Goal: Task Accomplishment & Management: Use online tool/utility

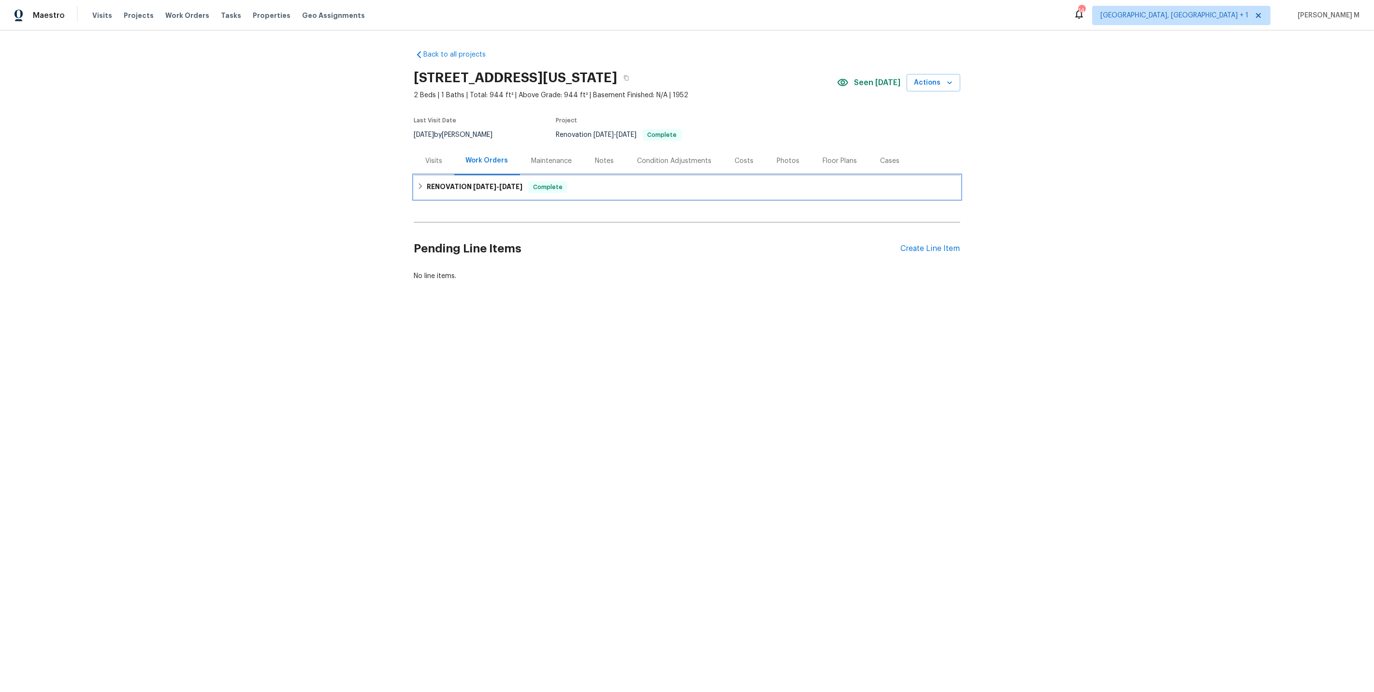
click at [464, 181] on h6 "RENOVATION [DATE] - [DATE]" at bounding box center [475, 187] width 96 height 12
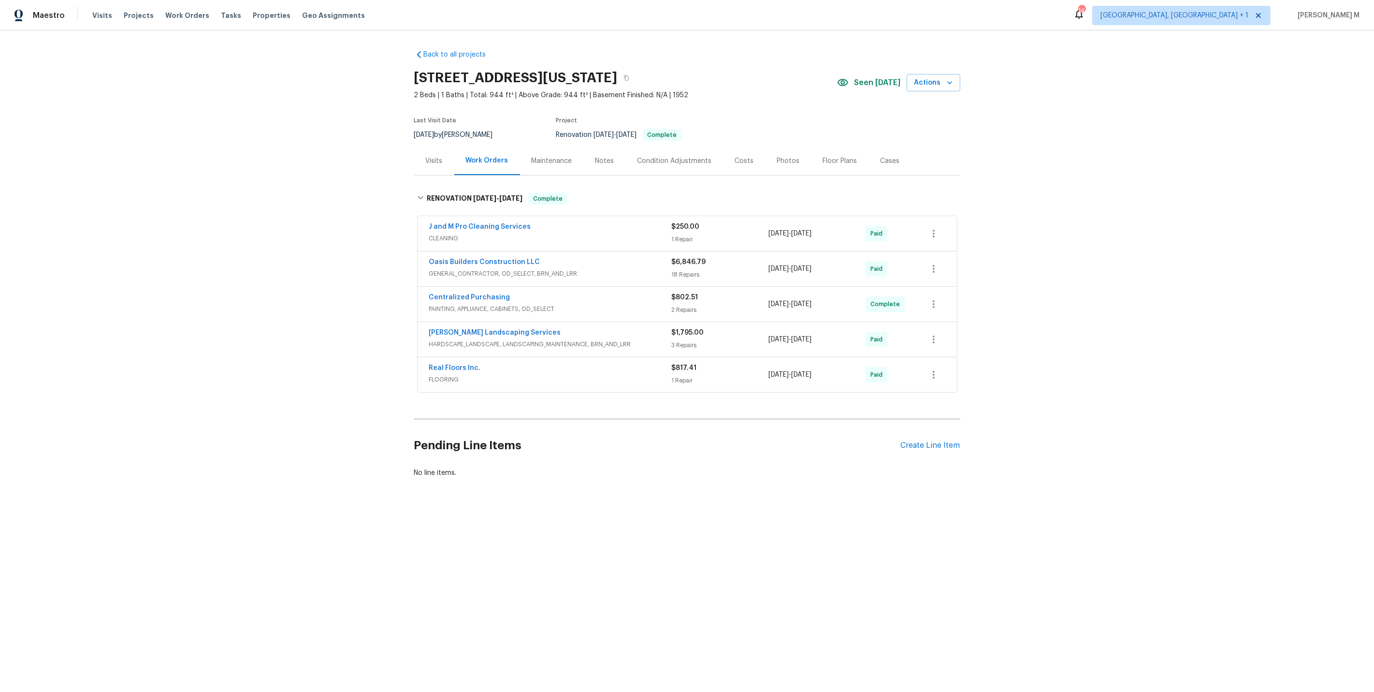
click at [388, 251] on div "Back to all projects [STREET_ADDRESS][US_STATE] 2 Beds | 1 Baths | Total: 944 f…" at bounding box center [687, 286] width 1374 height 513
click at [450, 236] on span "CLEANING" at bounding box center [550, 239] width 243 height 10
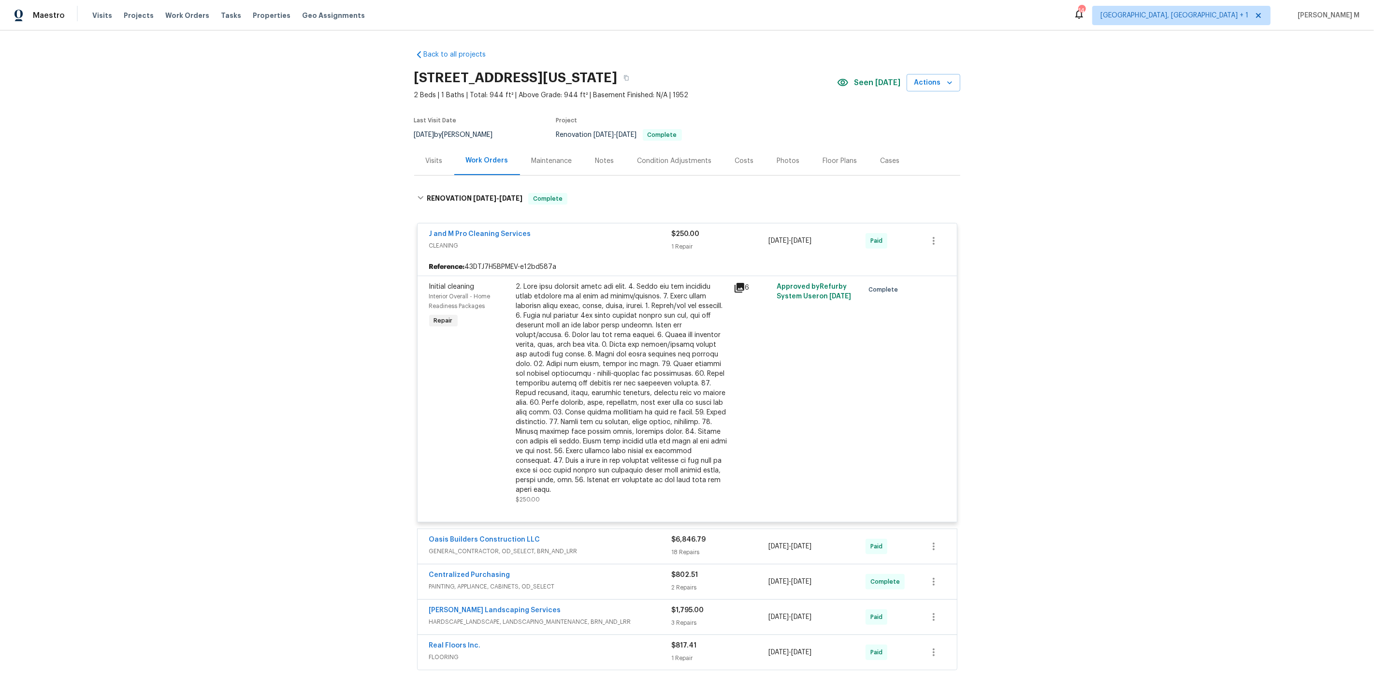
scroll to position [92, 0]
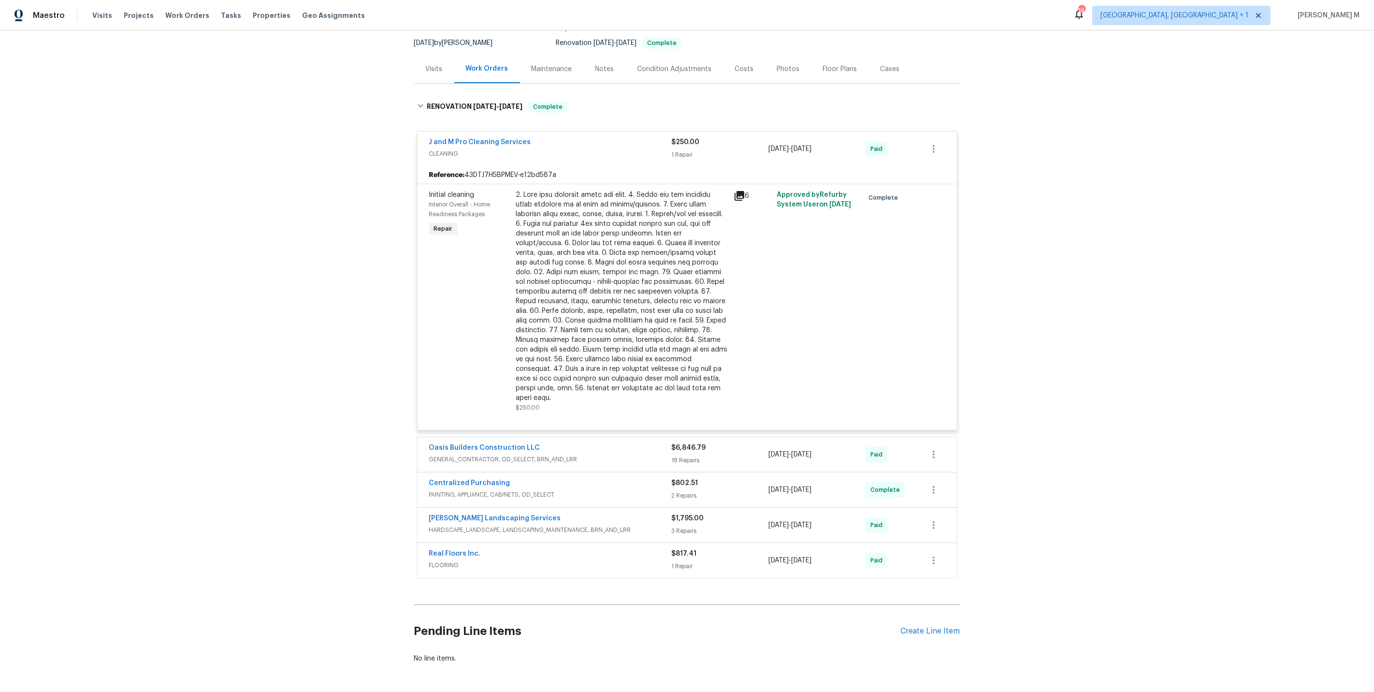
click at [487, 454] on span "GENERAL_CONTRACTOR, OD_SELECT, BRN_AND_LRR" at bounding box center [550, 459] width 243 height 10
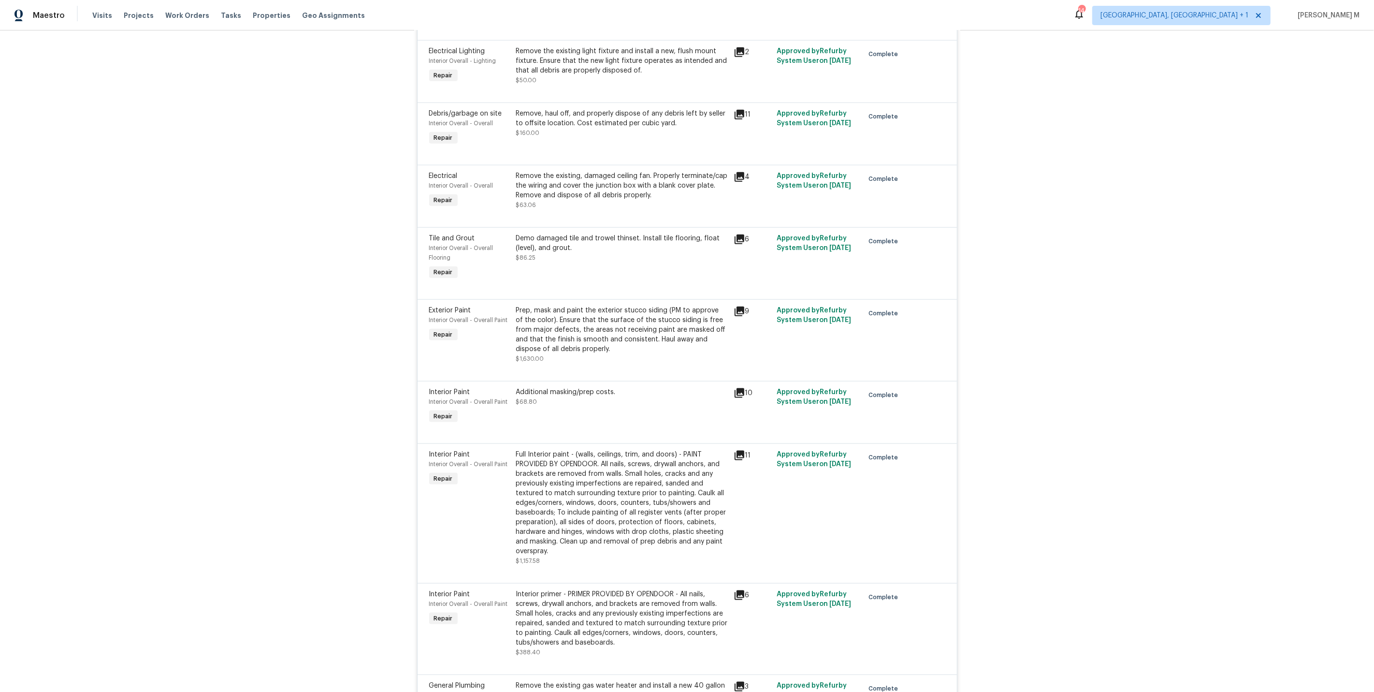
scroll to position [1578, 0]
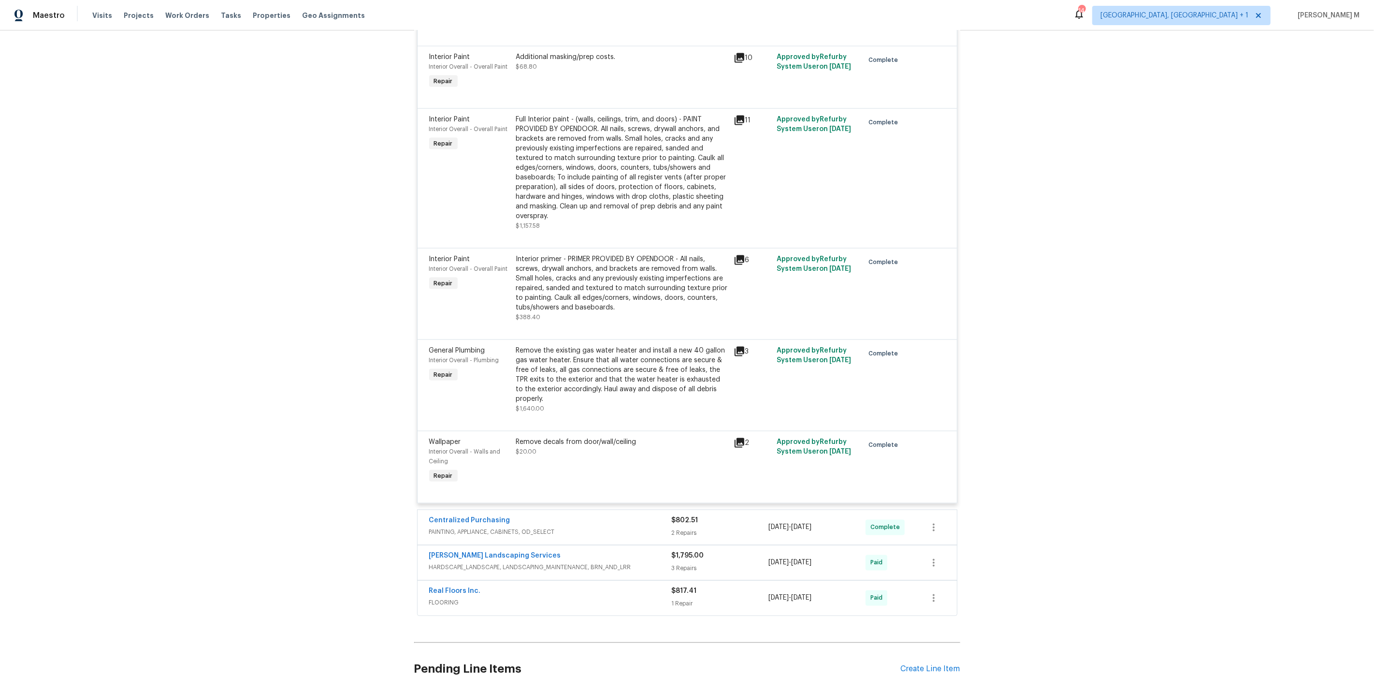
click at [467, 527] on span "PAINTING, APPLIANCE, CABINETS, OD_SELECT" at bounding box center [550, 532] width 243 height 10
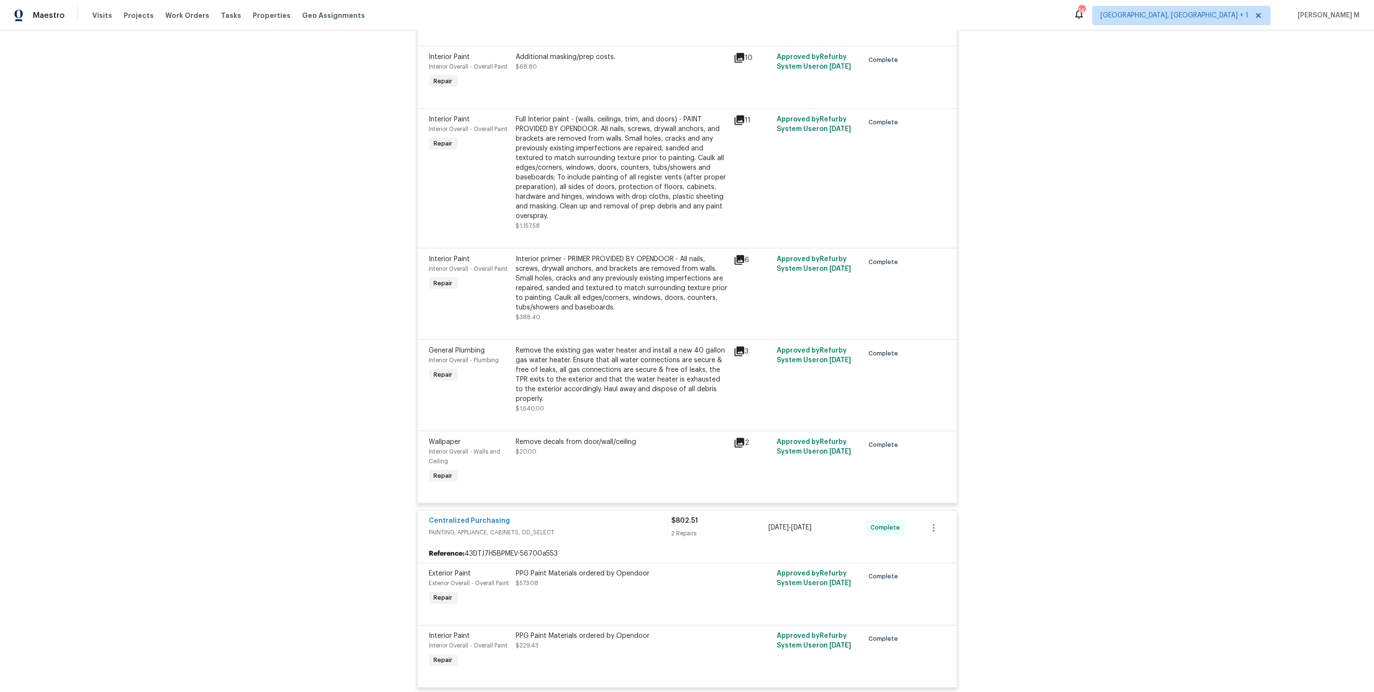
scroll to position [1724, 0]
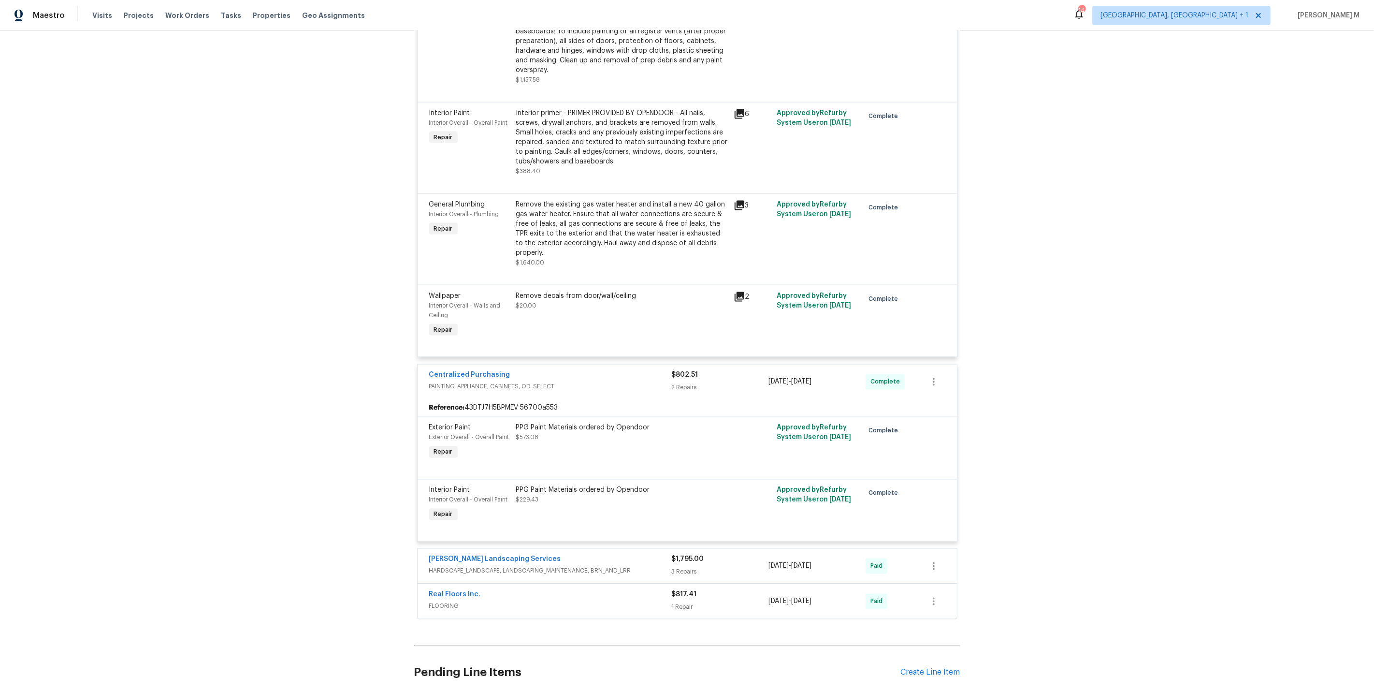
click at [505, 566] on span "HARDSCAPE_LANDSCAPE, LANDSCAPING_MAINTENANCE, BRN_AND_LRR" at bounding box center [550, 571] width 243 height 10
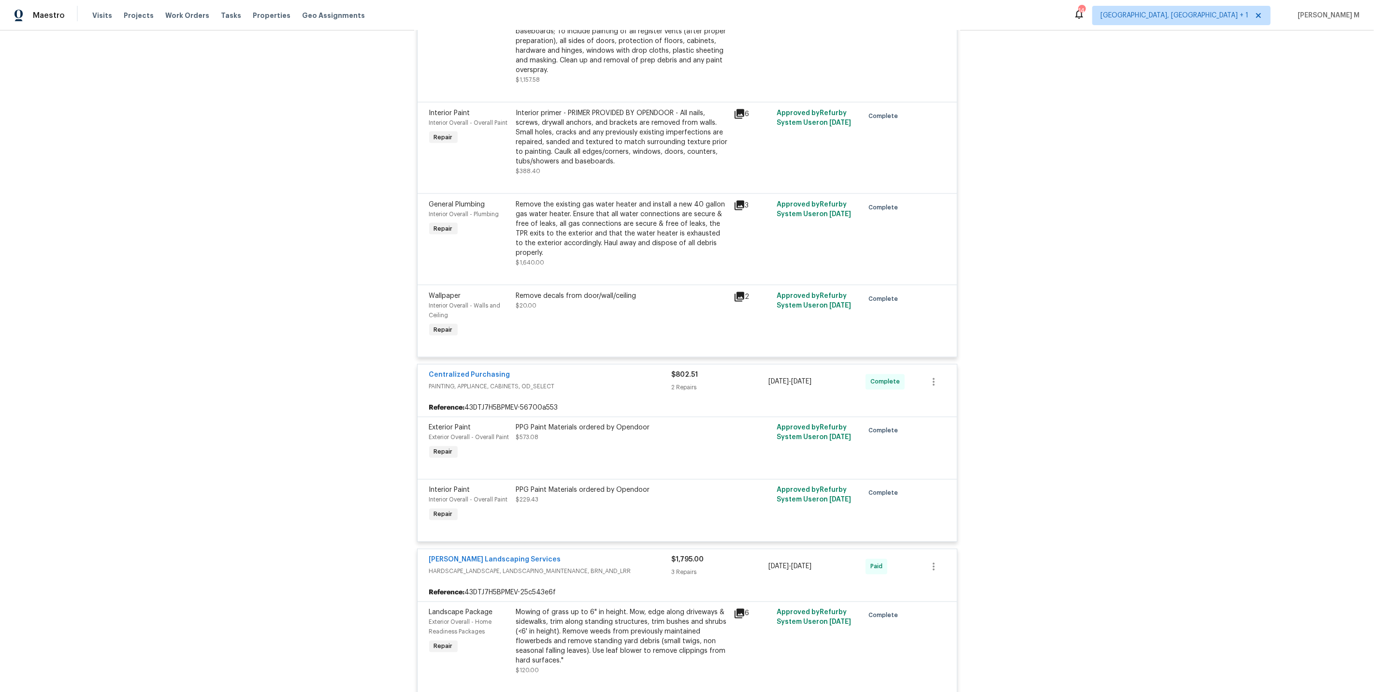
click at [448, 617] on div "Exterior Overall - Home Readiness Packages" at bounding box center [469, 626] width 81 height 19
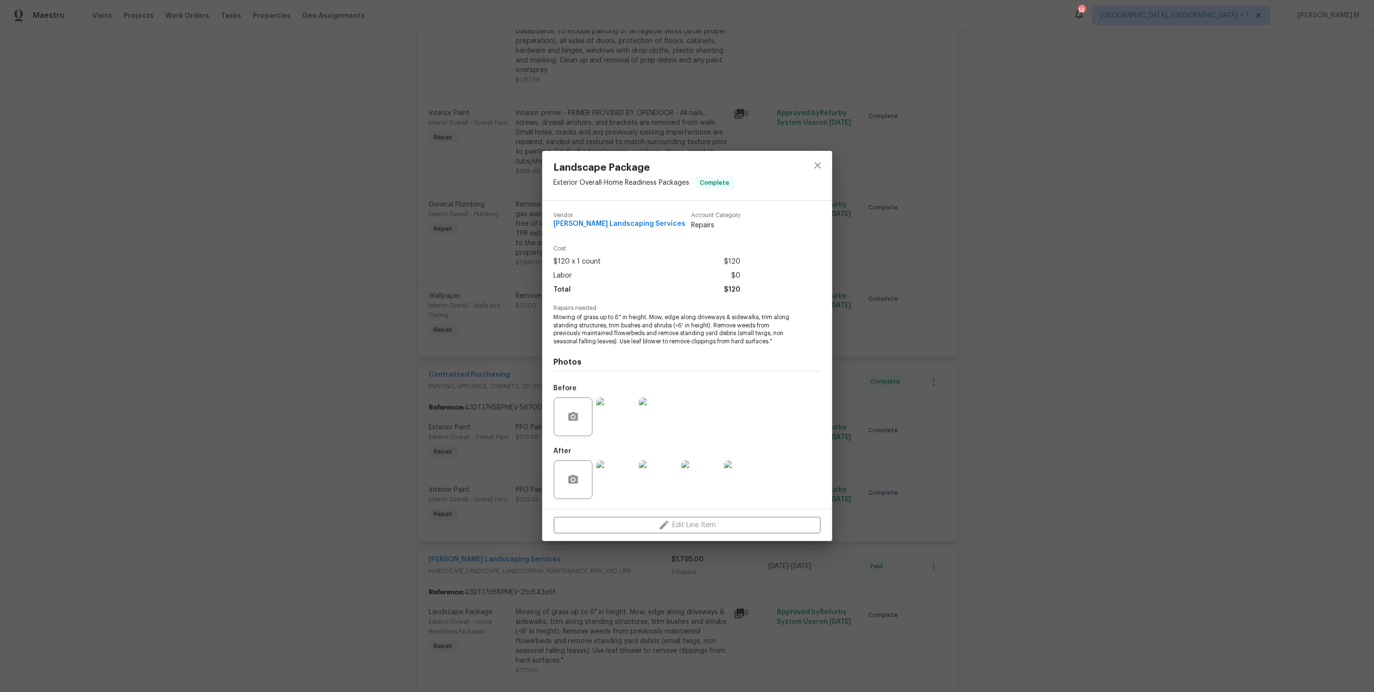
click at [569, 540] on div "Landscape Package Exterior Overall - Home Readiness Packages Complete Vendor Ro…" at bounding box center [687, 346] width 1374 height 692
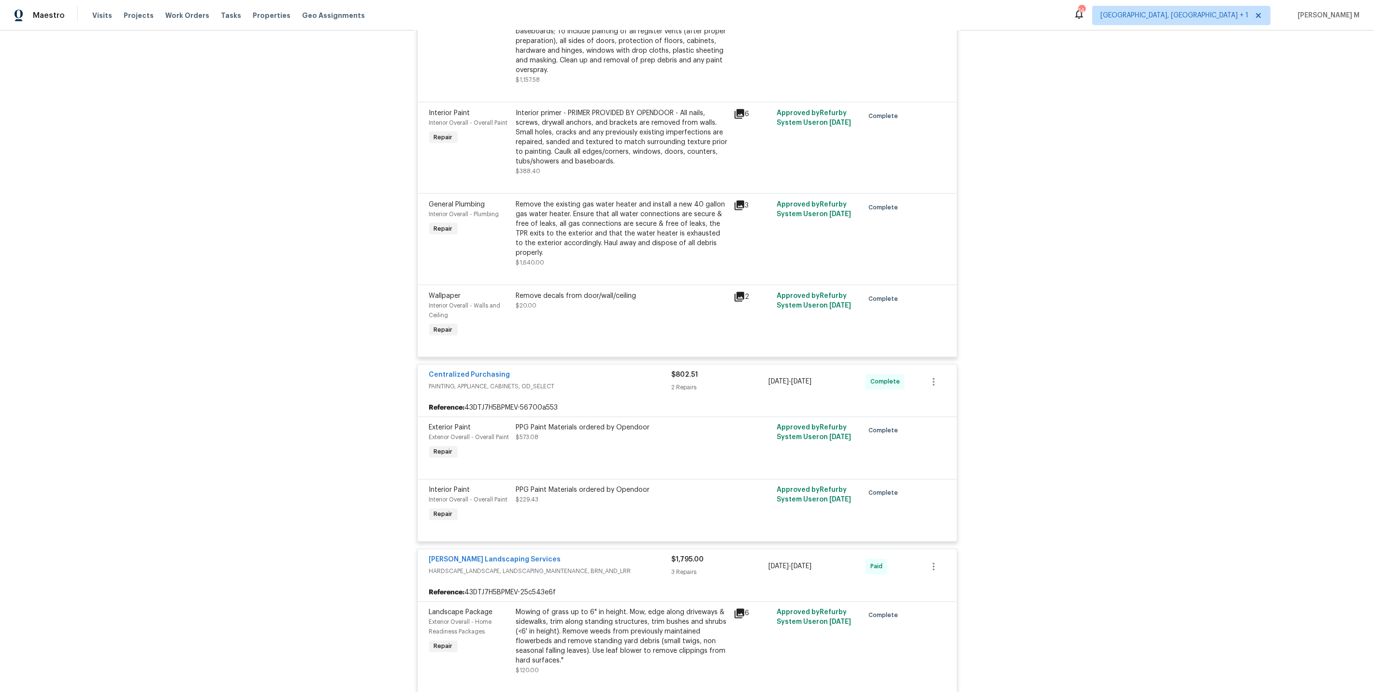
click at [569, 540] on div "Landscape Package Exterior Overall - Home Readiness Packages Complete Vendor Ro…" at bounding box center [687, 346] width 1374 height 692
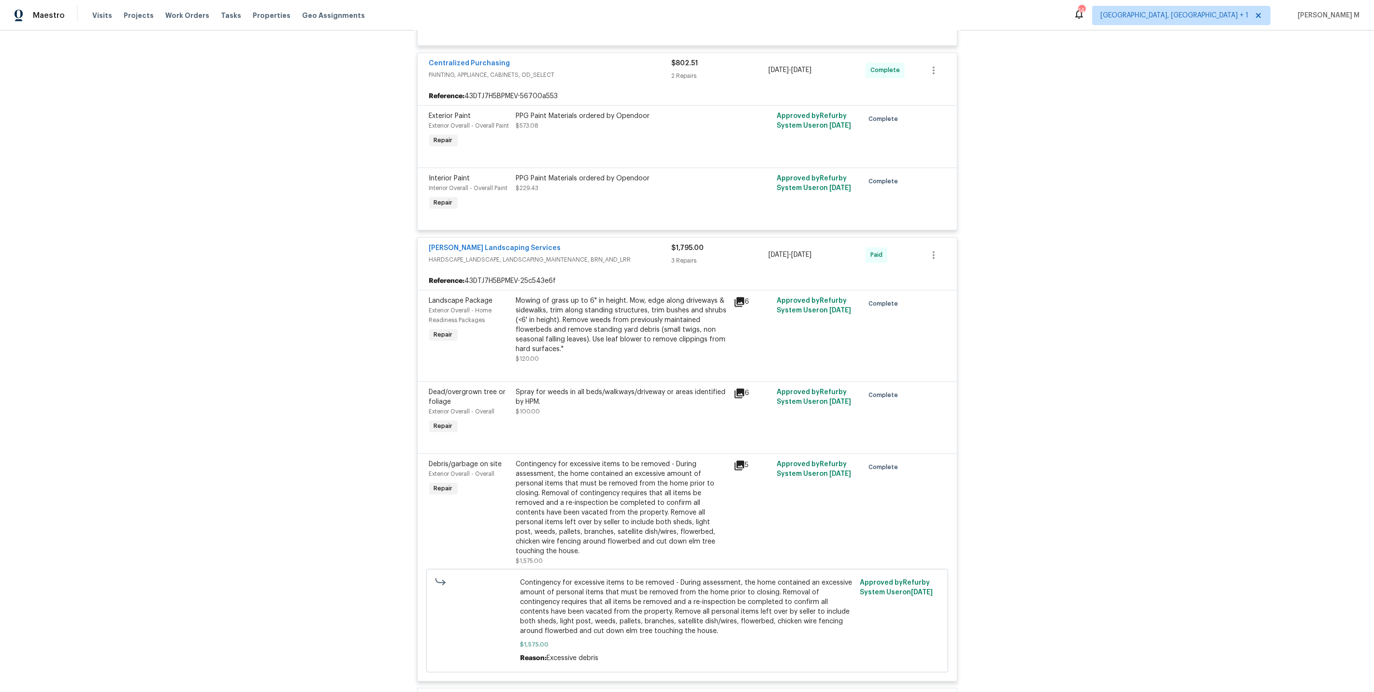
scroll to position [2126, 0]
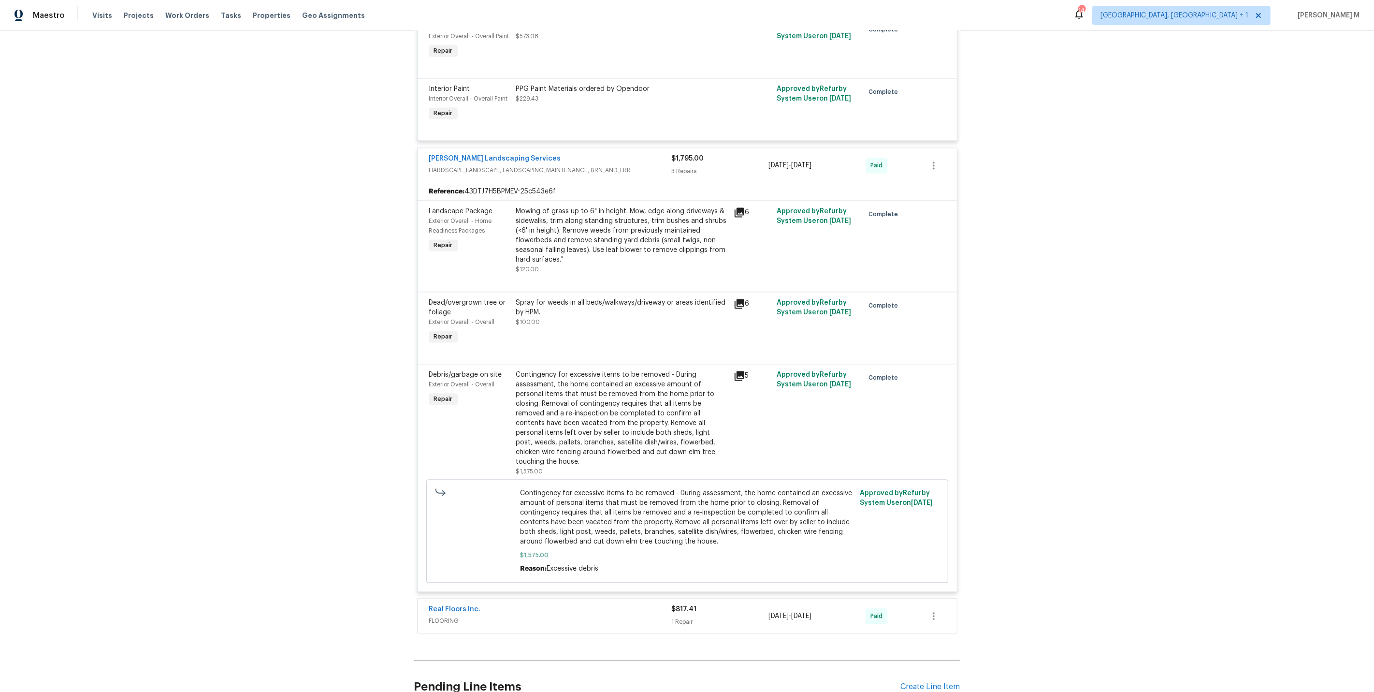
click at [423, 599] on div "Real Floors Inc. FLOORING $817.41 1 Repair 7/10/2025 - 7/15/2025 Paid" at bounding box center [688, 616] width 540 height 35
click at [434, 616] on span "FLOORING" at bounding box center [550, 621] width 243 height 10
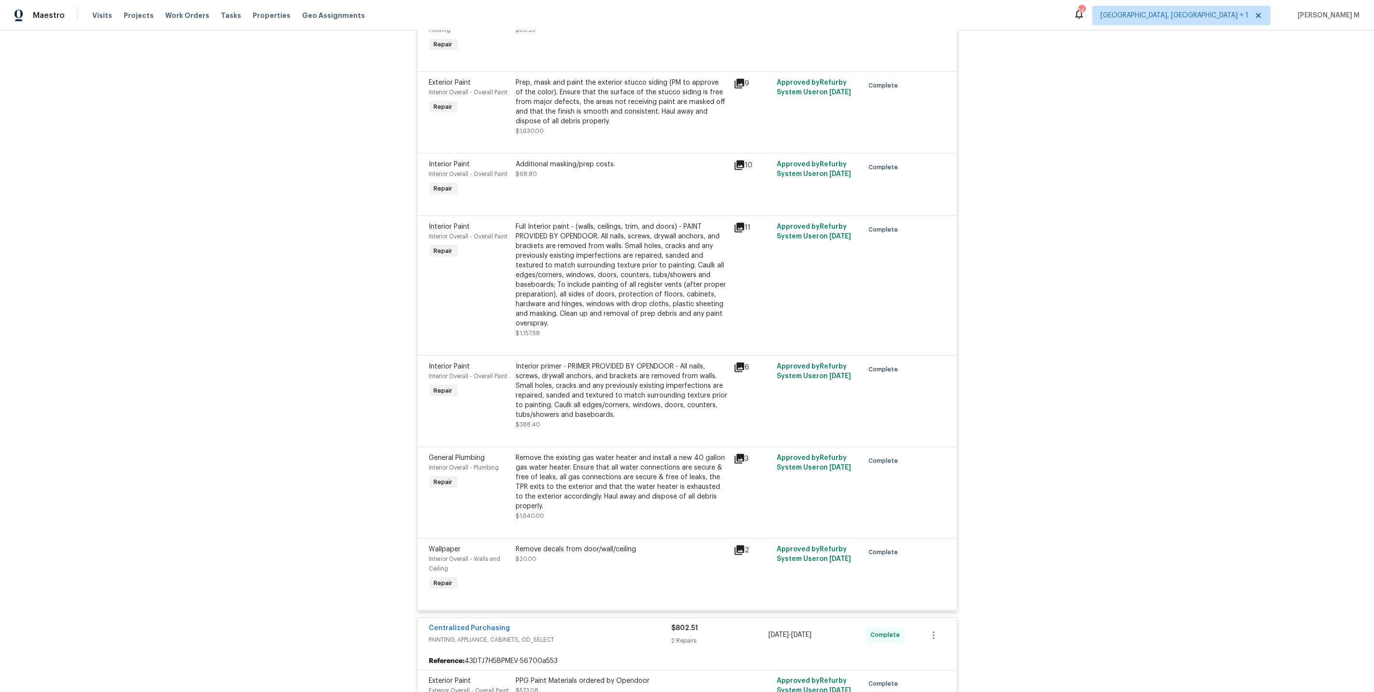
scroll to position [1500, 0]
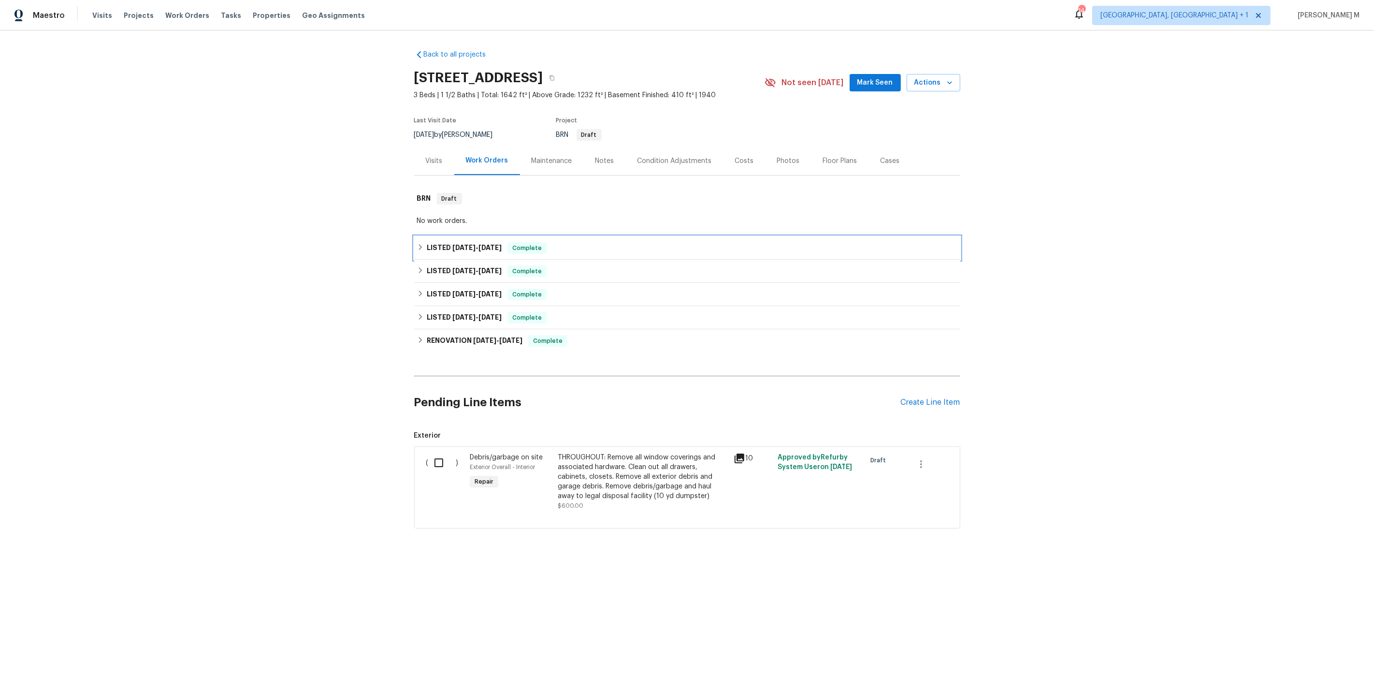
click at [464, 246] on h6 "LISTED 9/8/25 - 9/18/25" at bounding box center [464, 248] width 75 height 12
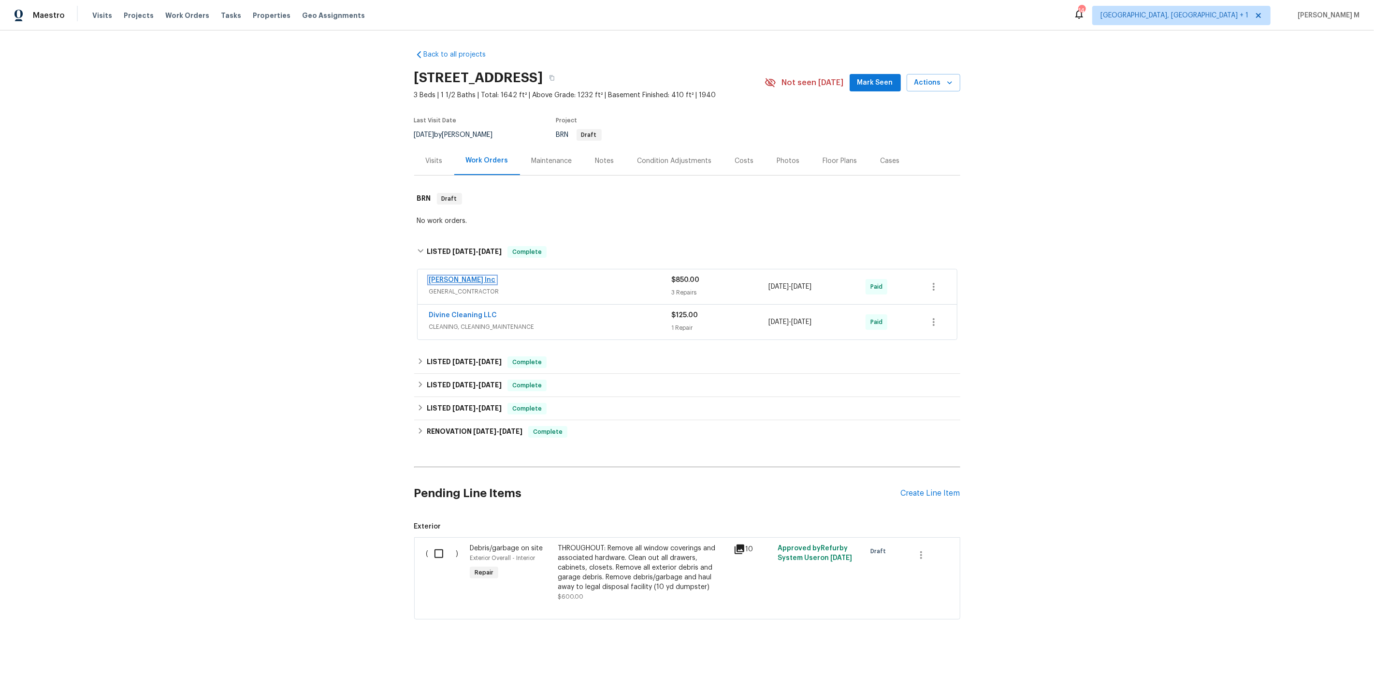
click at [455, 277] on link "Michael Radney Inc" at bounding box center [462, 280] width 67 height 7
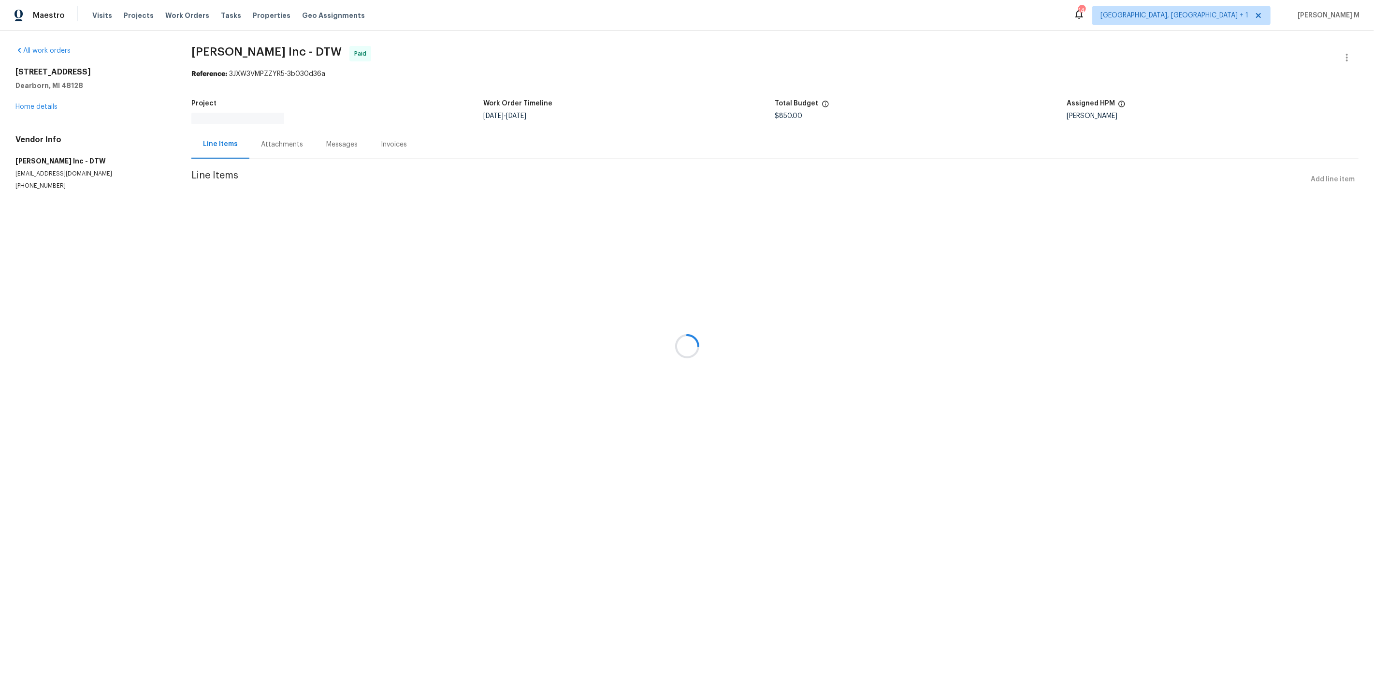
click at [262, 129] on div at bounding box center [687, 346] width 1374 height 692
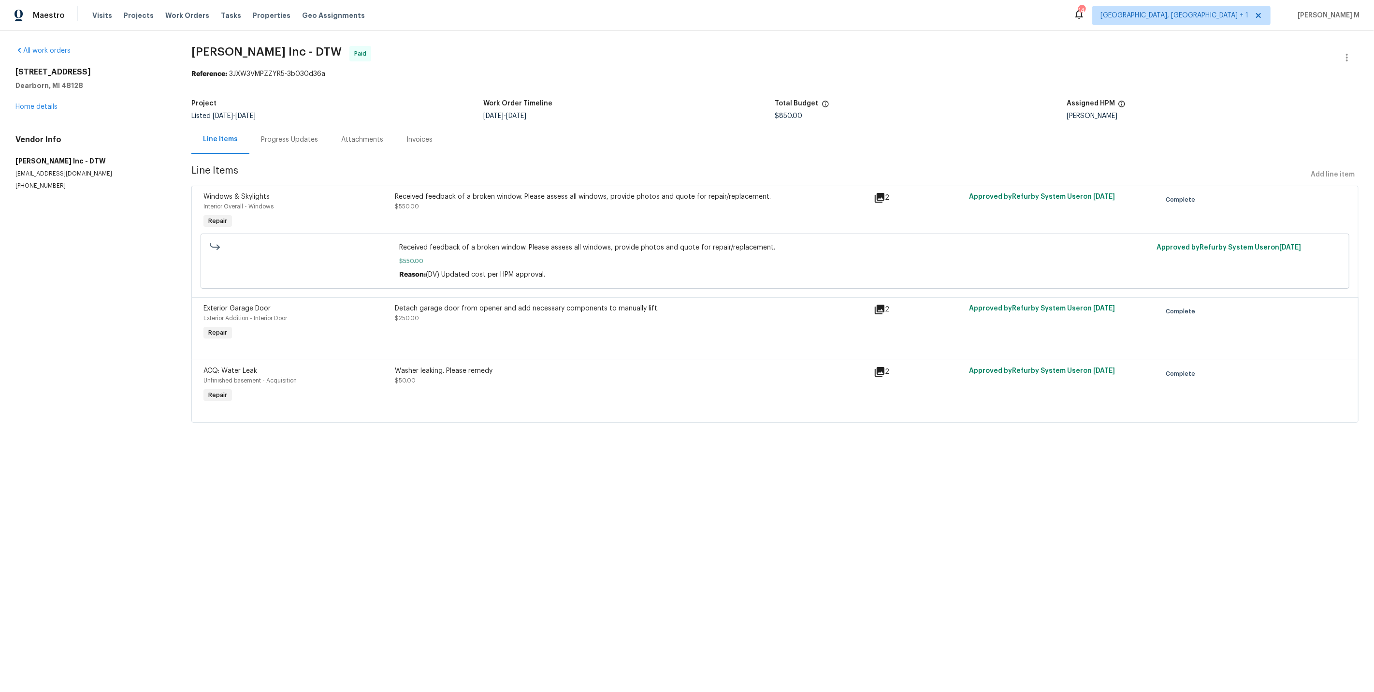
click at [265, 143] on div "Progress Updates" at bounding box center [289, 139] width 80 height 29
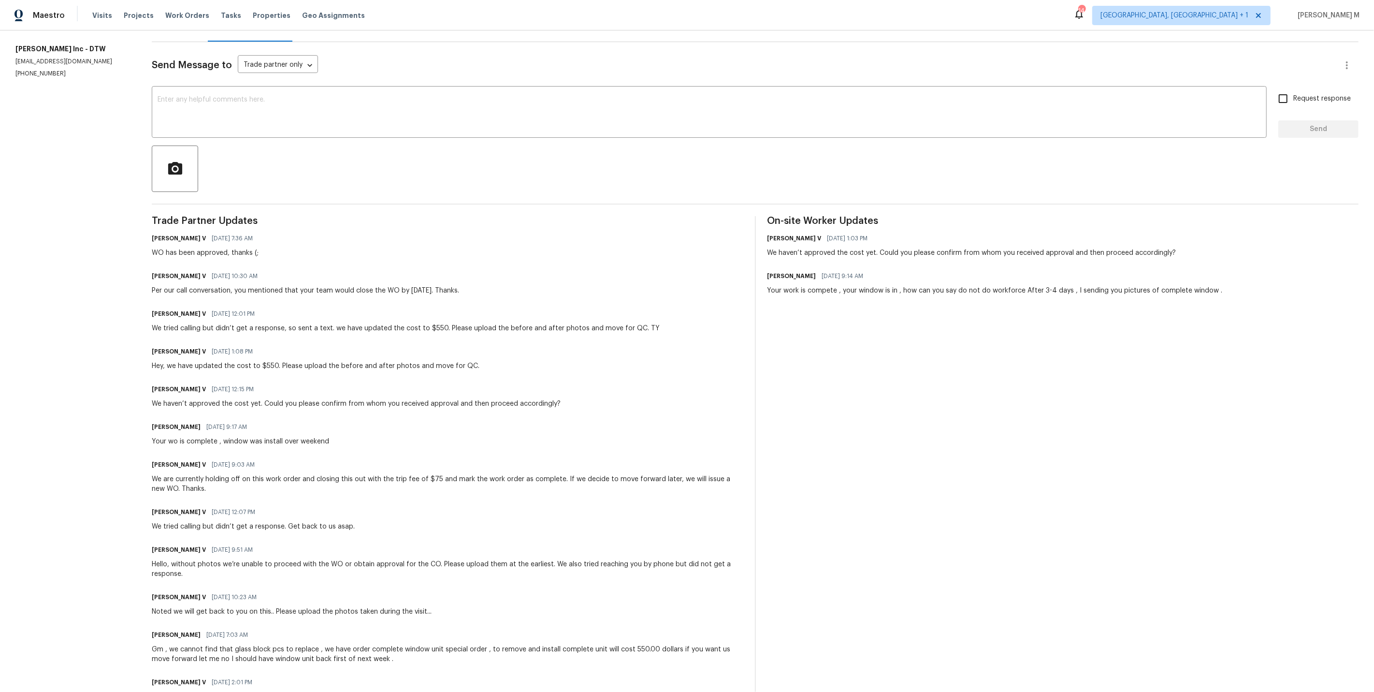
scroll to position [324, 0]
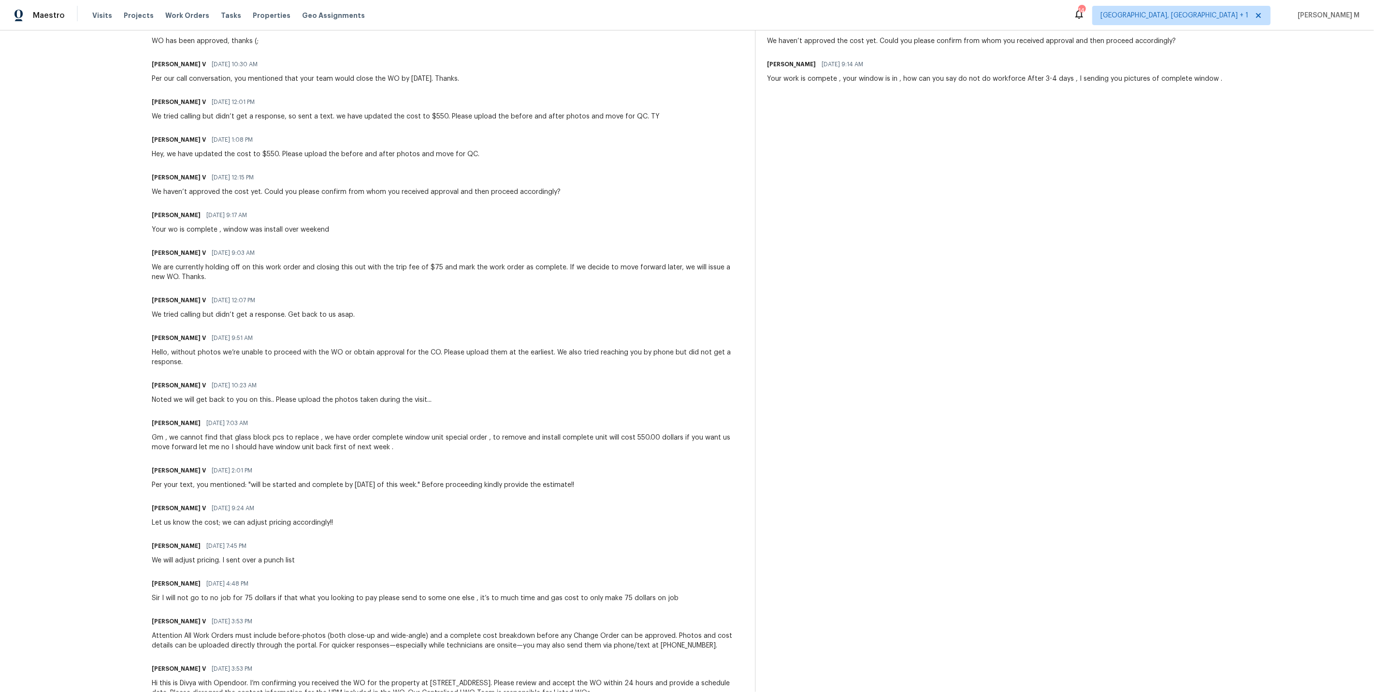
drag, startPoint x: 142, startPoint y: 644, endPoint x: 302, endPoint y: 638, distance: 160.2
click at [303, 639] on div "All work orders 23112 Marlboro St Dearborn, MI 48128 Home details Vendor Info M…" at bounding box center [687, 216] width 1374 height 1018
drag, startPoint x: 231, startPoint y: 635, endPoint x: 319, endPoint y: 641, distance: 87.7
click at [320, 662] on div "Divya Dharshini V 09/08/2025 3:53 PM" at bounding box center [447, 669] width 591 height 14
drag, startPoint x: 147, startPoint y: 605, endPoint x: 303, endPoint y: 598, distance: 155.4
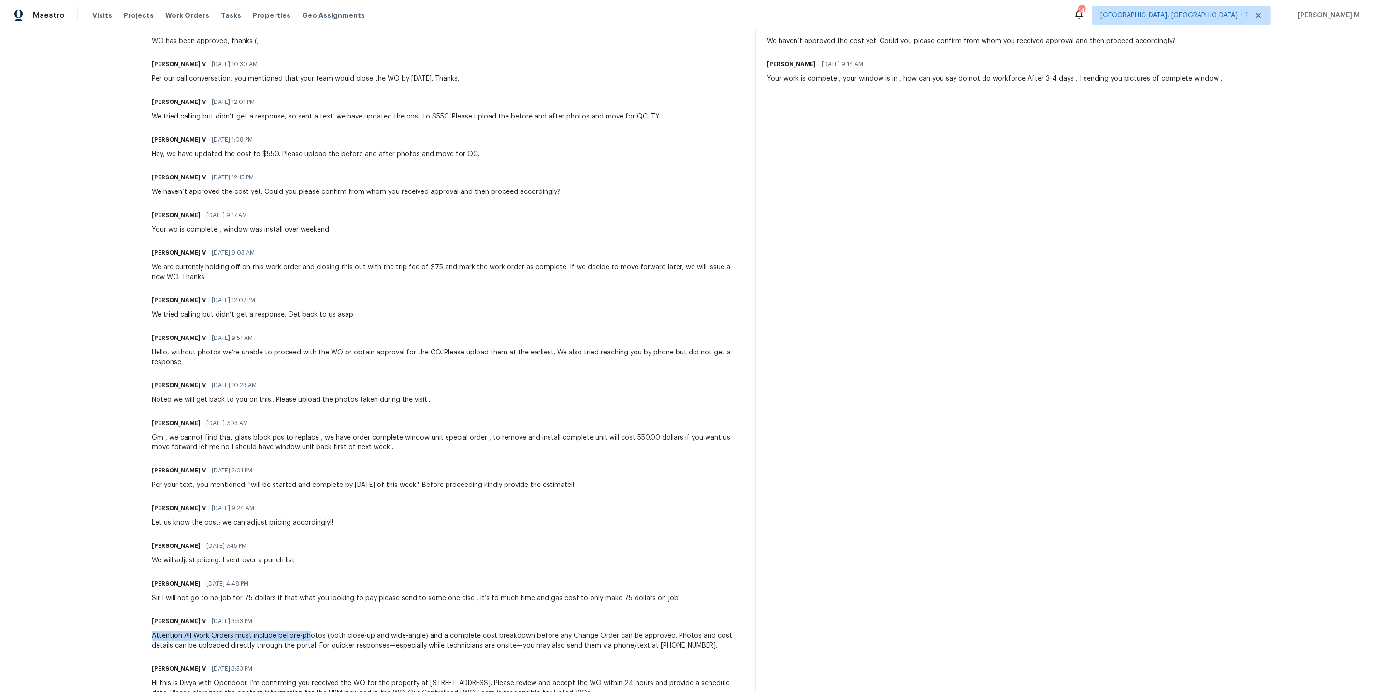
click at [306, 600] on div "All work orders 23112 Marlboro St Dearborn, MI 48128 Home details Vendor Info M…" at bounding box center [687, 216] width 1374 height 1018
drag, startPoint x: 177, startPoint y: 570, endPoint x: 556, endPoint y: 564, distance: 379.1
click at [558, 593] on div "Sir I will not go to no job for 75 dollars if that what you looking to pay plea…" at bounding box center [415, 598] width 527 height 10
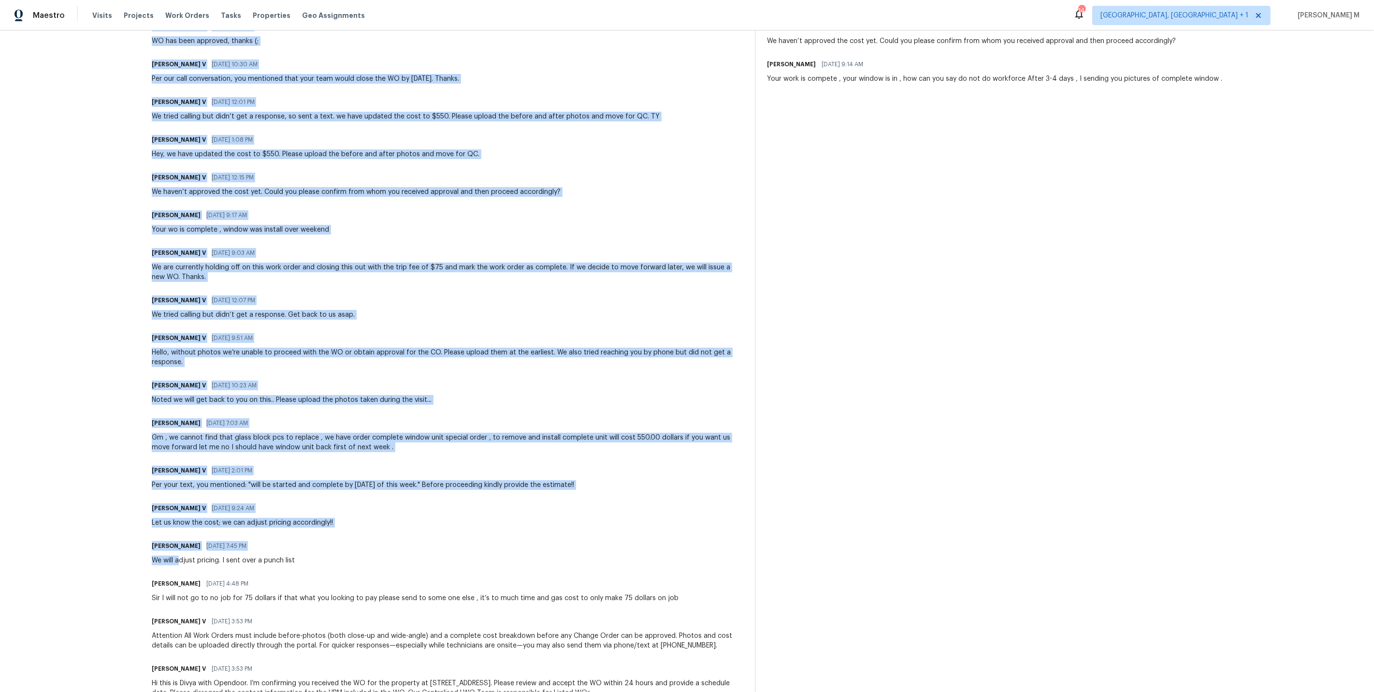
drag, startPoint x: 140, startPoint y: 536, endPoint x: 190, endPoint y: 536, distance: 50.3
click at [190, 536] on div "All work orders 23112 Marlboro St Dearborn, MI 48128 Home details Vendor Info M…" at bounding box center [687, 216] width 1374 height 1018
click at [318, 518] on div "Let us know the cost; we can adjust pricing accordingly!!" at bounding box center [242, 523] width 181 height 10
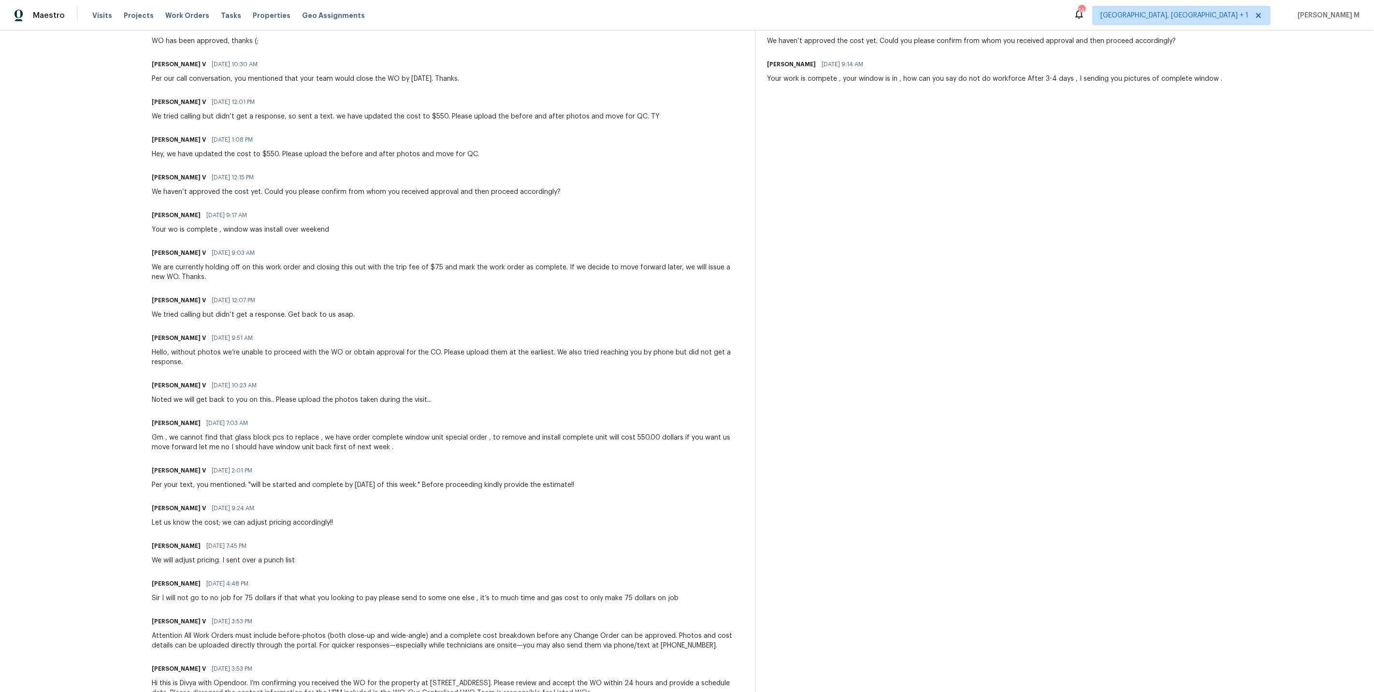
click at [242, 518] on div "Let us know the cost; we can adjust pricing accordingly!!" at bounding box center [242, 523] width 181 height 10
drag, startPoint x: 198, startPoint y: 497, endPoint x: 305, endPoint y: 494, distance: 107.4
click at [306, 518] on div "Let us know the cost; we can adjust pricing accordingly!!" at bounding box center [242, 523] width 181 height 10
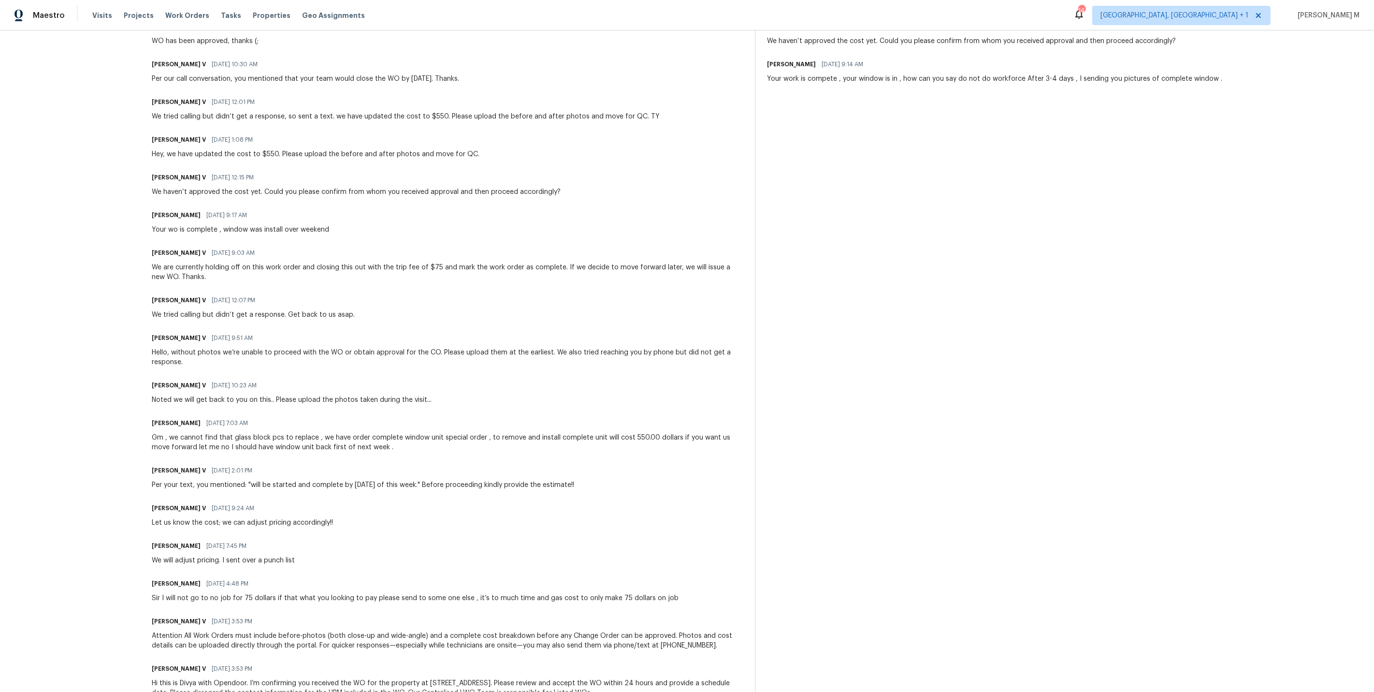
click at [327, 501] on div "Divya Dharshini V 09/09/2025 9:24 AM" at bounding box center [242, 508] width 181 height 14
drag, startPoint x: 170, startPoint y: 458, endPoint x: 331, endPoint y: 473, distance: 161.6
click at [331, 473] on div "Trade Partner Updates Divya Dharshini V 09/19/2025 7:36 AM WO has been approved…" at bounding box center [447, 356] width 591 height 705
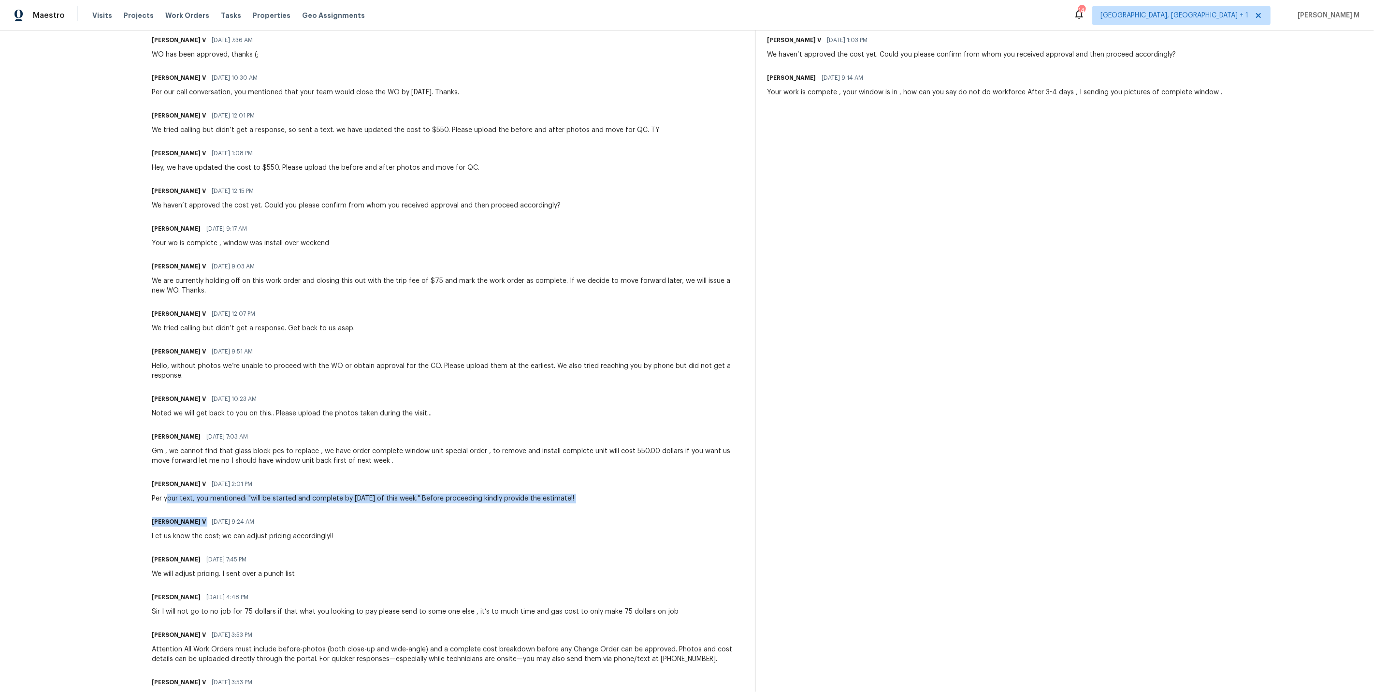
drag, startPoint x: 198, startPoint y: 458, endPoint x: 348, endPoint y: 457, distance: 149.9
click at [348, 477] on div "Divya Dharshini V 09/09/2025 2:01 PM" at bounding box center [363, 484] width 423 height 14
click at [348, 494] on div "Per your text, you mentioned: "will be started and complete by Friday of this w…" at bounding box center [363, 499] width 423 height 10
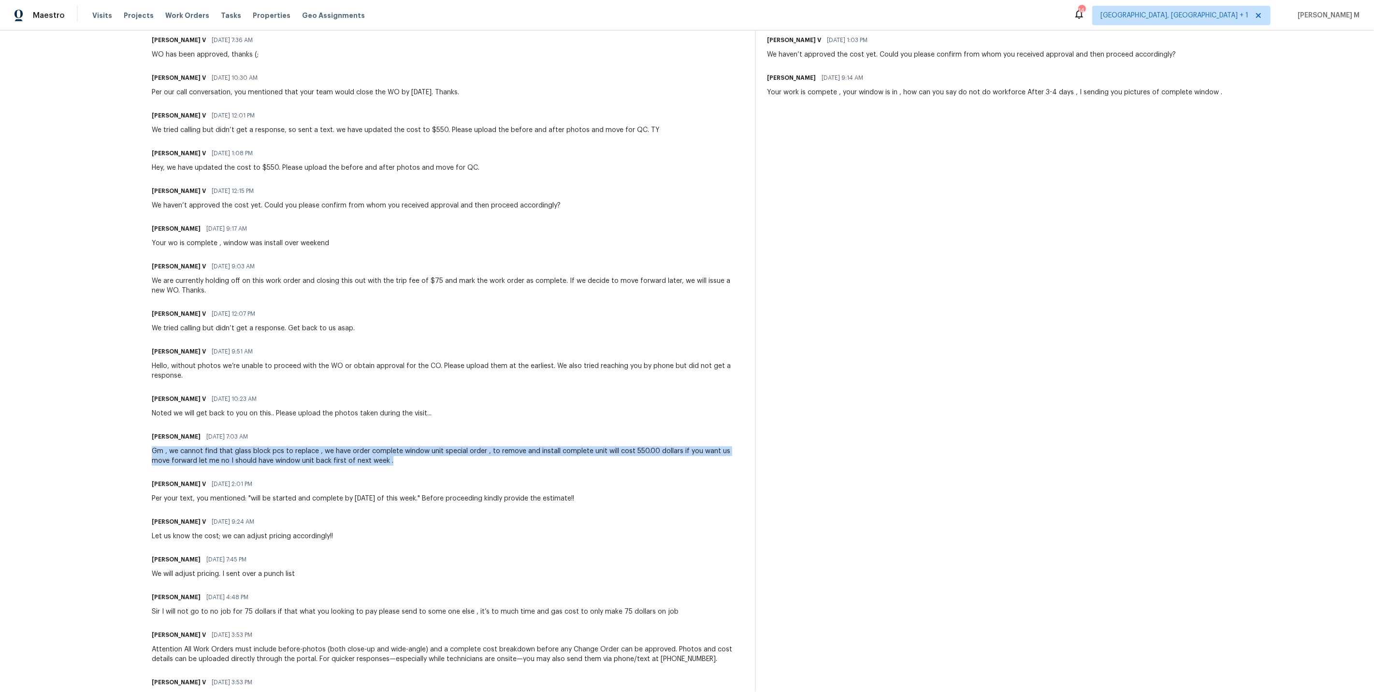
drag, startPoint x: 143, startPoint y: 427, endPoint x: 387, endPoint y: 442, distance: 245.1
click at [387, 442] on div "All work orders 23112 Marlboro St Dearborn, MI 48128 Home details Vendor Info M…" at bounding box center [687, 229] width 1374 height 1018
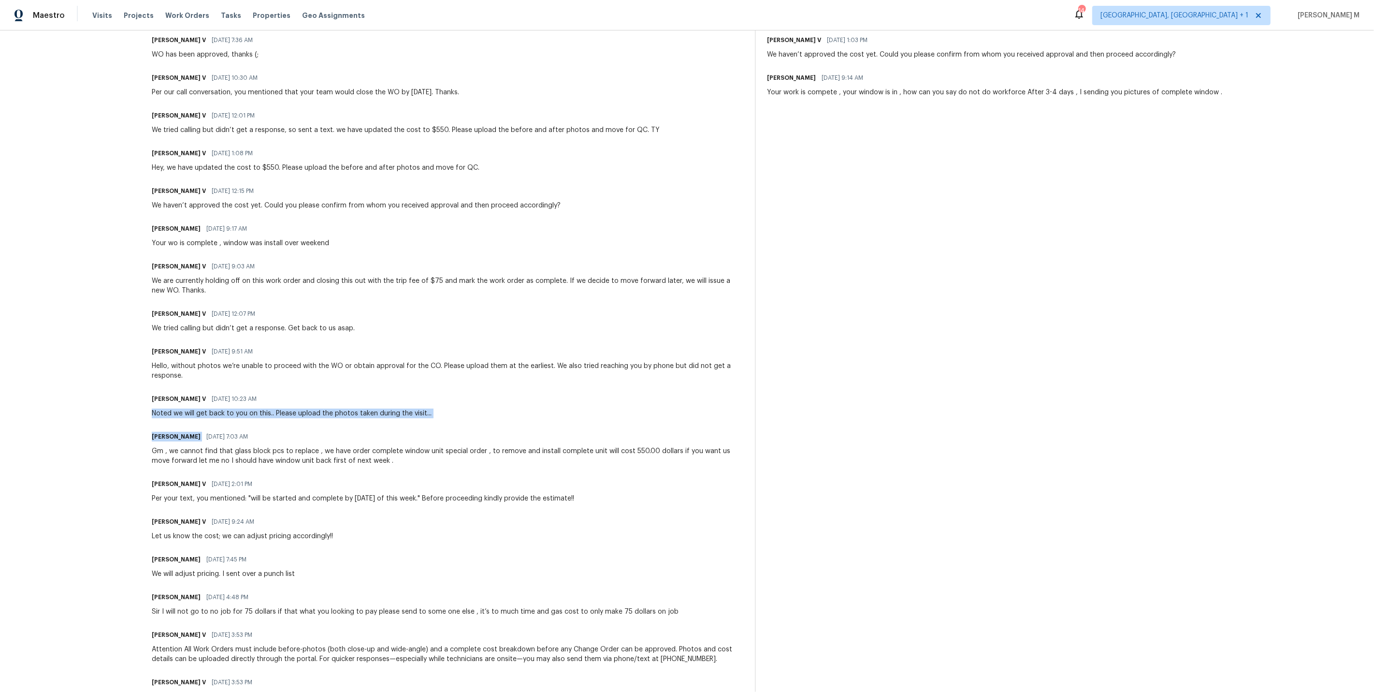
drag, startPoint x: 148, startPoint y: 392, endPoint x: 432, endPoint y: 401, distance: 283.4
click at [432, 401] on div "All work orders 23112 Marlboro St Dearborn, MI 48128 Home details Vendor Info M…" at bounding box center [687, 229] width 1374 height 1018
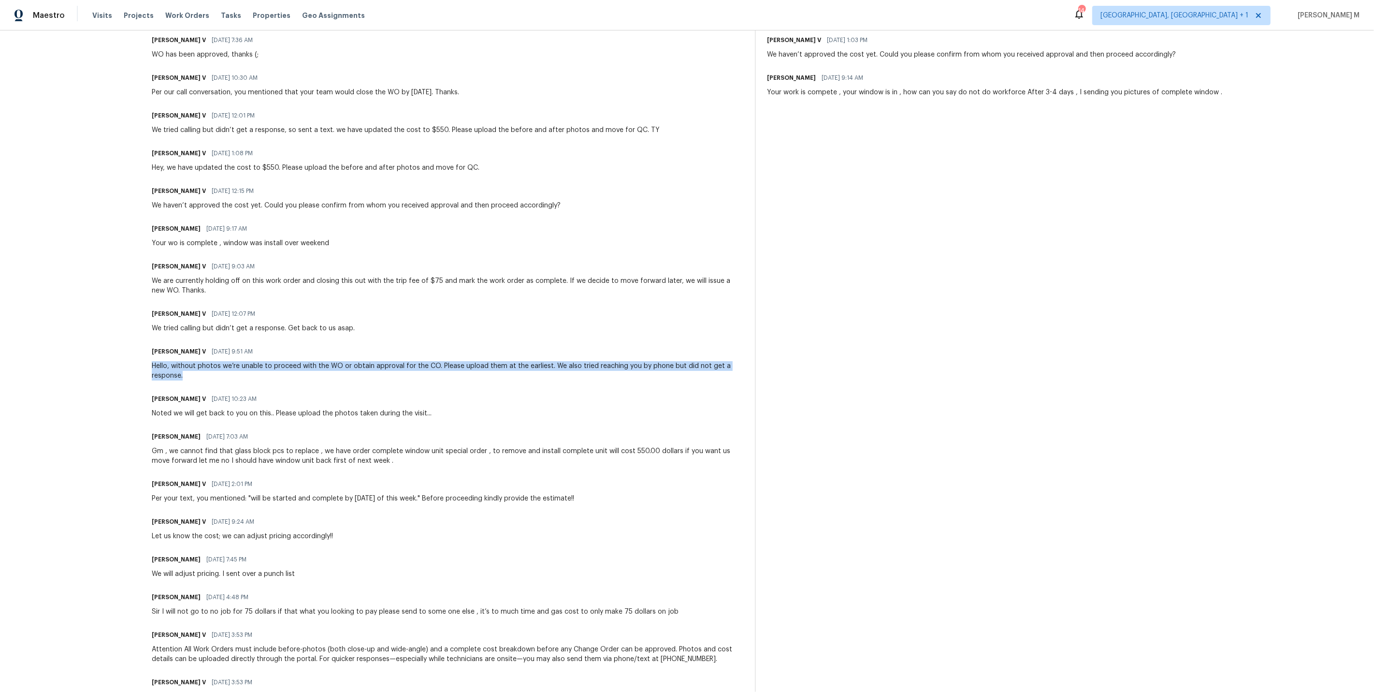
drag, startPoint x: 148, startPoint y: 341, endPoint x: 184, endPoint y: 351, distance: 37.2
click at [184, 351] on div "All work orders 23112 Marlboro St Dearborn, MI 48128 Home details Vendor Info M…" at bounding box center [687, 229] width 1374 height 1018
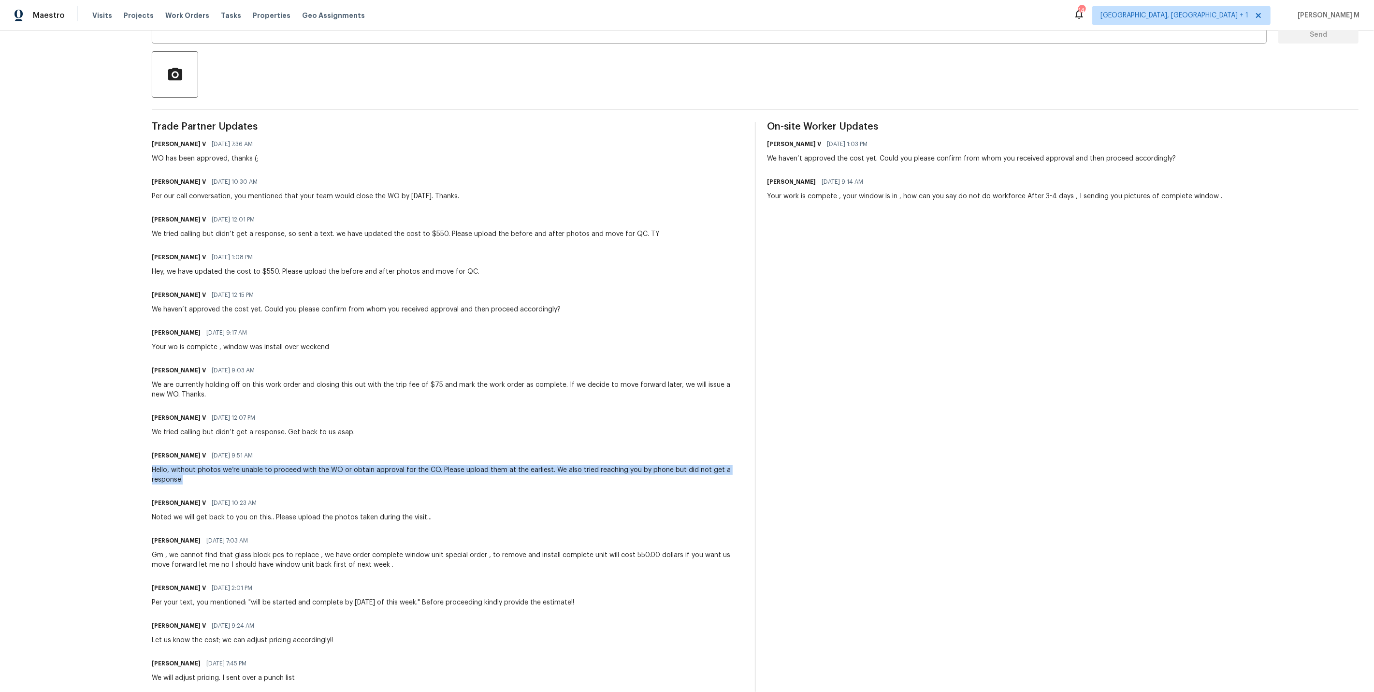
scroll to position [168, 0]
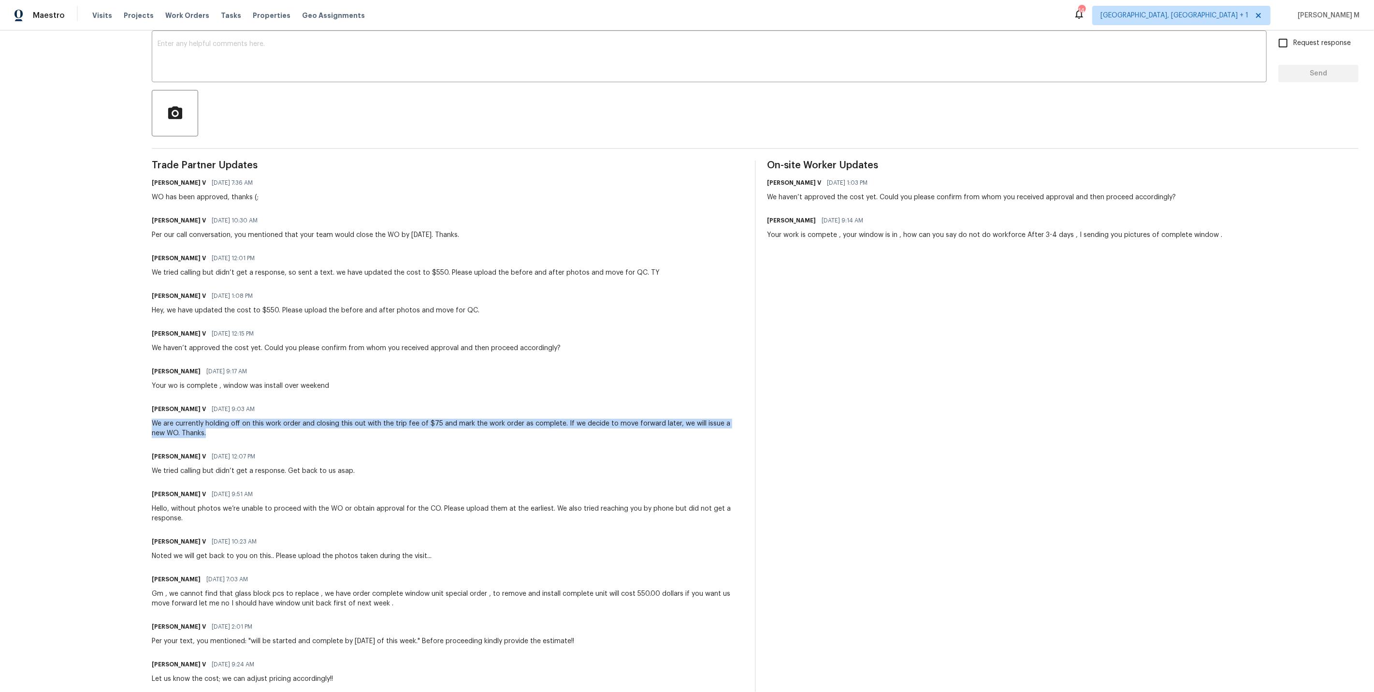
drag, startPoint x: 143, startPoint y: 402, endPoint x: 222, endPoint y: 417, distance: 80.1
click at [222, 417] on div "All work orders 23112 Marlboro St Dearborn, MI 48128 Home details Vendor Info M…" at bounding box center [687, 372] width 1374 height 1018
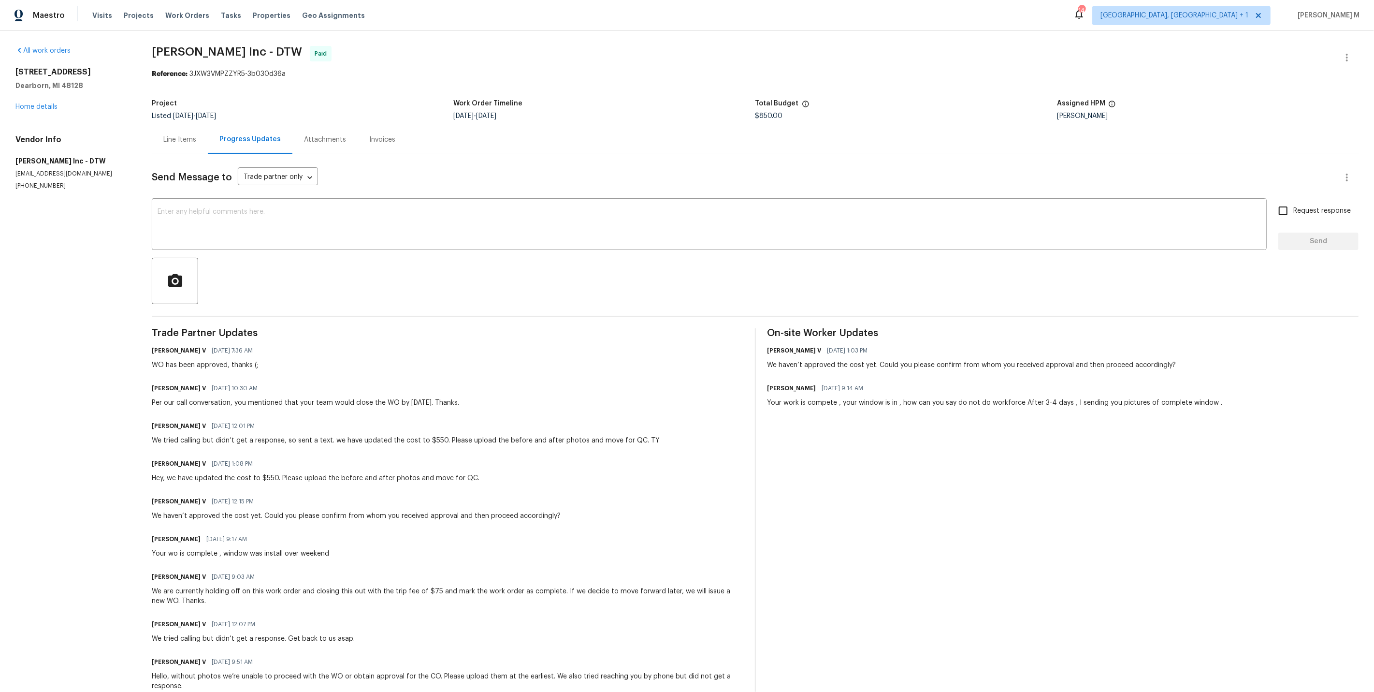
click at [187, 148] on div "Line Items" at bounding box center [180, 139] width 56 height 29
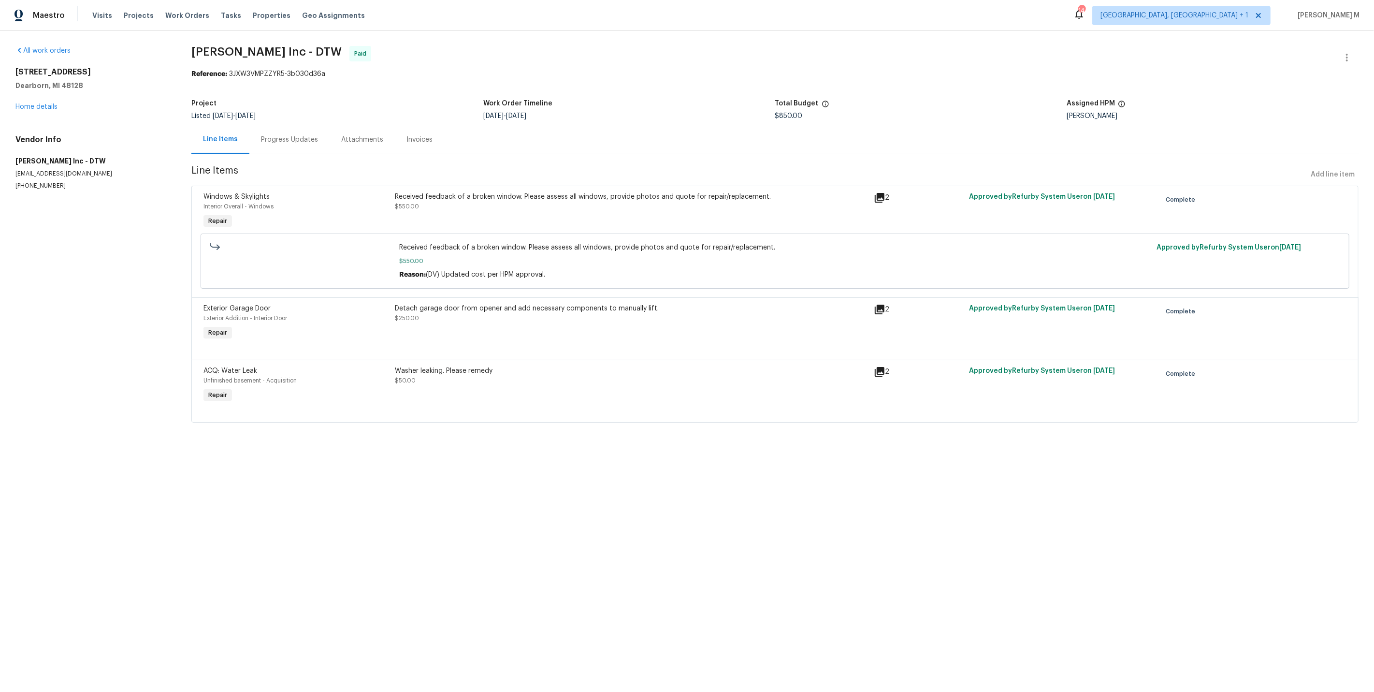
click at [278, 142] on div "Progress Updates" at bounding box center [289, 139] width 80 height 29
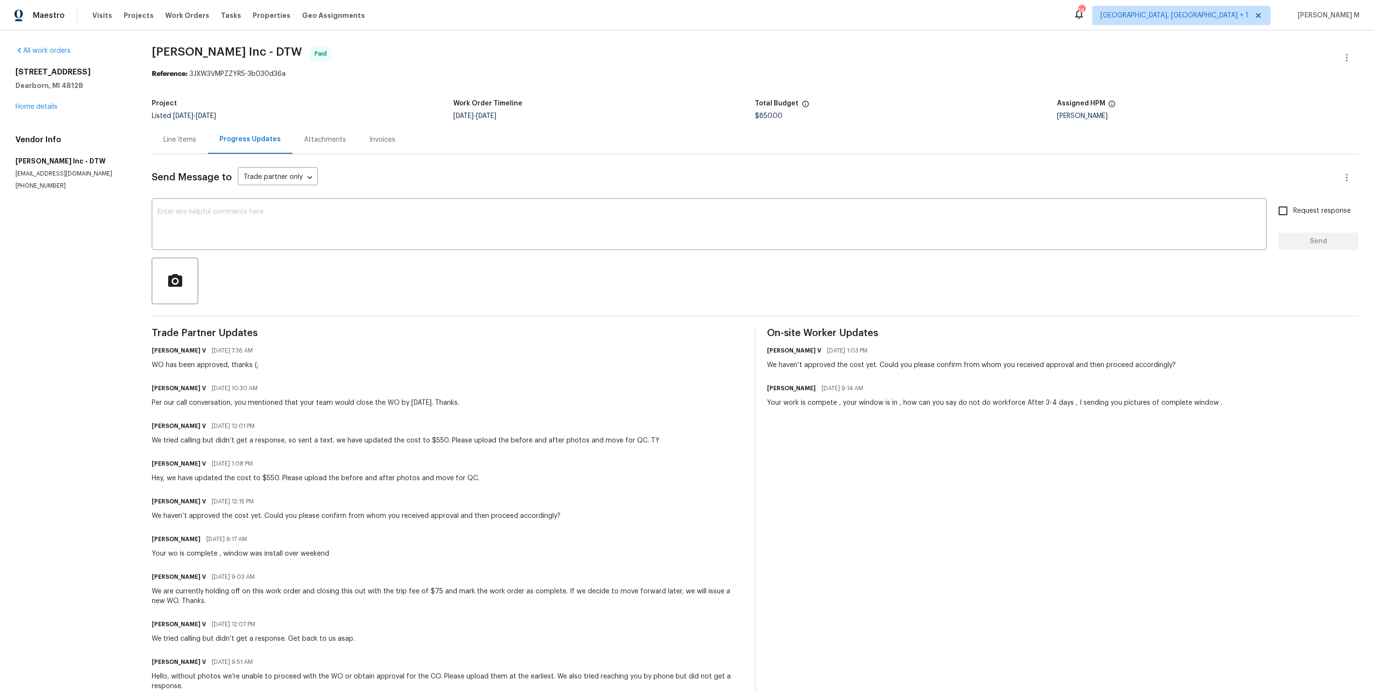
click at [175, 147] on div "Line Items" at bounding box center [180, 139] width 56 height 29
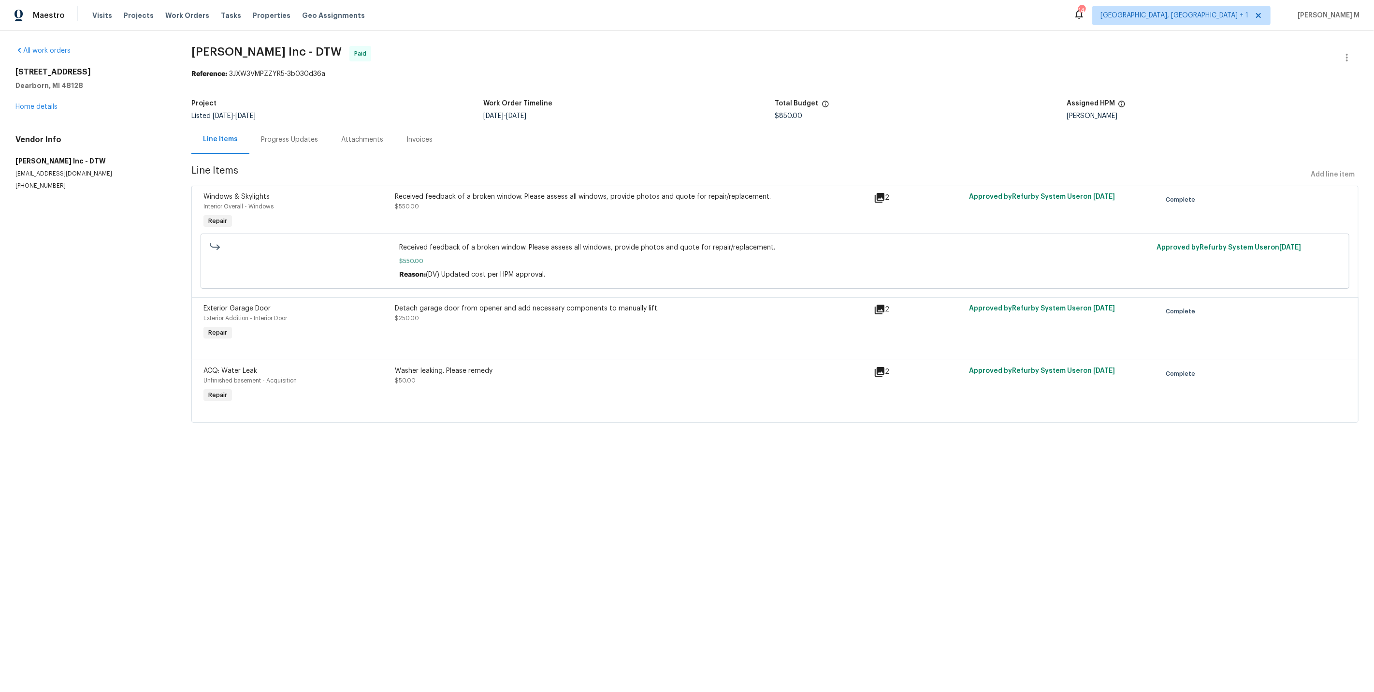
click at [530, 204] on div "Received feedback of a broken window. Please assess all windows, provide photos…" at bounding box center [631, 201] width 473 height 19
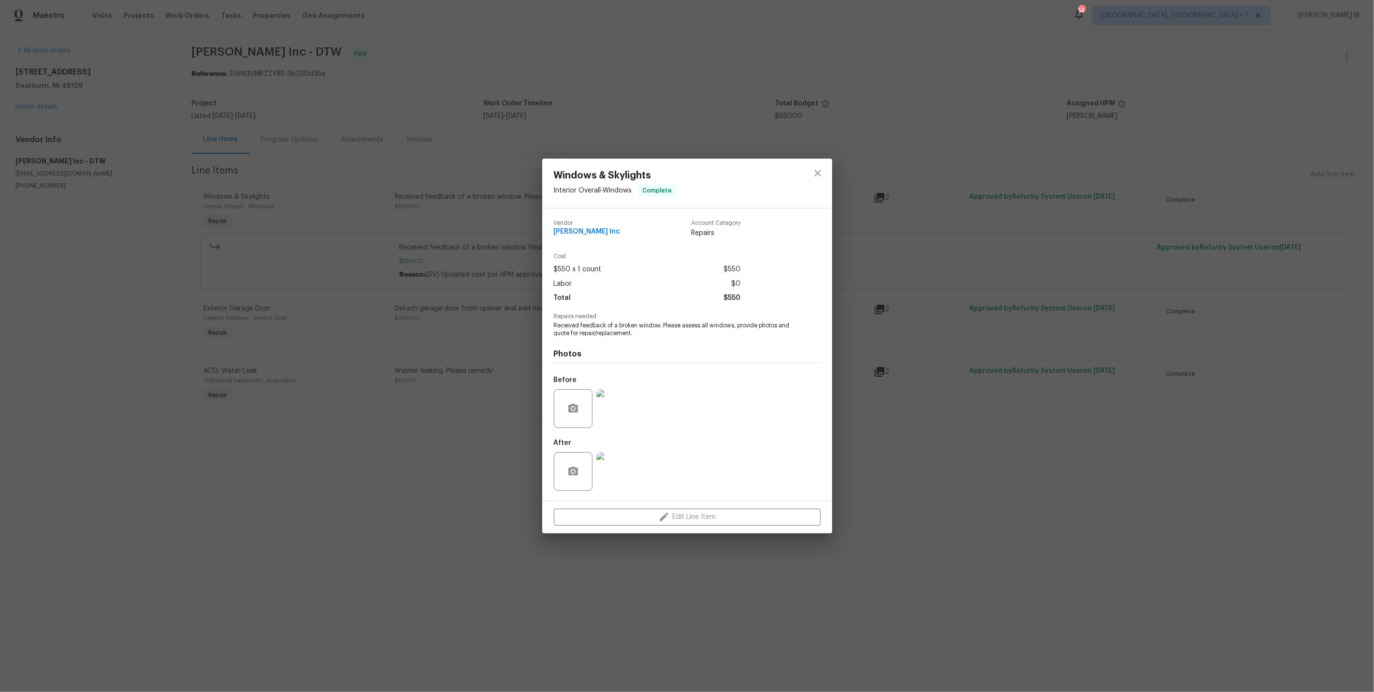
click at [616, 467] on img at bounding box center [616, 471] width 39 height 39
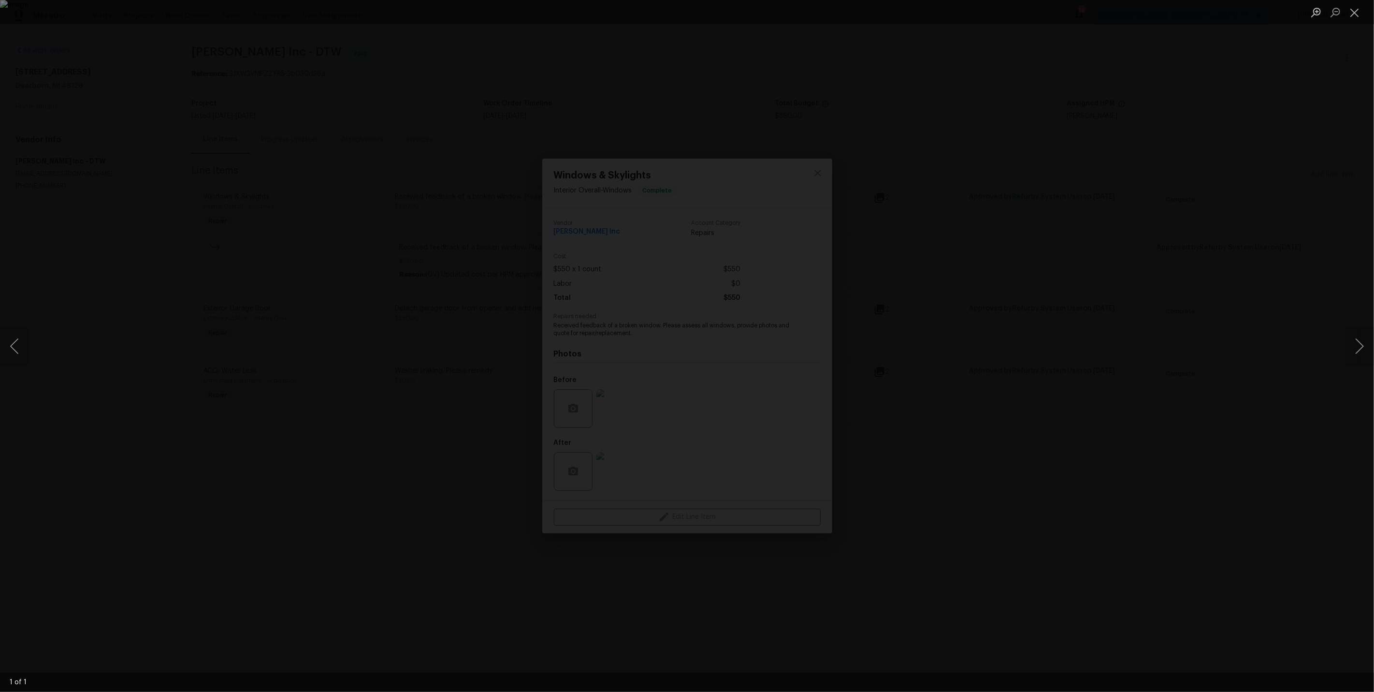
click at [1081, 215] on div "Lightbox" at bounding box center [687, 346] width 1374 height 692
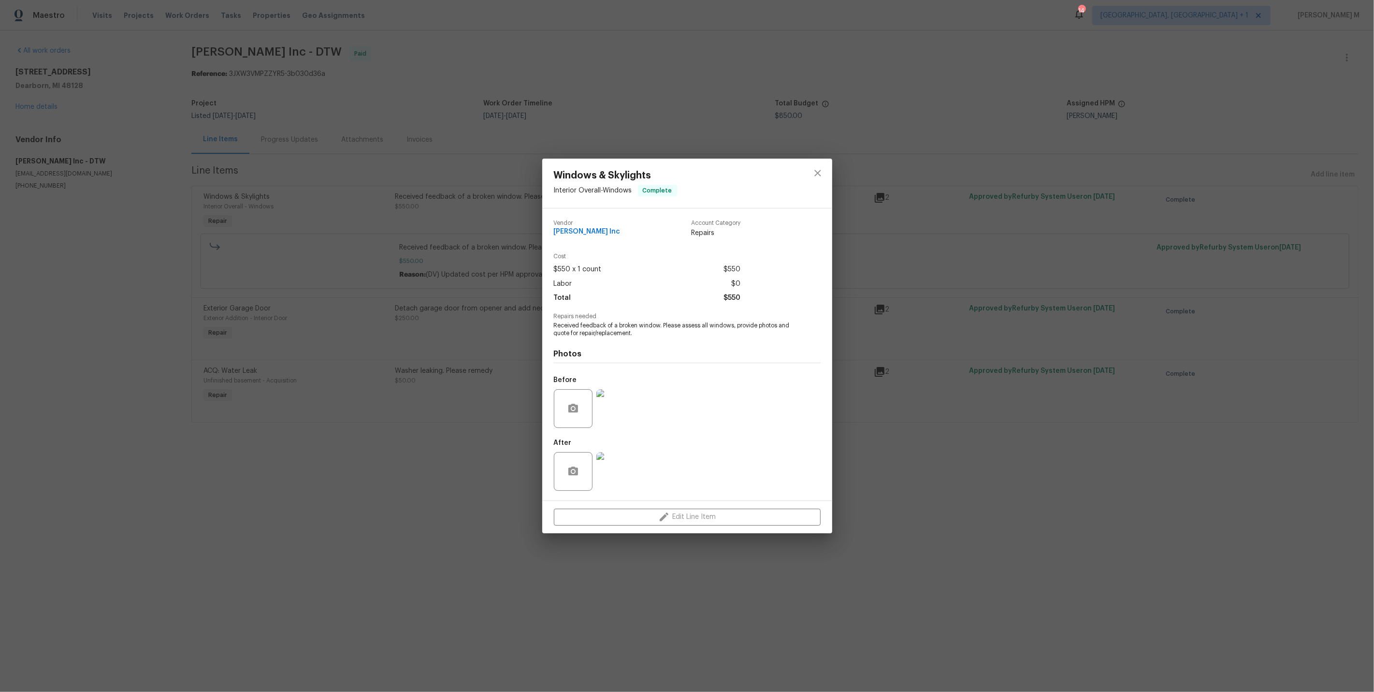
click at [629, 413] on img at bounding box center [616, 408] width 39 height 39
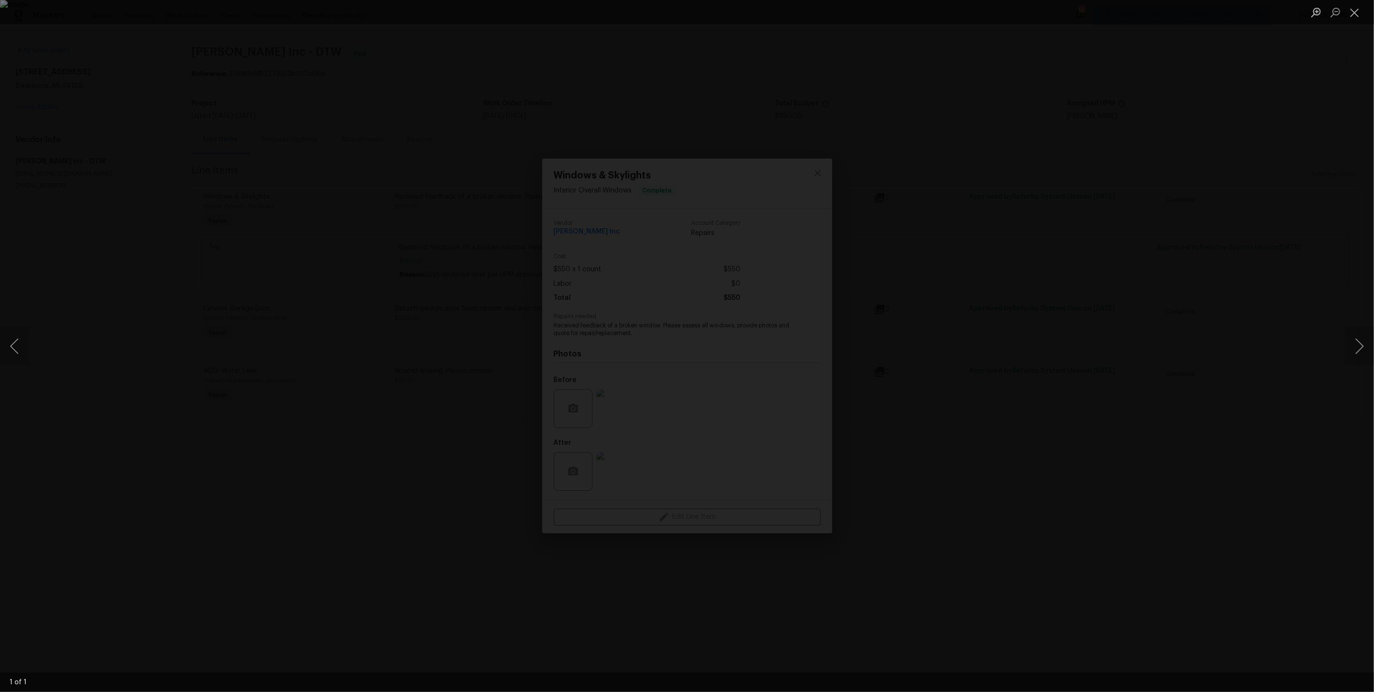
click at [1032, 292] on div "Lightbox" at bounding box center [687, 346] width 1374 height 692
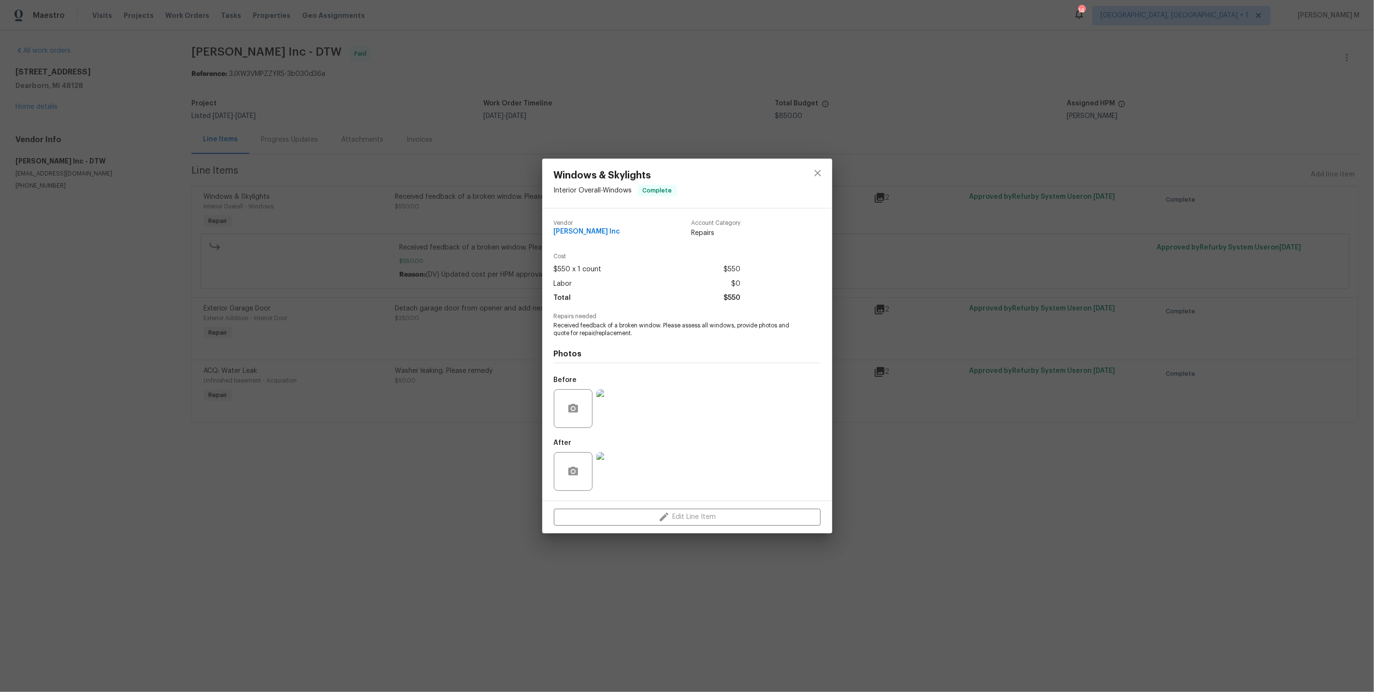
click at [621, 476] on img at bounding box center [616, 471] width 39 height 39
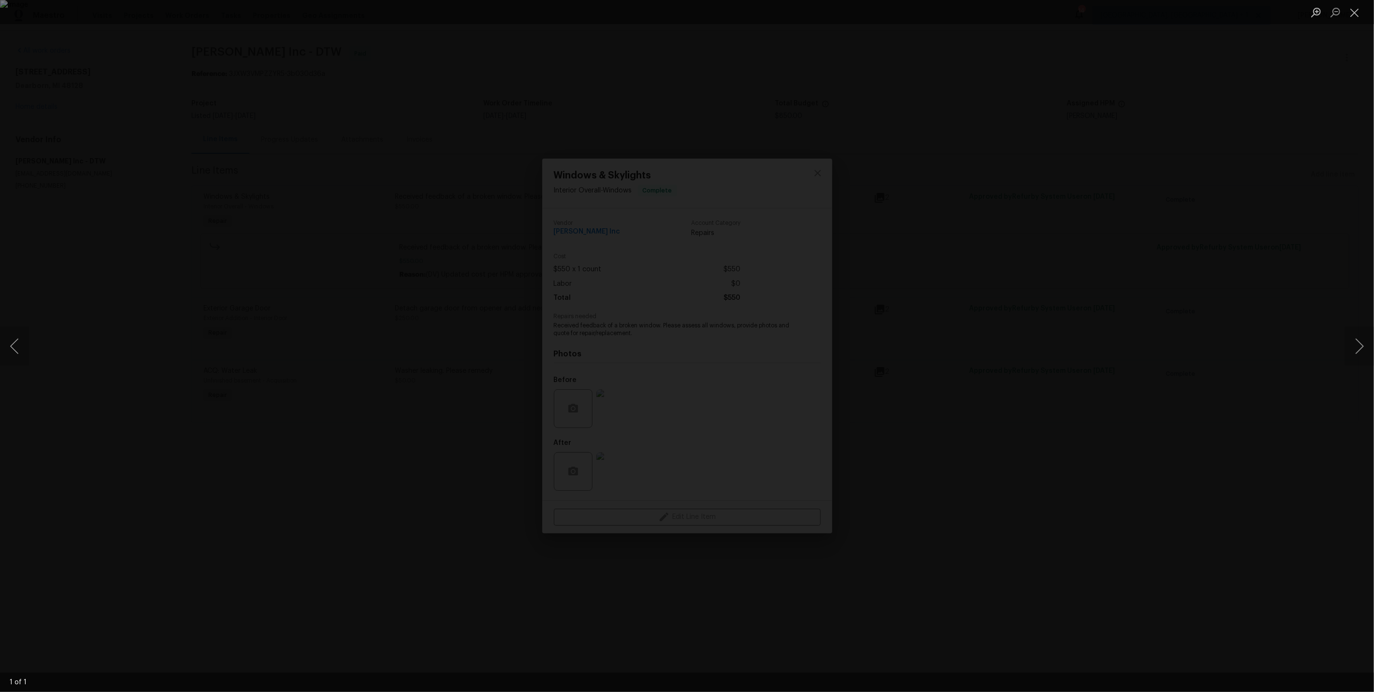
click at [987, 337] on div "Lightbox" at bounding box center [687, 346] width 1374 height 692
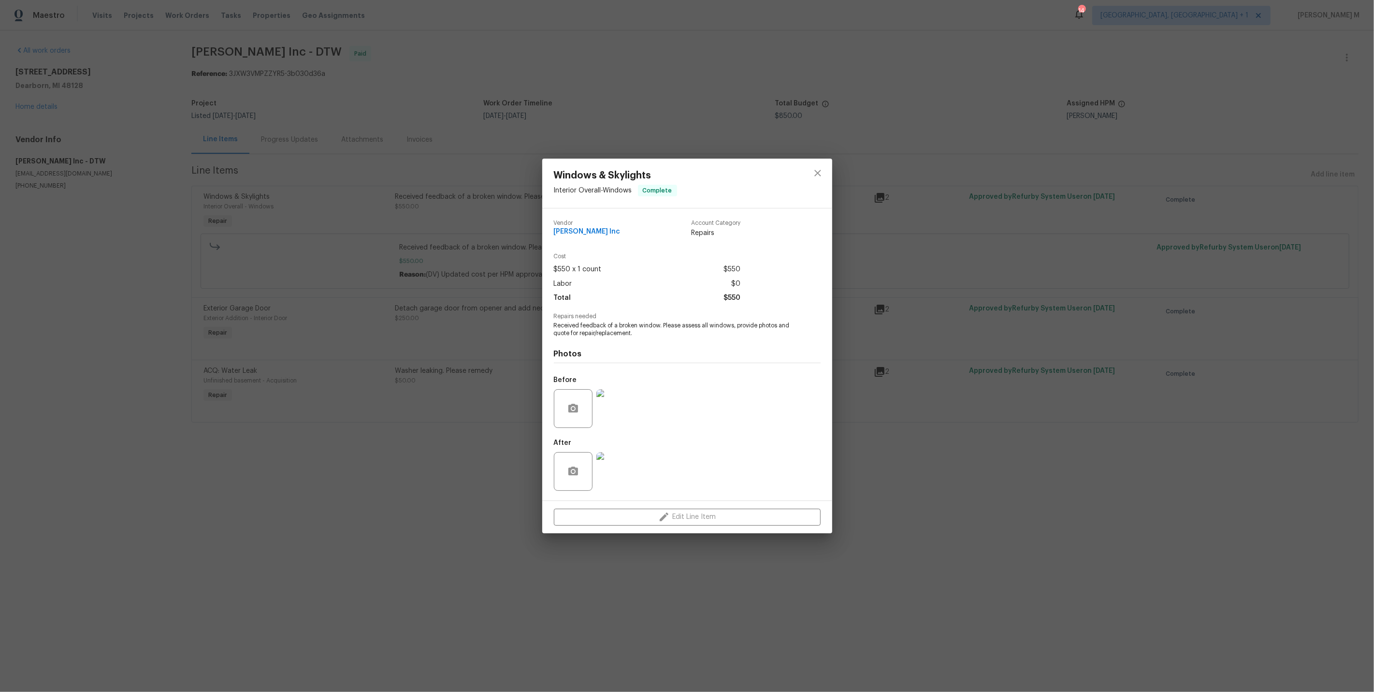
click at [950, 434] on div "Windows & Skylights Interior Overall - Windows Complete Vendor Michael Radney I…" at bounding box center [687, 346] width 1374 height 692
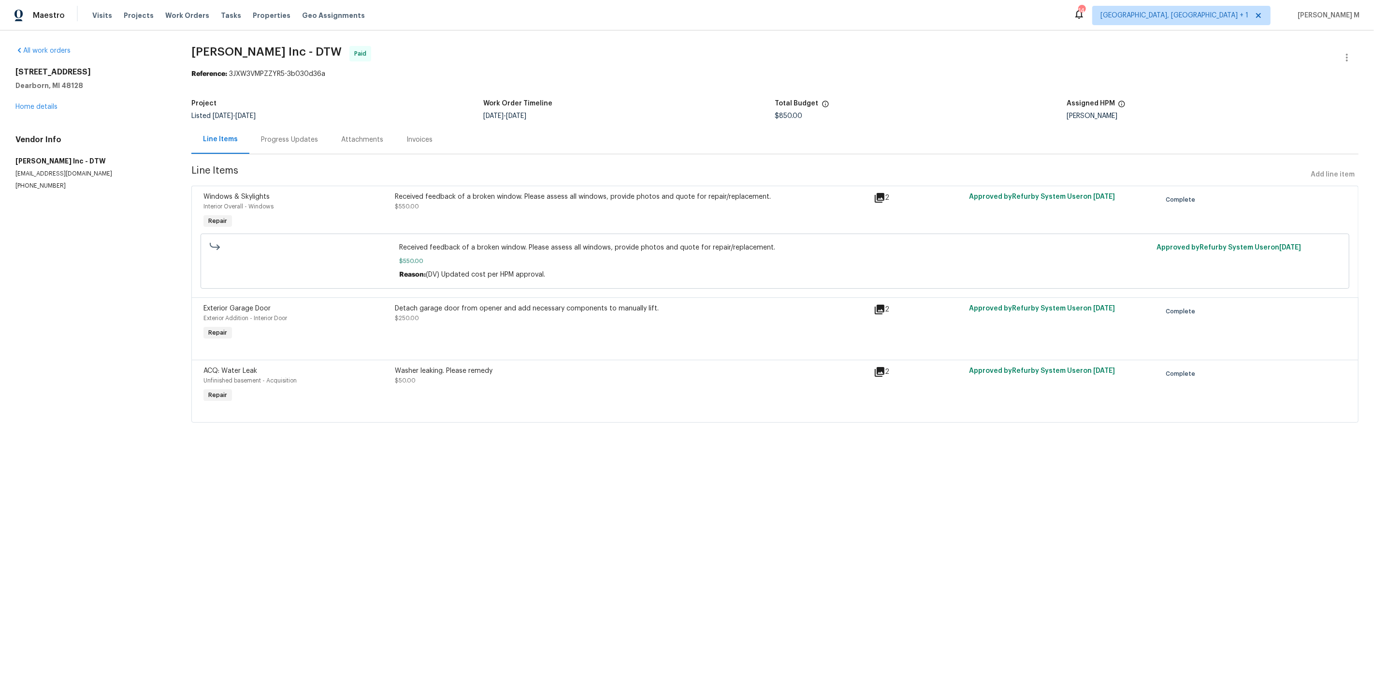
click at [482, 318] on div "Detach garage door from opener and add necessary components to manually lift. $…" at bounding box center [631, 323] width 479 height 44
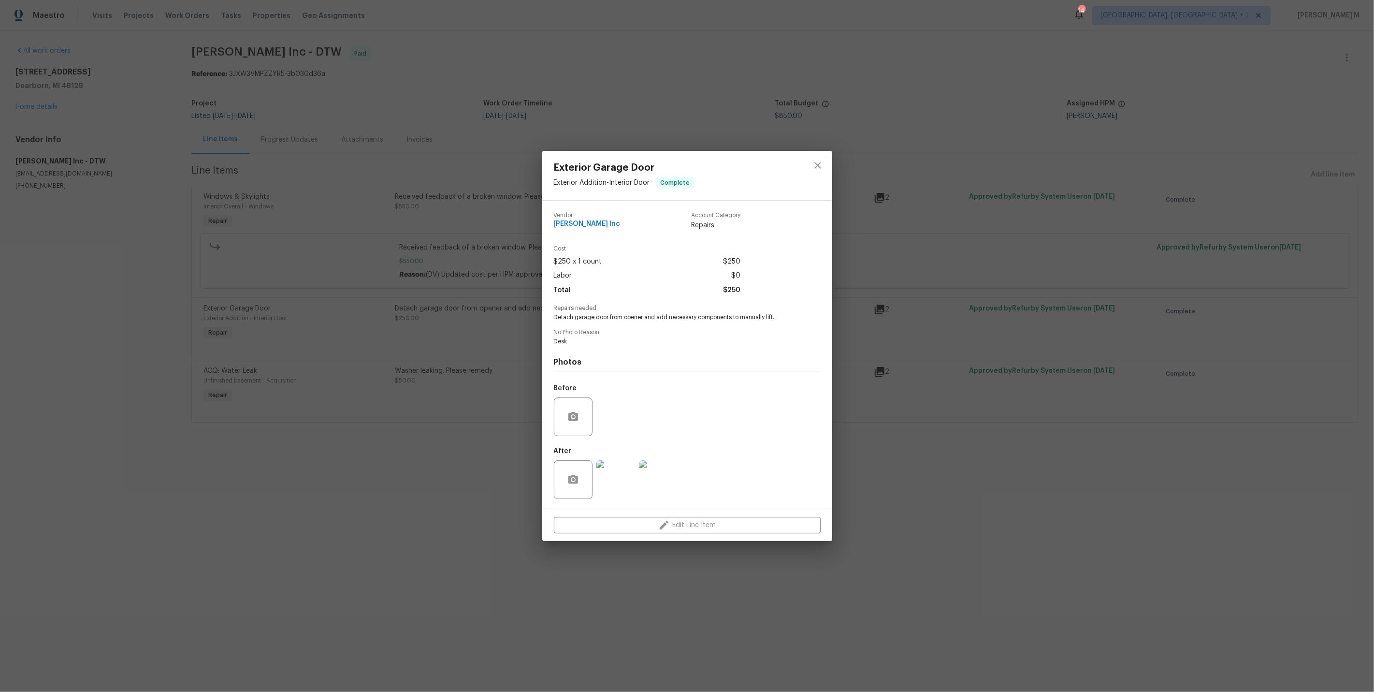
click at [620, 468] on img at bounding box center [616, 479] width 39 height 39
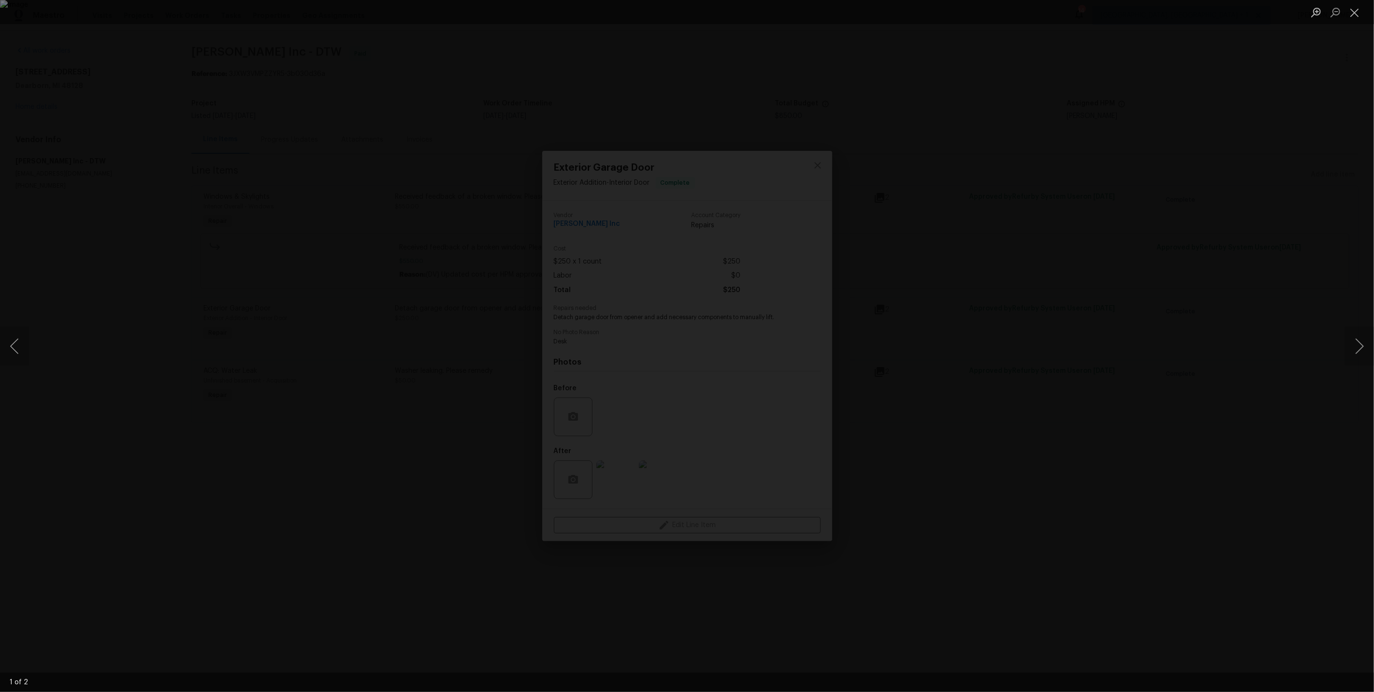
click at [1144, 398] on div "Lightbox" at bounding box center [687, 346] width 1374 height 692
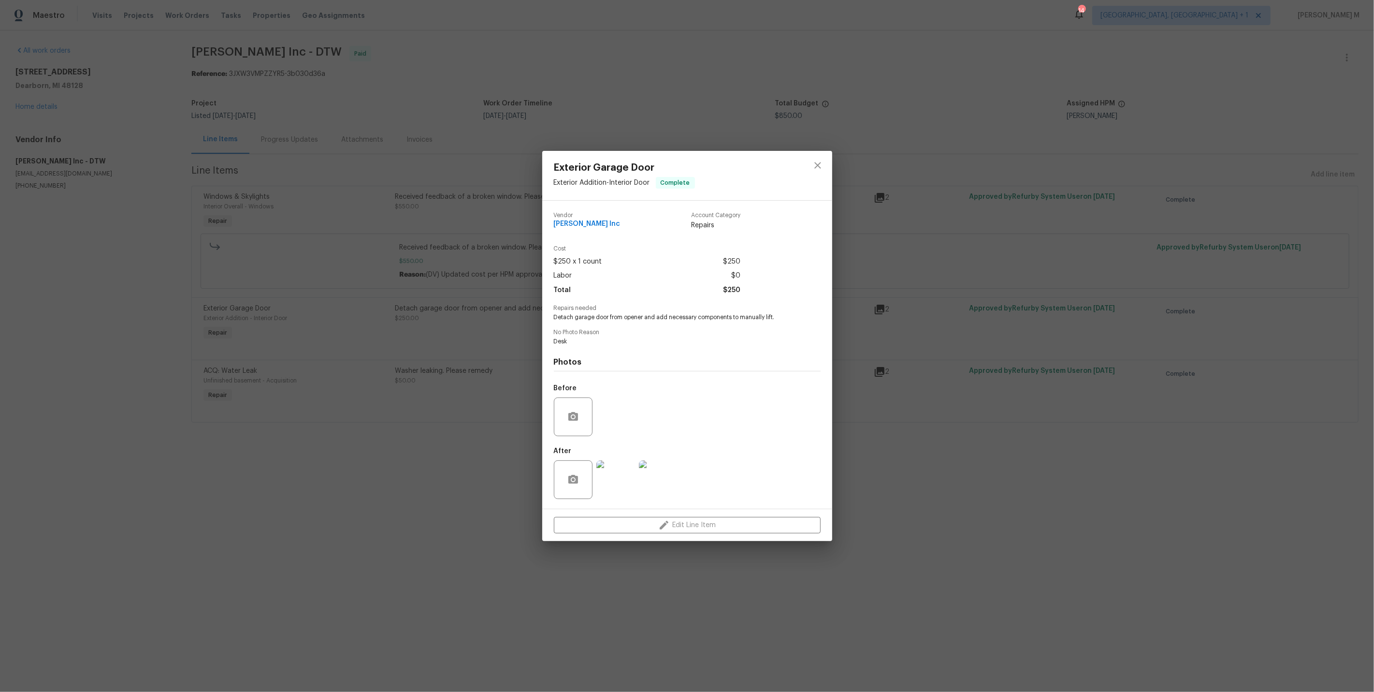
click at [357, 375] on div "Exterior Garage Door Exterior Addition - Interior Door Complete Vendor Michael …" at bounding box center [687, 346] width 1374 height 692
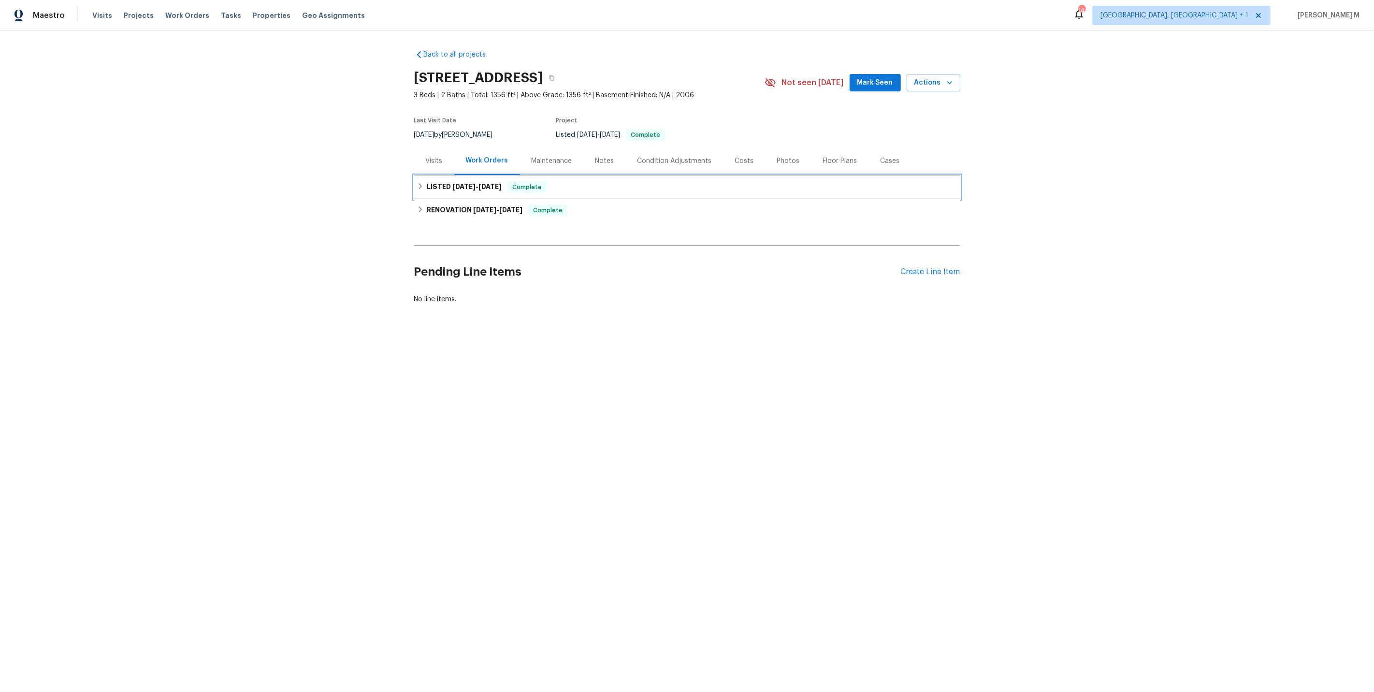
click at [474, 175] on div "LISTED 9/6/25 - 9/22/25 Complete" at bounding box center [687, 186] width 546 height 23
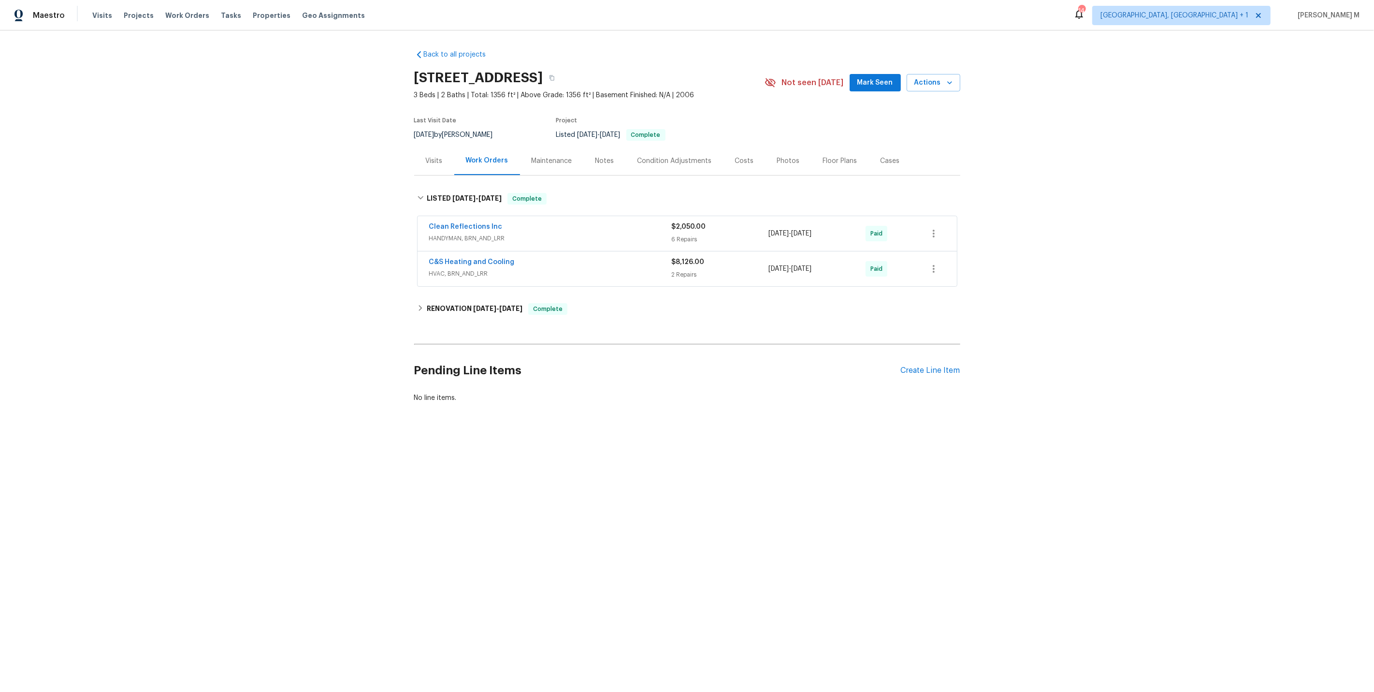
click at [461, 259] on span "C&S Heating and Cooling" at bounding box center [472, 262] width 86 height 10
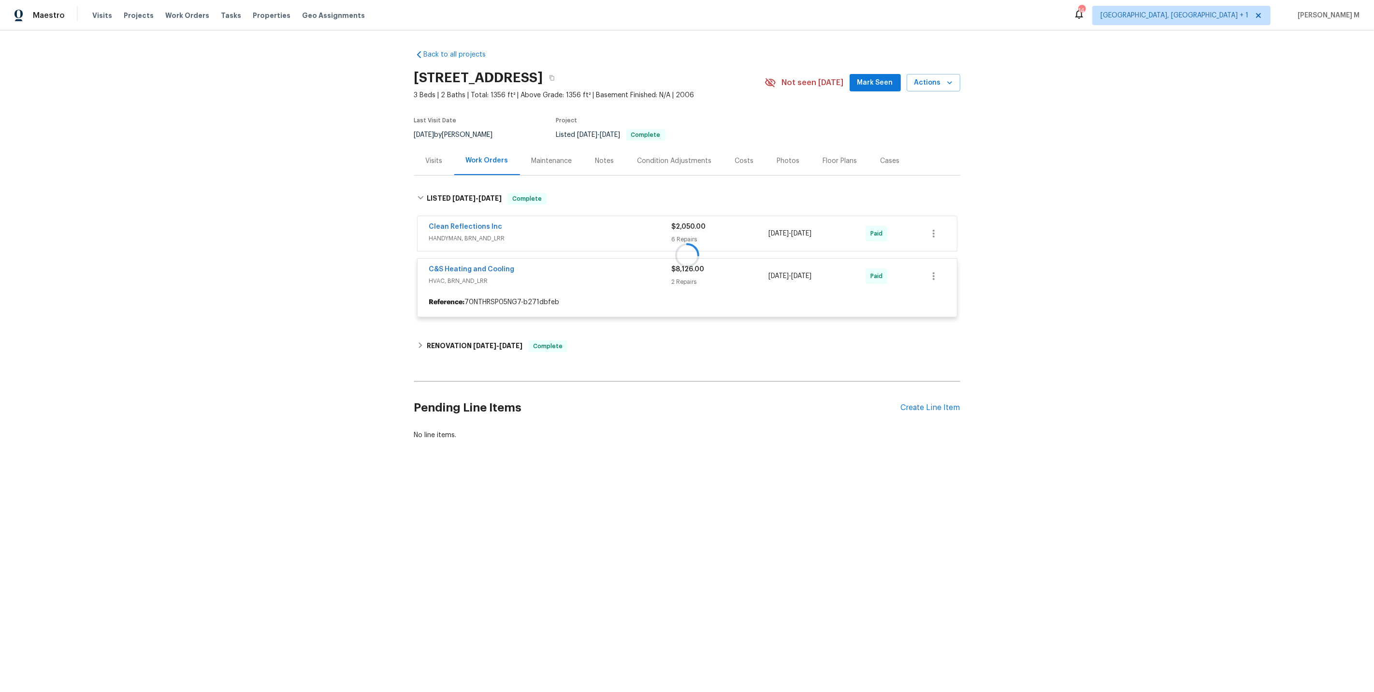
click at [463, 262] on div at bounding box center [687, 255] width 546 height 144
click at [463, 266] on link "C&S Heating and Cooling" at bounding box center [472, 269] width 86 height 7
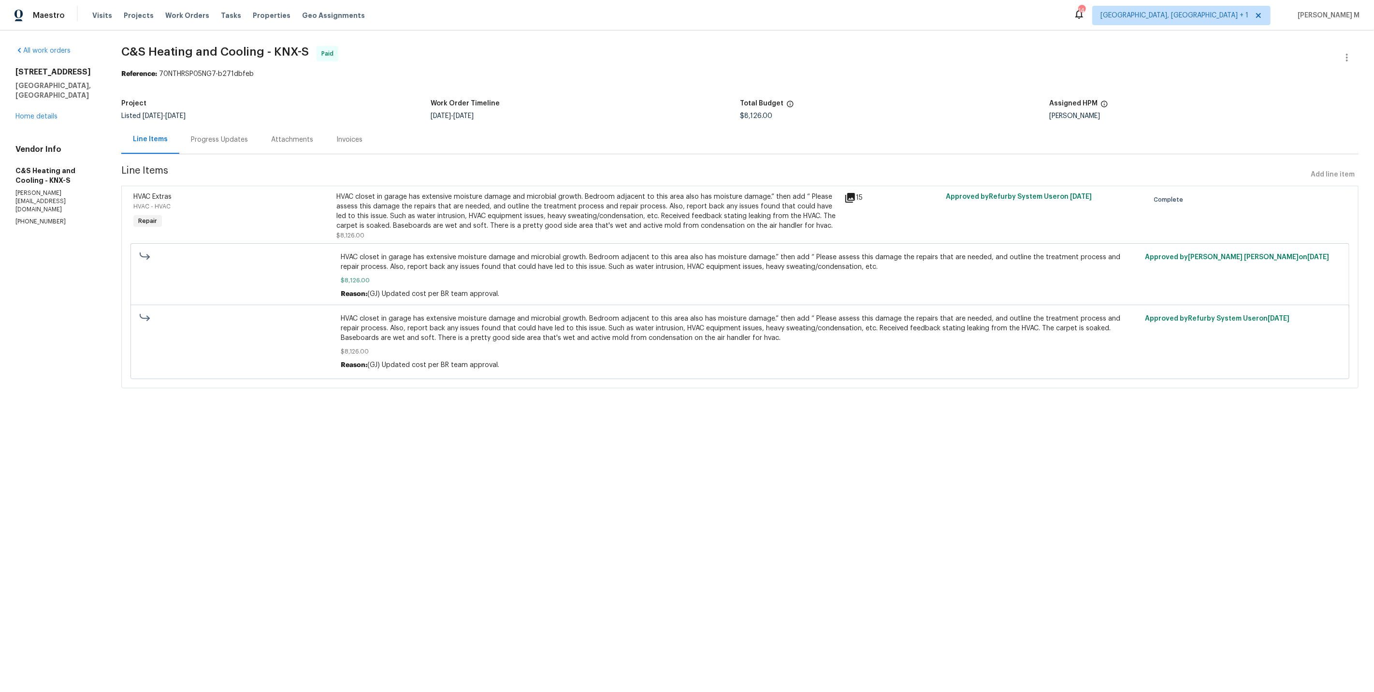
click at [255, 143] on div "Progress Updates" at bounding box center [219, 139] width 80 height 29
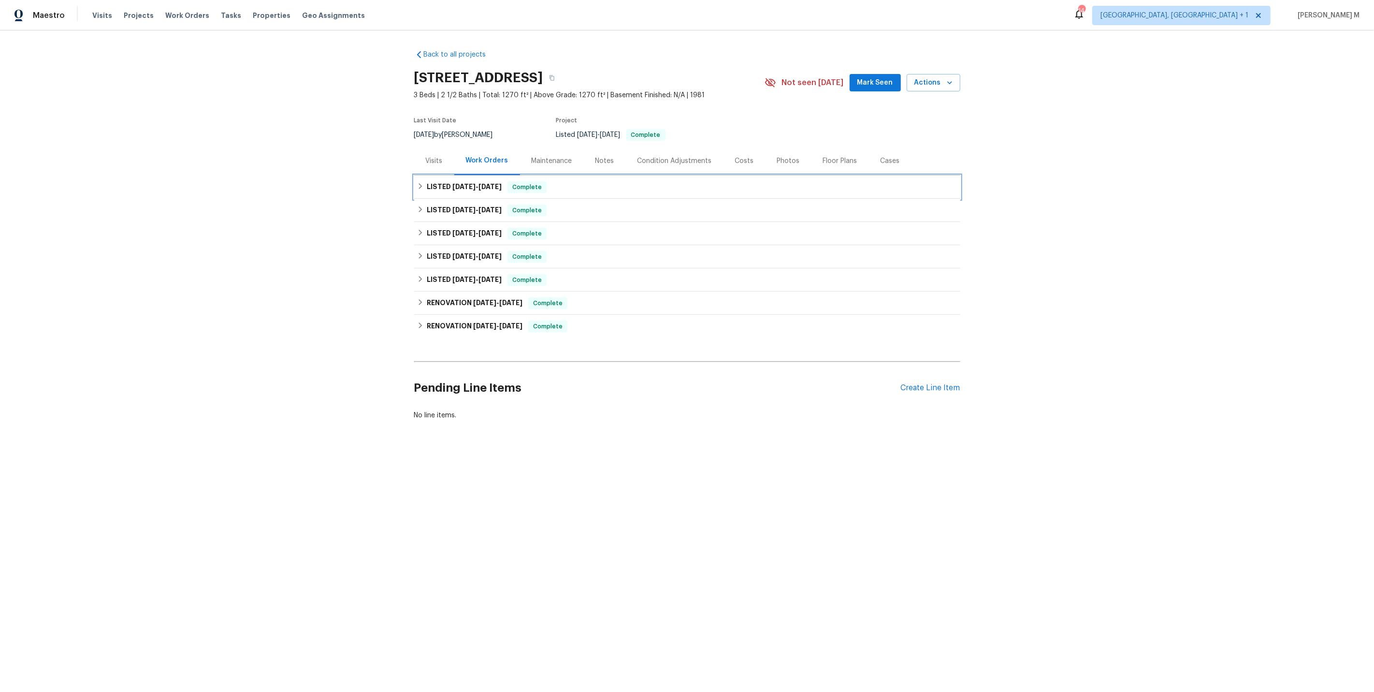
click at [461, 175] on div "LISTED 9/8/25 - 9/10/25 Complete" at bounding box center [687, 186] width 546 height 23
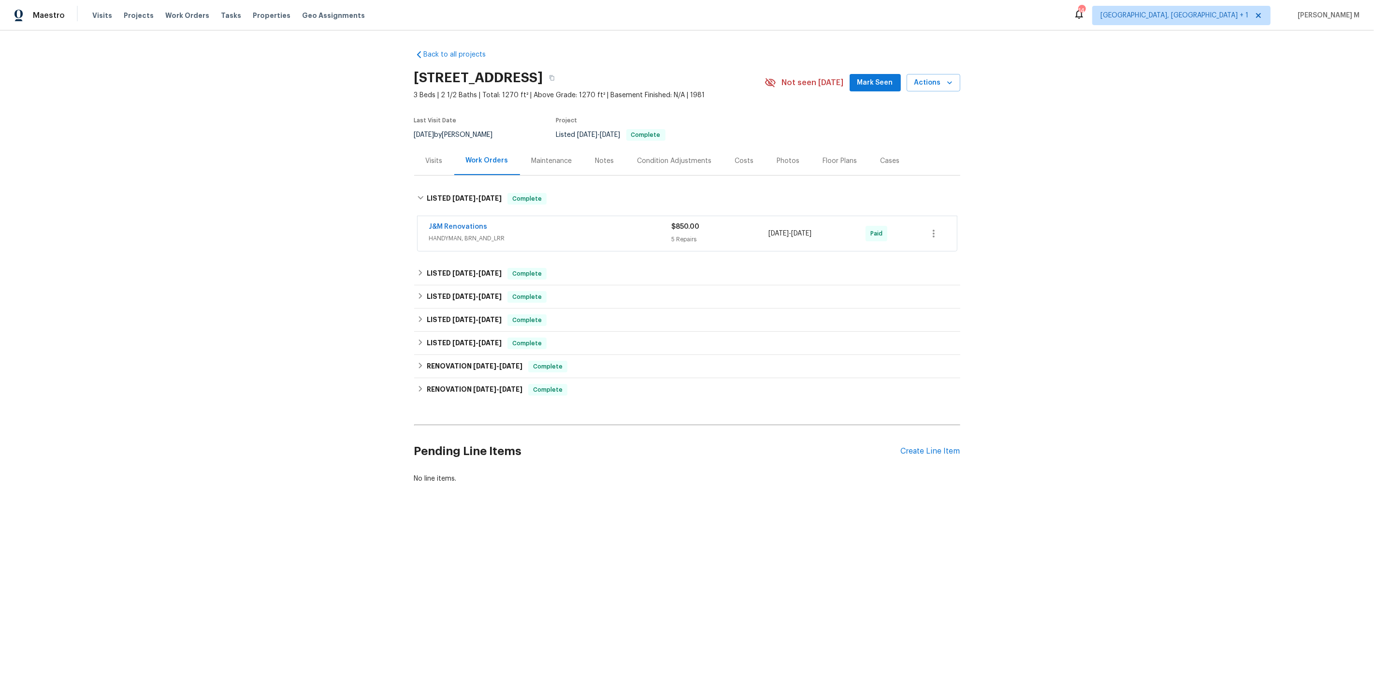
click at [453, 234] on span "HANDYMAN, BRN_AND_LRR" at bounding box center [550, 239] width 243 height 10
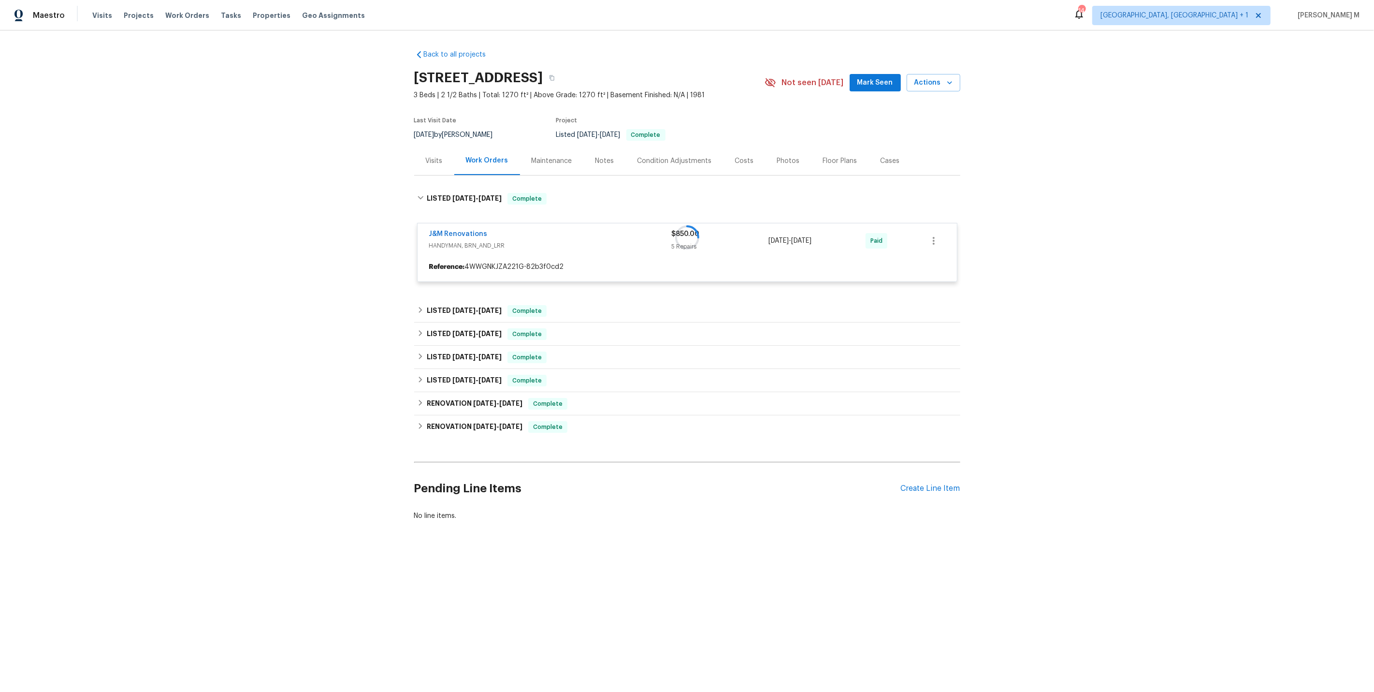
click at [453, 223] on div at bounding box center [687, 237] width 546 height 108
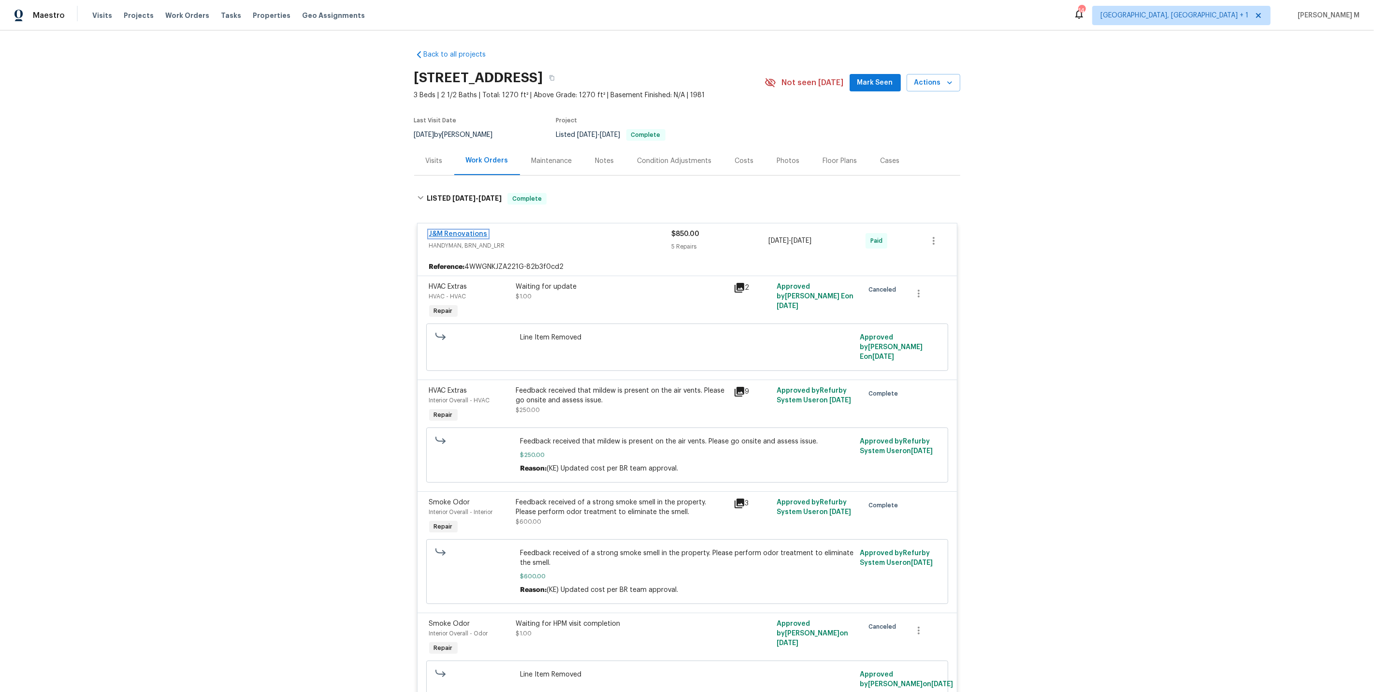
click at [467, 231] on link "J&M Renovations" at bounding box center [458, 234] width 58 height 7
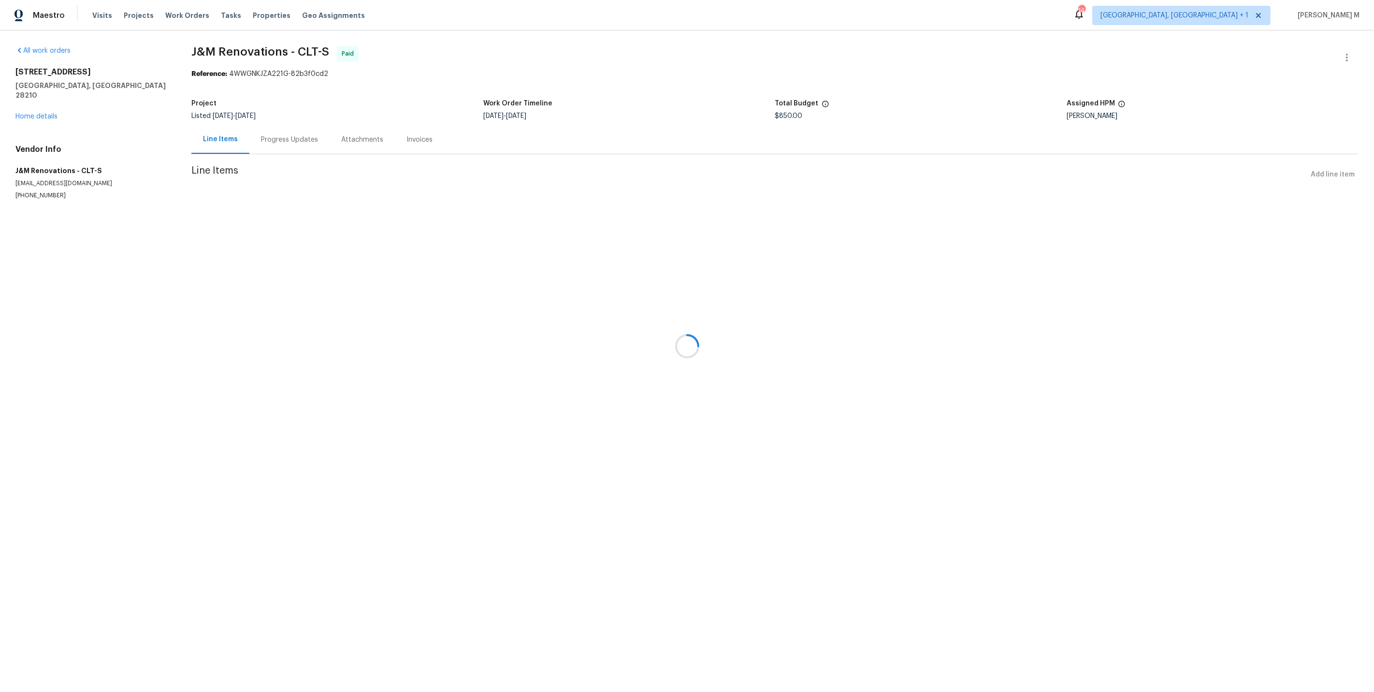
click at [255, 133] on div at bounding box center [687, 346] width 1374 height 692
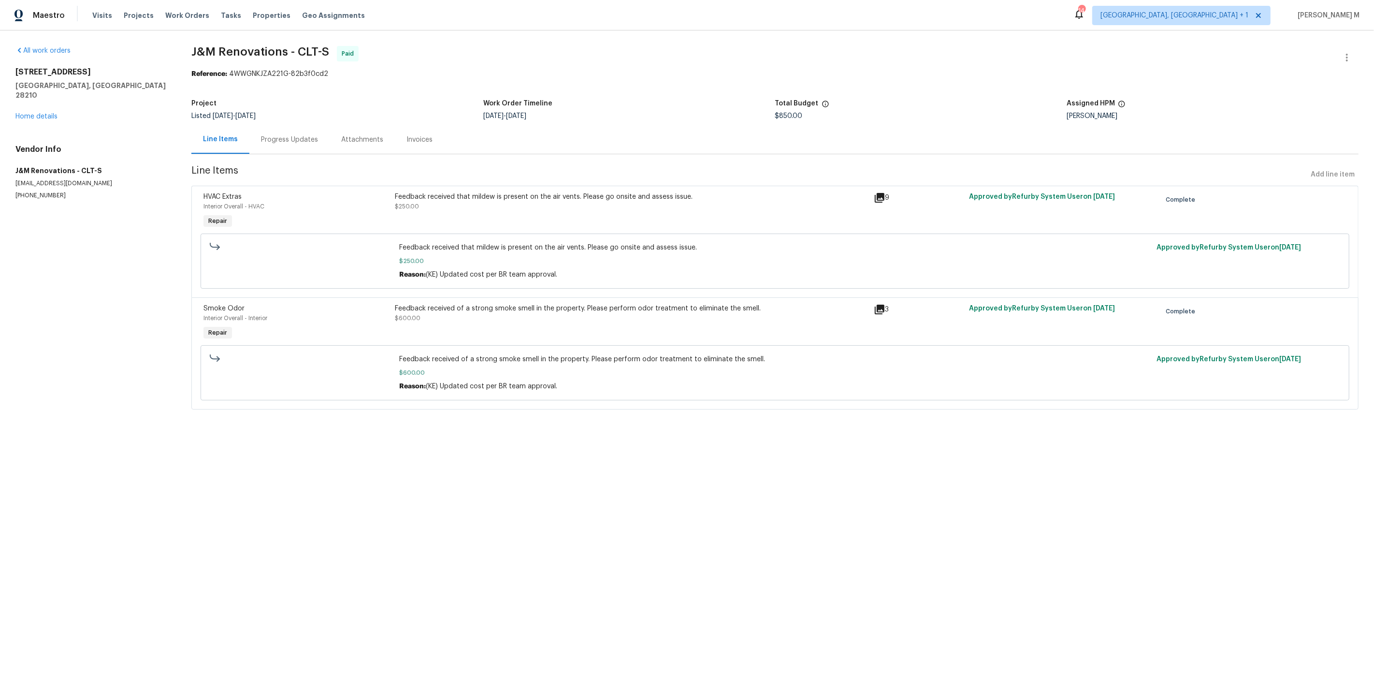
click at [266, 135] on div "Progress Updates" at bounding box center [289, 140] width 57 height 10
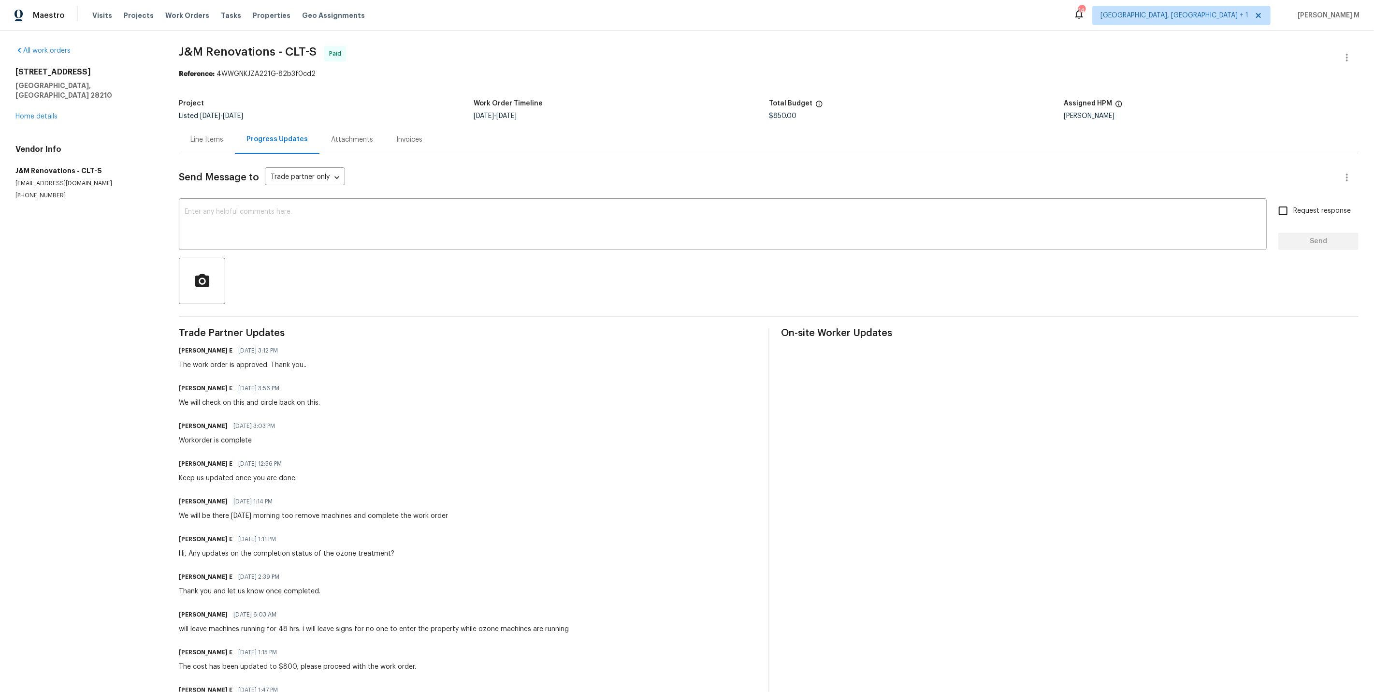
scroll to position [305, 0]
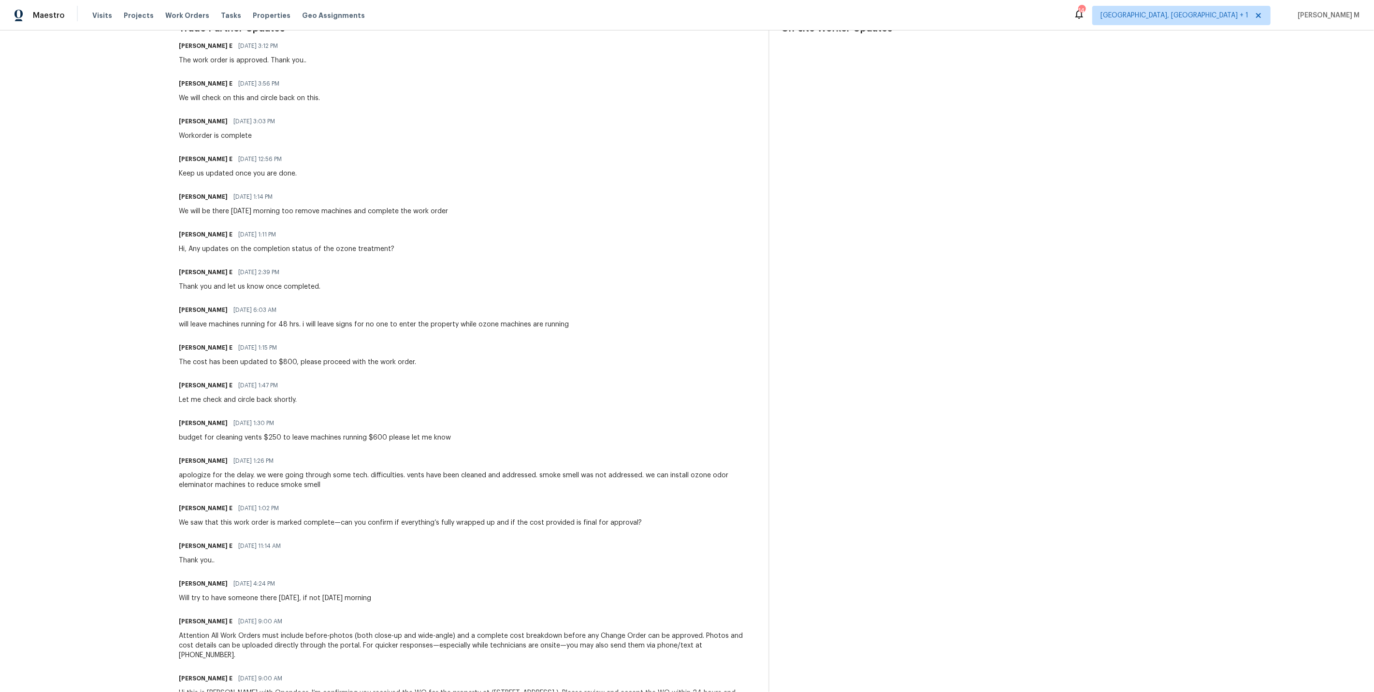
drag, startPoint x: 182, startPoint y: 567, endPoint x: 488, endPoint y: 572, distance: 306.1
click at [488, 577] on div "Joselyn Rosales 09/08/2025 4:24 PM Will try to have someone there tomorrow, if …" at bounding box center [468, 590] width 578 height 26
drag, startPoint x: 175, startPoint y: 531, endPoint x: 340, endPoint y: 533, distance: 165.4
click at [340, 533] on div "All work orders 6003 Heath Valley Rd Charlotte, NC 28210 Home details Vendor In…" at bounding box center [687, 230] width 1374 height 1008
drag, startPoint x: 183, startPoint y: 493, endPoint x: 649, endPoint y: 492, distance: 466.0
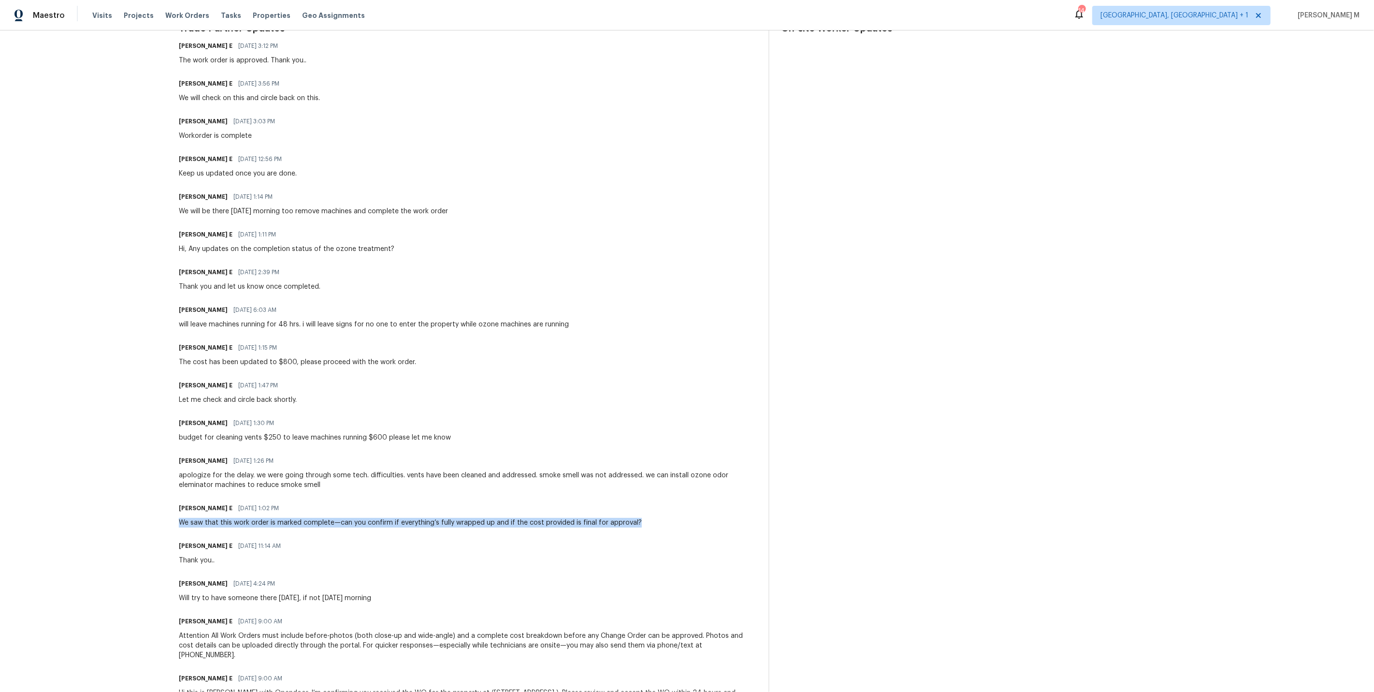
click at [649, 501] on div "Keerthana E 09/10/2025 1:02 PM We saw that this work order is marked complete—c…" at bounding box center [468, 514] width 578 height 26
drag, startPoint x: 191, startPoint y: 451, endPoint x: 381, endPoint y: 484, distance: 192.9
click at [381, 484] on div "Trade Partner Updates Keerthana E 09/19/2025 3:12 PM The work order is approved…" at bounding box center [468, 371] width 578 height 695
drag, startPoint x: 202, startPoint y: 447, endPoint x: 334, endPoint y: 481, distance: 135.7
click at [334, 481] on div "Trade Partner Updates Keerthana E 09/19/2025 3:12 PM The work order is approved…" at bounding box center [468, 371] width 578 height 695
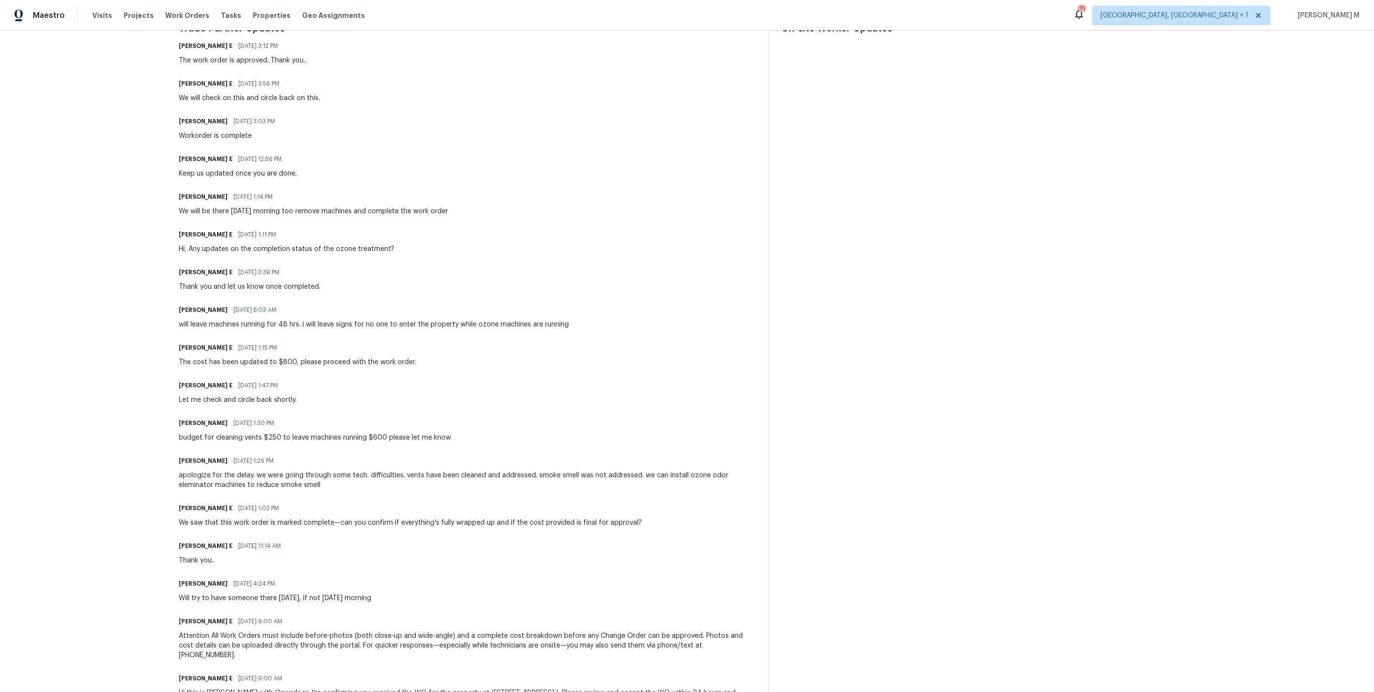
click at [334, 501] on div "Keerthana E 09/10/2025 1:02 PM" at bounding box center [410, 508] width 463 height 14
drag, startPoint x: 178, startPoint y: 412, endPoint x: 475, endPoint y: 416, distance: 296.9
click at [475, 416] on div "All work orders 6003 Heath Valley Rd Charlotte, NC 28210 Home details Vendor In…" at bounding box center [687, 230] width 1374 height 1008
drag, startPoint x: 181, startPoint y: 336, endPoint x: 486, endPoint y: 351, distance: 305.4
click at [486, 351] on div "Trade Partner Updates Keerthana E 09/19/2025 3:12 PM The work order is approved…" at bounding box center [468, 371] width 578 height 695
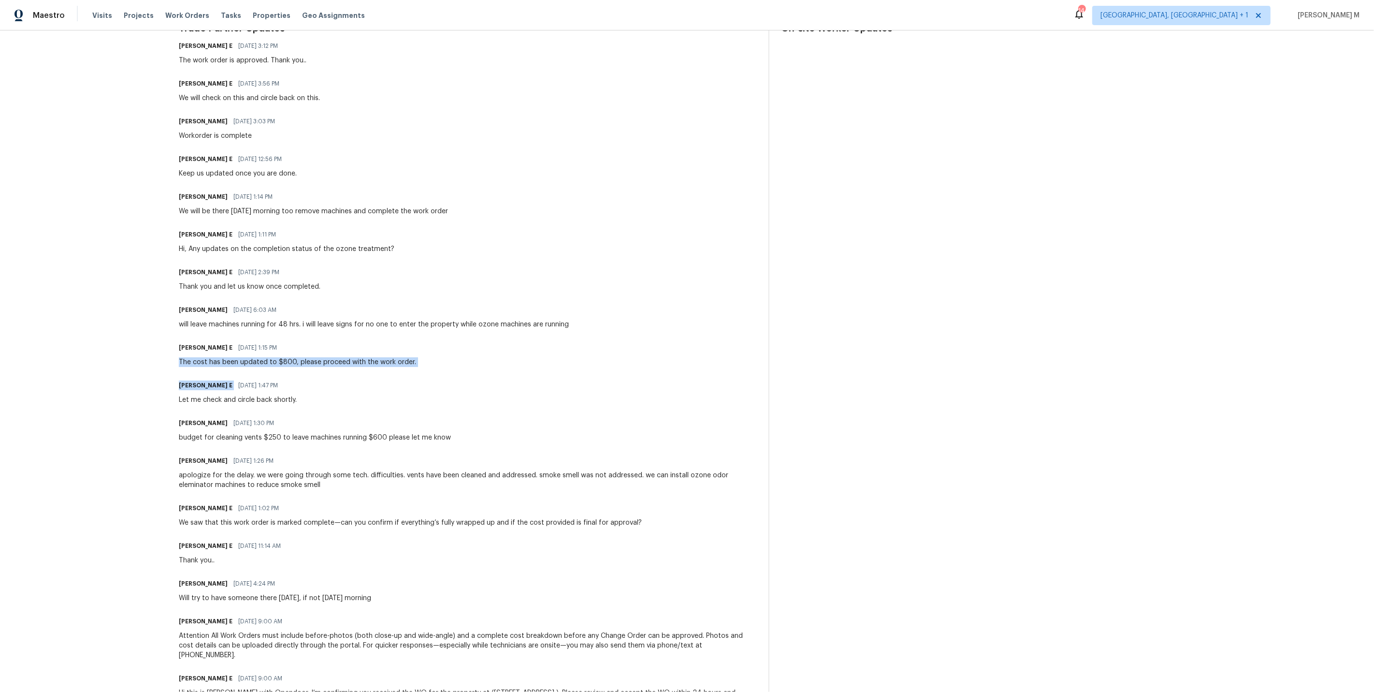
drag, startPoint x: 157, startPoint y: 298, endPoint x: 571, endPoint y: 321, distance: 415.0
click at [571, 321] on div "All work orders 6003 Heath Valley Rd Charlotte, NC 28210 Home details Vendor In…" at bounding box center [687, 230] width 1374 height 1008
click at [571, 341] on div "Keerthana E 09/12/2025 1:15 PM The cost has been updated to $800, please procee…" at bounding box center [468, 354] width 578 height 26
drag, startPoint x: 686, startPoint y: 449, endPoint x: 212, endPoint y: 460, distance: 474.4
click at [212, 470] on div "apologize for the delay. we were going through some tech. difficulties. vents h…" at bounding box center [468, 479] width 578 height 19
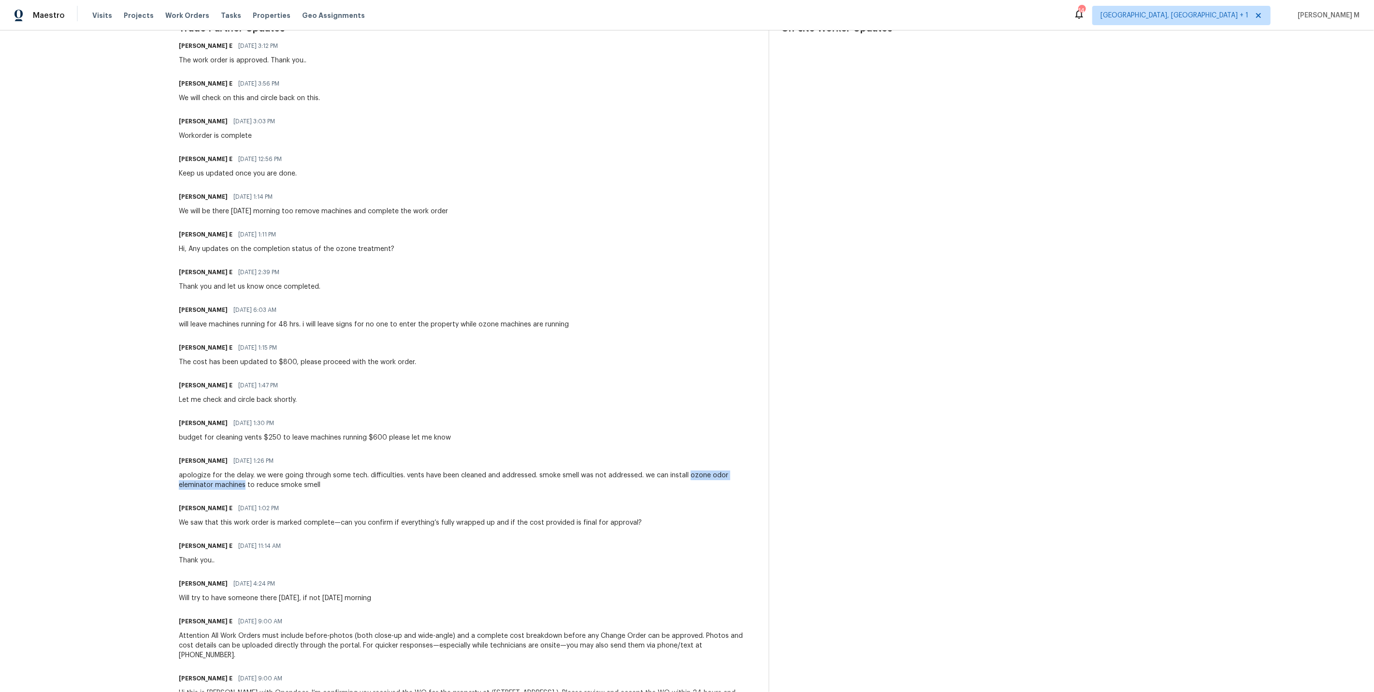
copy div "ozone odor eleminator machines"
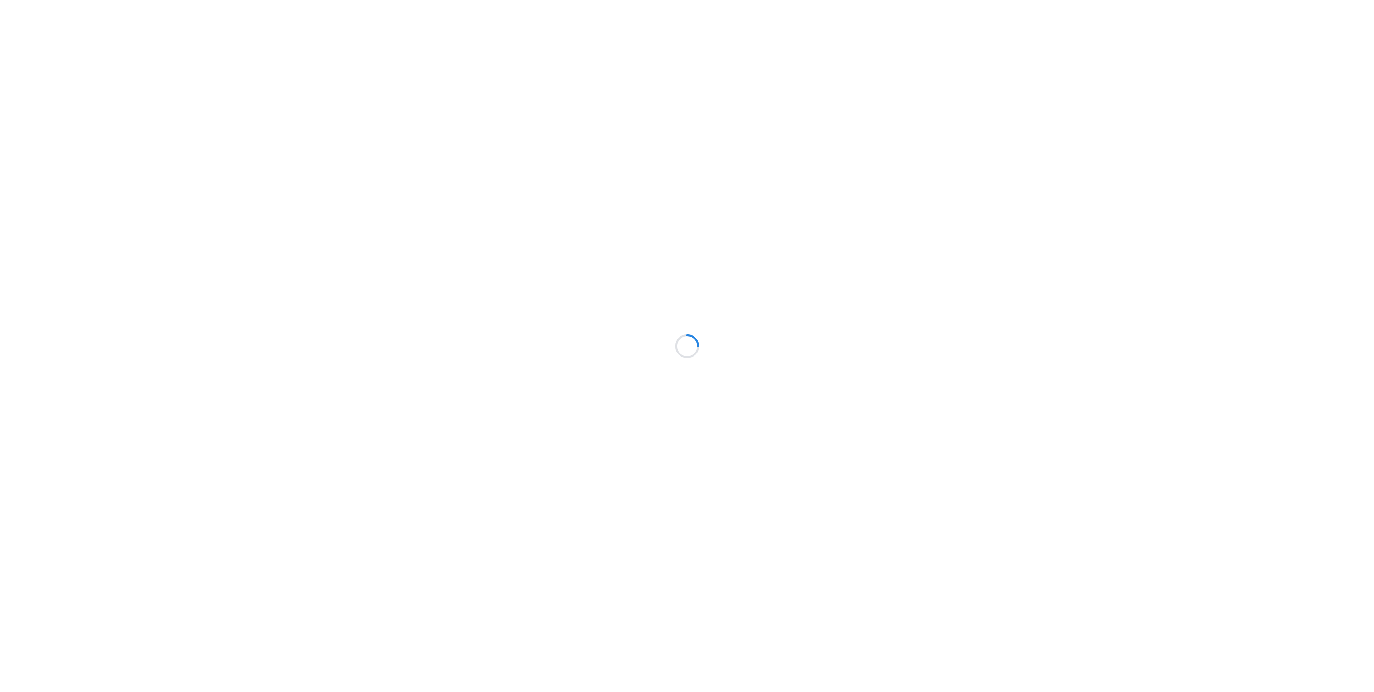
click at [515, 321] on div at bounding box center [687, 346] width 1374 height 692
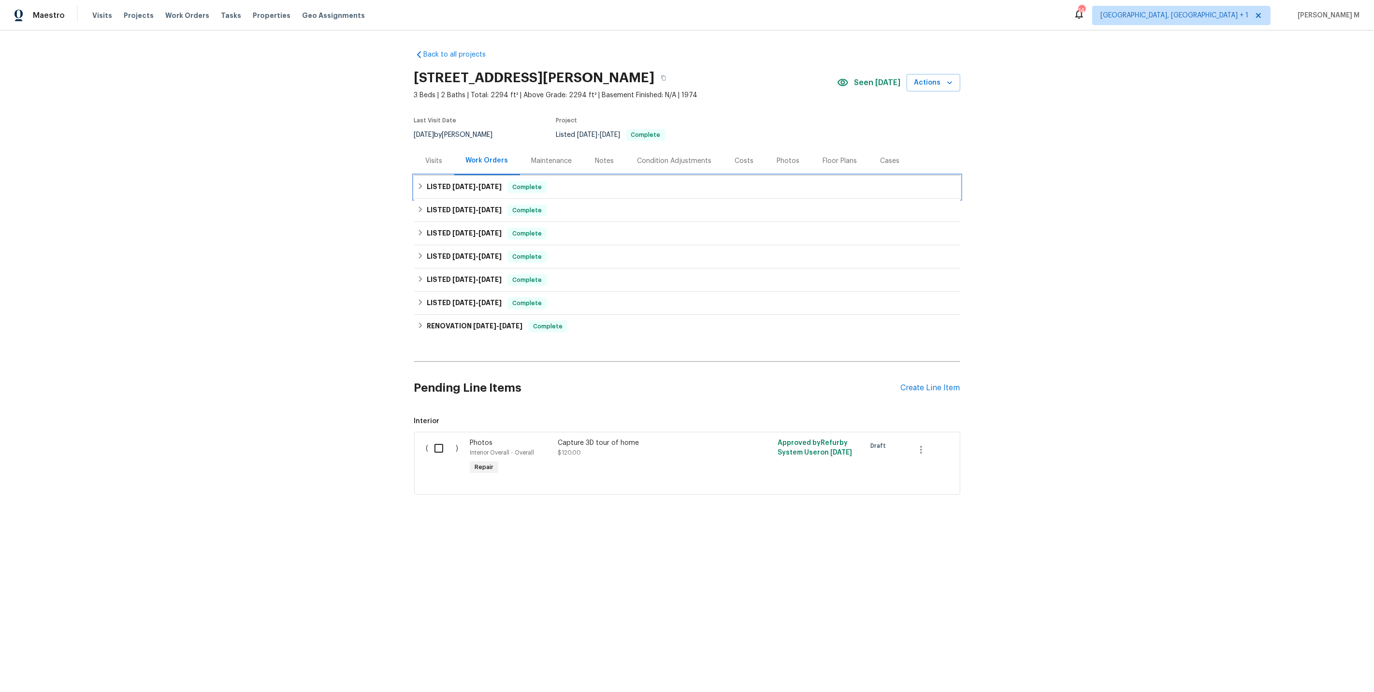
click at [469, 189] on div "LISTED [DATE] - [DATE] Complete" at bounding box center [687, 186] width 546 height 23
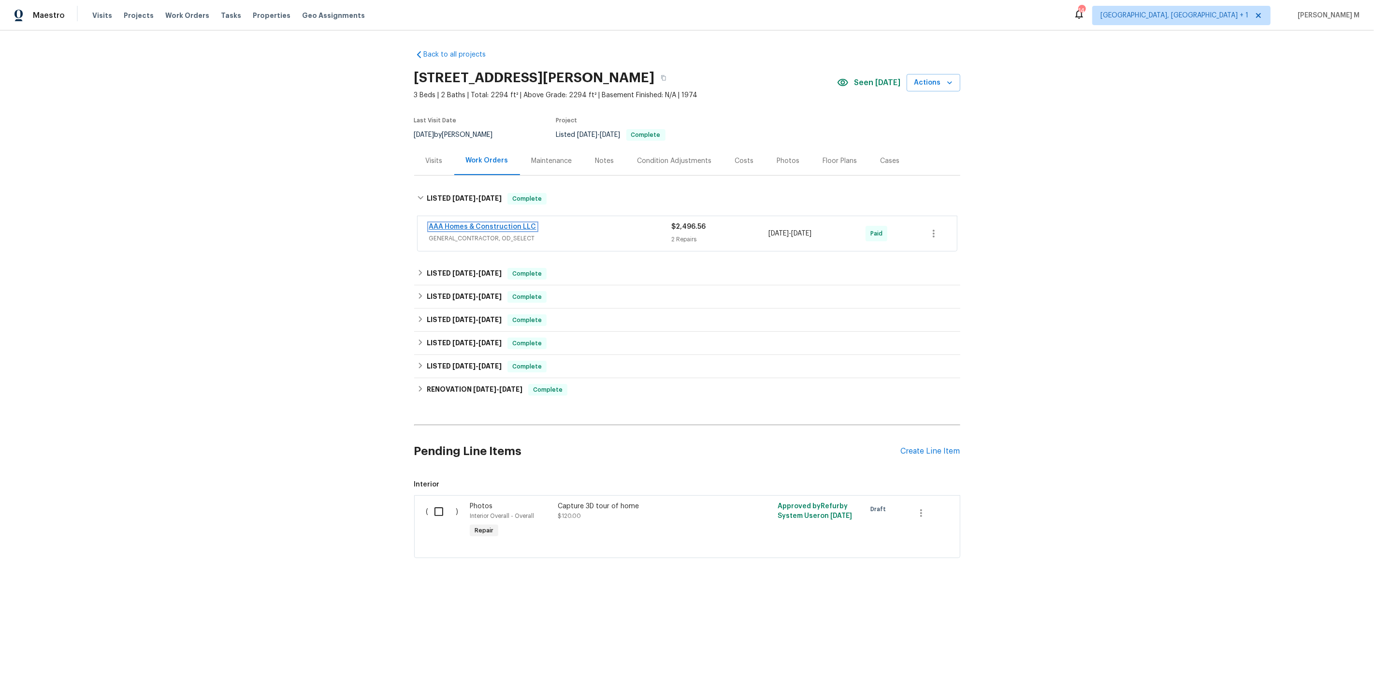
click at [465, 223] on link "AAA Homes & Construction LLC" at bounding box center [482, 226] width 107 height 7
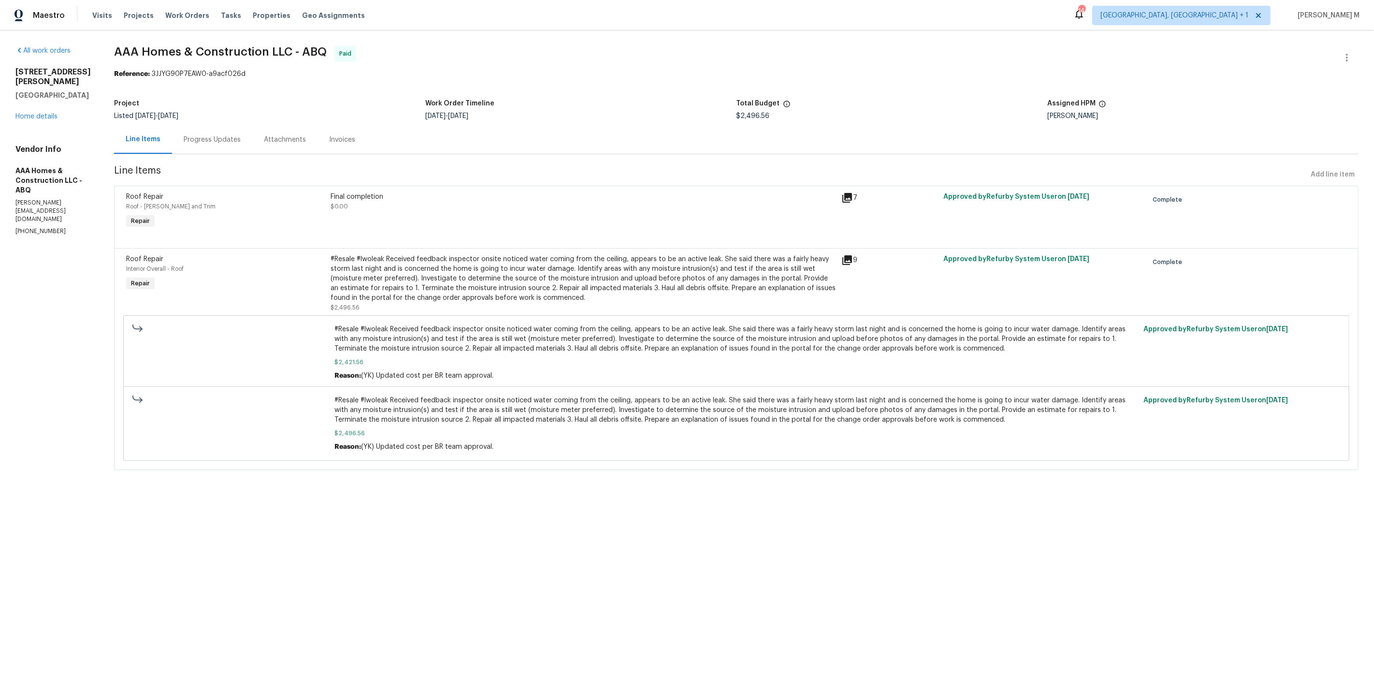
click at [206, 135] on div "Progress Updates" at bounding box center [212, 140] width 57 height 10
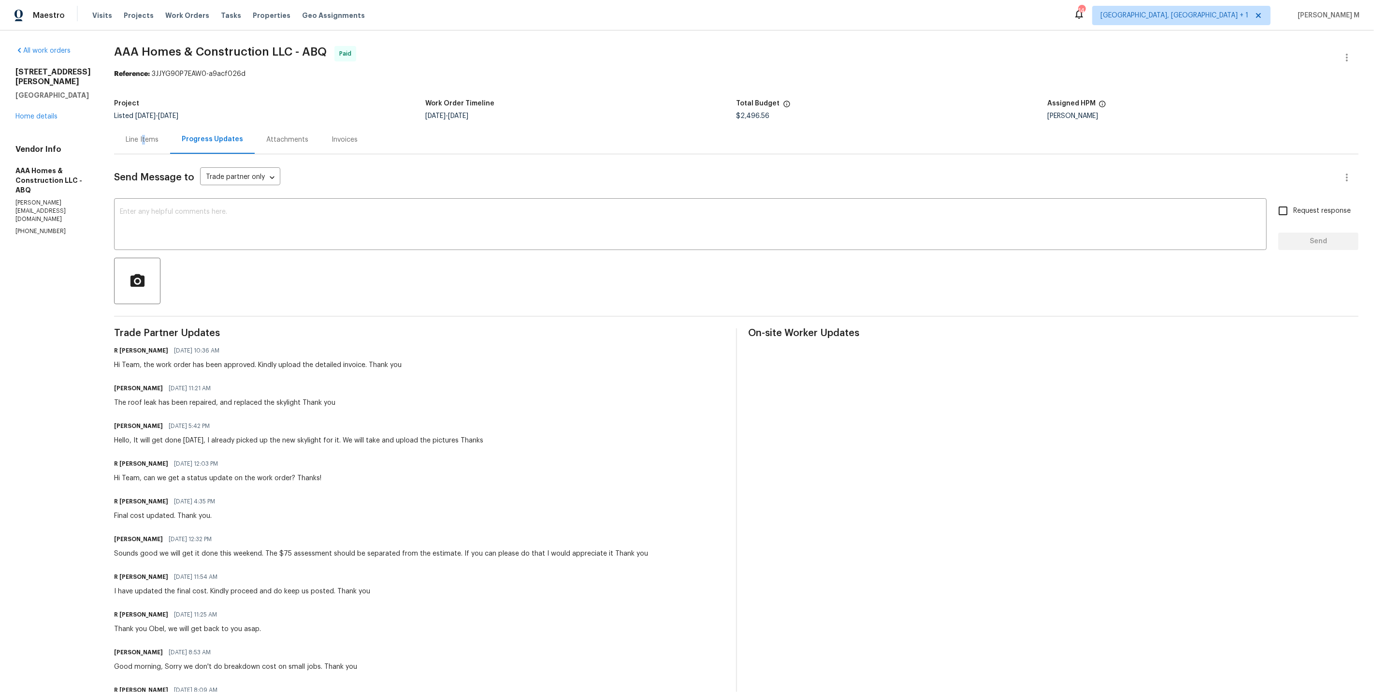
click at [143, 135] on div "Line Items" at bounding box center [142, 140] width 33 height 10
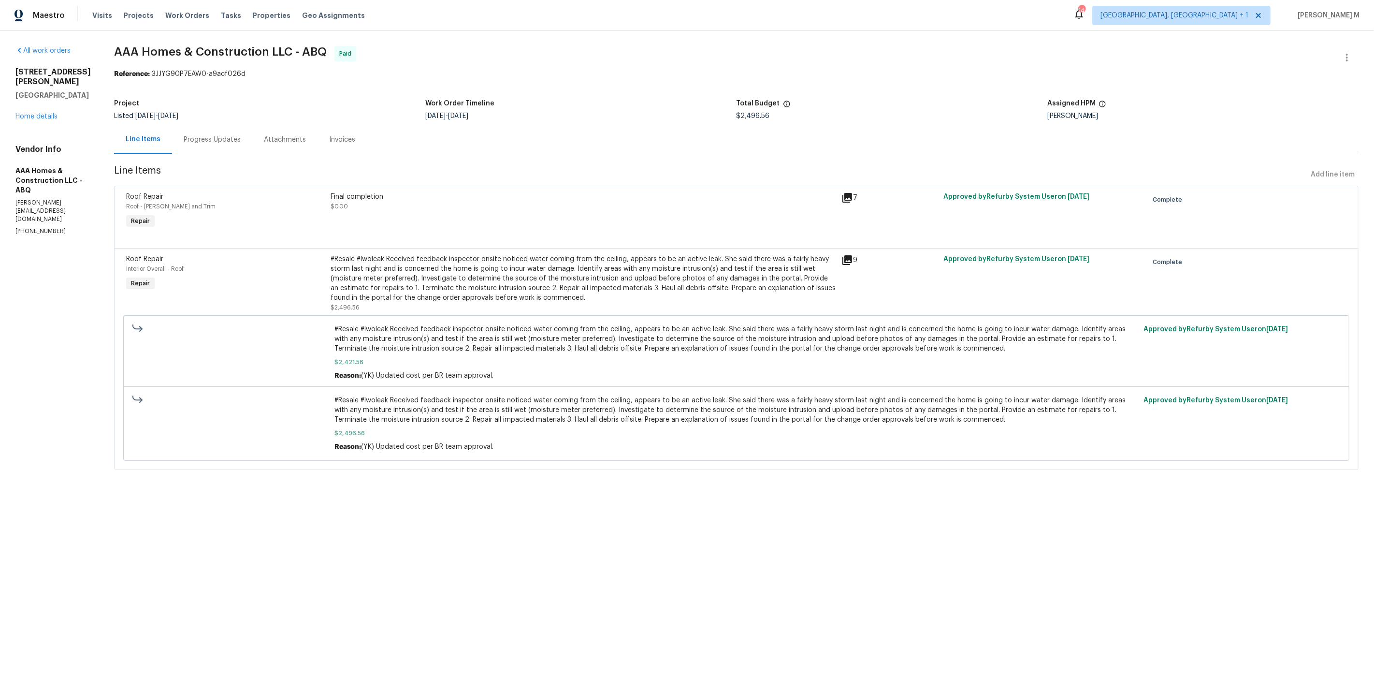
click at [559, 287] on div "#Resale #lwoleak Received feedback inspector onsite noticed water coming from t…" at bounding box center [583, 278] width 505 height 48
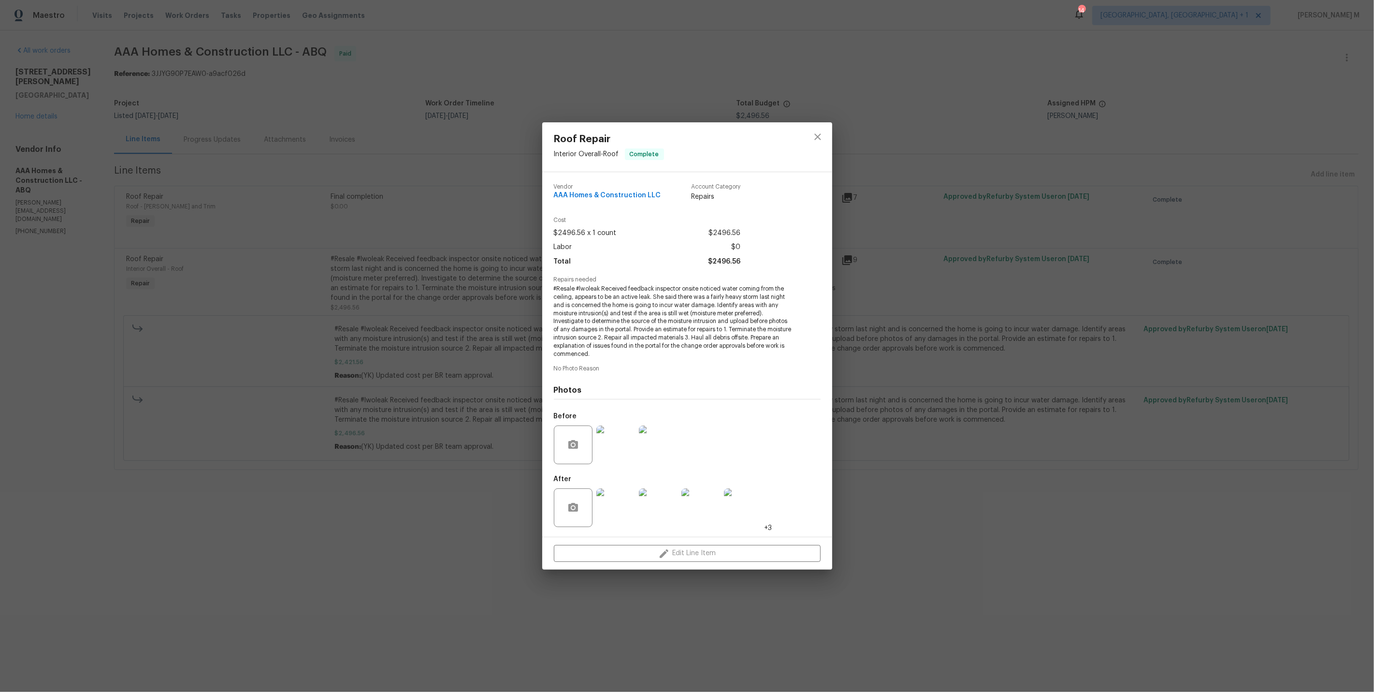
click at [609, 504] on img at bounding box center [616, 507] width 39 height 39
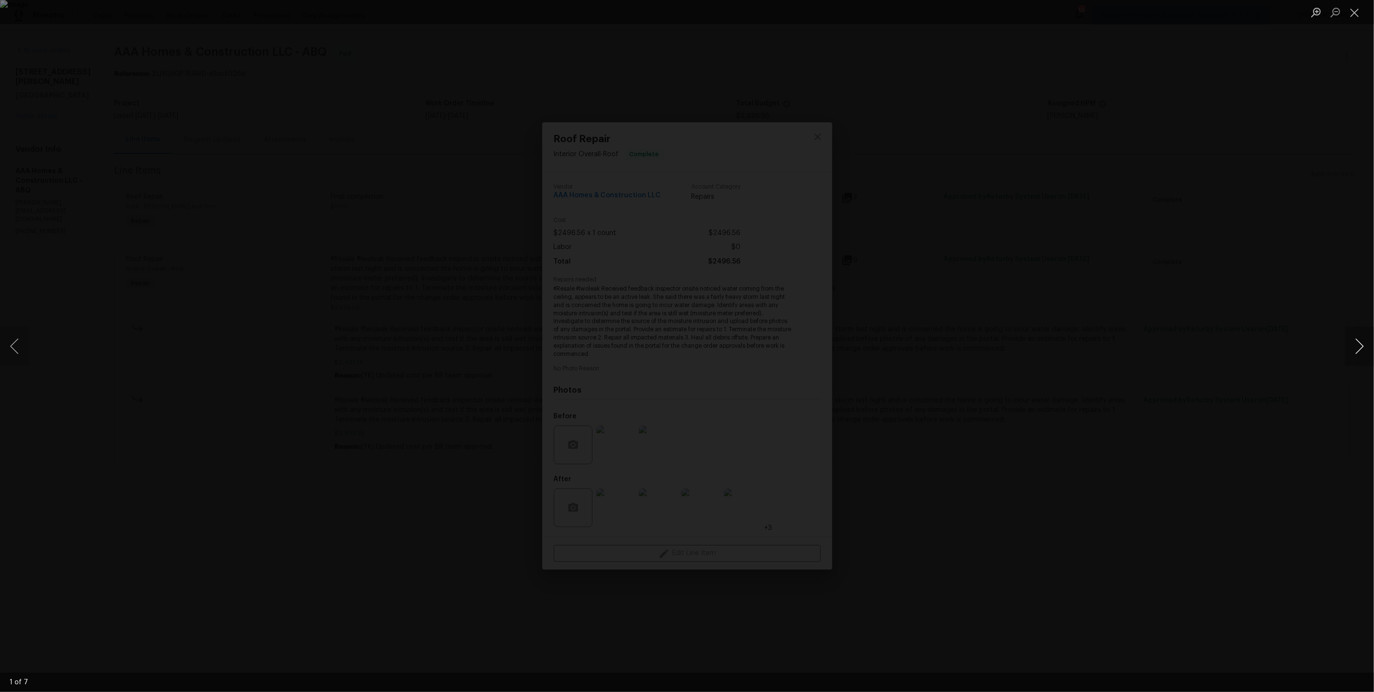
click at [1365, 344] on button "Next image" at bounding box center [1359, 346] width 29 height 39
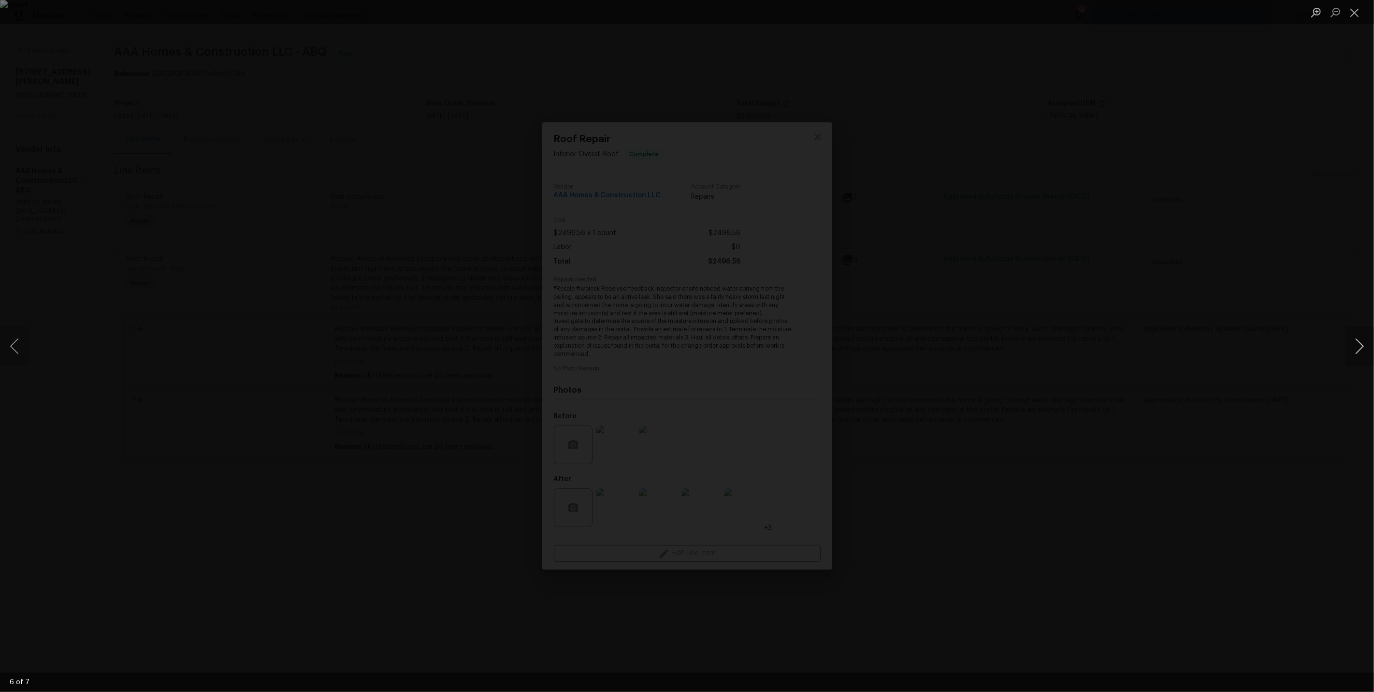
click at [1365, 344] on button "Next image" at bounding box center [1359, 346] width 29 height 39
click at [1276, 161] on div "Lightbox" at bounding box center [687, 346] width 1374 height 692
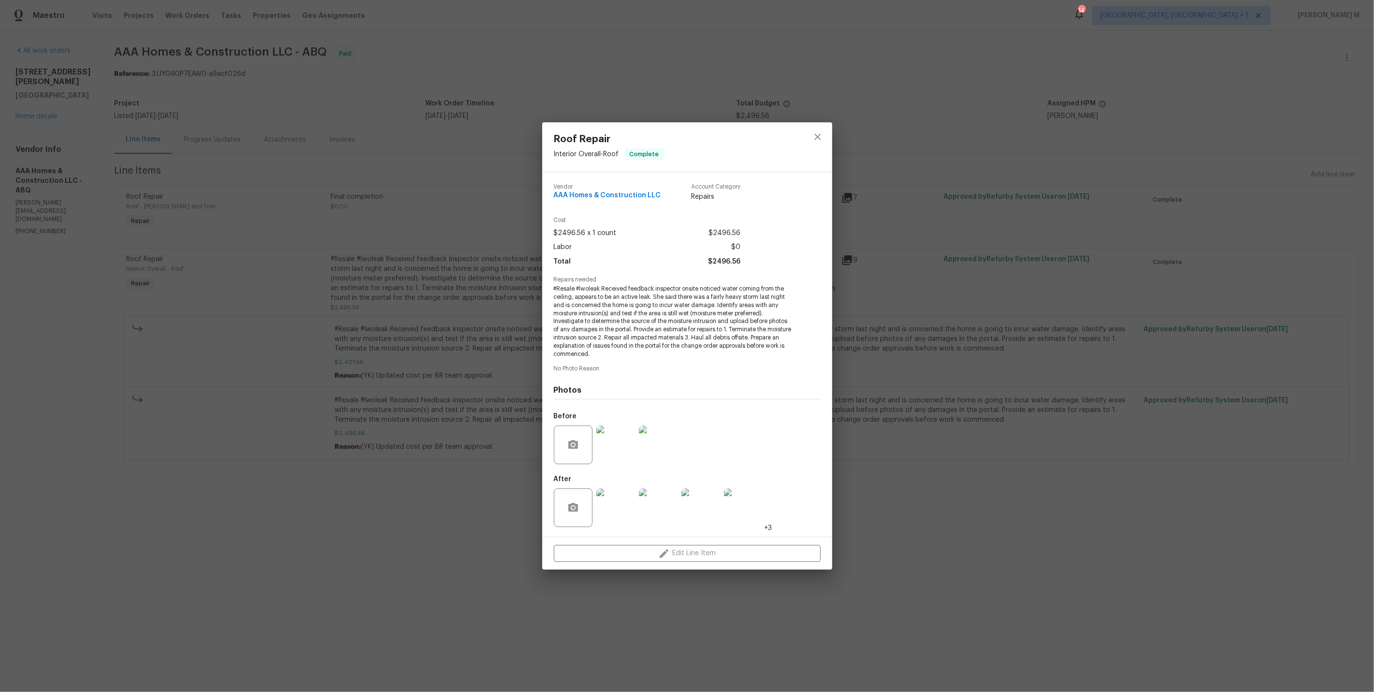
click at [328, 258] on div "Roof Repair Interior Overall - Roof Complete Vendor AAA Homes & Construction LL…" at bounding box center [687, 346] width 1374 height 692
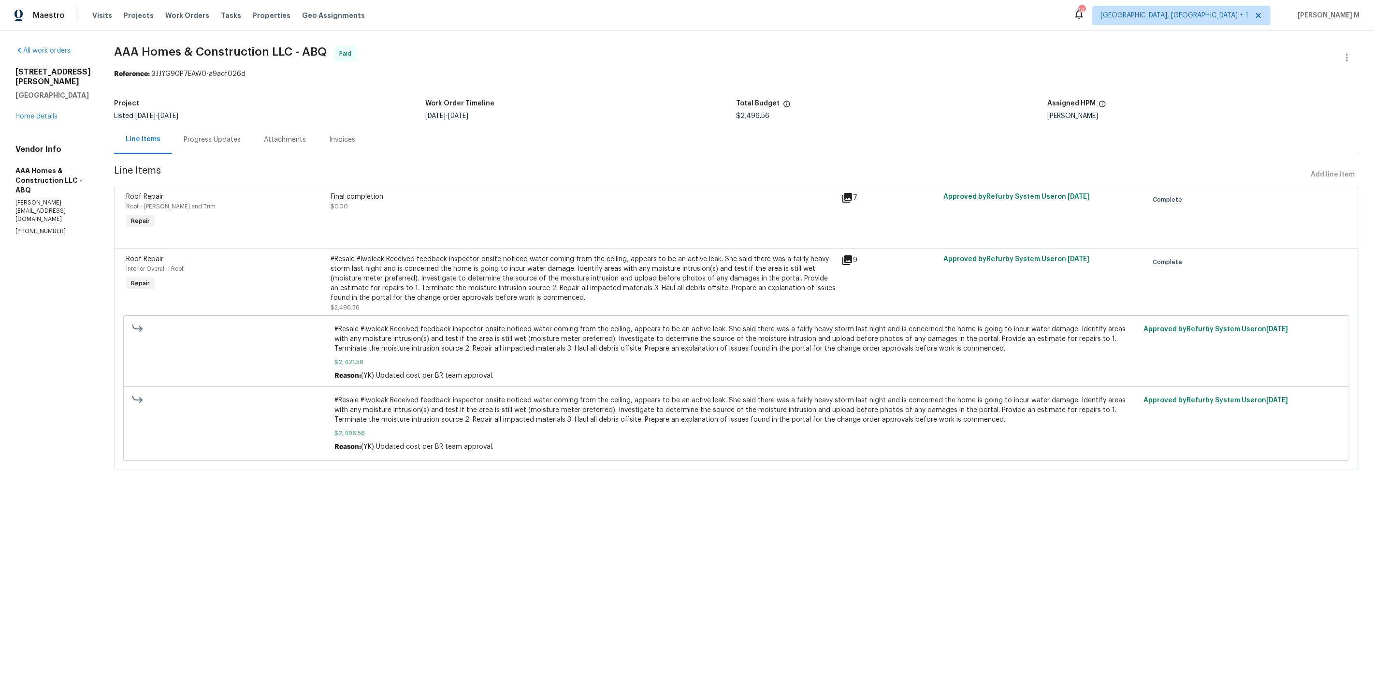
click at [176, 128] on div "Progress Updates" at bounding box center [212, 139] width 80 height 29
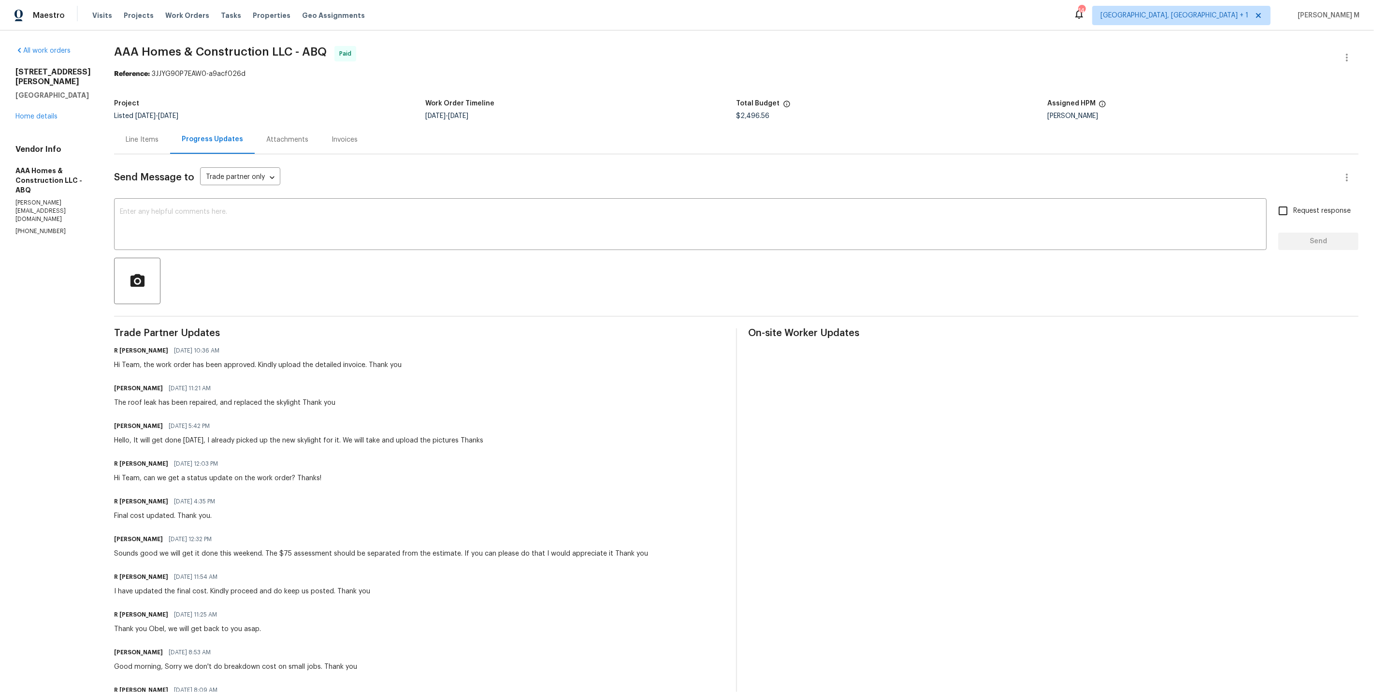
scroll to position [572, 0]
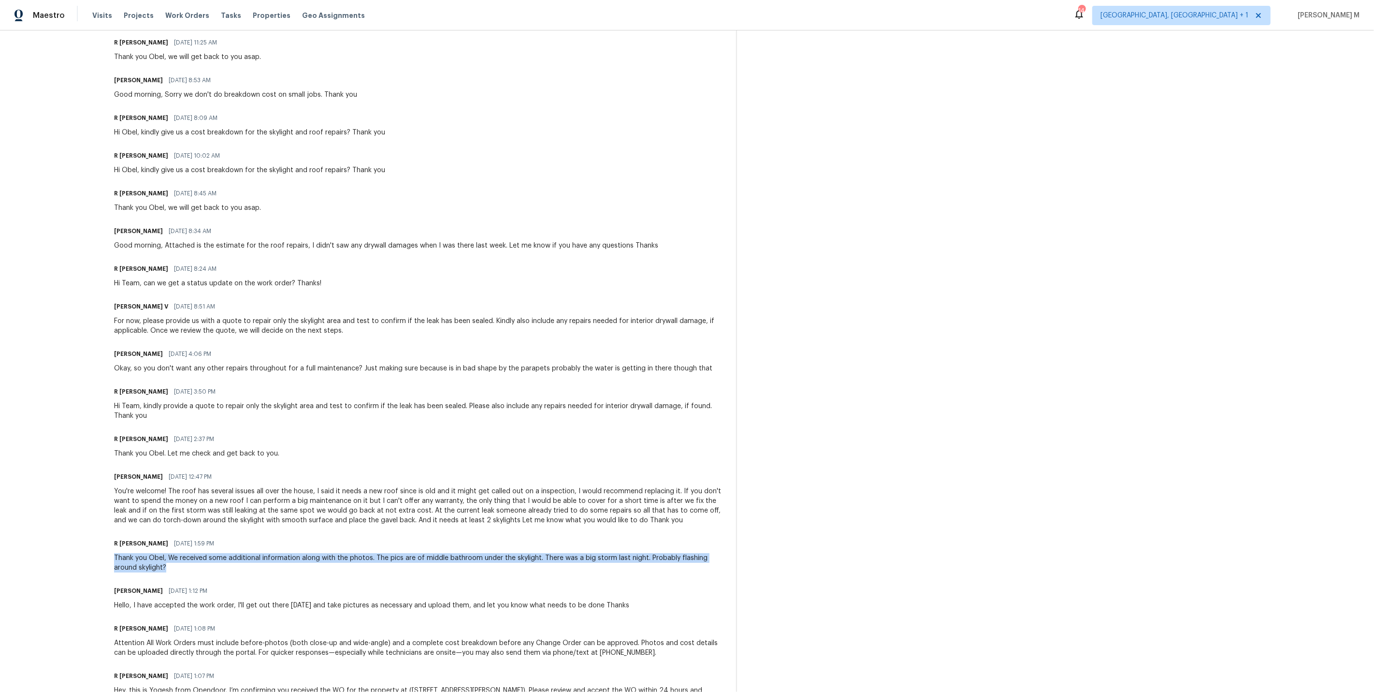
drag, startPoint x: 107, startPoint y: 519, endPoint x: 255, endPoint y: 538, distance: 149.6
click at [255, 538] on div "All work orders 3912 Wellesley Dr NE Albuquerque, NM 87107 Home details Vendor …" at bounding box center [687, 95] width 1374 height 1273
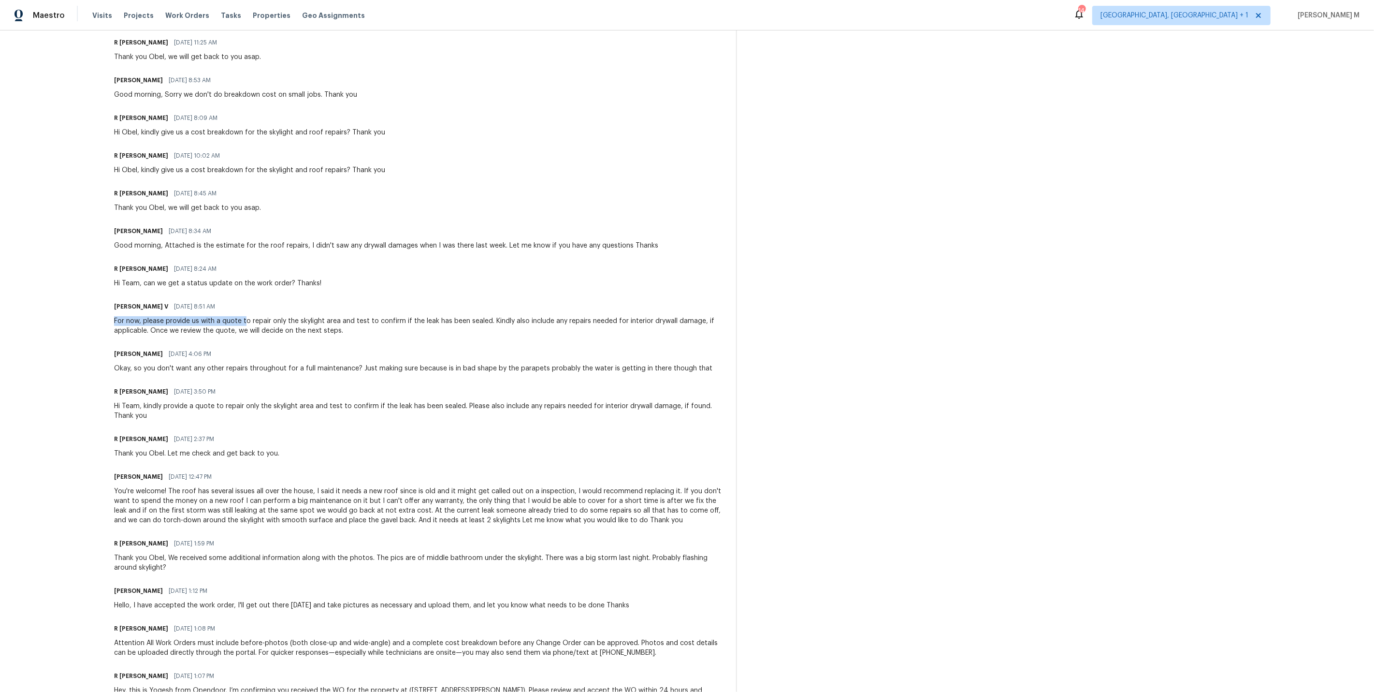
drag, startPoint x: 111, startPoint y: 291, endPoint x: 245, endPoint y: 296, distance: 134.0
click at [245, 296] on div "All work orders 3912 Wellesley Dr NE Albuquerque, NM 87107 Home details Vendor …" at bounding box center [687, 95] width 1374 height 1273
click at [302, 309] on div "Trade Partner Updates R Yogesh Kannan 09/22/2025 10:36 AM Hi Team, the work ord…" at bounding box center [419, 236] width 611 height 960
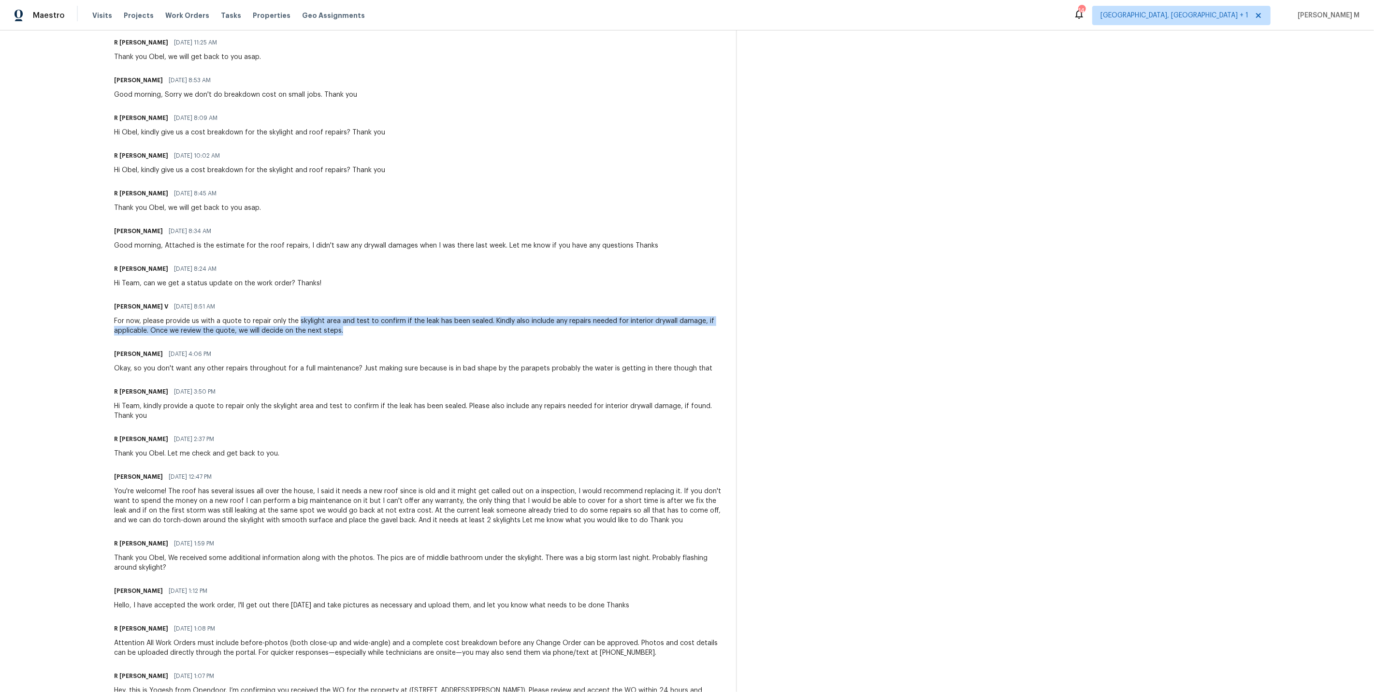
drag, startPoint x: 296, startPoint y: 290, endPoint x: 433, endPoint y: 305, distance: 137.2
click at [433, 316] on div "For now, please provide us with a quote to repair only the skylight area and te…" at bounding box center [419, 325] width 611 height 19
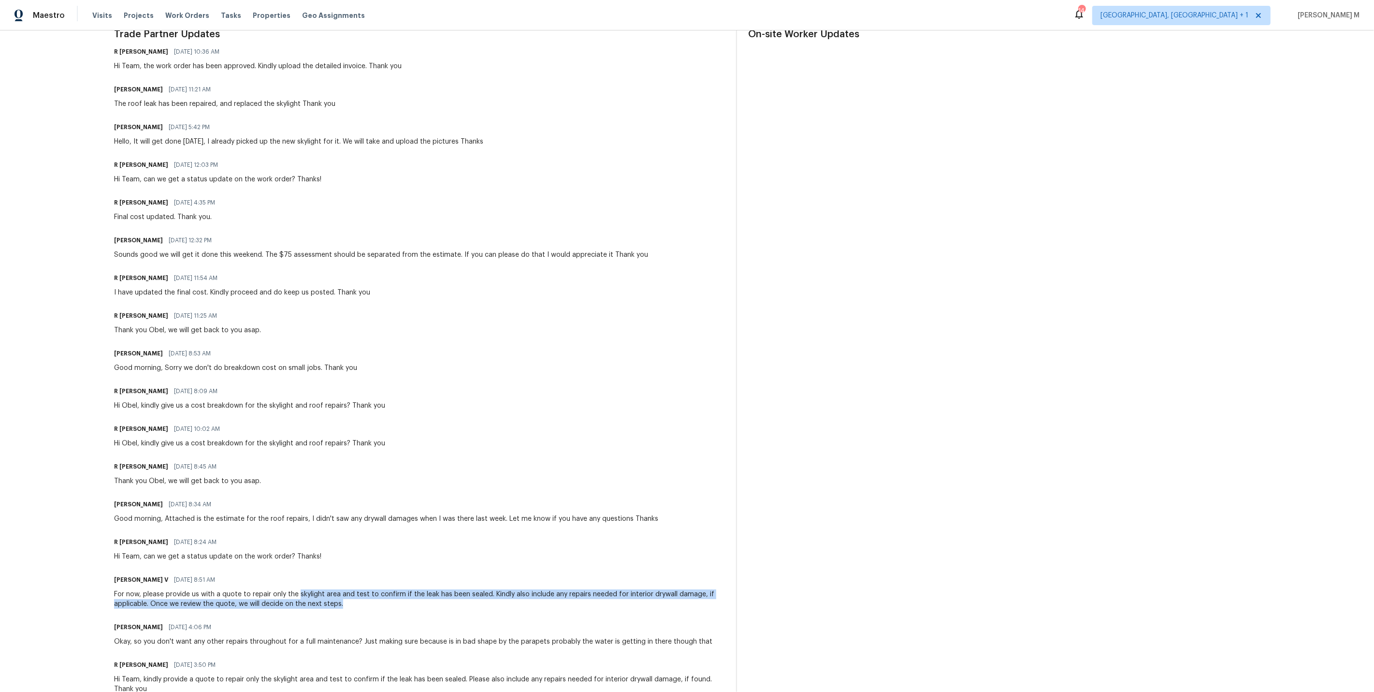
scroll to position [0, 0]
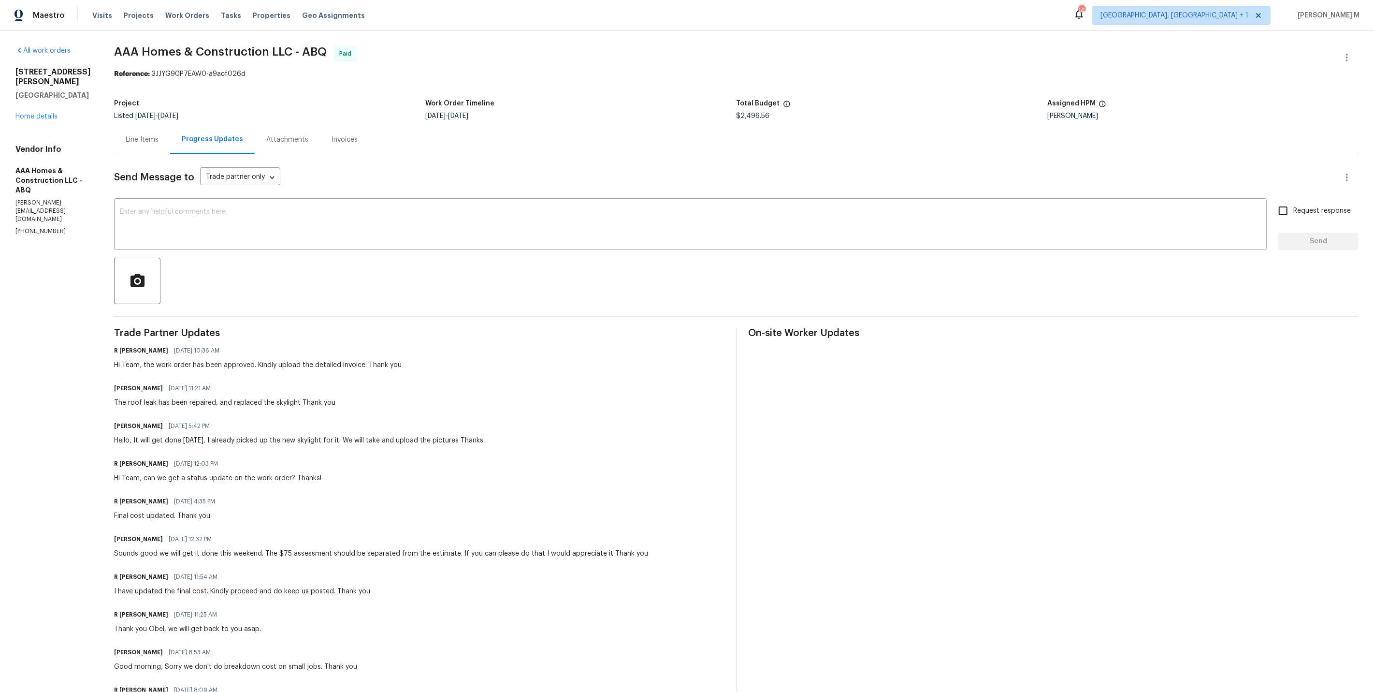
click at [451, 133] on div "Line Items Progress Updates Attachments Invoices" at bounding box center [736, 139] width 1245 height 29
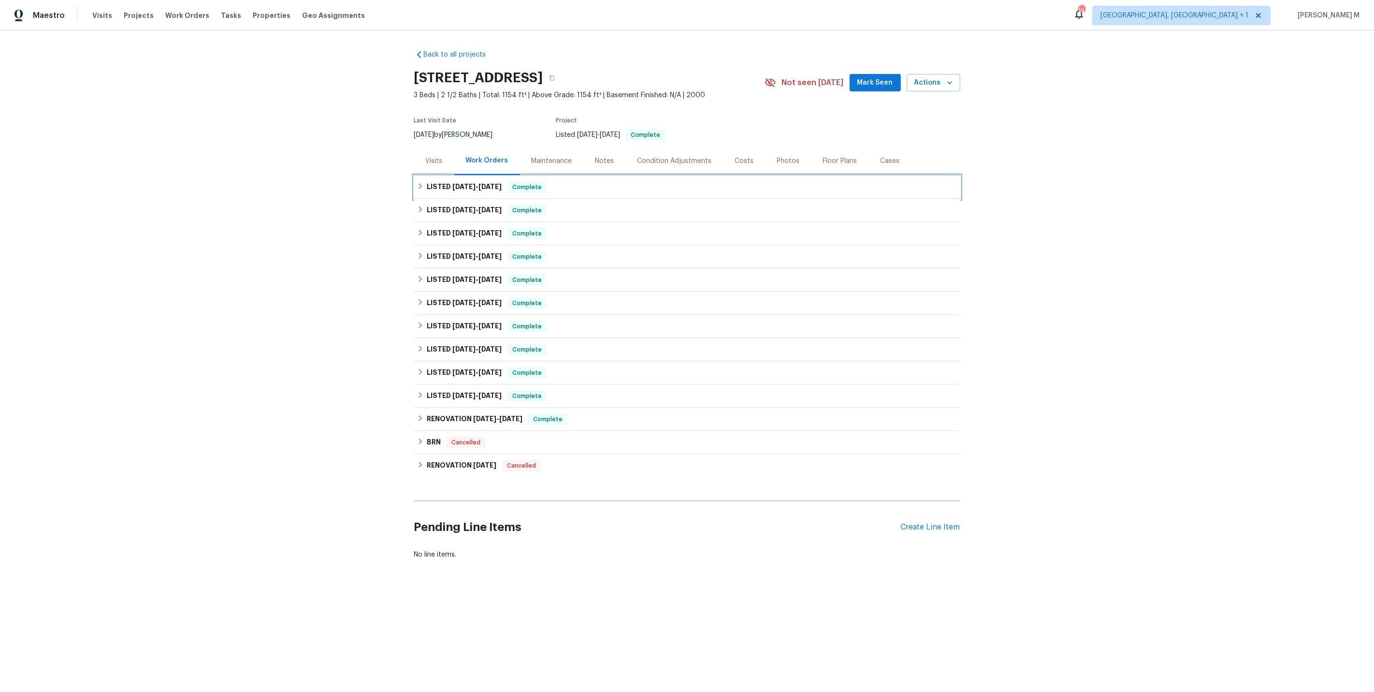
click at [468, 185] on h6 "LISTED 9/10/25 - 9/22/25" at bounding box center [464, 187] width 75 height 12
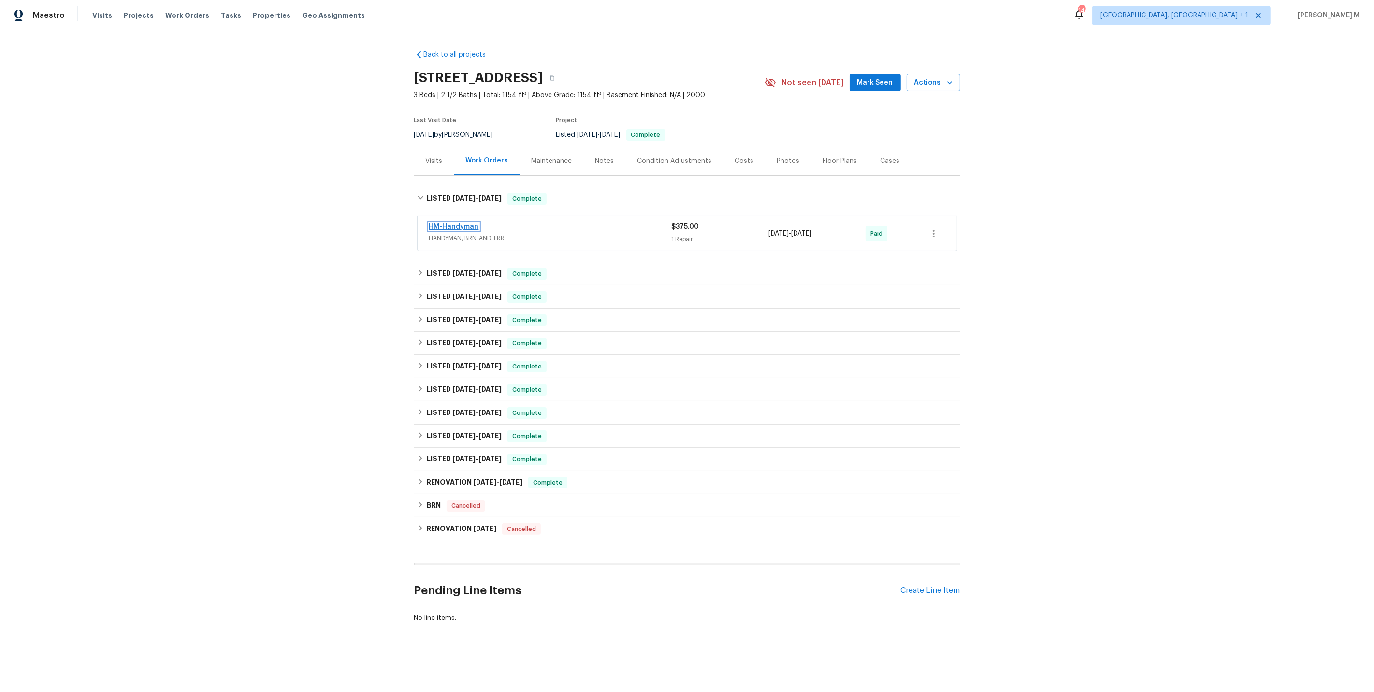
click at [461, 223] on link "HM-Handyman" at bounding box center [454, 226] width 50 height 7
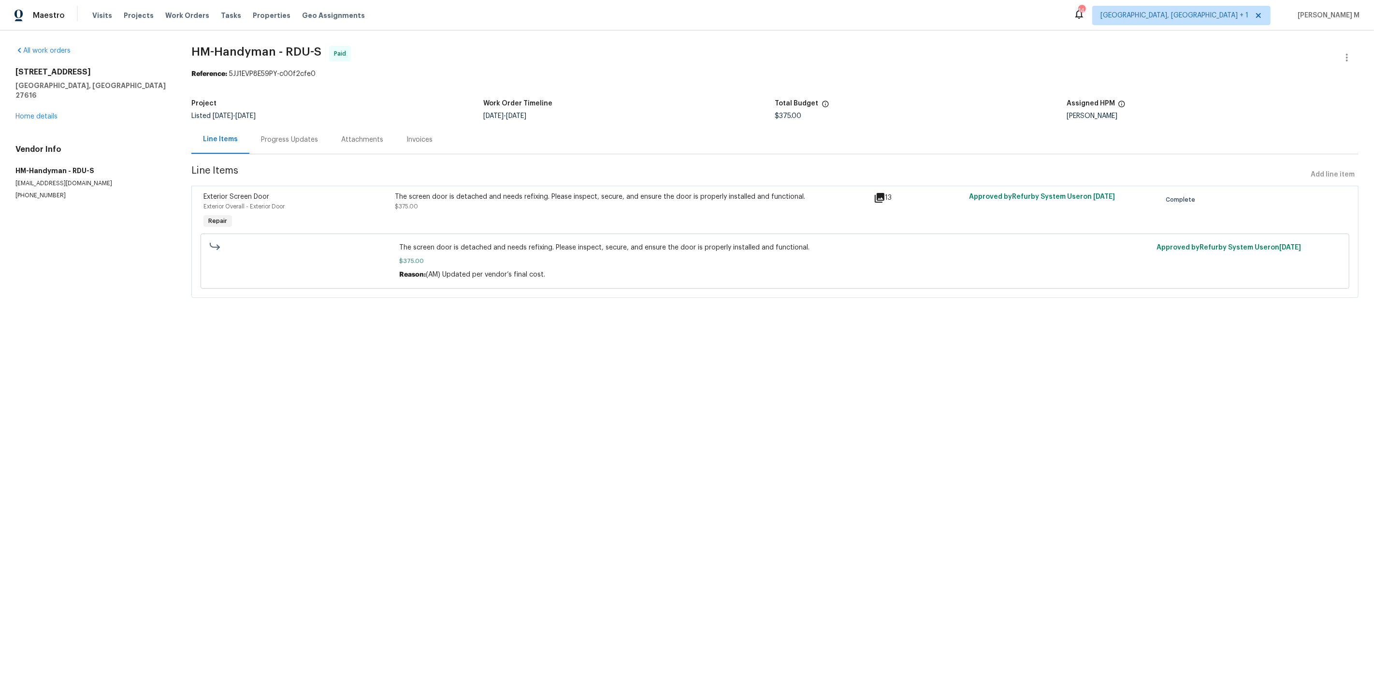
click at [261, 135] on div "Progress Updates" at bounding box center [289, 140] width 57 height 10
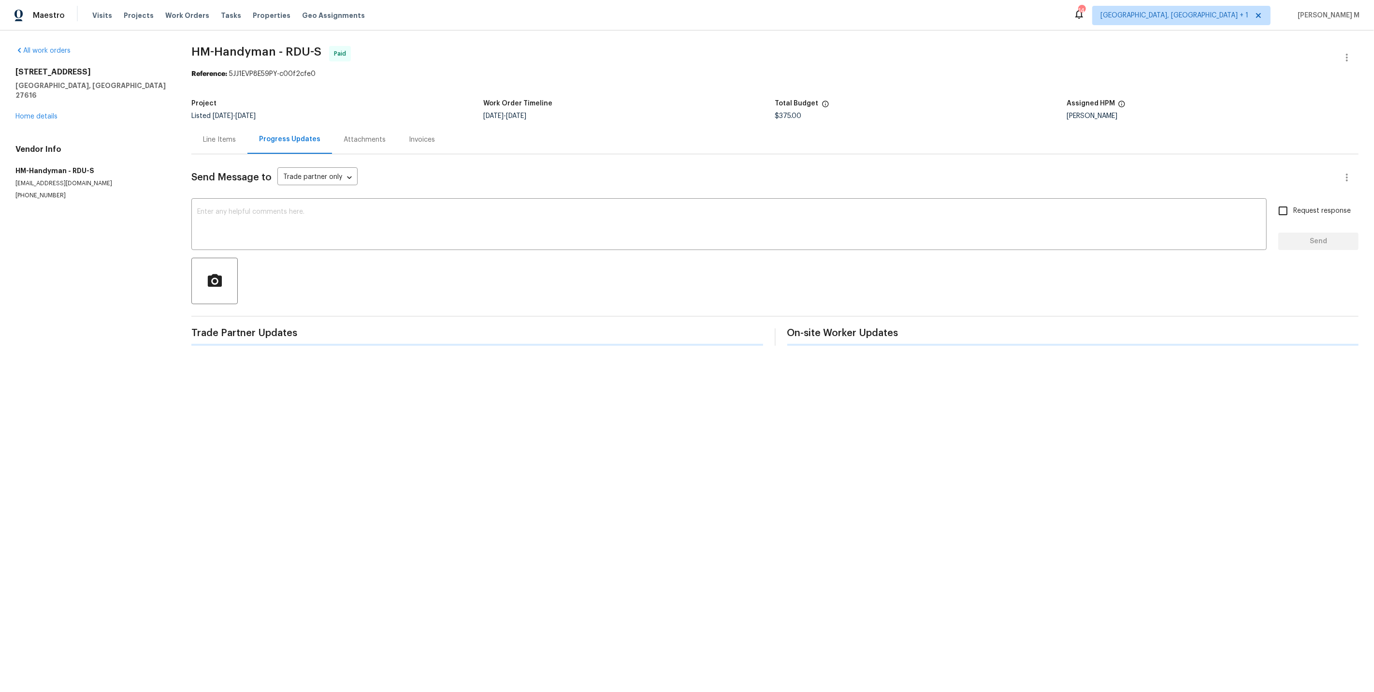
click at [210, 135] on div "Line Items" at bounding box center [219, 140] width 33 height 10
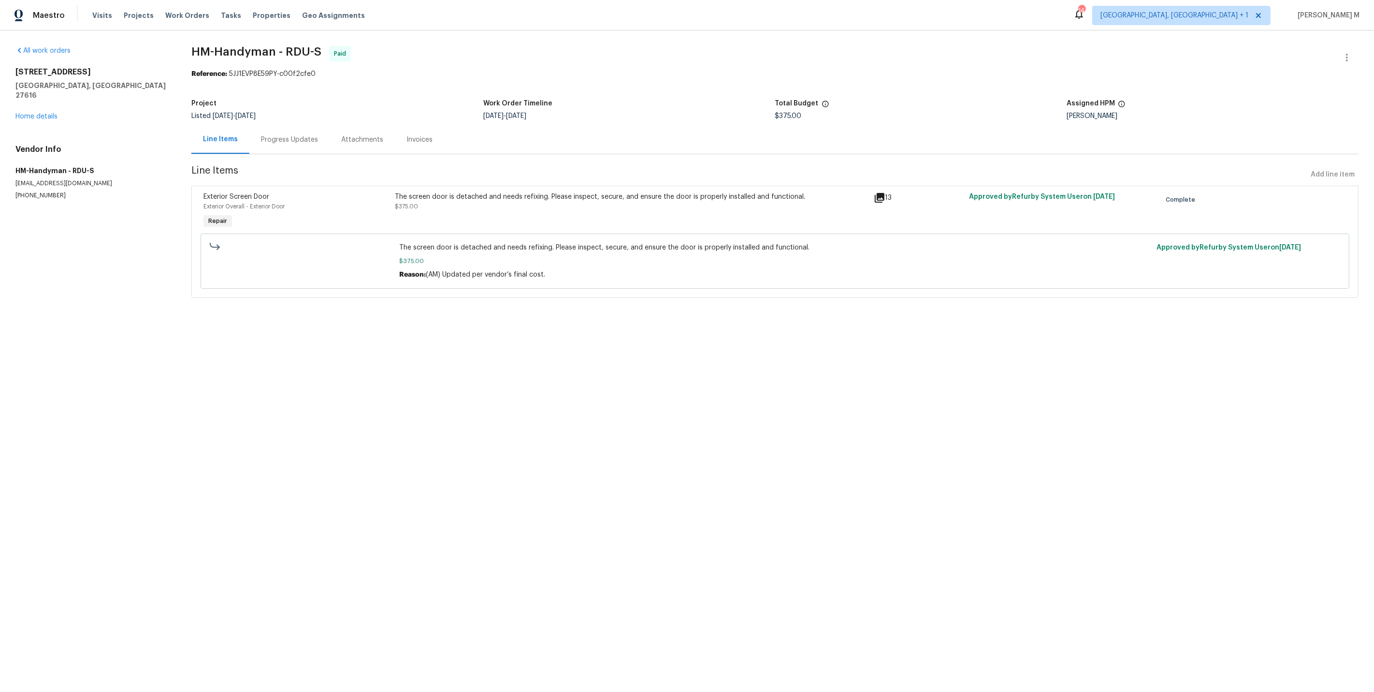
click at [280, 142] on div "Progress Updates" at bounding box center [289, 139] width 80 height 29
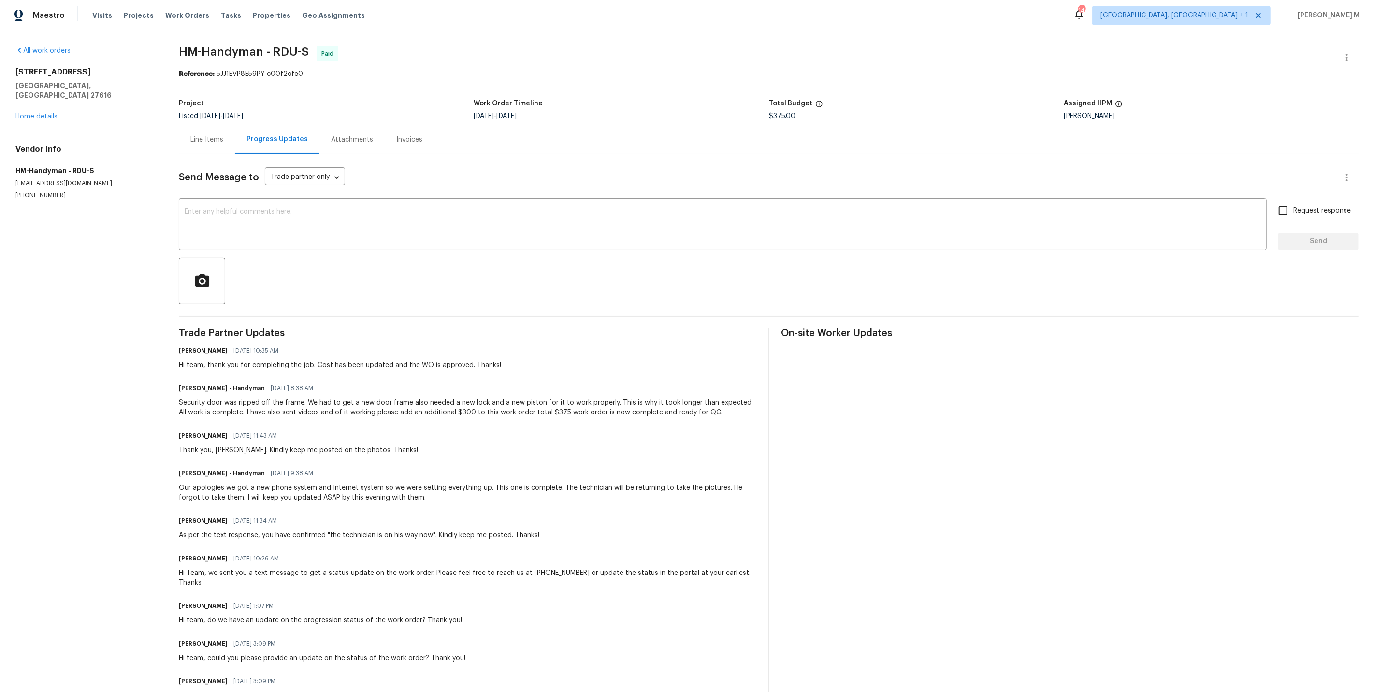
scroll to position [205, 0]
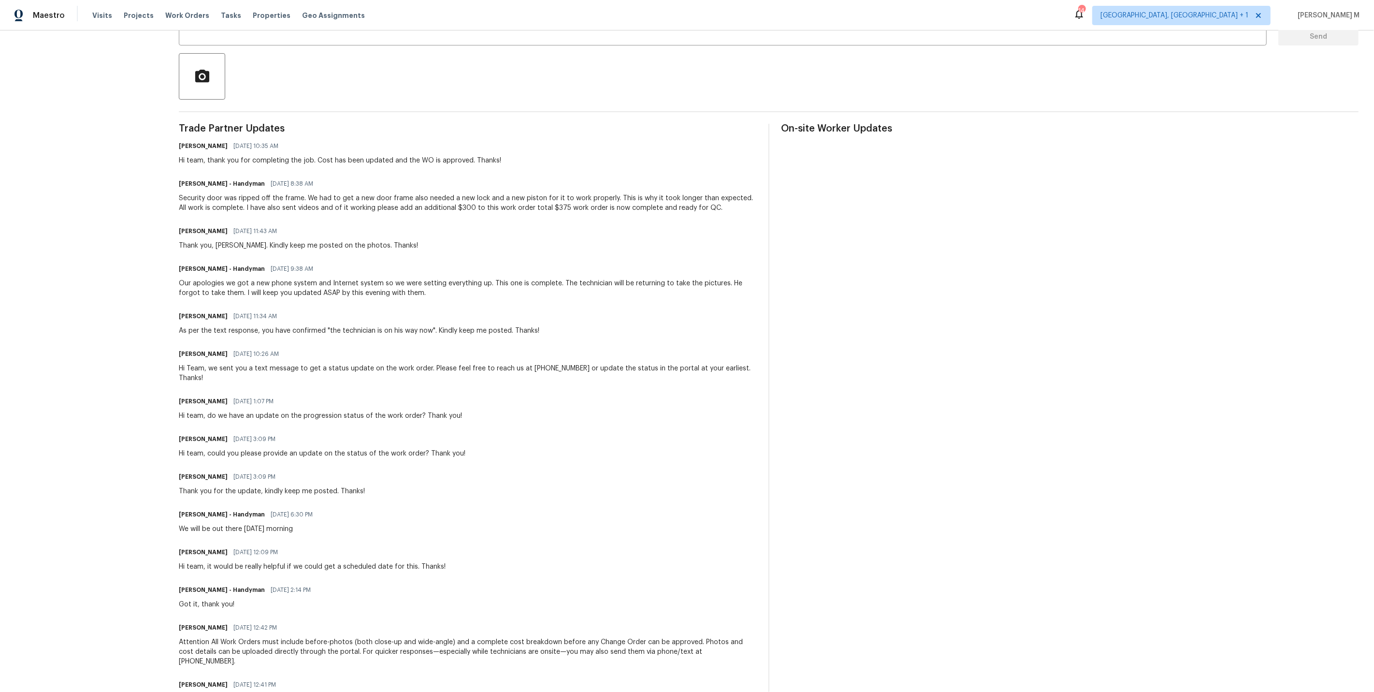
drag, startPoint x: 181, startPoint y: 604, endPoint x: 181, endPoint y: 594, distance: 10.2
click at [181, 637] on div "Attention All Work Orders must include before-photos (both close-up and wide-an…" at bounding box center [468, 651] width 578 height 29
drag, startPoint x: 176, startPoint y: 533, endPoint x: 344, endPoint y: 533, distance: 167.8
click at [344, 533] on div "All work orders 4425 Woodlawn Dr Raleigh, NC 27616 Home details Vendor Info HM-…" at bounding box center [687, 283] width 1374 height 915
drag, startPoint x: 184, startPoint y: 494, endPoint x: 245, endPoint y: 493, distance: 61.4
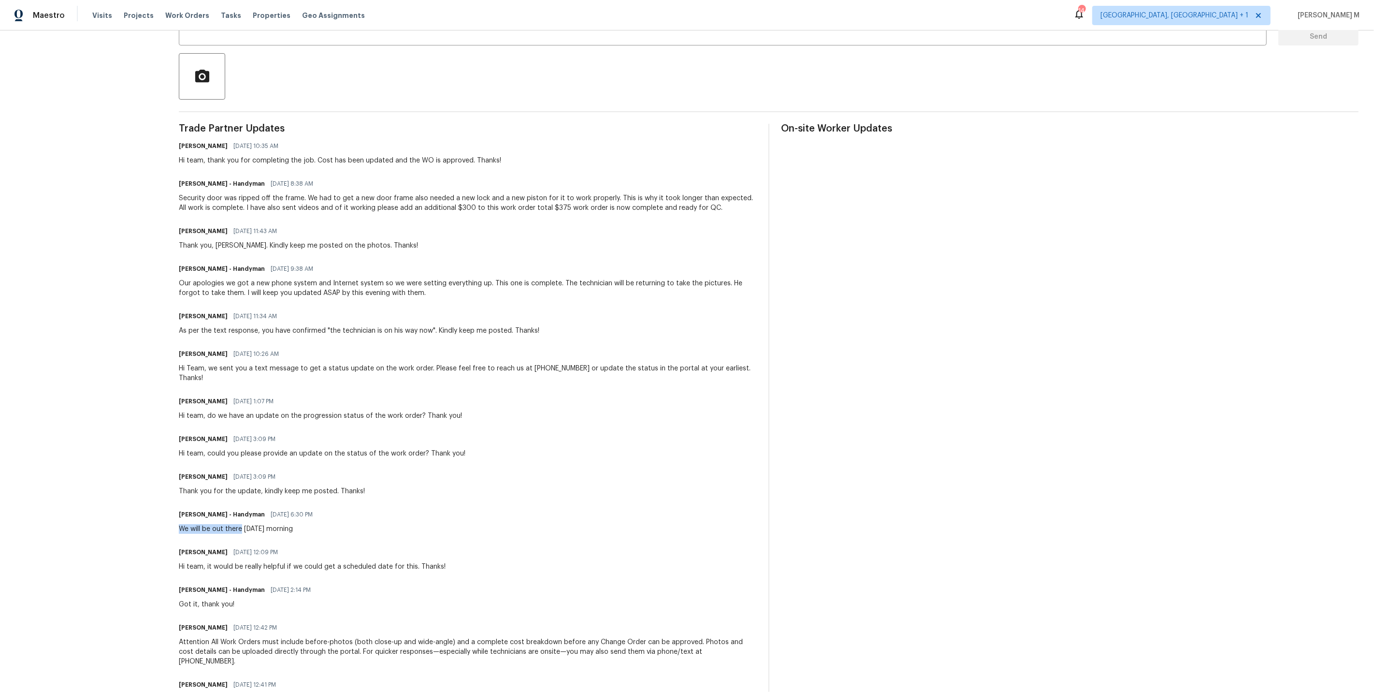
click at [245, 493] on div "All work orders 4425 Woodlawn Dr Raleigh, NC 27616 Home details Vendor Info HM-…" at bounding box center [687, 283] width 1374 height 915
drag, startPoint x: 181, startPoint y: 457, endPoint x: 348, endPoint y: 458, distance: 166.3
click at [363, 486] on div "Thank you for the update, kindly keep me posted. Thanks!" at bounding box center [272, 491] width 186 height 10
drag, startPoint x: 175, startPoint y: 422, endPoint x: 417, endPoint y: 422, distance: 242.7
click at [417, 422] on div "All work orders 4425 Woodlawn Dr Raleigh, NC 27616 Home details Vendor Info HM-…" at bounding box center [687, 283] width 1374 height 915
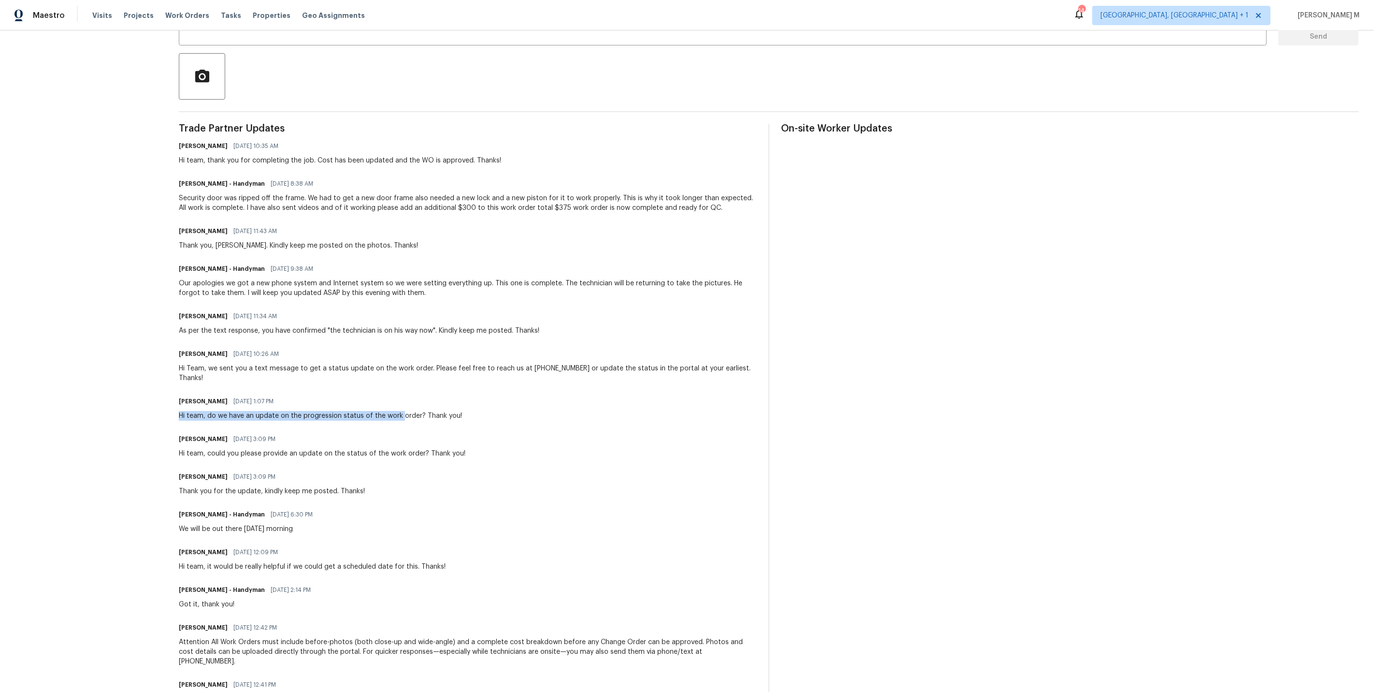
drag, startPoint x: 183, startPoint y: 387, endPoint x: 402, endPoint y: 387, distance: 219.0
click at [402, 411] on div "Hi team, do we have an update on the progression status of the work order? Than…" at bounding box center [320, 416] width 283 height 10
drag, startPoint x: 278, startPoint y: 340, endPoint x: 509, endPoint y: 362, distance: 231.6
click at [509, 362] on div "Trade Partner Updates Arvind Raj M 09/22/2025 10:35 AM Hi team, thank you for c…" at bounding box center [468, 424] width 578 height 601
click at [534, 364] on div "Hi Team, we sent you a text message to get a status update on the work order. P…" at bounding box center [468, 373] width 578 height 19
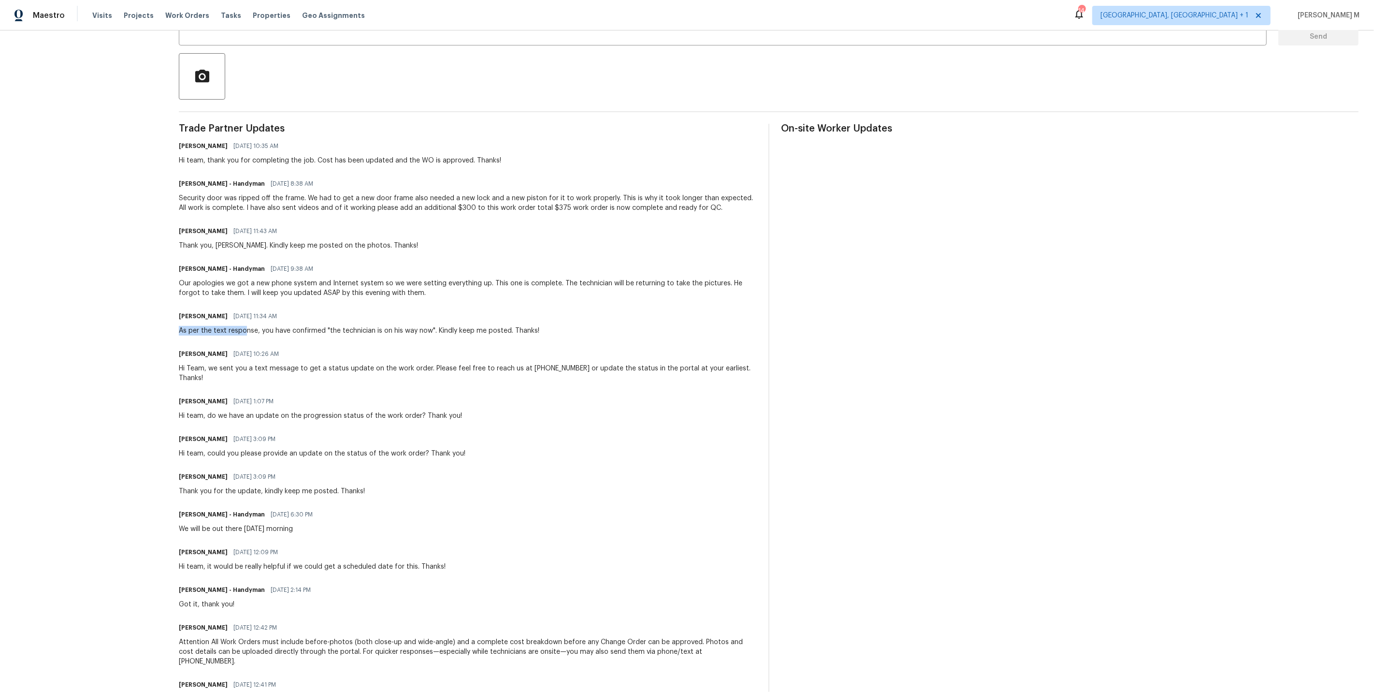
drag, startPoint x: 183, startPoint y: 315, endPoint x: 394, endPoint y: 315, distance: 211.3
click at [394, 326] on div "As per the text response, you have confirmed "the technician is on his way now"…" at bounding box center [359, 331] width 361 height 10
drag, startPoint x: 184, startPoint y: 274, endPoint x: 328, endPoint y: 301, distance: 146.5
click at [328, 301] on div "Trade Partner Updates Arvind Raj M 09/22/2025 10:35 AM Hi team, thank you for c…" at bounding box center [468, 424] width 578 height 601
click at [324, 278] on div "Our apologies we got a new phone system and Internet system so we were setting …" at bounding box center [468, 287] width 578 height 19
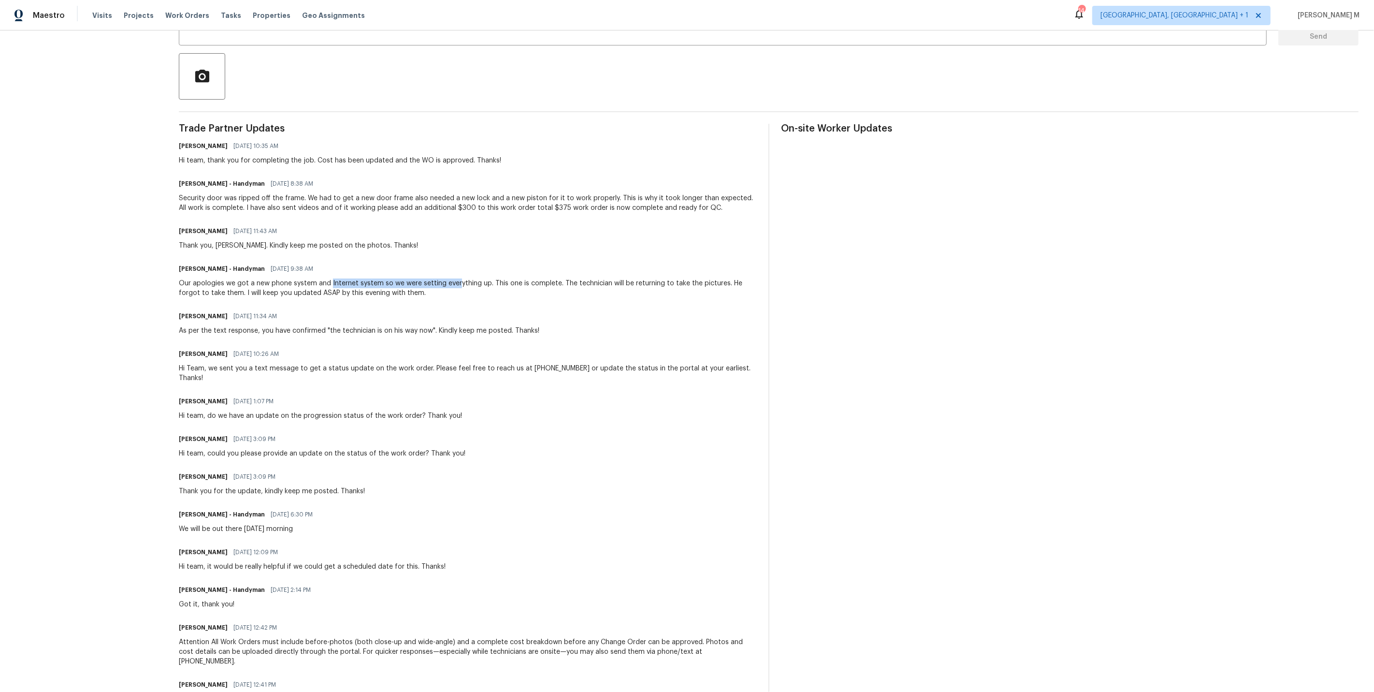
drag, startPoint x: 332, startPoint y: 267, endPoint x: 459, endPoint y: 268, distance: 127.6
click at [459, 278] on div "Our apologies we got a new phone system and Internet system so we were setting …" at bounding box center [468, 287] width 578 height 19
drag, startPoint x: 256, startPoint y: 269, endPoint x: 381, endPoint y: 268, distance: 125.2
click at [381, 278] on div "Our apologies we got a new phone system and Internet system so we were setting …" at bounding box center [468, 287] width 578 height 19
copy div "new phone system and Internet system"
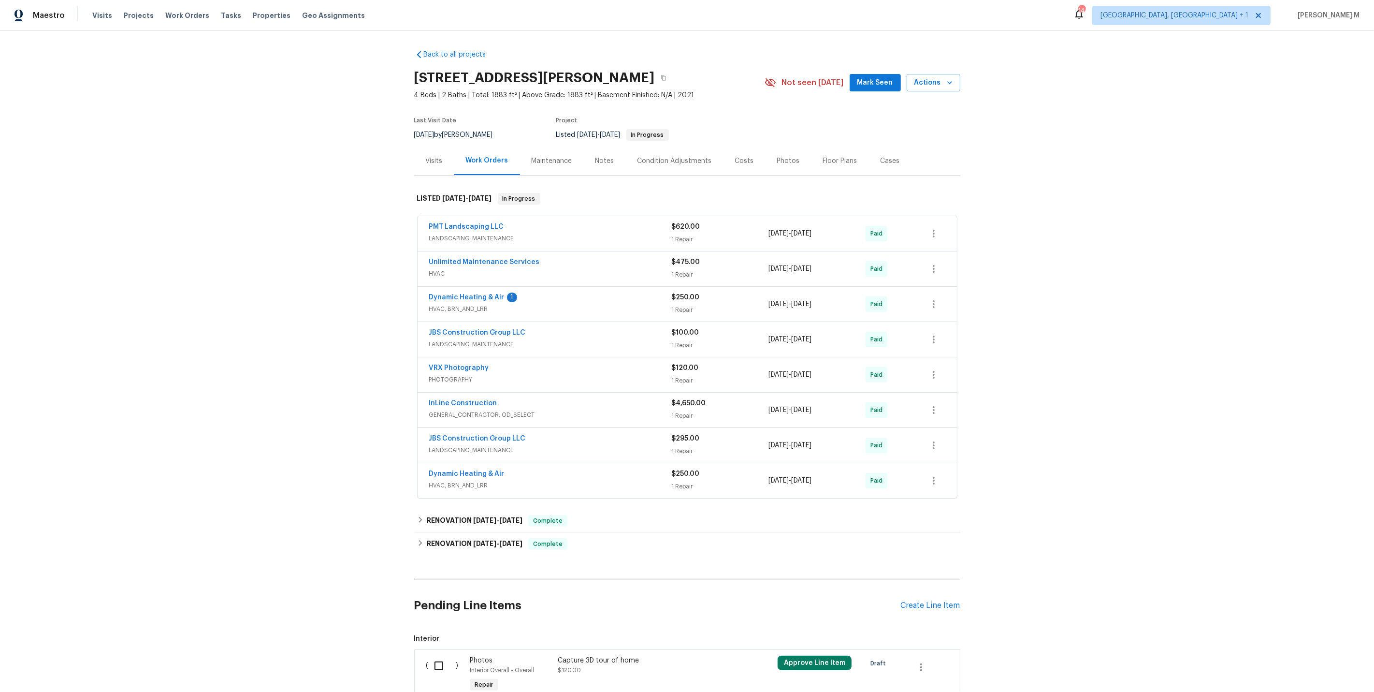
click at [321, 253] on div "Back to all projects [STREET_ADDRESS] 4 Beds | 2 Baths | Total: 1883 ft² | Abov…" at bounding box center [687, 360] width 1374 height 661
click at [465, 223] on link "PMT Landscaping LLC" at bounding box center [466, 226] width 75 height 7
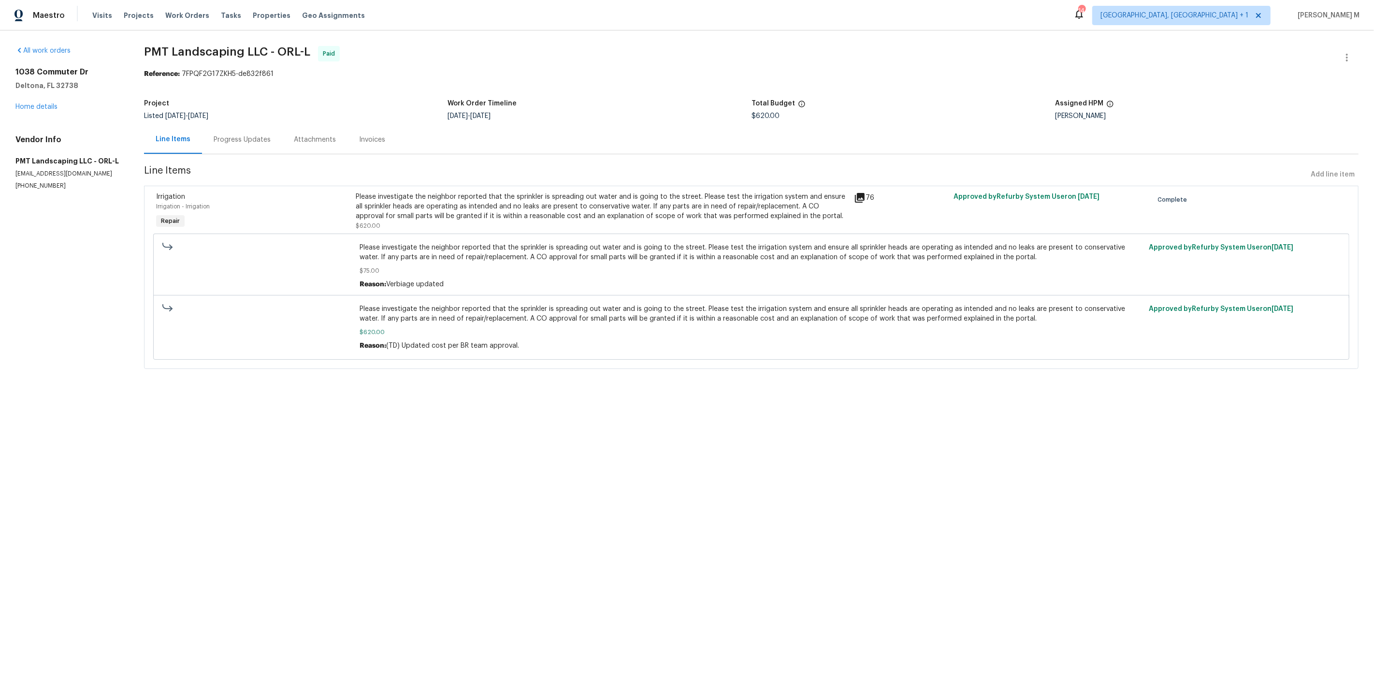
click at [227, 151] on section "PMT Landscaping LLC - ORL-L Paid Reference: 7FPQF2G17ZKH5-de832f861 Project Lis…" at bounding box center [751, 213] width 1215 height 335
click at [228, 142] on div "Progress Updates" at bounding box center [242, 139] width 80 height 29
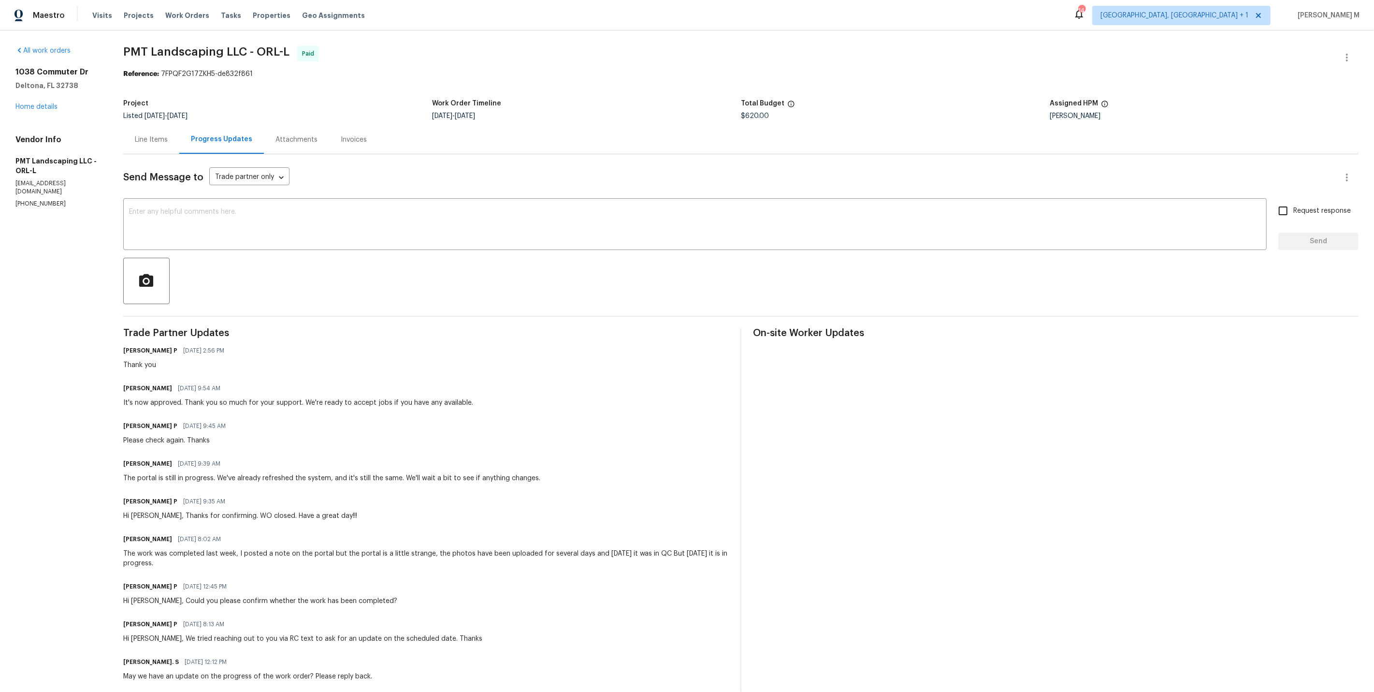
scroll to position [389, 0]
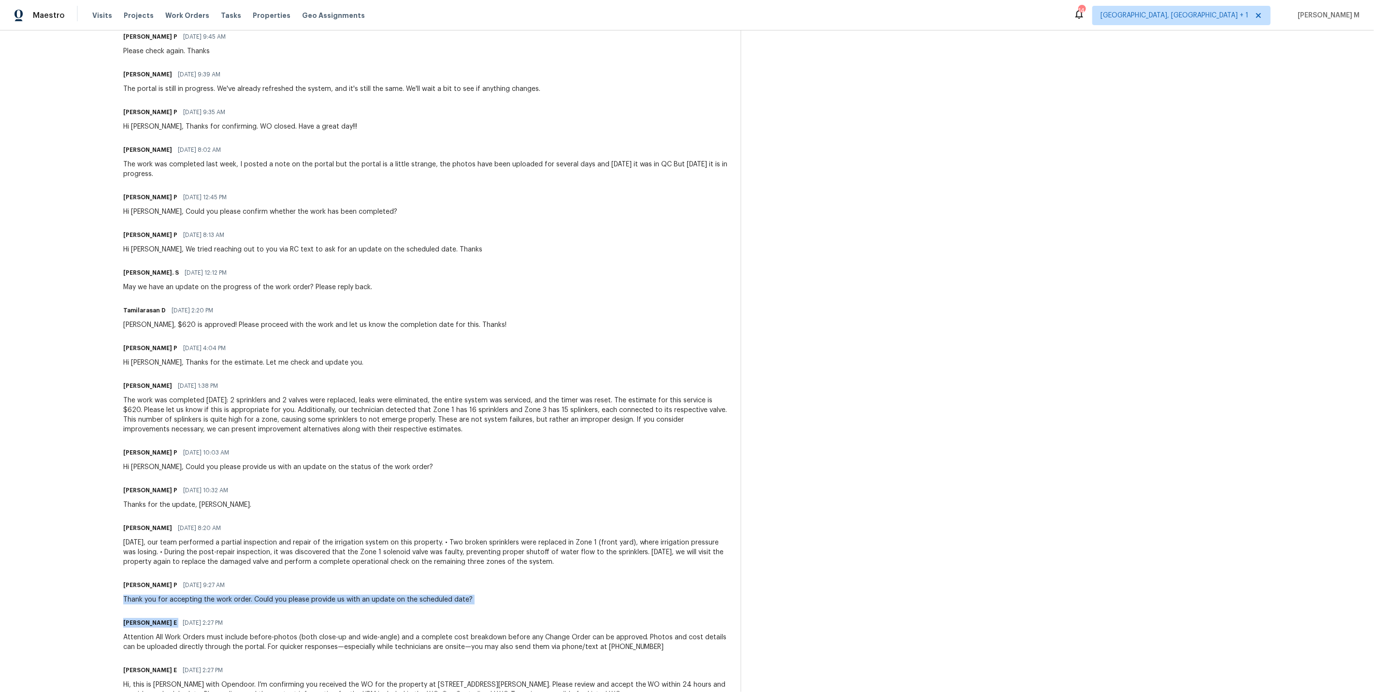
drag, startPoint x: 122, startPoint y: 567, endPoint x: 543, endPoint y: 579, distance: 421.7
click at [543, 579] on div "Trade Partner Updates [PERSON_NAME] P [DATE] 2:56 PM Thank you [PERSON_NAME] [D…" at bounding box center [426, 325] width 606 height 772
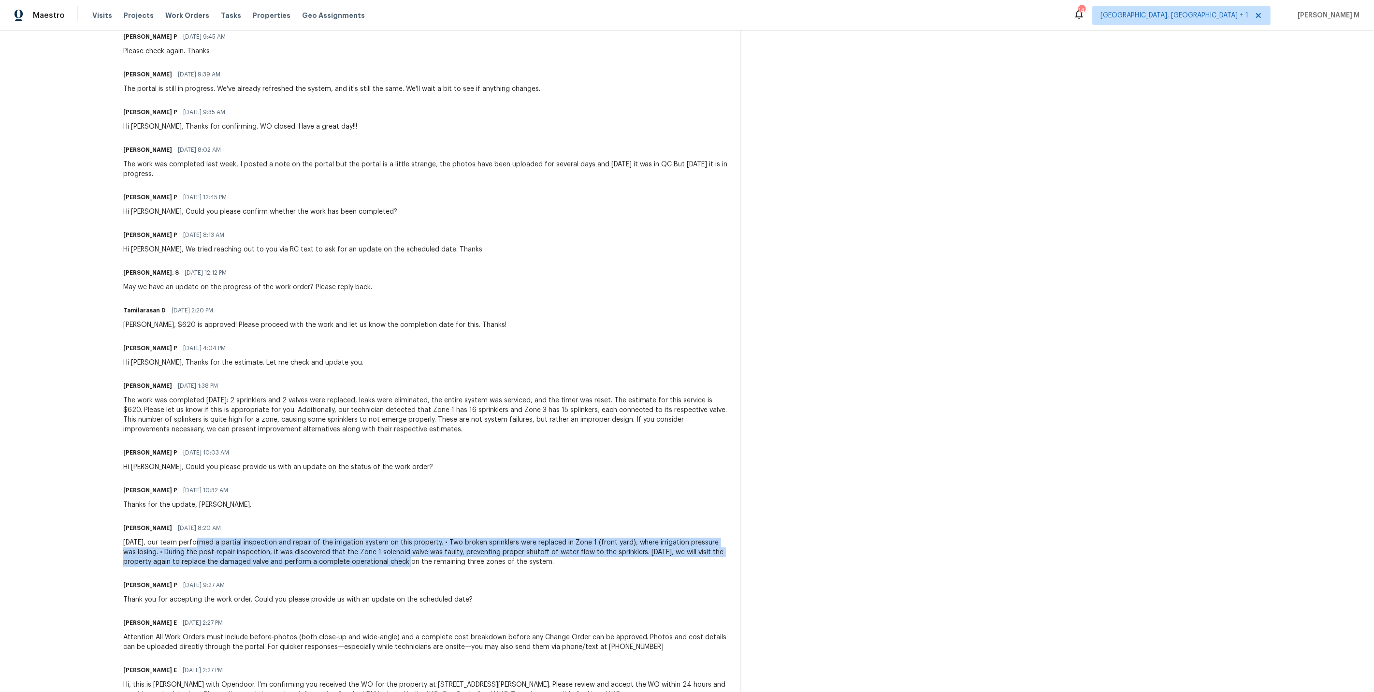
drag, startPoint x: 196, startPoint y: 514, endPoint x: 379, endPoint y: 528, distance: 183.8
click at [382, 538] on div "[DATE], our team performed a partial inspection and repair of the irrigation sy…" at bounding box center [426, 552] width 606 height 29
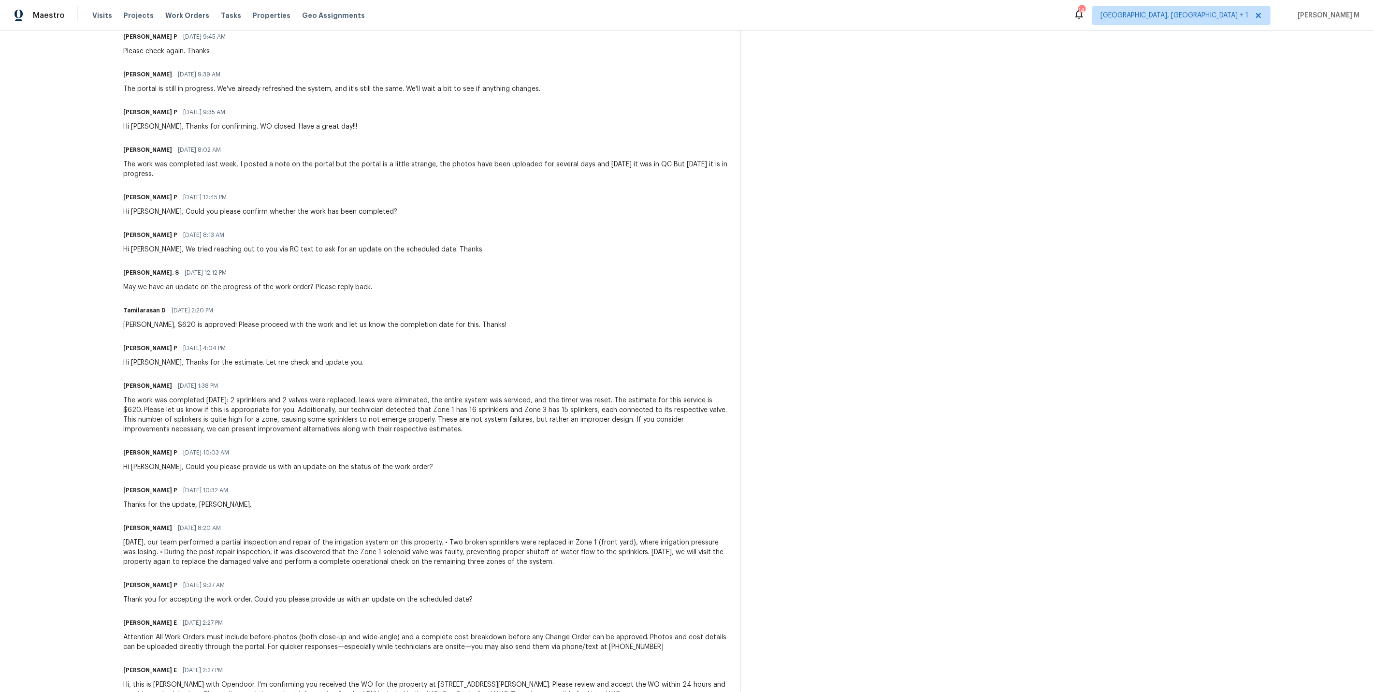
click at [490, 521] on div "[PERSON_NAME] [DATE] 8:20 AM" at bounding box center [426, 528] width 606 height 14
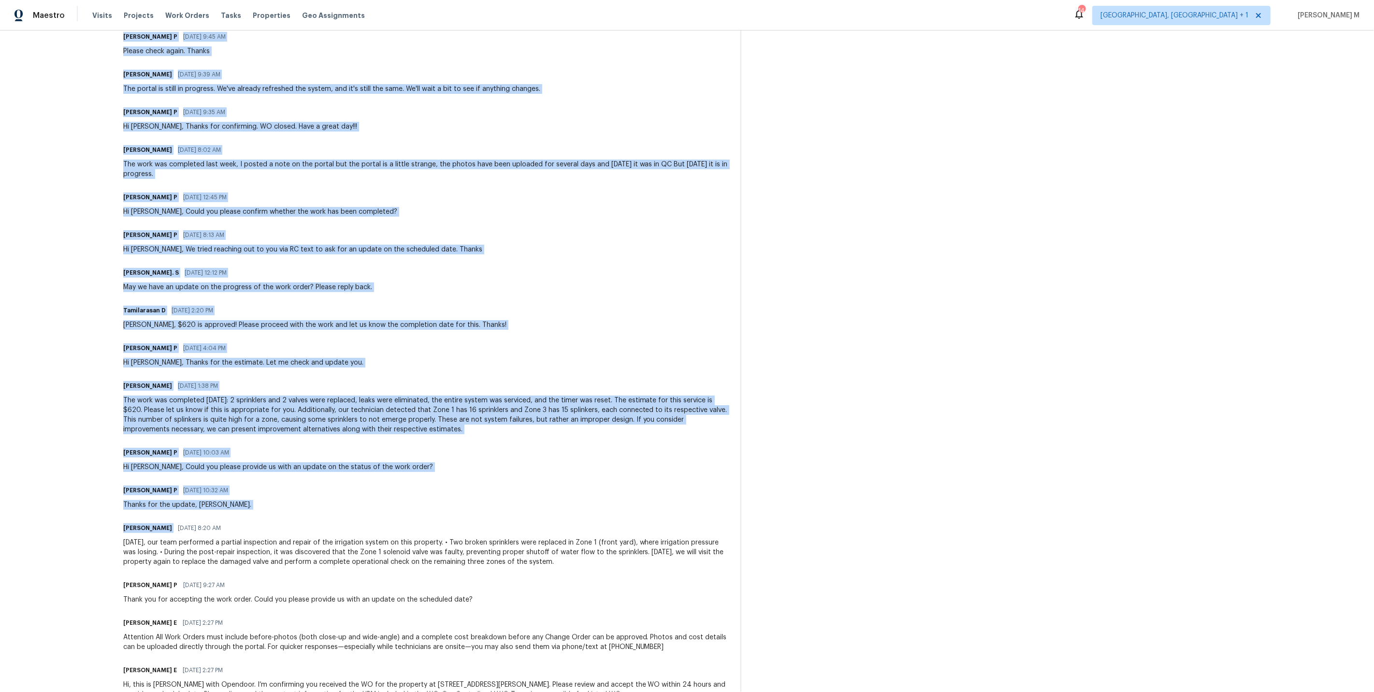
drag, startPoint x: 108, startPoint y: 474, endPoint x: 320, endPoint y: 522, distance: 217.0
click at [314, 520] on div "All work orders [STREET_ADDRESS][PERSON_NAME] Home details Vendor Info PMT Land…" at bounding box center [687, 183] width 1374 height 1085
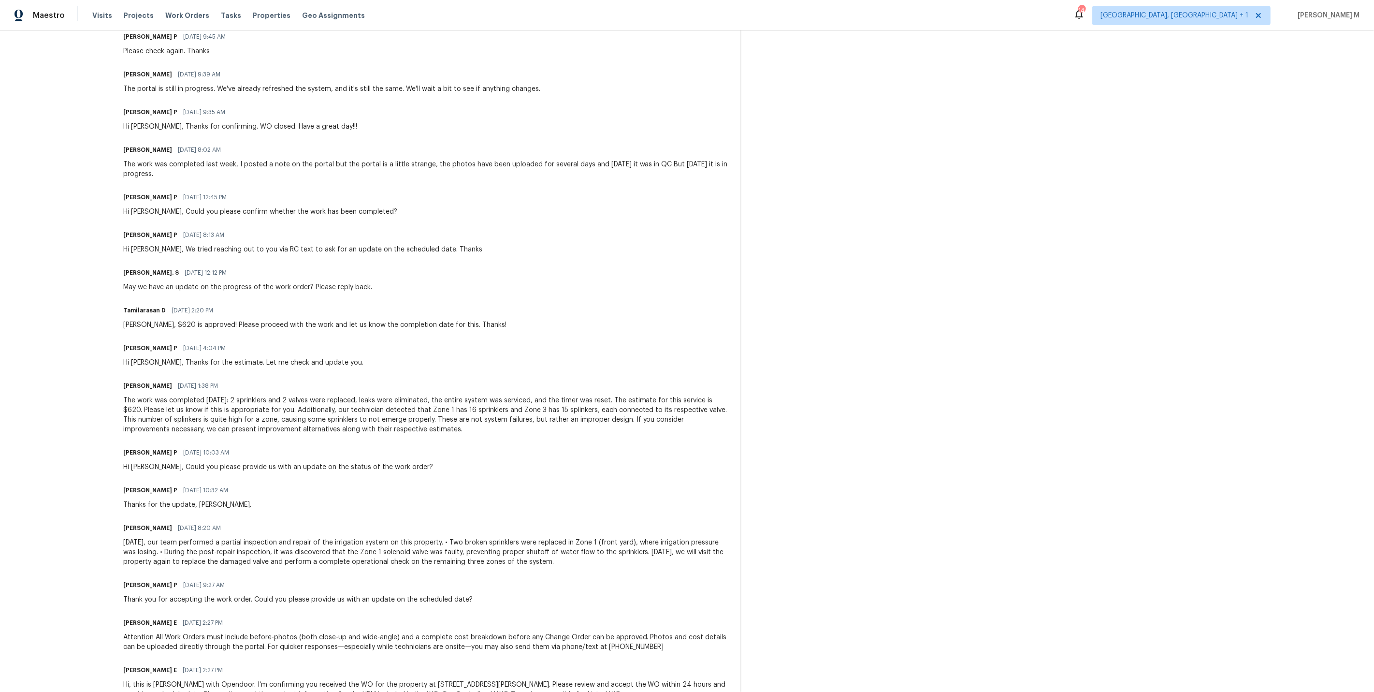
click at [191, 448] on span "[DATE] 10:03 AM" at bounding box center [206, 453] width 46 height 10
drag, startPoint x: 117, startPoint y: 381, endPoint x: 348, endPoint y: 391, distance: 231.8
click at [348, 391] on div "All work orders [STREET_ADDRESS][PERSON_NAME] Home details Vendor Info PMT Land…" at bounding box center [687, 183] width 1374 height 1085
click at [385, 401] on div "The work was completed [DATE]: 2 sprinklers and 2 valves were replaced, leaks w…" at bounding box center [426, 414] width 606 height 39
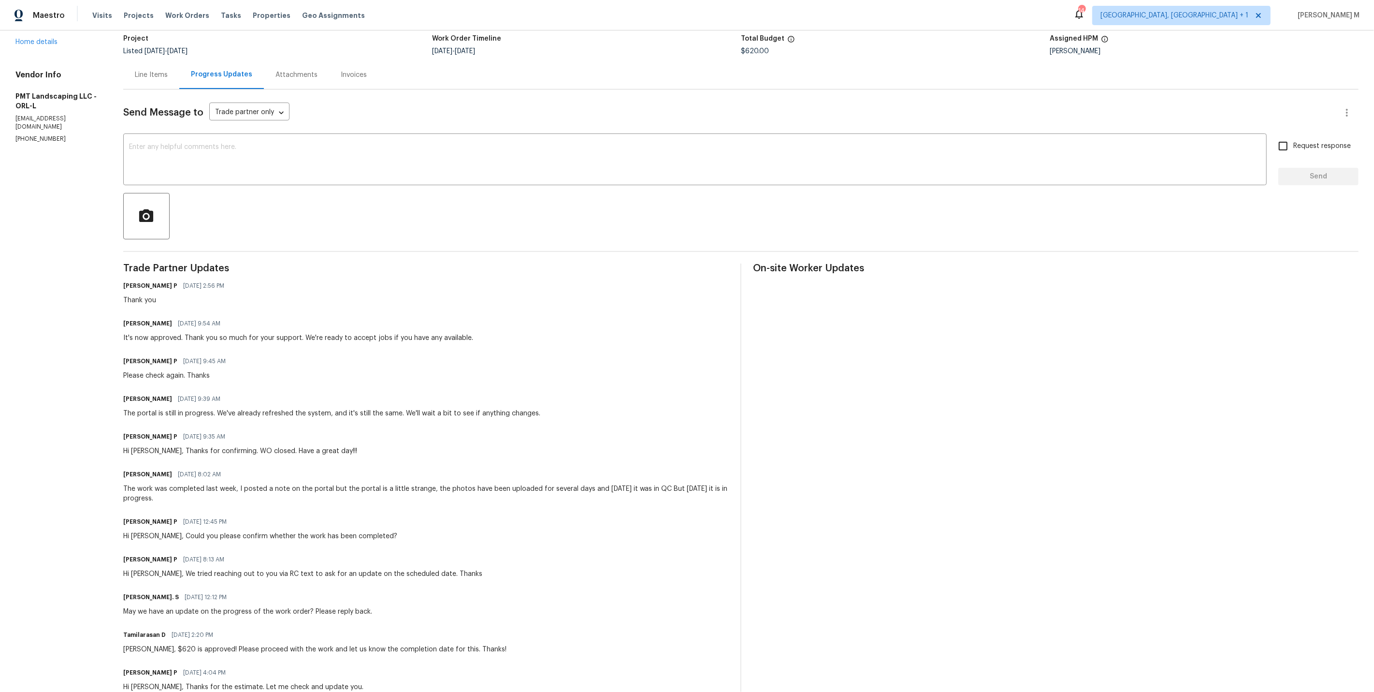
scroll to position [0, 0]
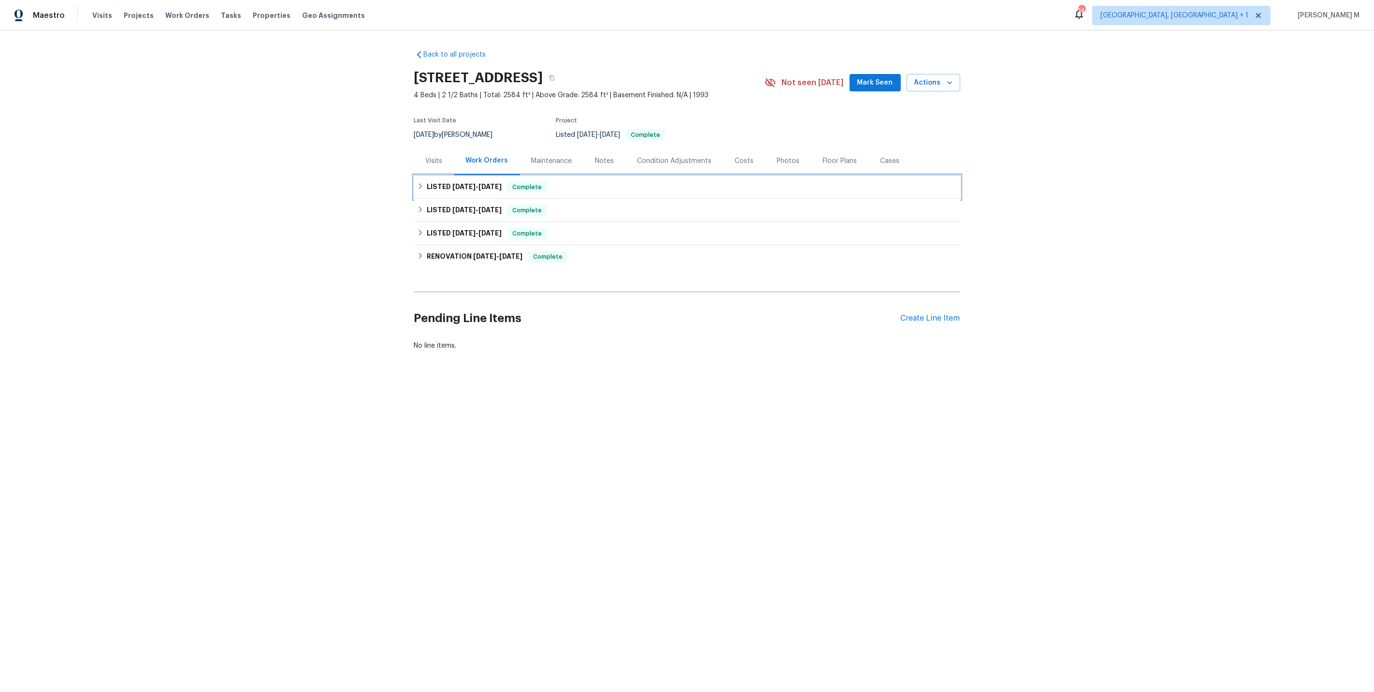
click at [479, 183] on span "[DATE]" at bounding box center [490, 186] width 23 height 7
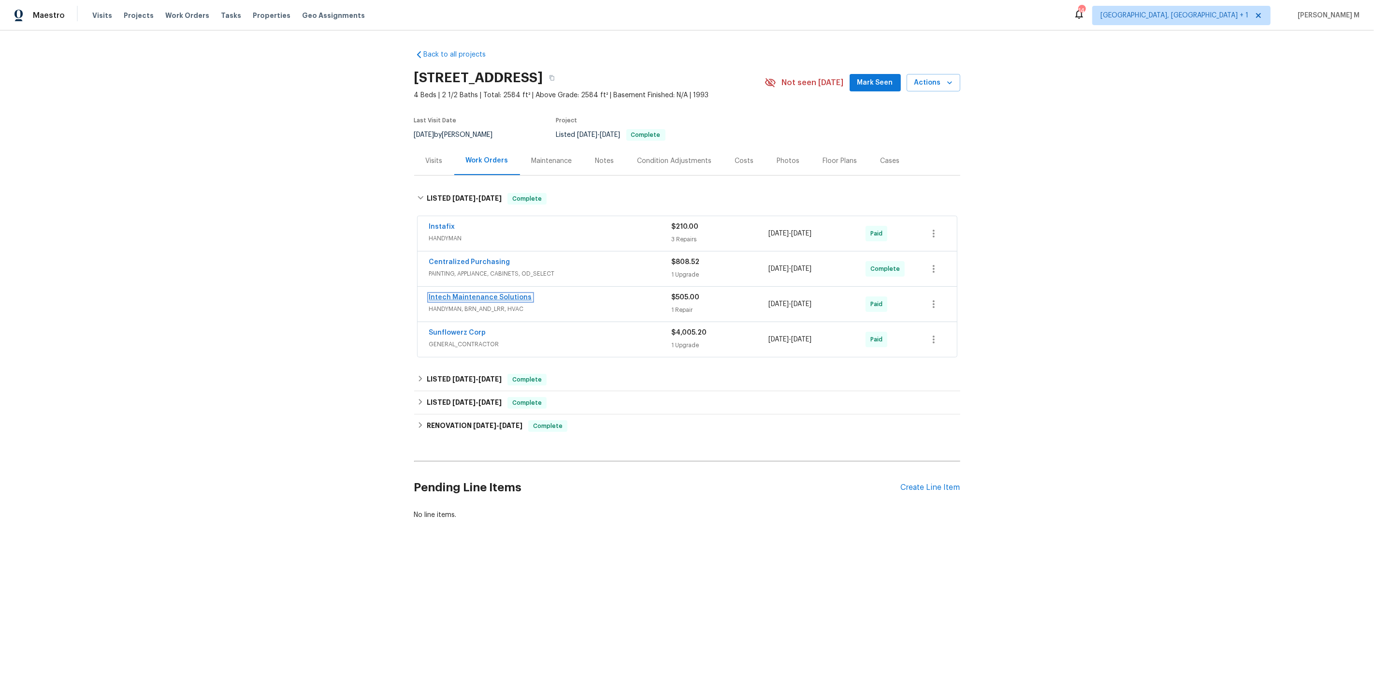
click at [451, 294] on link "Intech Maintenance Solutions" at bounding box center [480, 297] width 103 height 7
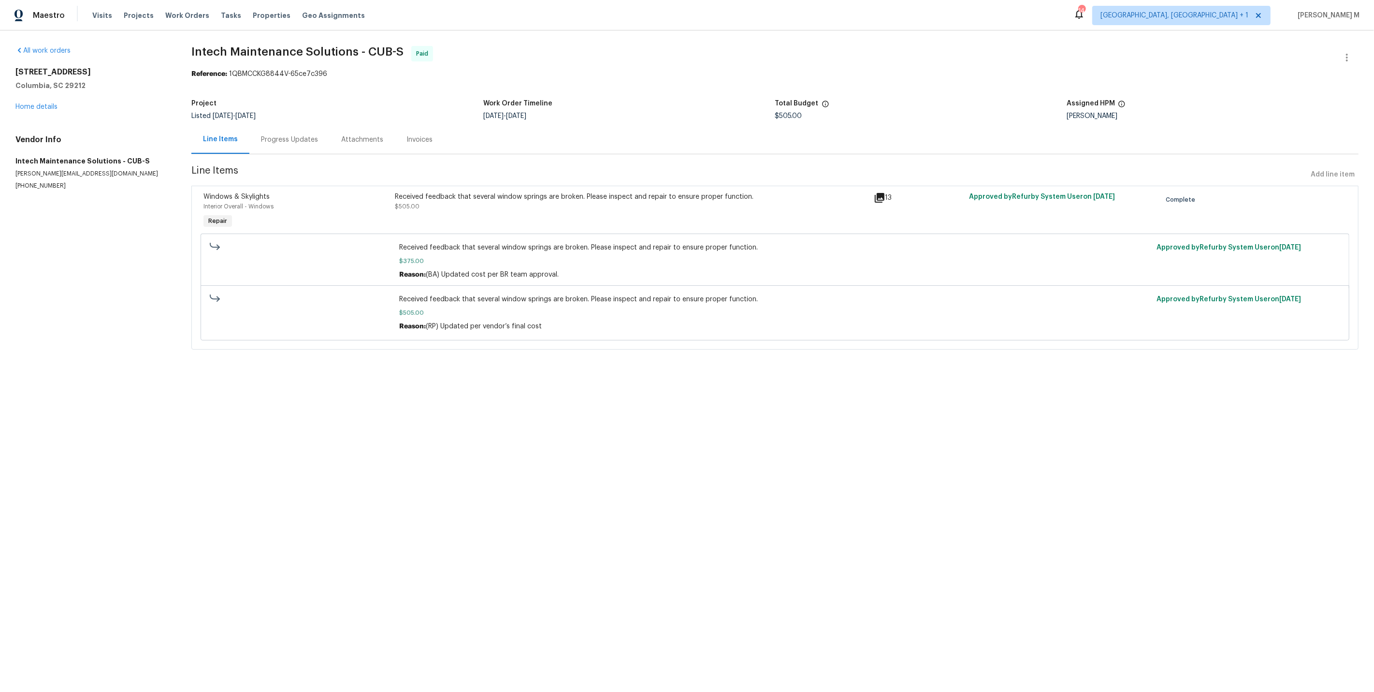
click at [269, 136] on div "Progress Updates" at bounding box center [289, 140] width 57 height 10
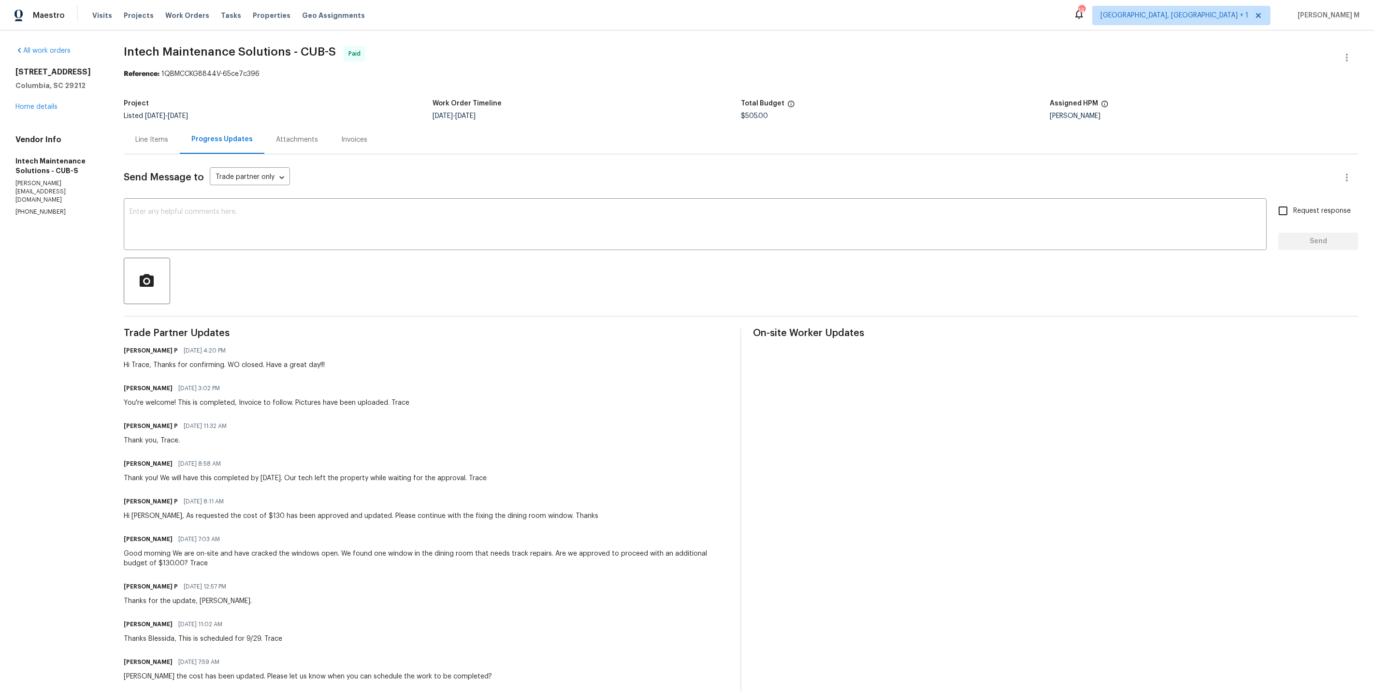
scroll to position [443, 0]
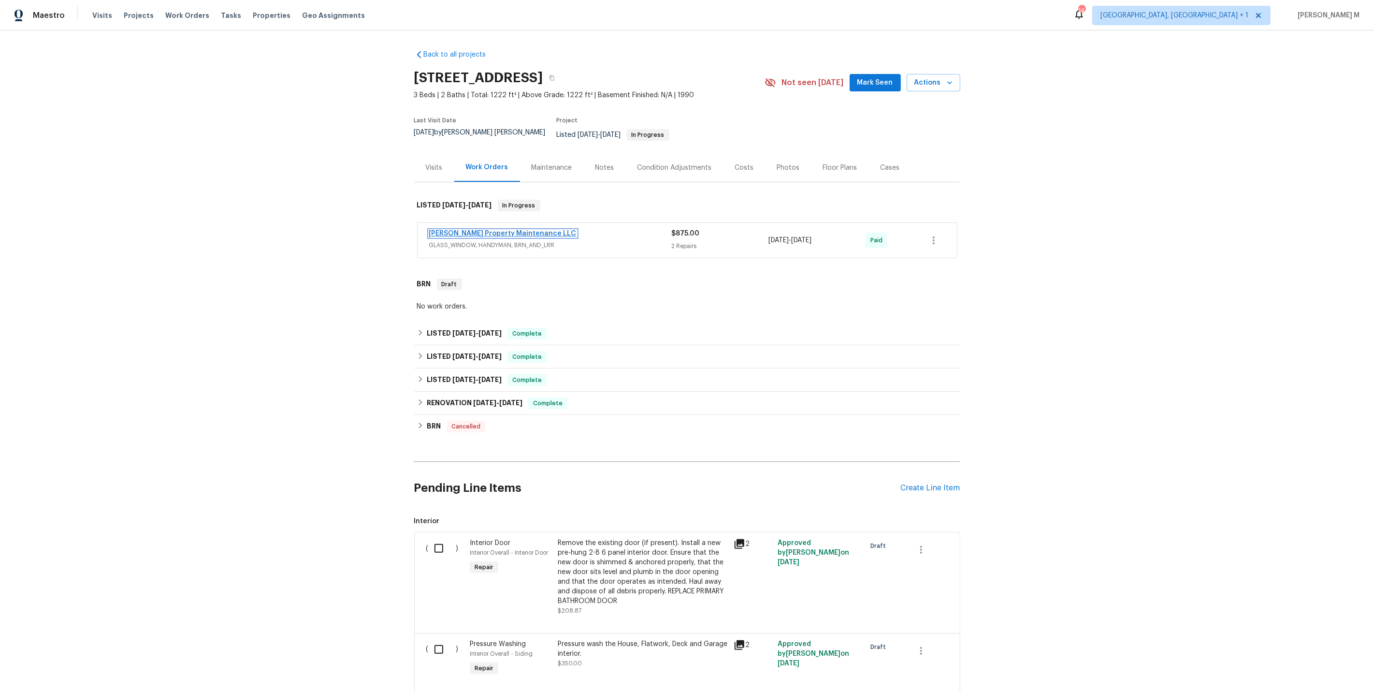
click at [453, 230] on link "[PERSON_NAME] Property Maintenance LLC" at bounding box center [502, 233] width 147 height 7
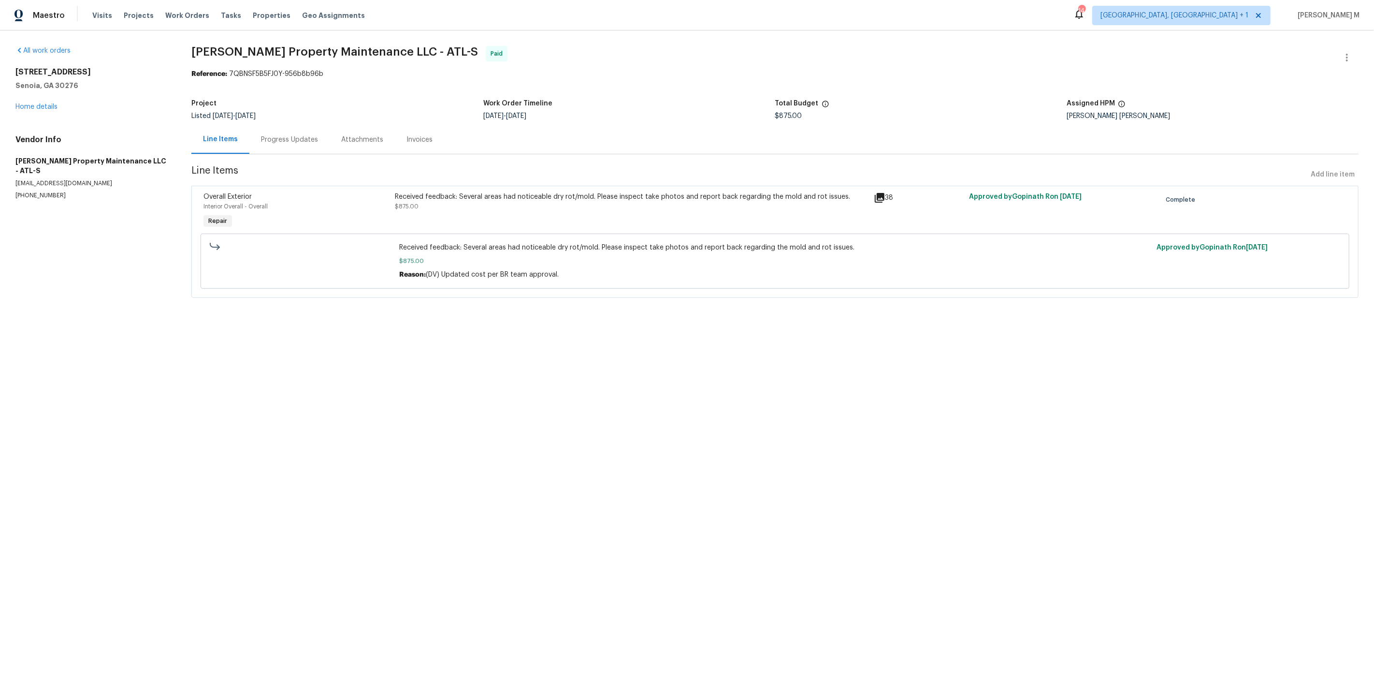
click at [261, 138] on div "Progress Updates" at bounding box center [289, 140] width 57 height 10
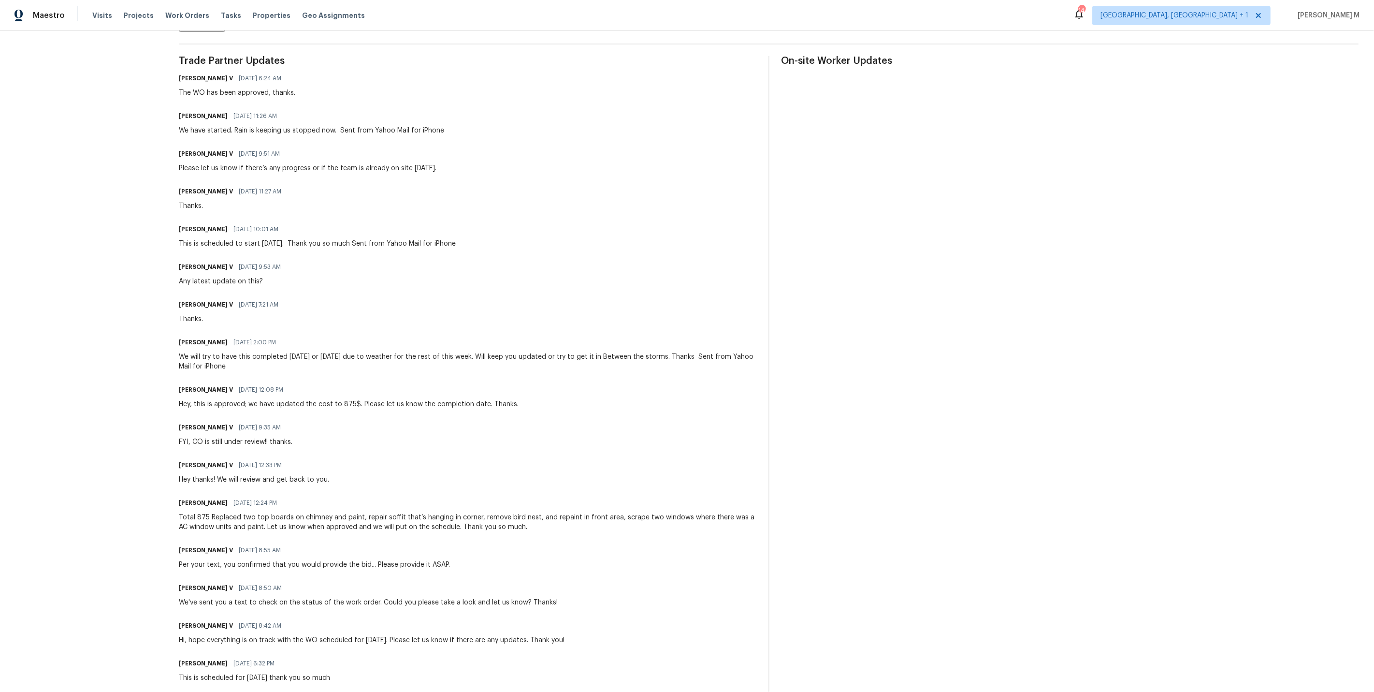
scroll to position [387, 0]
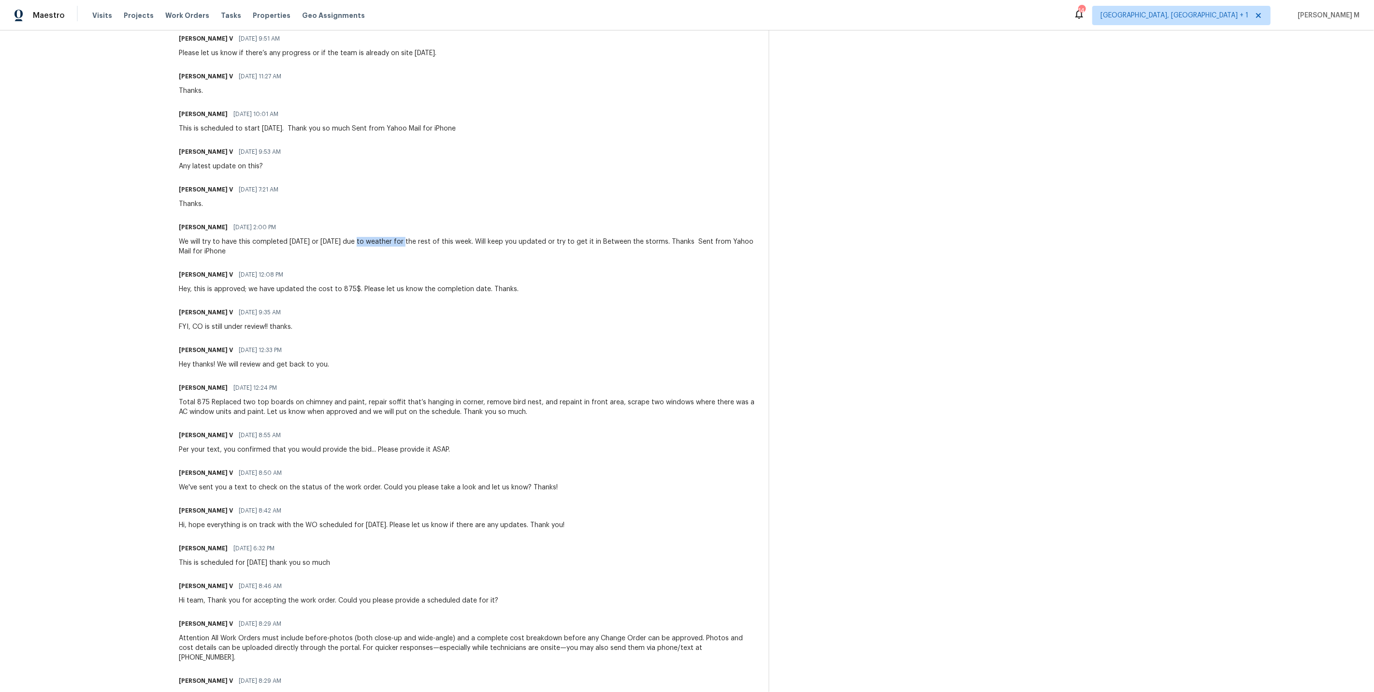
drag, startPoint x: 363, startPoint y: 220, endPoint x: 413, endPoint y: 220, distance: 50.3
click at [413, 237] on div "We will try to have this completed on Monday or Tuesday due to weather for the …" at bounding box center [468, 246] width 578 height 19
copy div "due to weather"
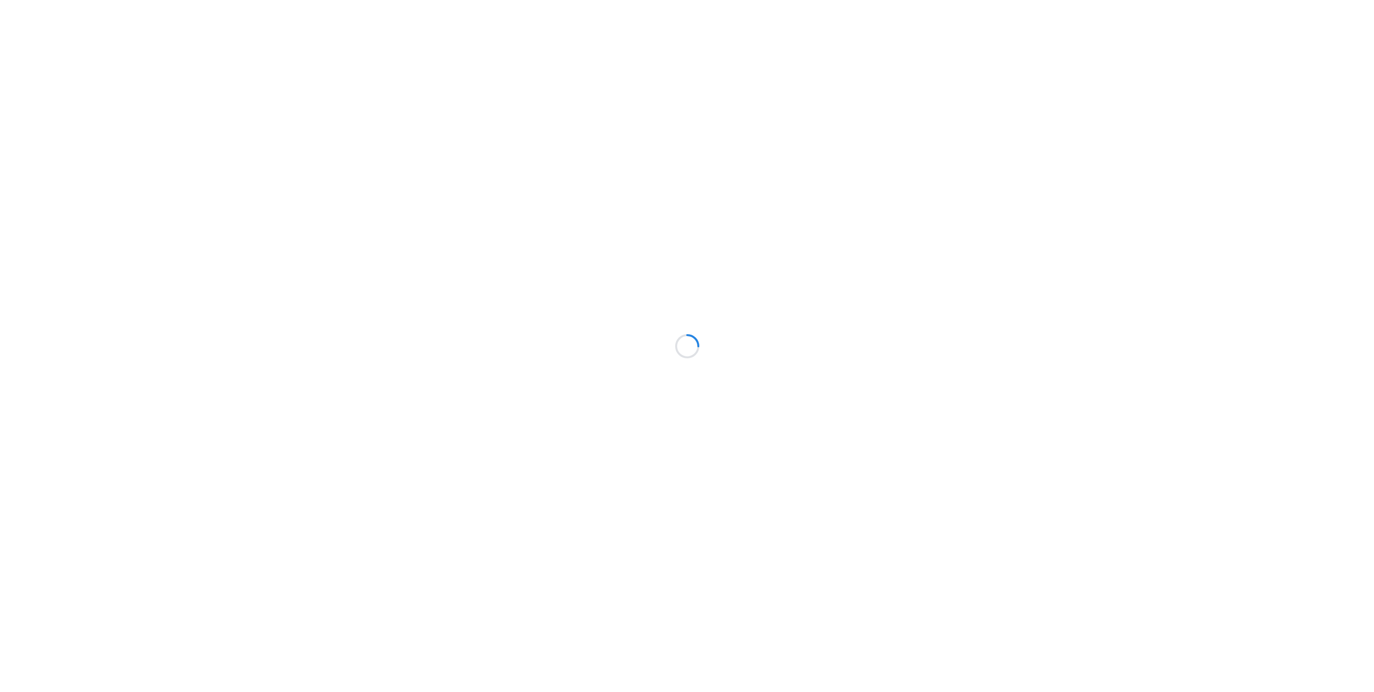
click at [289, 74] on div at bounding box center [687, 346] width 1374 height 692
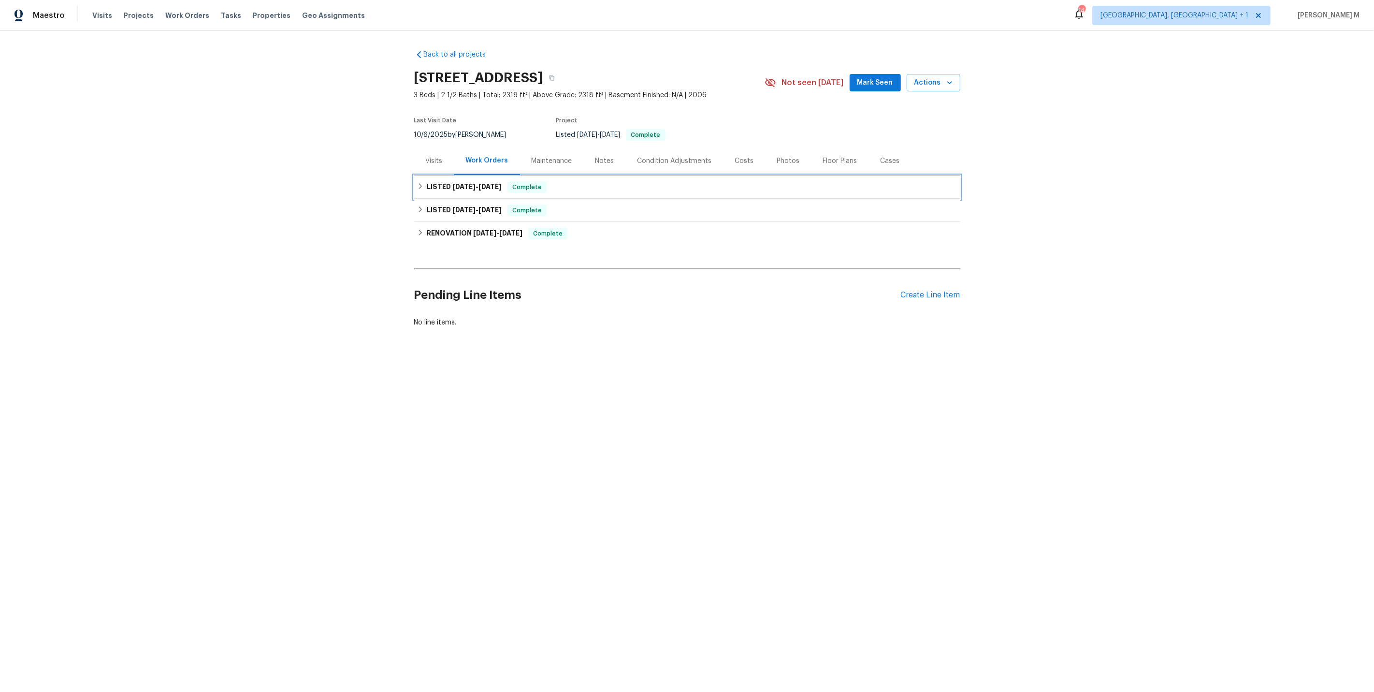
click at [484, 183] on span "9/10/25" at bounding box center [490, 186] width 23 height 7
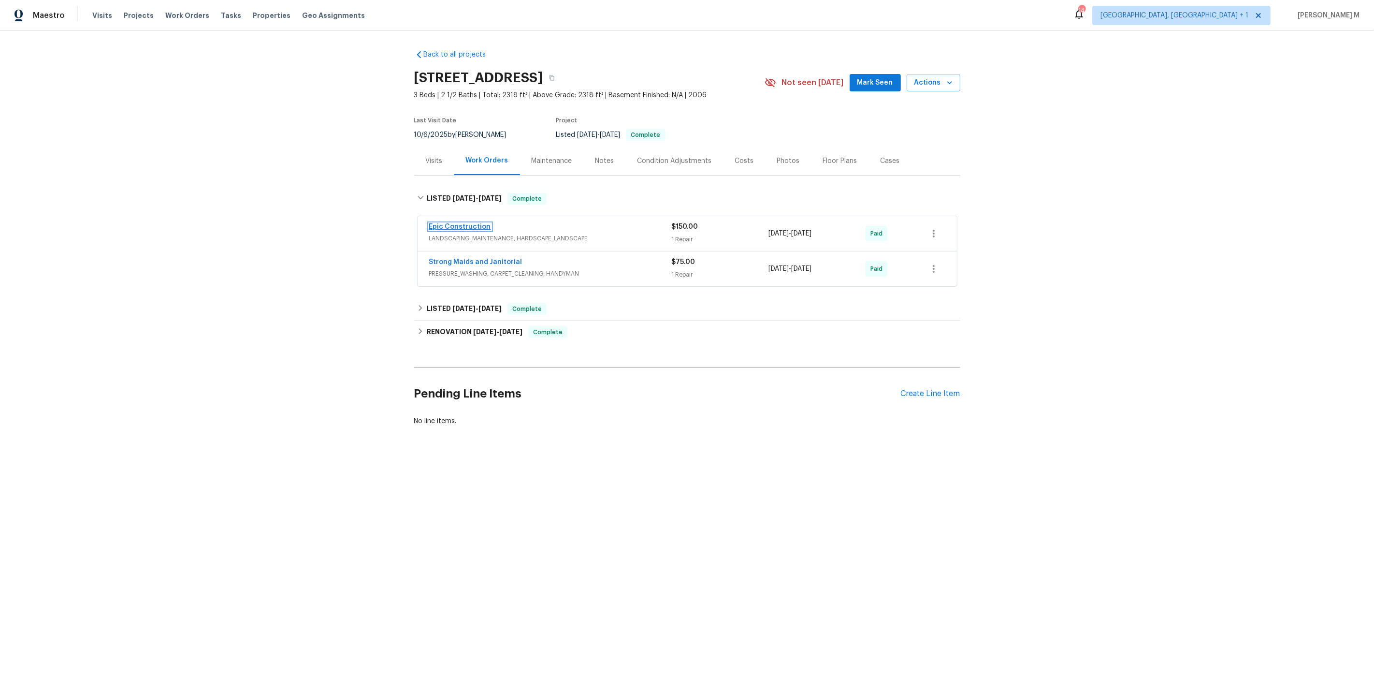
click at [453, 223] on link "Epic Construction" at bounding box center [460, 226] width 62 height 7
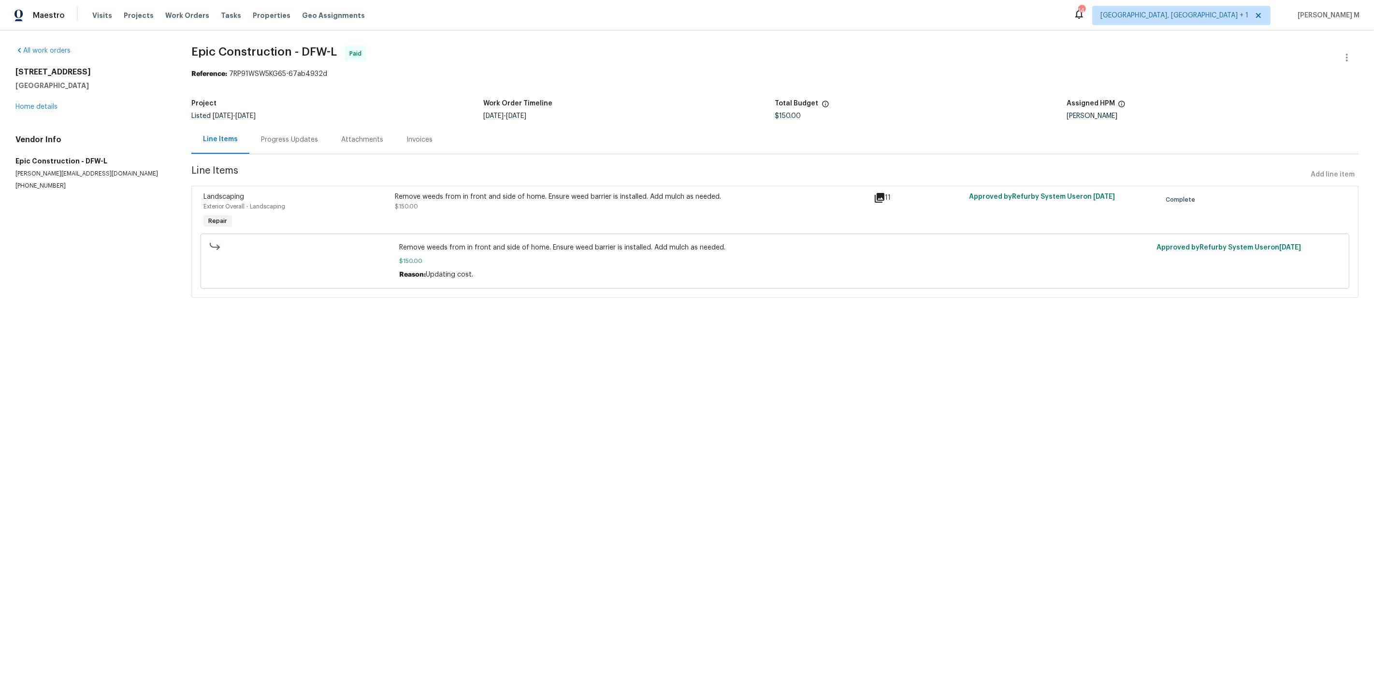
click at [292, 142] on div "Progress Updates" at bounding box center [289, 139] width 80 height 29
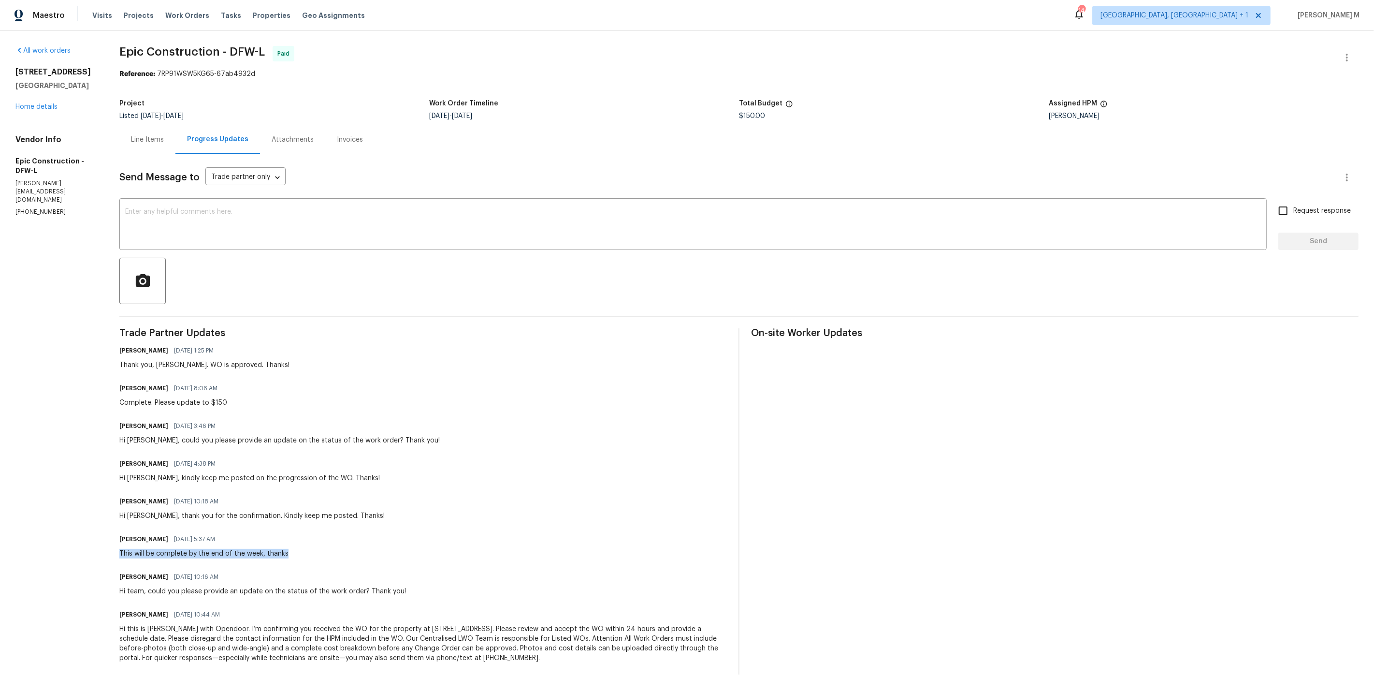
drag, startPoint x: 118, startPoint y: 537, endPoint x: 309, endPoint y: 537, distance: 190.5
click at [309, 537] on div "Mitch Macpherson 09/09/2025 5:37 AM This will be complete by the end of the wee…" at bounding box center [423, 545] width 608 height 26
drag, startPoint x: 115, startPoint y: 497, endPoint x: 476, endPoint y: 497, distance: 361.1
click at [476, 497] on div "All work orders 2825 Desert Dr Denton, TX 76210 Home details Vendor Info Epic C…" at bounding box center [687, 359] width 1374 height 659
drag, startPoint x: 116, startPoint y: 460, endPoint x: 494, endPoint y: 460, distance: 378.5
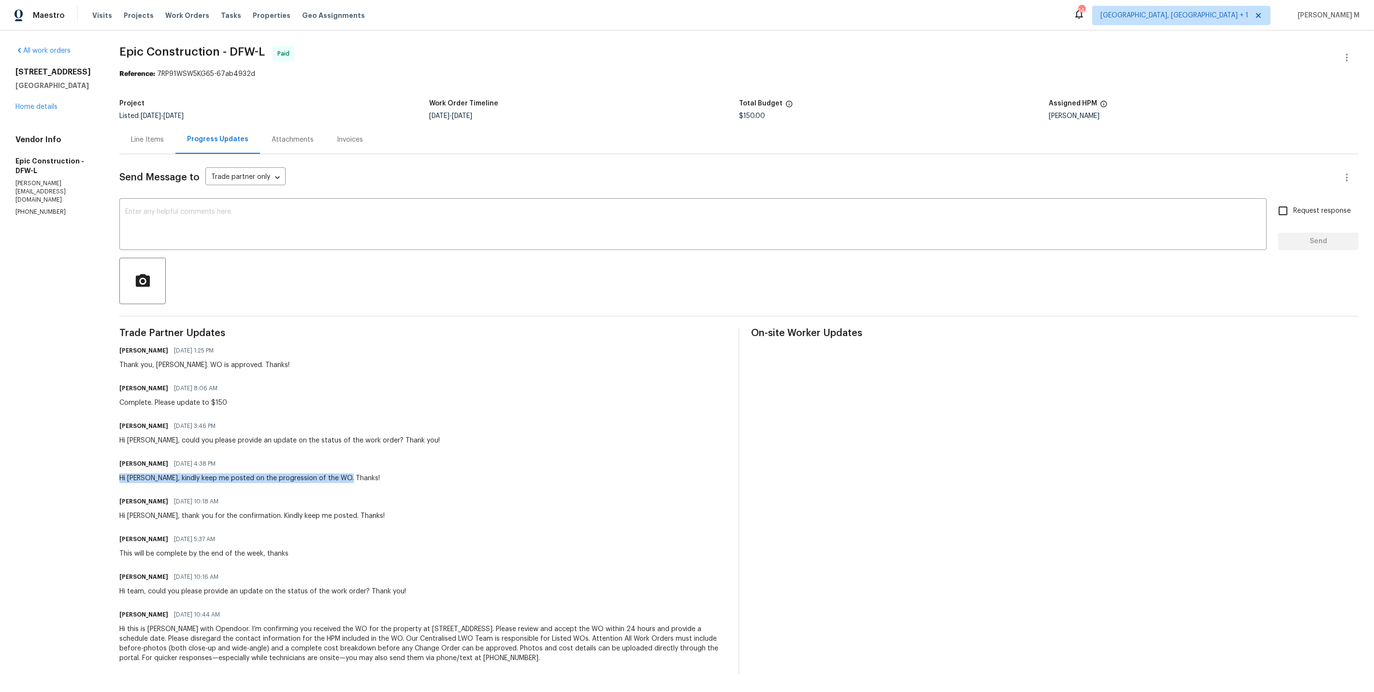
click at [494, 460] on div "All work orders 2825 Desert Dr Denton, TX 76210 Home details Vendor Info Epic C…" at bounding box center [687, 359] width 1374 height 659
drag, startPoint x: 108, startPoint y: 424, endPoint x: 490, endPoint y: 429, distance: 381.5
click at [488, 429] on div "All work orders 2825 Desert Dr Denton, TX 76210 Home details Vendor Info Epic C…" at bounding box center [687, 359] width 1374 height 659
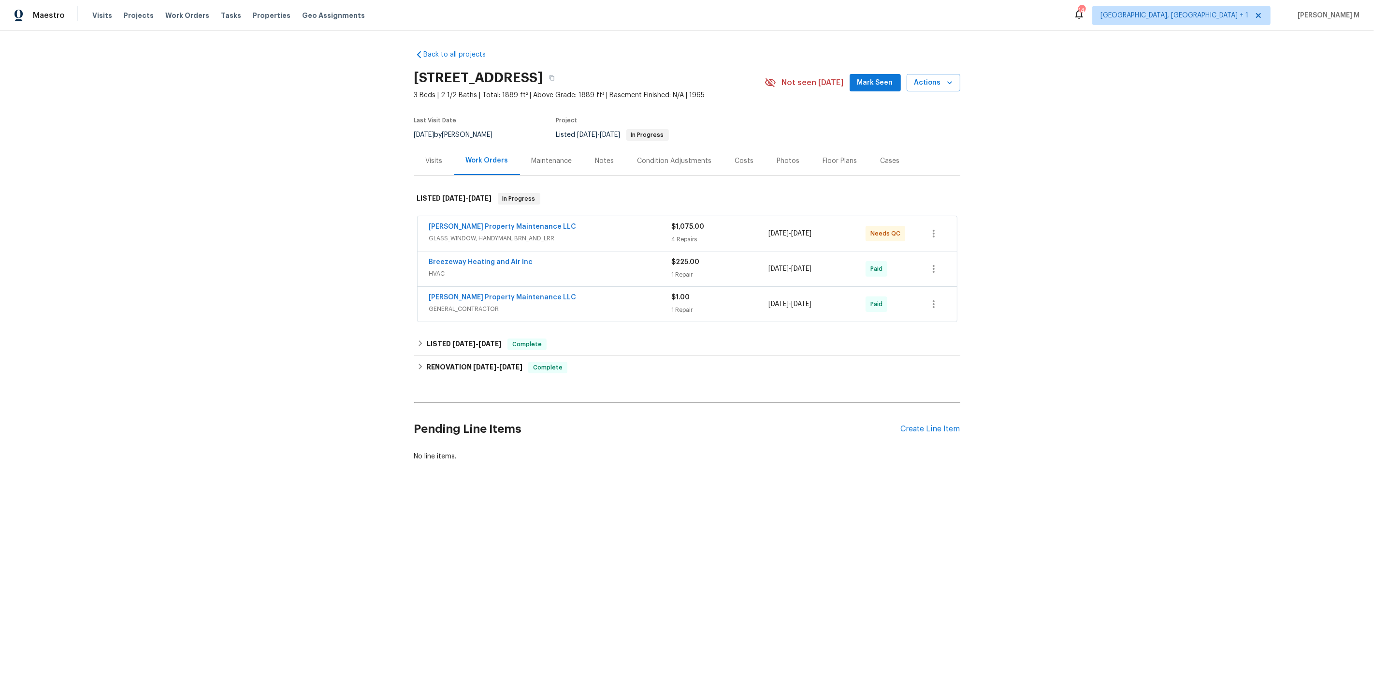
click at [455, 260] on span "Breezeway Heating and Air Inc" at bounding box center [481, 262] width 104 height 10
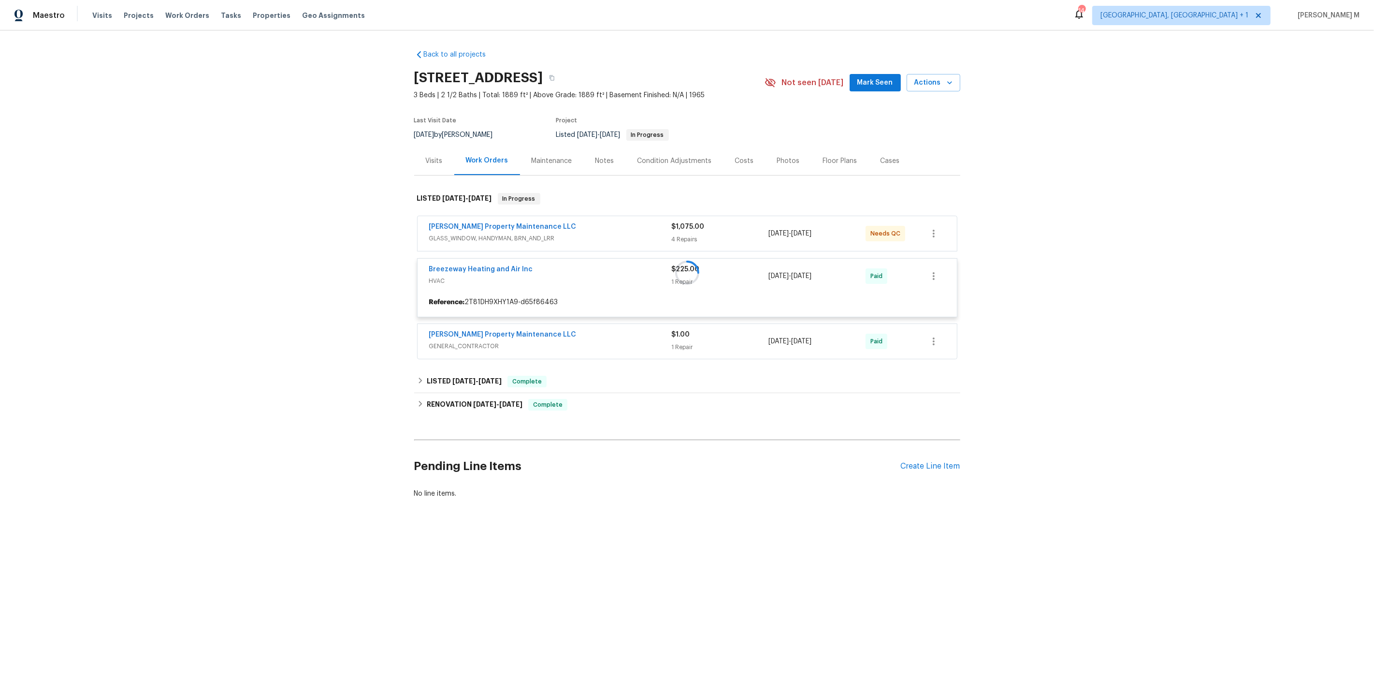
click at [474, 225] on div at bounding box center [687, 272] width 546 height 179
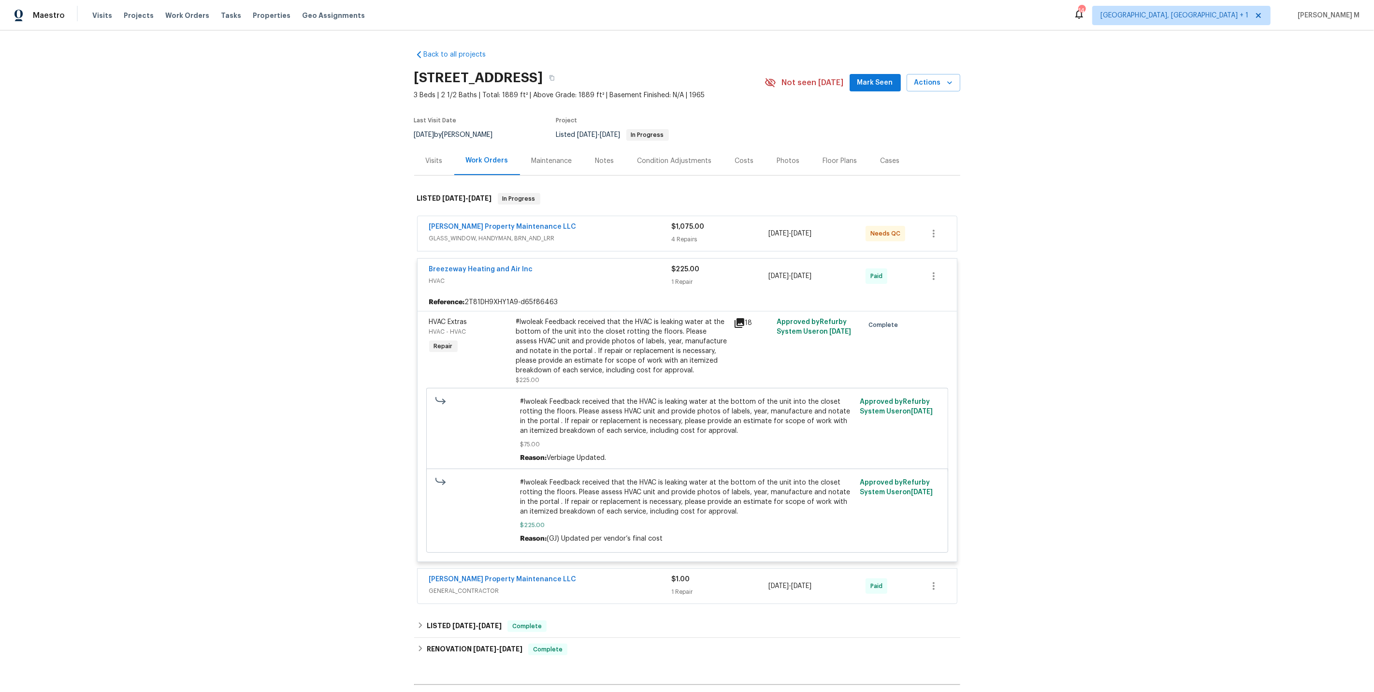
click at [471, 234] on span "GLASS_WINDOW, HANDYMAN, BRN_AND_LRR" at bounding box center [550, 239] width 243 height 10
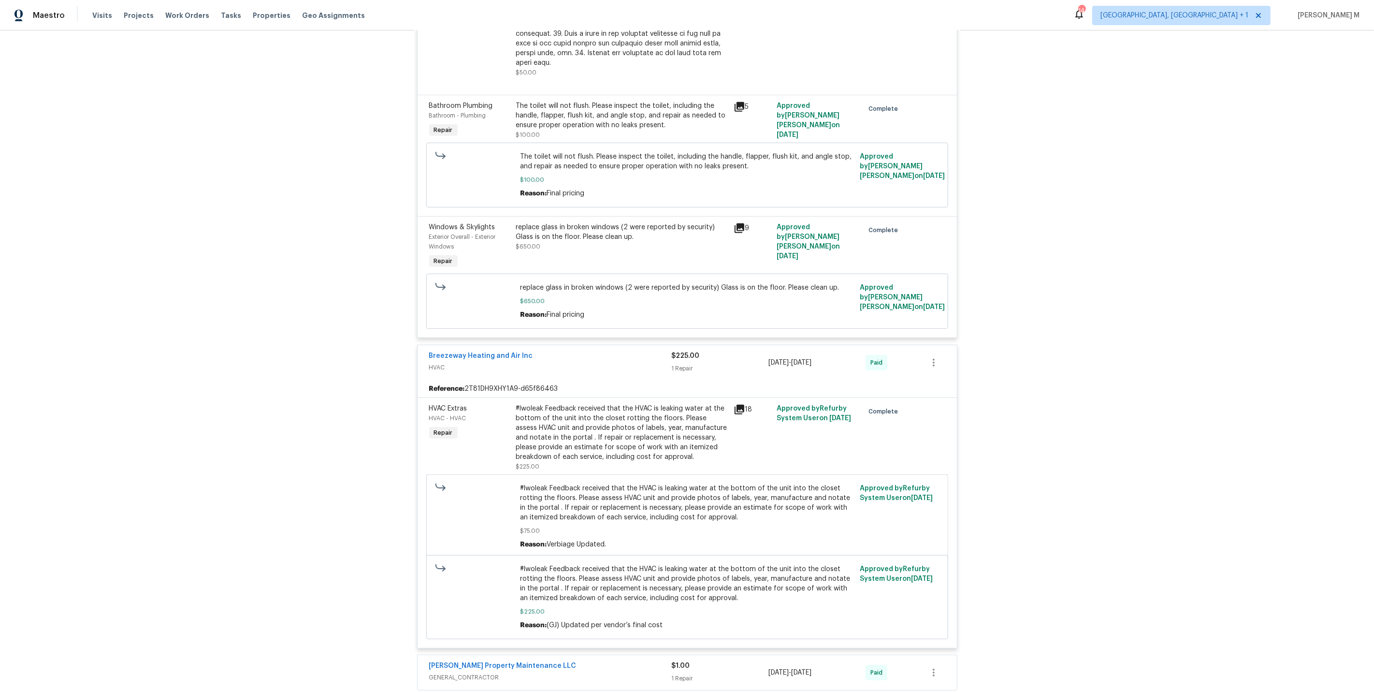
scroll to position [543, 0]
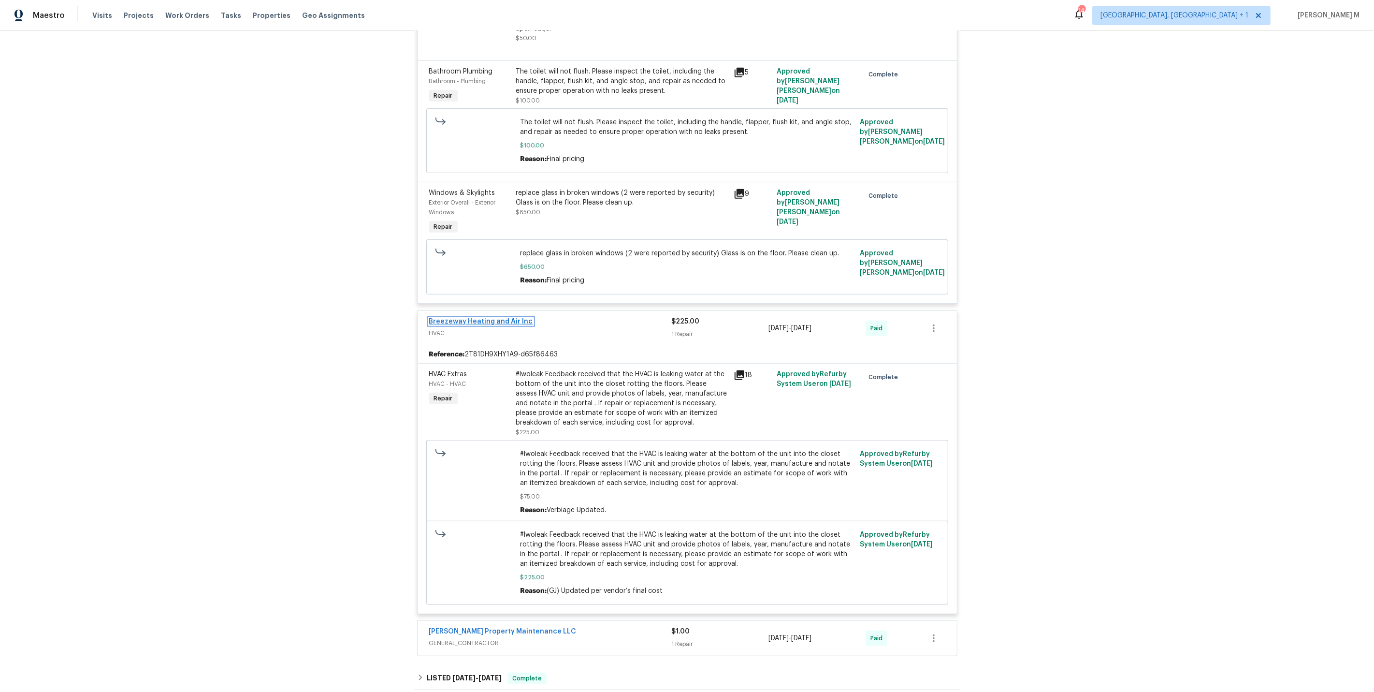
click at [467, 318] on link "Breezeway Heating and Air Inc" at bounding box center [481, 321] width 104 height 7
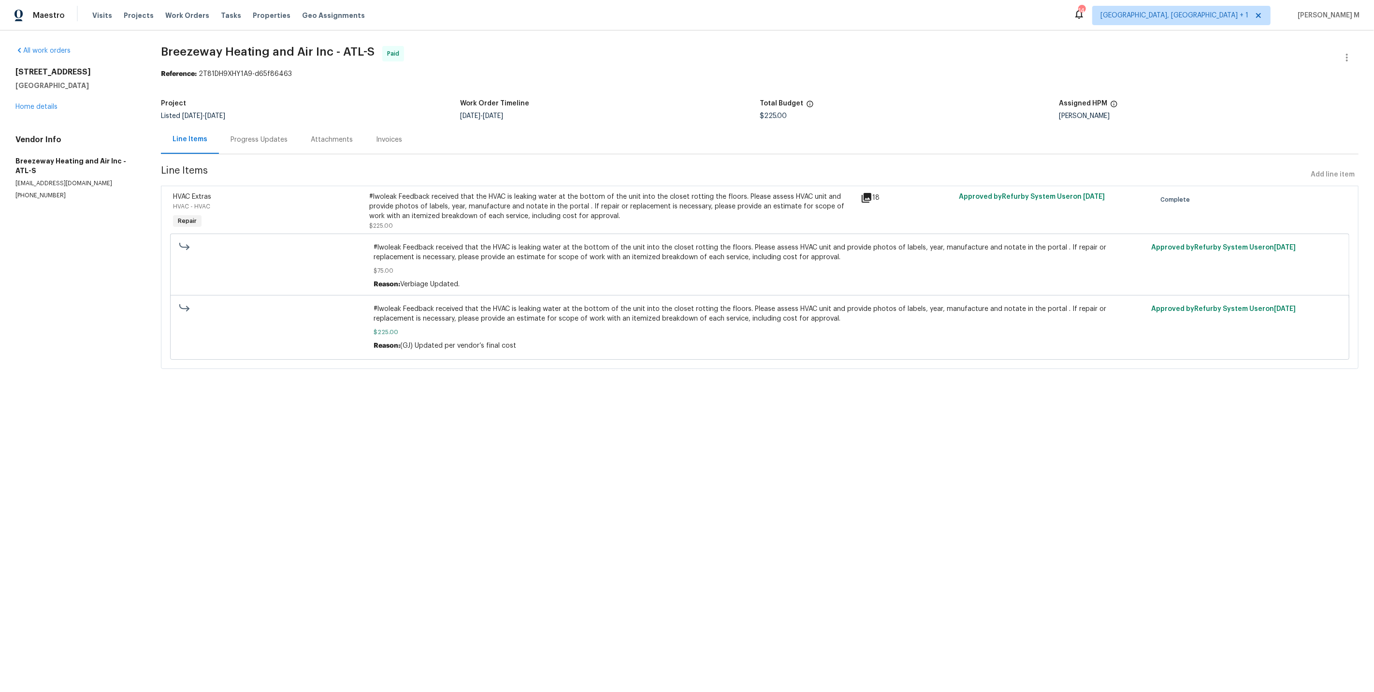
click at [255, 139] on div "Progress Updates" at bounding box center [259, 140] width 57 height 10
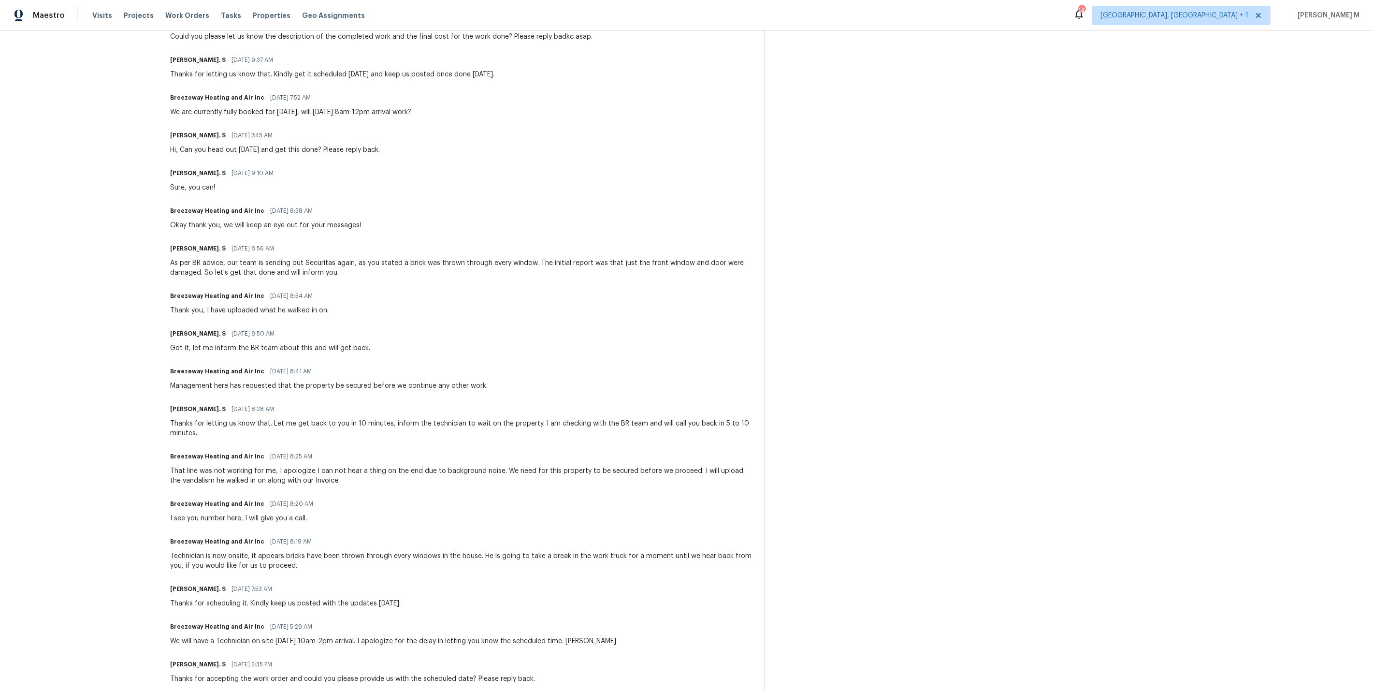
scroll to position [499, 0]
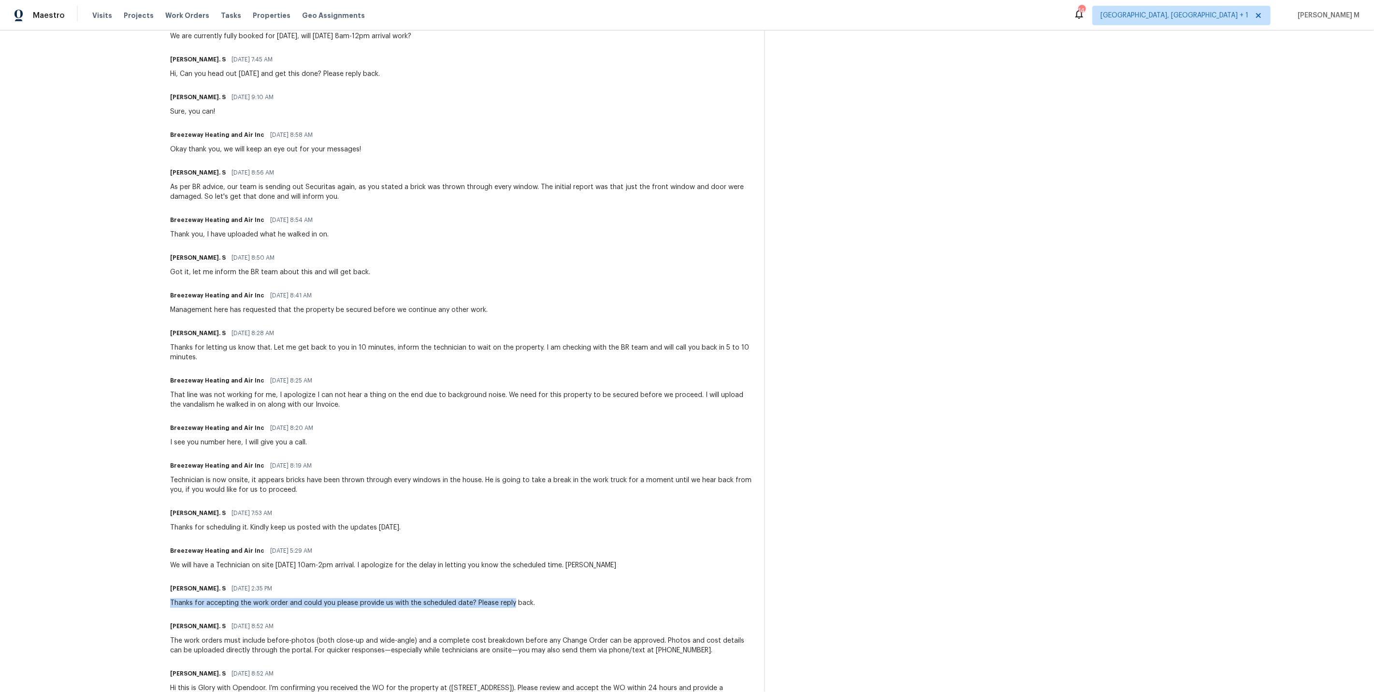
drag, startPoint x: 172, startPoint y: 569, endPoint x: 513, endPoint y: 572, distance: 340.9
click at [513, 598] on div "Thanks for accepting the work order and could you please provide us with the sc…" at bounding box center [352, 603] width 365 height 10
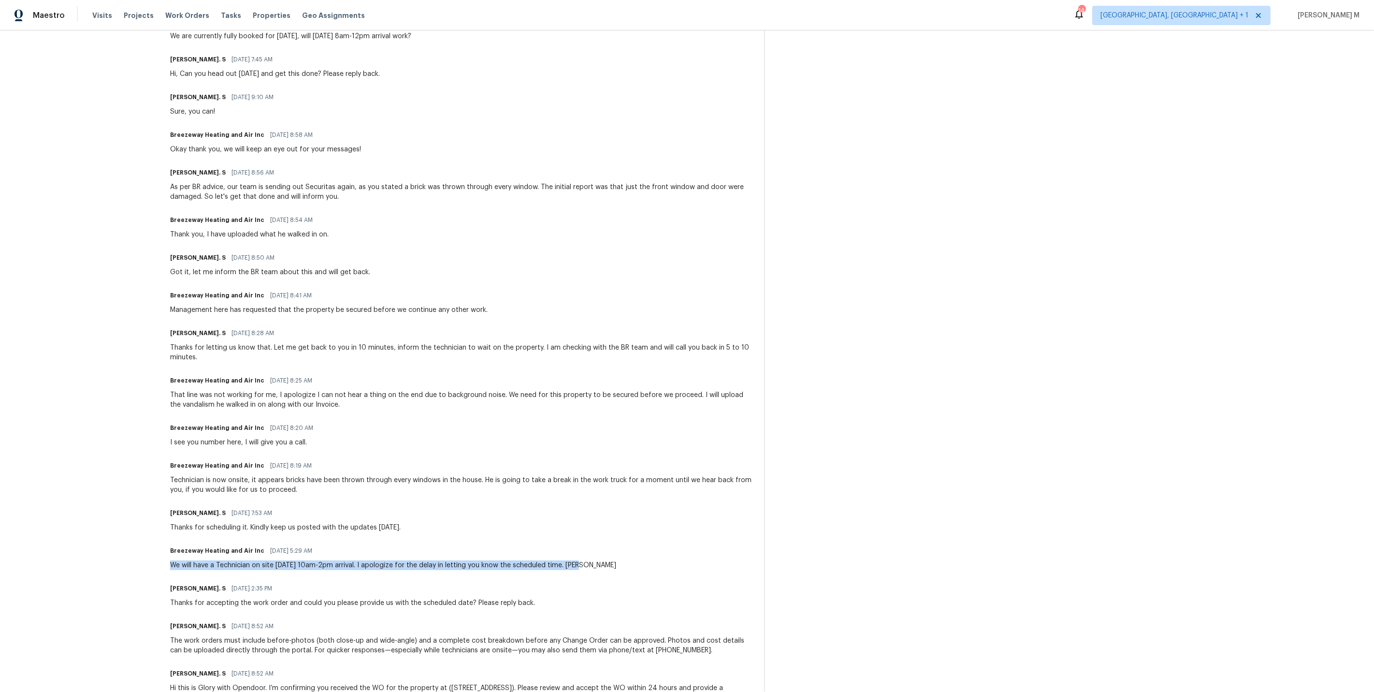
drag, startPoint x: 171, startPoint y: 529, endPoint x: 610, endPoint y: 540, distance: 439.1
click at [610, 540] on div "Trade Partner Updates [PERSON_NAME]. S [DATE] 7:40 AM Thanks for letting us kno…" at bounding box center [461, 271] width 582 height 885
drag, startPoint x: 263, startPoint y: 538, endPoint x: 265, endPoint y: 510, distance: 27.7
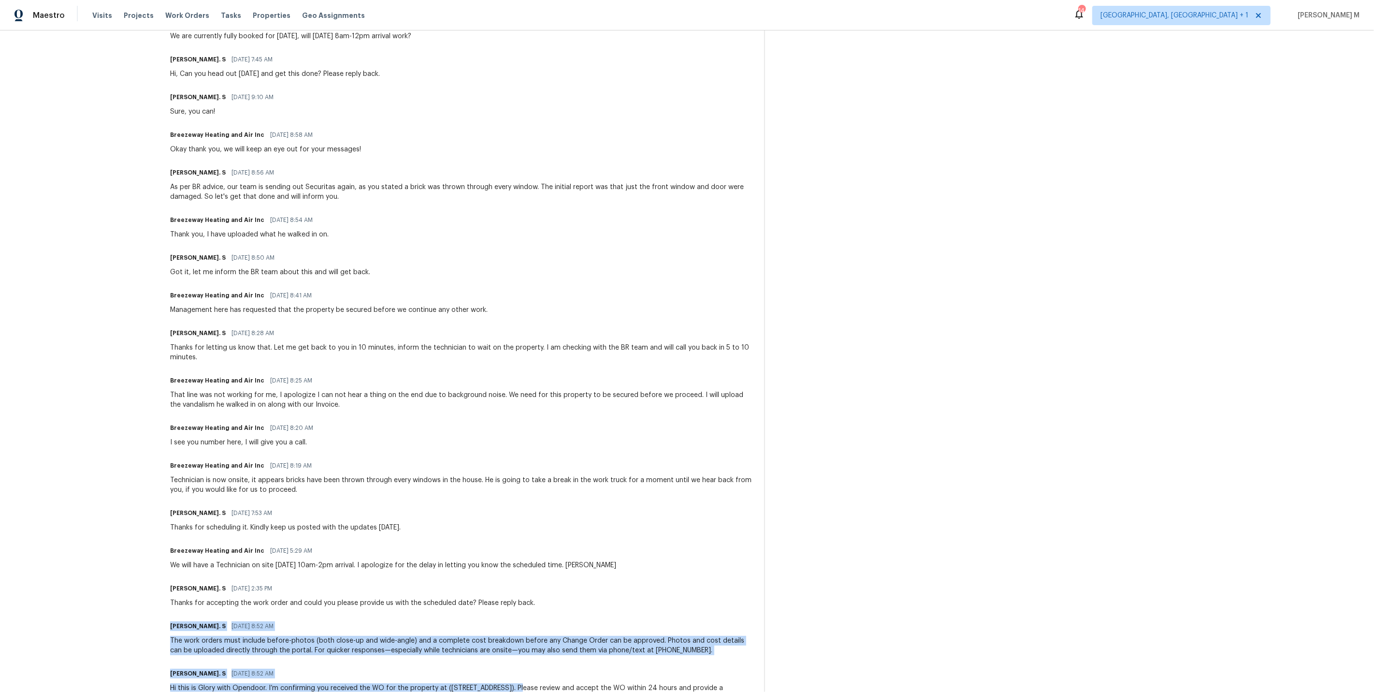
drag, startPoint x: 163, startPoint y: 574, endPoint x: 516, endPoint y: 656, distance: 362.3
click at [516, 656] on div "All work orders [STREET_ADDRESS] Home details Vendor Info Breezeway Heating and…" at bounding box center [687, 131] width 1374 height 1198
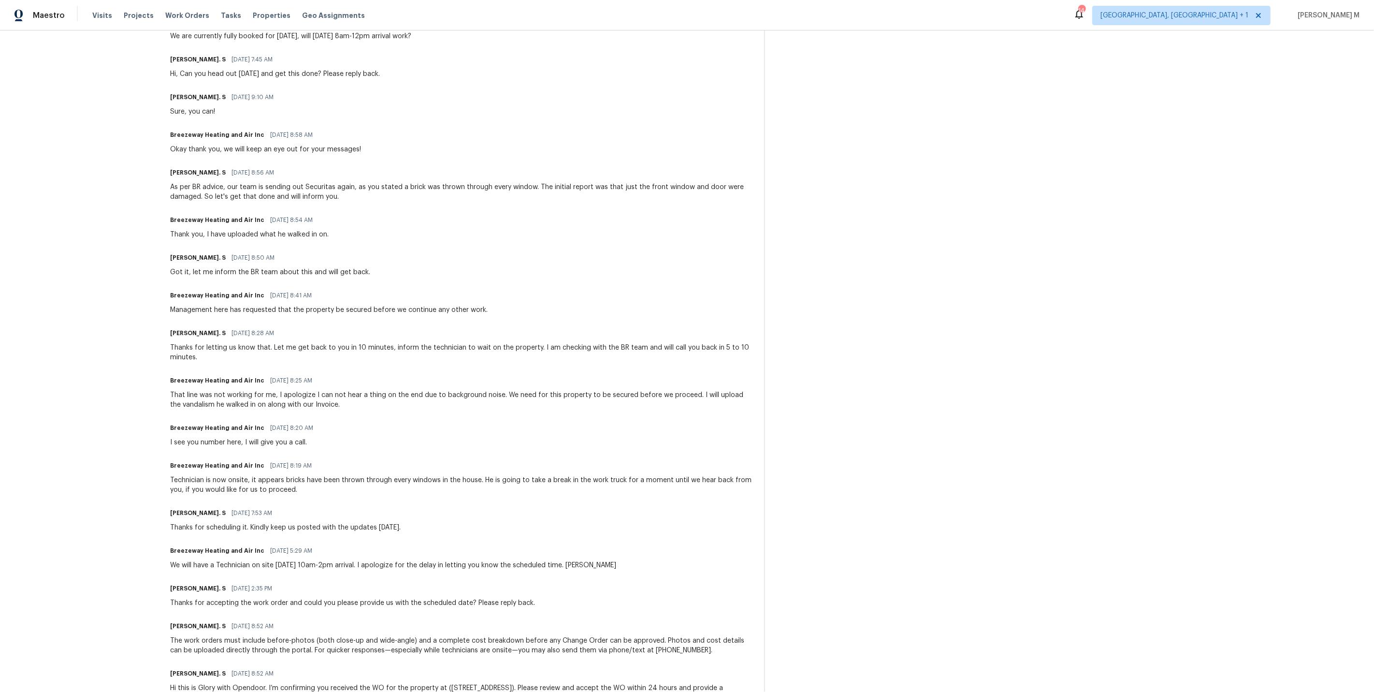
click at [330, 575] on div "Trade Partner Updates [PERSON_NAME]. S [DATE] 7:40 AM Thanks for letting us kno…" at bounding box center [461, 271] width 582 height 885
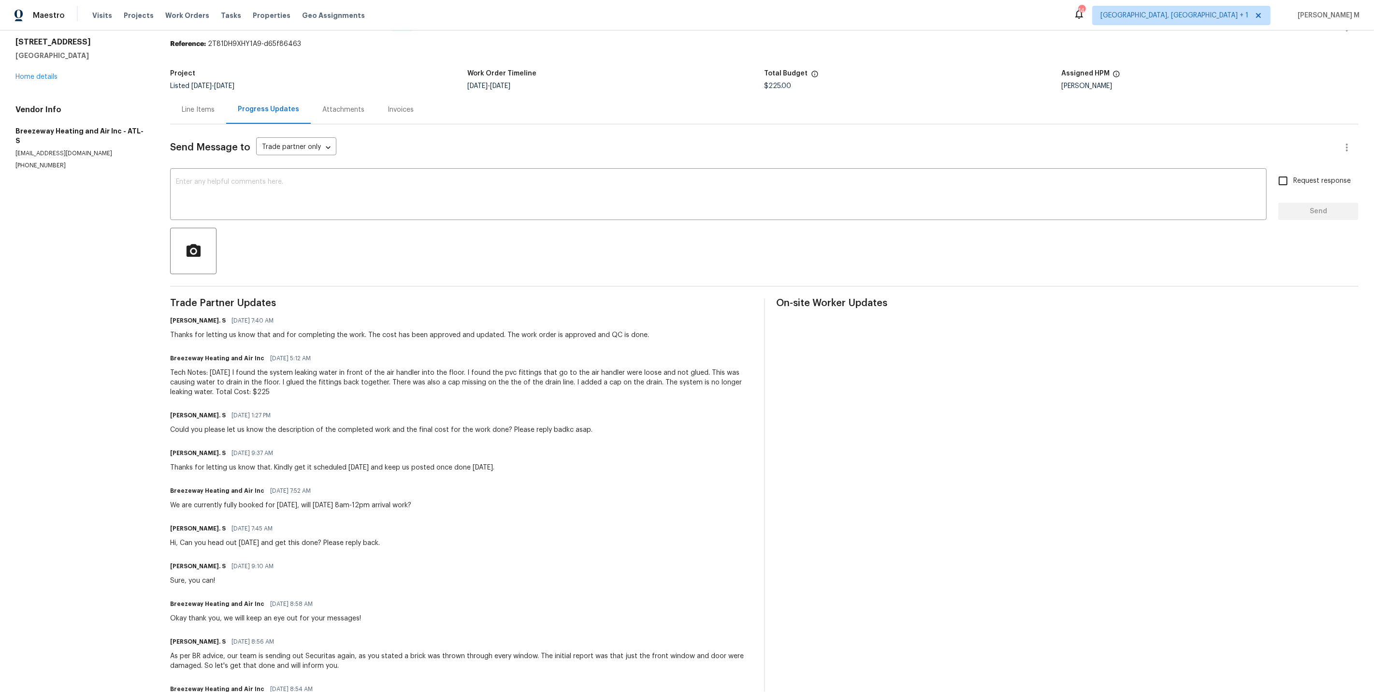
scroll to position [0, 0]
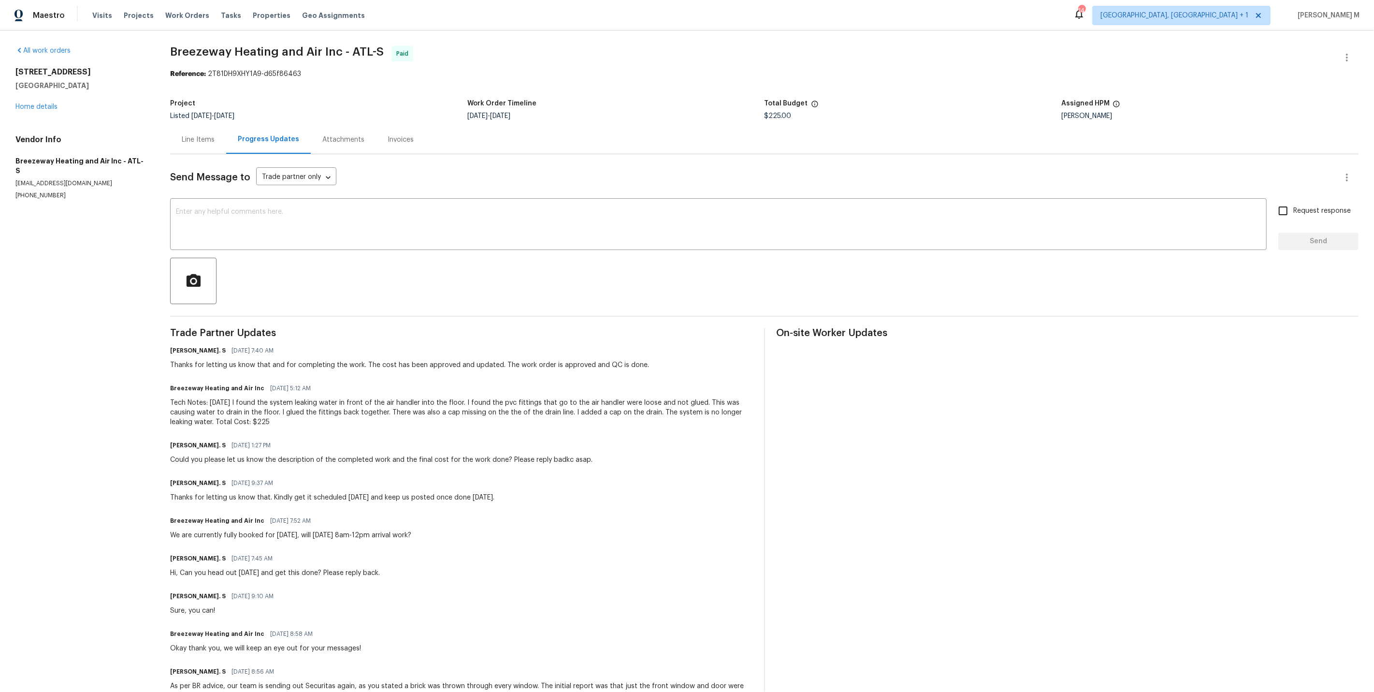
click at [205, 147] on div "Line Items" at bounding box center [198, 139] width 56 height 29
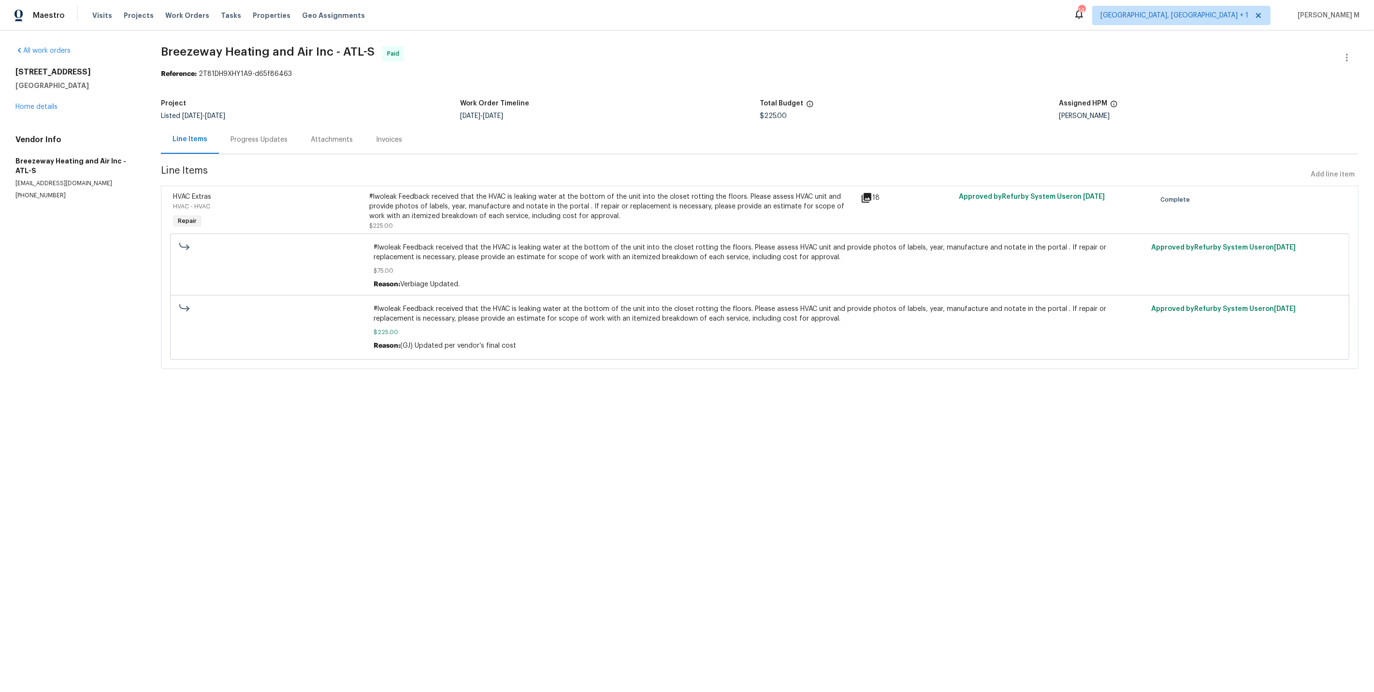
click at [260, 144] on div "Progress Updates" at bounding box center [259, 139] width 80 height 29
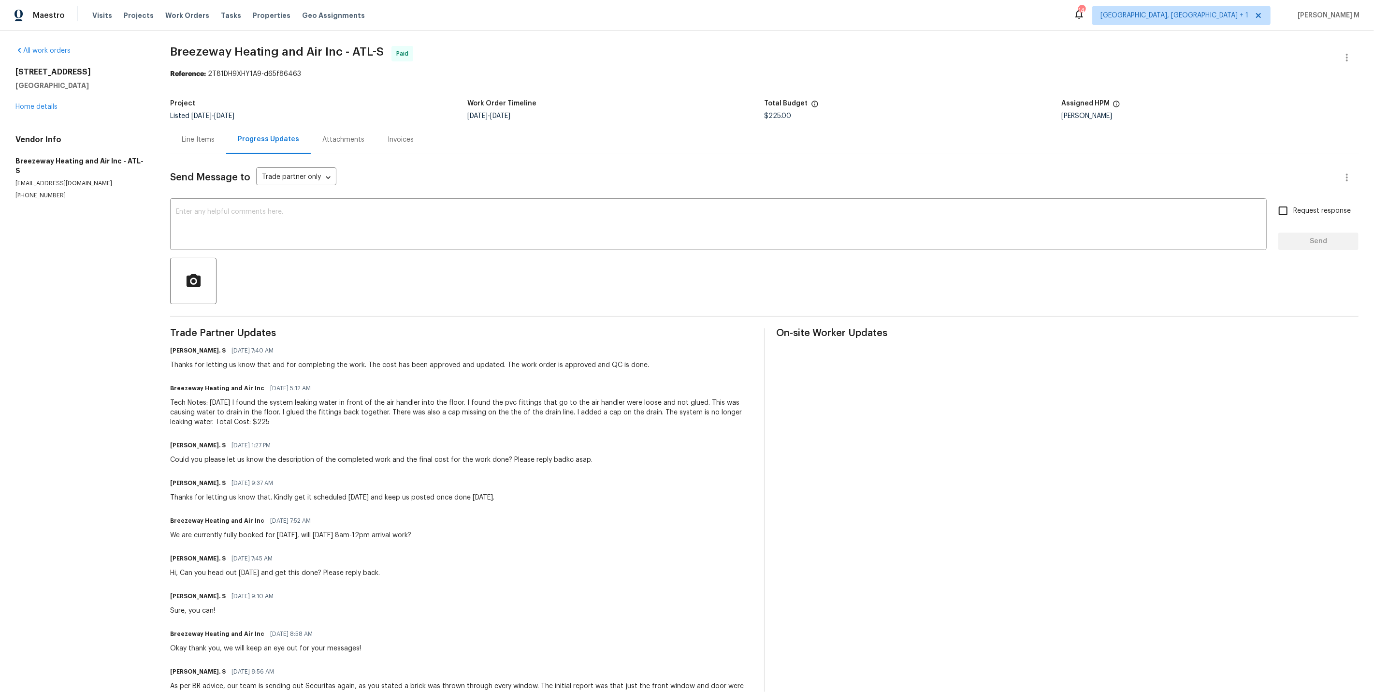
click at [194, 360] on div "Thanks for letting us know that and for completing the work. The cost has been …" at bounding box center [409, 365] width 479 height 10
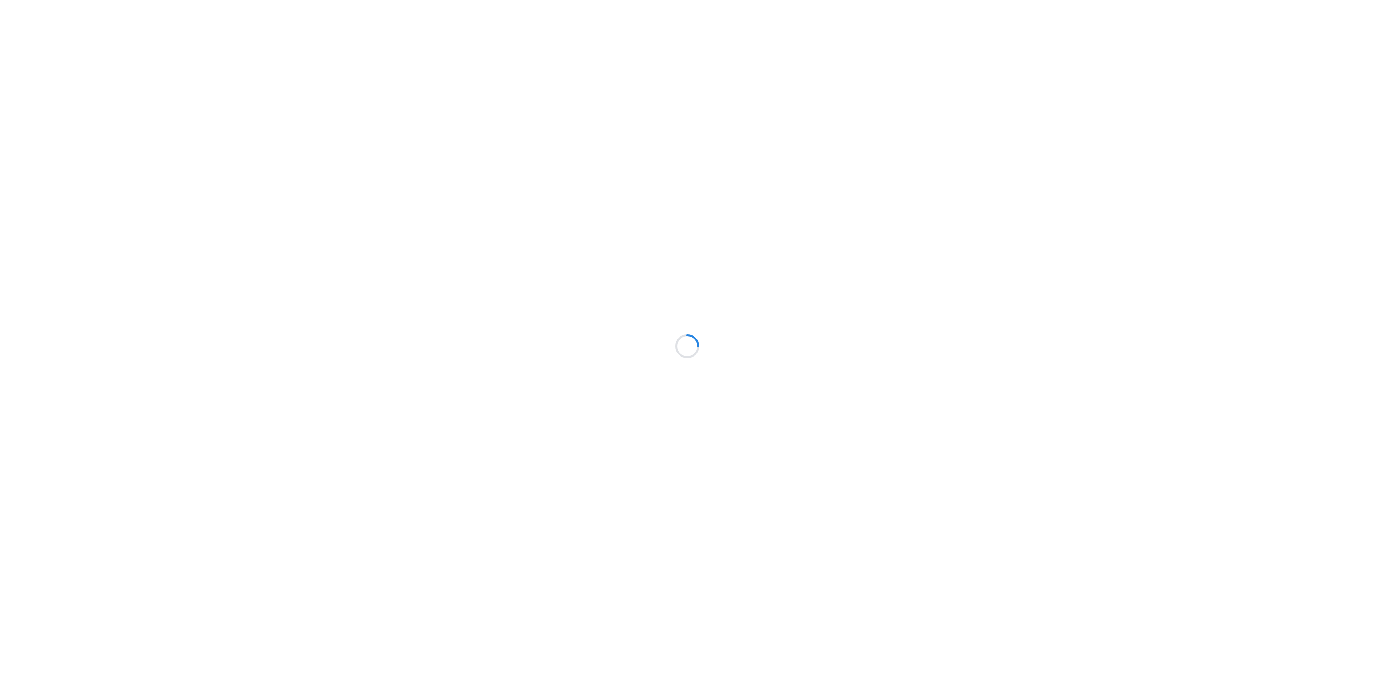
click at [328, 247] on div at bounding box center [687, 346] width 1374 height 692
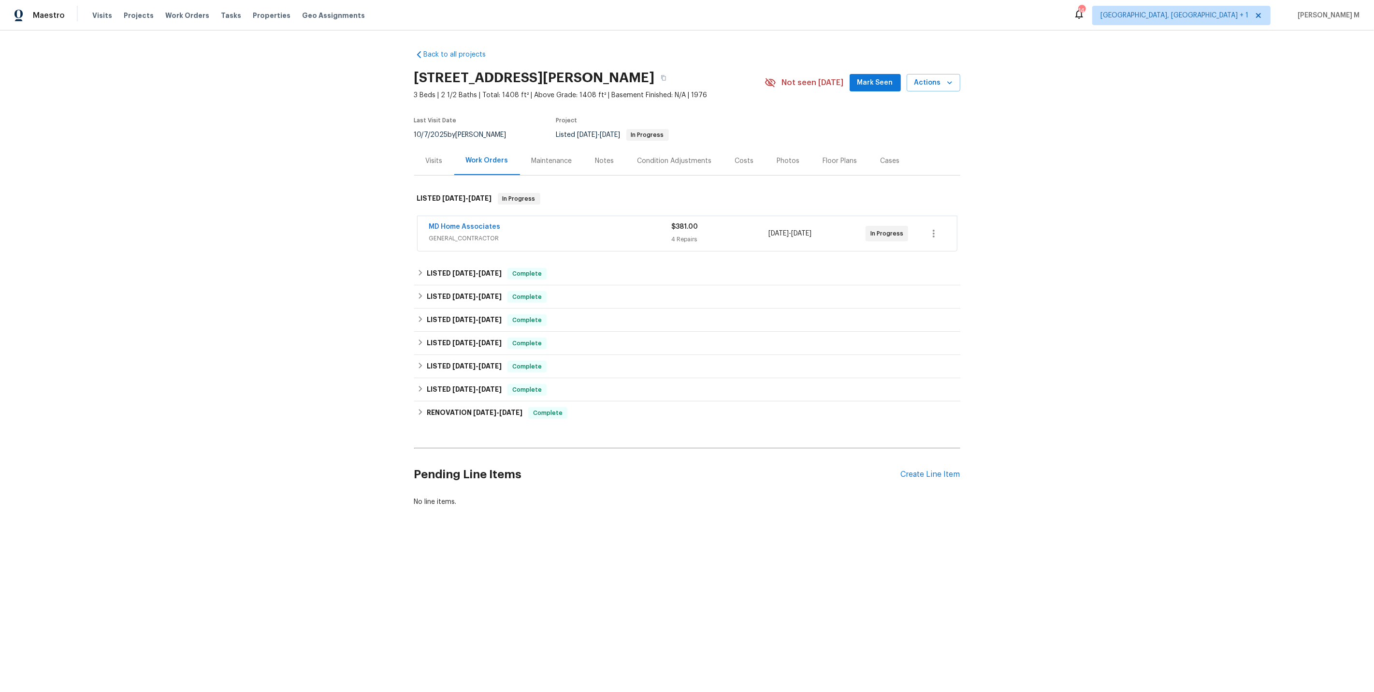
click at [452, 234] on span "GENERAL_CONTRACTOR" at bounding box center [550, 239] width 243 height 10
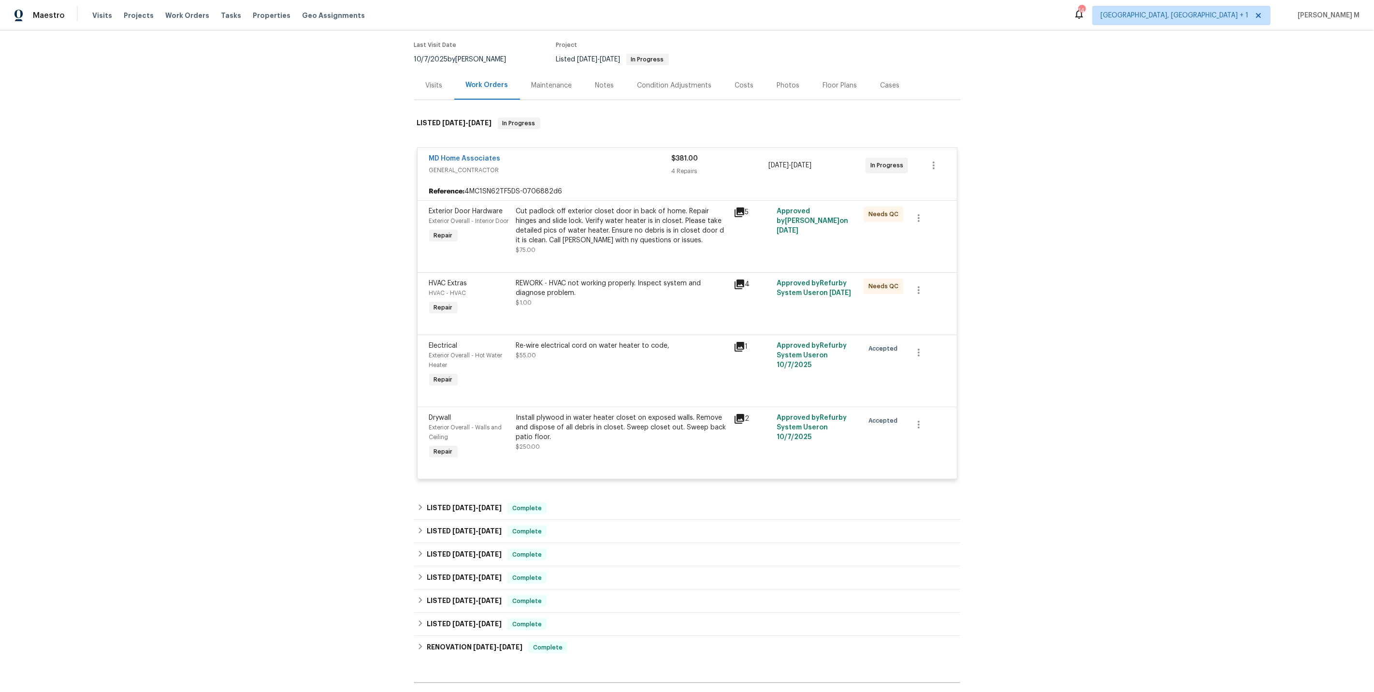
scroll to position [90, 0]
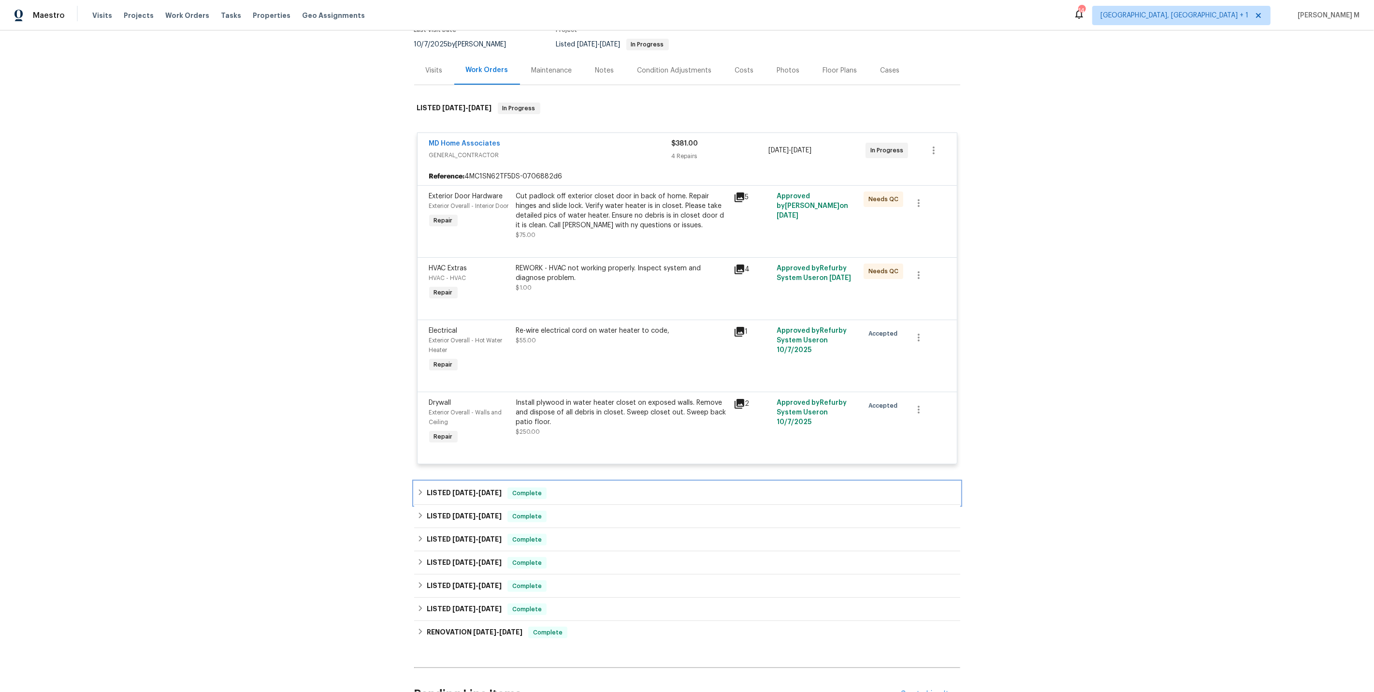
click at [479, 489] on span "[DATE]" at bounding box center [490, 492] width 23 height 7
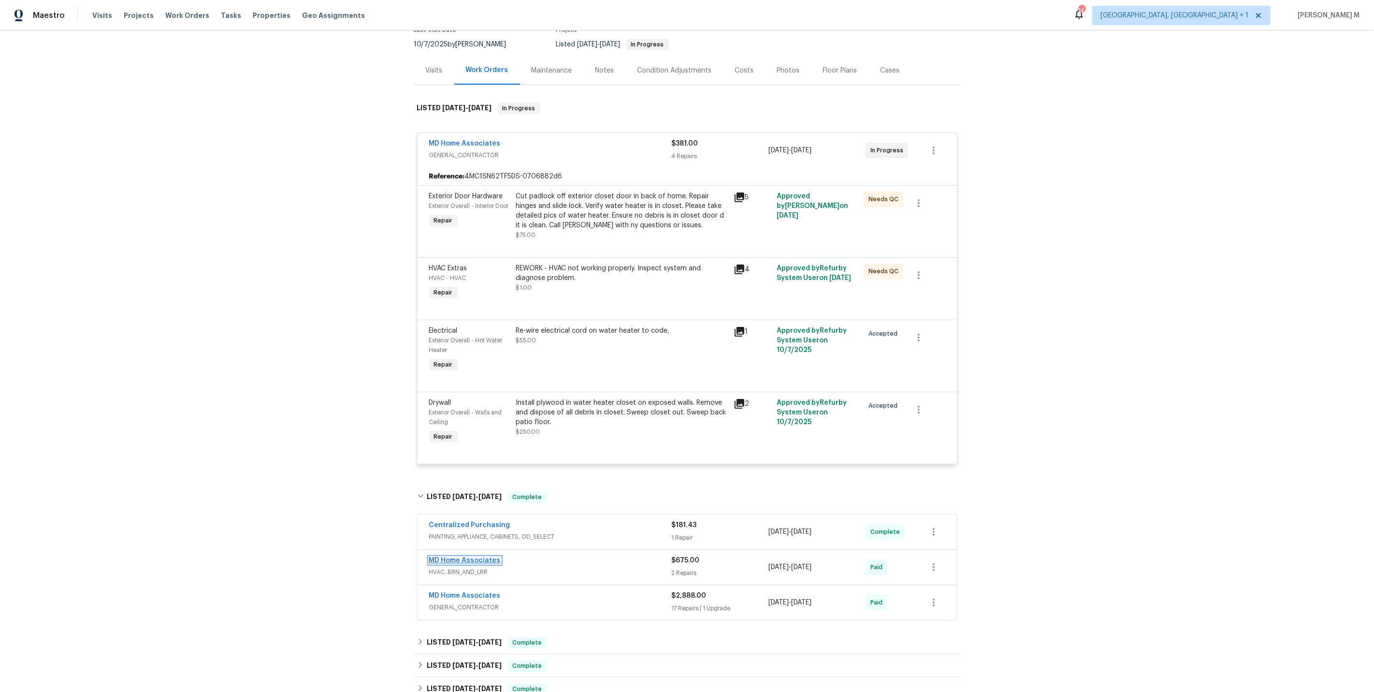
click at [458, 557] on link "MD Home Associates" at bounding box center [465, 560] width 72 height 7
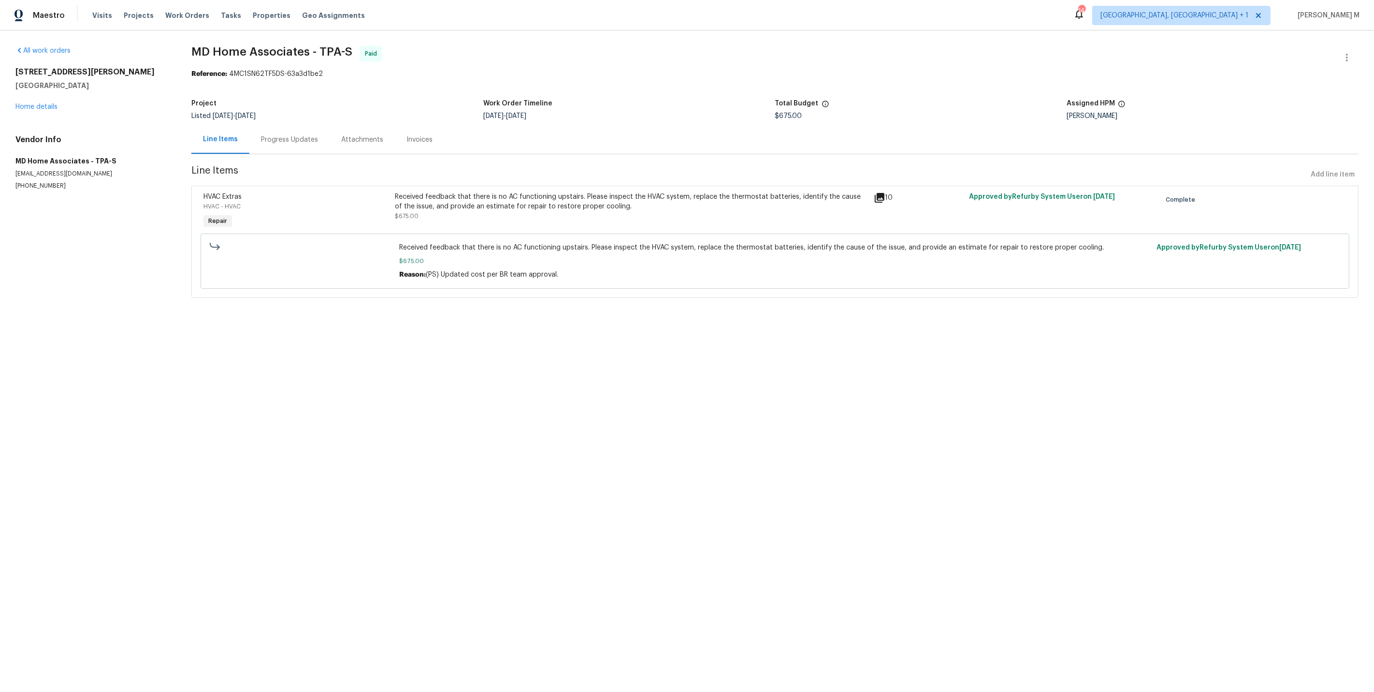
click at [285, 144] on div "Progress Updates" at bounding box center [289, 139] width 80 height 29
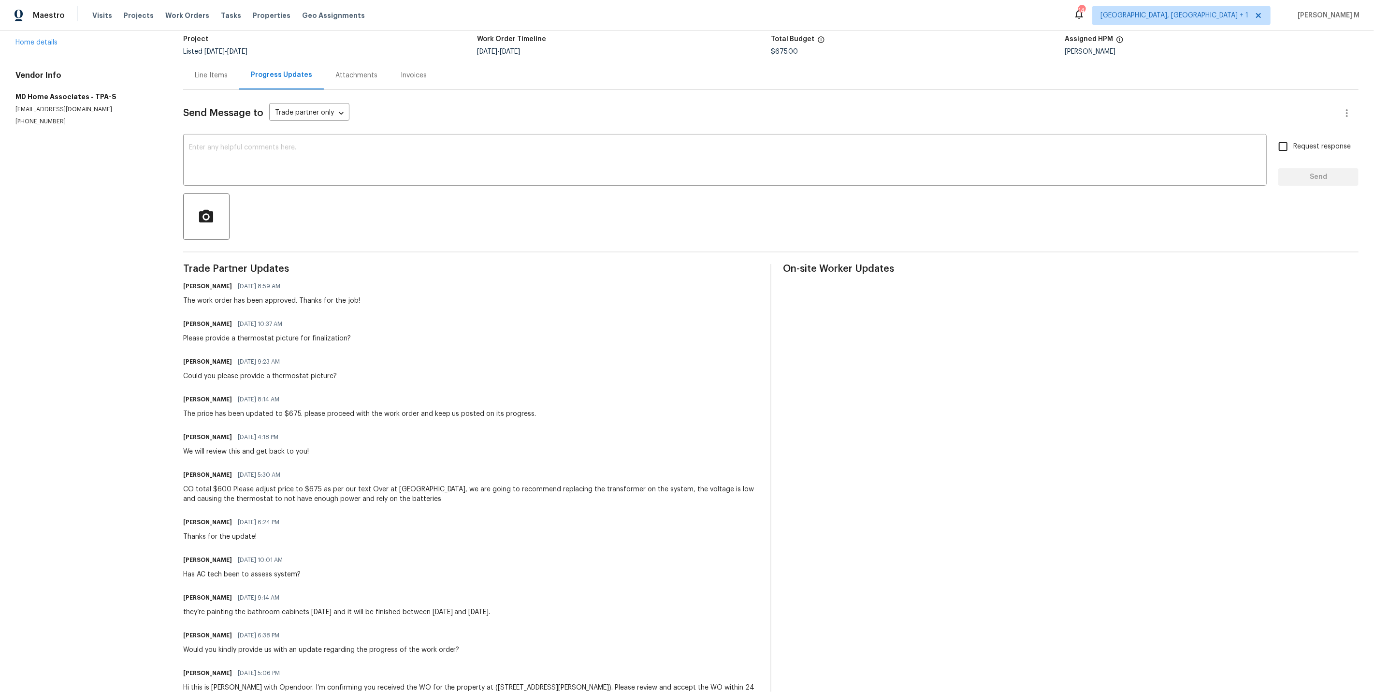
scroll to position [75, 0]
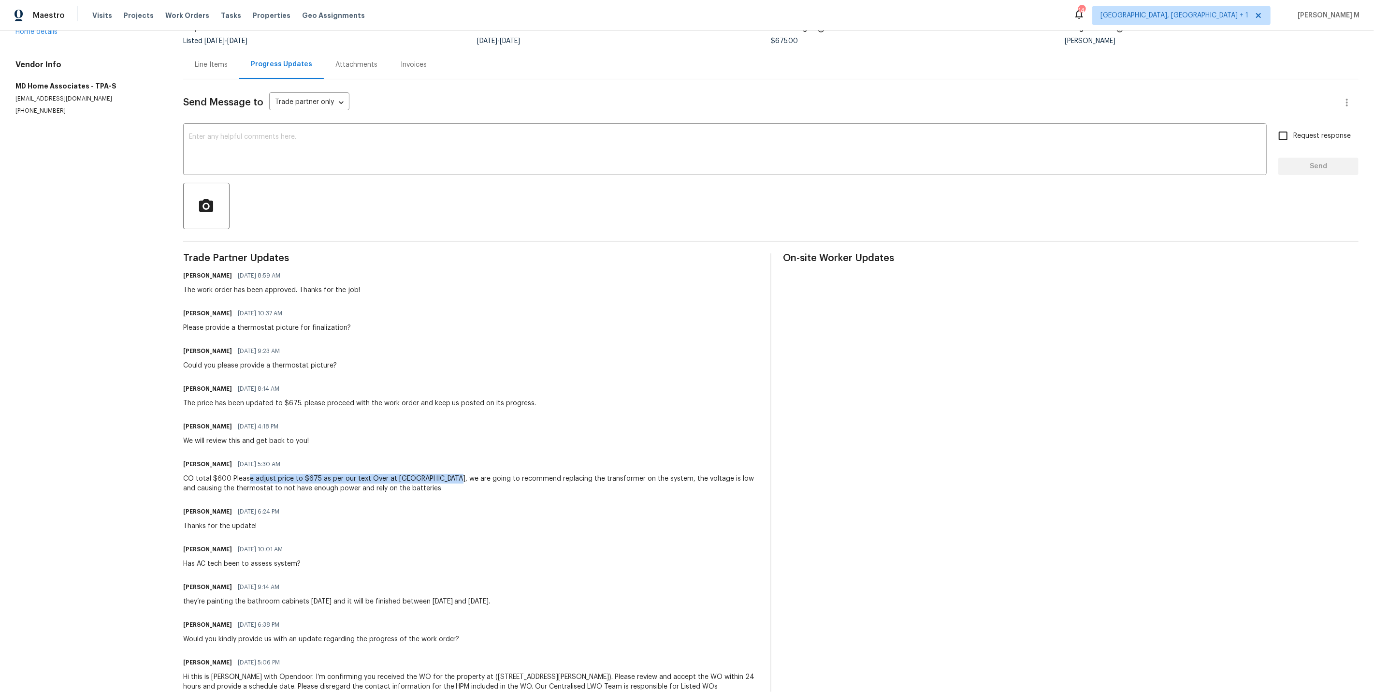
drag, startPoint x: 248, startPoint y: 461, endPoint x: 445, endPoint y: 462, distance: 196.8
click at [445, 474] on div "CO total $600 Please adjust price to $675 as per our text Over at Longfellow, w…" at bounding box center [471, 483] width 576 height 19
click at [410, 476] on div "Trade Partner Updates Pavithra Sekar 09/19/2025 8:59 AM The work order has been…" at bounding box center [471, 478] width 576 height 450
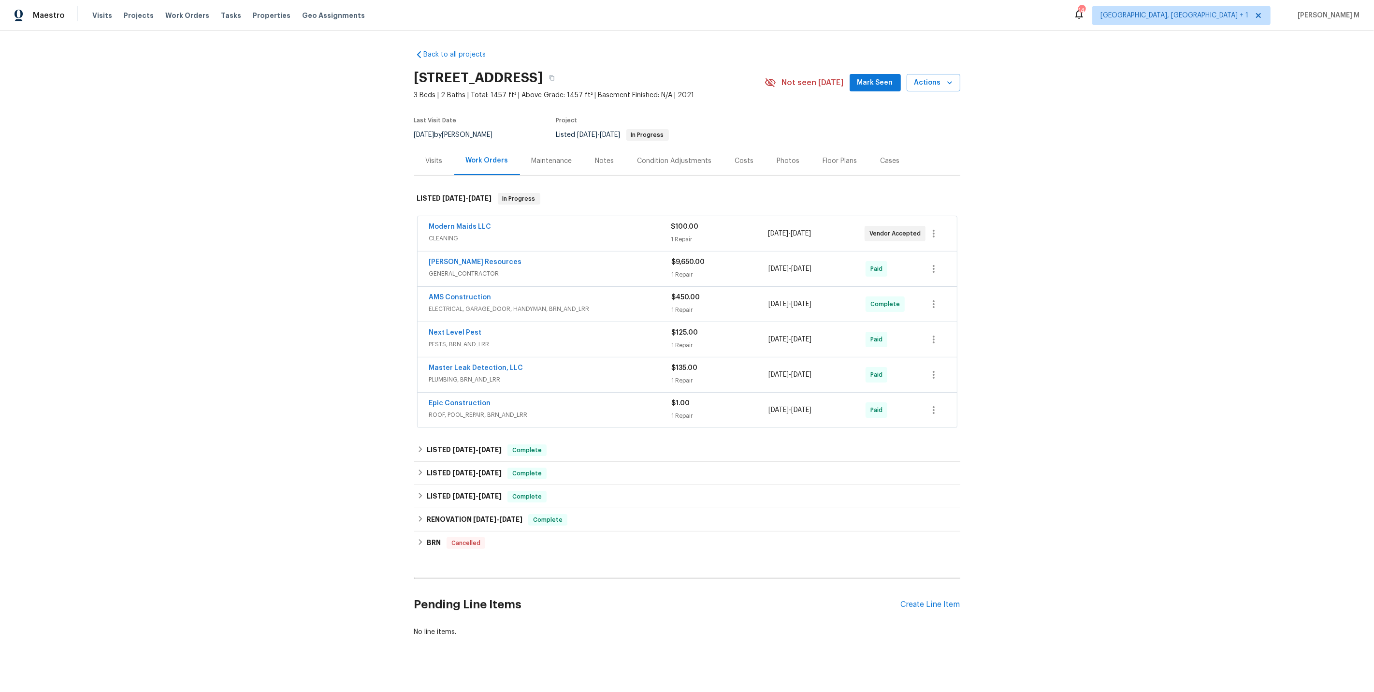
click at [447, 363] on span "Master Leak Detection, LLC" at bounding box center [476, 368] width 94 height 10
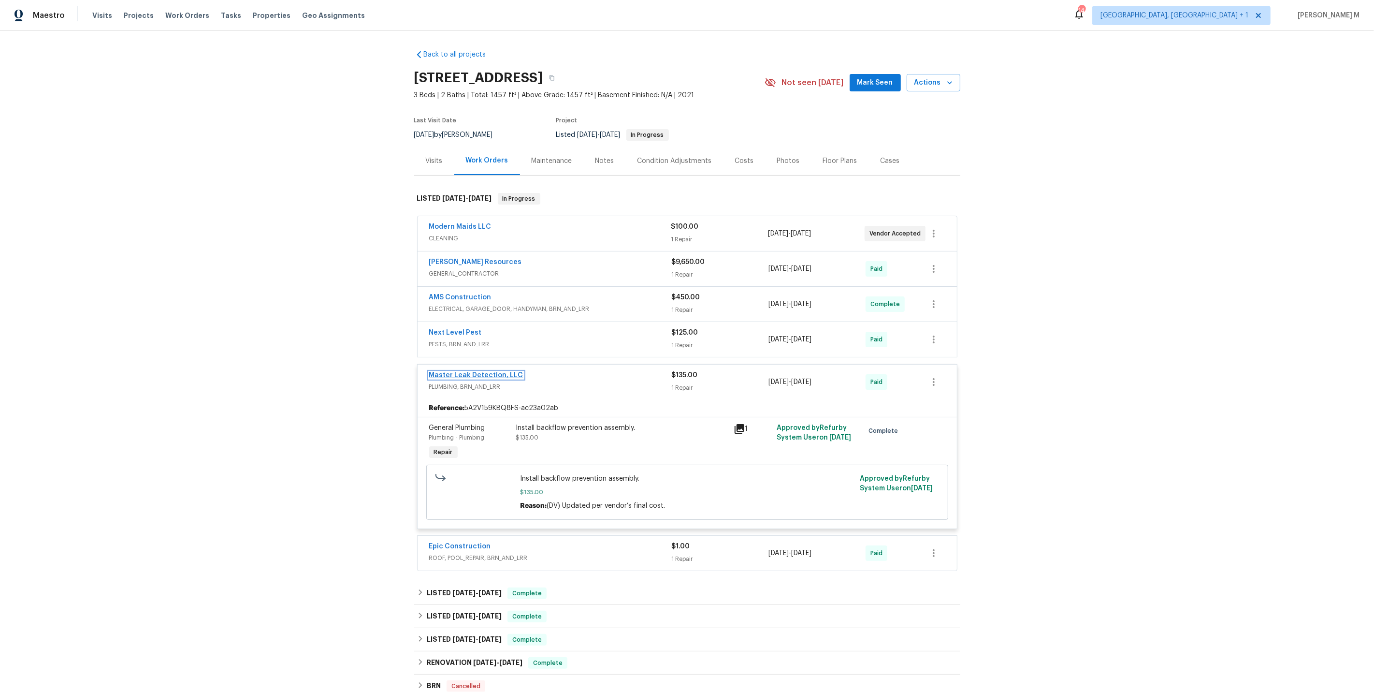
click at [456, 372] on link "Master Leak Detection, LLC" at bounding box center [476, 375] width 94 height 7
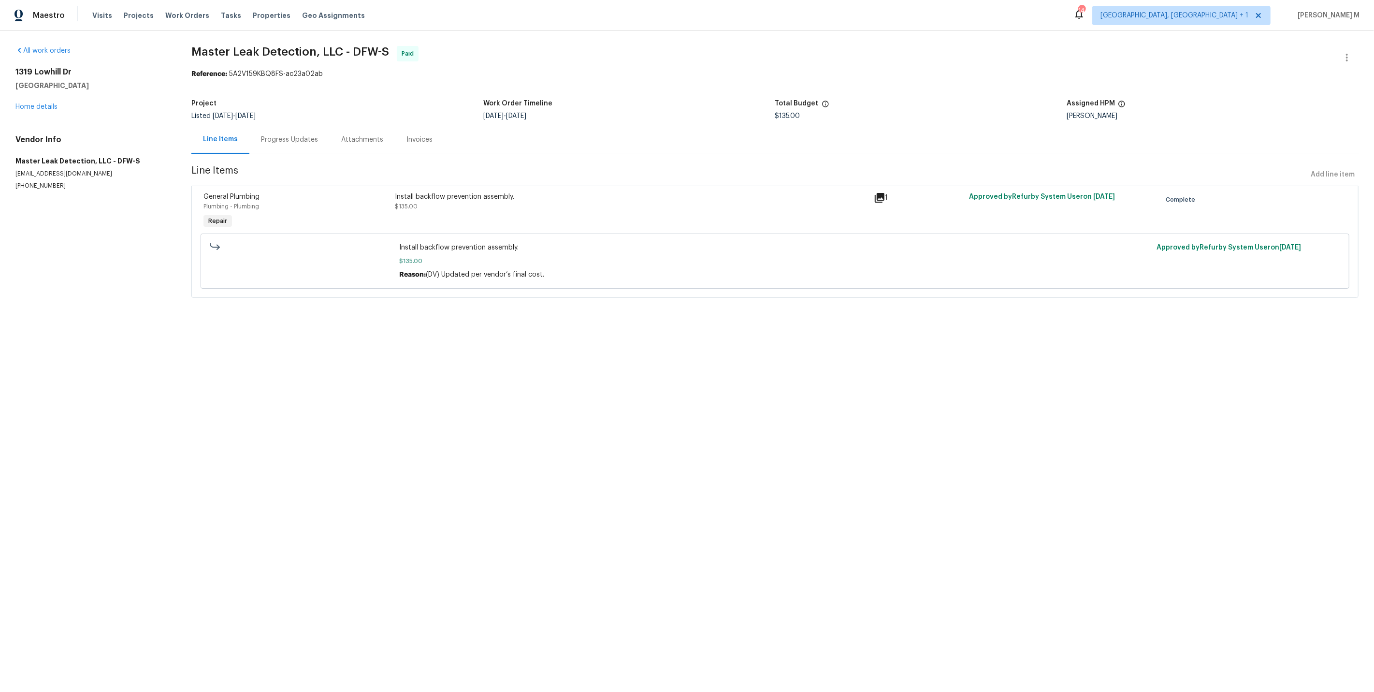
click at [269, 146] on div "Progress Updates" at bounding box center [289, 139] width 80 height 29
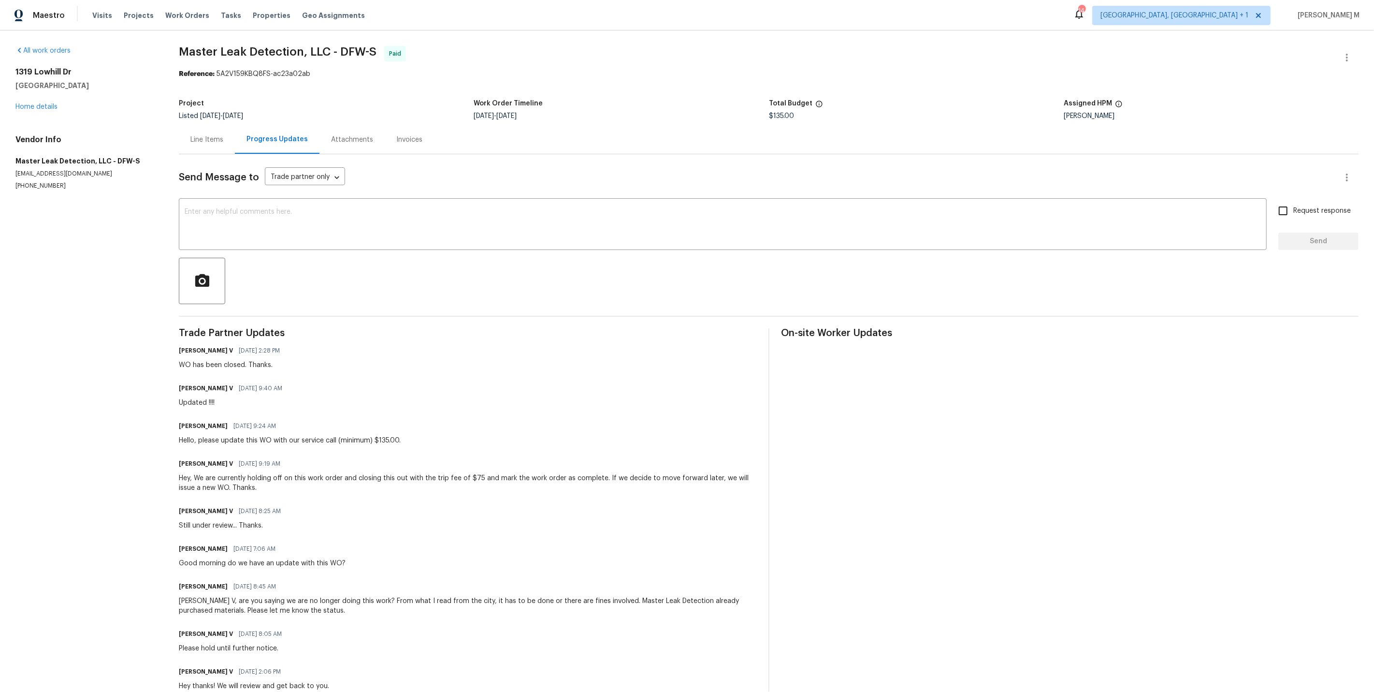
scroll to position [205, 0]
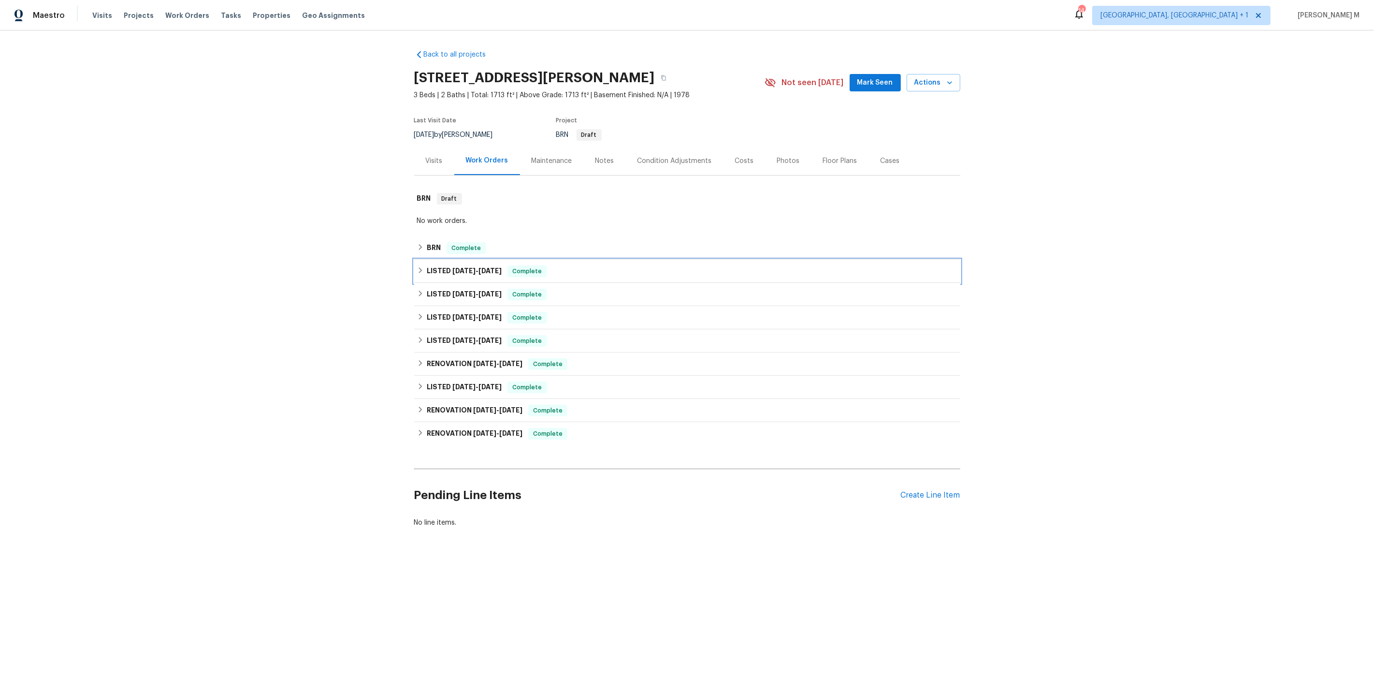
click at [459, 260] on div "LISTED 8/25/25 - 9/18/25 Complete" at bounding box center [687, 271] width 546 height 23
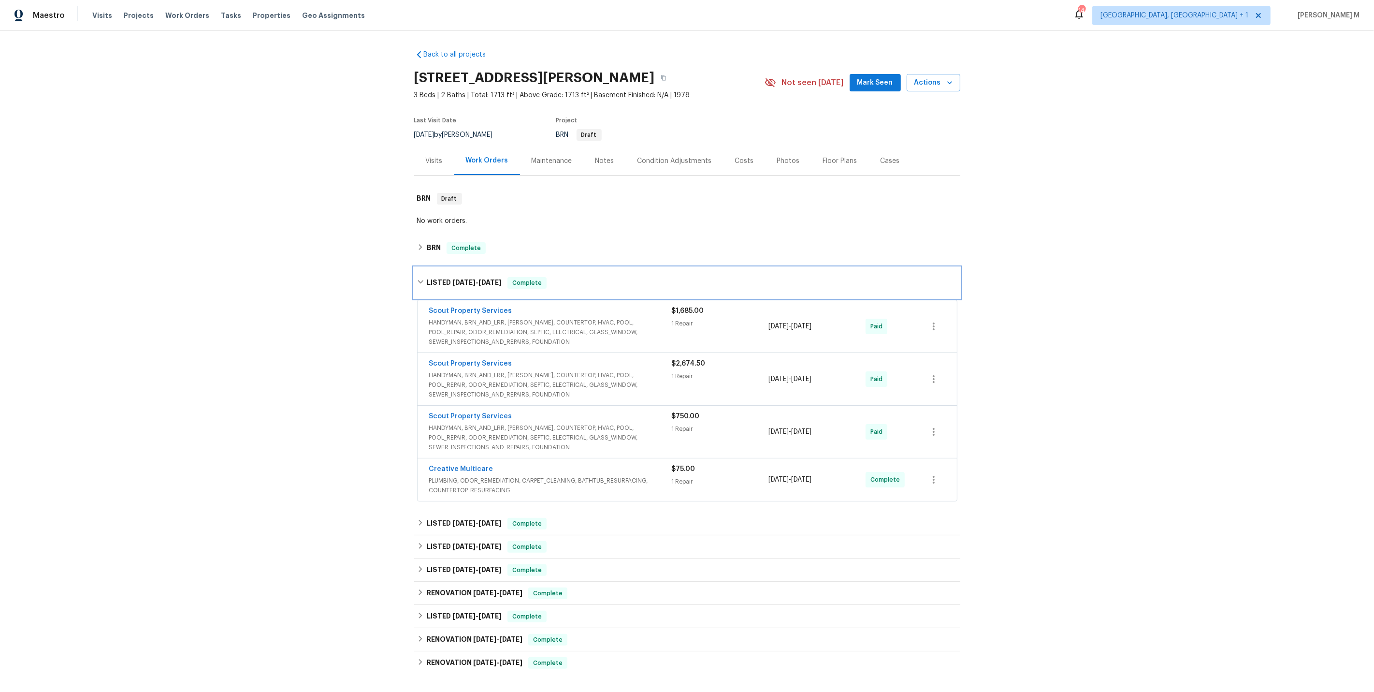
scroll to position [117, 0]
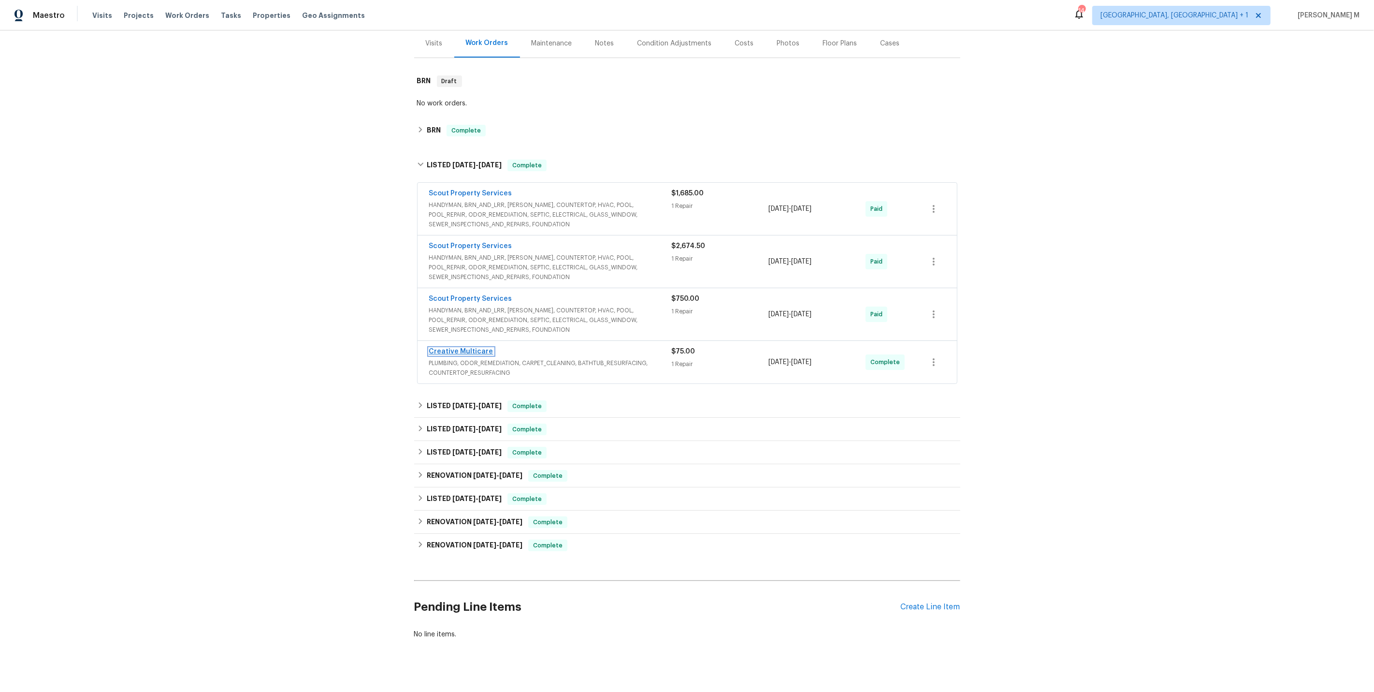
click at [456, 348] on link "Creative Multicare" at bounding box center [461, 351] width 64 height 7
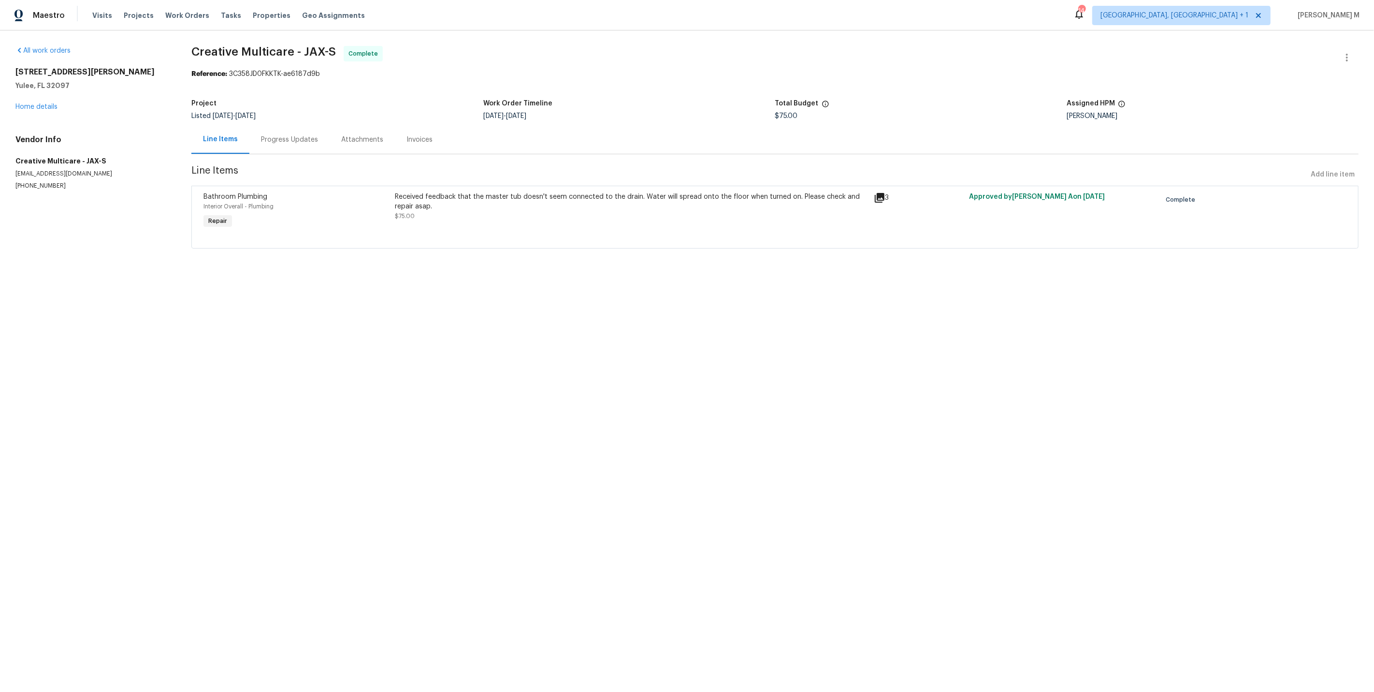
click at [261, 136] on div "Progress Updates" at bounding box center [289, 140] width 57 height 10
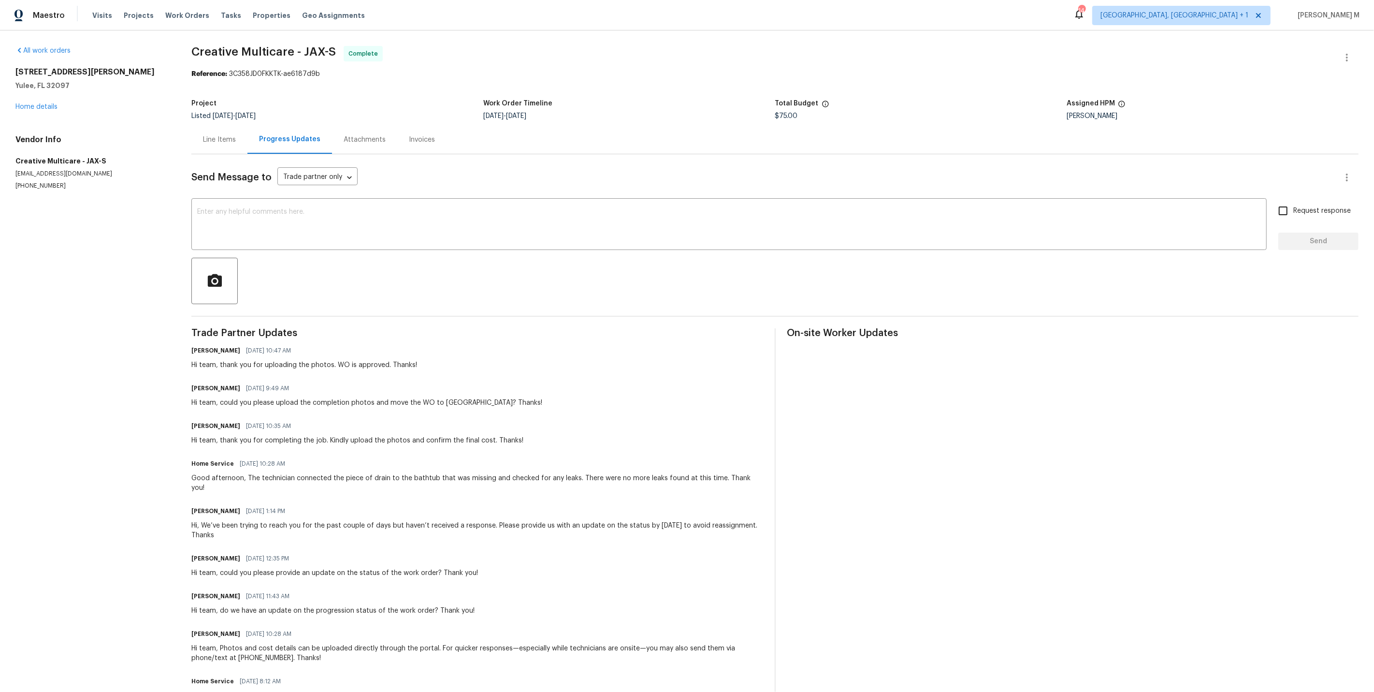
scroll to position [148, 0]
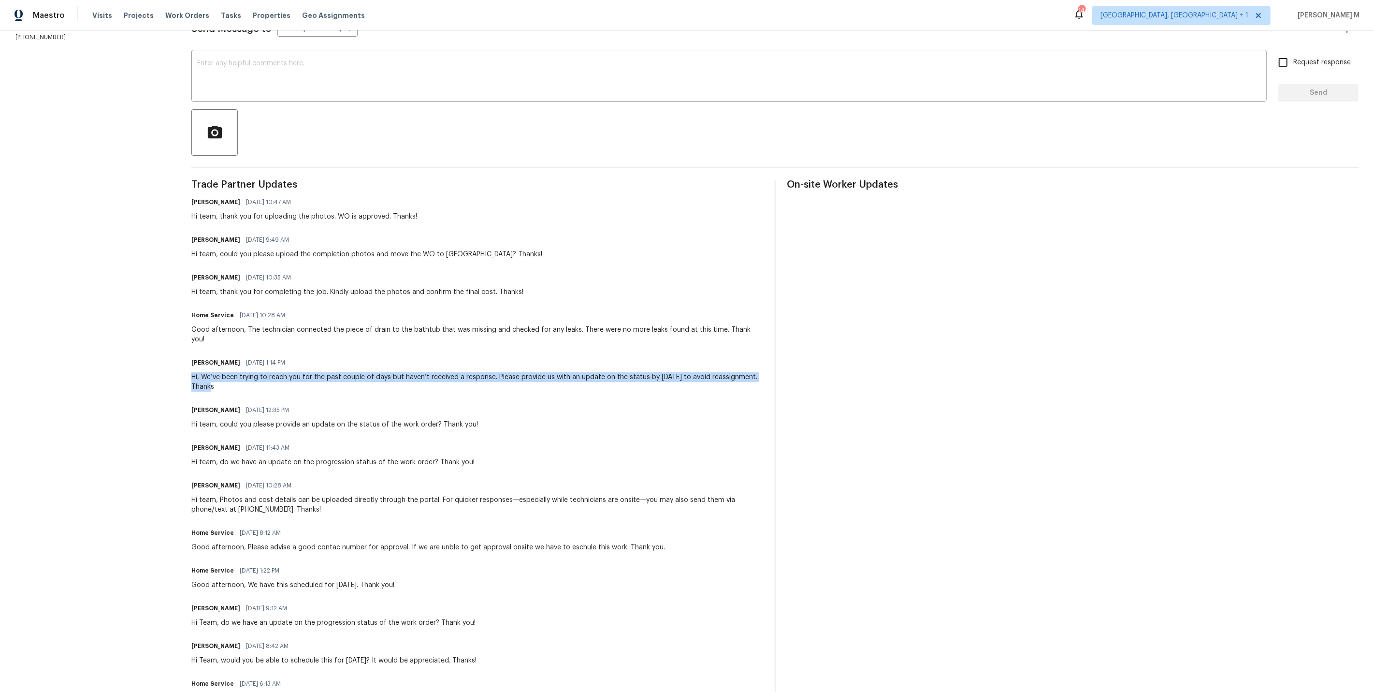
drag, startPoint x: 182, startPoint y: 352, endPoint x: 230, endPoint y: 355, distance: 47.9
click at [230, 357] on div "All work orders 85735 Wilson Neck Rd Yulee, FL 32097 Home details Vendor Info C…" at bounding box center [687, 306] width 1374 height 848
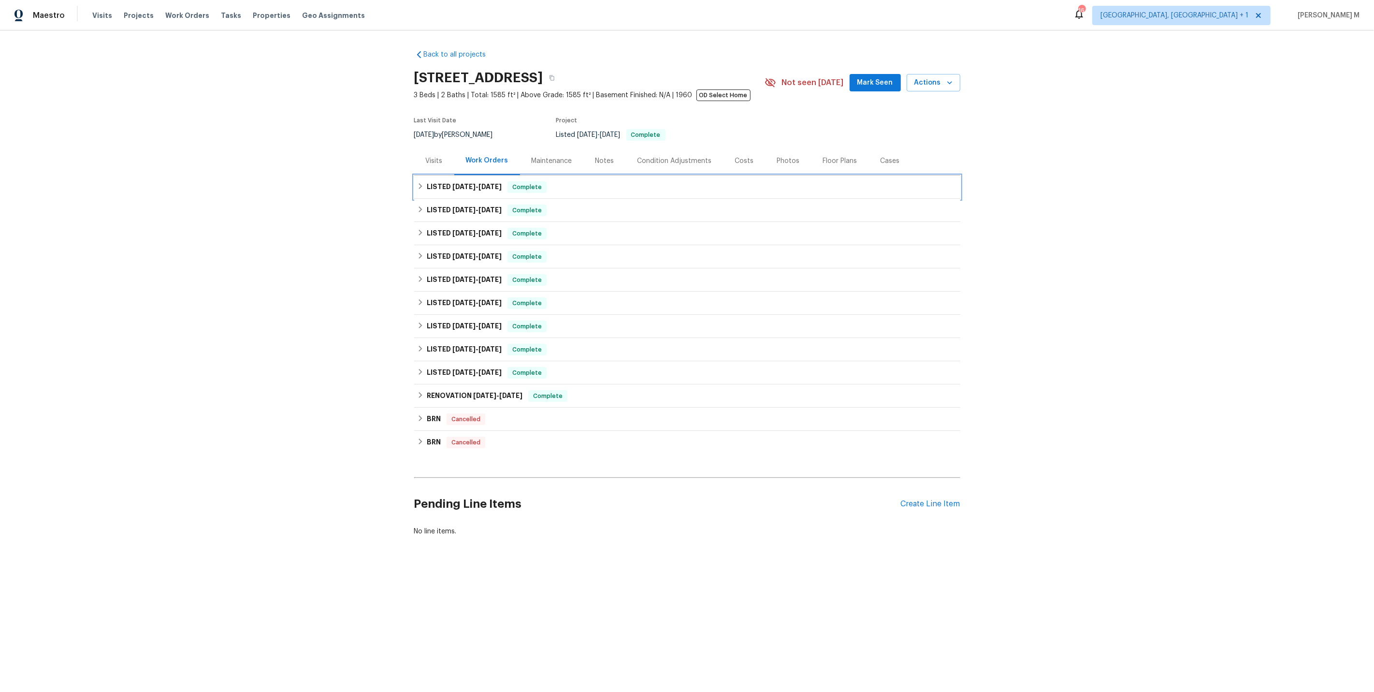
click at [457, 183] on span "[DATE]" at bounding box center [464, 186] width 23 height 7
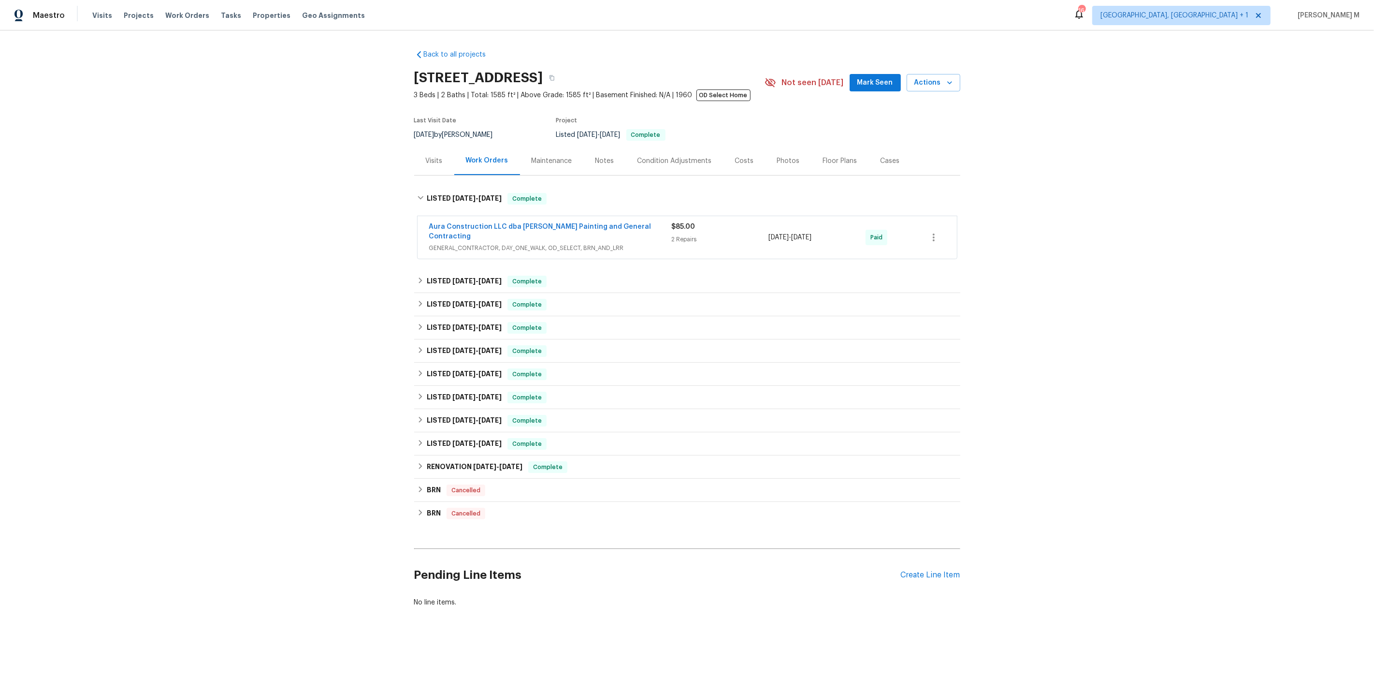
click at [458, 243] on span "GENERAL_CONTRACTOR, DAY_ONE_WALK, OD_SELECT, BRN_AND_LRR" at bounding box center [550, 248] width 243 height 10
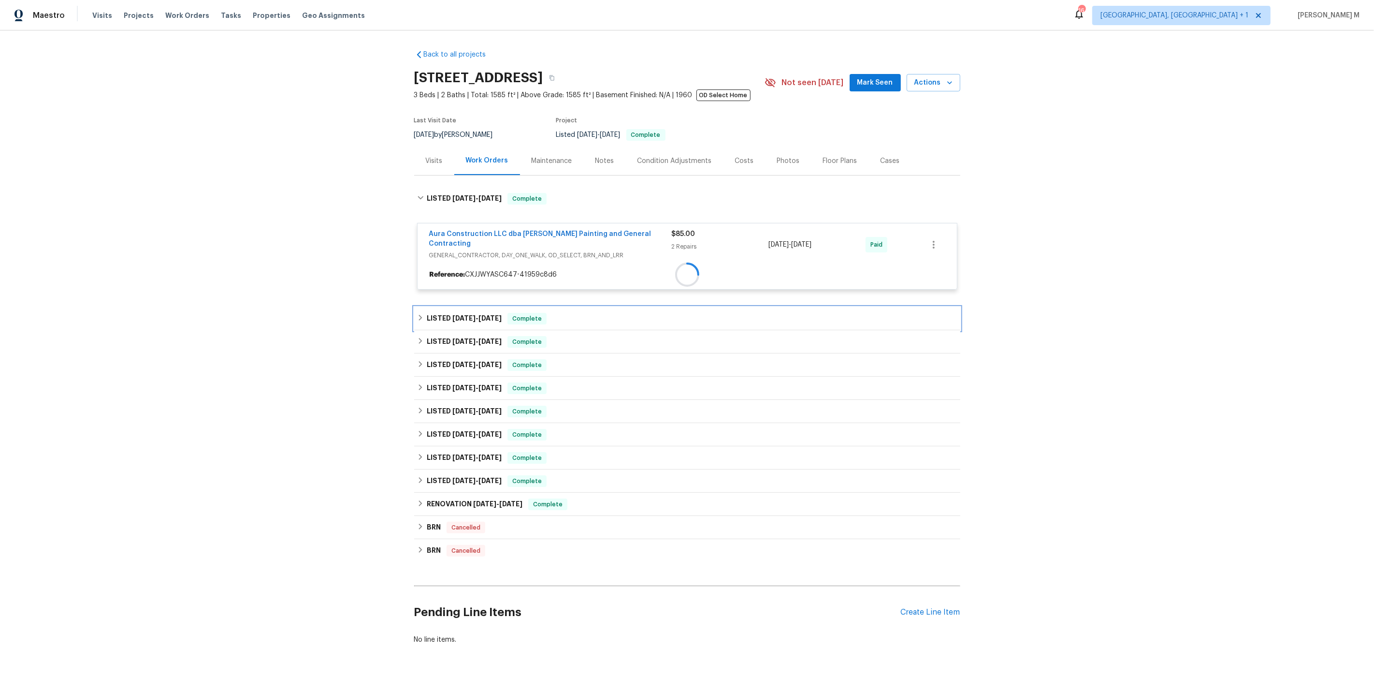
click at [462, 313] on h6 "LISTED 9/10/25 - 9/19/25" at bounding box center [464, 319] width 75 height 12
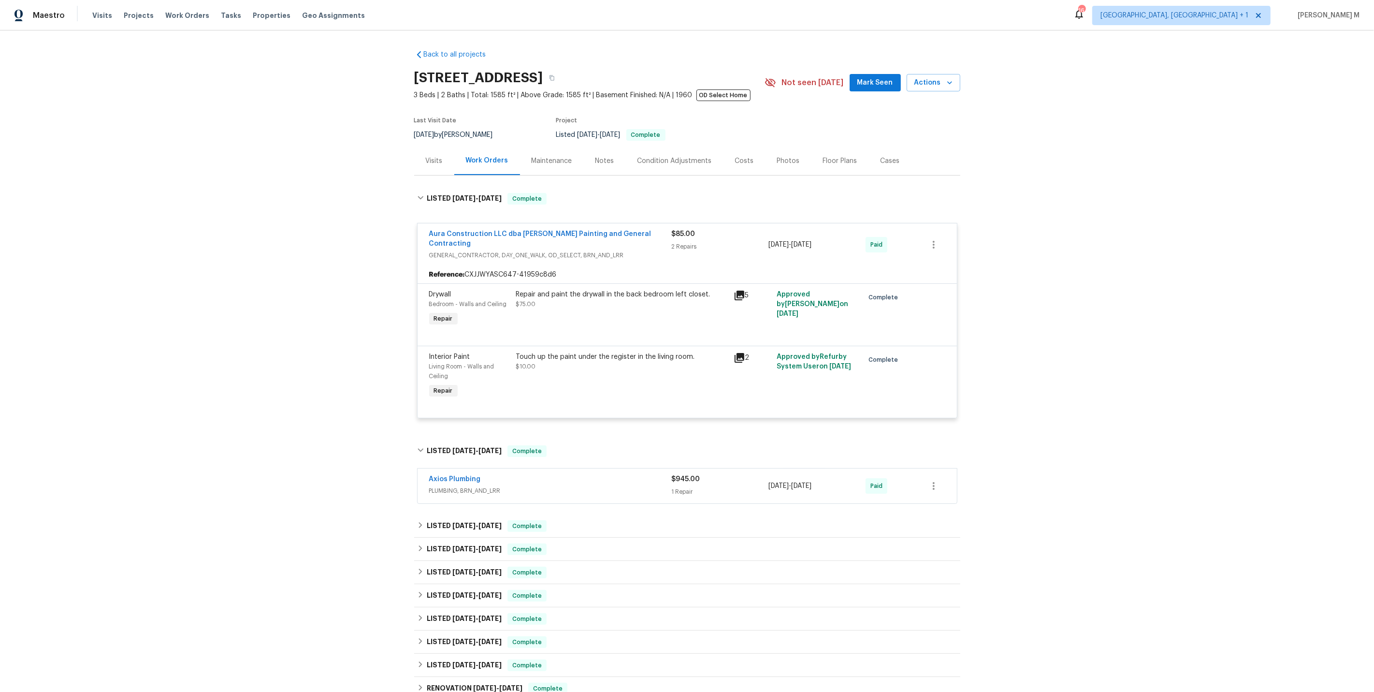
click at [449, 486] on span "PLUMBING, BRN_AND_LRR" at bounding box center [550, 491] width 243 height 10
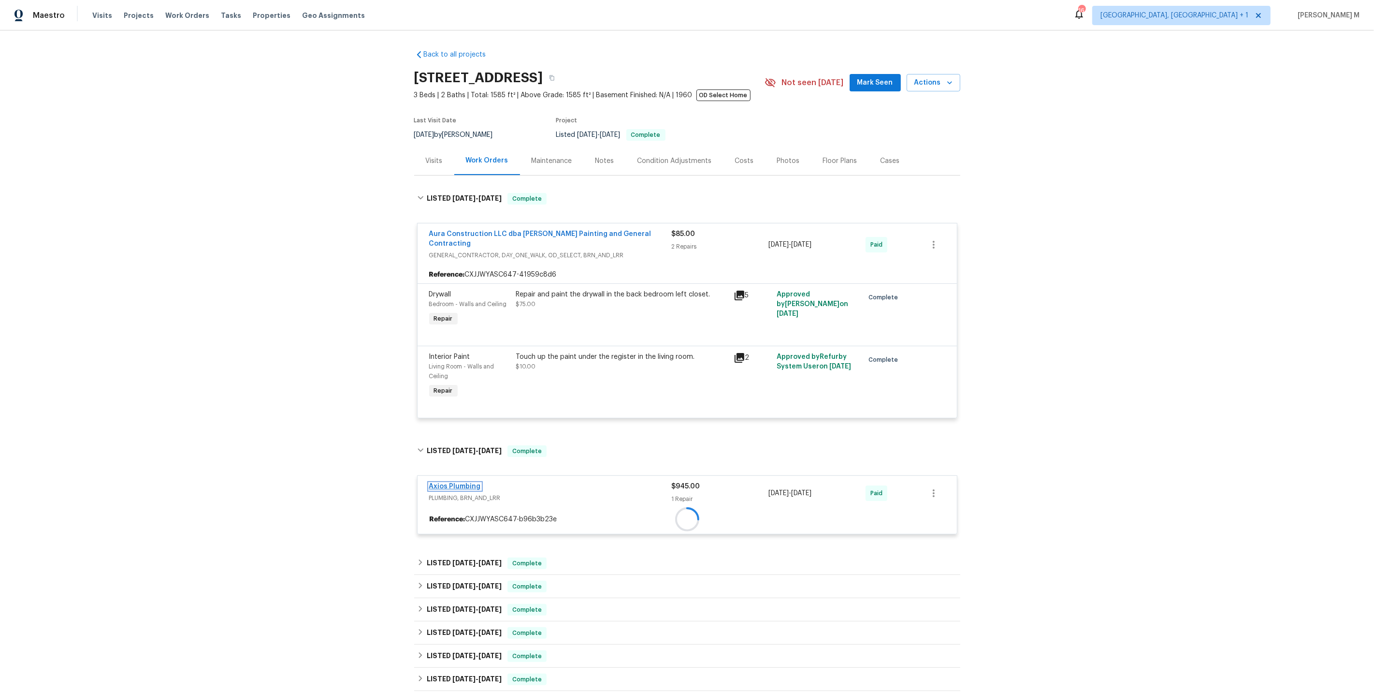
click at [450, 475] on div "Axios Plumbing PLUMBING, BRN_AND_LRR $945.00 1 Repair 9/10/2025 - 9/19/2025 Pai…" at bounding box center [687, 504] width 540 height 59
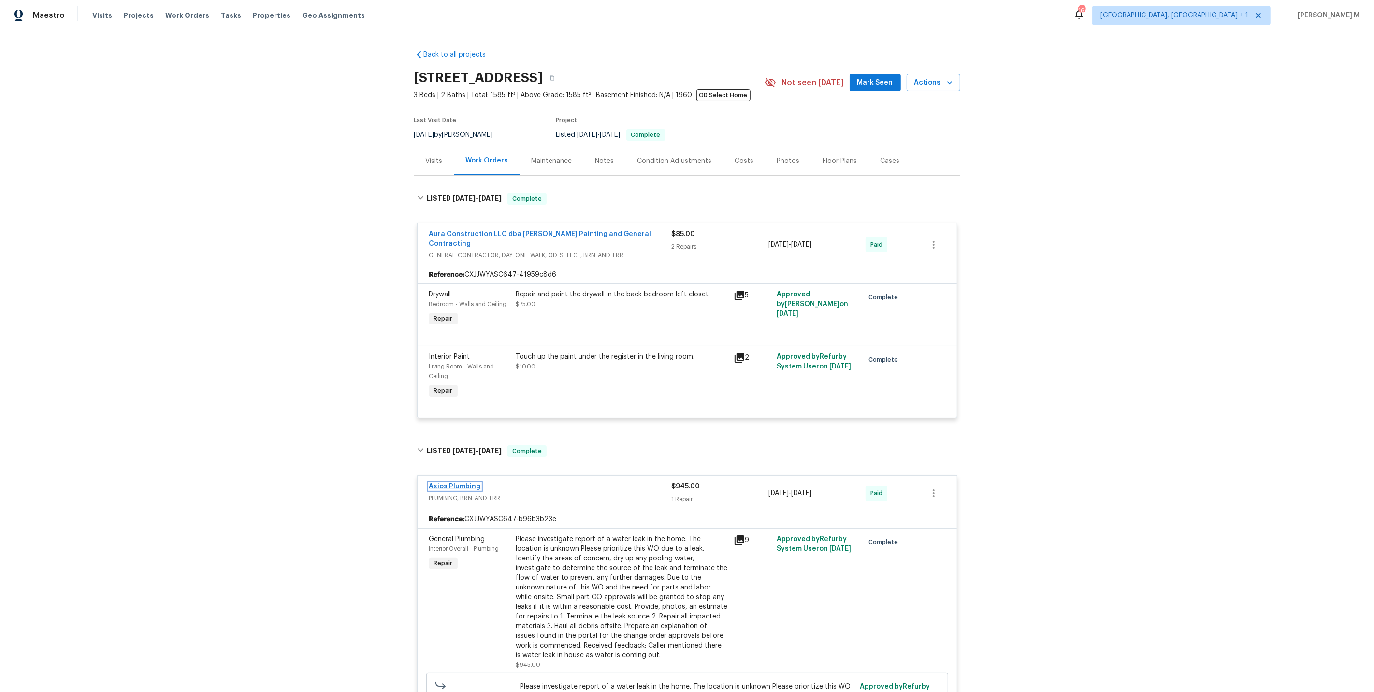
click at [440, 483] on link "Axios Plumbing" at bounding box center [455, 486] width 52 height 7
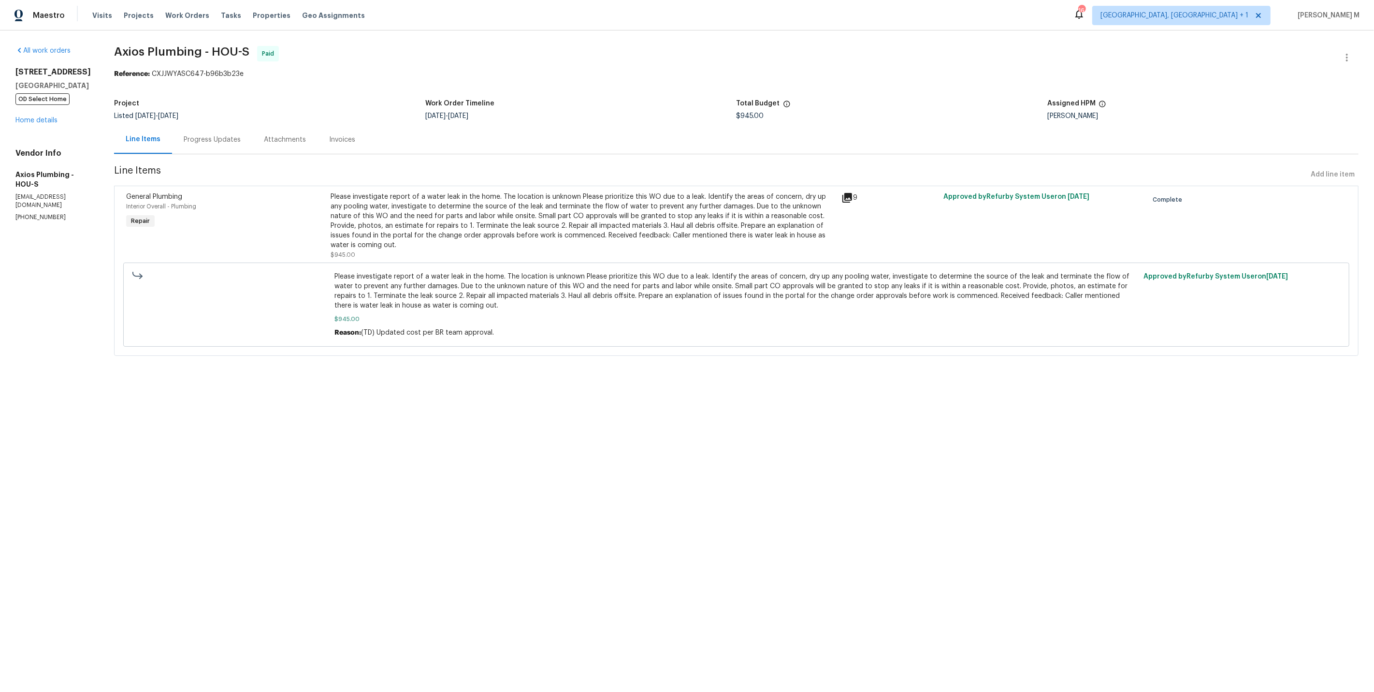
click at [215, 137] on div "Progress Updates" at bounding box center [212, 140] width 57 height 10
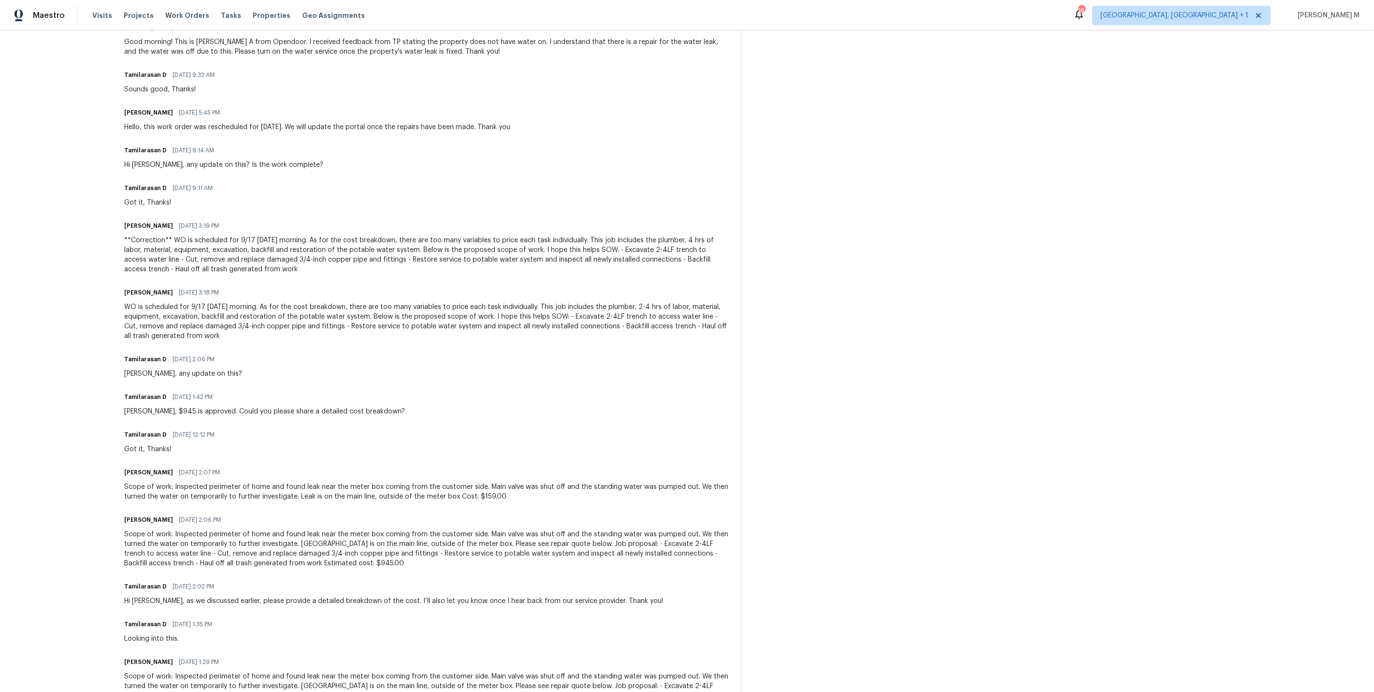
scroll to position [576, 0]
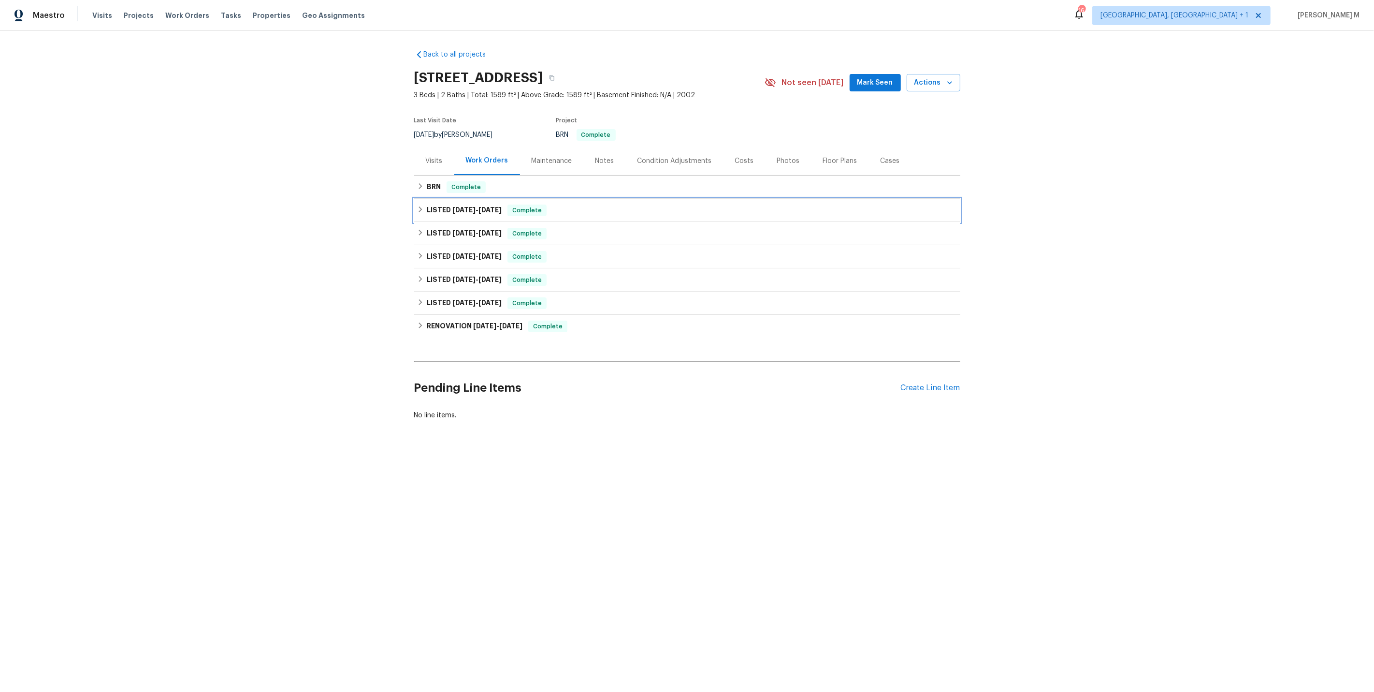
click at [453, 206] on span "9/24/25" at bounding box center [464, 209] width 23 height 7
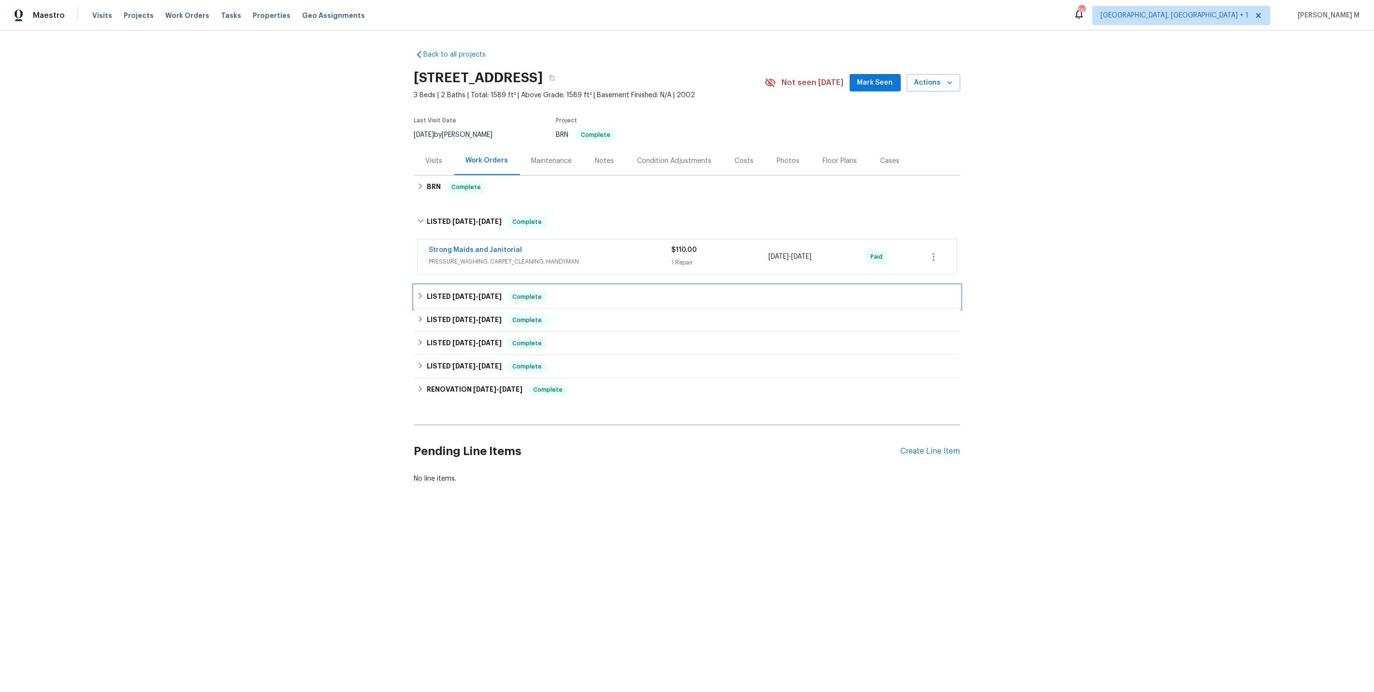
click at [438, 291] on h6 "LISTED 9/11/25 - 9/22/25" at bounding box center [464, 297] width 75 height 12
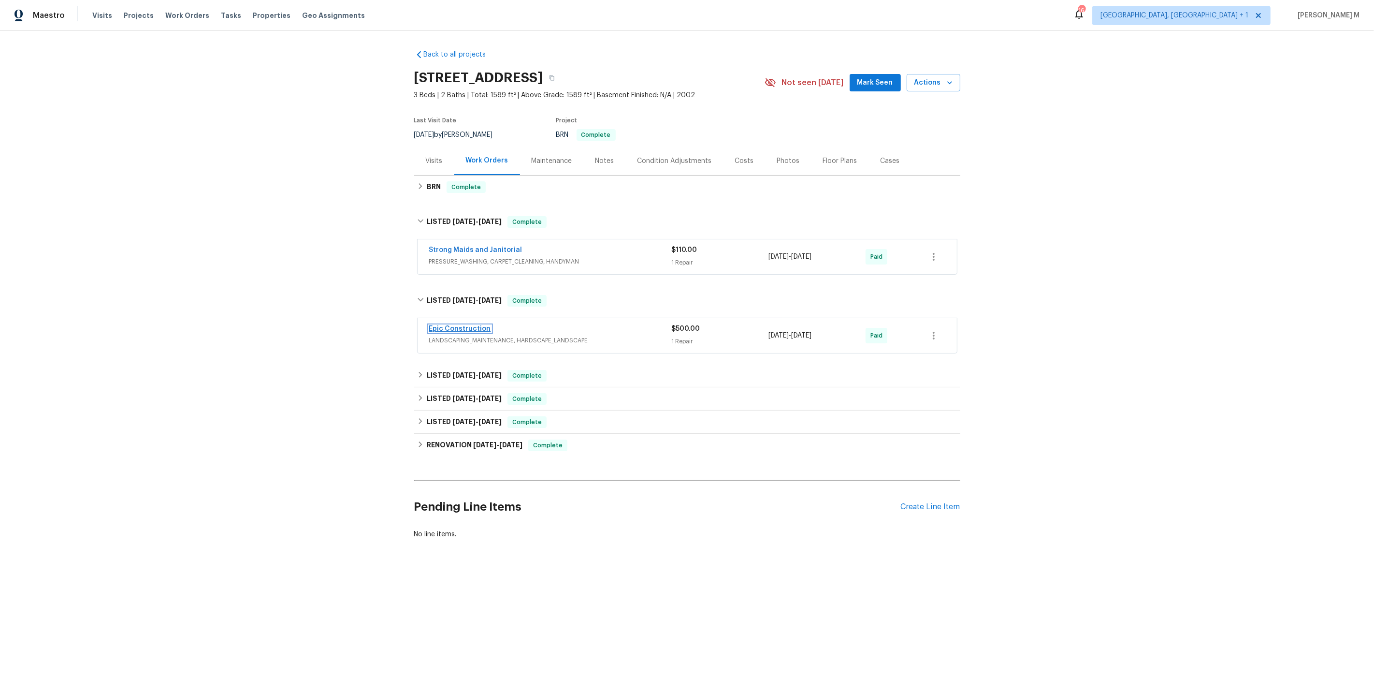
click at [447, 325] on link "Epic Construction" at bounding box center [460, 328] width 62 height 7
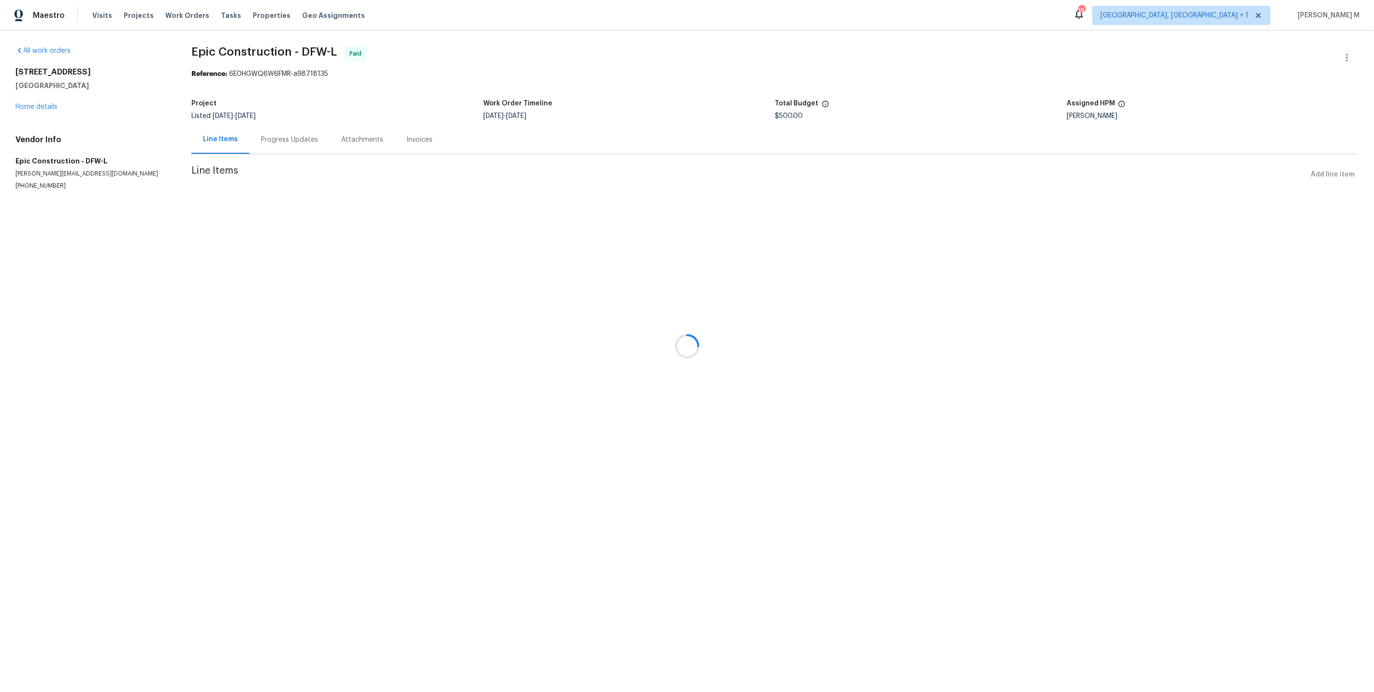
click at [275, 139] on div at bounding box center [687, 346] width 1374 height 692
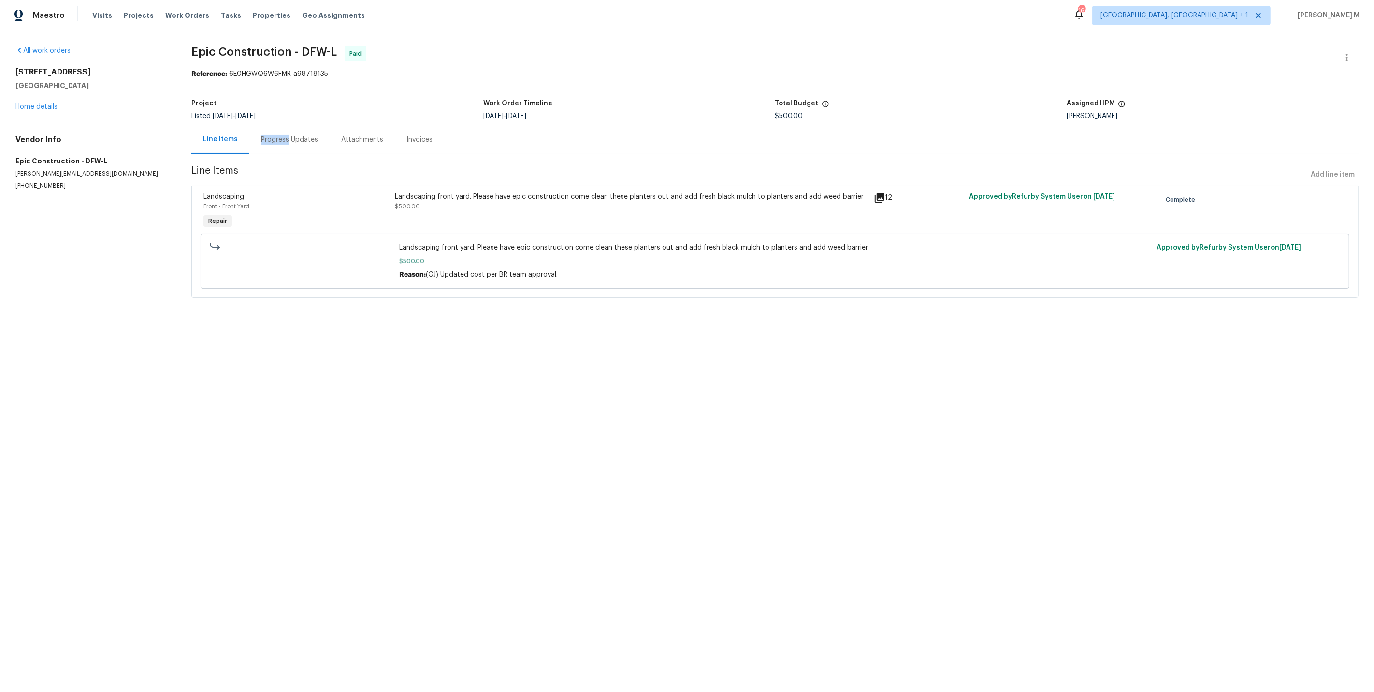
click at [275, 139] on div "Progress Updates" at bounding box center [289, 140] width 57 height 10
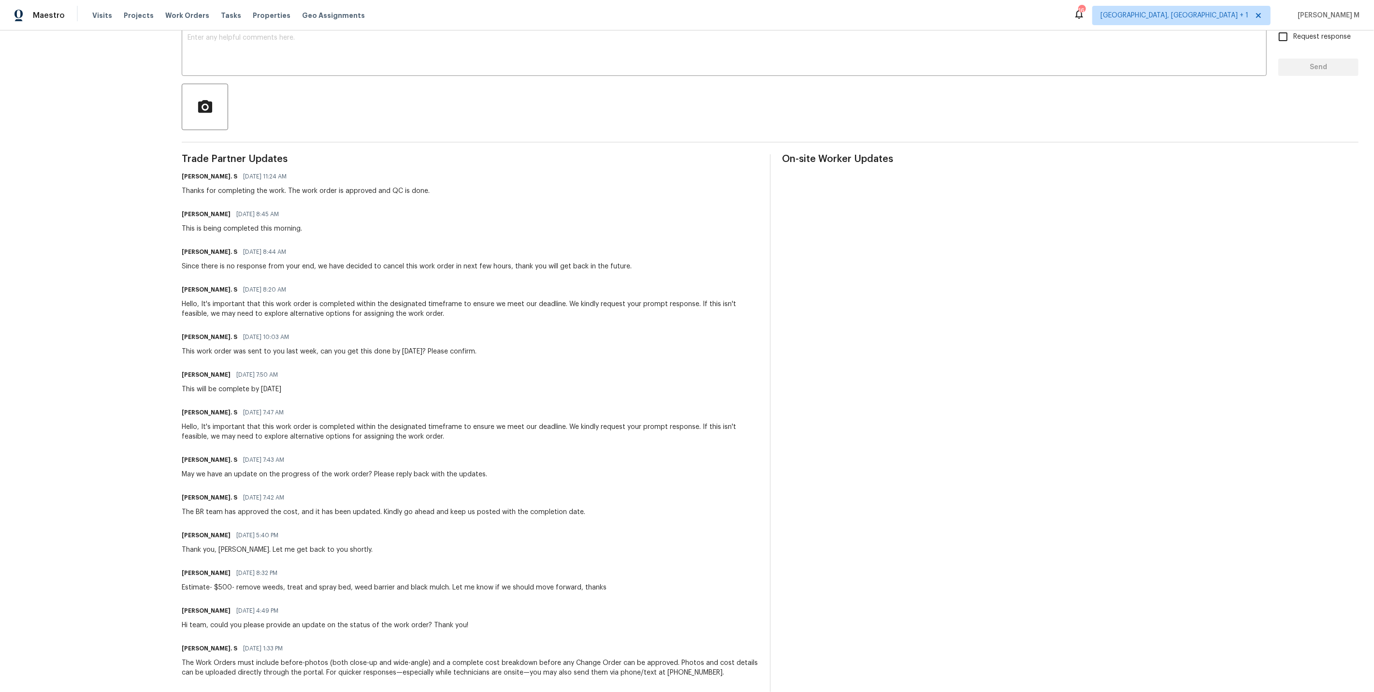
scroll to position [205, 0]
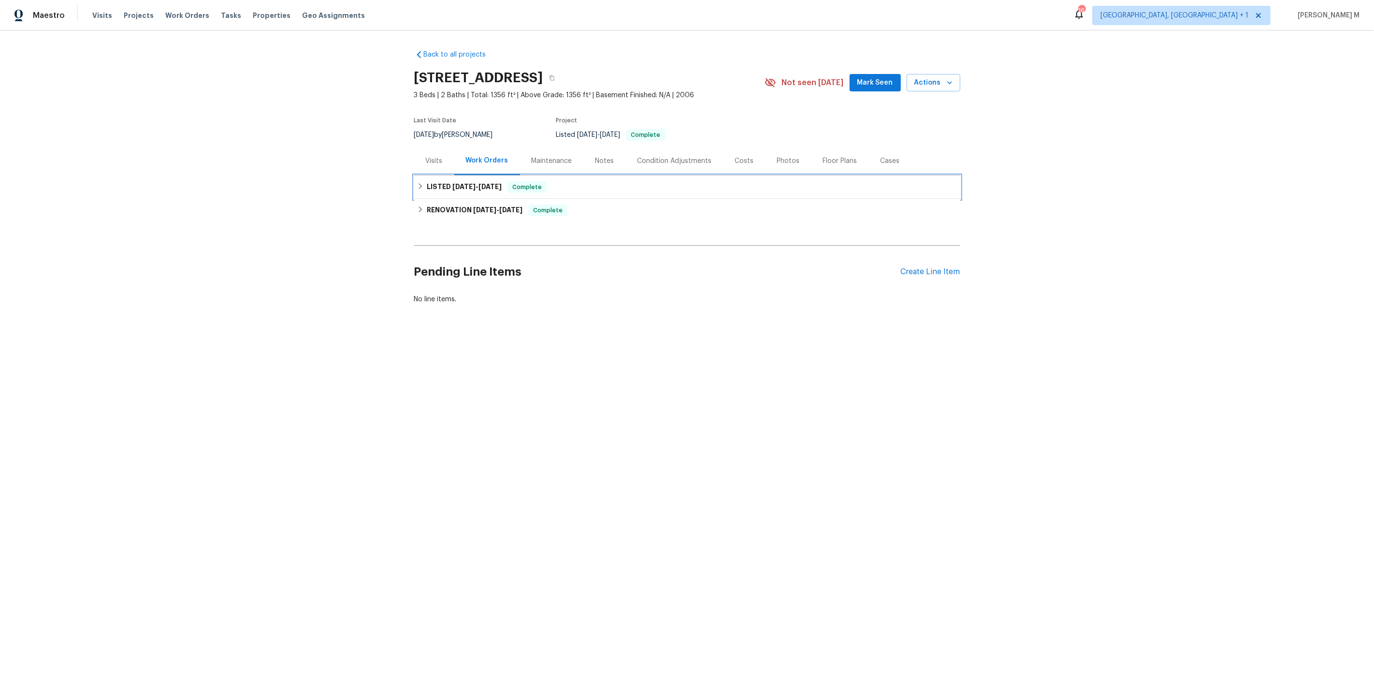
click at [462, 185] on h6 "LISTED [DATE] - [DATE]" at bounding box center [464, 187] width 75 height 12
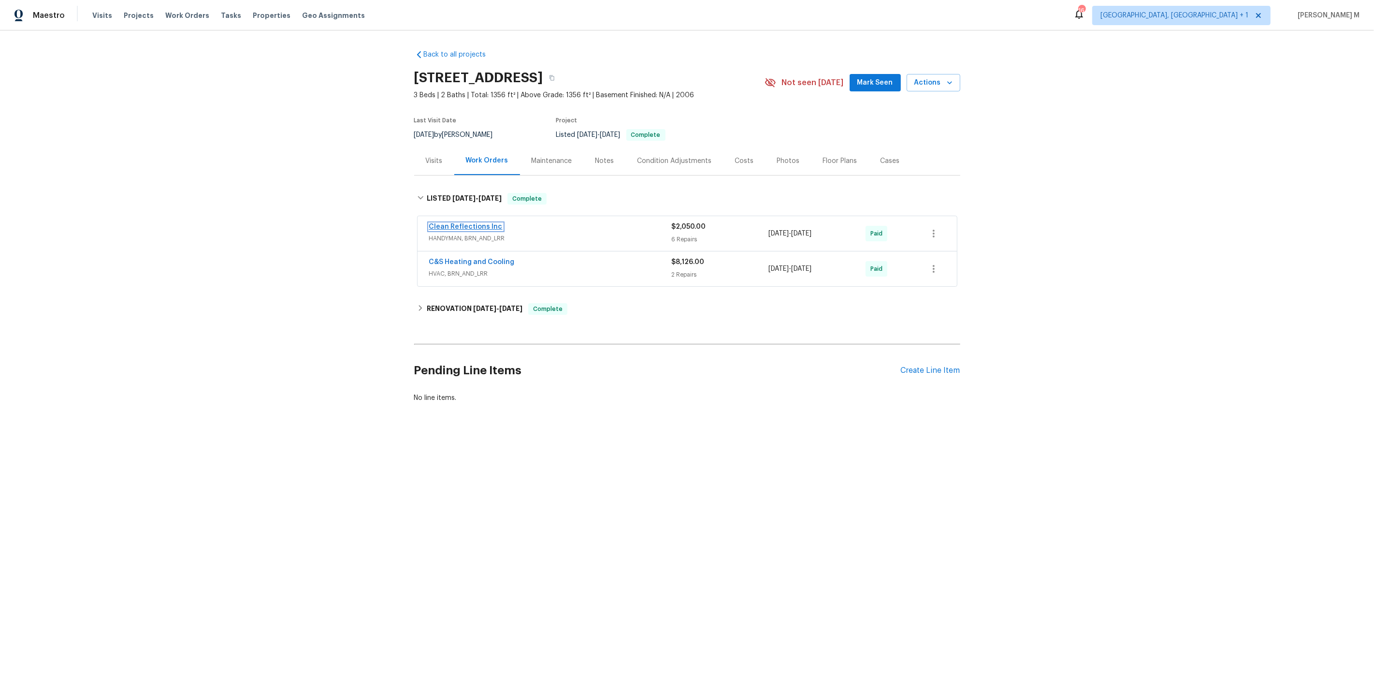
click at [462, 223] on link "Clean Reflections Inc" at bounding box center [465, 226] width 73 height 7
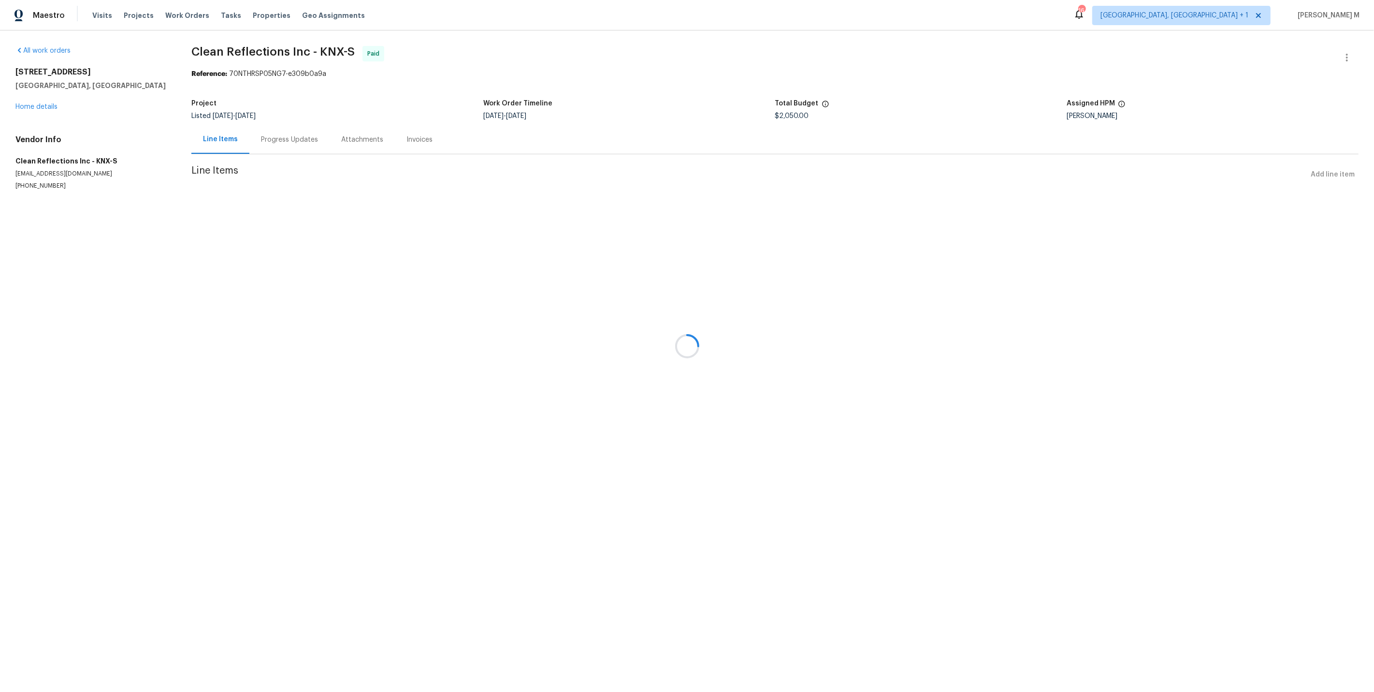
click at [266, 137] on div at bounding box center [687, 346] width 1374 height 692
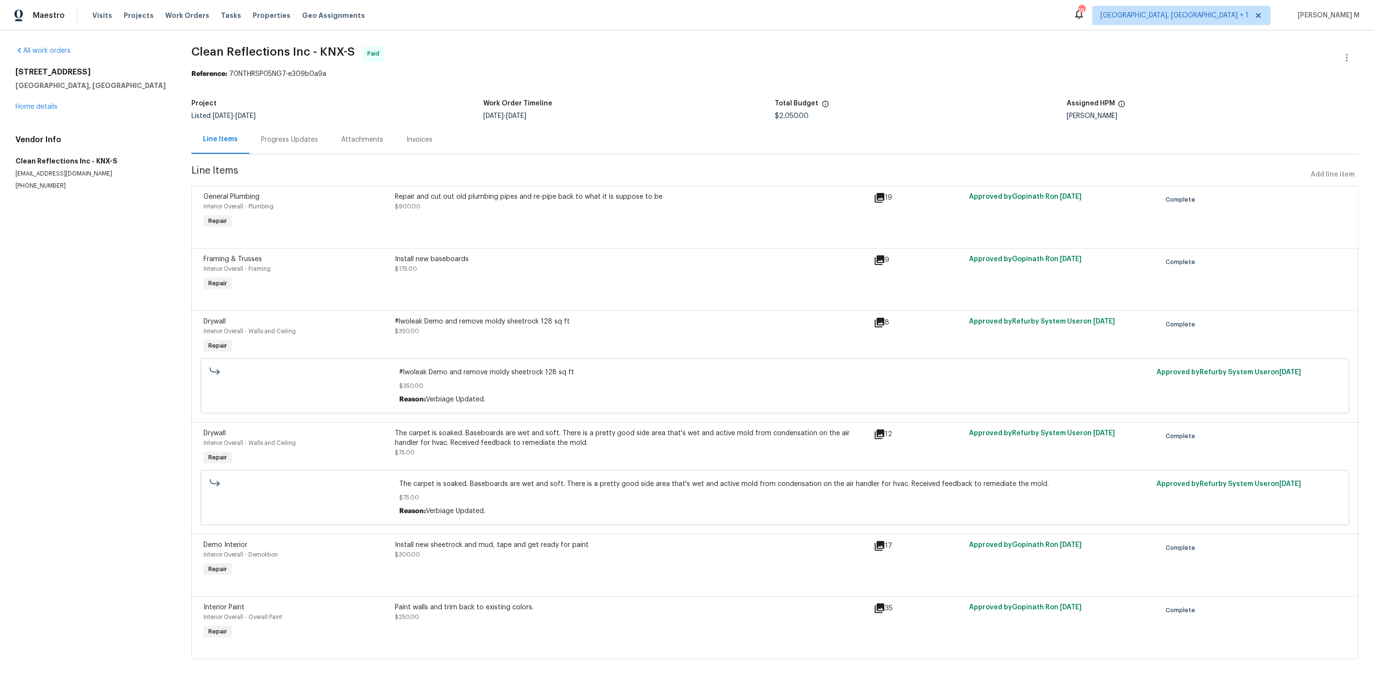
click at [266, 137] on div "Progress Updates" at bounding box center [289, 140] width 57 height 10
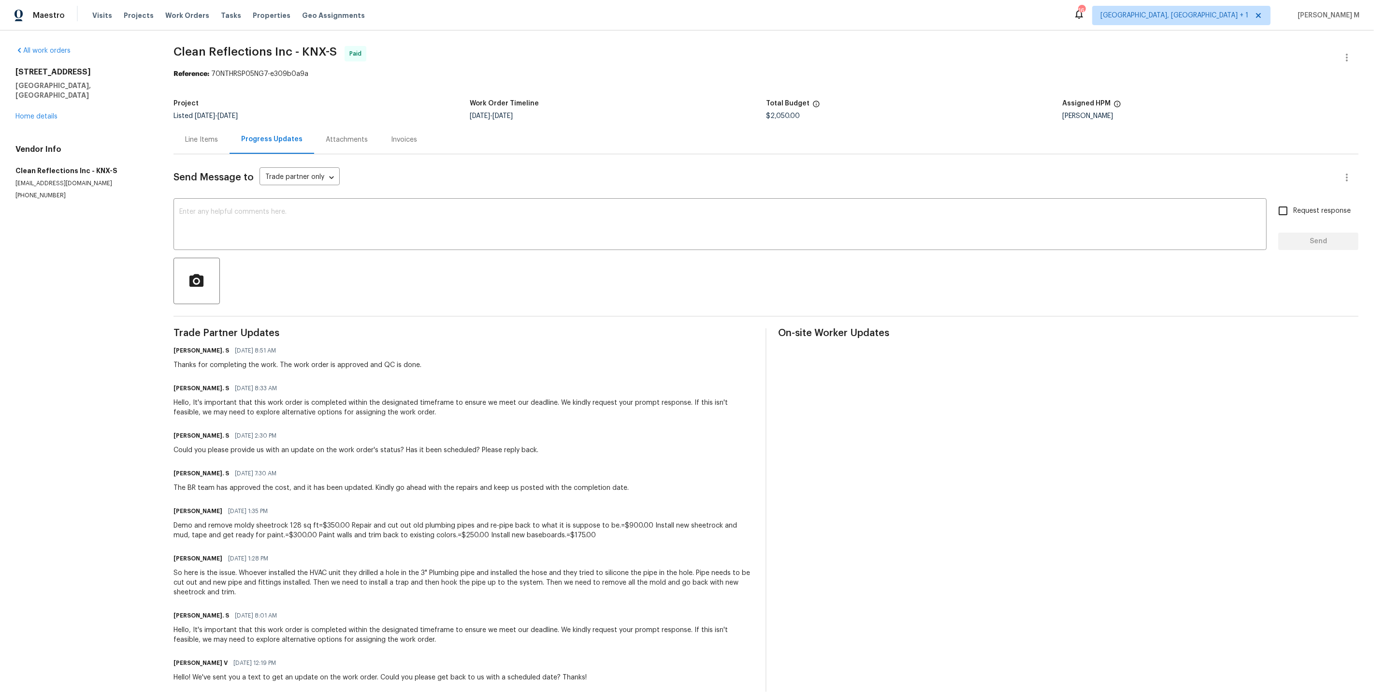
scroll to position [161, 0]
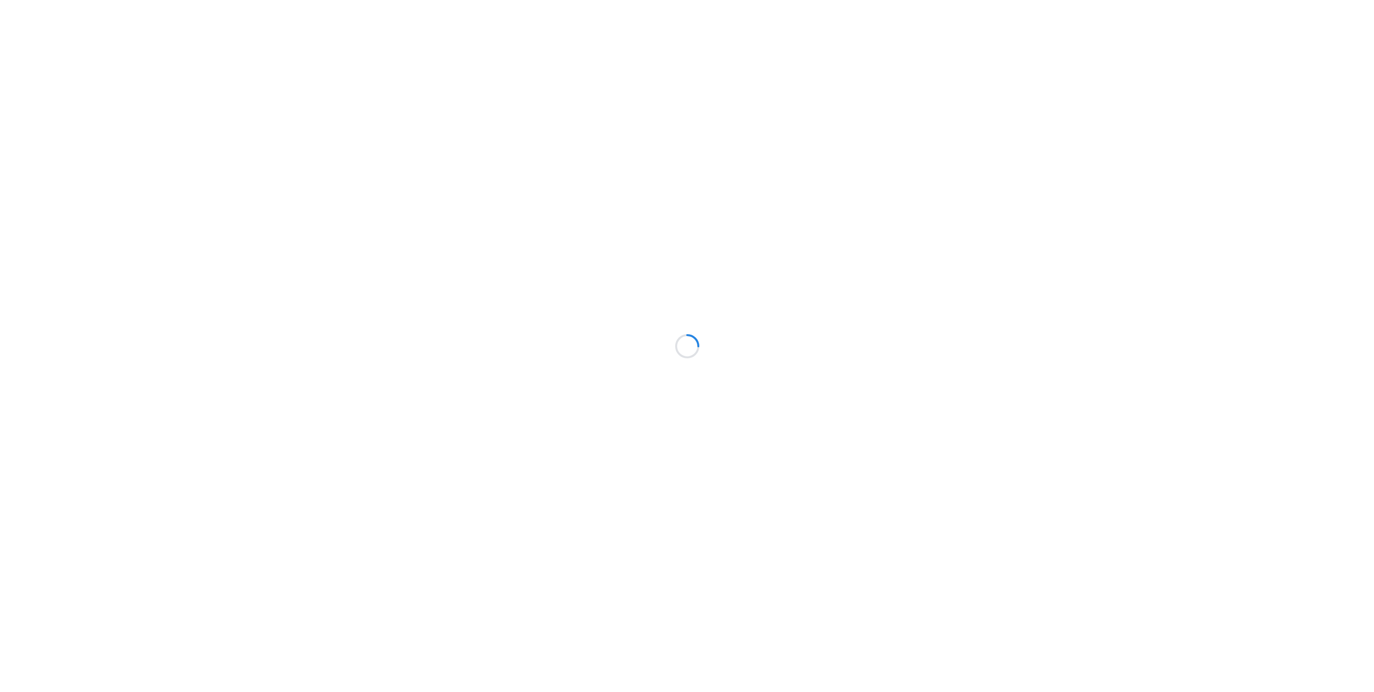
click at [405, 220] on div at bounding box center [687, 346] width 1374 height 692
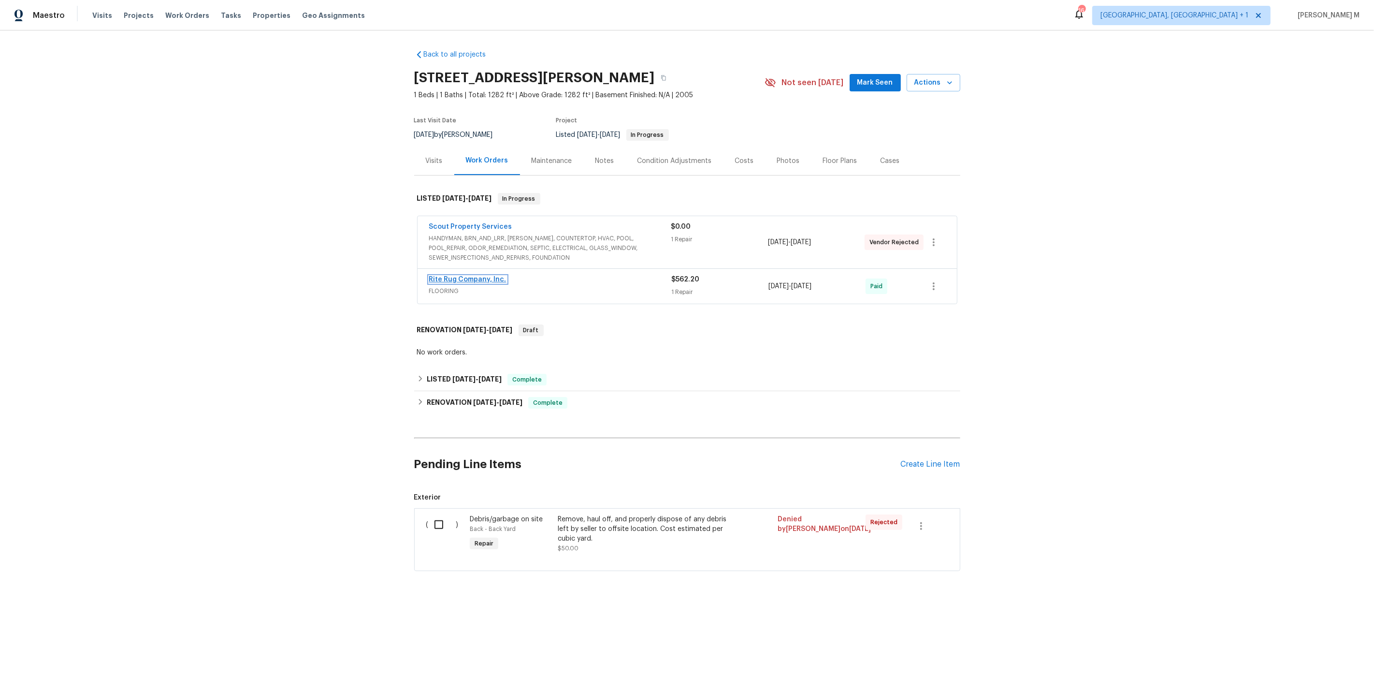
click at [459, 276] on link "Rite Rug Company, Inc." at bounding box center [467, 279] width 77 height 7
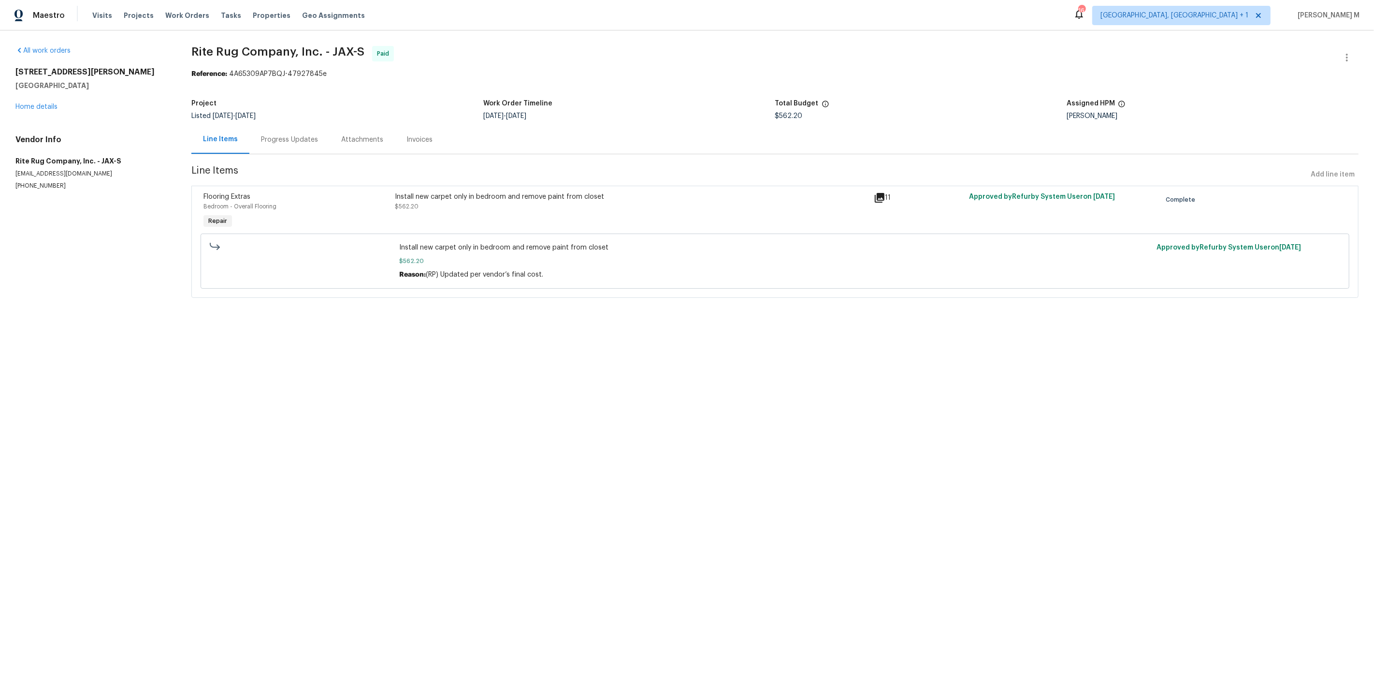
click at [273, 150] on section "Rite Rug Company, Inc. - JAX-S Paid Reference: 4A65309AP7BQJ-47927845e Project …" at bounding box center [775, 177] width 1168 height 263
click at [273, 138] on div "Progress Updates" at bounding box center [289, 140] width 57 height 10
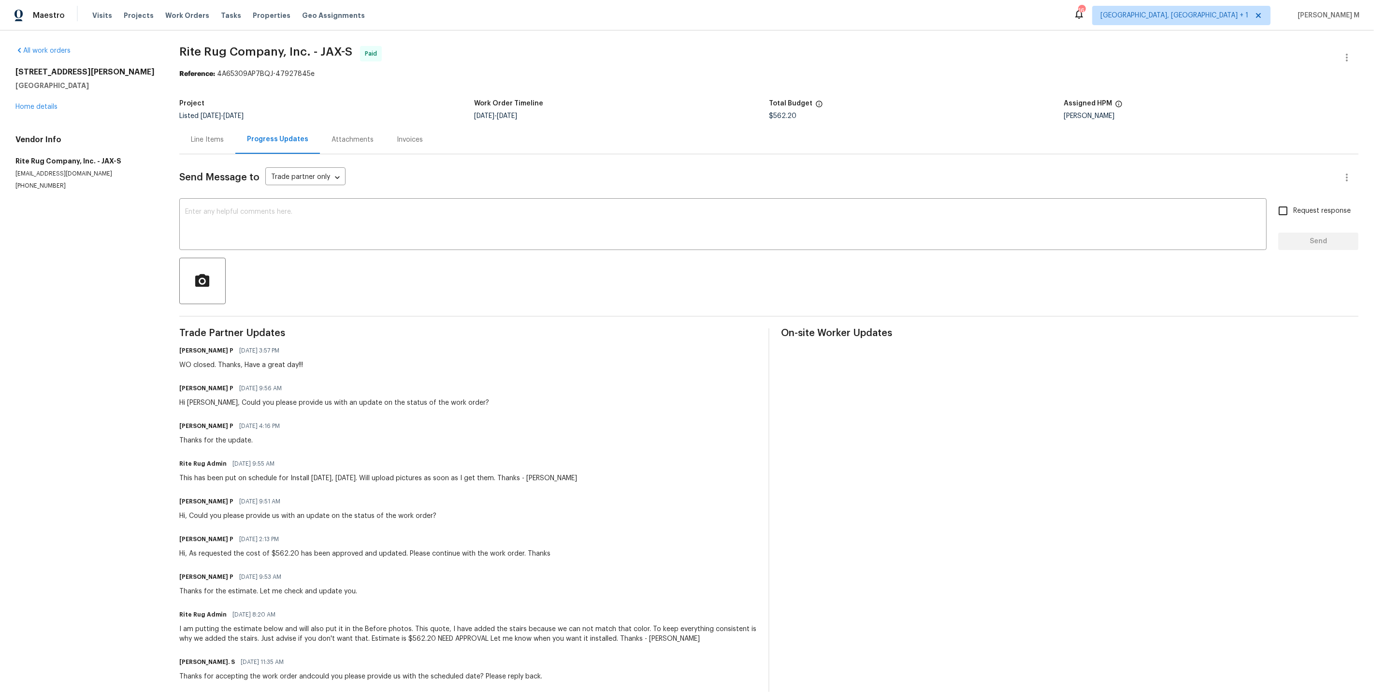
scroll to position [85, 0]
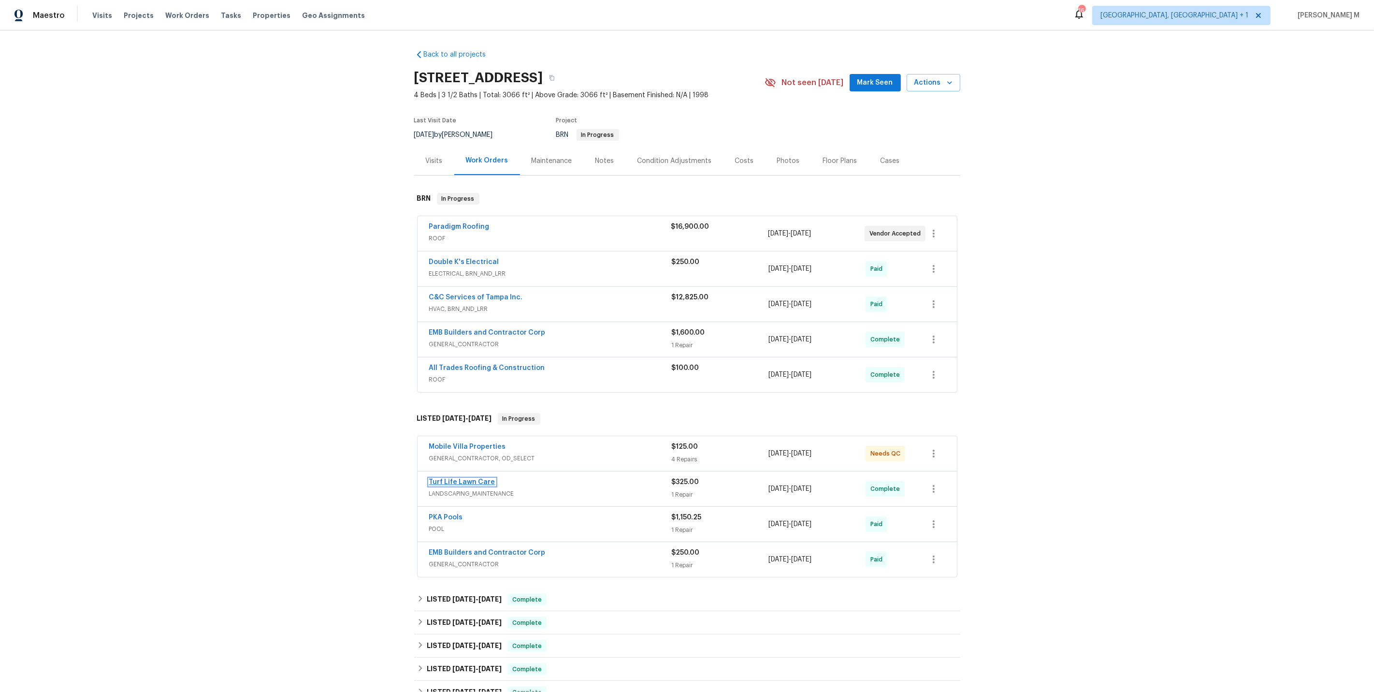
click at [454, 479] on link "Turf Life Lawn Care" at bounding box center [462, 482] width 66 height 7
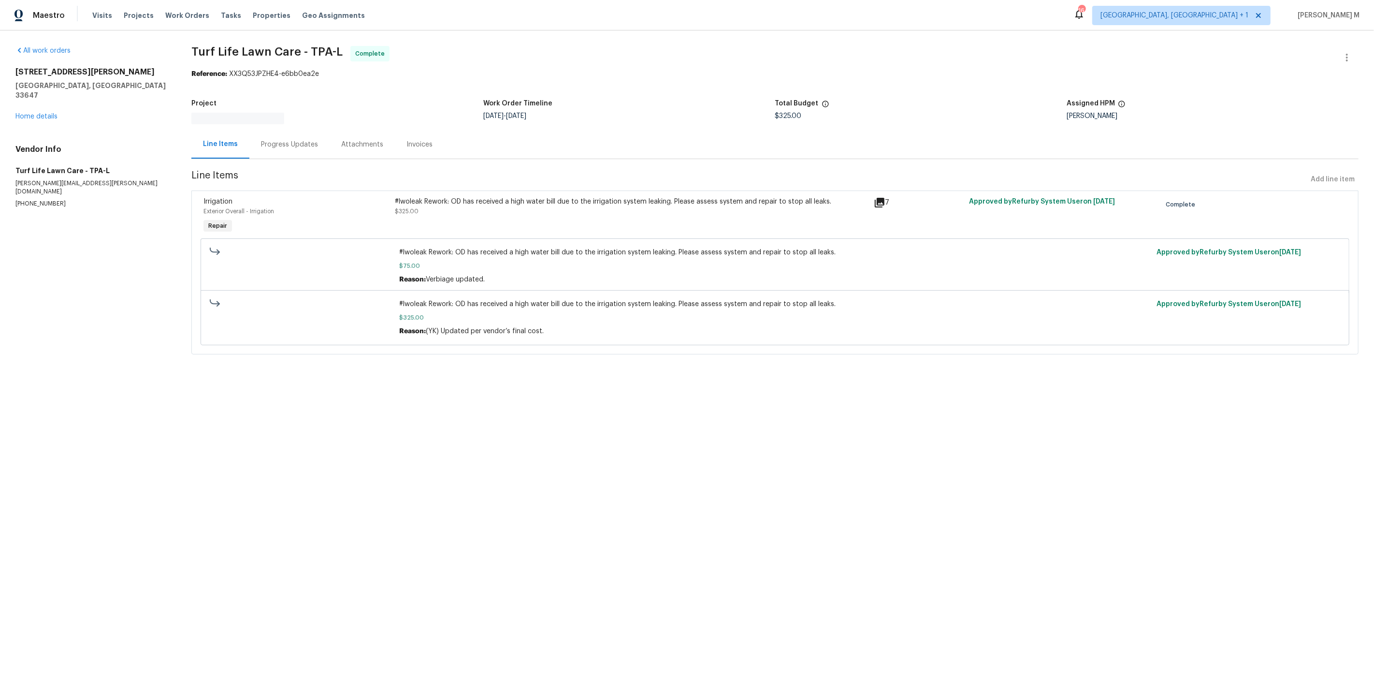
click at [274, 142] on div "Progress Updates" at bounding box center [289, 145] width 57 height 10
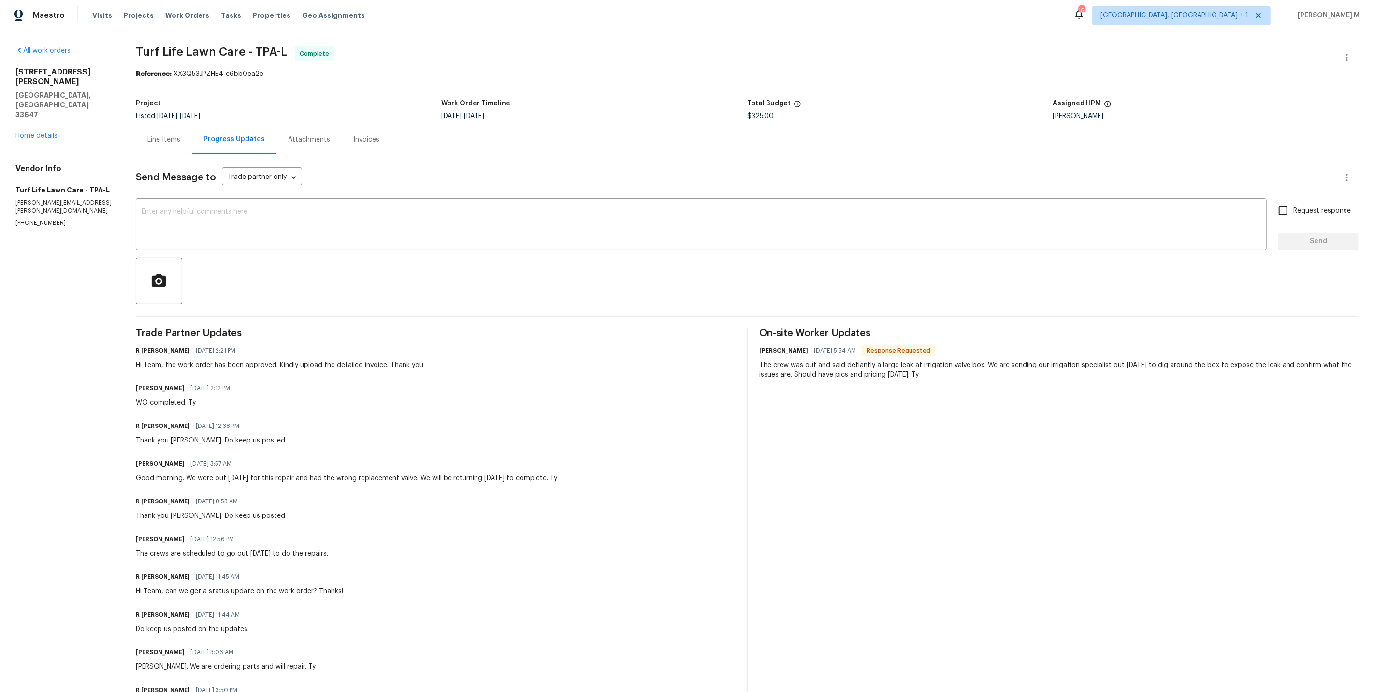
click at [202, 147] on div "Progress Updates" at bounding box center [234, 139] width 85 height 29
click at [165, 145] on div "Line Items" at bounding box center [164, 139] width 56 height 29
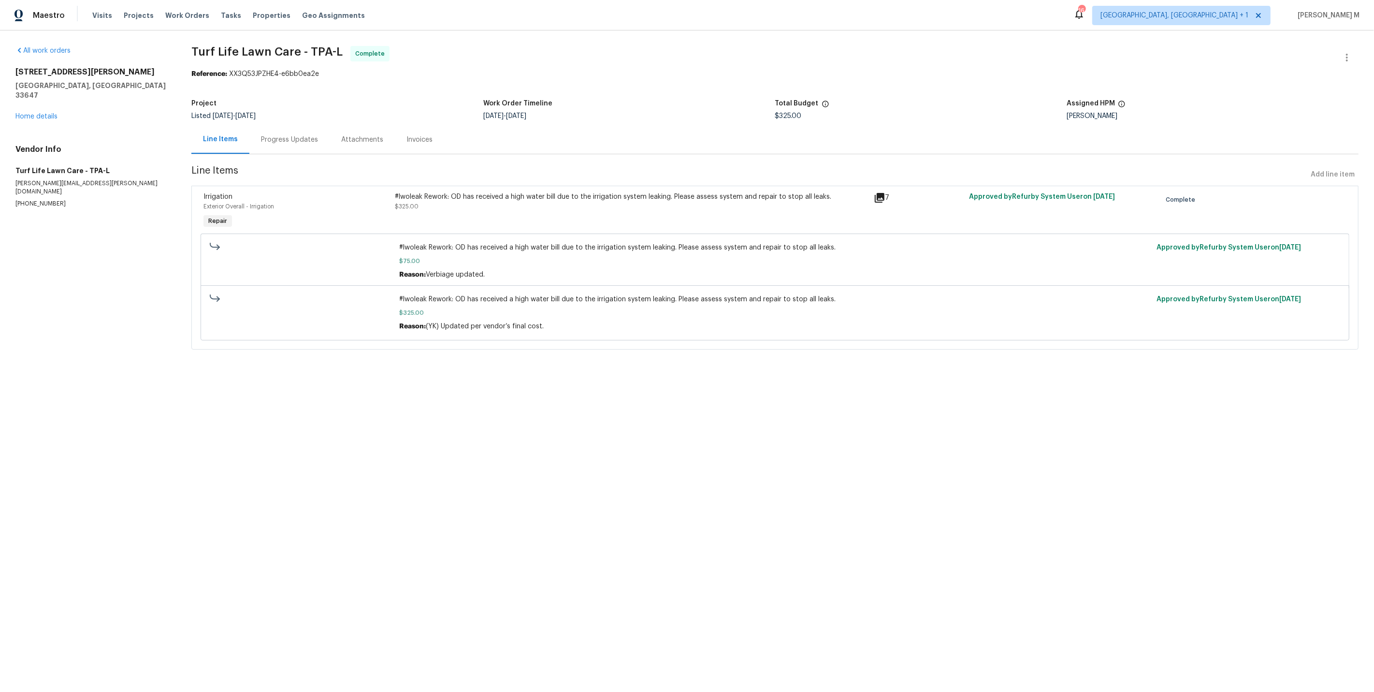
click at [278, 135] on div "Progress Updates" at bounding box center [289, 140] width 57 height 10
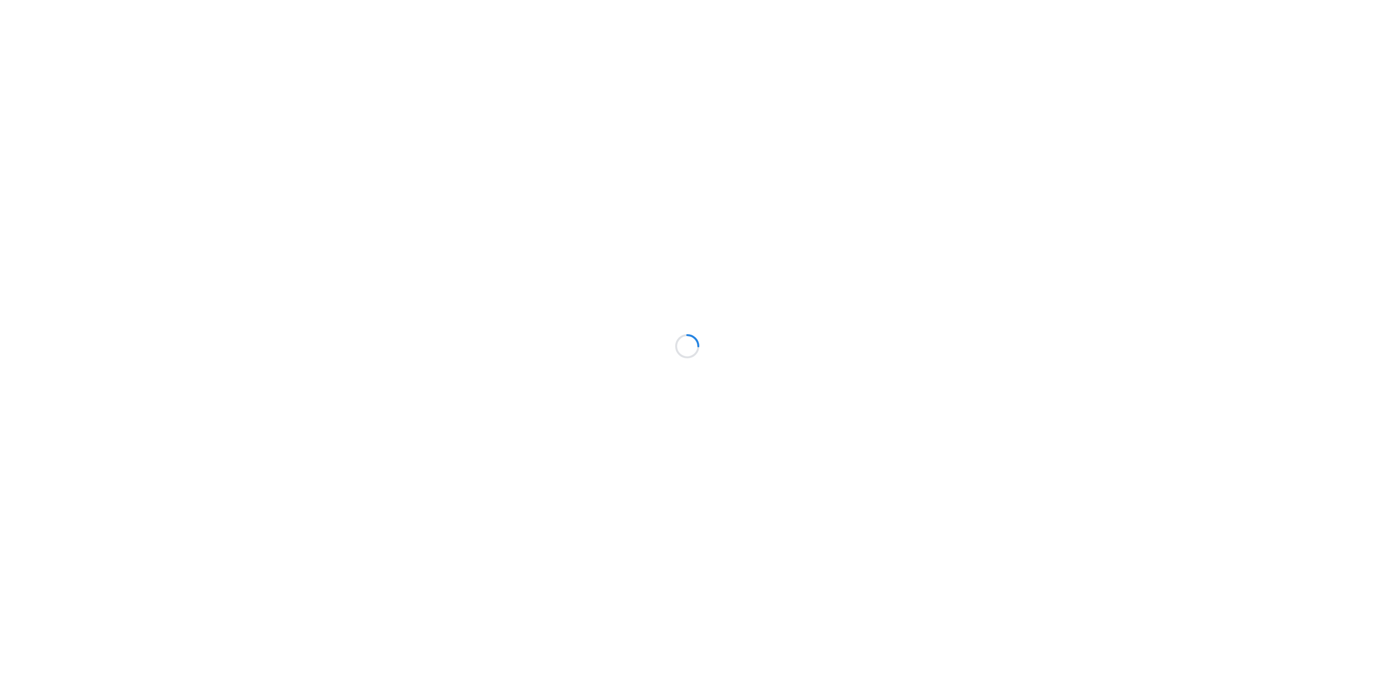
click at [382, 176] on div at bounding box center [687, 346] width 1374 height 692
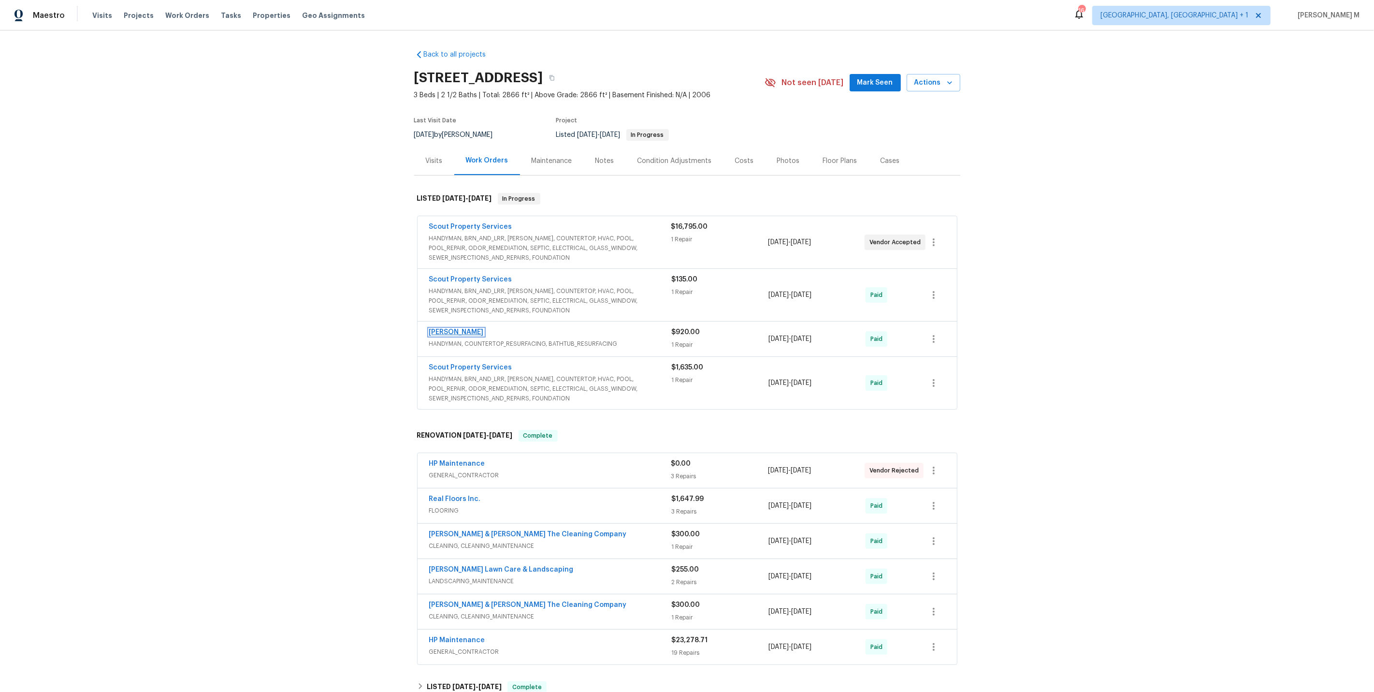
click at [453, 329] on link "Eric Hernandez" at bounding box center [456, 332] width 55 height 7
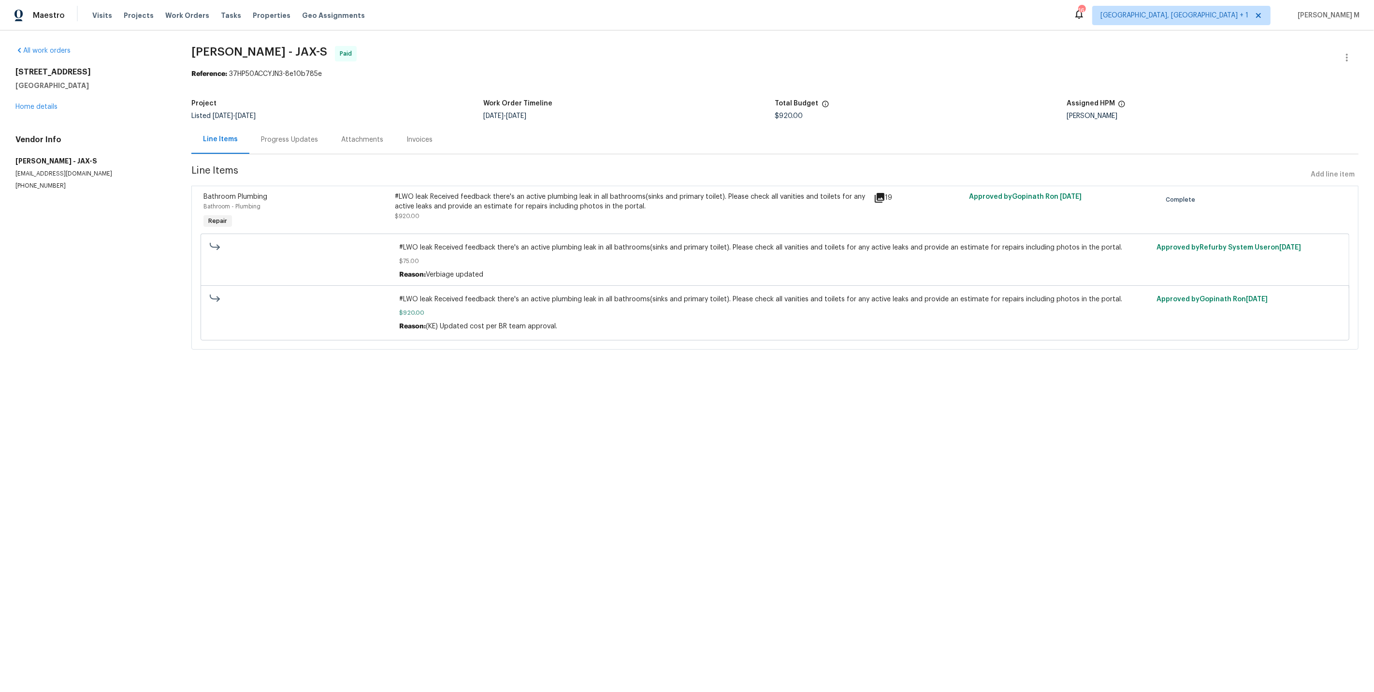
click at [274, 141] on div "Progress Updates" at bounding box center [289, 139] width 80 height 29
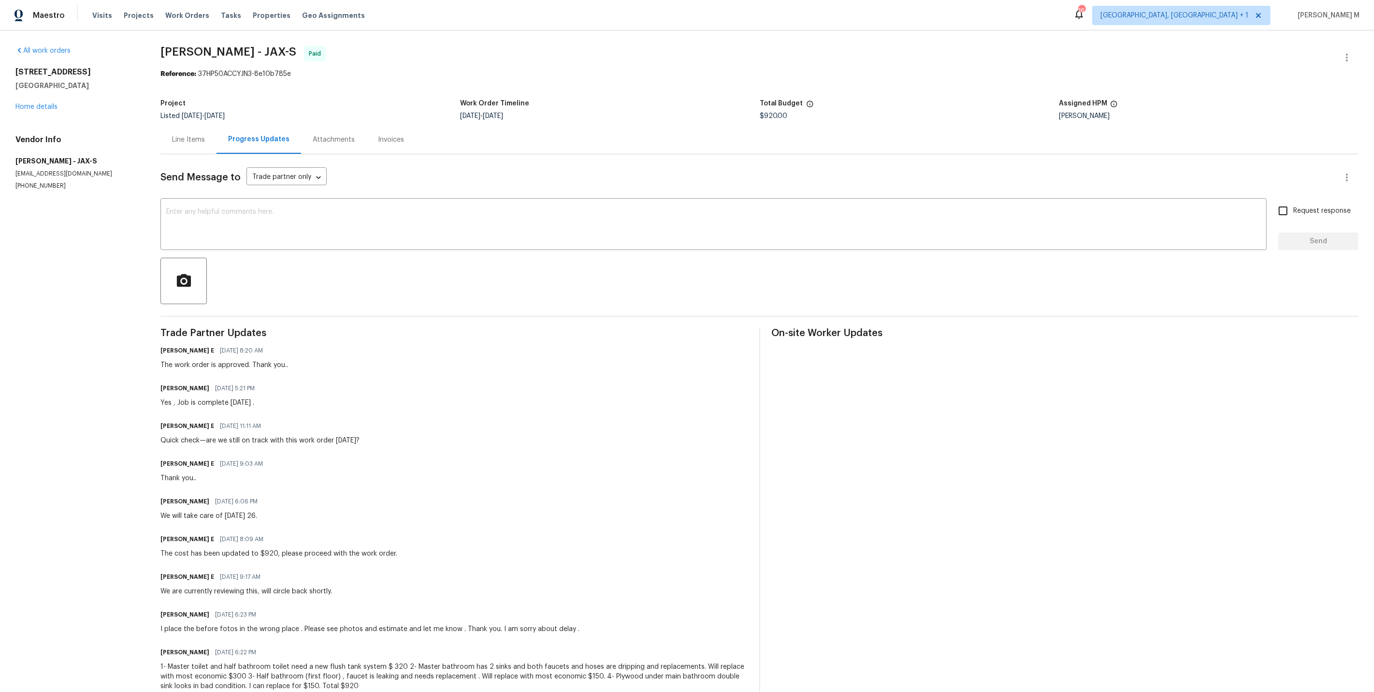
click at [187, 135] on div "Line Items" at bounding box center [188, 140] width 33 height 10
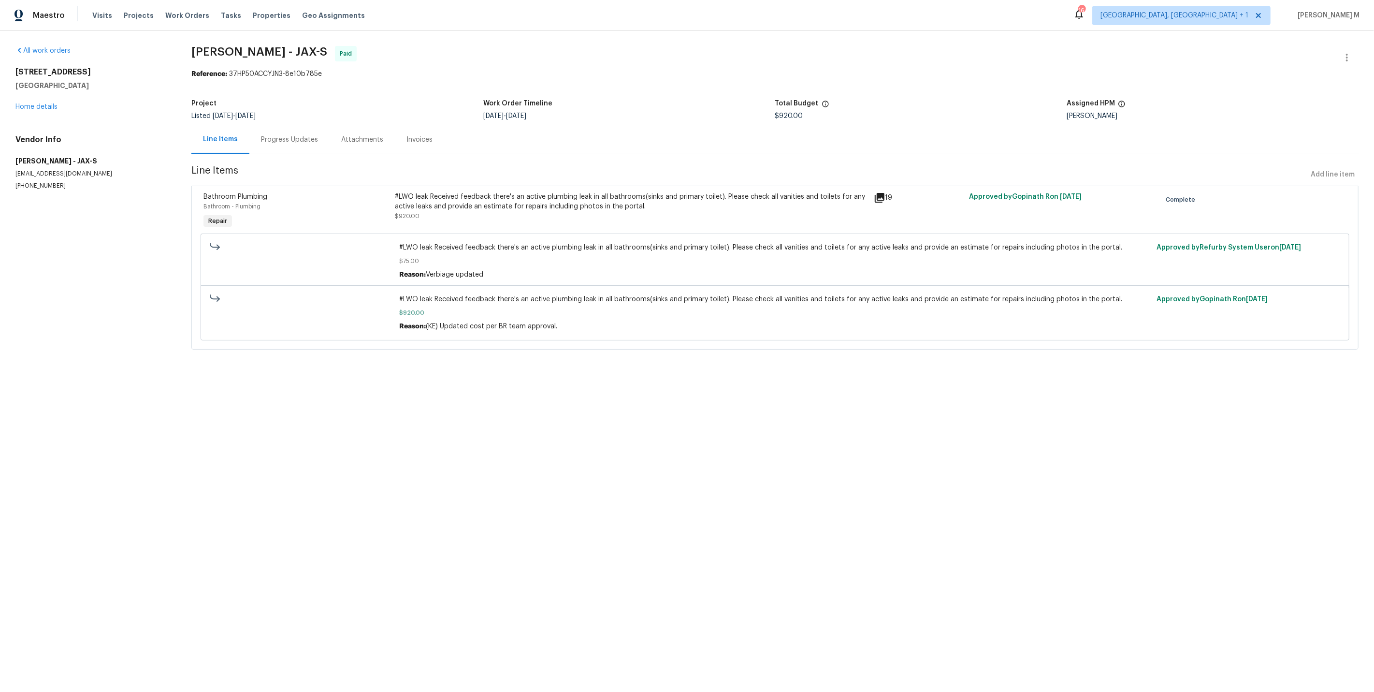
click at [292, 141] on div "Progress Updates" at bounding box center [289, 139] width 80 height 29
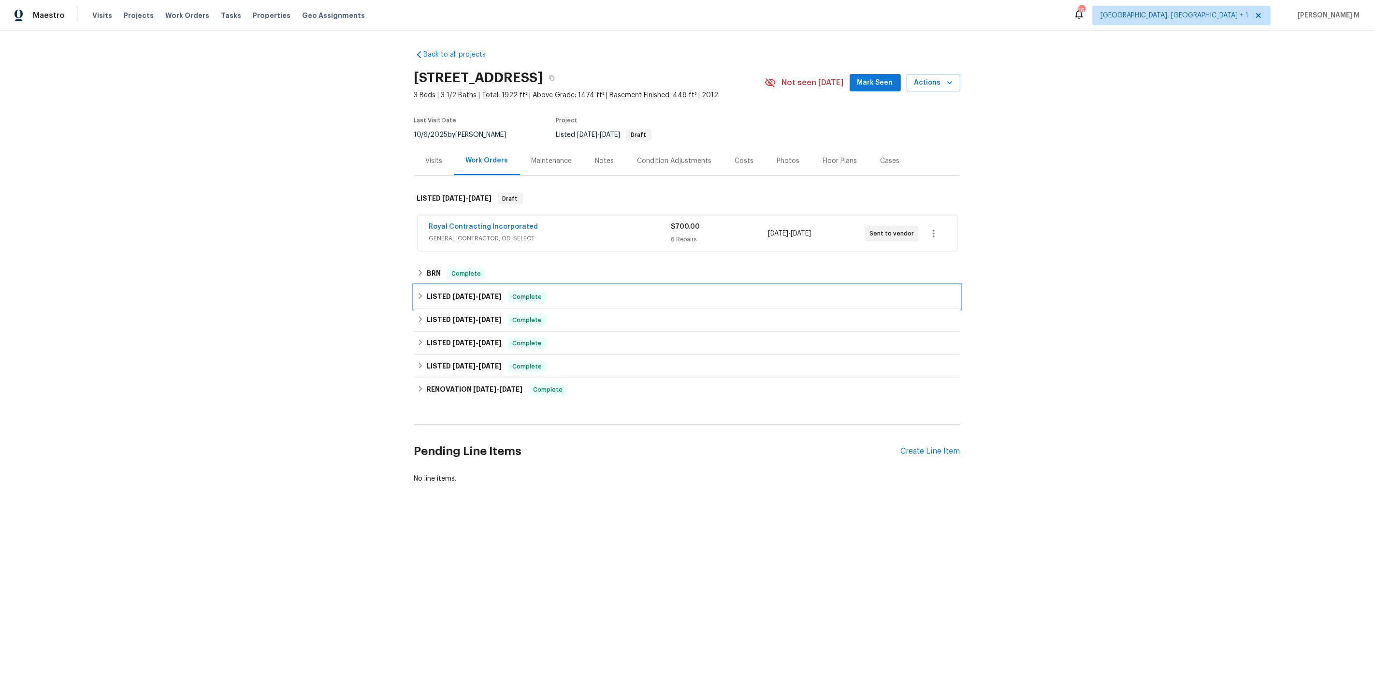
click at [438, 291] on h6 "LISTED [DATE] - [DATE]" at bounding box center [464, 297] width 75 height 12
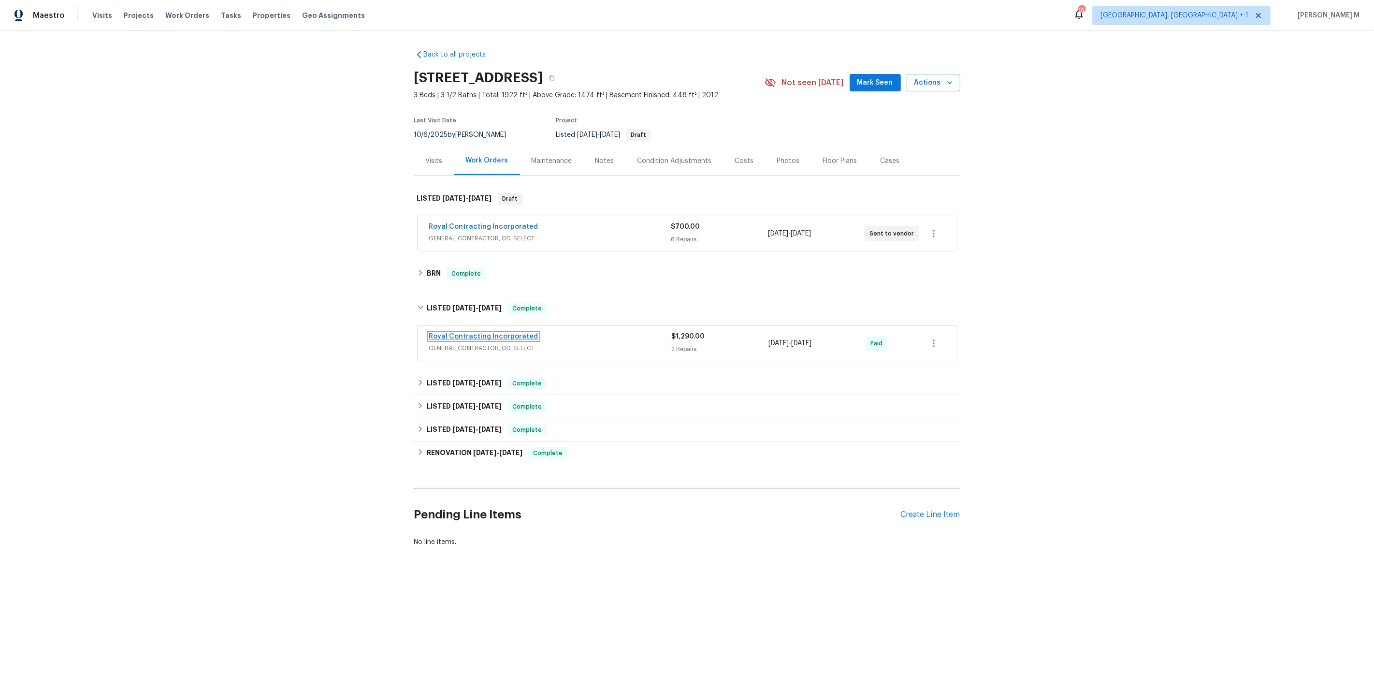
click at [440, 333] on link "Royal Contracting Incorporated" at bounding box center [483, 336] width 109 height 7
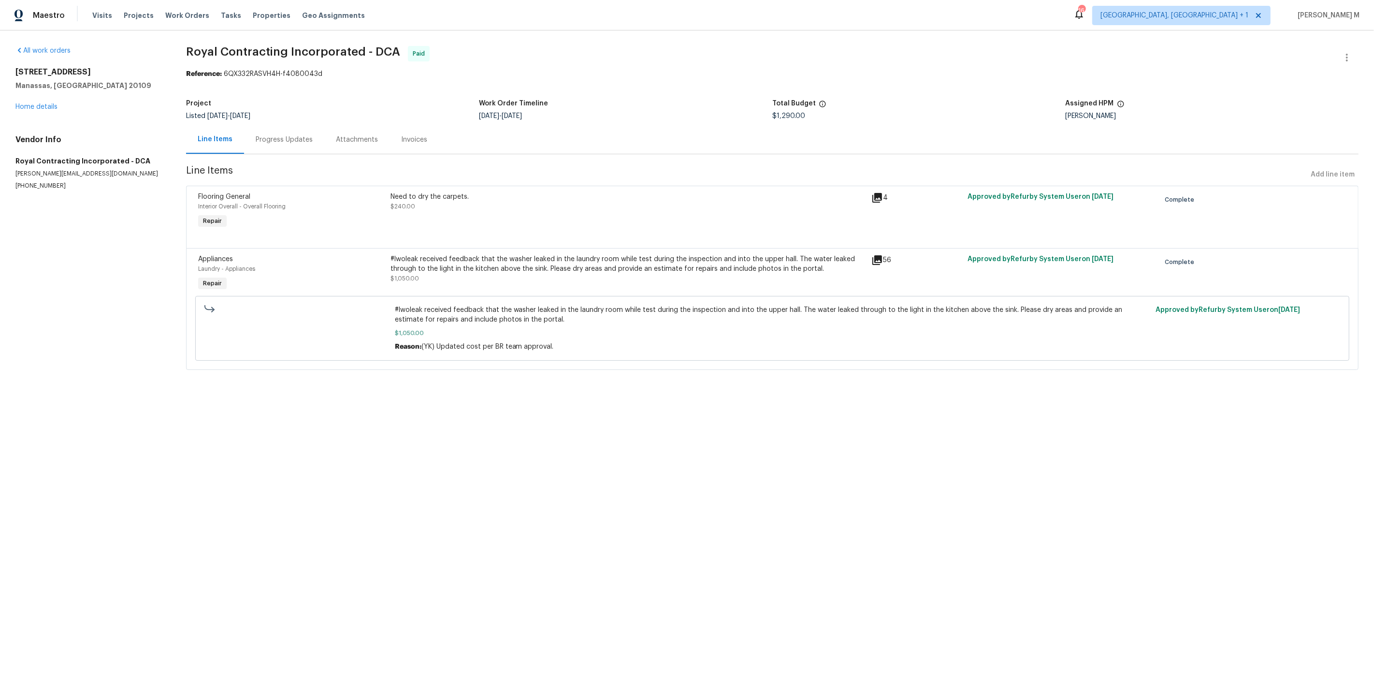
click at [256, 135] on div "Progress Updates" at bounding box center [284, 140] width 57 height 10
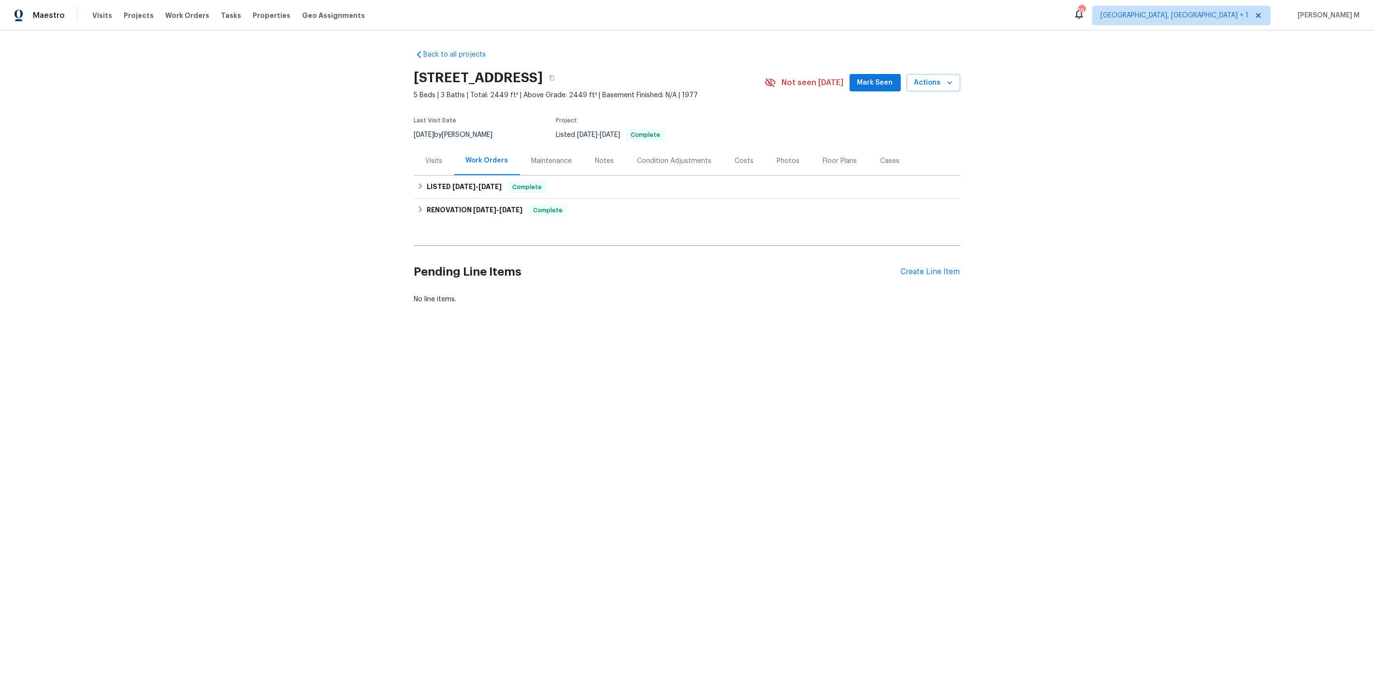
click at [436, 315] on div "Back to all projects [STREET_ADDRESS] 5 Beds | 3 Baths | Total: 2449 ft² | Abov…" at bounding box center [687, 199] width 1374 height 339
click at [176, 311] on div "Back to all projects [STREET_ADDRESS] 5 Beds | 3 Baths | Total: 2449 ft² | Abov…" at bounding box center [687, 199] width 1374 height 339
click at [461, 188] on h6 "LISTED [DATE] - [DATE]" at bounding box center [464, 187] width 75 height 12
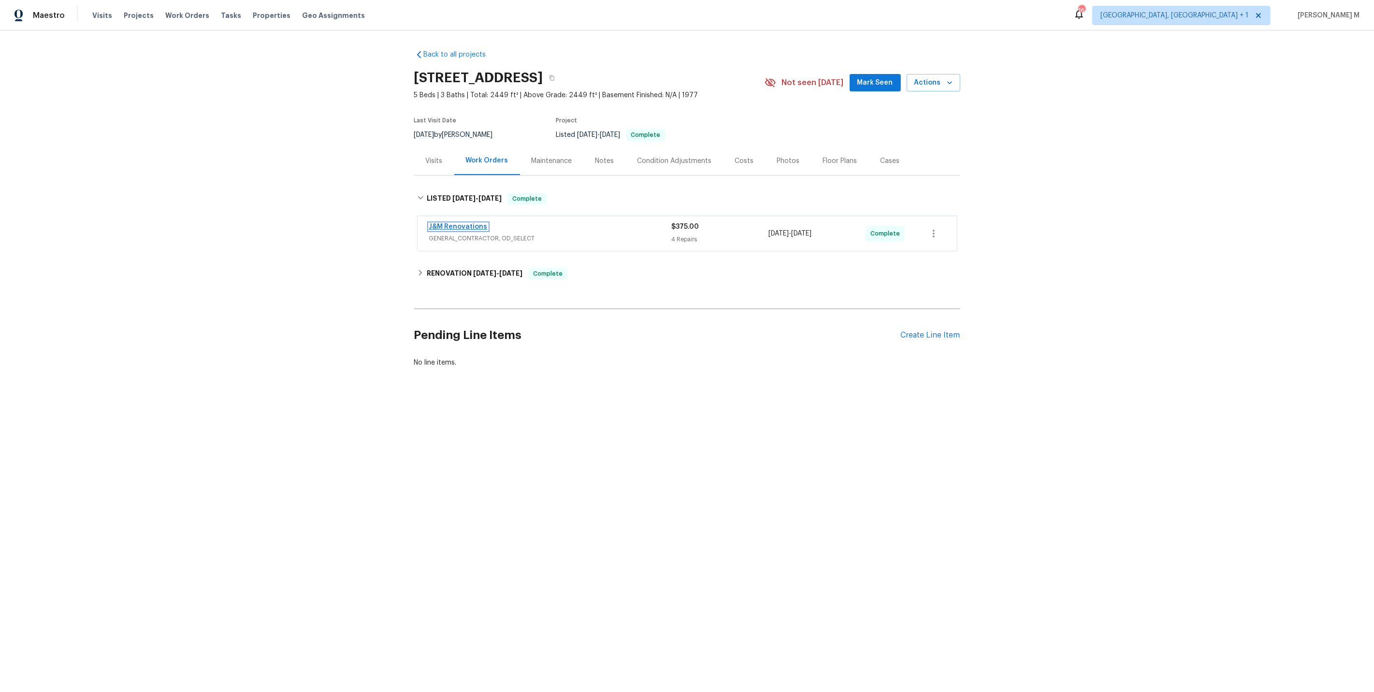
click at [454, 223] on link "J&M Renovations" at bounding box center [458, 226] width 58 height 7
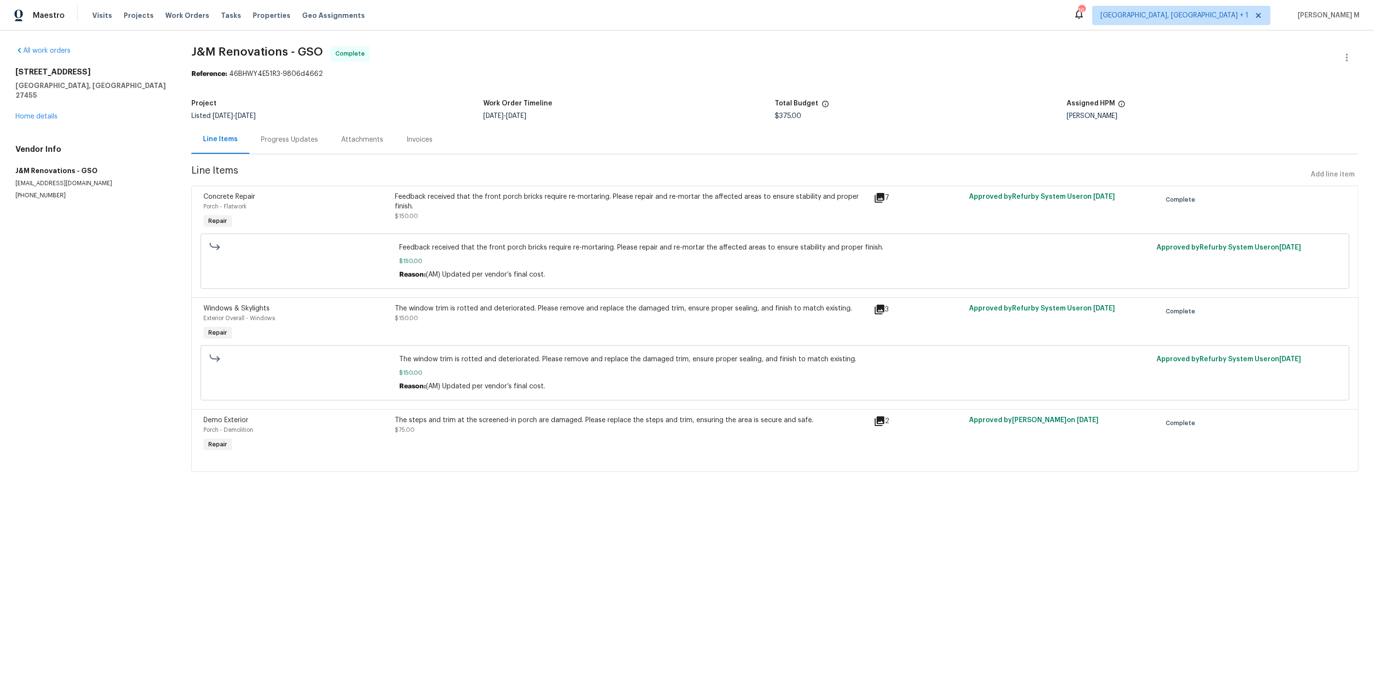
click at [339, 88] on section "J&M Renovations - GSO Complete Reference: 46BHWY4E51R3-9806d4662 Project Listed…" at bounding box center [775, 265] width 1168 height 438
click at [260, 144] on div "Progress Updates" at bounding box center [289, 139] width 80 height 29
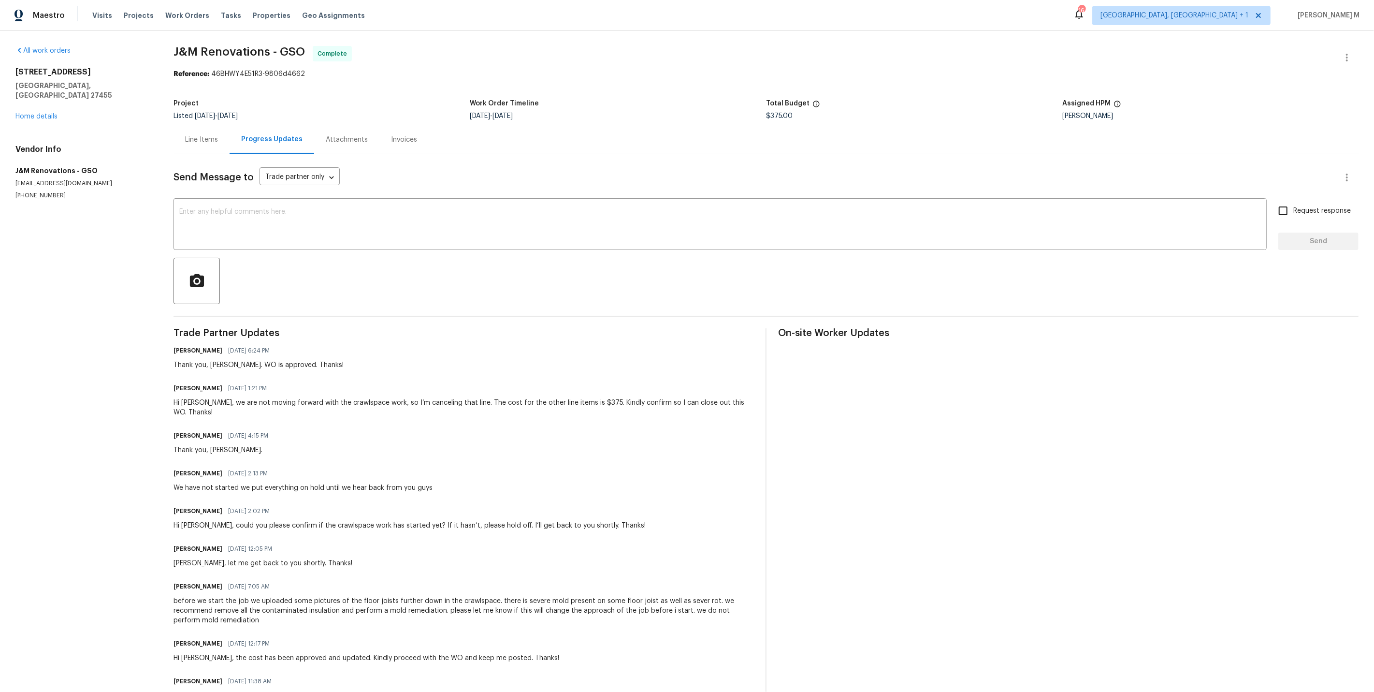
click at [386, 351] on div "Arvind Raj M 09/30/2025 6:24 PM Thank you, Joselyn. WO is approved. Thanks!" at bounding box center [464, 357] width 581 height 26
click at [214, 140] on div "Line Items" at bounding box center [202, 139] width 56 height 29
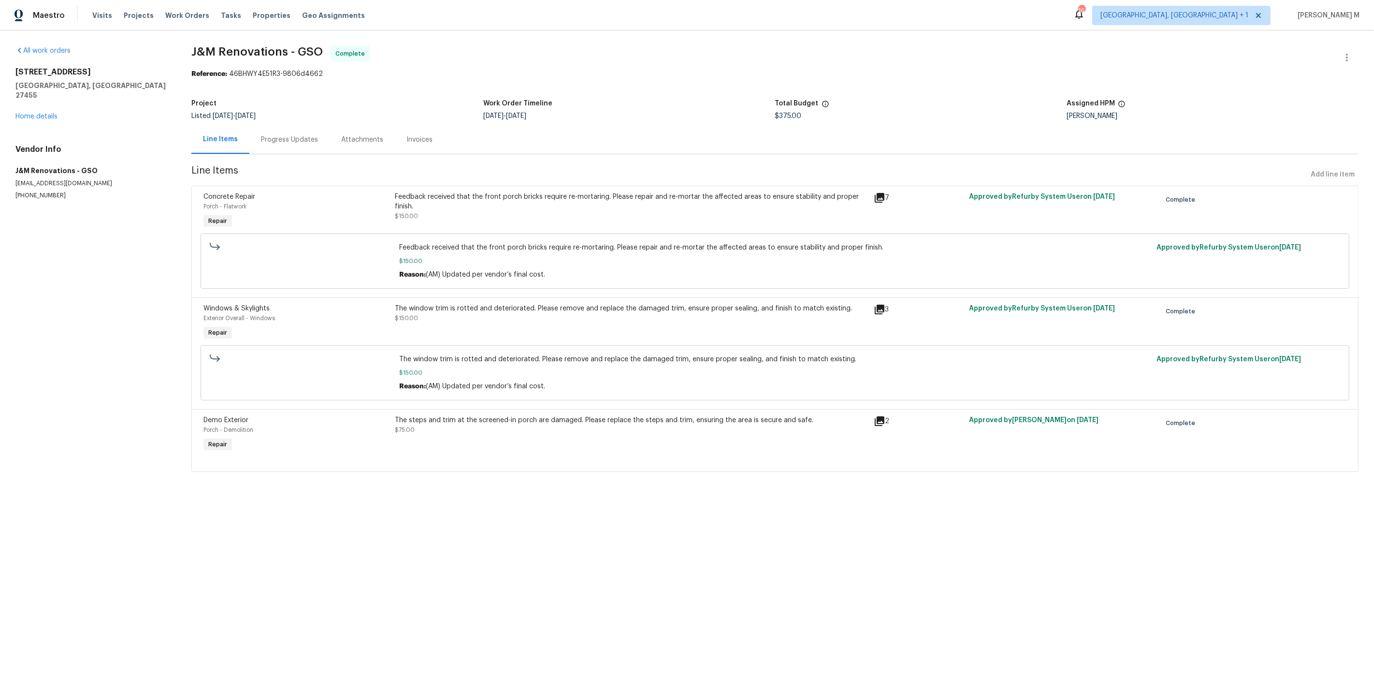
click at [214, 140] on div "Line Items" at bounding box center [220, 139] width 58 height 29
click at [287, 135] on div "Progress Updates" at bounding box center [289, 140] width 57 height 10
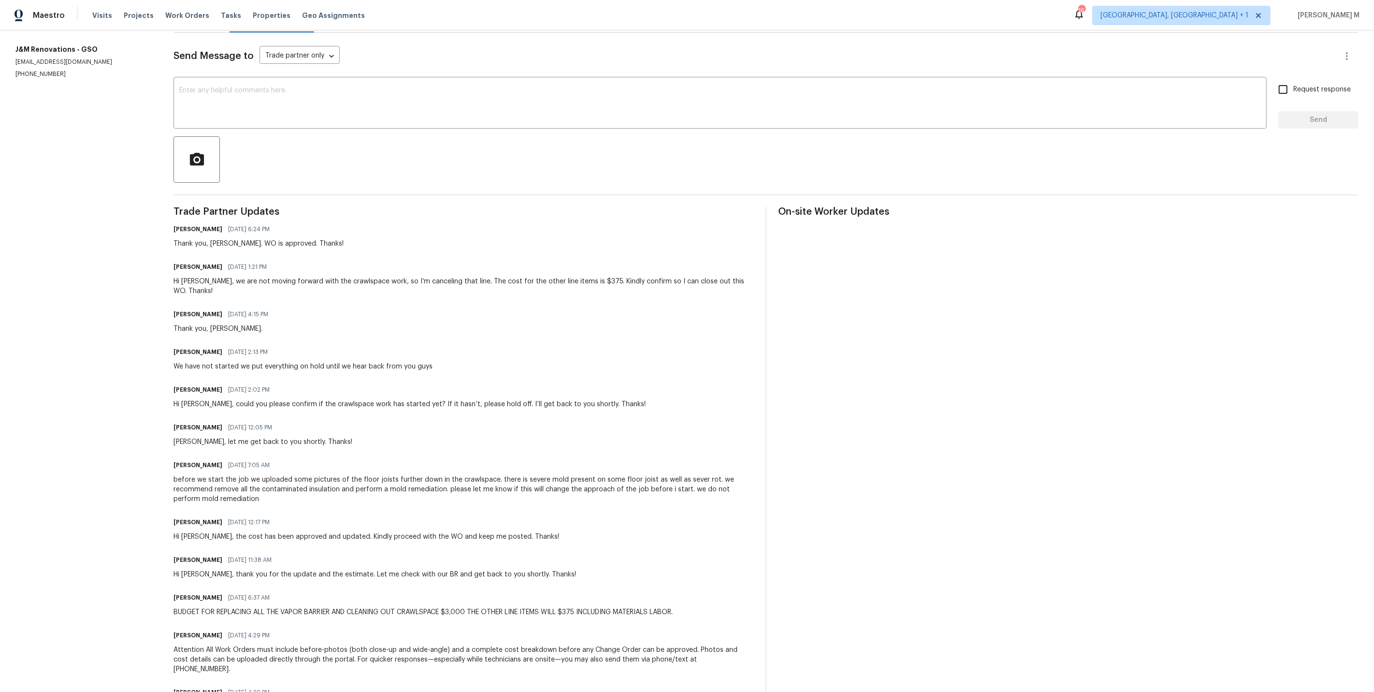
scroll to position [131, 0]
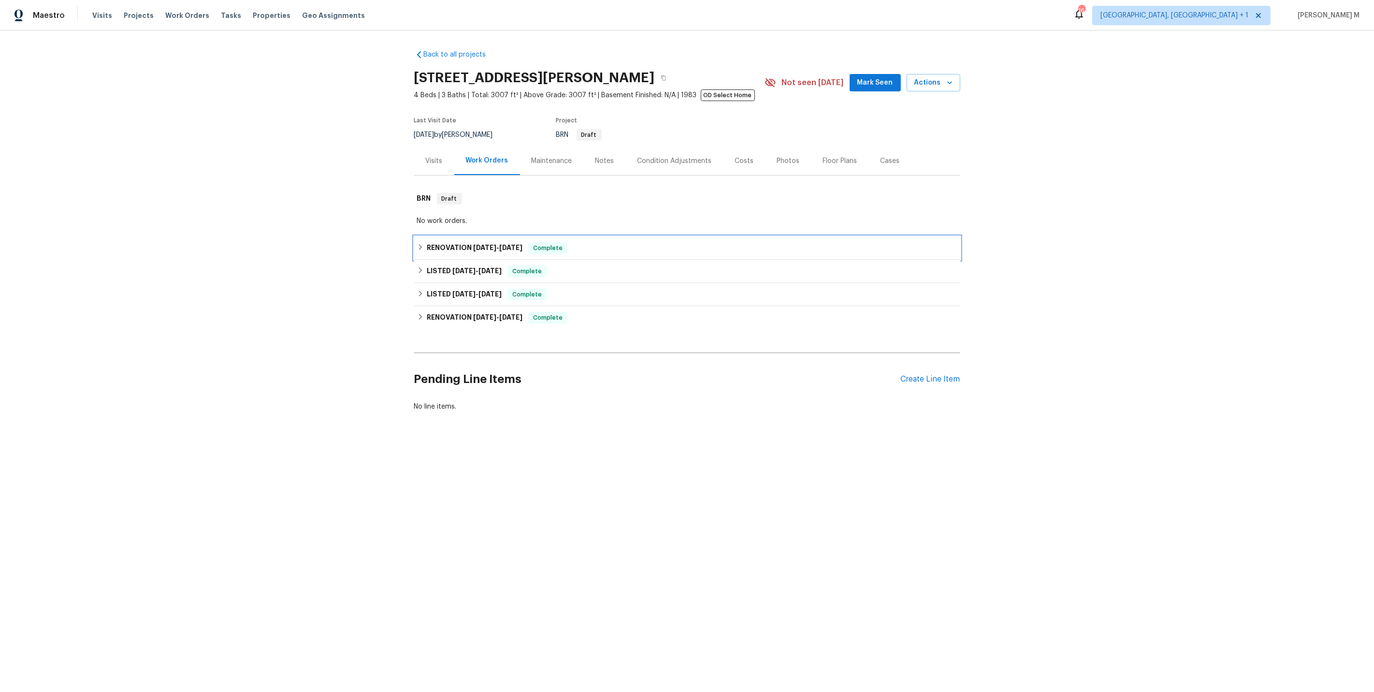
click at [476, 244] on span "[DATE]" at bounding box center [484, 247] width 23 height 7
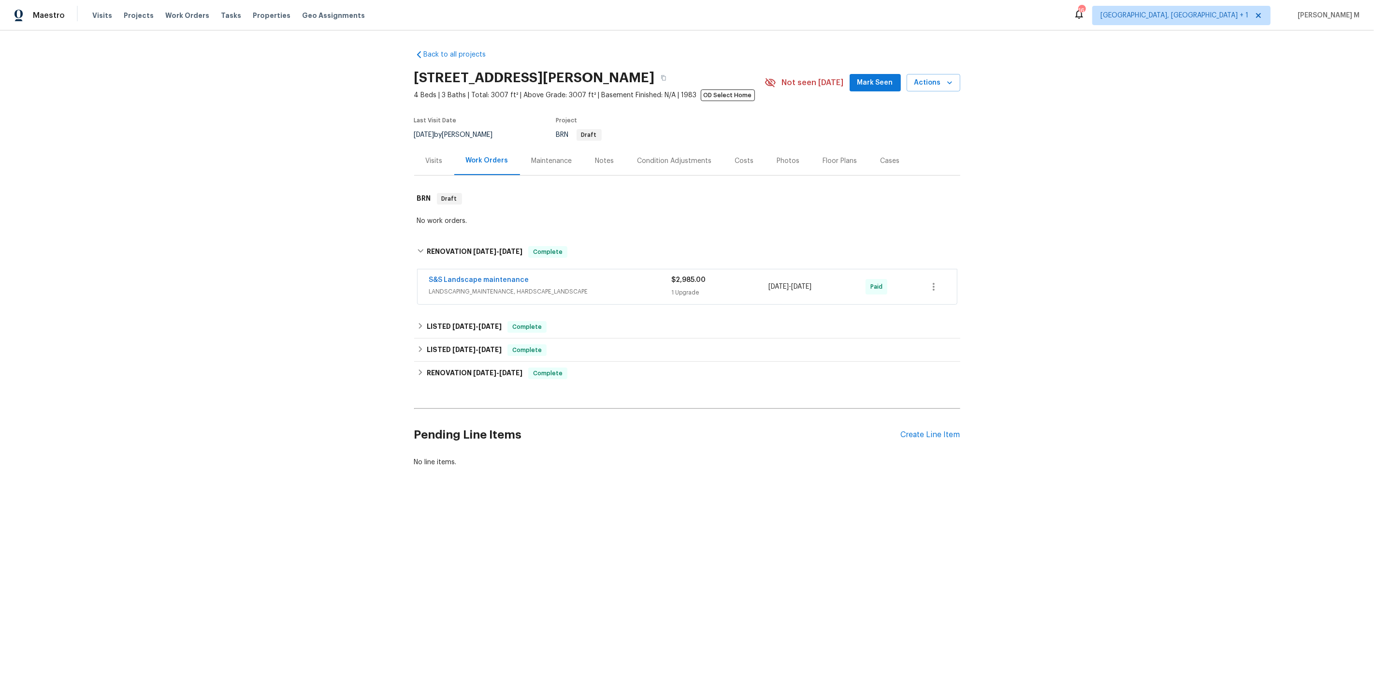
click at [474, 338] on div "LISTED [DATE] - [DATE] Complete VRX Photography PHOTOGRAPHY $120.00 1 Repair [D…" at bounding box center [687, 349] width 546 height 23
click at [474, 328] on div "LISTED 9/10/25 - 9/25/25 Complete" at bounding box center [687, 326] width 546 height 23
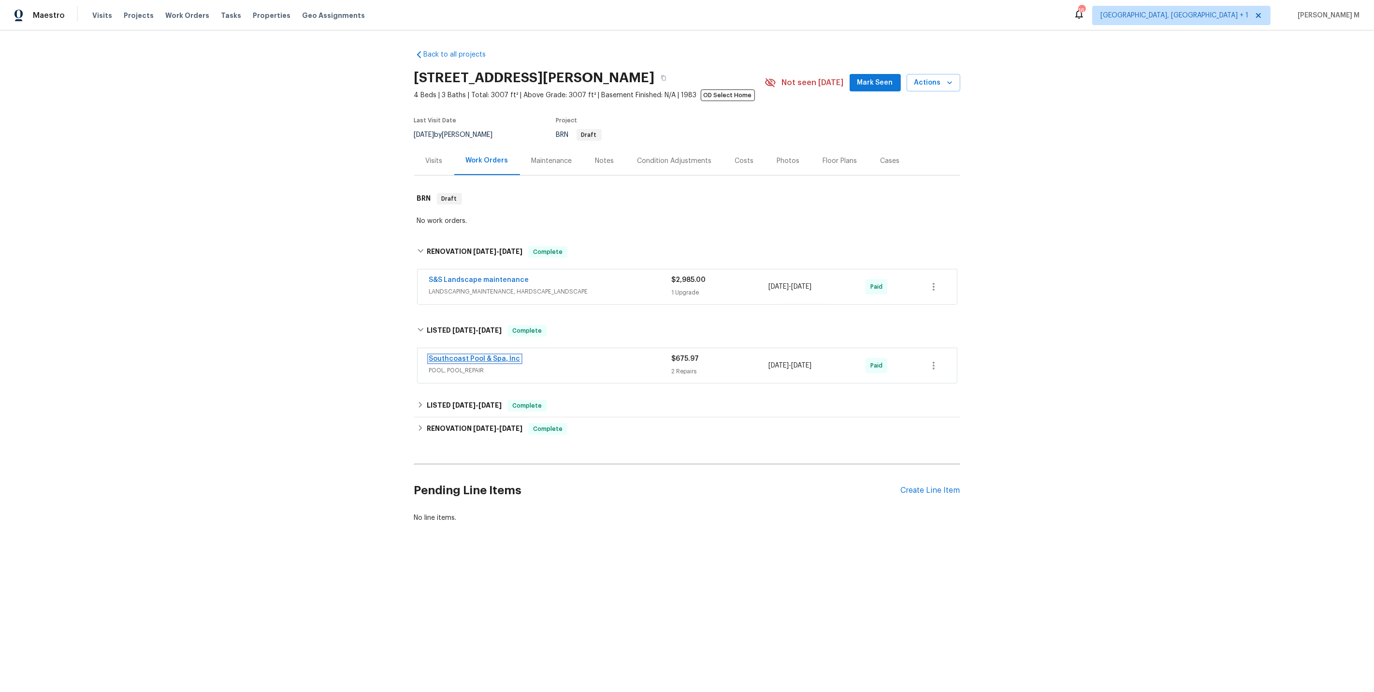
click at [459, 355] on link "Southcoast Pool & Spa, Inc" at bounding box center [474, 358] width 91 height 7
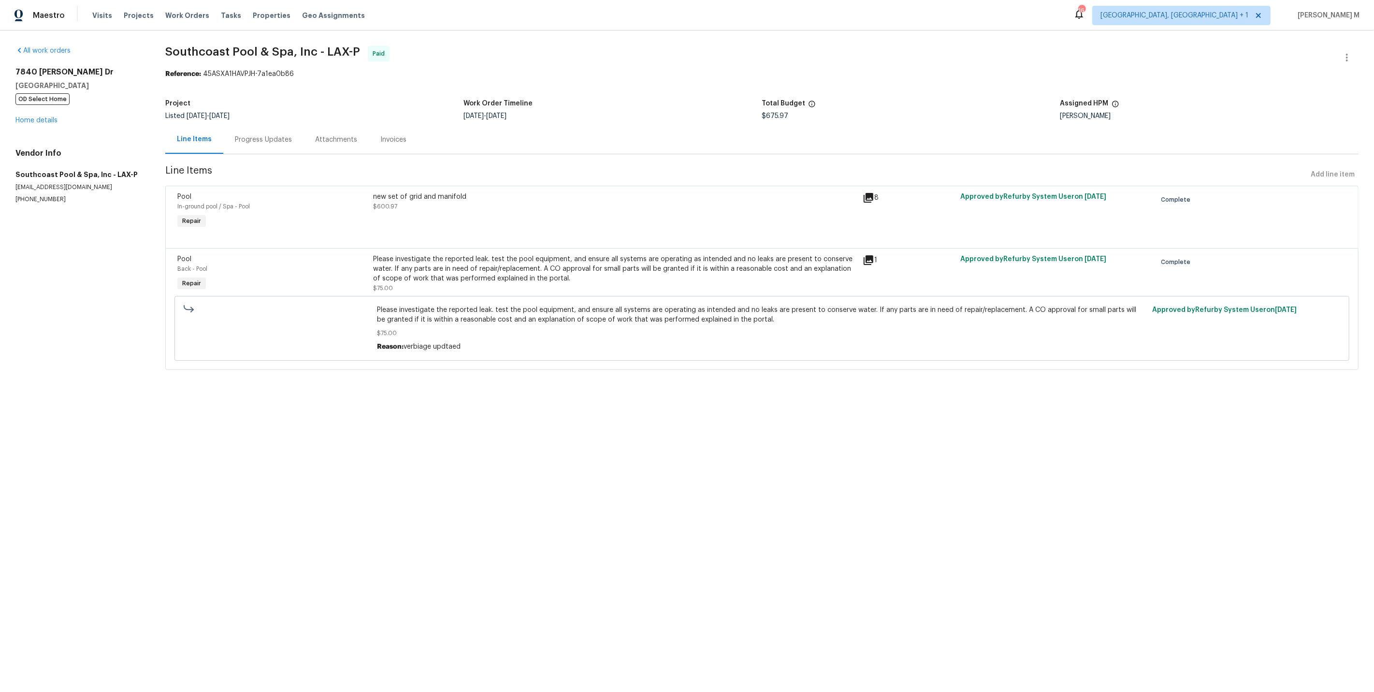
click at [250, 142] on div "Progress Updates" at bounding box center [263, 139] width 80 height 29
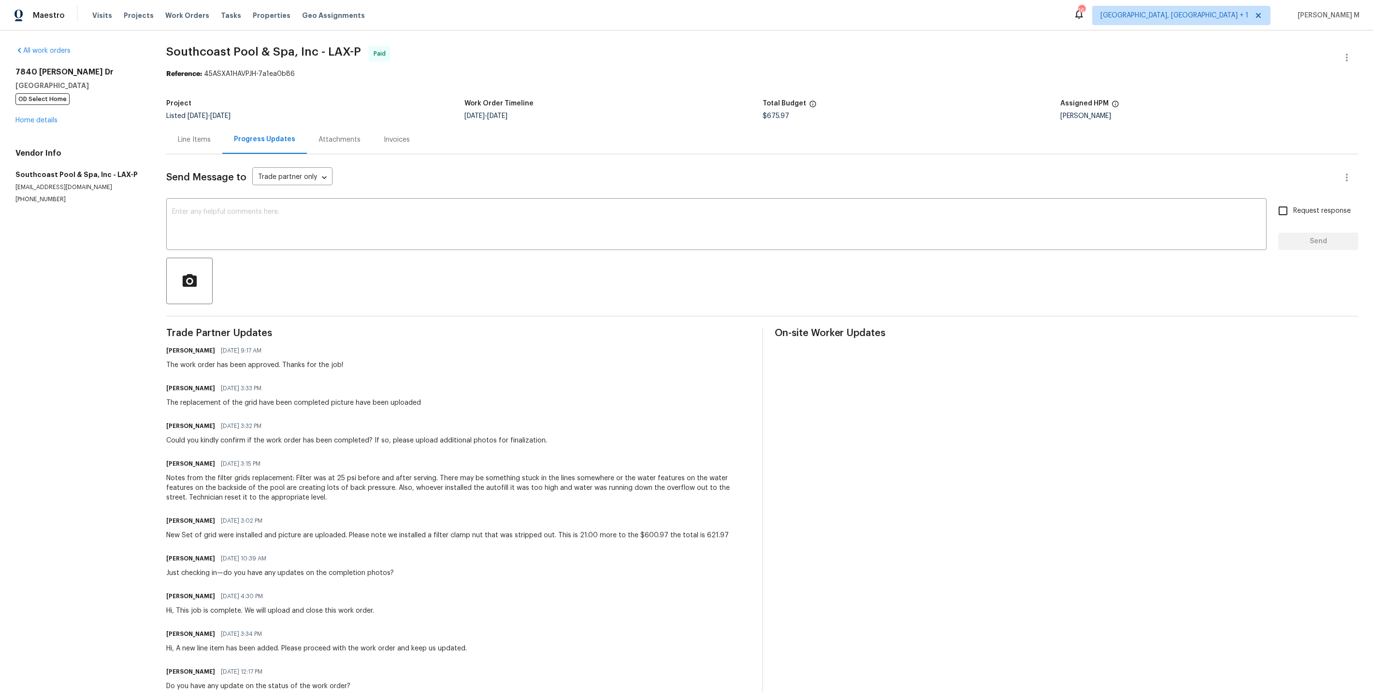
click at [212, 140] on div "Line Items" at bounding box center [194, 139] width 56 height 29
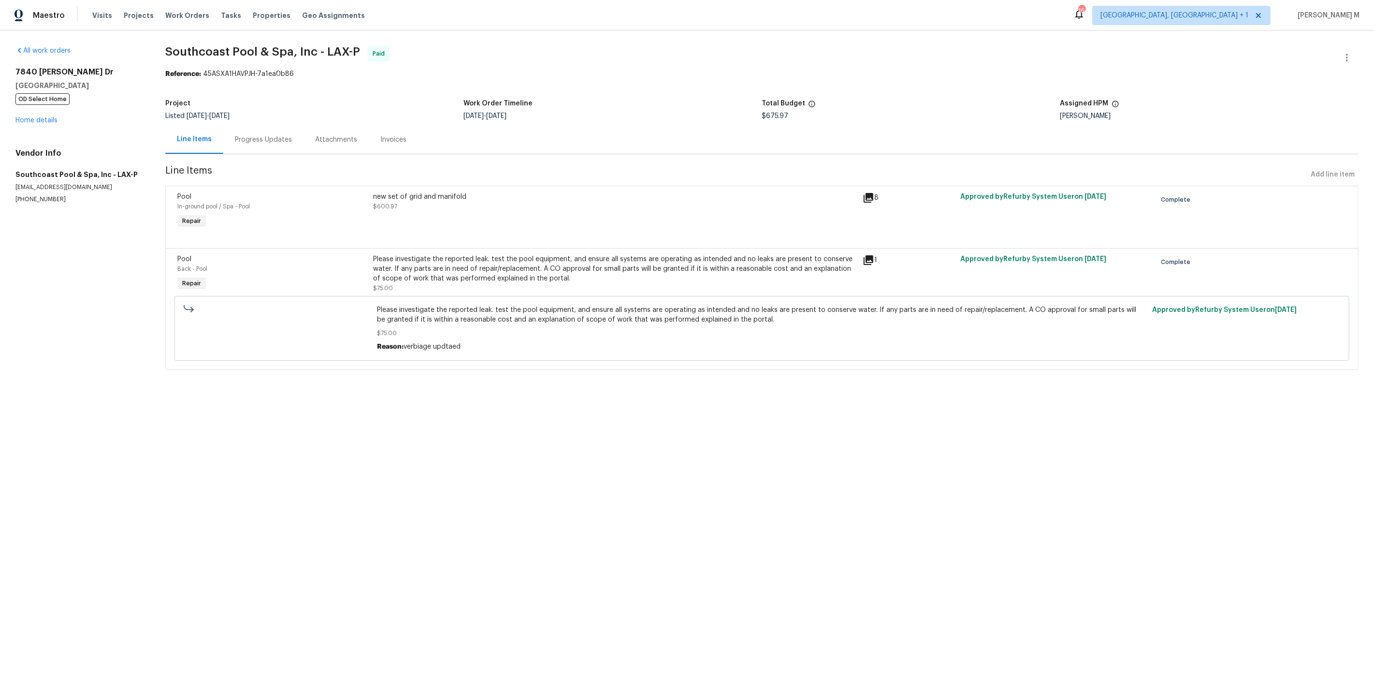
click at [550, 208] on div "new set of grid and manifold $600.97" at bounding box center [615, 211] width 490 height 44
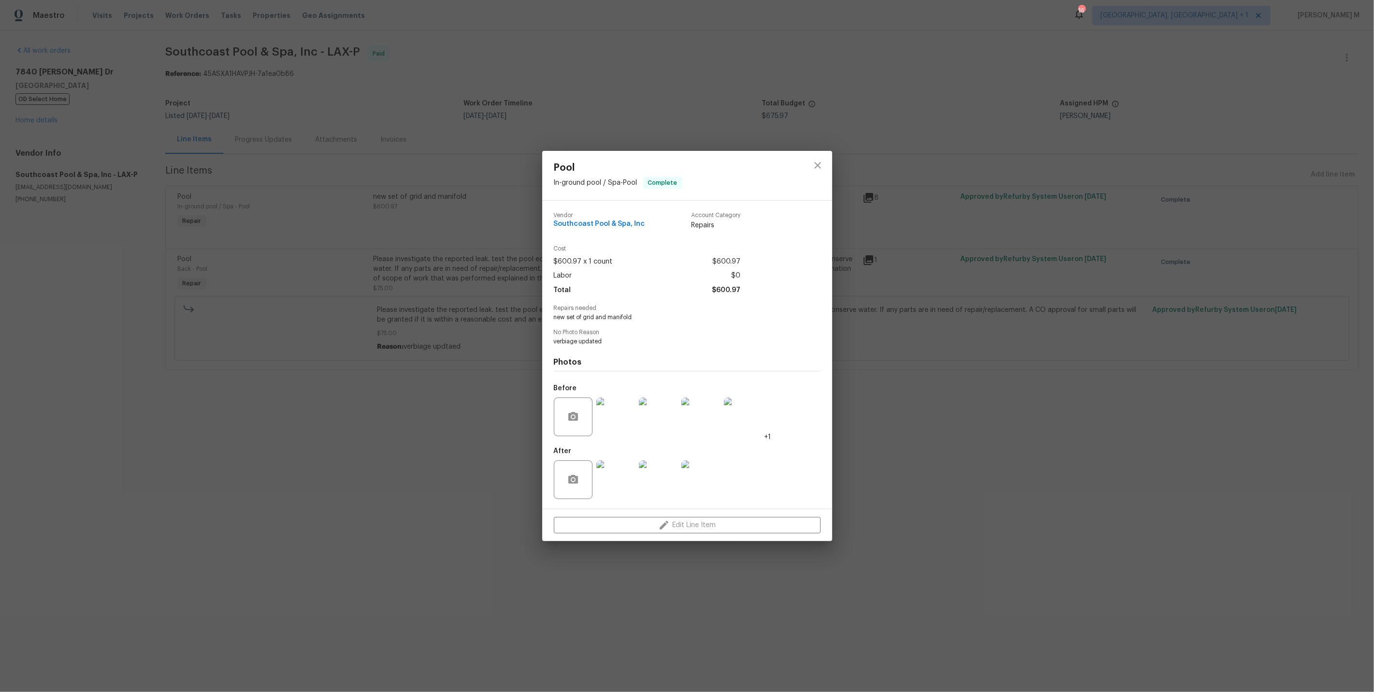
click at [453, 474] on div "Pool In-ground pool / Spa - Pool Complete Vendor Southcoast Pool & Spa, Inc Acc…" at bounding box center [687, 346] width 1374 height 692
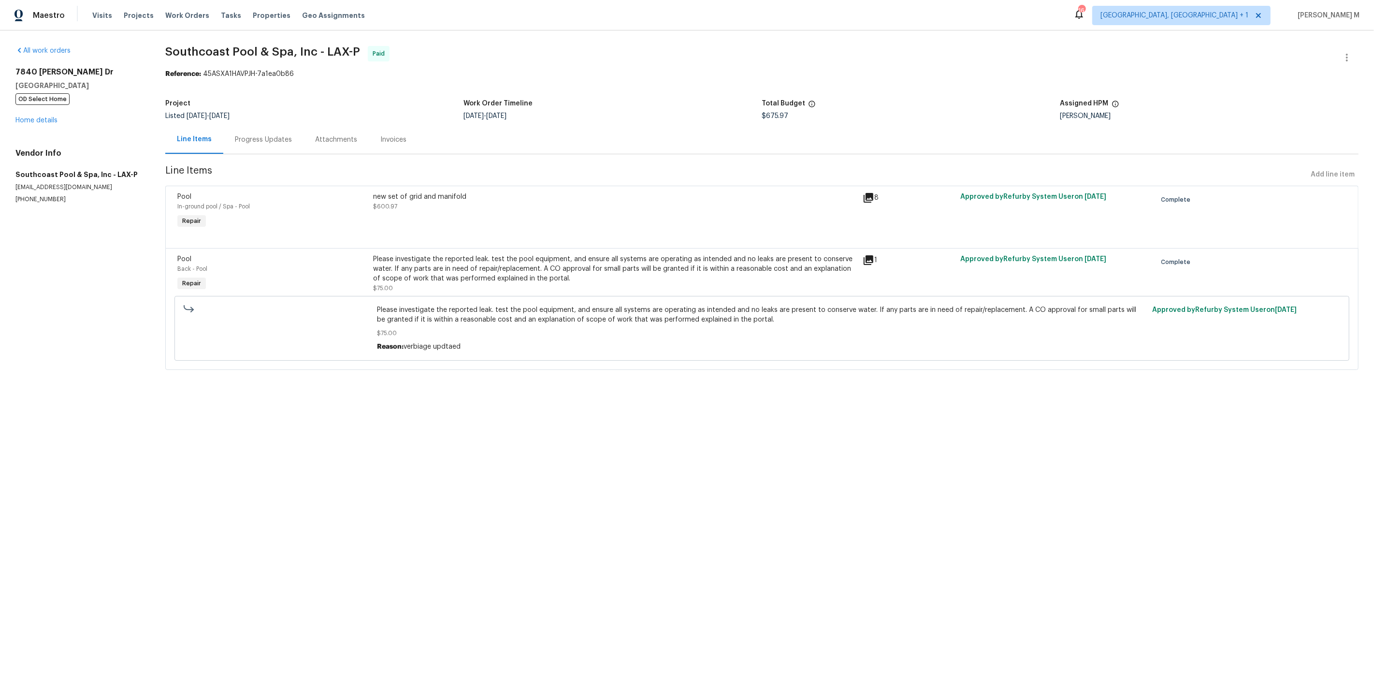
click at [287, 138] on div "Progress Updates" at bounding box center [263, 140] width 57 height 10
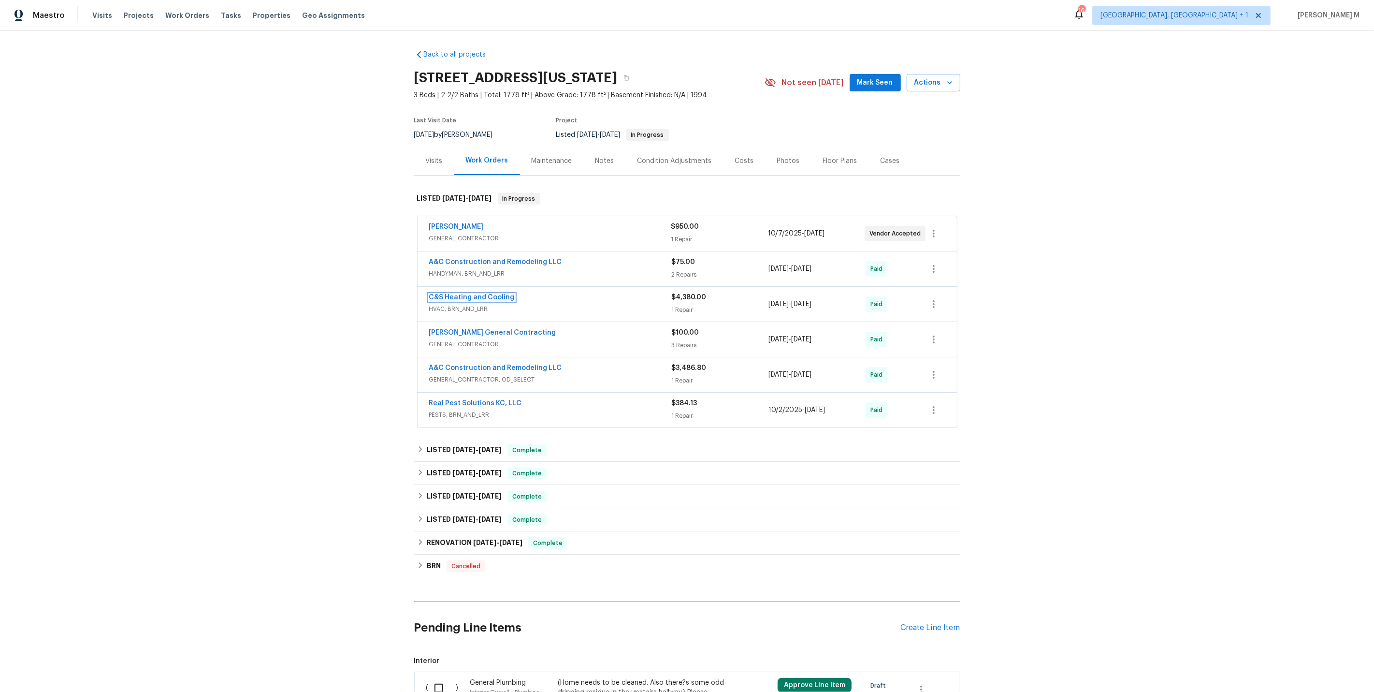
click at [464, 294] on link "C&S Heating and Cooling" at bounding box center [472, 297] width 86 height 7
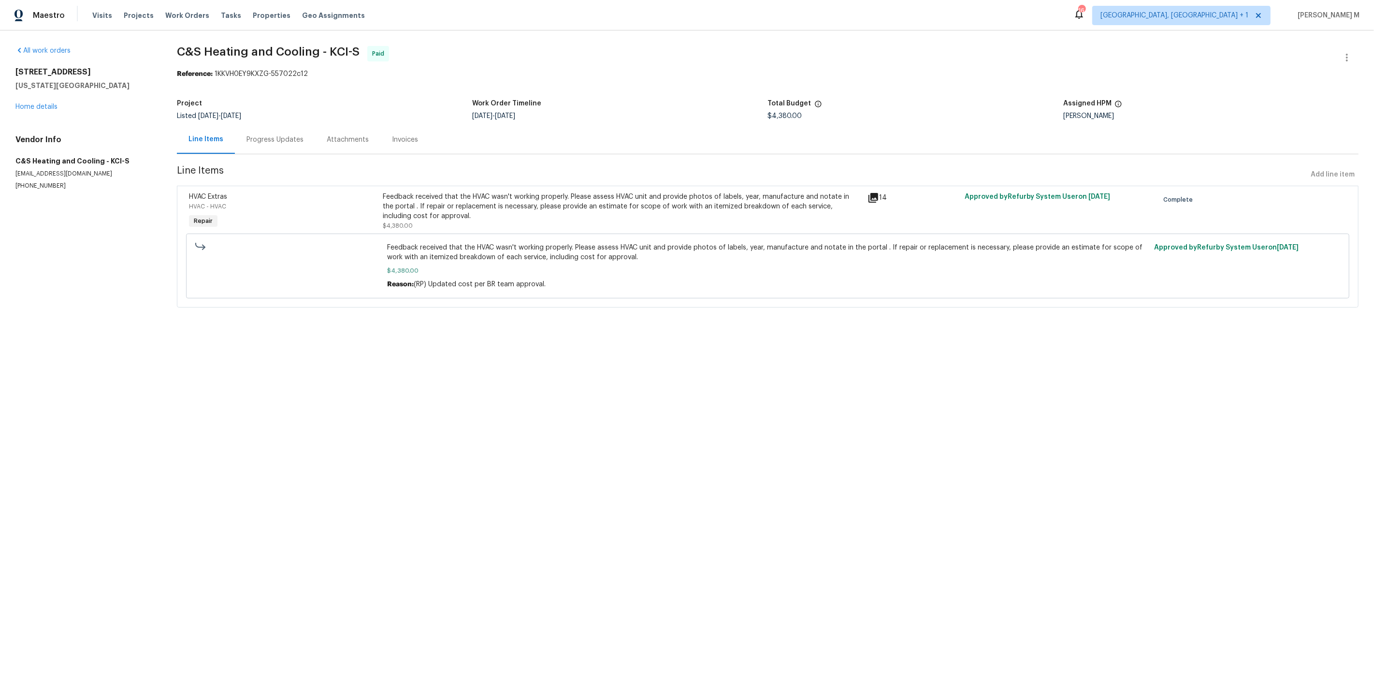
click at [280, 140] on div "Progress Updates" at bounding box center [275, 139] width 80 height 29
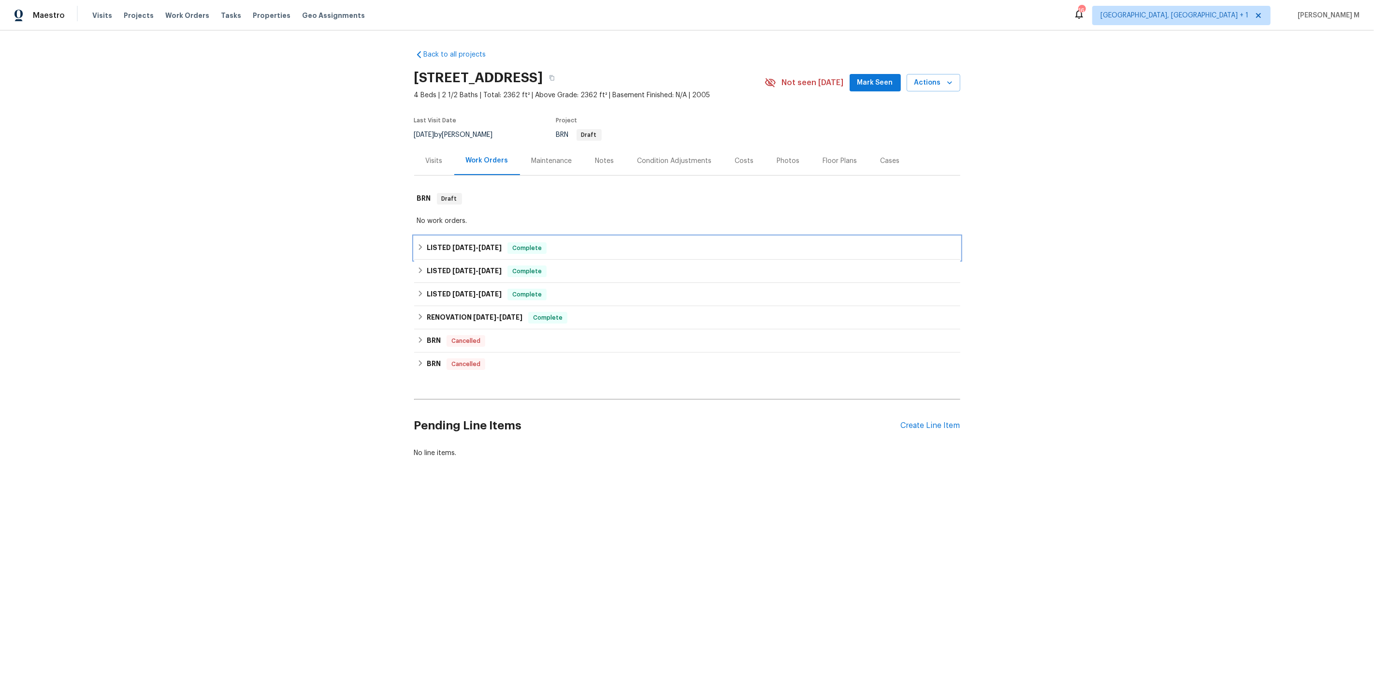
click at [464, 242] on h6 "LISTED [DATE] - [DATE]" at bounding box center [464, 248] width 75 height 12
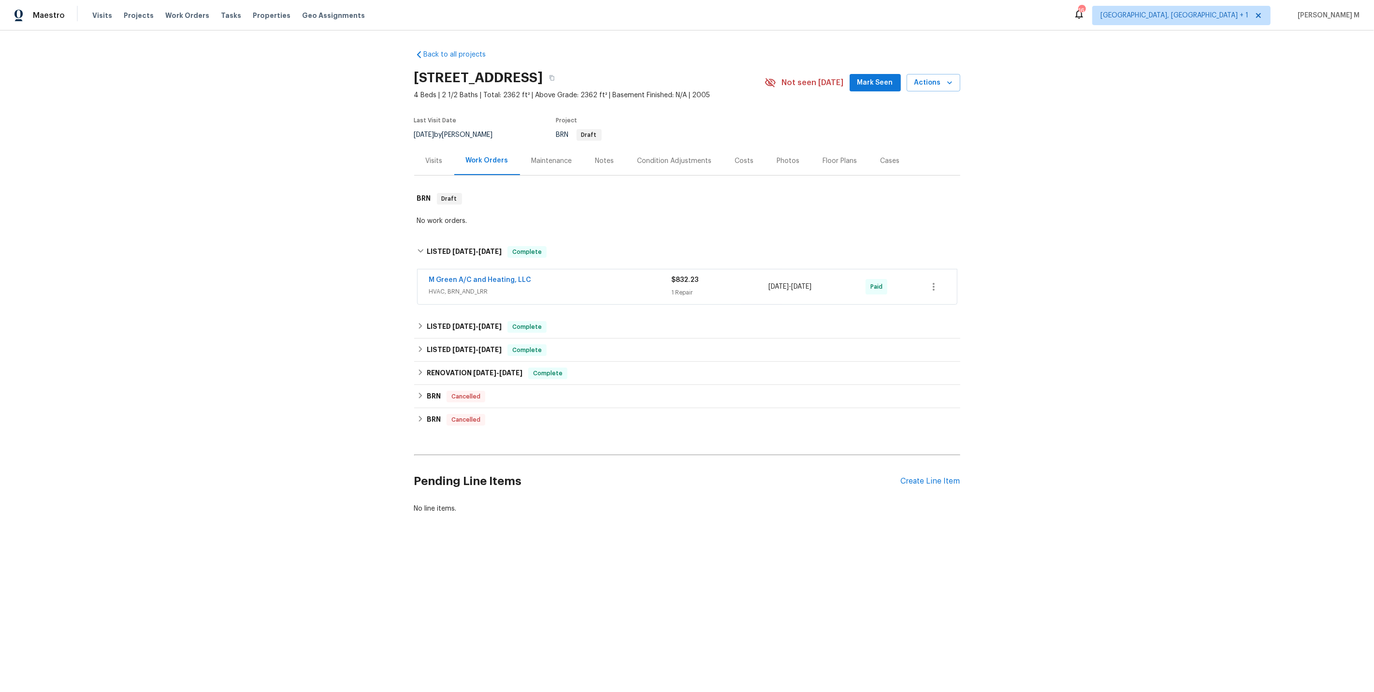
click at [459, 287] on span "HVAC, BRN_AND_LRR" at bounding box center [550, 292] width 243 height 10
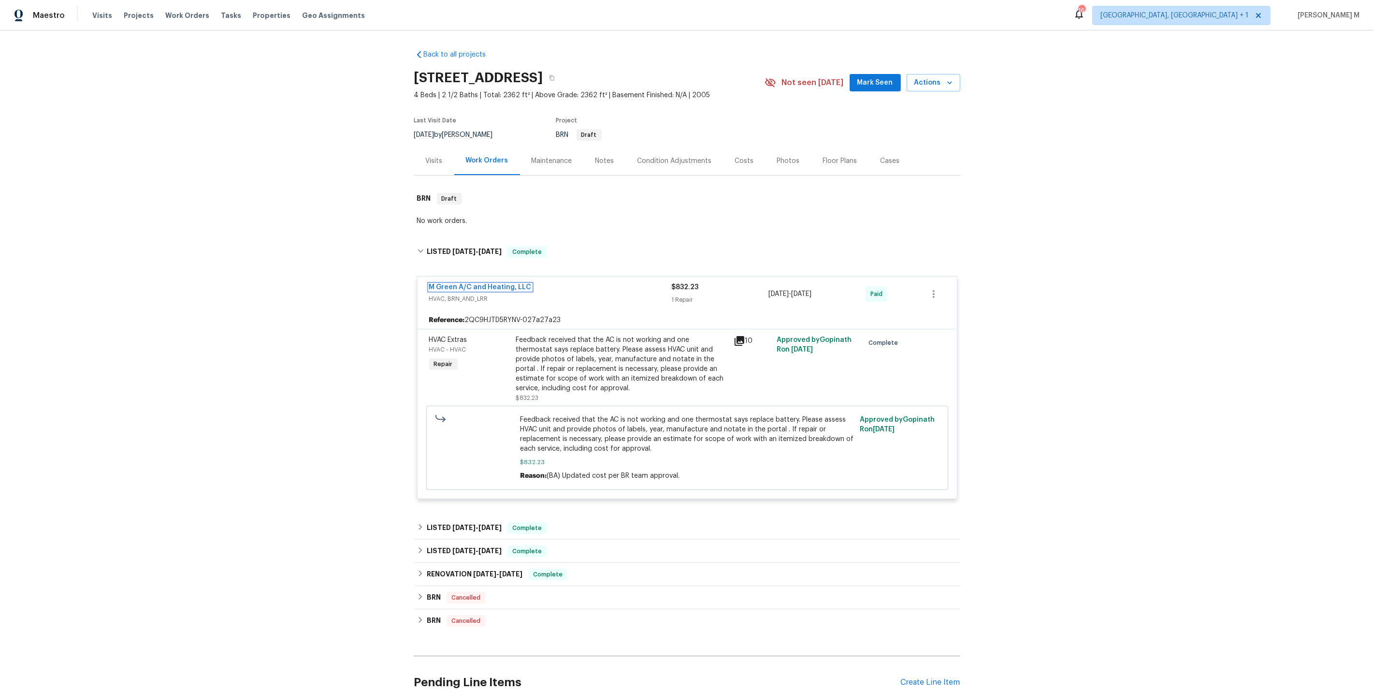
click at [490, 284] on link "M Green A/C and Heating, LLC" at bounding box center [480, 287] width 102 height 7
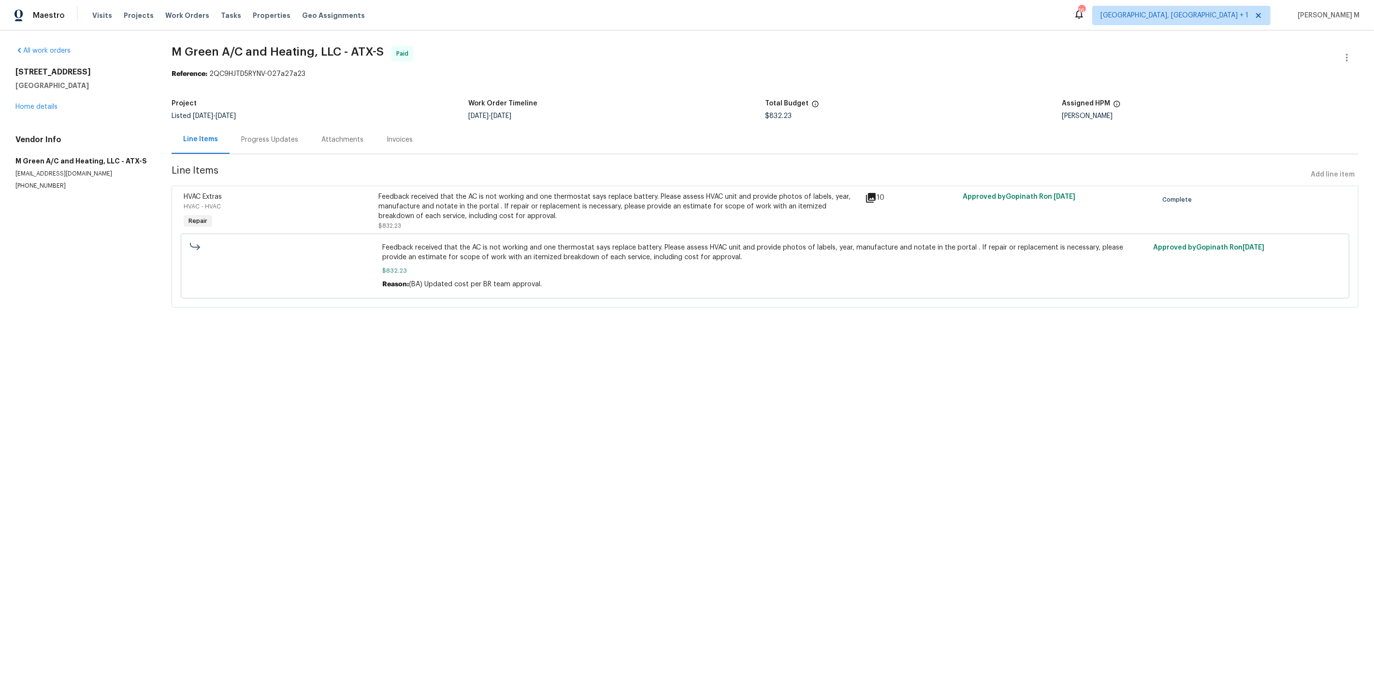
click at [263, 135] on div "Progress Updates" at bounding box center [269, 140] width 57 height 10
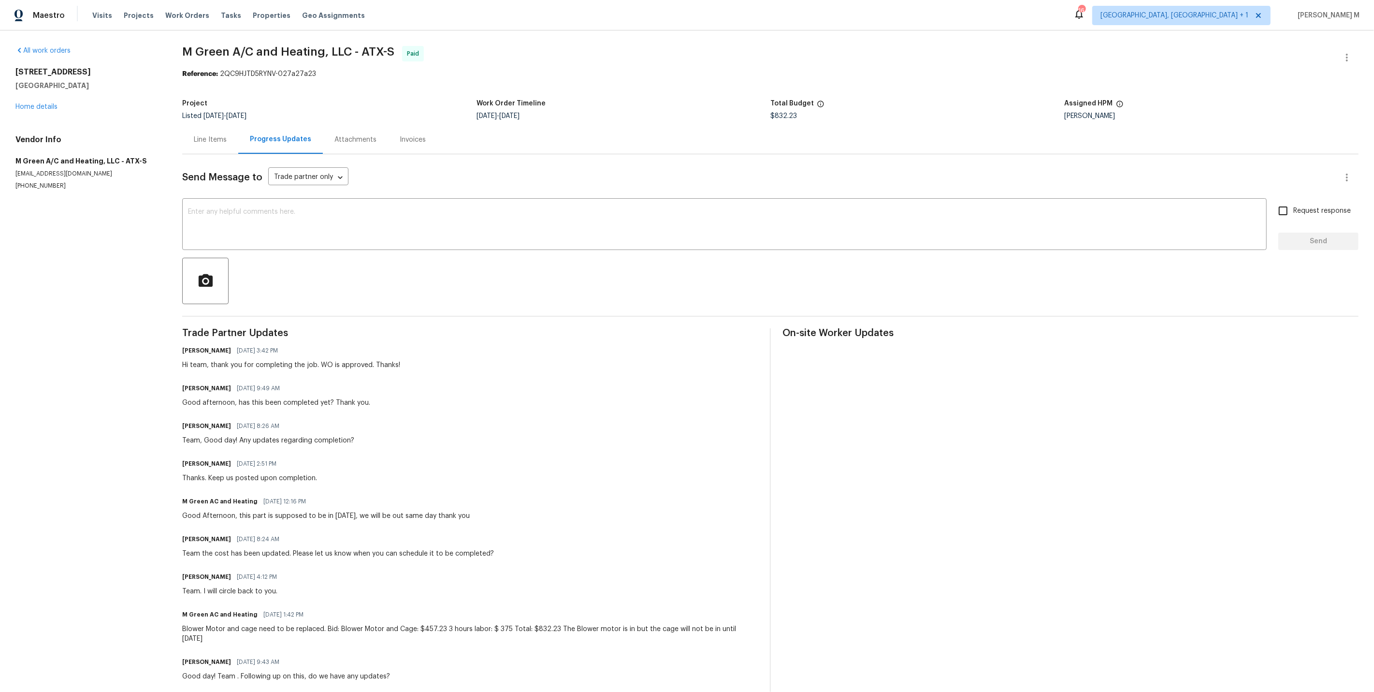
scroll to position [258, 0]
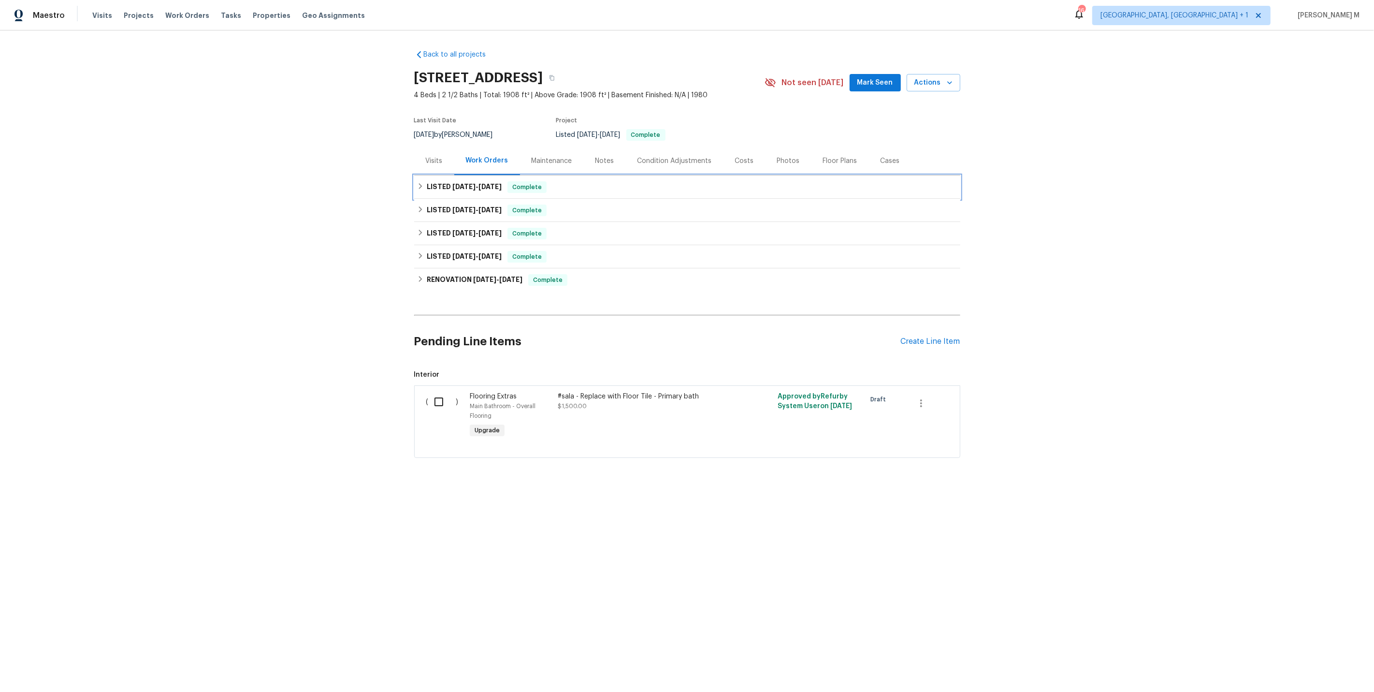
click at [453, 183] on span "[DATE]" at bounding box center [464, 186] width 23 height 7
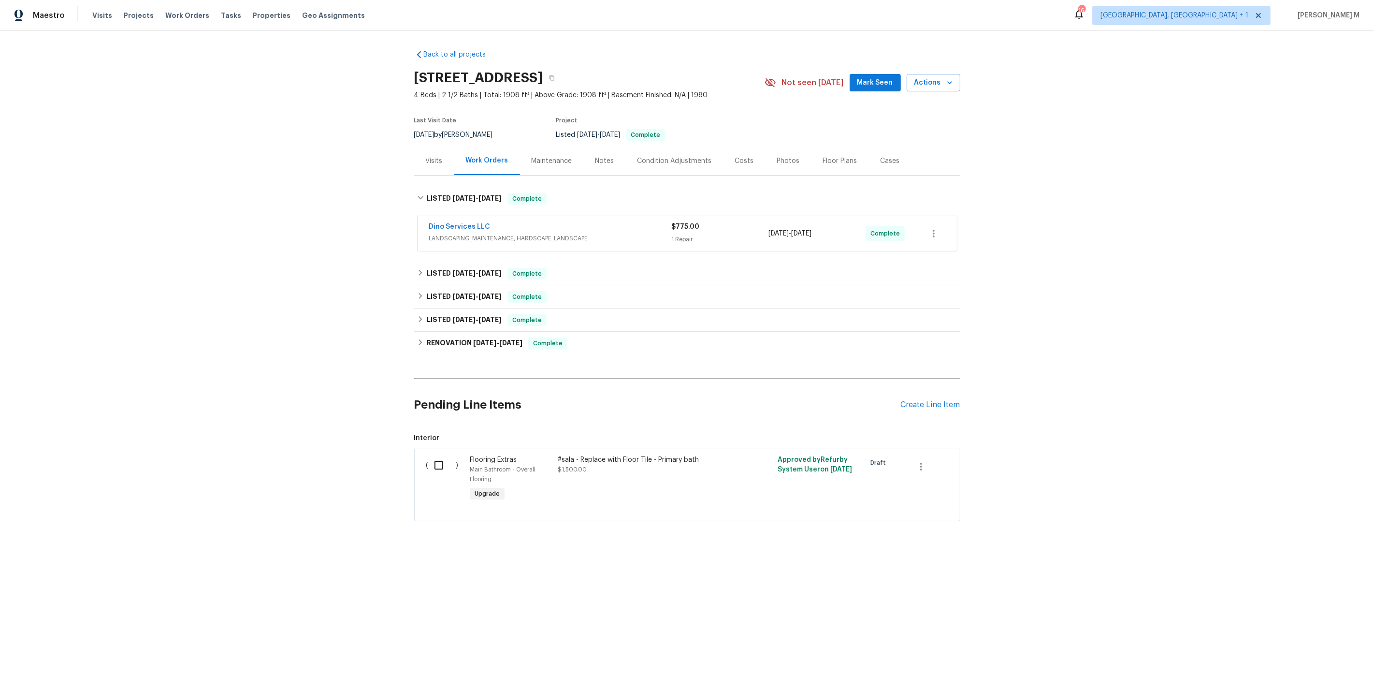
click at [462, 234] on span "LANDSCAPING_MAINTENANCE, HARDSCAPE_LANDSCAPE" at bounding box center [550, 239] width 243 height 10
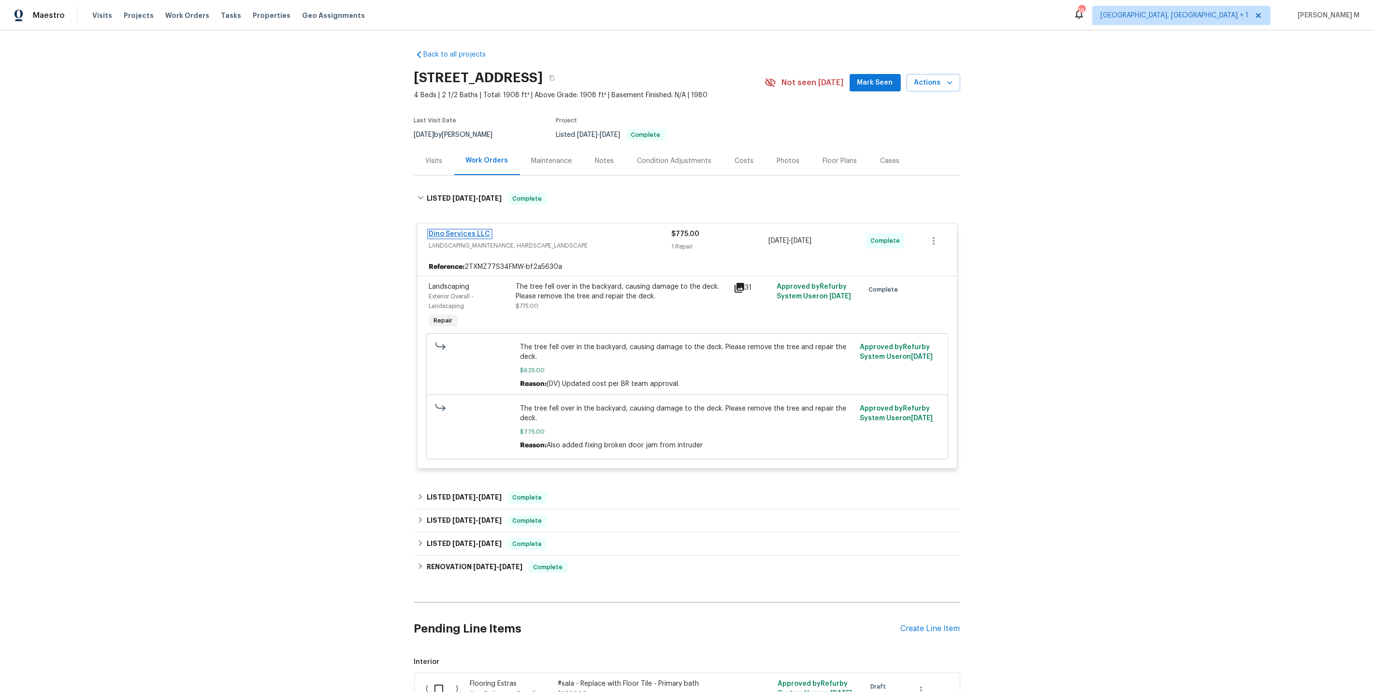
click at [449, 231] on link "Dino Services LLC" at bounding box center [459, 234] width 61 height 7
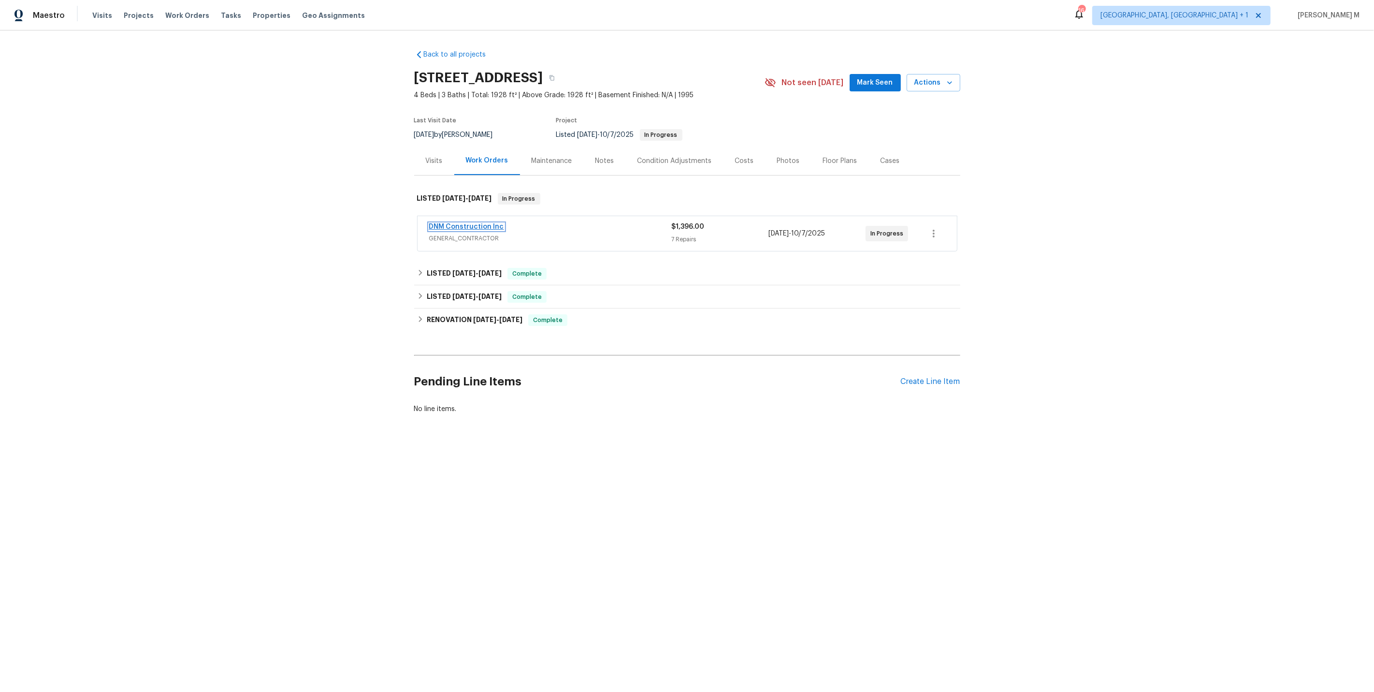
click at [453, 223] on link "DNM Construction Inc" at bounding box center [466, 226] width 75 height 7
click at [450, 269] on h6 "LISTED 9/9/25 - 9/21/25" at bounding box center [464, 274] width 75 height 12
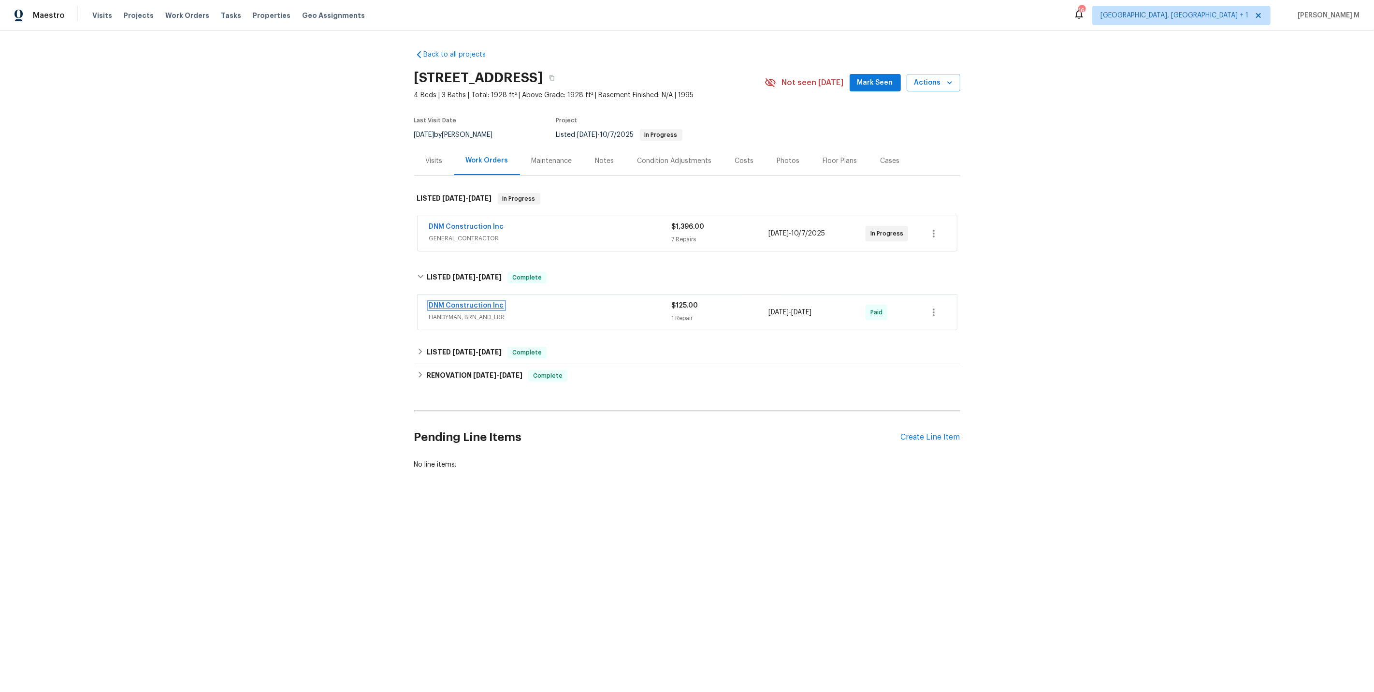
click at [447, 302] on link "DNM Construction Inc" at bounding box center [466, 305] width 75 height 7
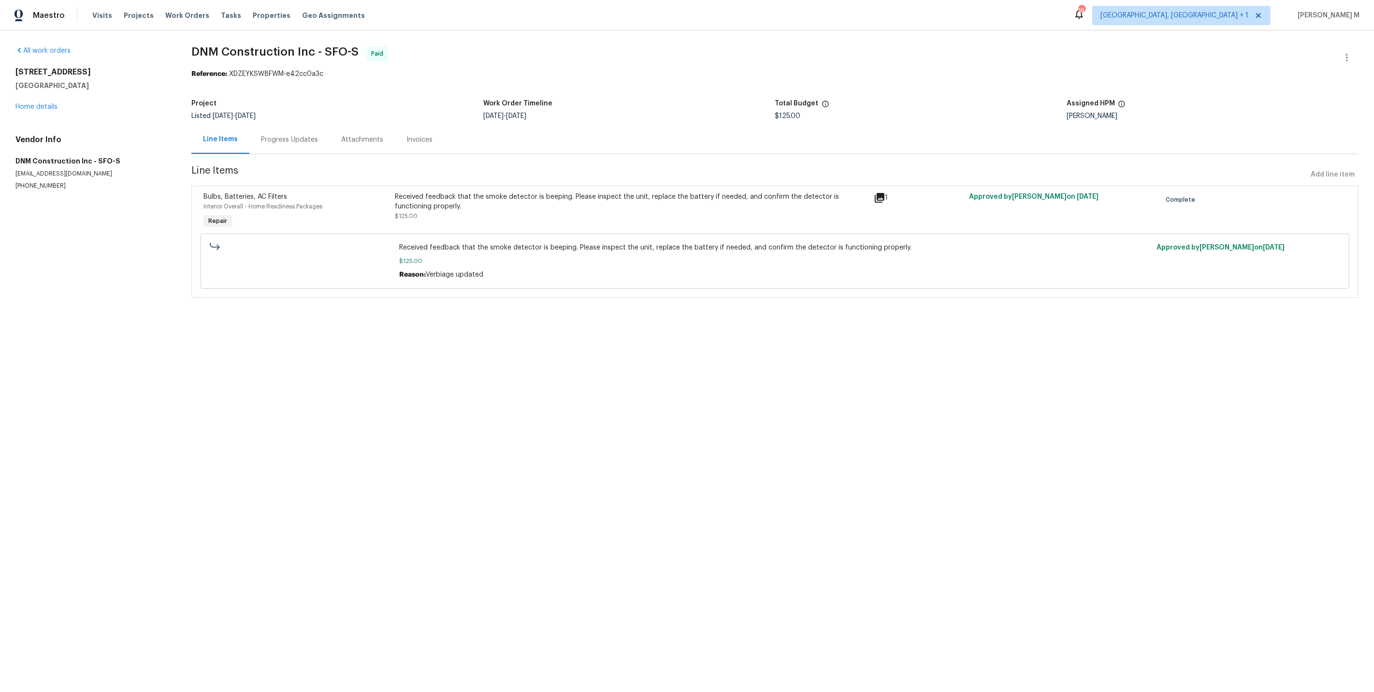
click at [254, 140] on div "Progress Updates" at bounding box center [289, 139] width 80 height 29
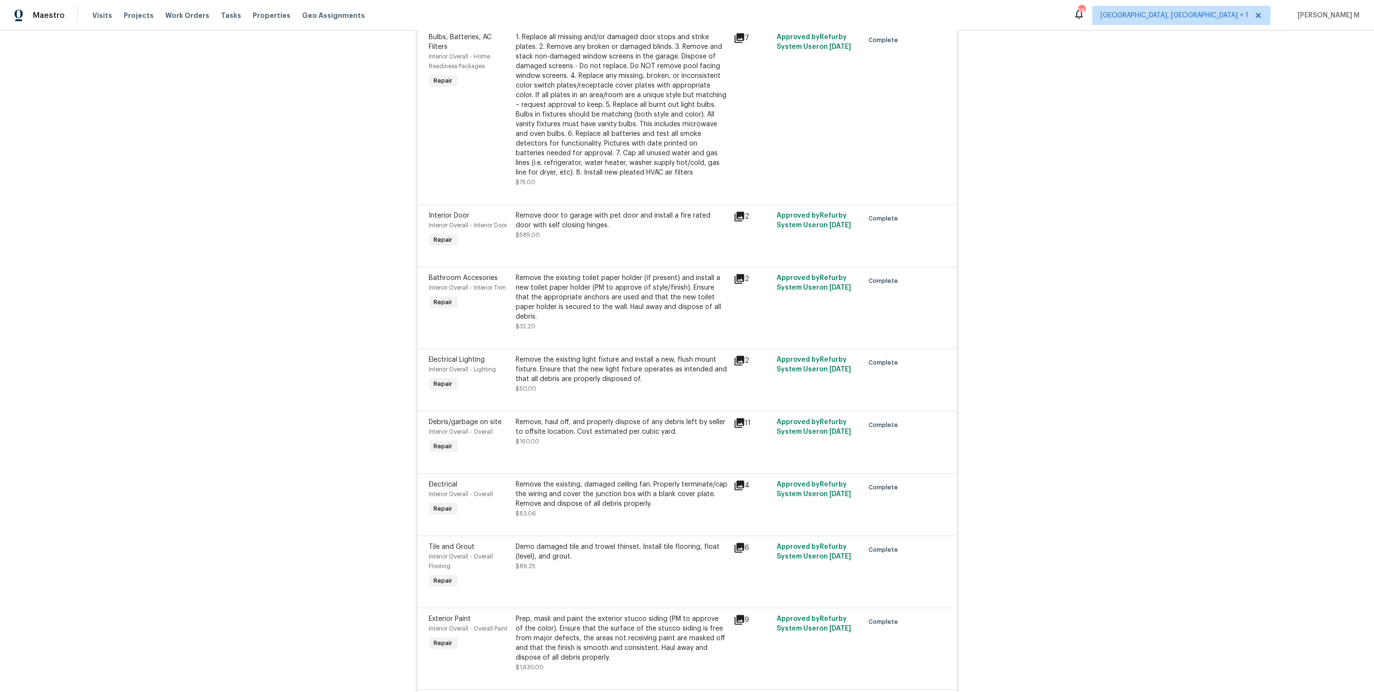
scroll to position [674, 0]
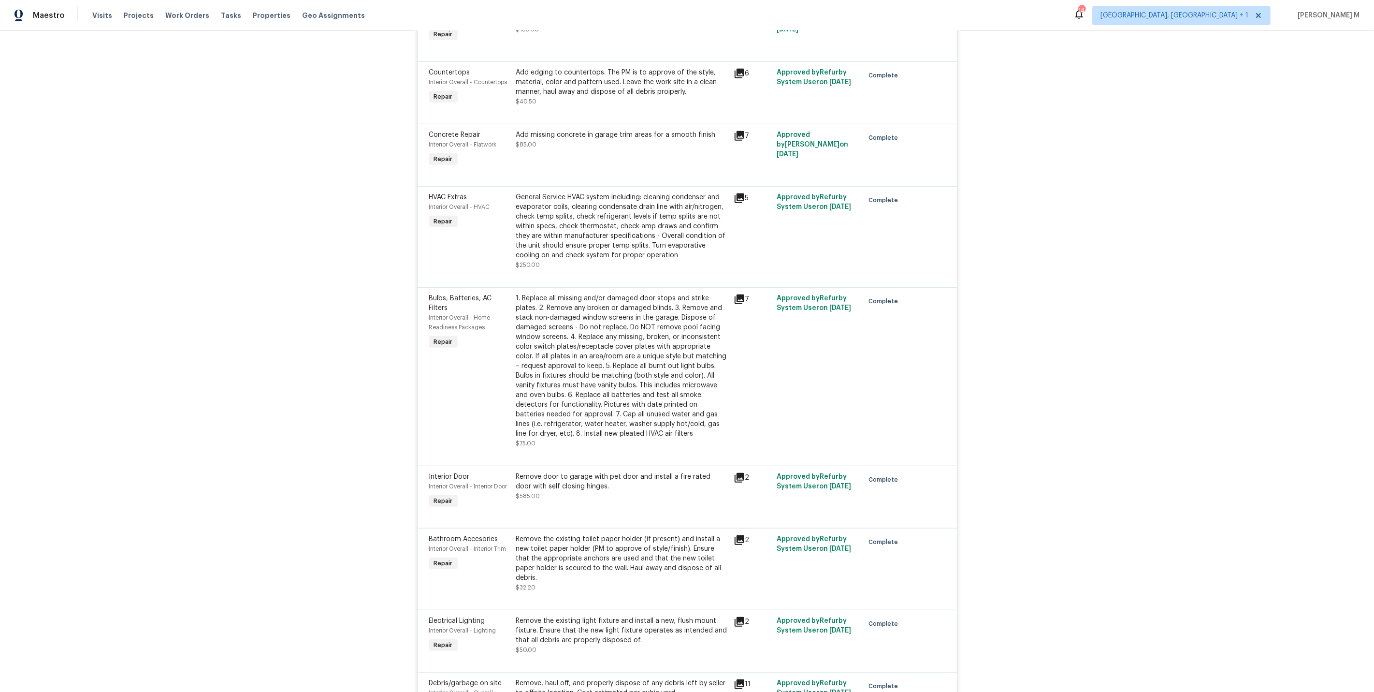
click at [999, 152] on div "Back to all projects 513 Florida St SE, Albuquerque, NM 87108 2 Beds | 1 Baths …" at bounding box center [687, 360] width 1374 height 661
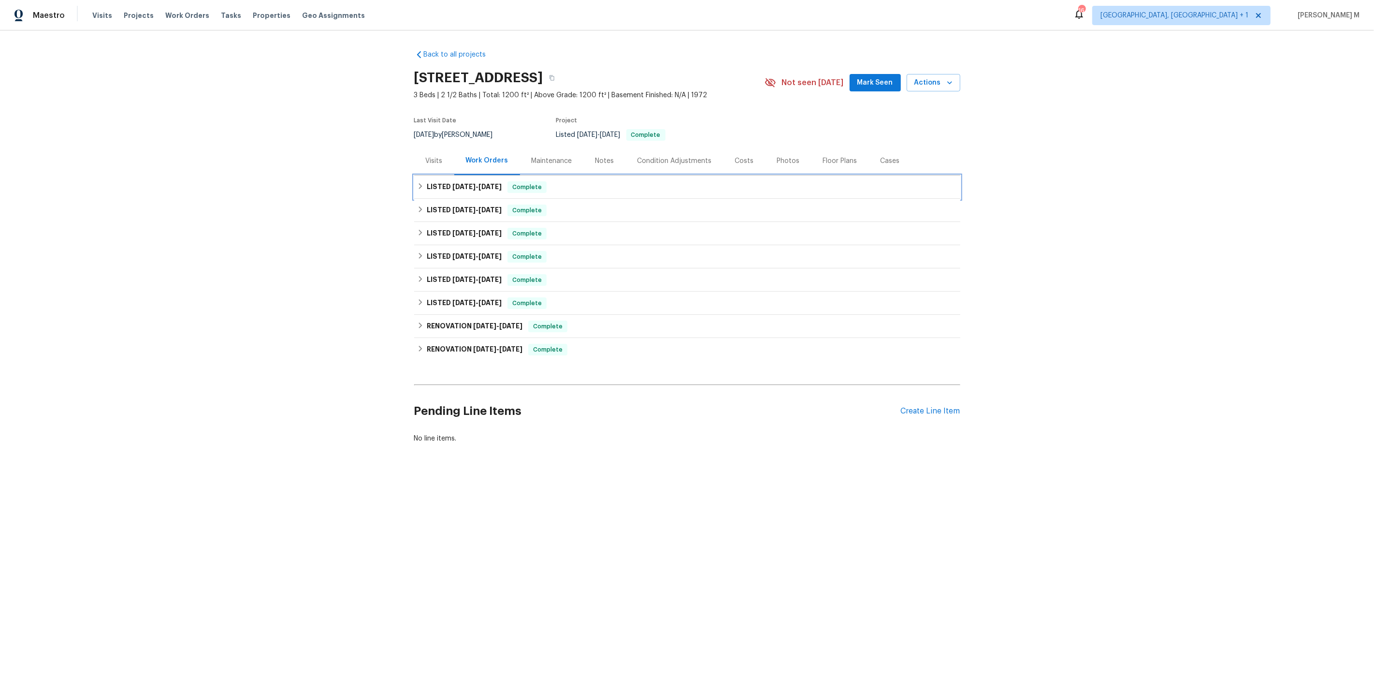
click at [458, 187] on h6 "LISTED 9/4/25 - 9/5/25" at bounding box center [464, 187] width 75 height 12
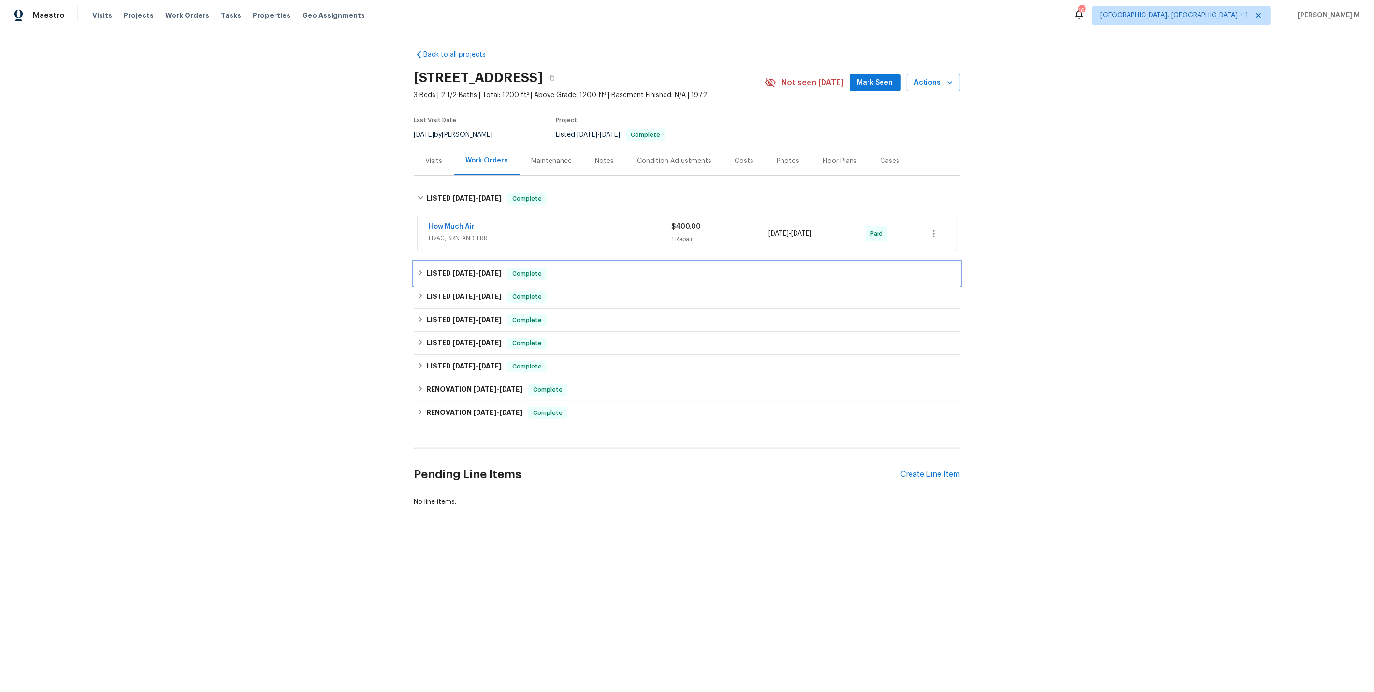
click at [455, 262] on div "LISTED 8/26/25 - 8/28/25 Complete" at bounding box center [687, 273] width 546 height 23
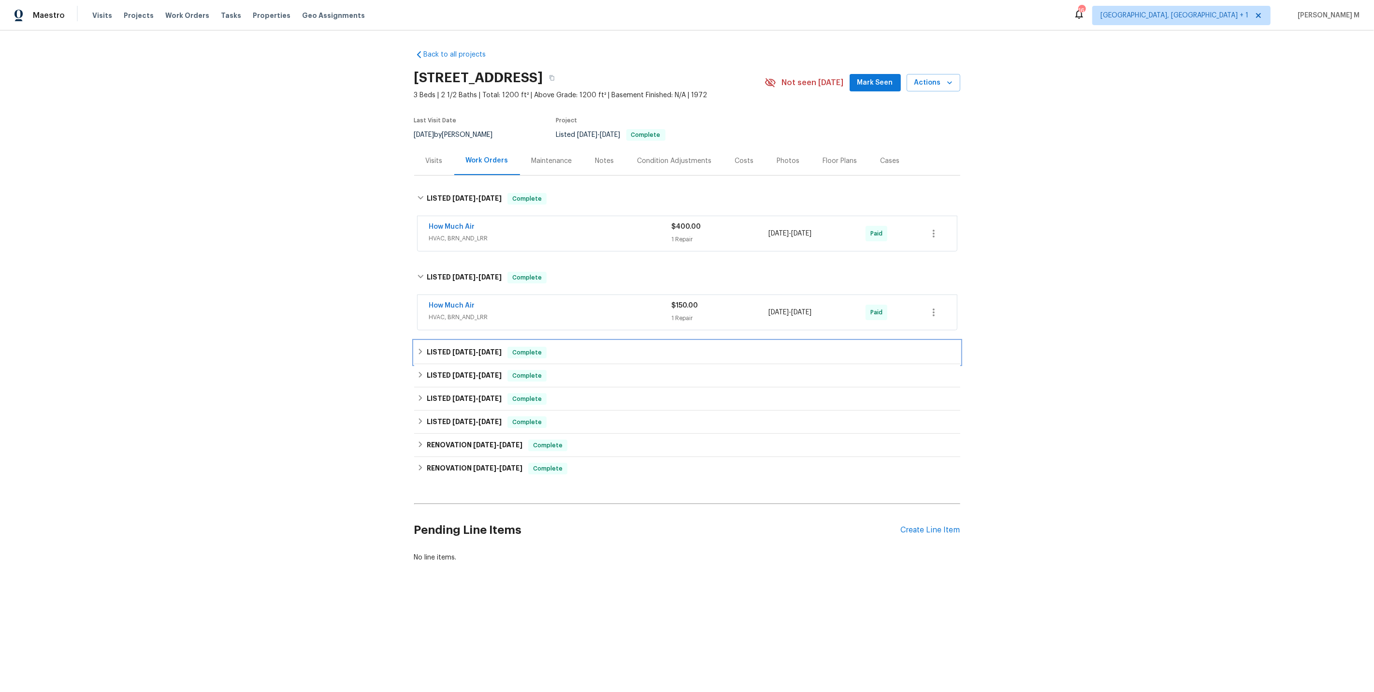
click at [450, 351] on div "LISTED 7/30/25 - 7/31/25 Complete" at bounding box center [687, 352] width 546 height 23
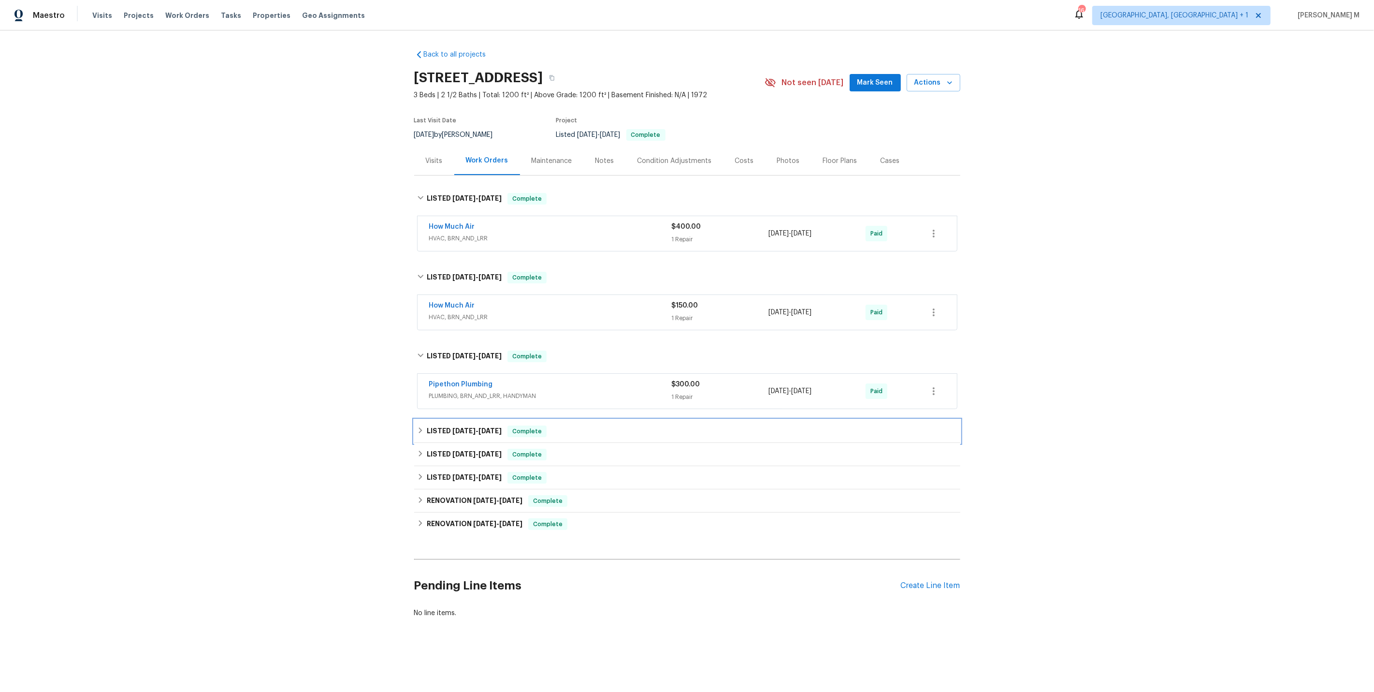
click at [446, 425] on h6 "LISTED 6/30/25 - 7/8/25" at bounding box center [464, 431] width 75 height 12
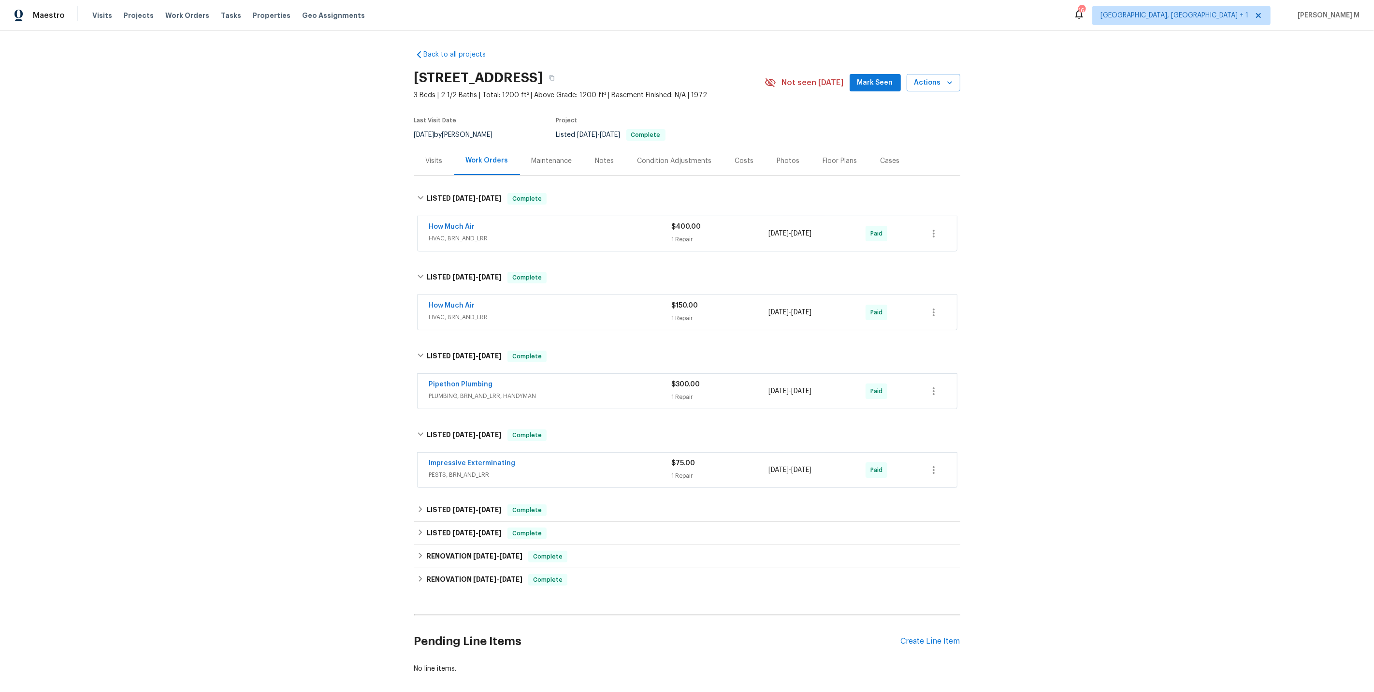
click at [467, 391] on span "PLUMBING, BRN_AND_LRR, HANDYMAN" at bounding box center [550, 396] width 243 height 10
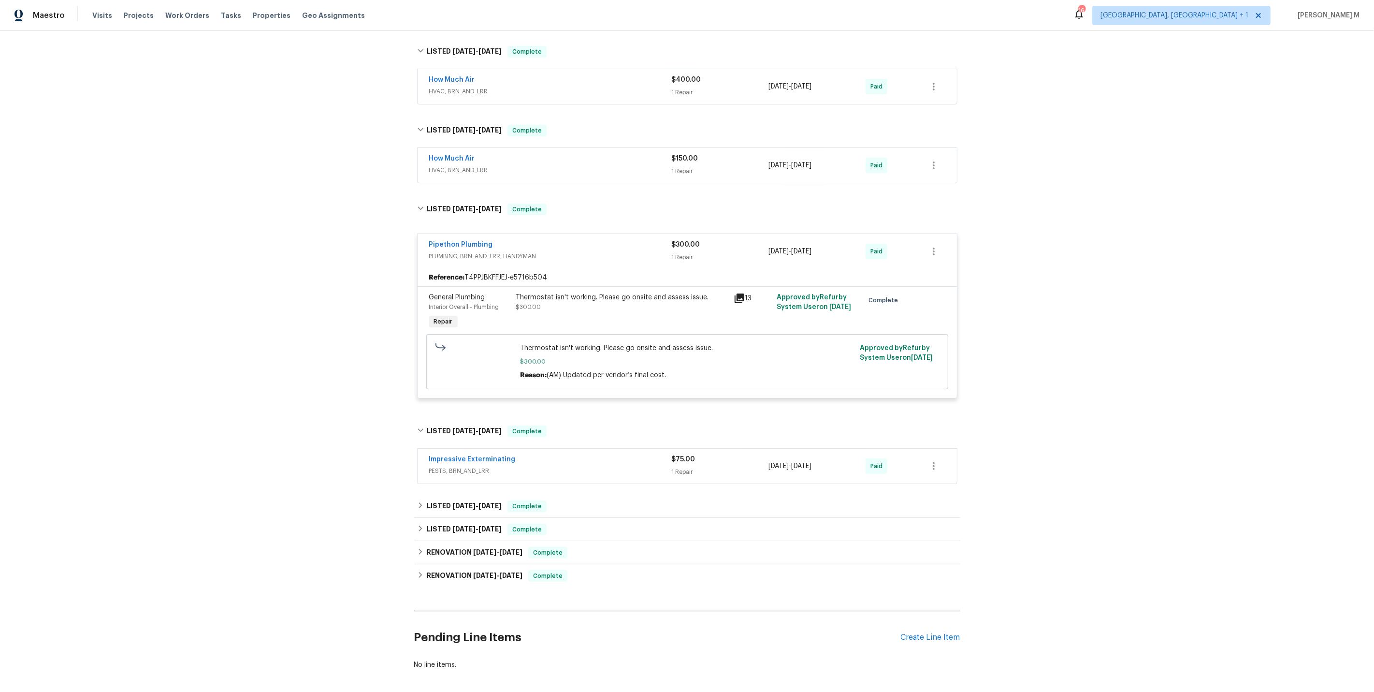
scroll to position [171, 0]
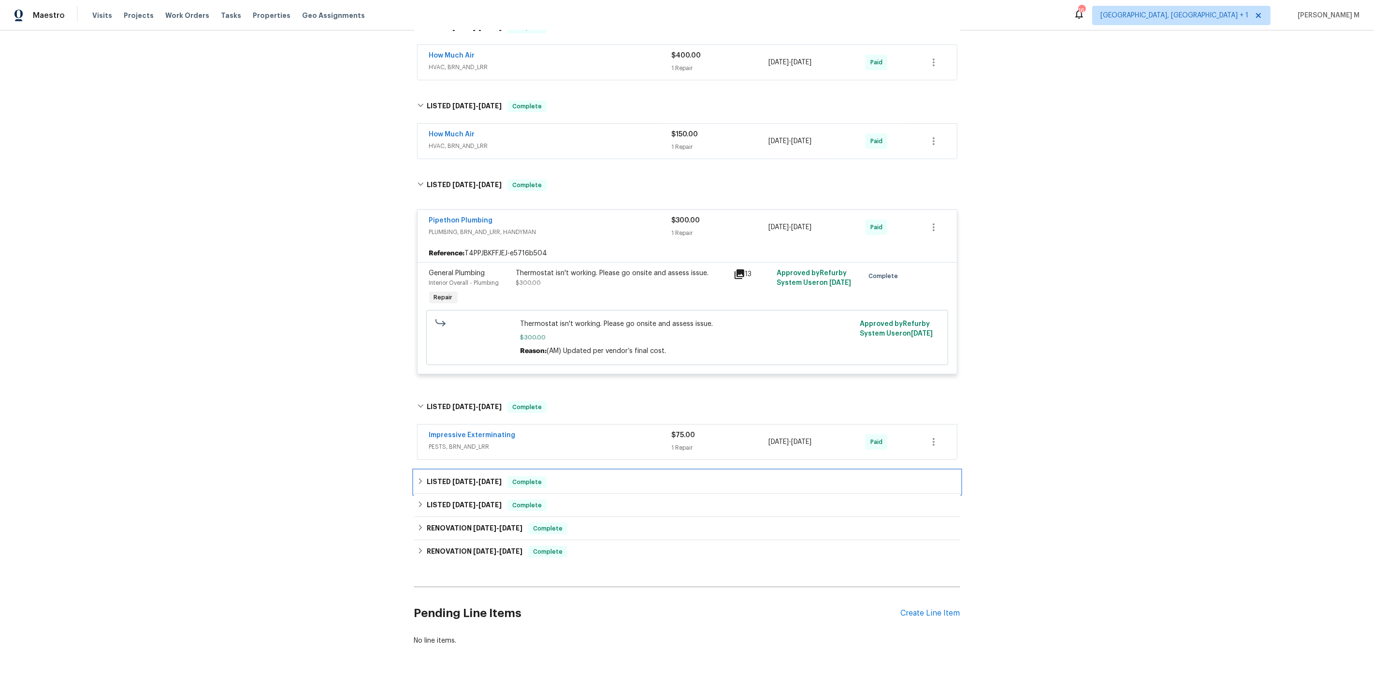
click at [474, 476] on h6 "LISTED 5/29/25 - 5/30/25" at bounding box center [464, 482] width 75 height 12
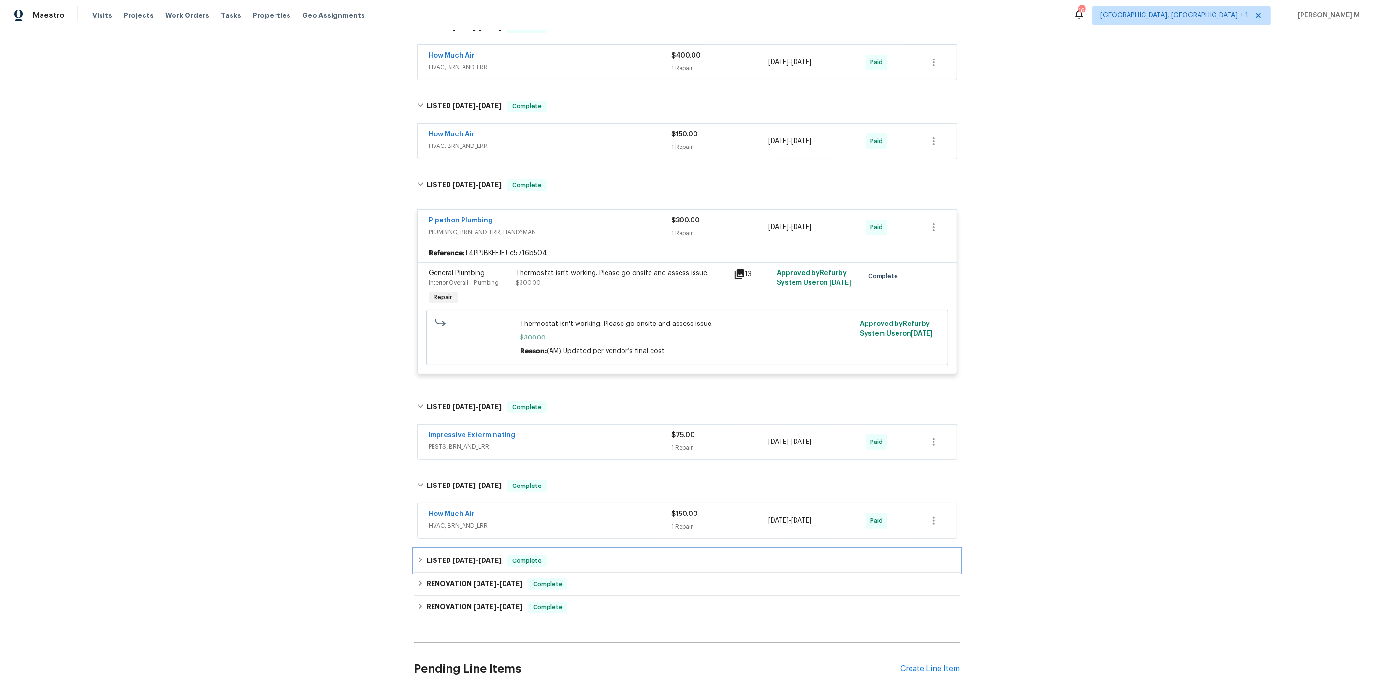
click at [458, 557] on span "4/3/25" at bounding box center [464, 560] width 23 height 7
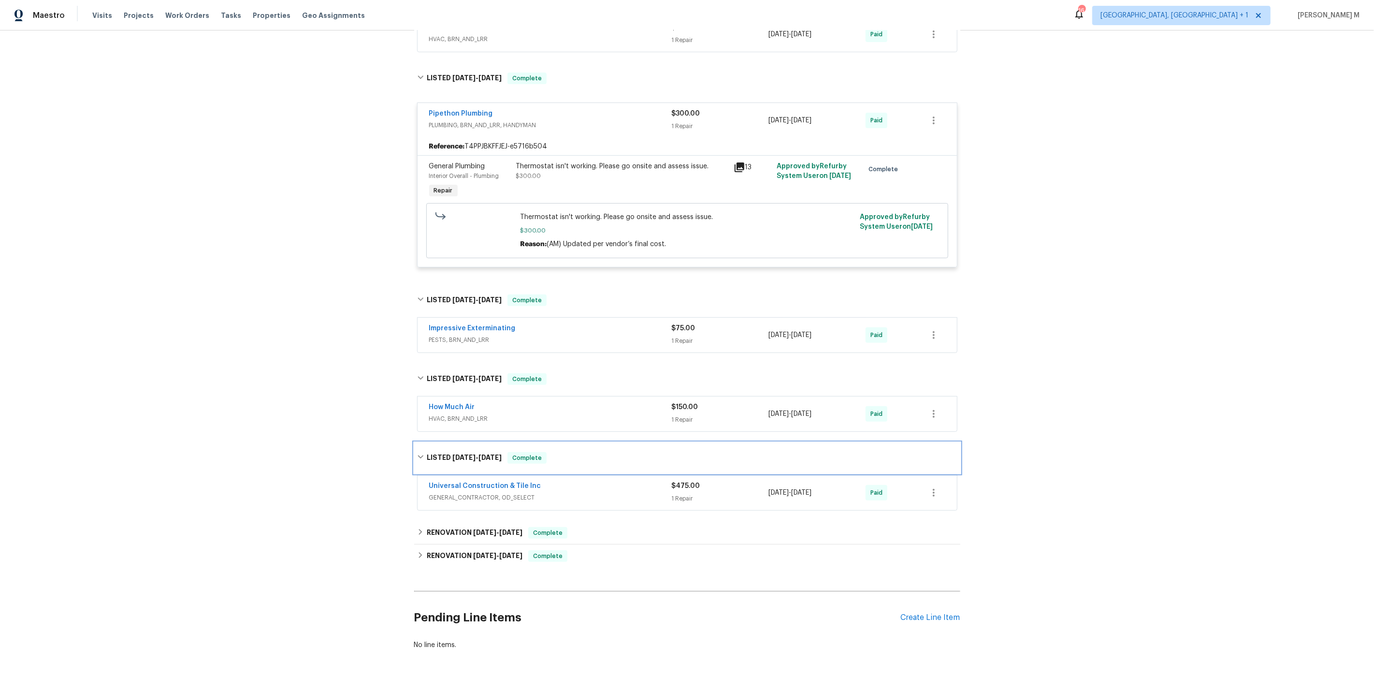
scroll to position [279, 0]
click at [464, 526] on h6 "RENOVATION 3/13/25 - 3/14/25" at bounding box center [475, 532] width 96 height 12
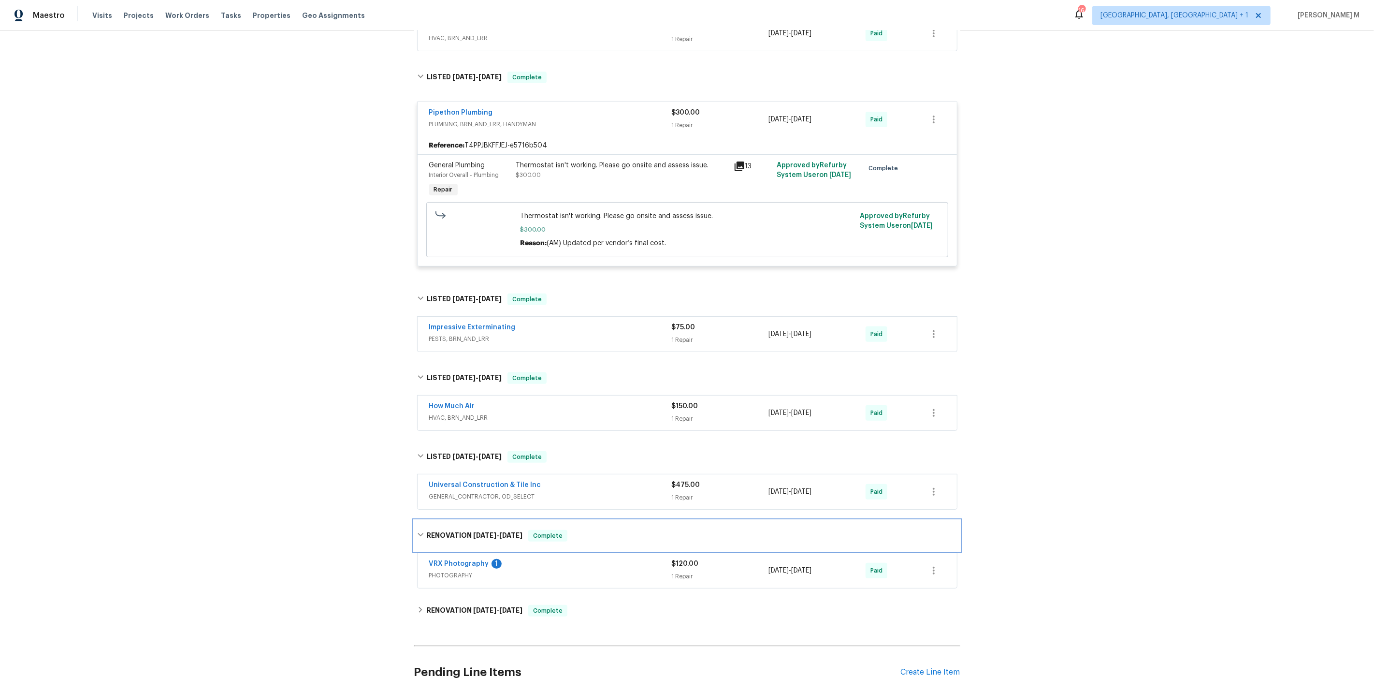
scroll to position [0, 0]
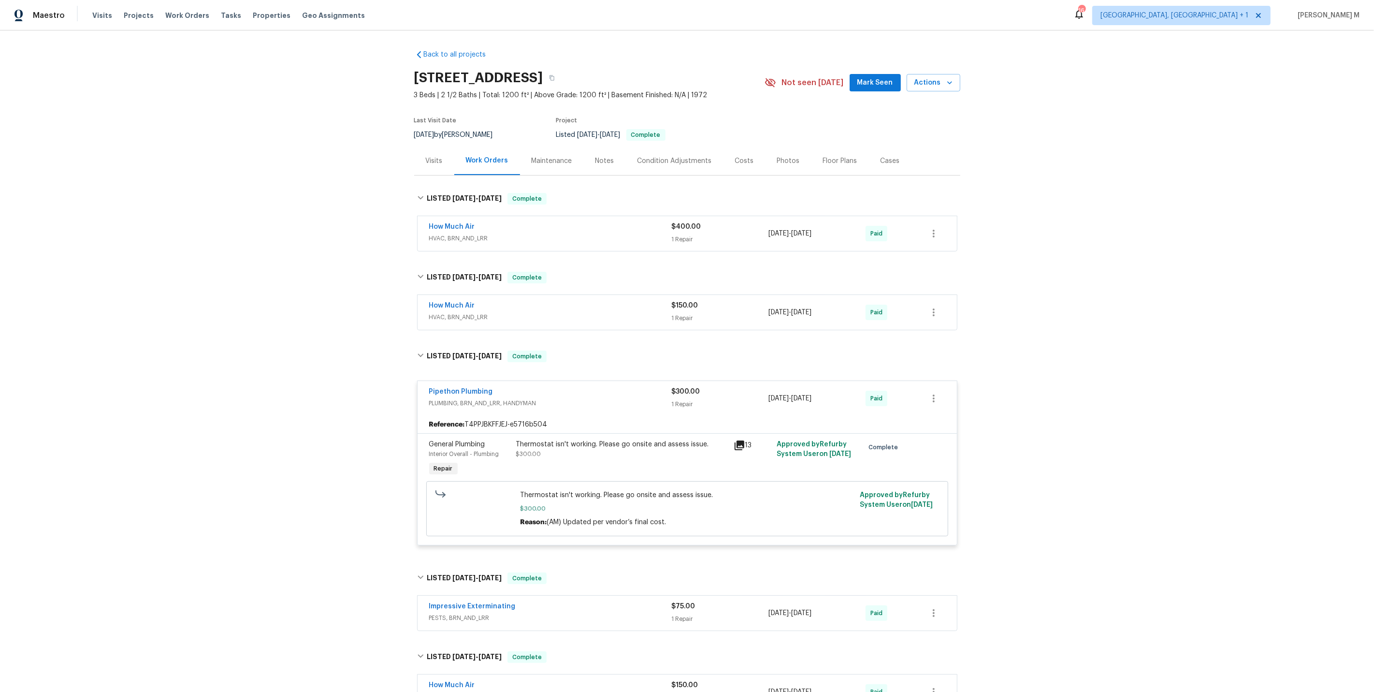
click at [316, 207] on div "Back to all projects 700 W La Veta Ave Unit H7, Orange, CA 92868 3 Beds | 2 1/2…" at bounding box center [687, 360] width 1374 height 661
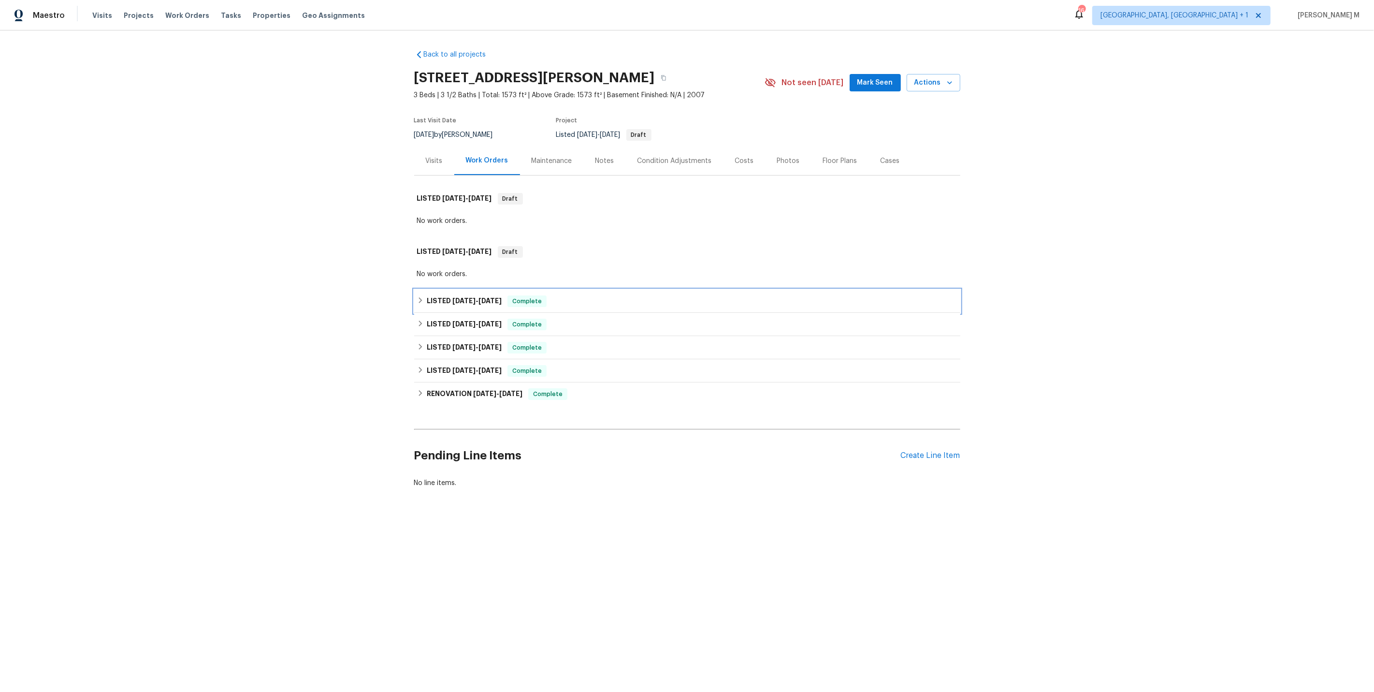
click at [446, 295] on h6 "LISTED 9/22/25 - 9/30/25" at bounding box center [464, 301] width 75 height 12
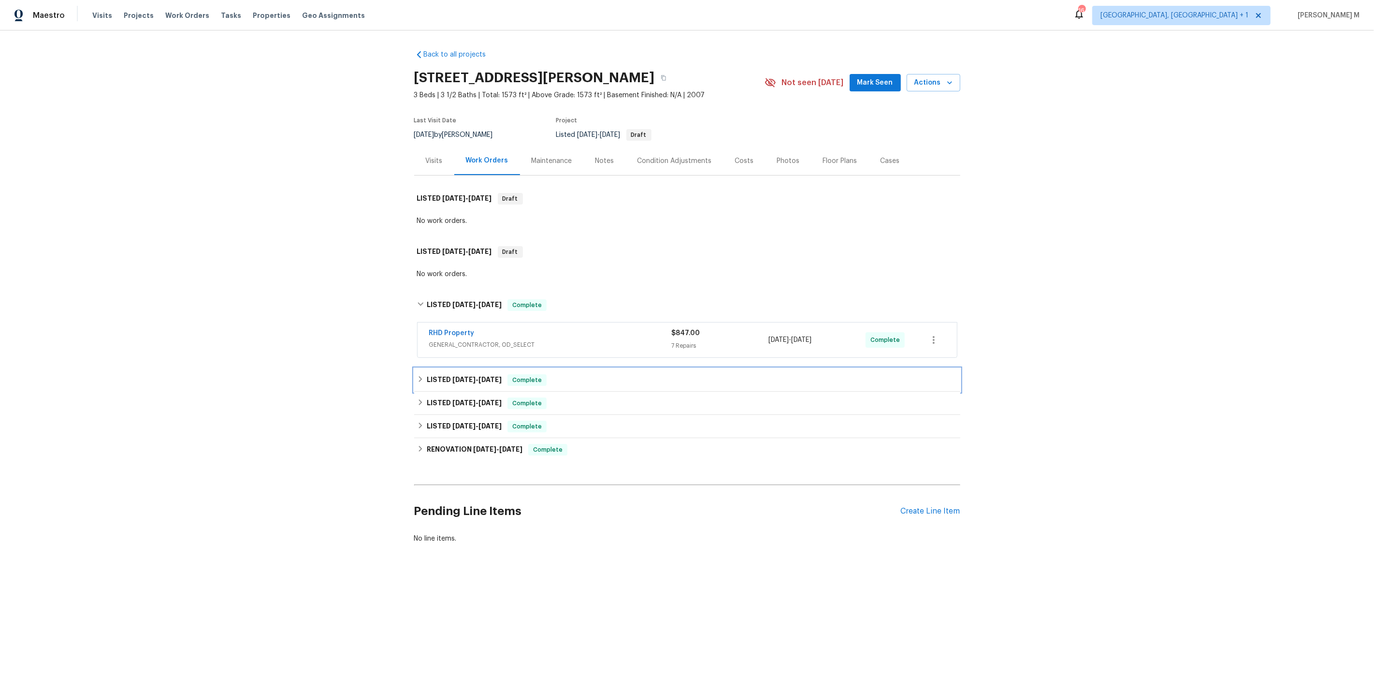
click at [459, 382] on div "LISTED 9/22/25 - 9/30/25 Complete" at bounding box center [687, 379] width 546 height 23
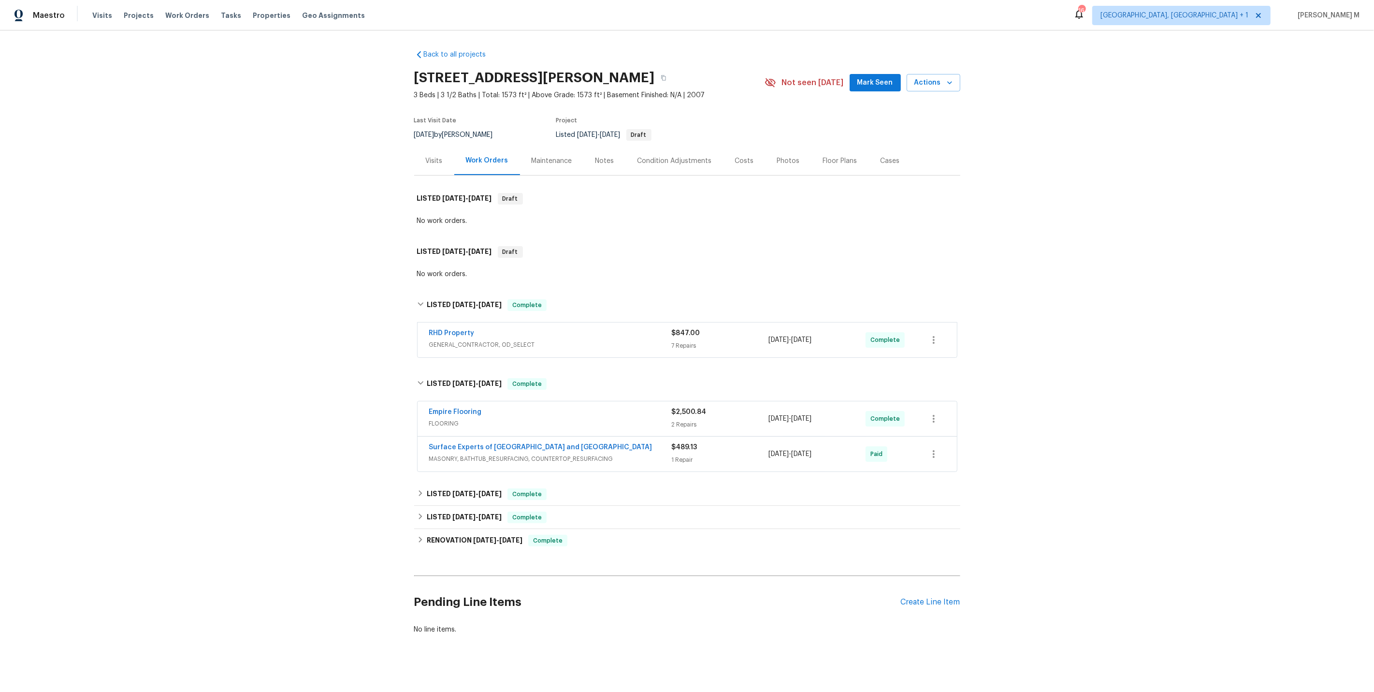
click at [534, 157] on div "Maintenance" at bounding box center [552, 161] width 41 height 10
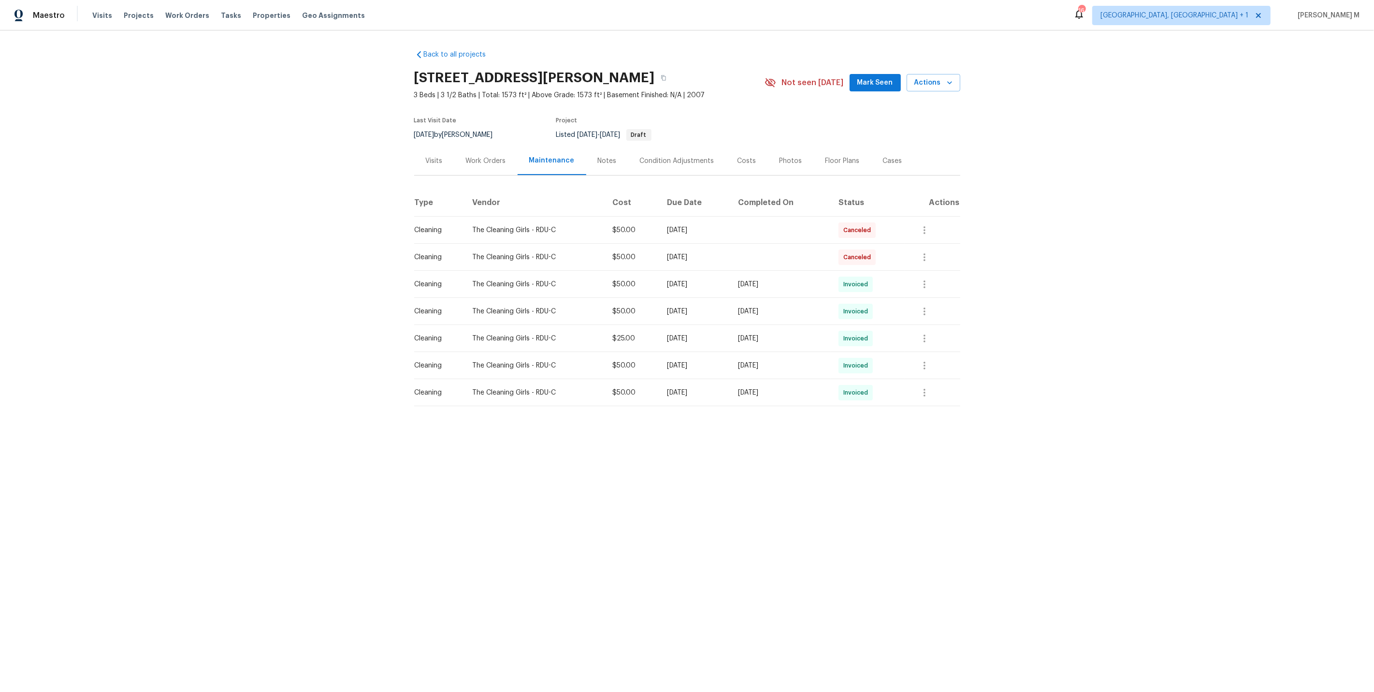
click at [460, 160] on div "Work Orders" at bounding box center [485, 160] width 63 height 29
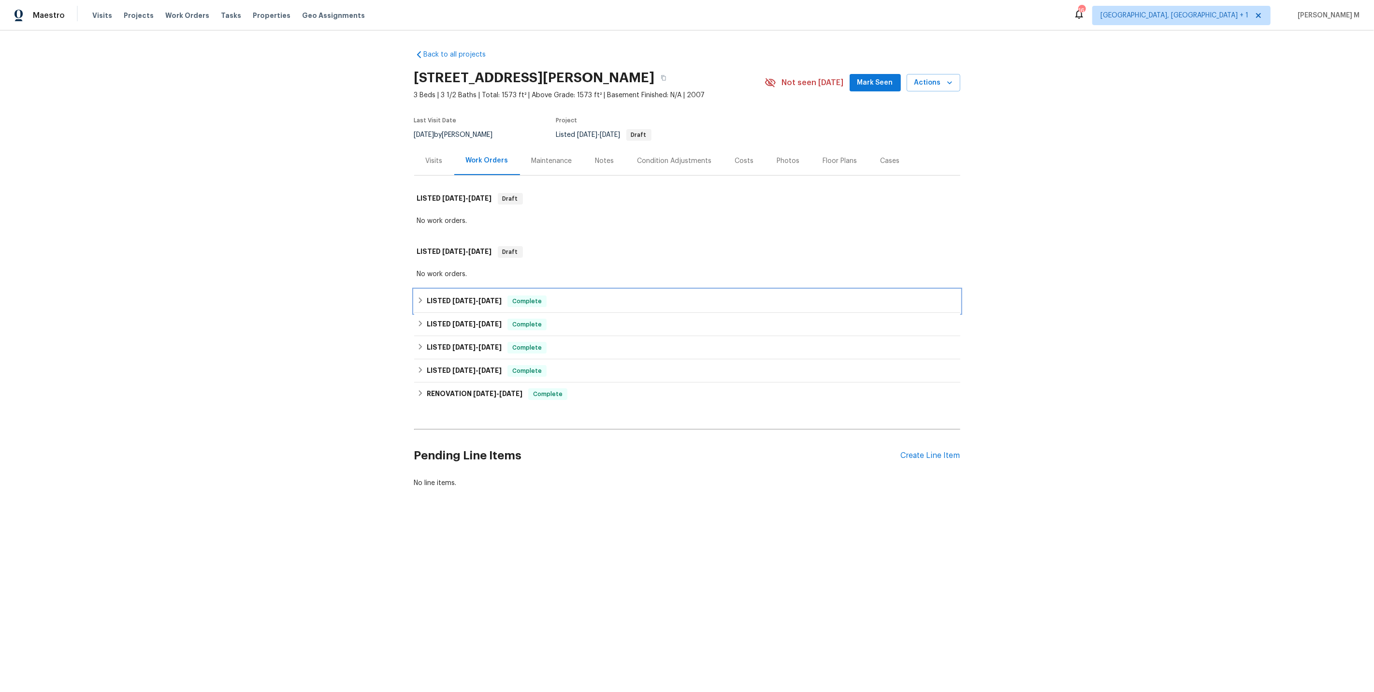
click at [458, 298] on span "9/22/25" at bounding box center [464, 300] width 23 height 7
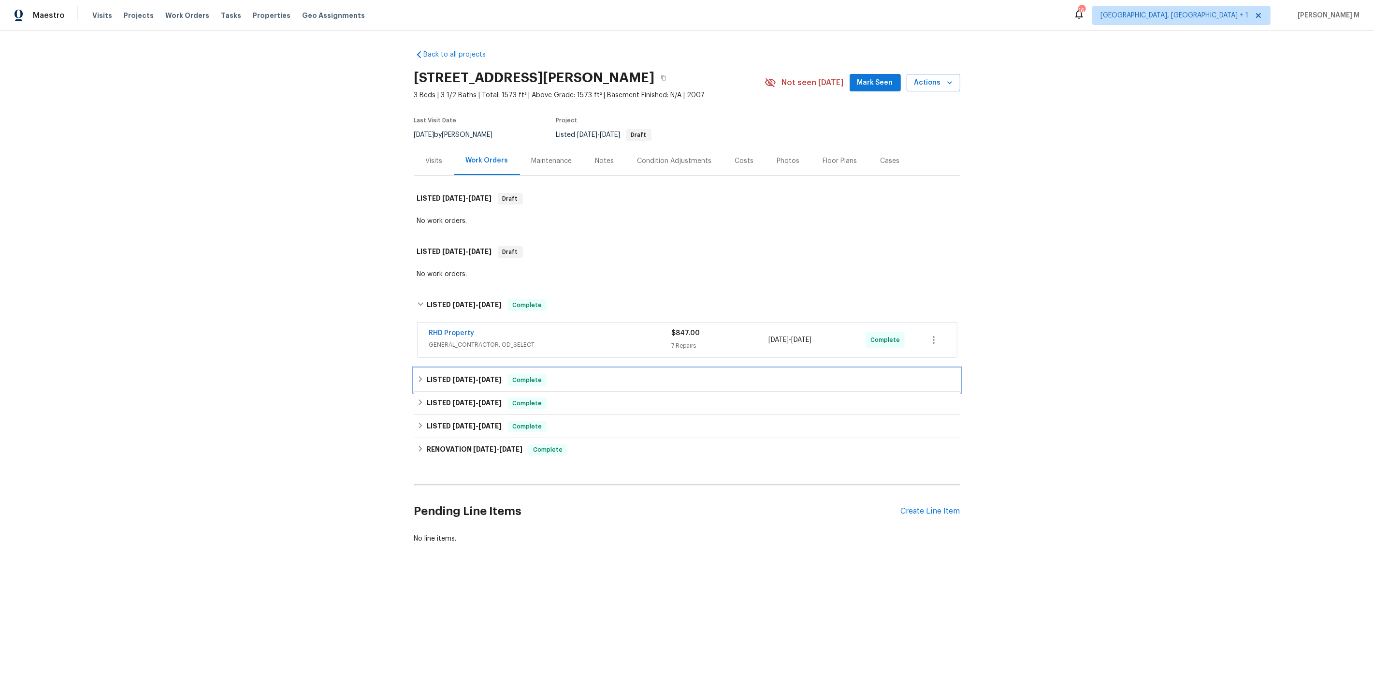
click at [455, 376] on span "9/22/25" at bounding box center [464, 379] width 23 height 7
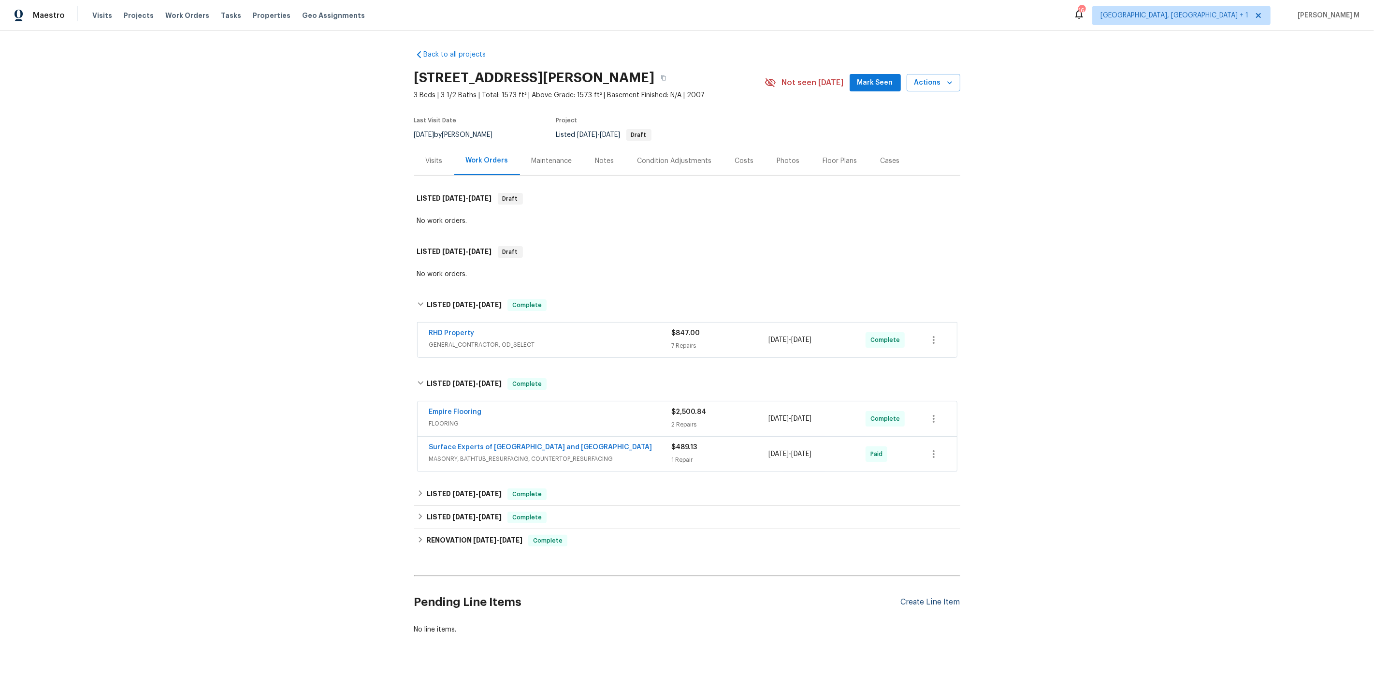
click at [919, 598] on div "Create Line Item" at bounding box center [930, 602] width 59 height 9
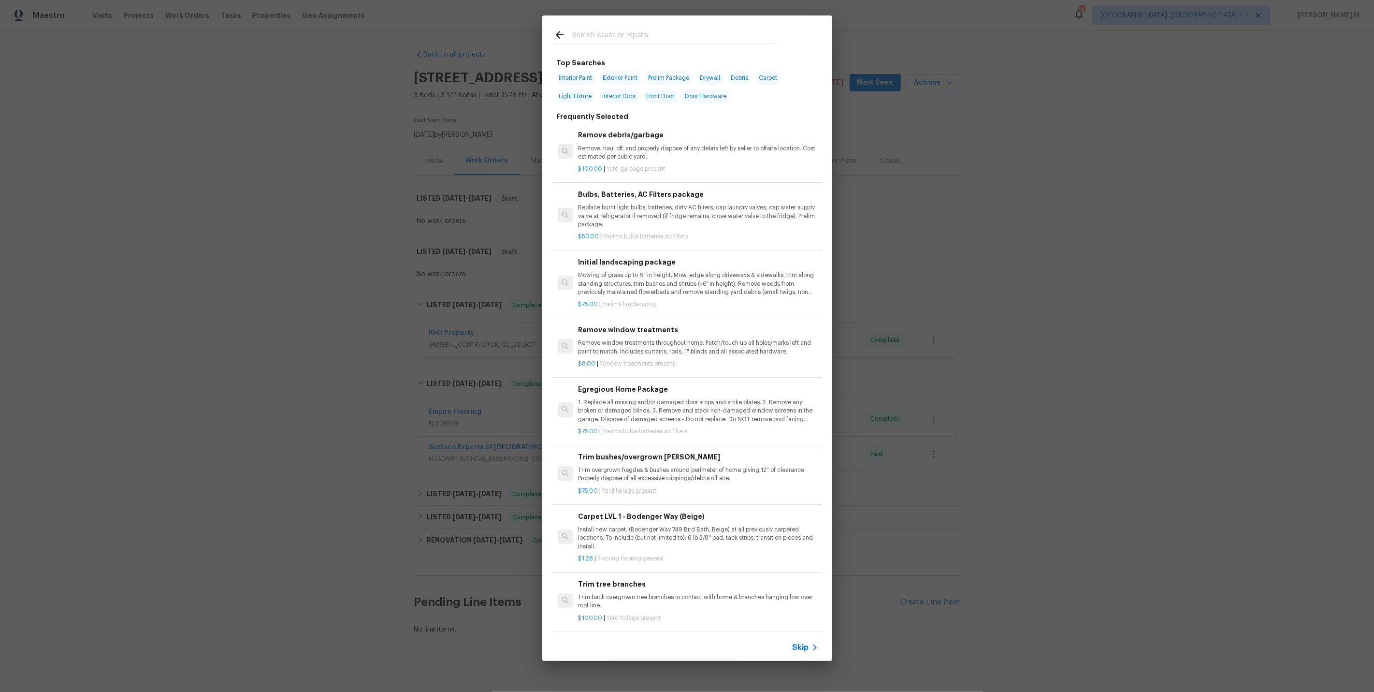
click at [807, 646] on span "Skip" at bounding box center [801, 648] width 16 height 10
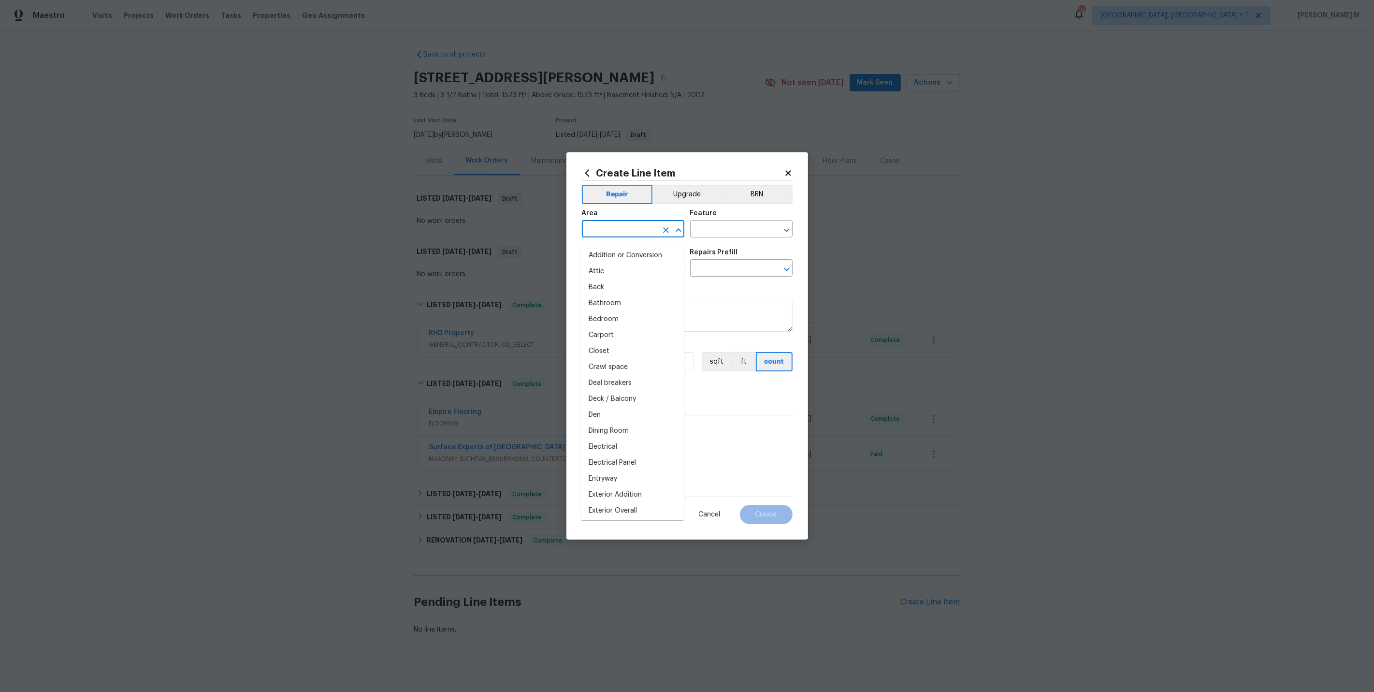
click at [620, 236] on input "text" at bounding box center [619, 229] width 75 height 15
type input "Cle"
click at [628, 273] on li "Interior Overall" at bounding box center [632, 271] width 103 height 16
type input "Interior Overall"
click at [722, 237] on input "text" at bounding box center [727, 229] width 75 height 15
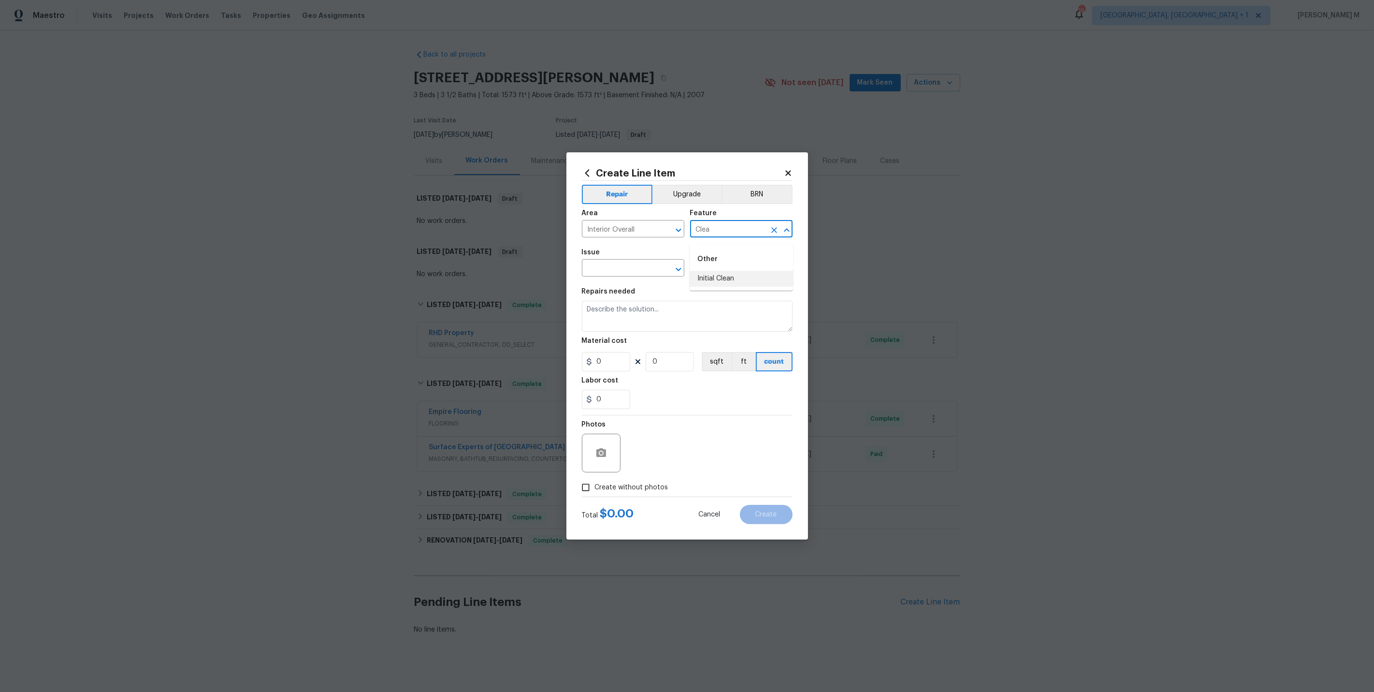
click at [739, 282] on li "Initial Clean" at bounding box center [741, 279] width 103 height 16
type input "Initial Clean"
click at [621, 274] on input "text" at bounding box center [619, 269] width 75 height 15
click at [625, 314] on li "Initial cleaning" at bounding box center [632, 315] width 103 height 16
type input "Initial cleaning"
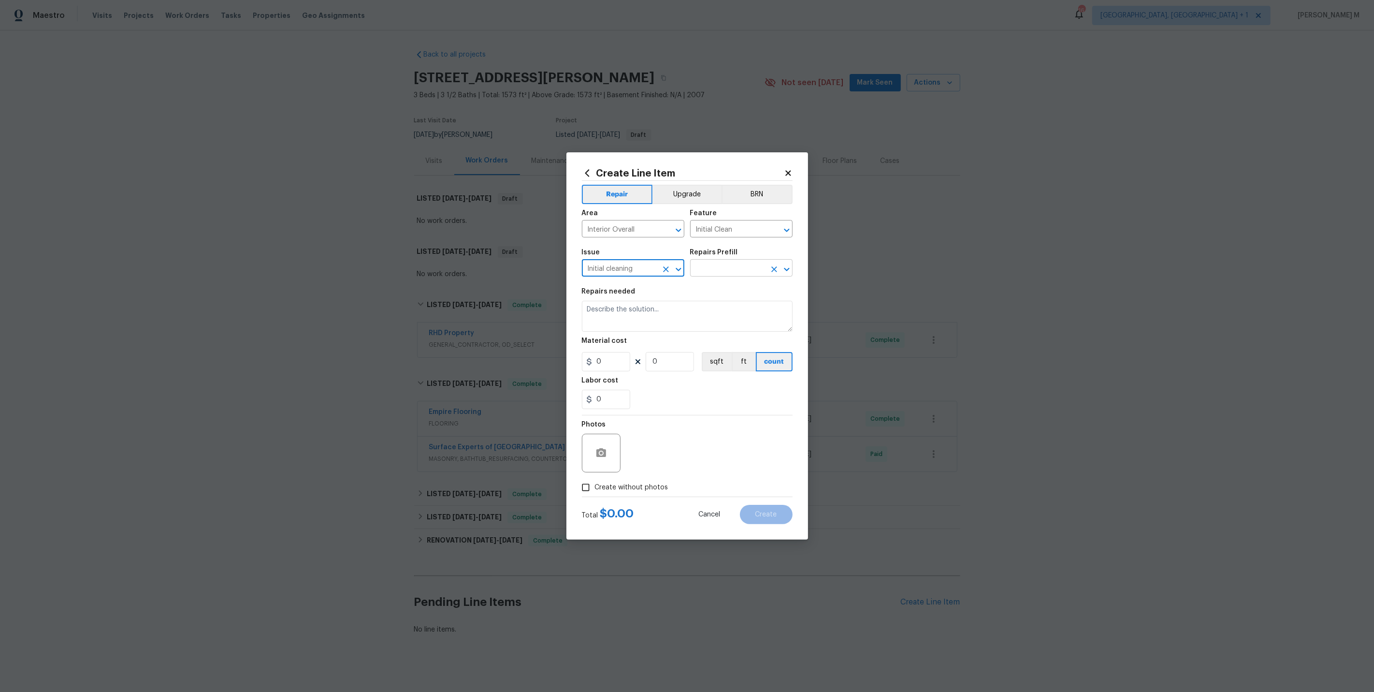
click at [738, 270] on input "text" at bounding box center [727, 269] width 75 height 15
click at [723, 297] on li "Initial cleaning $300.00" at bounding box center [741, 292] width 103 height 16
type input "Home Readiness Packages"
type input "Initial cleaning $300.00"
type textarea "1. Wipe down exterior doors and trim. 2. Clean out all exterior light fixtures …"
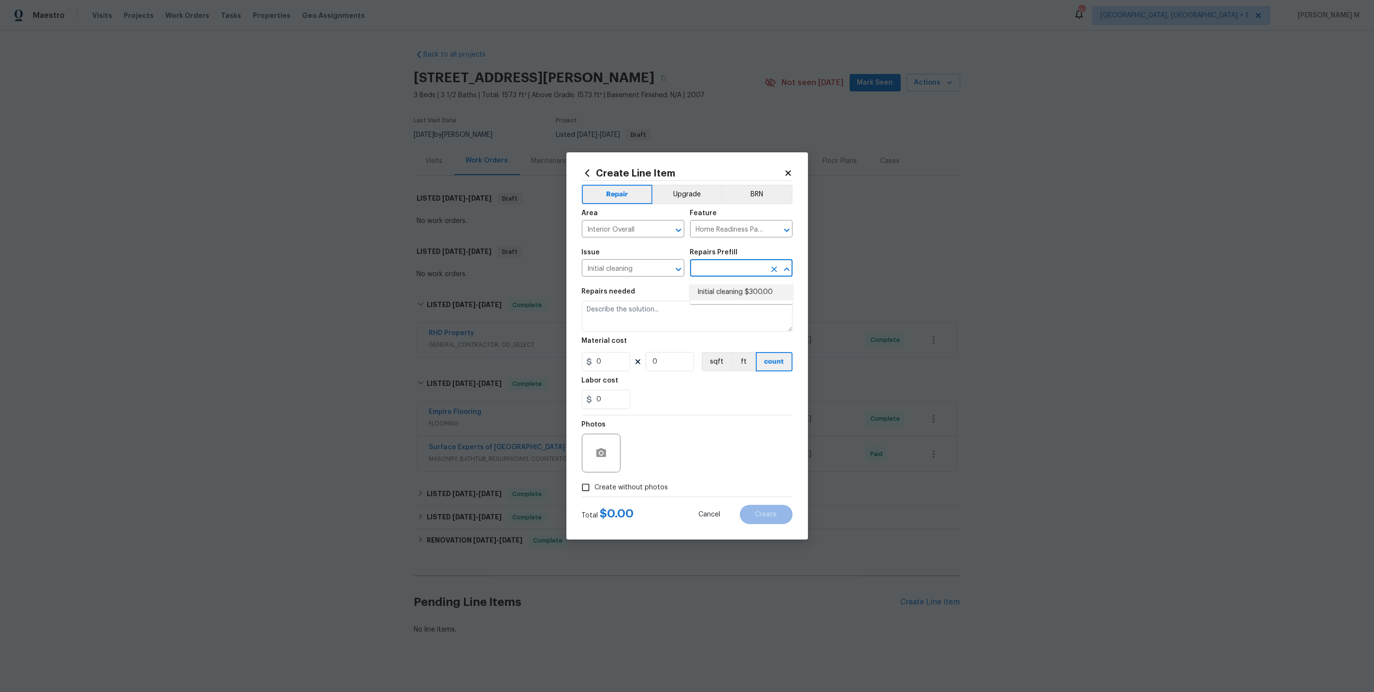
type input "300"
type input "1"
click at [732, 222] on div "Feature" at bounding box center [741, 216] width 102 height 13
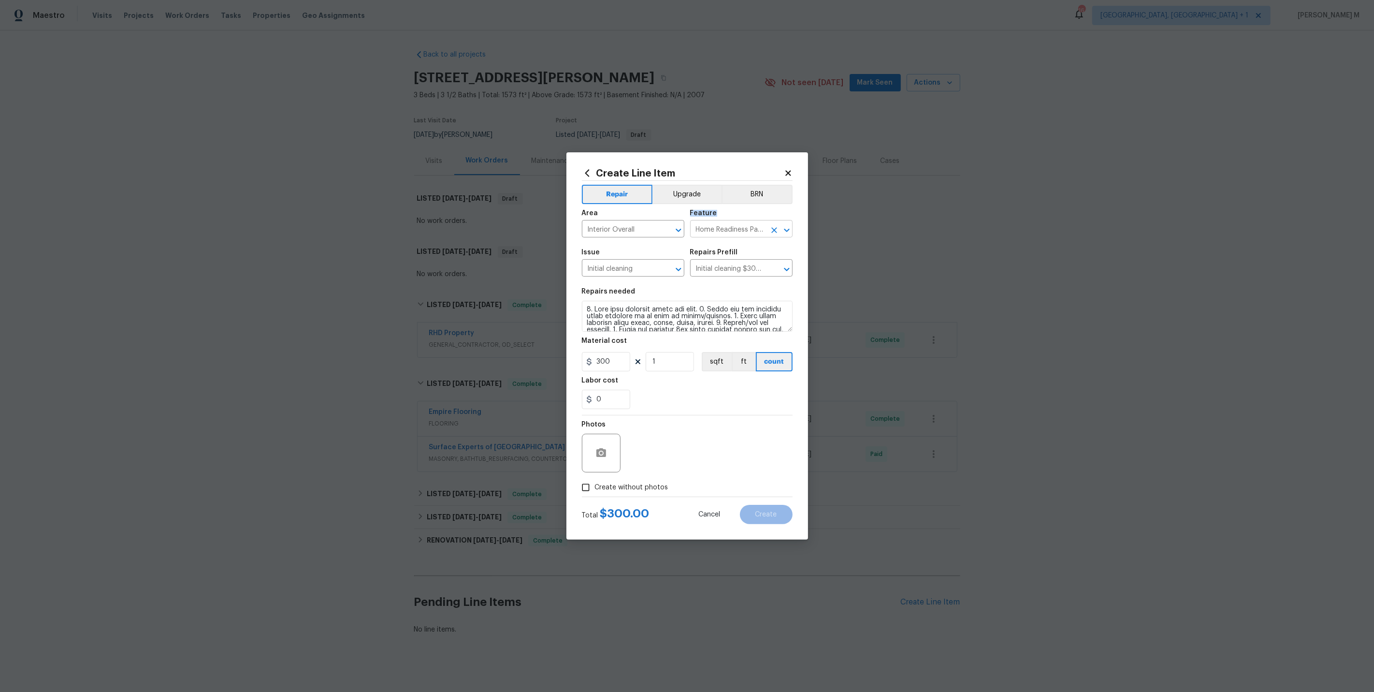
click at [730, 227] on input "Home Readiness Packages" at bounding box center [727, 229] width 75 height 15
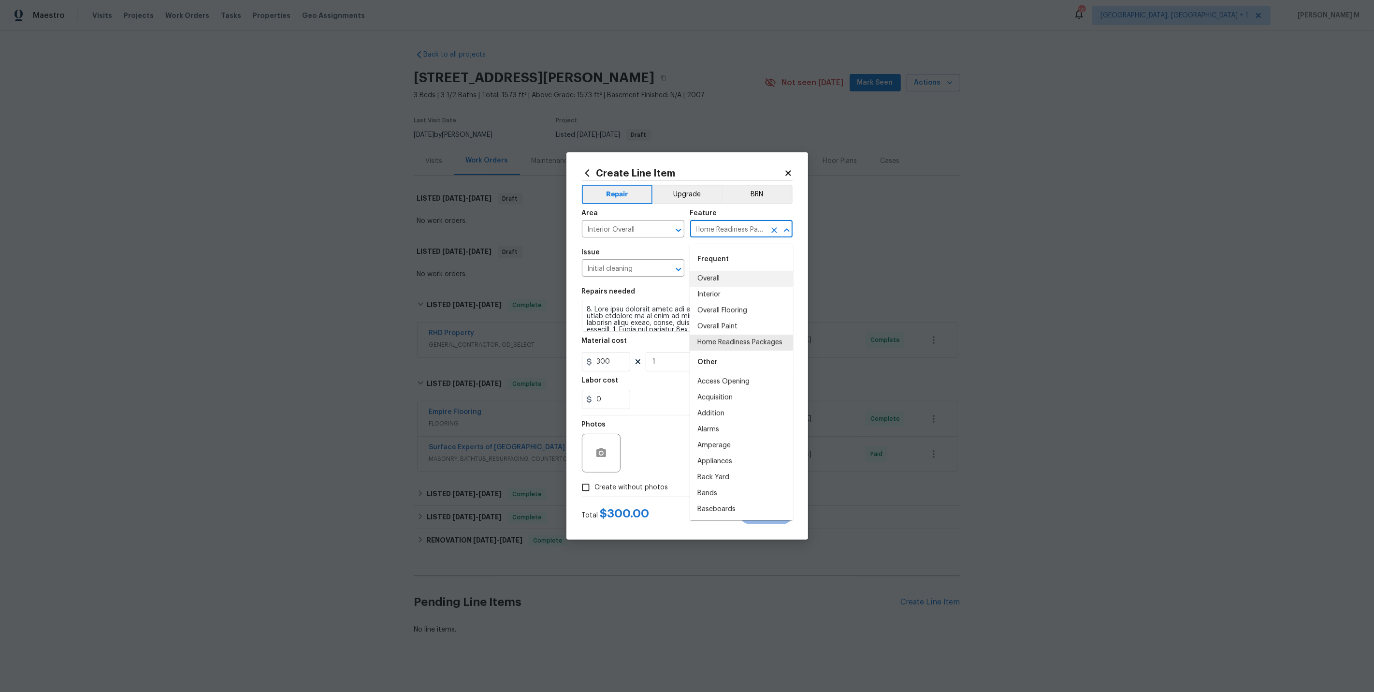
click at [730, 227] on input "Home Readiness Packages" at bounding box center [727, 229] width 75 height 15
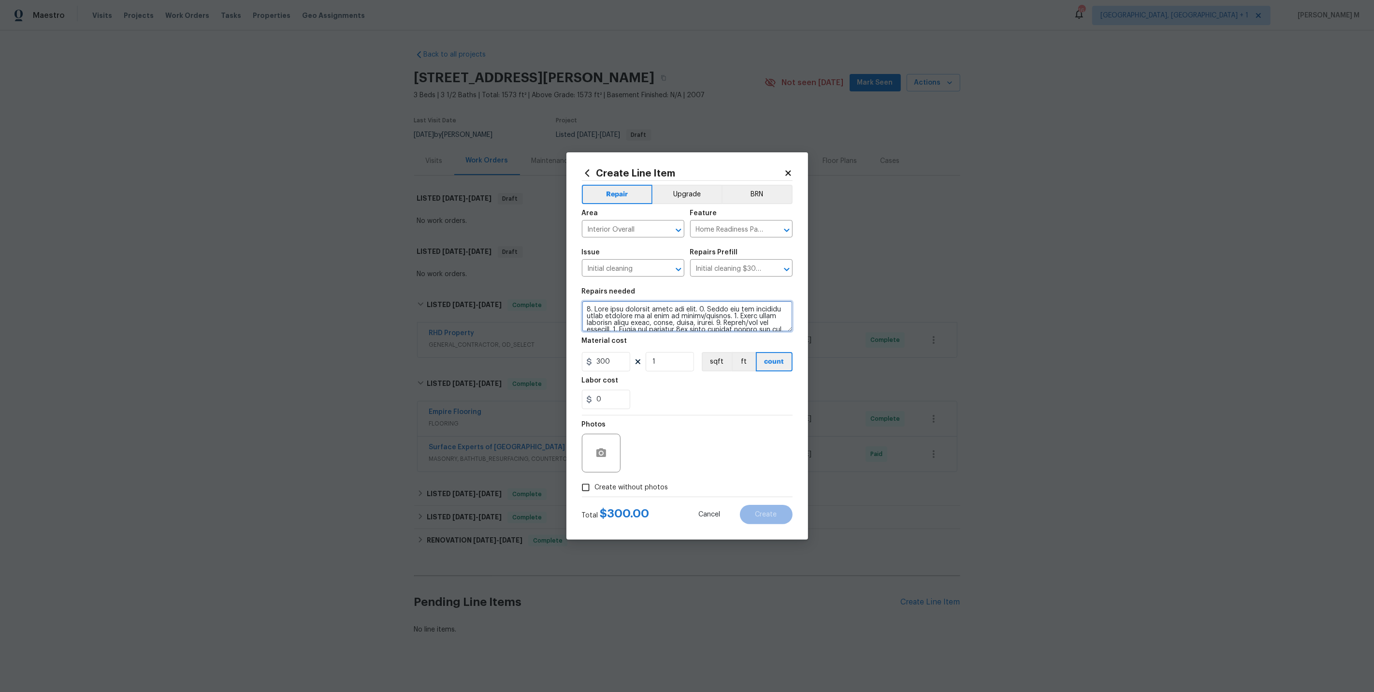
click at [606, 314] on textarea at bounding box center [687, 316] width 211 height 31
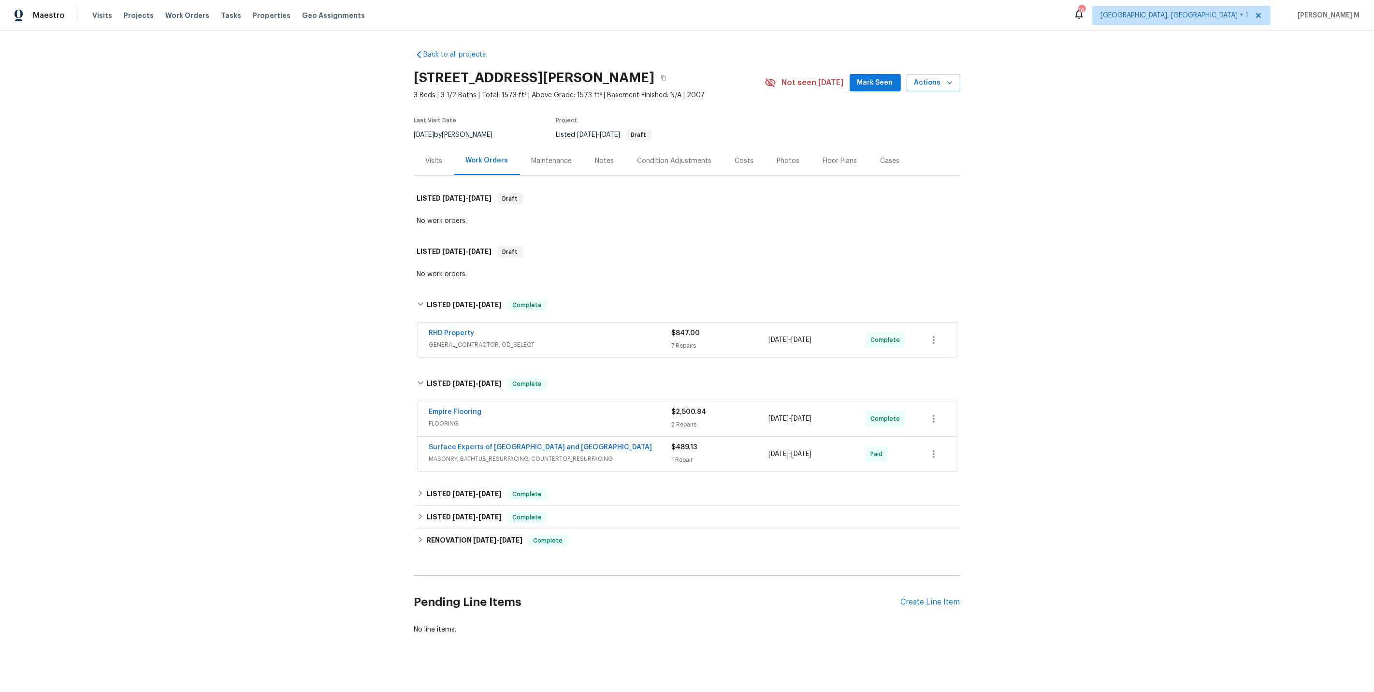
click at [547, 162] on div "Maintenance" at bounding box center [552, 160] width 64 height 29
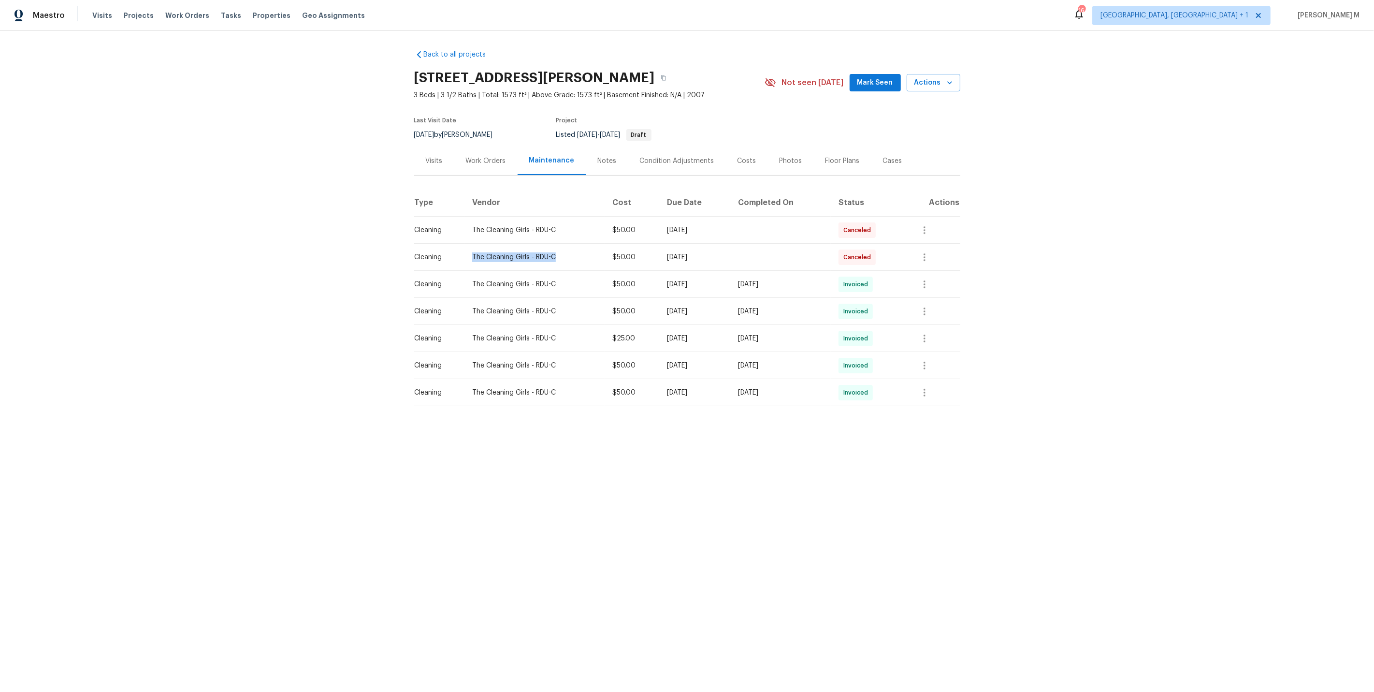
drag, startPoint x: 470, startPoint y: 251, endPoint x: 575, endPoint y: 256, distance: 105.0
click at [575, 256] on div "The Cleaning Girls - RDU-C" at bounding box center [534, 257] width 125 height 10
click at [926, 254] on icon "button" at bounding box center [925, 257] width 2 height 8
click at [932, 254] on li "Message vendor" at bounding box center [955, 253] width 68 height 16
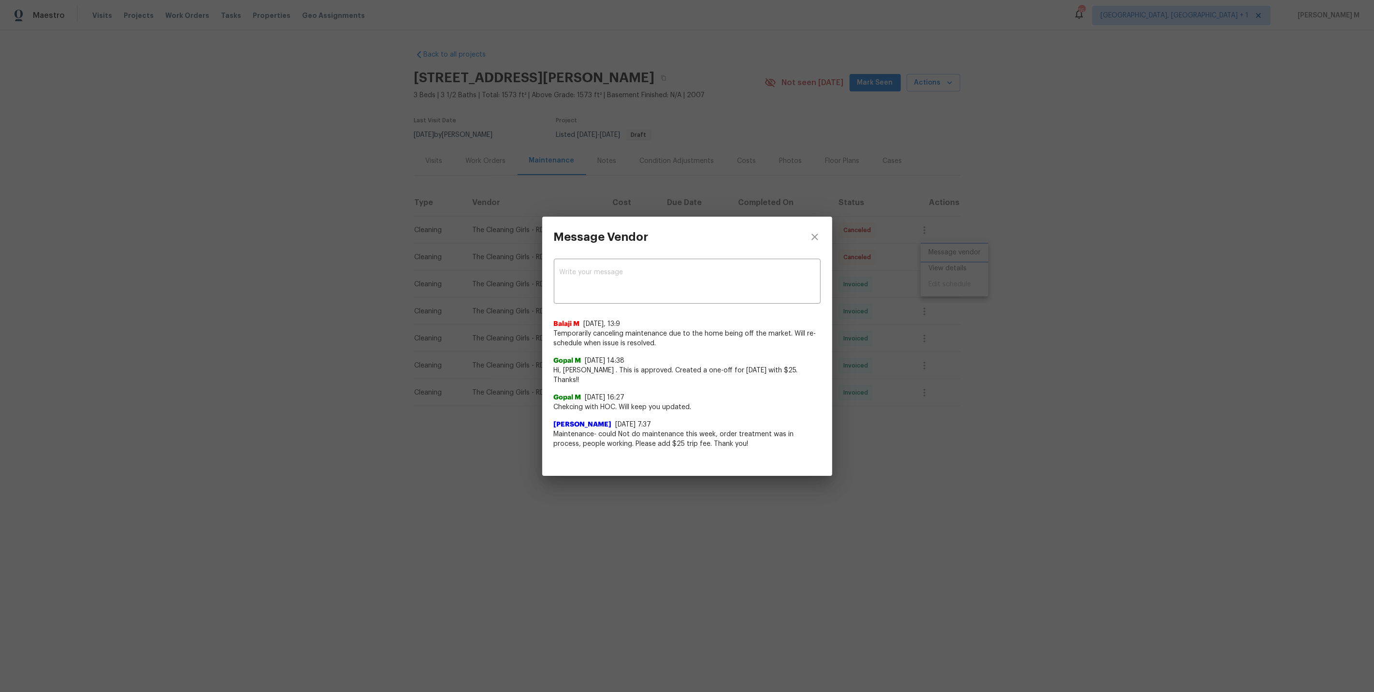
click at [457, 295] on div "Message Vendor x ​ Balaji M 9/29/25, 13:9 Temporarily canceling maintenance due…" at bounding box center [687, 346] width 1374 height 692
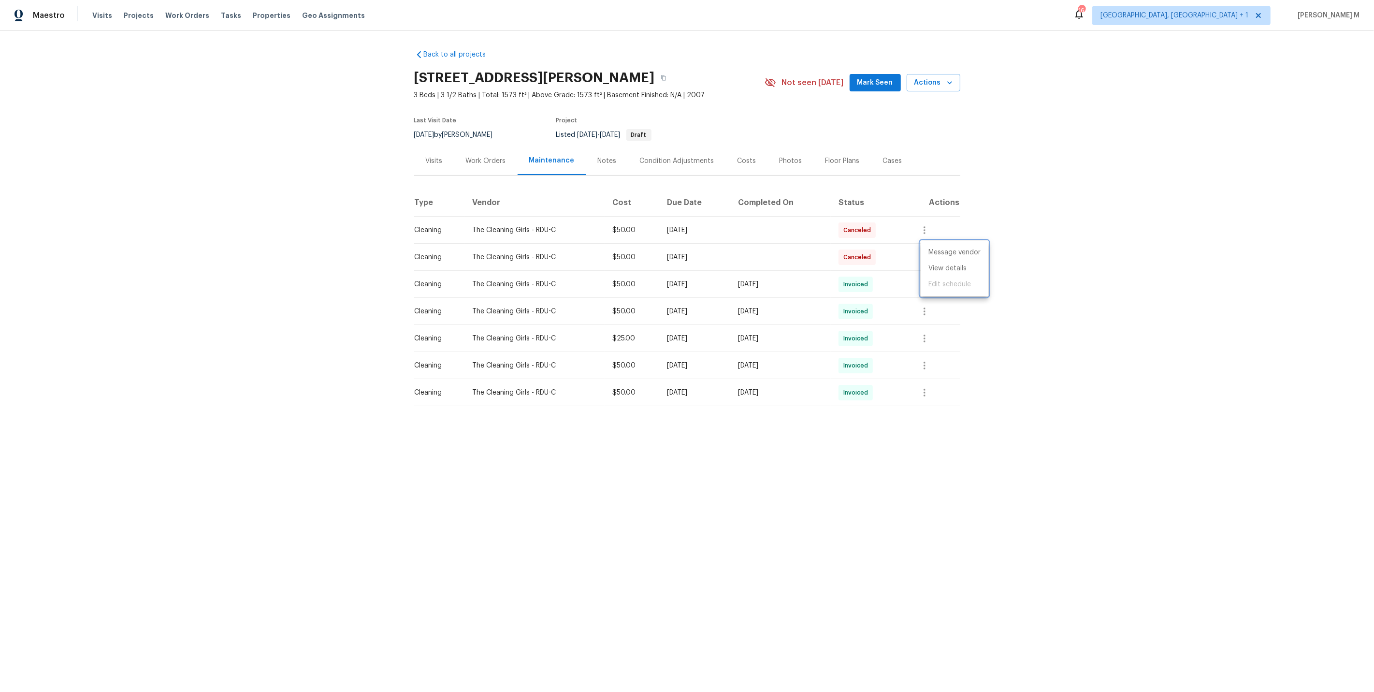
drag, startPoint x: 468, startPoint y: 250, endPoint x: 568, endPoint y: 251, distance: 99.6
click at [568, 251] on div at bounding box center [687, 346] width 1374 height 692
click at [930, 226] on icon "button" at bounding box center [925, 230] width 12 height 12
click at [930, 226] on li "Message vendor" at bounding box center [955, 226] width 68 height 16
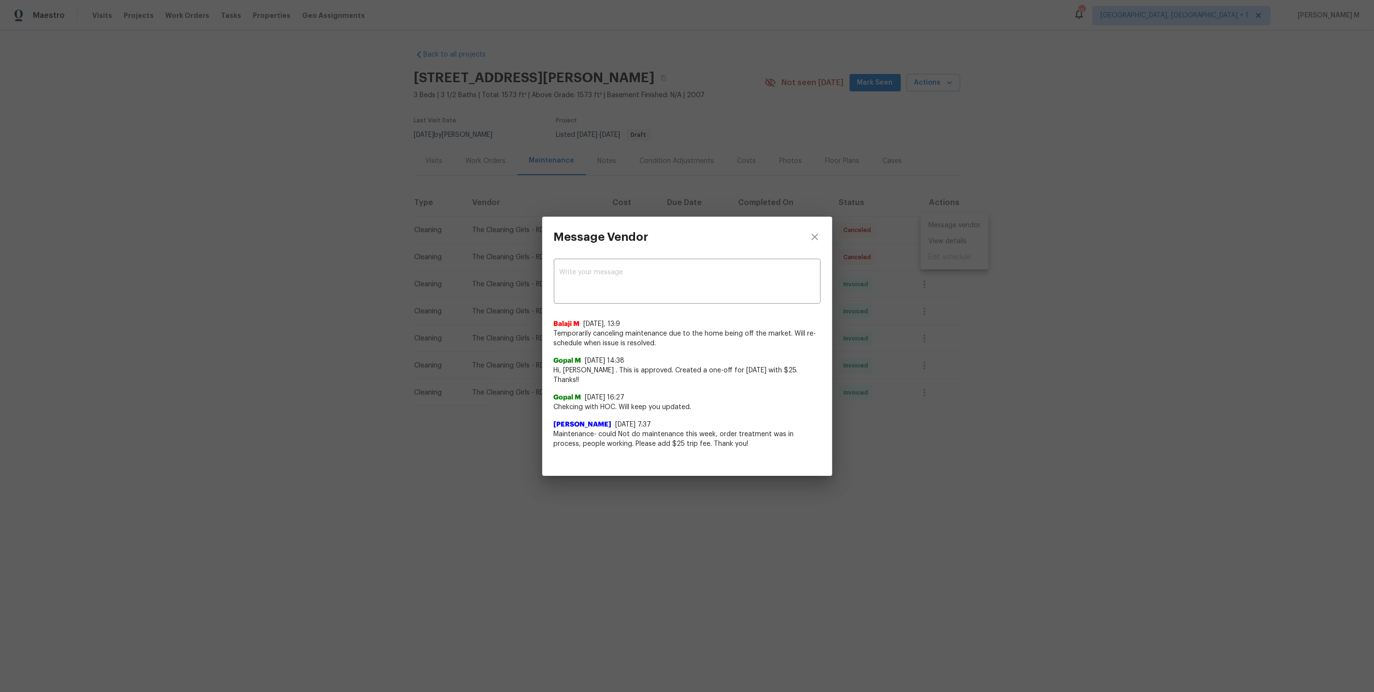
click at [630, 344] on span "Temporarily canceling maintenance due to the home being off the market. Will re…" at bounding box center [687, 338] width 267 height 19
click at [511, 344] on div "Message Vendor x ​ Balaji M 9/29/25, 13:9 Temporarily canceling maintenance due…" at bounding box center [687, 346] width 1374 height 692
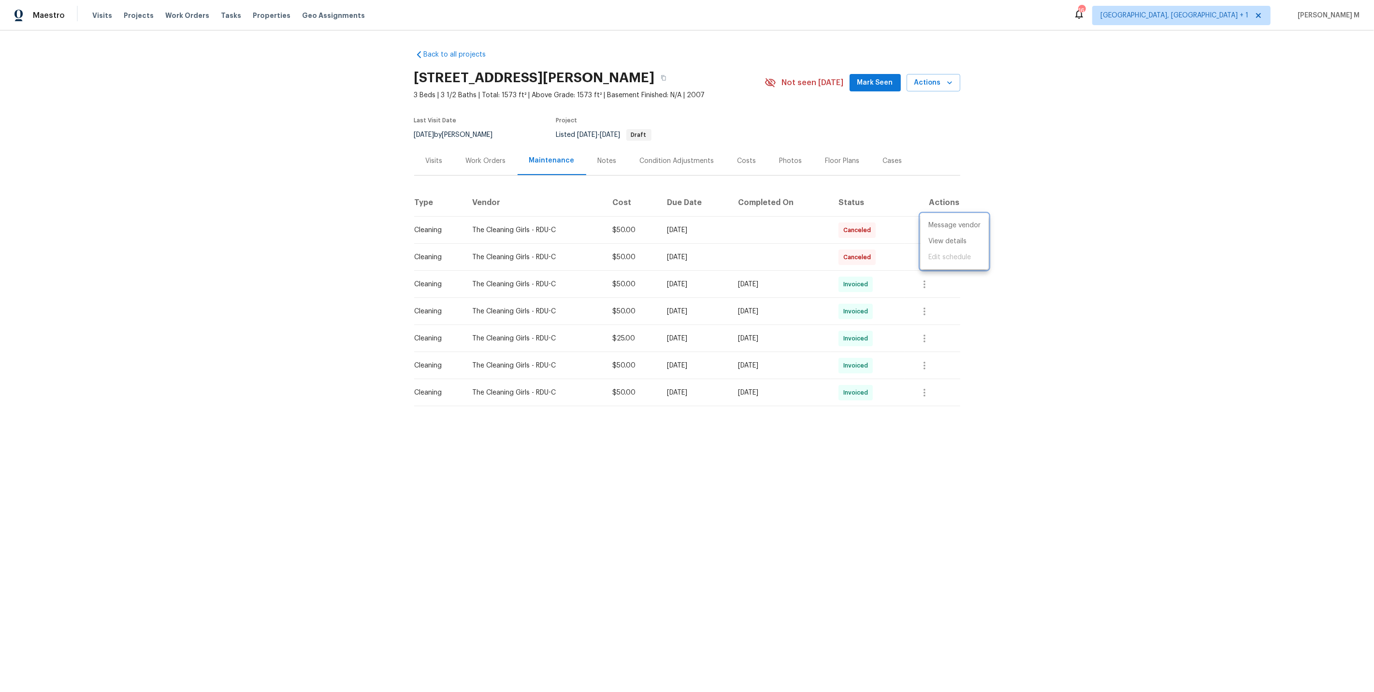
click at [786, 196] on div at bounding box center [687, 346] width 1374 height 692
click at [667, 78] on icon "button" at bounding box center [664, 78] width 6 height 6
drag, startPoint x: 468, startPoint y: 224, endPoint x: 612, endPoint y: 222, distance: 143.1
click at [612, 223] on tr "Cleaning The Cleaning Girls - RDU-C $50.00 Mon, Oct 13 2025 Canceled" at bounding box center [687, 230] width 546 height 27
copy tr "The Cleaning Girls - RDU-C $5"
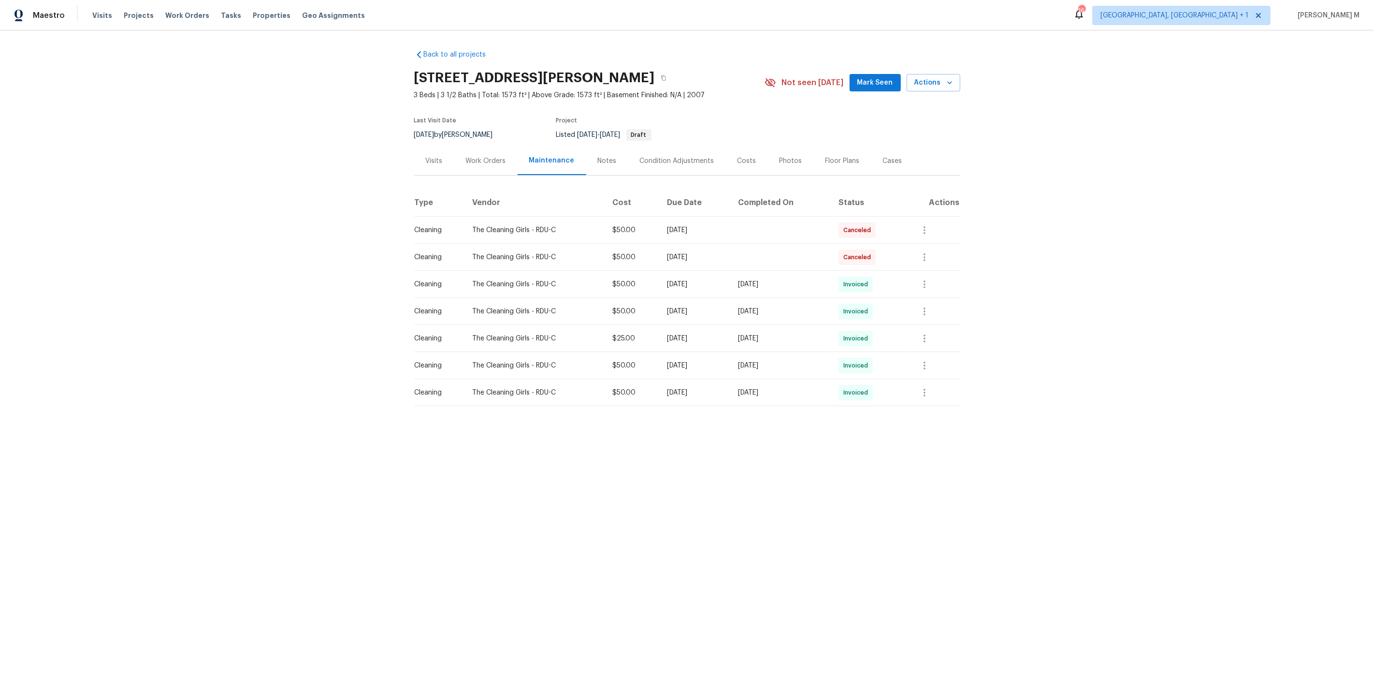
click at [533, 246] on td "The Cleaning Girls - RDU-C" at bounding box center [535, 257] width 140 height 27
drag, startPoint x: 470, startPoint y: 225, endPoint x: 528, endPoint y: 225, distance: 57.5
click at [528, 225] on div "The Cleaning Girls - RDU-C" at bounding box center [534, 230] width 125 height 10
copy div "The Cleaning Girls"
click at [672, 70] on button "button" at bounding box center [663, 77] width 17 height 17
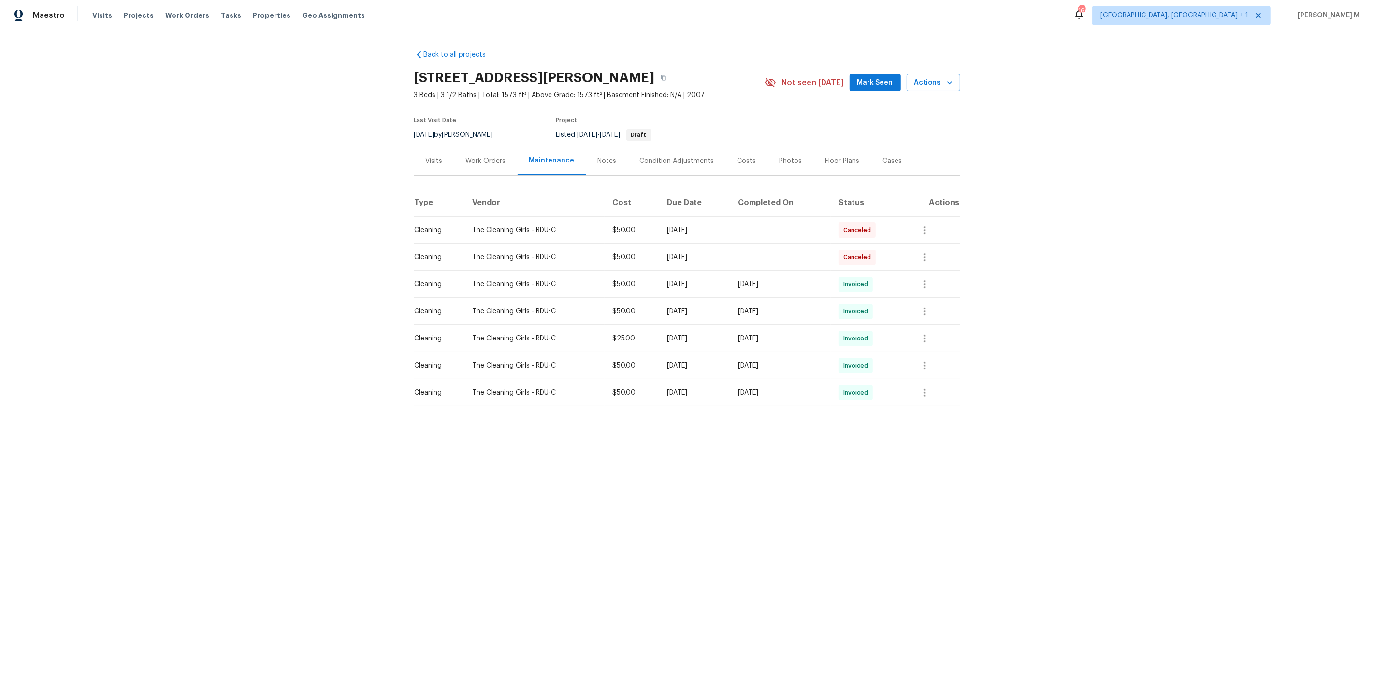
click at [506, 147] on div "Work Orders" at bounding box center [485, 160] width 63 height 29
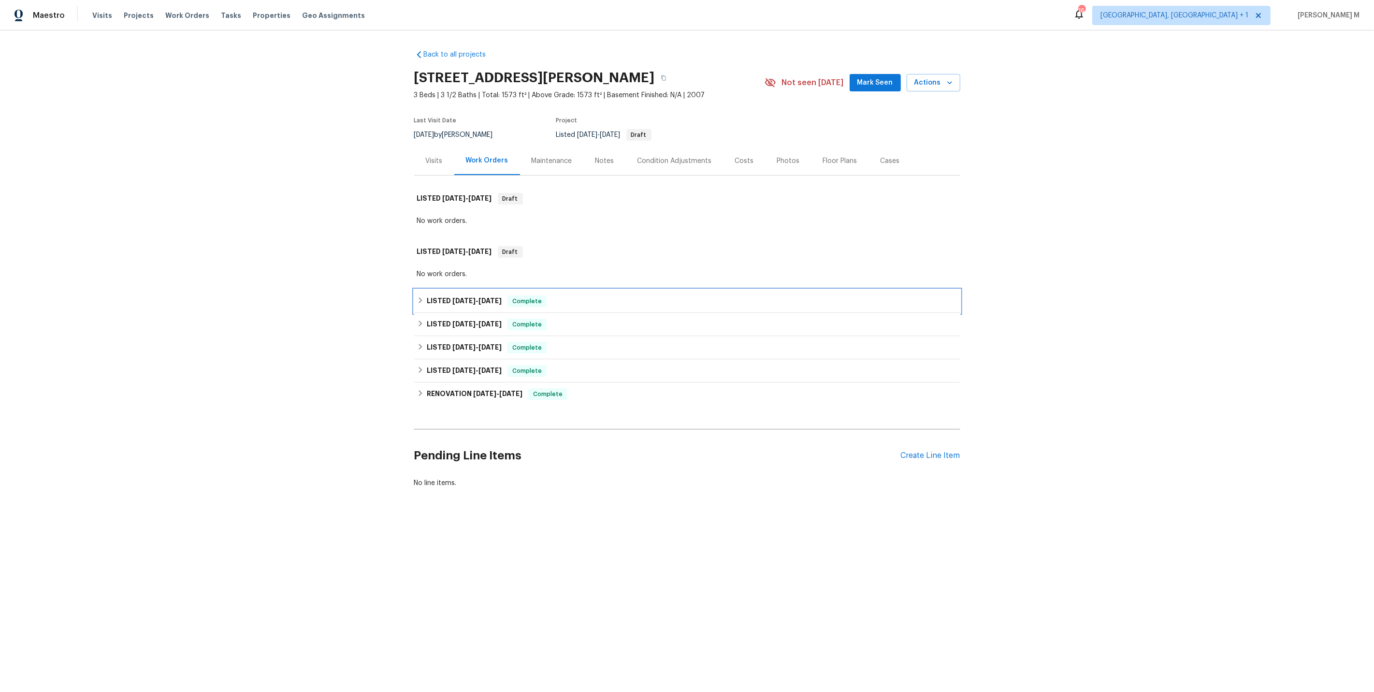
click at [458, 297] on span "9/22/25" at bounding box center [464, 300] width 23 height 7
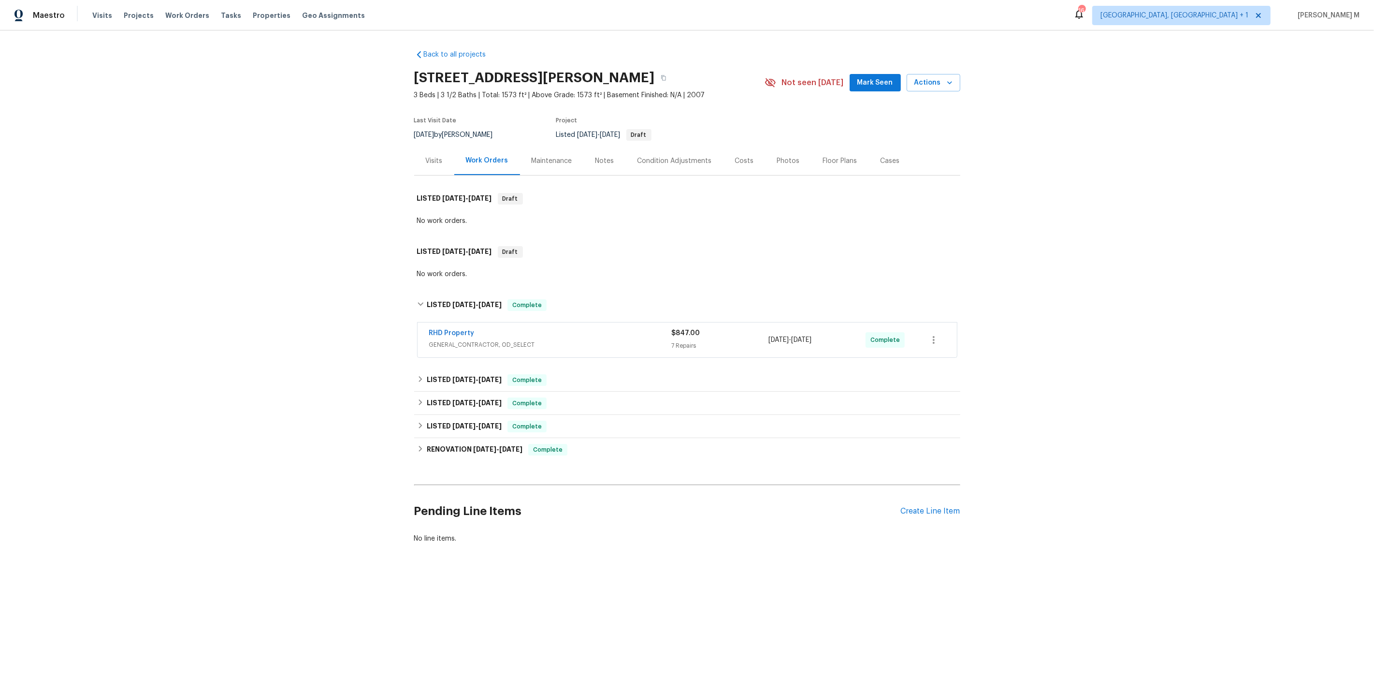
click at [455, 331] on span "RHD Property" at bounding box center [451, 333] width 45 height 10
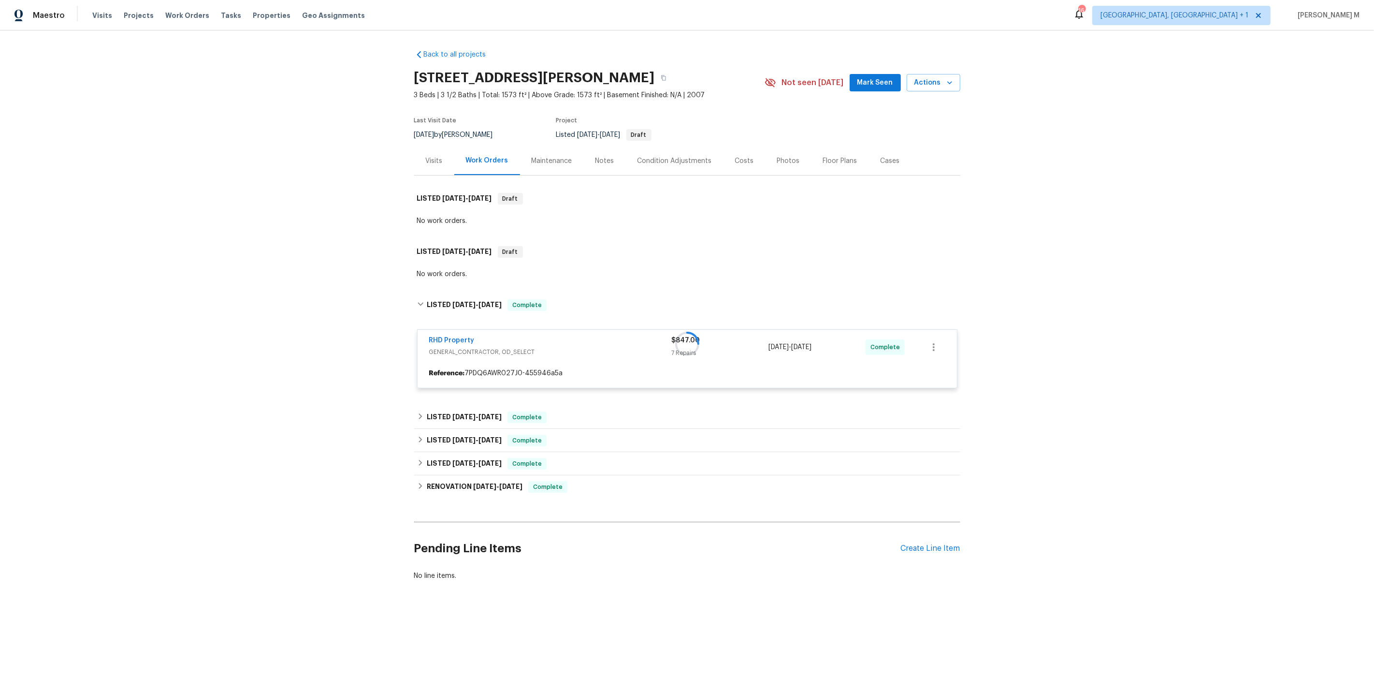
click at [454, 335] on div at bounding box center [687, 344] width 546 height 108
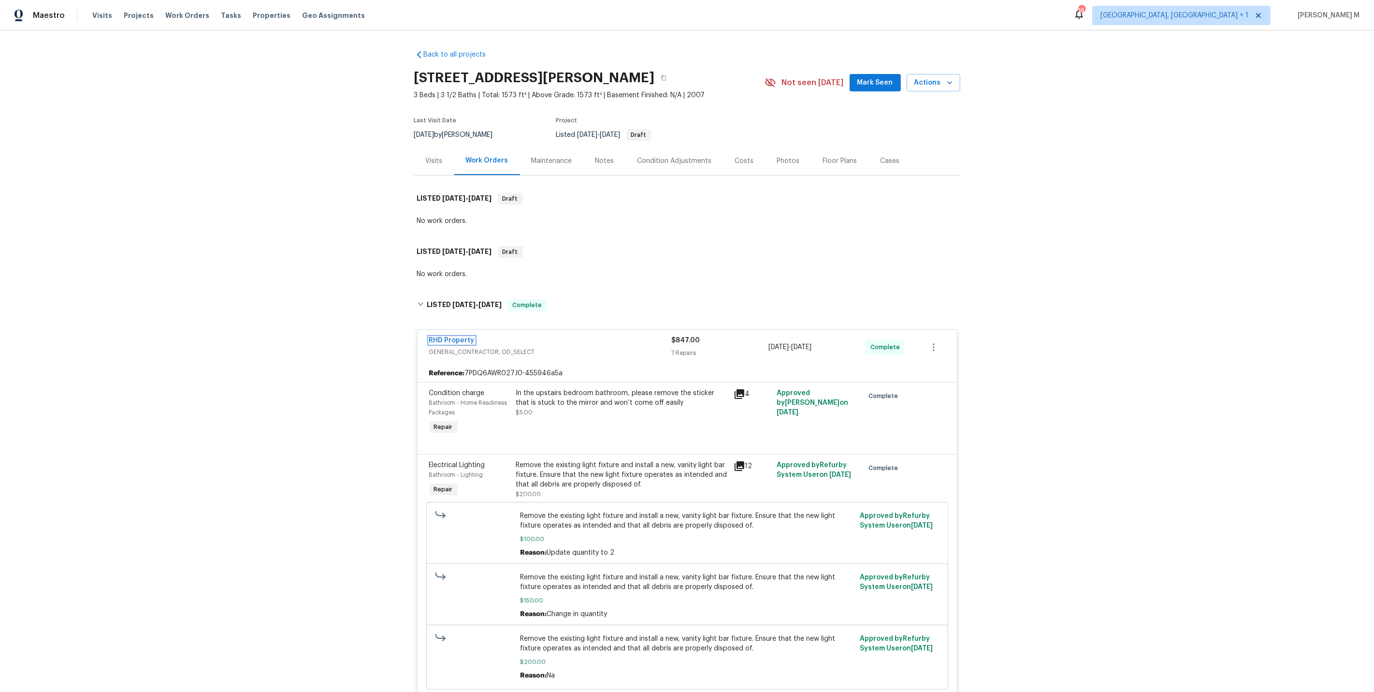
click at [449, 337] on link "RHD Property" at bounding box center [451, 340] width 45 height 7
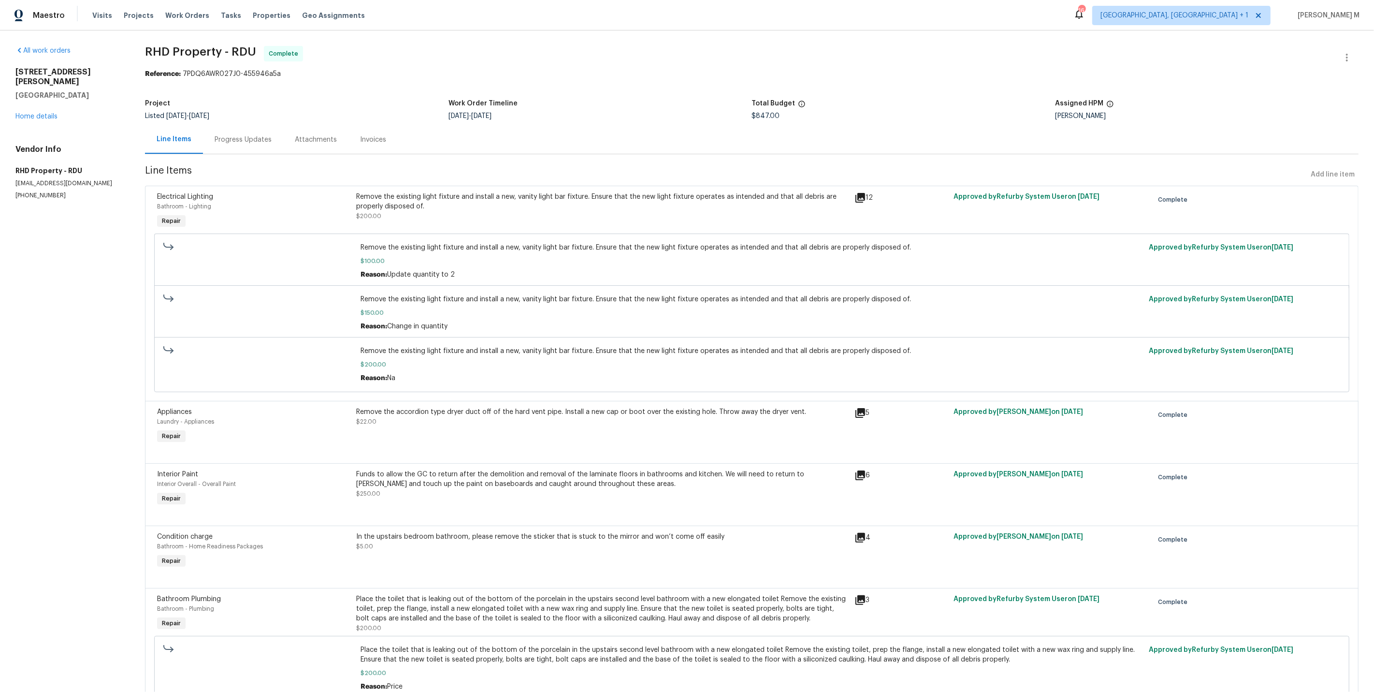
scroll to position [0, 0]
click at [49, 113] on link "Home details" at bounding box center [36, 116] width 42 height 7
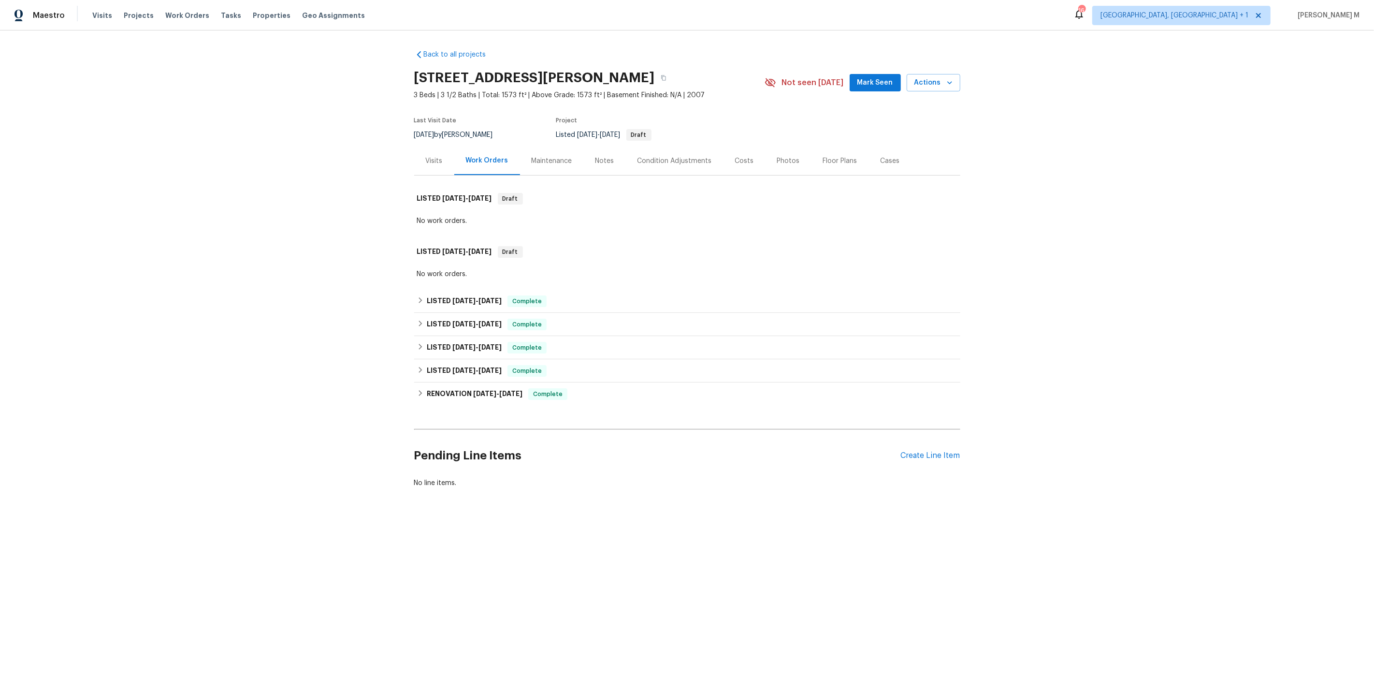
click at [536, 163] on div "Maintenance" at bounding box center [552, 160] width 64 height 29
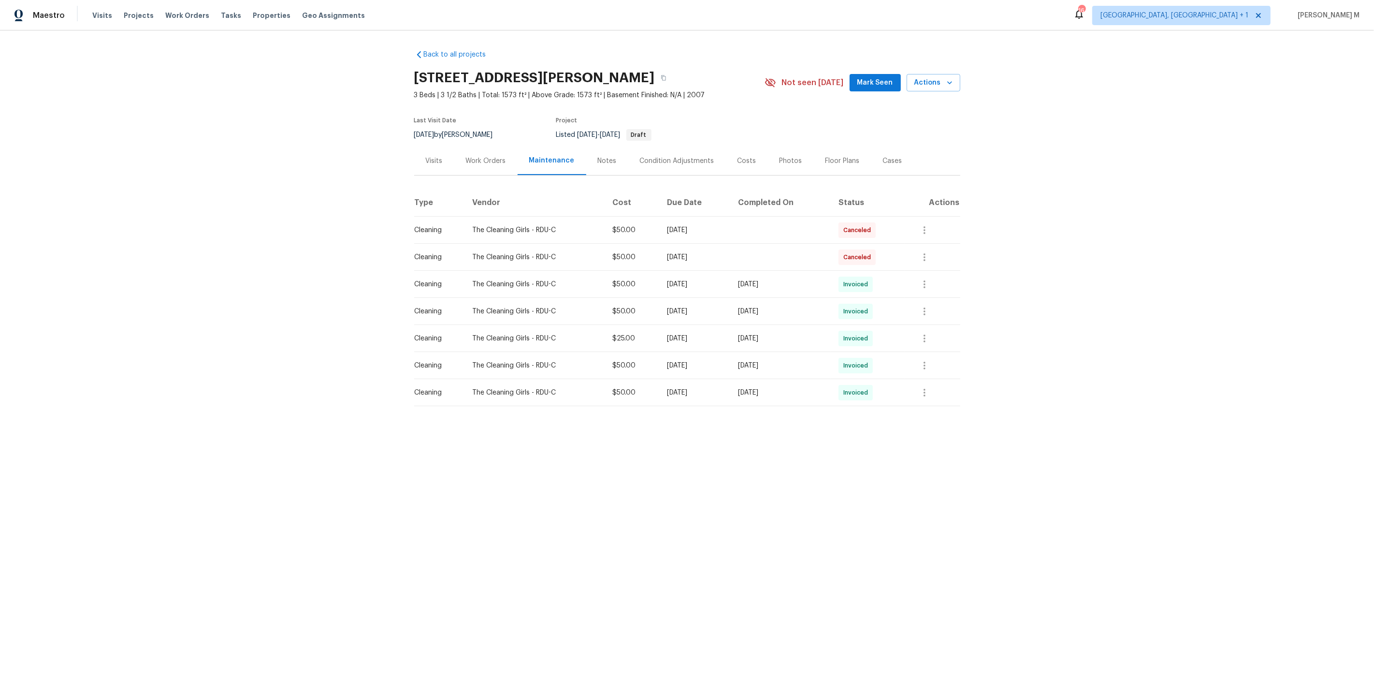
click at [972, 264] on div "Back to all projects 650 Ganyard Farm Way Unit 6, Durham, NC 27703 3 Beds | 3 1…" at bounding box center [687, 247] width 1374 height 434
click at [930, 278] on icon "button" at bounding box center [925, 284] width 12 height 12
click at [930, 276] on li "Message vendor" at bounding box center [955, 280] width 68 height 16
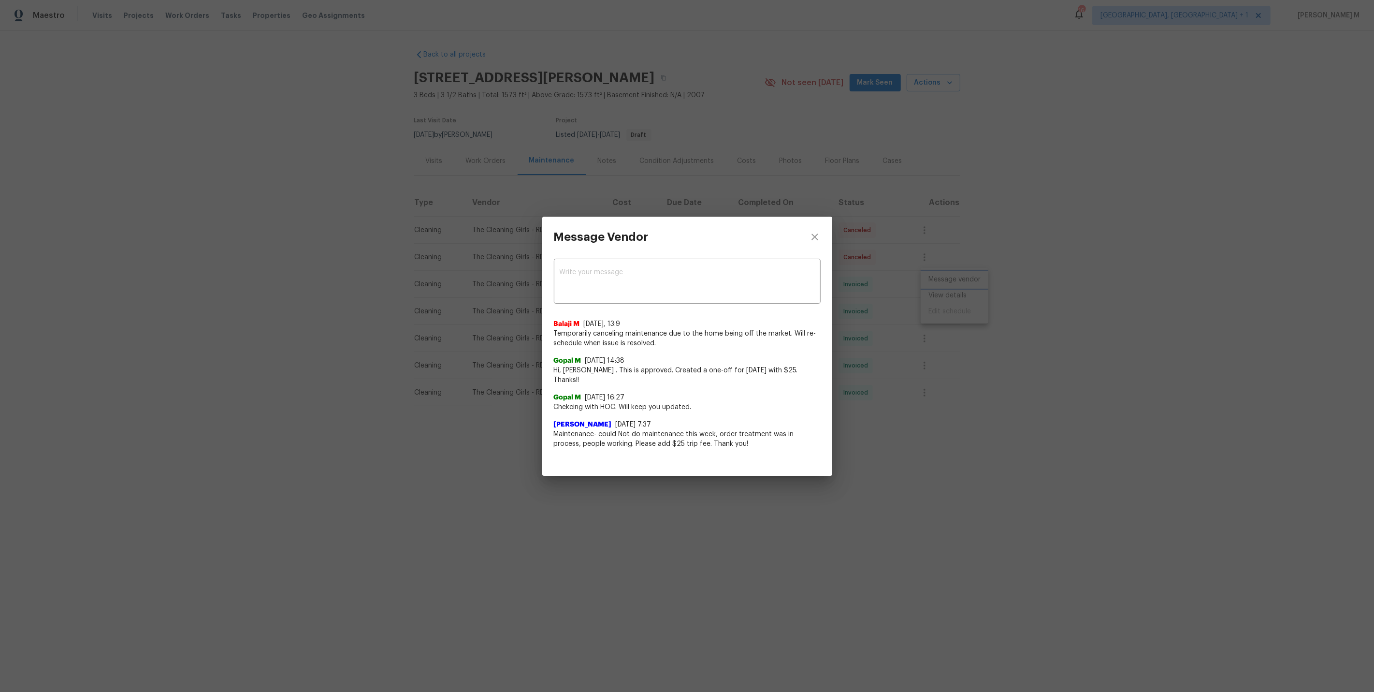
click at [1038, 325] on div "Message Vendor x ​ Balaji M 9/29/25, 13:9 Temporarily canceling maintenance due…" at bounding box center [687, 346] width 1374 height 692
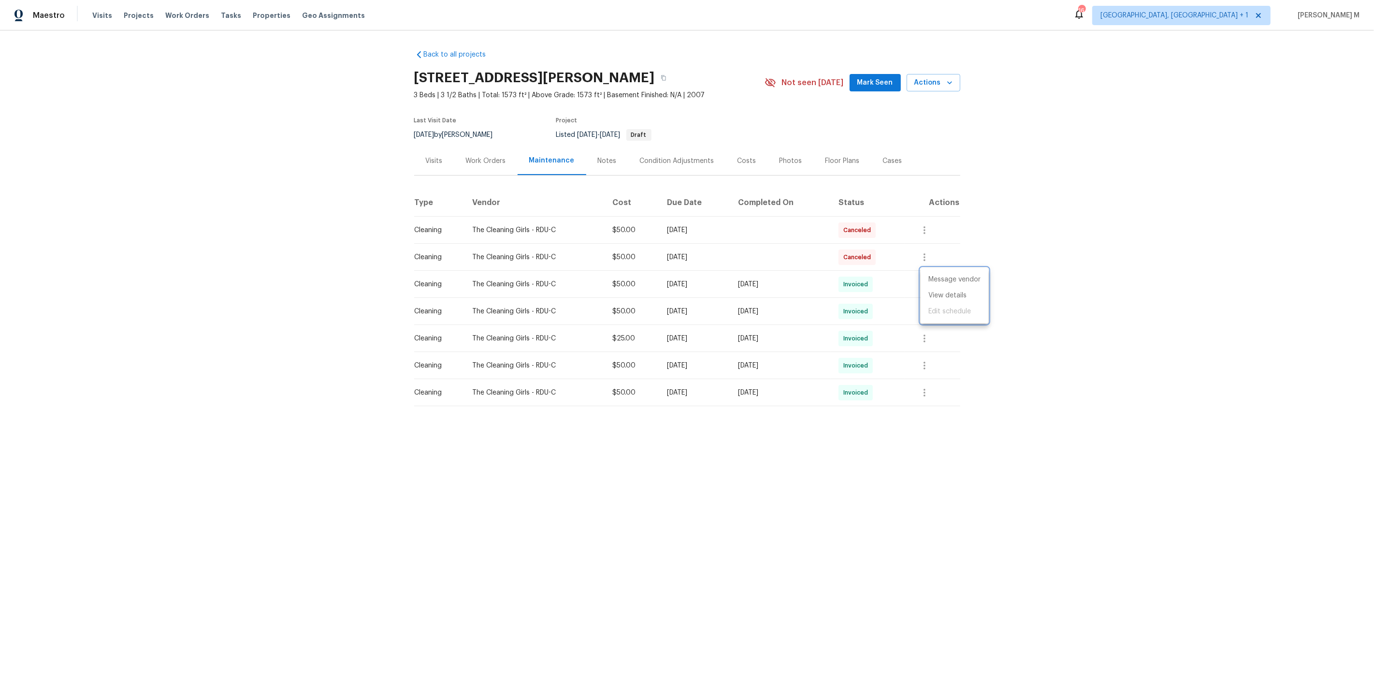
click at [734, 307] on div at bounding box center [687, 346] width 1374 height 692
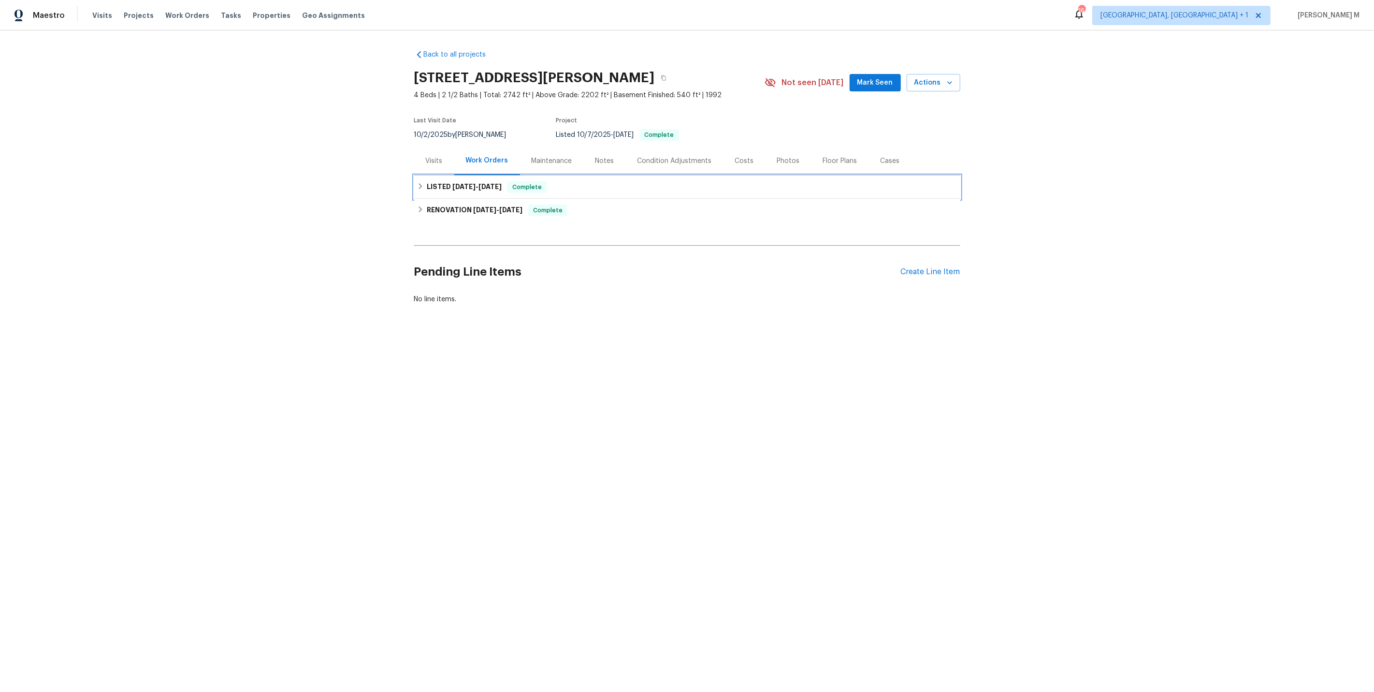
click at [476, 189] on div "LISTED [DATE] - [DATE] Complete" at bounding box center [687, 186] width 546 height 23
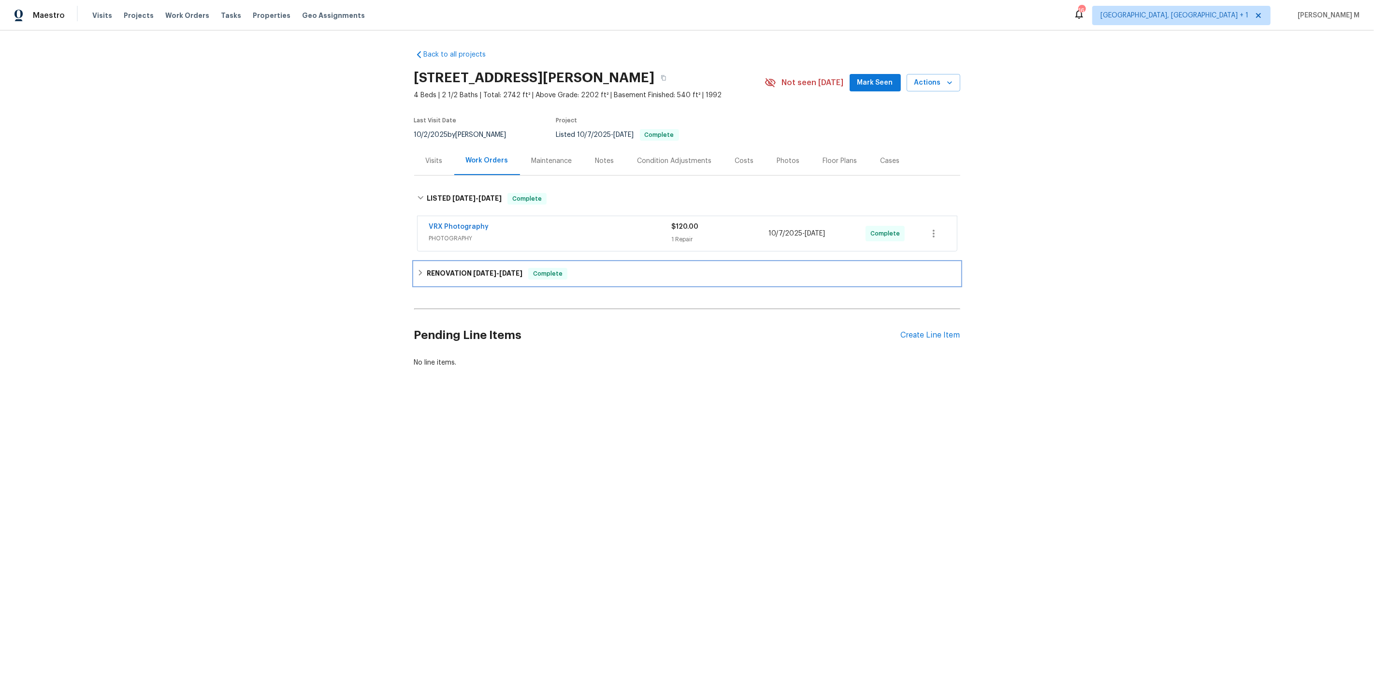
click at [468, 268] on h6 "RENOVATION [DATE] - [DATE]" at bounding box center [475, 274] width 96 height 12
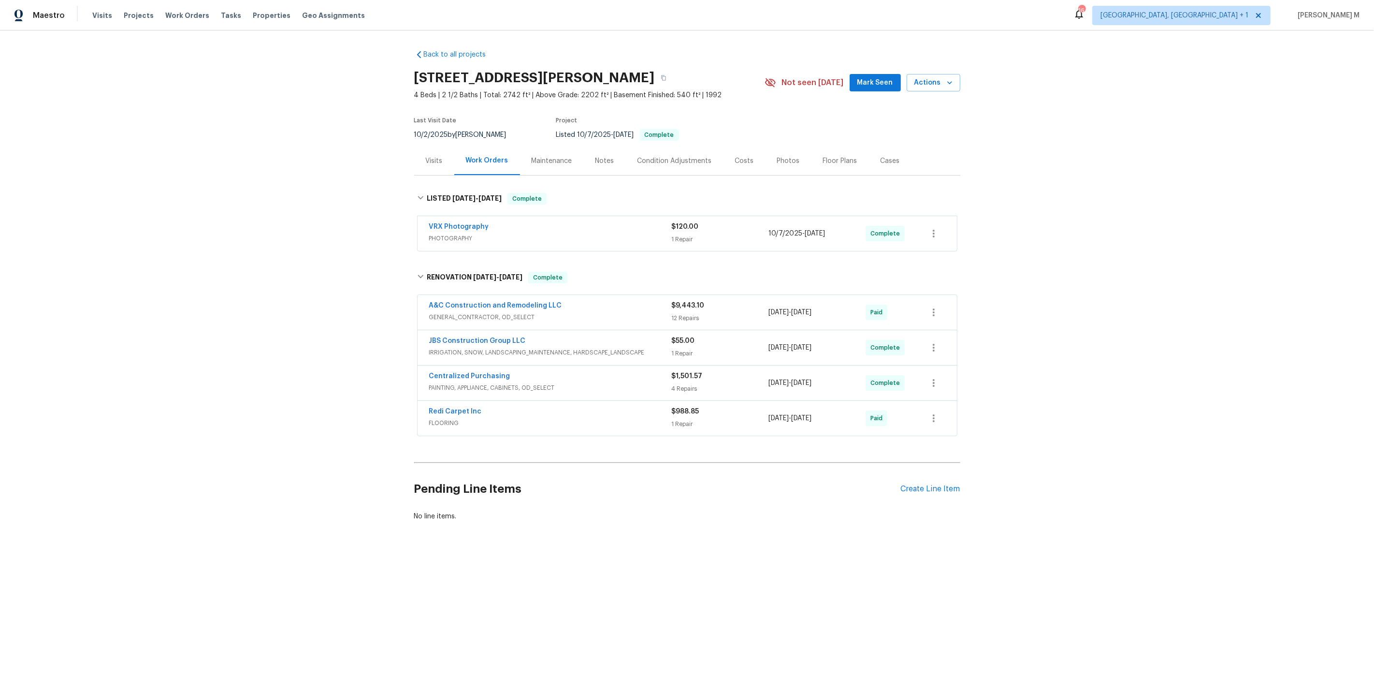
click at [555, 146] on div "Maintenance" at bounding box center [552, 160] width 64 height 29
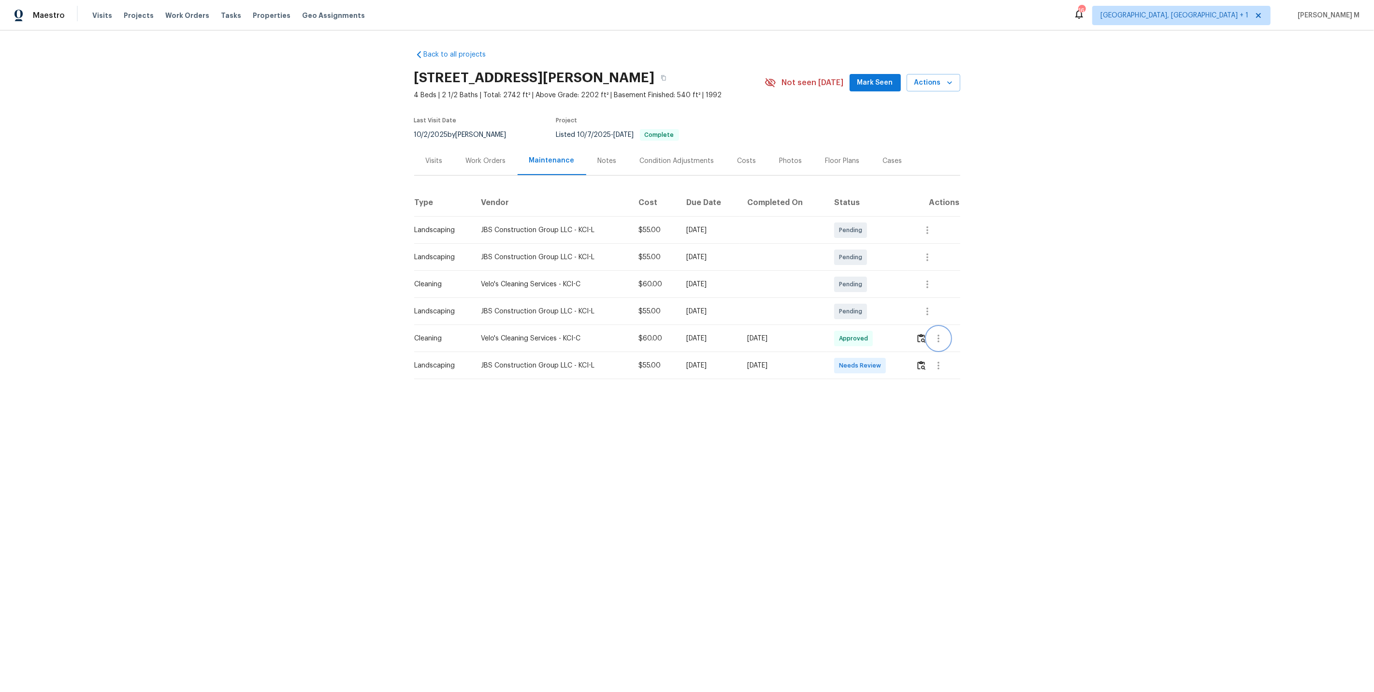
click at [947, 331] on button "button" at bounding box center [938, 338] width 23 height 23
click at [947, 331] on li "Message vendor" at bounding box center [963, 334] width 68 height 16
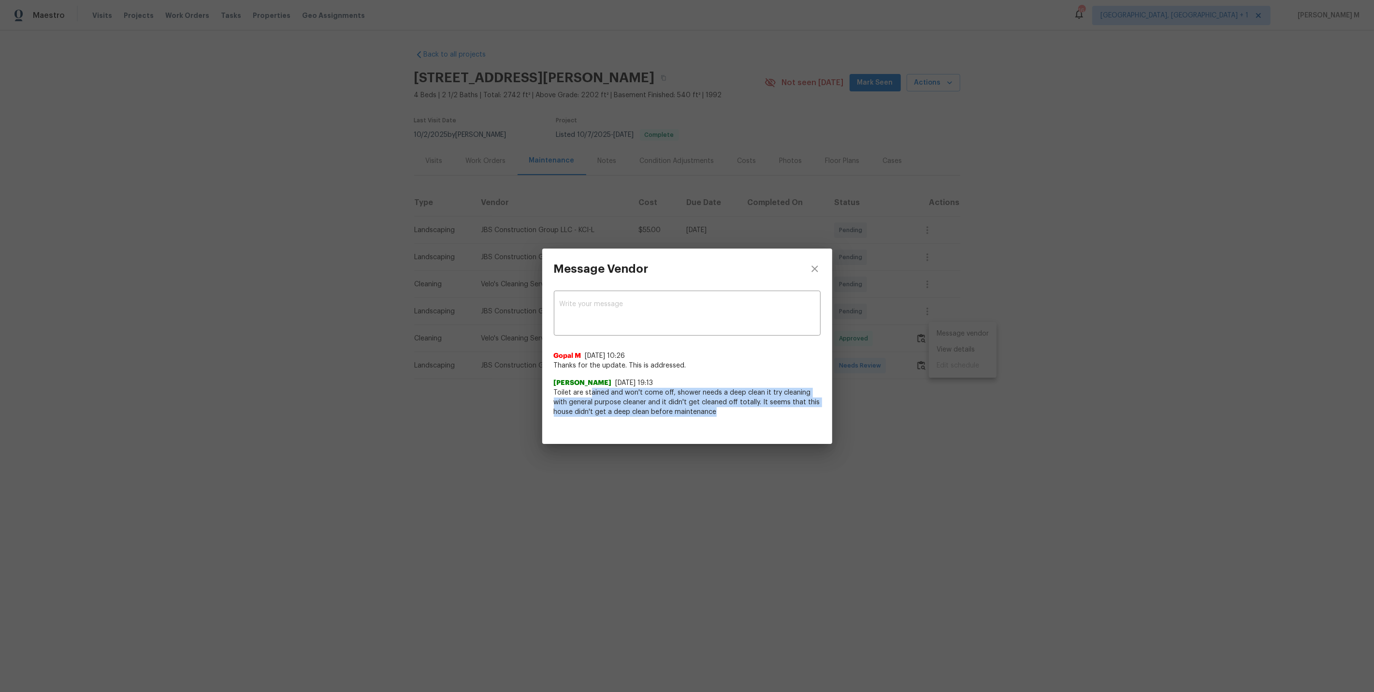
drag, startPoint x: 589, startPoint y: 393, endPoint x: 691, endPoint y: 414, distance: 104.2
click at [691, 414] on span "Toilet are stained and won't come off, shower needs a deep clean it try cleanin…" at bounding box center [687, 402] width 267 height 29
click at [1090, 393] on div "Message Vendor x ​ Gopal M 10/12/25, 10:26 Thanks for the update. This is addre…" at bounding box center [687, 346] width 1374 height 692
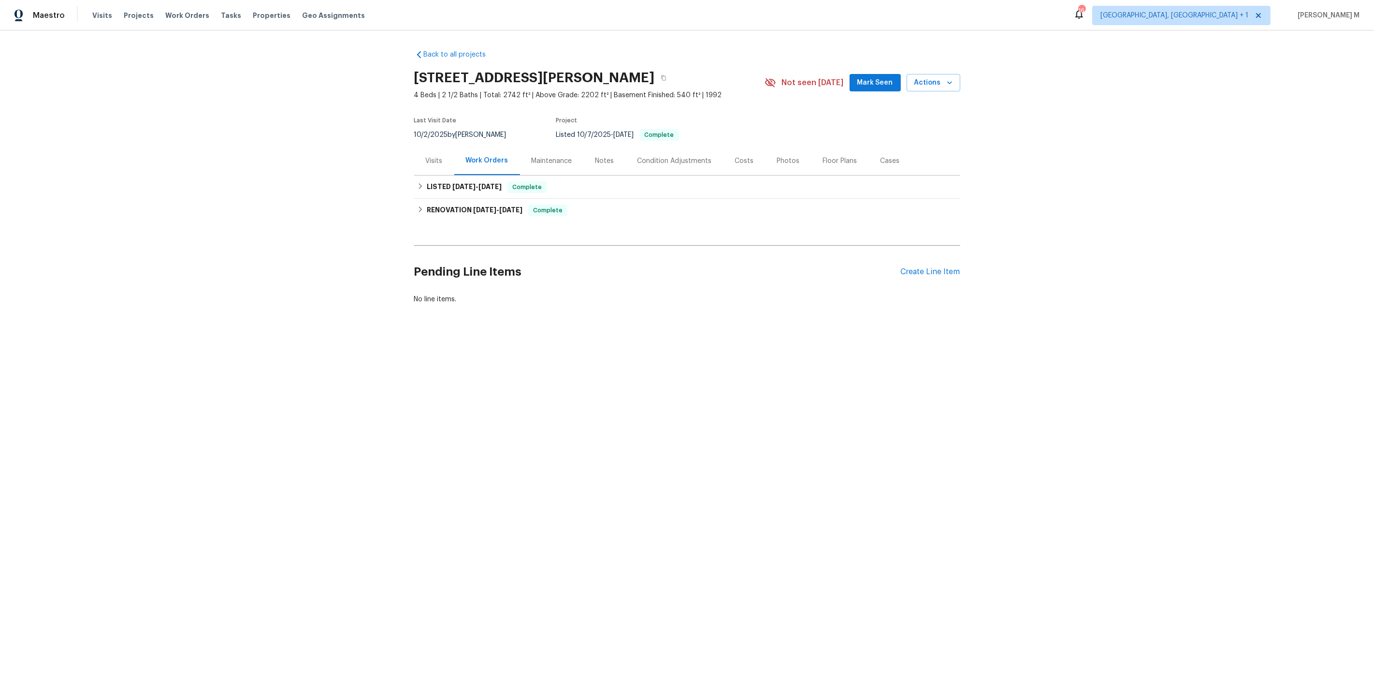
click at [550, 162] on div "Maintenance" at bounding box center [552, 160] width 64 height 29
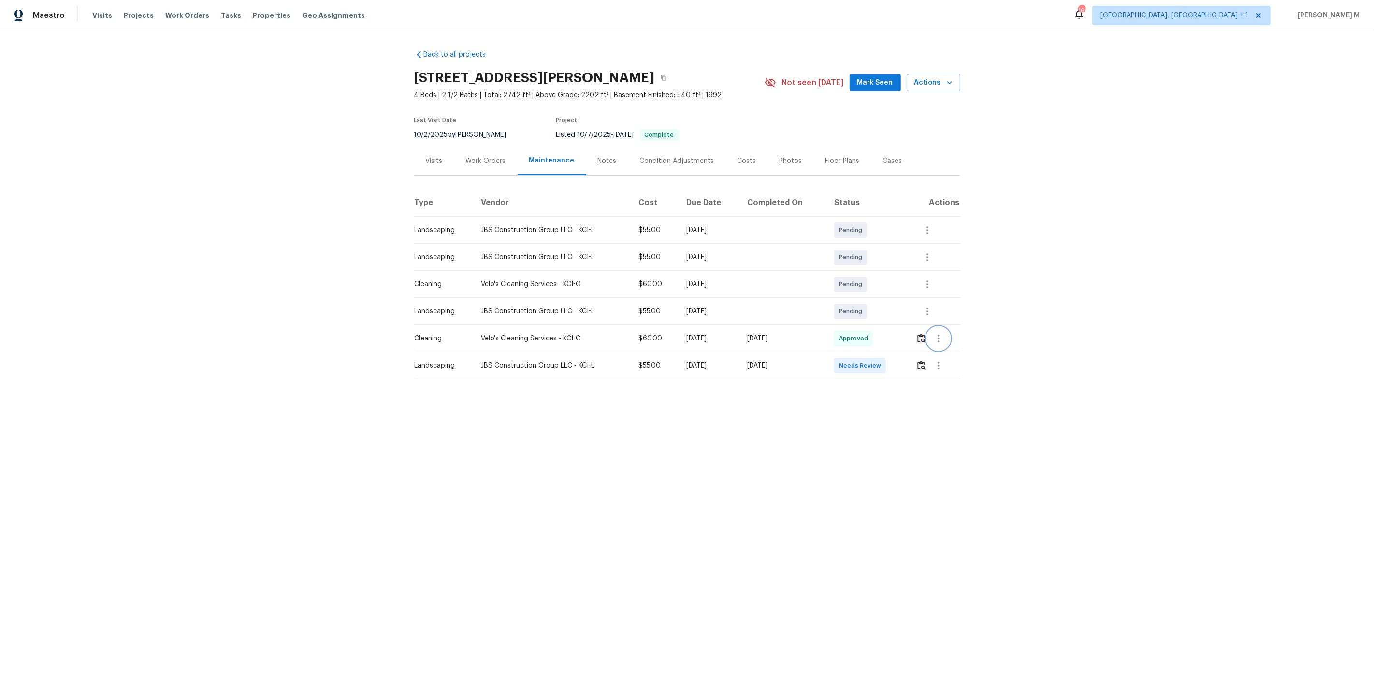
click at [940, 336] on icon "button" at bounding box center [939, 339] width 2 height 8
click at [941, 336] on li "Message vendor" at bounding box center [963, 334] width 68 height 16
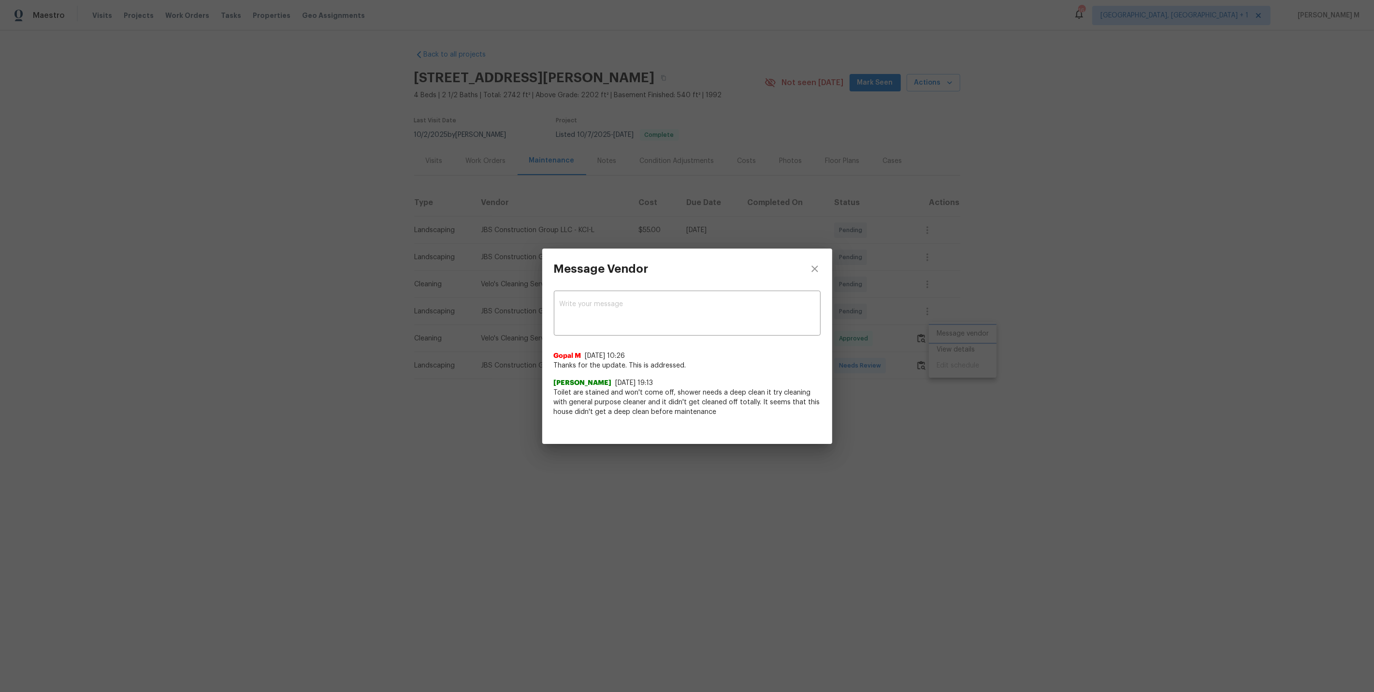
click at [941, 336] on div "Message Vendor x ​ Gopal M 10/12/25, 10:26 Thanks for the update. This is addre…" at bounding box center [687, 346] width 1374 height 692
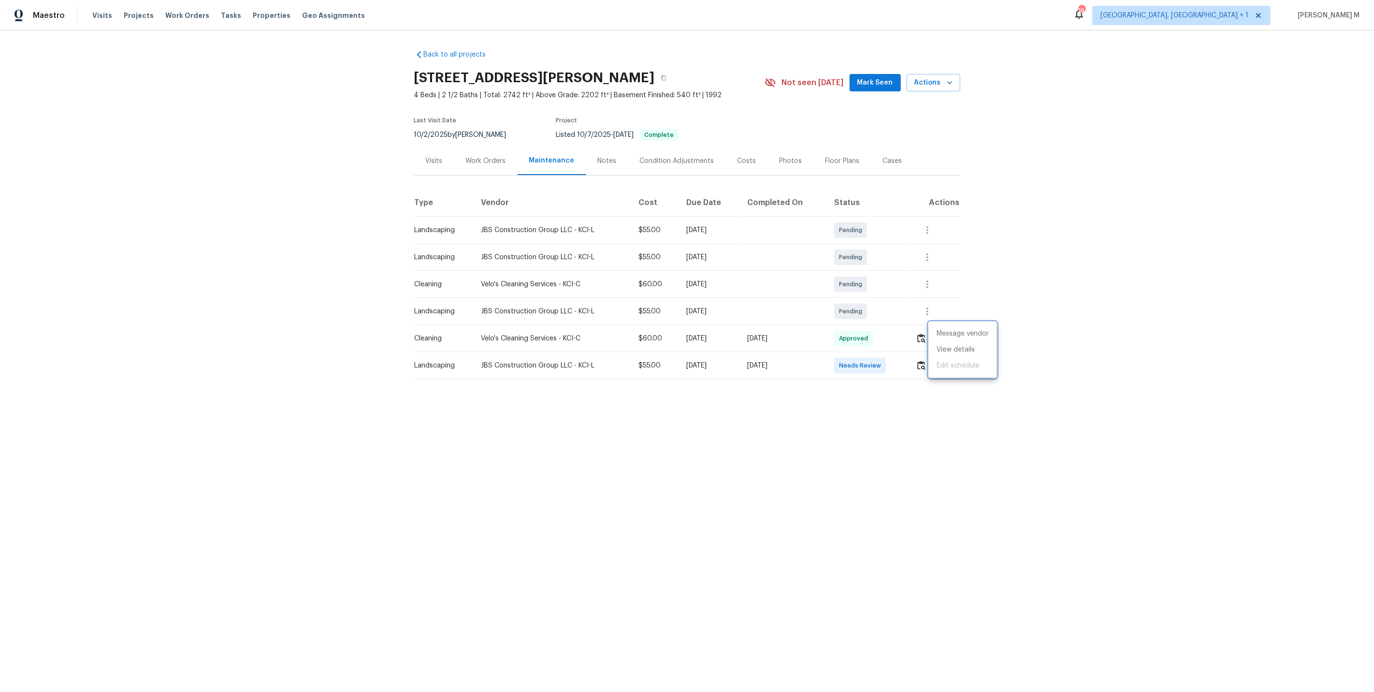
click at [751, 433] on div at bounding box center [687, 346] width 1374 height 692
click at [478, 162] on div "Work Orders" at bounding box center [485, 160] width 63 height 29
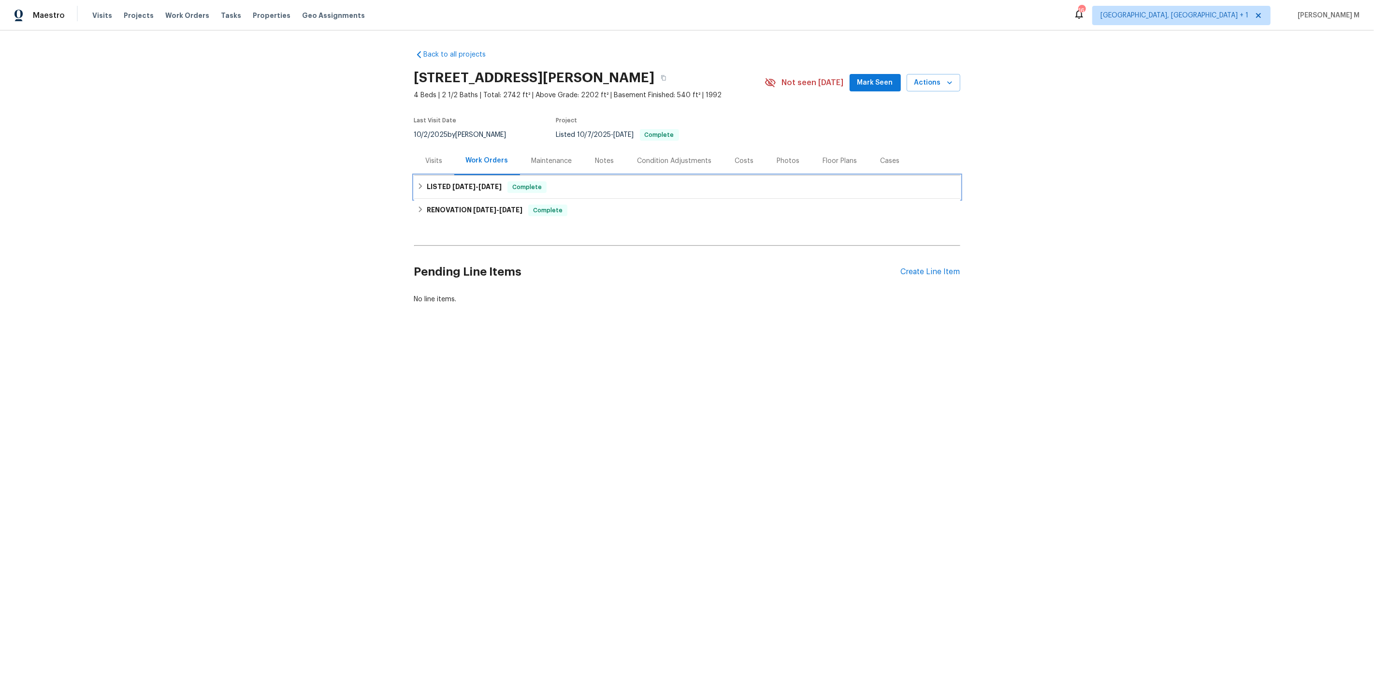
click at [467, 183] on span "[DATE]" at bounding box center [464, 186] width 23 height 7
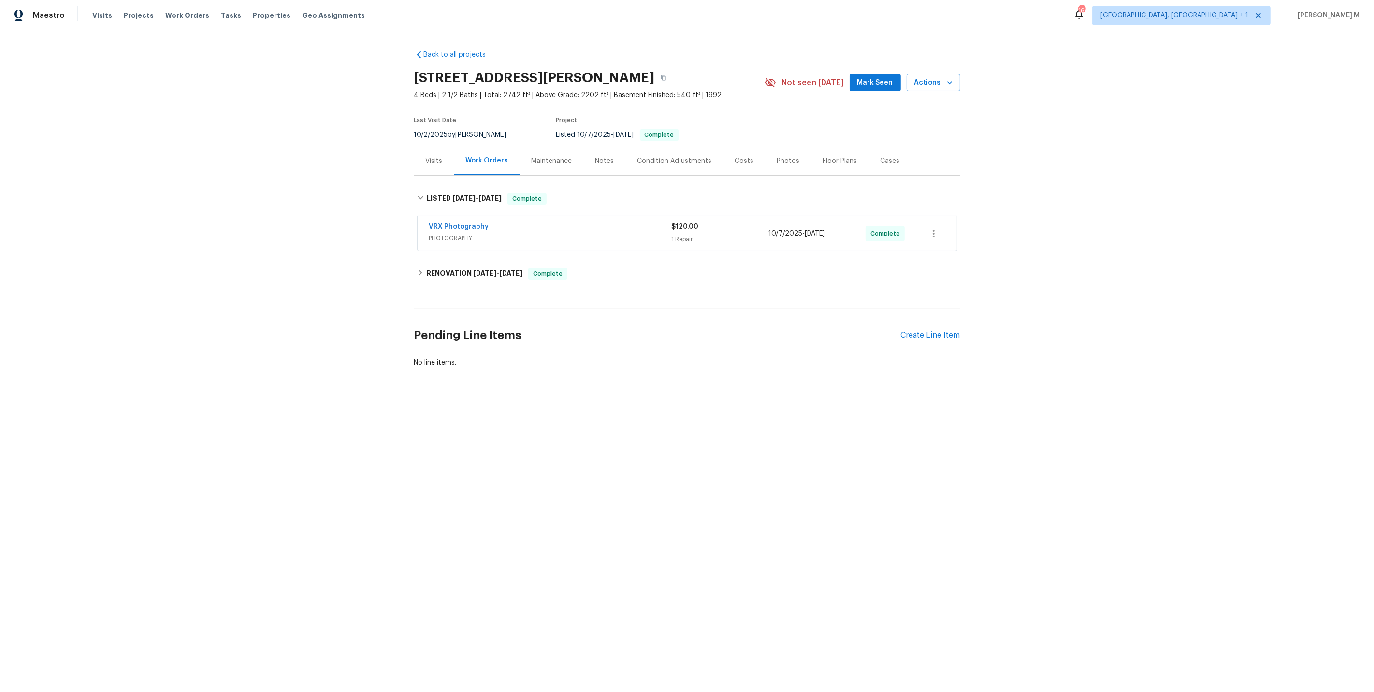
click at [442, 234] on span "PHOTOGRAPHY" at bounding box center [550, 239] width 243 height 10
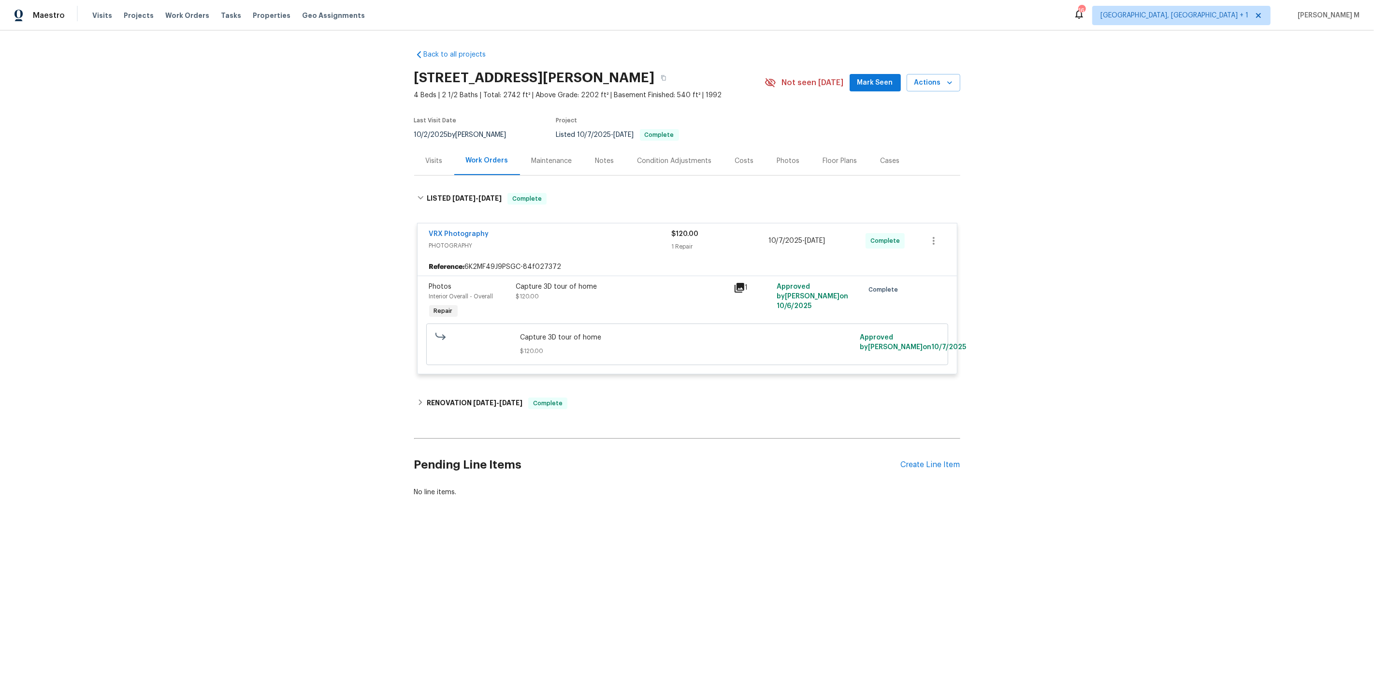
click at [477, 380] on div "Back to all projects 12534 S Alcan Cir, Olathe, KS 66062 4 Beds | 2 1/2 Baths |…" at bounding box center [687, 273] width 546 height 463
click at [473, 399] on span "8/28/25" at bounding box center [484, 402] width 23 height 7
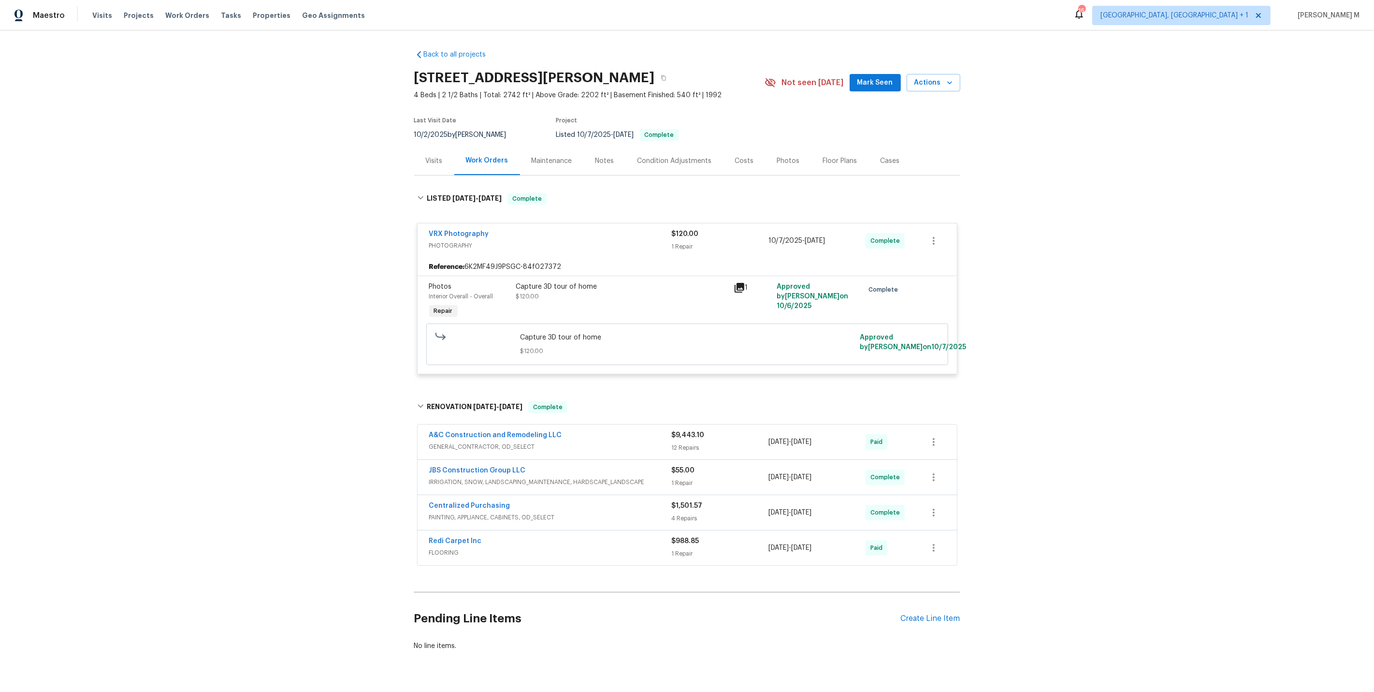
click at [540, 175] on div "Back to all projects 12534 S Alcan Cir, Olathe, KS 66062 4 Beds | 2 1/2 Baths |…" at bounding box center [687, 350] width 546 height 616
click at [541, 169] on div "Maintenance" at bounding box center [552, 160] width 64 height 29
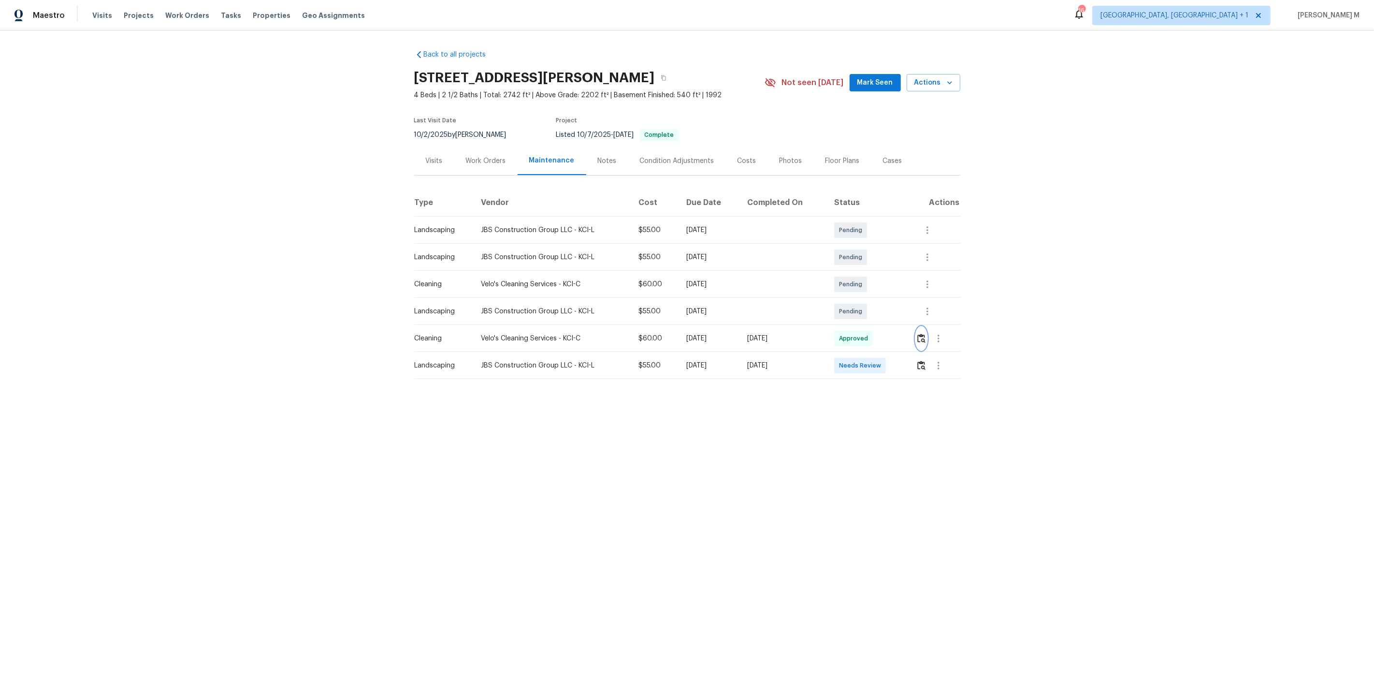
click at [926, 334] on img "button" at bounding box center [922, 338] width 8 height 9
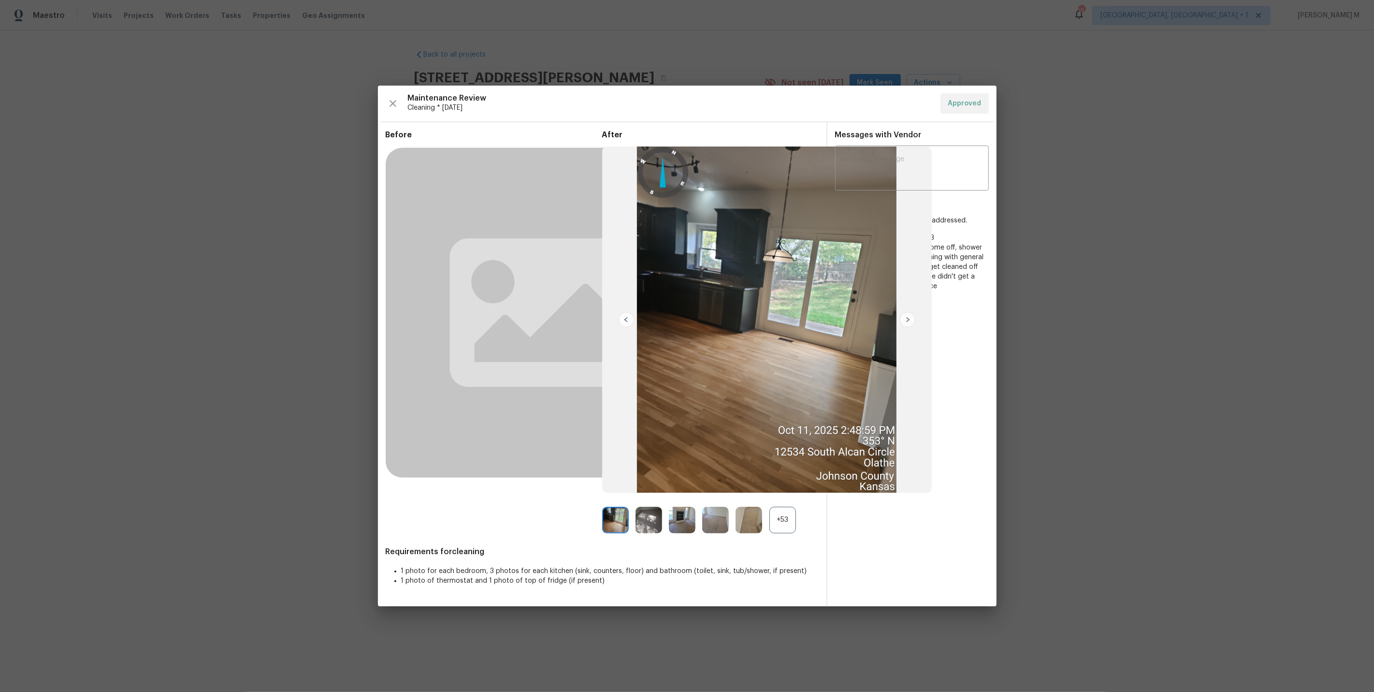
click at [779, 514] on div "+53" at bounding box center [783, 520] width 27 height 27
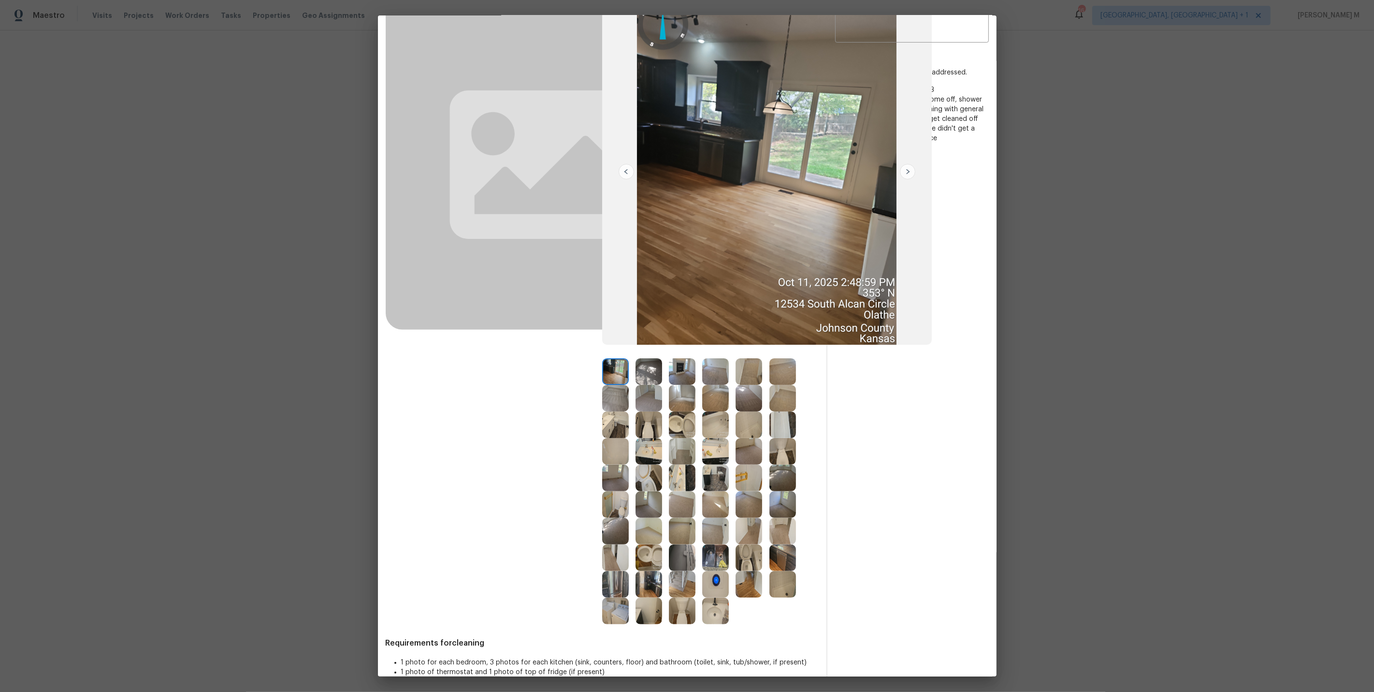
scroll to position [97, 0]
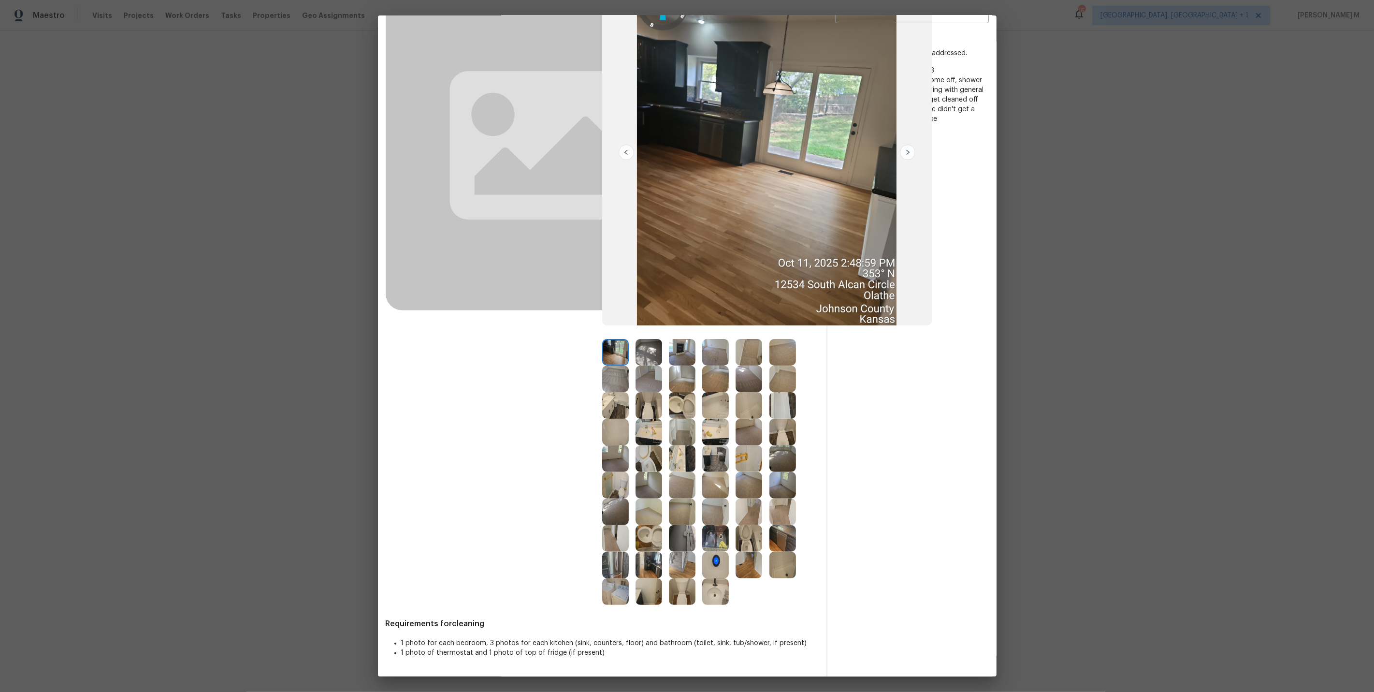
click at [718, 429] on img at bounding box center [715, 432] width 27 height 27
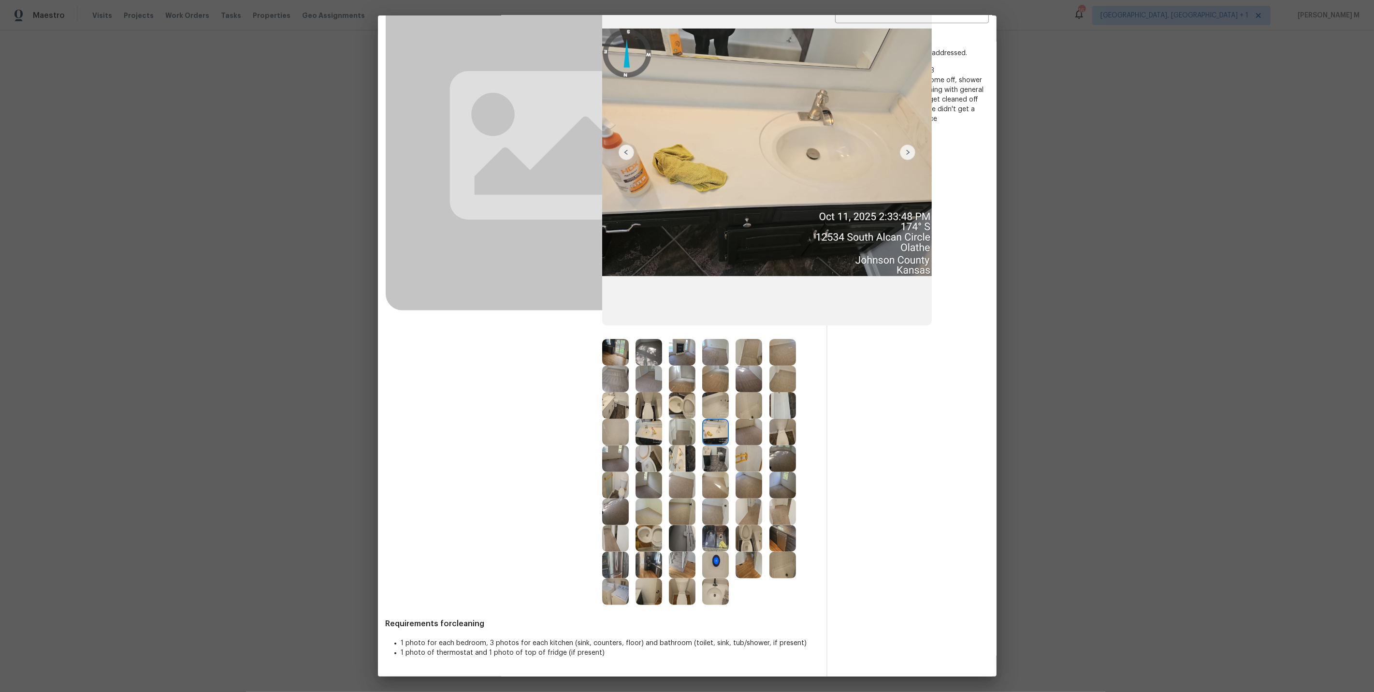
click at [679, 464] on img at bounding box center [682, 458] width 27 height 27
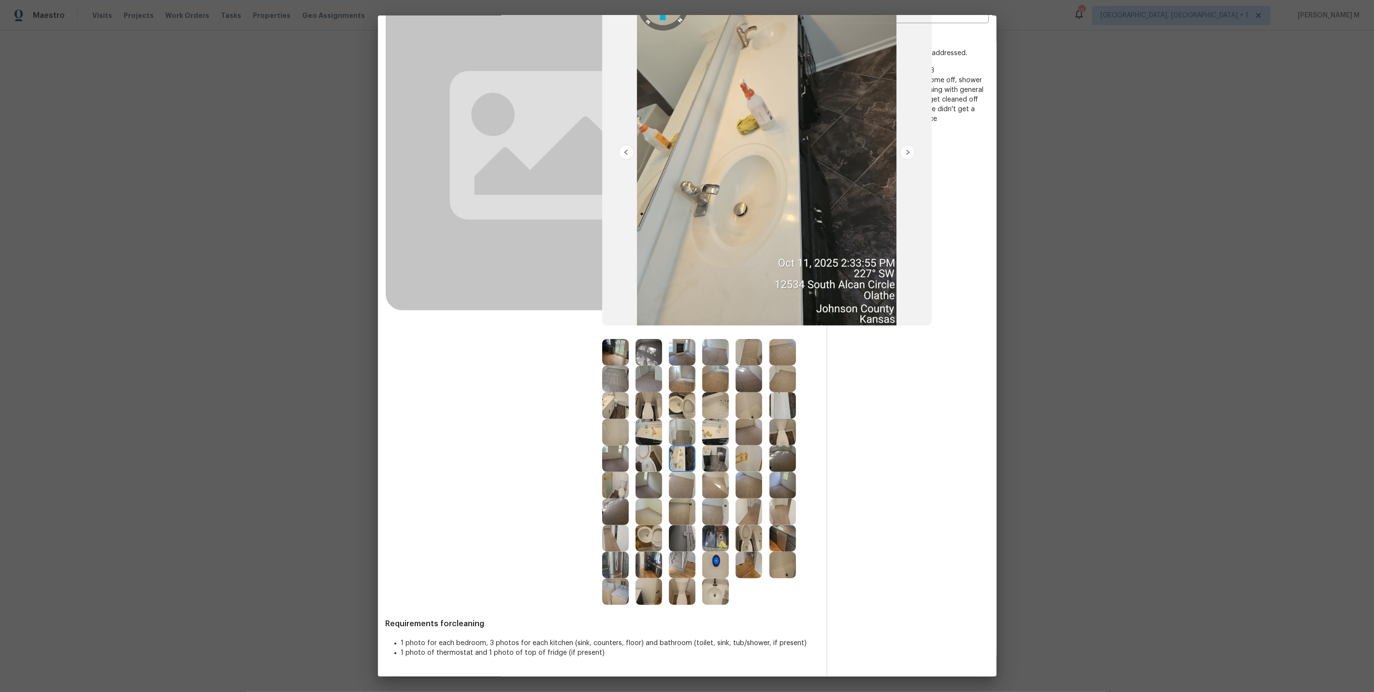
click at [647, 558] on img at bounding box center [649, 565] width 27 height 27
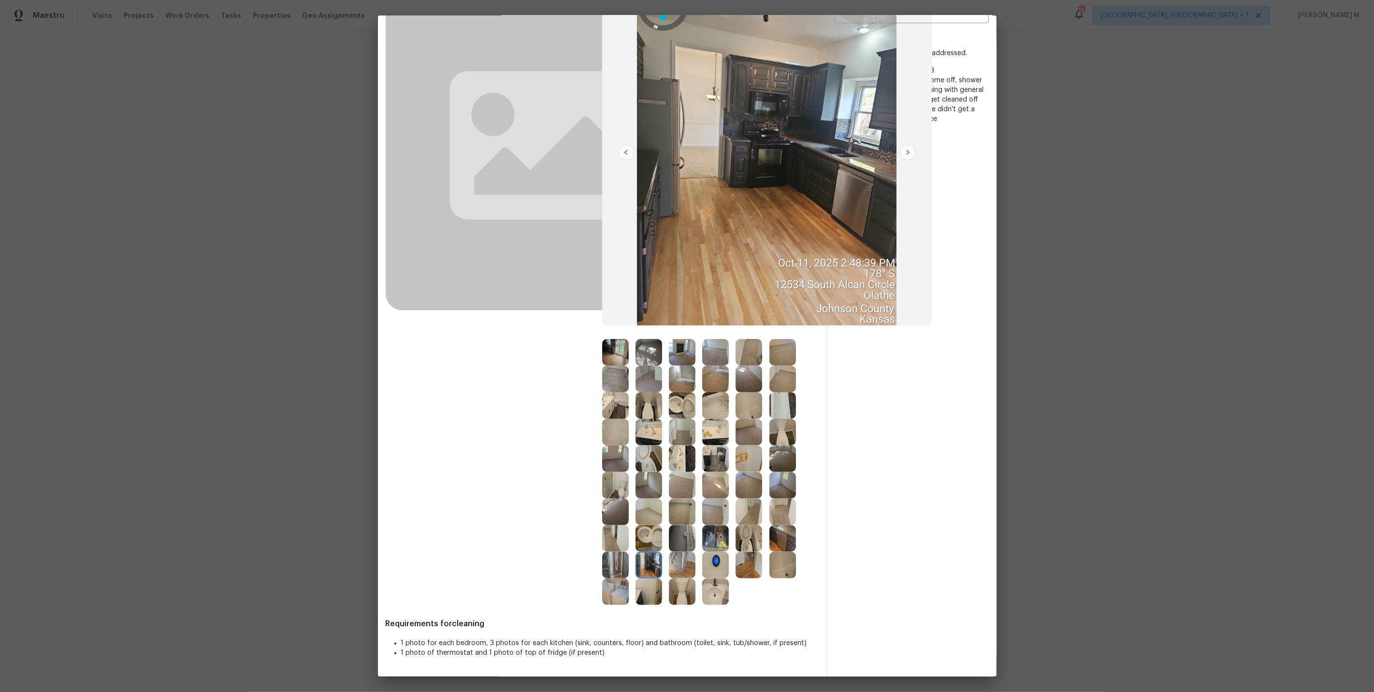
click at [779, 552] on img at bounding box center [783, 565] width 27 height 27
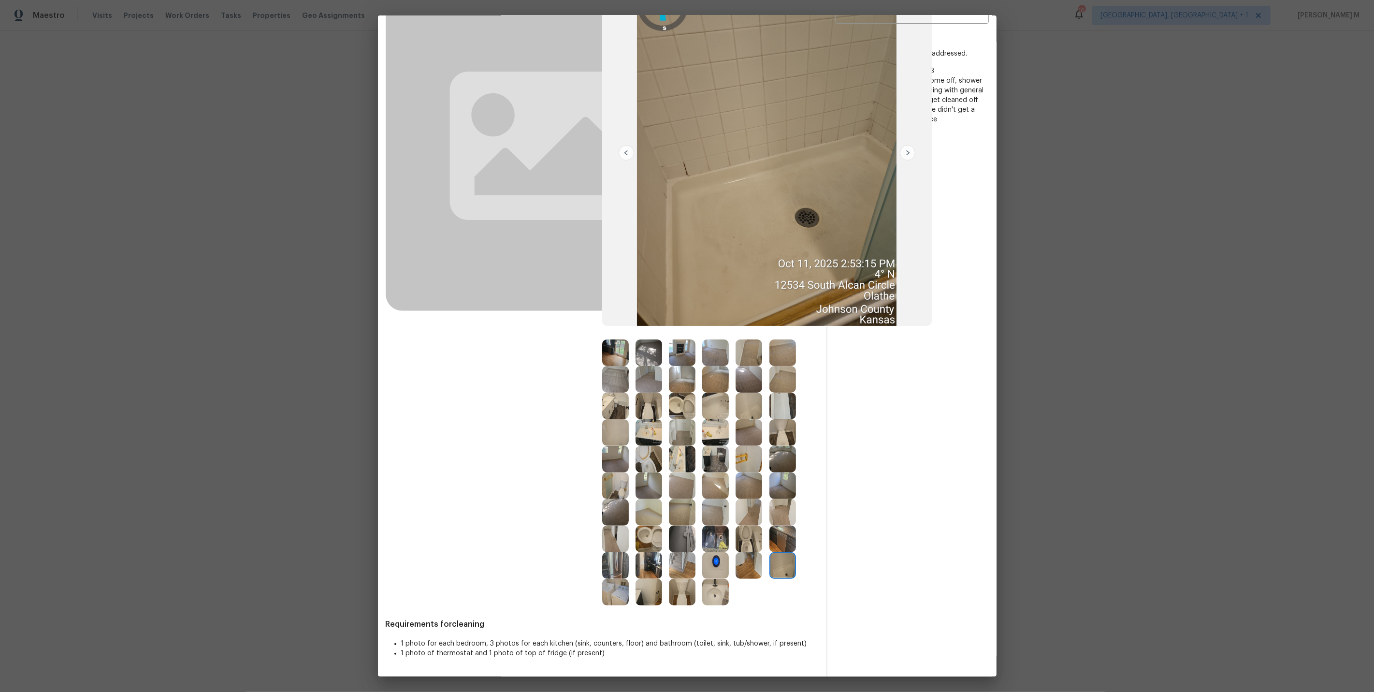
scroll to position [93, 0]
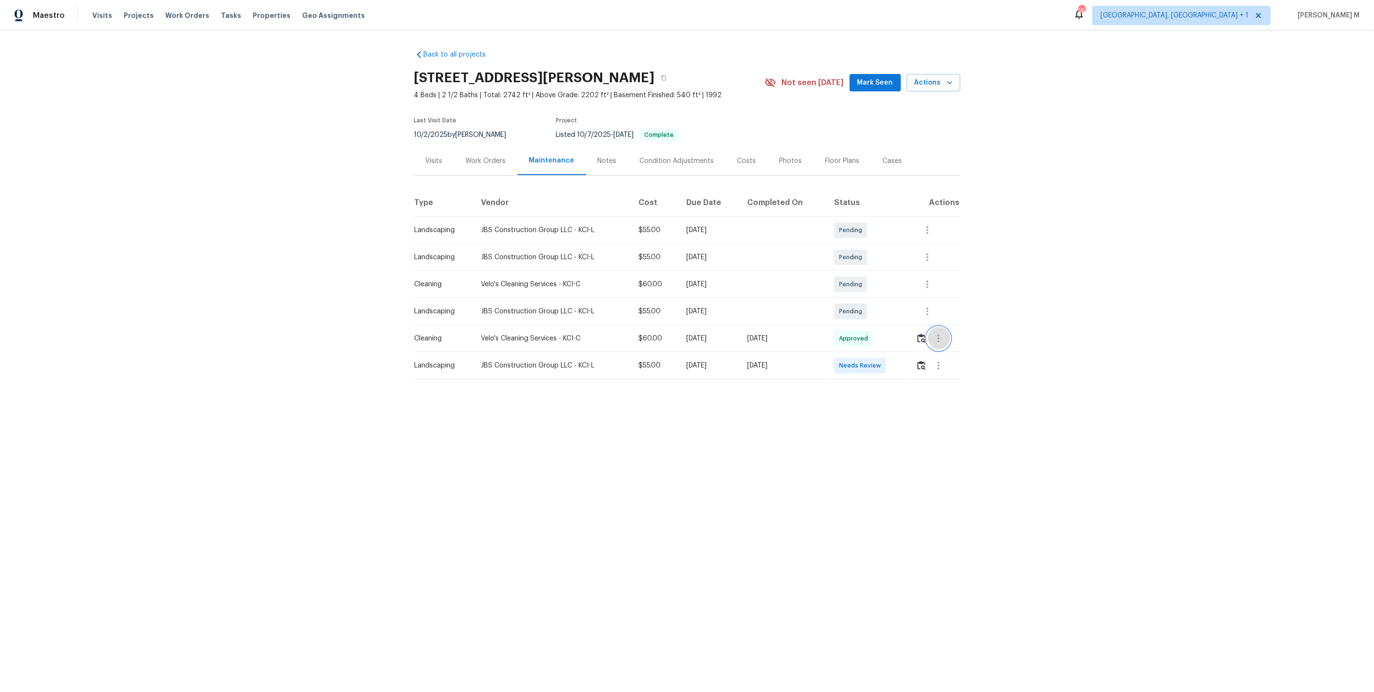
click at [940, 337] on icon "button" at bounding box center [939, 339] width 12 height 12
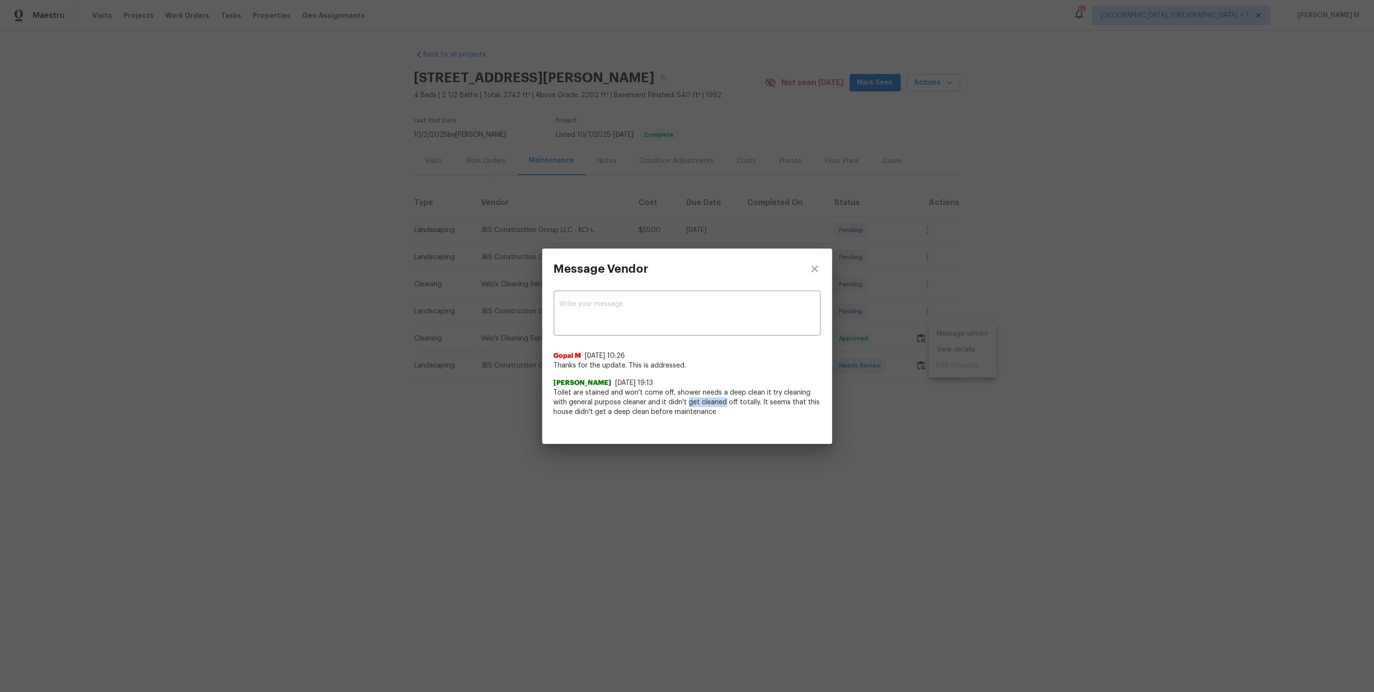
drag, startPoint x: 672, startPoint y: 400, endPoint x: 710, endPoint y: 401, distance: 38.2
click at [710, 401] on span "Toilet are stained and won't come off, shower needs a deep clean it try cleanin…" at bounding box center [687, 402] width 267 height 29
click at [710, 415] on span "Toilet are stained and won't come off, shower needs a deep clean it try cleanin…" at bounding box center [687, 402] width 267 height 29
click at [631, 275] on h3 "Message Vendor" at bounding box center [601, 269] width 95 height 14
click at [520, 262] on div "Message Vendor x ​ Gopal M 10/12/25, 10:26 Thanks for the update. This is addre…" at bounding box center [687, 346] width 1374 height 692
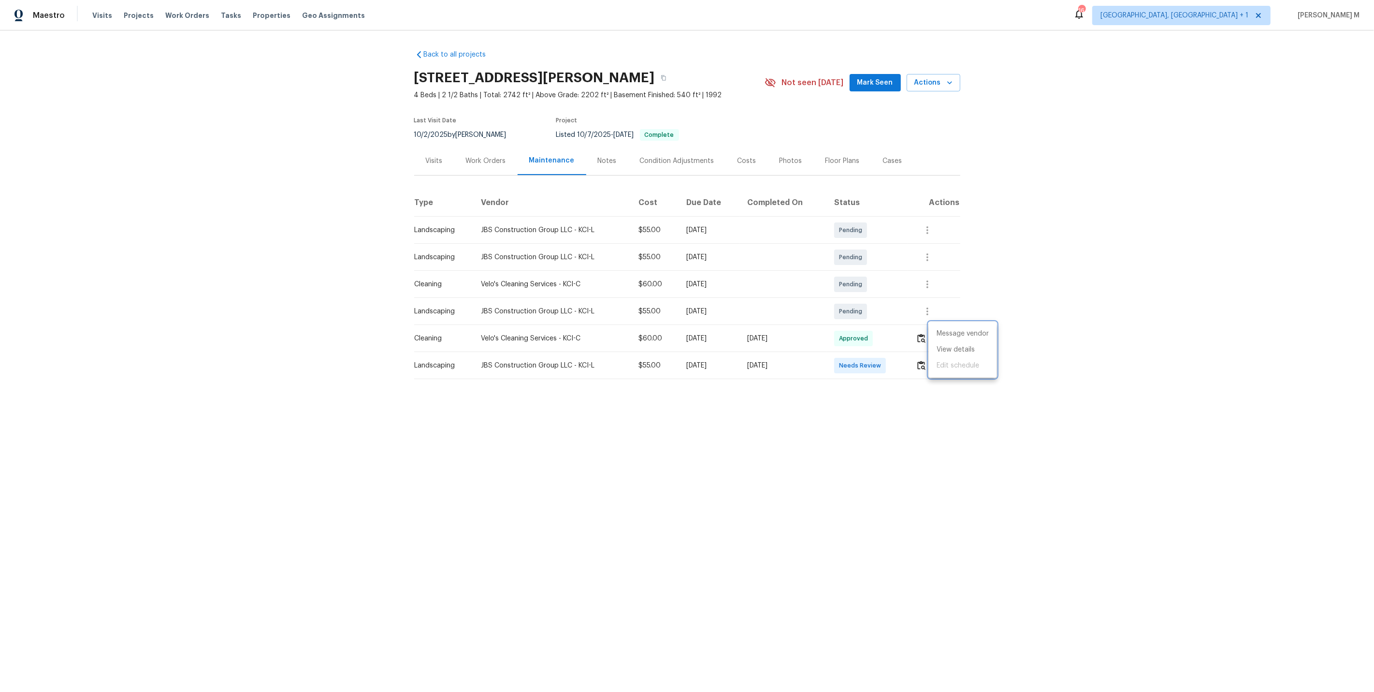
click at [1042, 140] on div at bounding box center [687, 346] width 1374 height 692
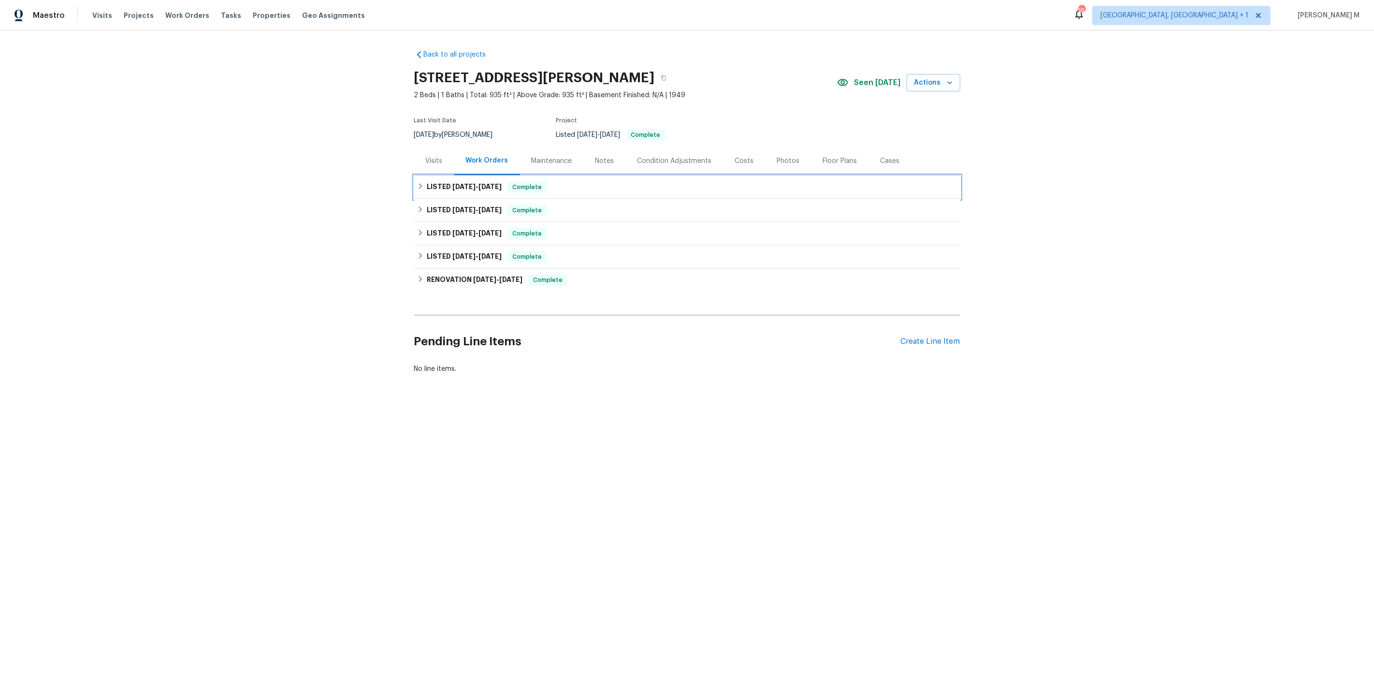
click at [477, 184] on span "[DATE] - [DATE]" at bounding box center [477, 186] width 49 height 7
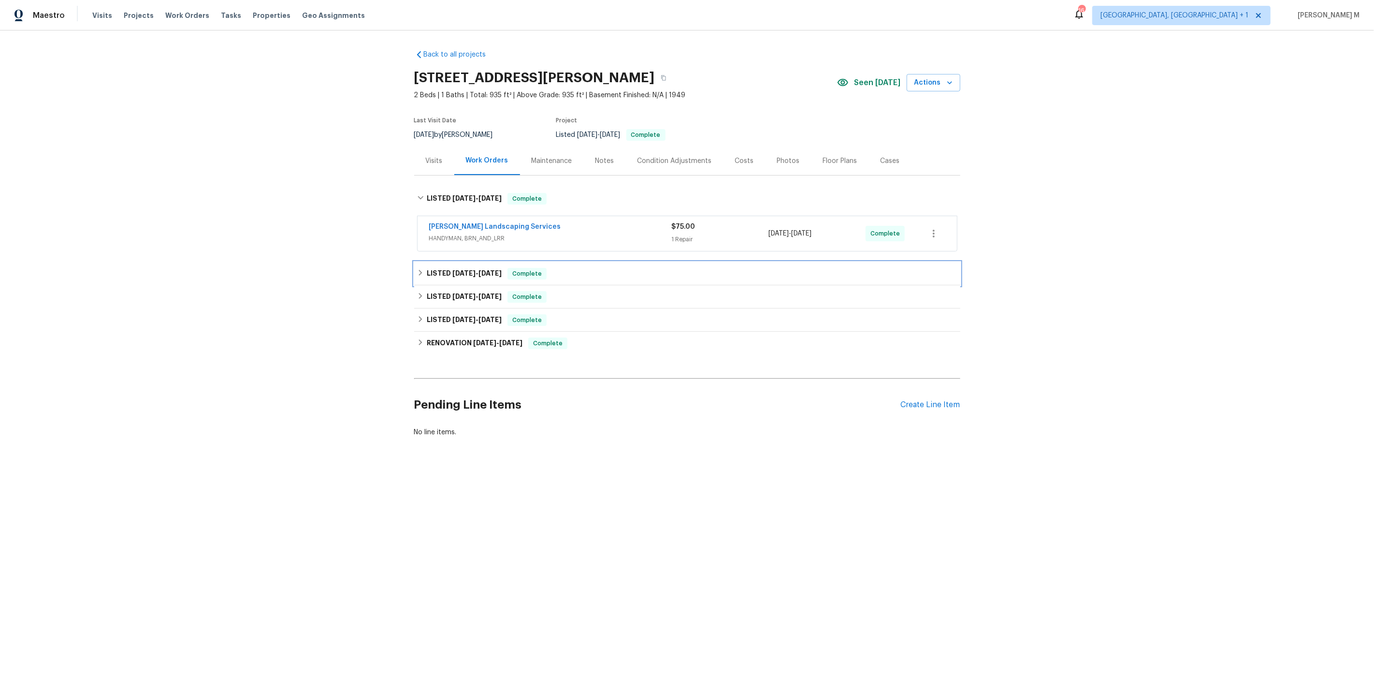
click at [465, 268] on h6 "LISTED [DATE] - [DATE]" at bounding box center [464, 274] width 75 height 12
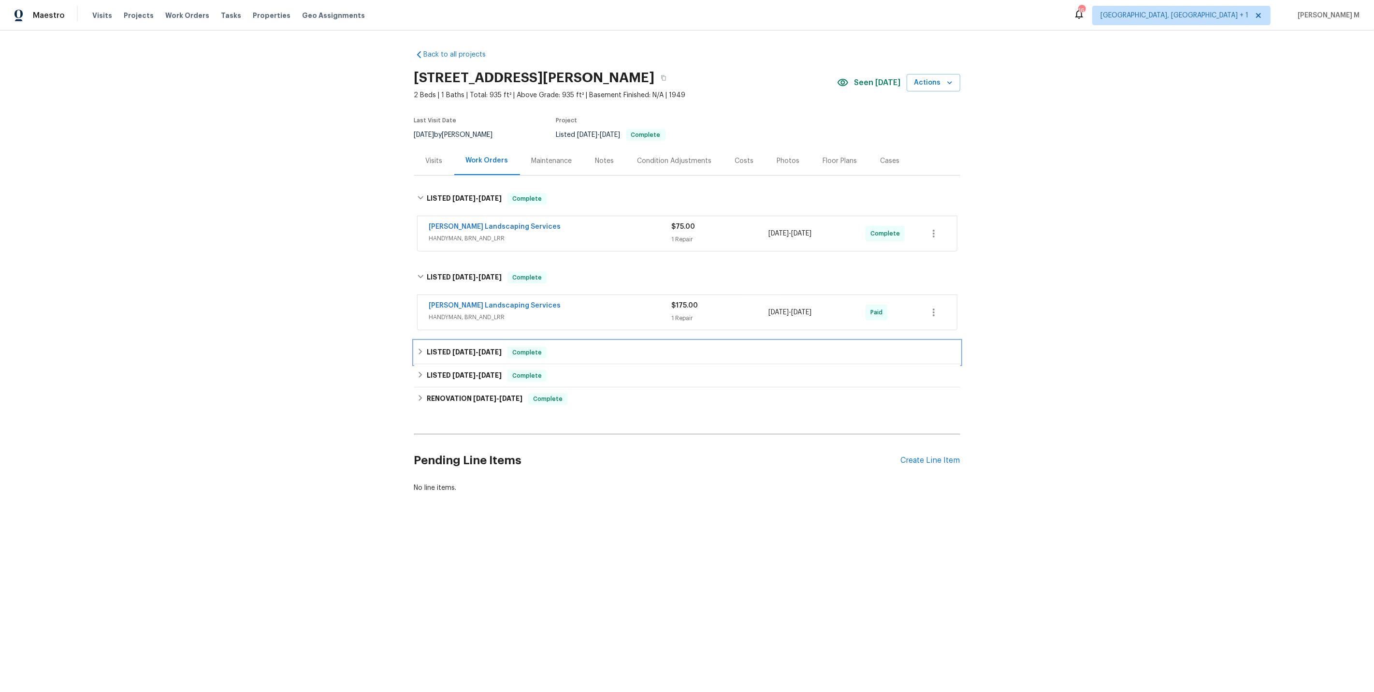
click at [451, 347] on h6 "LISTED [DATE] - [DATE]" at bounding box center [464, 353] width 75 height 12
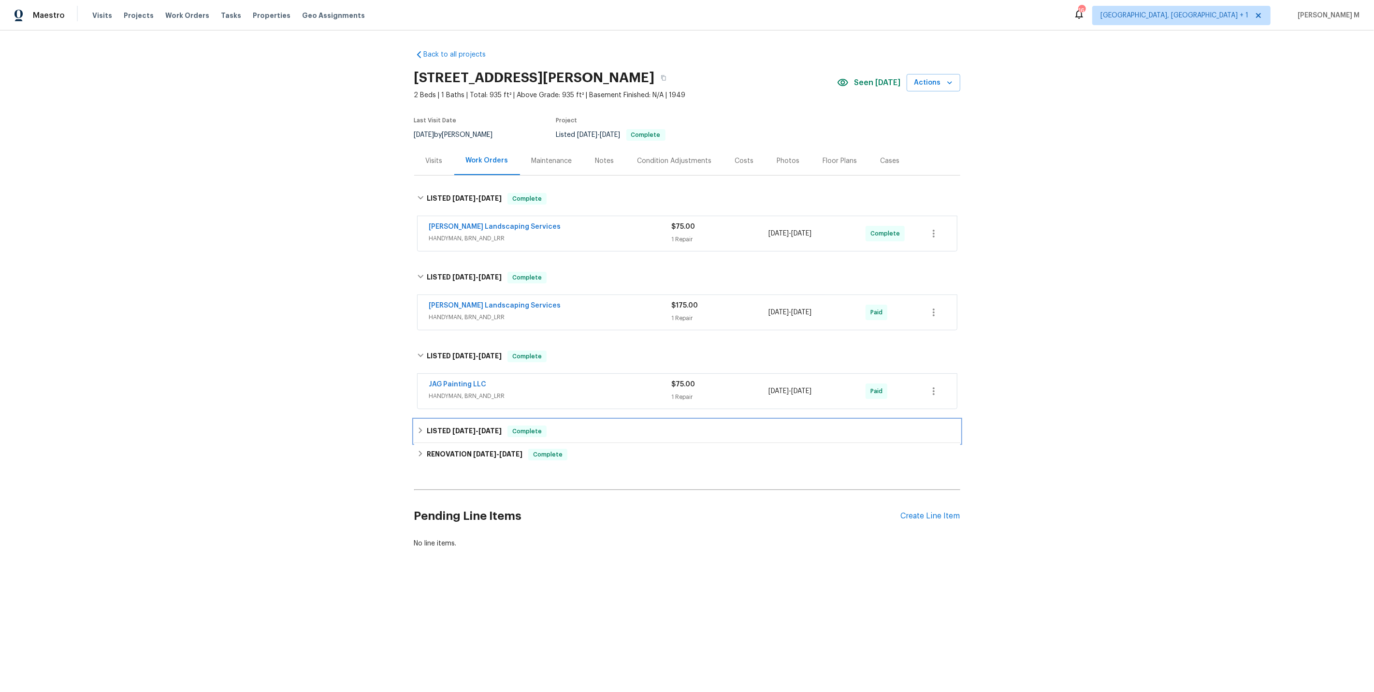
click at [443, 431] on div "LISTED [DATE] - [DATE] Complete" at bounding box center [687, 431] width 546 height 23
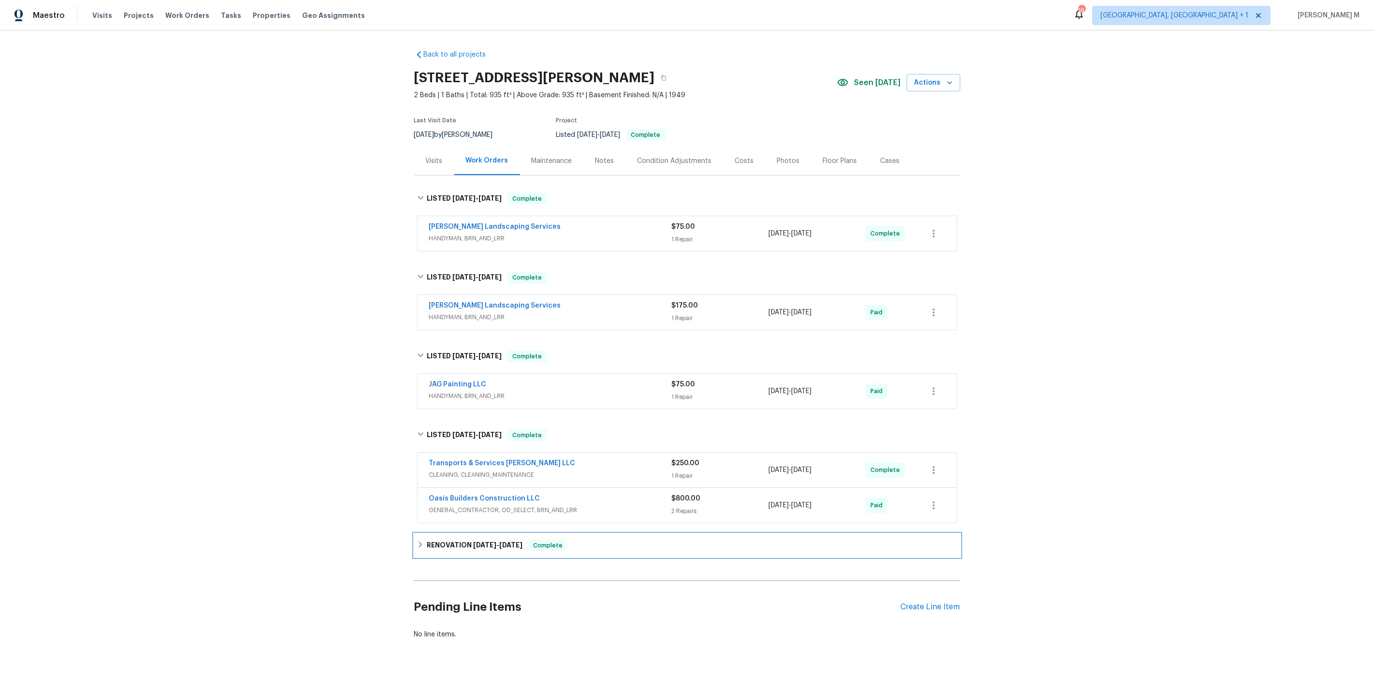
click at [442, 540] on div "RENOVATION [DATE] - [DATE] Complete" at bounding box center [687, 545] width 546 height 23
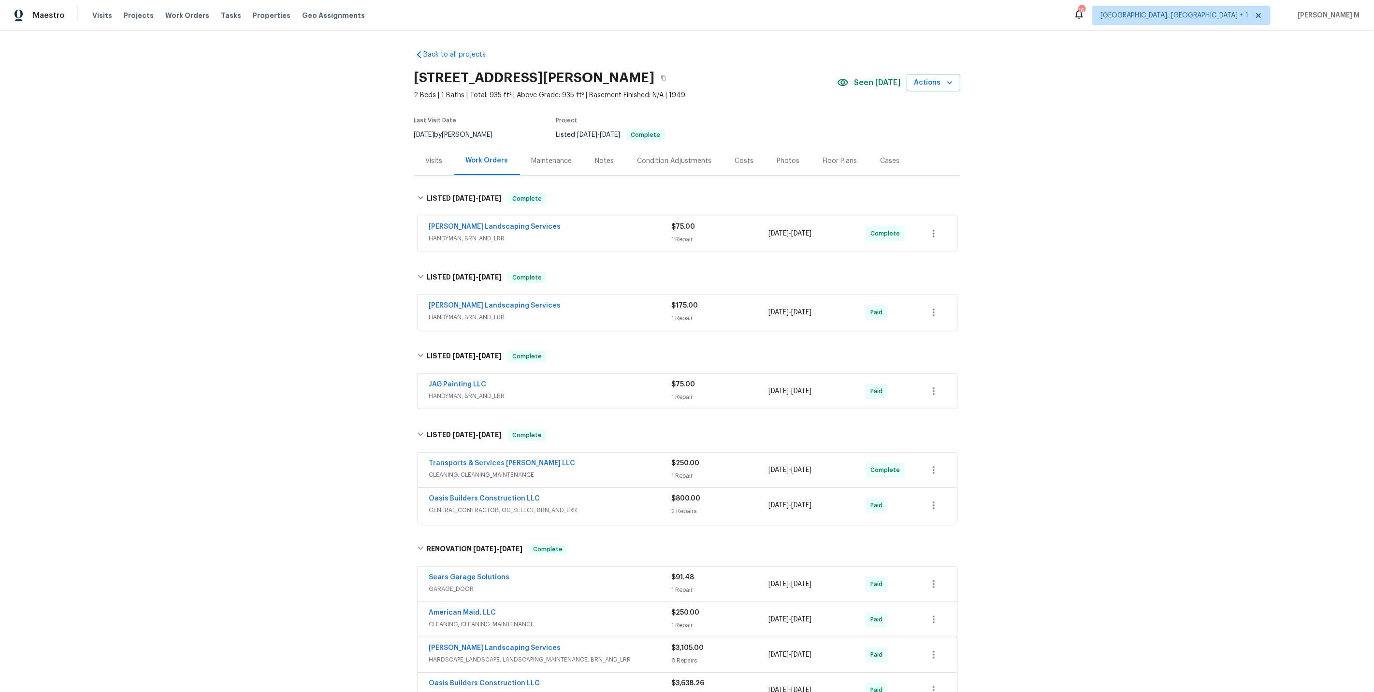
click at [461, 234] on span "HANDYMAN, BRN_AND_LRR" at bounding box center [550, 239] width 243 height 10
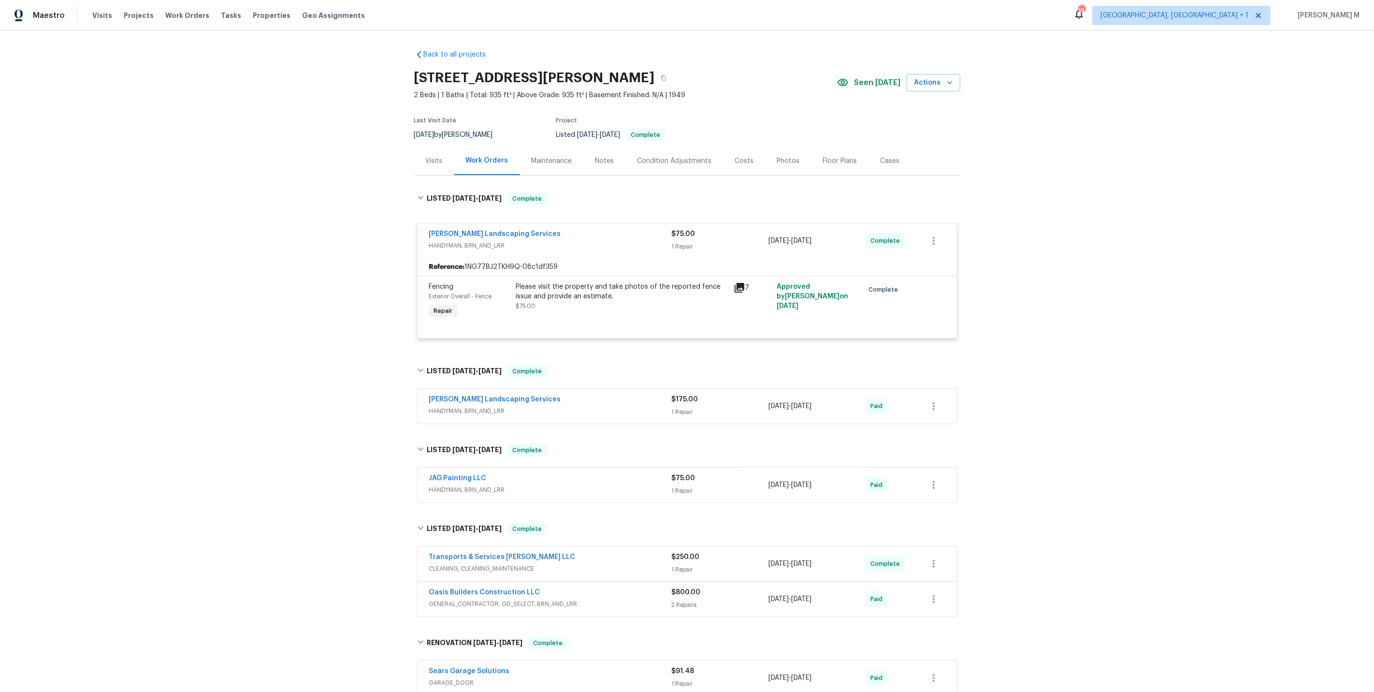
click at [486, 406] on span "HANDYMAN, BRN_AND_LRR" at bounding box center [550, 411] width 243 height 10
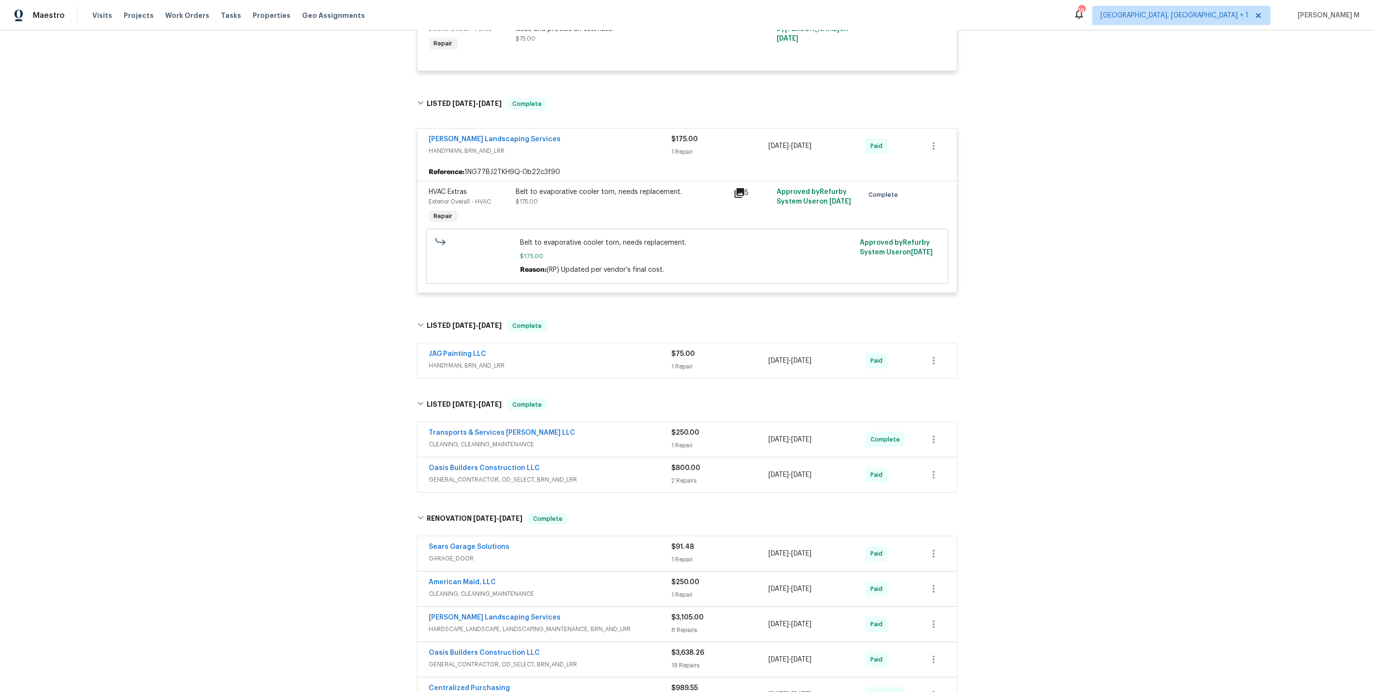
scroll to position [268, 0]
click at [476, 360] on span "HANDYMAN, BRN_AND_LRR" at bounding box center [550, 365] width 243 height 10
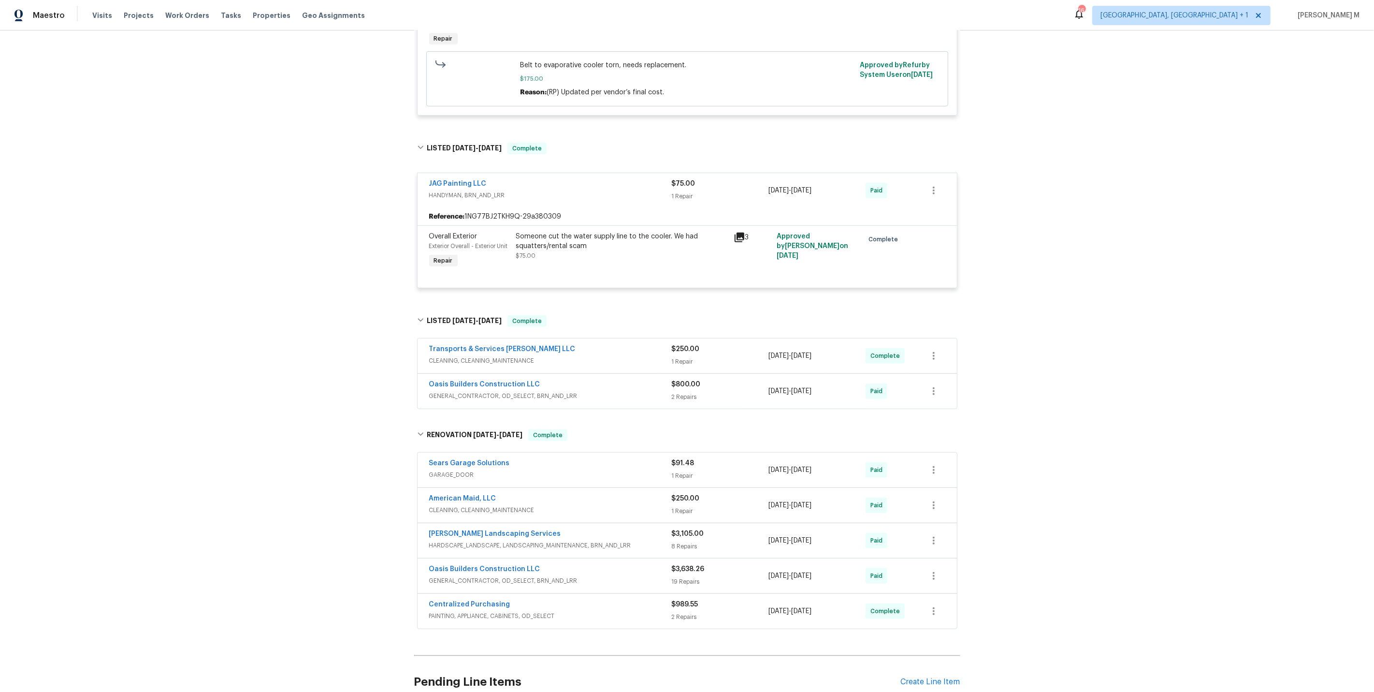
scroll to position [495, 0]
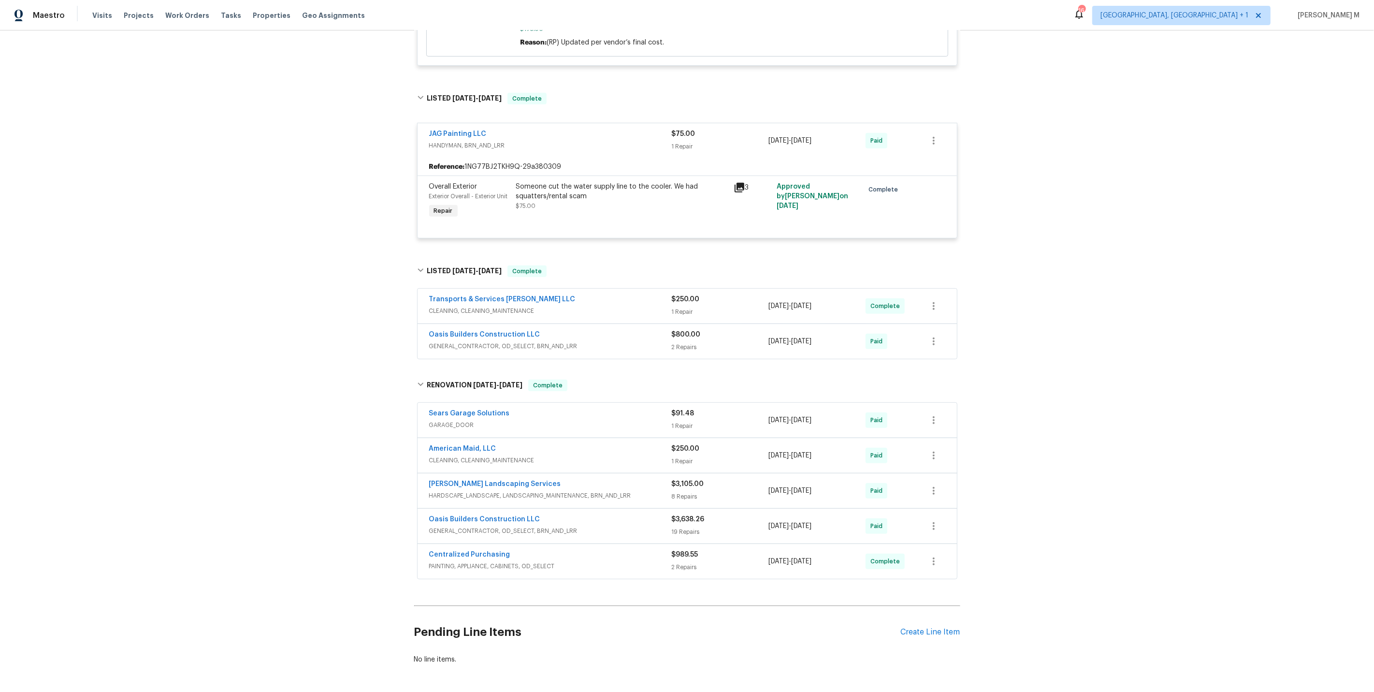
click at [478, 341] on span "GENERAL_CONTRACTOR, OD_SELECT, BRN_AND_LRR" at bounding box center [550, 346] width 243 height 10
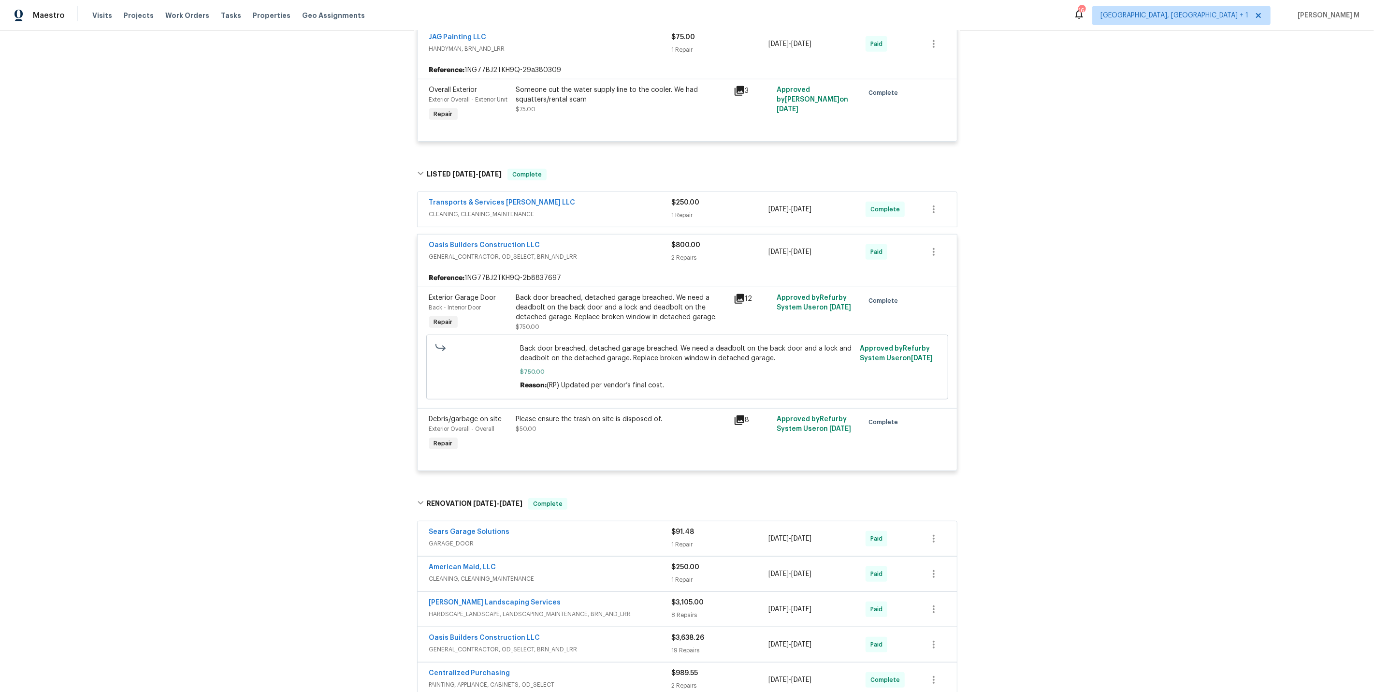
scroll to position [713, 0]
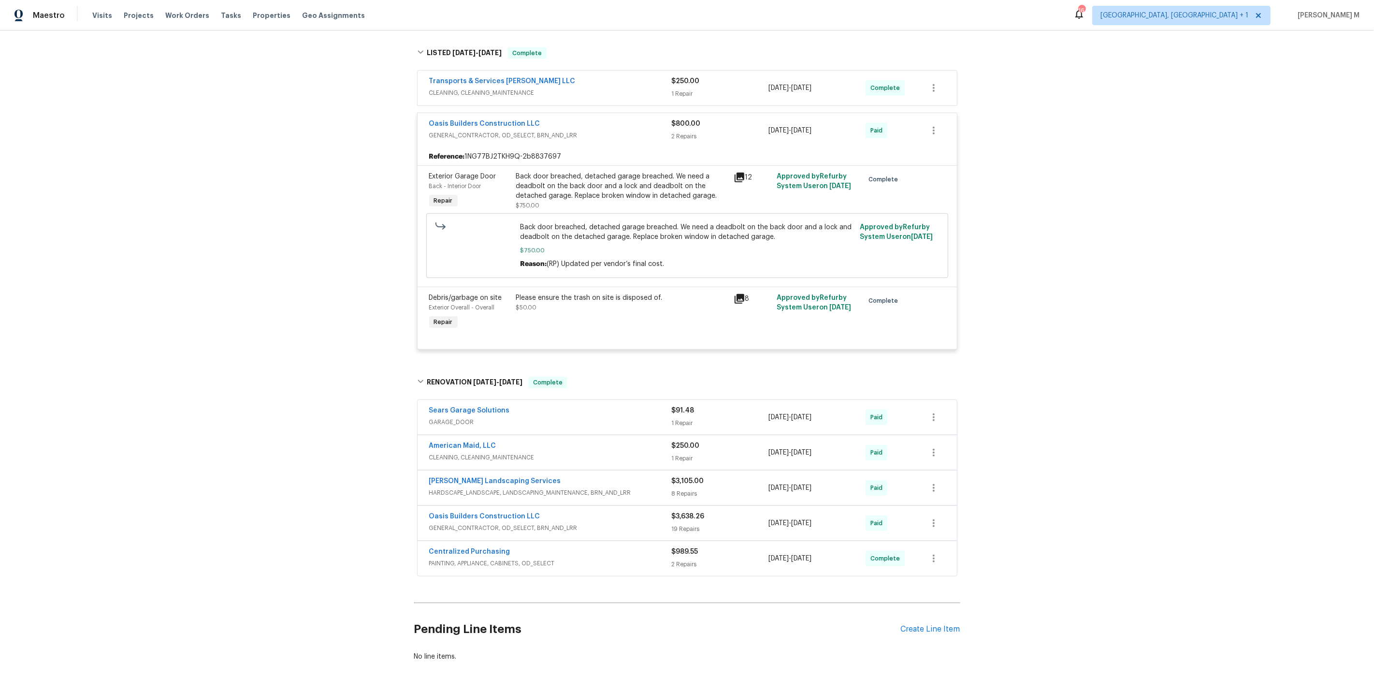
click at [440, 523] on span "GENERAL_CONTRACTOR, OD_SELECT, BRN_AND_LRR" at bounding box center [550, 528] width 243 height 10
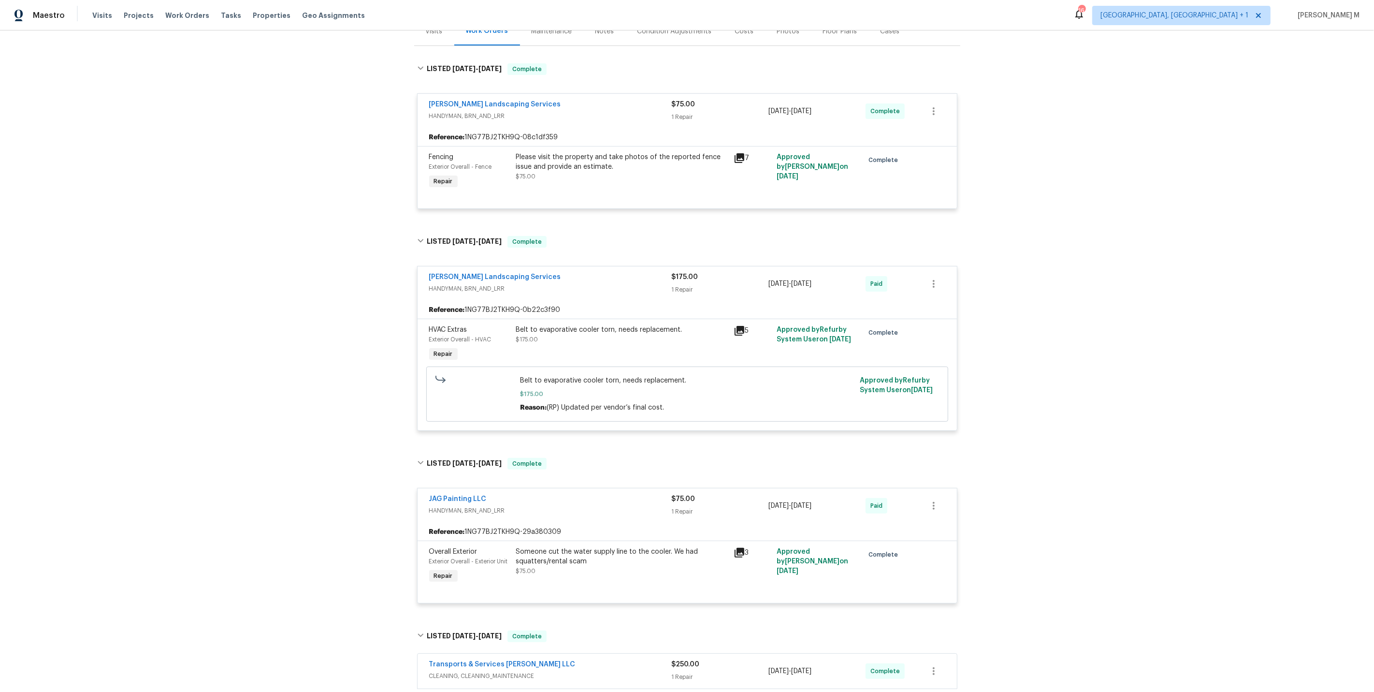
scroll to position [131, 0]
click at [609, 332] on div "Belt to evaporative cooler torn, needs replacement. $175.00" at bounding box center [622, 342] width 218 height 44
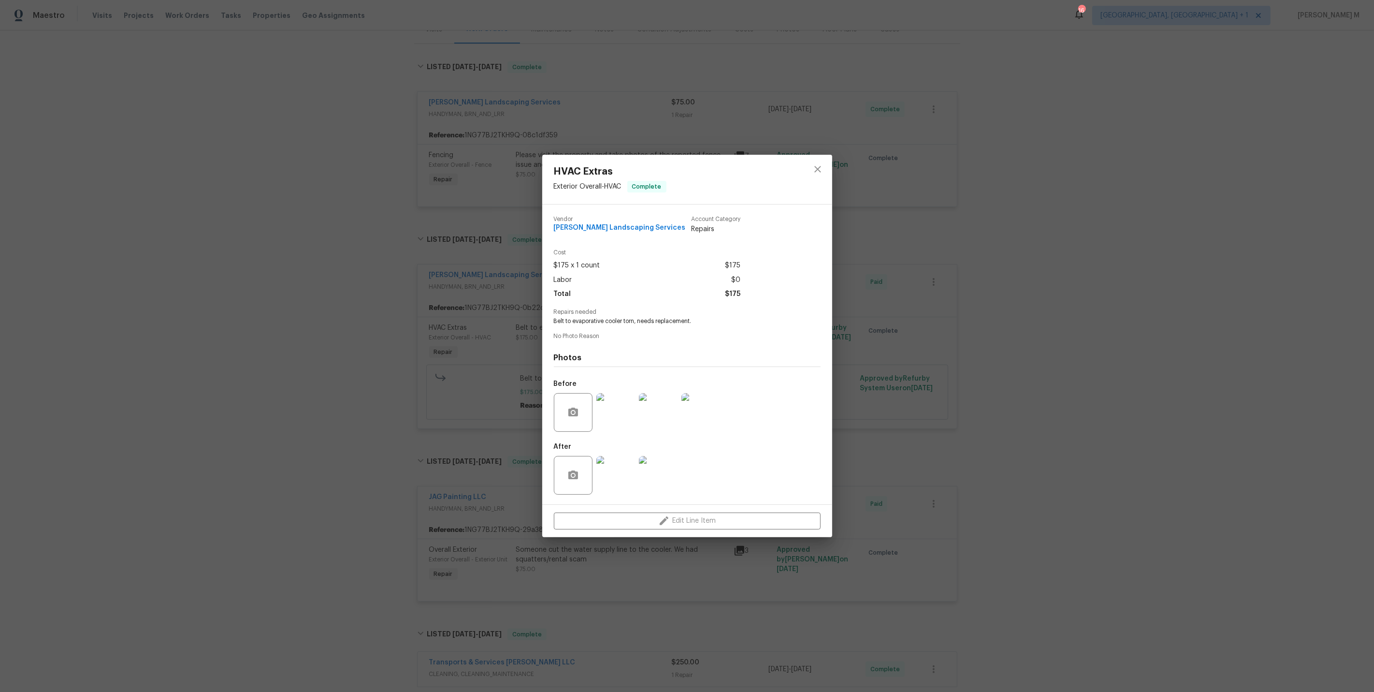
click at [864, 401] on div "HVAC Extras Exterior Overall - HVAC Complete Vendor Rodriguez Landscaping Servi…" at bounding box center [687, 346] width 1374 height 692
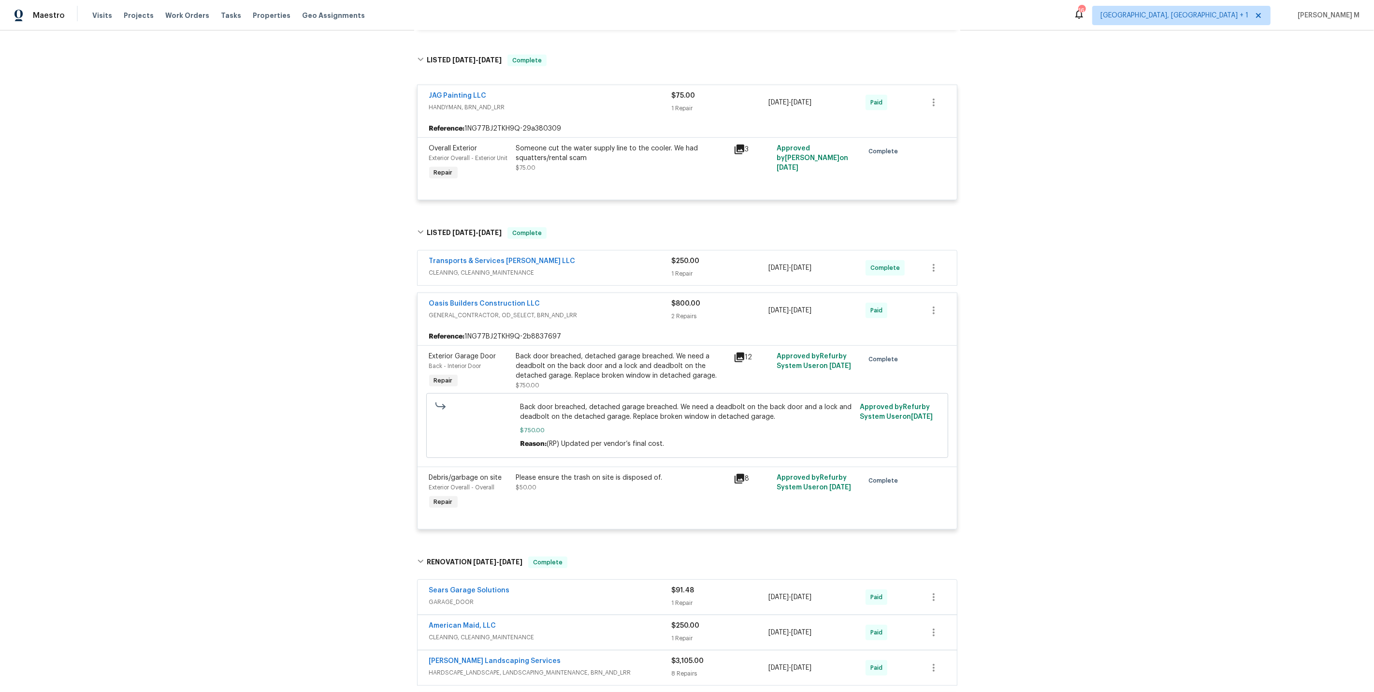
scroll to position [0, 0]
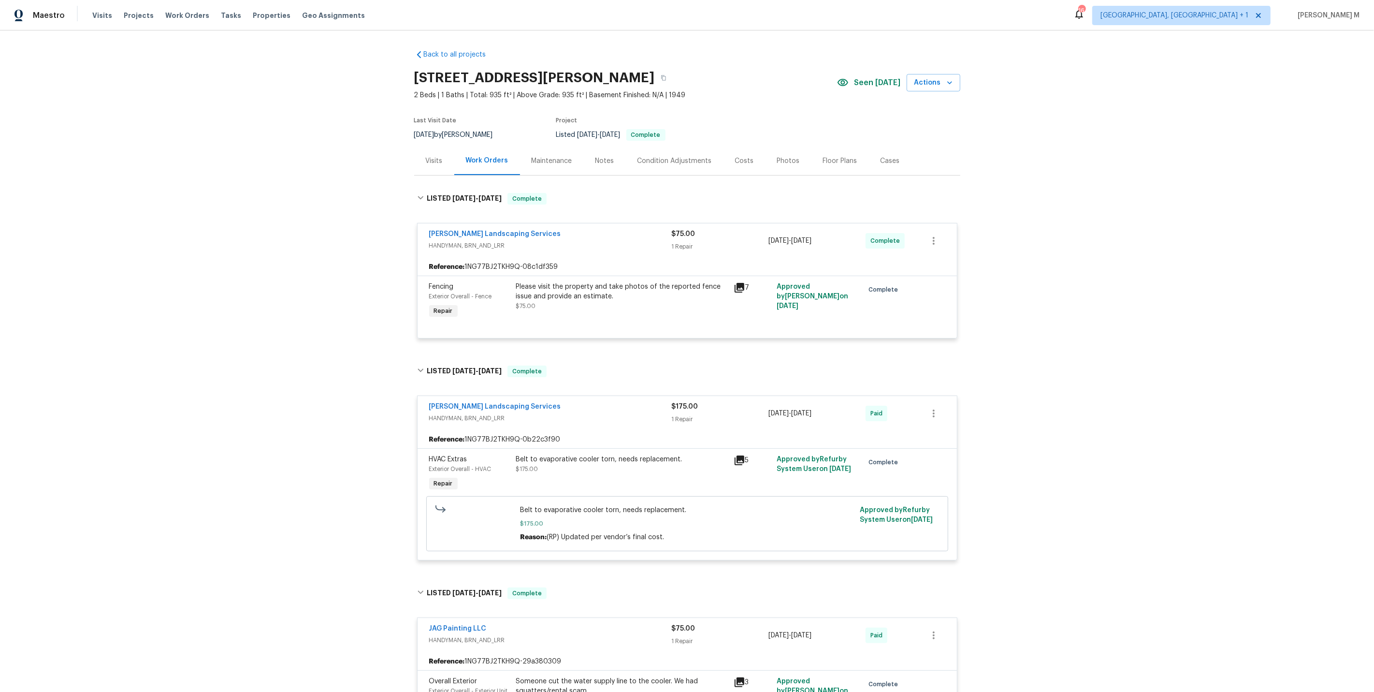
click at [560, 159] on div "Maintenance" at bounding box center [552, 161] width 41 height 10
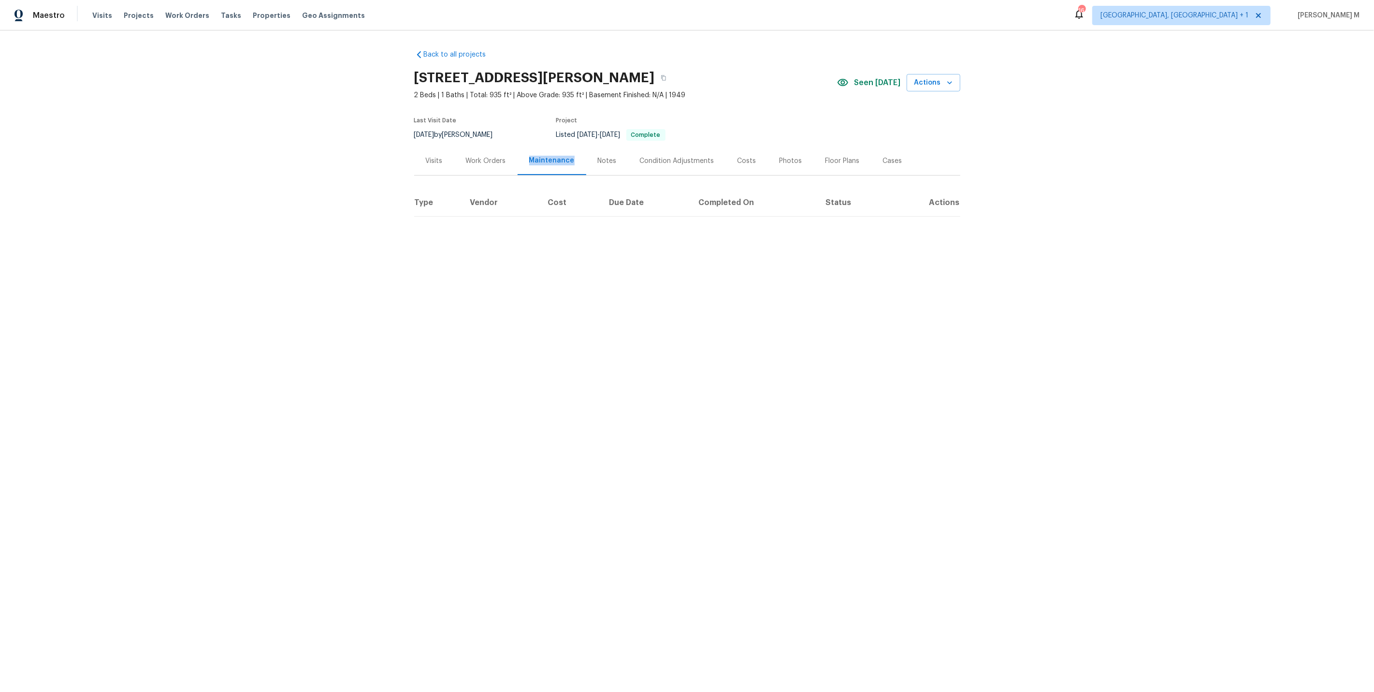
click at [560, 159] on div "Maintenance" at bounding box center [551, 161] width 45 height 10
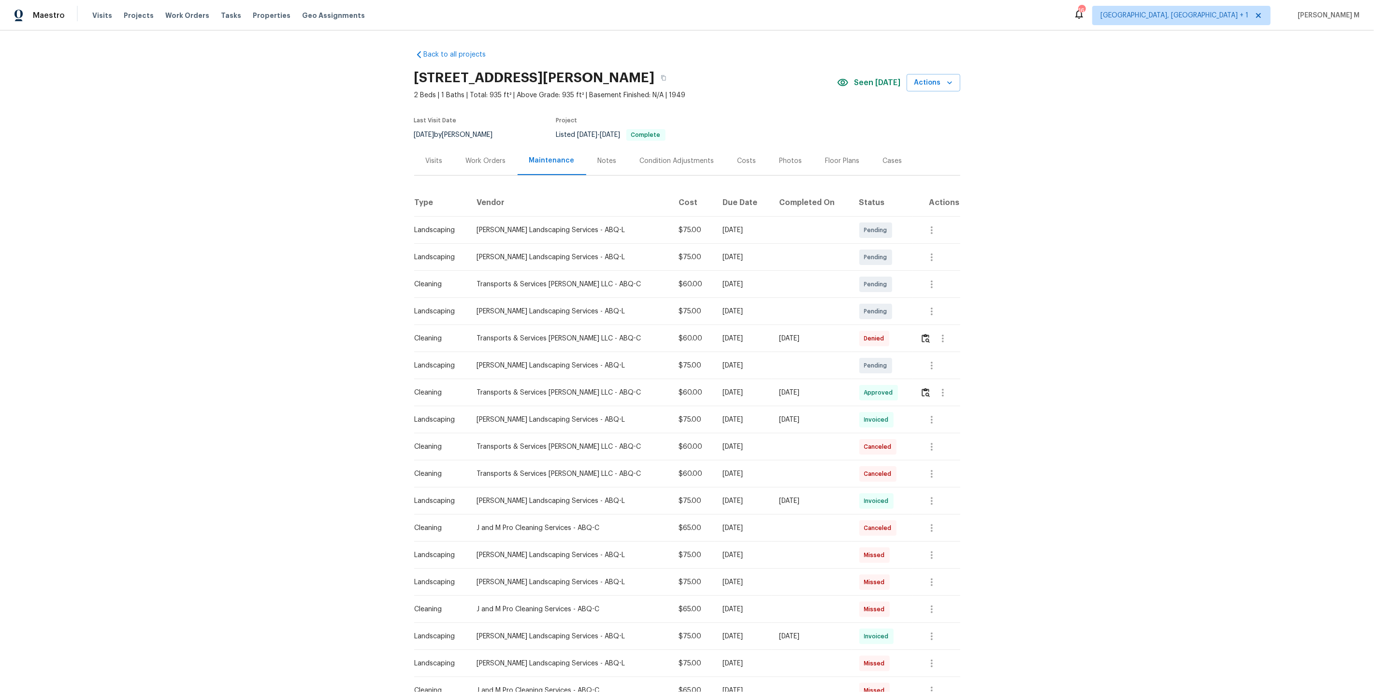
click at [482, 139] on div "Last Visit Date 10/13/2025 by Mark Cardenas Project Listed 9/24/2025 - 9/30/202…" at bounding box center [578, 129] width 328 height 35
click at [475, 174] on div "Back to all projects 930 Madeira Dr SE, Albuquerque, NM 87108 2 Beds | 1 Baths …" at bounding box center [687, 479] width 546 height 875
click at [481, 135] on div "10/13/2025 by Mark Cardenas" at bounding box center [459, 135] width 90 height 12
click at [472, 157] on div "Work Orders" at bounding box center [486, 161] width 40 height 10
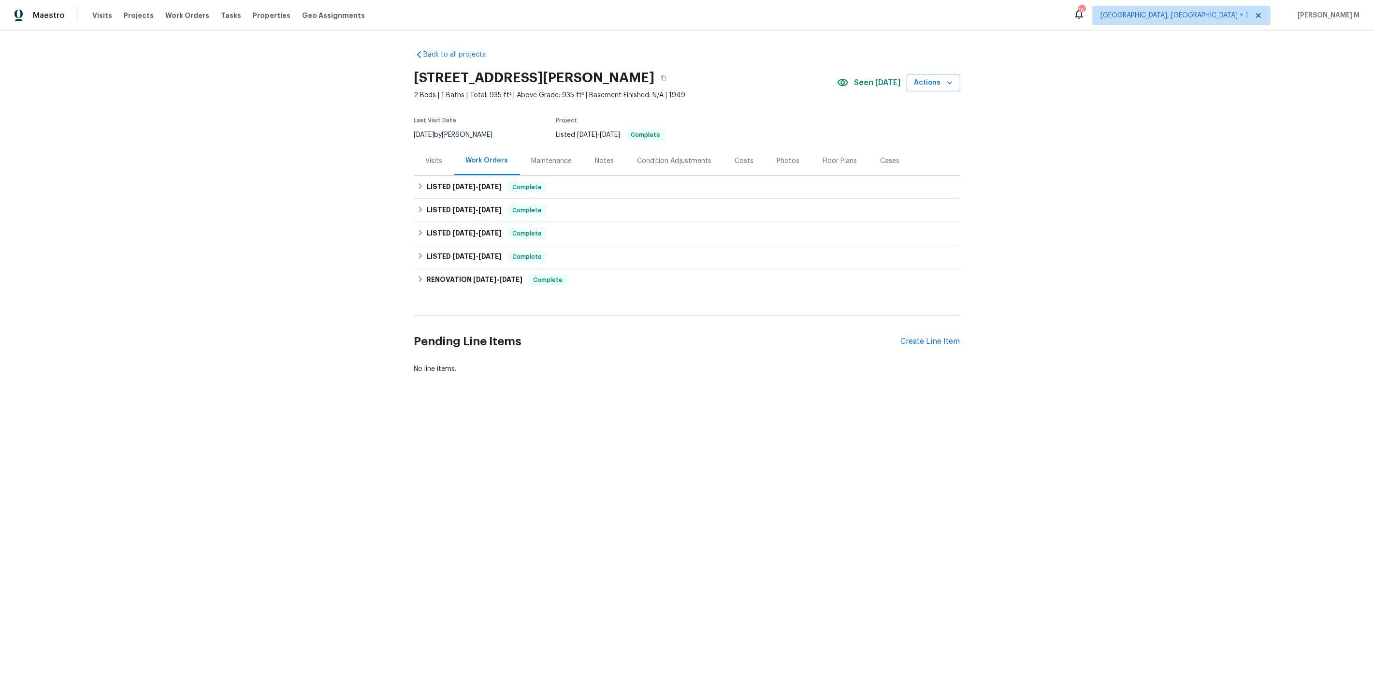
click at [557, 146] on div "Maintenance" at bounding box center [552, 160] width 64 height 29
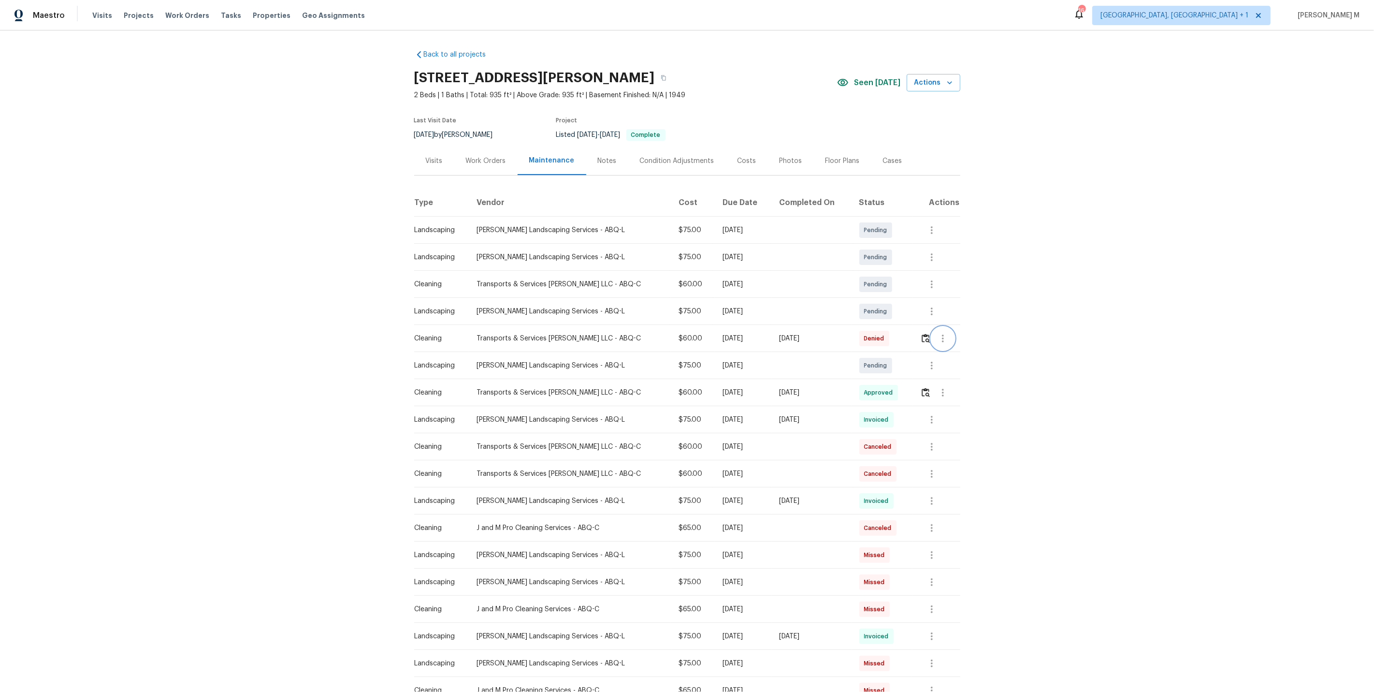
click at [940, 327] on button "button" at bounding box center [943, 338] width 23 height 23
click at [940, 327] on li "Message vendor" at bounding box center [964, 334] width 68 height 16
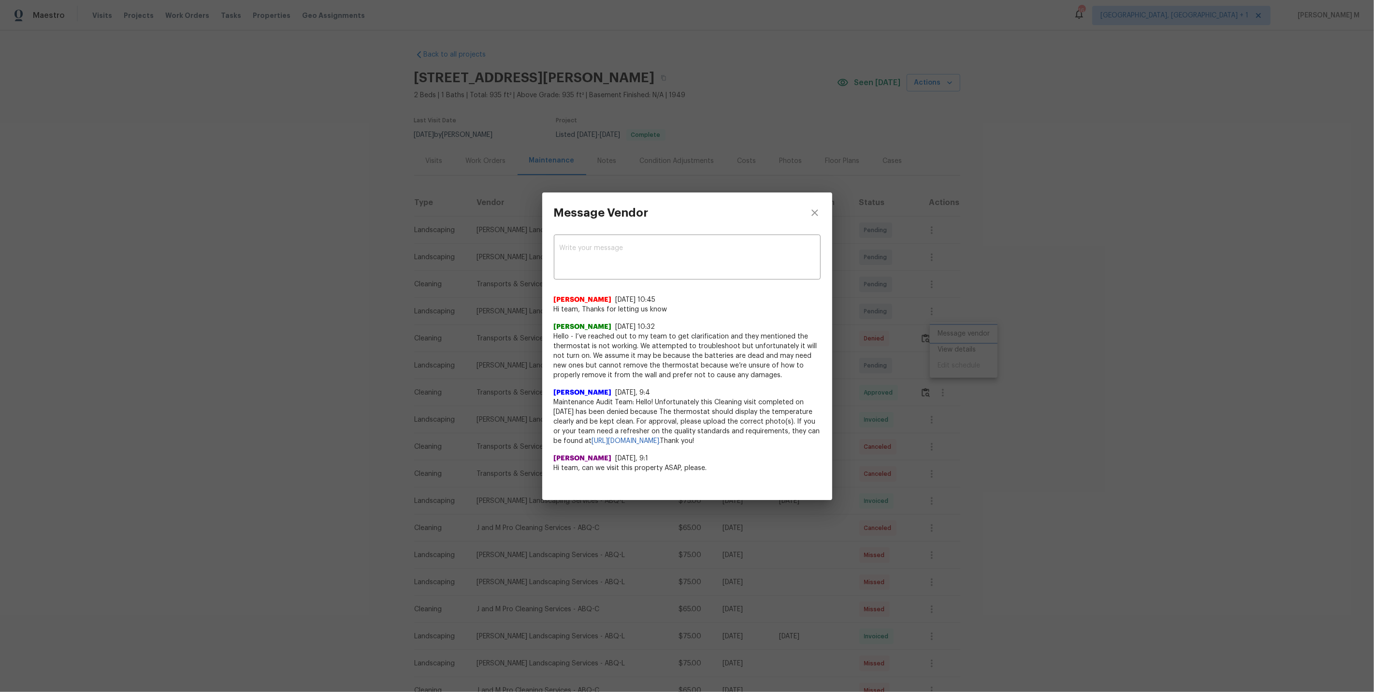
click at [933, 270] on div "Message Vendor x ​ Akshaya Narayanan 10/12/25, 10:45 Hi team, Thanks for lettin…" at bounding box center [687, 346] width 1374 height 692
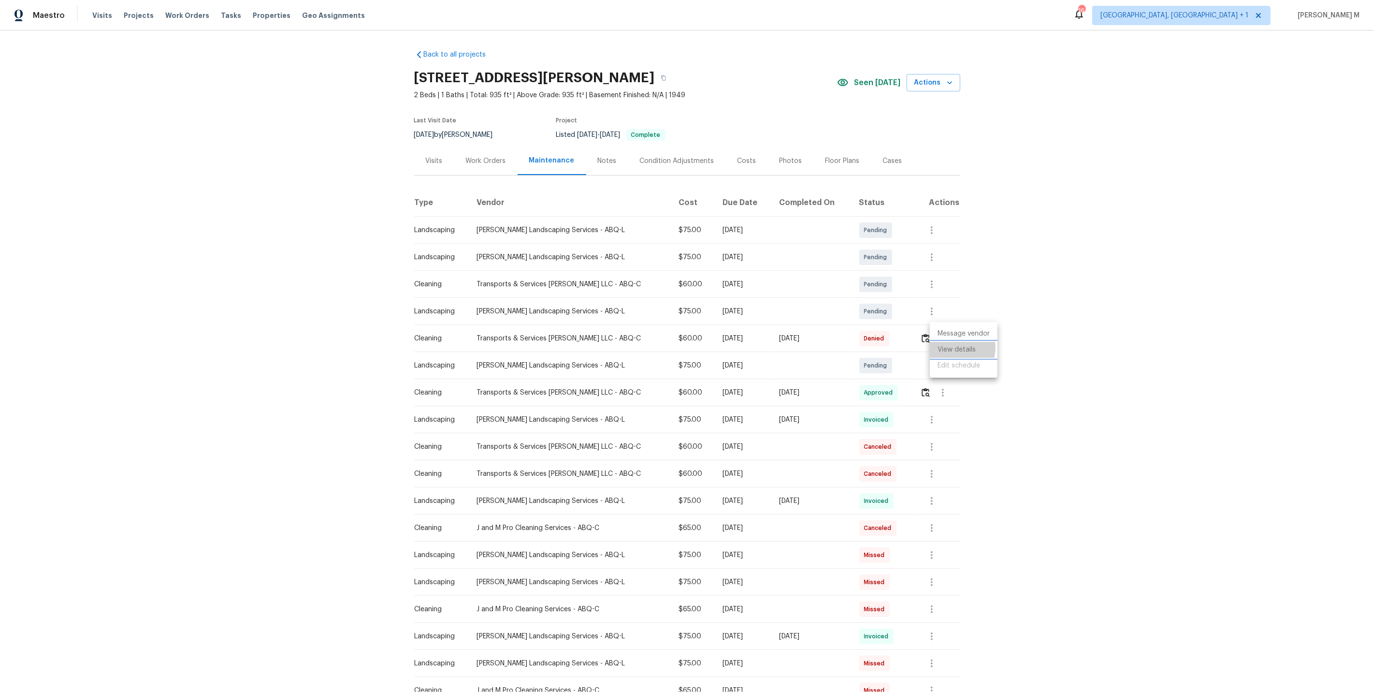
click at [950, 347] on li "View details" at bounding box center [964, 350] width 68 height 16
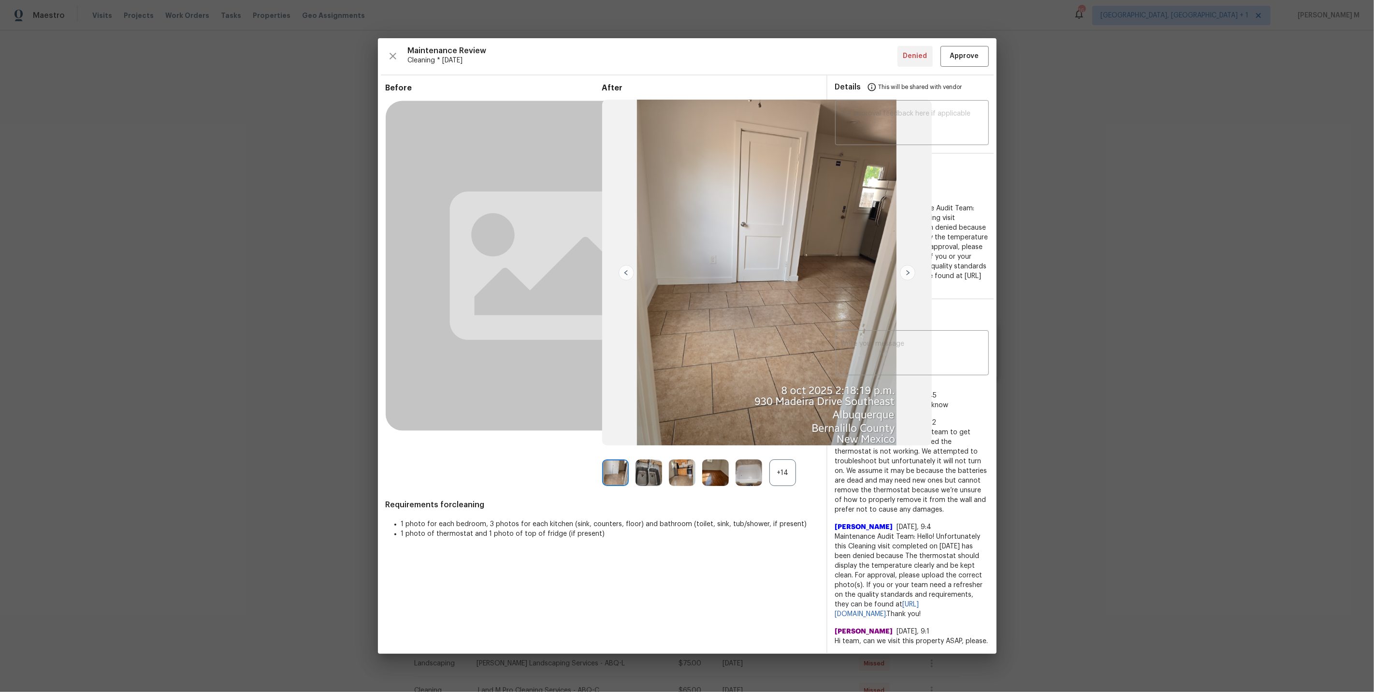
click at [772, 469] on div "+14" at bounding box center [783, 472] width 27 height 27
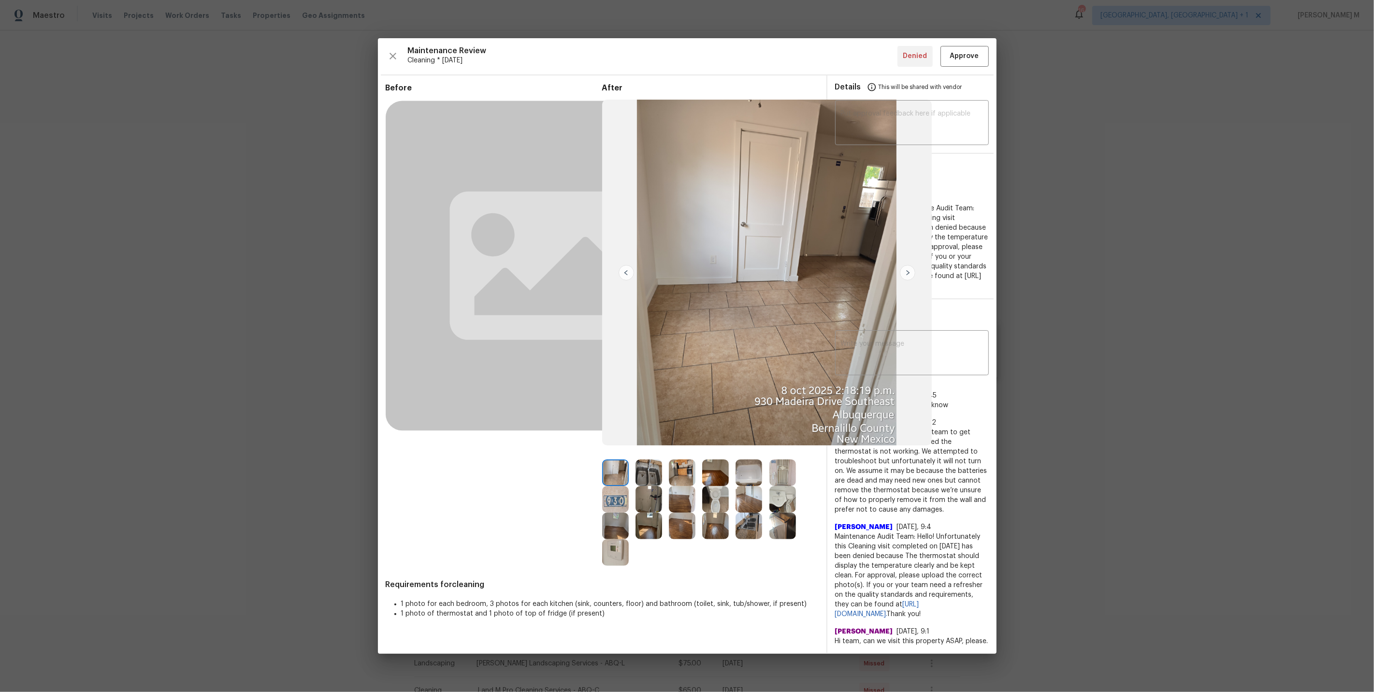
click at [616, 563] on img at bounding box center [615, 552] width 27 height 27
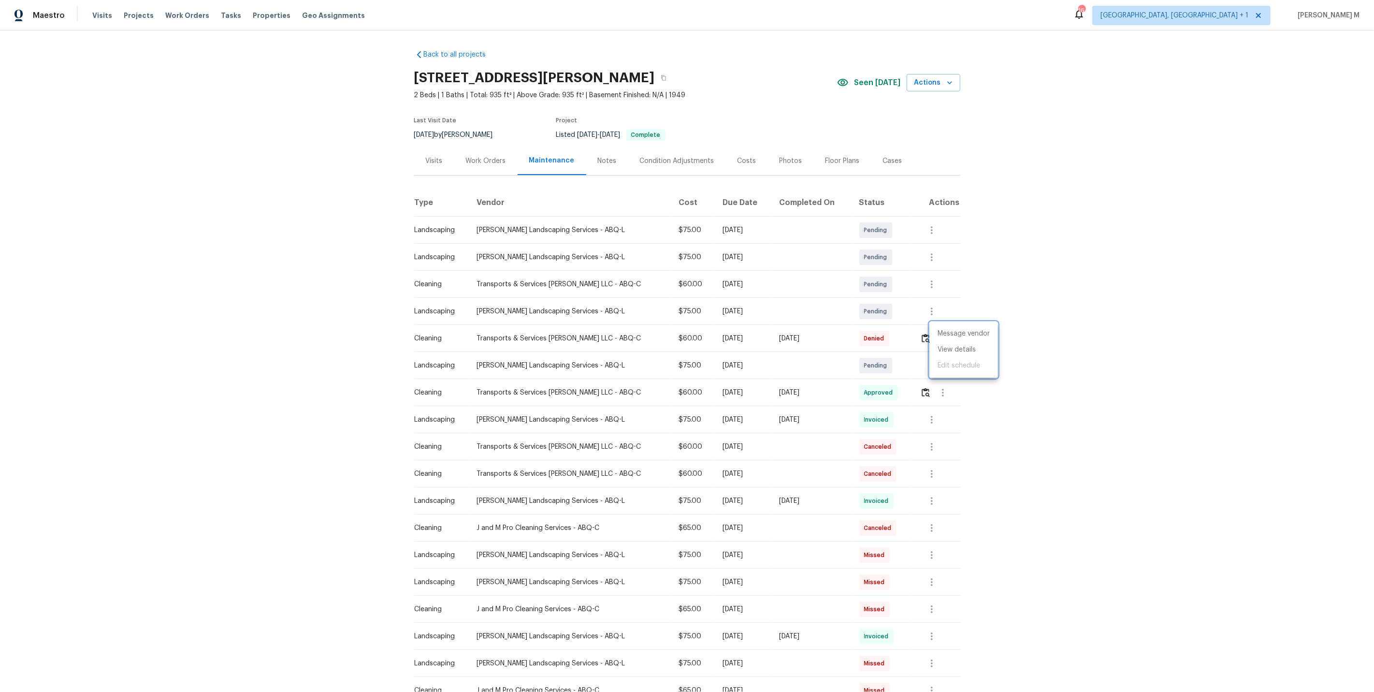
click at [849, 360] on div at bounding box center [687, 346] width 1374 height 692
click at [937, 387] on icon "button" at bounding box center [943, 393] width 12 height 12
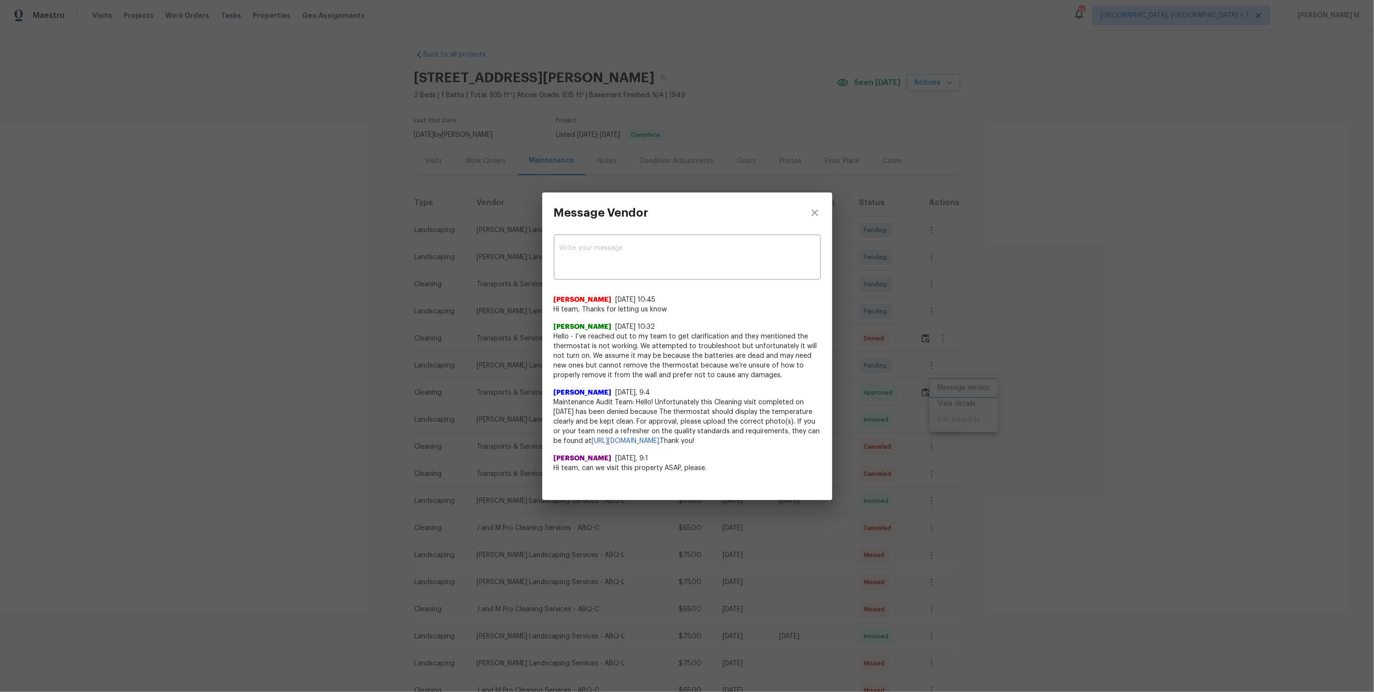
click at [962, 411] on div "Message Vendor x ​ Akshaya Narayanan 10/12/25, 10:45 Hi team, Thanks for lettin…" at bounding box center [687, 346] width 1374 height 692
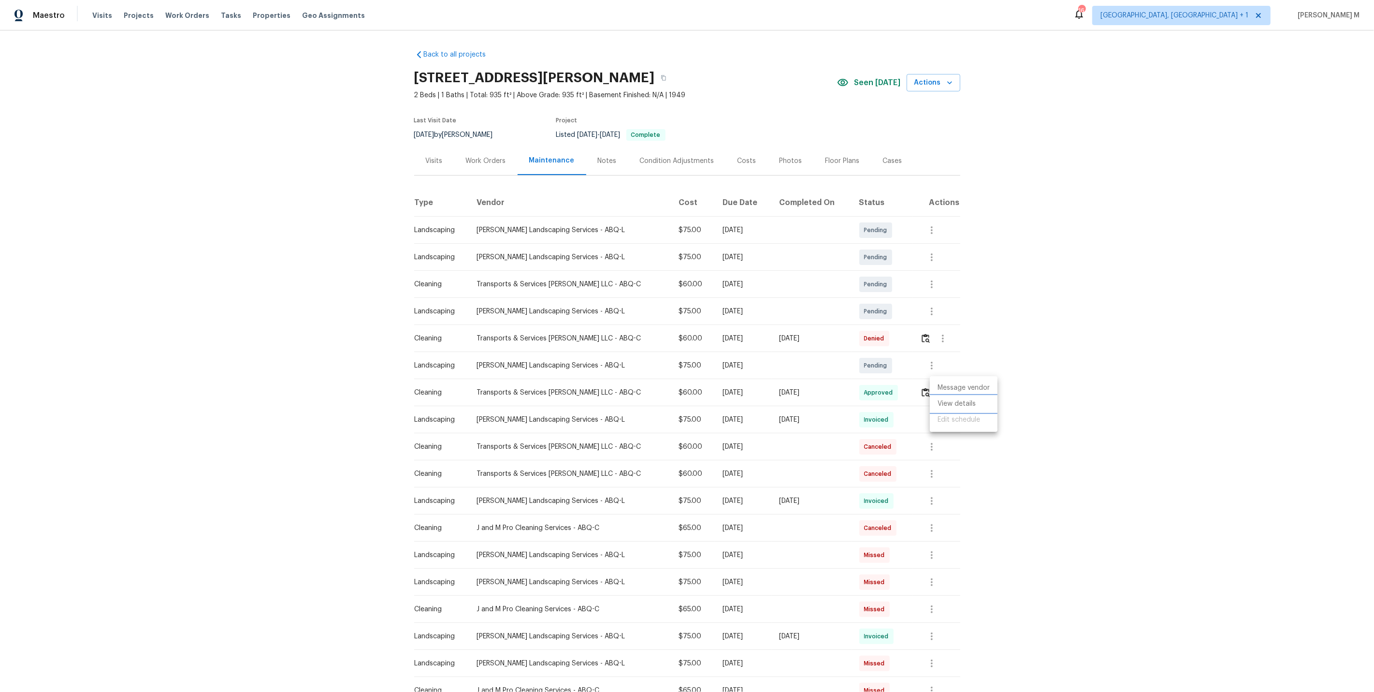
click at [965, 409] on li "View details" at bounding box center [964, 404] width 68 height 16
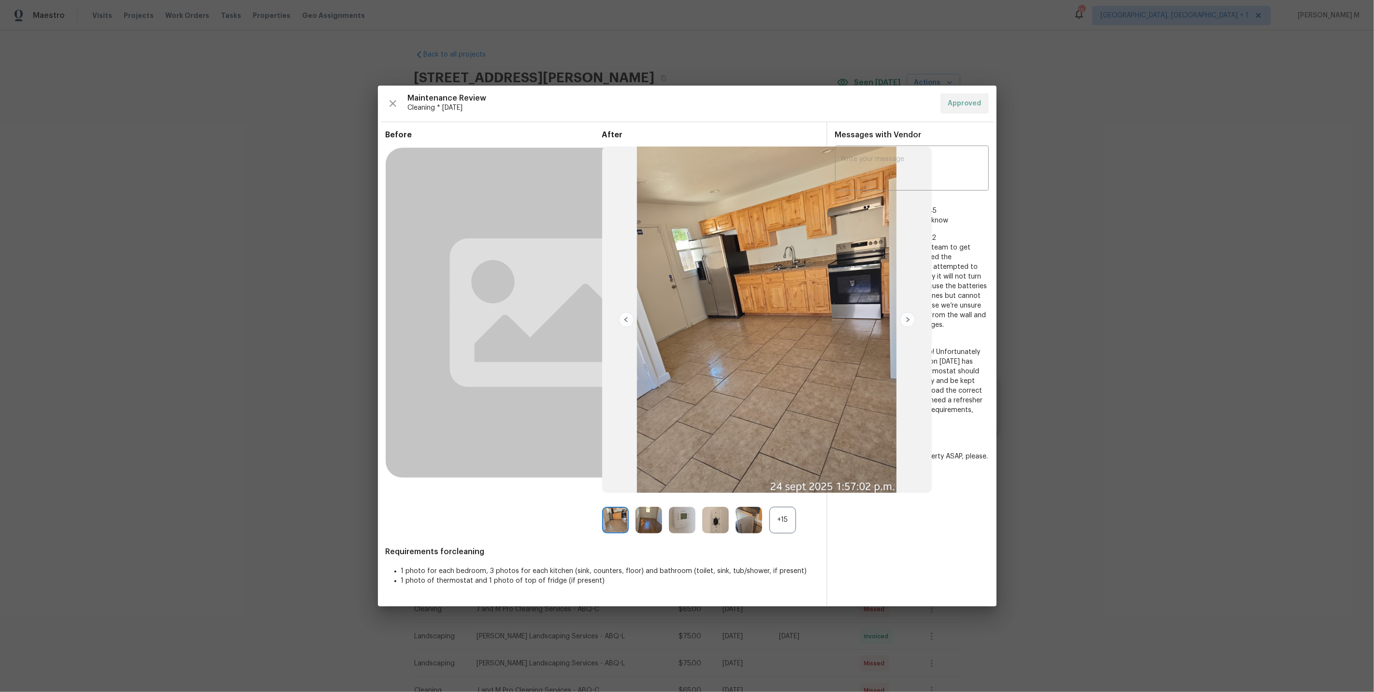
click at [669, 511] on img at bounding box center [682, 520] width 27 height 27
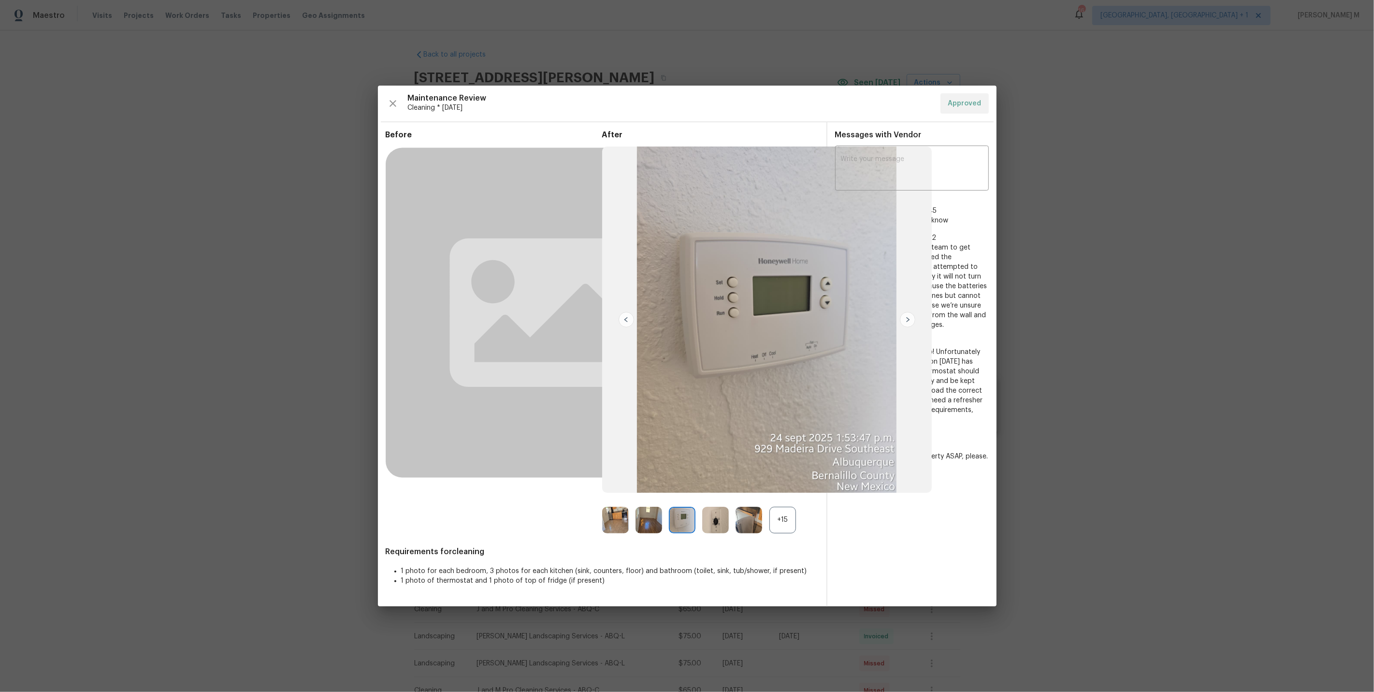
click at [853, 550] on div "Messages with Vendor x ​ Akshaya Narayanan 10/12/25, 10:45 Hi team, Thanks for …" at bounding box center [912, 364] width 169 height 484
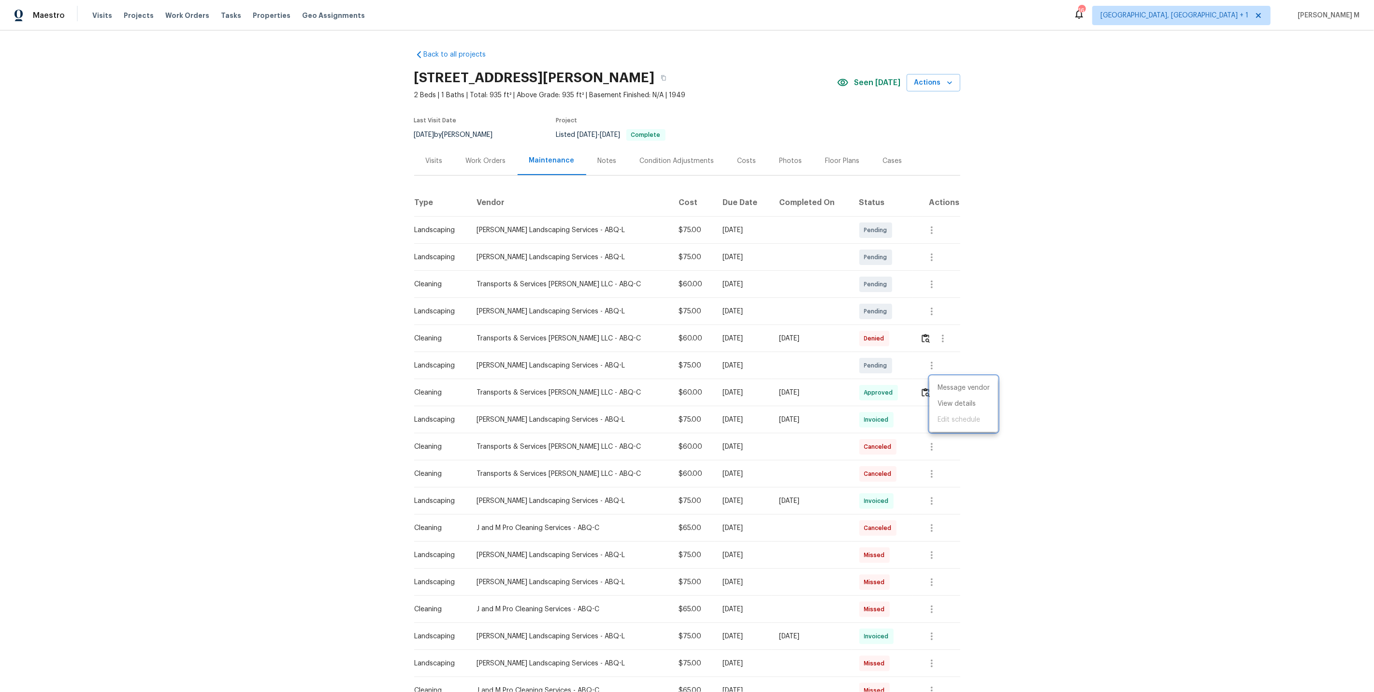
click at [812, 432] on div at bounding box center [687, 346] width 1374 height 692
click at [936, 416] on button "button" at bounding box center [931, 419] width 23 height 23
click at [722, 441] on div at bounding box center [687, 346] width 1374 height 692
click at [923, 445] on button "button" at bounding box center [931, 446] width 23 height 23
click at [923, 445] on li "Message vendor" at bounding box center [953, 442] width 68 height 16
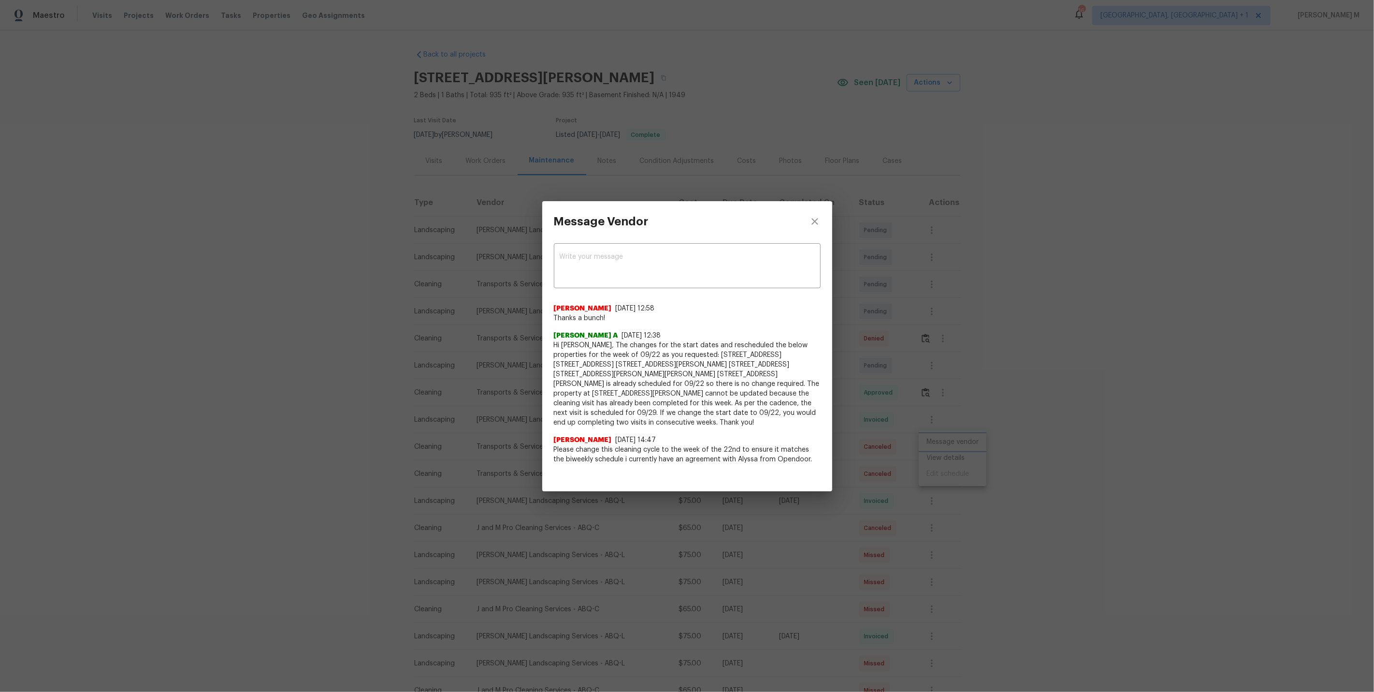
click at [945, 424] on div "Message Vendor x ​ Stephanie Teves 9/19/25, 12:58 Thanks a bunch! Afredi A 9/19…" at bounding box center [687, 346] width 1374 height 692
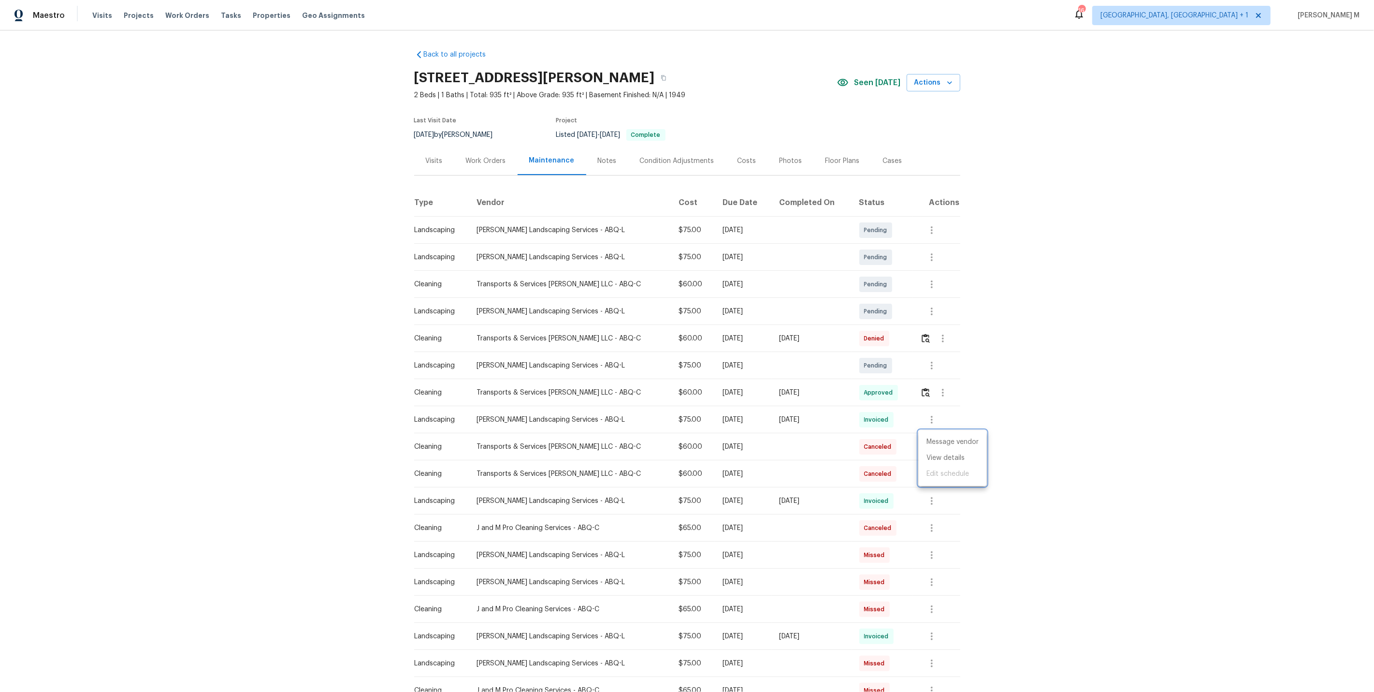
click at [695, 330] on div at bounding box center [687, 346] width 1374 height 692
click at [1066, 98] on div "Back to all projects 930 Madeira Dr SE, Albuquerque, NM 87108 2 Beds | 1 Baths …" at bounding box center [687, 360] width 1374 height 661
click at [482, 173] on div "Back to all projects 930 Madeira Dr SE, Albuquerque, NM 87108 2 Beds | 1 Baths …" at bounding box center [687, 479] width 546 height 875
click at [482, 170] on div "Visits Work Orders Maintenance Notes Condition Adjustments Costs Photos Floor P…" at bounding box center [687, 160] width 546 height 29
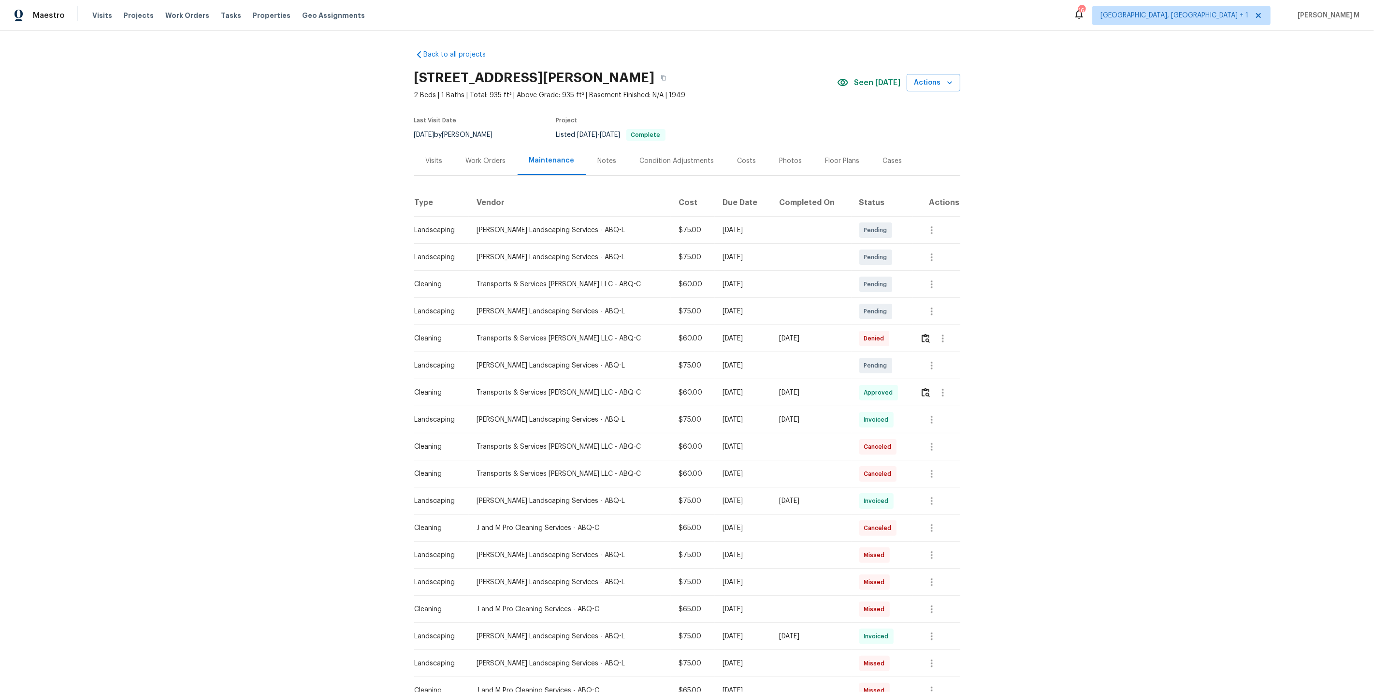
click at [481, 162] on div "Work Orders" at bounding box center [485, 160] width 63 height 29
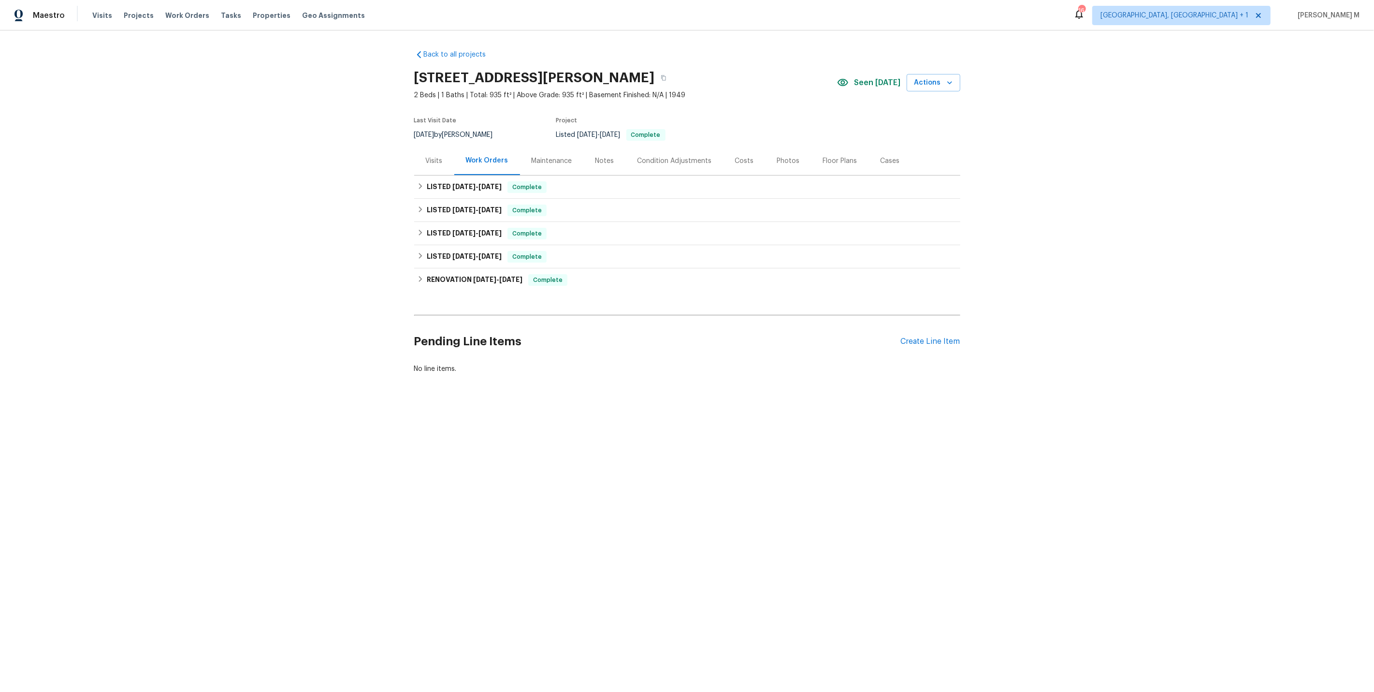
click at [497, 311] on div "Back to all projects 930 Madeira Dr SE, Albuquerque, NM 87108 2 Beds | 1 Baths …" at bounding box center [687, 211] width 546 height 339
click at [506, 310] on div "Back to all projects 930 Madeira Dr SE, Albuquerque, NM 87108 2 Beds | 1 Baths …" at bounding box center [687, 211] width 546 height 339
drag, startPoint x: 514, startPoint y: 308, endPoint x: 490, endPoint y: 284, distance: 33.8
click at [490, 284] on div "Back to all projects 930 Madeira Dr SE, Albuquerque, NM 87108 2 Beds | 1 Baths …" at bounding box center [687, 211] width 546 height 339
drag, startPoint x: 427, startPoint y: 270, endPoint x: 522, endPoint y: 278, distance: 95.6
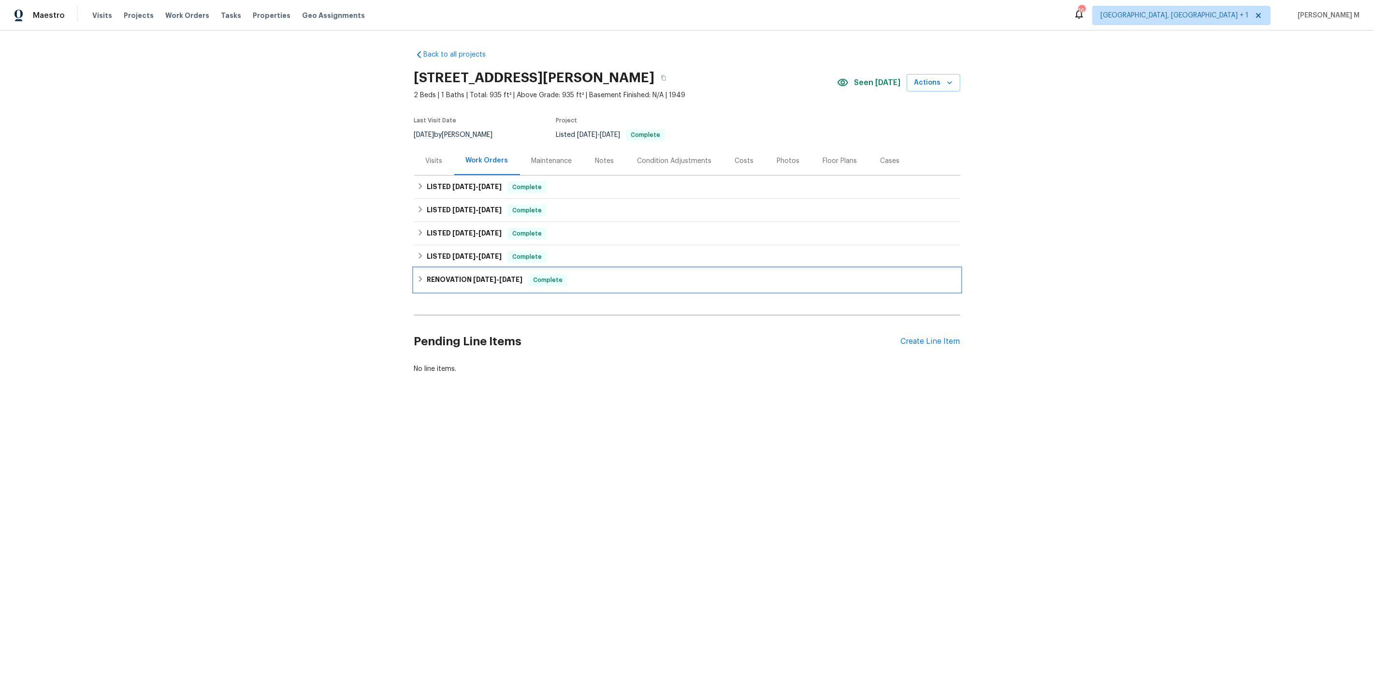
click at [522, 278] on h6 "RENOVATION 6/23/25 - 6/29/25" at bounding box center [475, 280] width 96 height 12
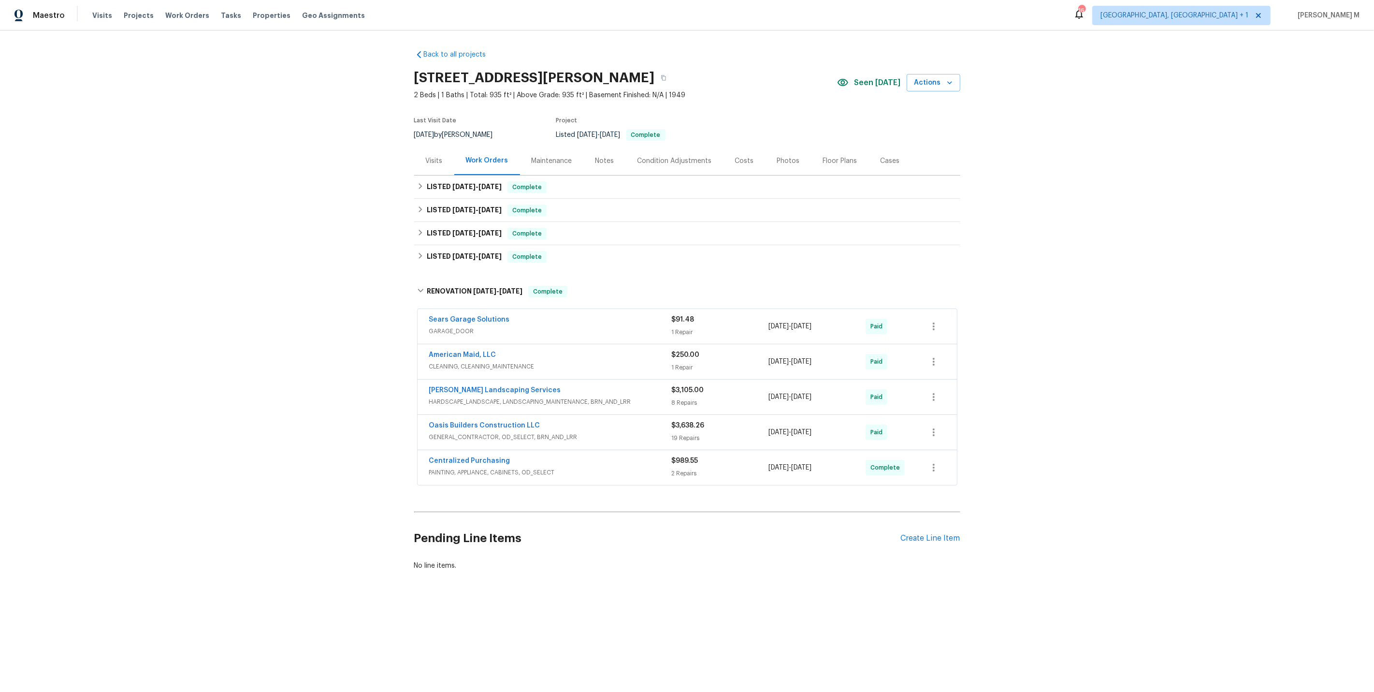
click at [354, 323] on div "Back to all projects 930 Madeira Dr SE, Albuquerque, NM 87108 2 Beds | 1 Baths …" at bounding box center [687, 333] width 1374 height 606
click at [367, 310] on div "Back to all projects 930 Madeira Dr SE, Albuquerque, NM 87108 2 Beds | 1 Baths …" at bounding box center [687, 333] width 1374 height 606
click at [1126, 402] on div "Back to all projects 930 Madeira Dr SE, Albuquerque, NM 87108 2 Beds | 1 Baths …" at bounding box center [687, 333] width 1374 height 606
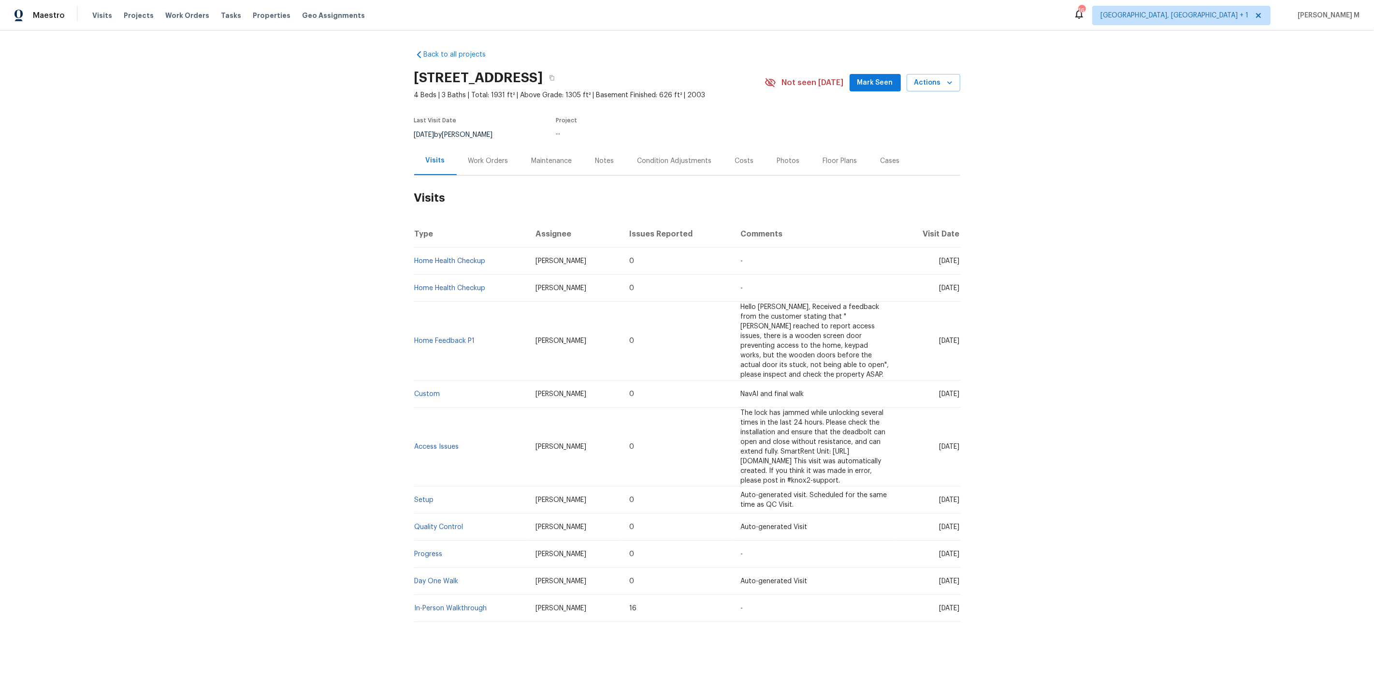
click at [477, 161] on div "Work Orders" at bounding box center [488, 160] width 63 height 29
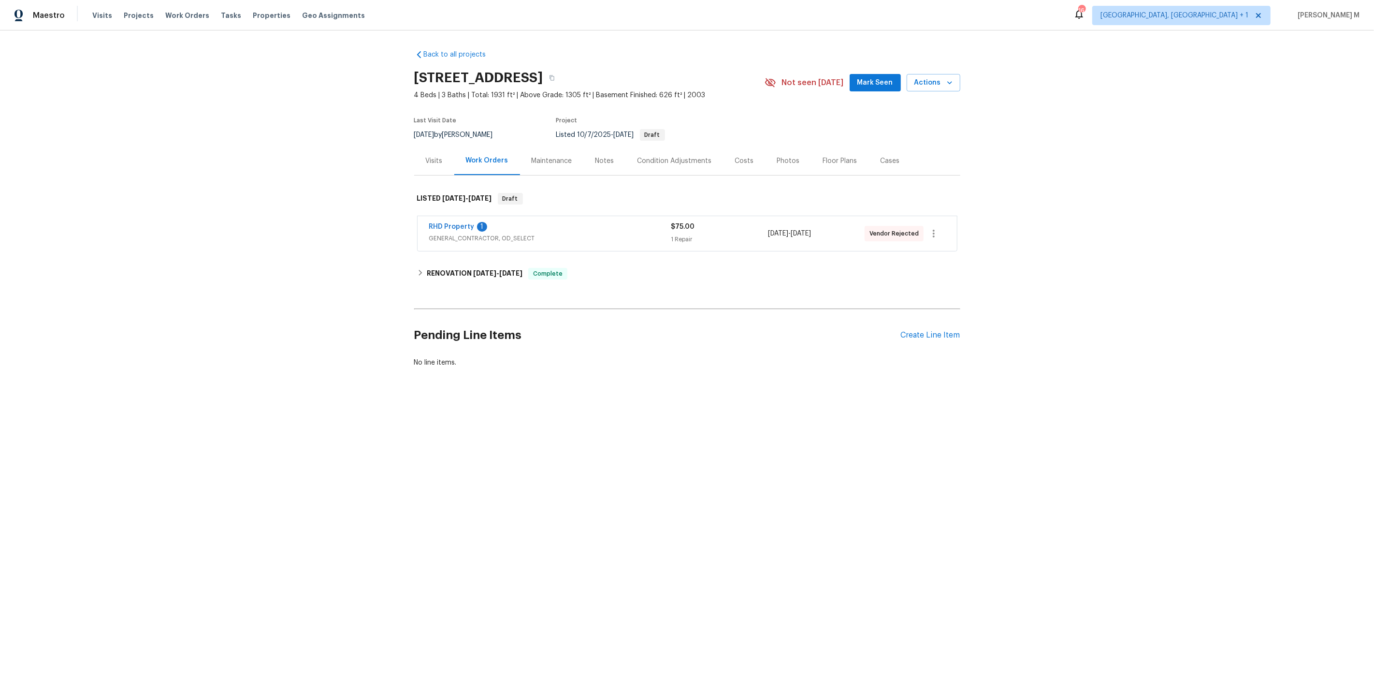
click at [469, 234] on span "GENERAL_CONTRACTOR, OD_SELECT" at bounding box center [550, 239] width 242 height 10
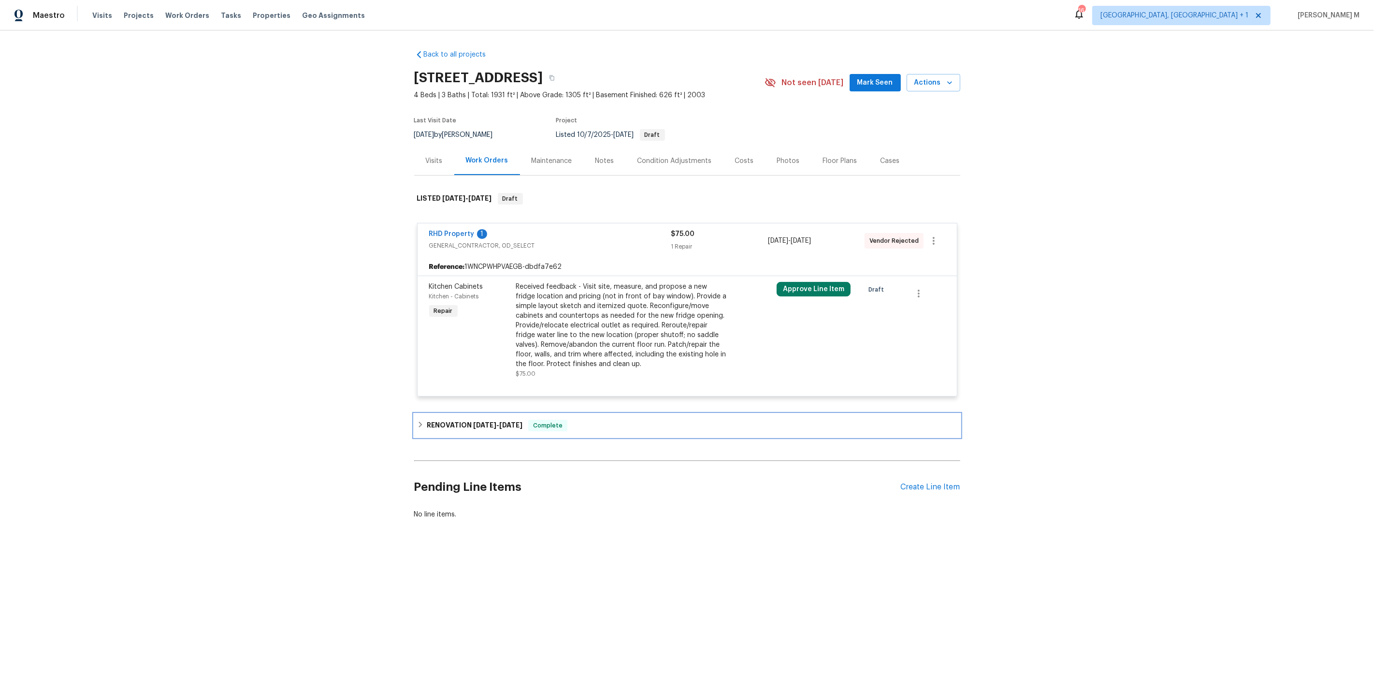
click at [482, 422] on span "[DATE]" at bounding box center [484, 425] width 23 height 7
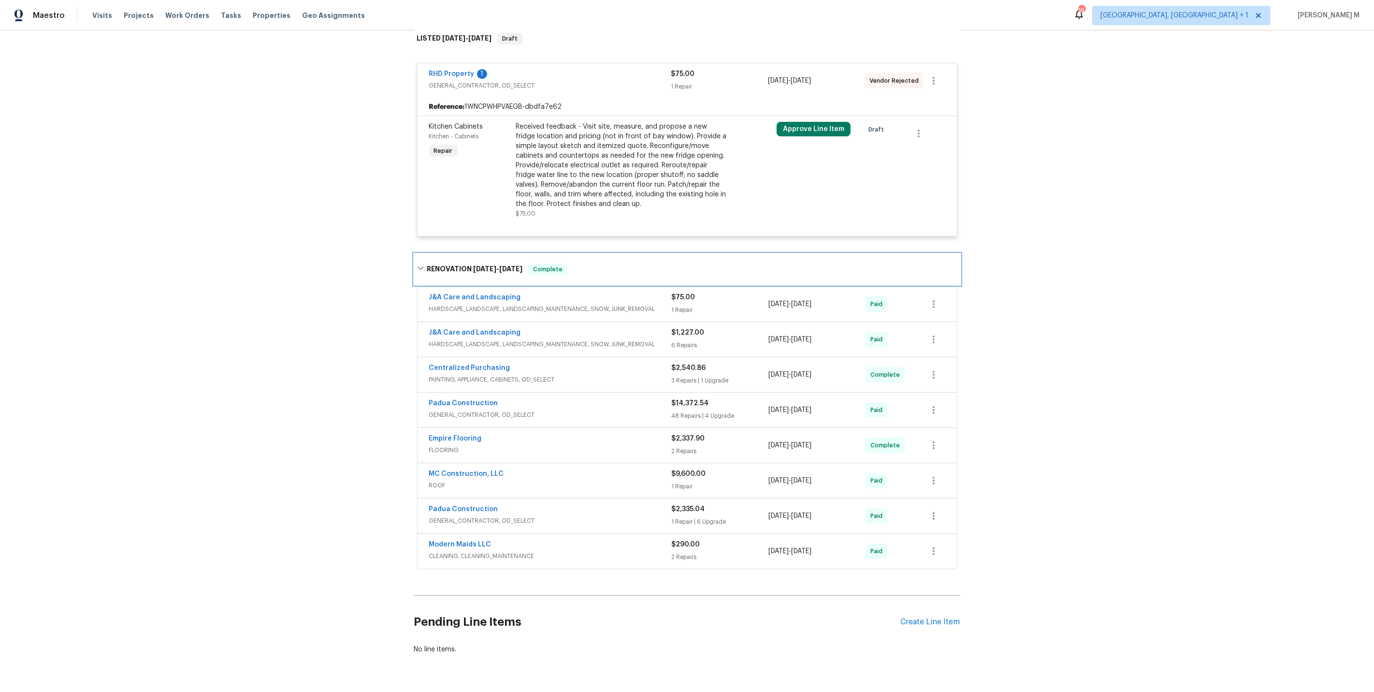
scroll to position [164, 0]
click at [499, 300] on span "HARDSCAPE_LANDSCAPE, LANDSCAPING_MAINTENANCE, SNOW, JUNK_REMOVAL" at bounding box center [550, 305] width 243 height 10
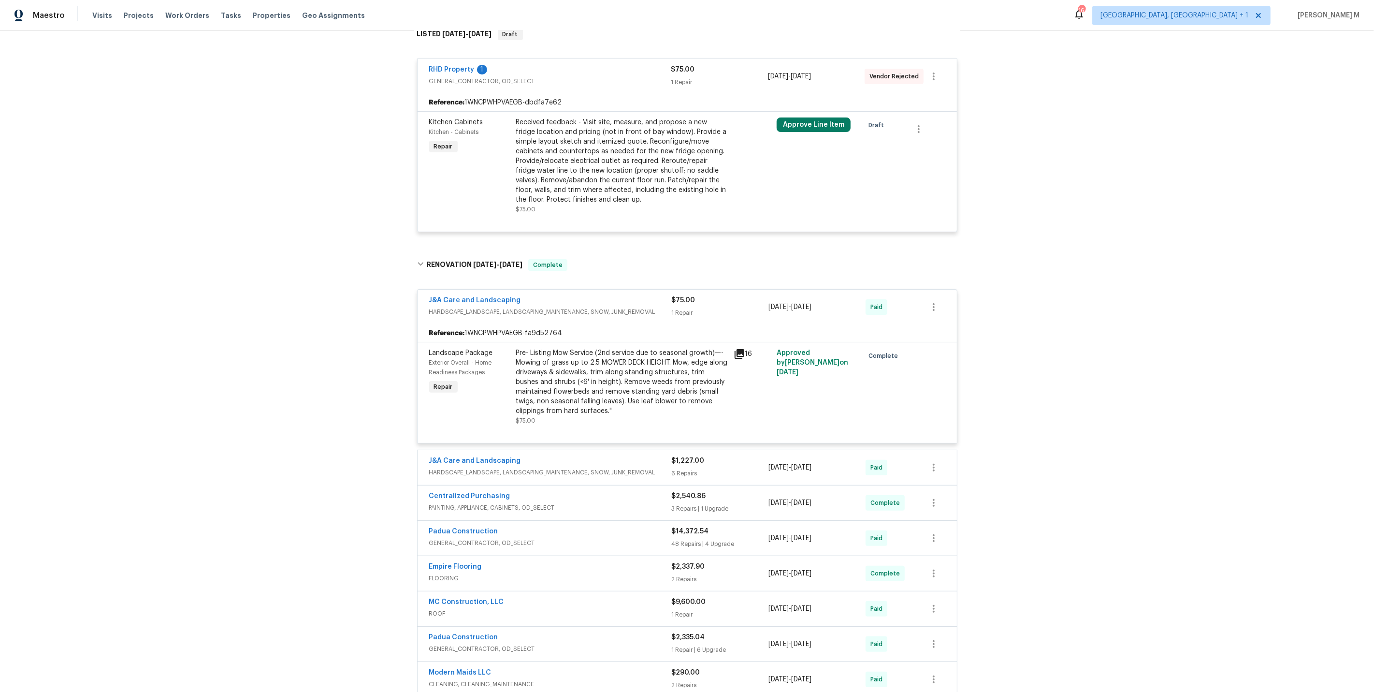
scroll to position [295, 0]
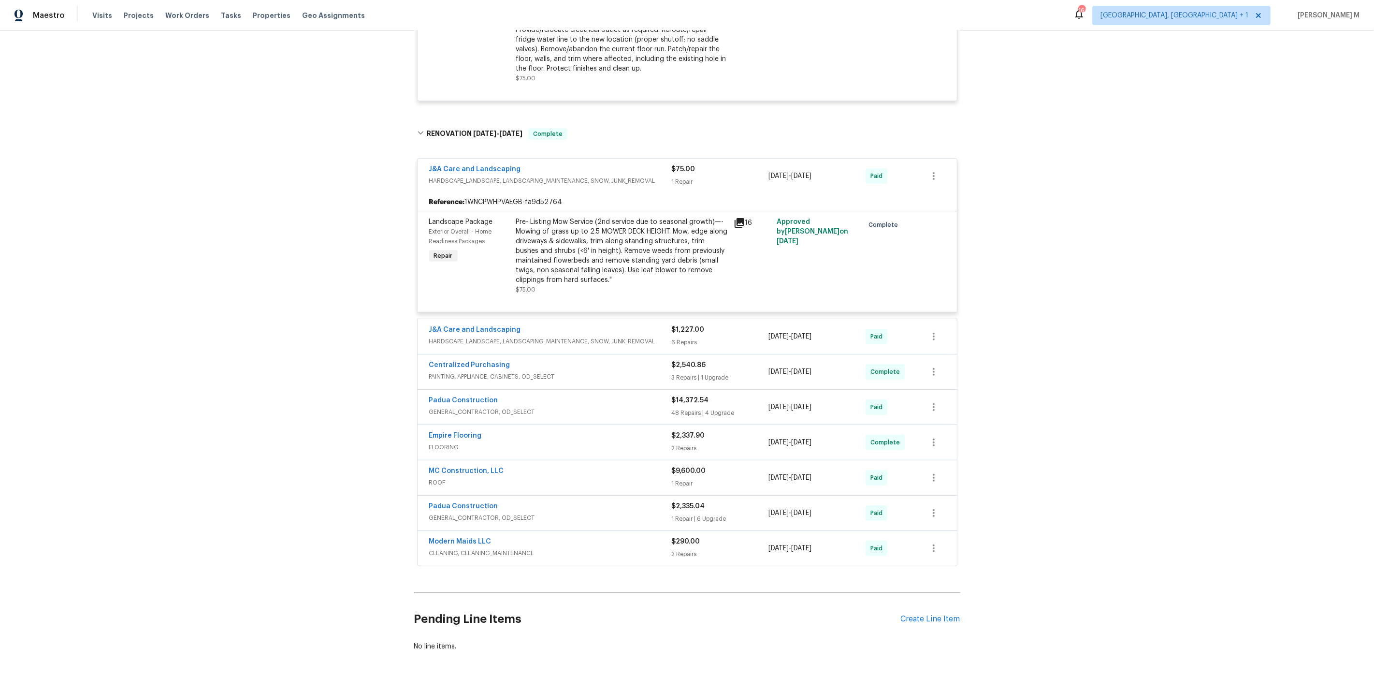
click at [454, 336] on span "HARDSCAPE_LANDSCAPE, LANDSCAPING_MAINTENANCE, SNOW, JUNK_REMOVAL" at bounding box center [550, 341] width 243 height 10
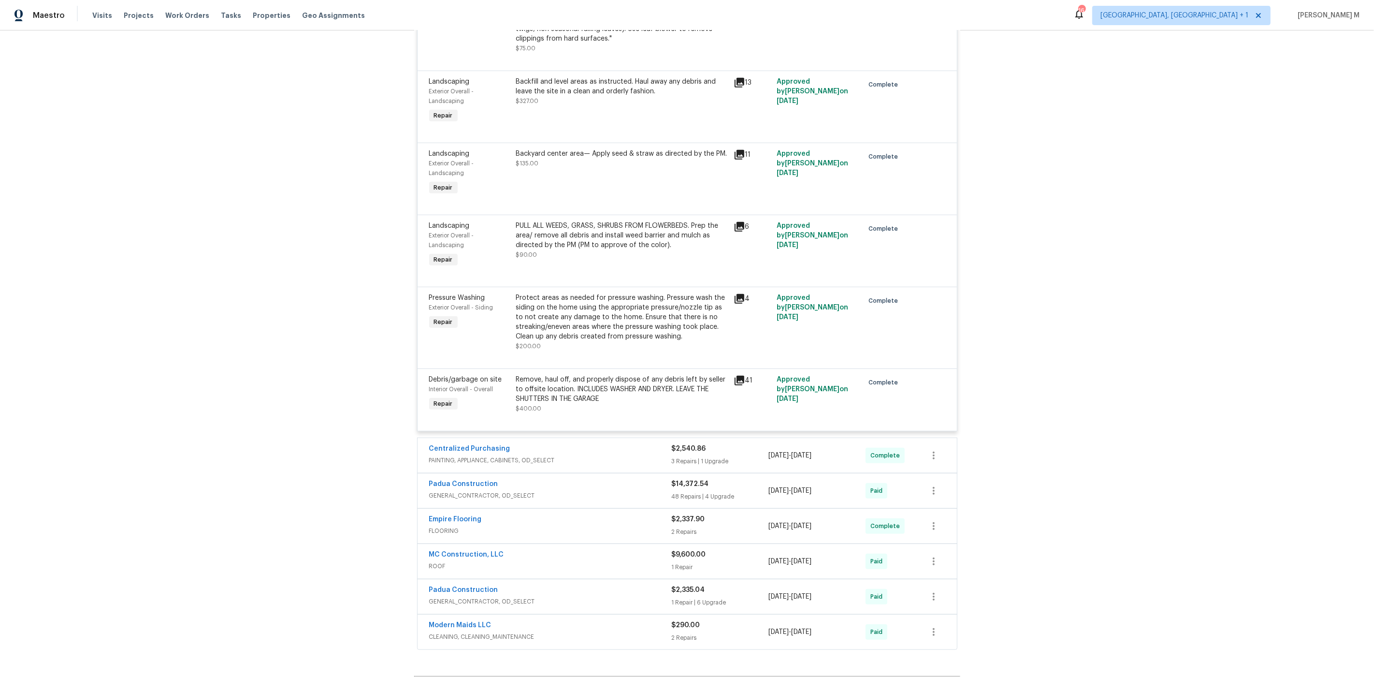
scroll to position [736, 0]
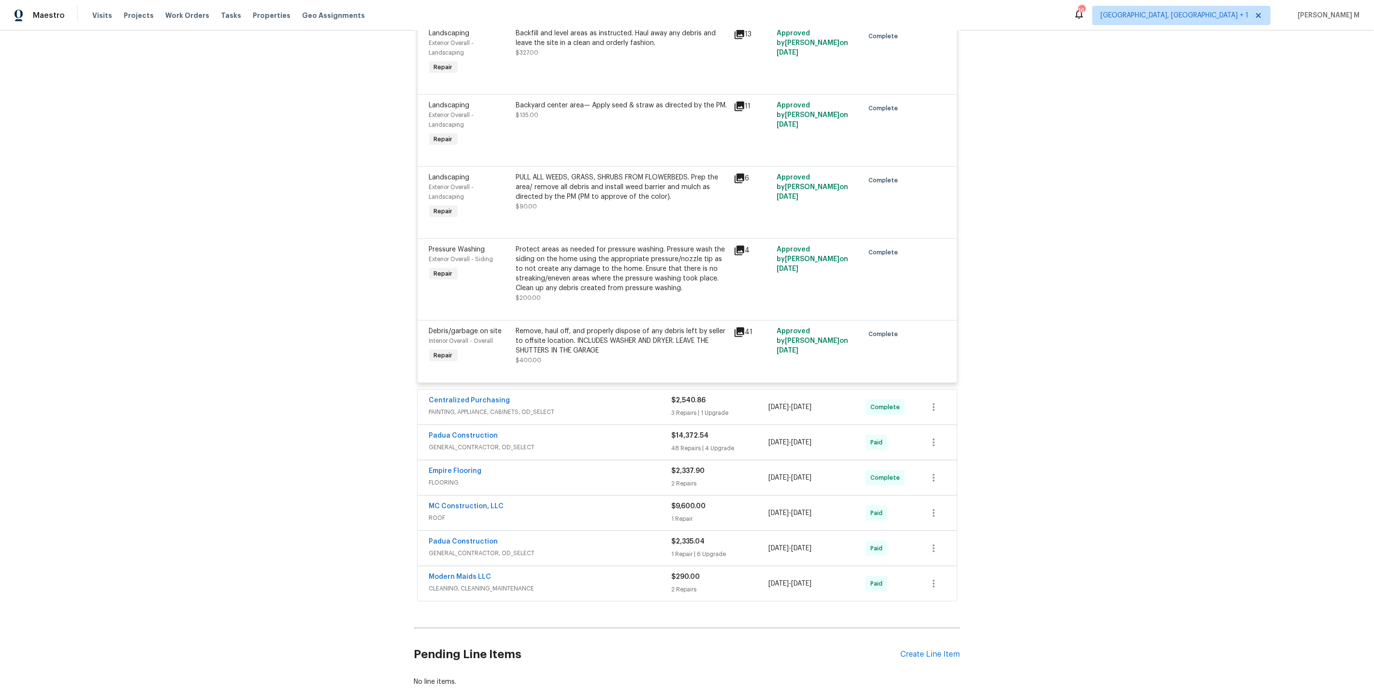
click at [506, 407] on span "PAINTING, APPLIANCE, CABINETS, OD_SELECT" at bounding box center [550, 412] width 243 height 10
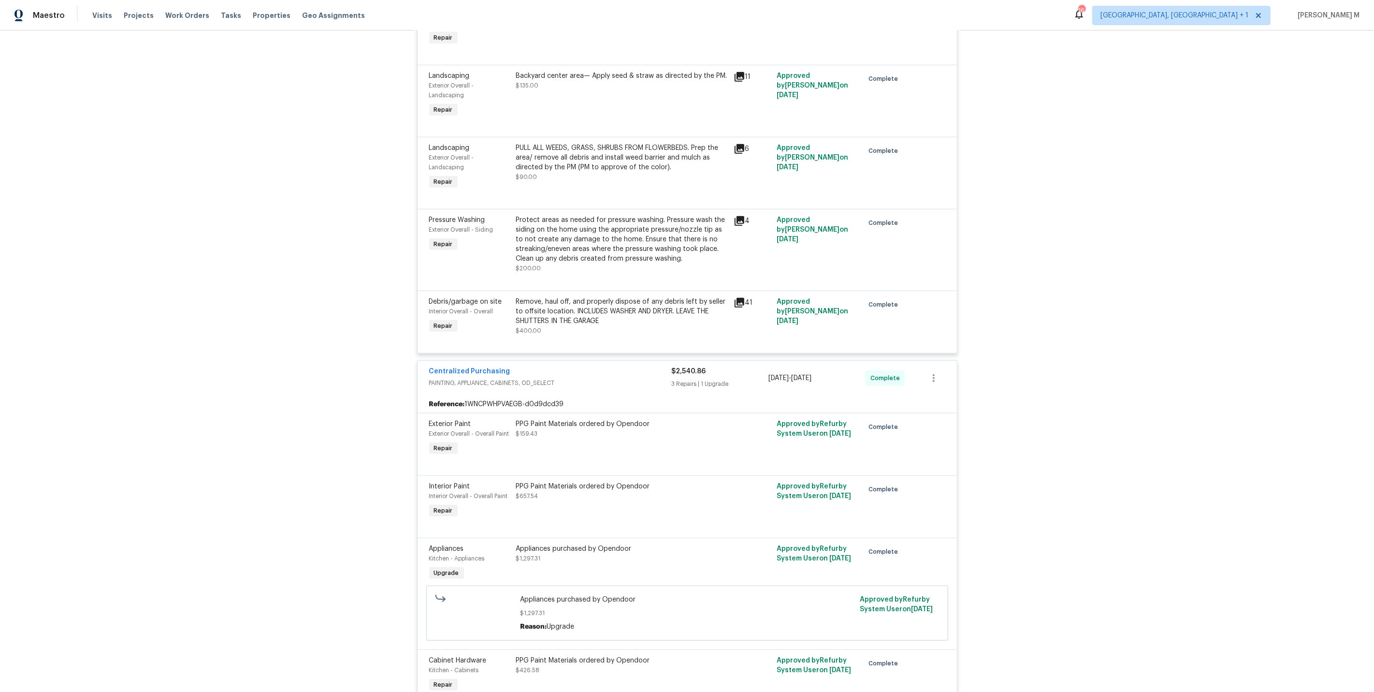
scroll to position [1052, 0]
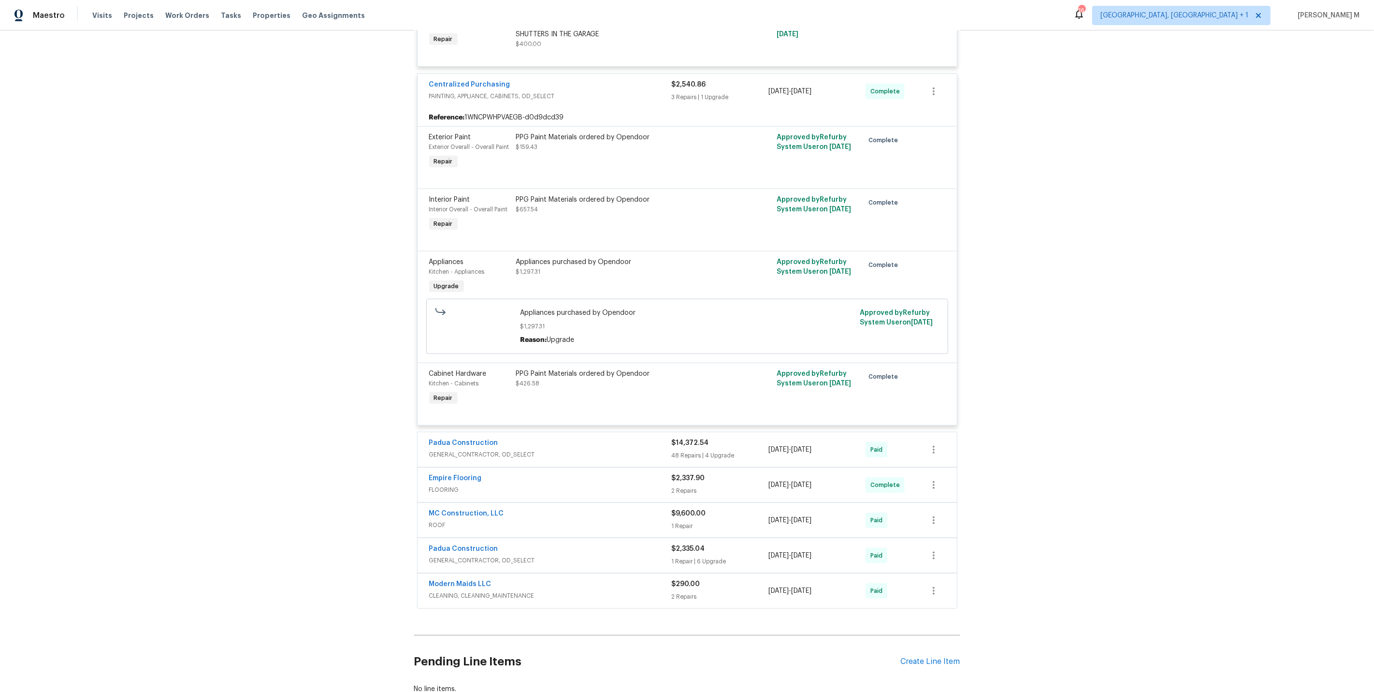
click at [482, 438] on div "Padua Construction GENERAL_CONTRACTOR, OD_SELECT" at bounding box center [550, 449] width 243 height 23
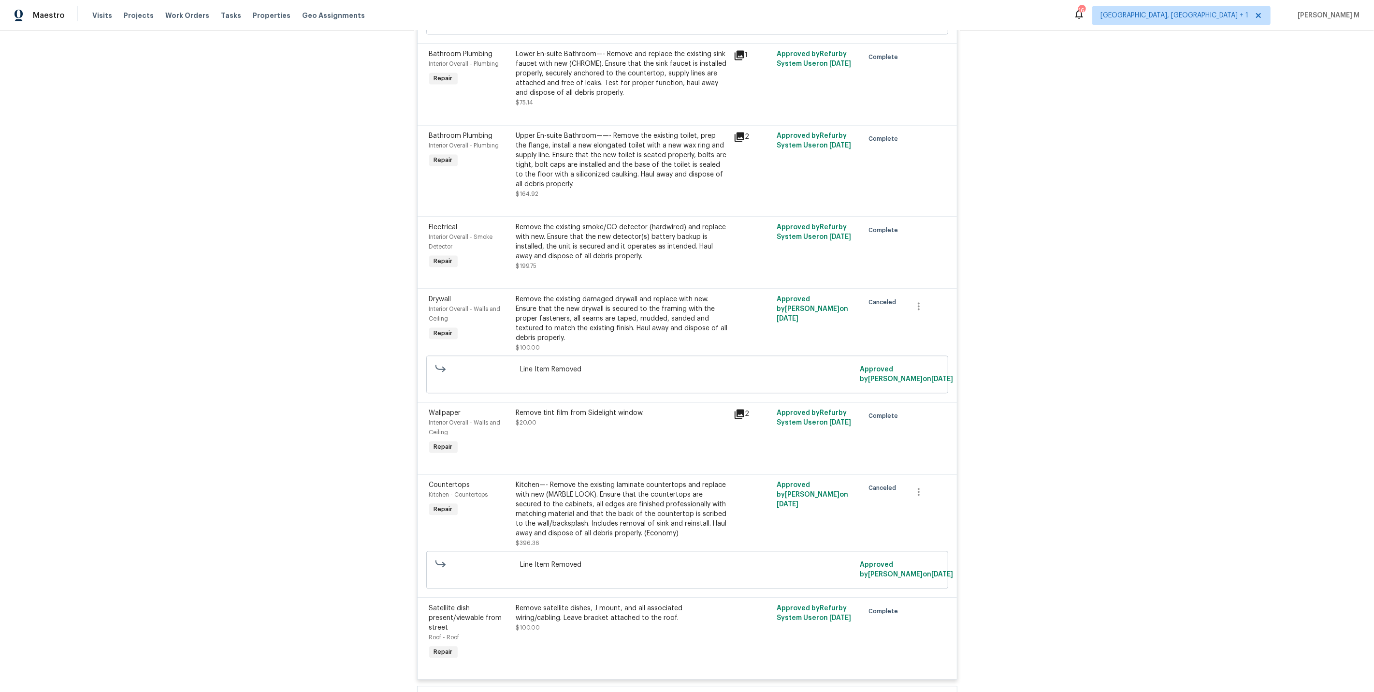
scroll to position [6398, 0]
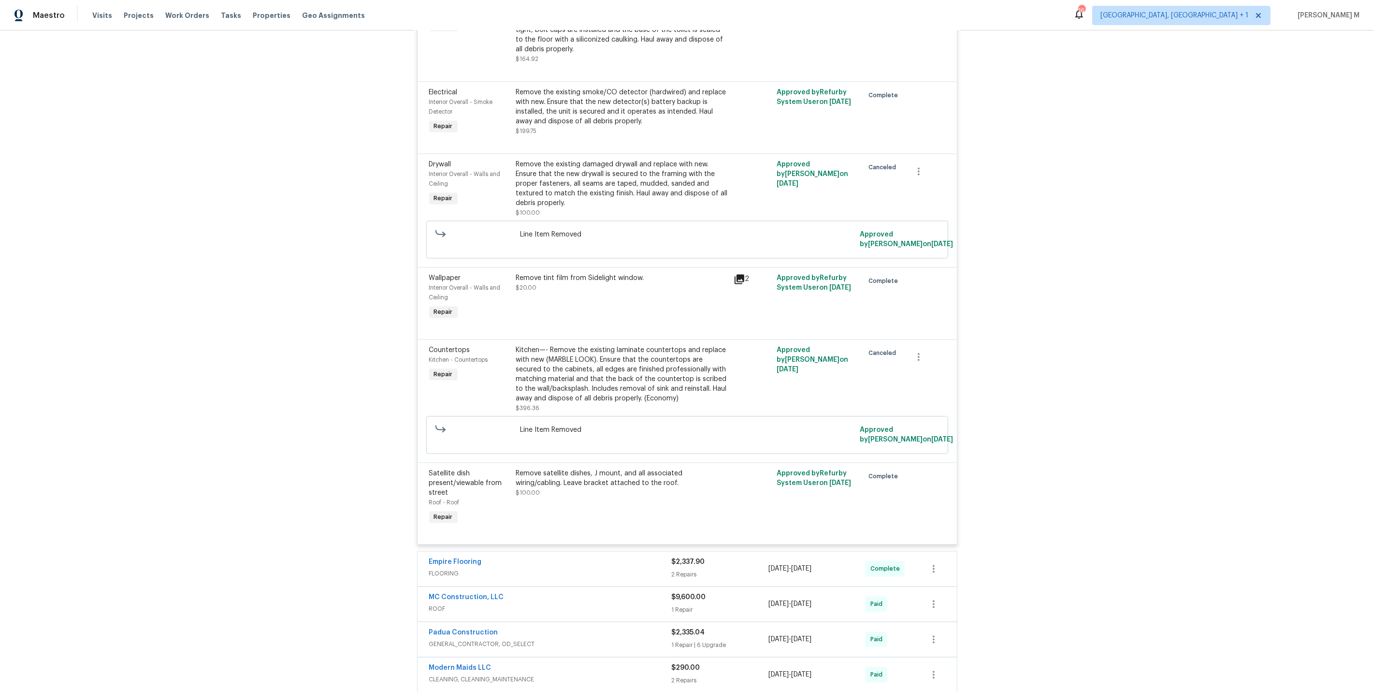
click at [439, 639] on span "GENERAL_CONTRACTOR, OD_SELECT" at bounding box center [550, 644] width 243 height 10
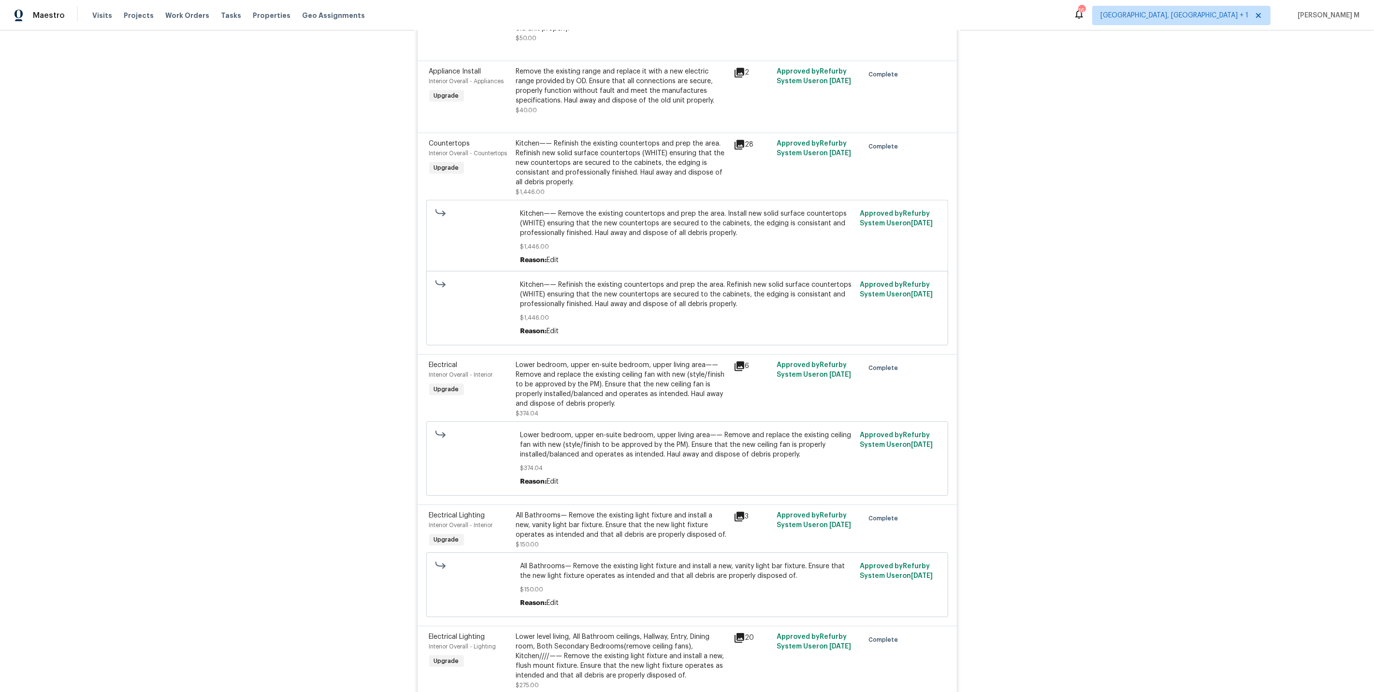
scroll to position [7276, 0]
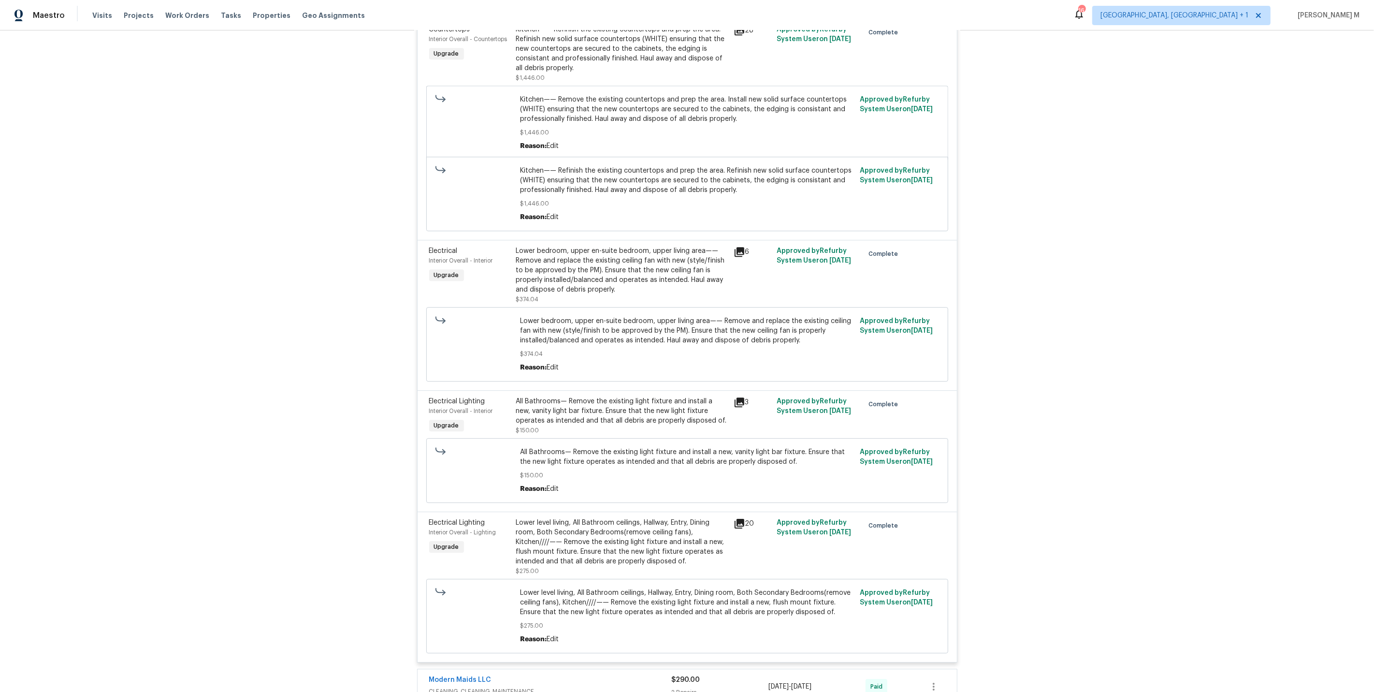
click at [465, 669] on div "Modern Maids LLC CLEANING, CLEANING_MAINTENANCE $290.00 2 Repairs [DATE] - [DAT…" at bounding box center [688, 686] width 540 height 35
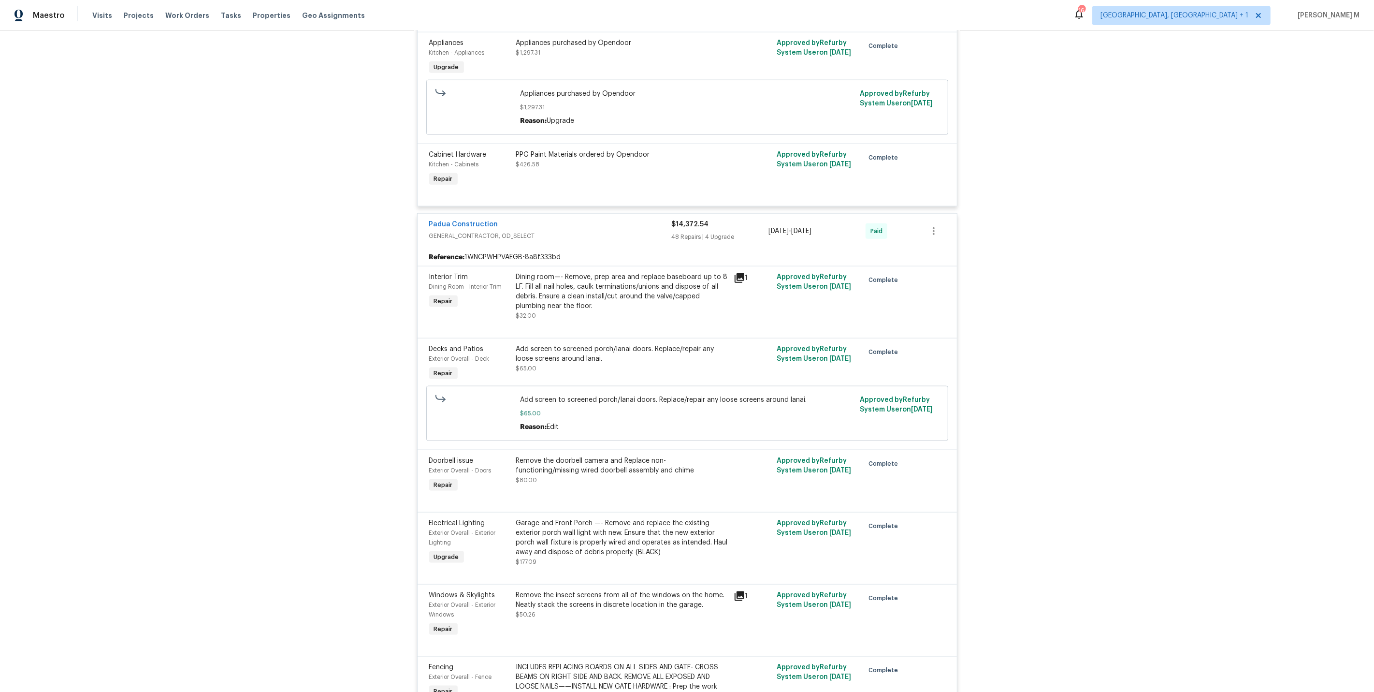
scroll to position [1277, 0]
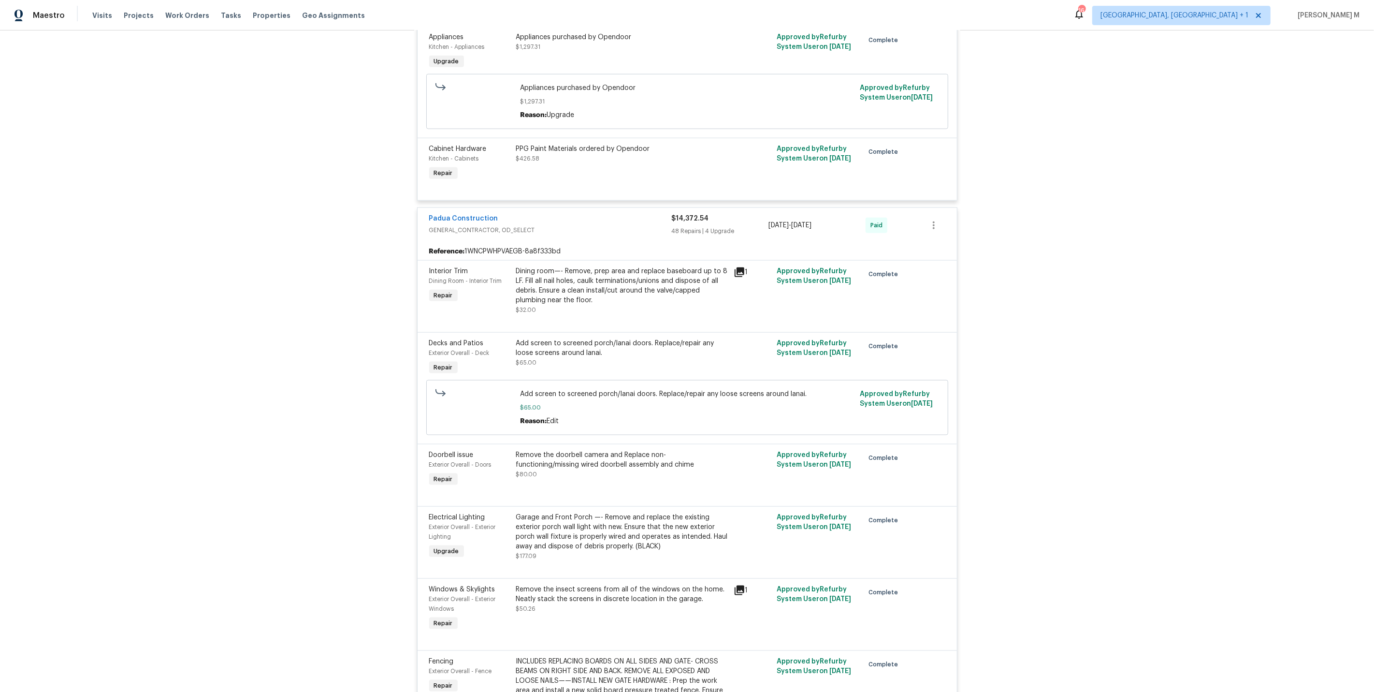
click at [546, 338] on div "Add screen to screened porch/lanai doors. Replace/repair any loose screens arou…" at bounding box center [622, 352] width 212 height 29
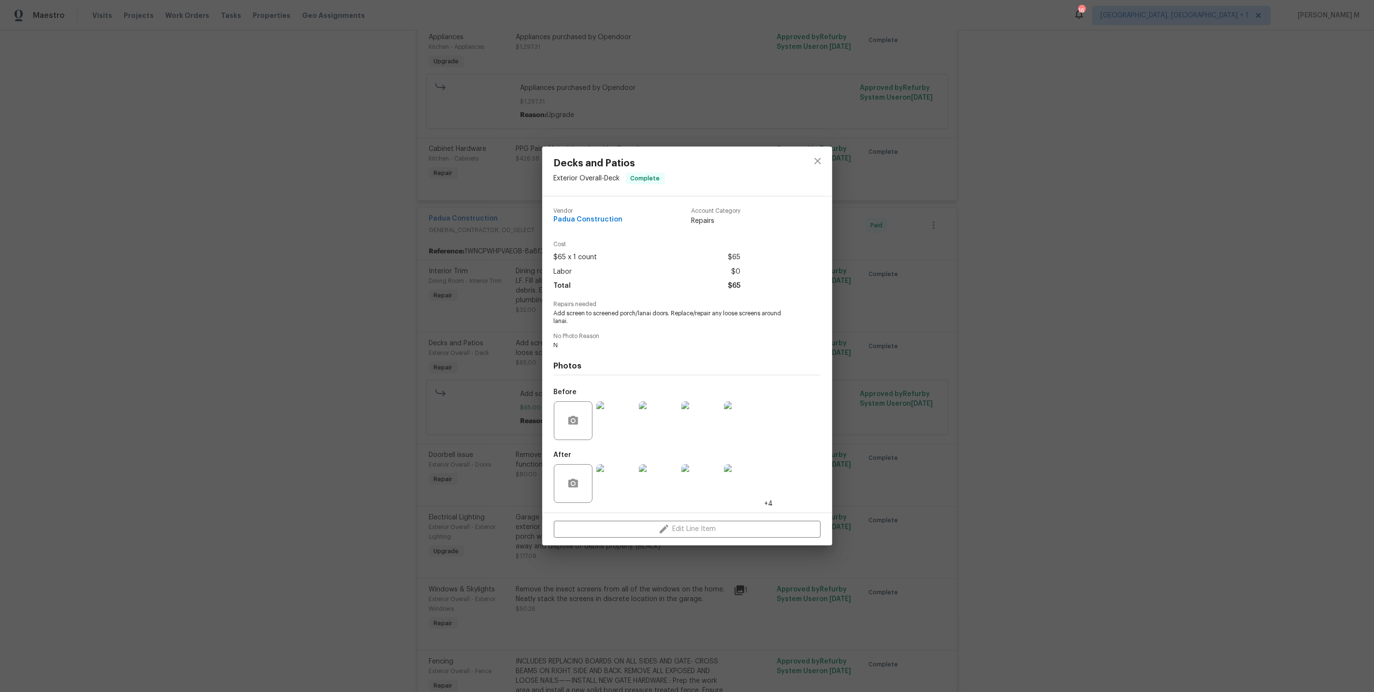
click at [618, 470] on img at bounding box center [616, 483] width 39 height 39
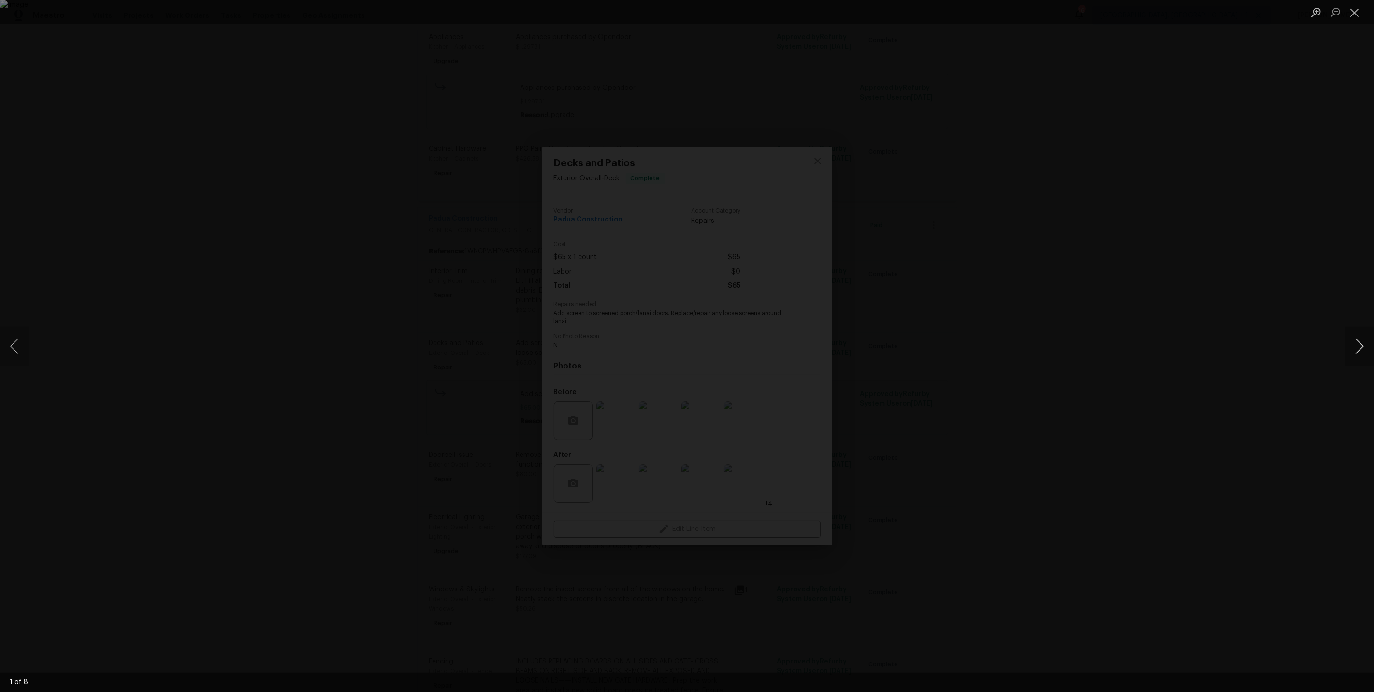
click at [1356, 336] on button "Next image" at bounding box center [1359, 346] width 29 height 39
click at [1357, 336] on button "Next image" at bounding box center [1359, 346] width 29 height 39
click at [1357, 337] on button "Next image" at bounding box center [1359, 346] width 29 height 39
click at [1287, 213] on div "Lightbox" at bounding box center [687, 346] width 1374 height 692
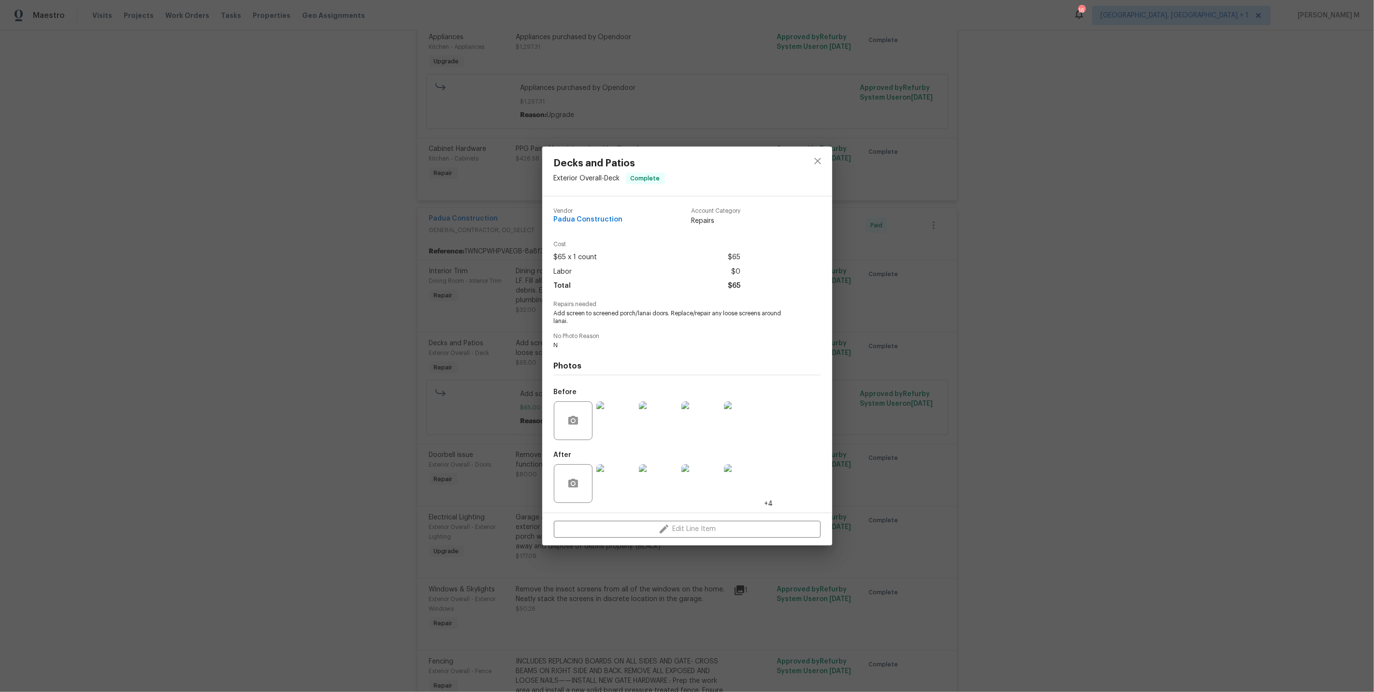
click at [908, 362] on div "Decks and Patios Exterior Overall - Deck Complete Vendor Padua Construction Acc…" at bounding box center [687, 346] width 1374 height 692
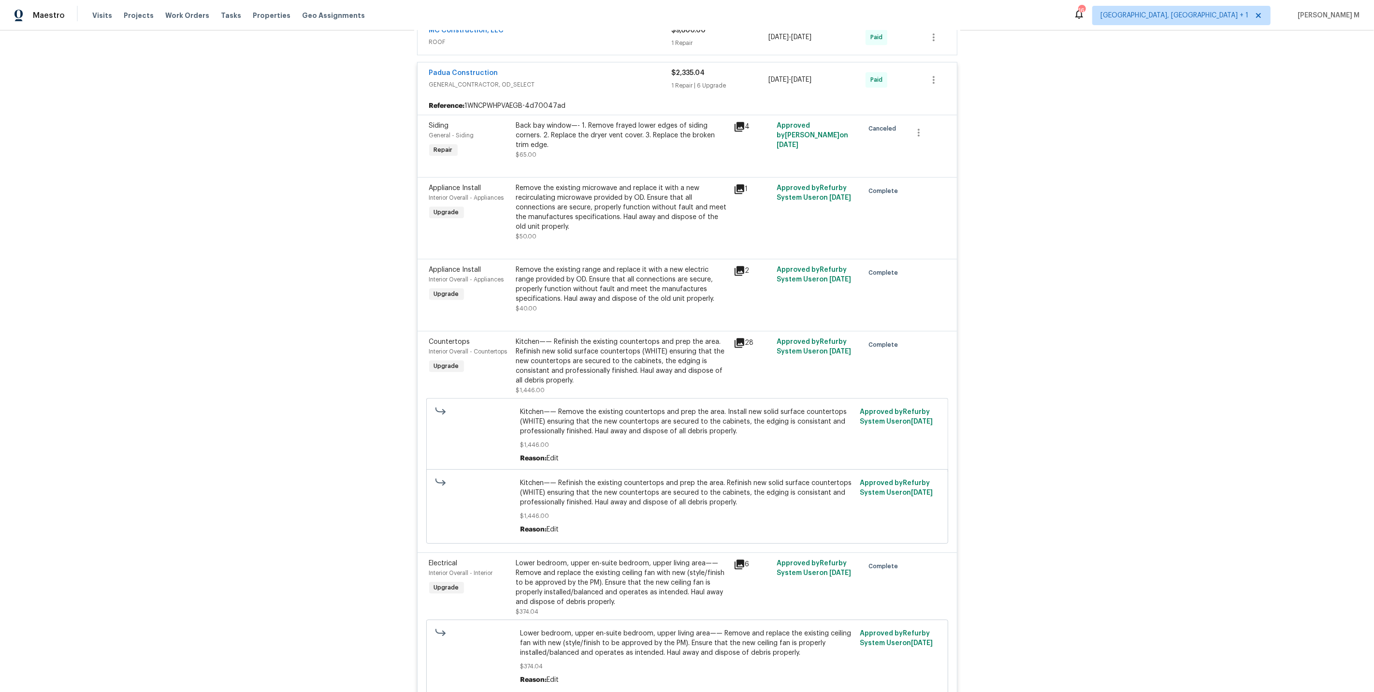
scroll to position [7276, 0]
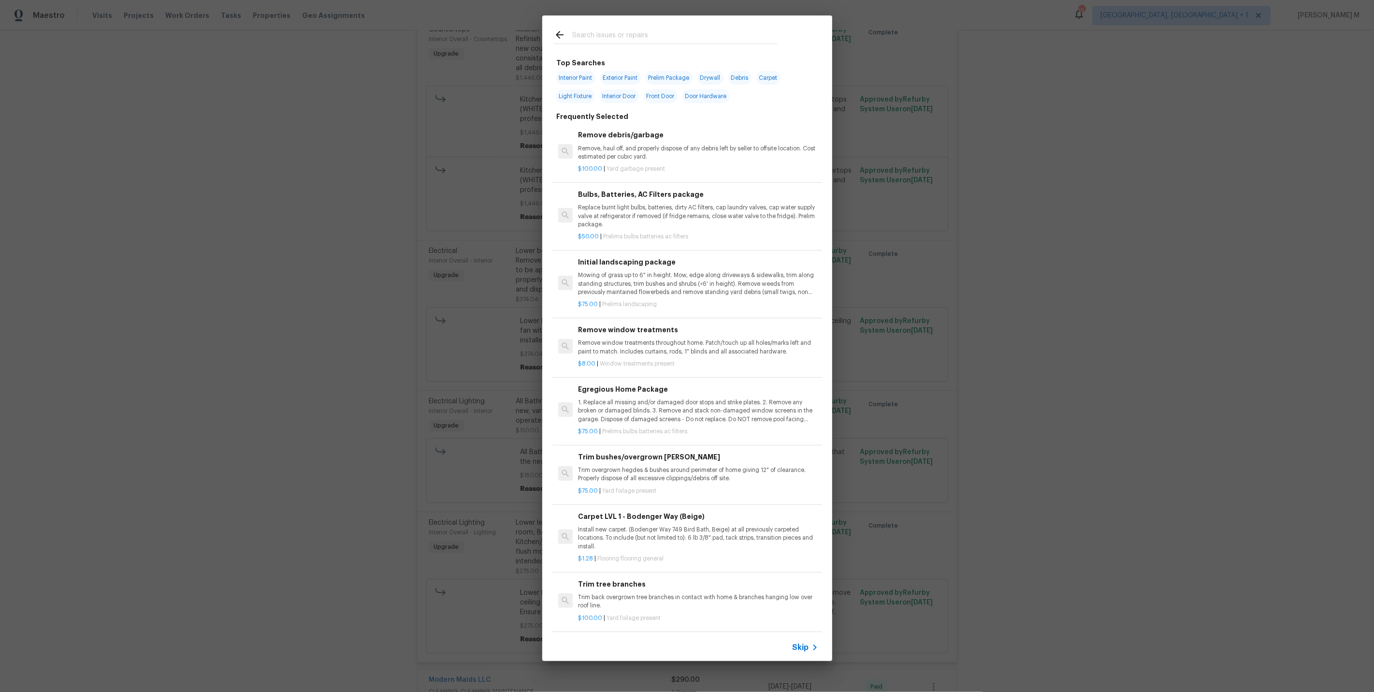
click at [791, 646] on div "Skip" at bounding box center [687, 647] width 290 height 27
click at [799, 649] on span "Skip" at bounding box center [801, 648] width 16 height 10
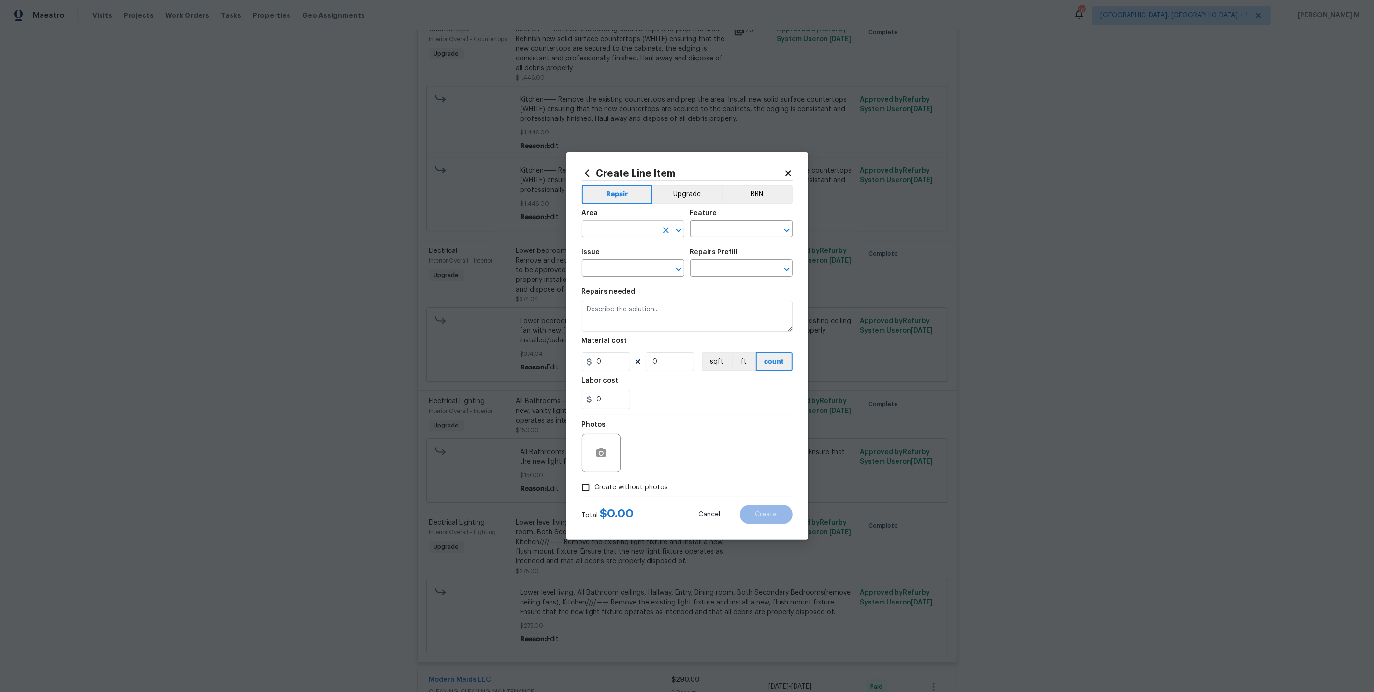
click at [620, 237] on input "text" at bounding box center [619, 229] width 75 height 15
click at [631, 254] on li "Patio" at bounding box center [632, 256] width 103 height 16
type input "Patio"
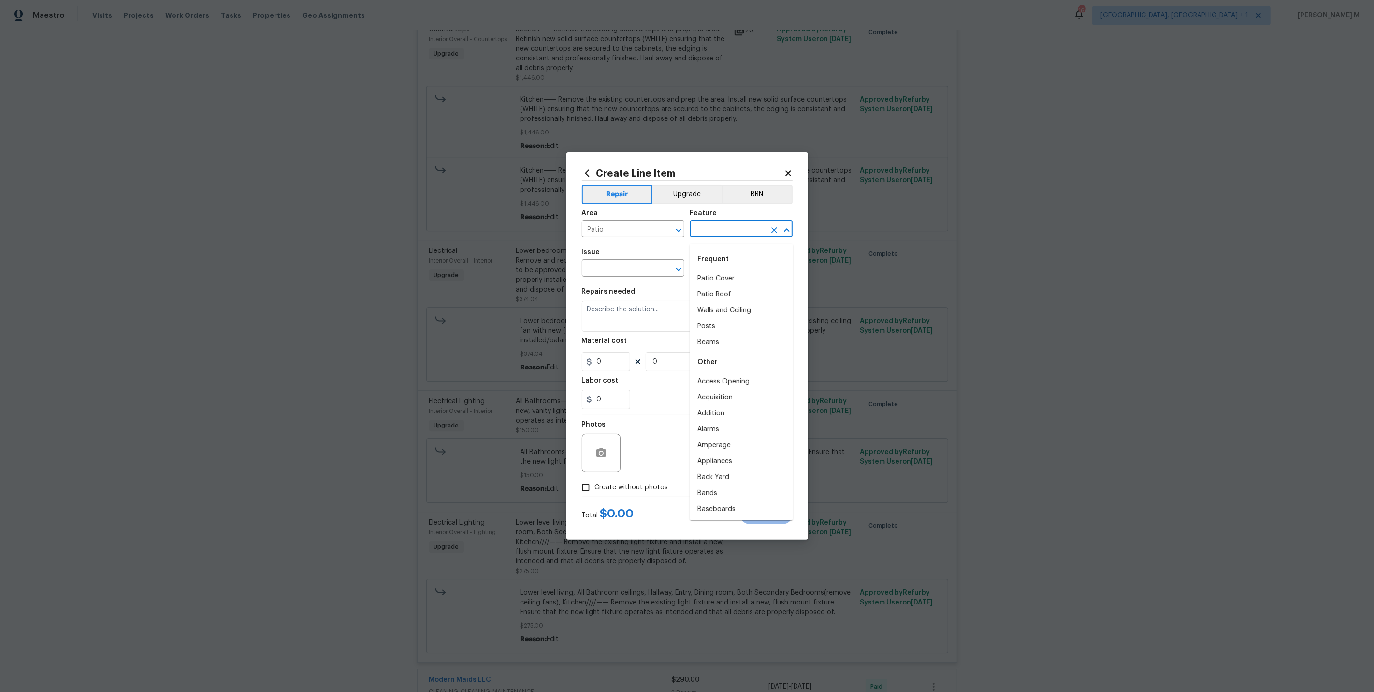
click at [718, 234] on input "text" at bounding box center [727, 229] width 75 height 15
click at [714, 277] on li "Exterior Door" at bounding box center [741, 279] width 103 height 16
type input "Exterior Door"
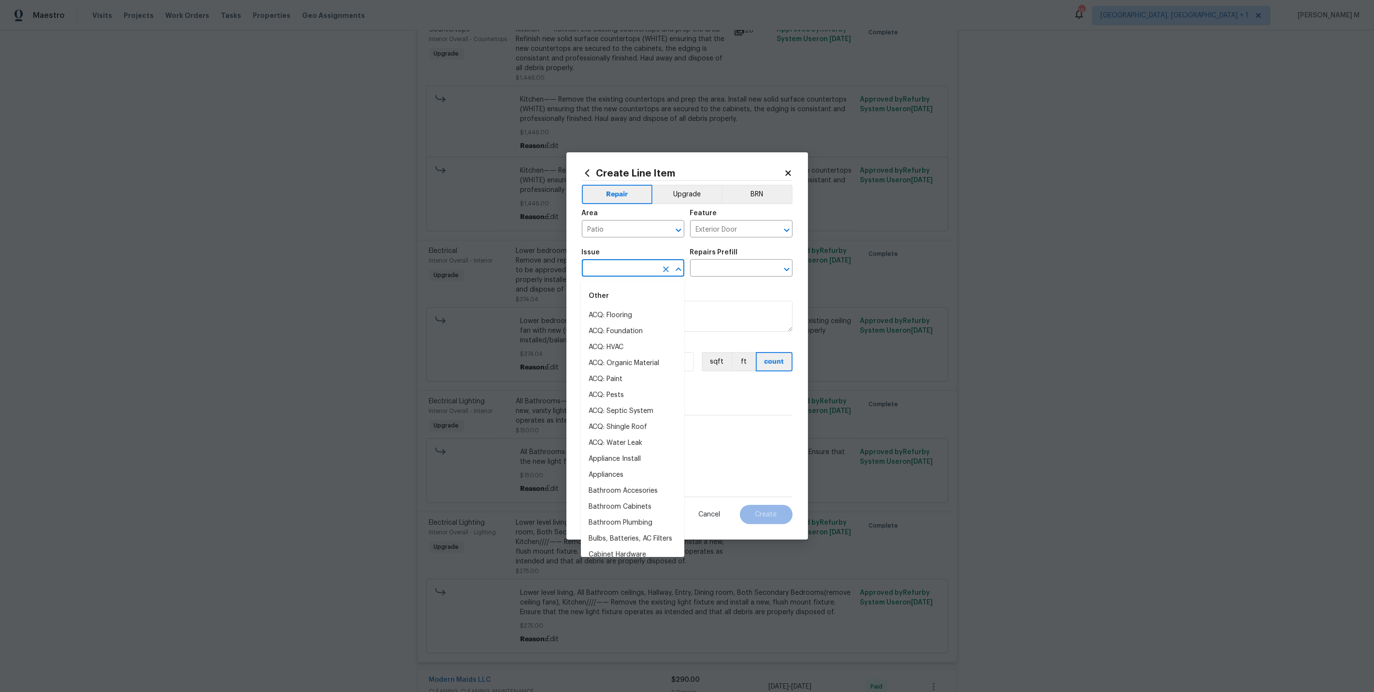
click at [630, 275] on input "text" at bounding box center [619, 269] width 75 height 15
click at [645, 394] on li "Exterior Screen Door" at bounding box center [632, 395] width 103 height 16
type input "Exterior Screen Door"
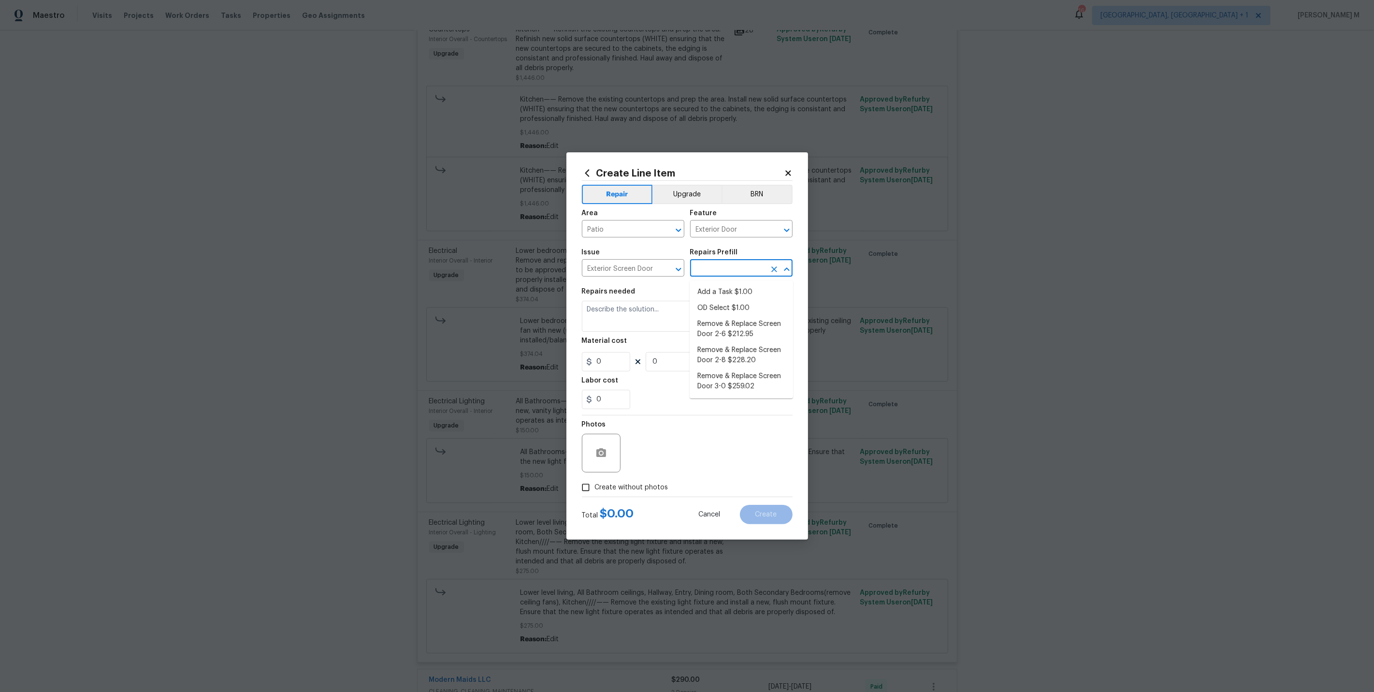
click at [706, 272] on input "text" at bounding box center [727, 269] width 75 height 15
click at [718, 292] on li "Add a Task $1.00" at bounding box center [741, 292] width 103 height 16
type input "Interior Door"
type input "Add a Task $1.00"
type textarea "HPM to detail"
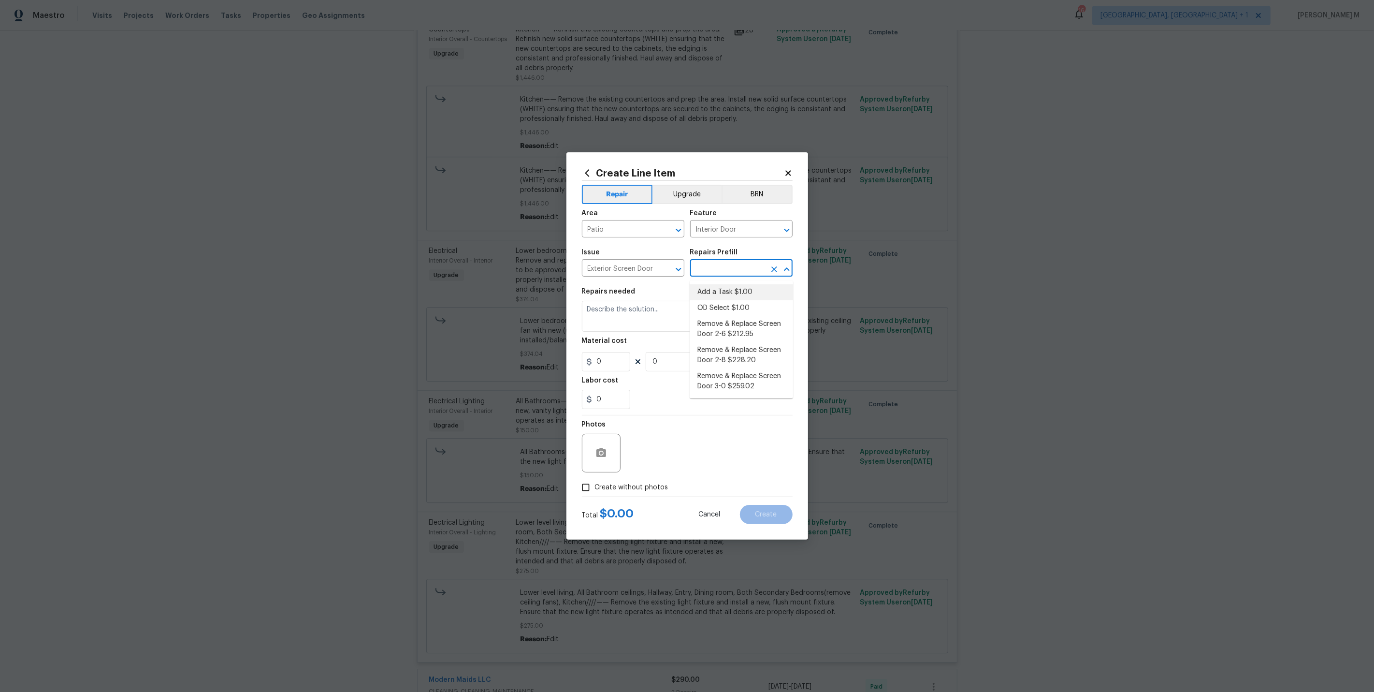
type input "1"
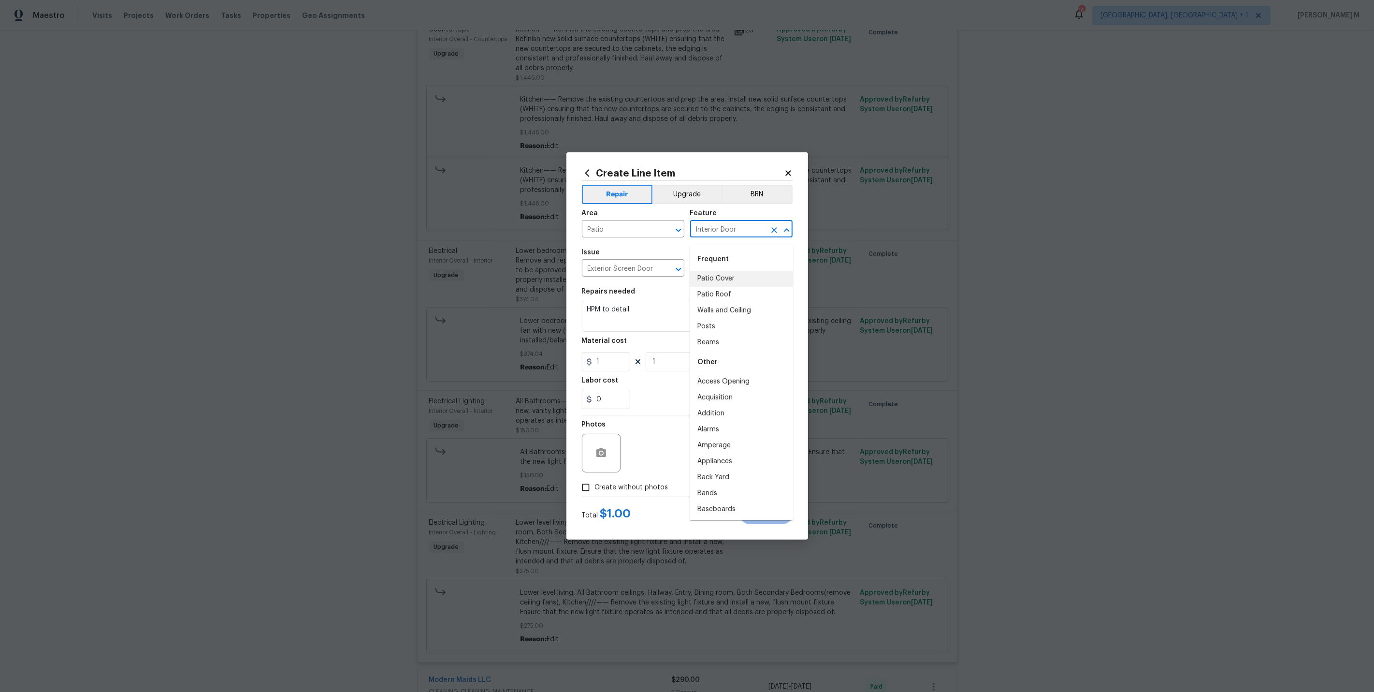
click at [730, 232] on input "Interior Door" at bounding box center [727, 229] width 75 height 15
click at [725, 276] on li "Patio Cover" at bounding box center [741, 279] width 103 height 16
type input "Patio Cover"
click at [717, 233] on input "Patio Cover" at bounding box center [727, 229] width 75 height 15
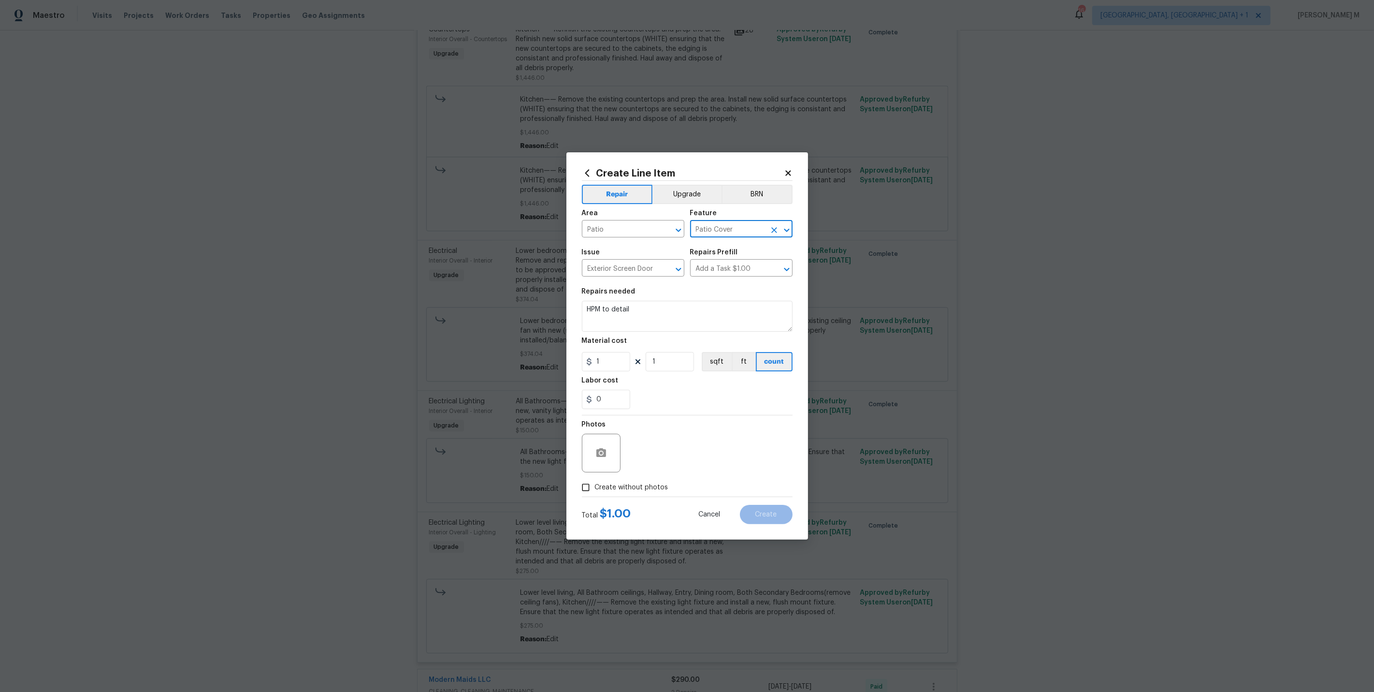
click at [717, 233] on input "Patio Cover" at bounding box center [727, 229] width 75 height 15
type input "Scre"
click at [726, 297] on li "Exterior Door" at bounding box center [741, 295] width 103 height 16
click at [704, 233] on input "Exterior Door" at bounding box center [727, 229] width 75 height 15
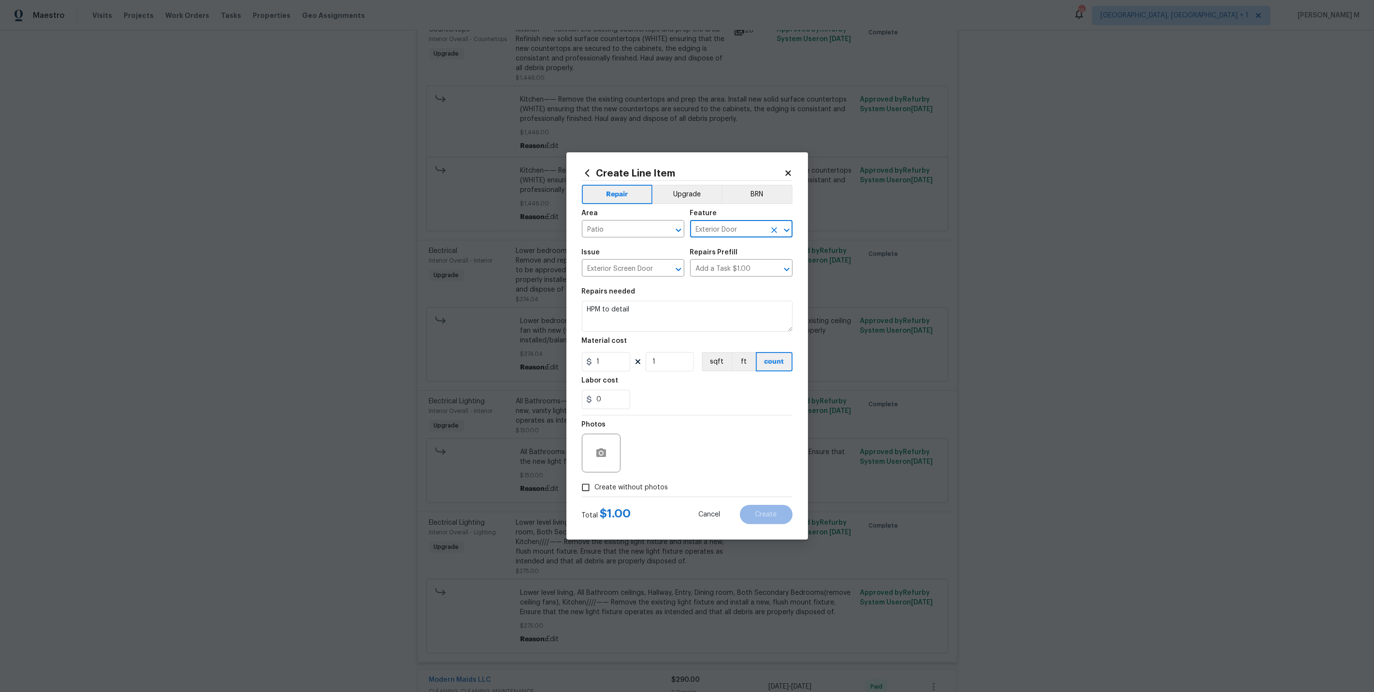
click at [704, 233] on input "Exterior Door" at bounding box center [727, 229] width 75 height 15
type input "Exterior Door"
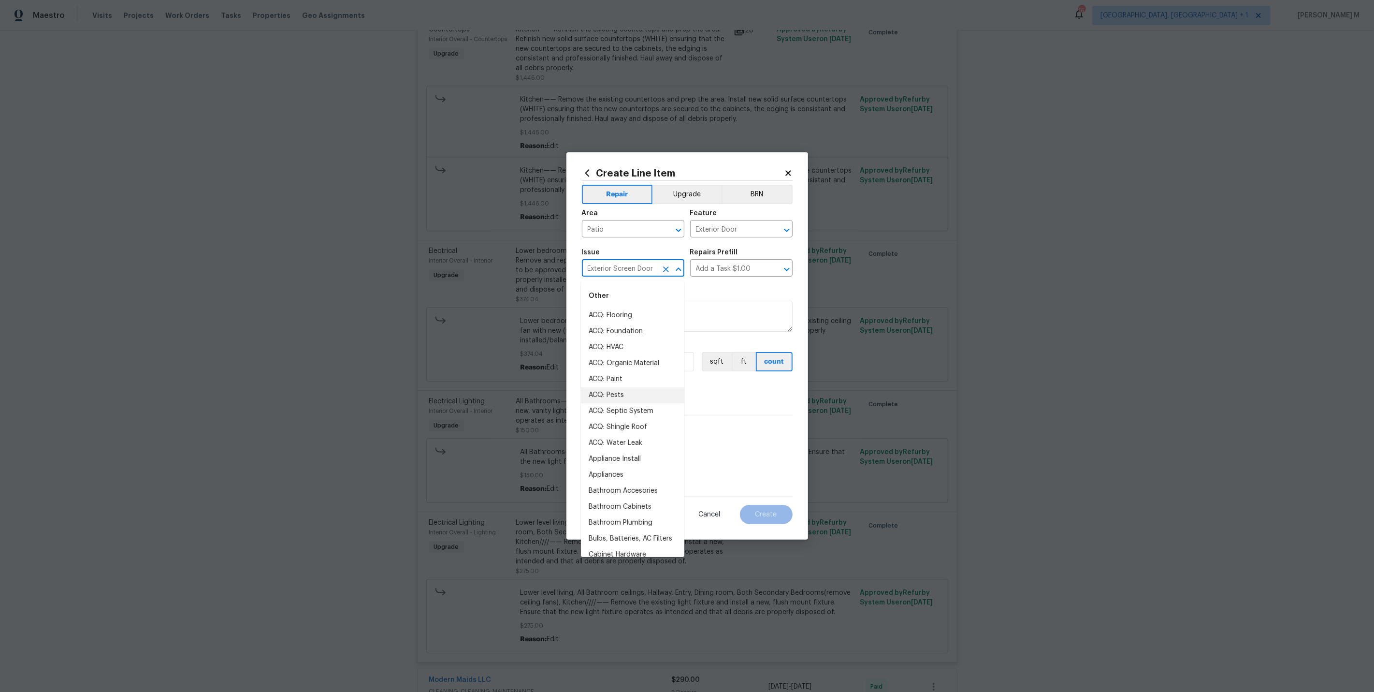
click at [603, 275] on input "Exterior Screen Door" at bounding box center [619, 269] width 75 height 15
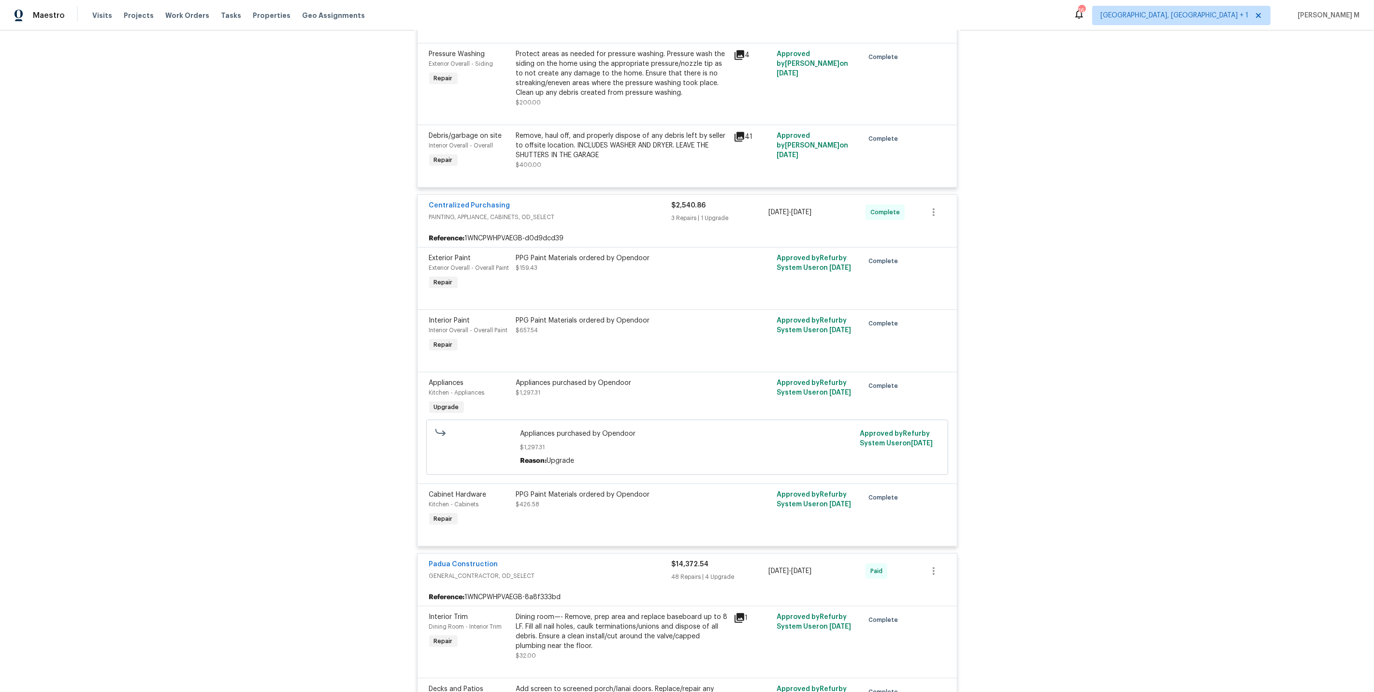
scroll to position [1000, 0]
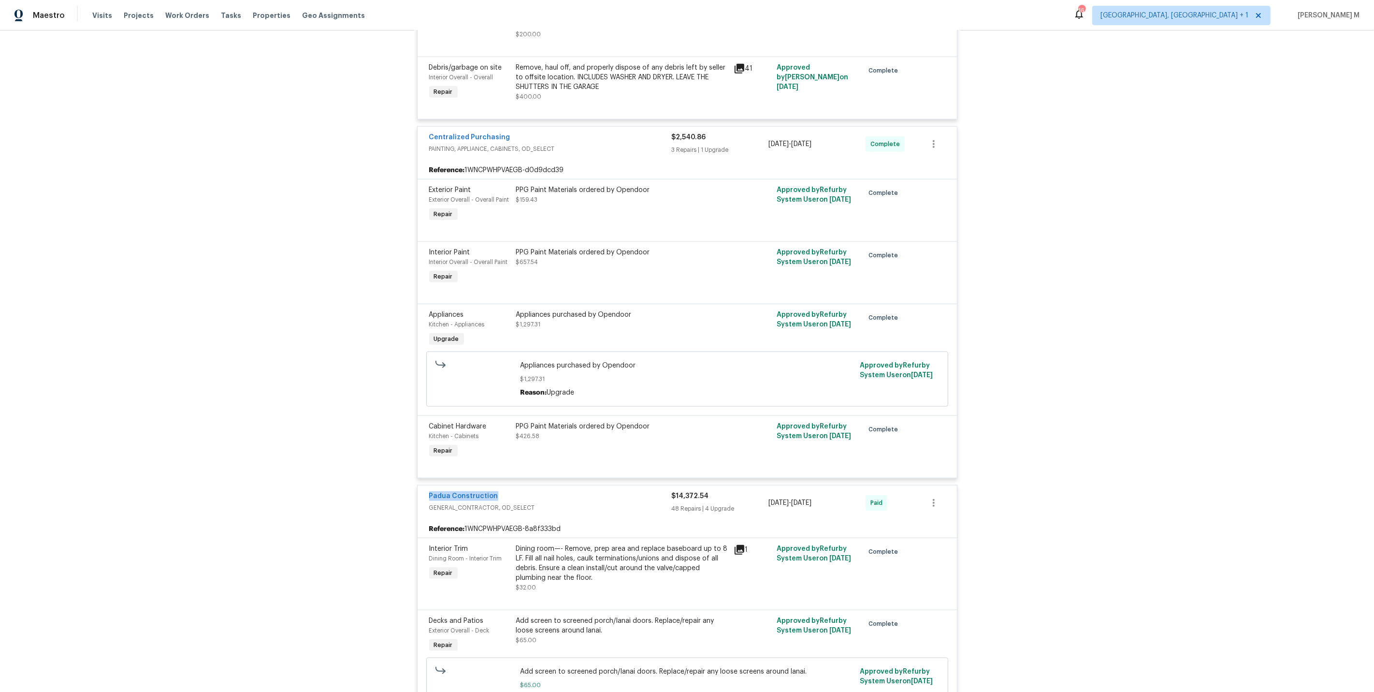
drag, startPoint x: 498, startPoint y: 439, endPoint x: 385, endPoint y: 439, distance: 113.6
click at [385, 439] on div "Back to all projects 5019 Woodspring Dr, Hope Mills, NC 28348 4 Beds | 3 Baths …" at bounding box center [687, 360] width 1374 height 661
copy link "Padua Construction"
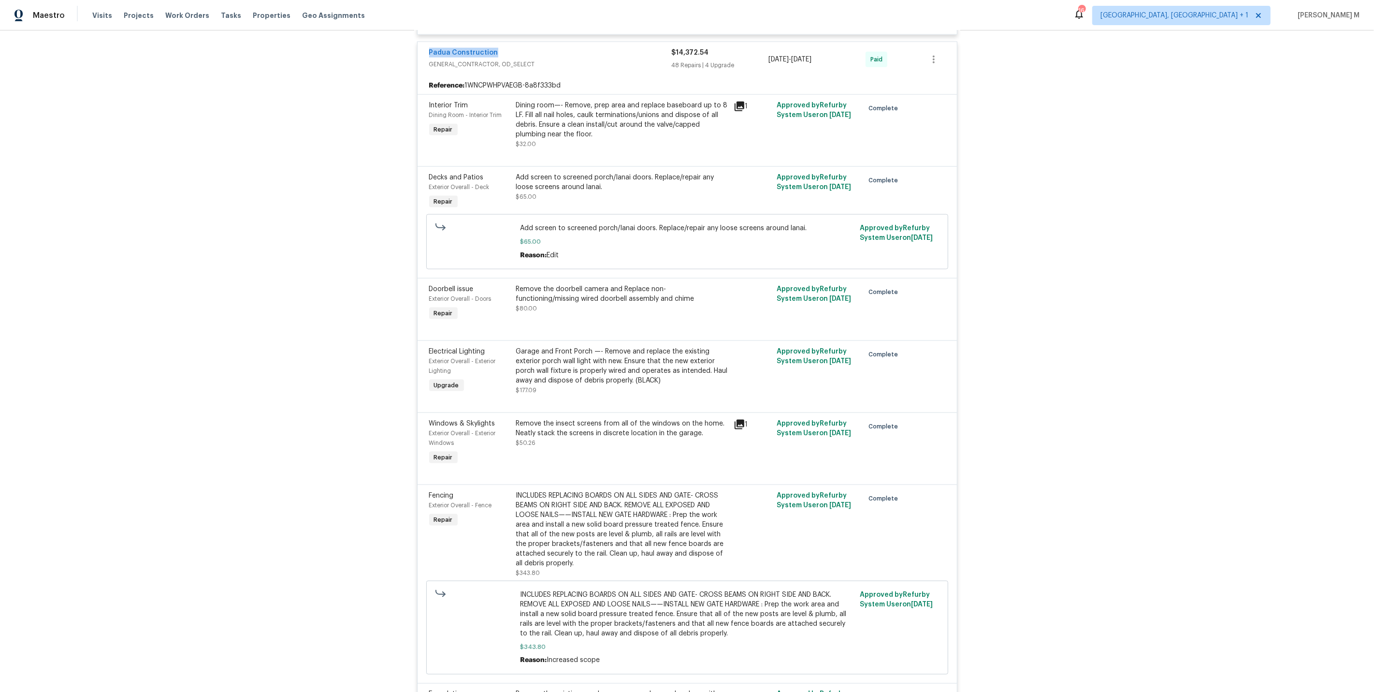
scroll to position [1444, 0]
click at [609, 172] on div "Add screen to screened porch/lanai doors. Replace/repair any loose screens arou…" at bounding box center [622, 181] width 212 height 19
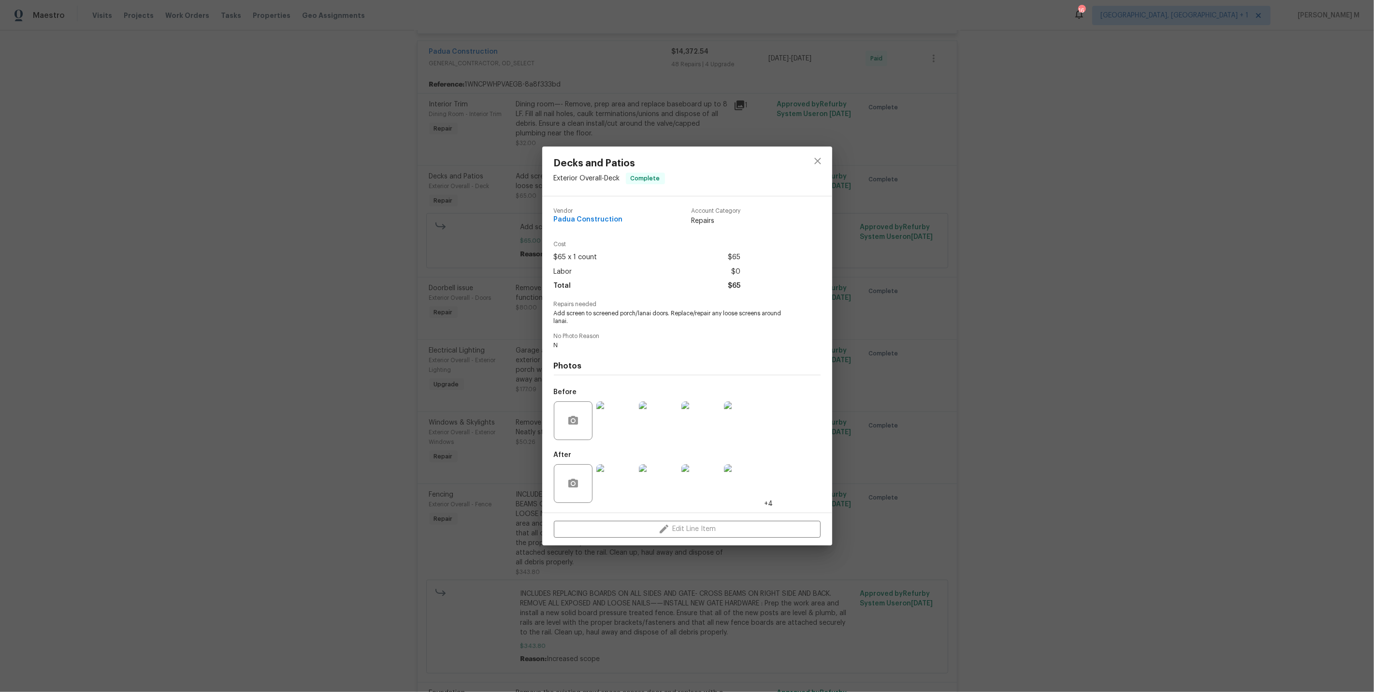
click at [608, 422] on img at bounding box center [616, 420] width 39 height 39
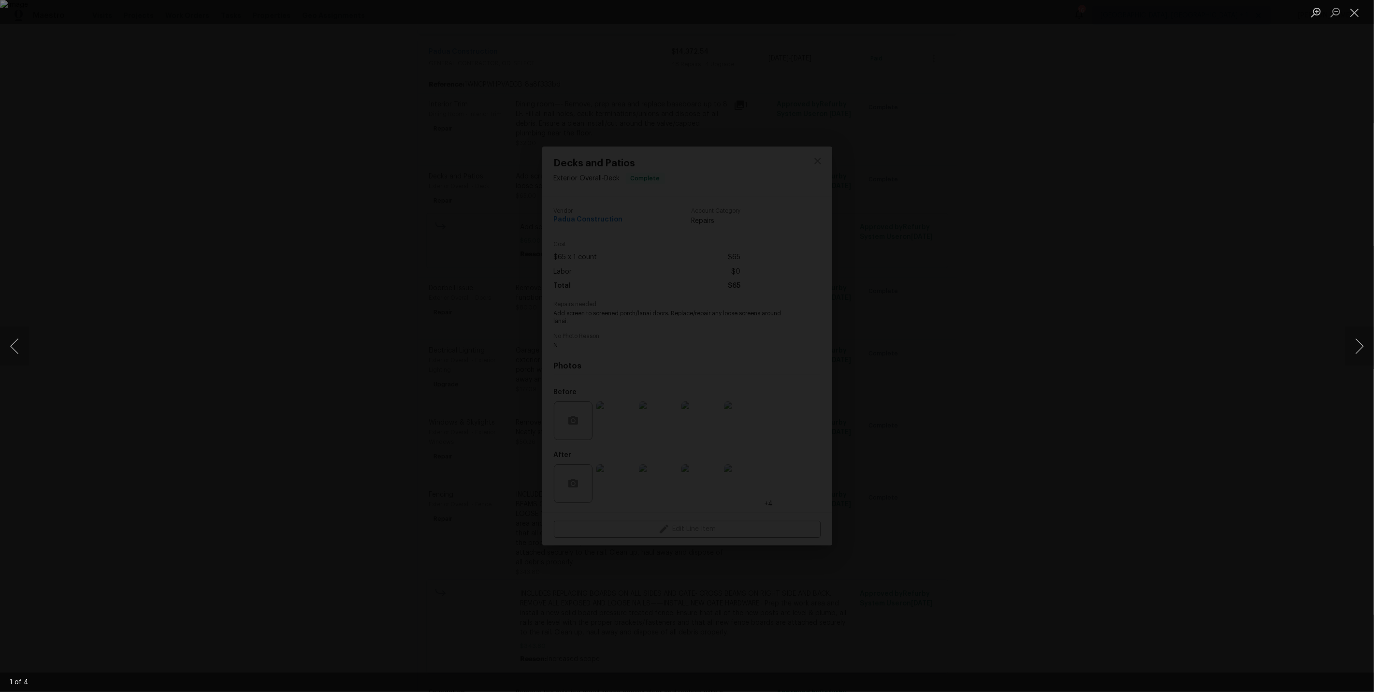
click at [1125, 340] on div "Lightbox" at bounding box center [687, 346] width 1374 height 692
click at [1356, 347] on button "Next image" at bounding box center [1359, 346] width 29 height 39
click at [1356, 348] on button "Next image" at bounding box center [1359, 346] width 29 height 39
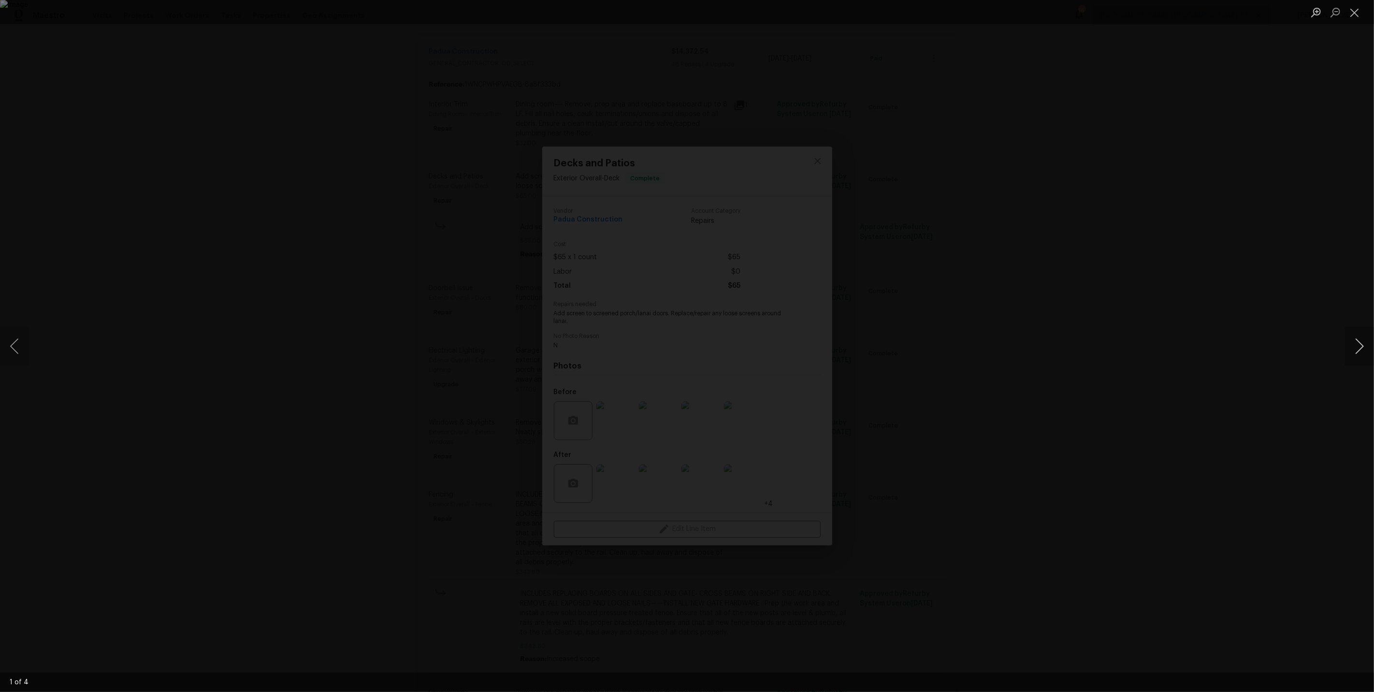
click at [1356, 348] on button "Next image" at bounding box center [1359, 346] width 29 height 39
click at [1347, 354] on button "Next image" at bounding box center [1359, 346] width 29 height 39
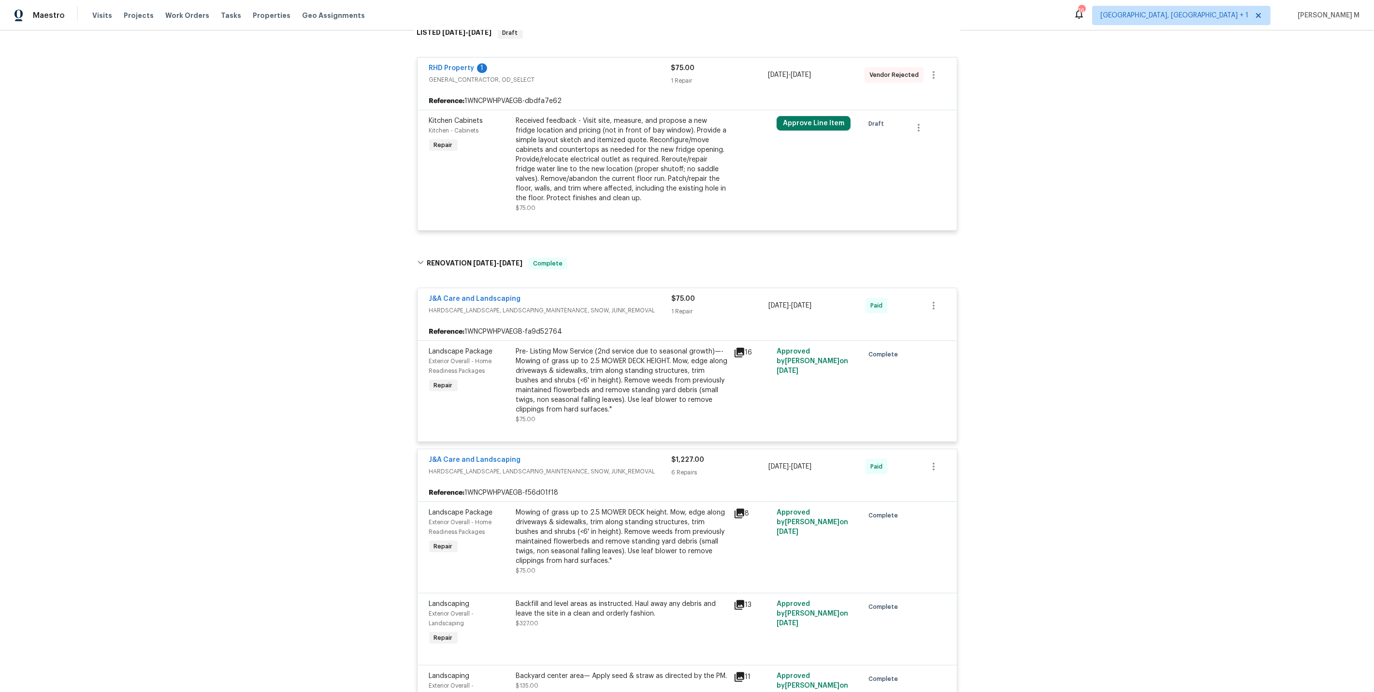
scroll to position [0, 0]
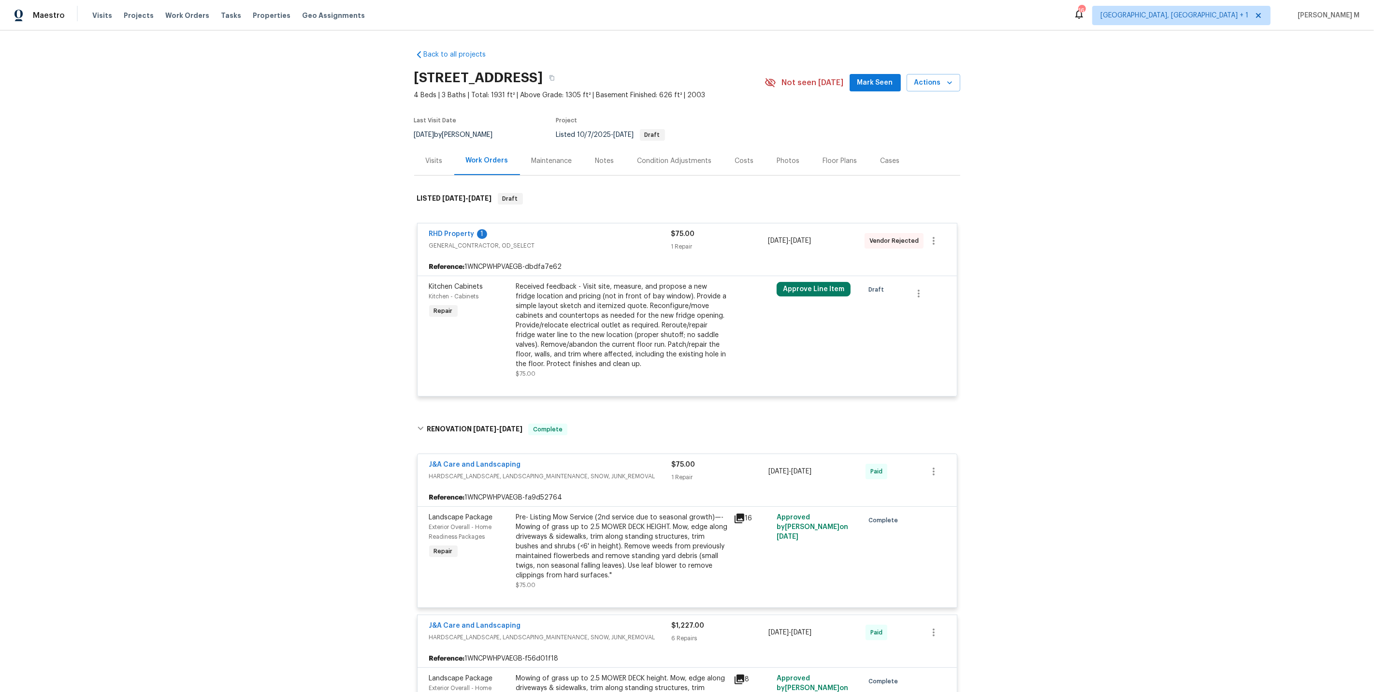
click at [341, 202] on div "Back to all projects 5019 Woodspring Dr, Hope Mills, NC 28348 4 Beds | 3 Baths …" at bounding box center [687, 360] width 1374 height 661
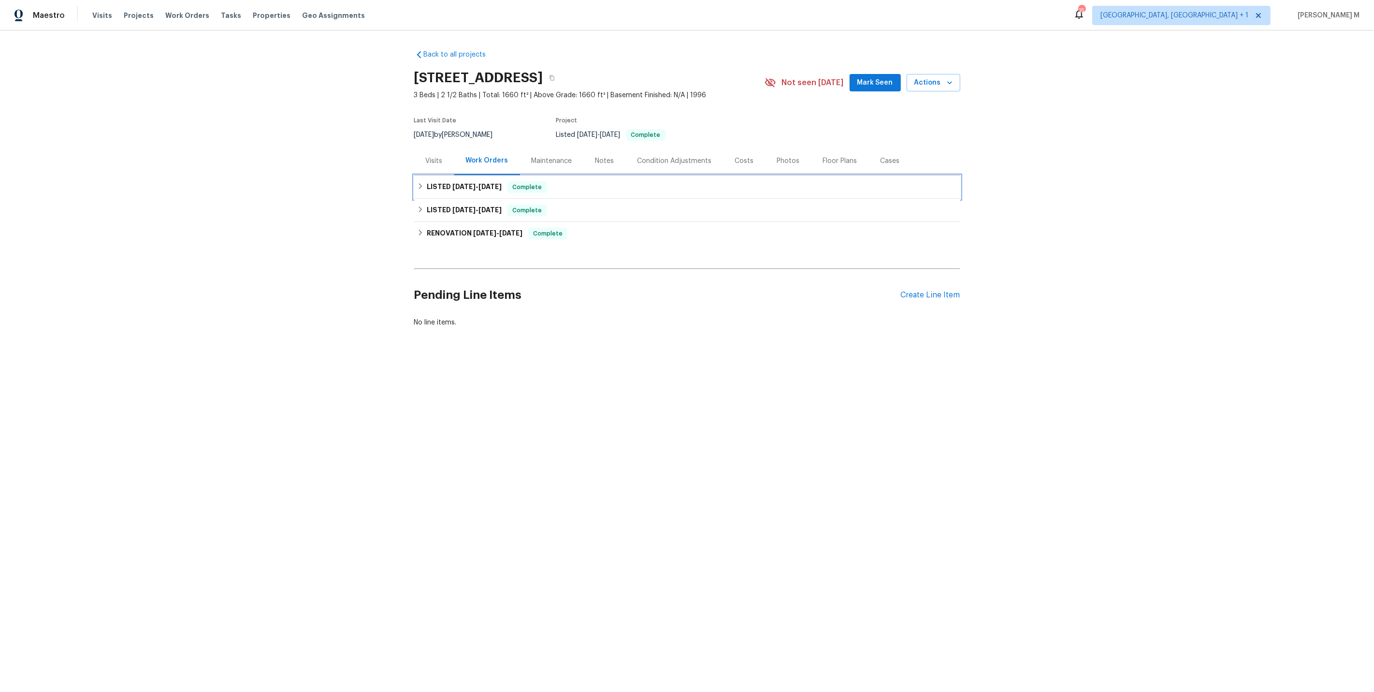
click at [456, 191] on div "LISTED [DATE] - [DATE] Complete" at bounding box center [687, 186] width 546 height 23
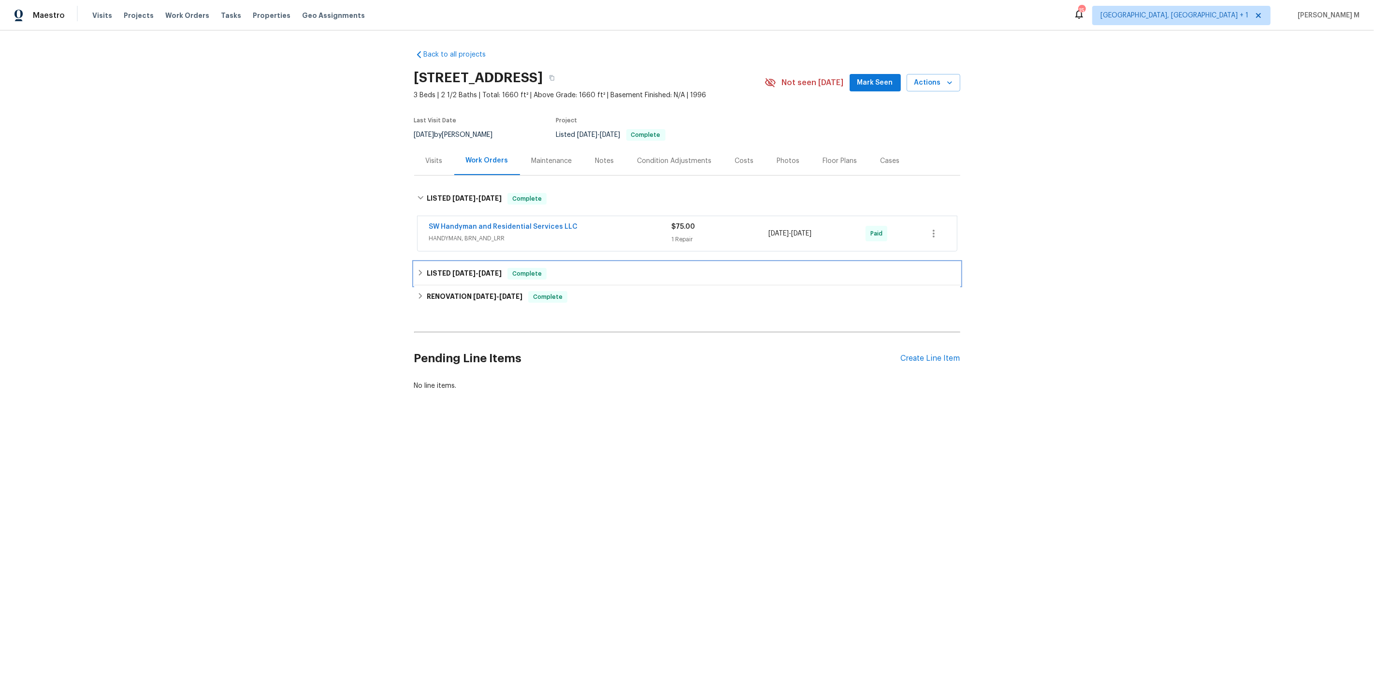
click at [446, 262] on div "LISTED [DATE] - [DATE] Complete" at bounding box center [687, 273] width 546 height 23
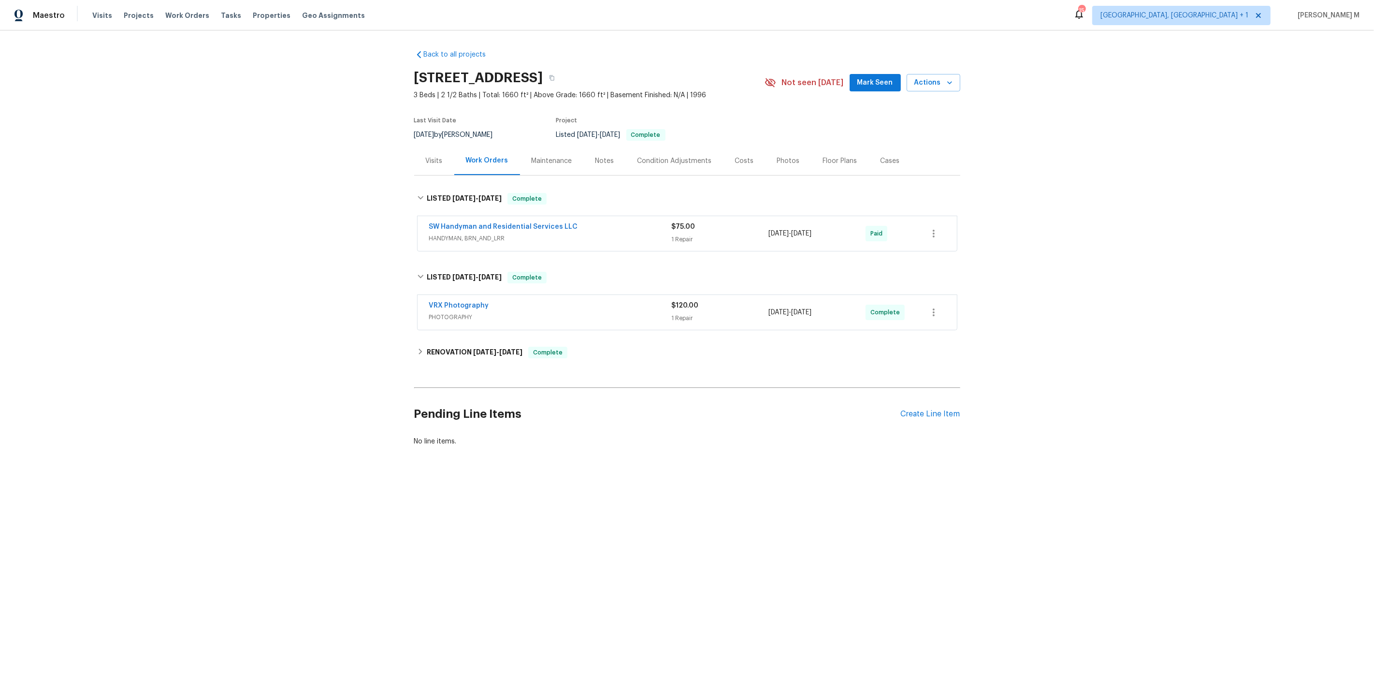
click at [440, 359] on div "Back to all projects 6154 Tybalt Cir, Indianapolis, IN 46254 3 Beds | 2 1/2 Bat…" at bounding box center [687, 248] width 546 height 412
click at [446, 347] on h6 "RENOVATION 7/28/25 - 8/6/25" at bounding box center [475, 353] width 96 height 12
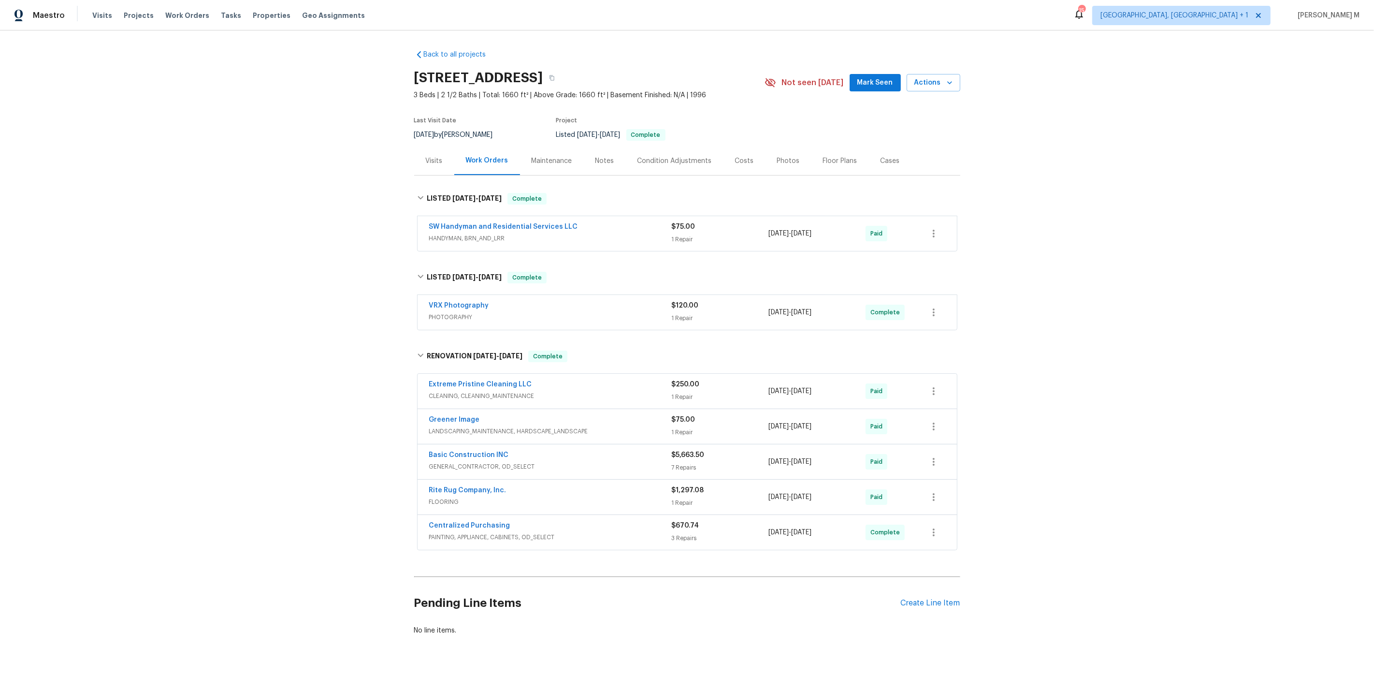
click at [558, 161] on div "Maintenance" at bounding box center [552, 160] width 64 height 29
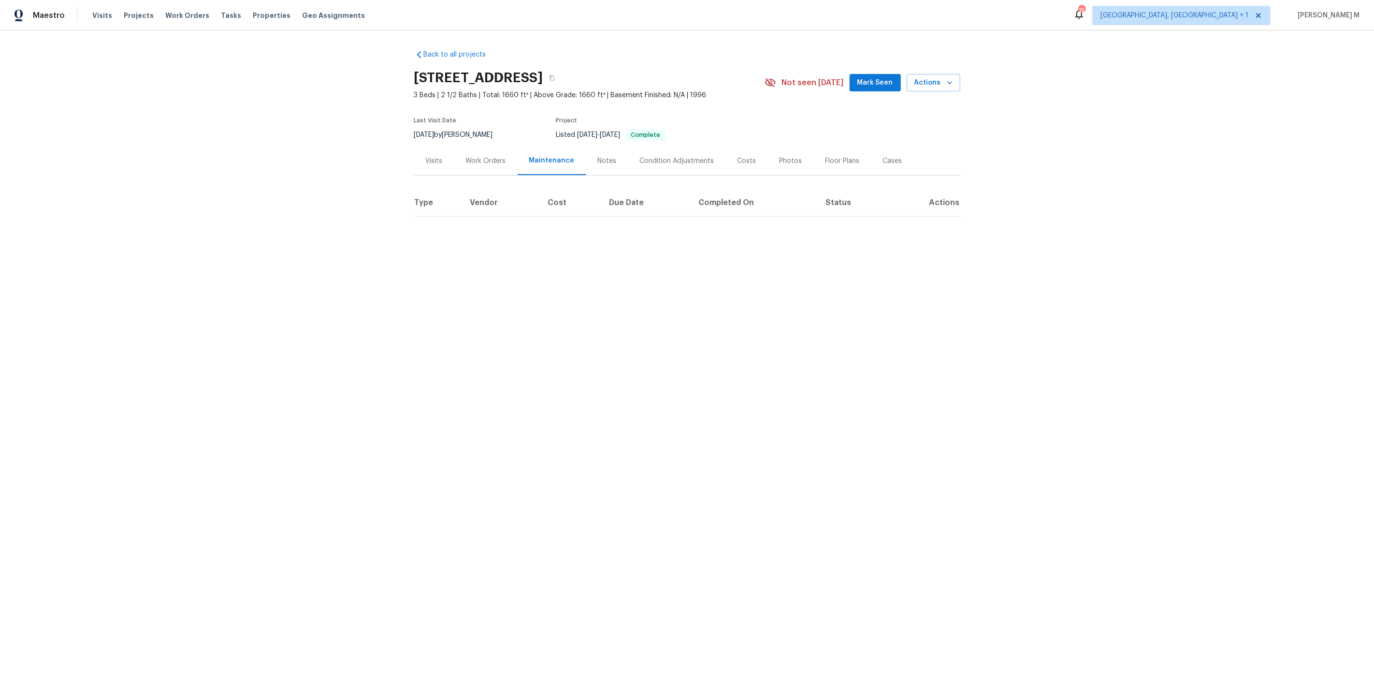
click at [476, 156] on div "Work Orders" at bounding box center [486, 161] width 40 height 10
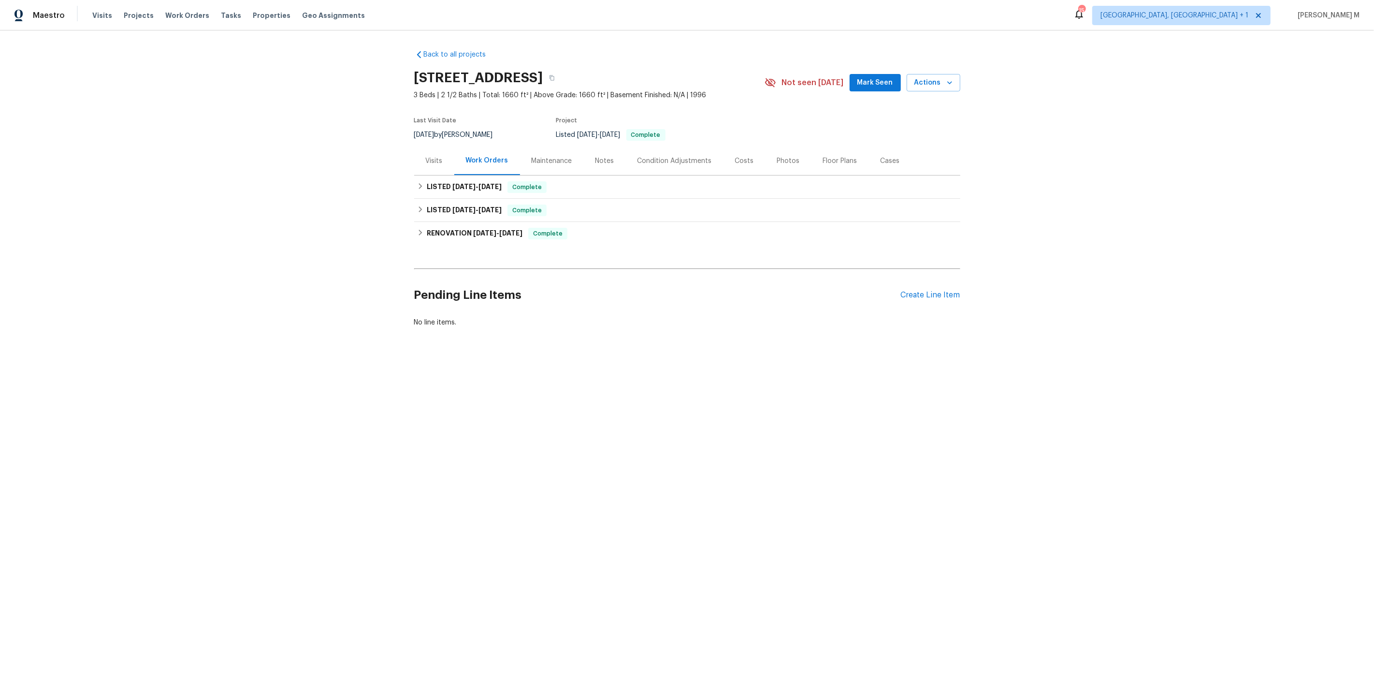
click at [556, 159] on div "Maintenance" at bounding box center [552, 161] width 41 height 10
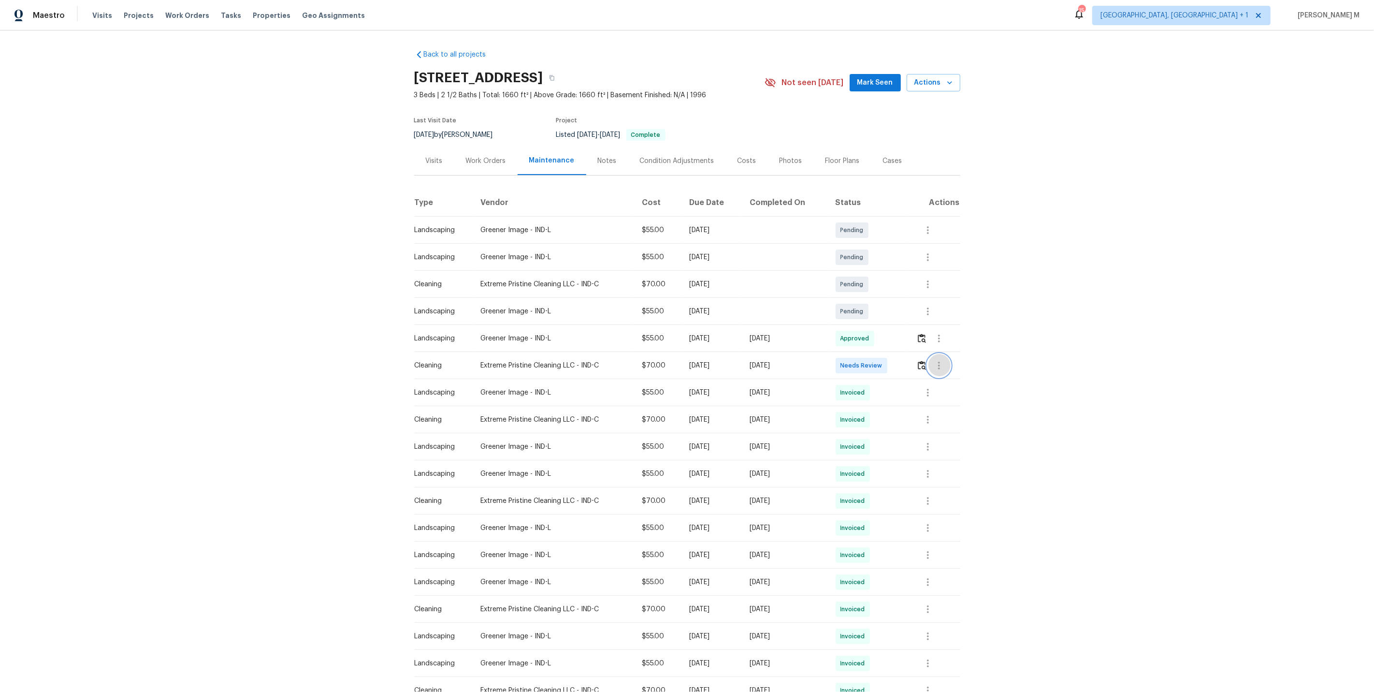
click at [944, 370] on button "button" at bounding box center [939, 365] width 23 height 23
click at [955, 365] on li "Message vendor" at bounding box center [964, 361] width 68 height 16
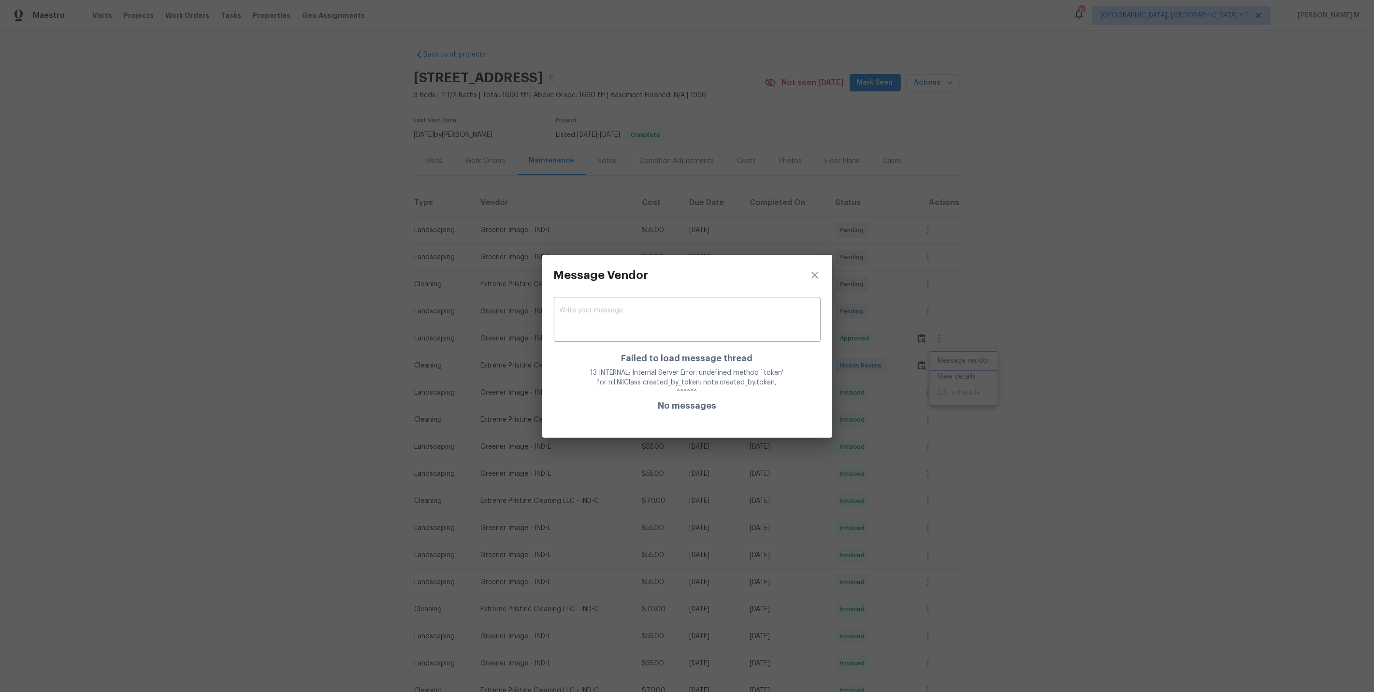
click at [954, 377] on div "Message Vendor x ​ Failed to load message thread 13 INTERNAL: Internal Server E…" at bounding box center [687, 346] width 1374 height 692
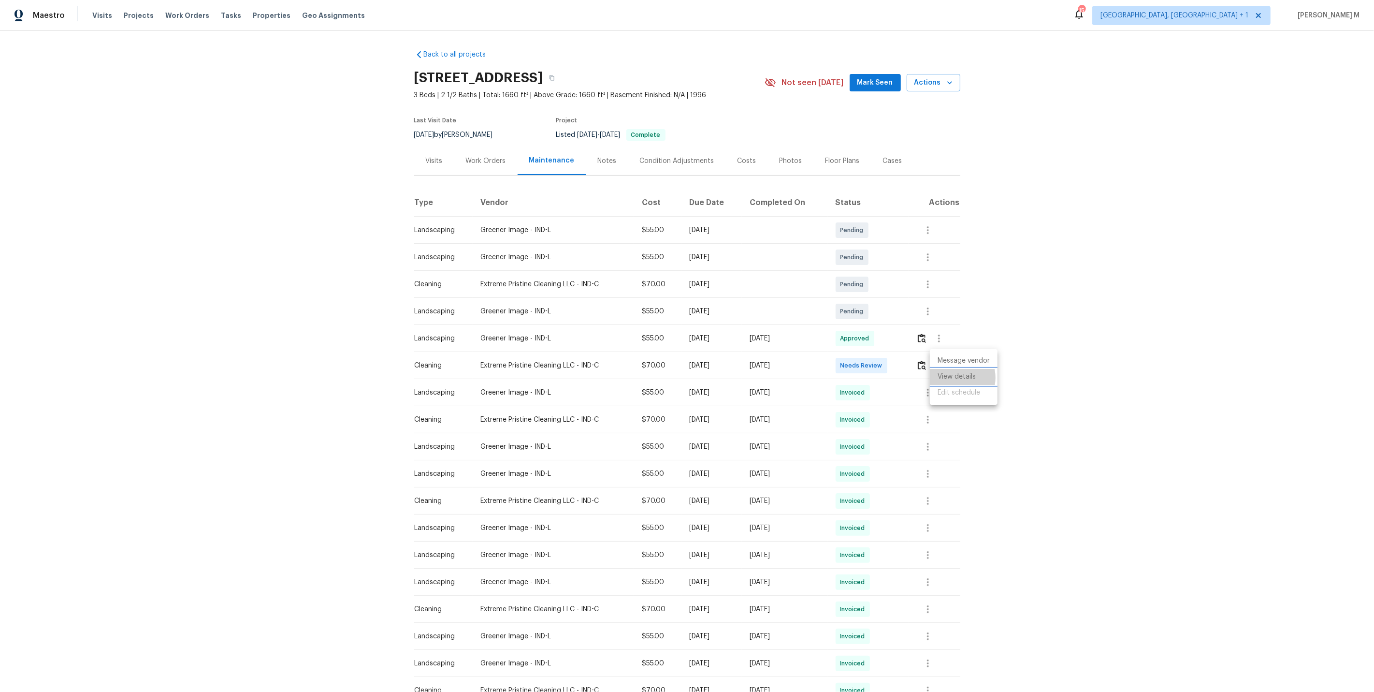
click at [954, 377] on li "View details" at bounding box center [964, 377] width 68 height 16
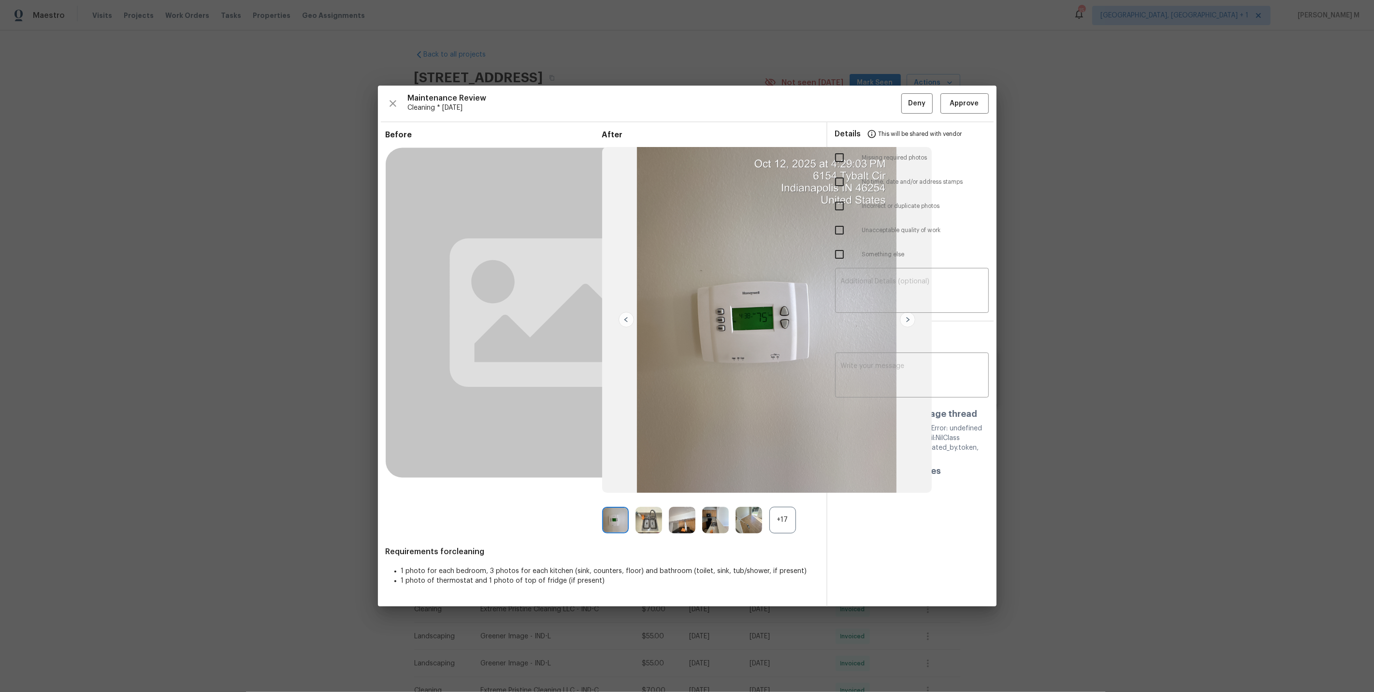
click at [779, 527] on div "+17" at bounding box center [783, 520] width 27 height 27
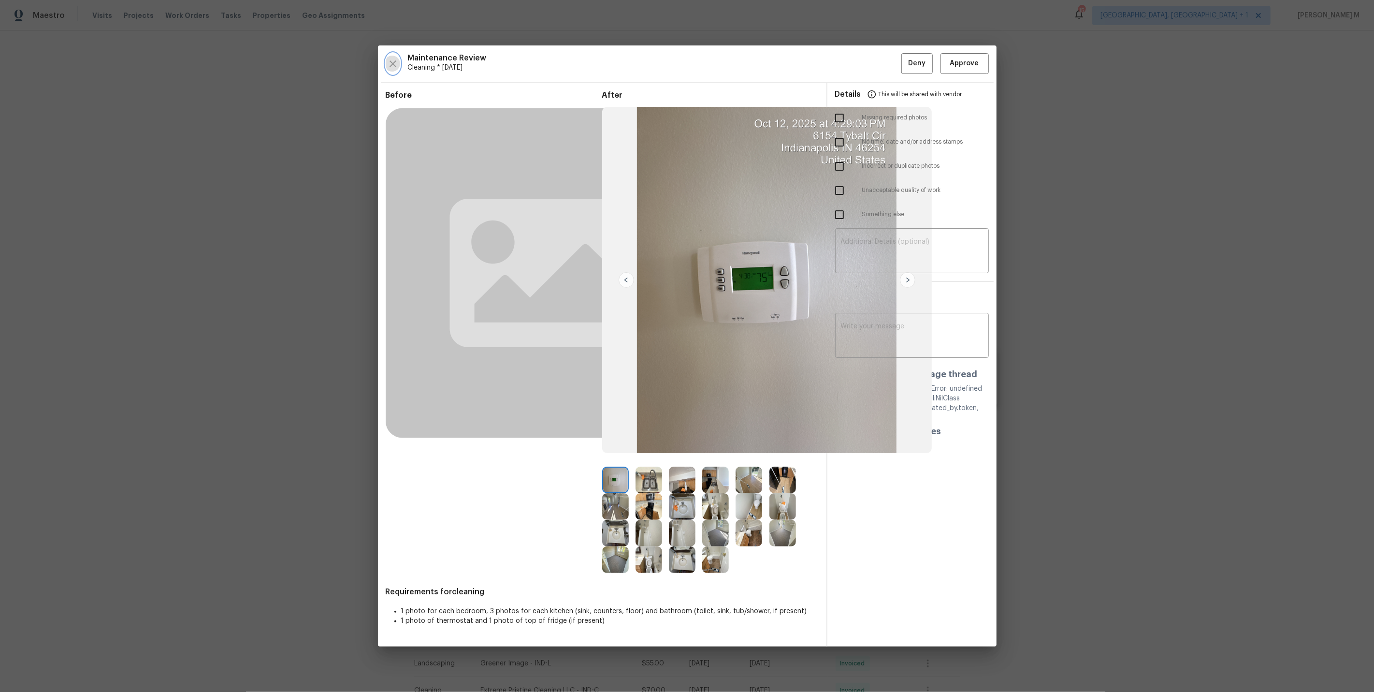
click at [397, 69] on icon "button" at bounding box center [393, 64] width 12 height 12
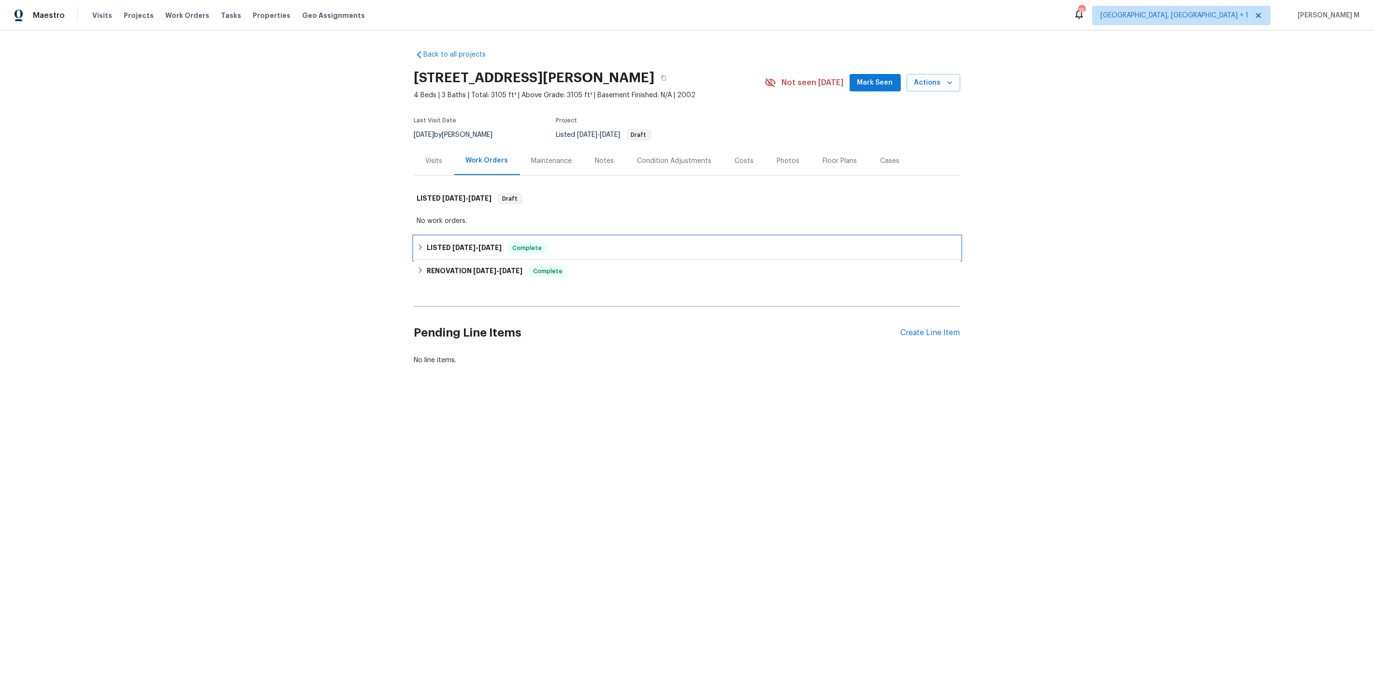
click at [469, 244] on span "[DATE]" at bounding box center [464, 247] width 23 height 7
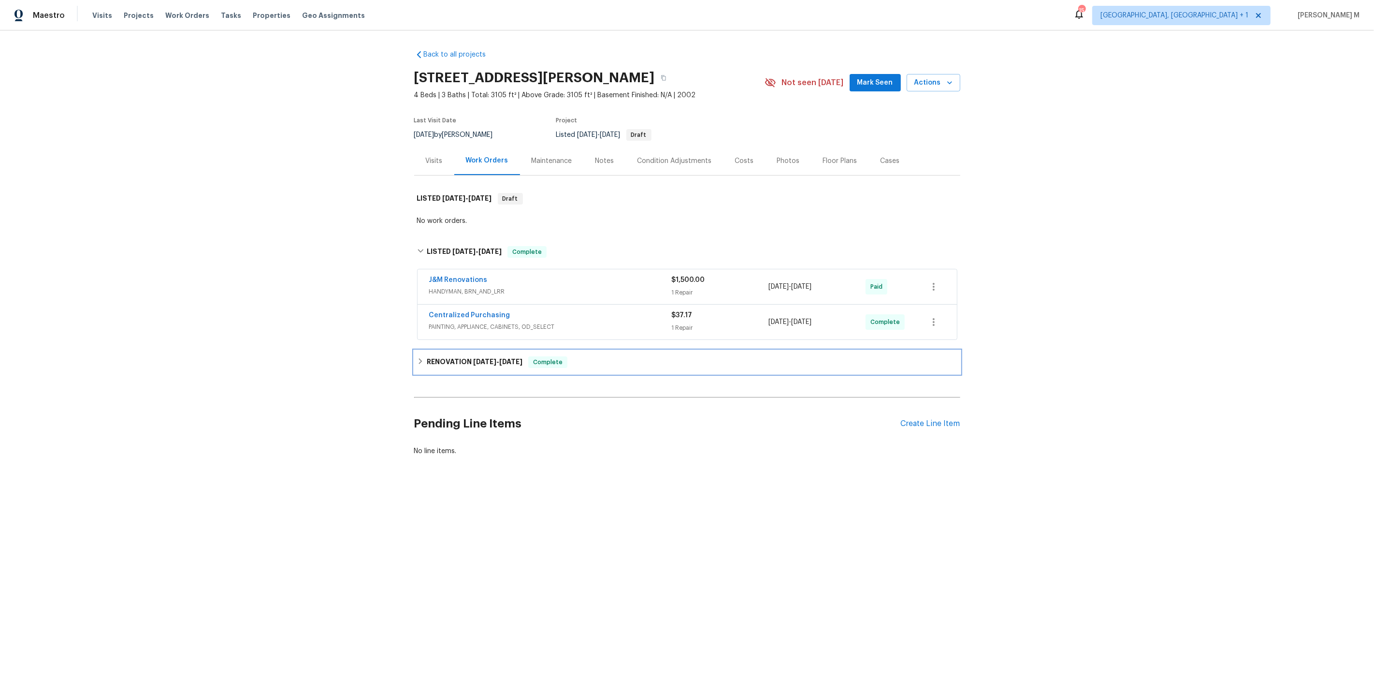
click at [448, 351] on div "RENOVATION [DATE] - [DATE] Complete" at bounding box center [687, 362] width 546 height 23
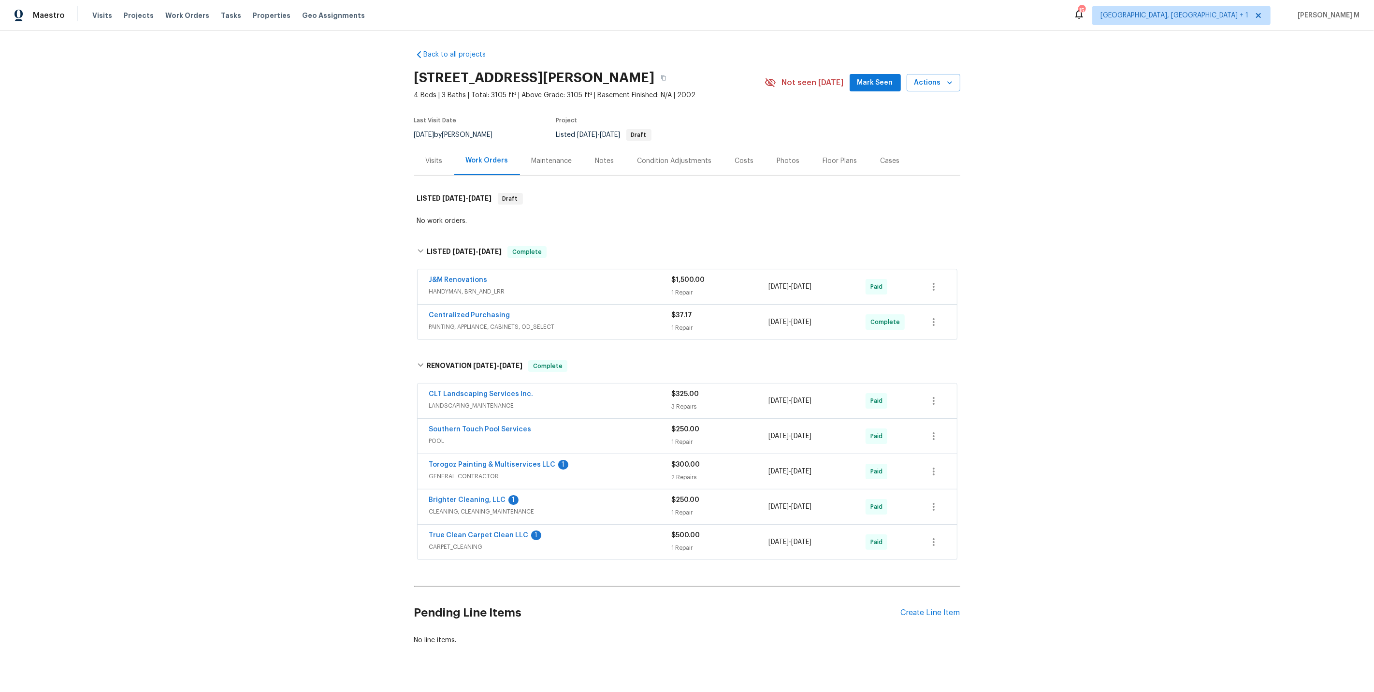
click at [464, 287] on span "HANDYMAN, BRN_AND_LRR" at bounding box center [550, 292] width 243 height 10
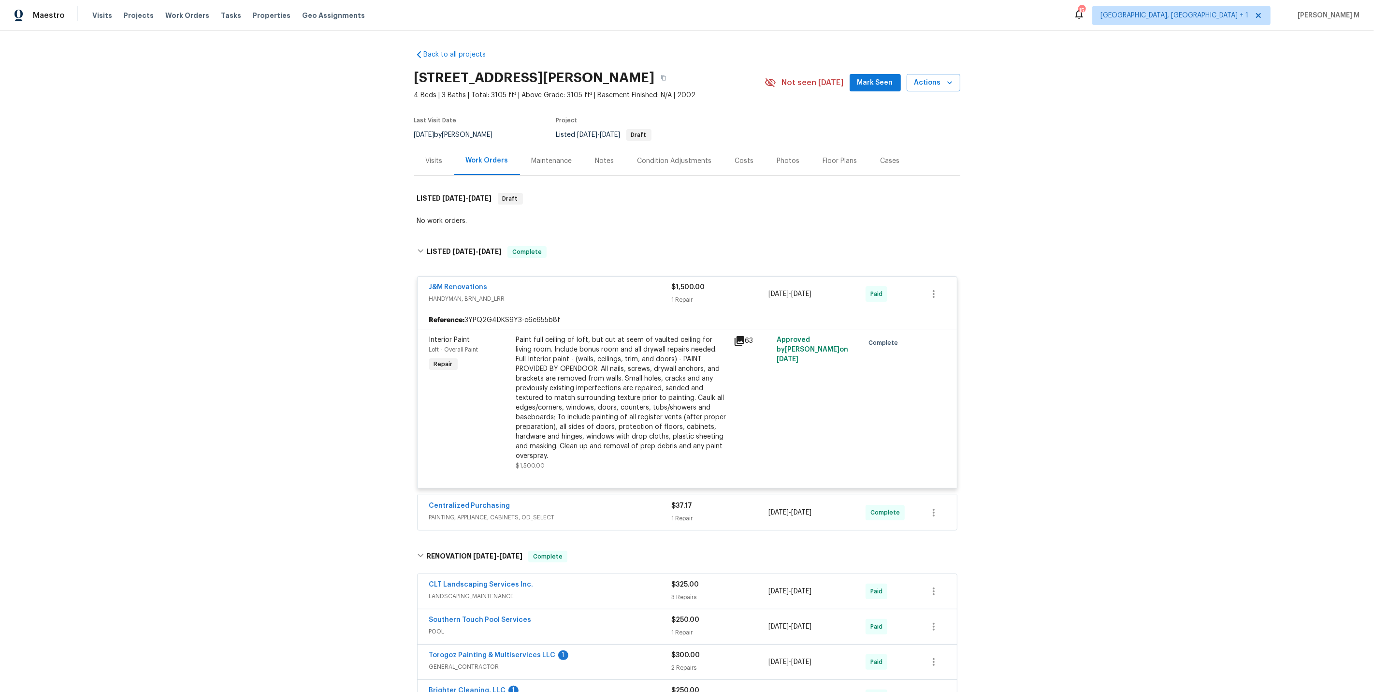
scroll to position [178, 0]
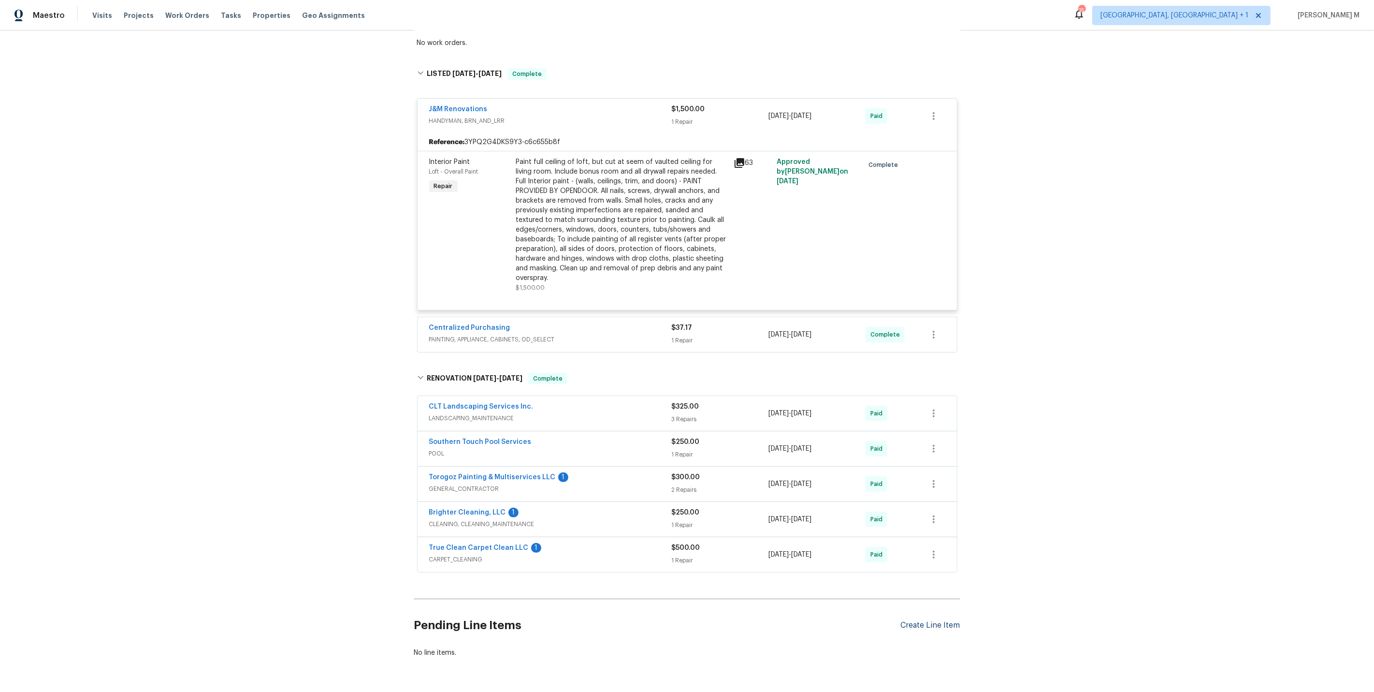
click at [915, 621] on div "Create Line Item" at bounding box center [930, 625] width 59 height 9
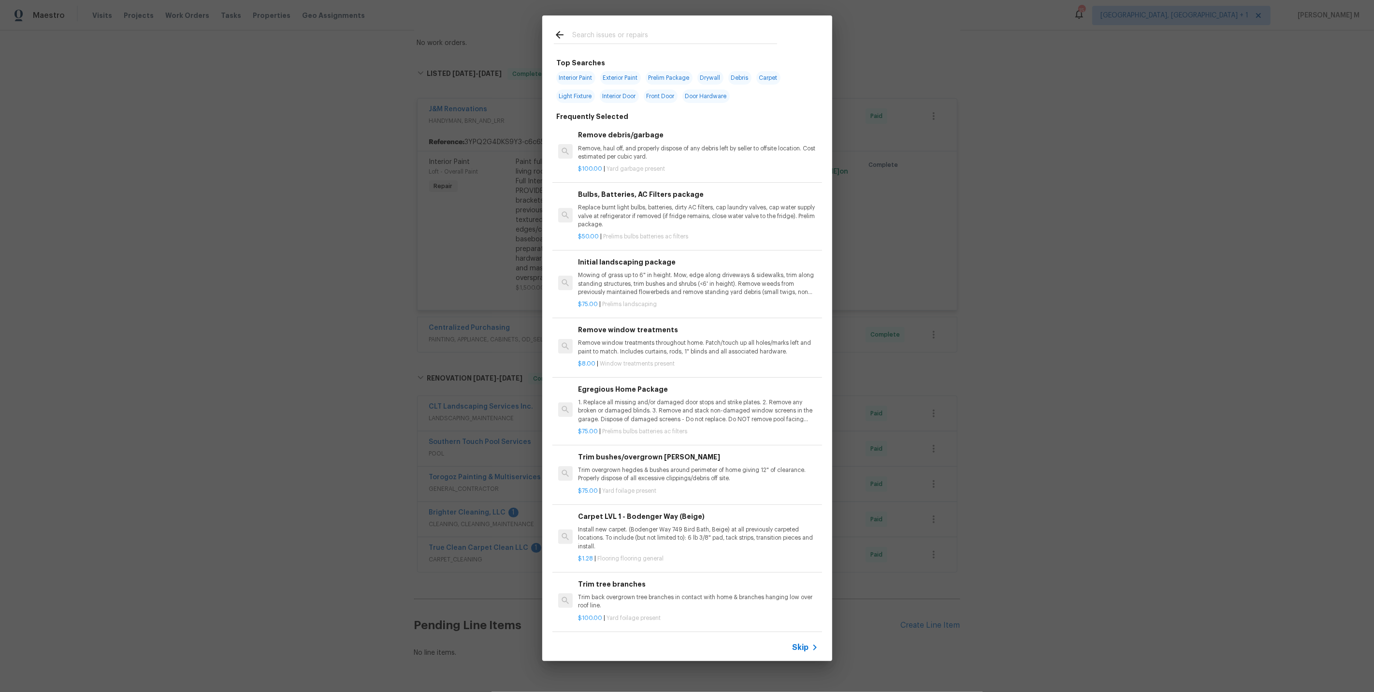
click at [800, 654] on div "Skip" at bounding box center [687, 647] width 290 height 27
click at [801, 652] on span "Skip" at bounding box center [801, 648] width 16 height 10
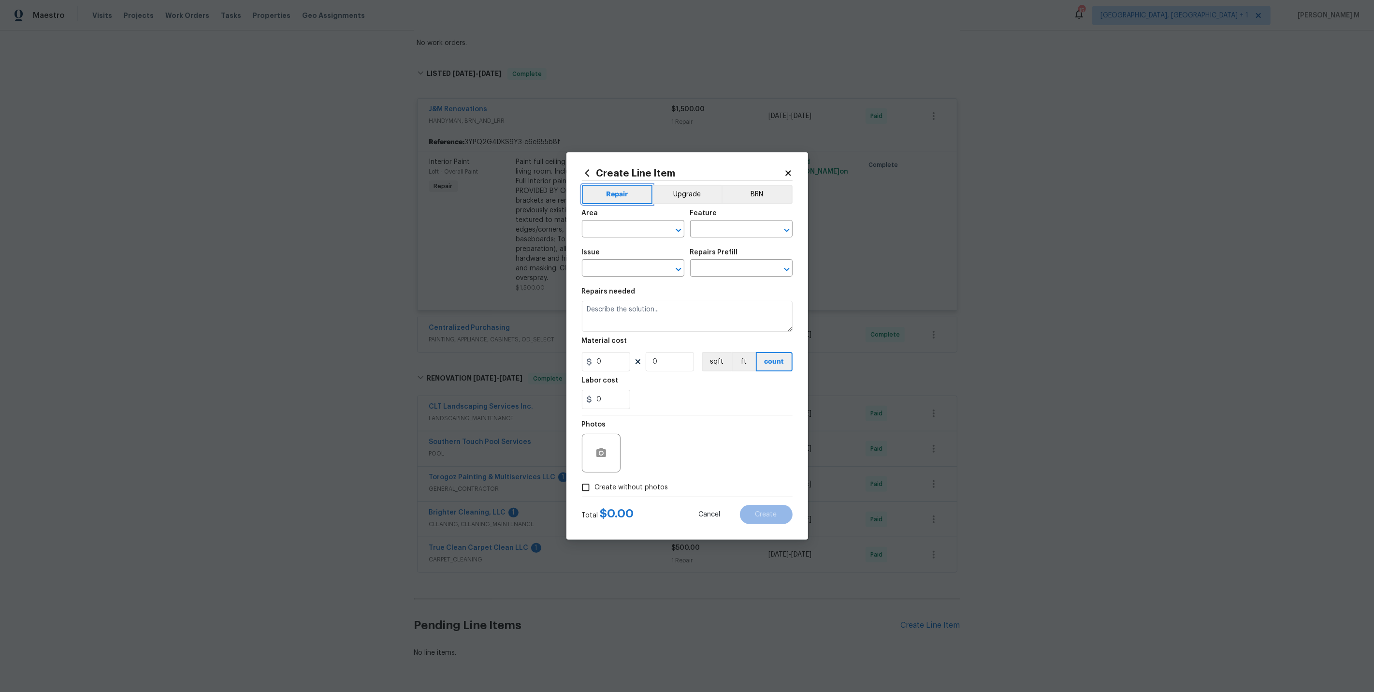
click at [614, 201] on button "Repair" at bounding box center [617, 194] width 71 height 19
click at [609, 232] on input "text" at bounding box center [619, 229] width 75 height 15
click at [624, 273] on li "Electrical Panel" at bounding box center [632, 271] width 103 height 16
type input "Electrical Panel"
click at [712, 237] on input "text" at bounding box center [727, 229] width 75 height 15
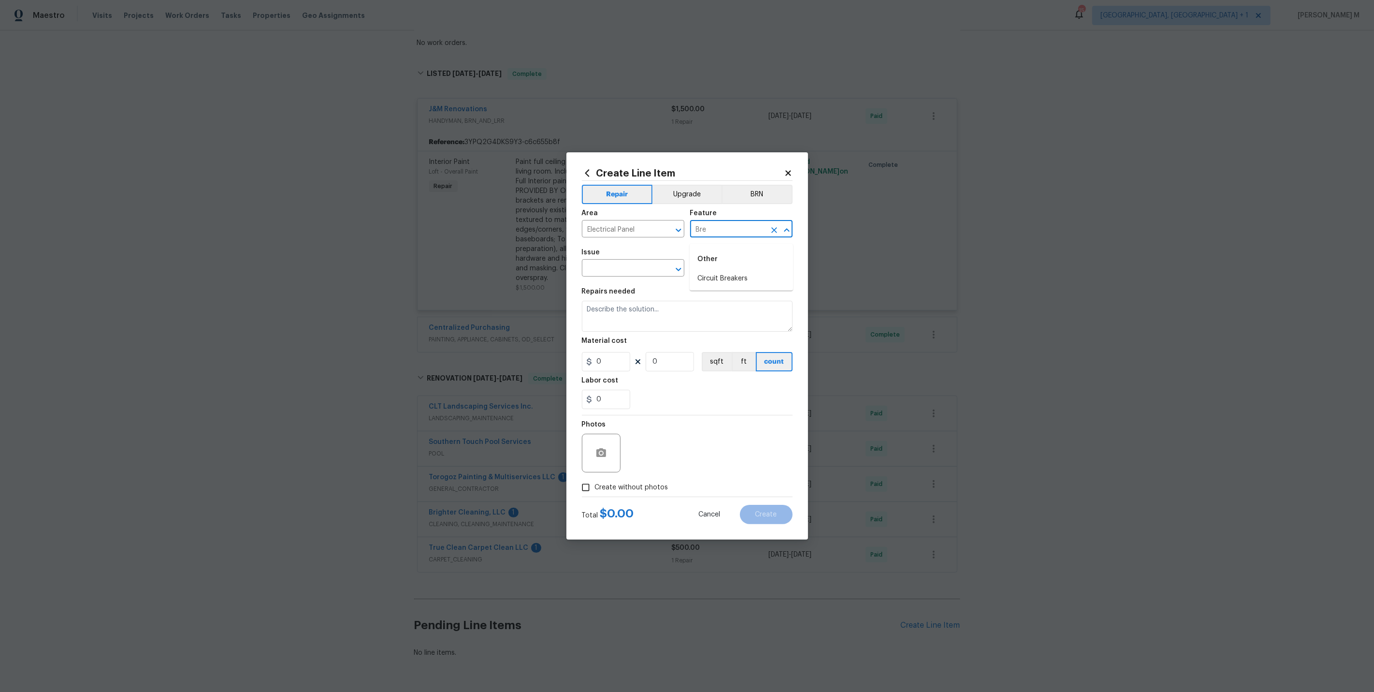
click at [760, 273] on li "Circuit Breakers" at bounding box center [741, 279] width 103 height 16
type input "Circuit Breakers"
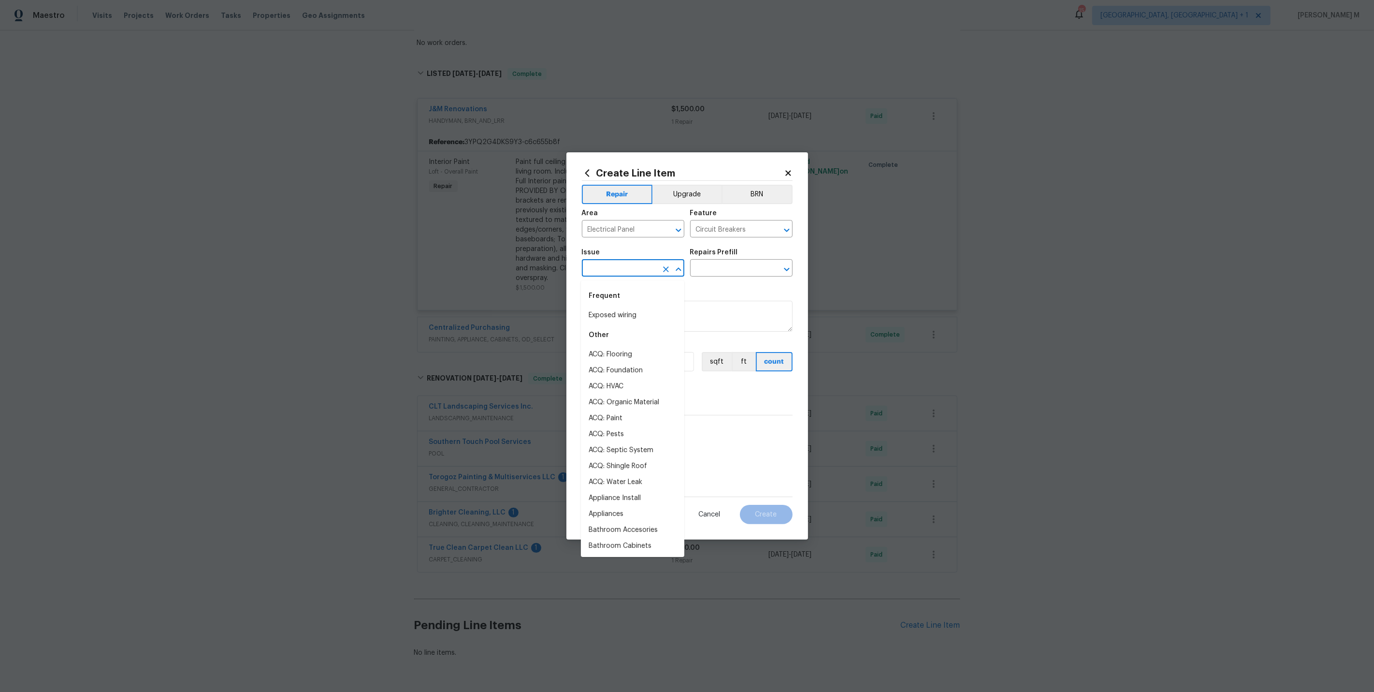
click at [584, 277] on input "text" at bounding box center [619, 269] width 75 height 15
click at [611, 314] on li "Electrical" at bounding box center [632, 315] width 103 height 16
type input "Electrical"
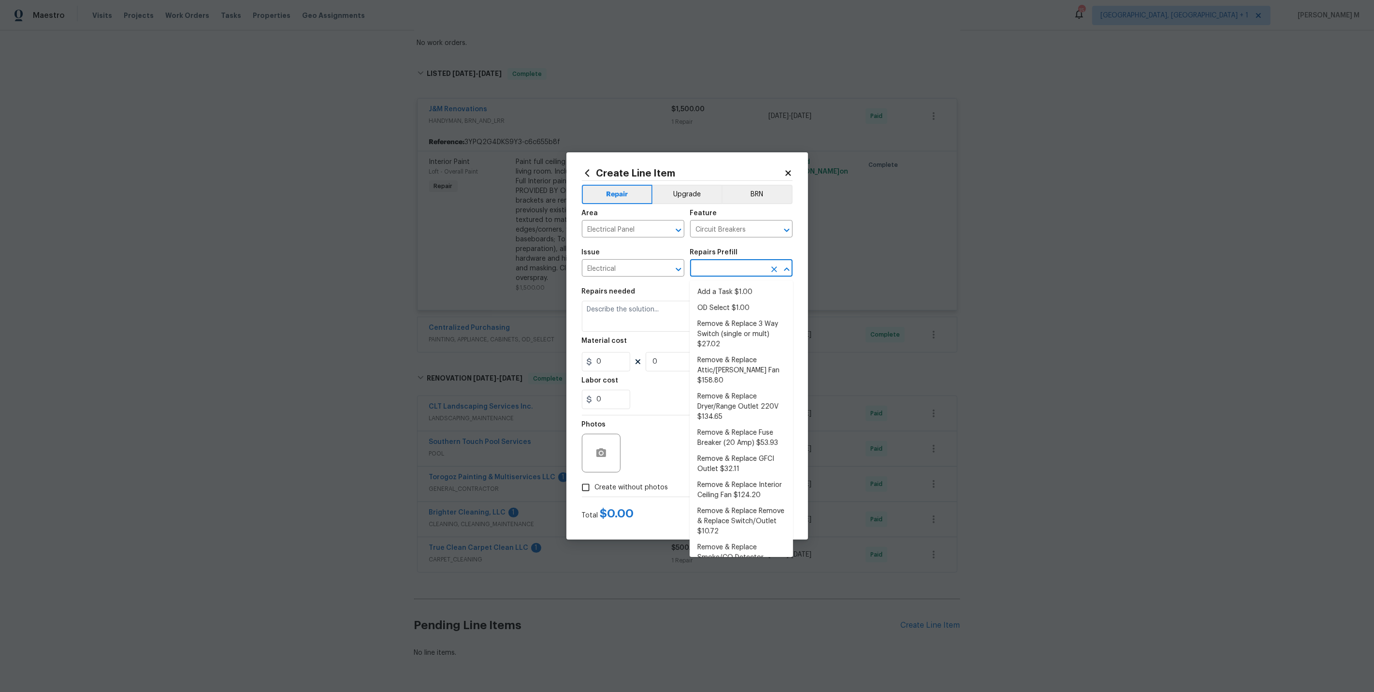
click at [725, 276] on input "text" at bounding box center [727, 269] width 75 height 15
click at [718, 292] on li "Add a Task $1.00" at bounding box center [741, 292] width 103 height 16
type input "Add a Task $1.00"
type textarea "HPM to detail"
type input "1"
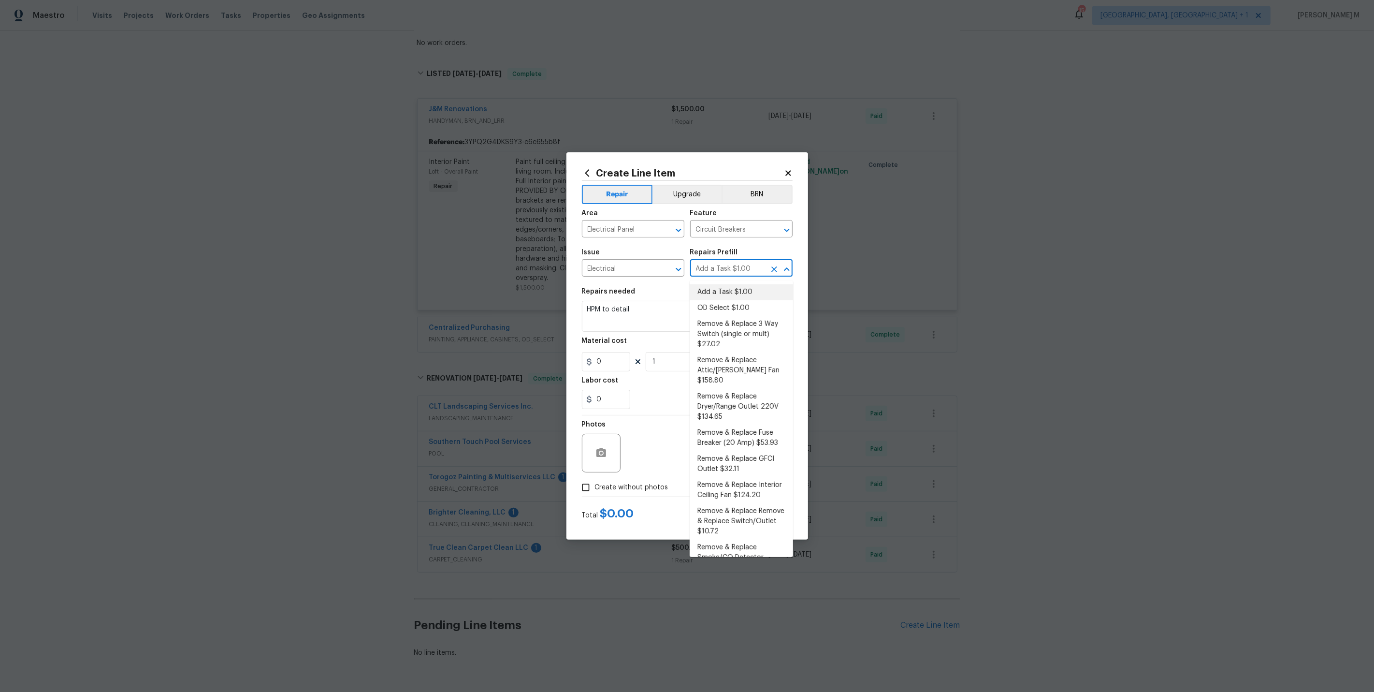
type input "1"
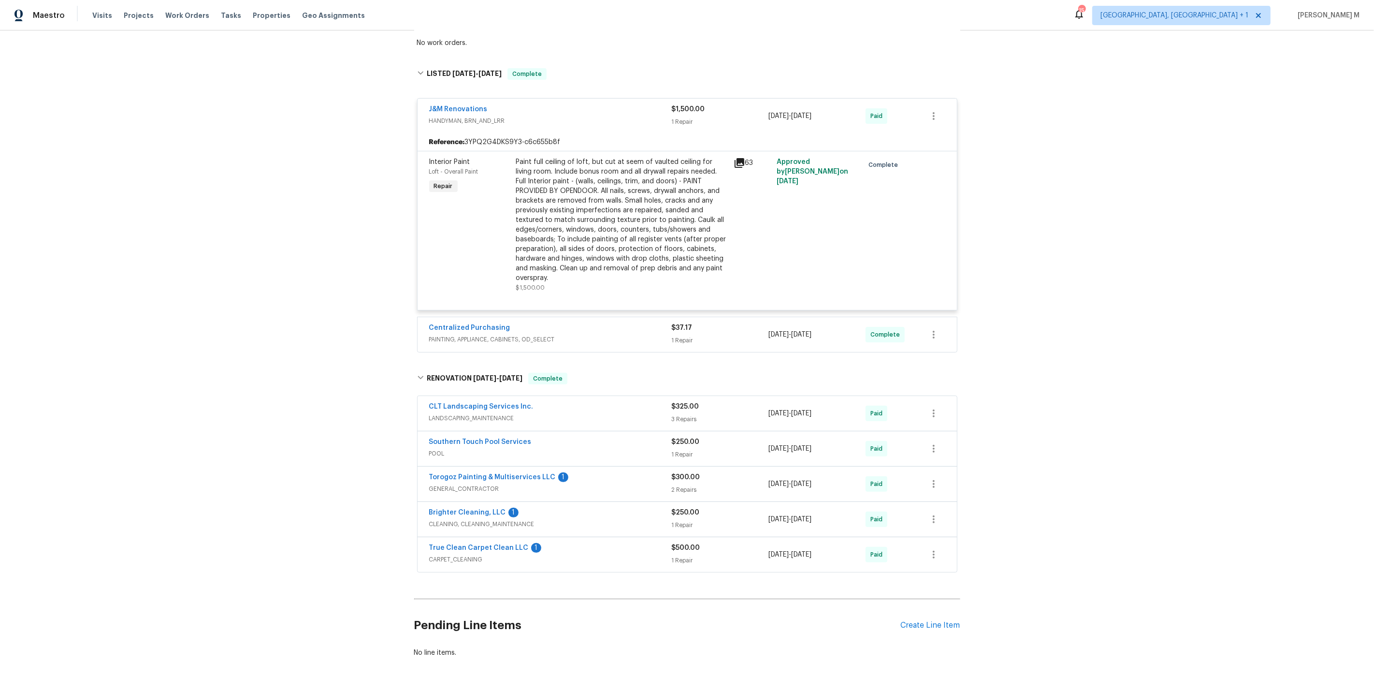
scroll to position [0, 0]
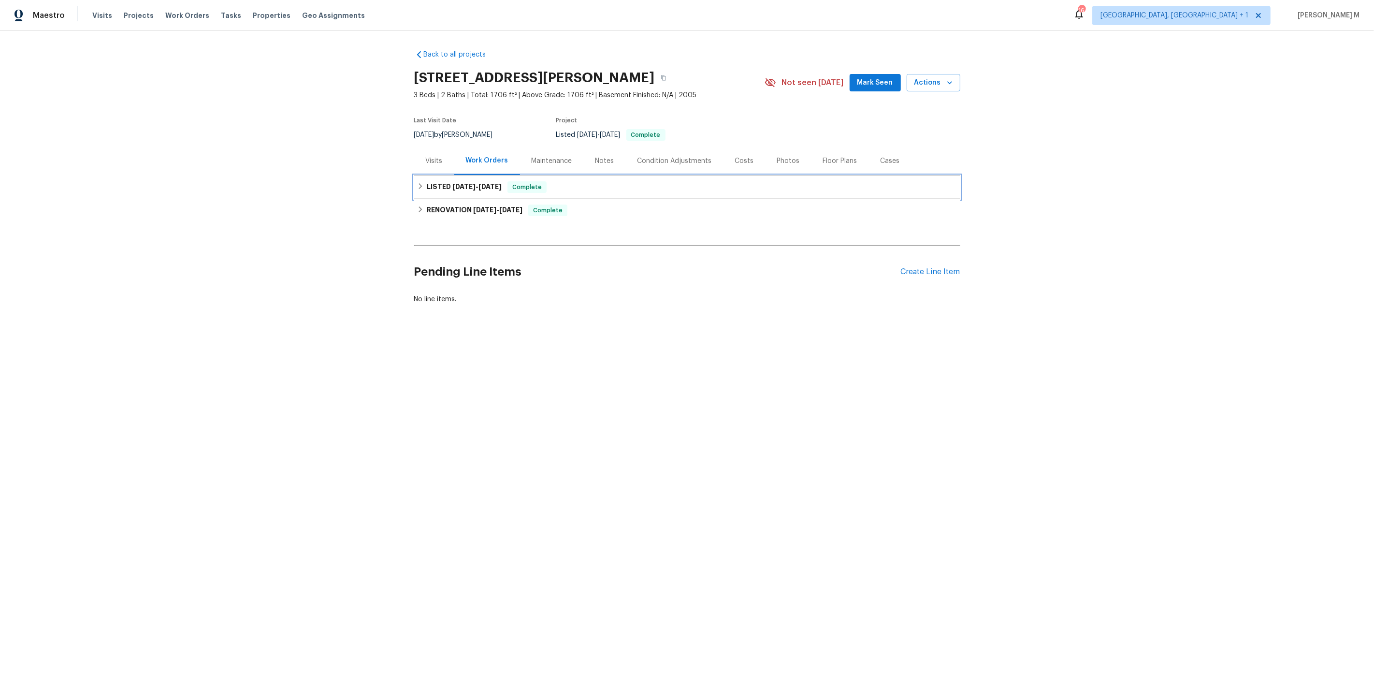
click at [463, 183] on span "[DATE]" at bounding box center [464, 186] width 23 height 7
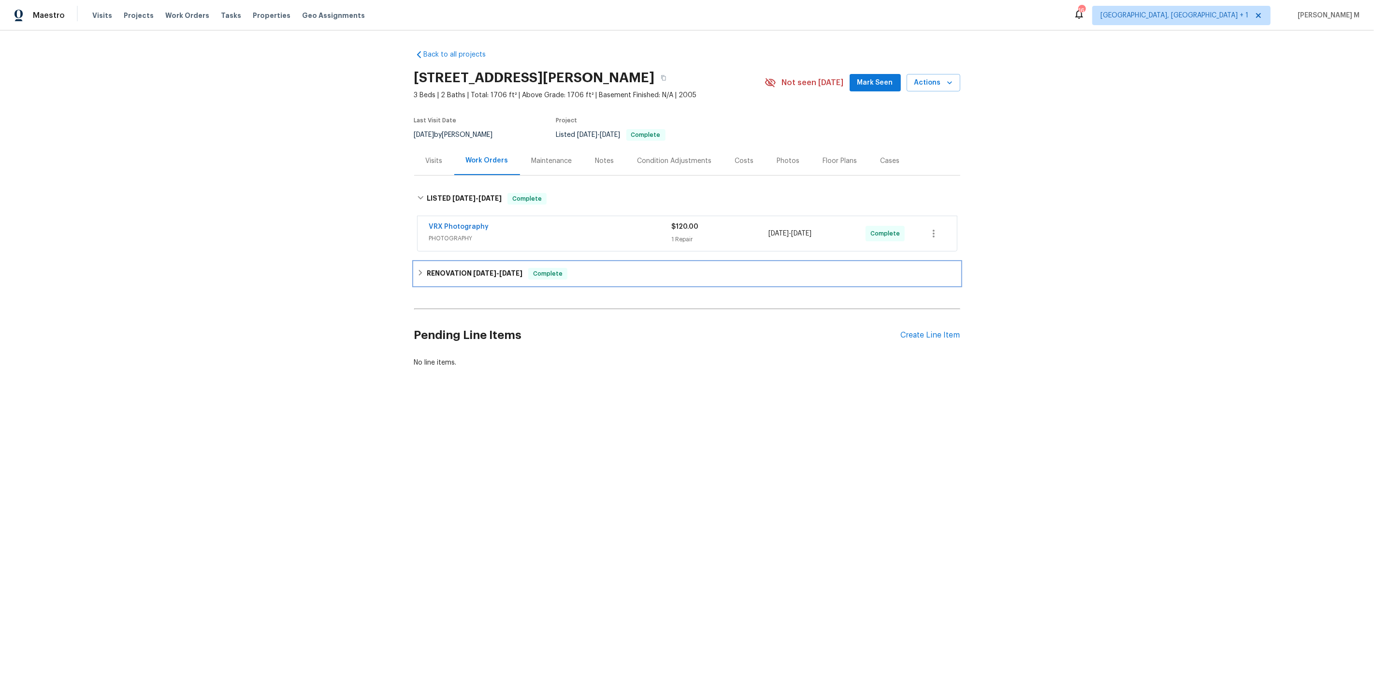
click at [455, 268] on h6 "RENOVATION [DATE] - [DATE]" at bounding box center [475, 274] width 96 height 12
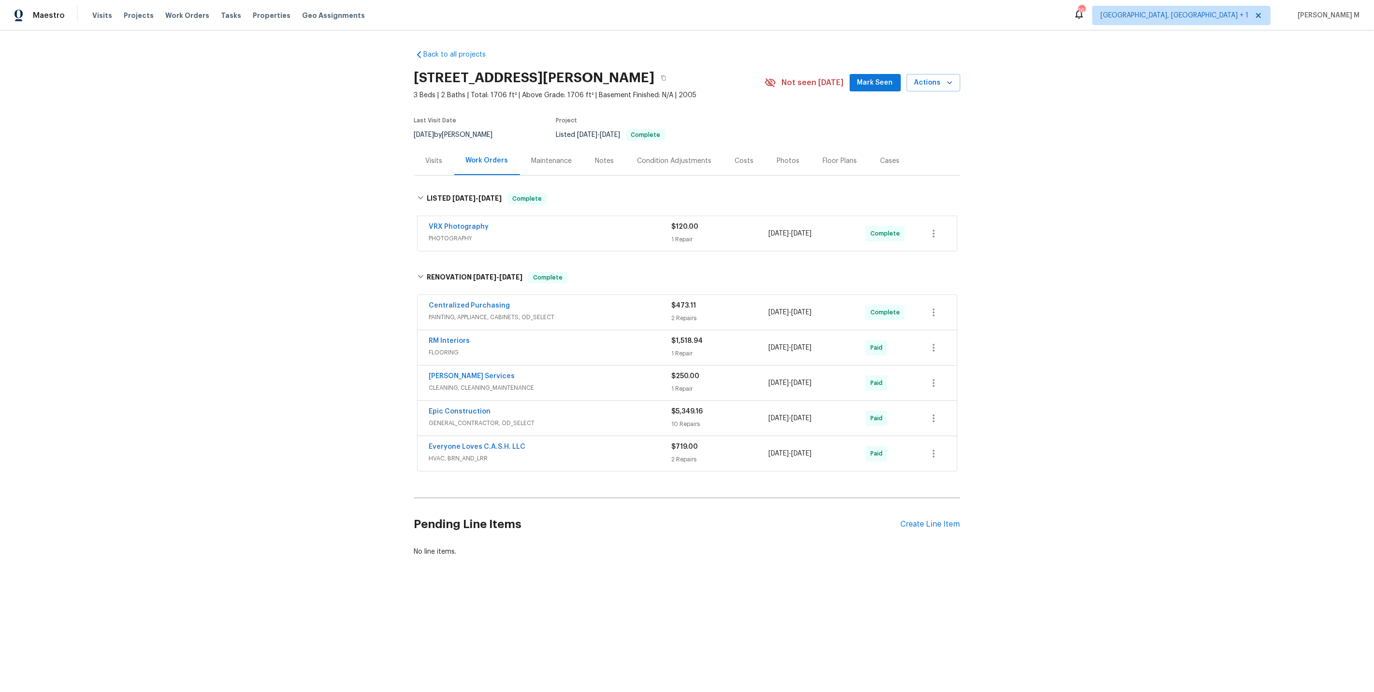
click at [460, 453] on span "HVAC, BRN_AND_LRR" at bounding box center [550, 458] width 243 height 10
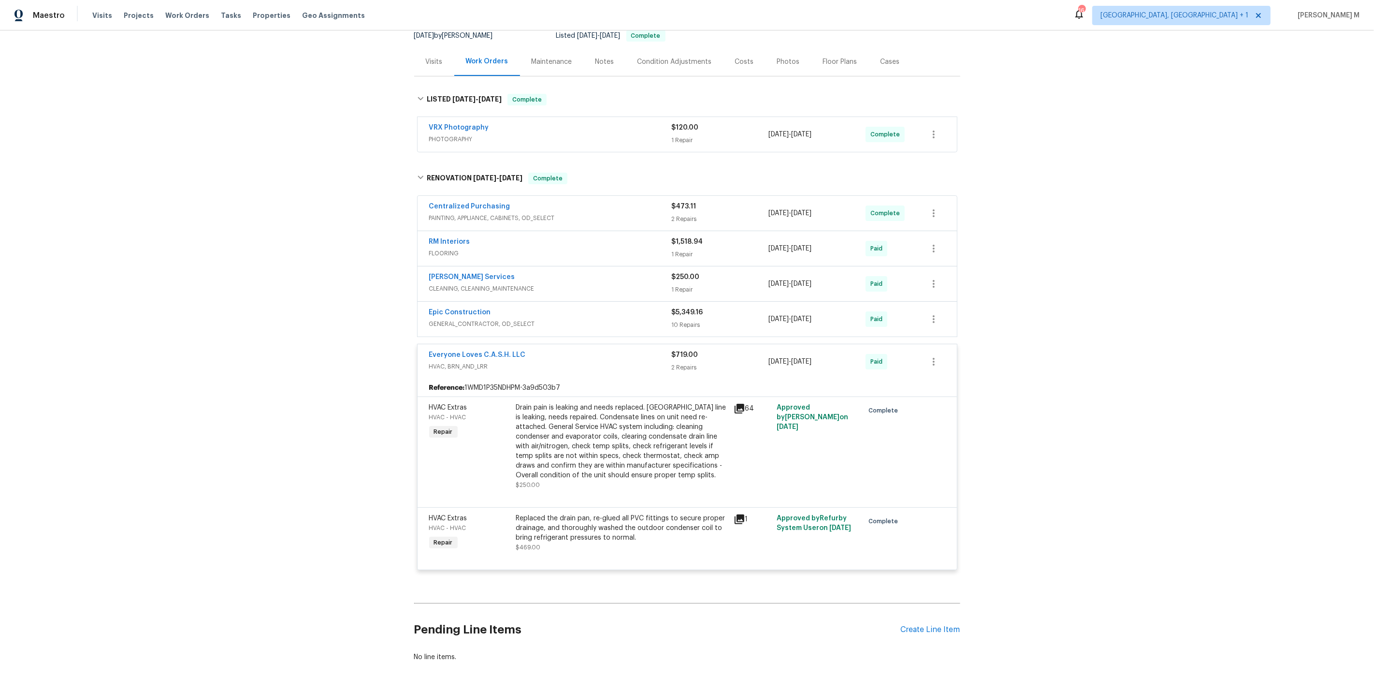
scroll to position [114, 0]
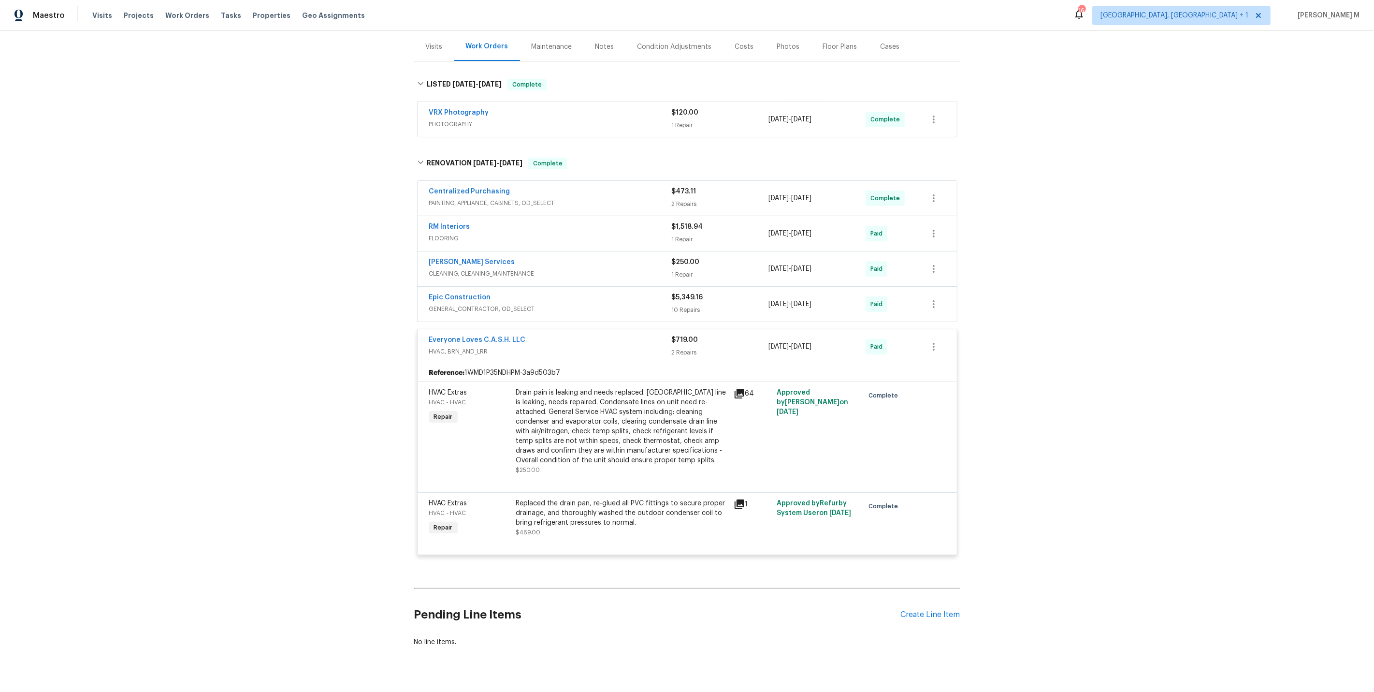
click at [639, 427] on div "Drain pain is leaking and needs replaced. [GEOGRAPHIC_DATA] line is leaking, ne…" at bounding box center [622, 426] width 212 height 77
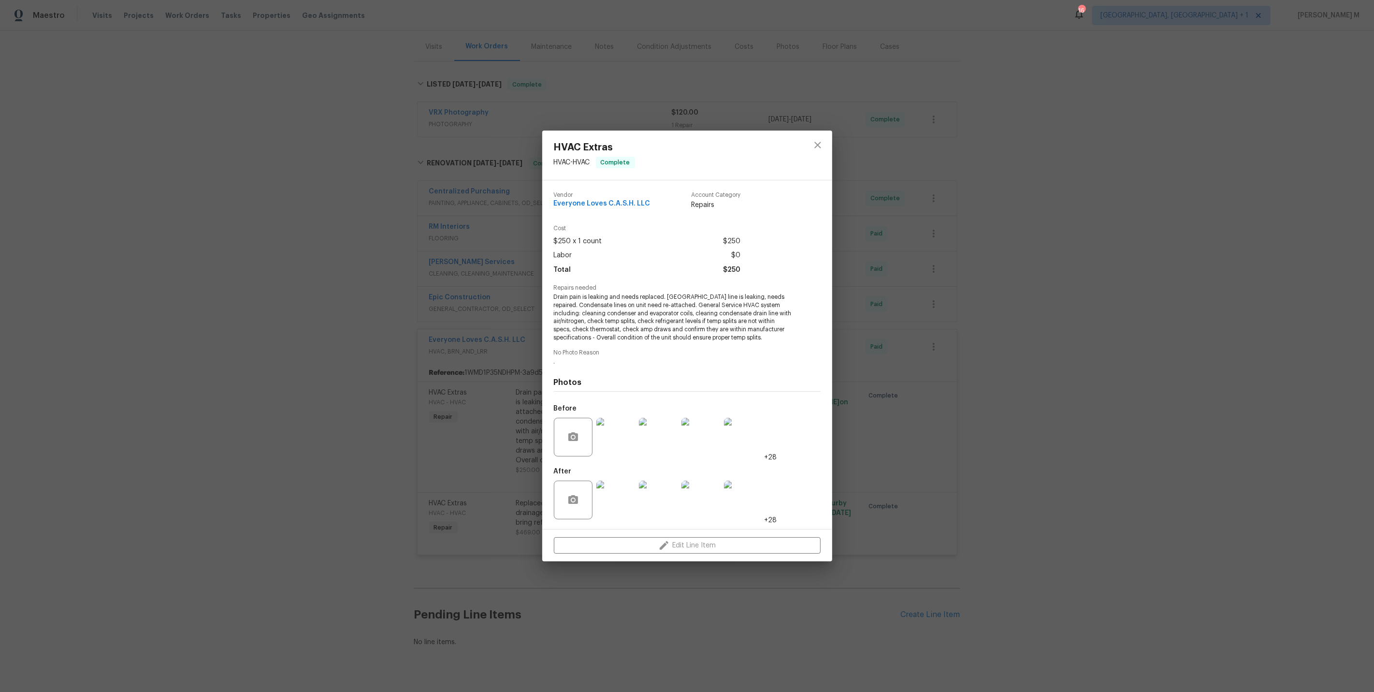
click at [718, 446] on img at bounding box center [701, 437] width 39 height 39
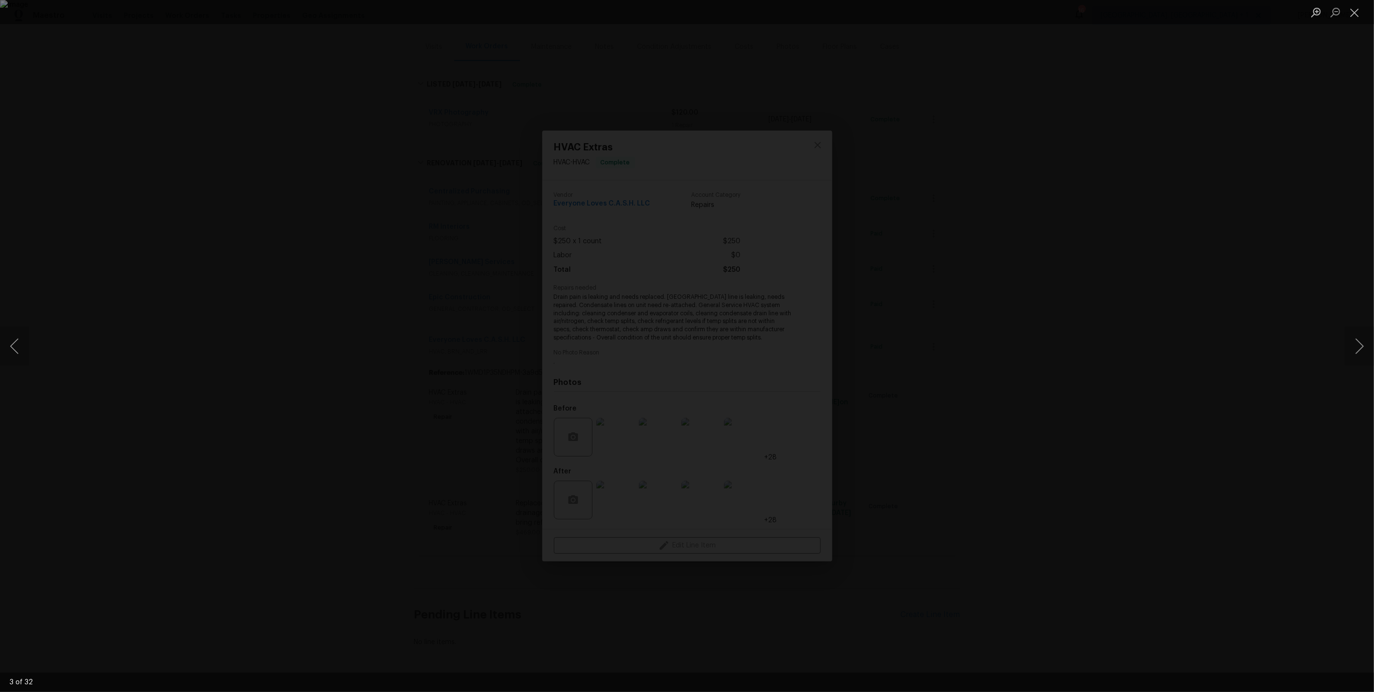
click at [1110, 299] on div "Lightbox" at bounding box center [687, 346] width 1374 height 692
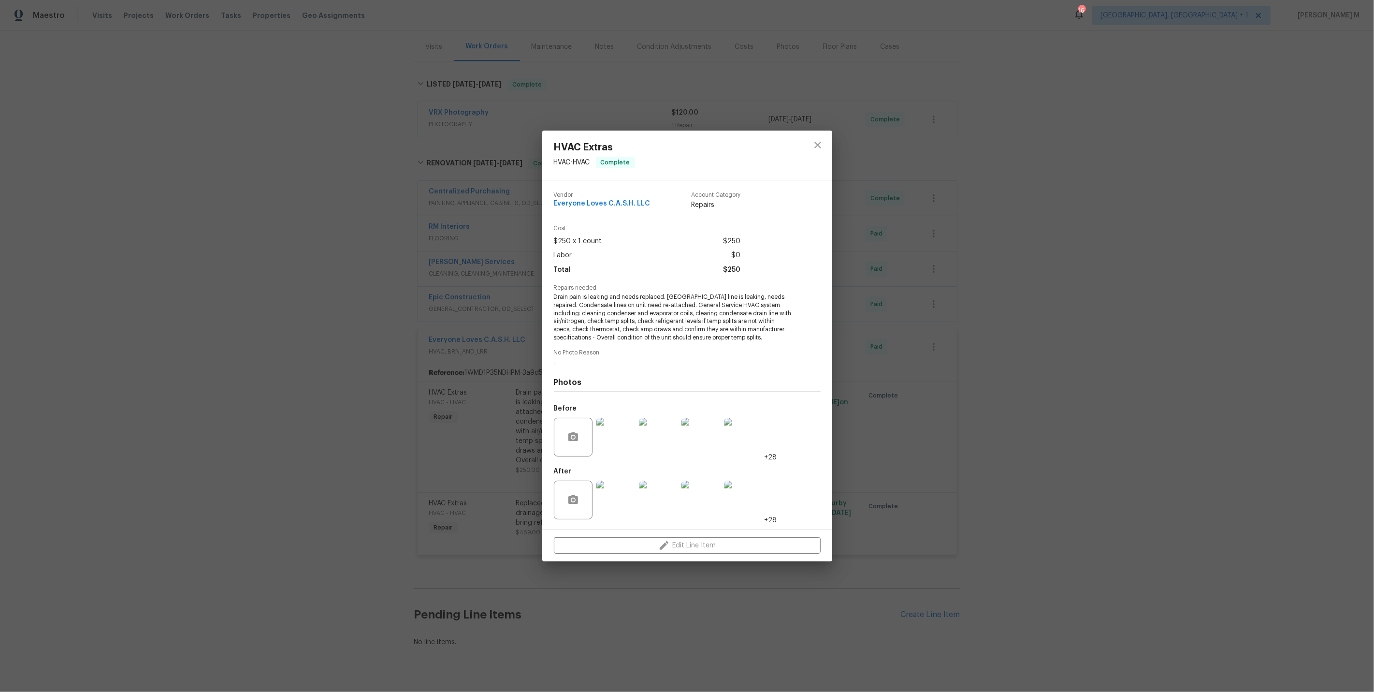
click at [620, 508] on img at bounding box center [616, 500] width 39 height 39
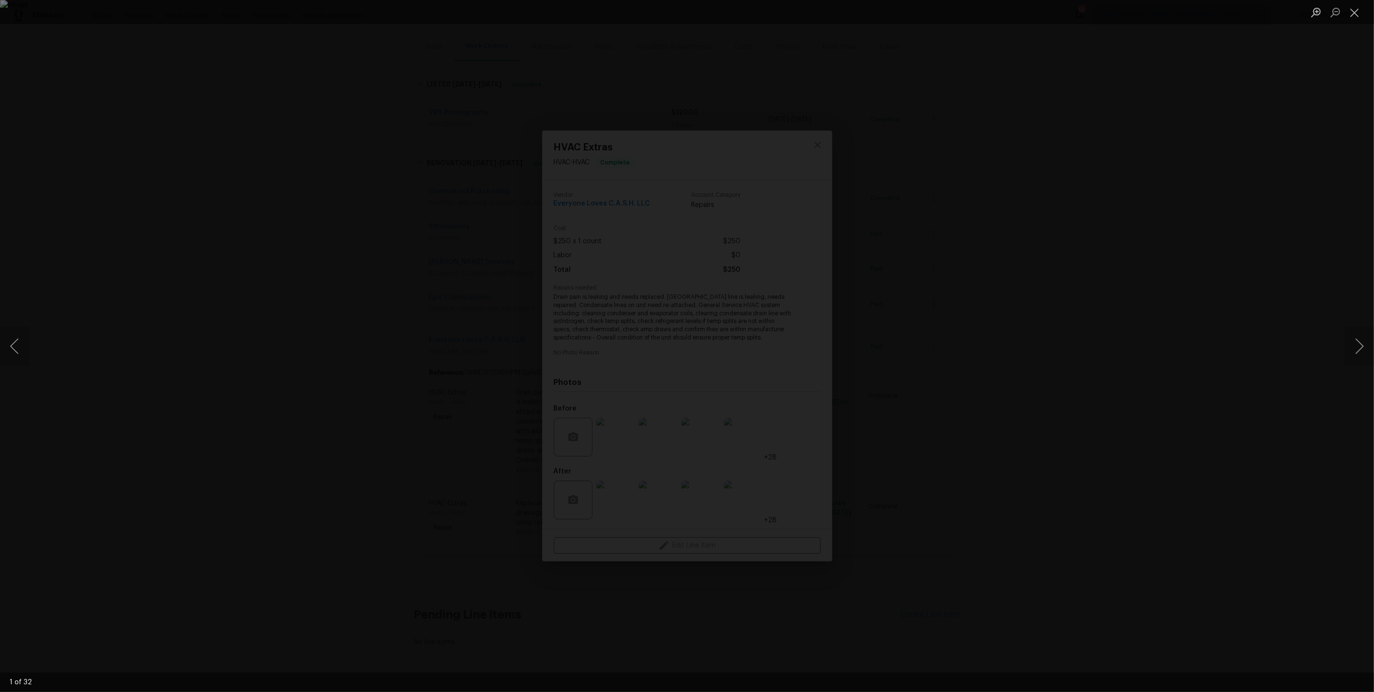
click at [1069, 336] on div "Lightbox" at bounding box center [687, 346] width 1374 height 692
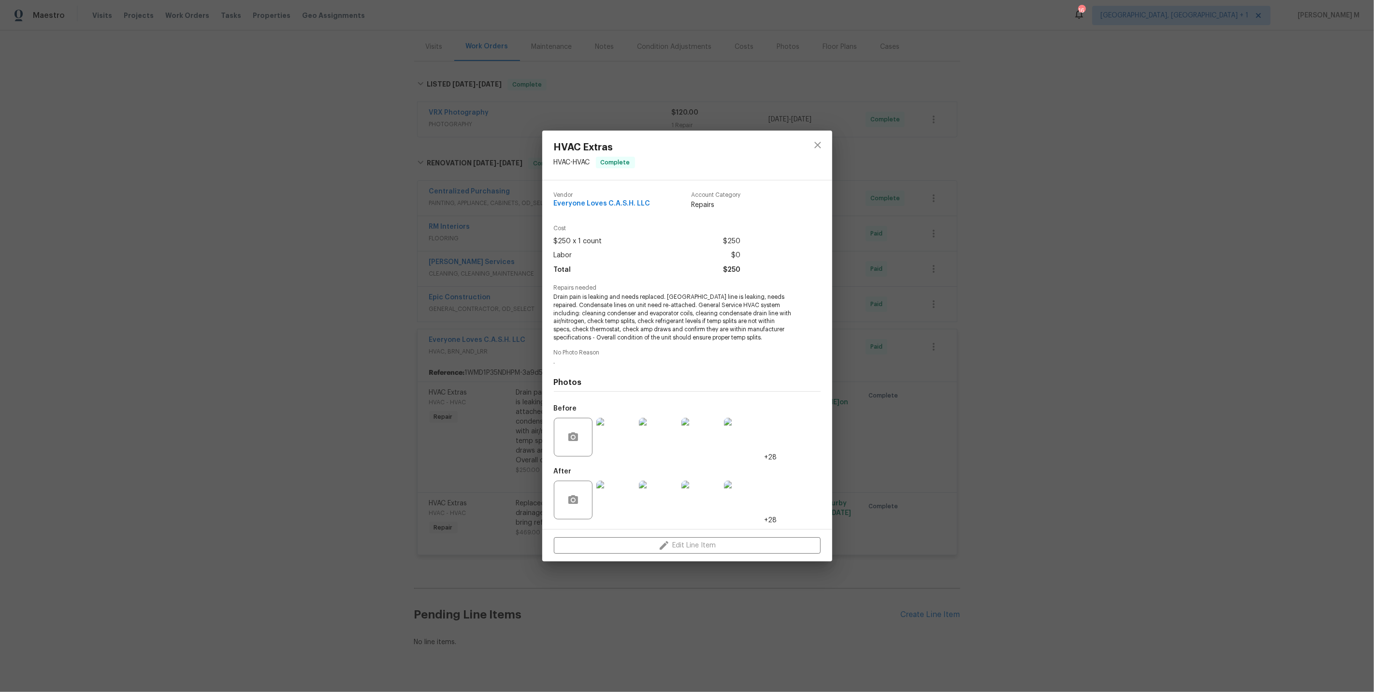
click at [751, 429] on img at bounding box center [743, 437] width 39 height 39
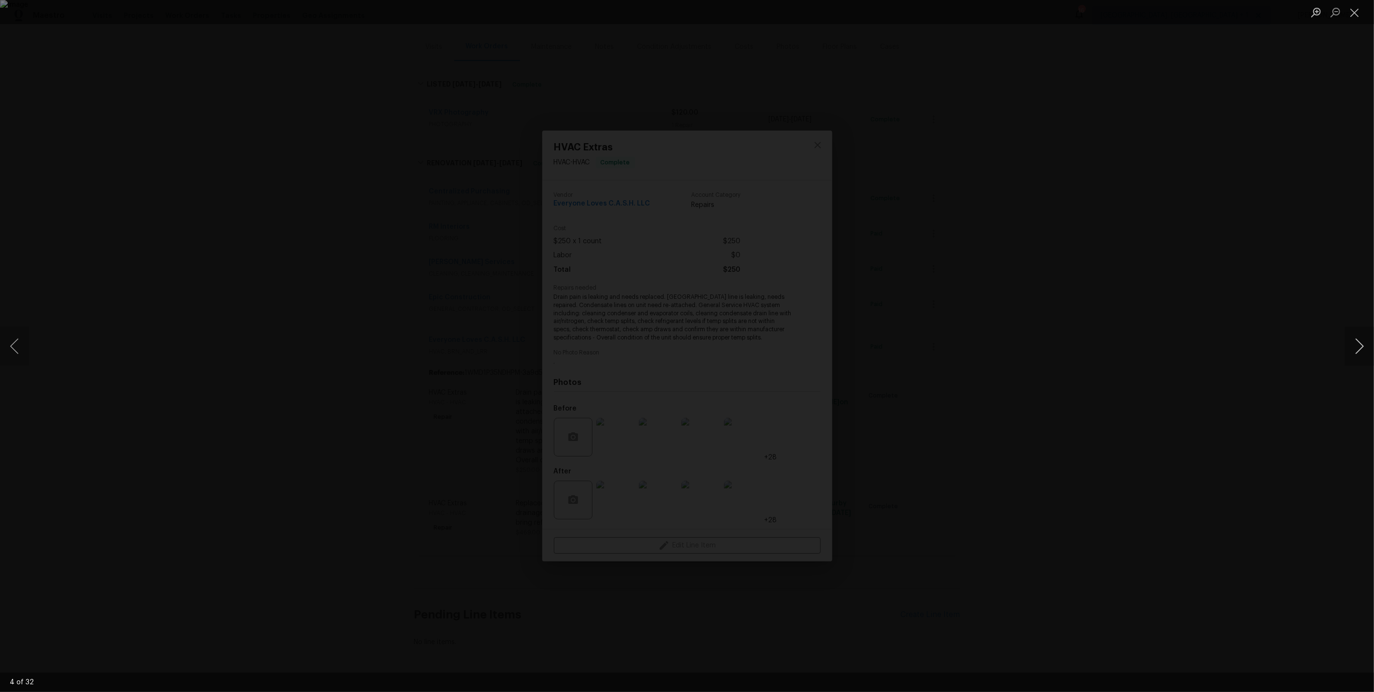
click at [1360, 337] on button "Next image" at bounding box center [1359, 346] width 29 height 39
click at [1360, 338] on button "Next image" at bounding box center [1359, 346] width 29 height 39
click at [1261, 190] on div "Lightbox" at bounding box center [687, 346] width 1374 height 692
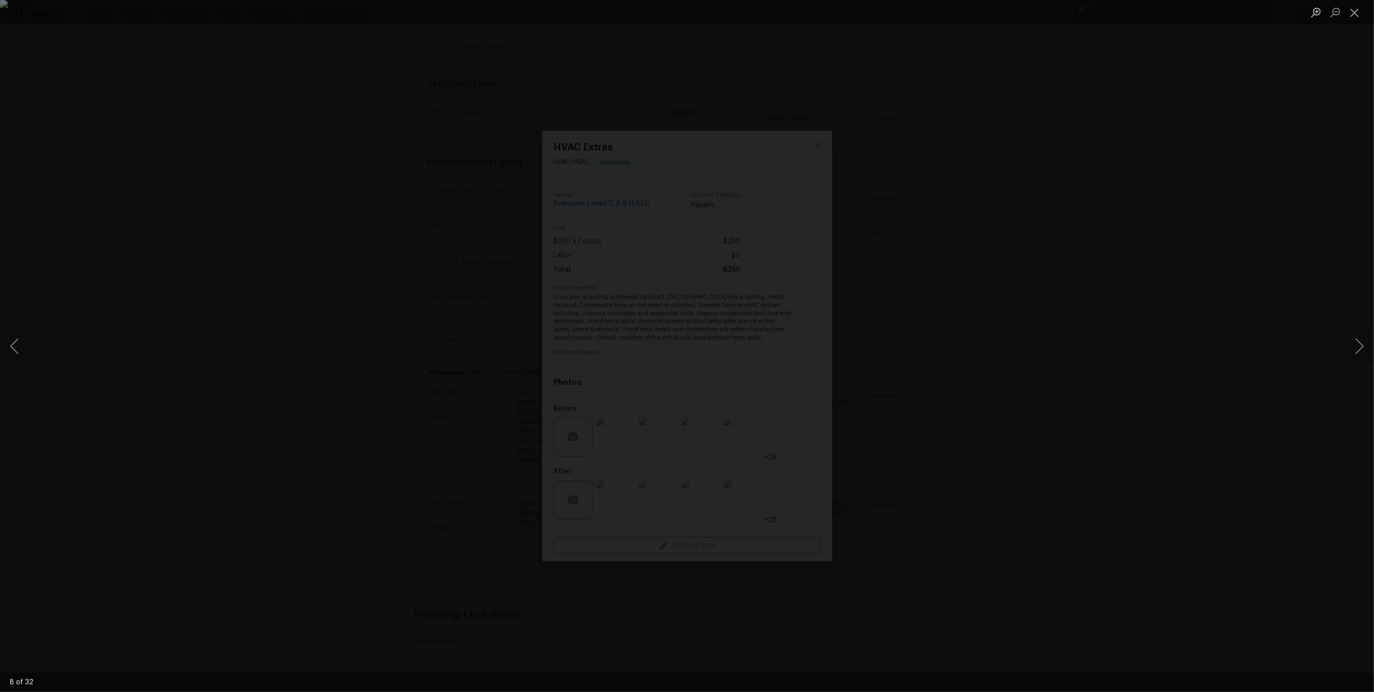
click at [1136, 244] on div "Lightbox" at bounding box center [687, 346] width 1374 height 692
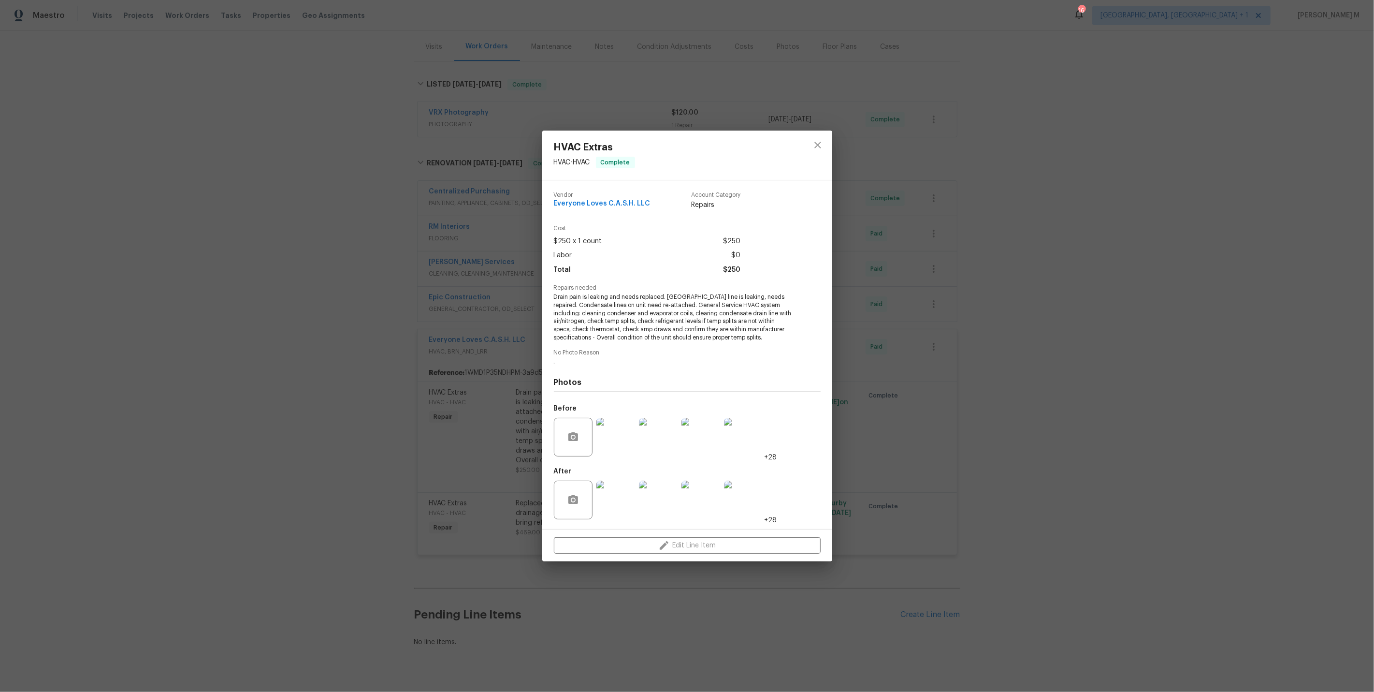
click at [1116, 248] on div "HVAC Extras HVAC - HVAC Complete Vendor Everyone Loves C.A.S.H. LLC Account Cat…" at bounding box center [687, 346] width 1374 height 692
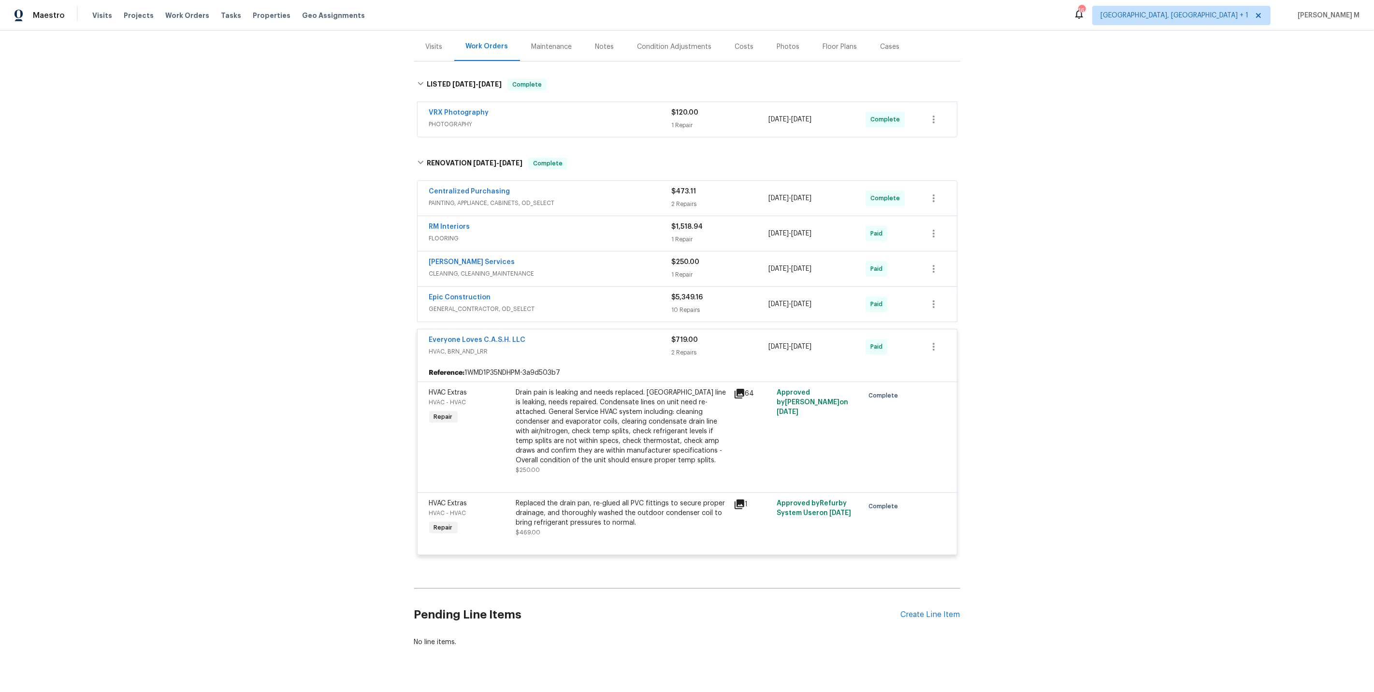
click at [593, 424] on div "Drain pain is leaking and needs replaced. [GEOGRAPHIC_DATA] line is leaking, ne…" at bounding box center [622, 426] width 212 height 77
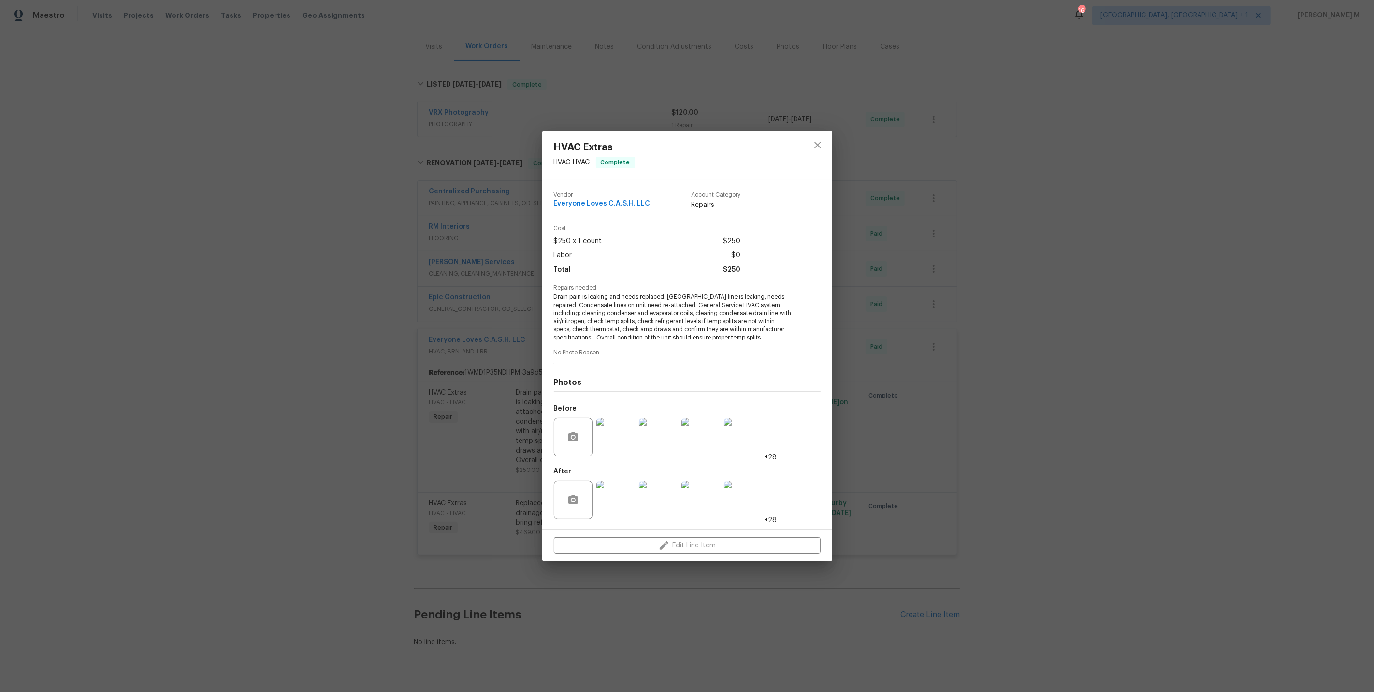
click at [741, 418] on img at bounding box center [743, 437] width 39 height 39
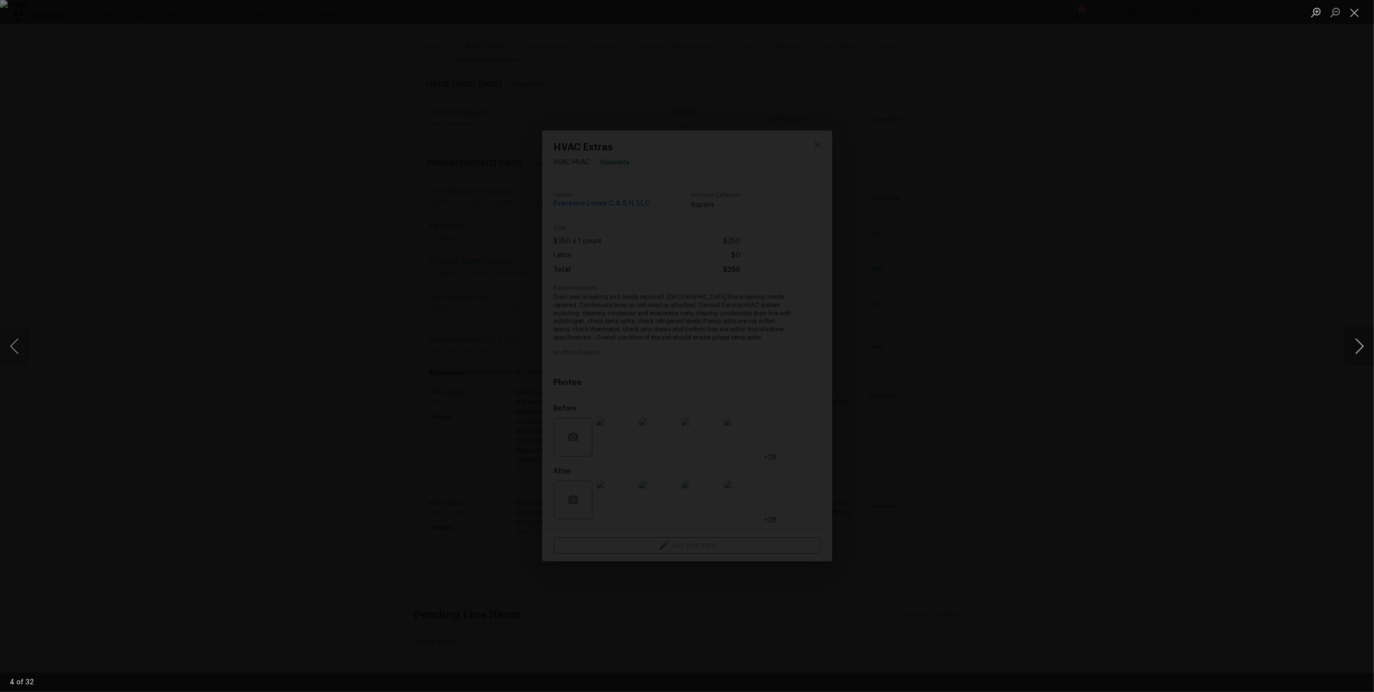
click at [1359, 337] on button "Next image" at bounding box center [1359, 346] width 29 height 39
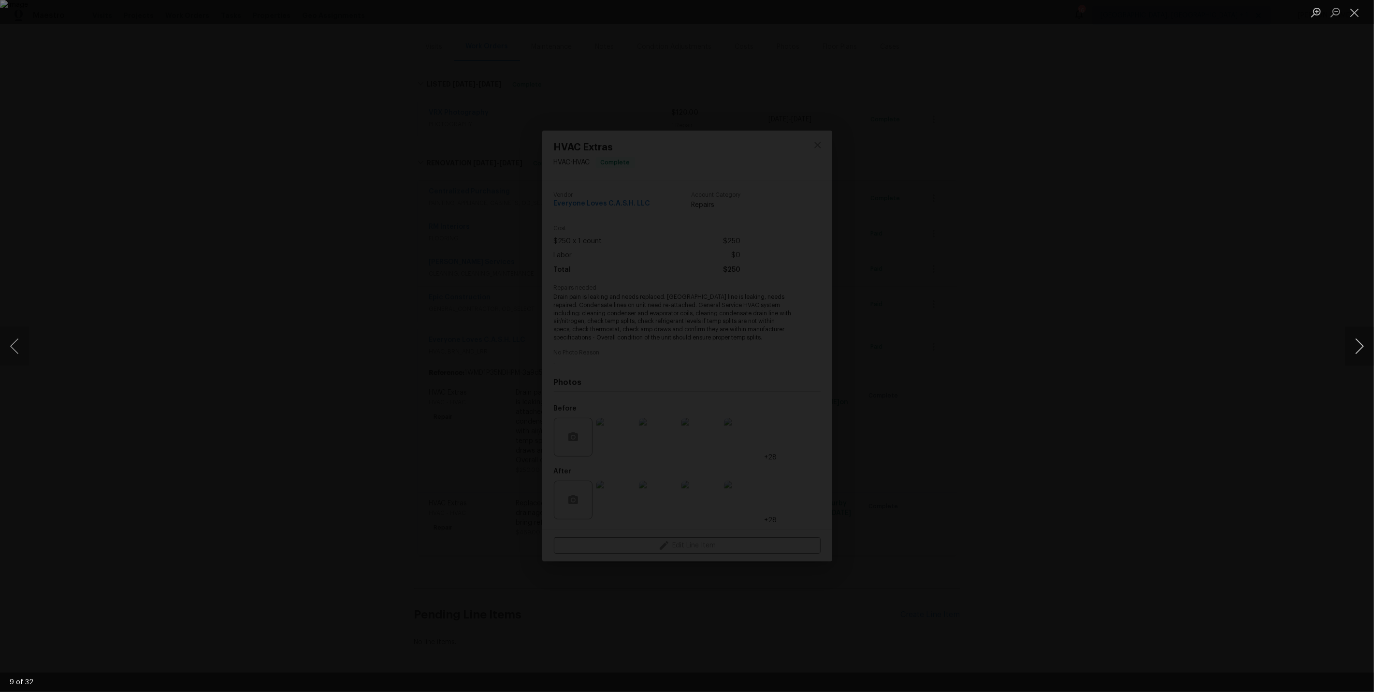
click at [1359, 337] on button "Next image" at bounding box center [1359, 346] width 29 height 39
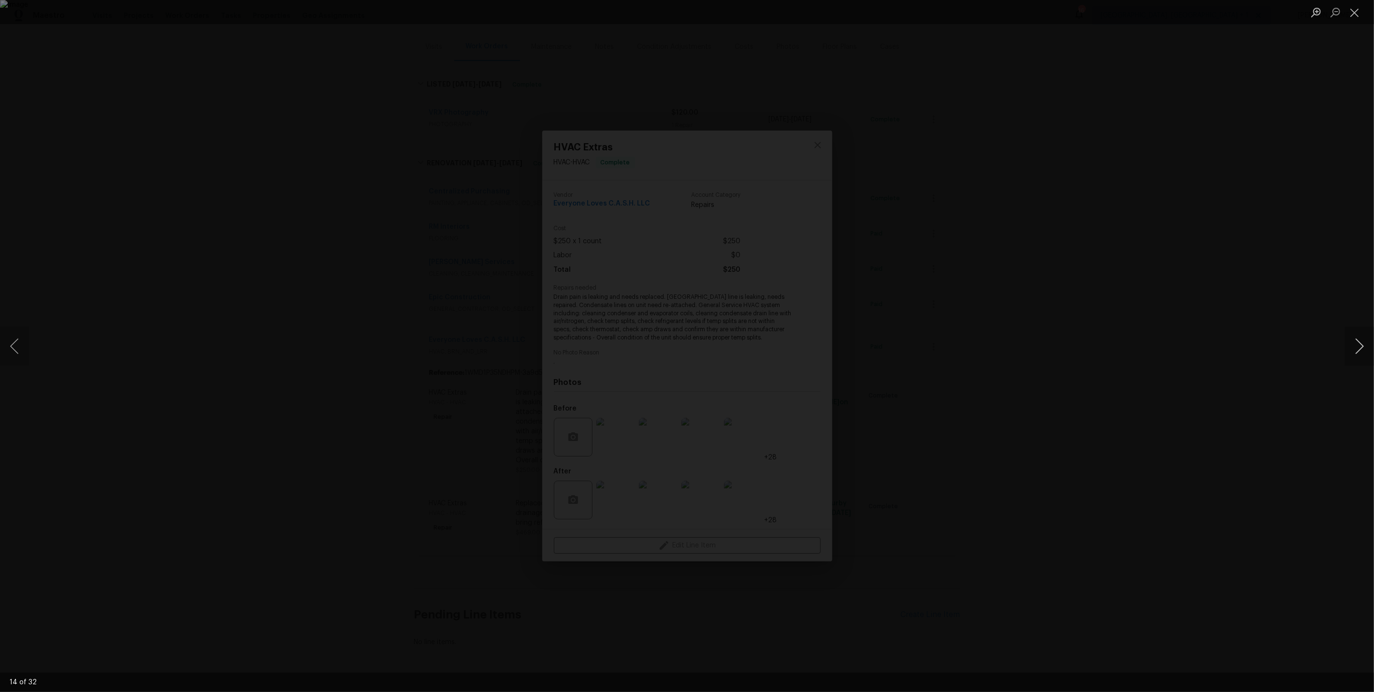
click at [1359, 337] on button "Next image" at bounding box center [1359, 346] width 29 height 39
click at [1363, 21] on li "Lightbox" at bounding box center [1354, 12] width 19 height 24
click at [1346, 14] on button "Close lightbox" at bounding box center [1354, 12] width 19 height 17
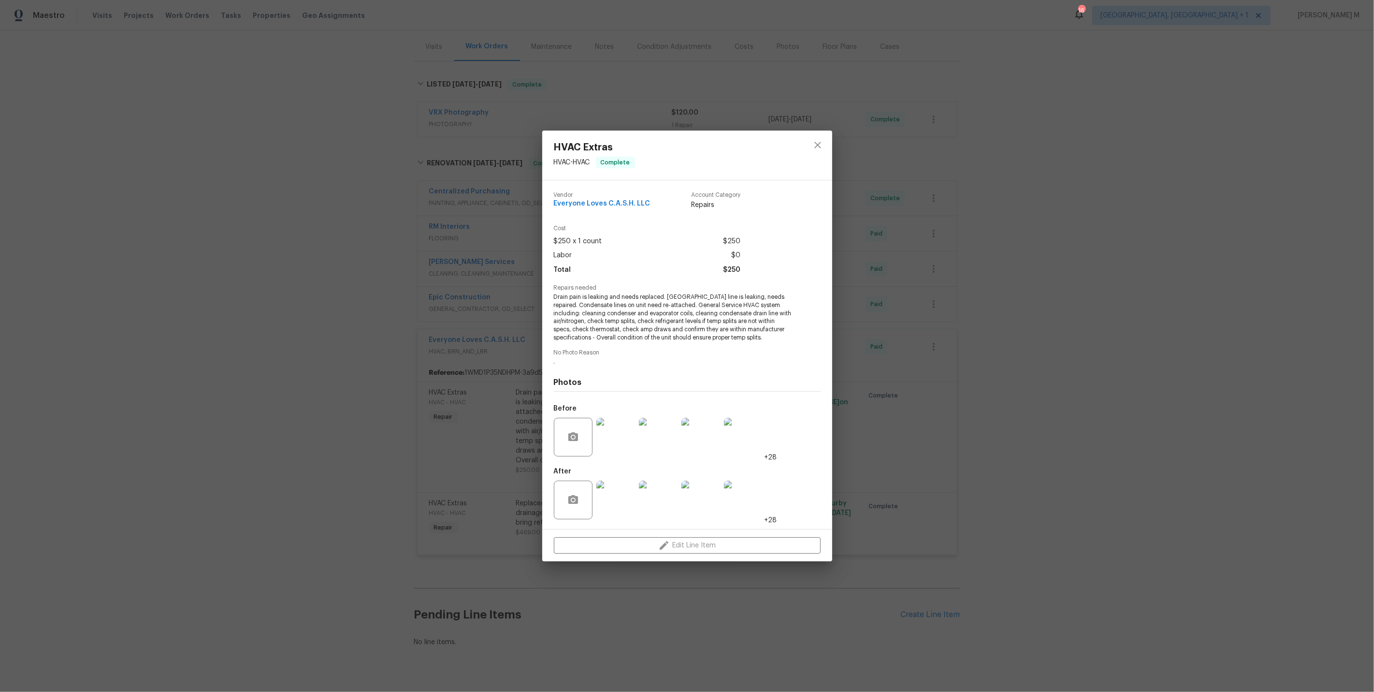
click at [480, 306] on div "HVAC Extras HVAC - HVAC Complete Vendor Everyone Loves C.A.S.H. LLC Account Cat…" at bounding box center [687, 346] width 1374 height 692
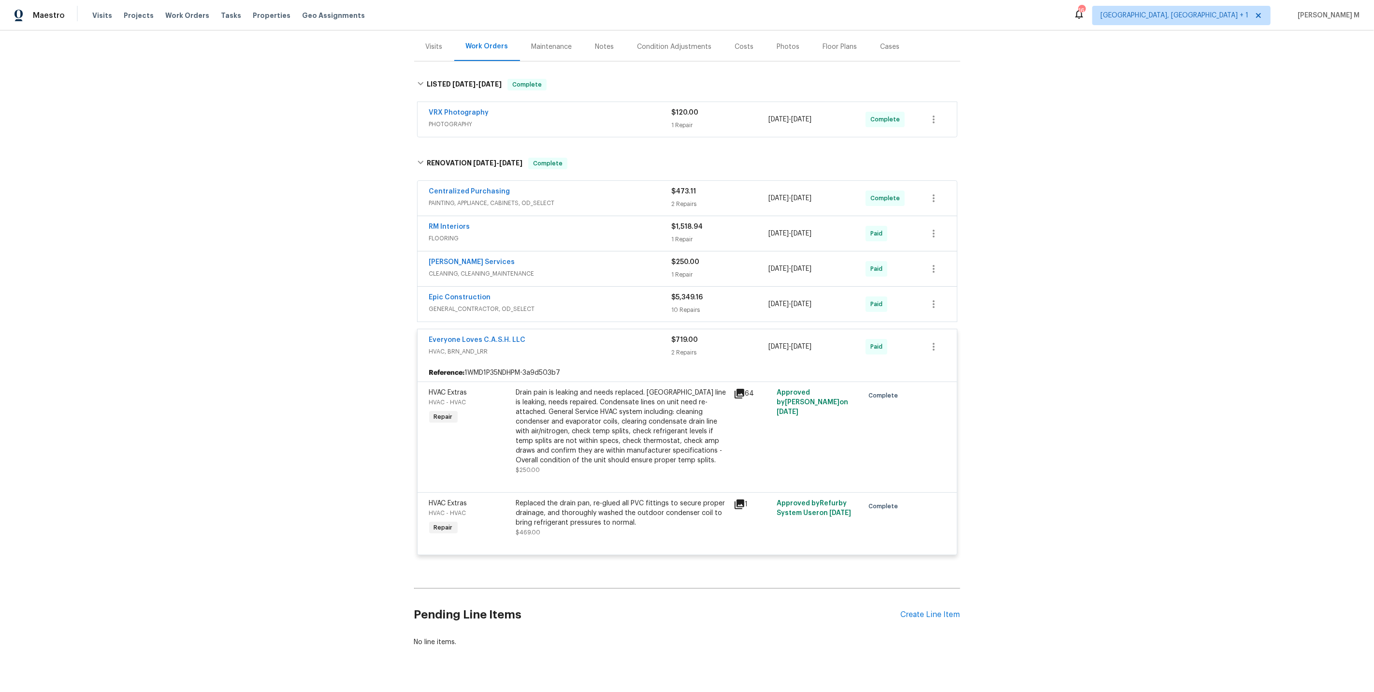
click at [386, 381] on div "Back to all projects [STREET_ADDRESS][PERSON_NAME] 3 Beds | 2 Baths | Total: 17…" at bounding box center [687, 360] width 1374 height 661
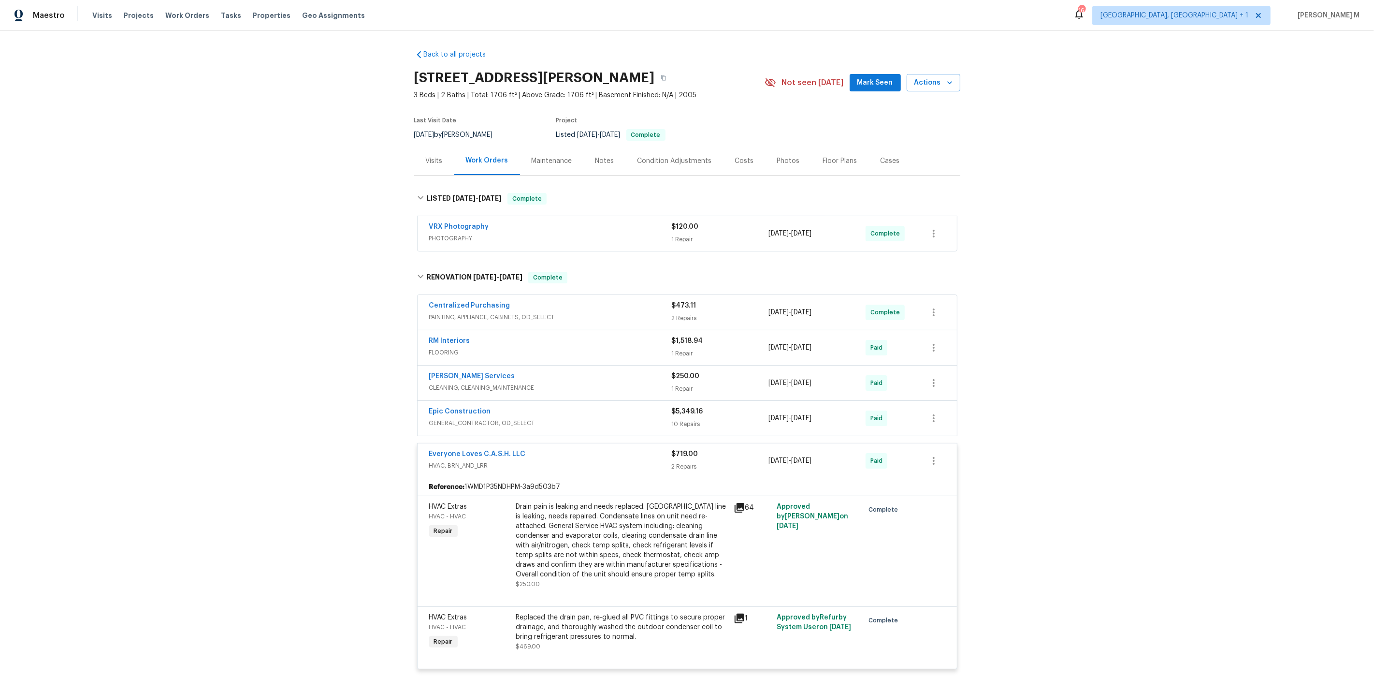
click at [464, 312] on span "PAINTING, APPLIANCE, CABINETS, OD_SELECT" at bounding box center [550, 317] width 243 height 10
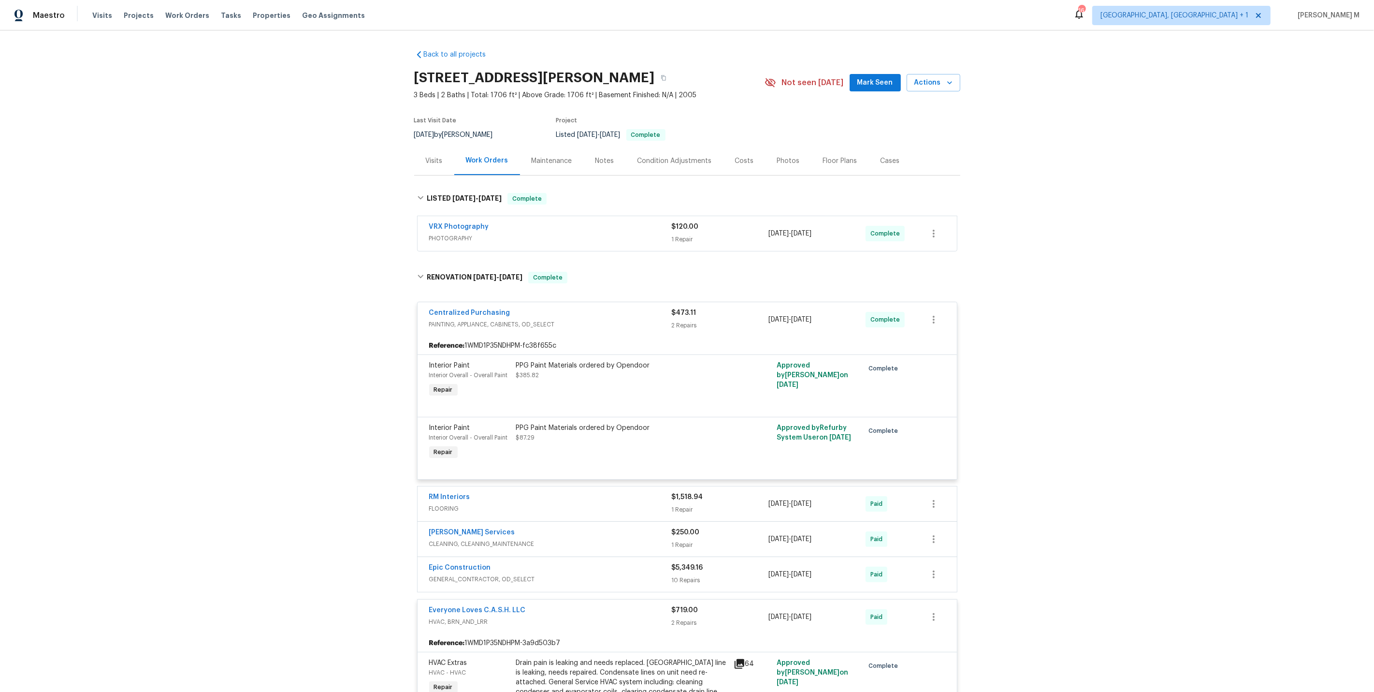
scroll to position [267, 0]
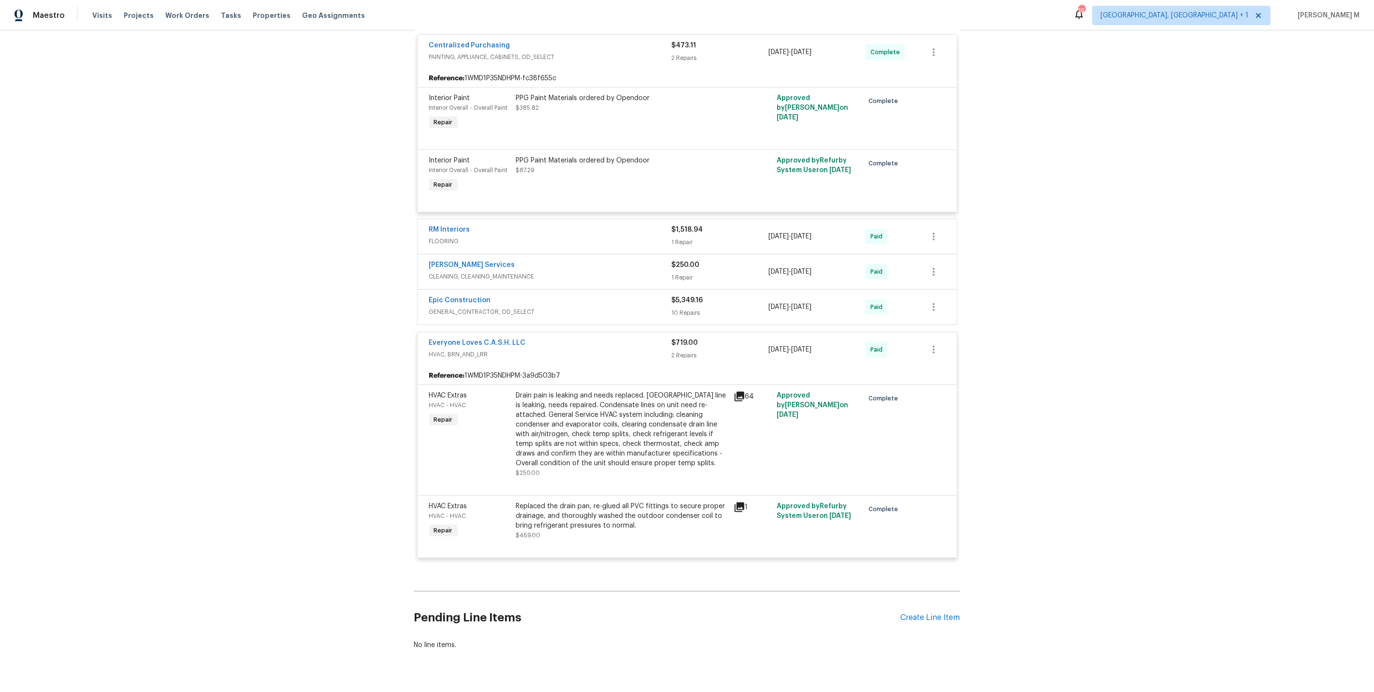
click at [452, 236] on span "FLOORING" at bounding box center [550, 241] width 243 height 10
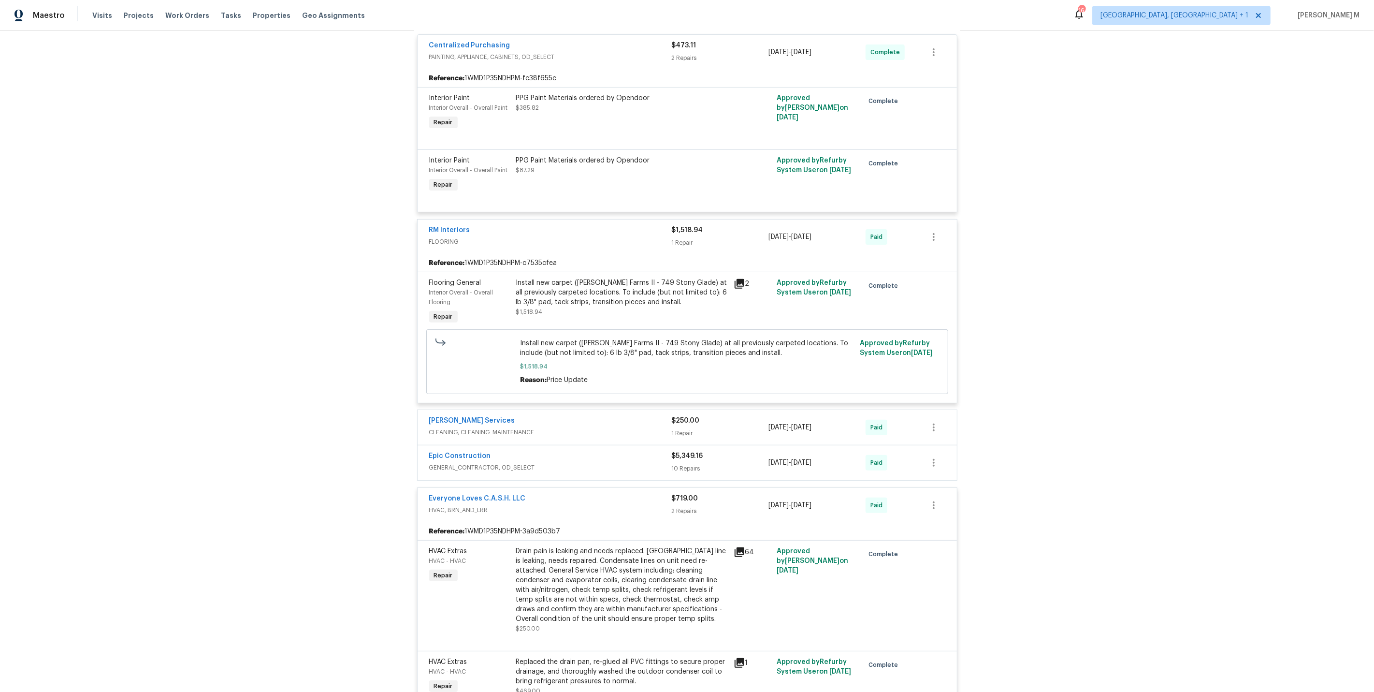
scroll to position [421, 0]
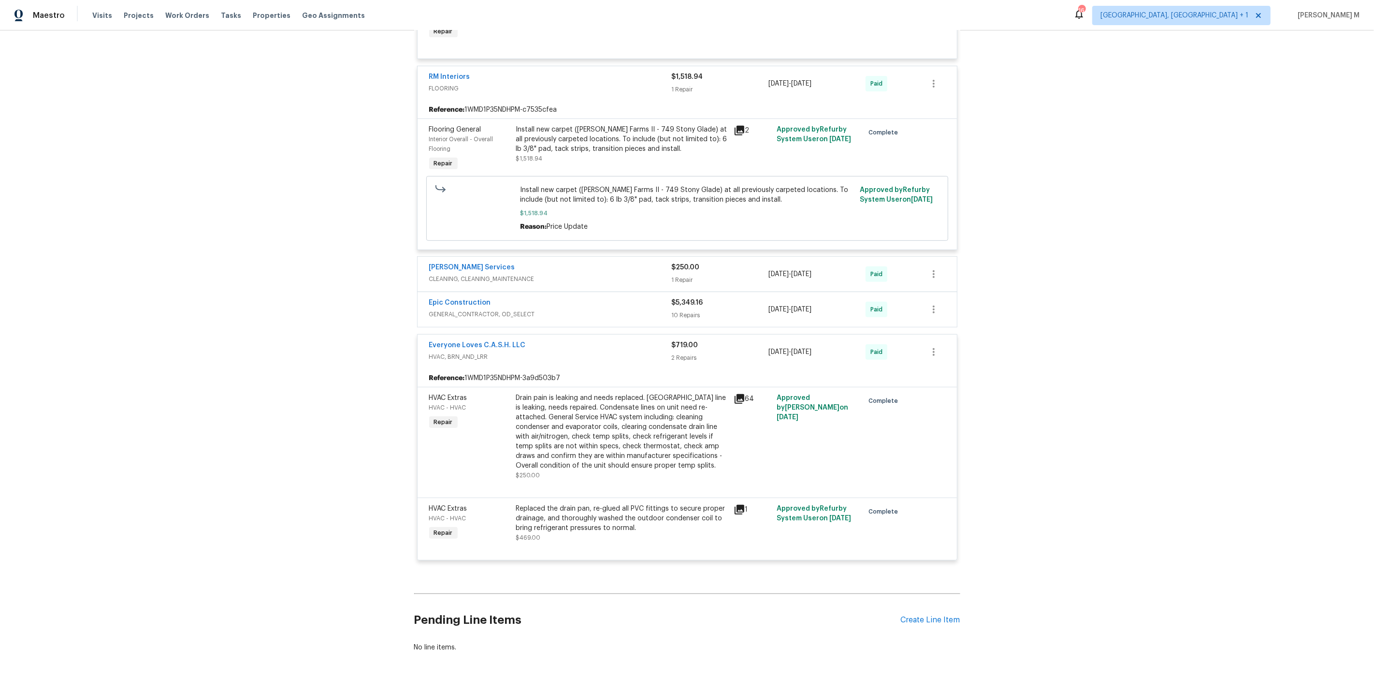
click at [583, 421] on div "Drain pain is leaking and needs replaced. [GEOGRAPHIC_DATA] line is leaking, ne…" at bounding box center [622, 431] width 212 height 77
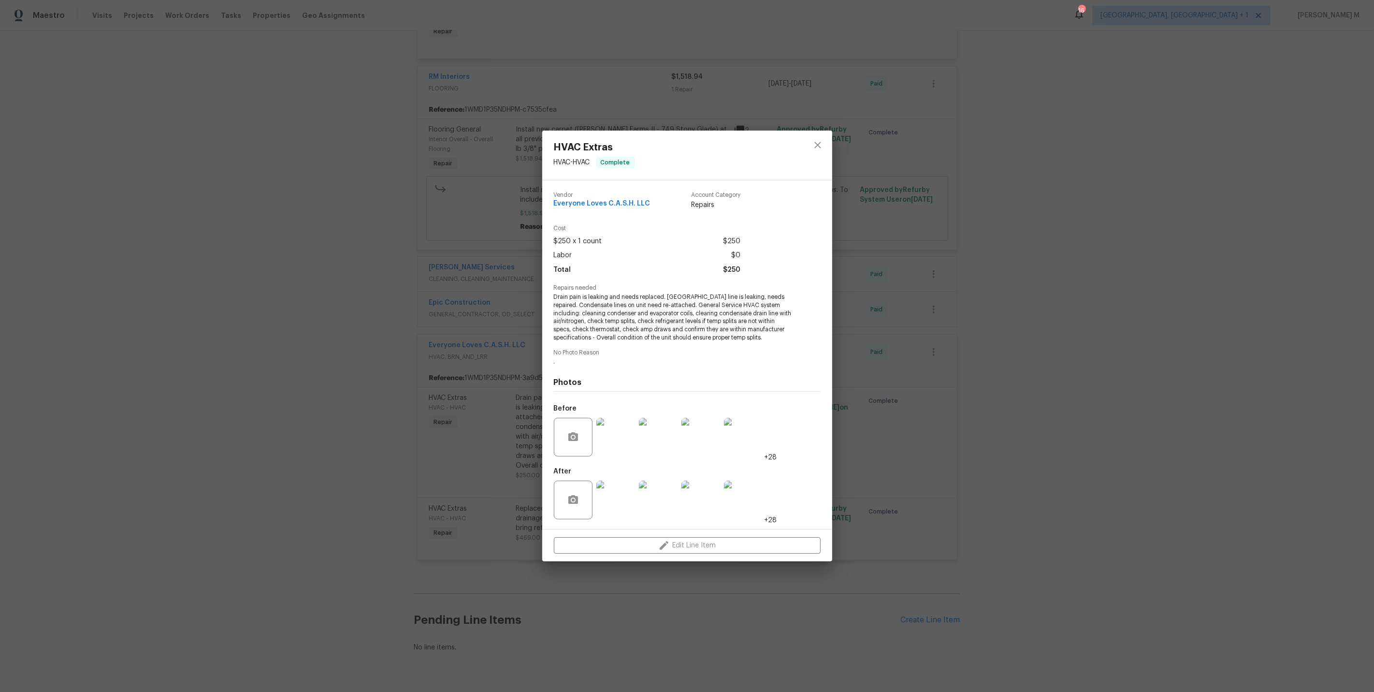
click at [608, 443] on img at bounding box center [616, 437] width 39 height 39
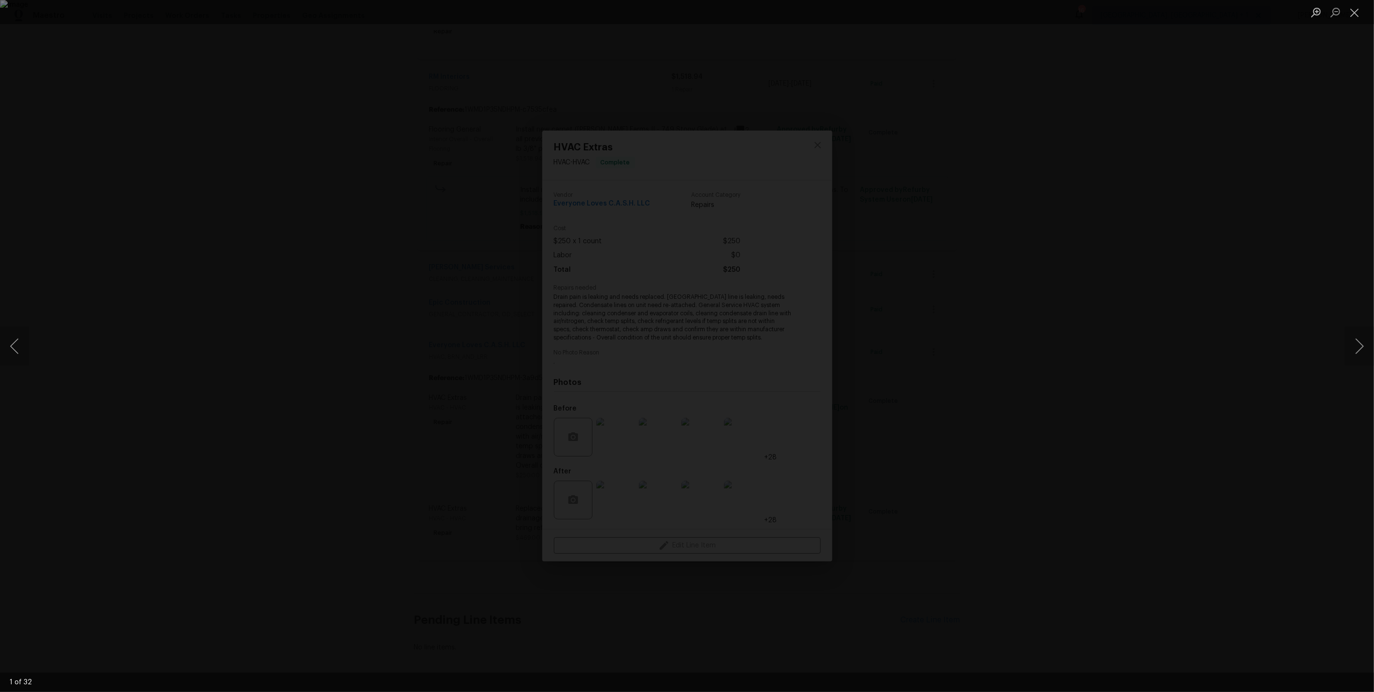
click at [1091, 324] on div "Lightbox" at bounding box center [687, 346] width 1374 height 692
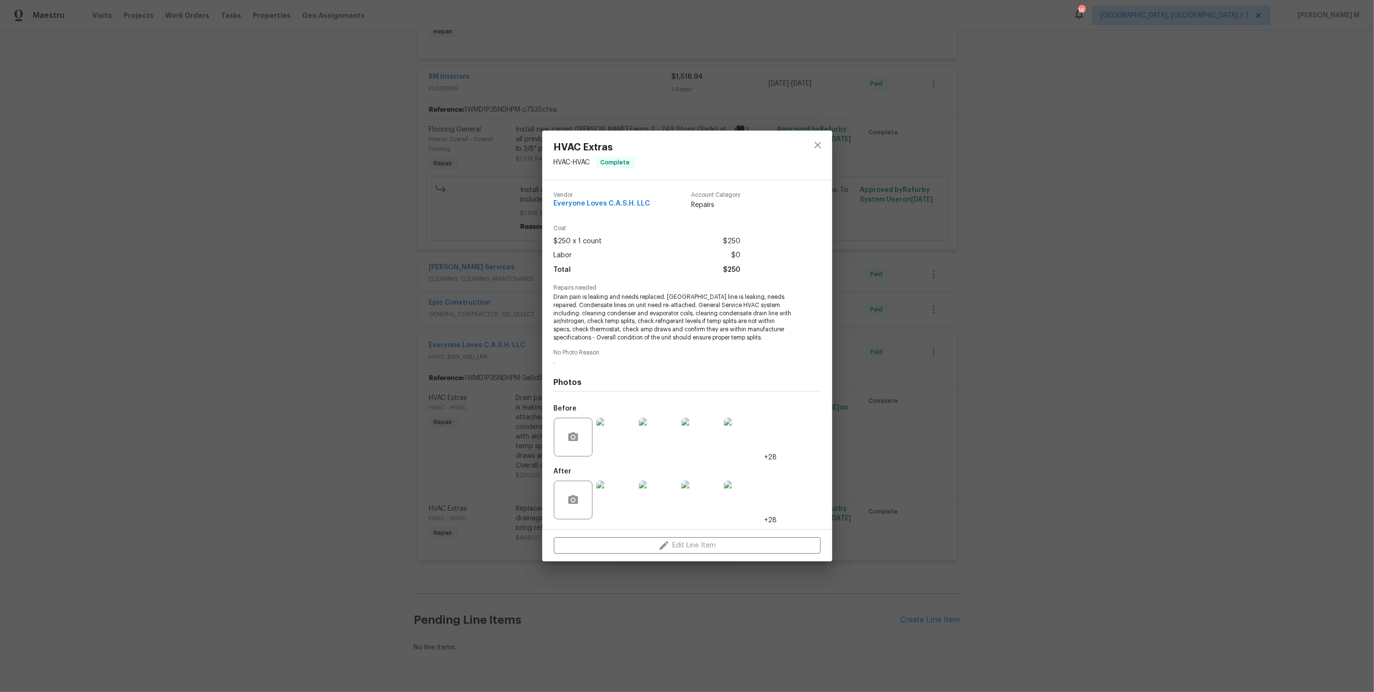
click at [1033, 310] on div "HVAC Extras HVAC - HVAC Complete Vendor Everyone Loves C.A.S.H. LLC Account Cat…" at bounding box center [687, 346] width 1374 height 692
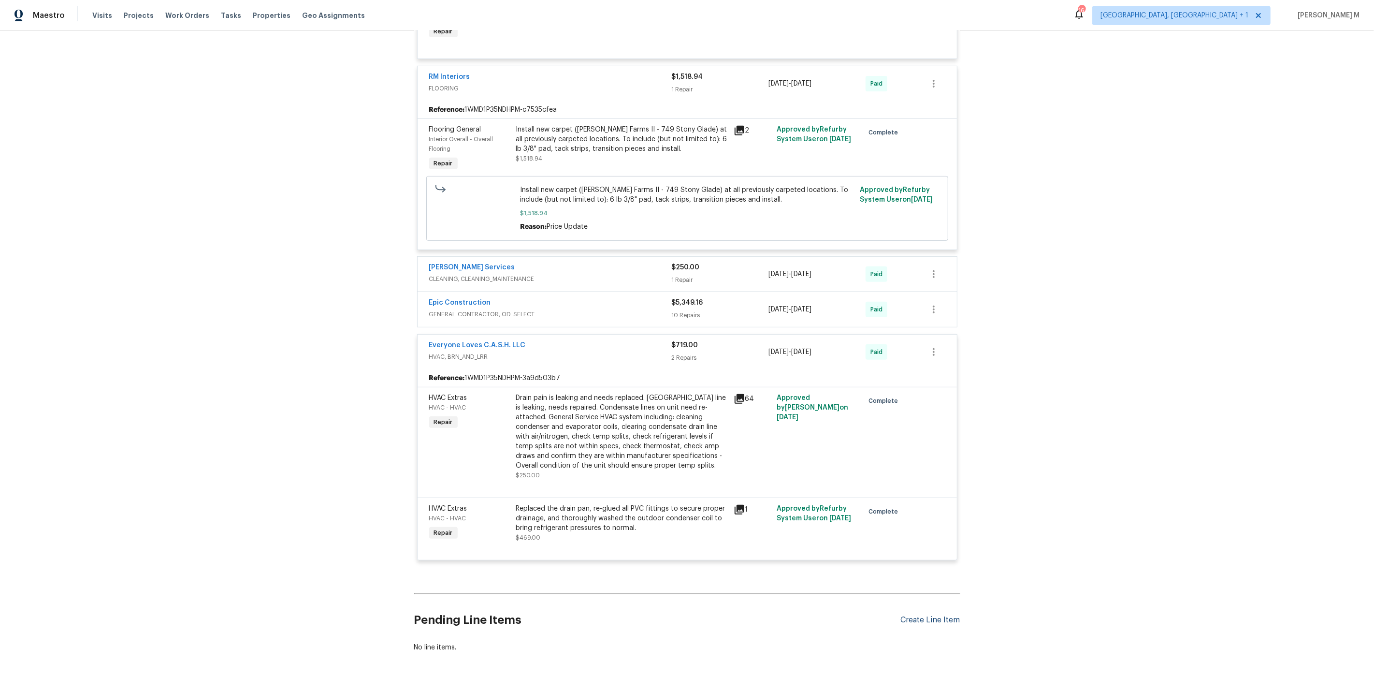
click at [930, 615] on div "Create Line Item" at bounding box center [930, 619] width 59 height 9
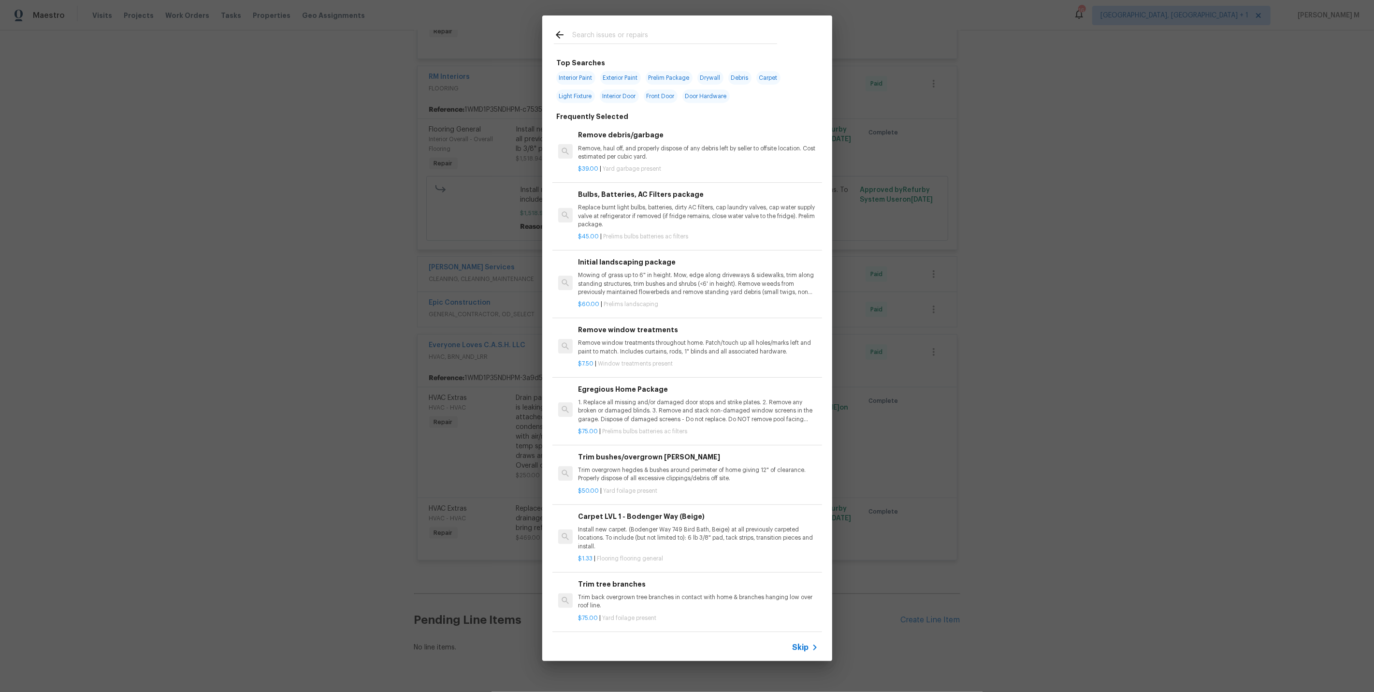
click at [801, 646] on span "Skip" at bounding box center [801, 648] width 16 height 10
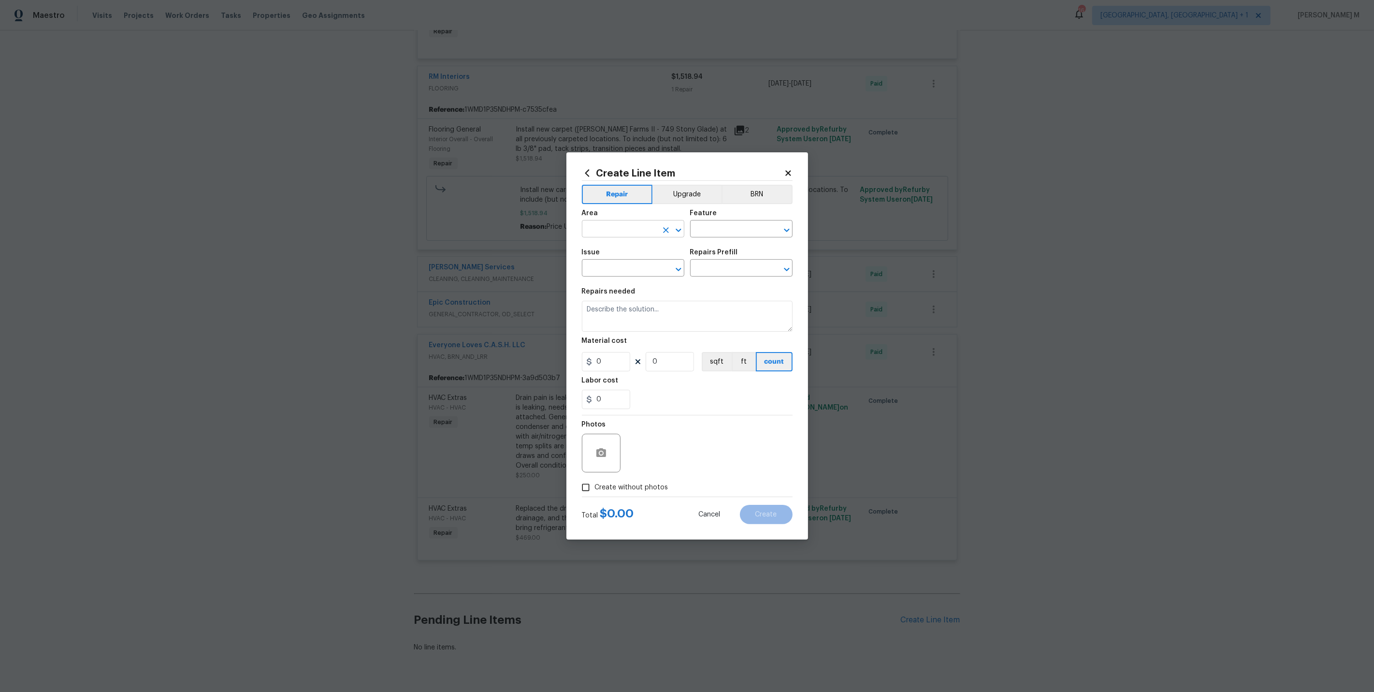
click at [626, 234] on input "text" at bounding box center [619, 229] width 75 height 15
type input "Wind"
click at [651, 268] on li "Interior Overall" at bounding box center [632, 271] width 103 height 16
type input "Interior Overall"
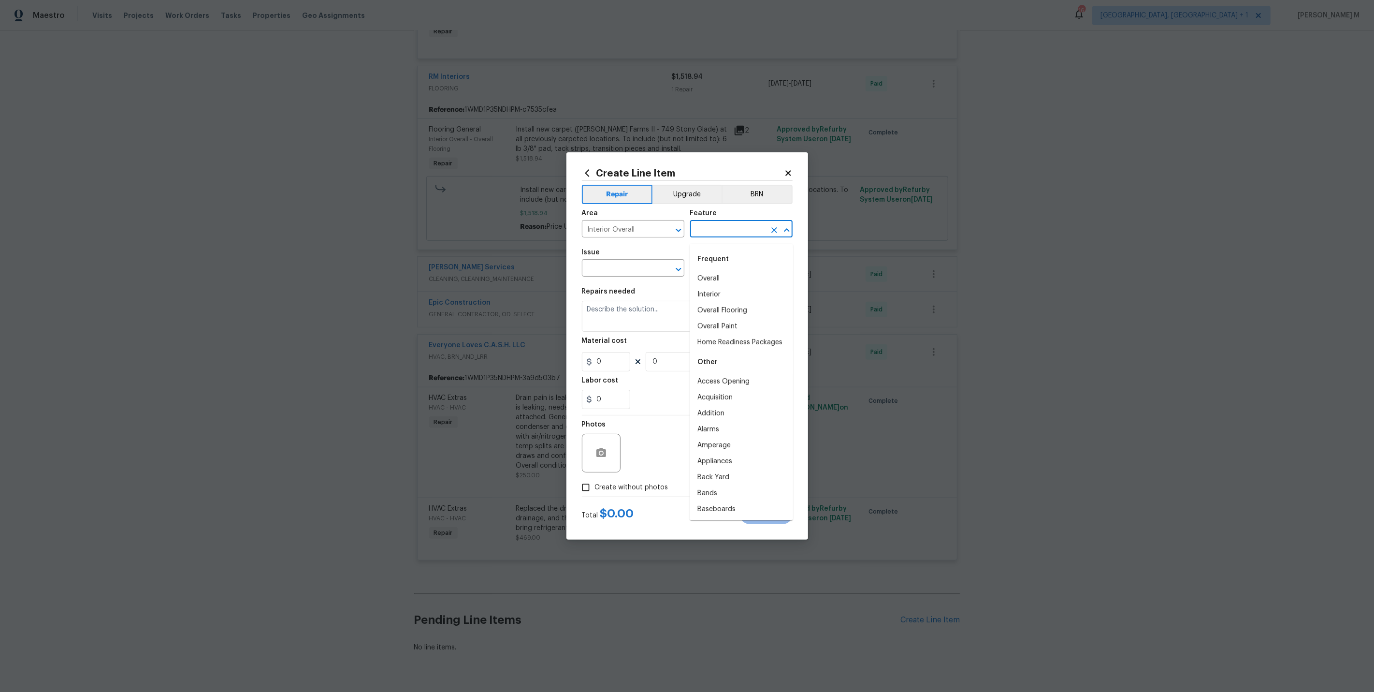
click at [712, 231] on input "text" at bounding box center [727, 229] width 75 height 15
click at [720, 298] on li "Windows" at bounding box center [741, 295] width 103 height 16
type input "Windows"
click at [623, 274] on input "text" at bounding box center [619, 269] width 75 height 15
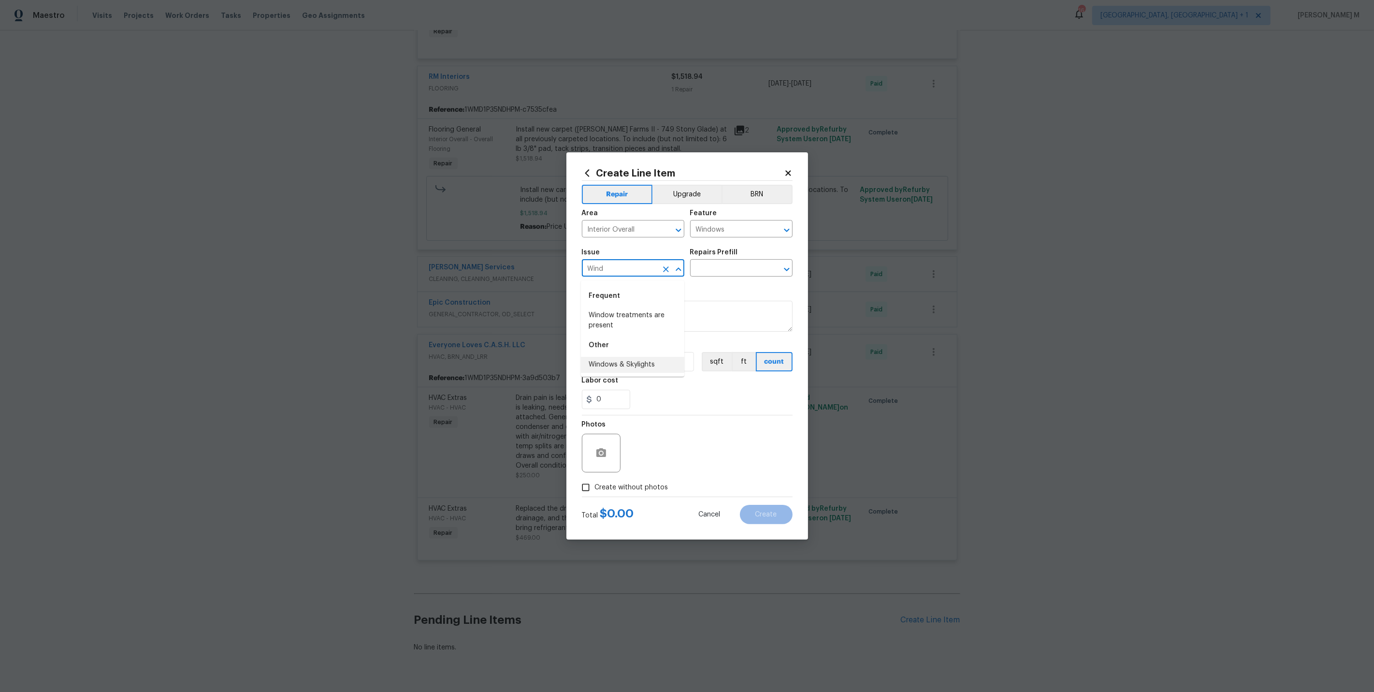
click at [620, 366] on li "Windows & Skylights" at bounding box center [632, 365] width 103 height 16
type input "Windows & Skylights"
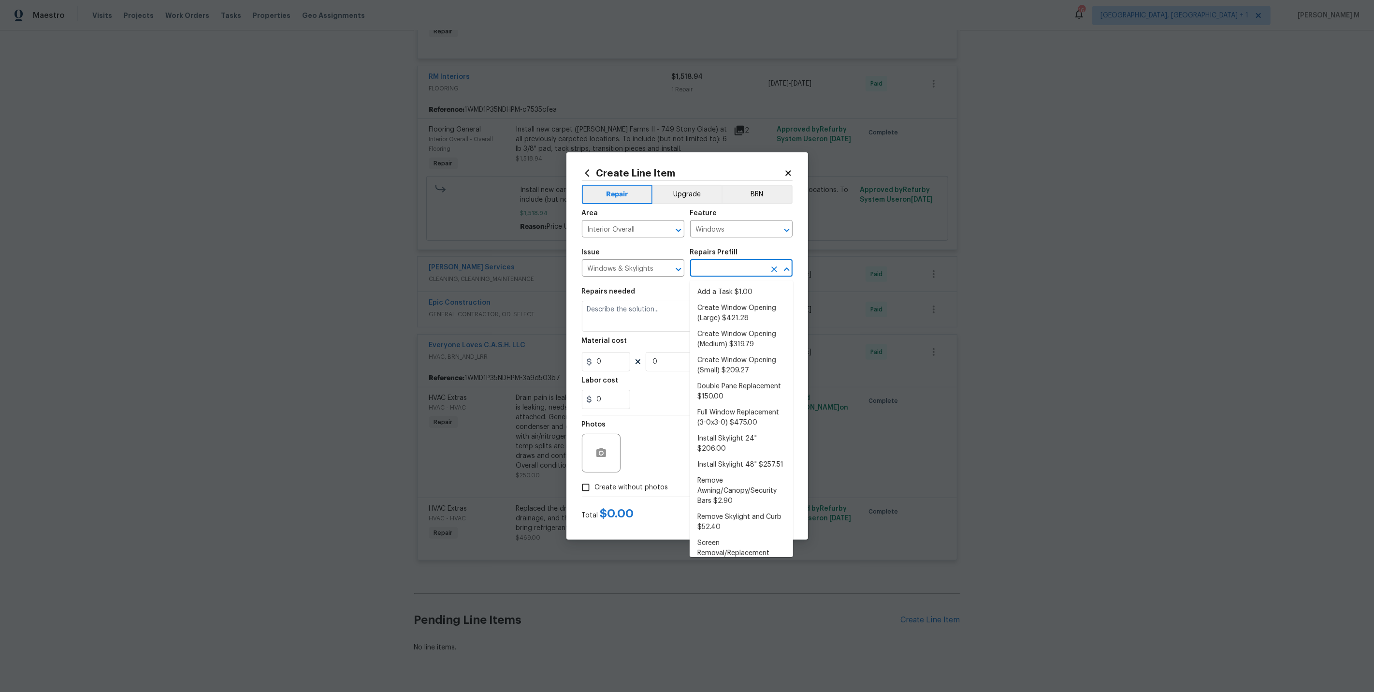
click at [724, 276] on input "text" at bounding box center [727, 269] width 75 height 15
click at [723, 285] on li "Add a Task $1.00" at bounding box center [741, 292] width 103 height 16
type input "Add a Task $1.00"
type textarea "HPM to detail"
type input "1"
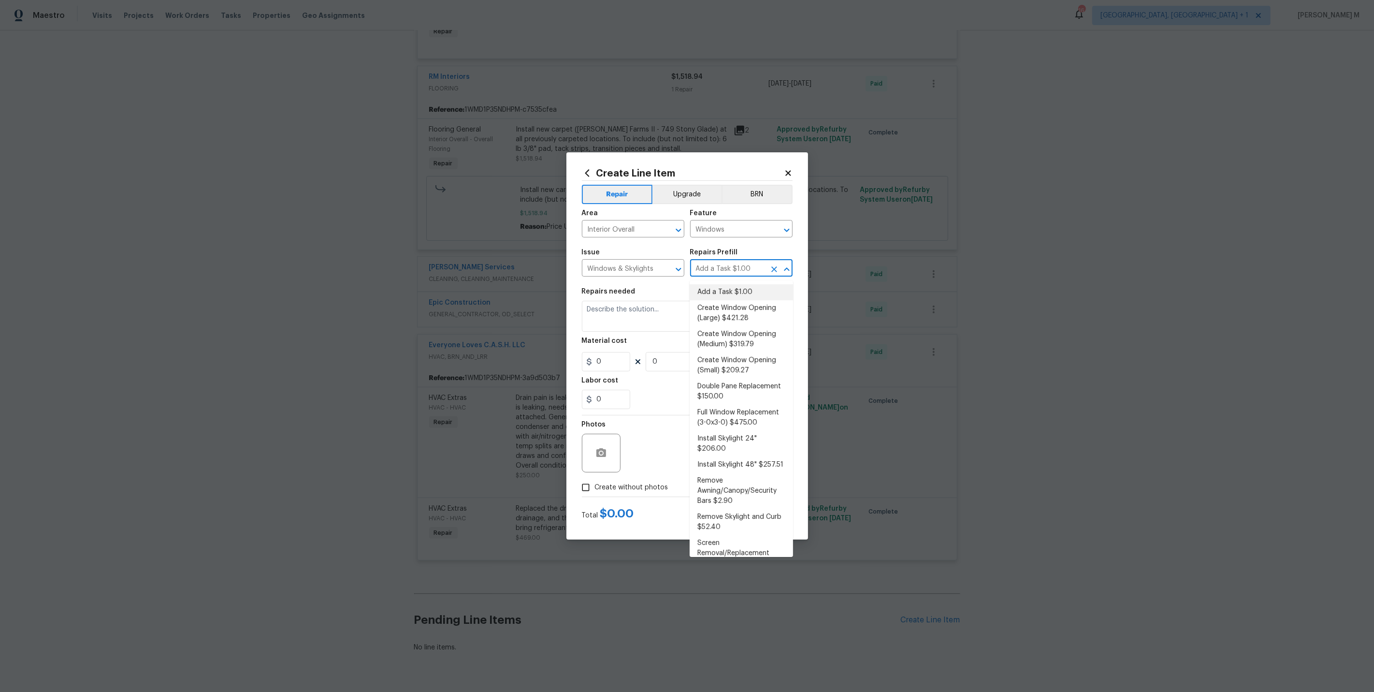
type input "1"
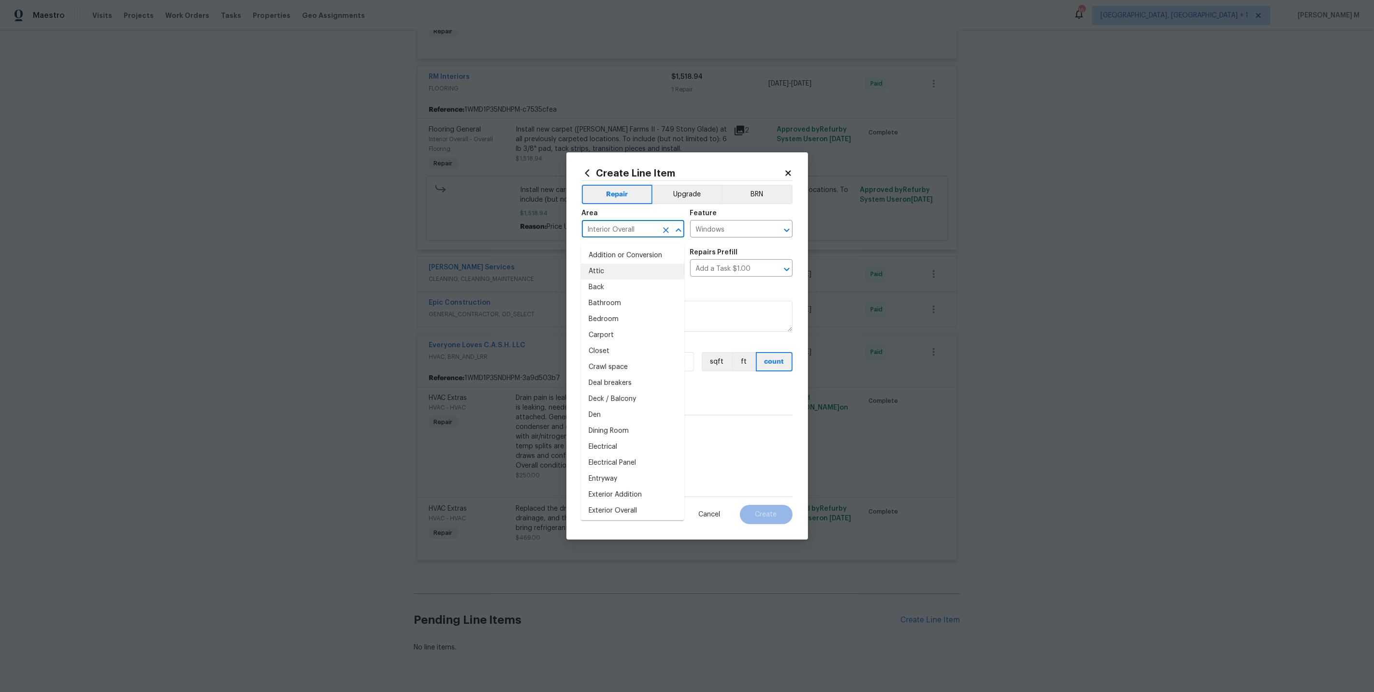
click at [625, 234] on input "Interior Overall" at bounding box center [619, 229] width 75 height 15
click at [608, 334] on li "Carport" at bounding box center [632, 335] width 103 height 16
type input "Carport"
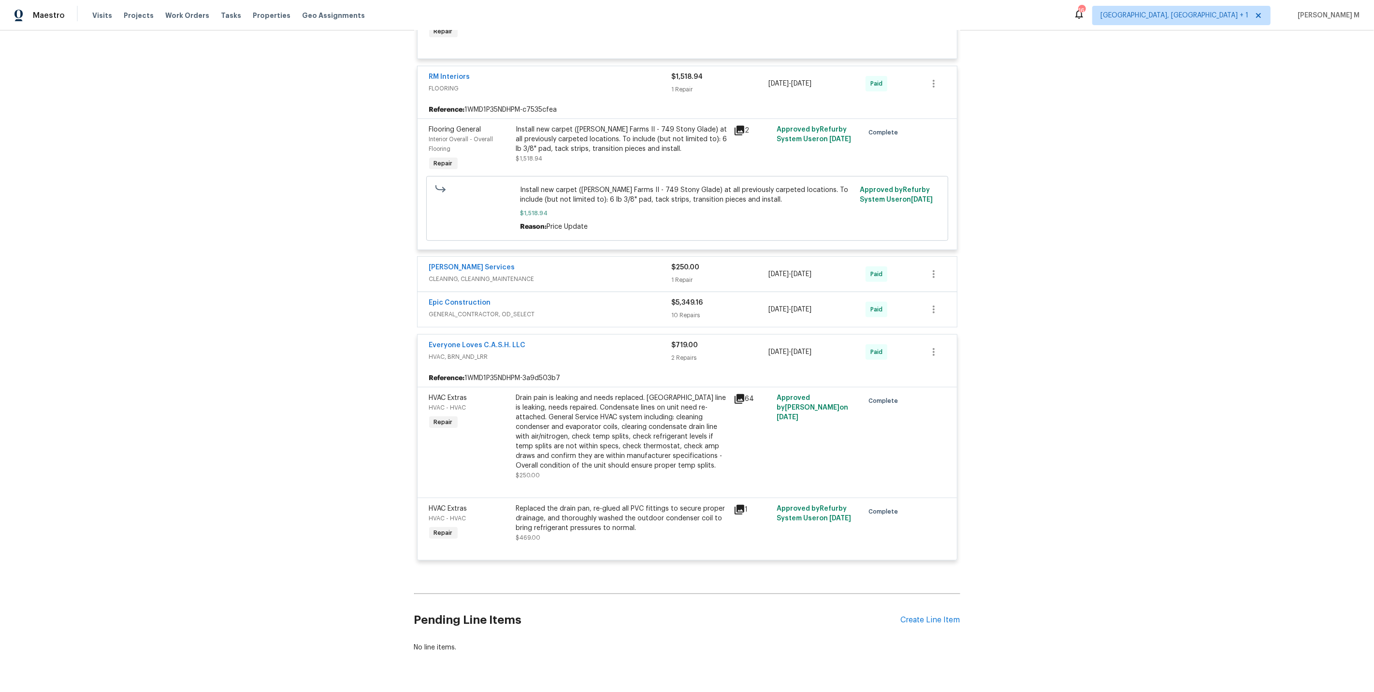
click at [475, 309] on span "GENERAL_CONTRACTOR, OD_SELECT" at bounding box center [550, 314] width 243 height 10
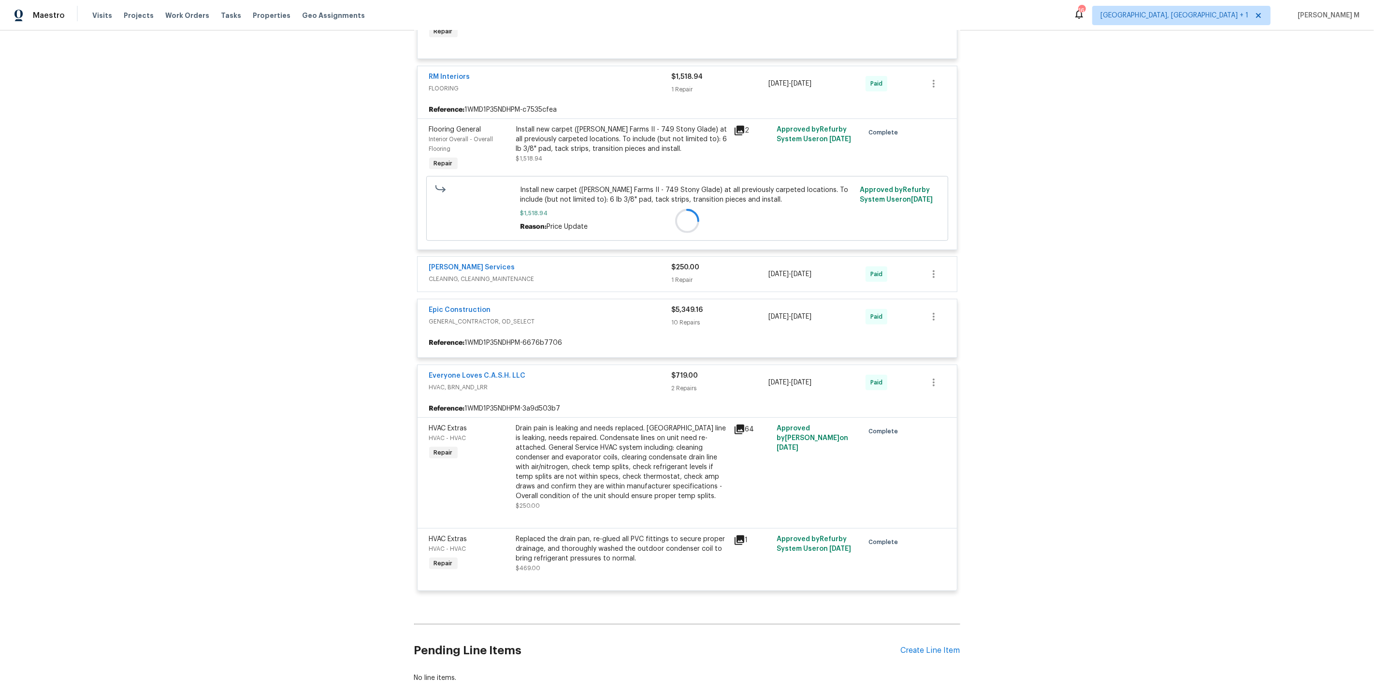
click at [486, 275] on div at bounding box center [687, 220] width 546 height 759
click at [498, 263] on div at bounding box center [687, 220] width 546 height 759
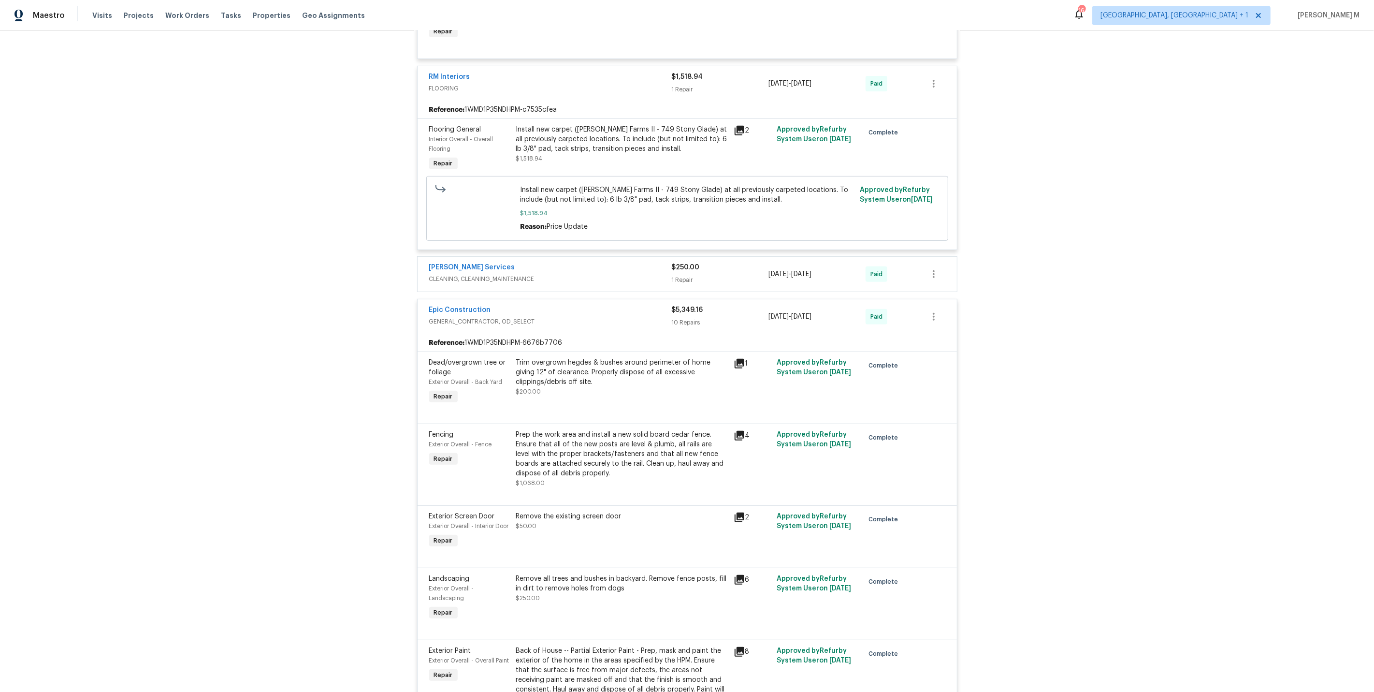
click at [498, 274] on span "CLEANING, CLEANING_MAINTENANCE" at bounding box center [550, 279] width 243 height 10
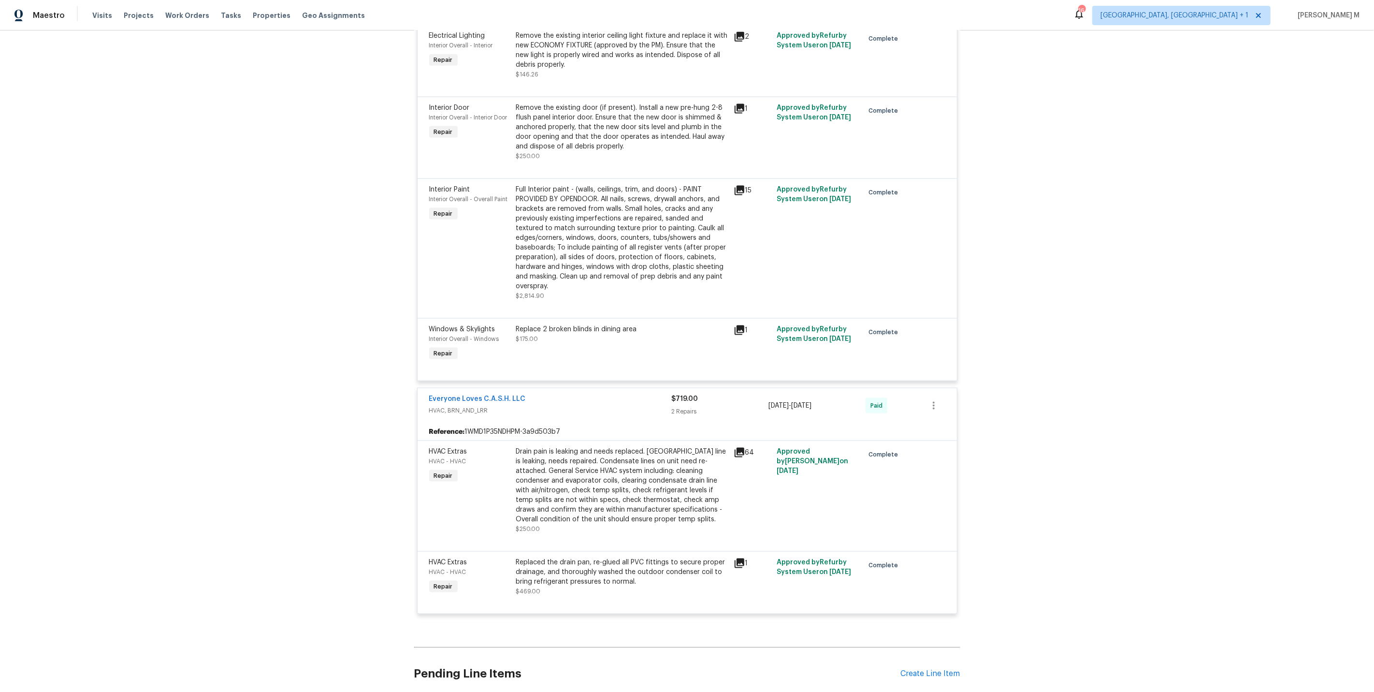
scroll to position [1475, 0]
click at [570, 319] on div "Replace 2 broken blinds in dining area $175.00" at bounding box center [622, 341] width 218 height 44
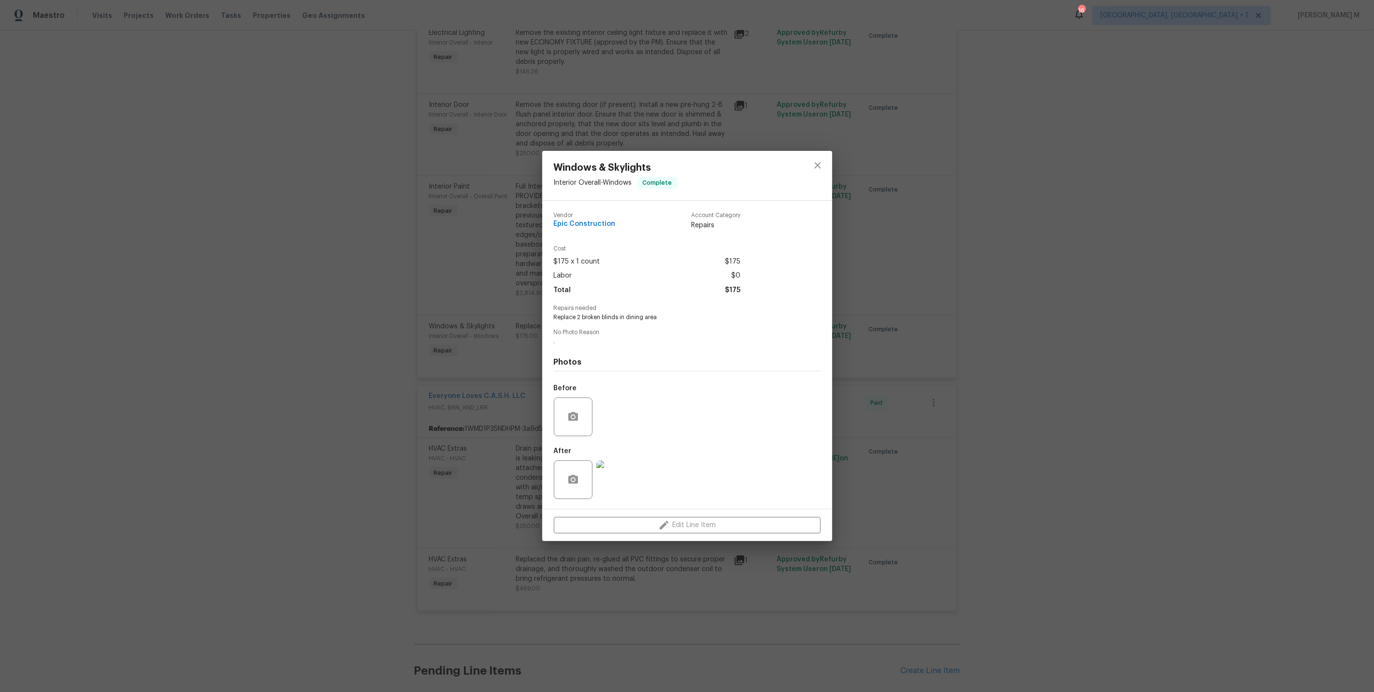
click at [943, 365] on div "Windows & Skylights Interior Overall - Windows Complete Vendor Epic Constructio…" at bounding box center [687, 346] width 1374 height 692
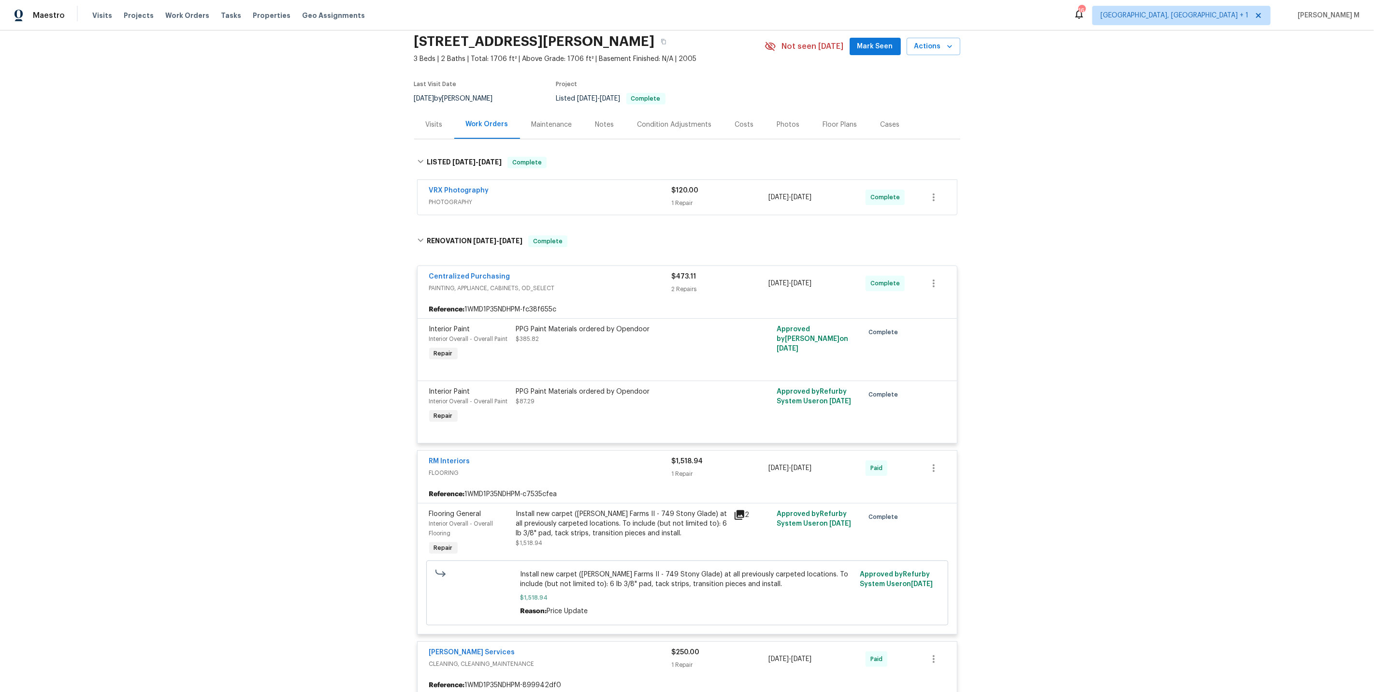
scroll to position [0, 0]
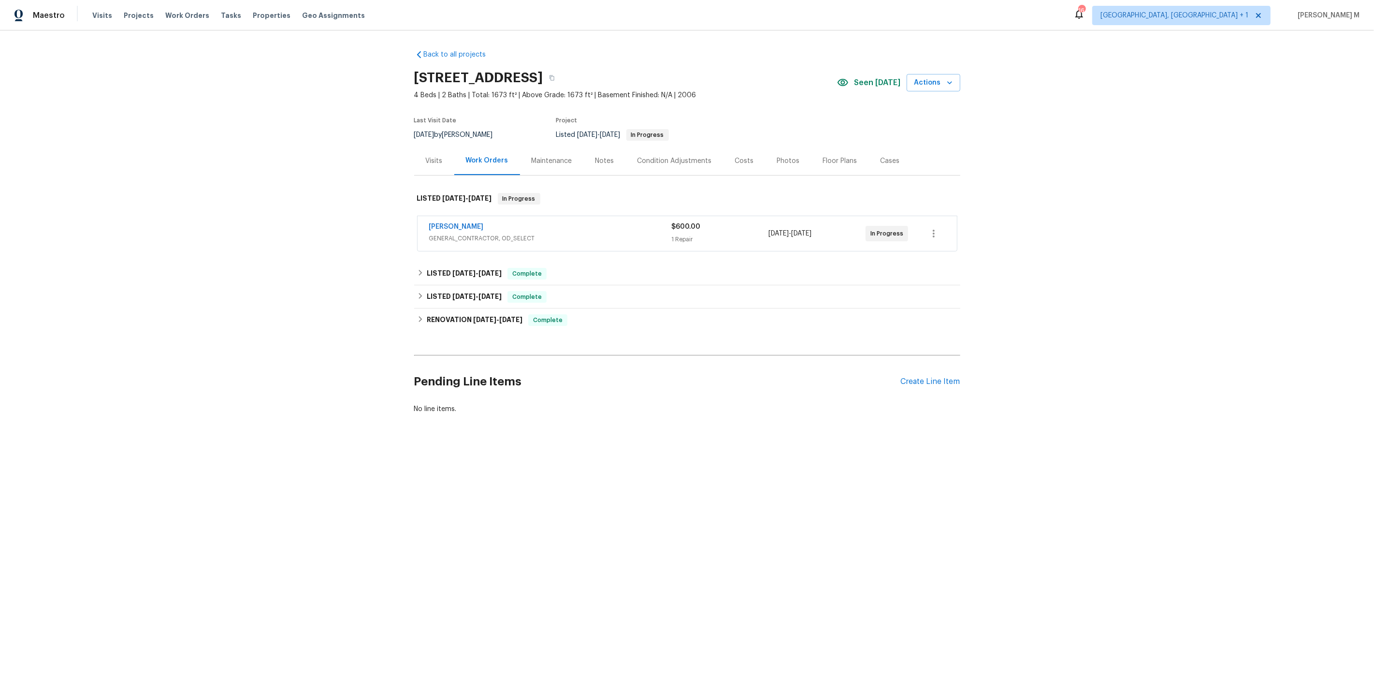
click at [480, 222] on div "[PERSON_NAME]" at bounding box center [550, 228] width 243 height 12
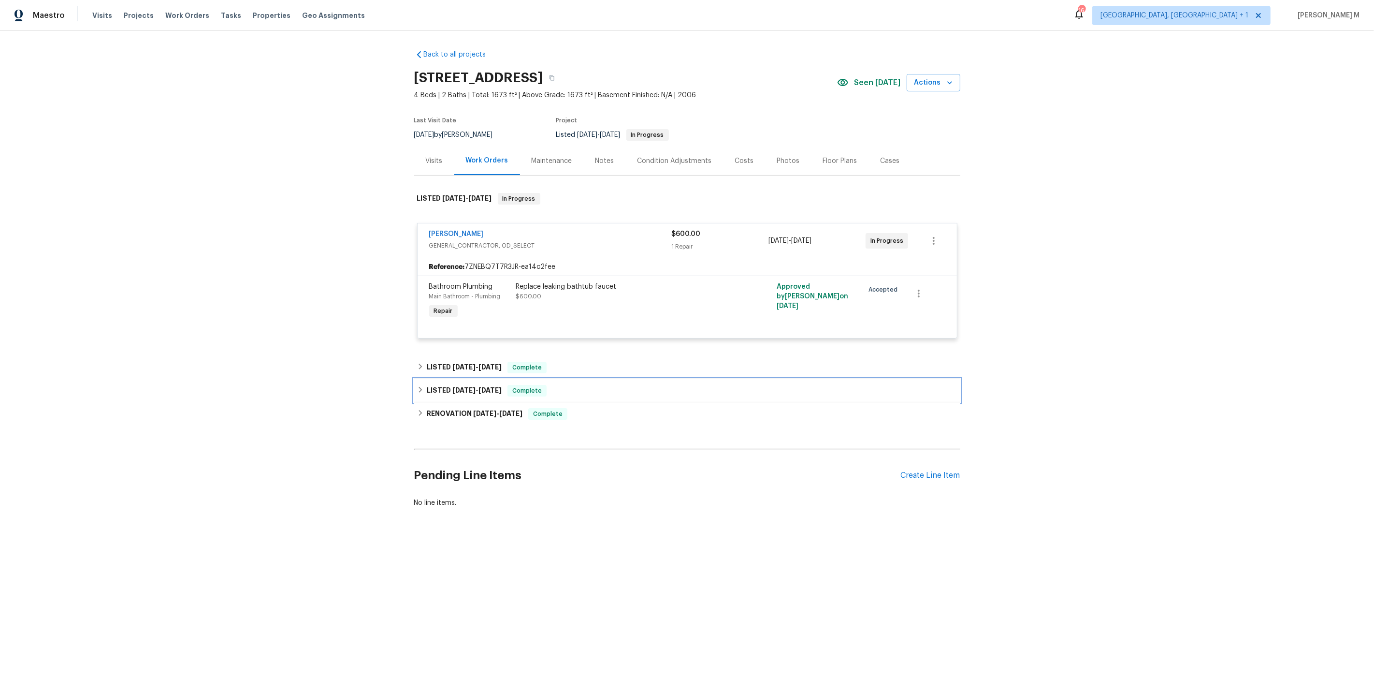
click at [471, 379] on div "LISTED [DATE] - [DATE] Complete" at bounding box center [687, 390] width 546 height 23
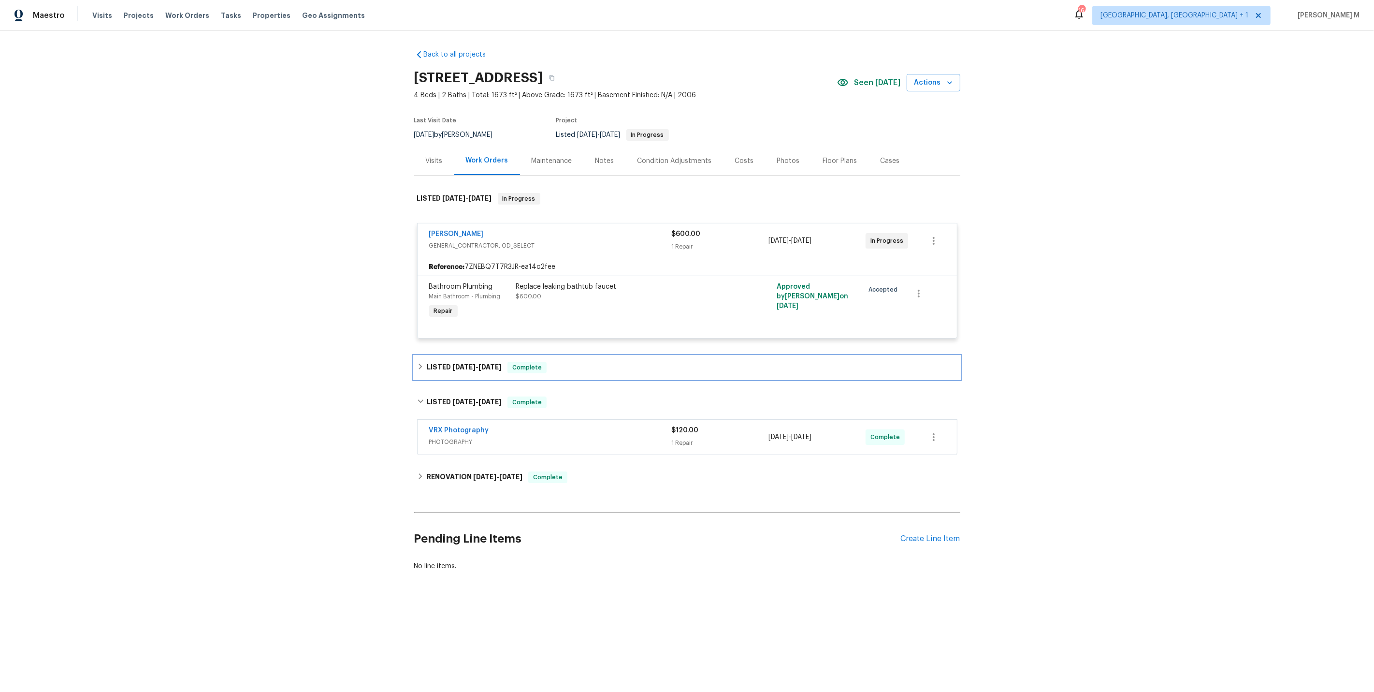
click at [471, 356] on div "LISTED [DATE] - [DATE] Complete" at bounding box center [687, 367] width 546 height 23
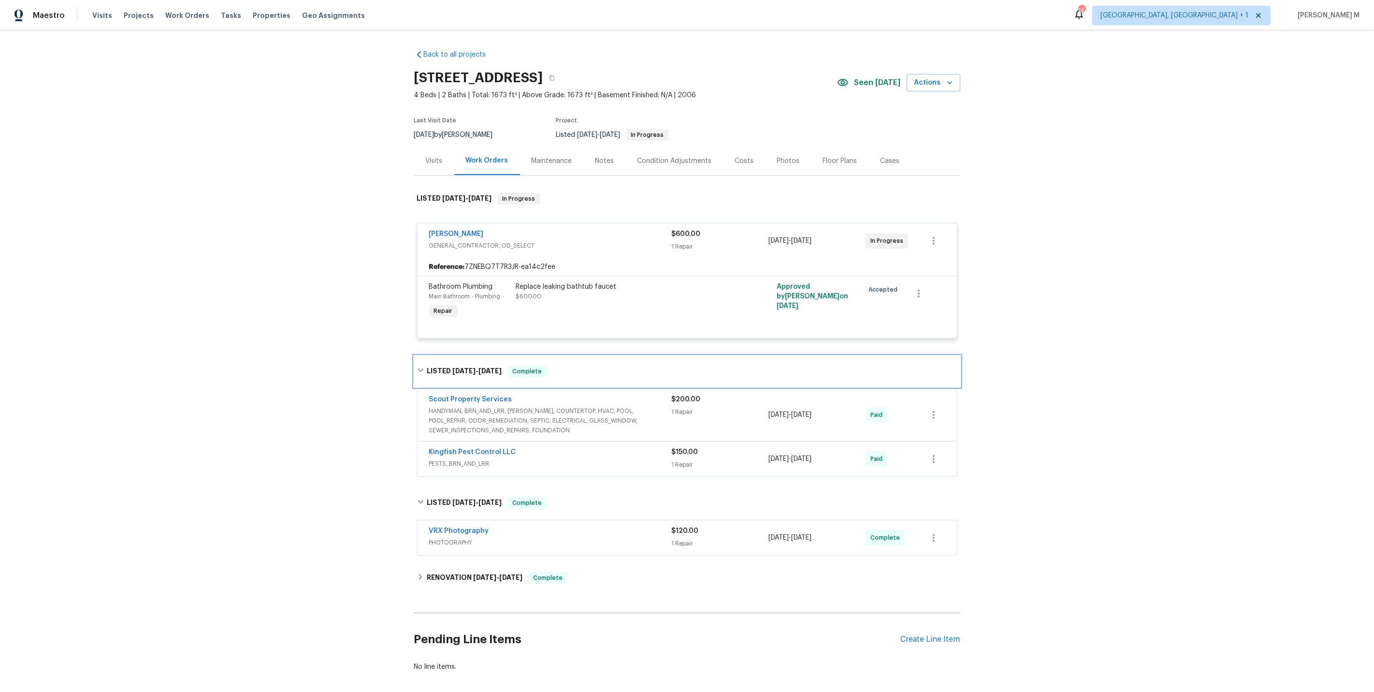
scroll to position [28, 0]
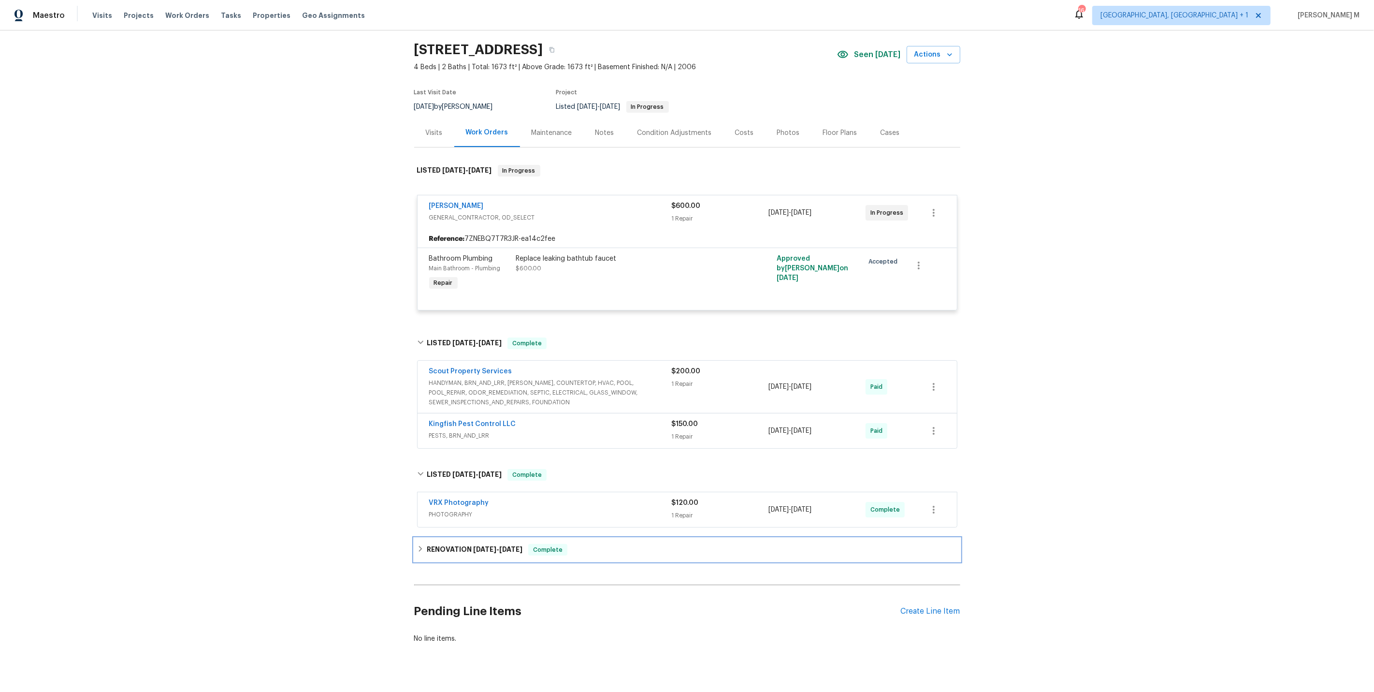
click at [464, 544] on h6 "RENOVATION [DATE] - [DATE]" at bounding box center [475, 550] width 96 height 12
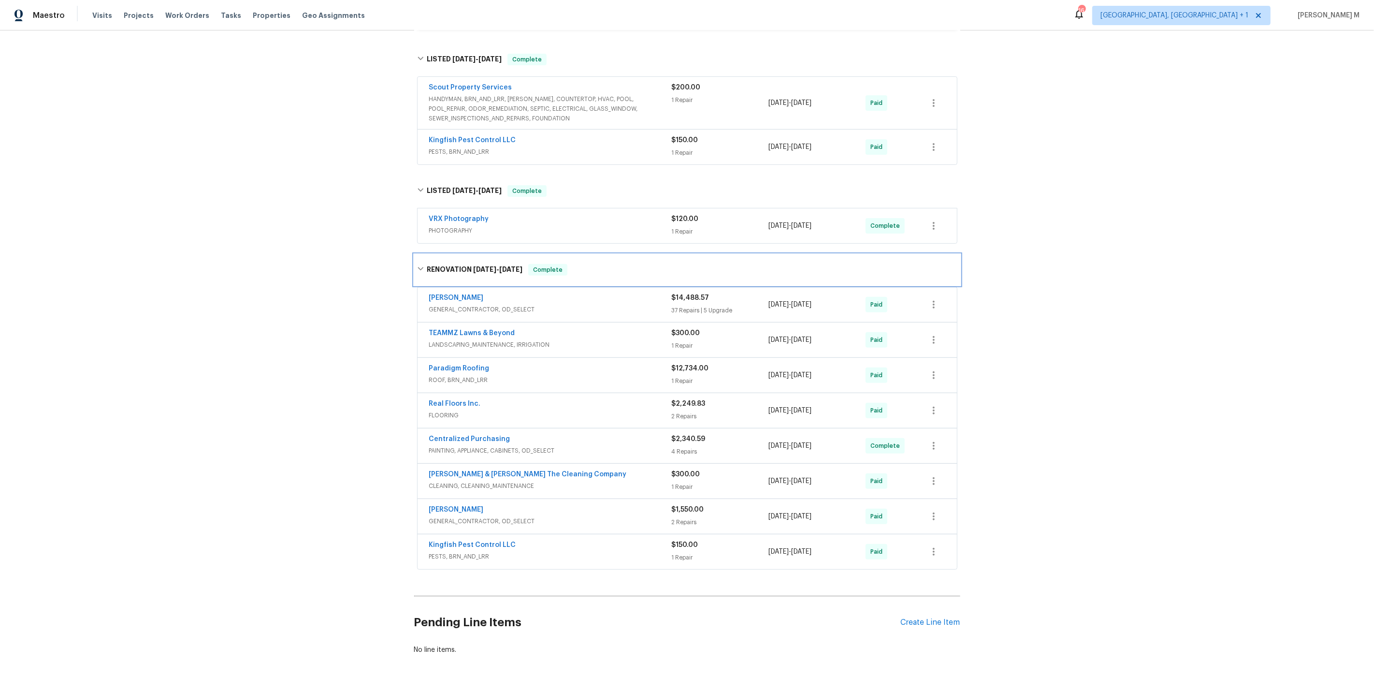
scroll to position [0, 0]
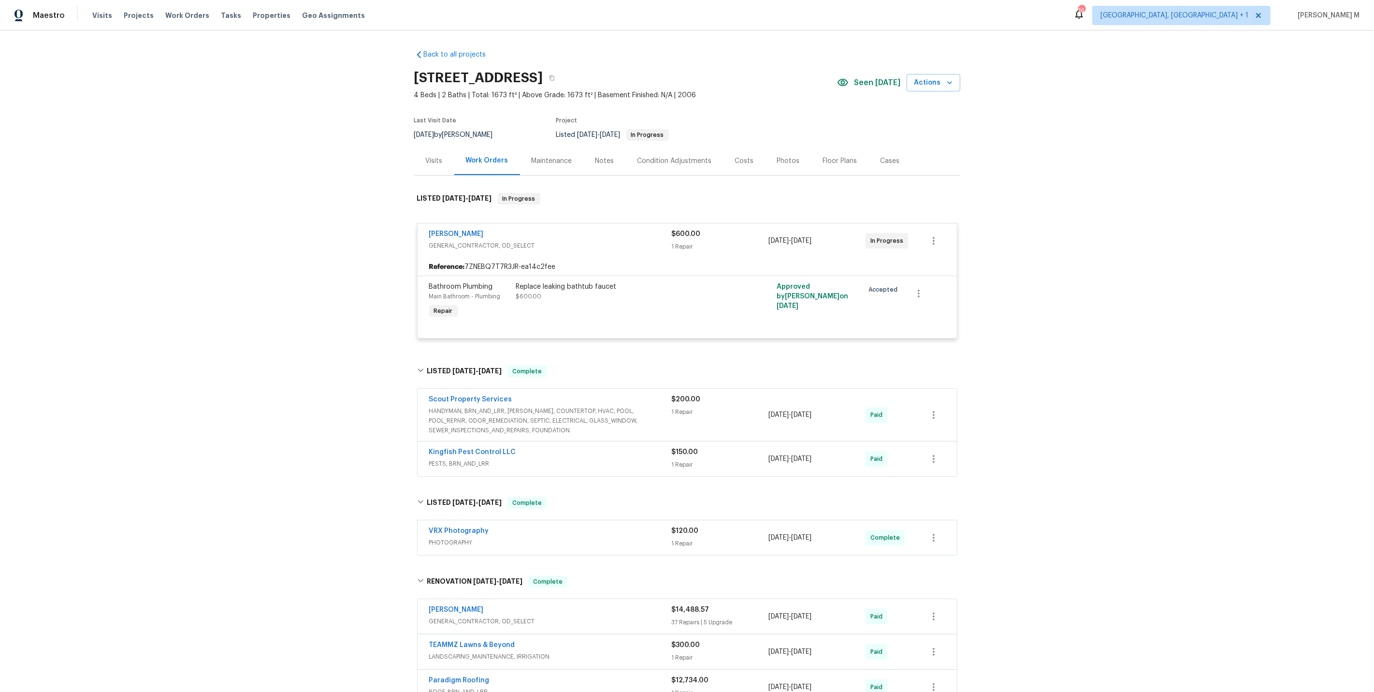
click at [500, 406] on span "HANDYMAN, BRN_AND_LRR, WELLS, COUNTERTOP, HVAC, POOL, POOL_REPAIR, ODOR_REMEDIA…" at bounding box center [550, 420] width 243 height 29
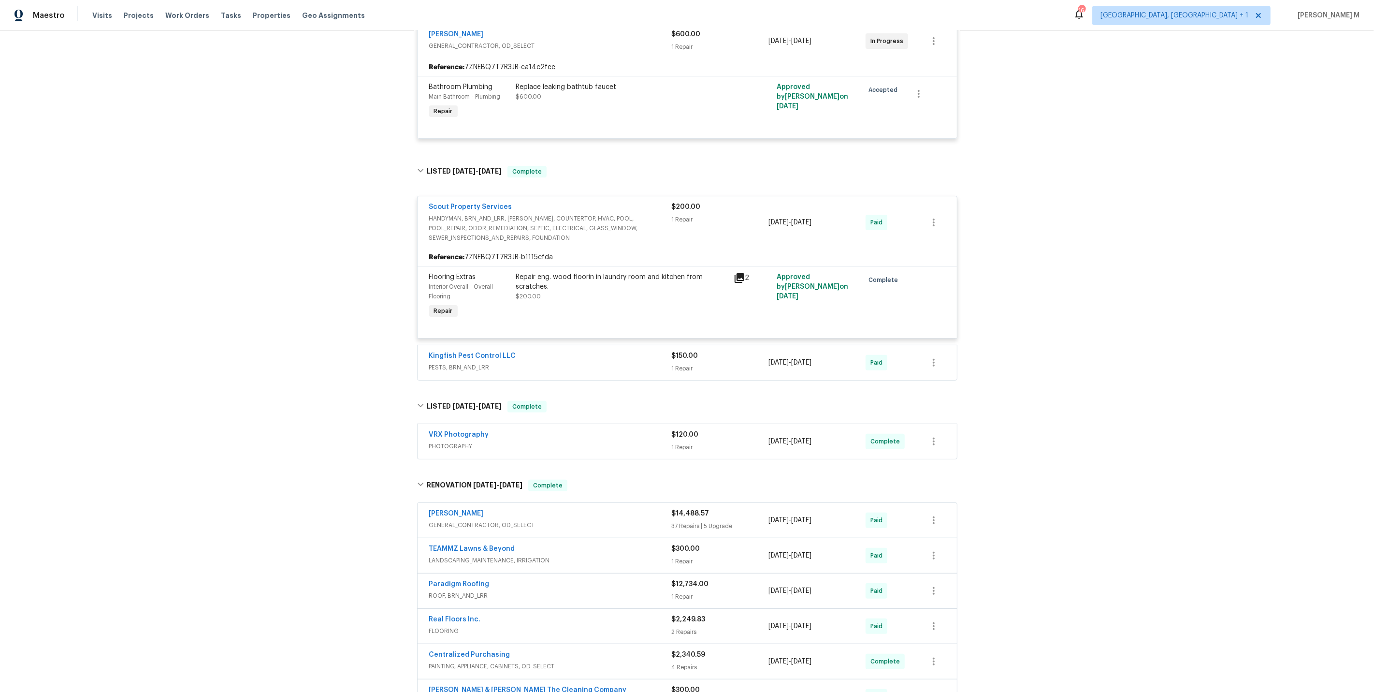
scroll to position [201, 0]
click at [451, 362] on span "PESTS, BRN_AND_LRR" at bounding box center [550, 367] width 243 height 10
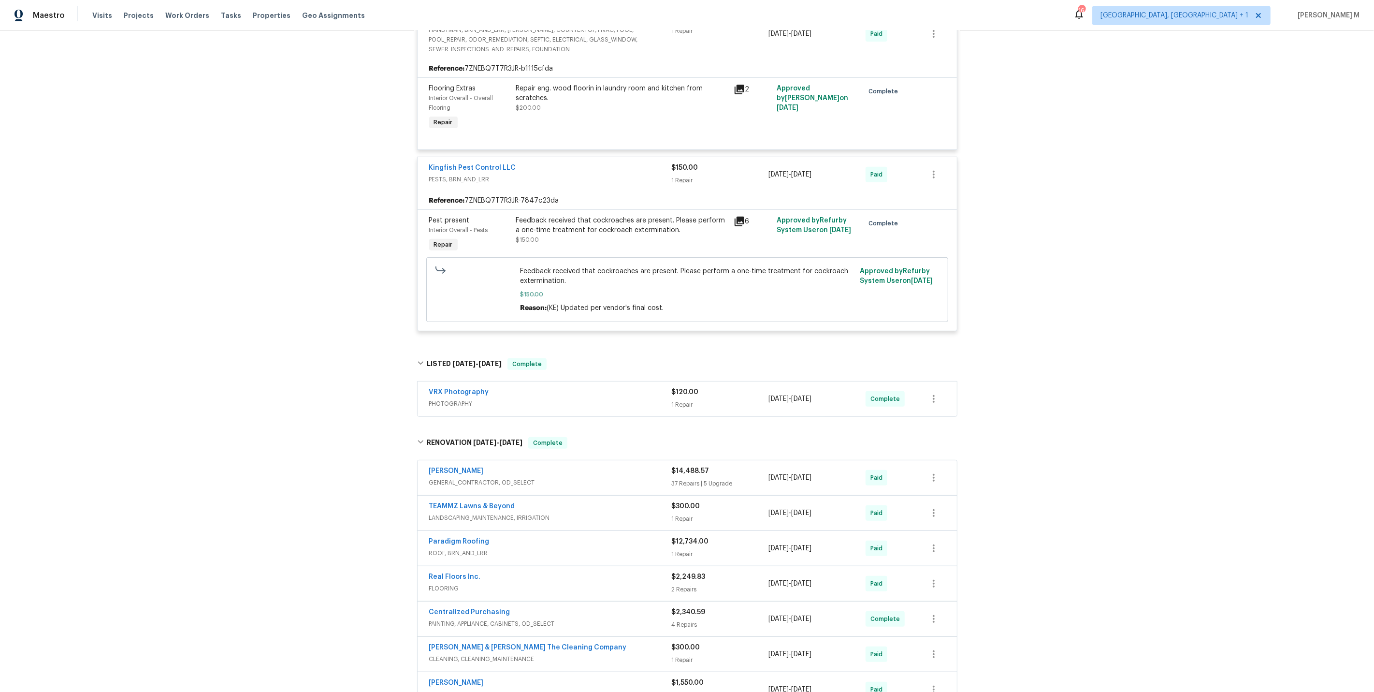
scroll to position [400, 0]
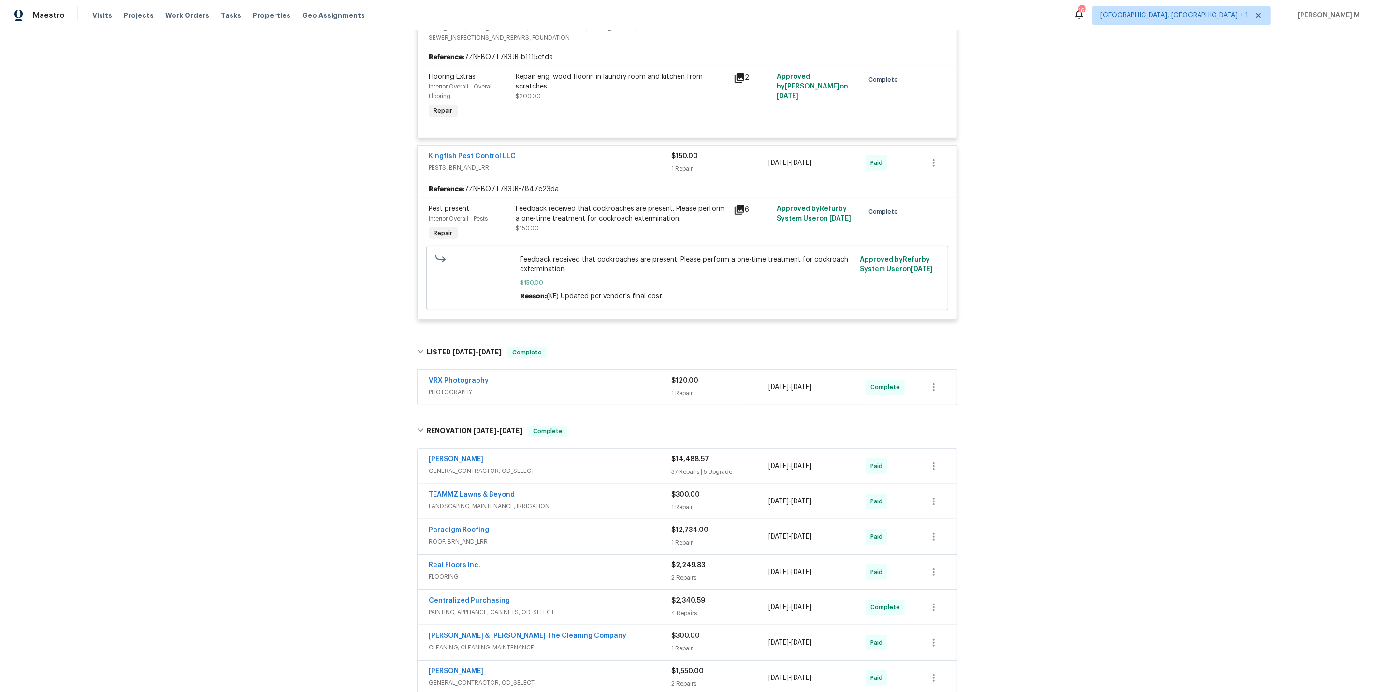
click at [472, 466] on span "GENERAL_CONTRACTOR, OD_SELECT" at bounding box center [550, 471] width 243 height 10
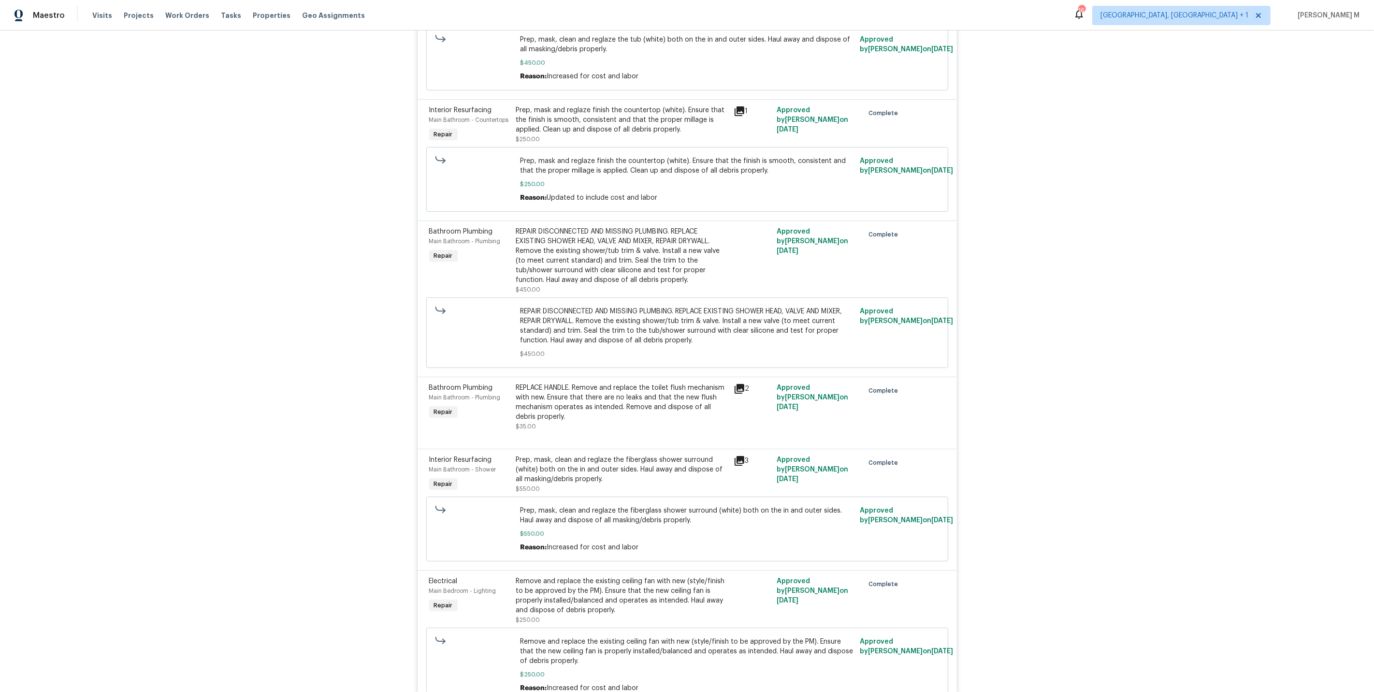
scroll to position [4686, 0]
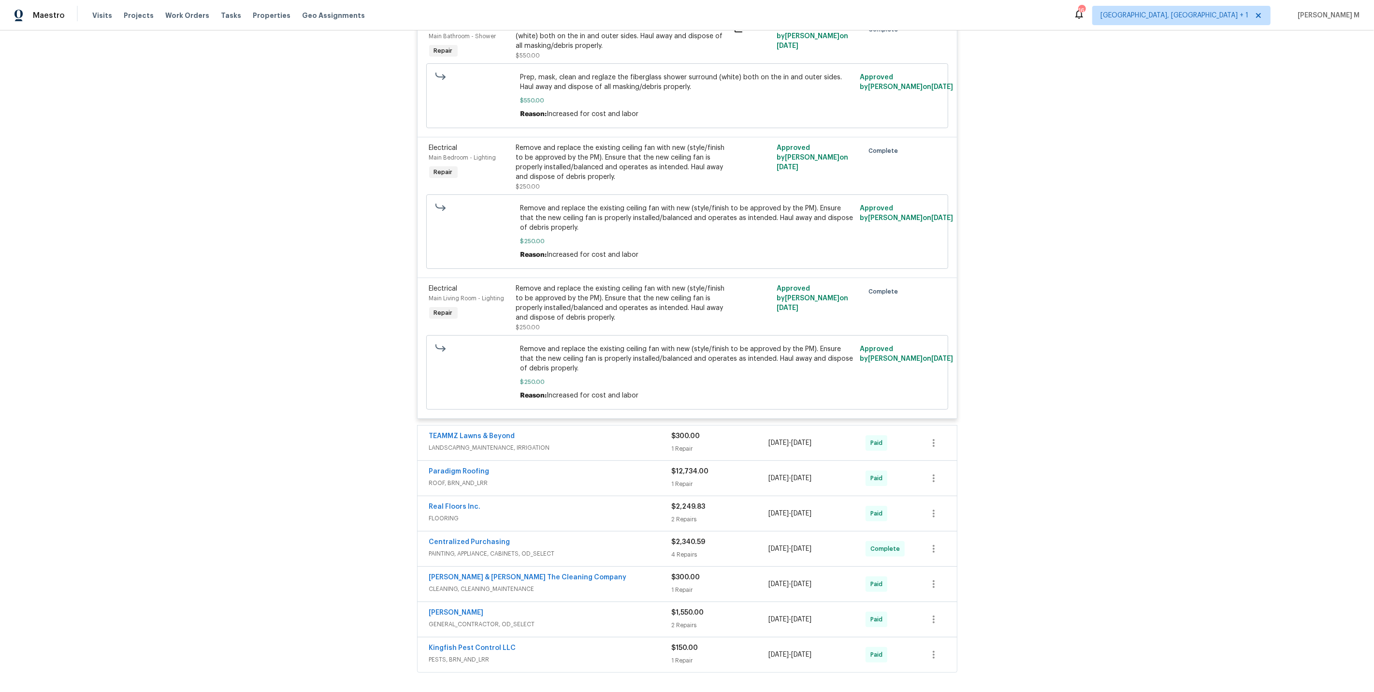
click at [485, 443] on span "LANDSCAPING_MAINTENANCE, IRRIGATION" at bounding box center [550, 448] width 243 height 10
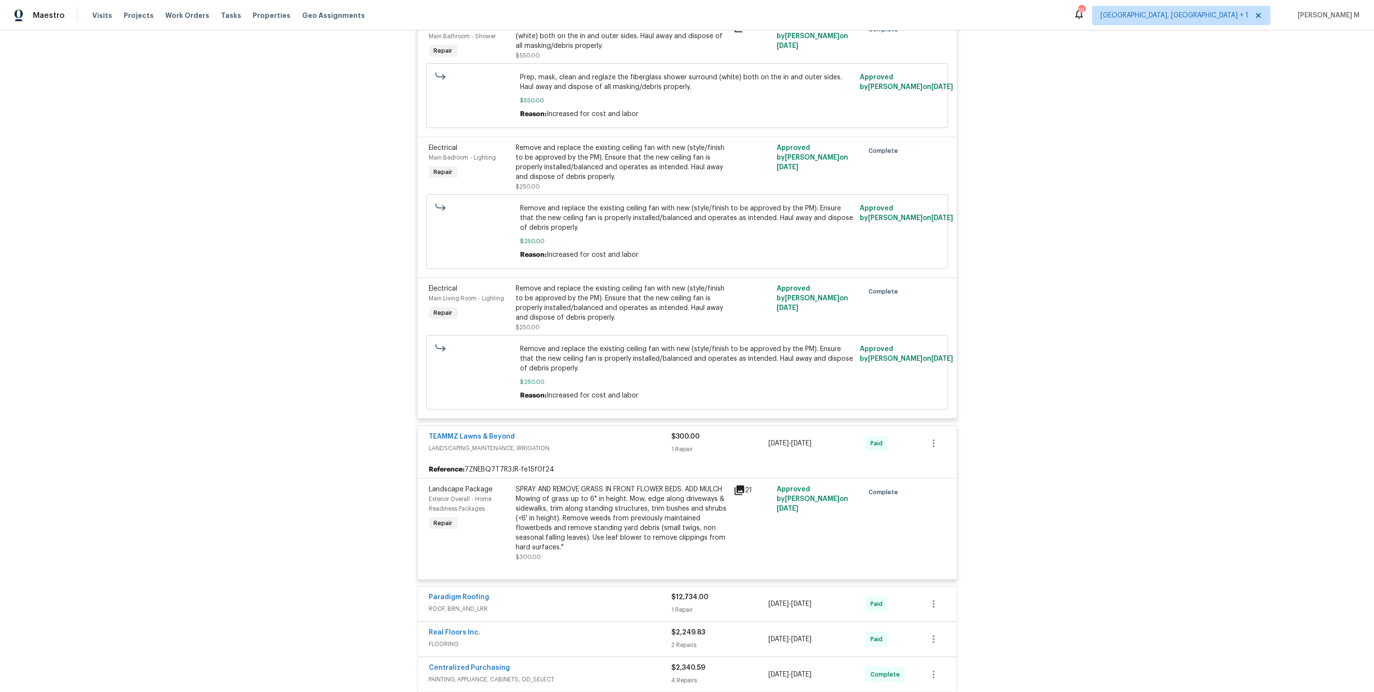
scroll to position [4810, 0]
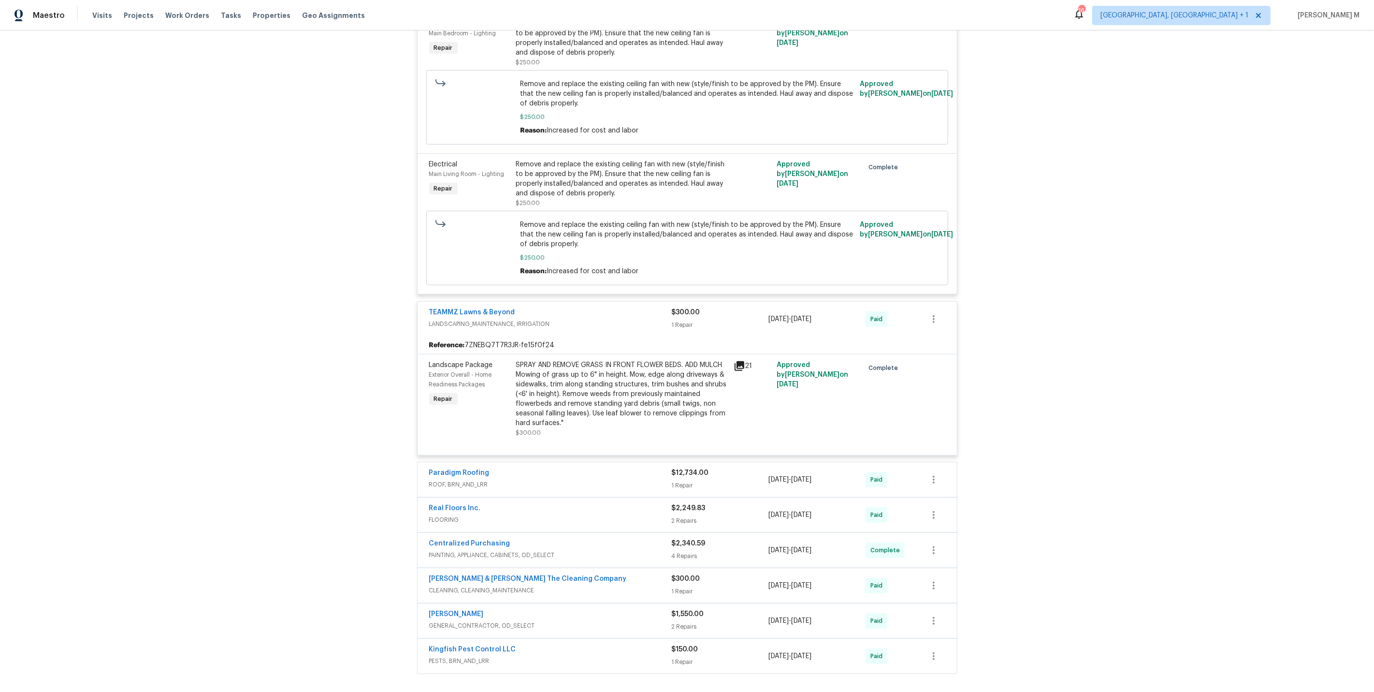
click at [482, 468] on div "Paradigm Roofing ROOF, BRN_AND_LRR" at bounding box center [550, 479] width 243 height 23
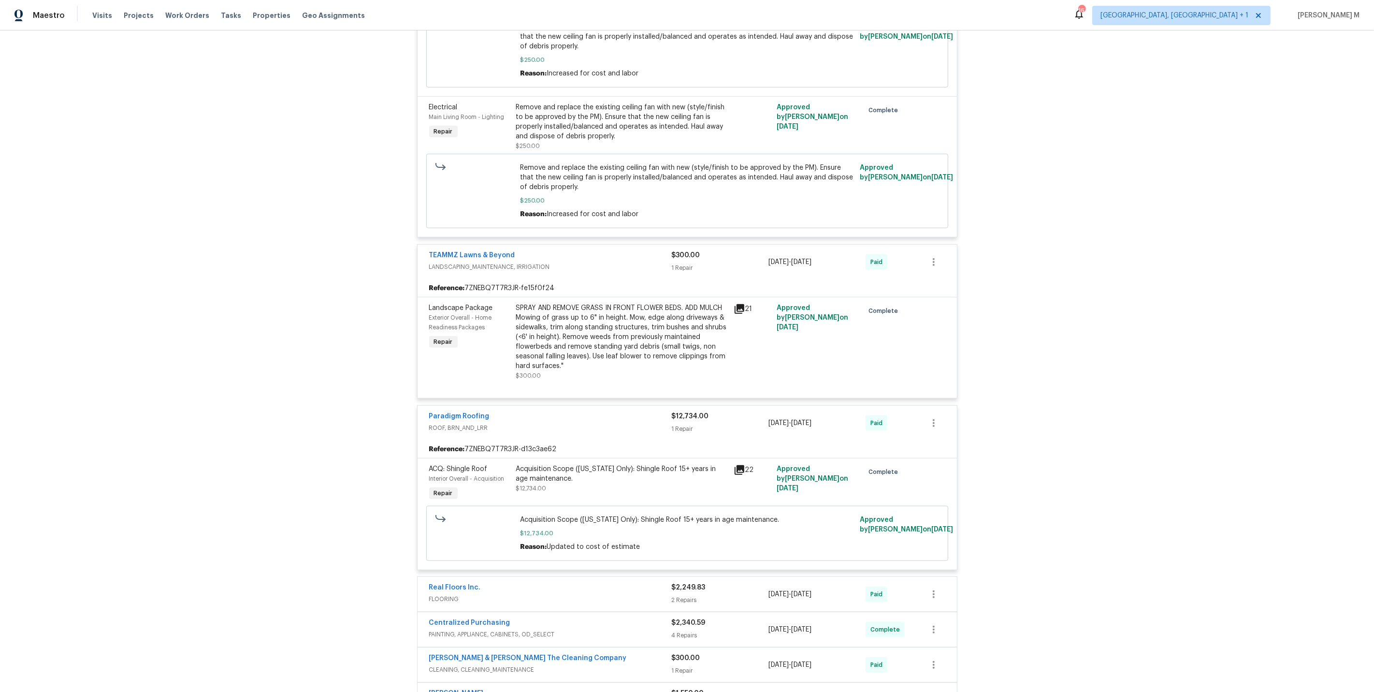
scroll to position [4944, 0]
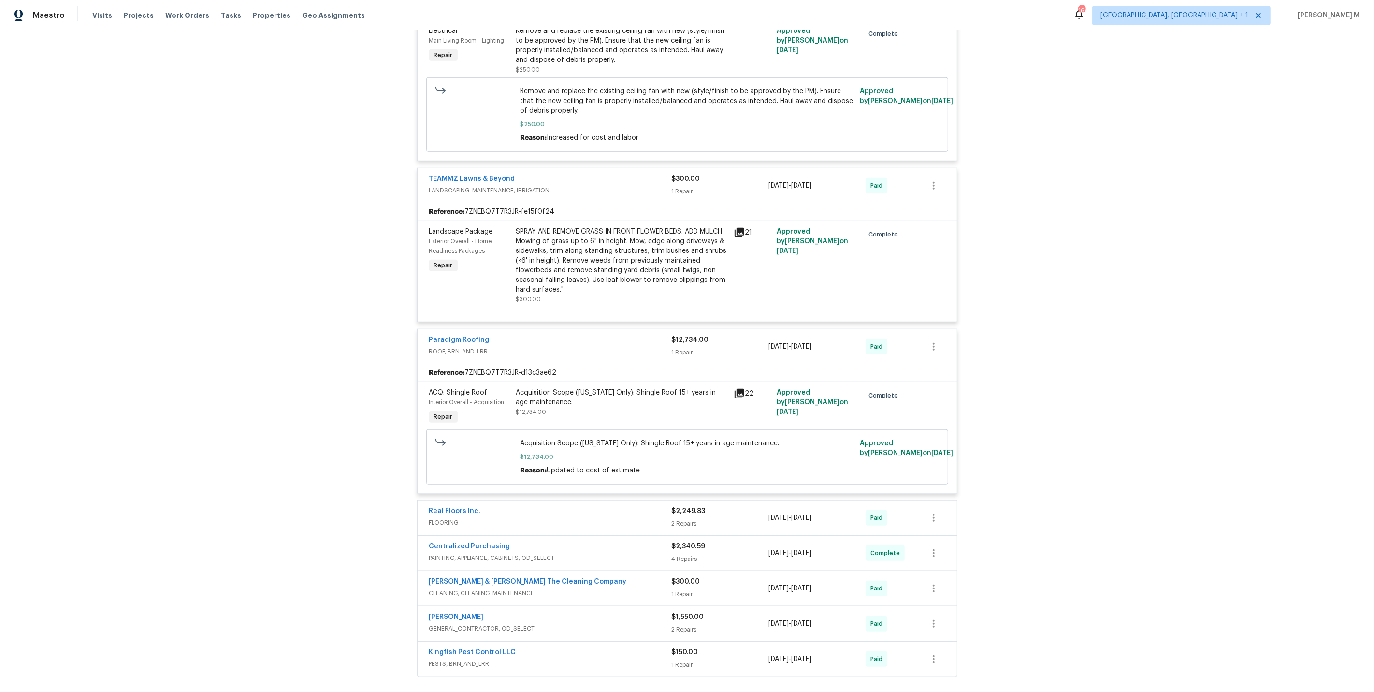
click at [440, 518] on span "FLOORING" at bounding box center [550, 523] width 243 height 10
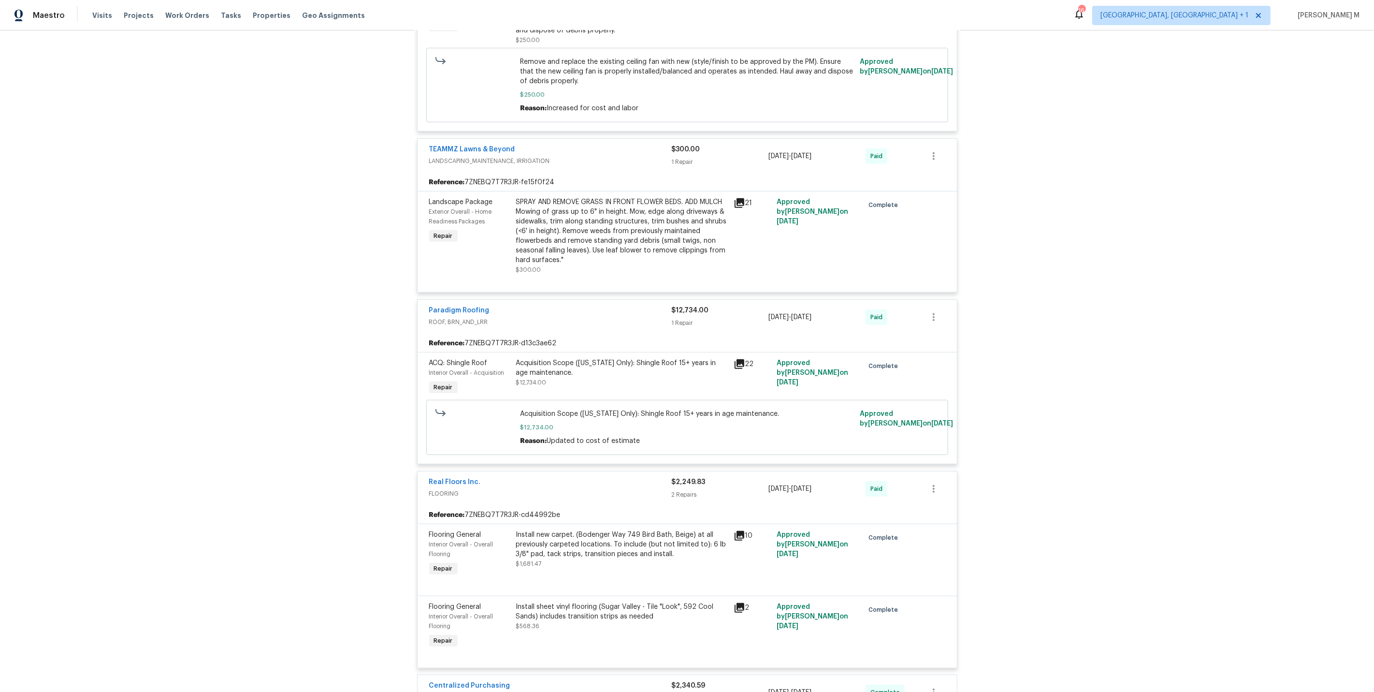
scroll to position [5111, 0]
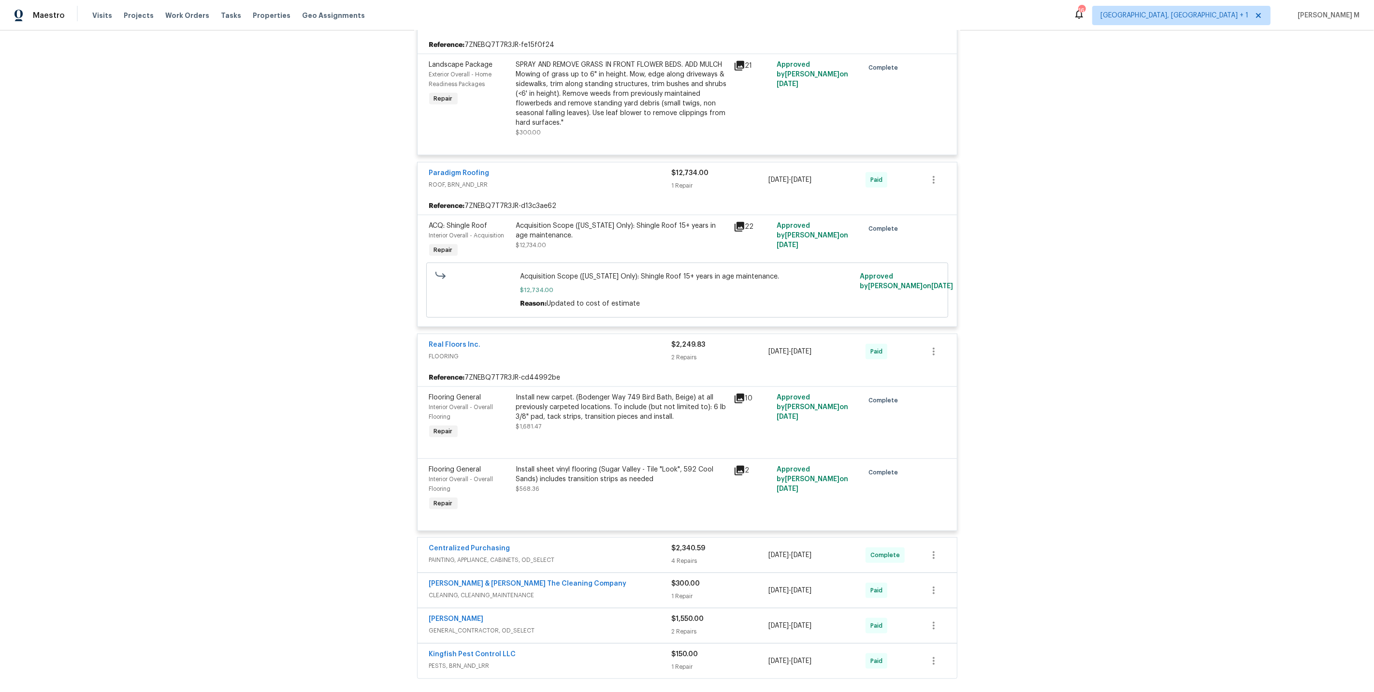
click at [483, 555] on span "PAINTING, APPLIANCE, CABINETS, OD_SELECT" at bounding box center [550, 560] width 243 height 10
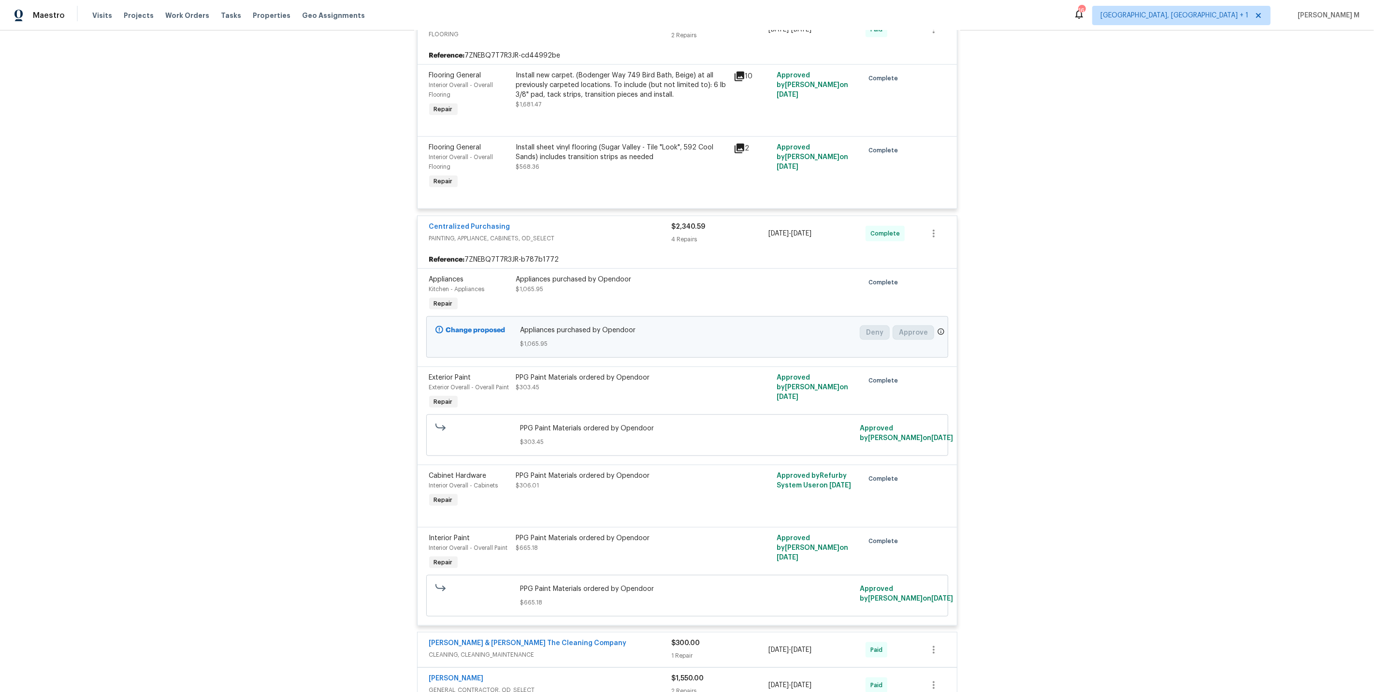
scroll to position [5483, 0]
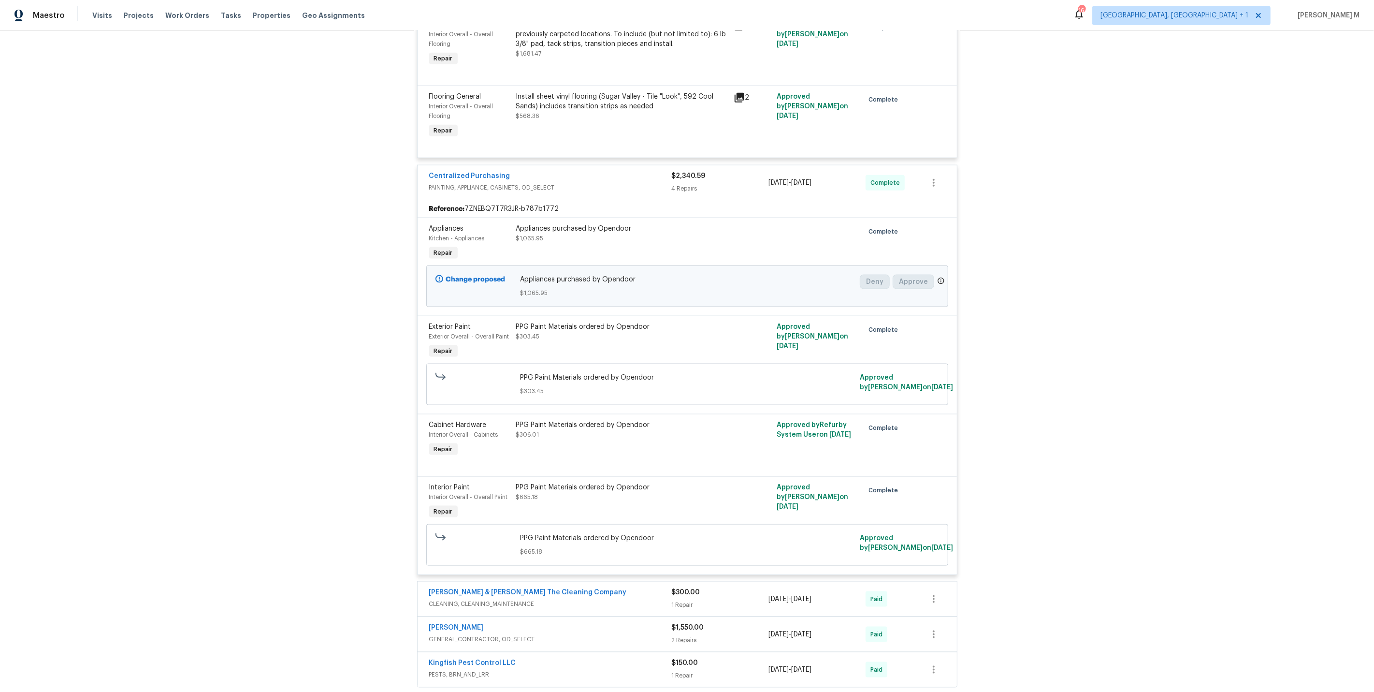
click at [481, 587] on div "Montalvo & Sangalang The Cleaning Company CLEANING, CLEANING_MAINTENANCE" at bounding box center [550, 598] width 243 height 23
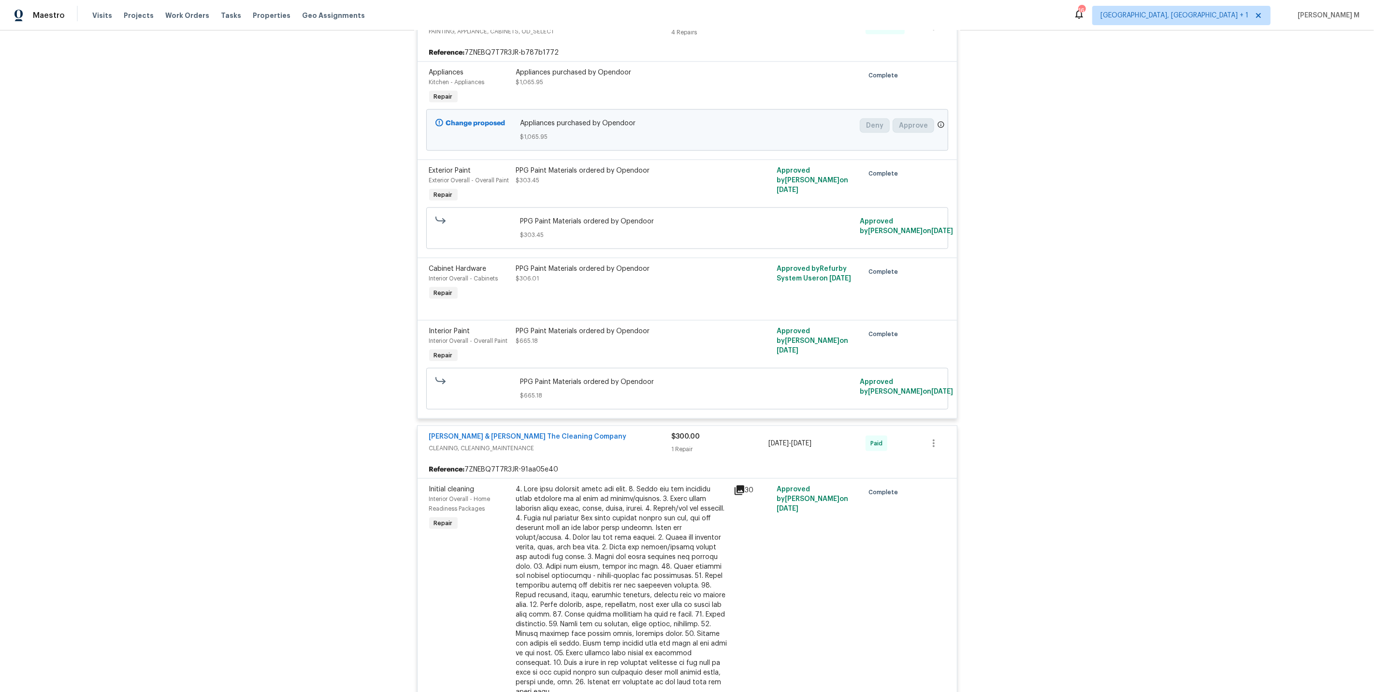
scroll to position [5734, 0]
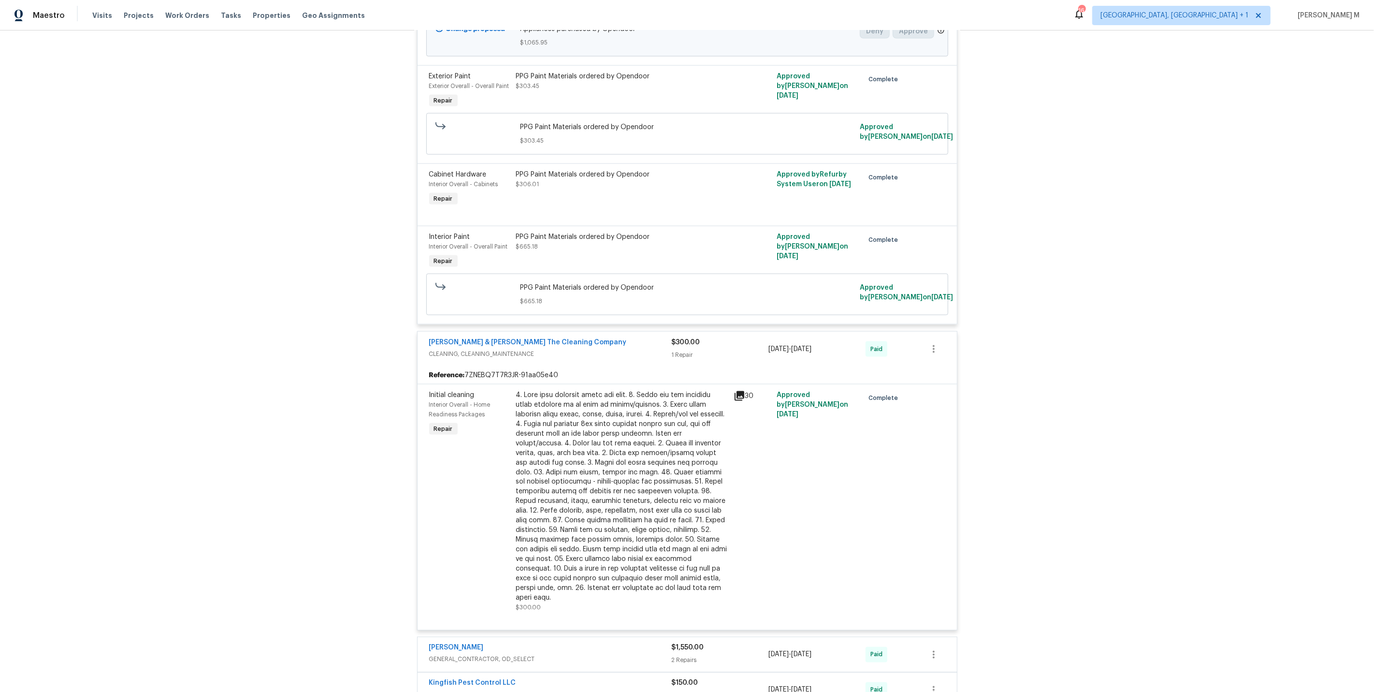
click at [429, 655] on span "GENERAL_CONTRACTOR, OD_SELECT" at bounding box center [550, 660] width 243 height 10
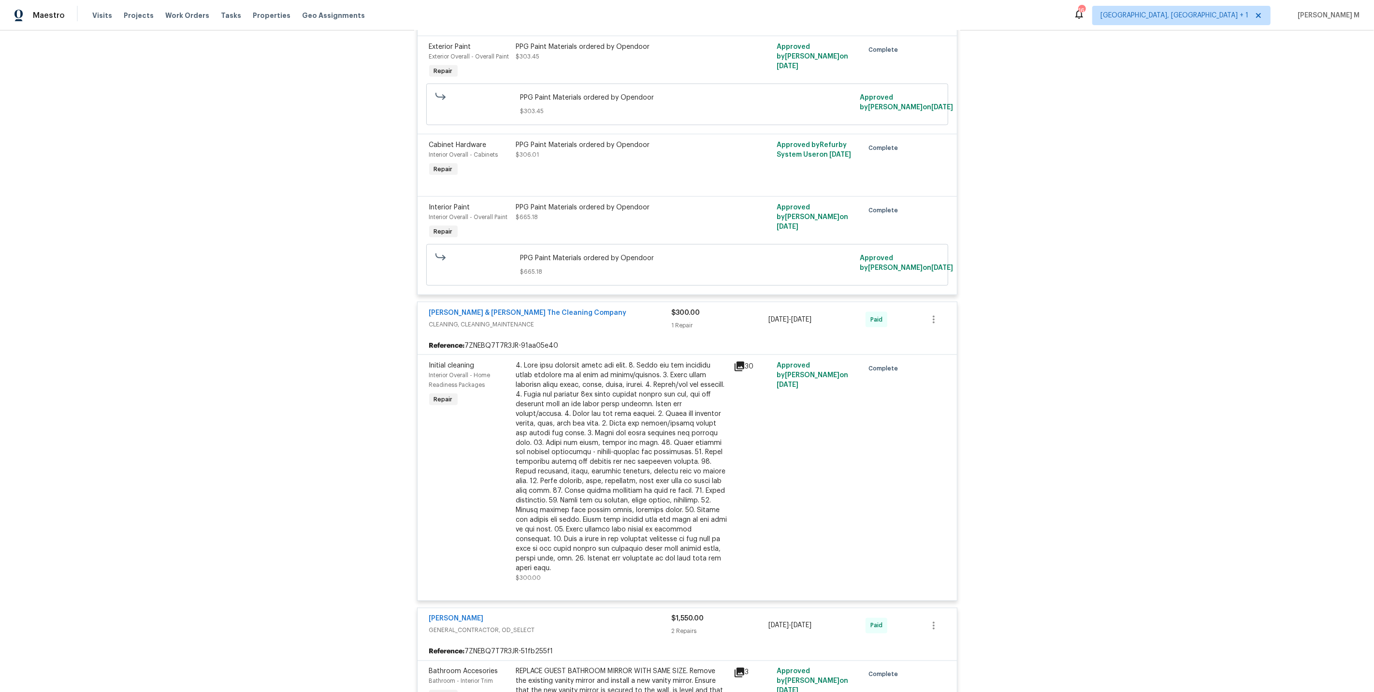
scroll to position [5919, 0]
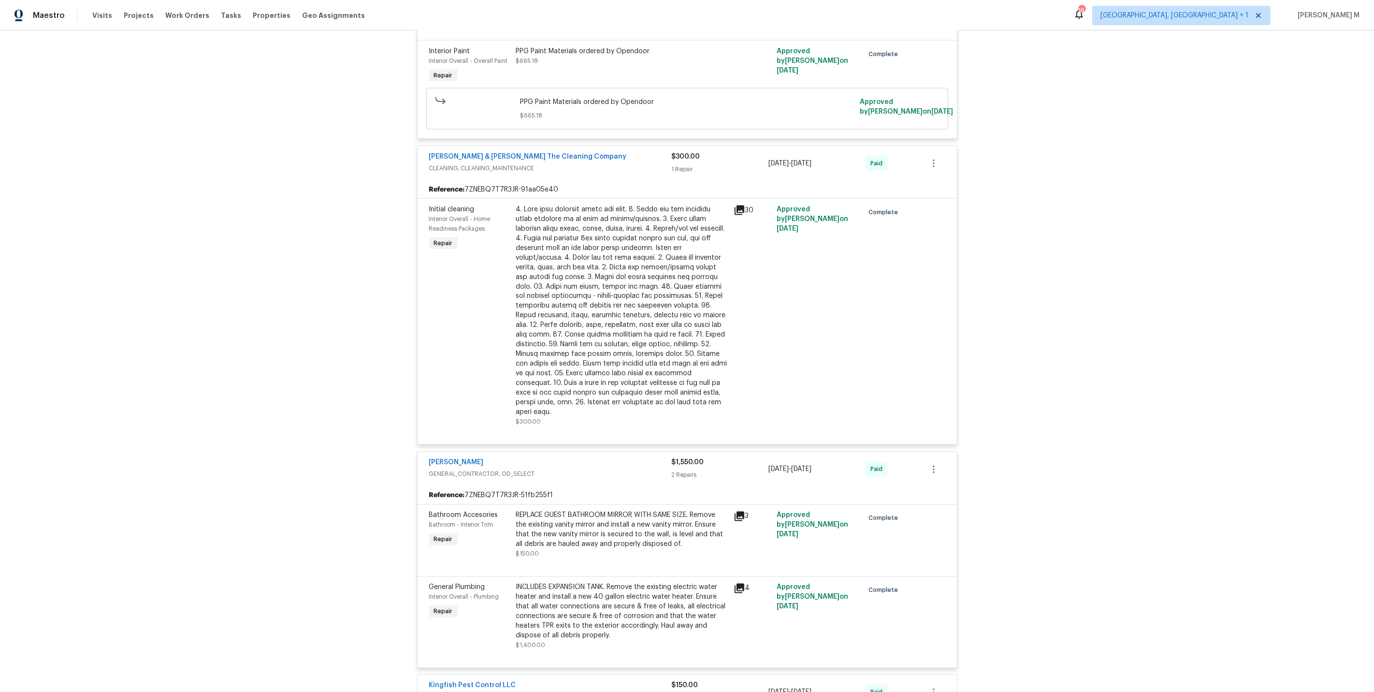
click at [484, 691] on span "PESTS, BRN_AND_LRR" at bounding box center [550, 697] width 243 height 10
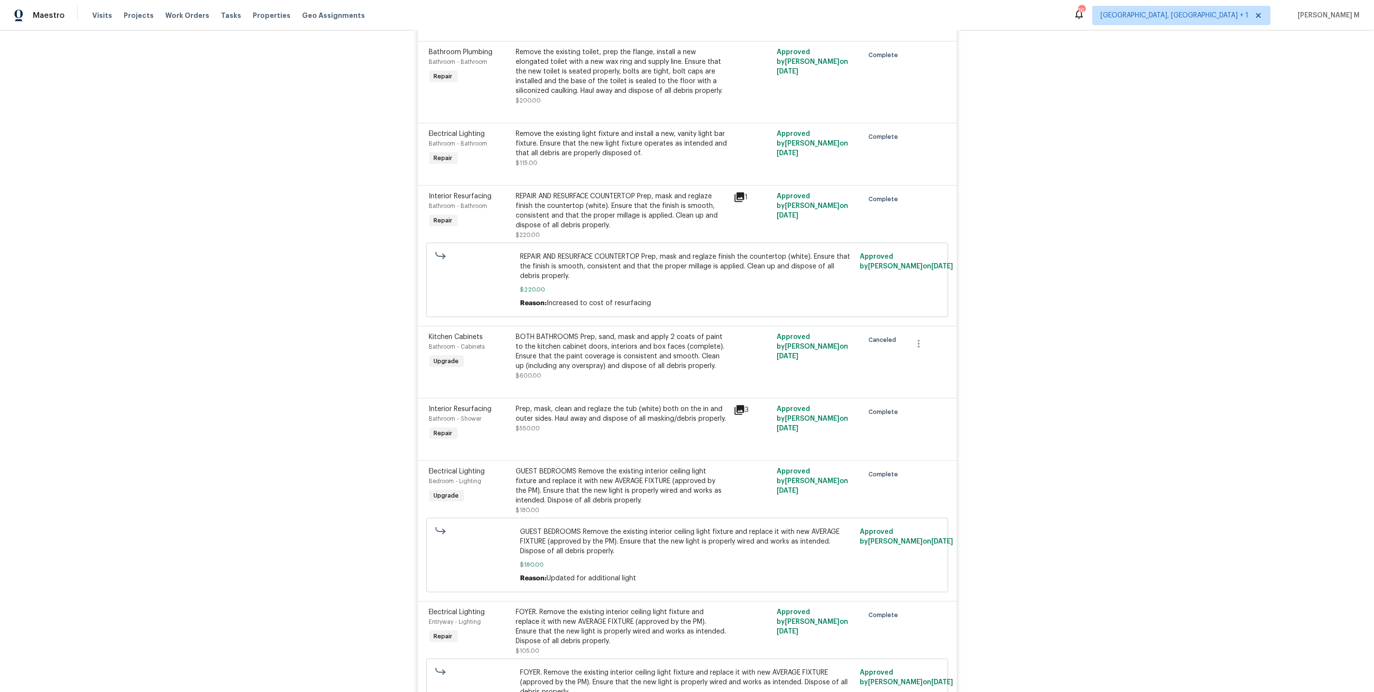
scroll to position [0, 0]
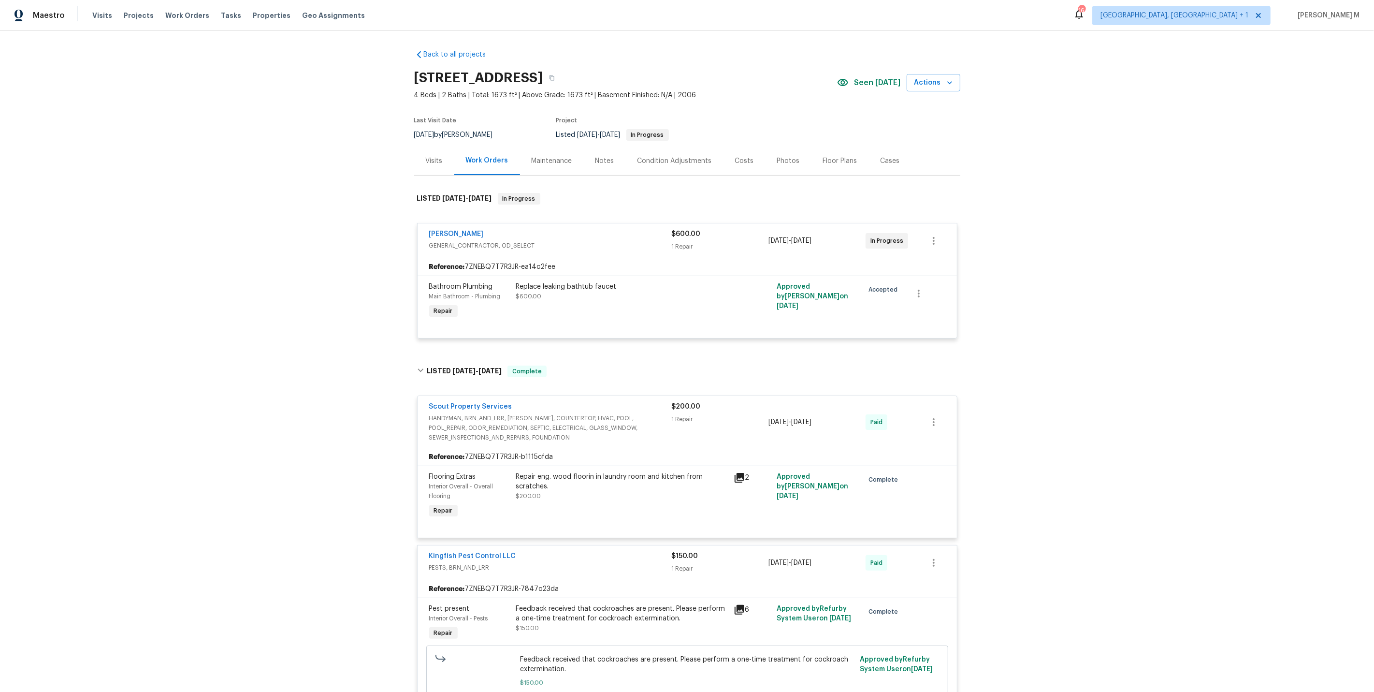
click at [442, 157] on div "Visits" at bounding box center [434, 160] width 40 height 29
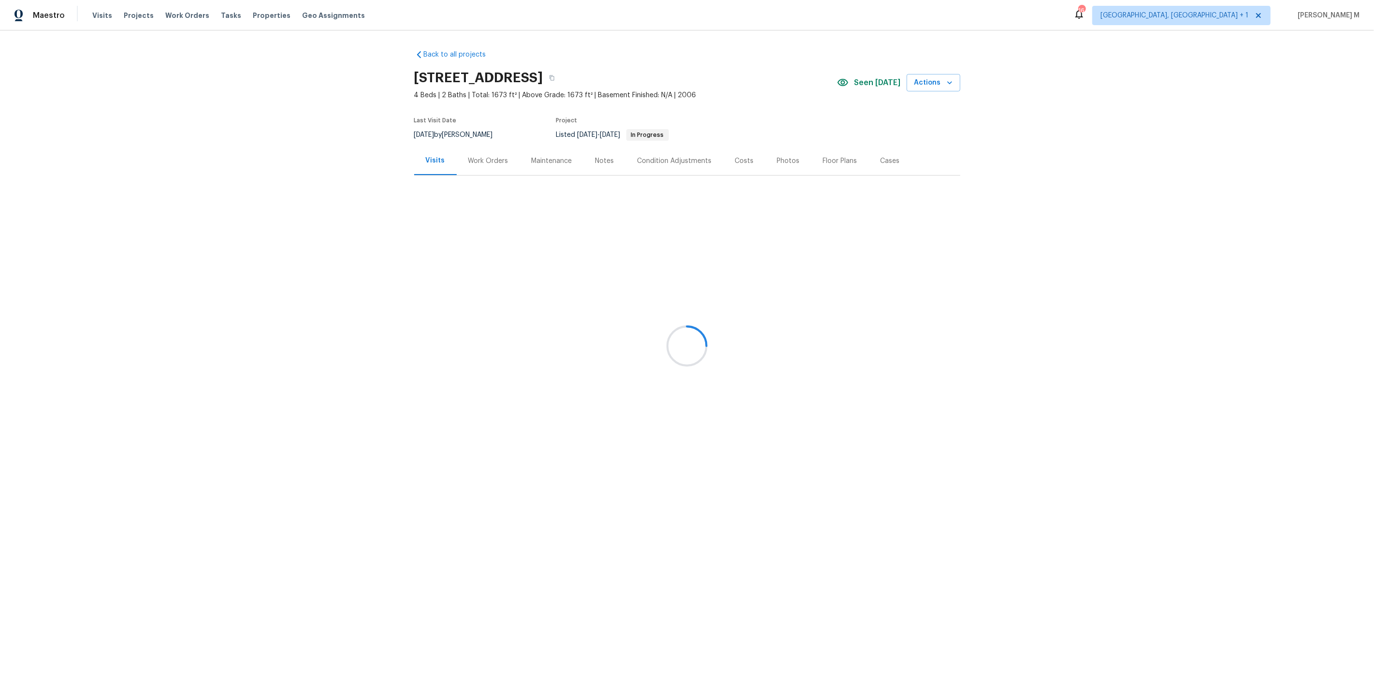
click at [472, 158] on div at bounding box center [687, 346] width 1374 height 692
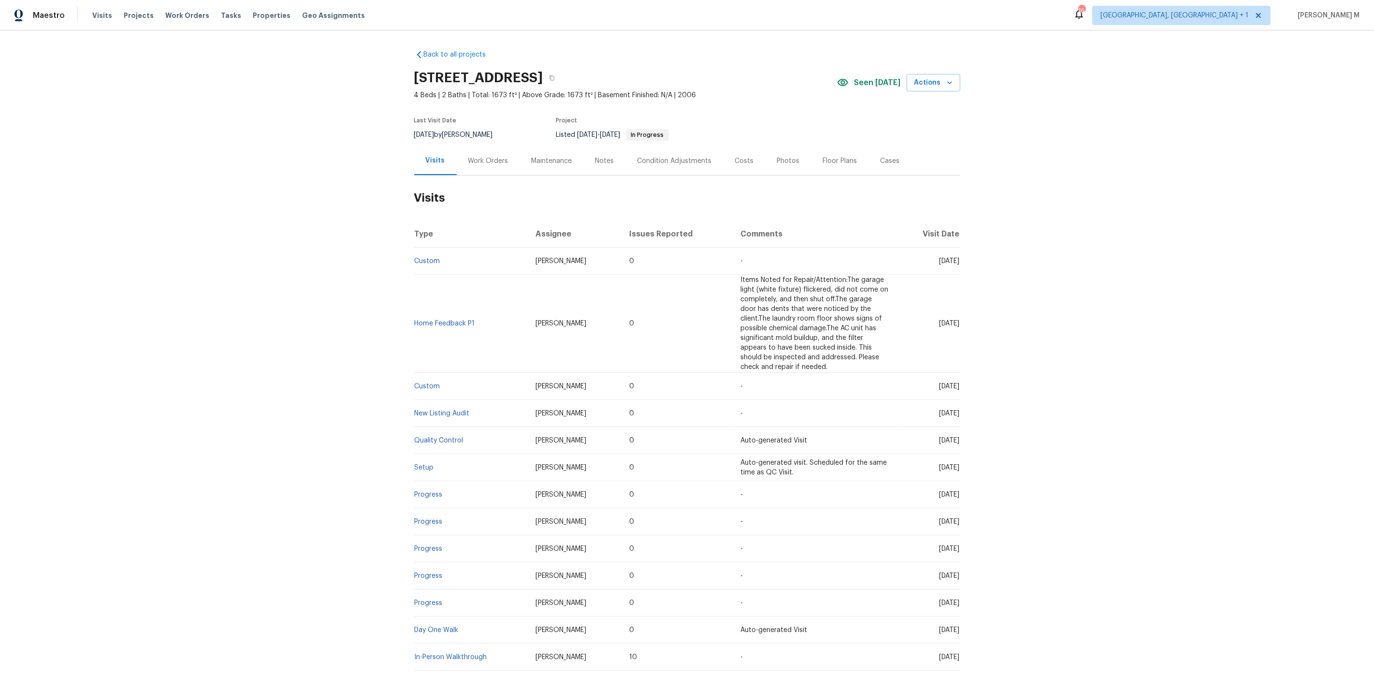
click at [479, 148] on div "Work Orders" at bounding box center [488, 160] width 63 height 29
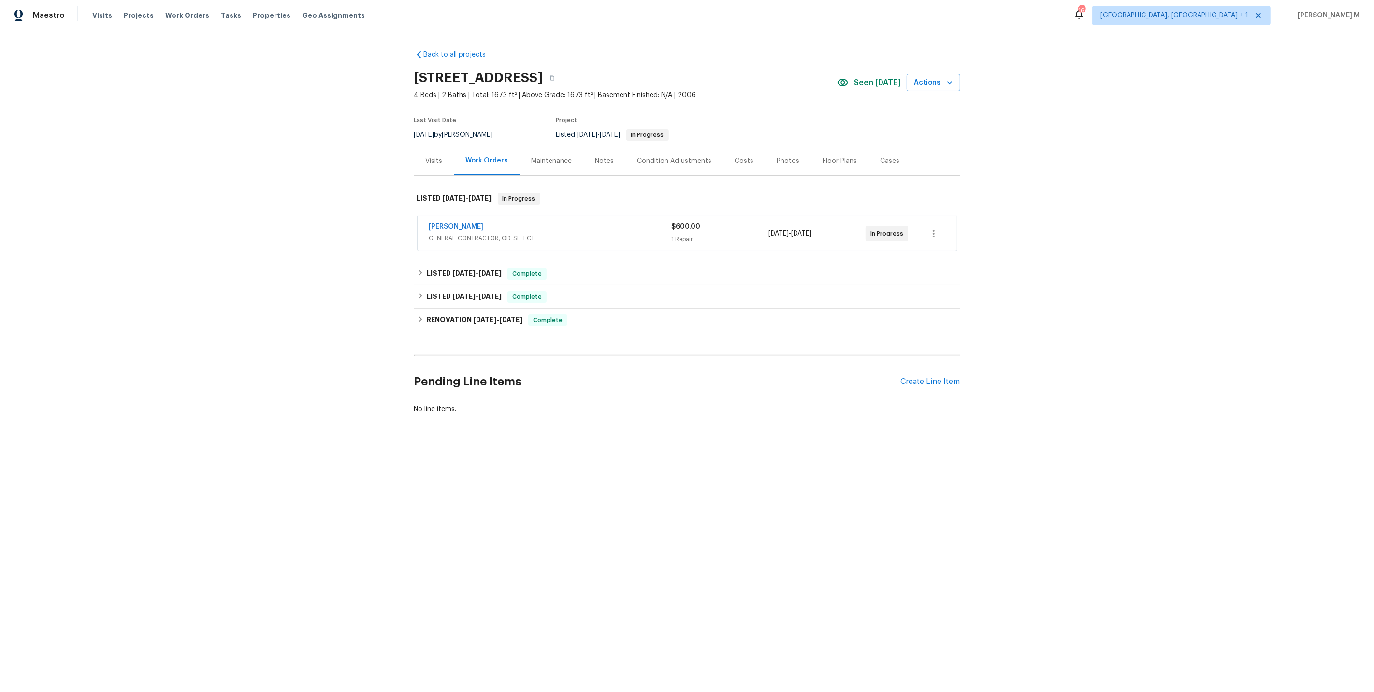
click at [450, 237] on span "GENERAL_CONTRACTOR, OD_SELECT" at bounding box center [550, 239] width 243 height 10
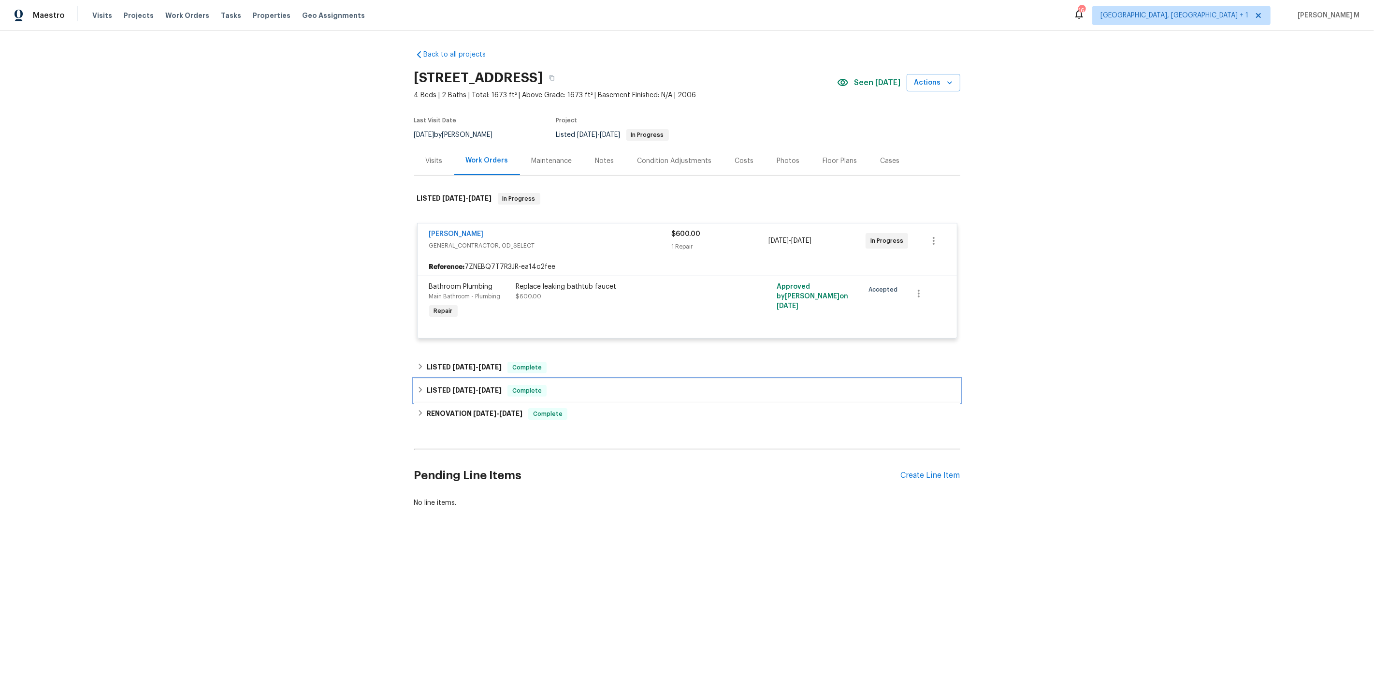
click at [467, 379] on div "LISTED 8/22/25 - 8/23/25 Complete" at bounding box center [687, 390] width 546 height 23
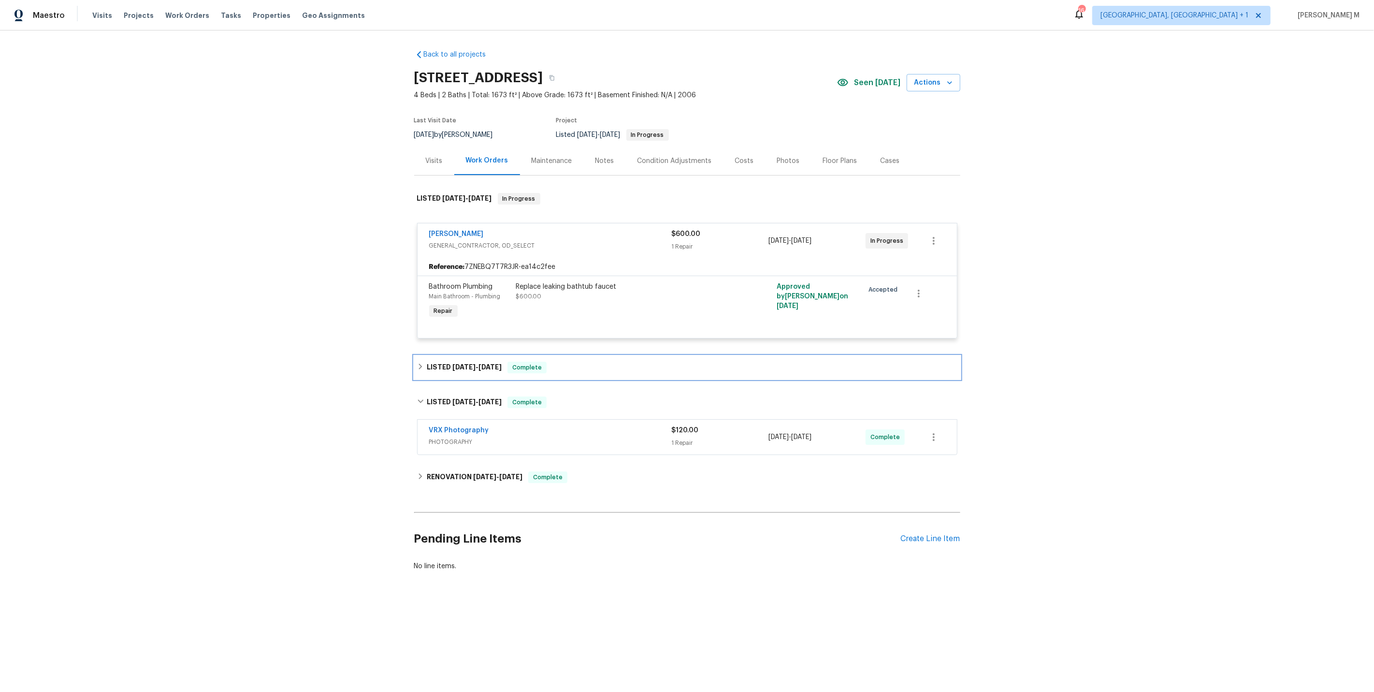
click at [482, 364] on span "8/28/25" at bounding box center [490, 367] width 23 height 7
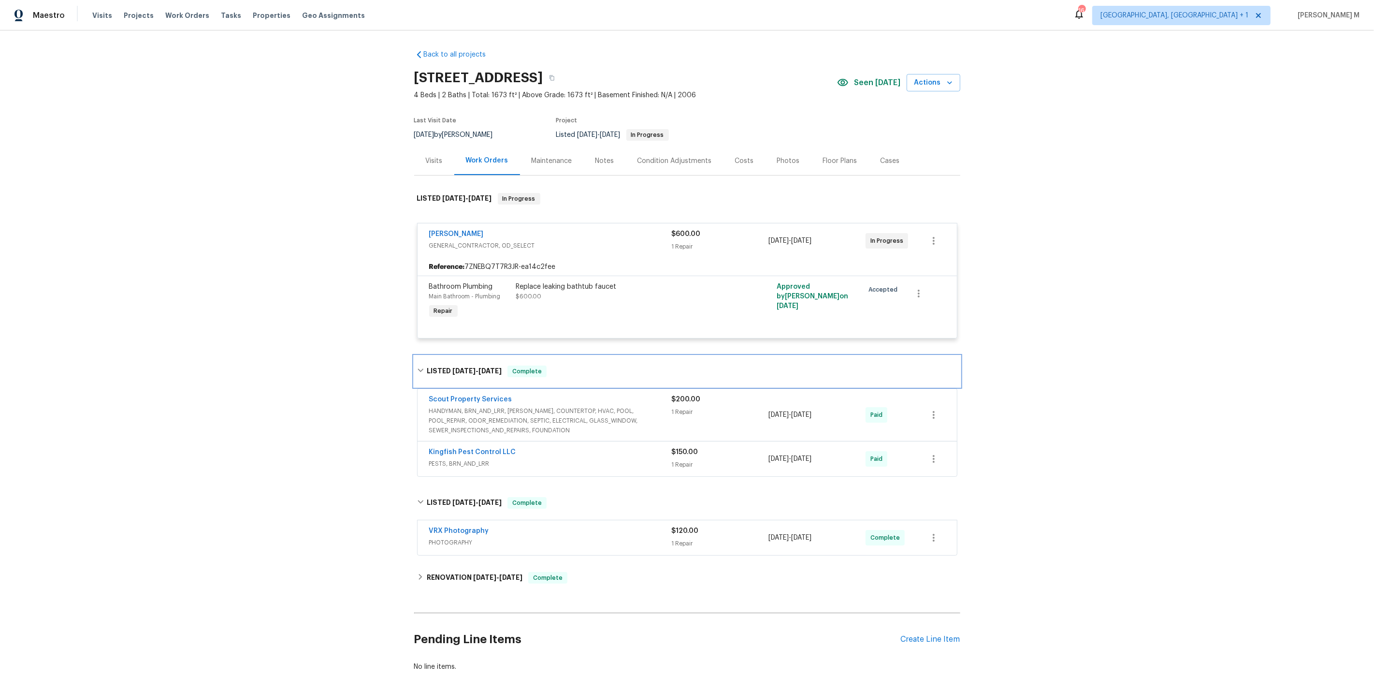
scroll to position [28, 0]
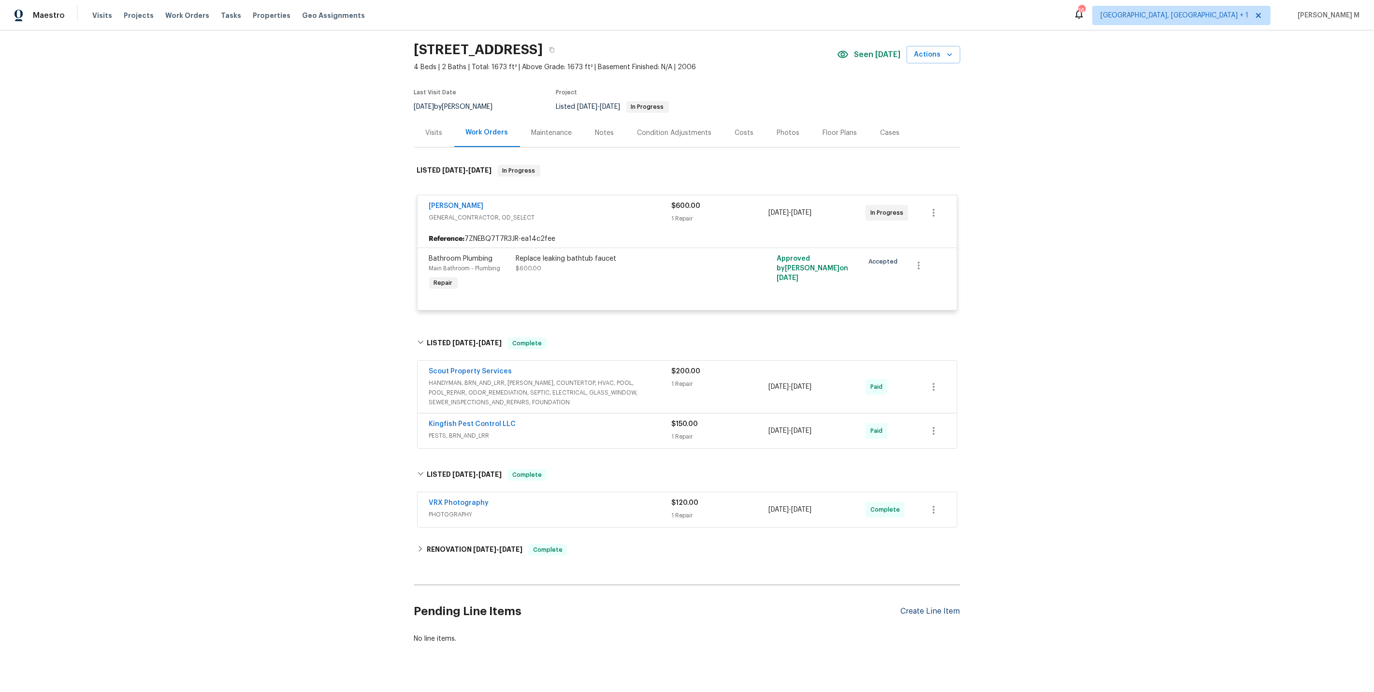
click at [915, 607] on div "Create Line Item" at bounding box center [930, 611] width 59 height 9
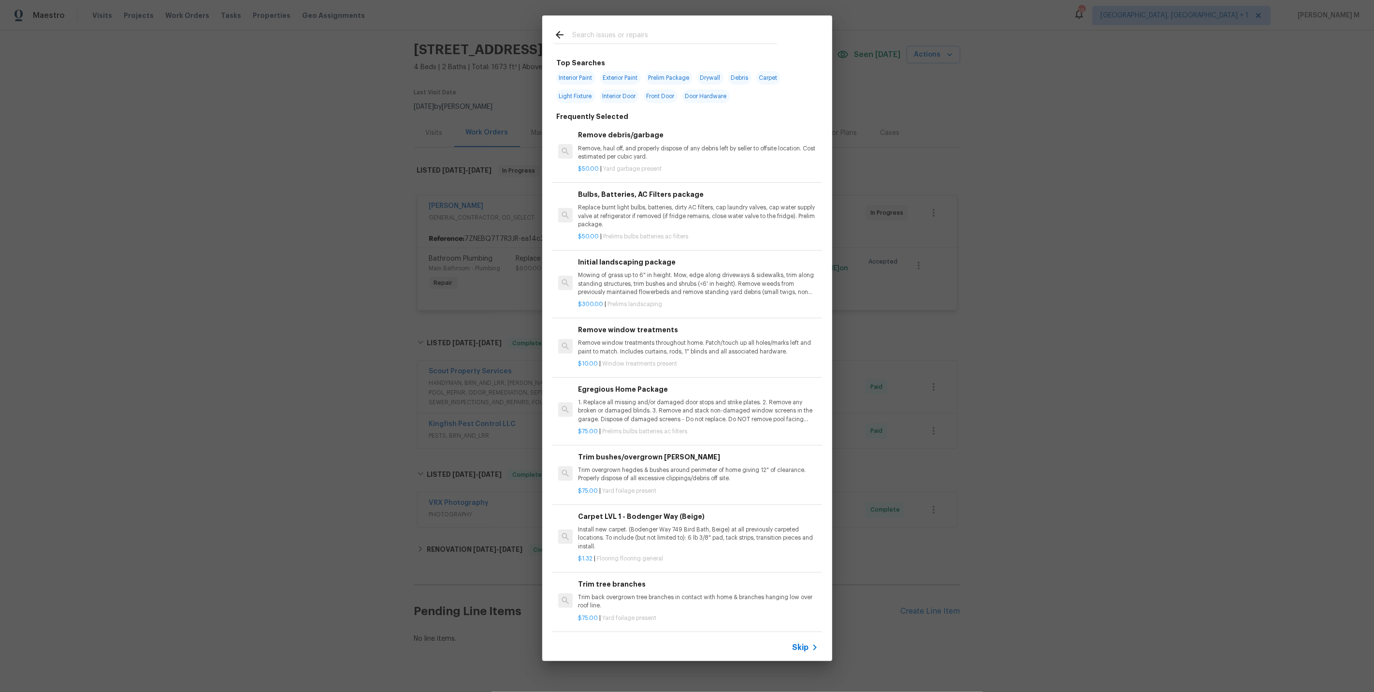
click at [791, 647] on div "Skip" at bounding box center [687, 647] width 290 height 27
click at [813, 654] on div "Skip" at bounding box center [687, 647] width 290 height 27
click at [804, 652] on span "Skip" at bounding box center [801, 648] width 16 height 10
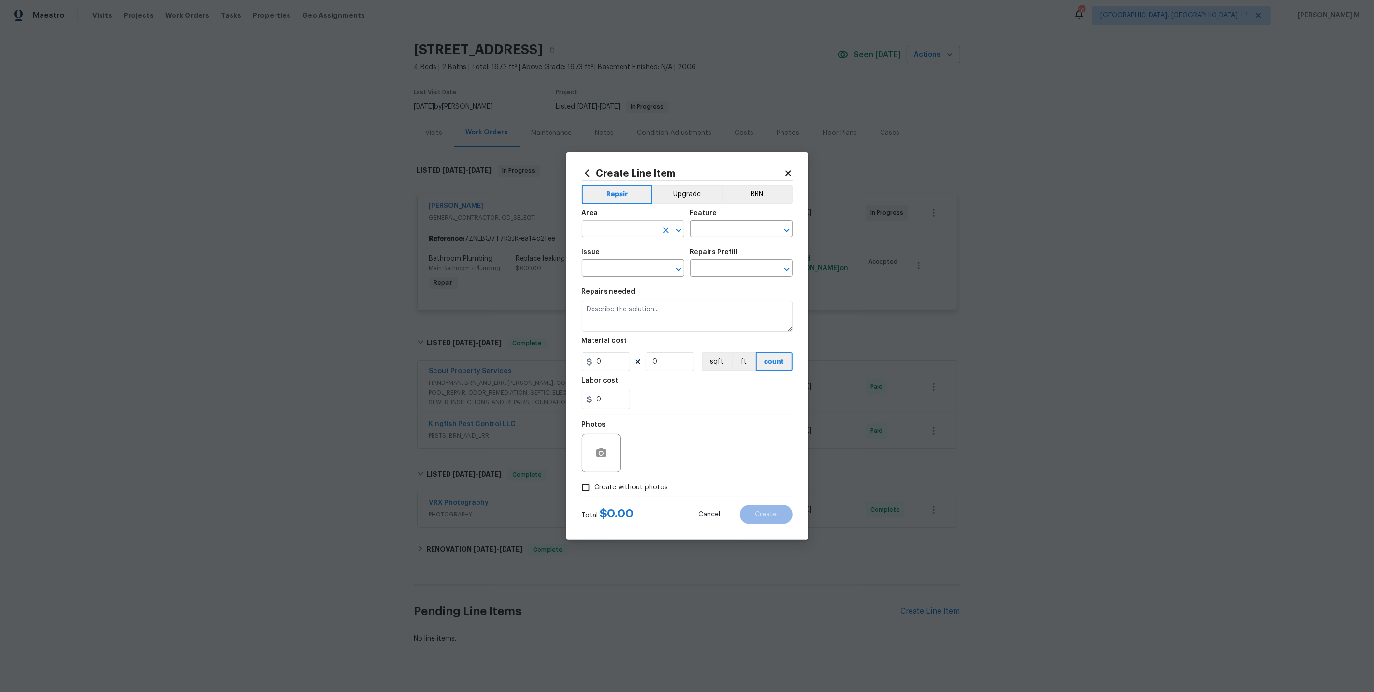
click at [609, 233] on input "text" at bounding box center [619, 229] width 75 height 15
click at [617, 269] on li "Interior Overall" at bounding box center [632, 271] width 103 height 16
type input "Interior Overall"
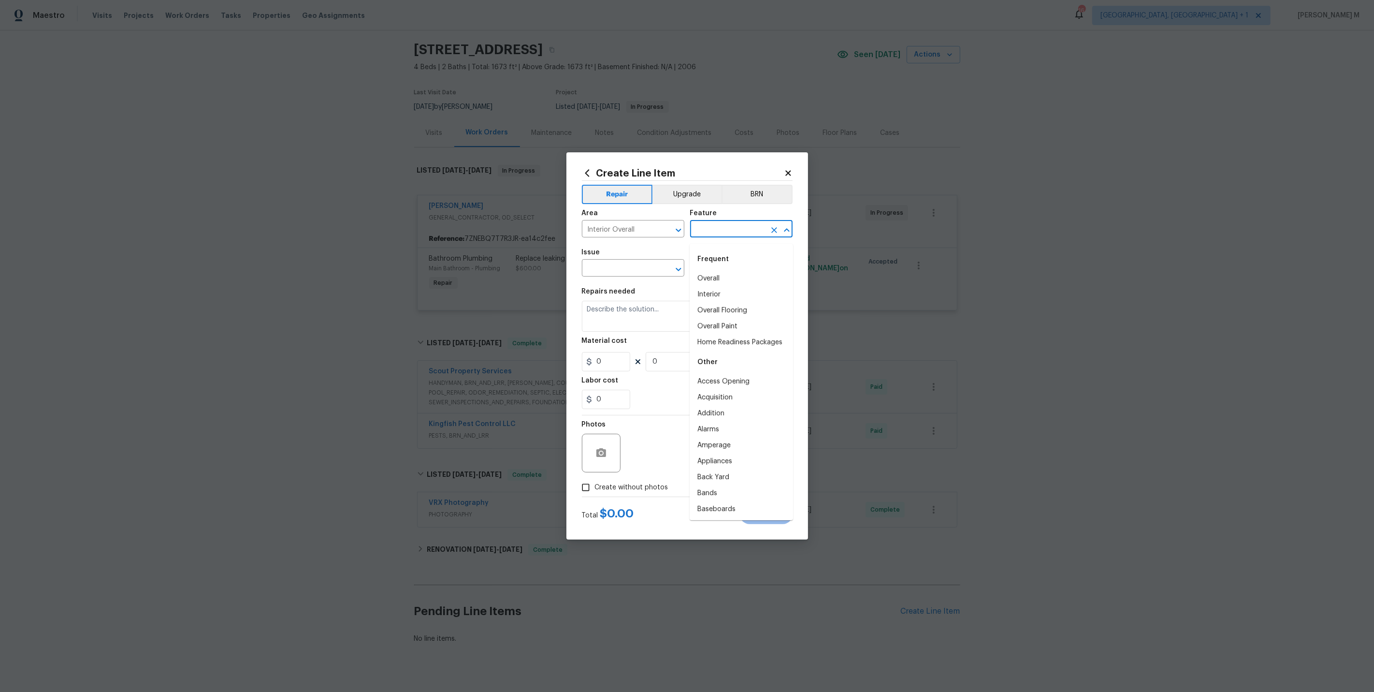
click at [715, 227] on input "text" at bounding box center [727, 229] width 75 height 15
click at [696, 284] on li "Doors" at bounding box center [741, 279] width 103 height 16
type input "Doors"
click at [655, 284] on section "Repairs needed Material cost 0 0 sqft ft count Labor cost 0" at bounding box center [687, 348] width 211 height 132
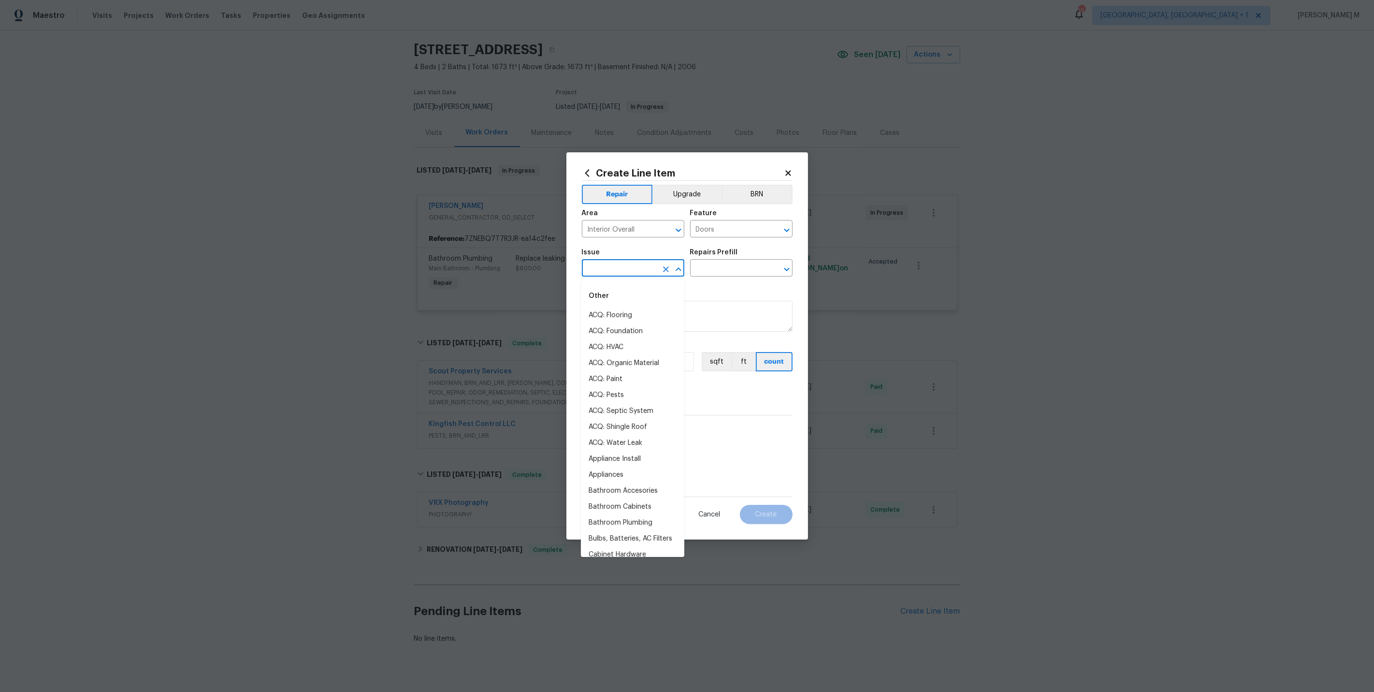
click at [642, 268] on input "text" at bounding box center [619, 269] width 75 height 15
click at [628, 454] on li "Interior Door Hardware" at bounding box center [632, 459] width 103 height 16
type input "Interior Door Hardware"
click at [713, 279] on div "Issue Interior Door Hardware ​ Repairs Prefill ​" at bounding box center [687, 262] width 211 height 39
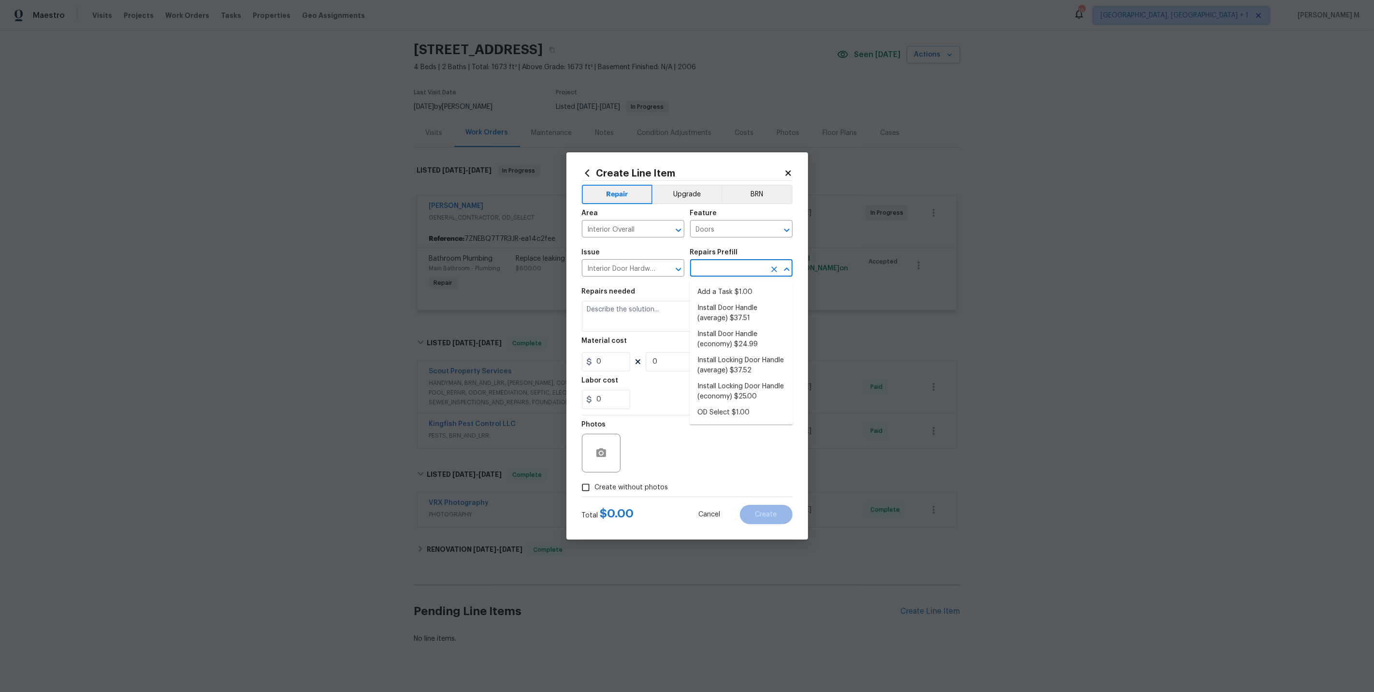
click at [715, 277] on input "text" at bounding box center [727, 269] width 75 height 15
click at [715, 292] on li "Add a Task $1.00" at bounding box center [741, 292] width 103 height 16
type input "Interior Door"
type input "Add a Task $1.00"
type textarea "HPM to detail"
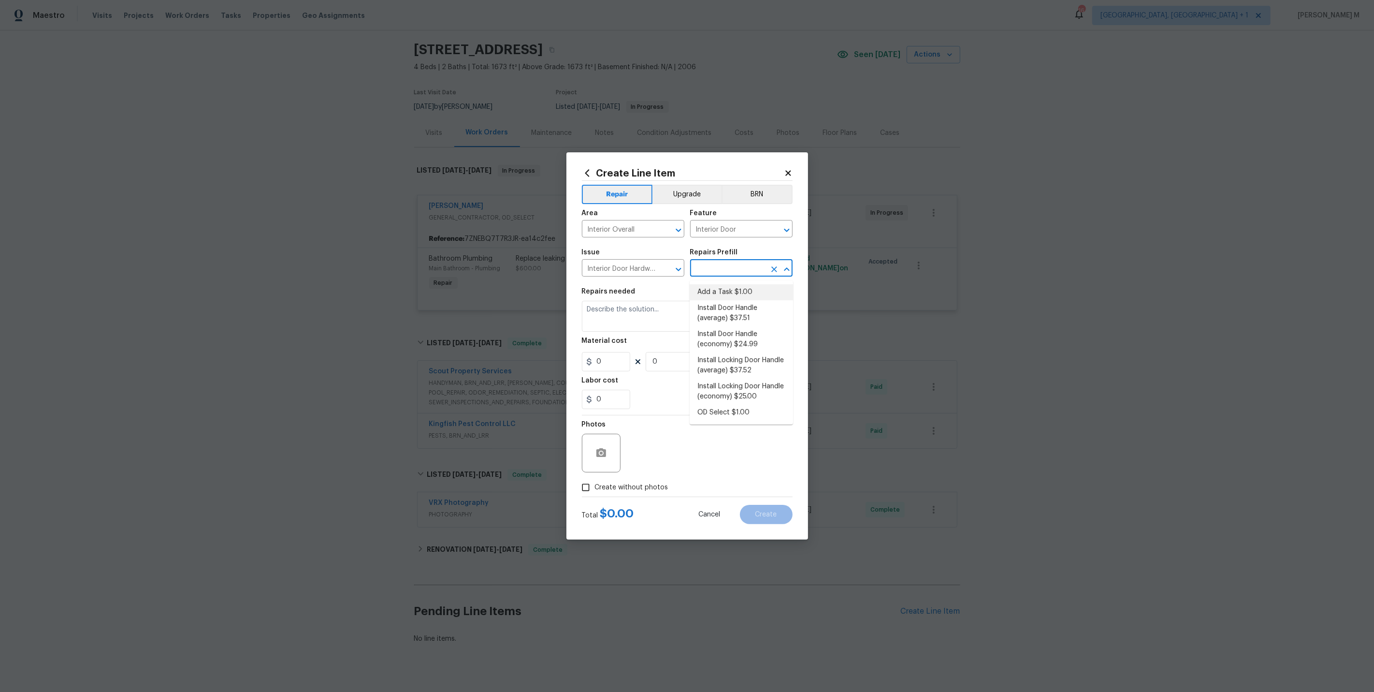
type input "1"
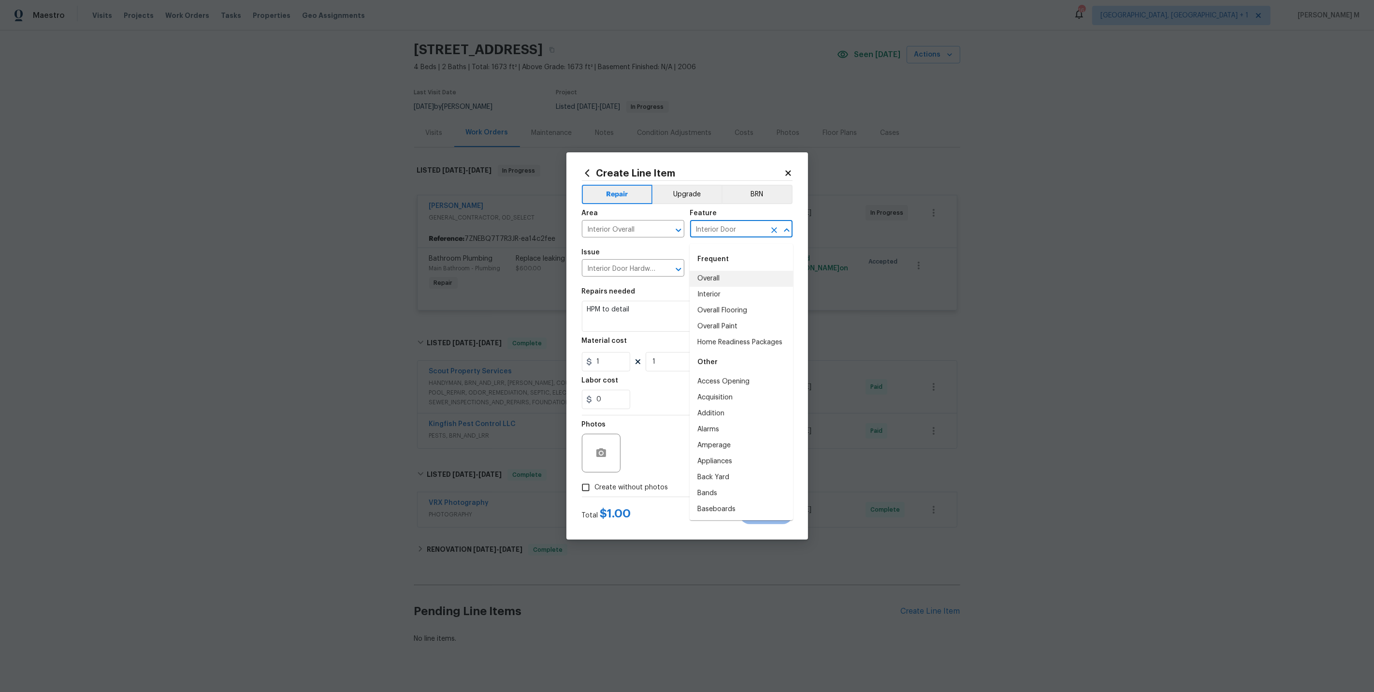
click at [724, 234] on input "Interior Door" at bounding box center [727, 229] width 75 height 15
click at [617, 269] on input "Interior Door Hardware" at bounding box center [619, 269] width 75 height 15
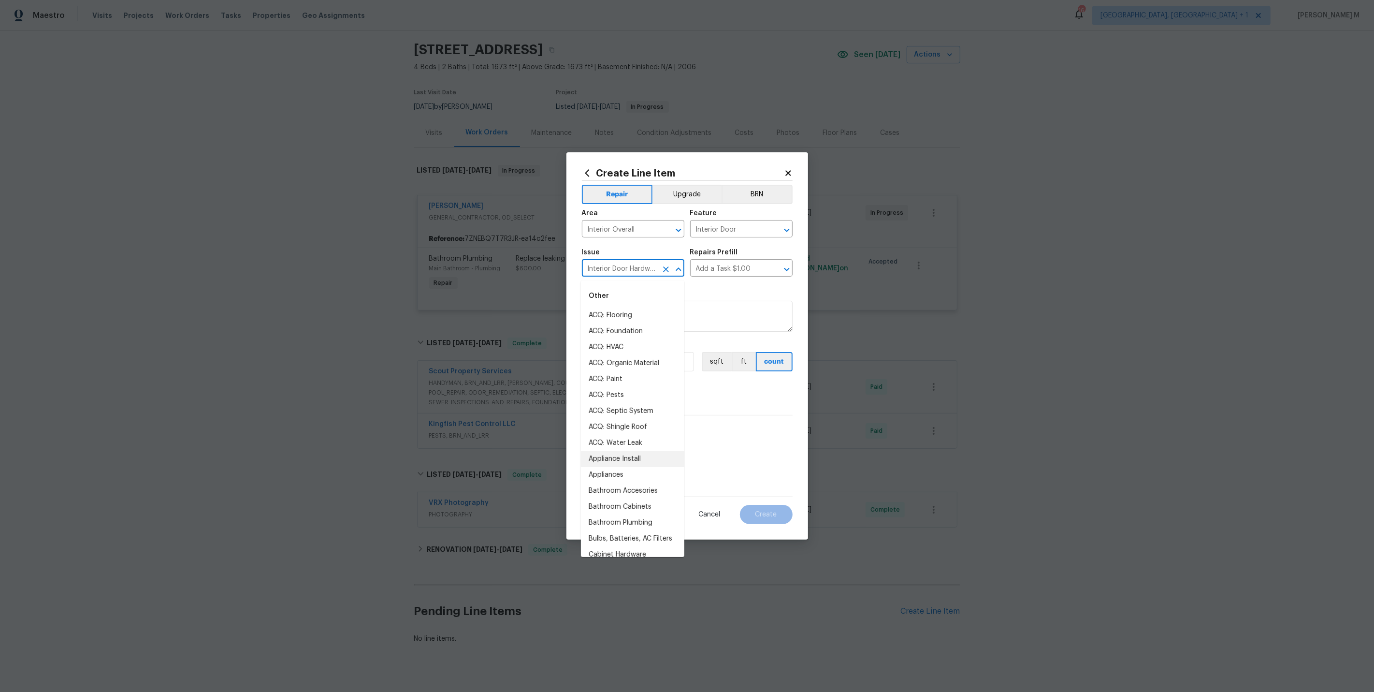
click at [617, 269] on input "Interior Door Hardware" at bounding box center [619, 269] width 75 height 15
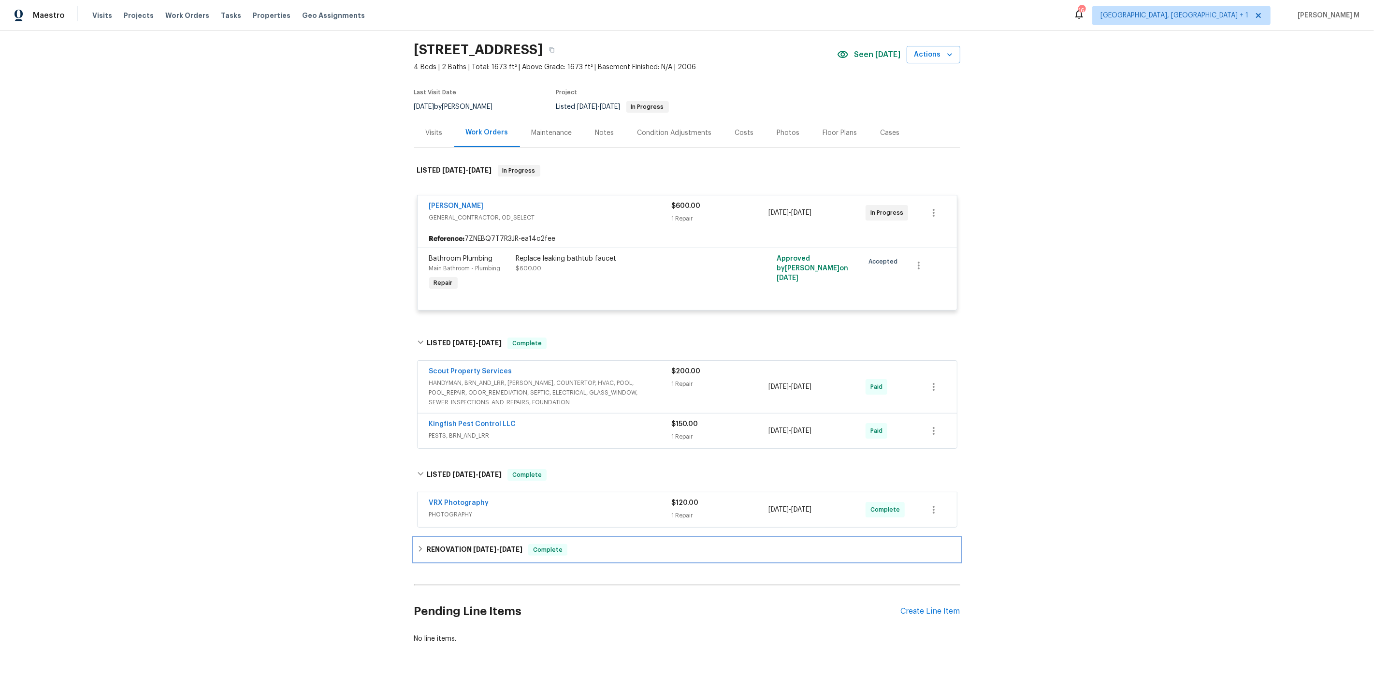
click at [464, 544] on h6 "RENOVATION 7/30/25 - 8/18/25" at bounding box center [475, 550] width 96 height 12
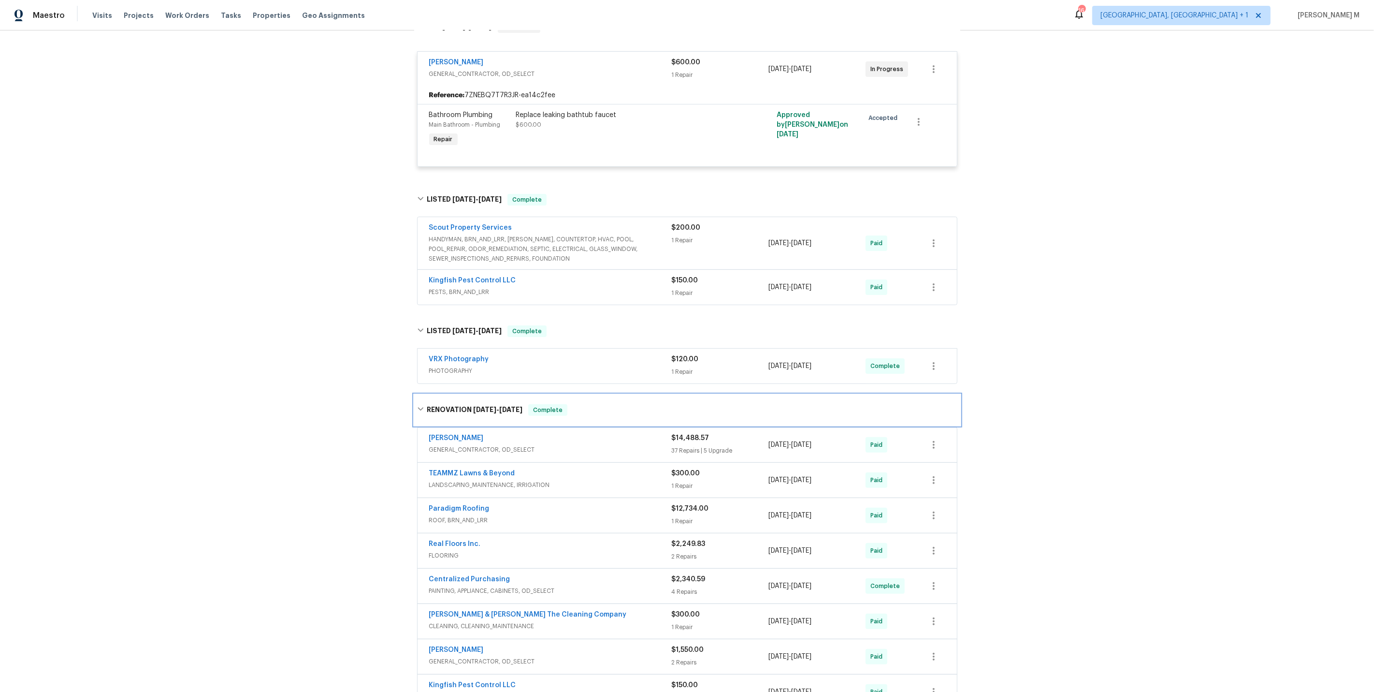
scroll to position [312, 0]
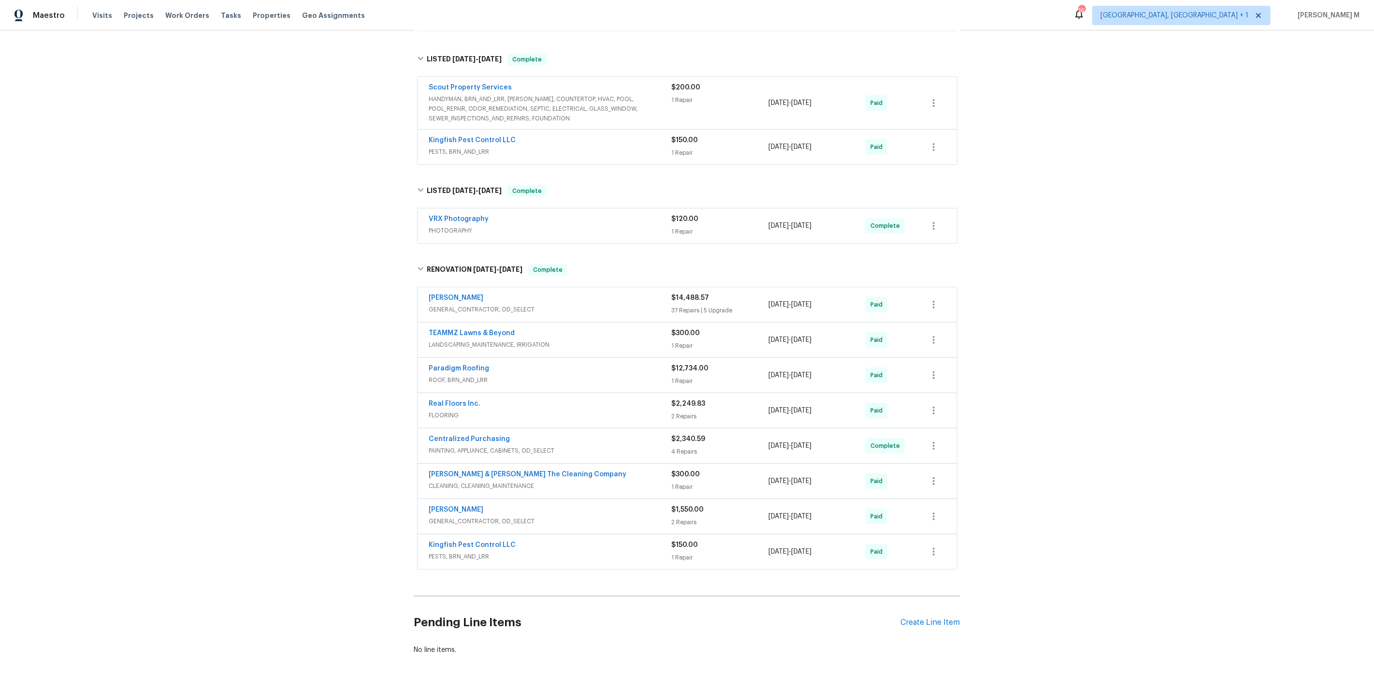
click at [481, 305] on span "GENERAL_CONTRACTOR, OD_SELECT" at bounding box center [550, 310] width 243 height 10
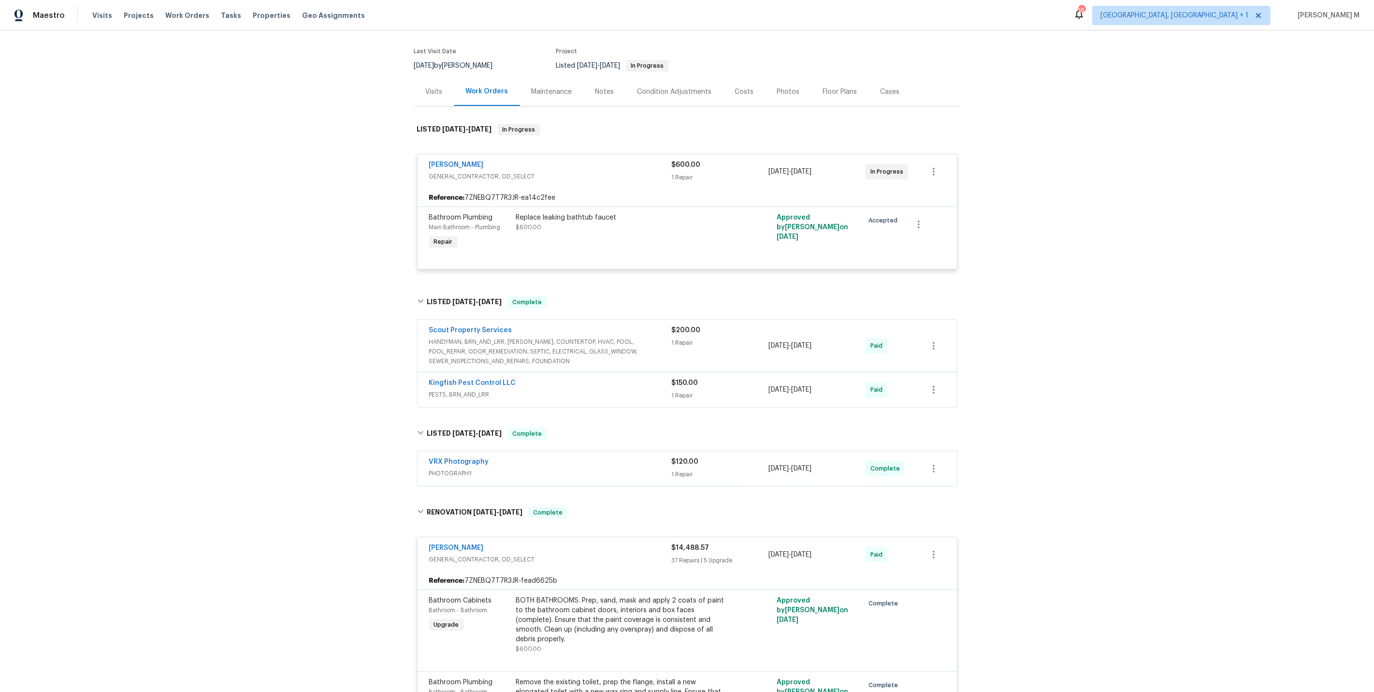
scroll to position [0, 0]
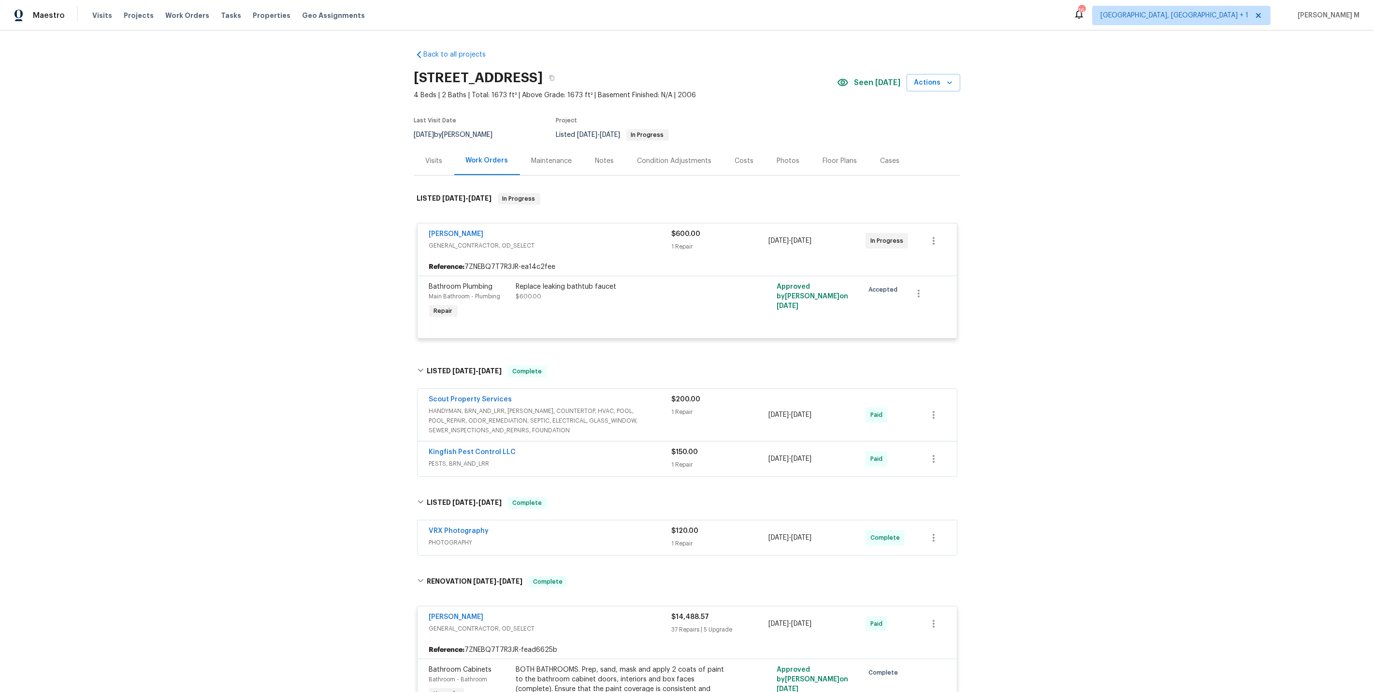
click at [1067, 151] on div "Back to all projects 11563 Oak Meadow Ln, Jacksonville, FL 32218 4 Beds | 2 Bat…" at bounding box center [687, 360] width 1374 height 661
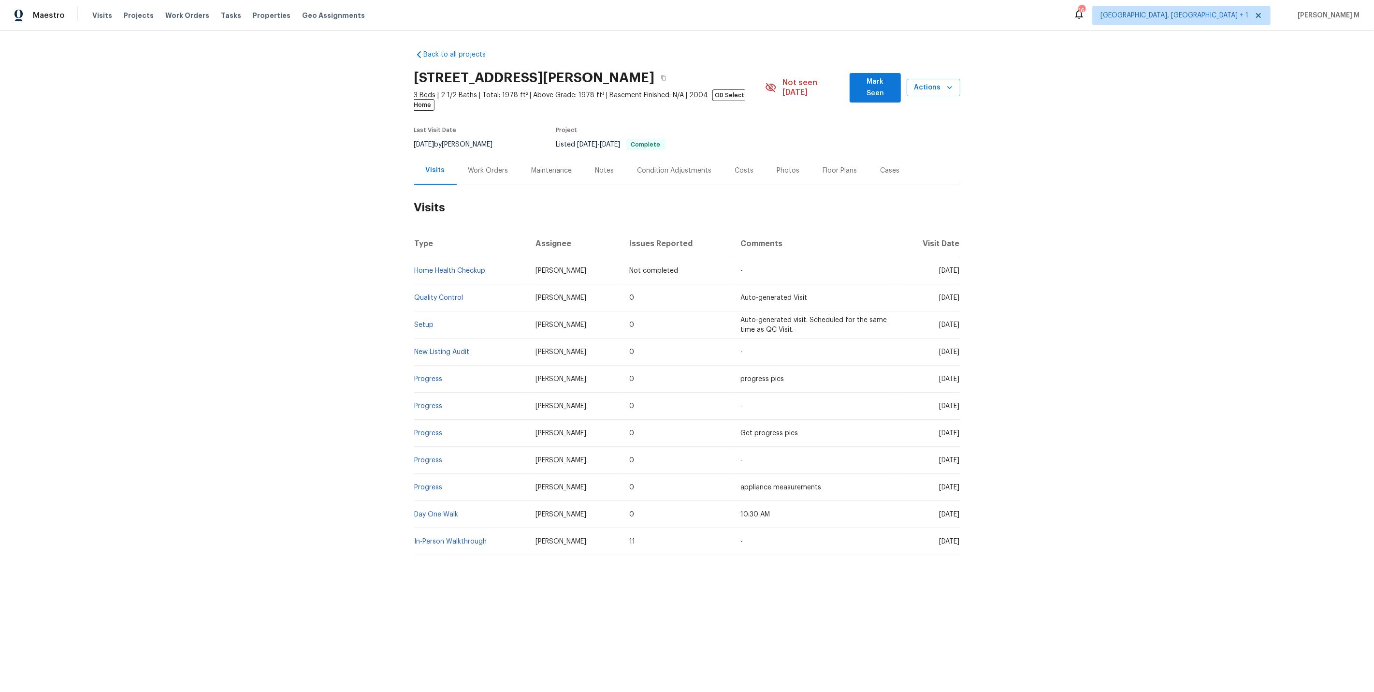
click at [484, 161] on div "Work Orders" at bounding box center [488, 170] width 63 height 29
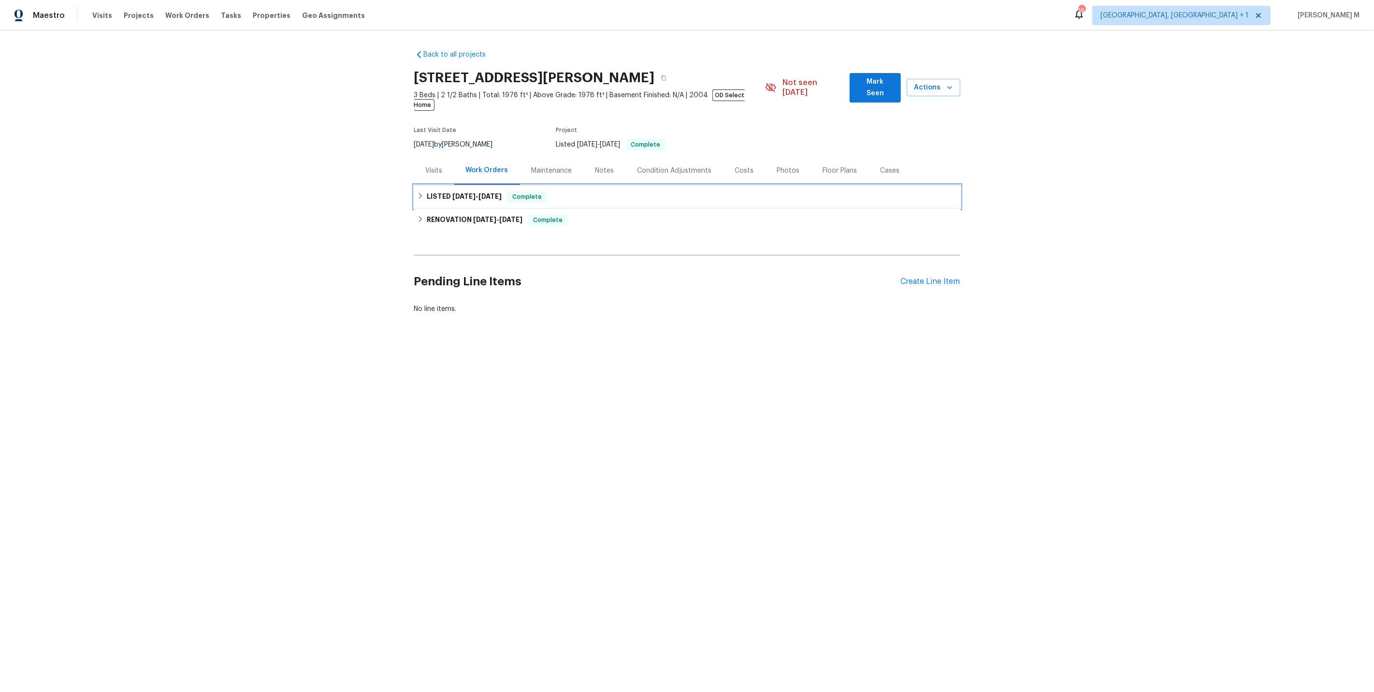
click at [472, 193] on span "[DATE]" at bounding box center [464, 196] width 23 height 7
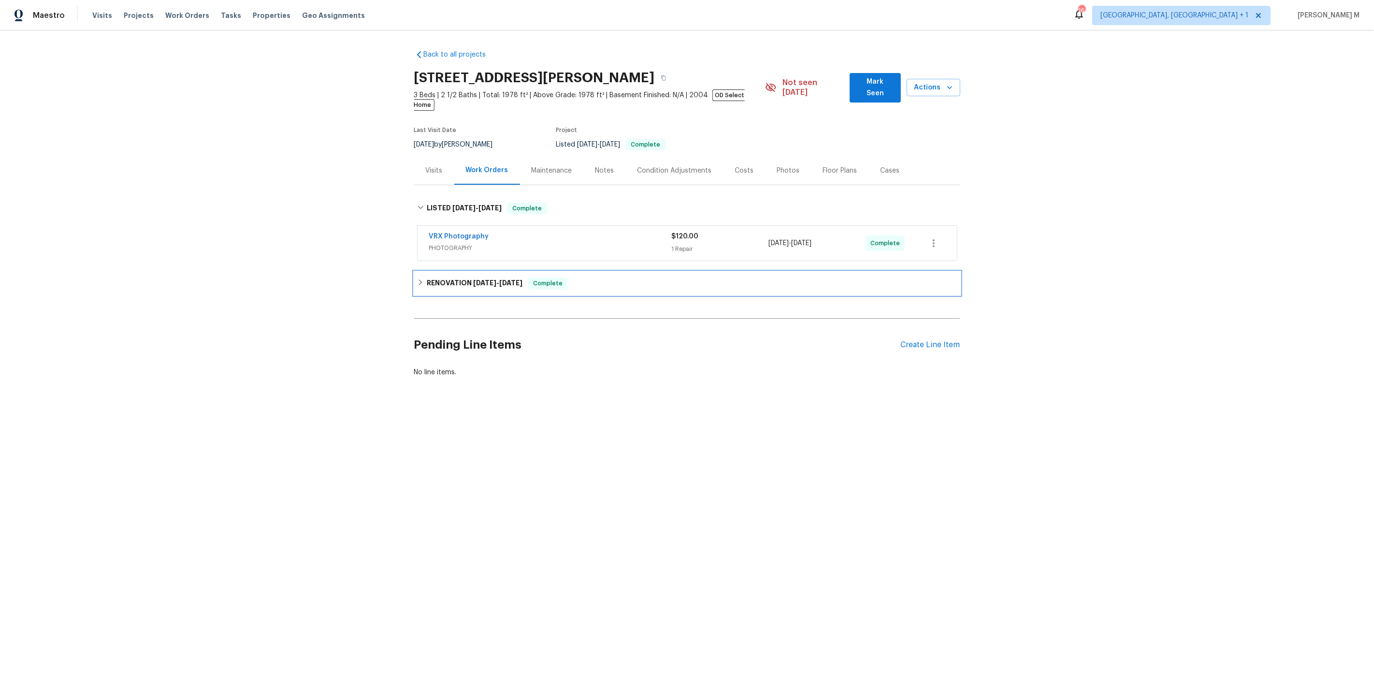
click at [446, 278] on h6 "RENOVATION [DATE] - [DATE]" at bounding box center [475, 284] width 96 height 12
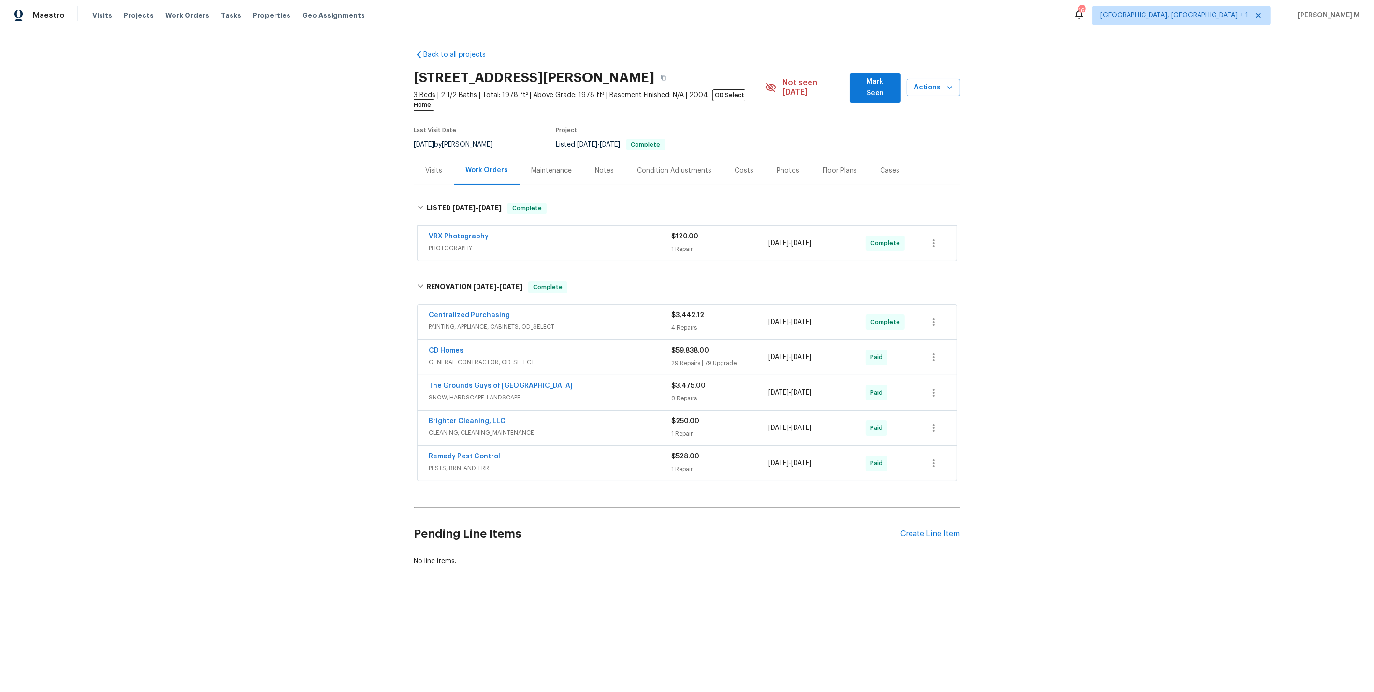
click at [453, 463] on span "PESTS, BRN_AND_LRR" at bounding box center [550, 468] width 243 height 10
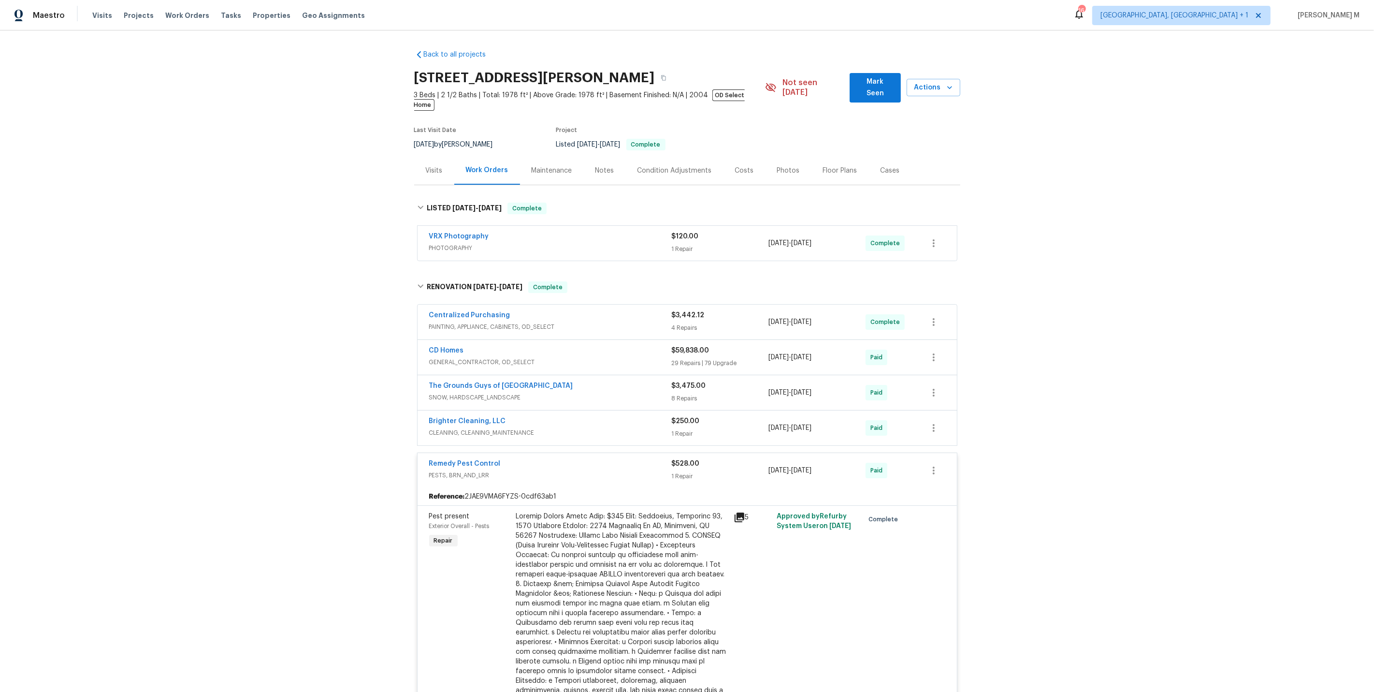
click at [466, 428] on span "CLEANING, CLEANING_MAINTENANCE" at bounding box center [550, 433] width 243 height 10
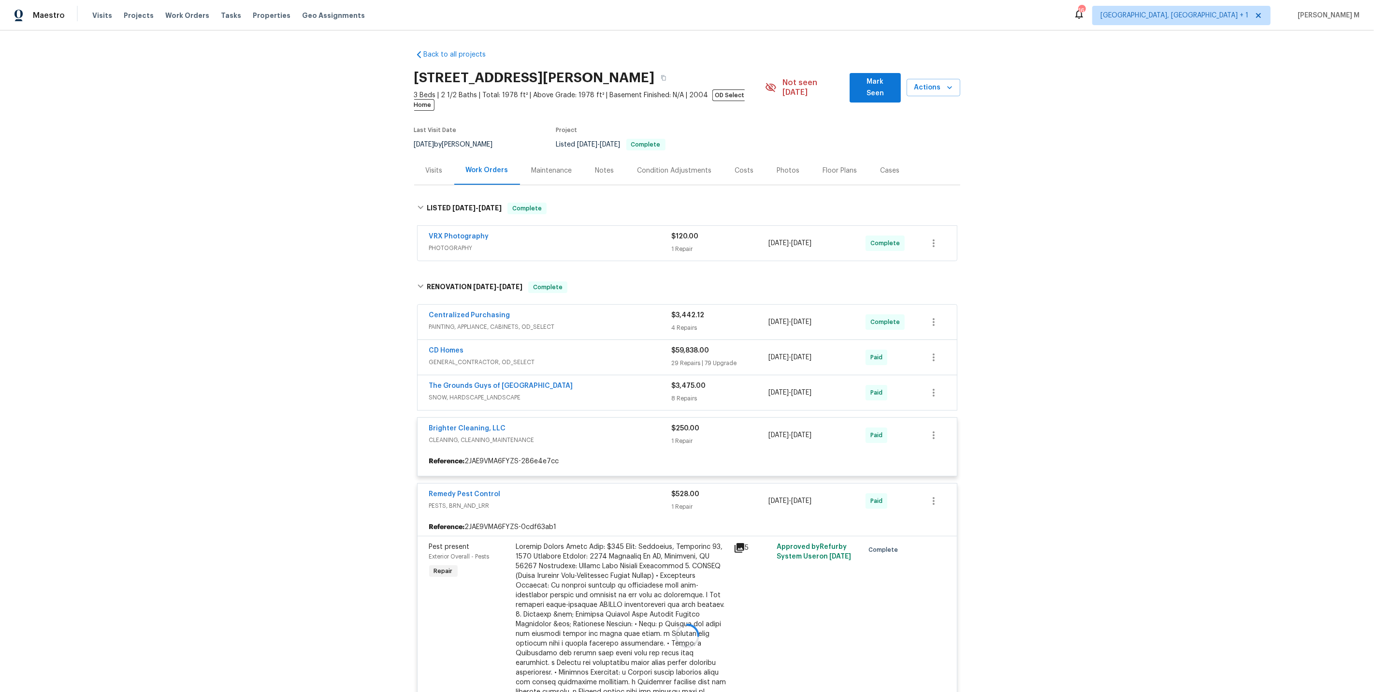
click at [464, 382] on div at bounding box center [687, 636] width 546 height 728
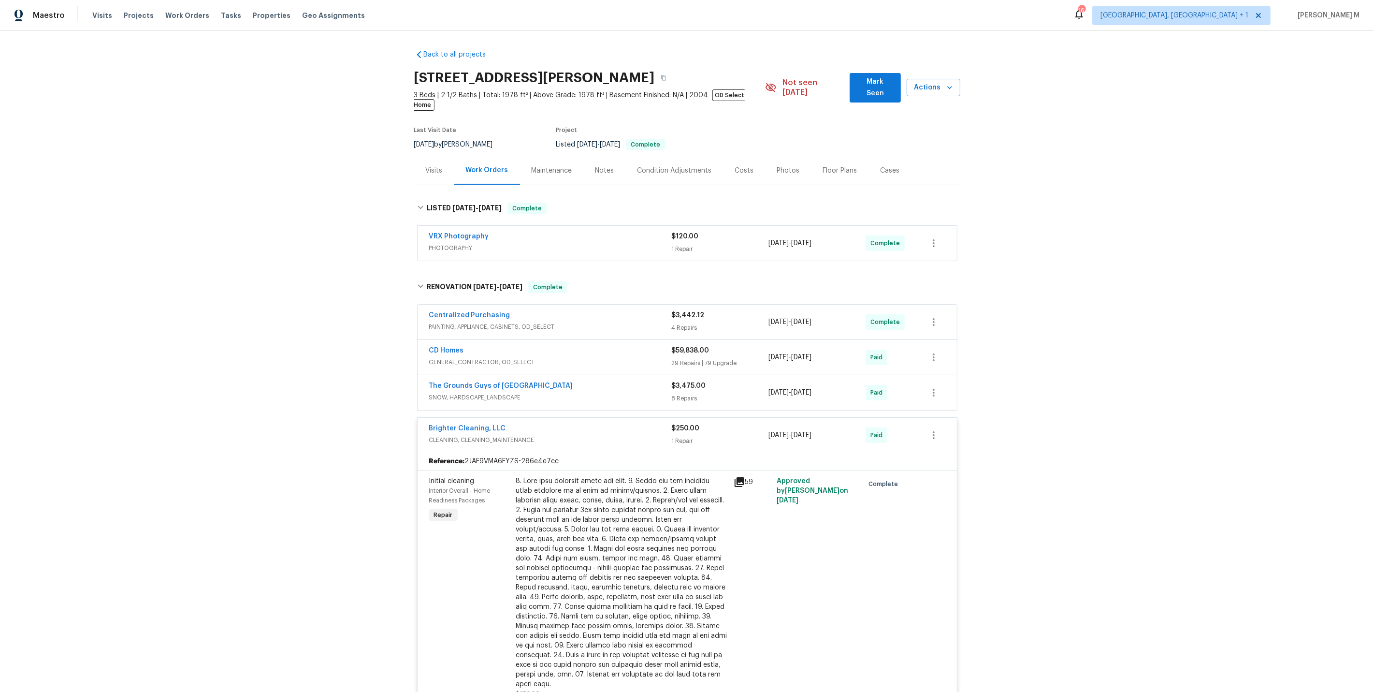
click at [470, 357] on span "GENERAL_CONTRACTOR, OD_SELECT" at bounding box center [550, 362] width 243 height 10
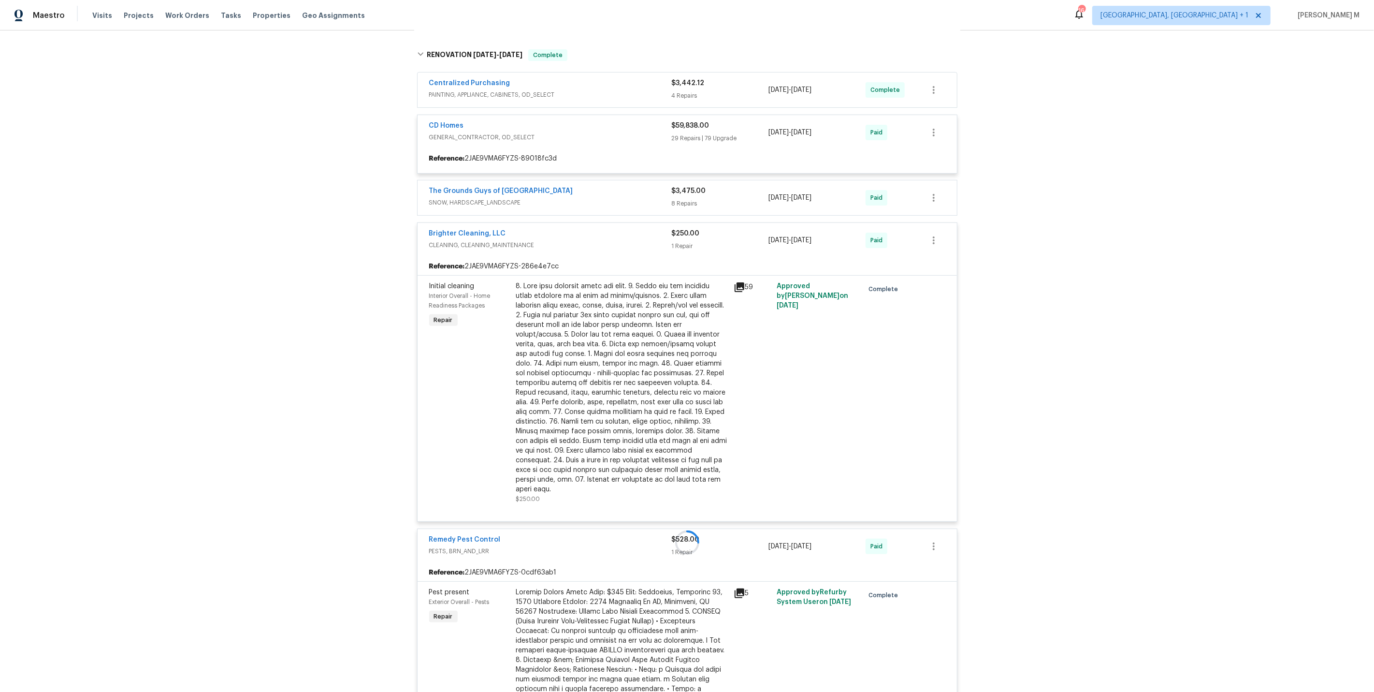
scroll to position [239, 0]
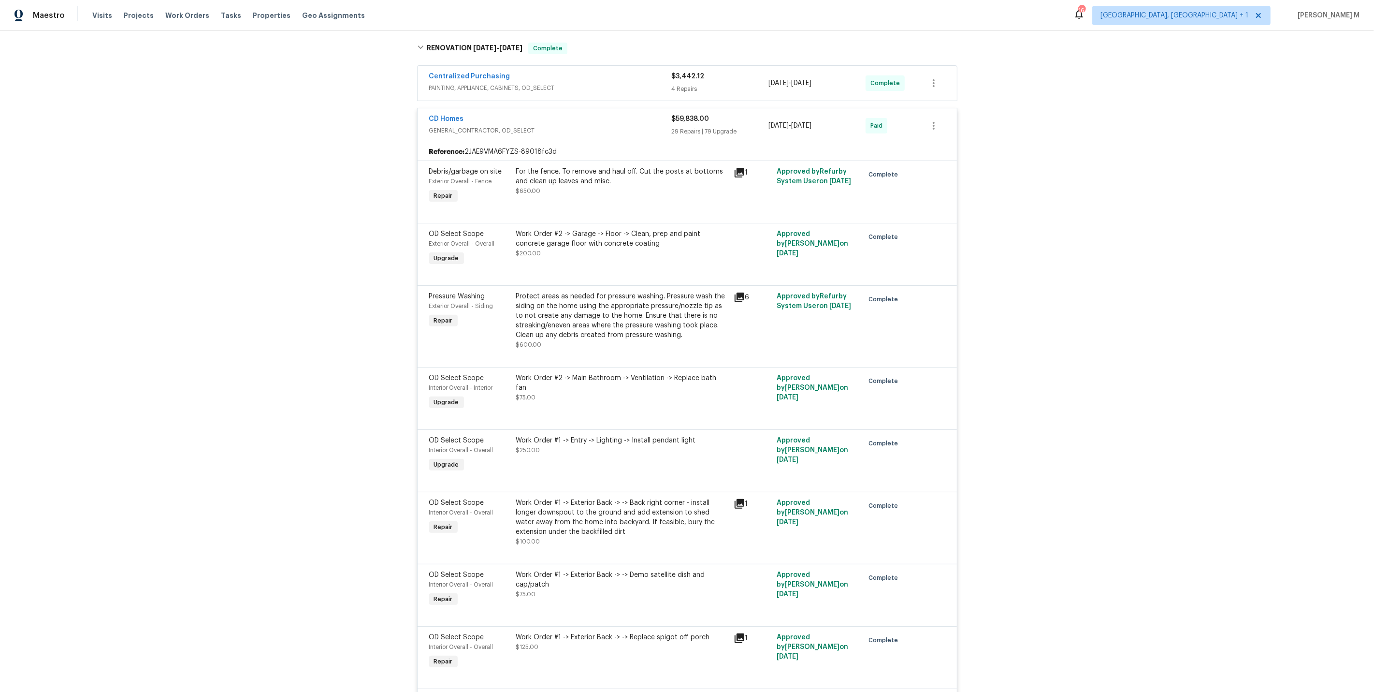
click at [484, 80] on div "Centralized Purchasing PAINTING, APPLIANCE, CABINETS, OD_SELECT $3,442.12 4 Rep…" at bounding box center [688, 83] width 540 height 35
click at [497, 83] on span "PAINTING, APPLIANCE, CABINETS, OD_SELECT" at bounding box center [550, 88] width 243 height 10
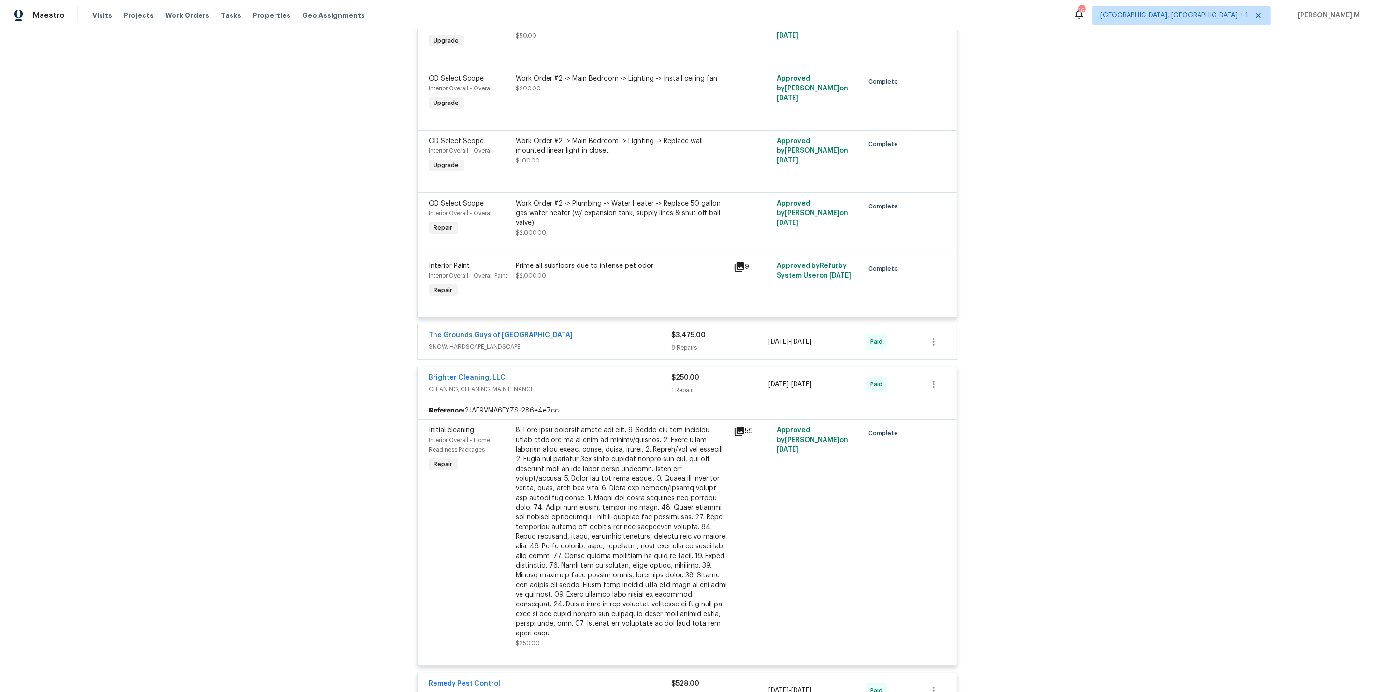
scroll to position [7151, 0]
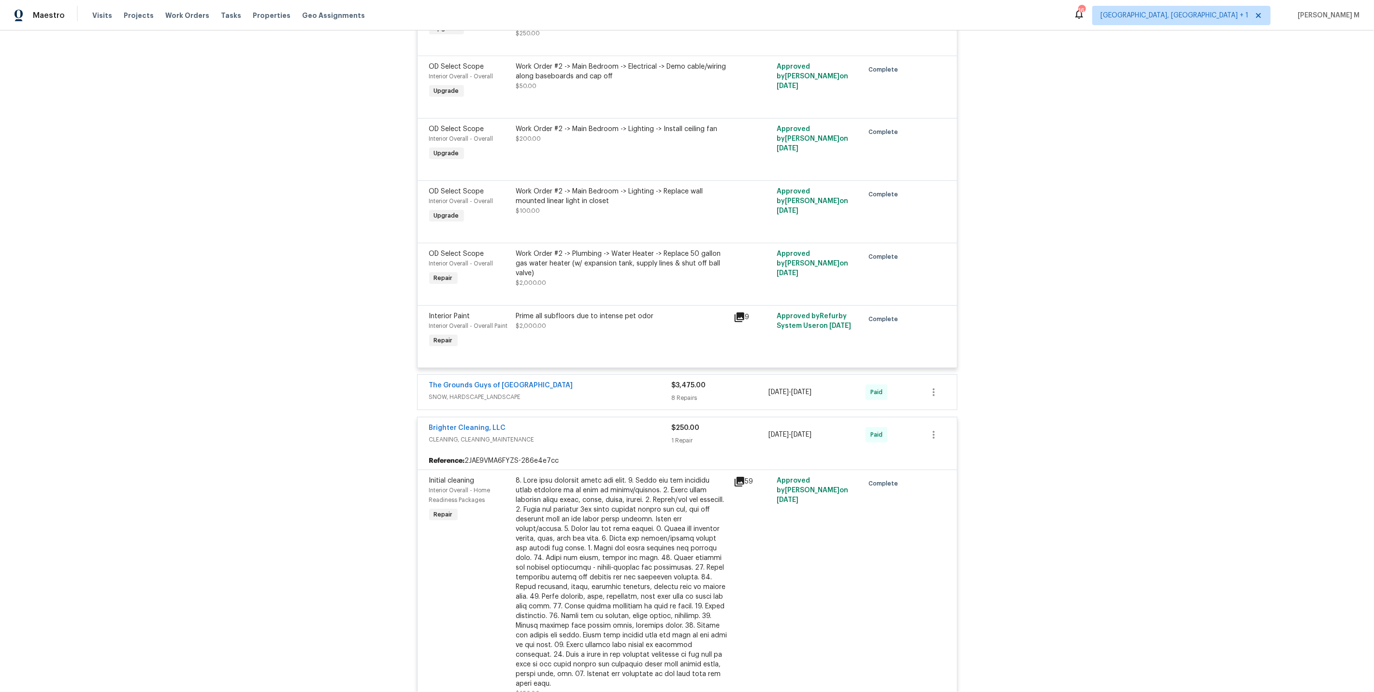
click at [485, 392] on span "SNOW, HARDSCAPE_LANDSCAPE" at bounding box center [550, 397] width 243 height 10
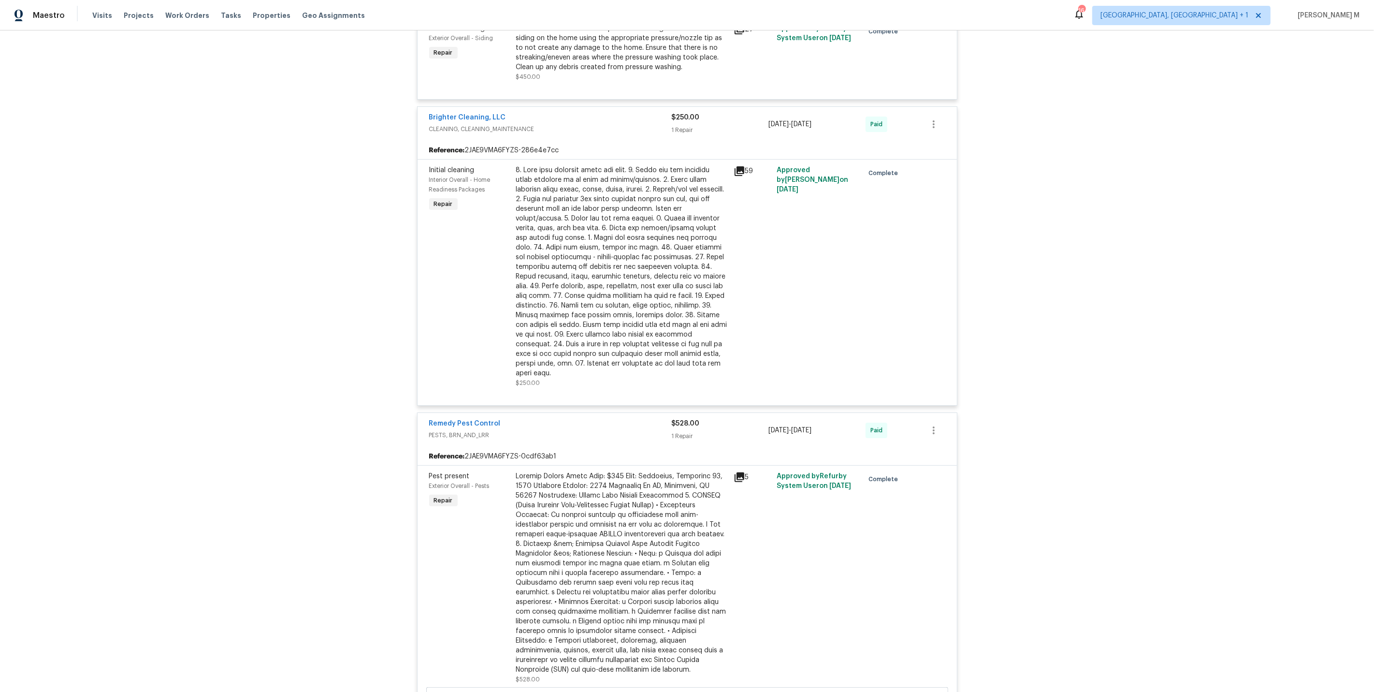
scroll to position [8500, 0]
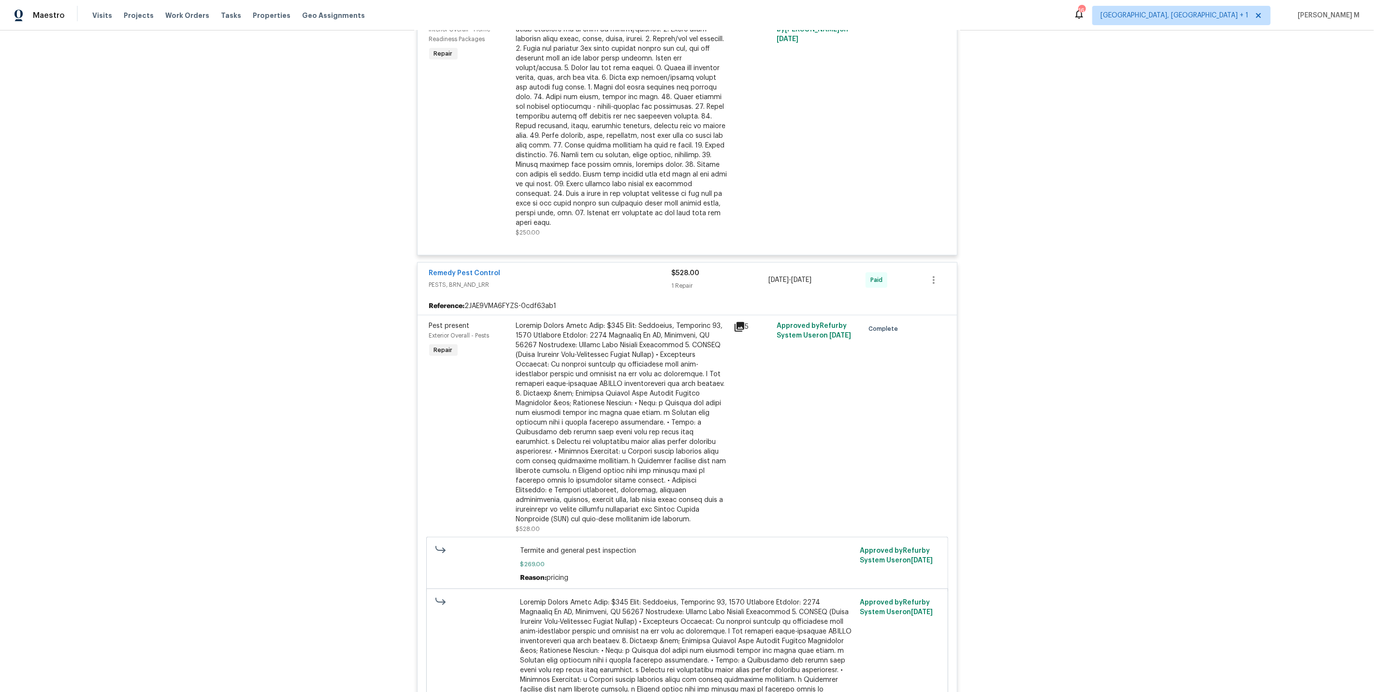
click at [613, 321] on div at bounding box center [622, 422] width 212 height 203
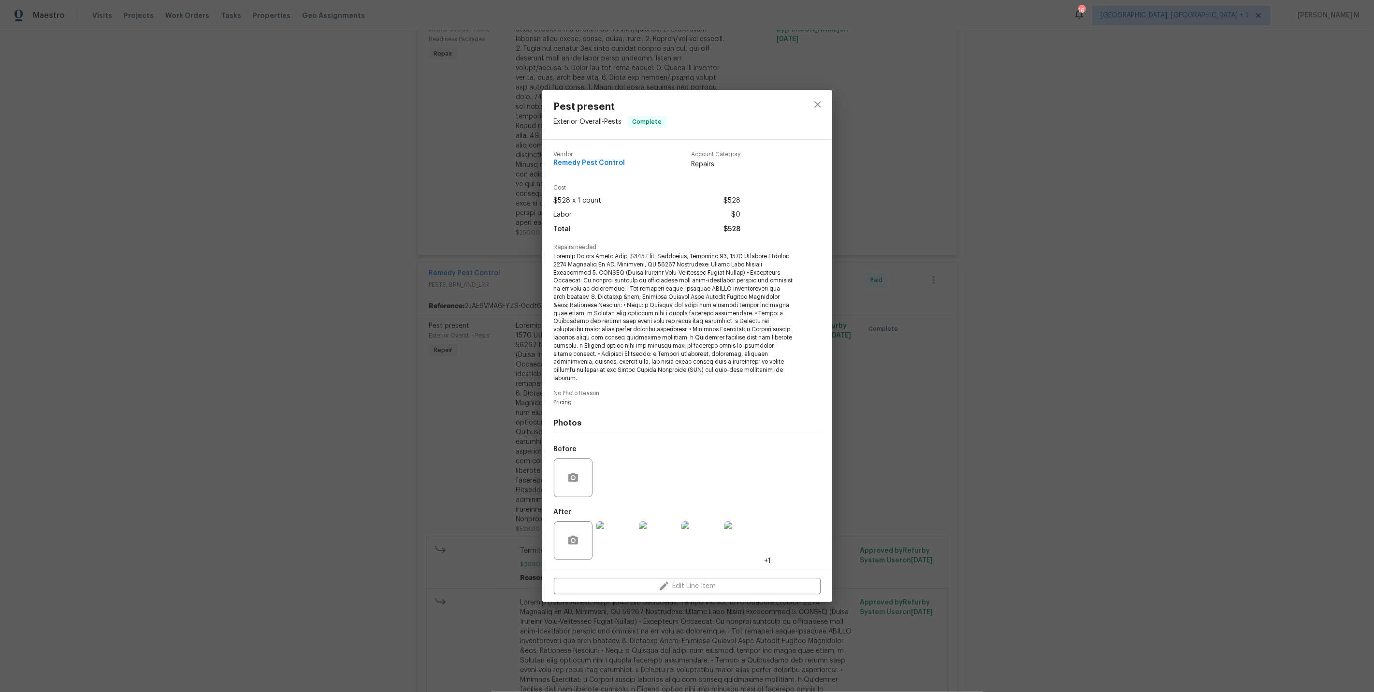
click at [607, 528] on img at bounding box center [616, 540] width 39 height 39
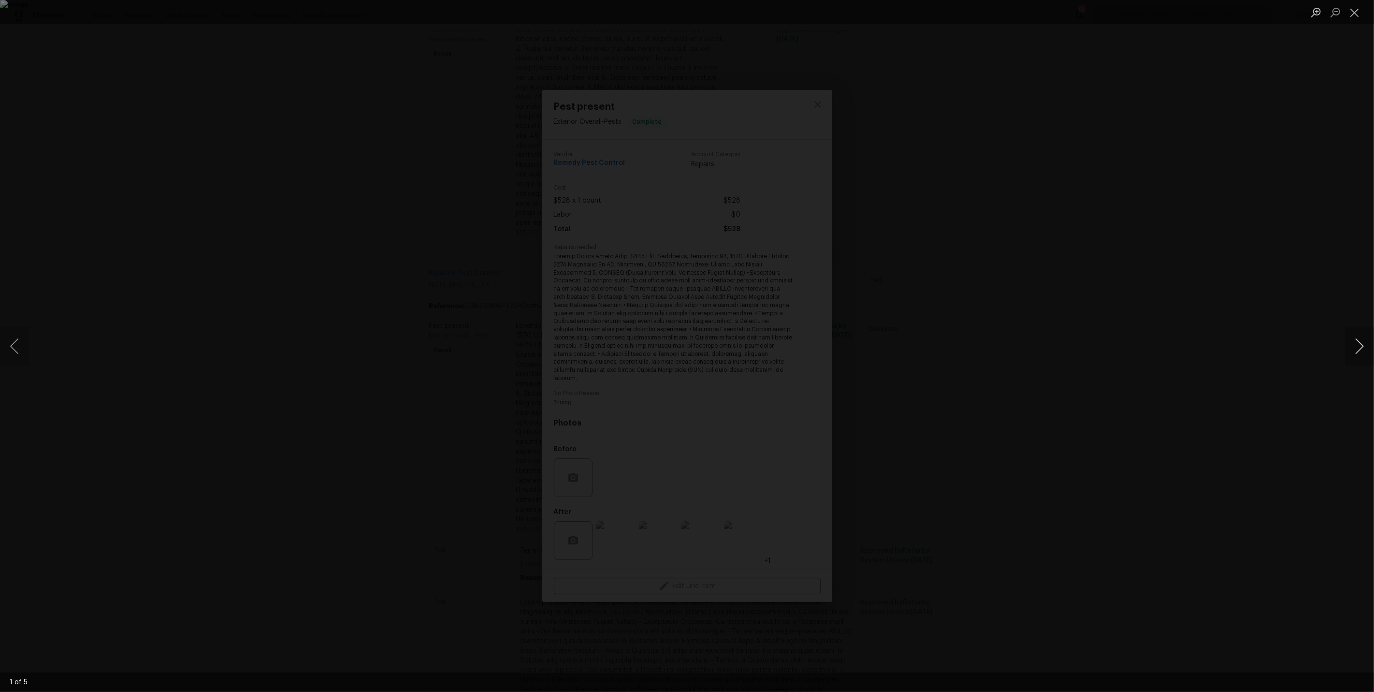
click at [1360, 348] on button "Next image" at bounding box center [1359, 346] width 29 height 39
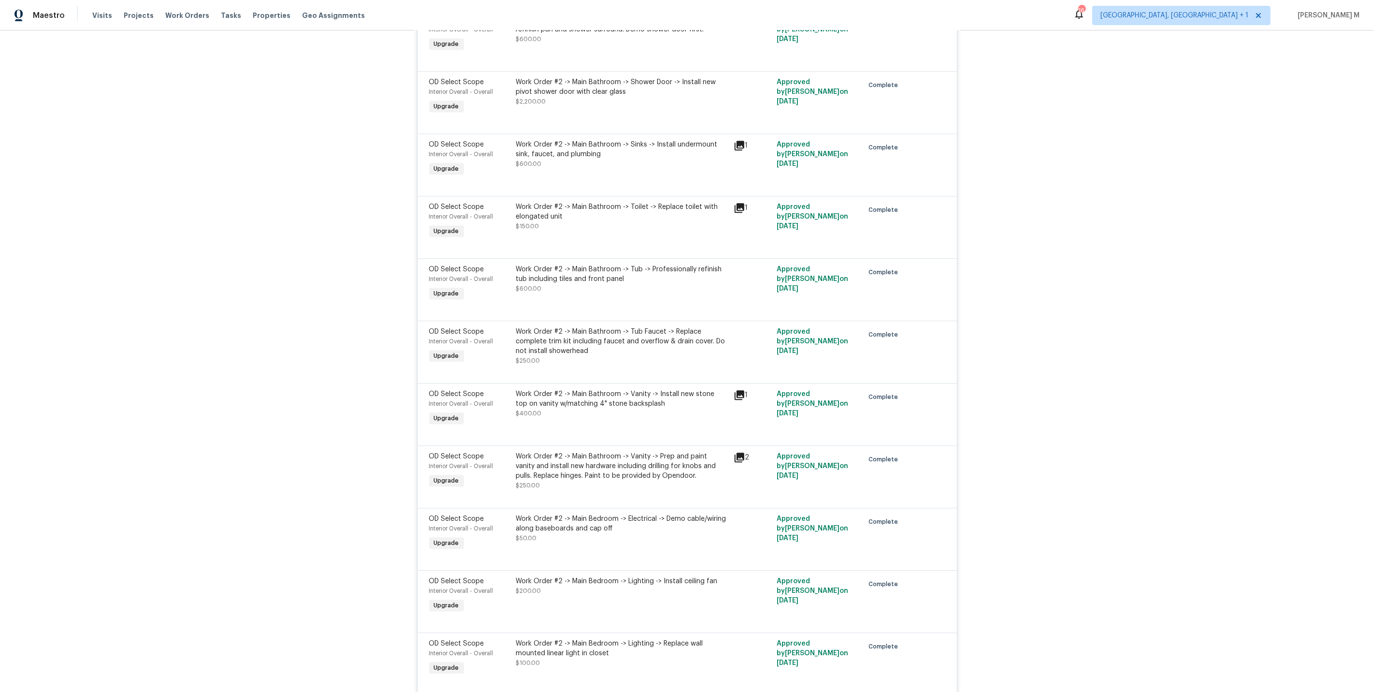
scroll to position [6690, 0]
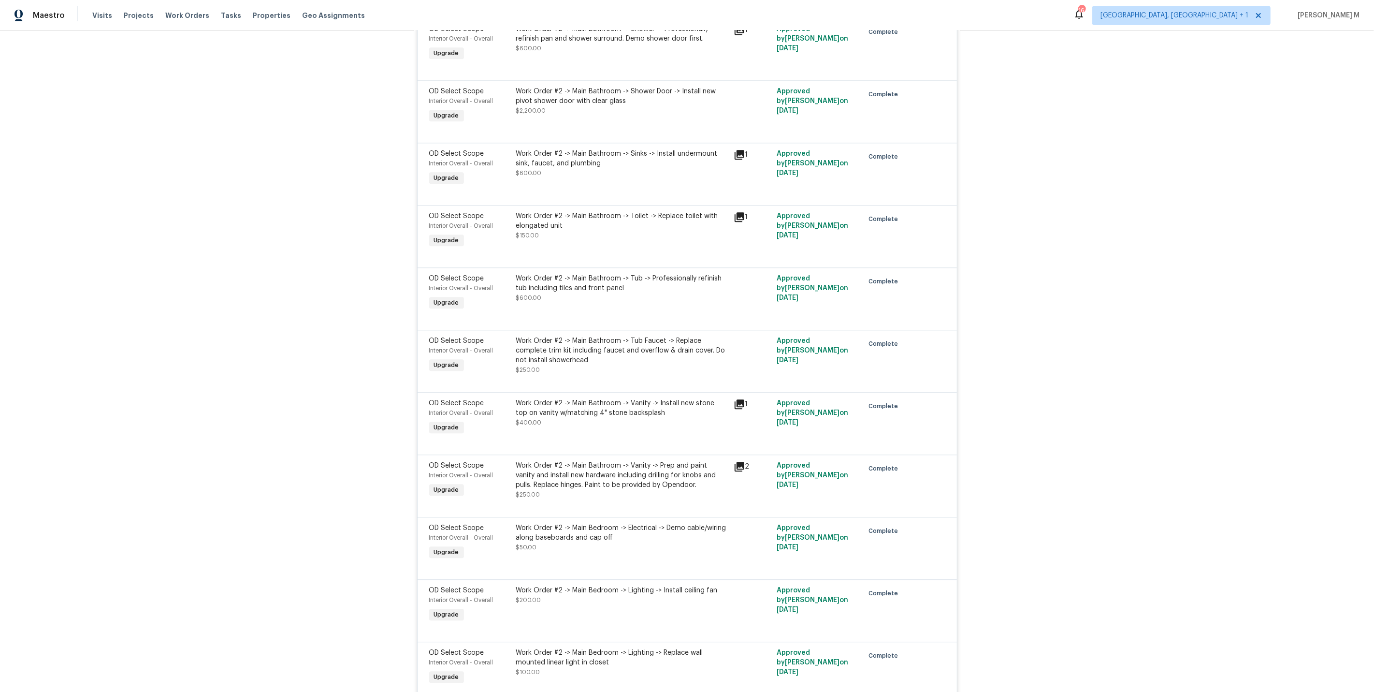
click at [609, 461] on div "Work Order #2 -> Main Bathroom -> Vanity -> Prep and paint vanity and install n…" at bounding box center [622, 475] width 212 height 29
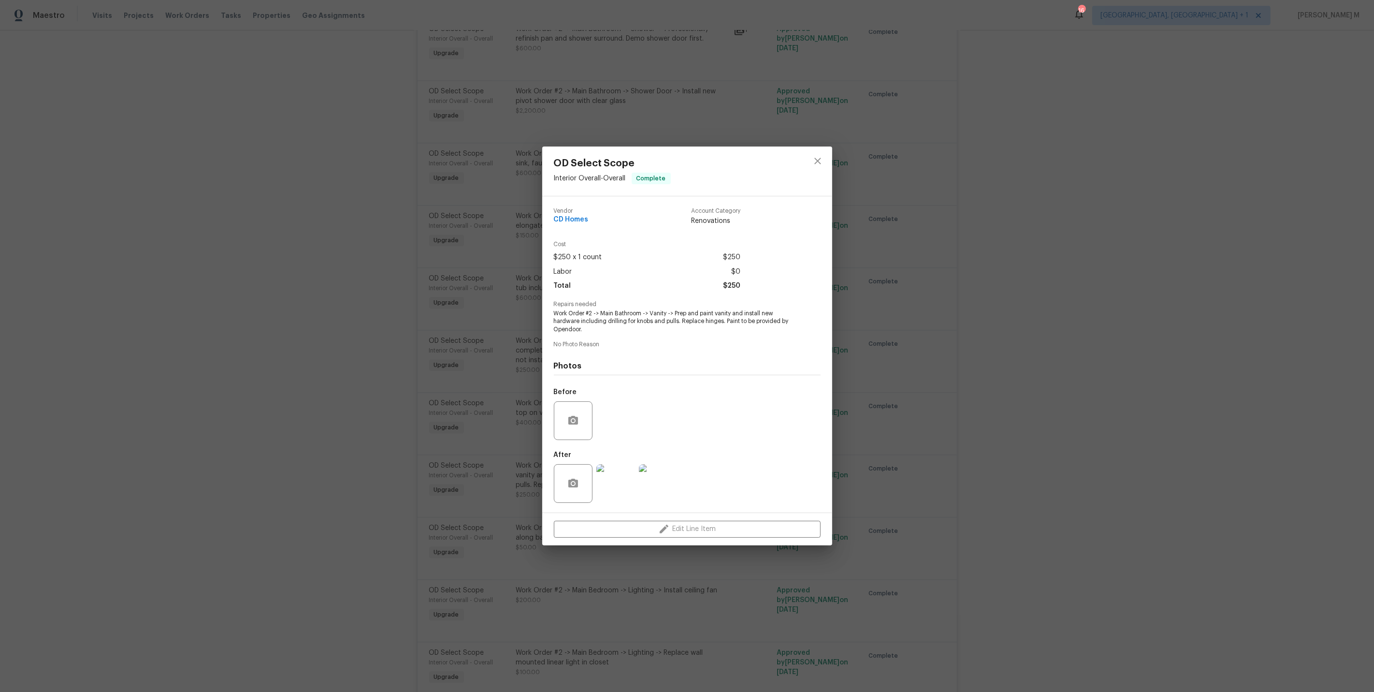
click at [534, 345] on div "OD Select Scope Interior Overall - Overall Complete Vendor CD Homes Account Cat…" at bounding box center [687, 346] width 1374 height 692
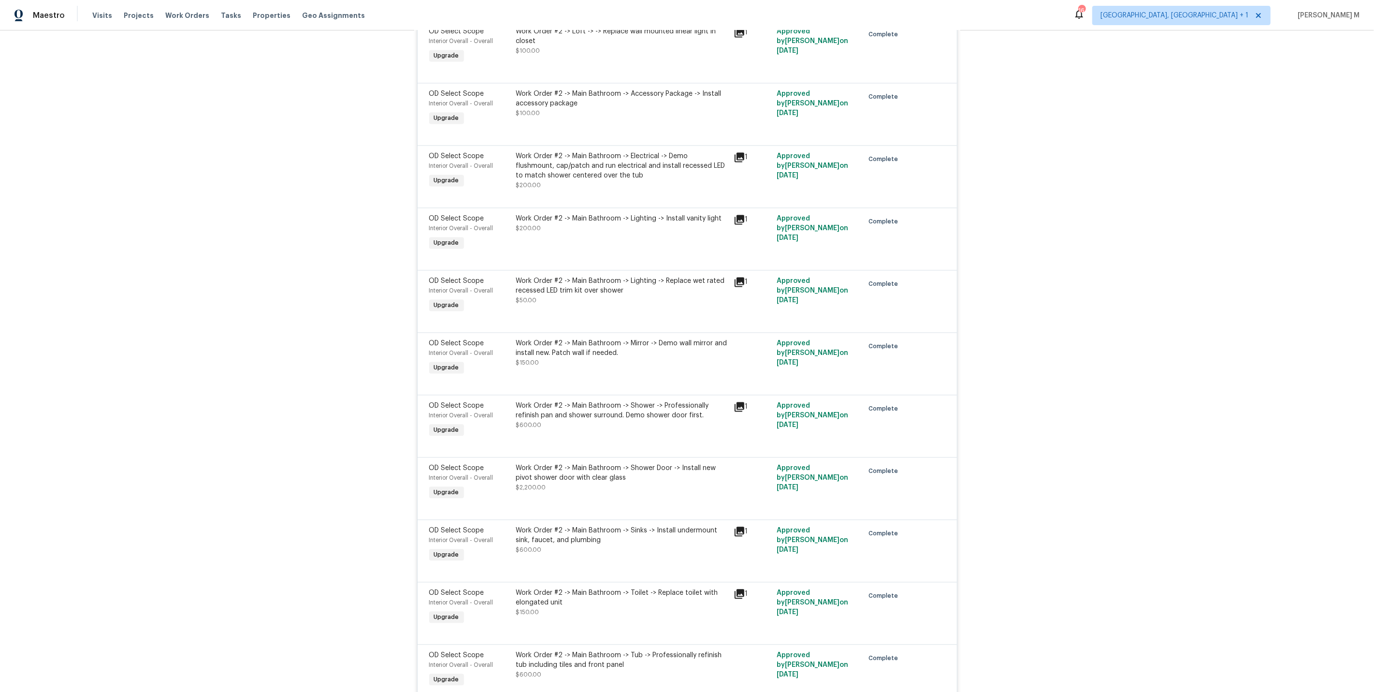
scroll to position [6320, 0]
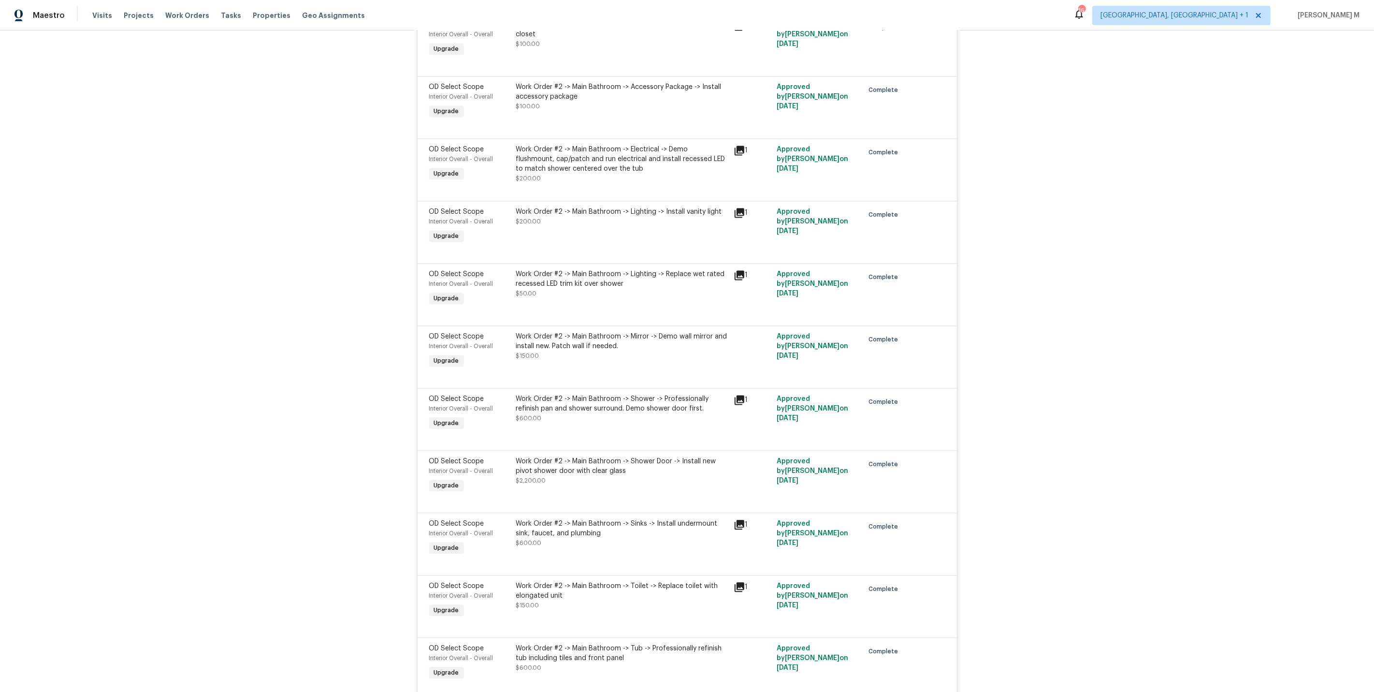
click at [599, 495] on div at bounding box center [687, 501] width 516 height 12
click at [614, 394] on div "Work Order #2 -> Main Bathroom -> Shower -> Professionally refinish pan and sho…" at bounding box center [622, 408] width 212 height 29
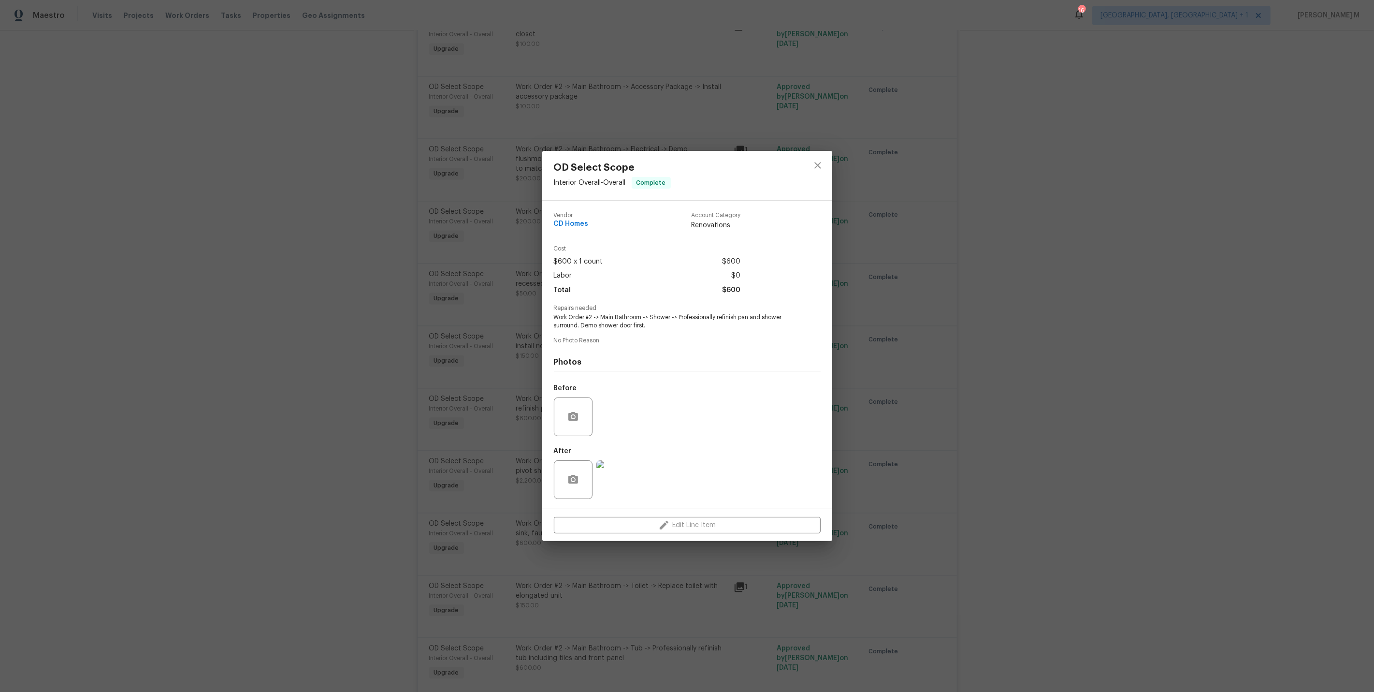
click at [486, 293] on div "OD Select Scope Interior Overall - Overall Complete Vendor CD Homes Account Cat…" at bounding box center [687, 346] width 1374 height 692
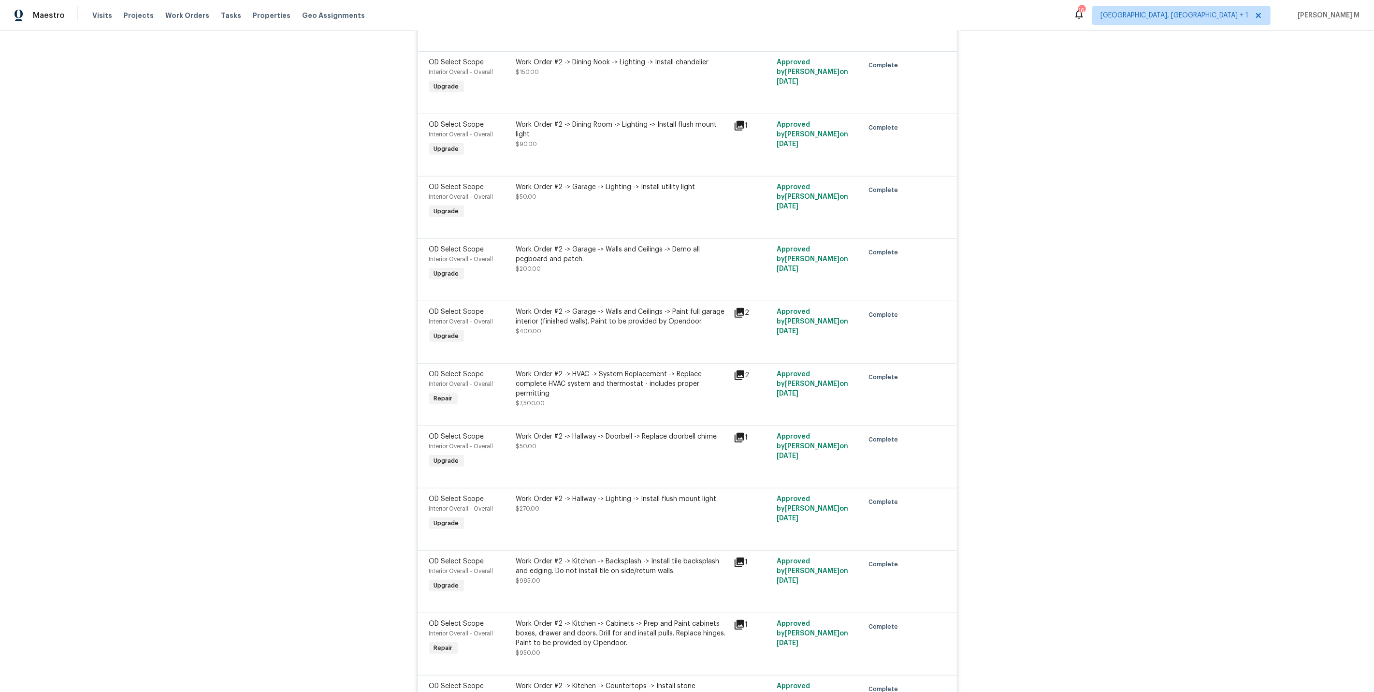
scroll to position [4961, 0]
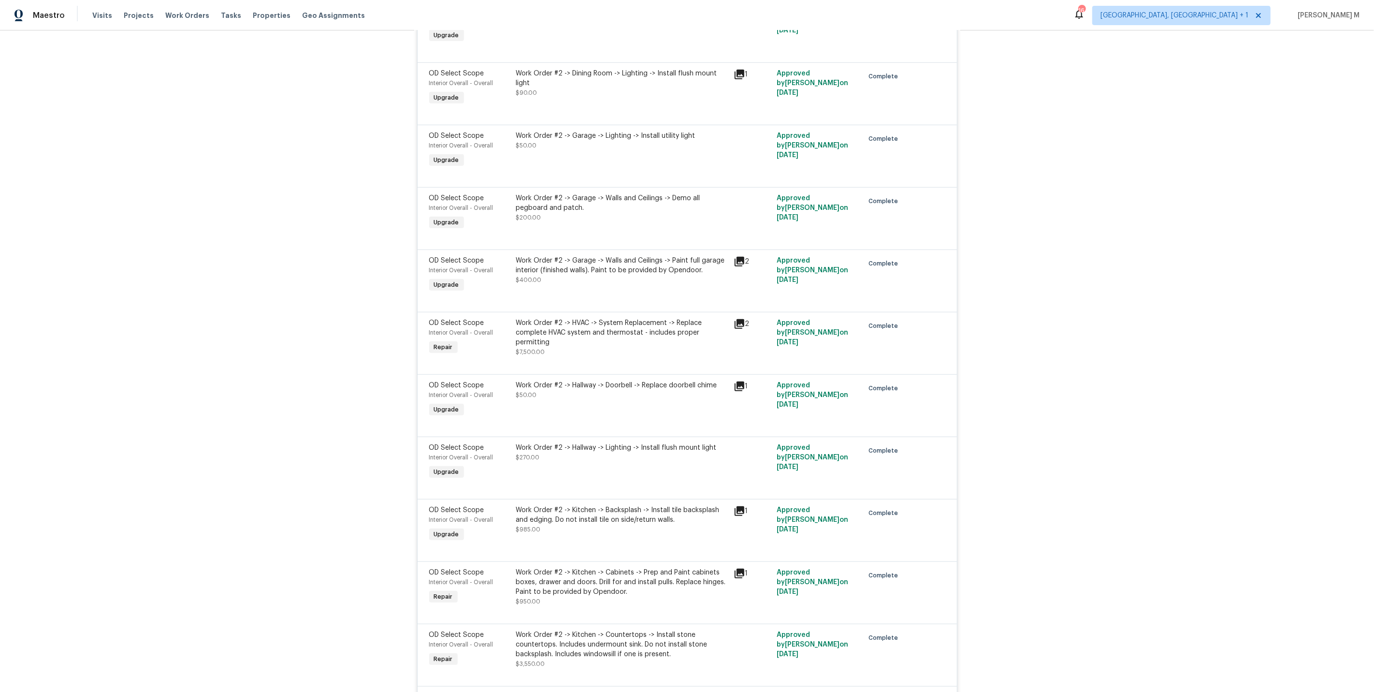
click at [614, 380] on div "Work Order #2 -> Hallway -> Doorbell -> Replace doorbell chime $50.00" at bounding box center [622, 389] width 212 height 19
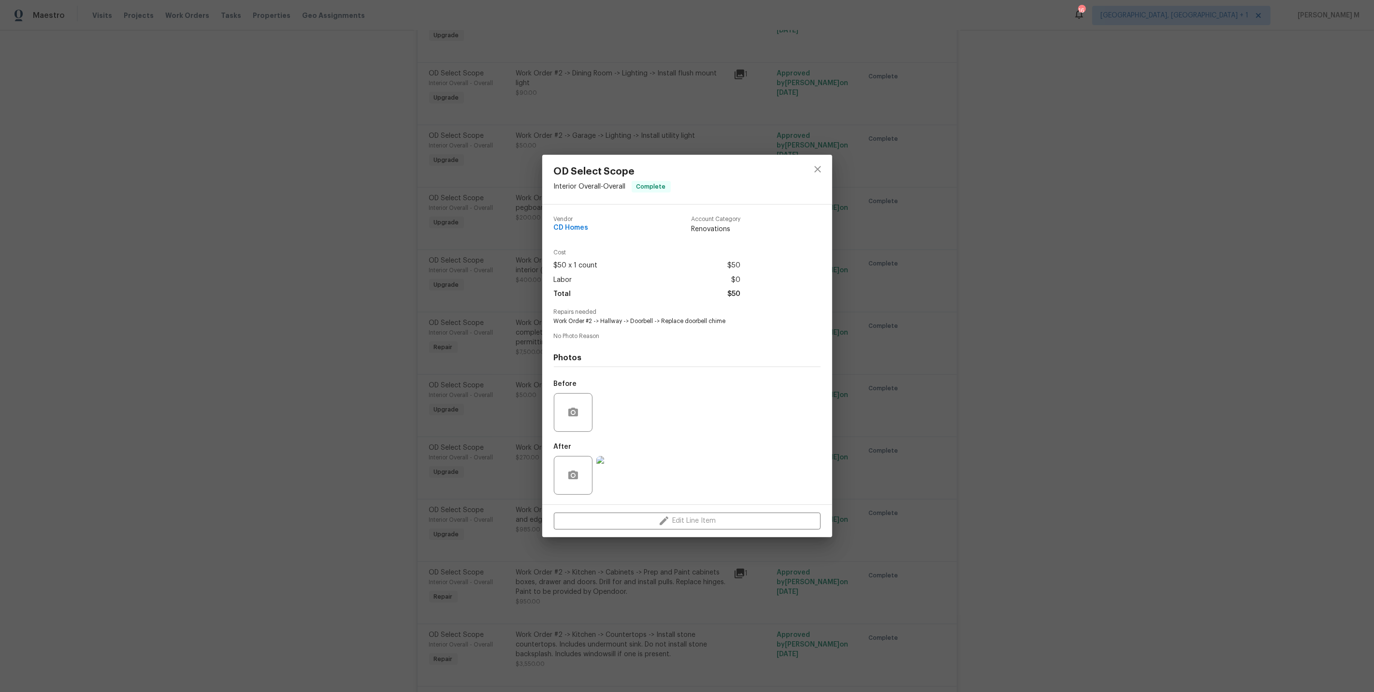
click at [481, 422] on div "OD Select Scope Interior Overall - Overall Complete Vendor CD Homes Account Cat…" at bounding box center [687, 346] width 1374 height 692
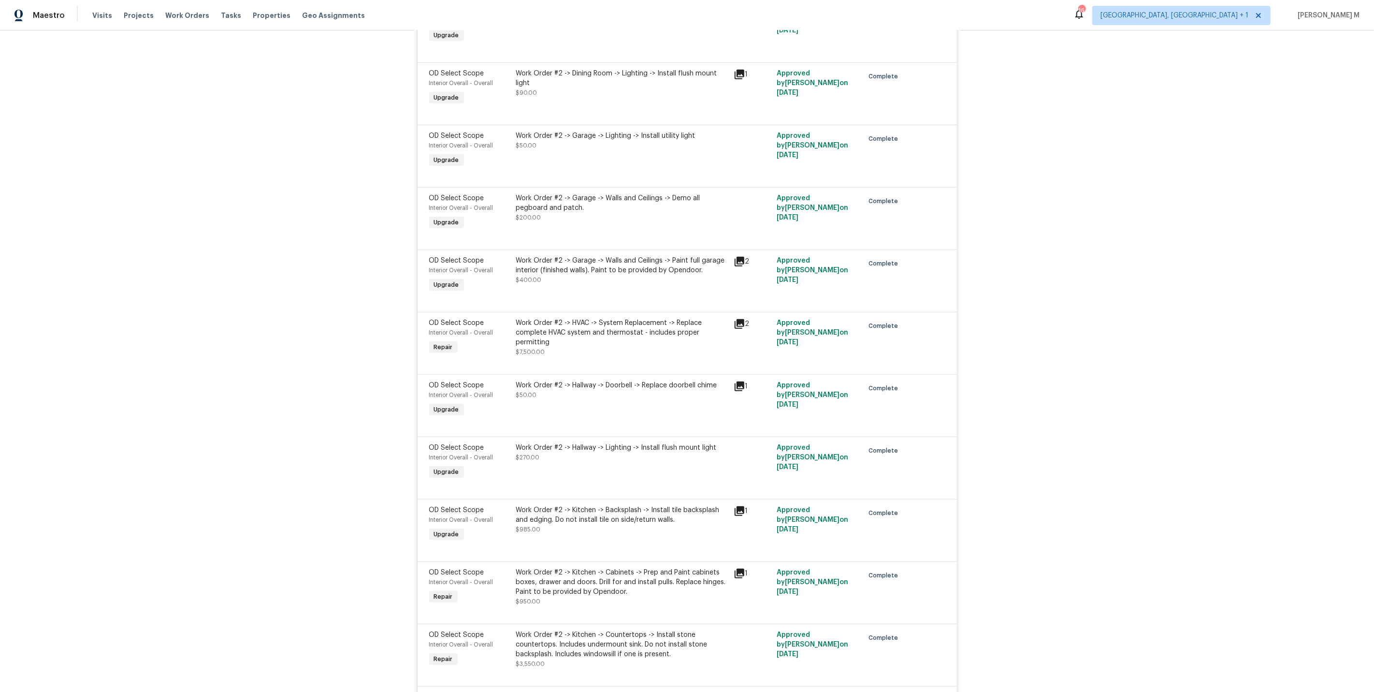
click at [559, 568] on div "Work Order #2 -> Kitchen -> Cabinets -> Prep and Paint cabinets boxes, drawer a…" at bounding box center [622, 587] width 212 height 39
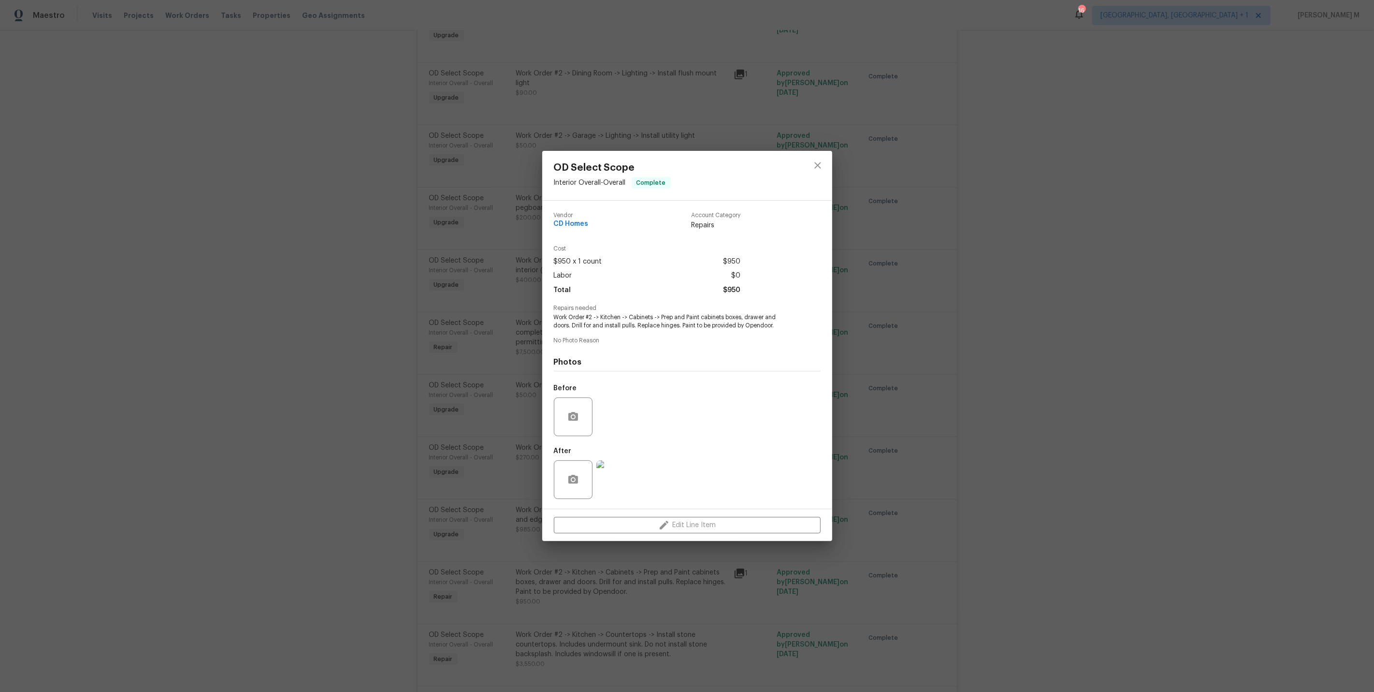
click at [476, 394] on div "OD Select Scope Interior Overall - Overall Complete Vendor CD Homes Account Cat…" at bounding box center [687, 346] width 1374 height 692
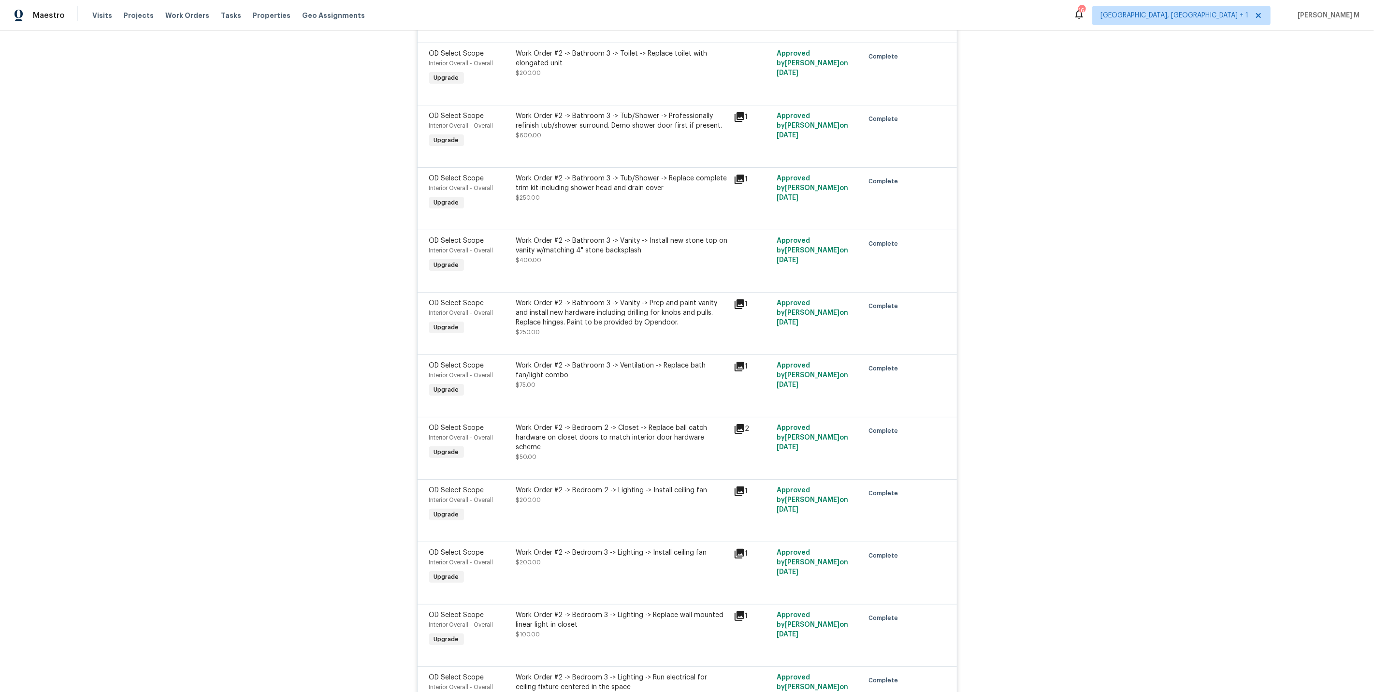
scroll to position [4229, 0]
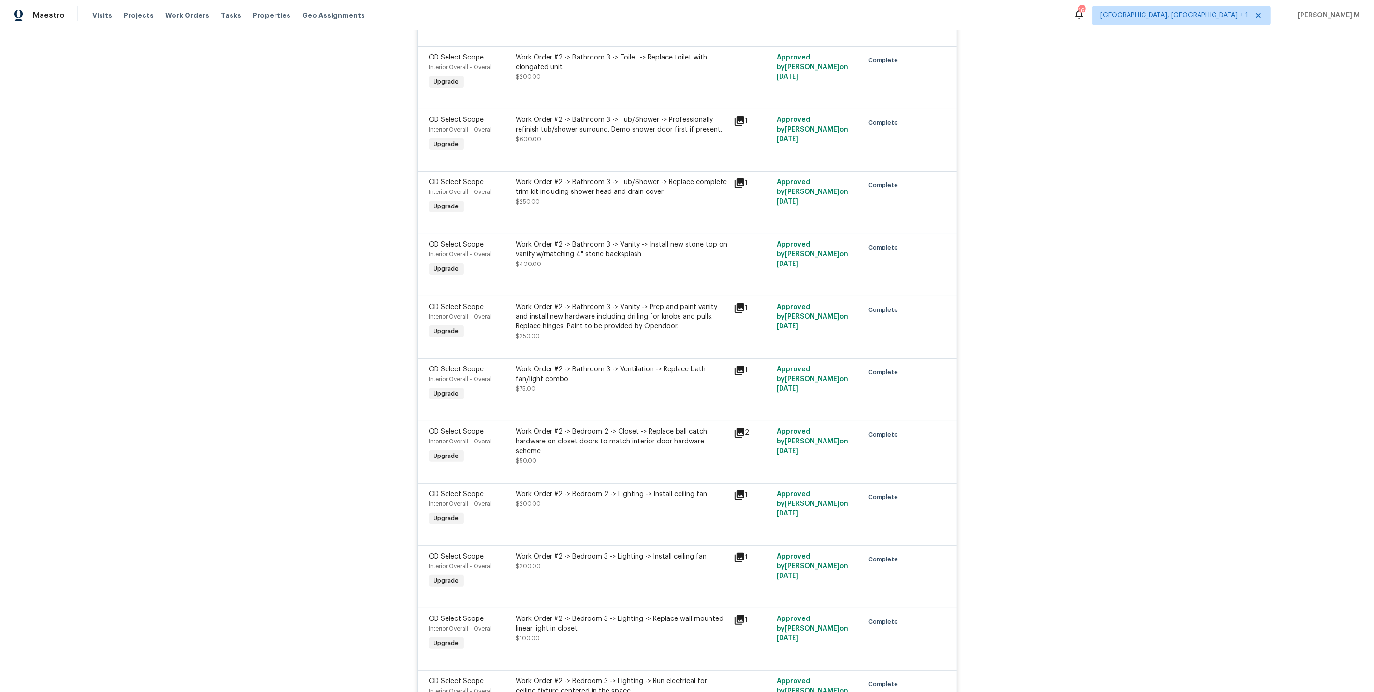
click at [606, 466] on div at bounding box center [687, 472] width 516 height 12
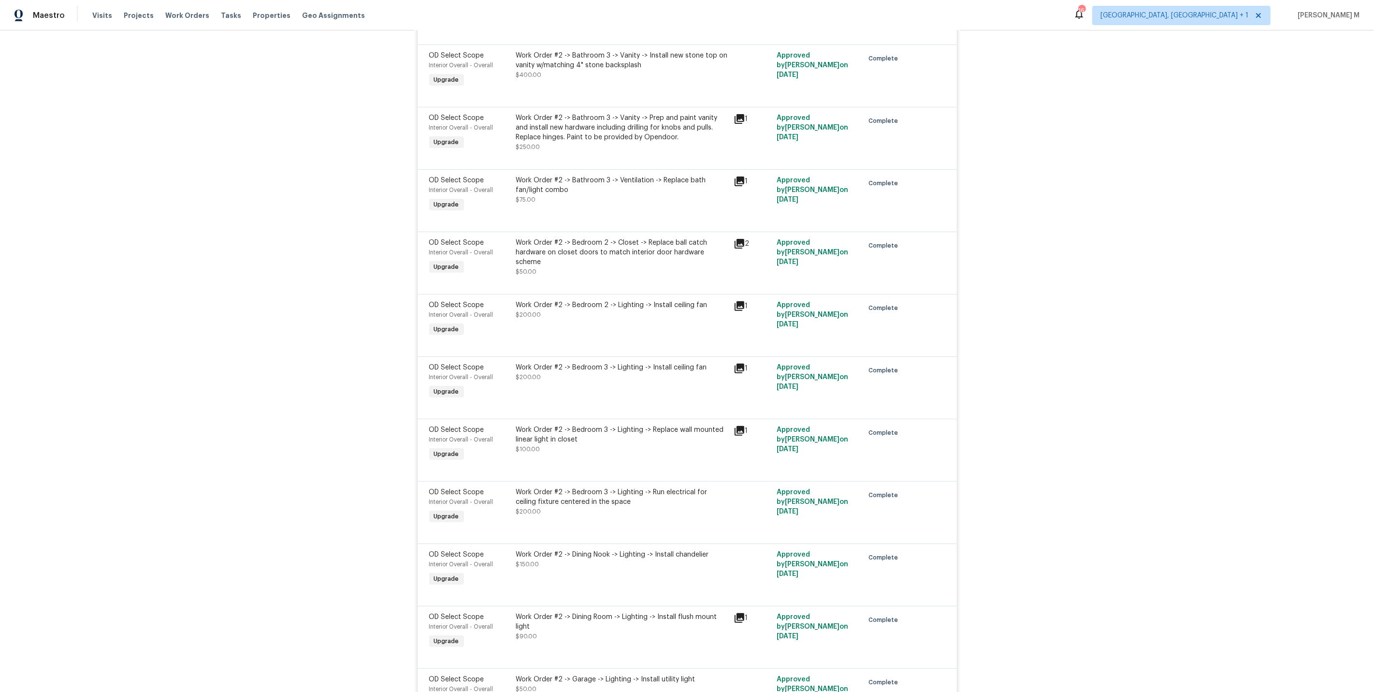
click at [620, 238] on div "Work Order #2 -> Bedroom 2 -> Closet -> Replace ball catch hardware on closet d…" at bounding box center [622, 252] width 212 height 29
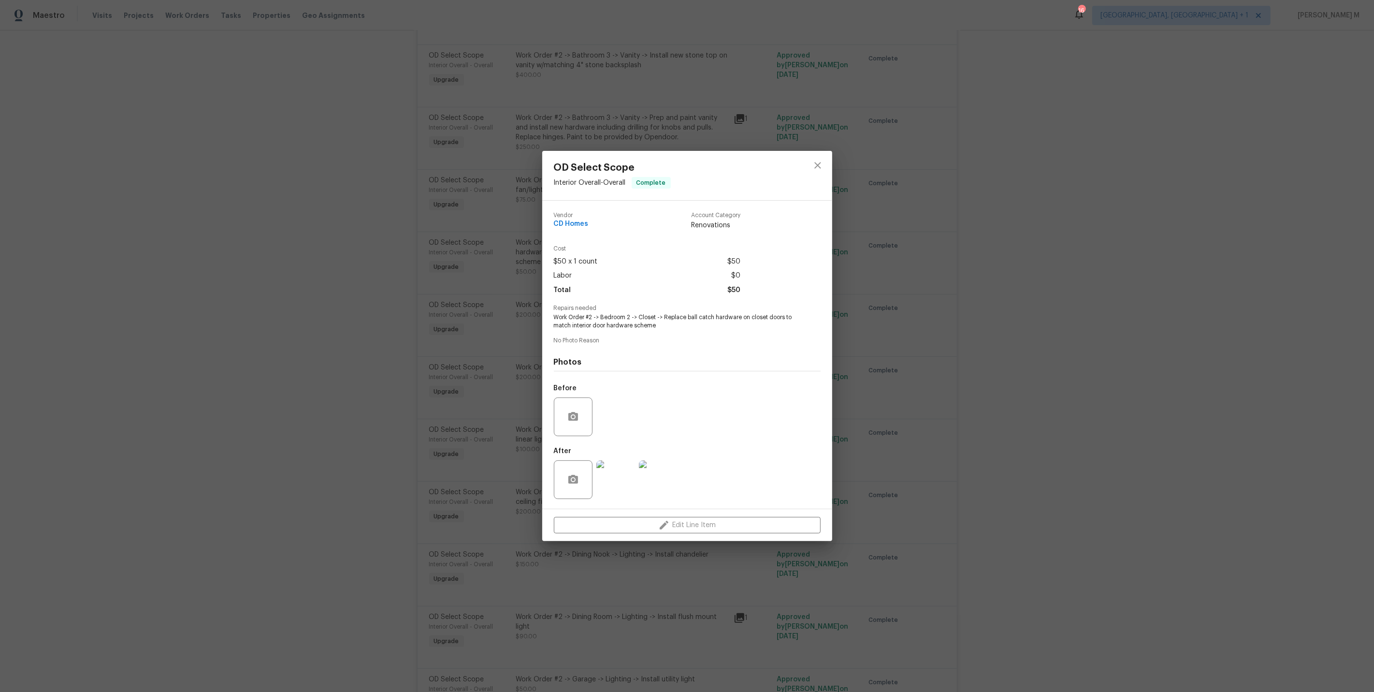
click at [477, 295] on div "OD Select Scope Interior Overall - Overall Complete Vendor CD Homes Account Cat…" at bounding box center [687, 346] width 1374 height 692
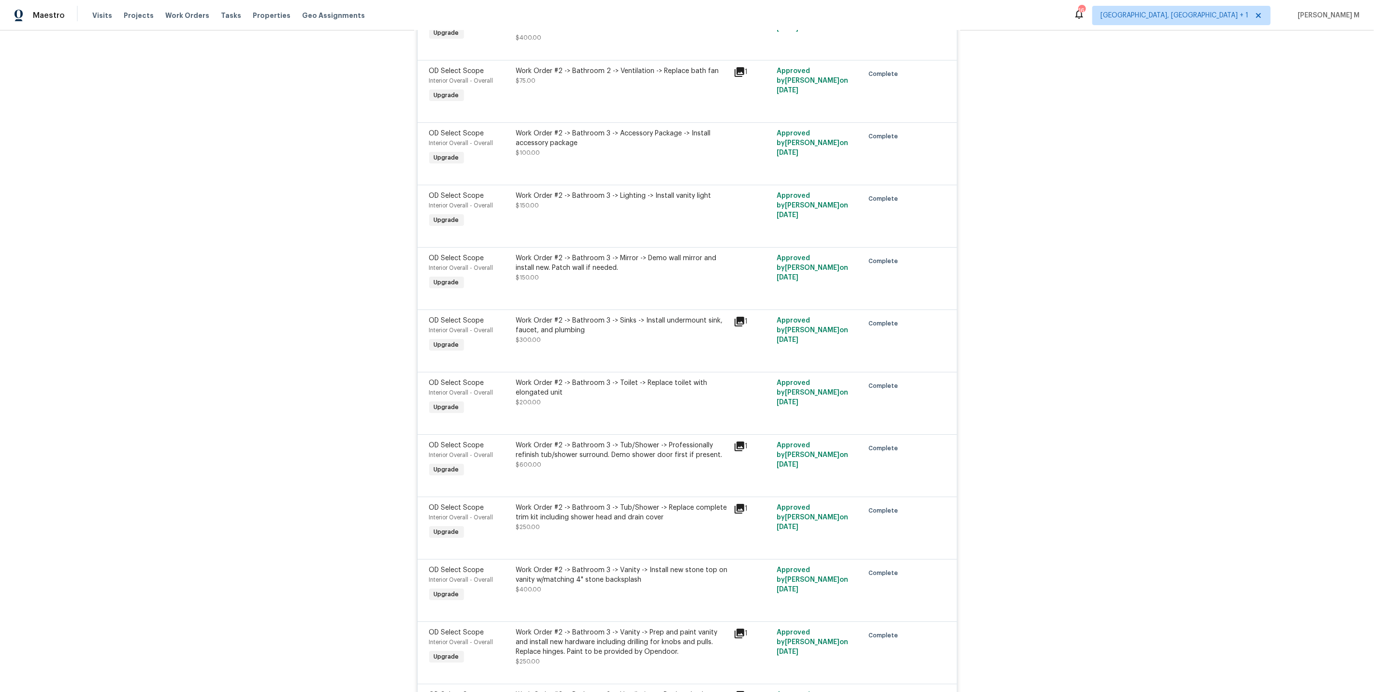
scroll to position [3895, 0]
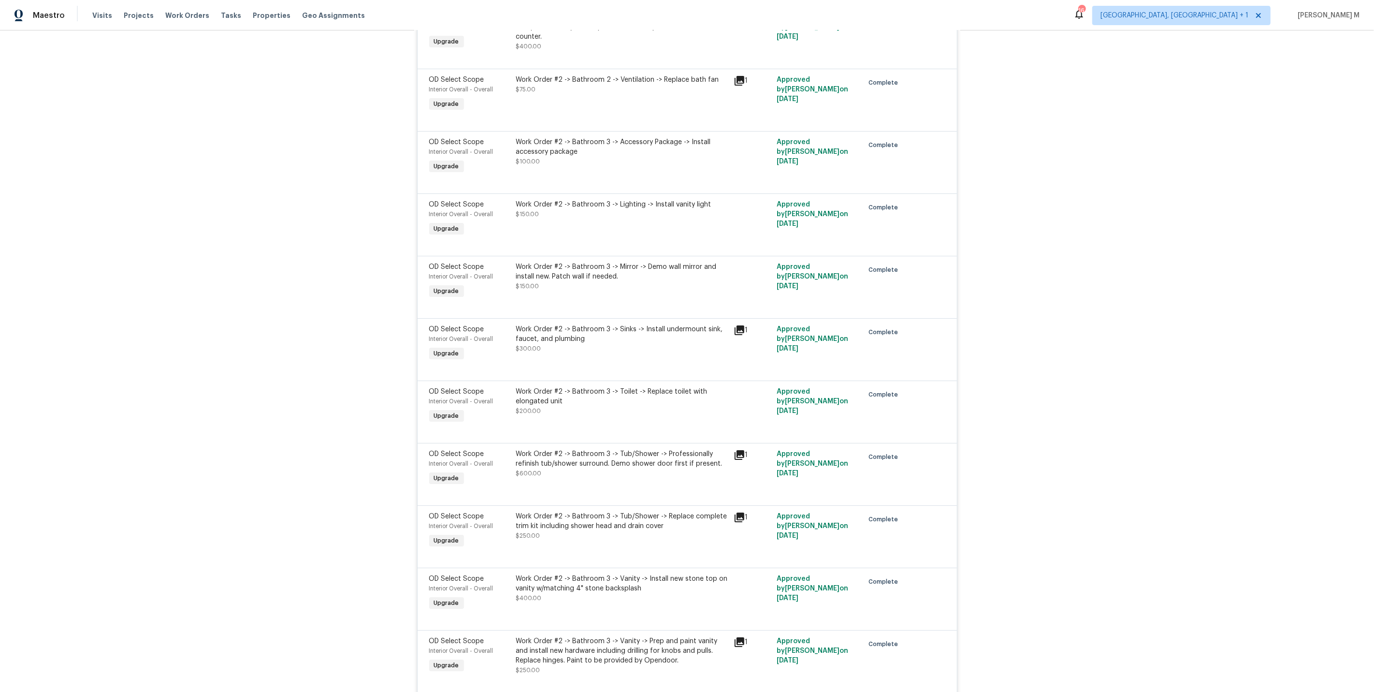
click at [597, 449] on div "Work Order #2 -> Bathroom 3 -> Tub/Shower -> Professionally refinish tub/shower…" at bounding box center [622, 458] width 212 height 19
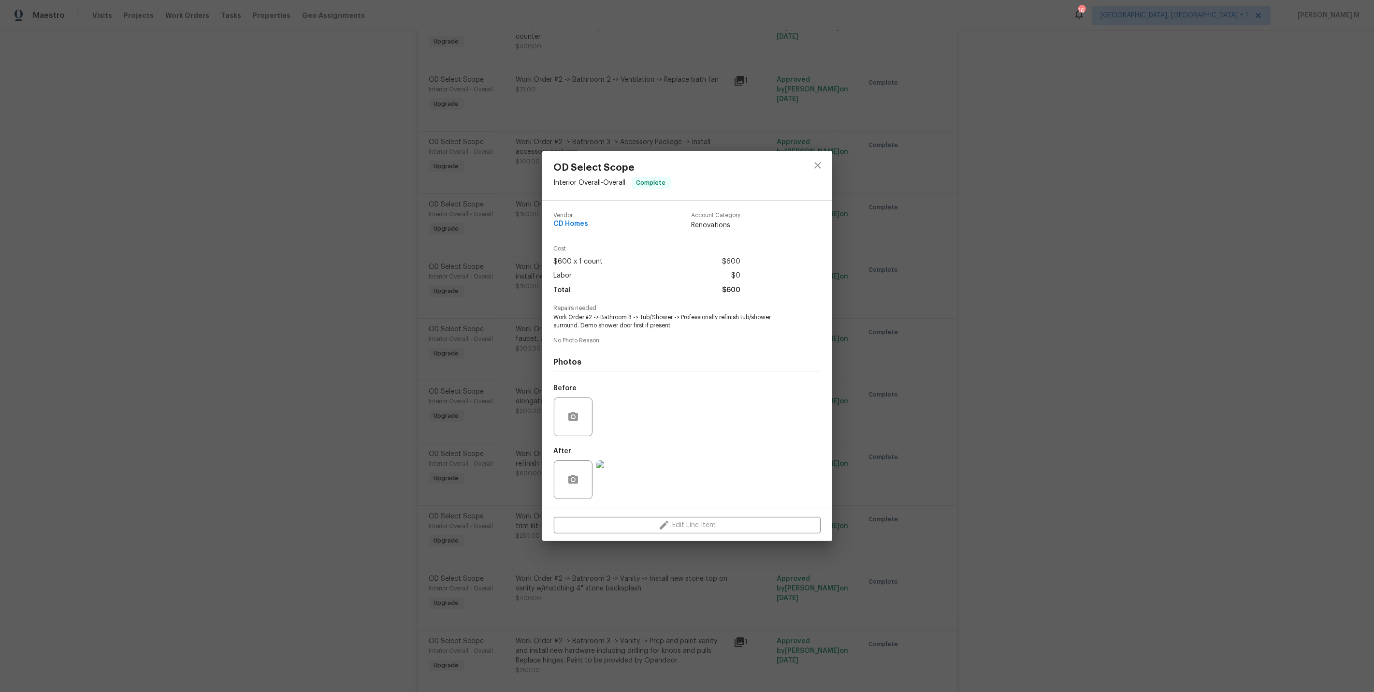
click at [460, 344] on div "OD Select Scope Interior Overall - Overall Complete Vendor CD Homes Account Cat…" at bounding box center [687, 346] width 1374 height 692
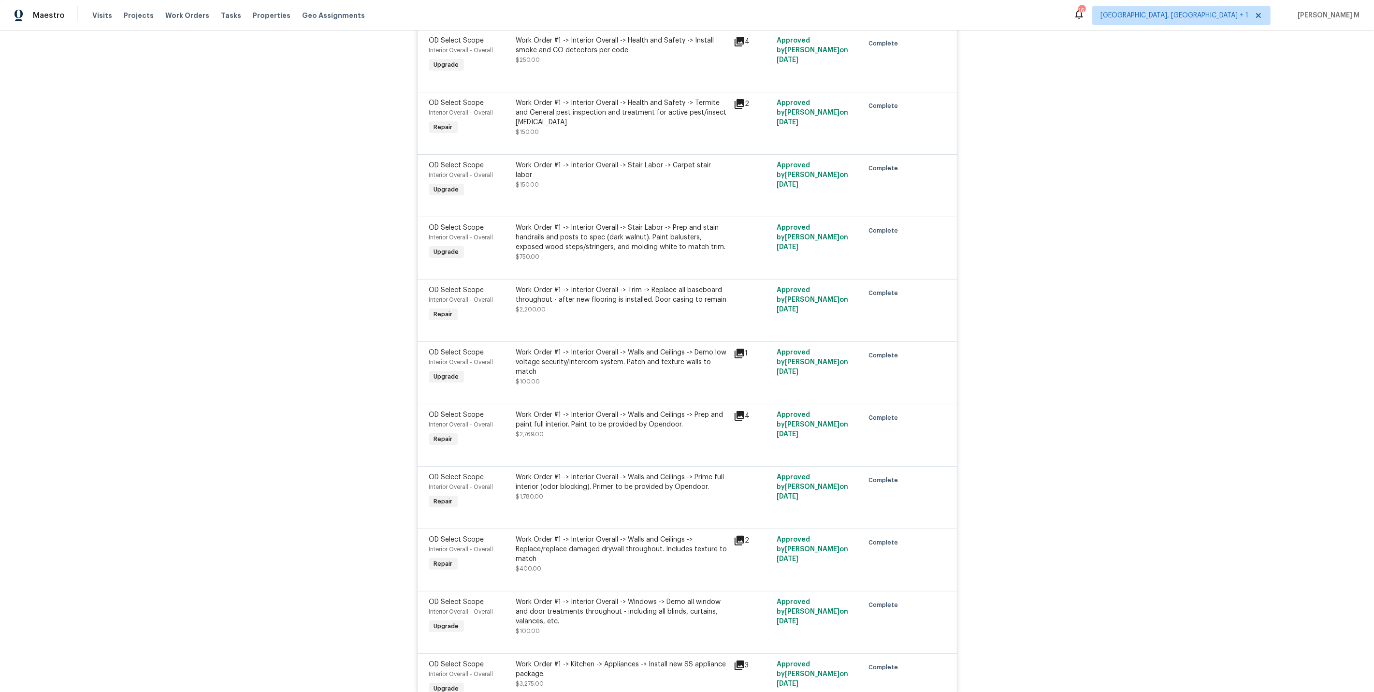
scroll to position [2909, 0]
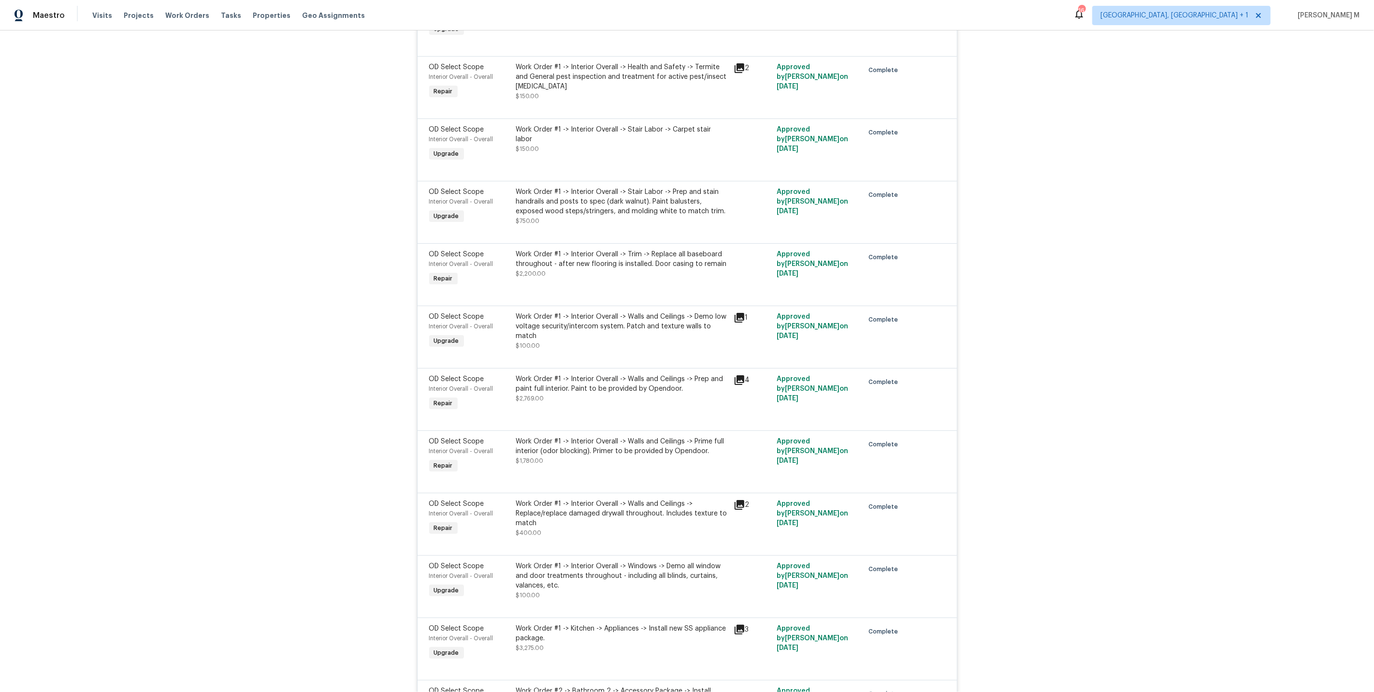
click at [551, 561] on div "Work Order #1 -> Interior Overall -> Windows -> Demo all window and door treatm…" at bounding box center [622, 575] width 212 height 29
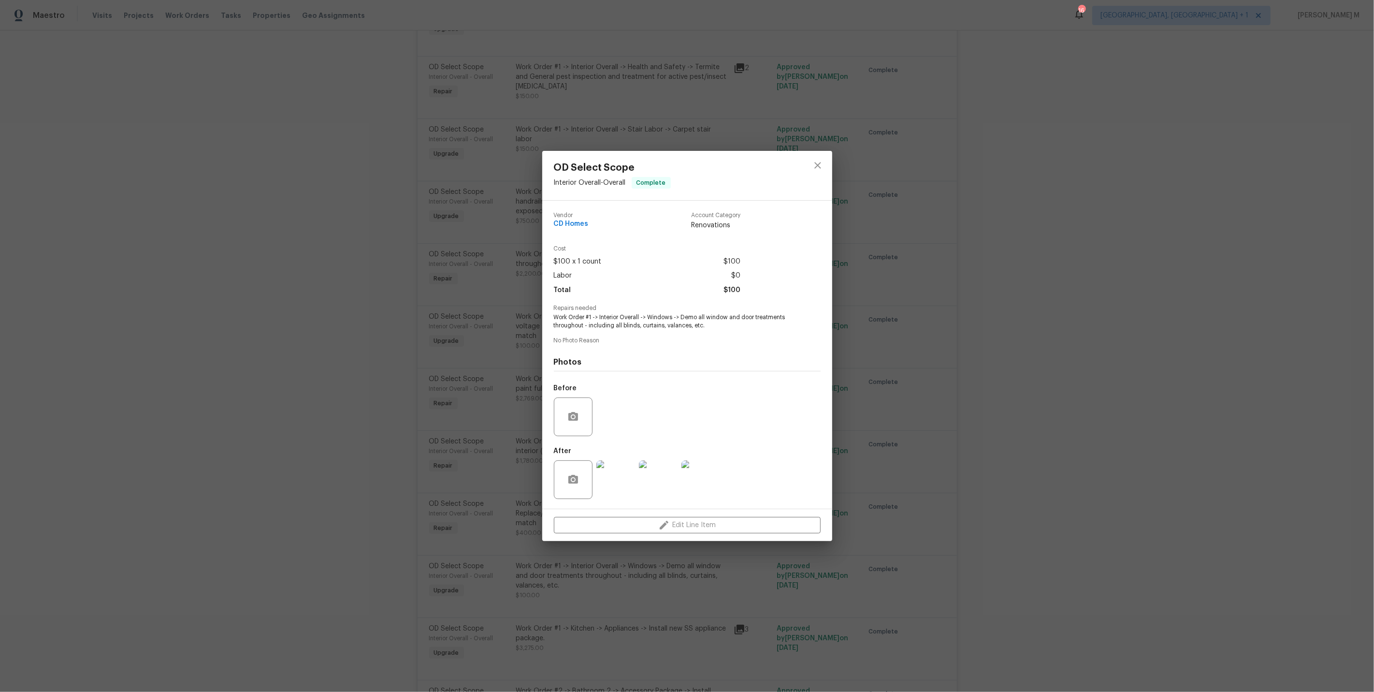
click at [475, 352] on div "OD Select Scope Interior Overall - Overall Complete Vendor CD Homes Account Cat…" at bounding box center [687, 346] width 1374 height 692
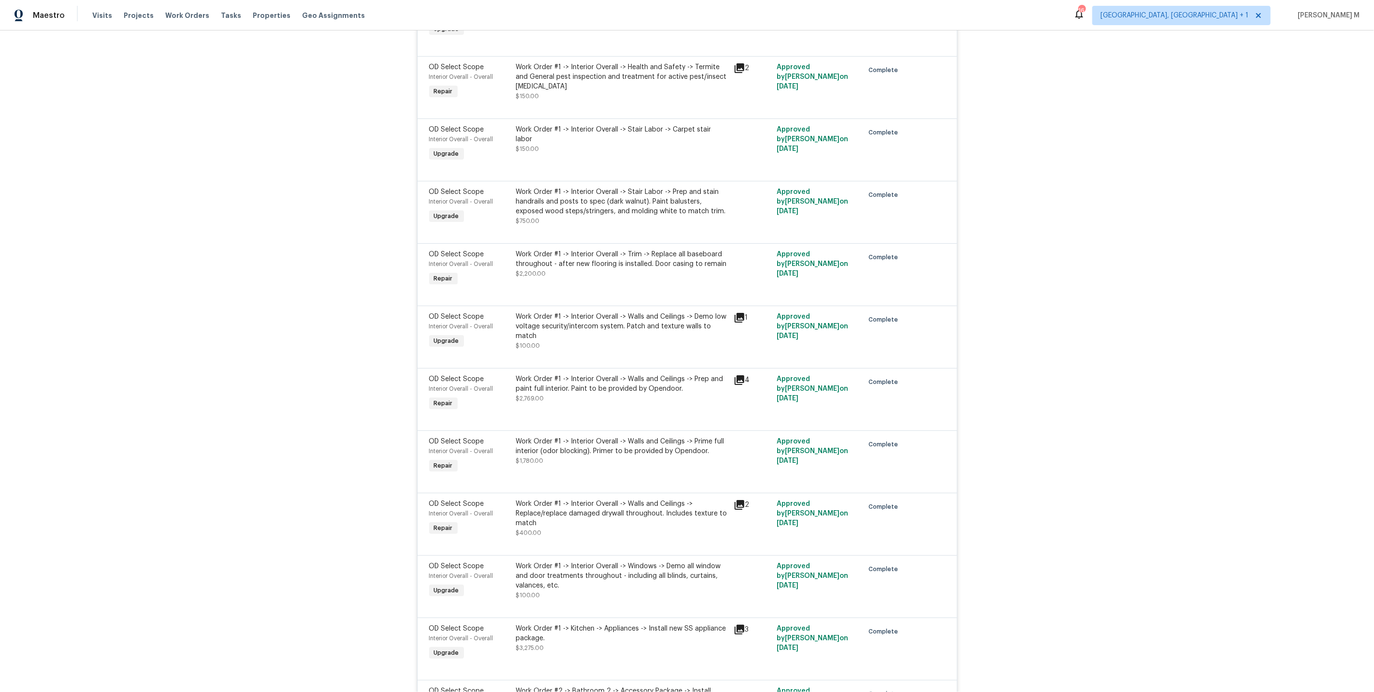
click at [602, 247] on div "Work Order #1 -> Interior Overall -> Trim -> Replace all baseboard throughout -…" at bounding box center [622, 269] width 218 height 44
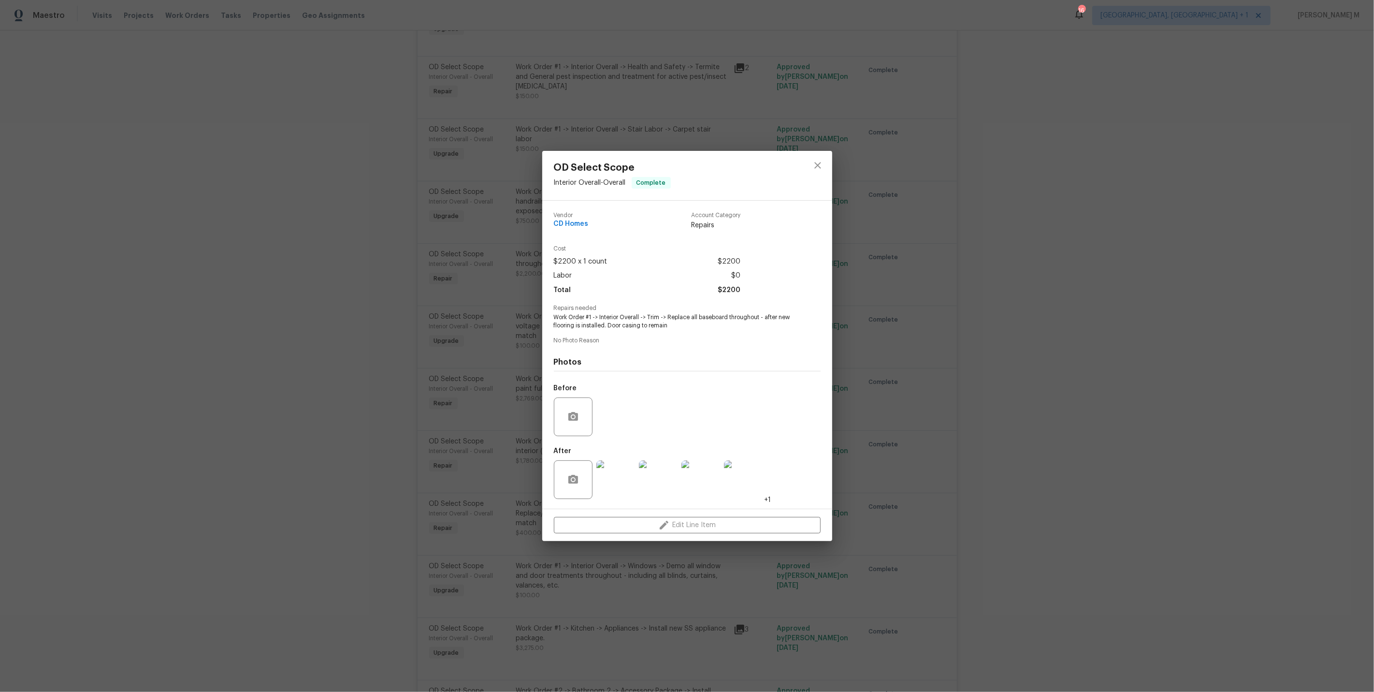
click at [497, 339] on div "OD Select Scope Interior Overall - Overall Complete Vendor CD Homes Account Cat…" at bounding box center [687, 346] width 1374 height 692
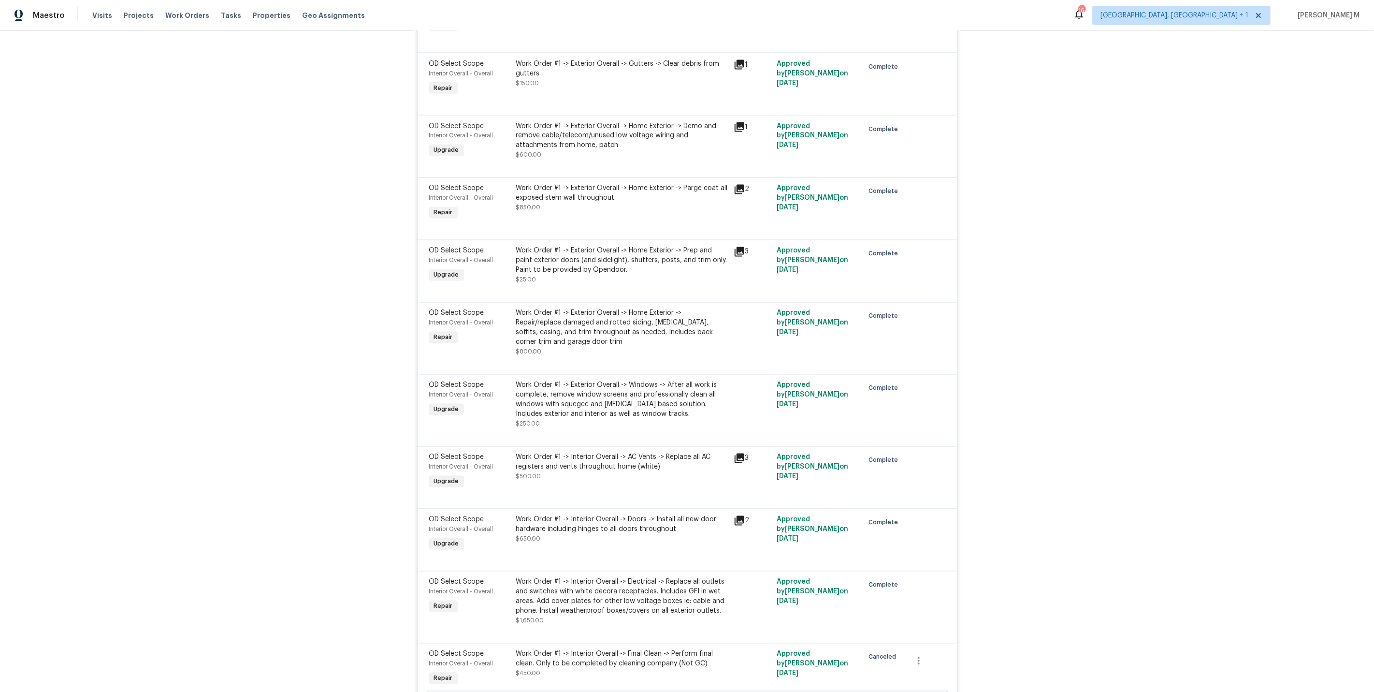
scroll to position [1956, 0]
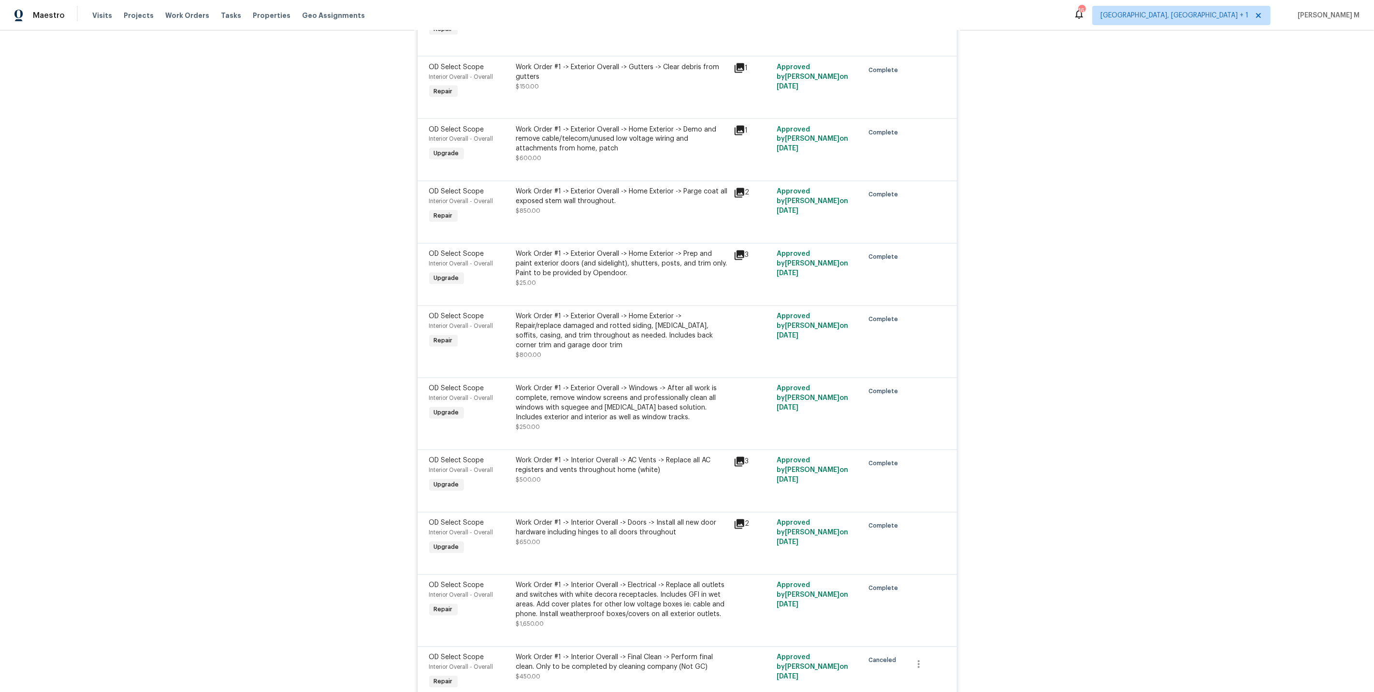
click at [577, 288] on div at bounding box center [687, 294] width 516 height 12
click at [638, 288] on div at bounding box center [687, 294] width 516 height 12
click at [636, 312] on div "Work Order #1 -> Exterior Overall -> Home Exterior -> Repair/replace damaged an…" at bounding box center [622, 331] width 212 height 39
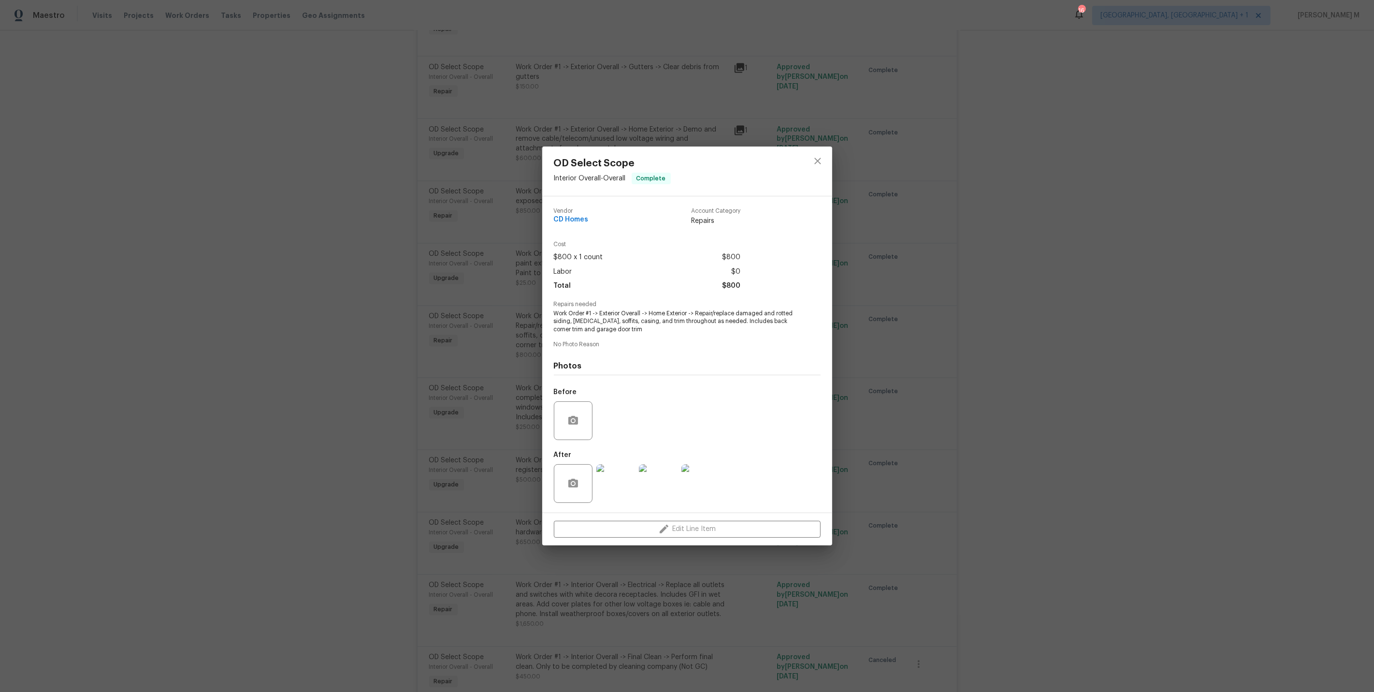
click at [443, 356] on div "OD Select Scope Interior Overall - Overall Complete Vendor CD Homes Account Cat…" at bounding box center [687, 346] width 1374 height 692
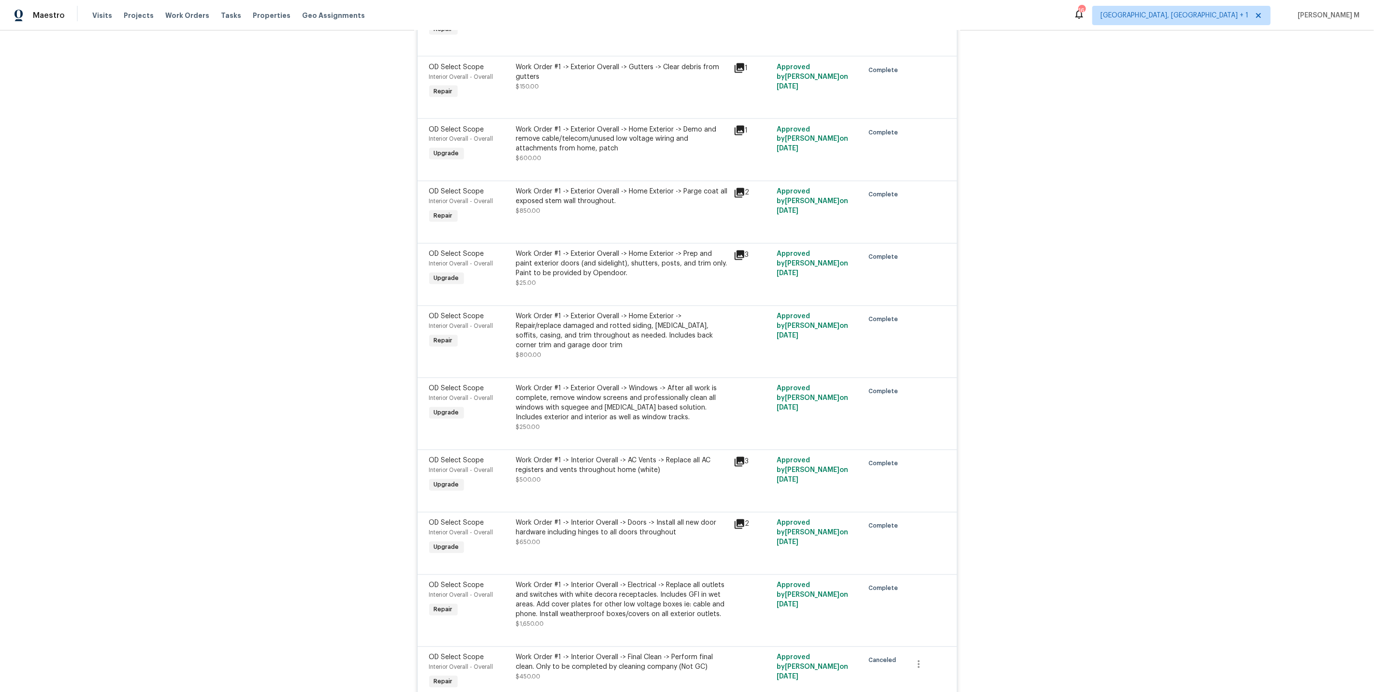
click at [599, 518] on div "Work Order #1 -> Interior Overall -> Doors -> Install all new door hardware inc…" at bounding box center [622, 532] width 212 height 29
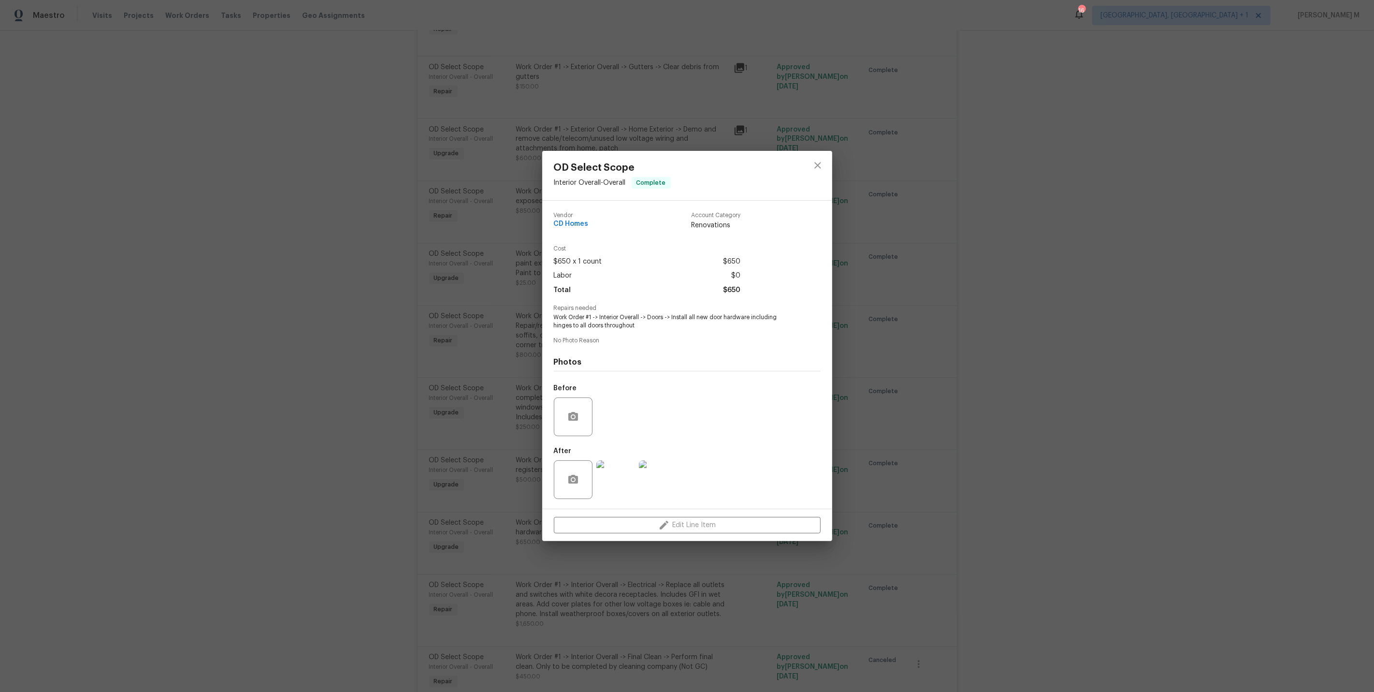
click at [515, 395] on div "OD Select Scope Interior Overall - Overall Complete Vendor CD Homes Account Cat…" at bounding box center [687, 346] width 1374 height 692
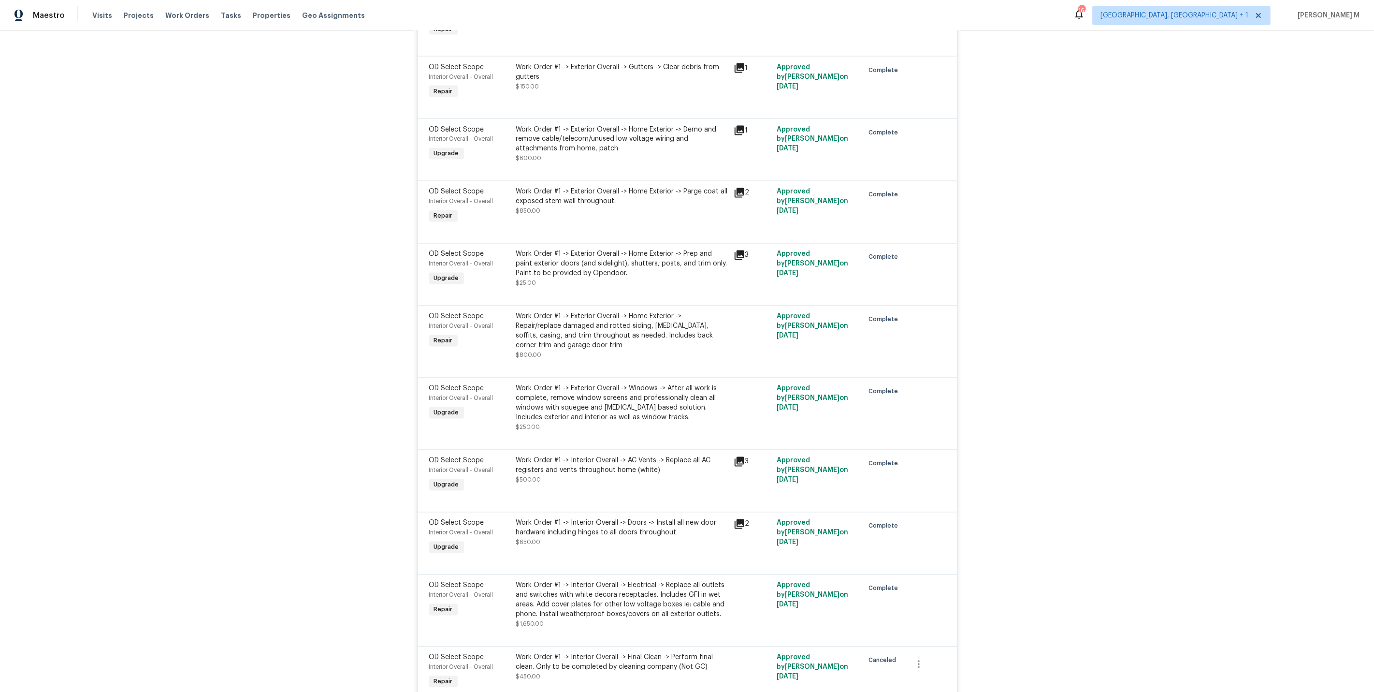
click at [616, 249] on div "Work Order #1 -> Exterior Overall -> Home Exterior -> Prep and paint exterior d…" at bounding box center [622, 268] width 212 height 39
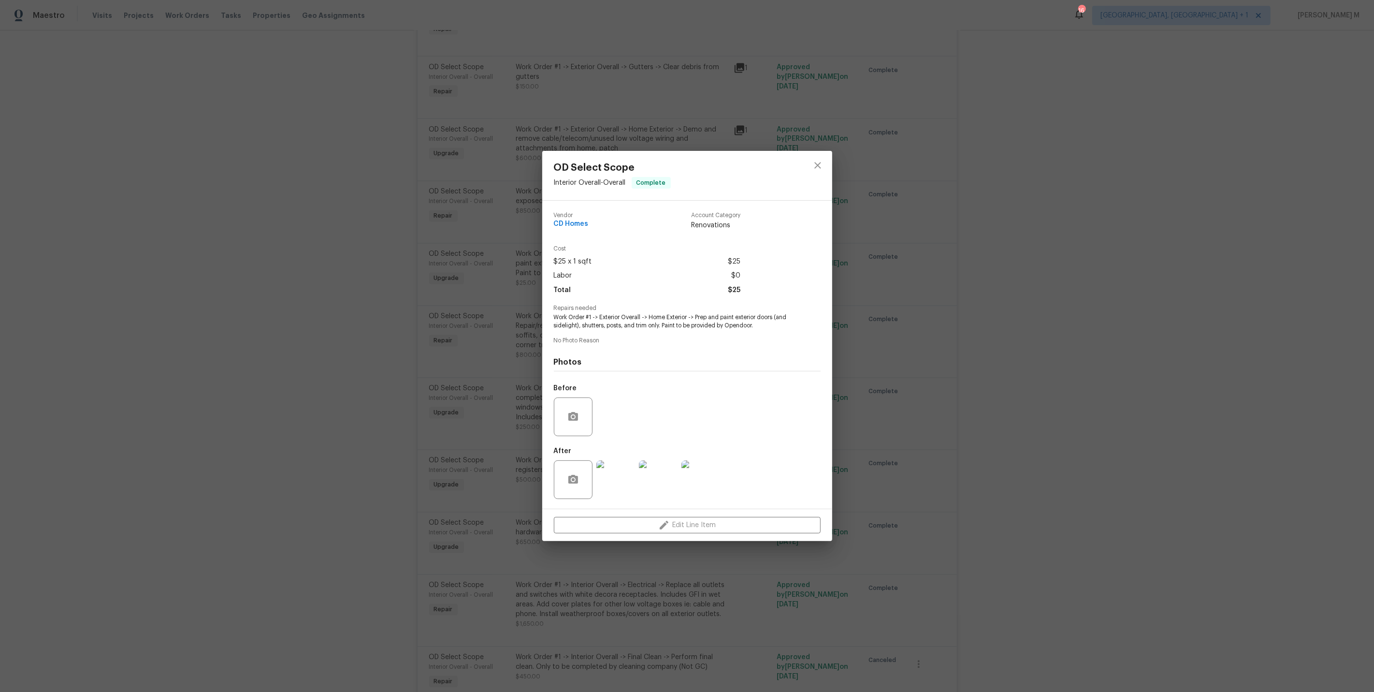
click at [488, 331] on div "OD Select Scope Interior Overall - Overall Complete Vendor CD Homes Account Cat…" at bounding box center [687, 346] width 1374 height 692
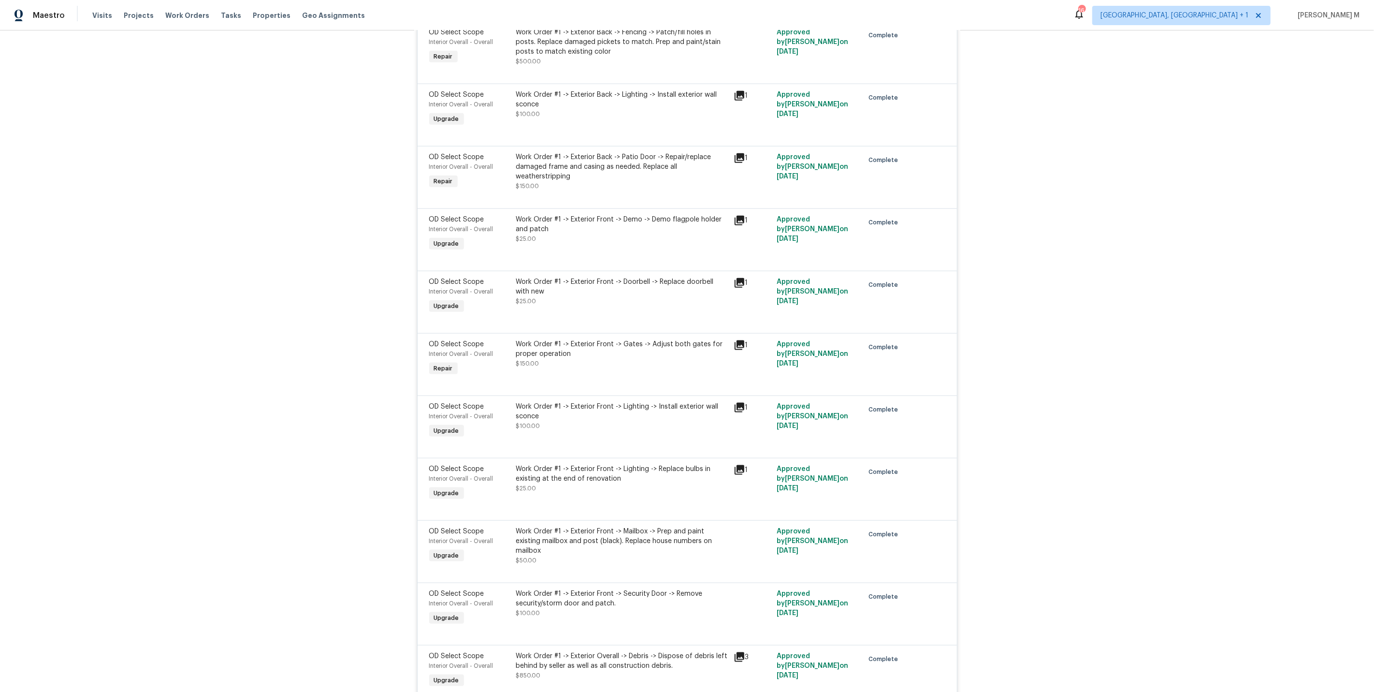
scroll to position [1241, 0]
click at [604, 279] on div "Work Order #1 -> Exterior Front -> Doorbell -> Replace doorbell with new $25.00" at bounding box center [622, 293] width 212 height 29
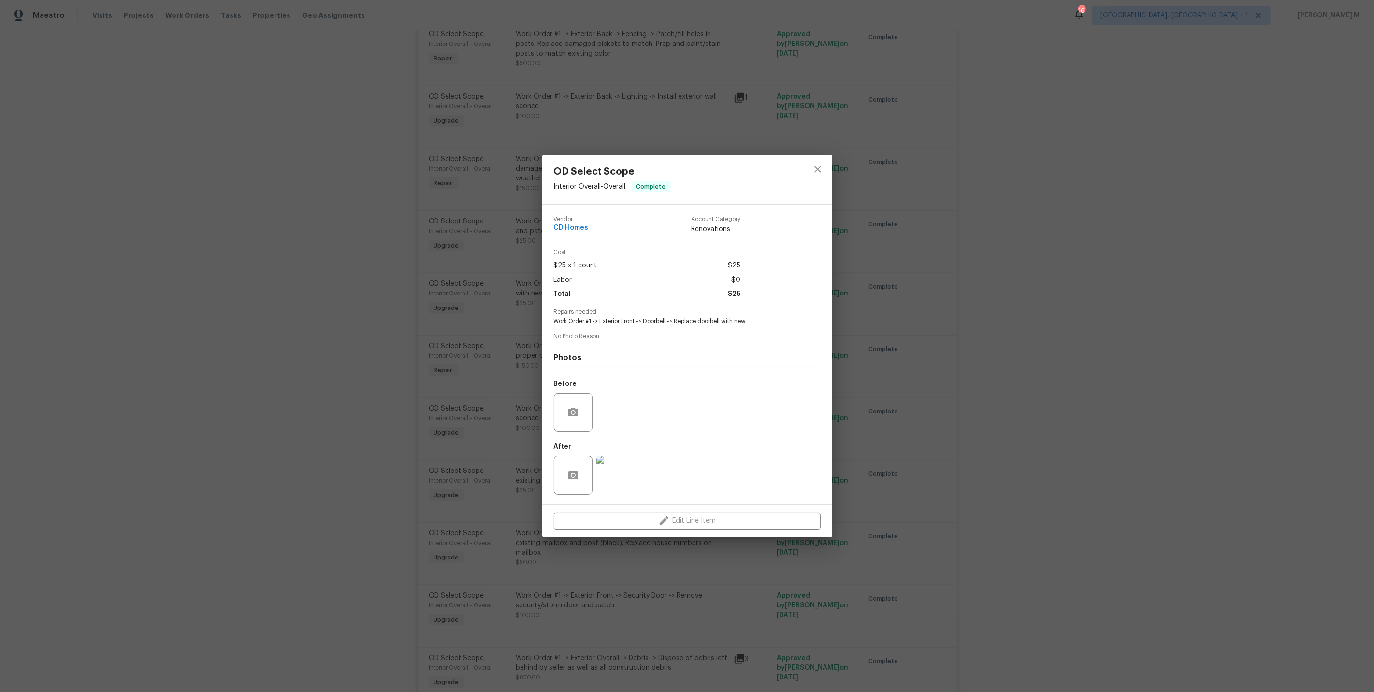
click at [506, 263] on div "OD Select Scope Interior Overall - Overall Complete Vendor CD Homes Account Cat…" at bounding box center [687, 346] width 1374 height 692
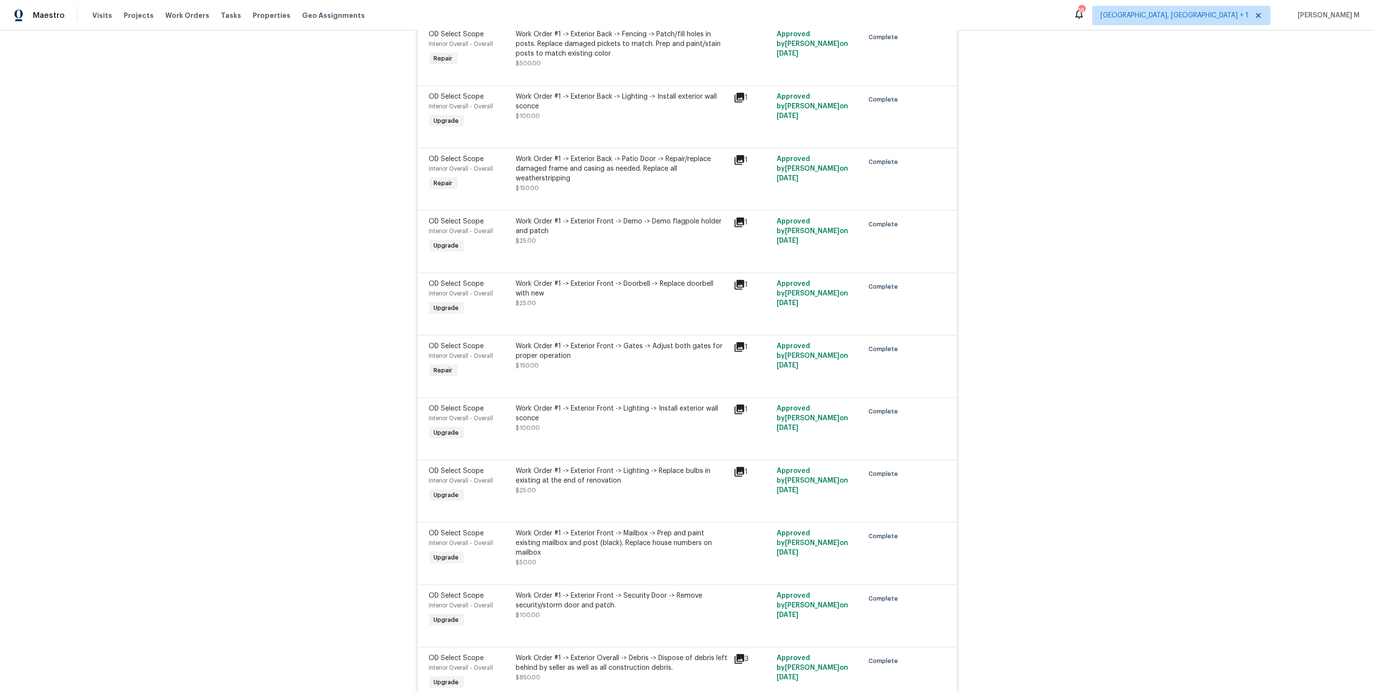
click at [610, 154] on div "Work Order #1 -> Exterior Back -> Patio Door -> Repair/replace damaged frame an…" at bounding box center [622, 168] width 212 height 29
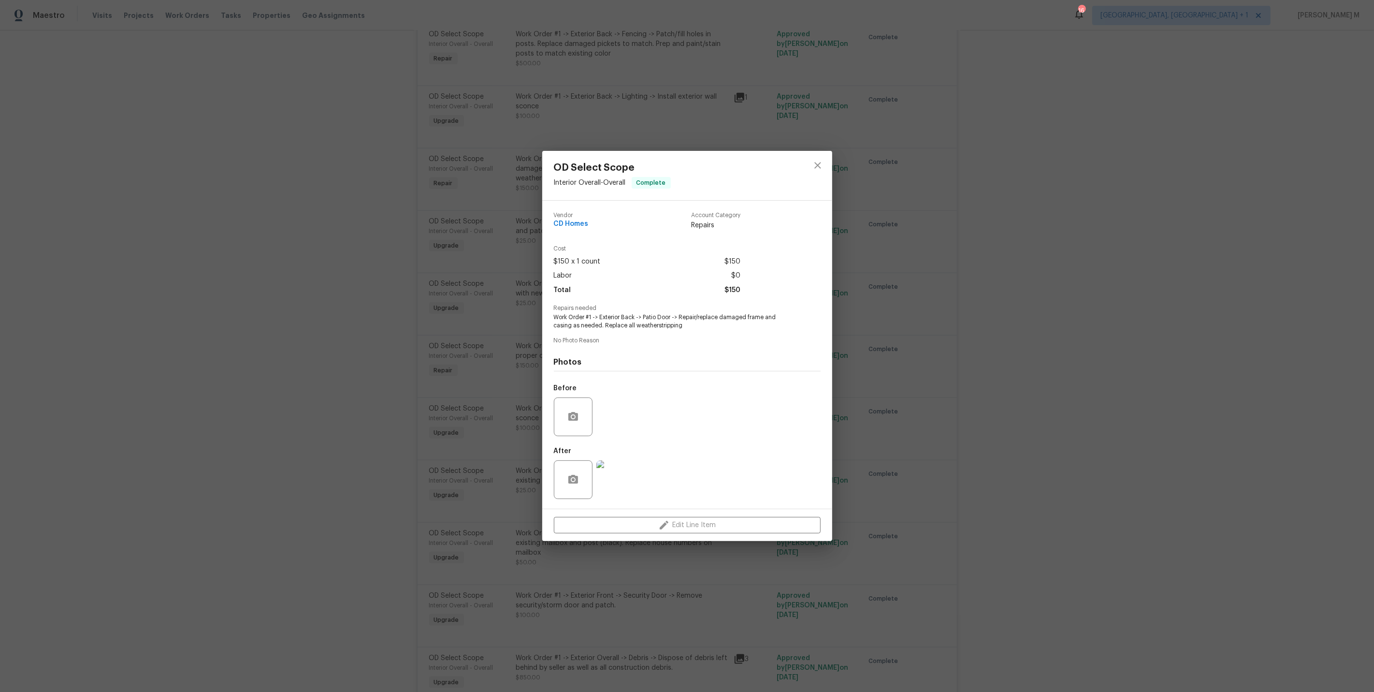
click at [504, 213] on div "OD Select Scope Interior Overall - Overall Complete Vendor CD Homes Account Cat…" at bounding box center [687, 346] width 1374 height 692
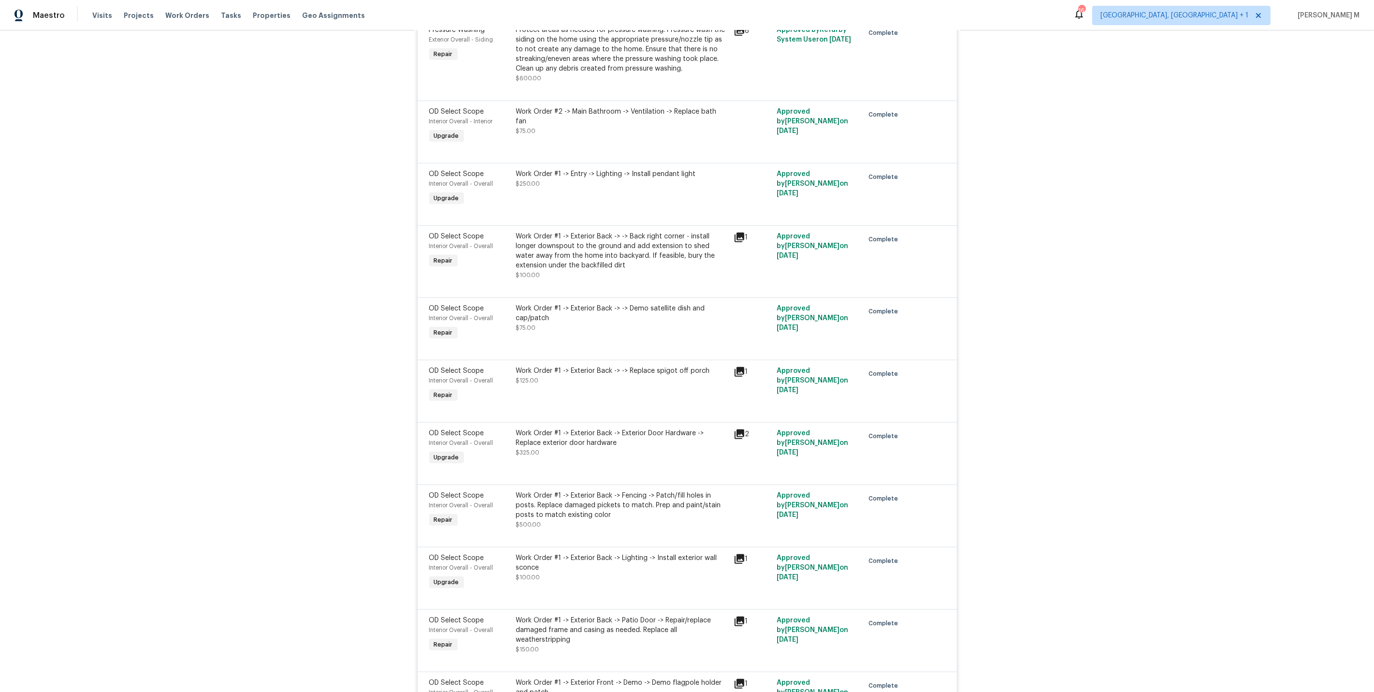
scroll to position [781, 0]
click at [566, 426] on div "Work Order #1 -> Exterior Back -> Exterior Door Hardware -> Replace exterior do…" at bounding box center [622, 440] width 212 height 29
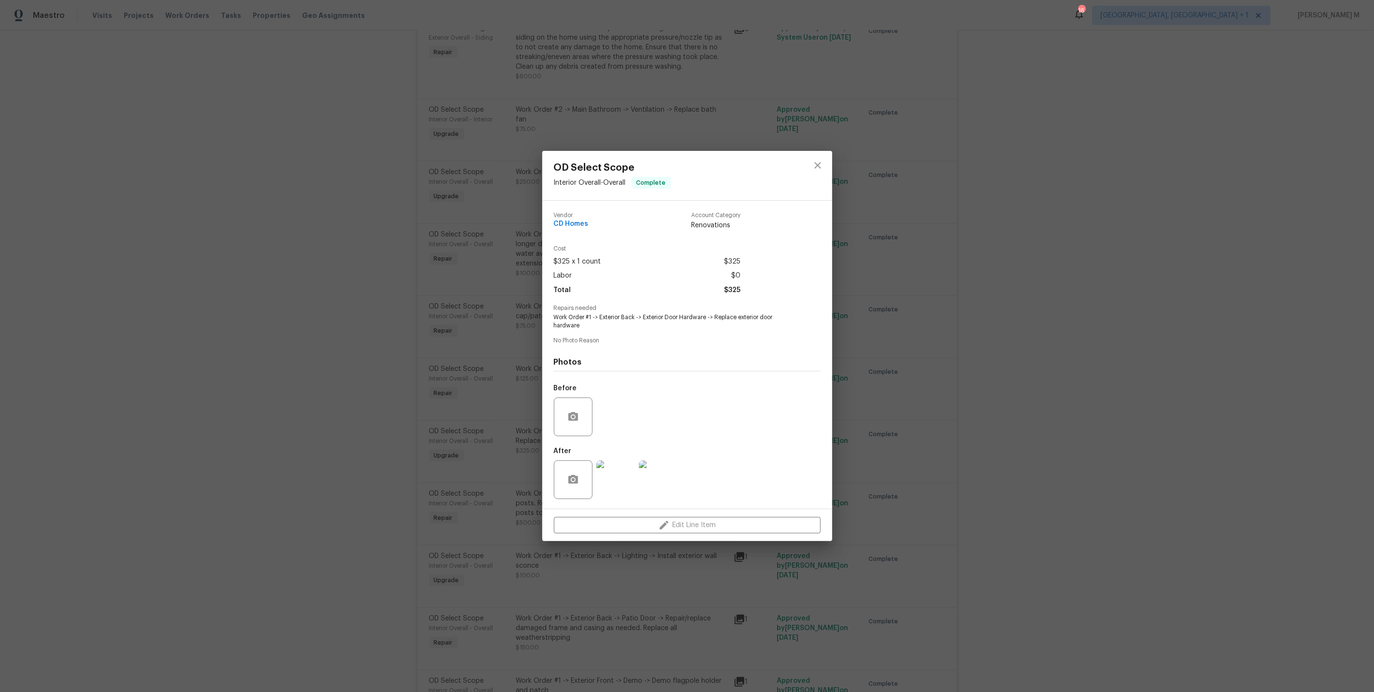
click at [619, 474] on img at bounding box center [616, 479] width 39 height 39
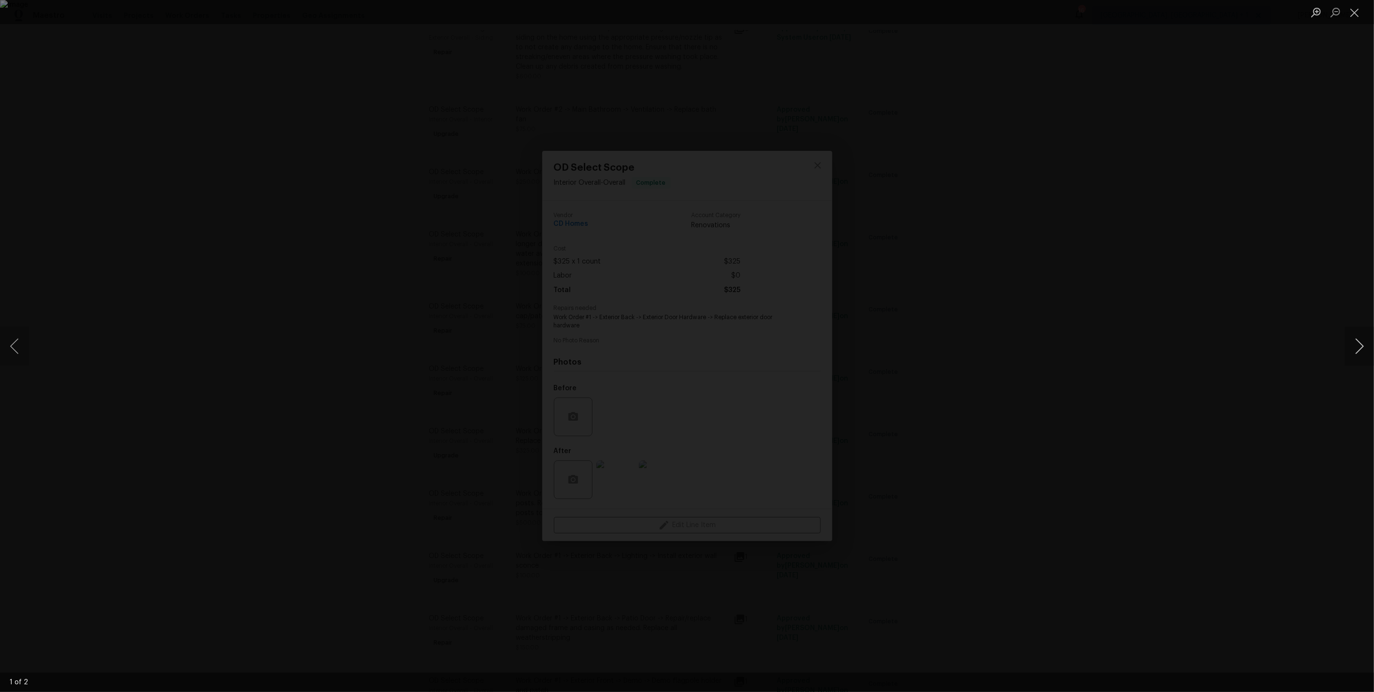
click at [1364, 341] on button "Next image" at bounding box center [1359, 346] width 29 height 39
click at [1247, 255] on div "Lightbox" at bounding box center [687, 346] width 1374 height 692
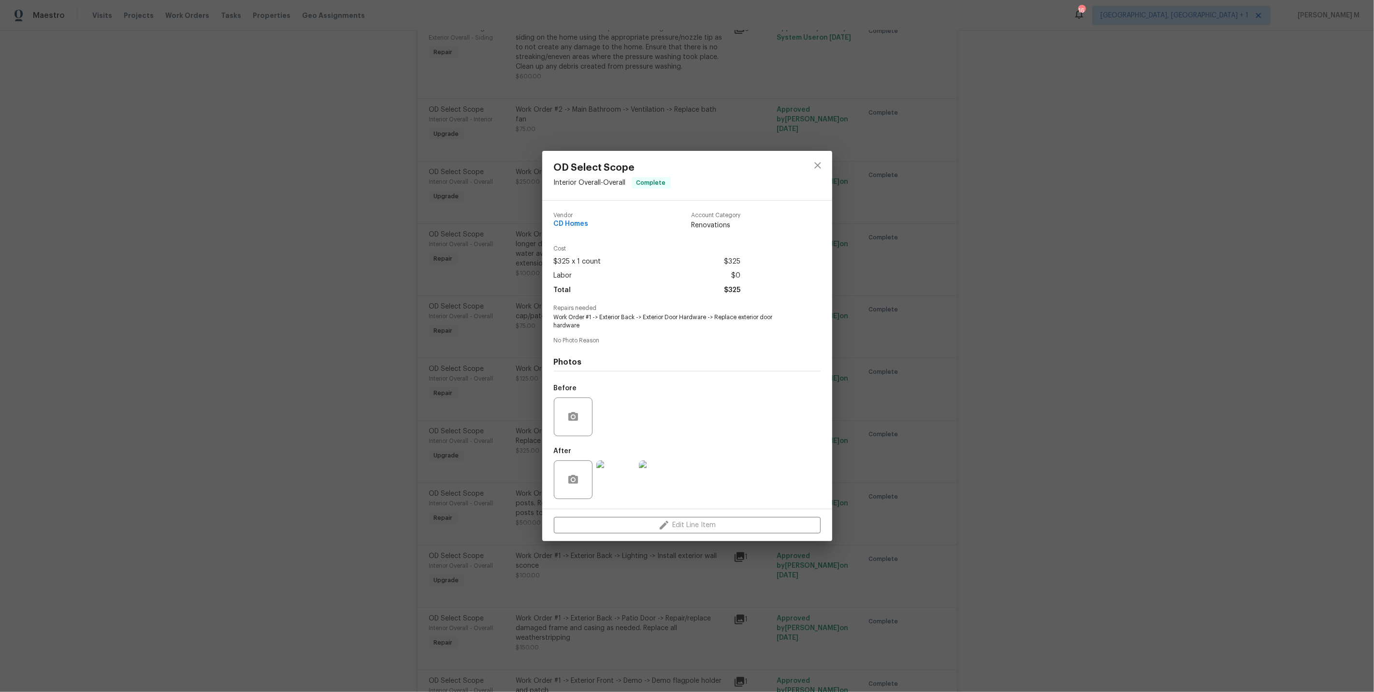
click at [935, 315] on div "OD Select Scope Interior Overall - Overall Complete Vendor CD Homes Account Cat…" at bounding box center [687, 346] width 1374 height 692
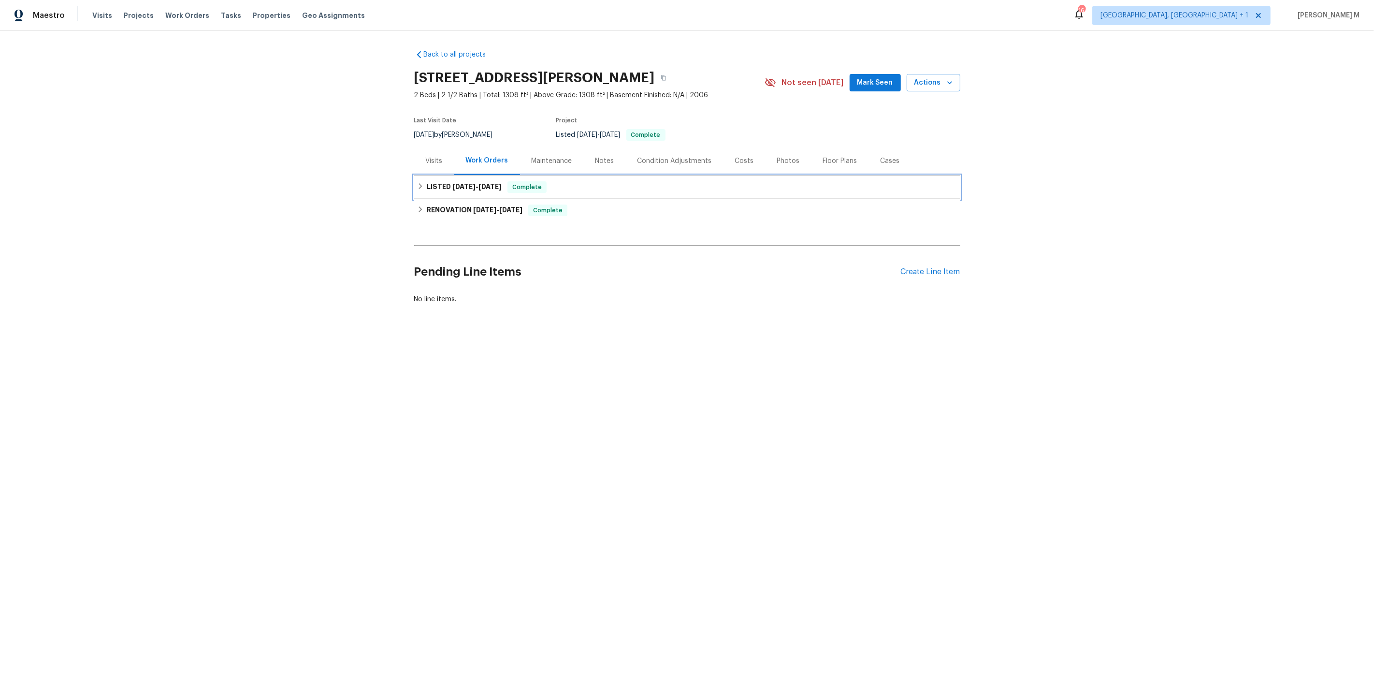
click at [484, 188] on h6 "LISTED 7/25/25 - 7/26/25" at bounding box center [464, 187] width 75 height 12
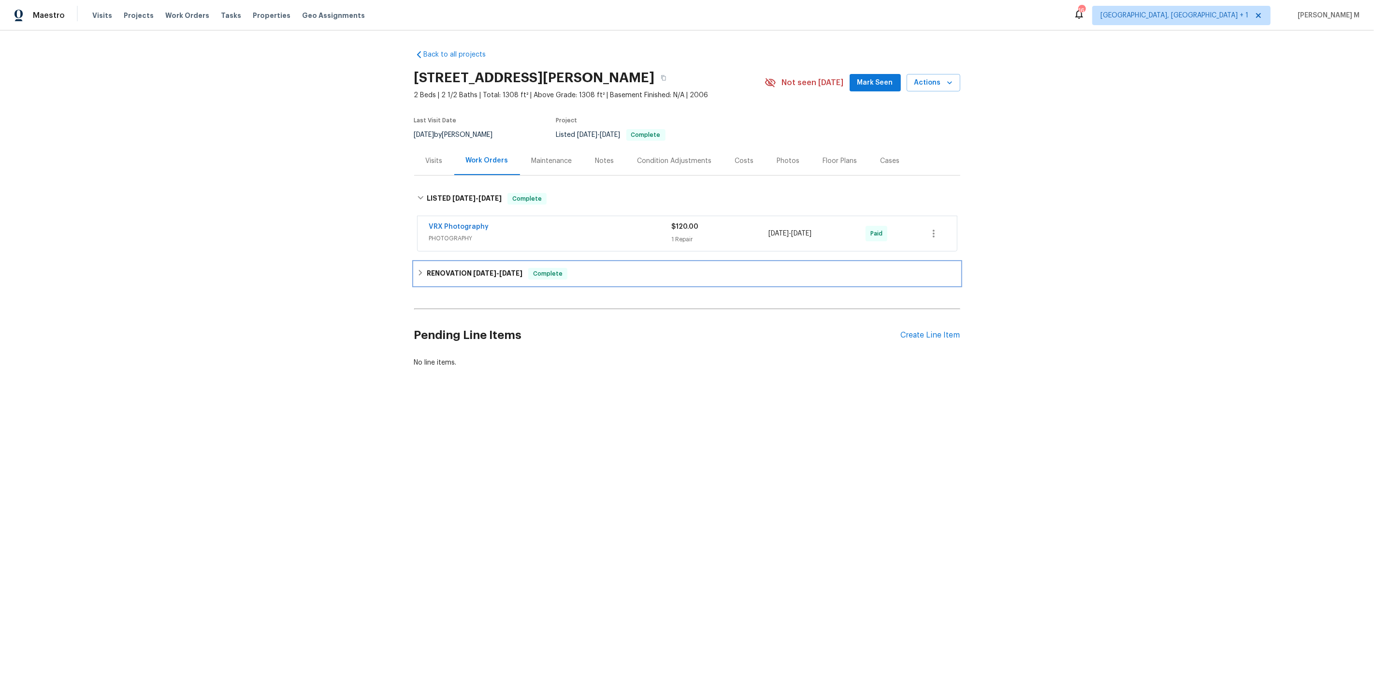
click at [471, 262] on div "RENOVATION 7/22/25 - 7/29/25 Complete" at bounding box center [687, 273] width 546 height 23
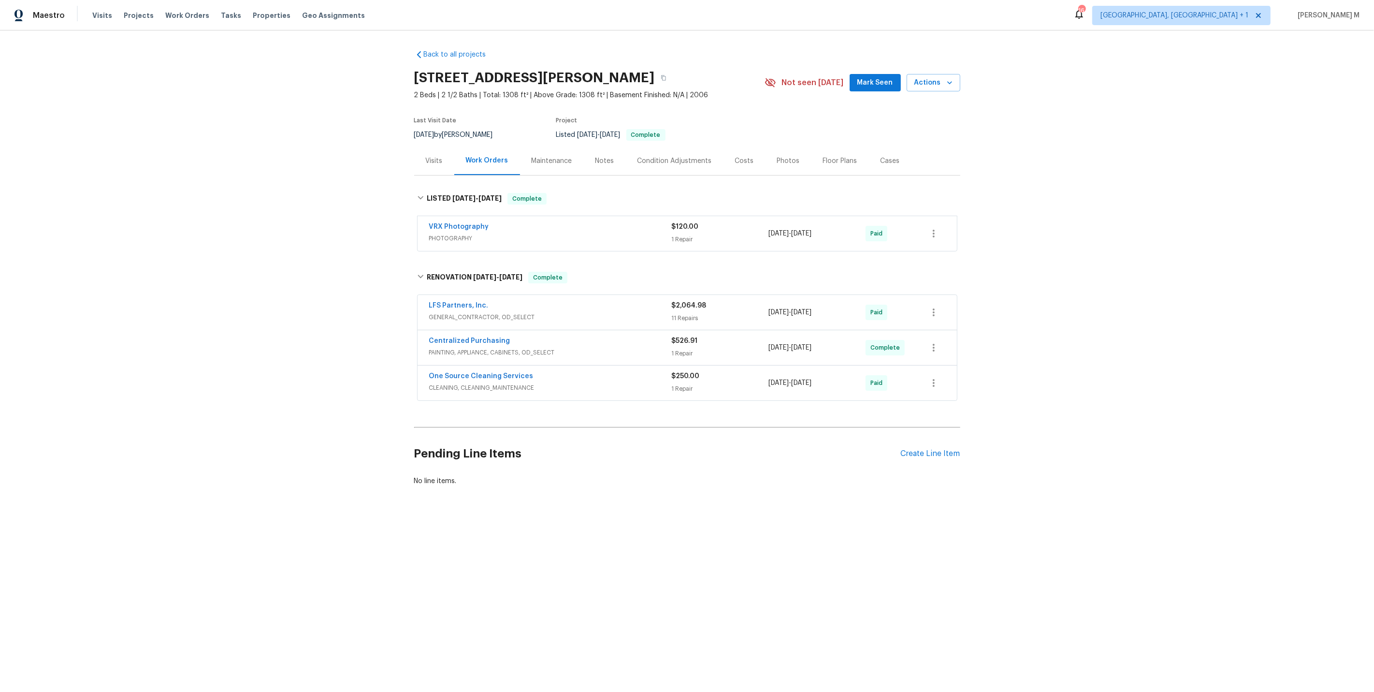
click at [471, 312] on span "GENERAL_CONTRACTOR, OD_SELECT" at bounding box center [550, 317] width 243 height 10
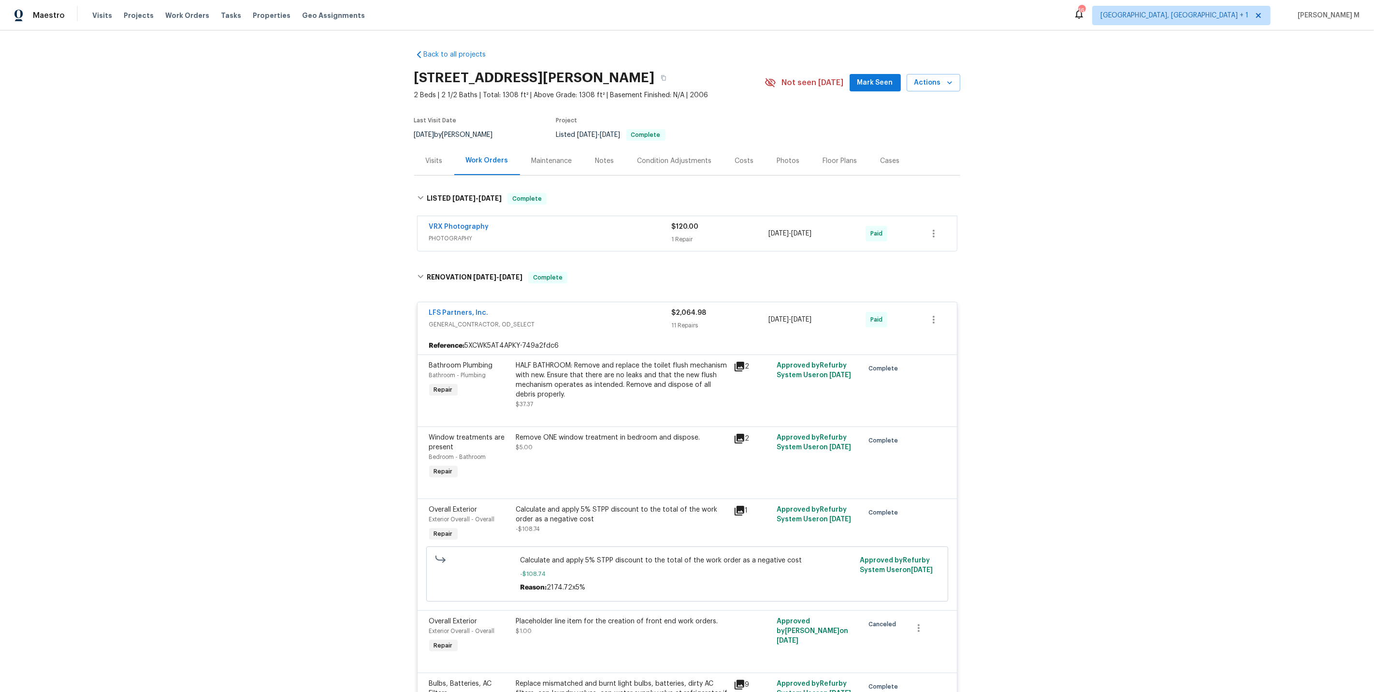
scroll to position [803, 0]
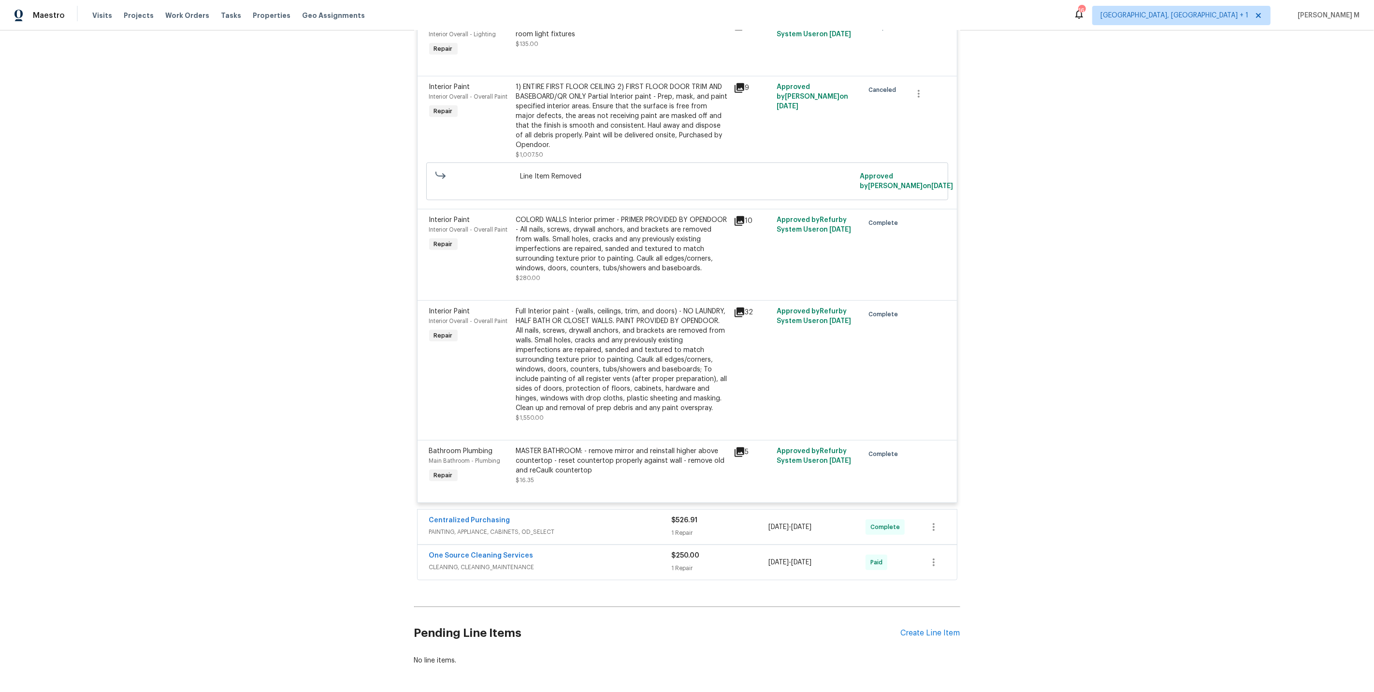
click at [470, 527] on span "PAINTING, APPLIANCE, CABINETS, OD_SELECT" at bounding box center [550, 532] width 243 height 10
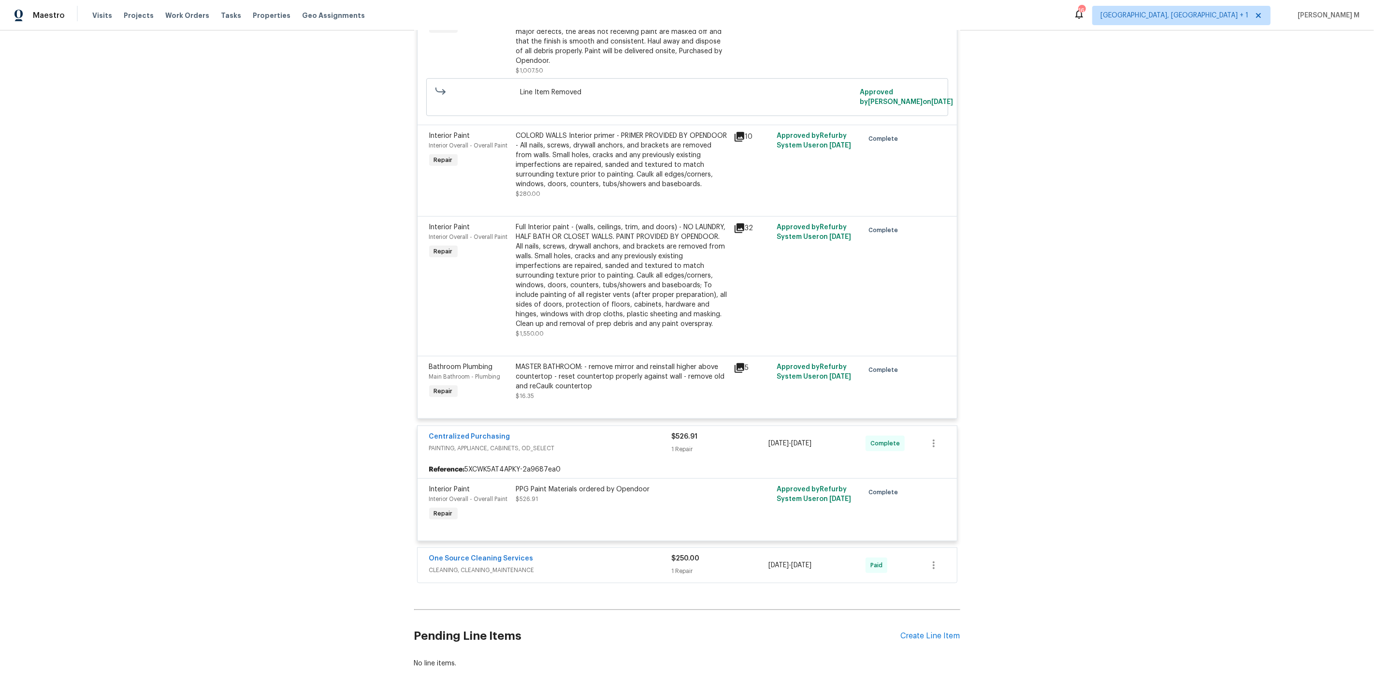
scroll to position [888, 0]
click at [479, 565] on span "CLEANING, CLEANING_MAINTENANCE" at bounding box center [550, 570] width 243 height 10
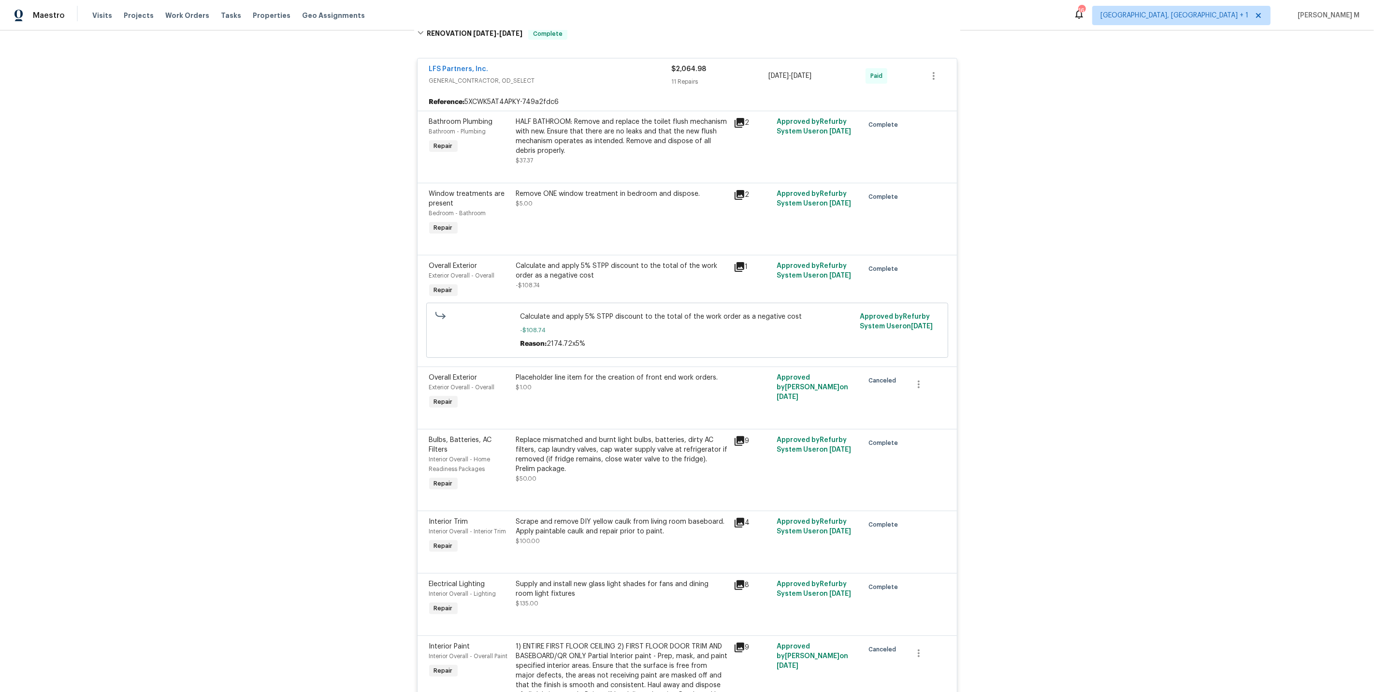
scroll to position [0, 0]
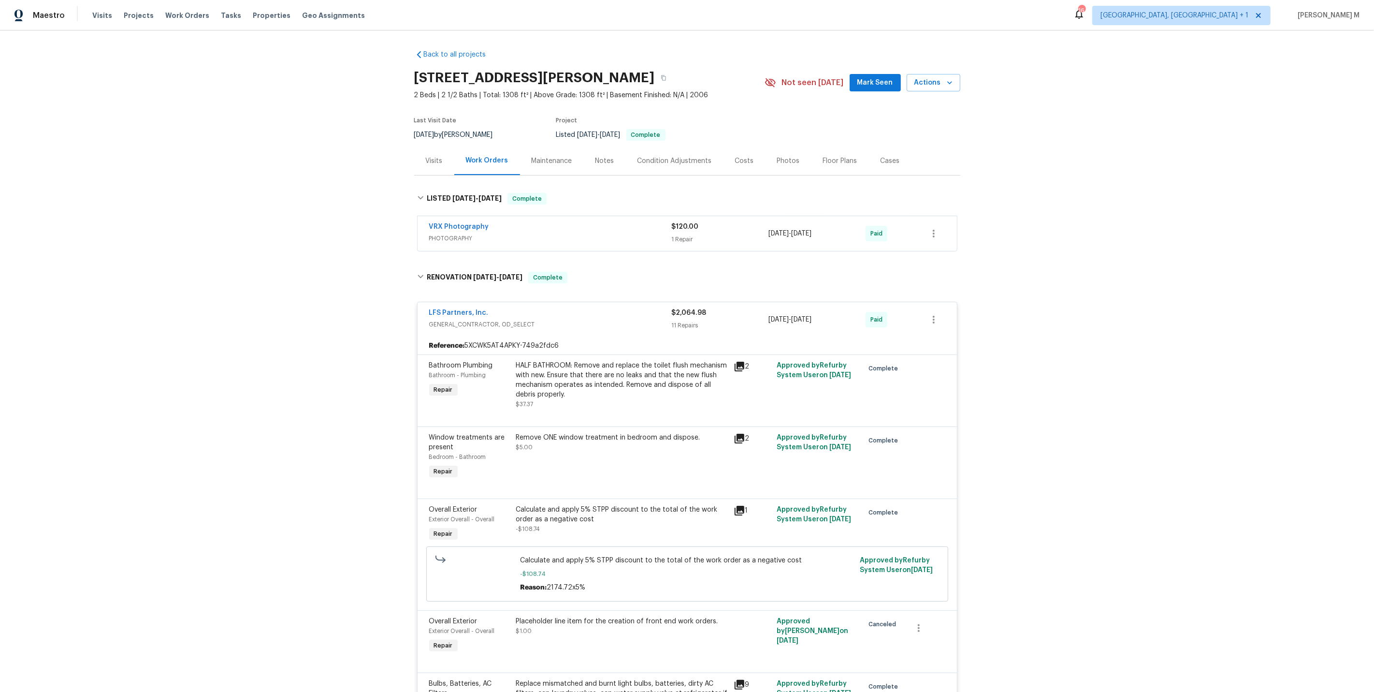
click at [1035, 340] on div "Back to all projects 12918 Mosby Ln, Charlotte, NC 28273 2 Beds | 2 1/2 Baths |…" at bounding box center [687, 360] width 1374 height 661
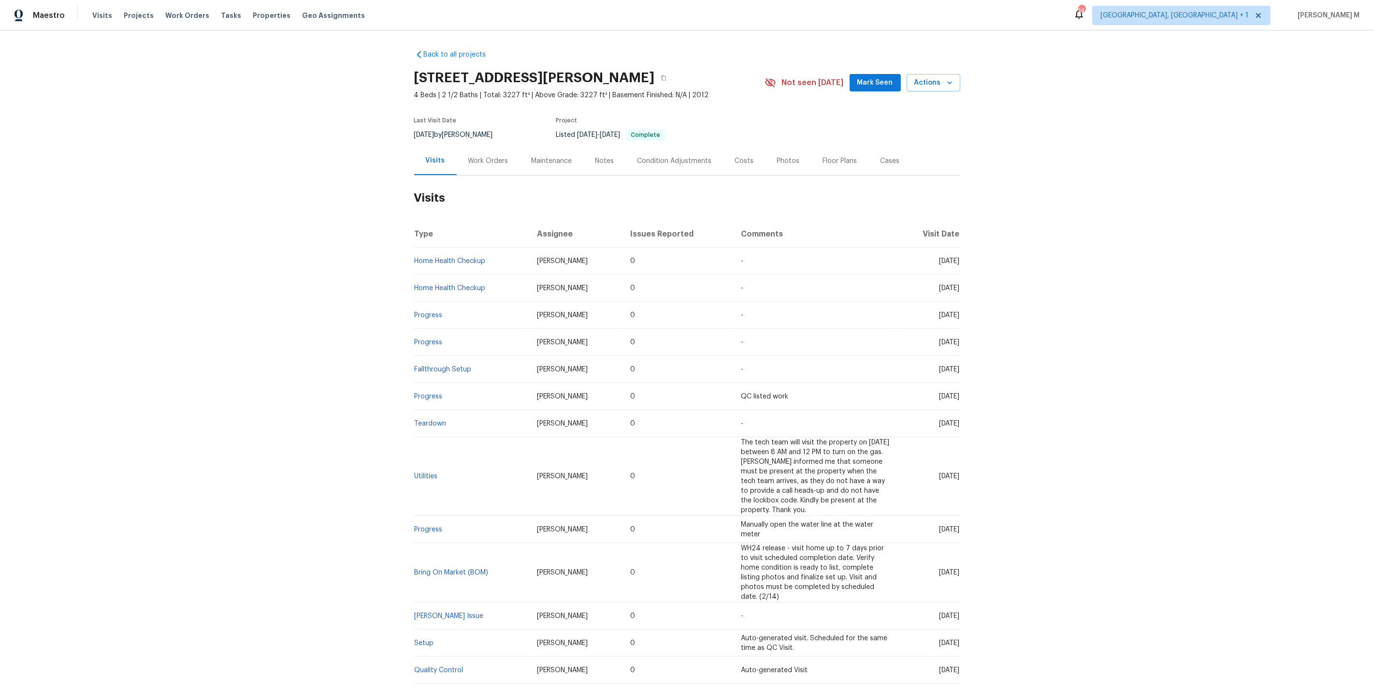
click at [496, 164] on div "Work Orders" at bounding box center [488, 160] width 63 height 29
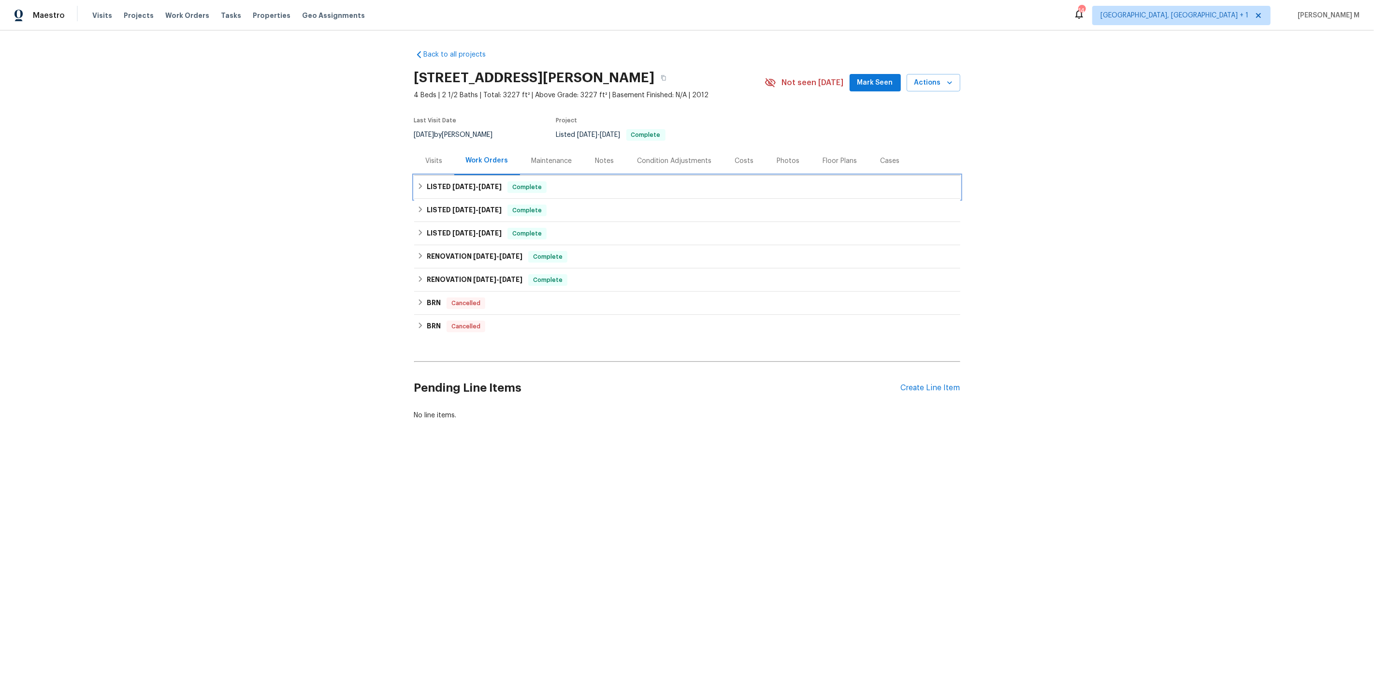
click at [469, 190] on div "LISTED 7/15/25 - 7/21/25 Complete" at bounding box center [687, 186] width 546 height 23
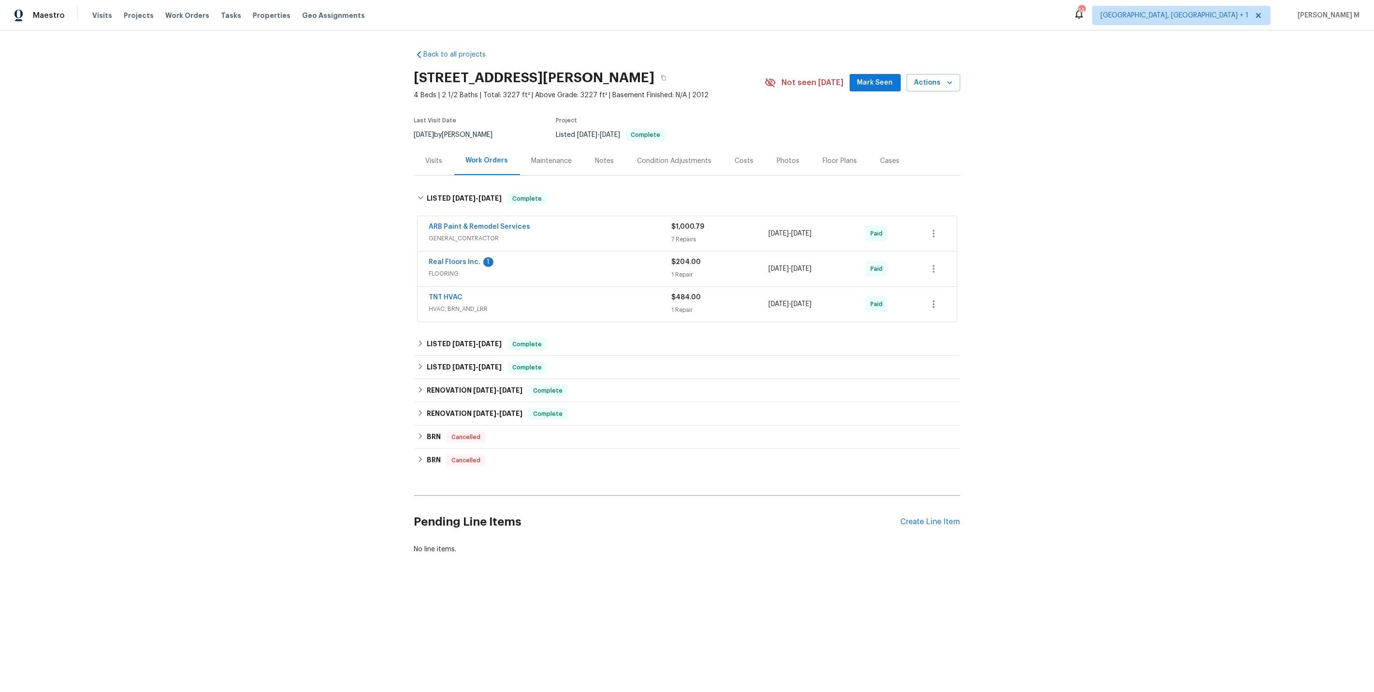
click at [448, 269] on span "FLOORING" at bounding box center [550, 274] width 243 height 10
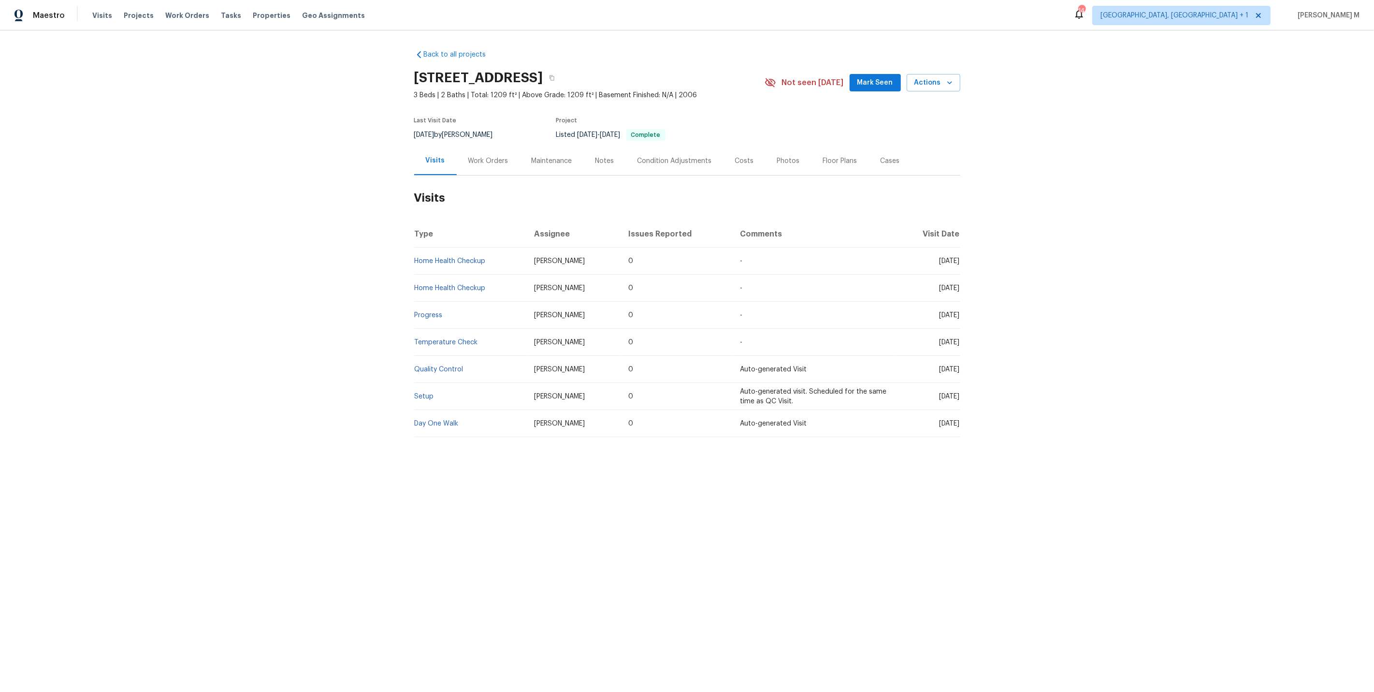
click at [486, 149] on div "Work Orders" at bounding box center [488, 160] width 63 height 29
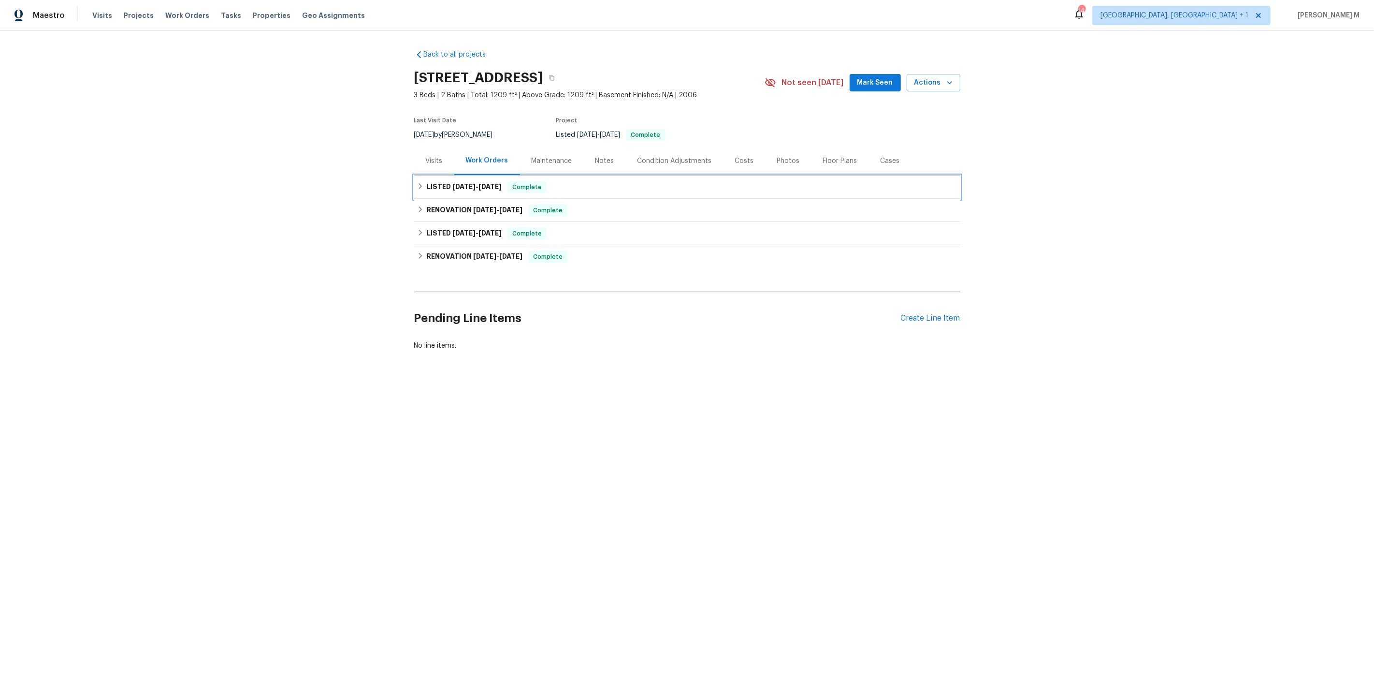
click at [454, 188] on h6 "LISTED [DATE] - [DATE]" at bounding box center [464, 187] width 75 height 12
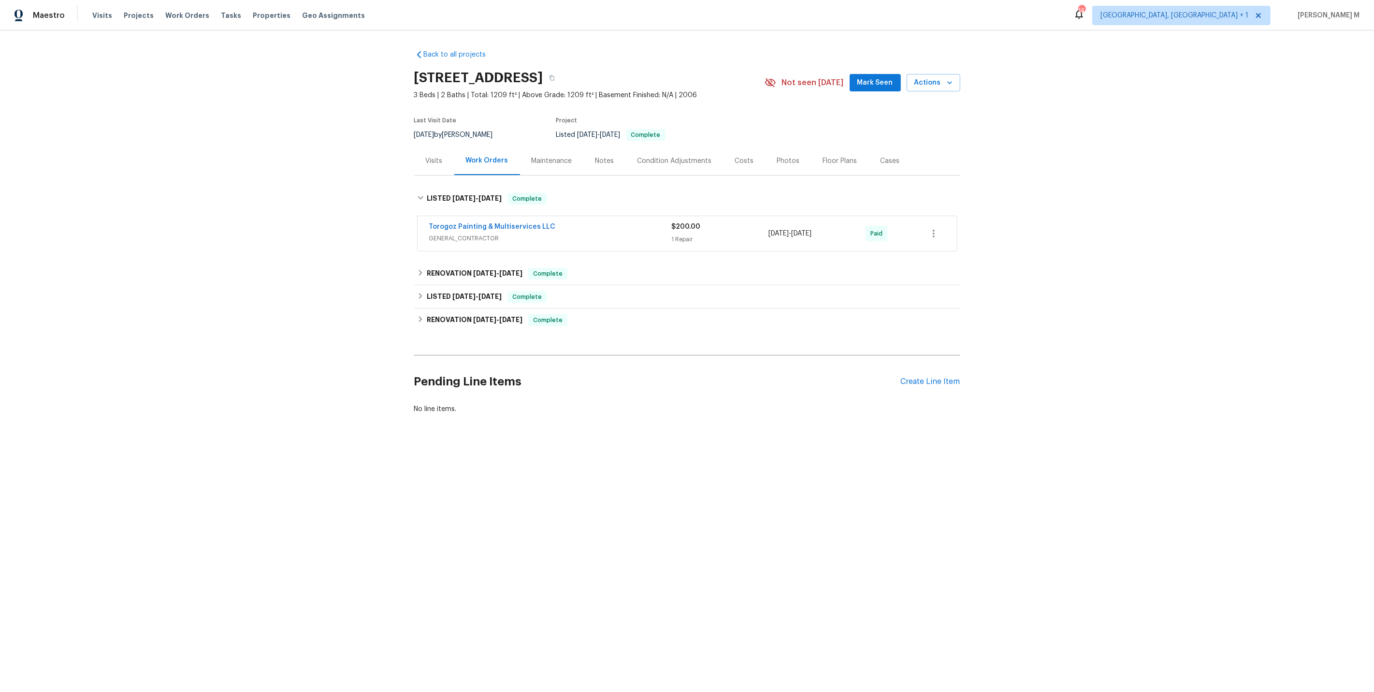
click at [488, 234] on span "GENERAL_CONTRACTOR" at bounding box center [550, 239] width 243 height 10
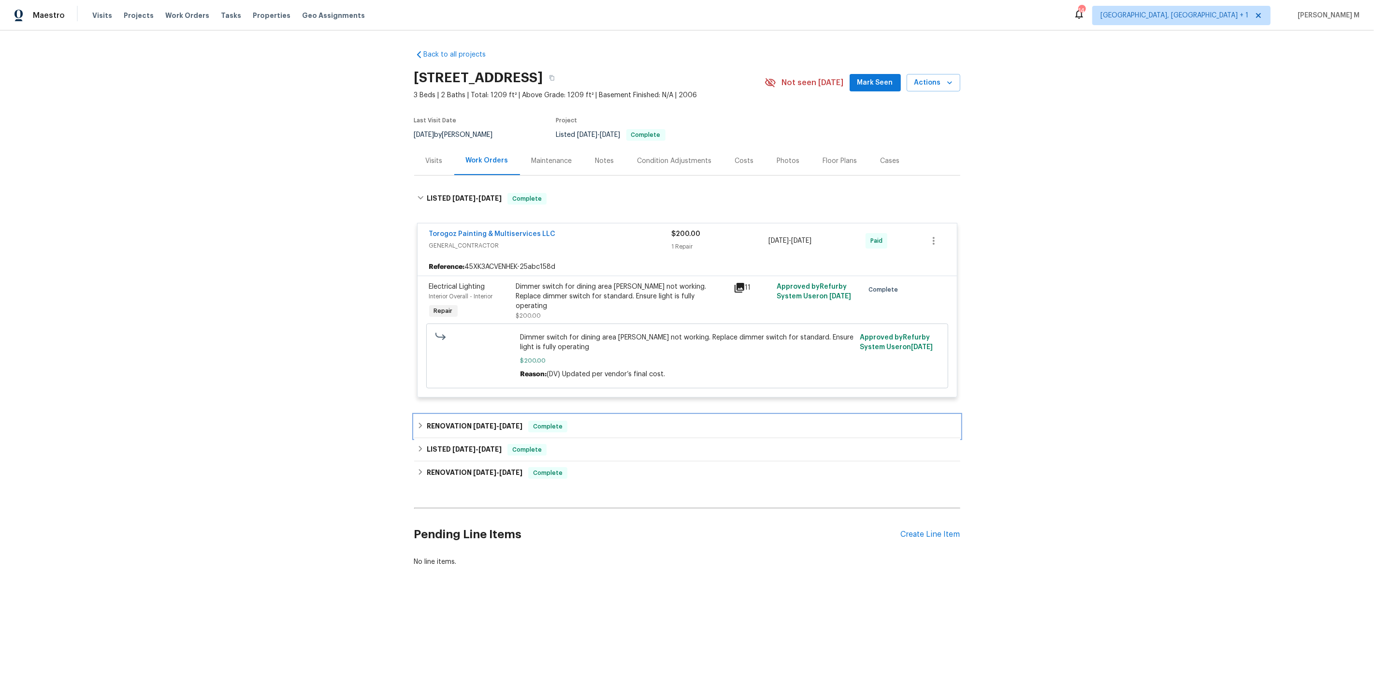
click at [480, 423] on span "5/1/25" at bounding box center [484, 426] width 23 height 7
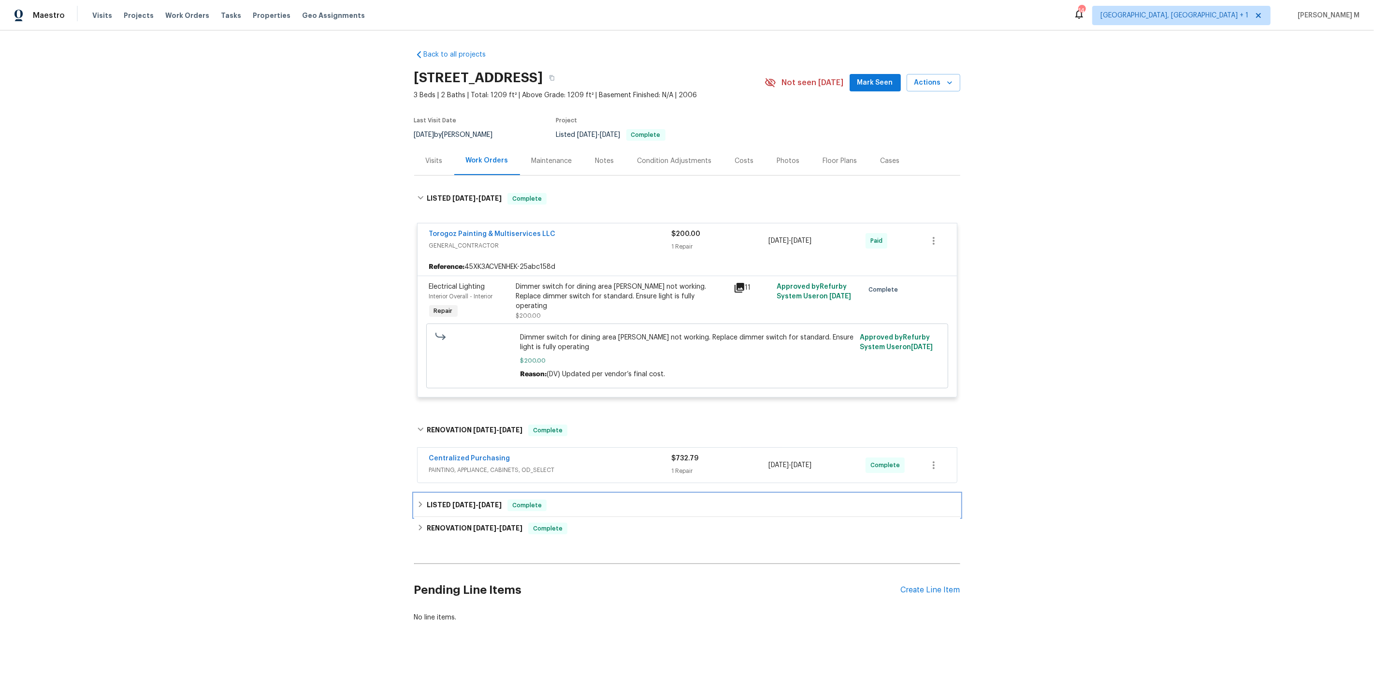
click at [452, 499] on h6 "LISTED 4/11/25 - 4/23/25" at bounding box center [464, 505] width 75 height 12
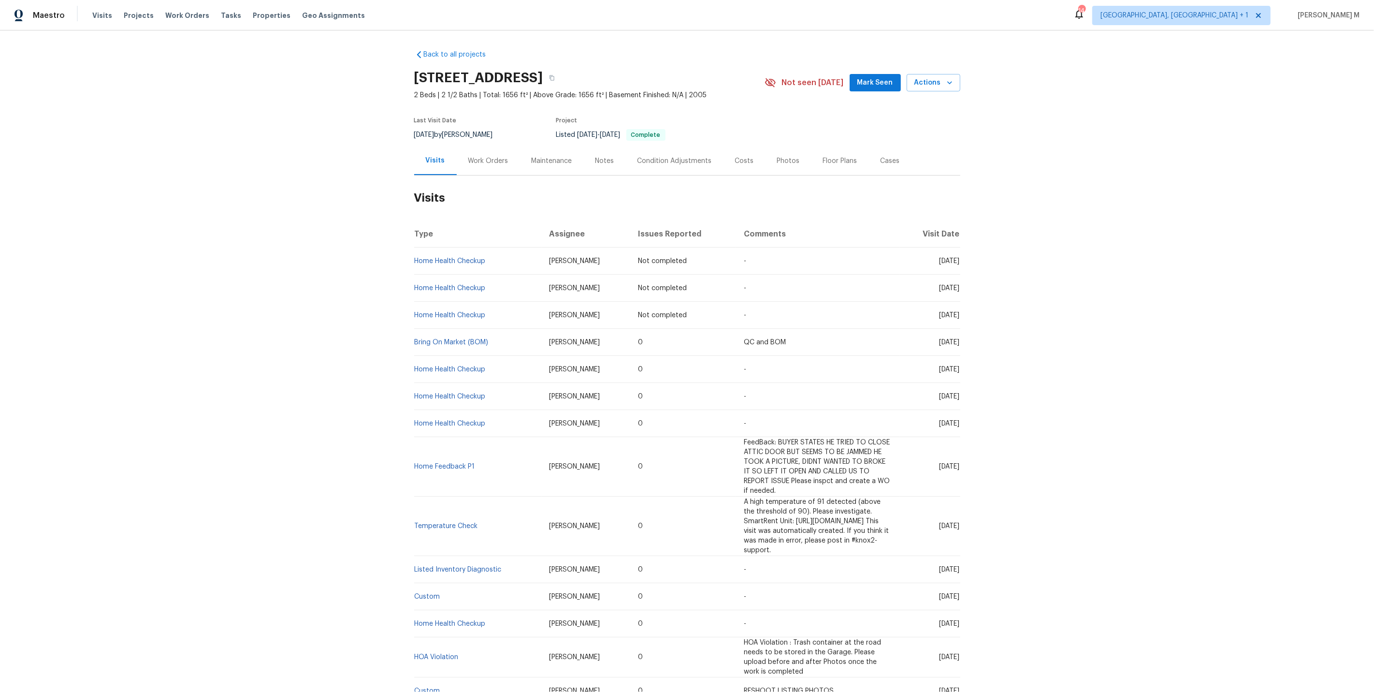
click at [489, 148] on div "Work Orders" at bounding box center [488, 160] width 63 height 29
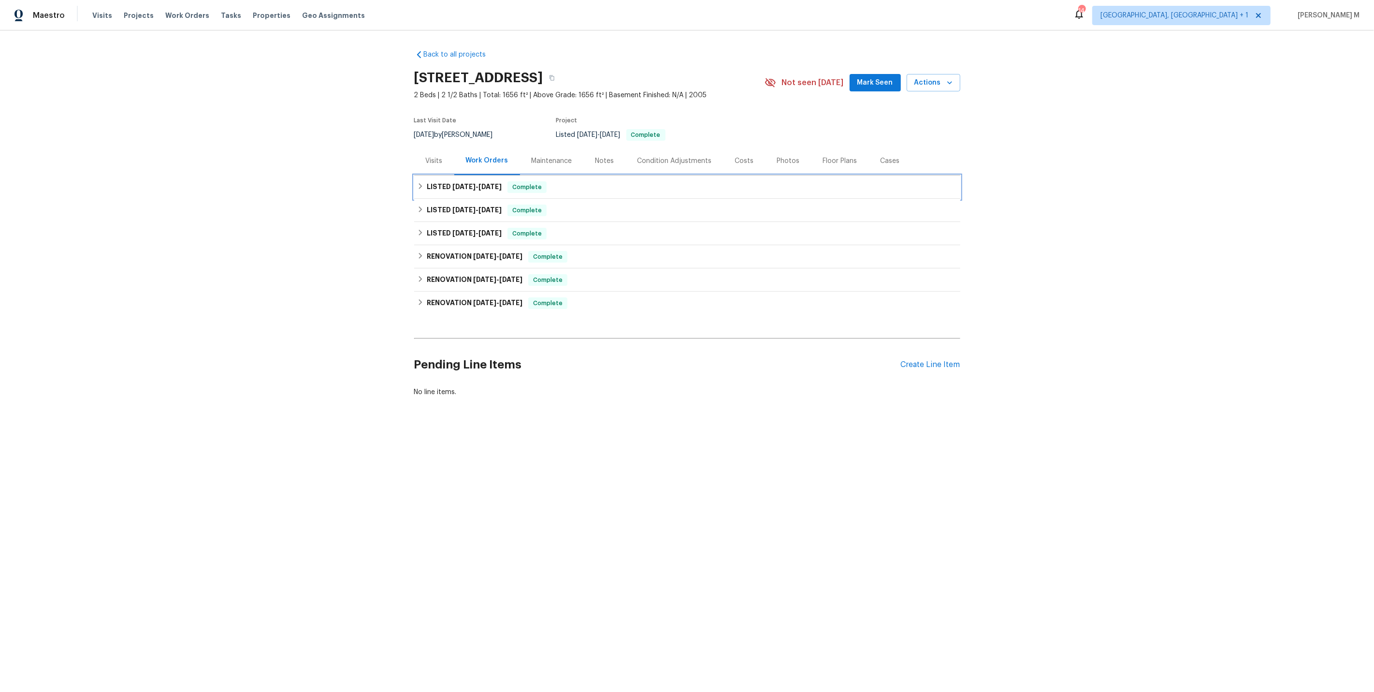
click at [478, 175] on div "LISTED [DATE] - [DATE] Complete" at bounding box center [687, 186] width 546 height 23
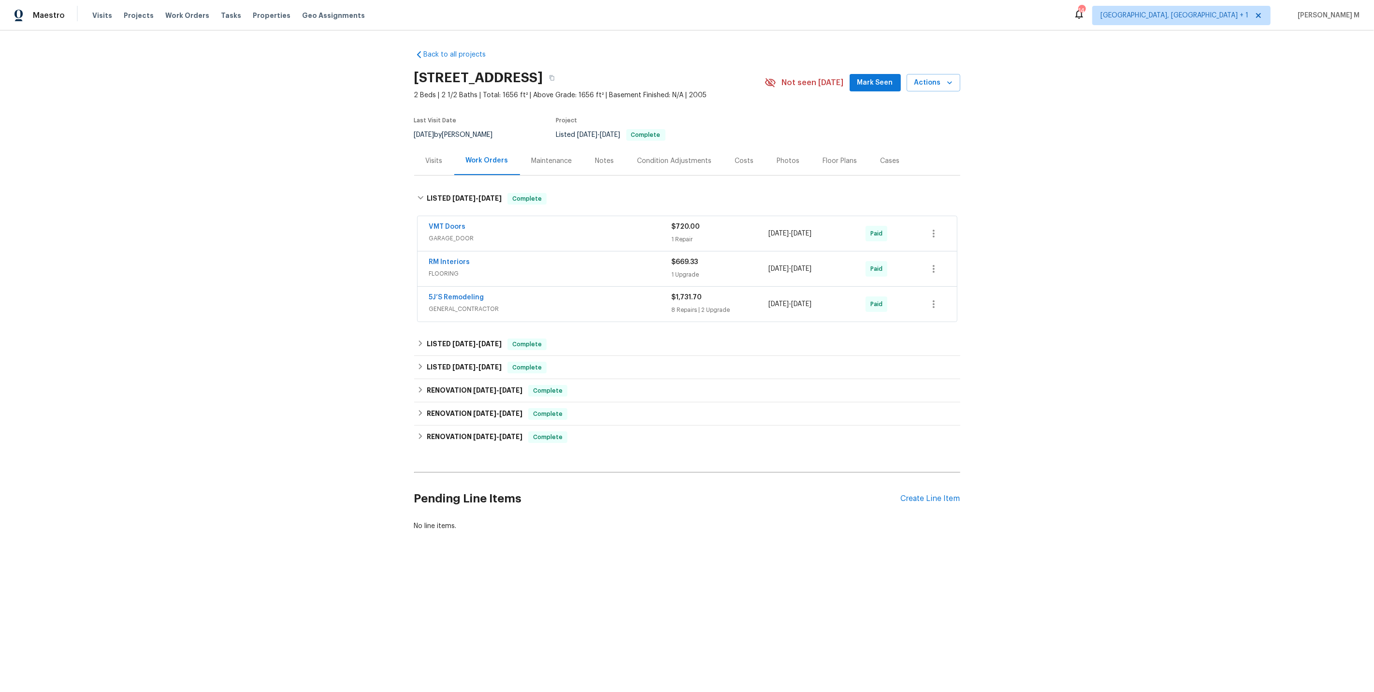
click at [442, 235] on span "GARAGE_DOOR" at bounding box center [550, 239] width 243 height 10
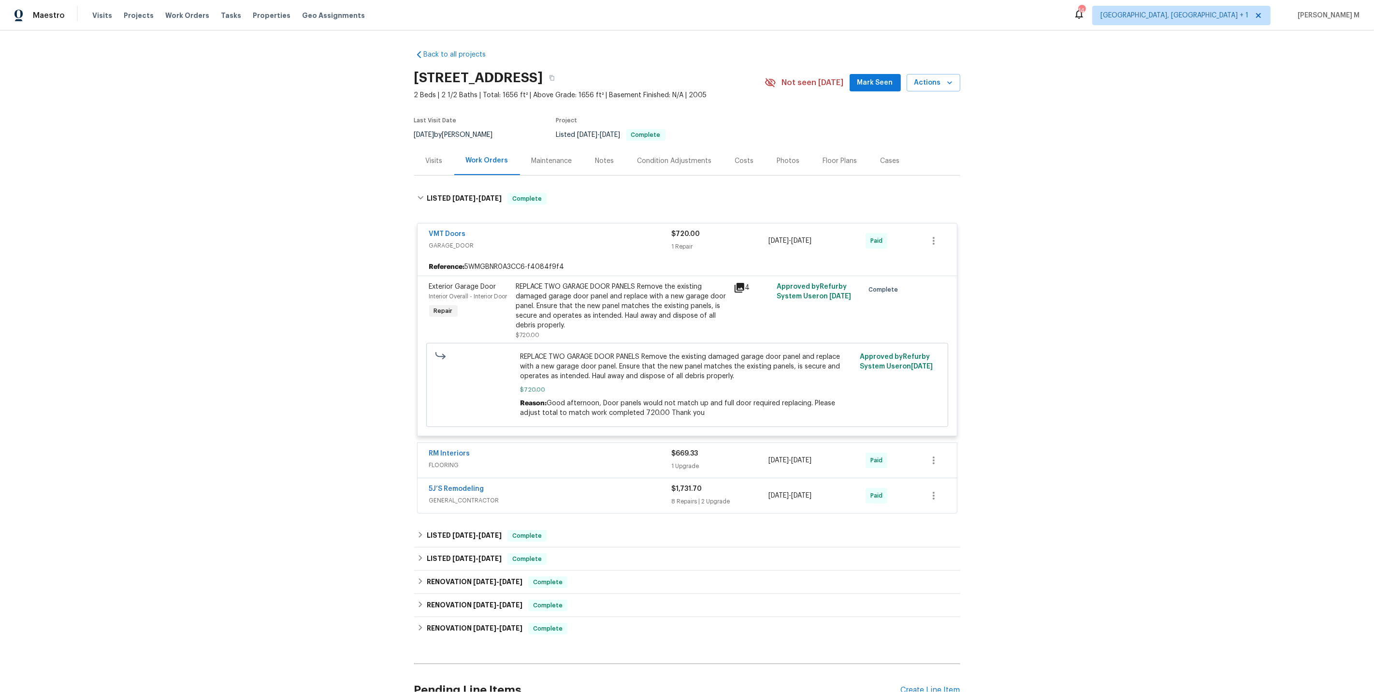
scroll to position [80, 0]
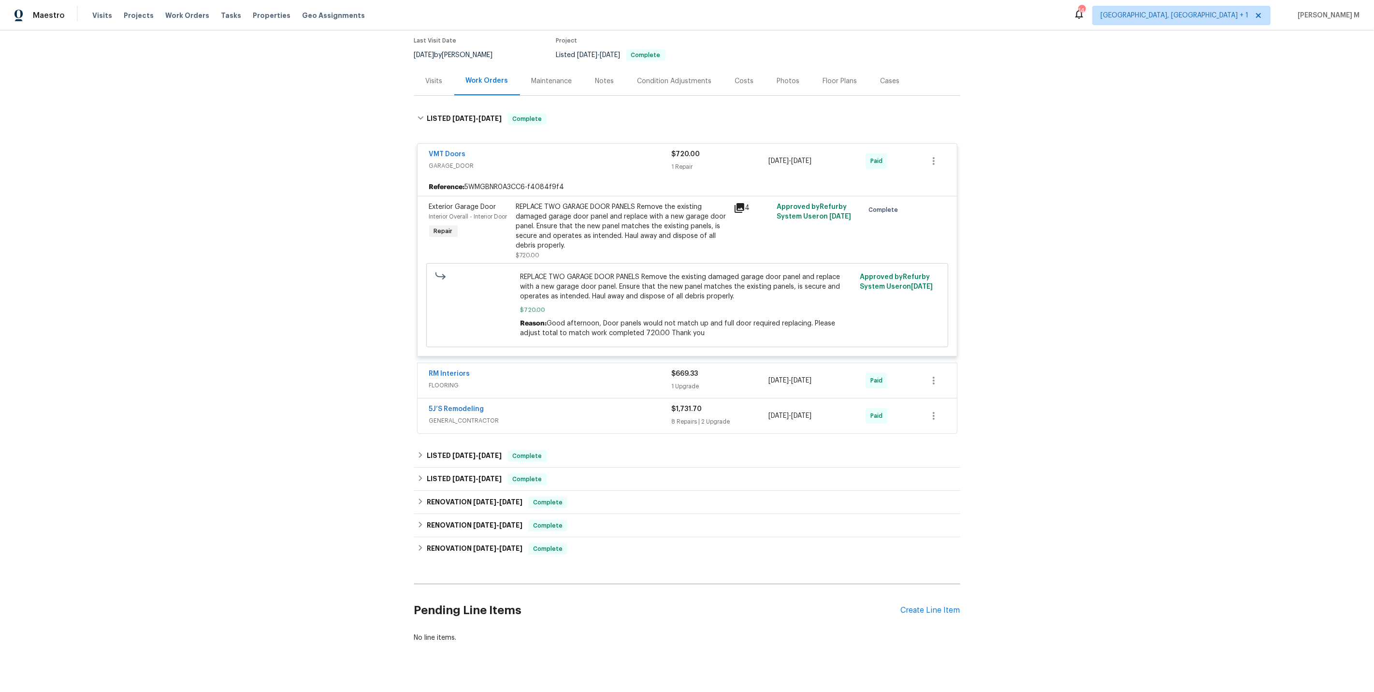
click at [460, 384] on div "RM Interiors FLOORING $669.33 1 Upgrade 9/17/2025 - 9/23/2025 Paid" at bounding box center [688, 380] width 540 height 35
click at [454, 382] on div "RM Interiors FLOORING $669.33 1 Upgrade 9/17/2025 - 9/23/2025 Paid" at bounding box center [688, 380] width 540 height 35
click at [452, 380] on span "FLOORING" at bounding box center [550, 385] width 243 height 10
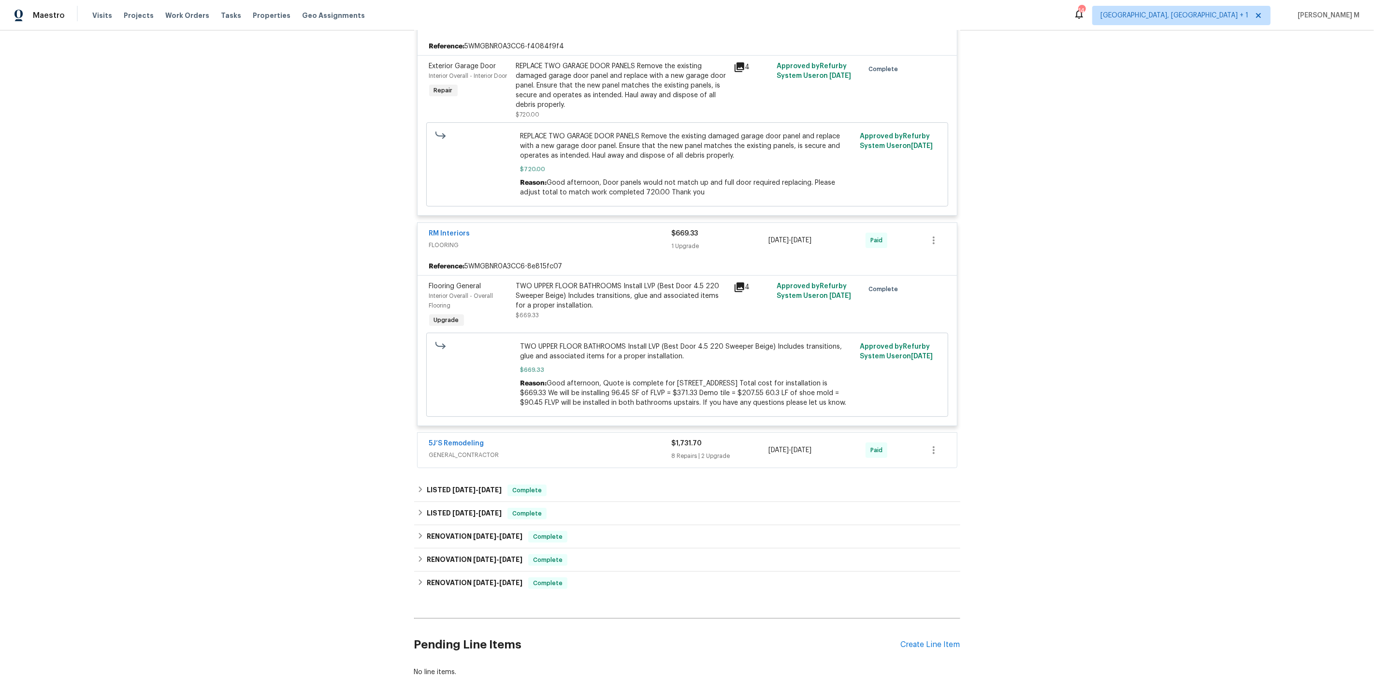
scroll to position [252, 0]
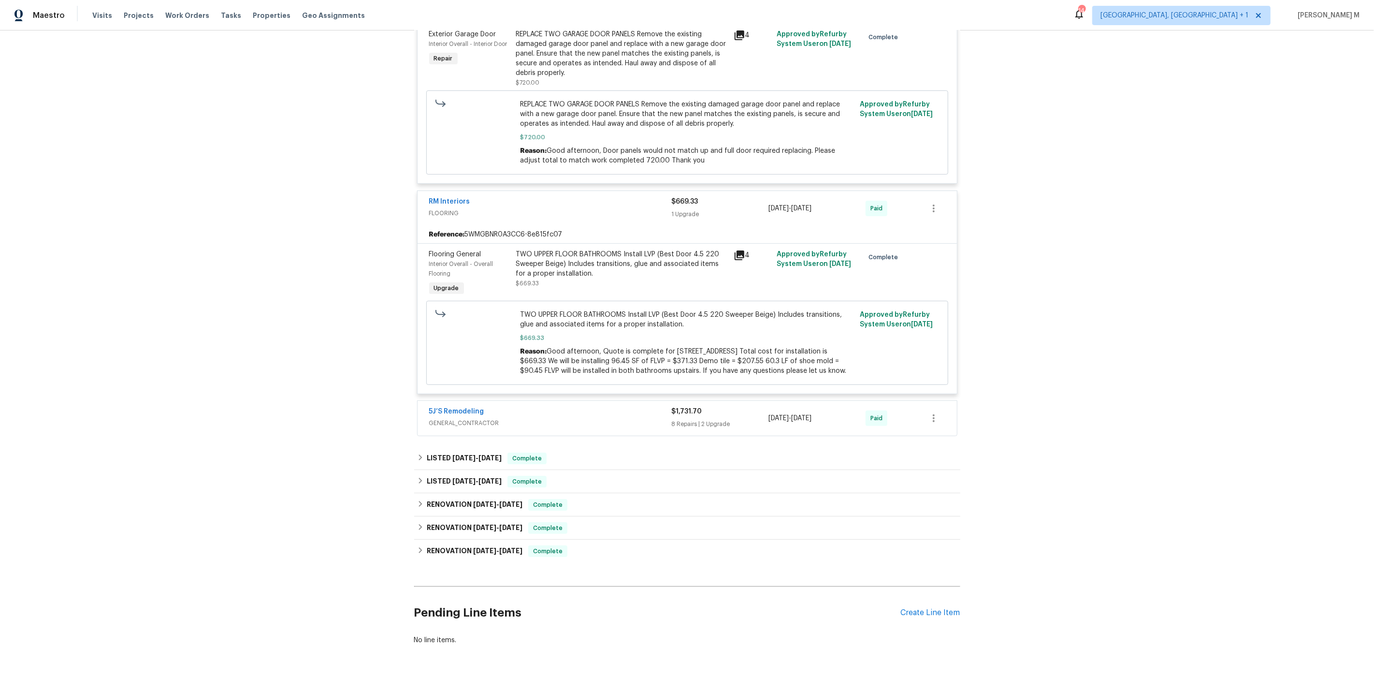
click at [460, 418] on span "GENERAL_CONTRACTOR" at bounding box center [550, 423] width 243 height 10
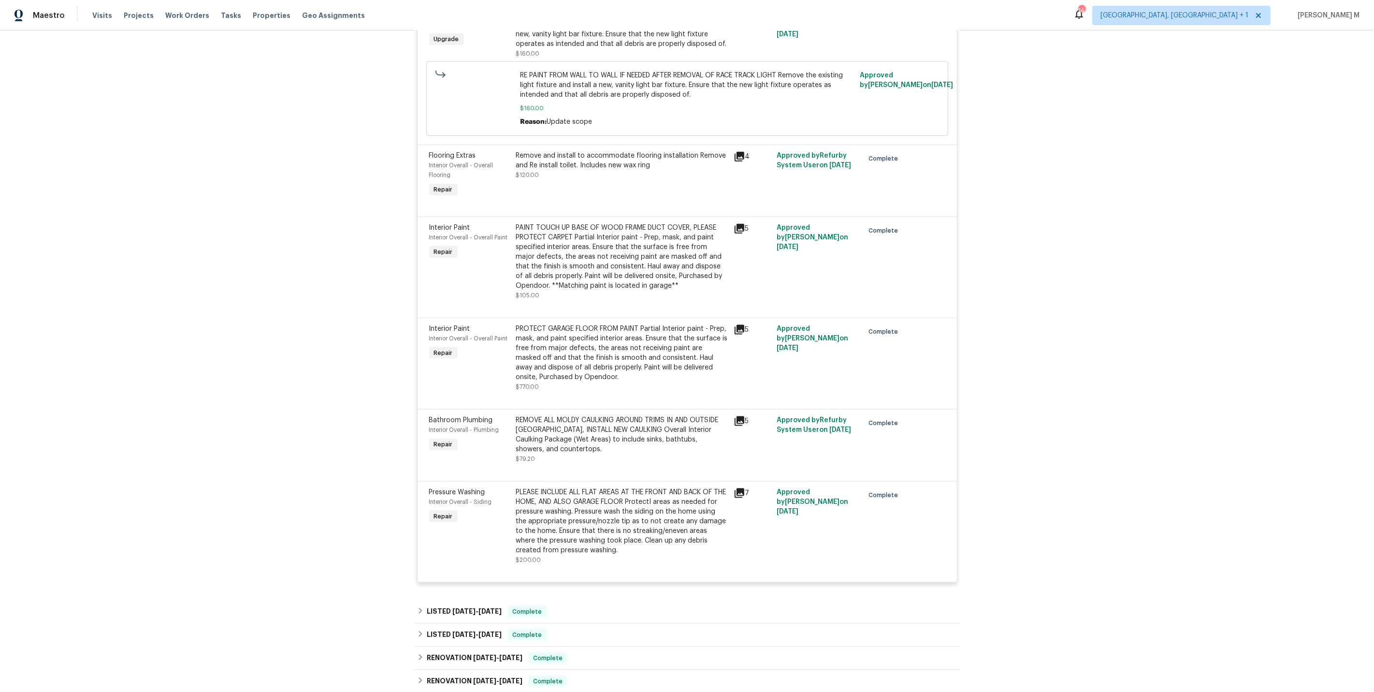
scroll to position [1379, 0]
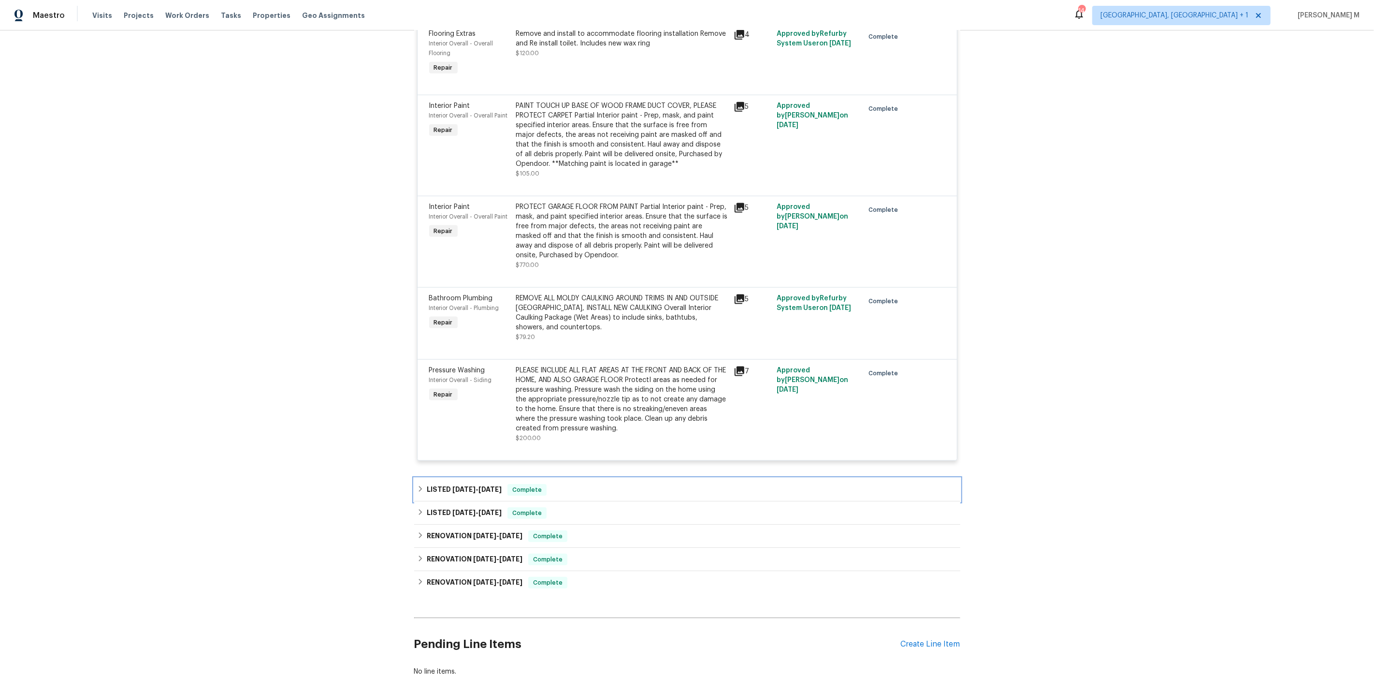
click at [450, 478] on div "LISTED 6/16/25 - 6/26/25 Complete" at bounding box center [687, 489] width 546 height 23
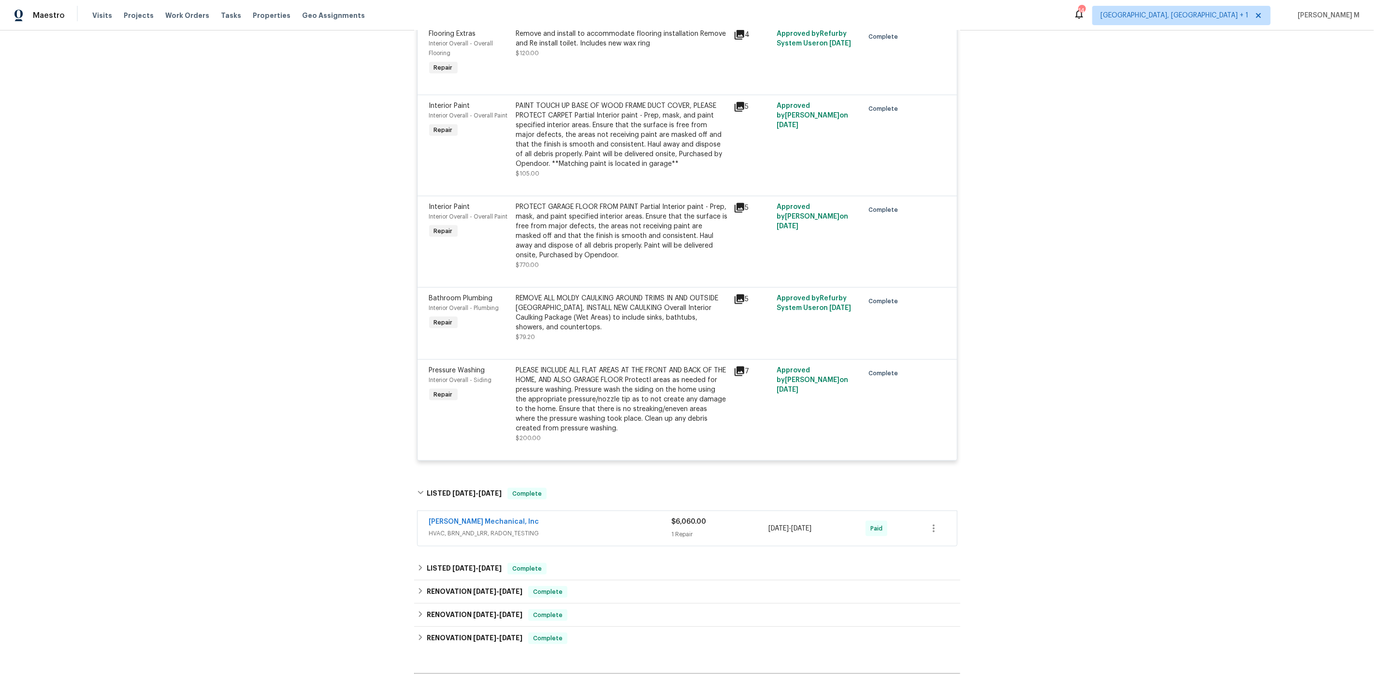
click at [450, 528] on span "HVAC, BRN_AND_LRR, RADON_TESTING" at bounding box center [550, 533] width 243 height 10
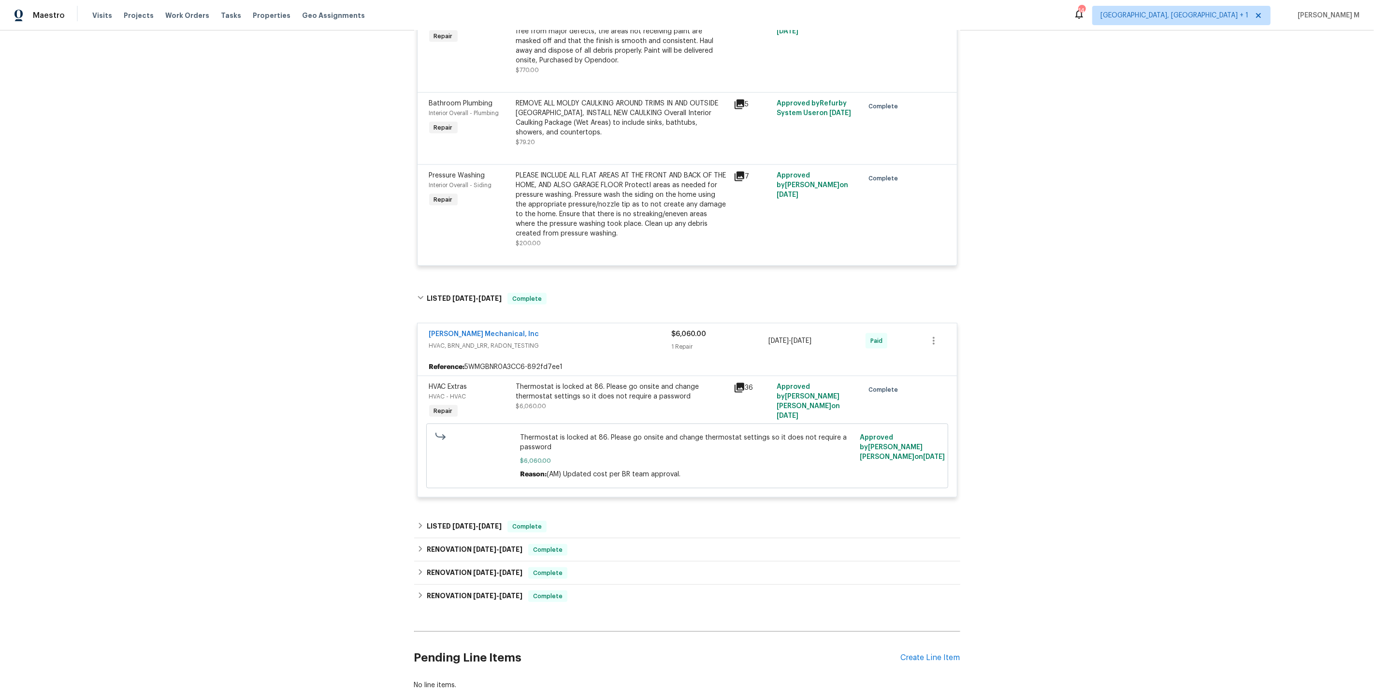
scroll to position [1583, 0]
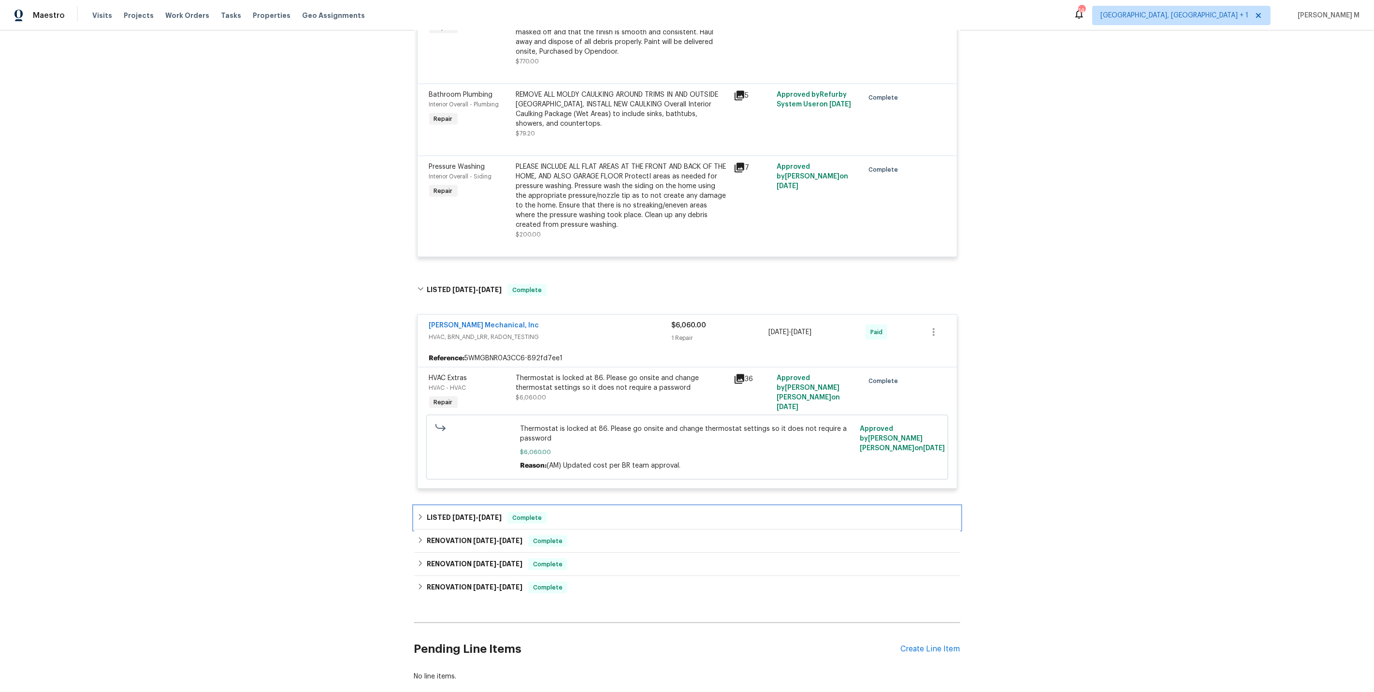
click at [453, 506] on div "LISTED 5/30/25 - 5/30/25 Complete" at bounding box center [687, 517] width 546 height 23
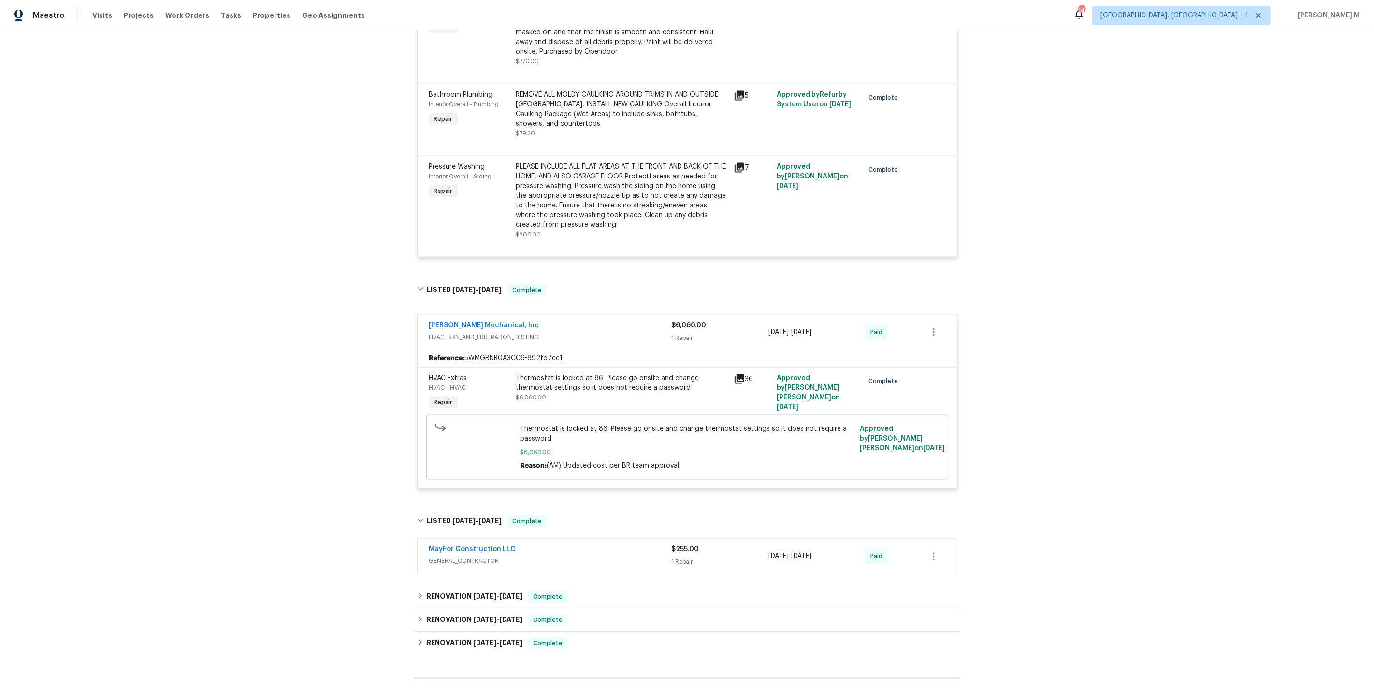
click at [447, 556] on span "GENERAL_CONTRACTOR" at bounding box center [550, 561] width 243 height 10
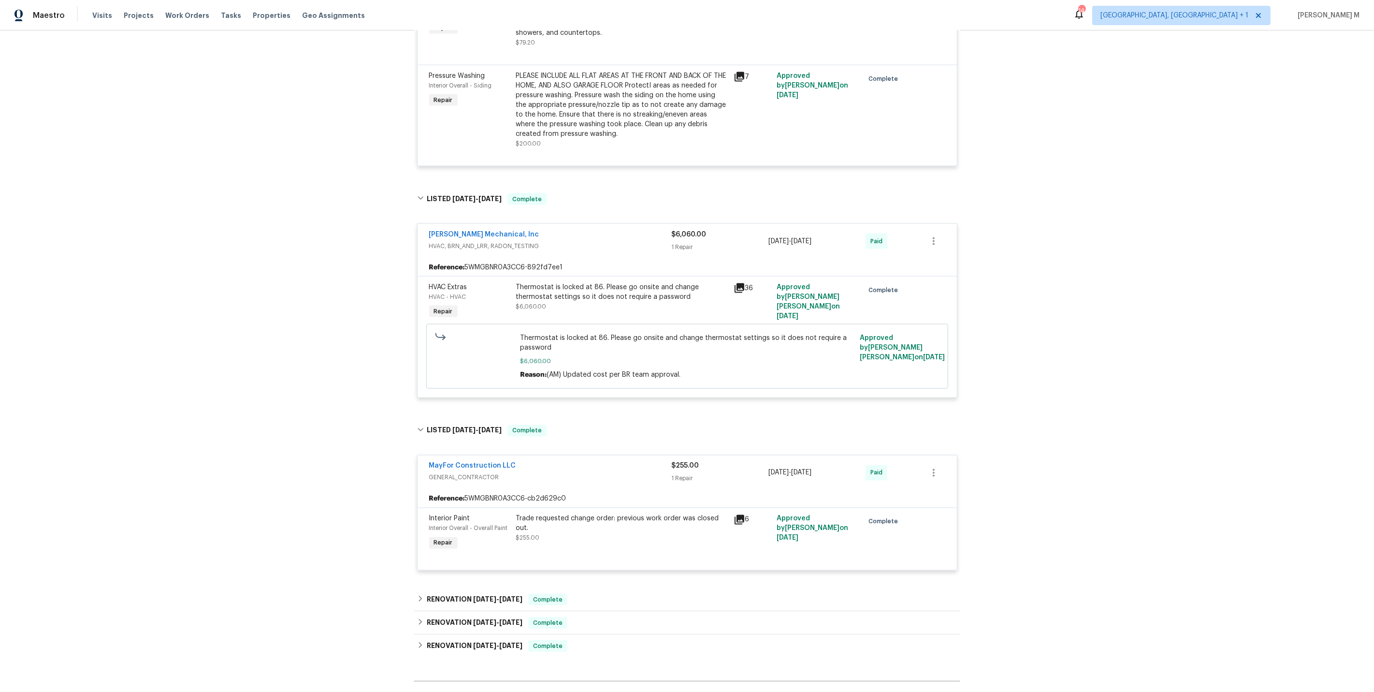
scroll to position [1729, 0]
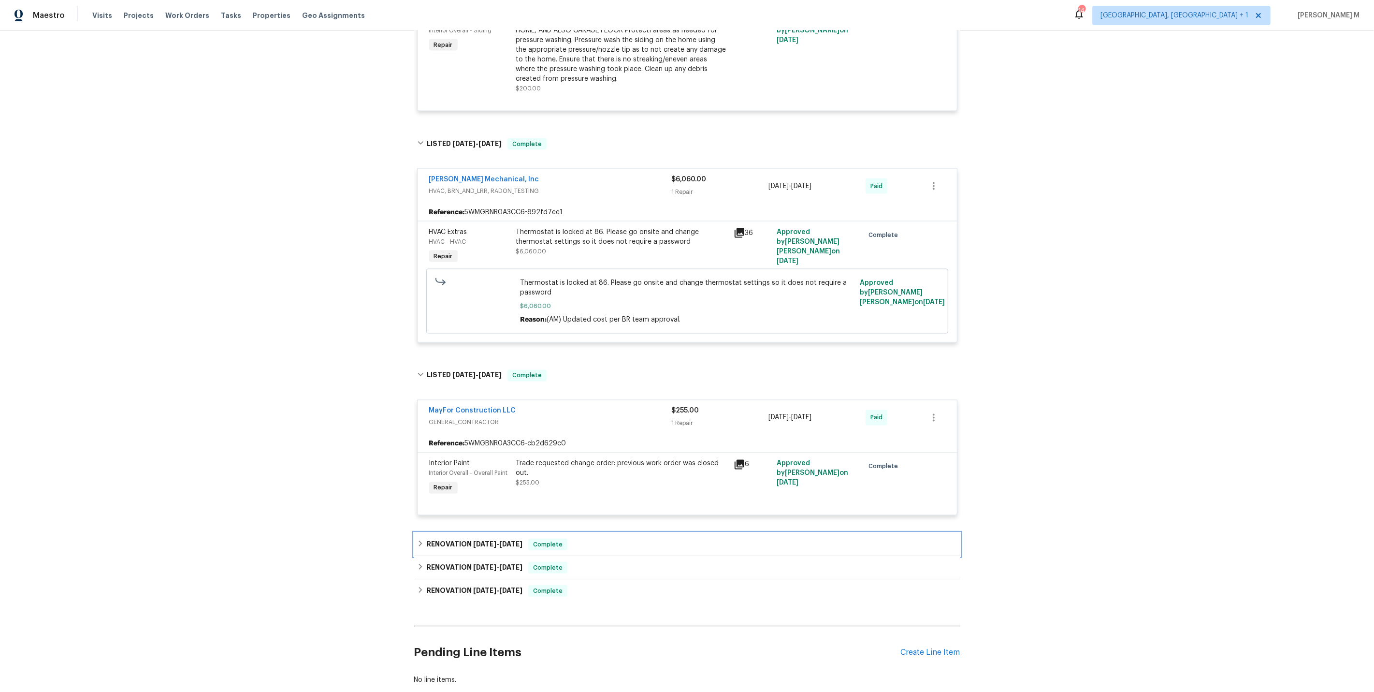
click at [464, 533] on div "RENOVATION 3/13/25 - 3/14/25 Complete" at bounding box center [687, 544] width 546 height 23
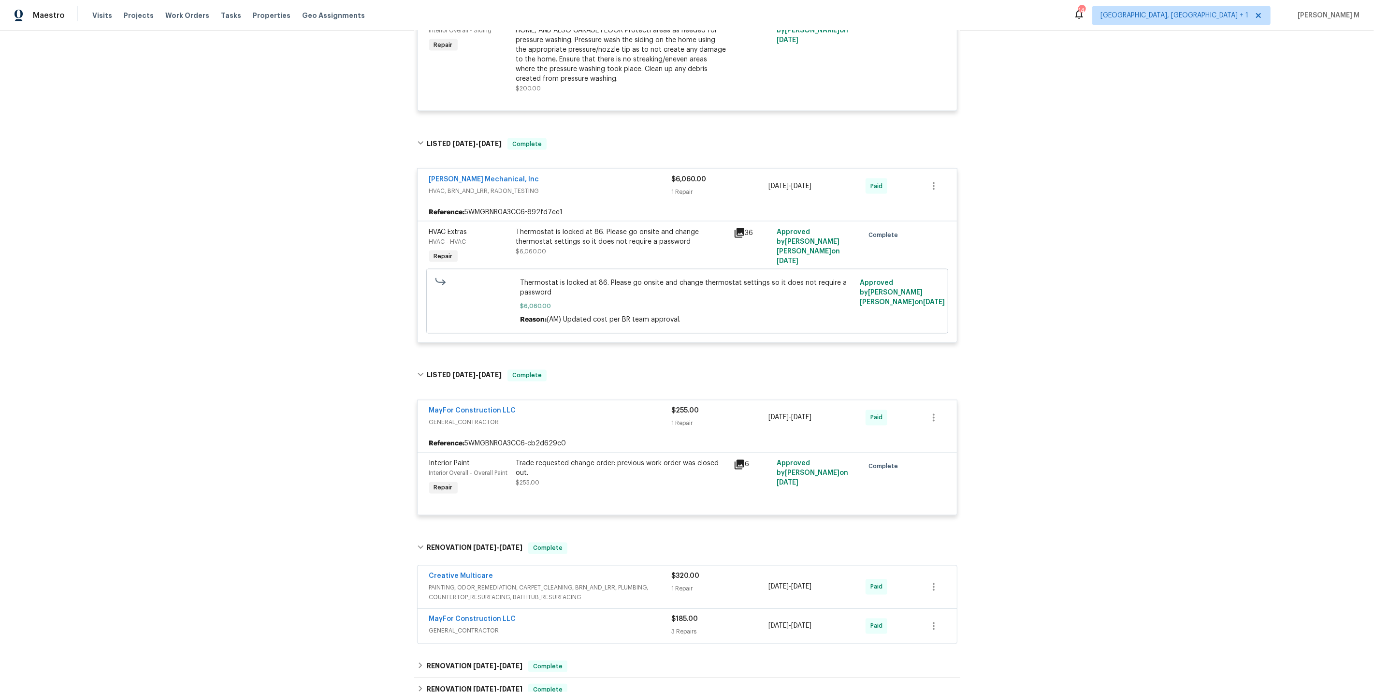
click at [445, 566] on div "Creative Multicare PAINTING, ODOR_REMEDIATION, CARPET_CLEANING, BRN_AND_LRR, PL…" at bounding box center [688, 587] width 540 height 43
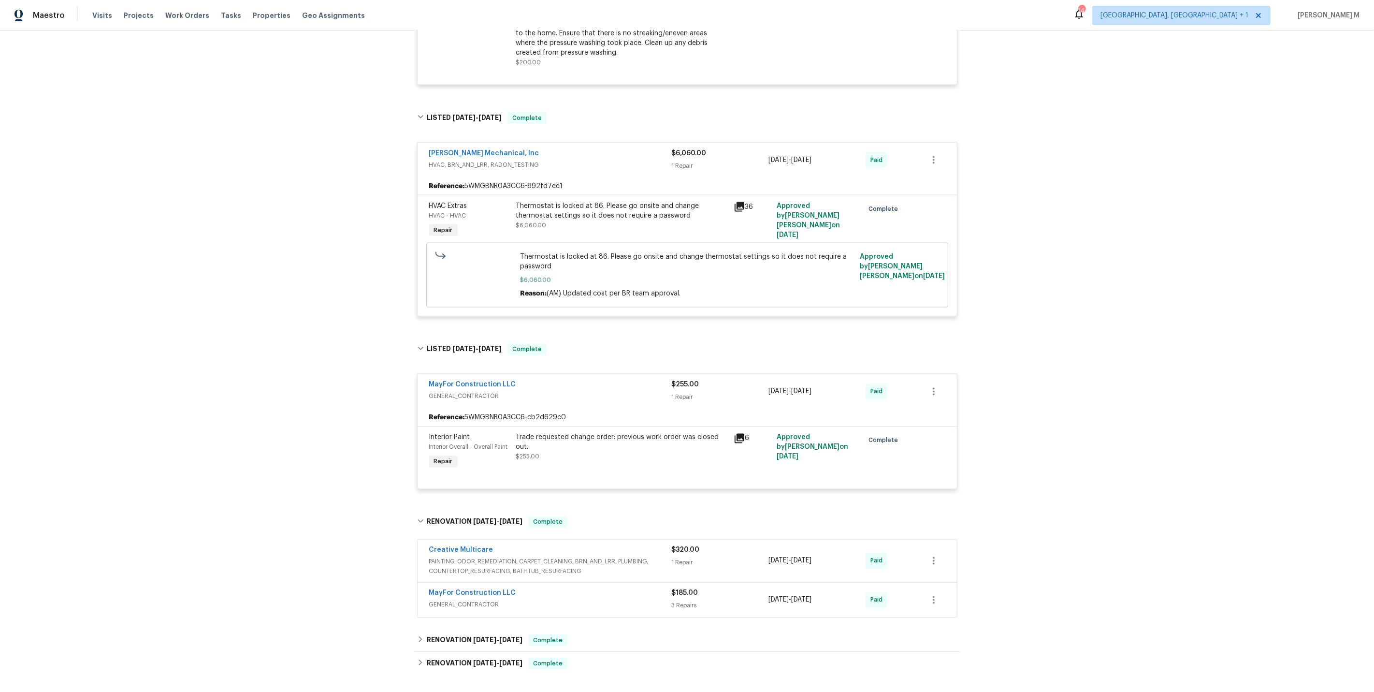
click at [464, 557] on span "PAINTING, ODOR_REMEDIATION, CARPET_CLEANING, BRN_AND_LRR, PLUMBING, COUNTERTOP_…" at bounding box center [550, 566] width 243 height 19
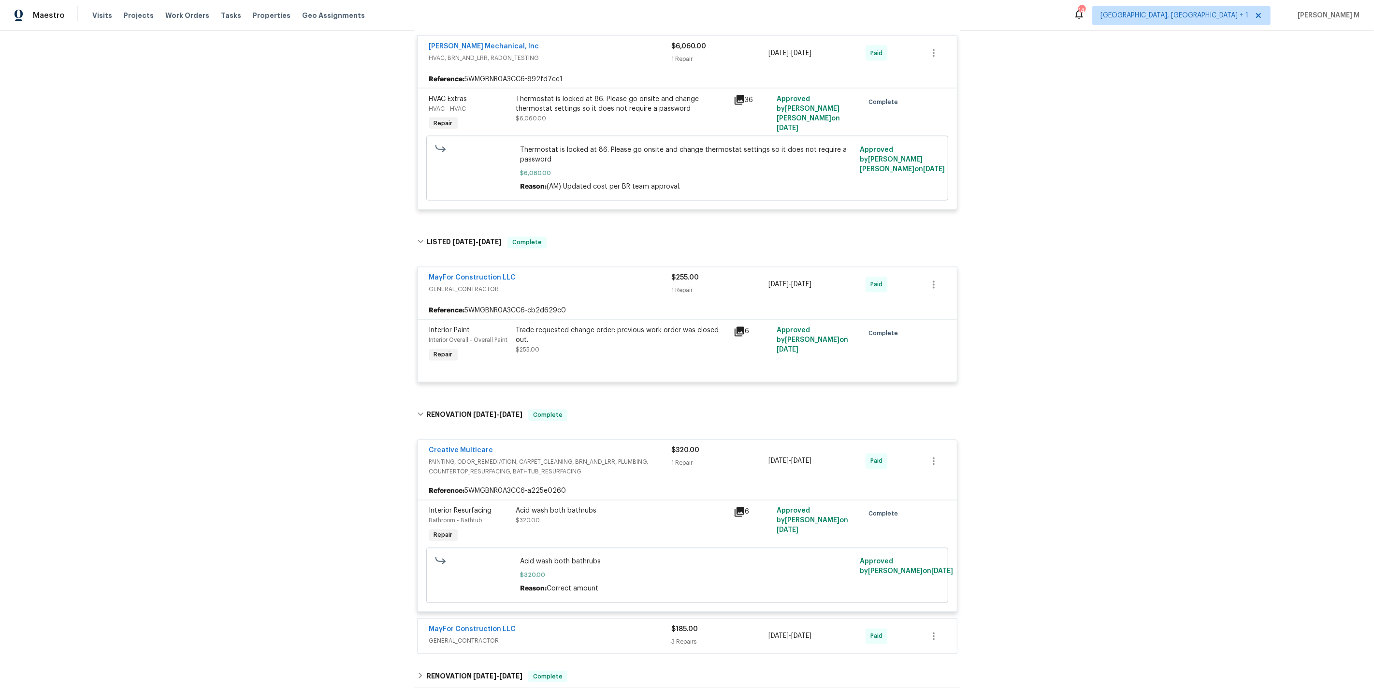
scroll to position [1965, 0]
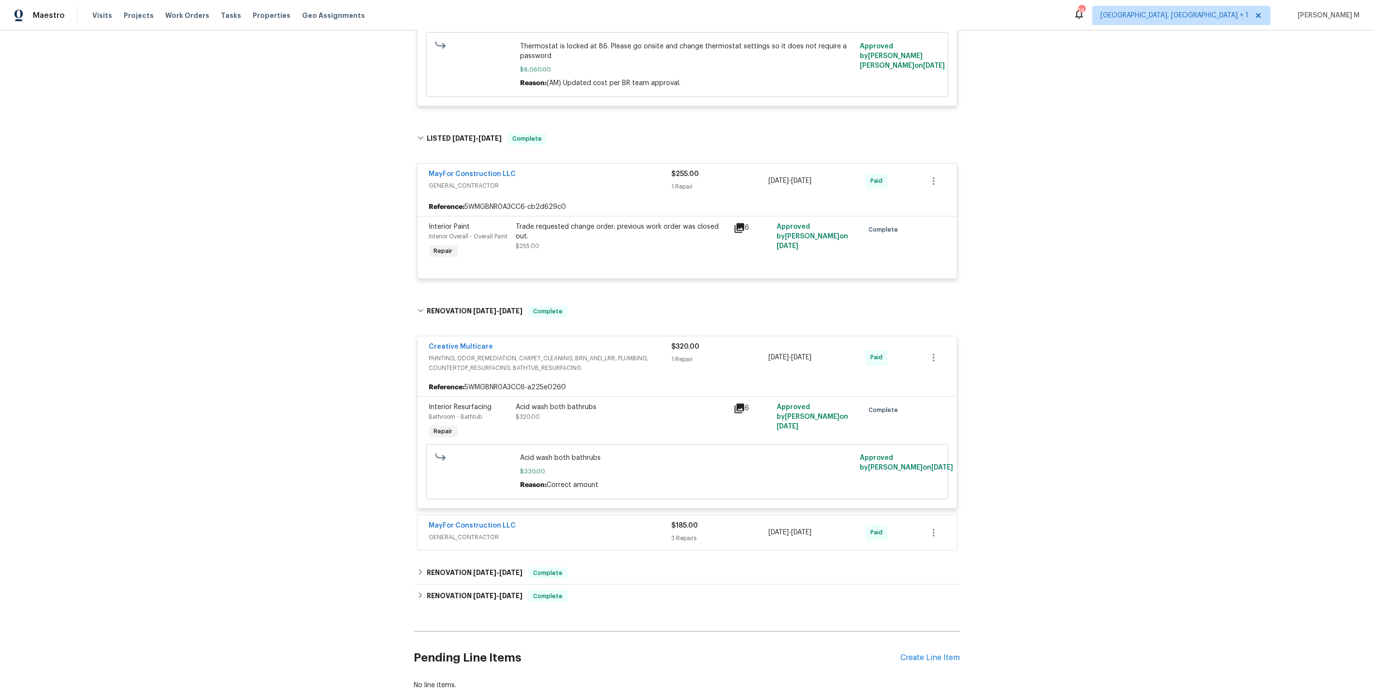
click at [455, 533] on span "GENERAL_CONTRACTOR" at bounding box center [550, 538] width 243 height 10
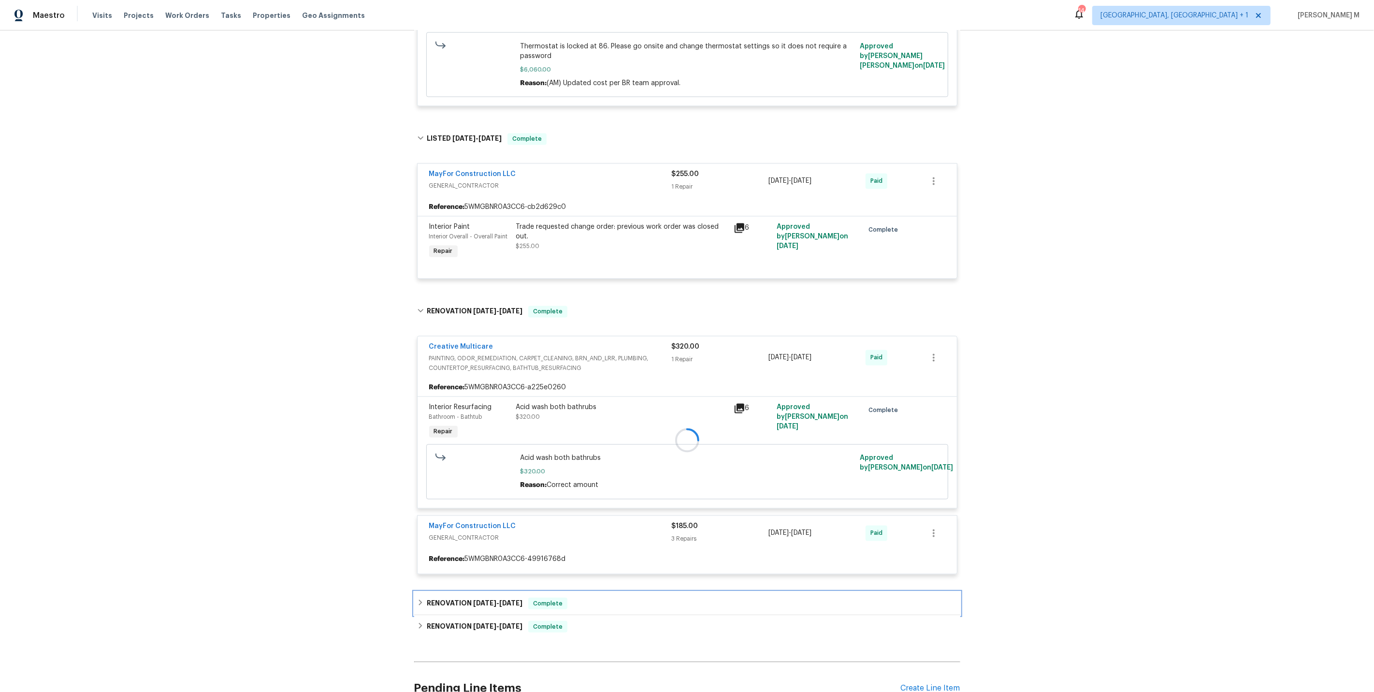
click at [467, 592] on div "RENOVATION 3/11/25 - 3/11/25 Complete" at bounding box center [687, 603] width 546 height 23
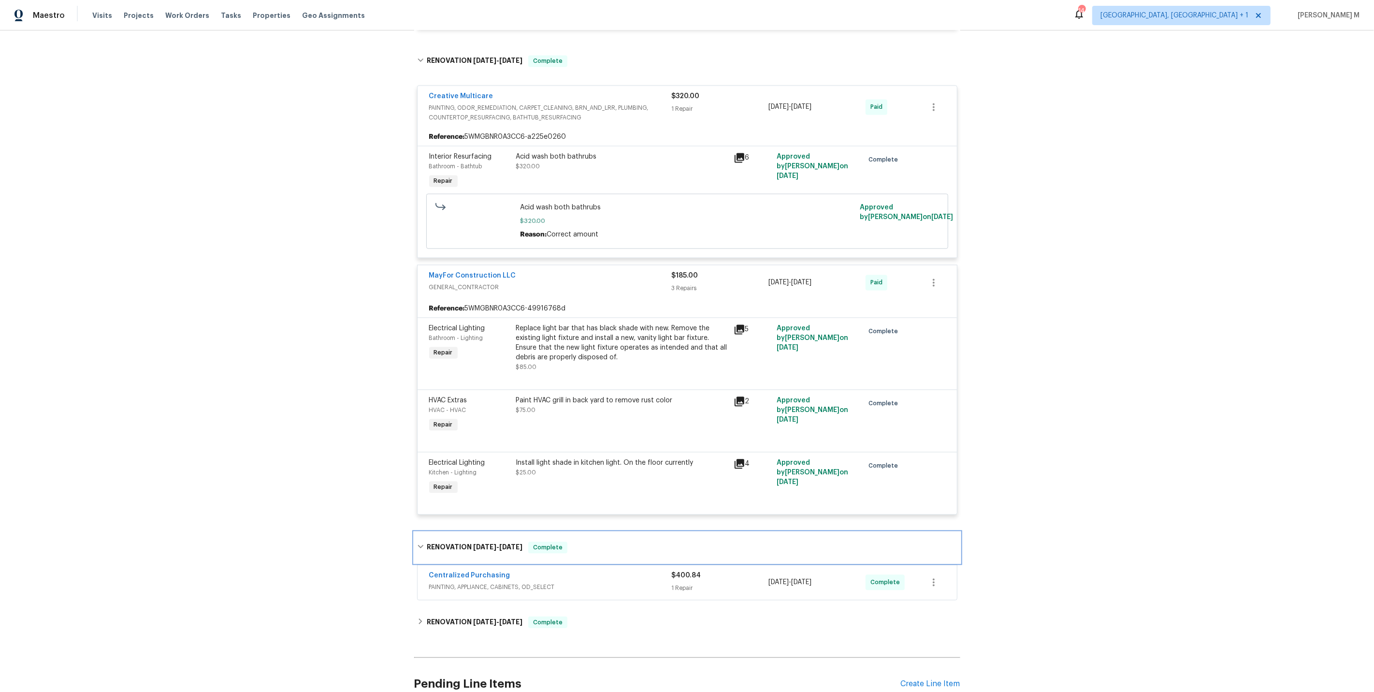
scroll to position [2236, 0]
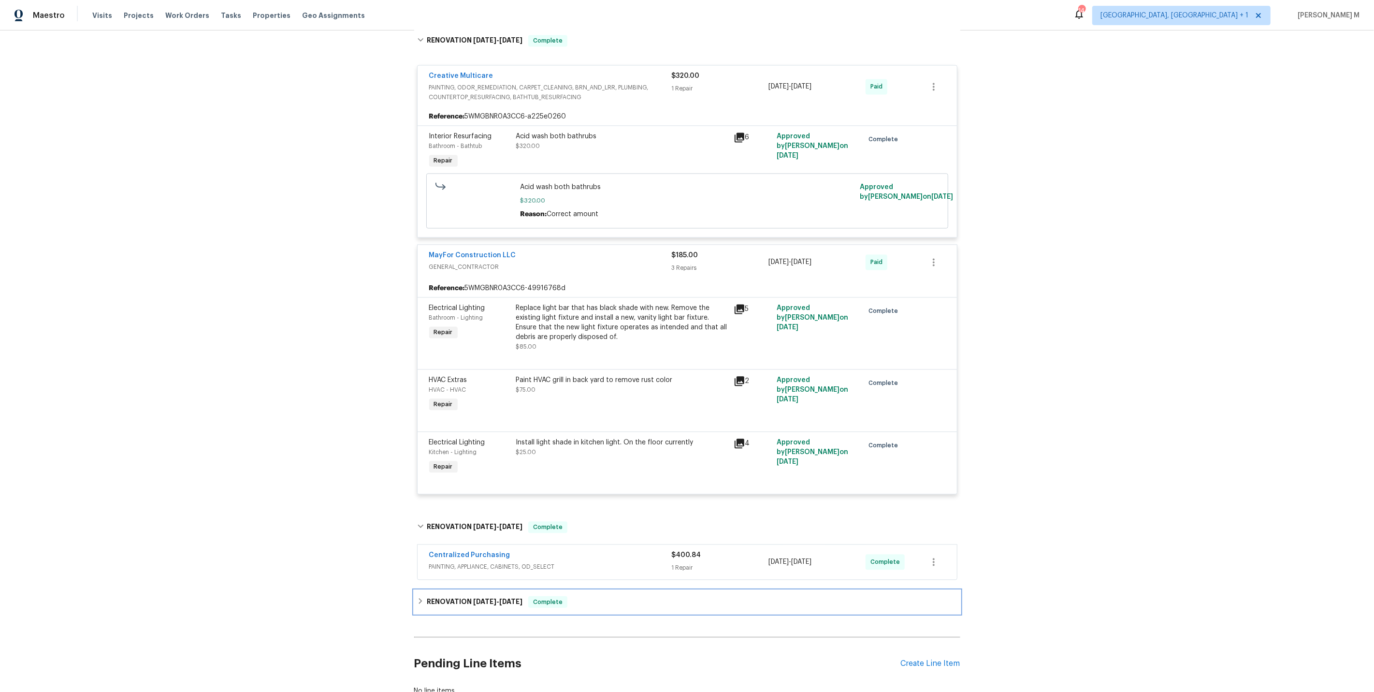
click at [498, 590] on div "RENOVATION 2/25/25 - 3/4/25 Complete" at bounding box center [687, 601] width 546 height 23
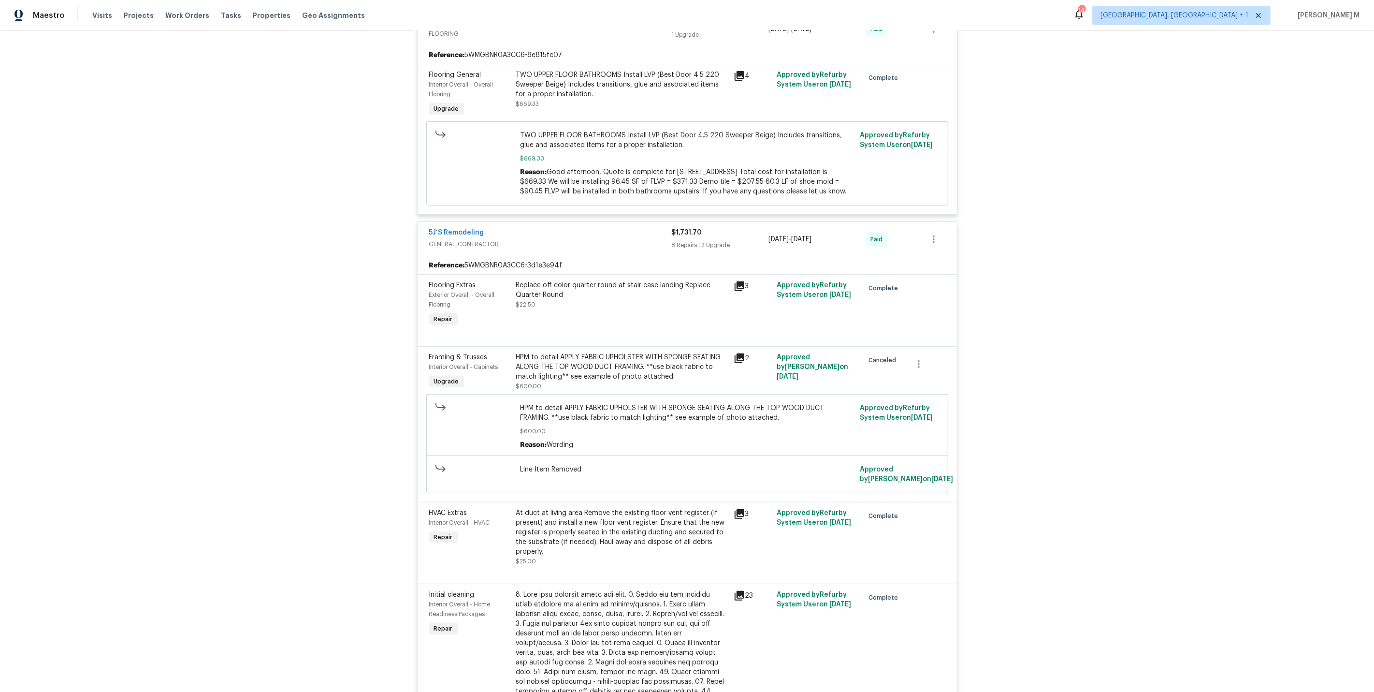
scroll to position [0, 0]
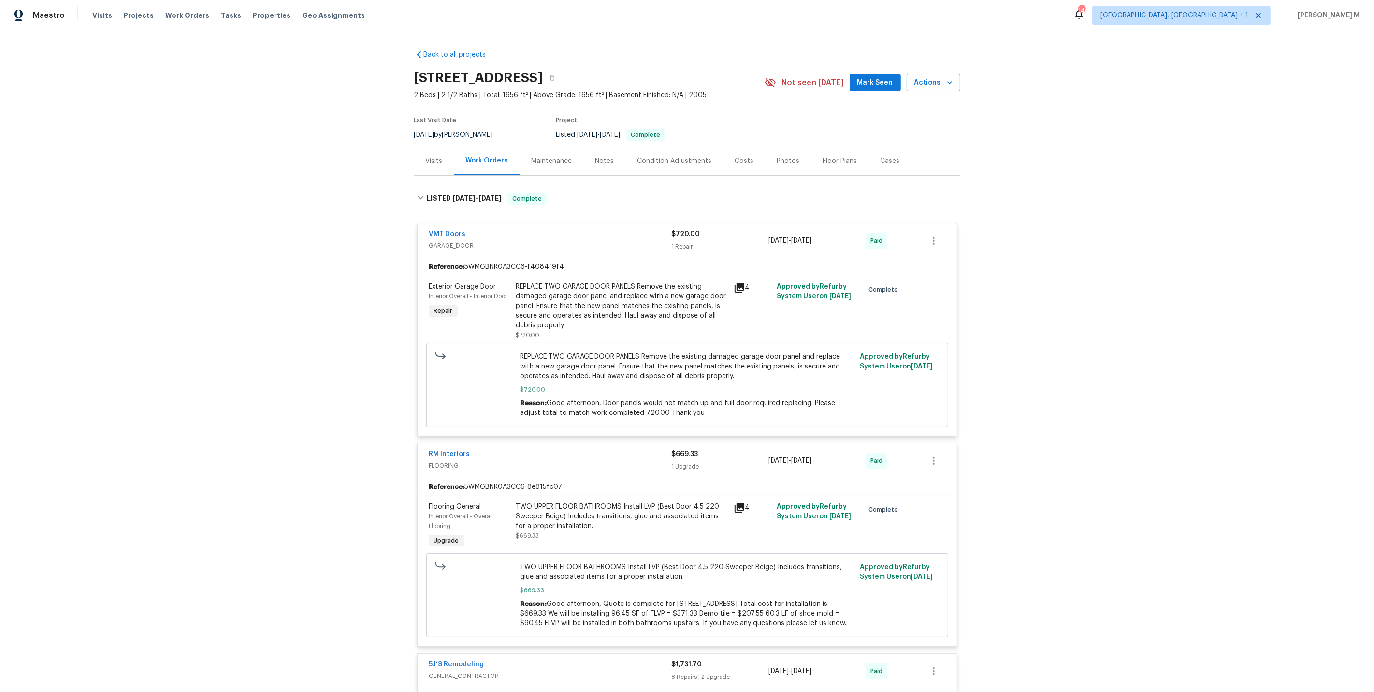
click at [607, 312] on div "REPLACE TWO GARAGE DOOR PANELS Remove the existing damaged garage door panel an…" at bounding box center [622, 306] width 212 height 48
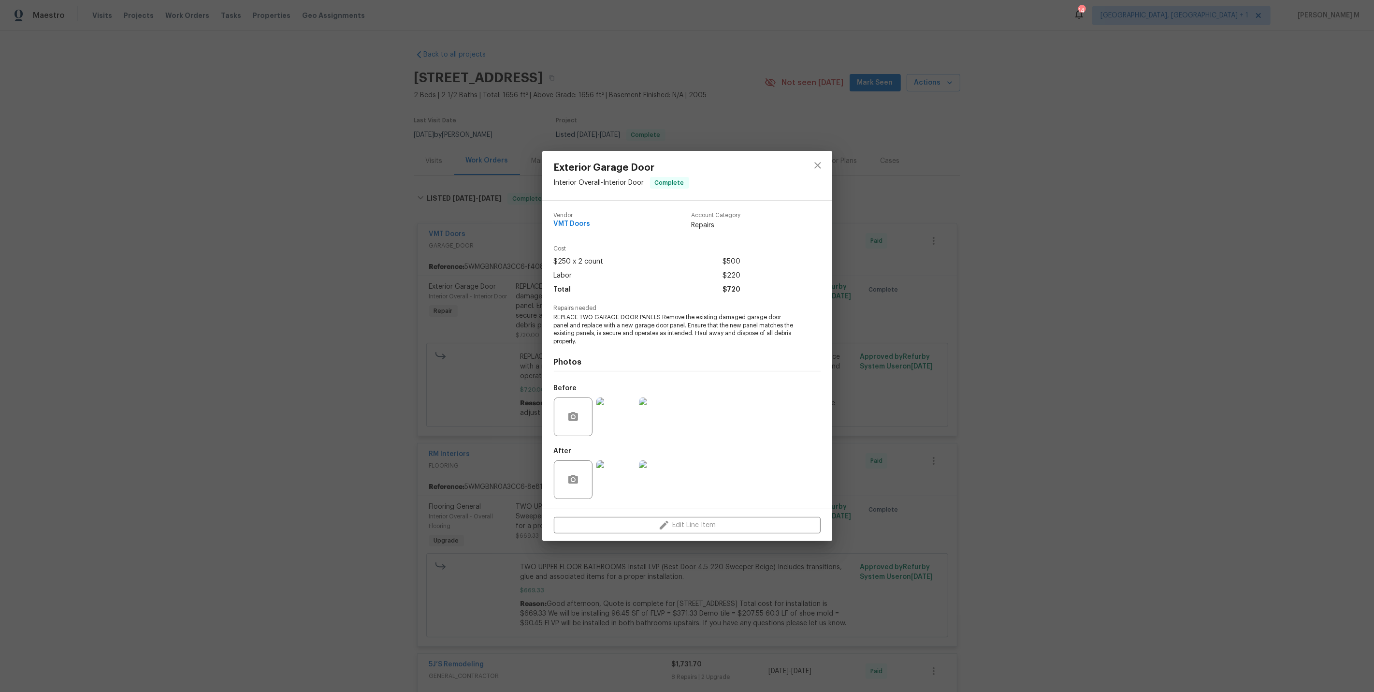
click at [896, 319] on div "Exterior Garage Door Interior Overall - Interior Door Complete Vendor VMT Doors…" at bounding box center [687, 346] width 1374 height 692
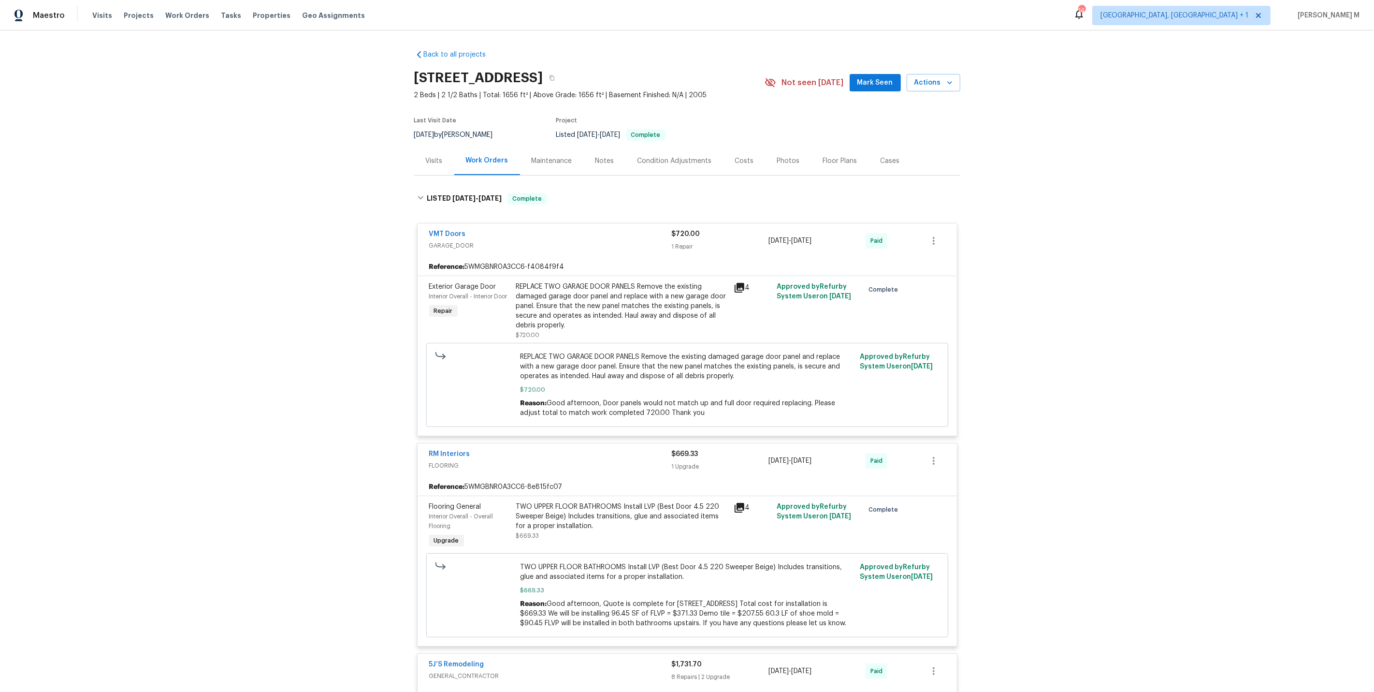
click at [869, 168] on div "Cases" at bounding box center [890, 160] width 43 height 29
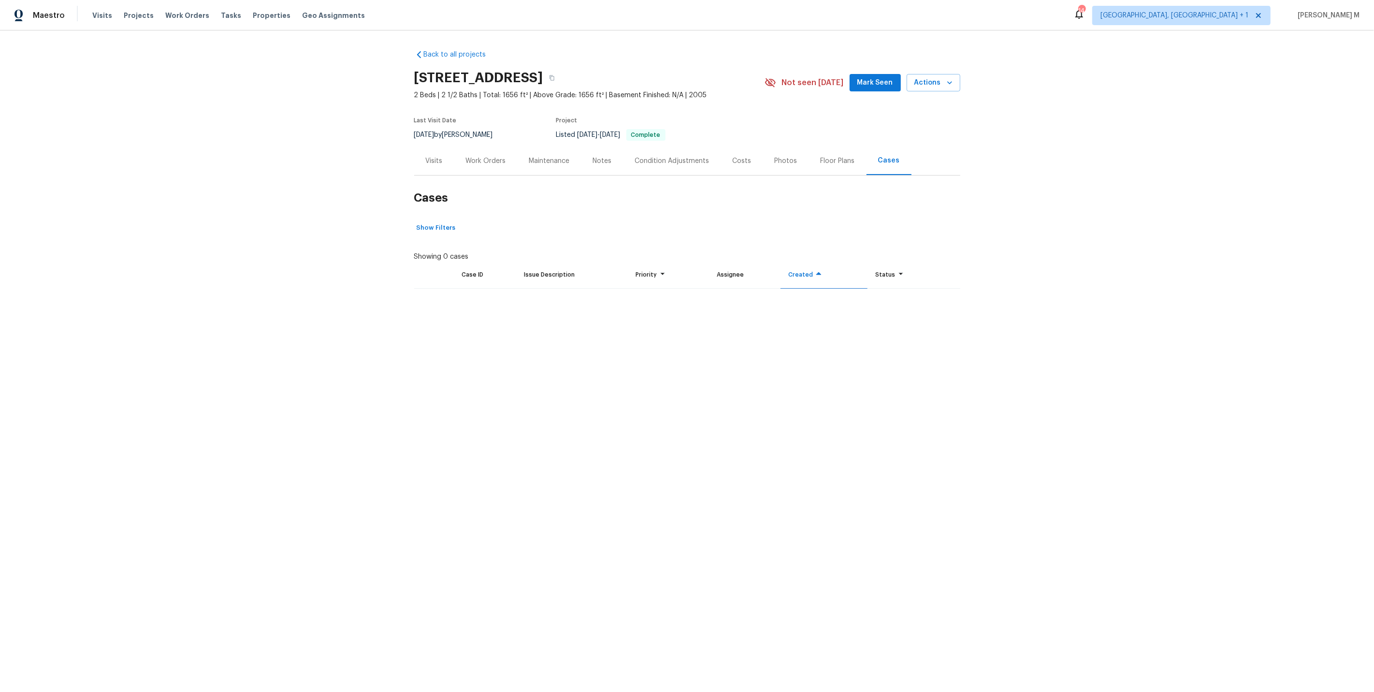
click at [834, 161] on div "Floor Plans" at bounding box center [838, 160] width 58 height 29
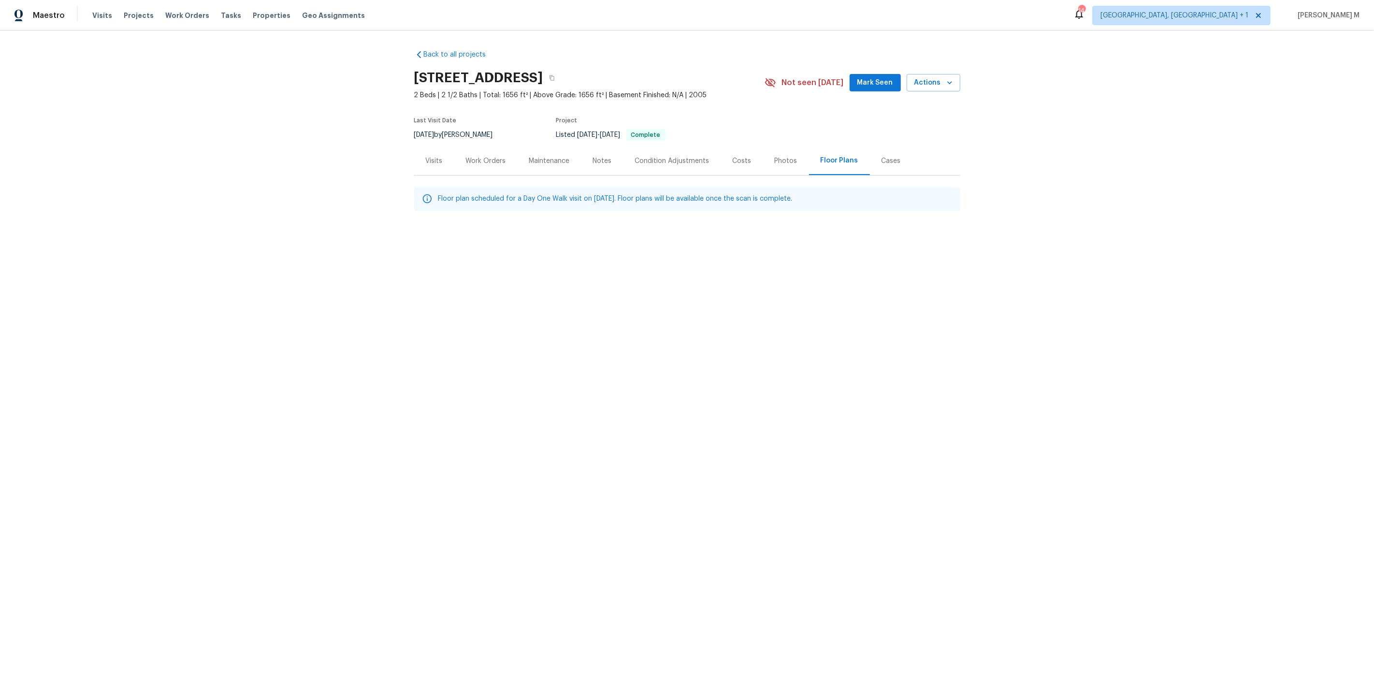
click at [882, 156] on div "Cases" at bounding box center [891, 161] width 19 height 10
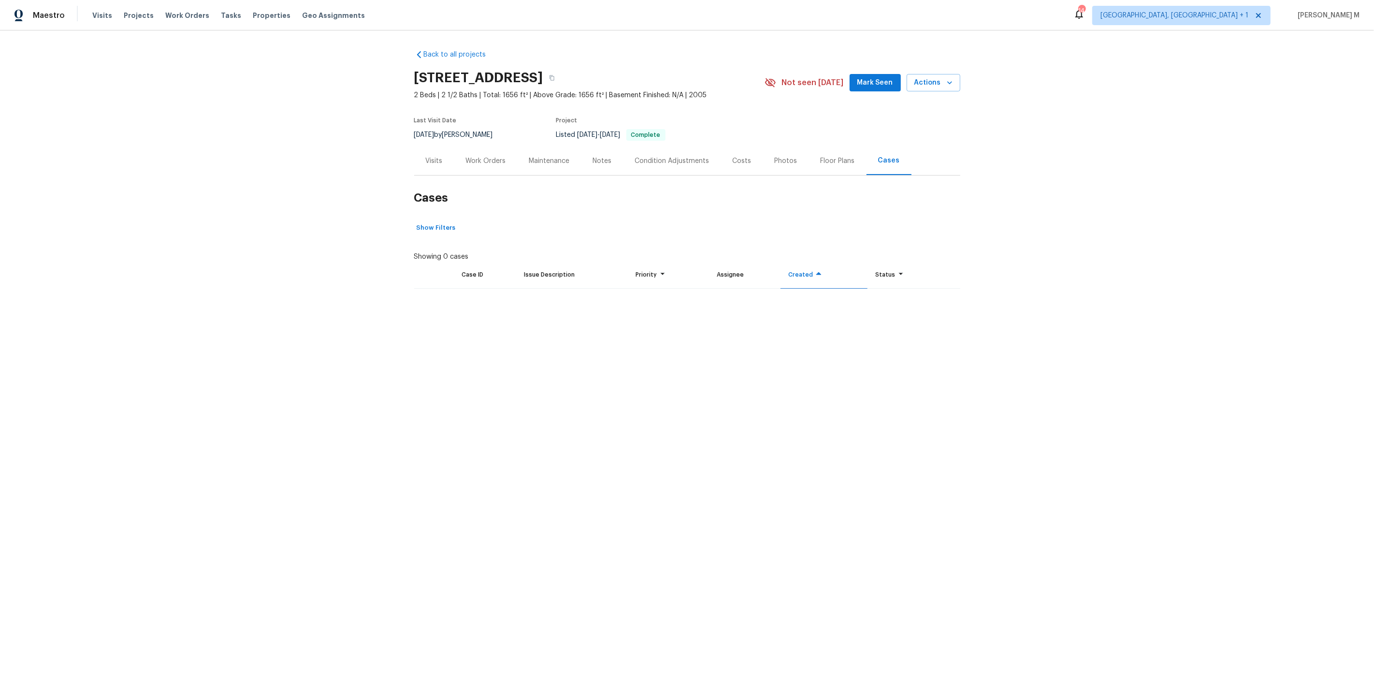
click at [848, 154] on div "Floor Plans" at bounding box center [838, 160] width 58 height 29
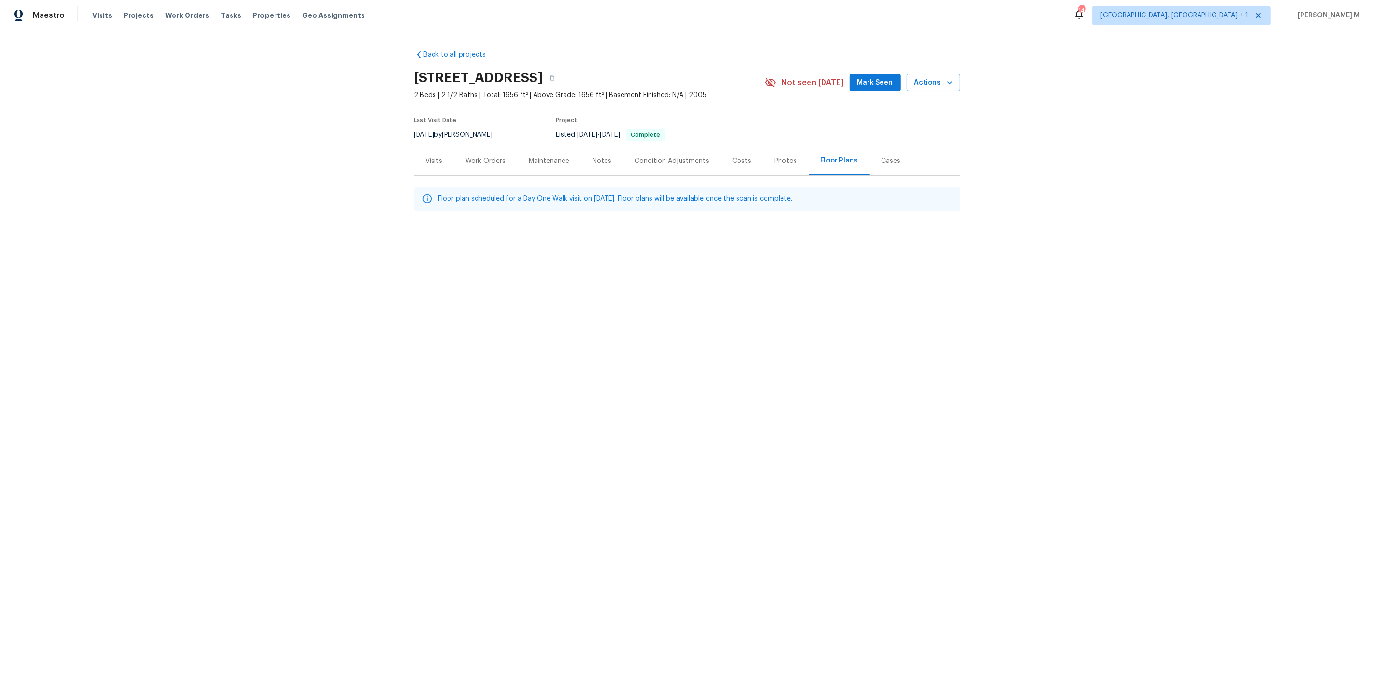
click at [513, 190] on div "Floor plan scheduled for a Day One Walk visit on Mar 12, 2025. Floor plans will…" at bounding box center [615, 199] width 354 height 18
click at [540, 269] on html "Maestro Visits Projects Work Orders Tasks Properties Geo Assignments 14 Albuque…" at bounding box center [687, 134] width 1374 height 269
click at [477, 160] on div "Work Orders" at bounding box center [486, 161] width 40 height 10
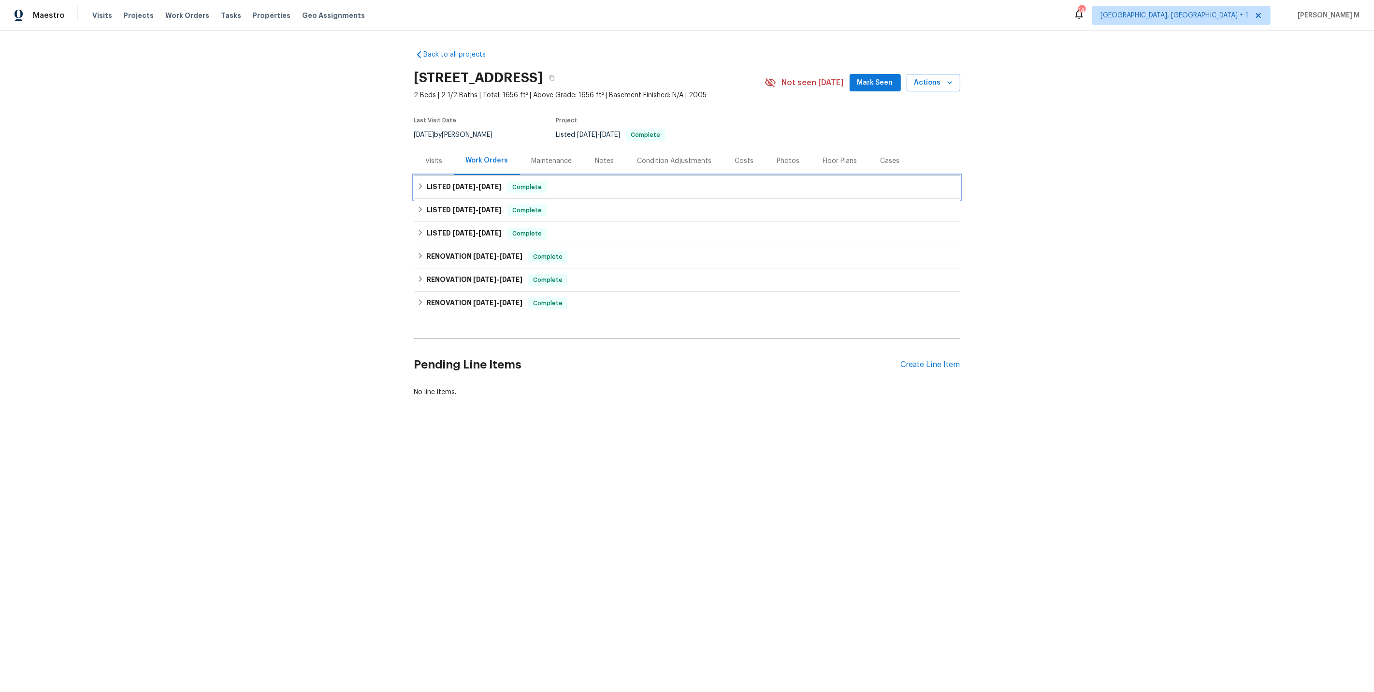
click at [537, 175] on div "LISTED 9/17/25 - 9/24/25 Complete" at bounding box center [687, 186] width 546 height 23
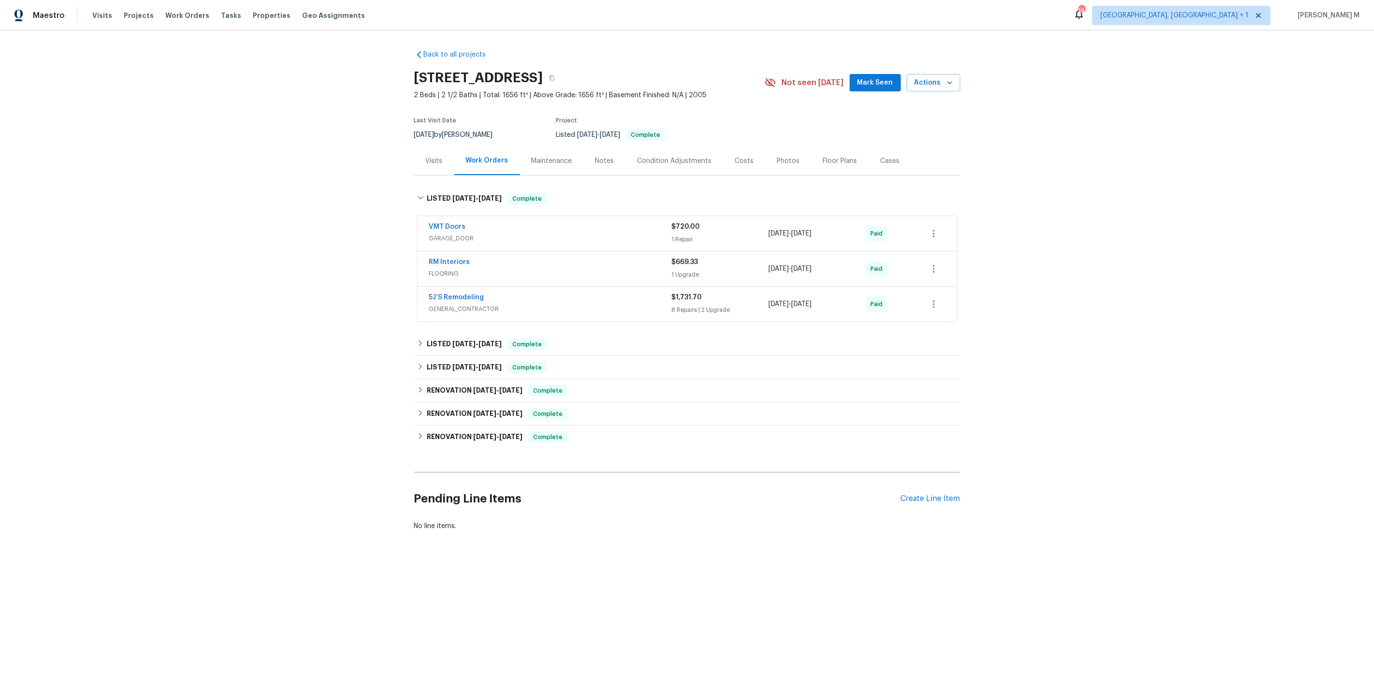
click at [537, 161] on div "Maintenance" at bounding box center [552, 161] width 41 height 10
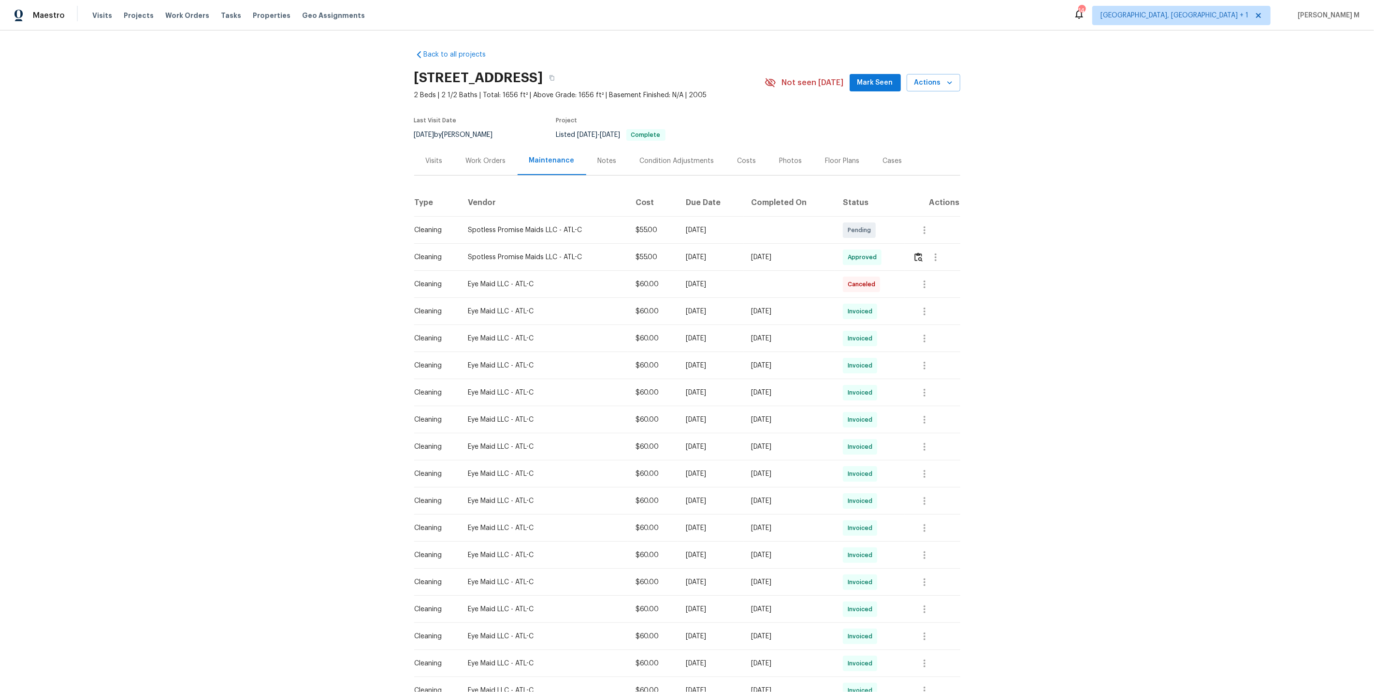
click at [466, 156] on div "Work Orders" at bounding box center [486, 161] width 40 height 10
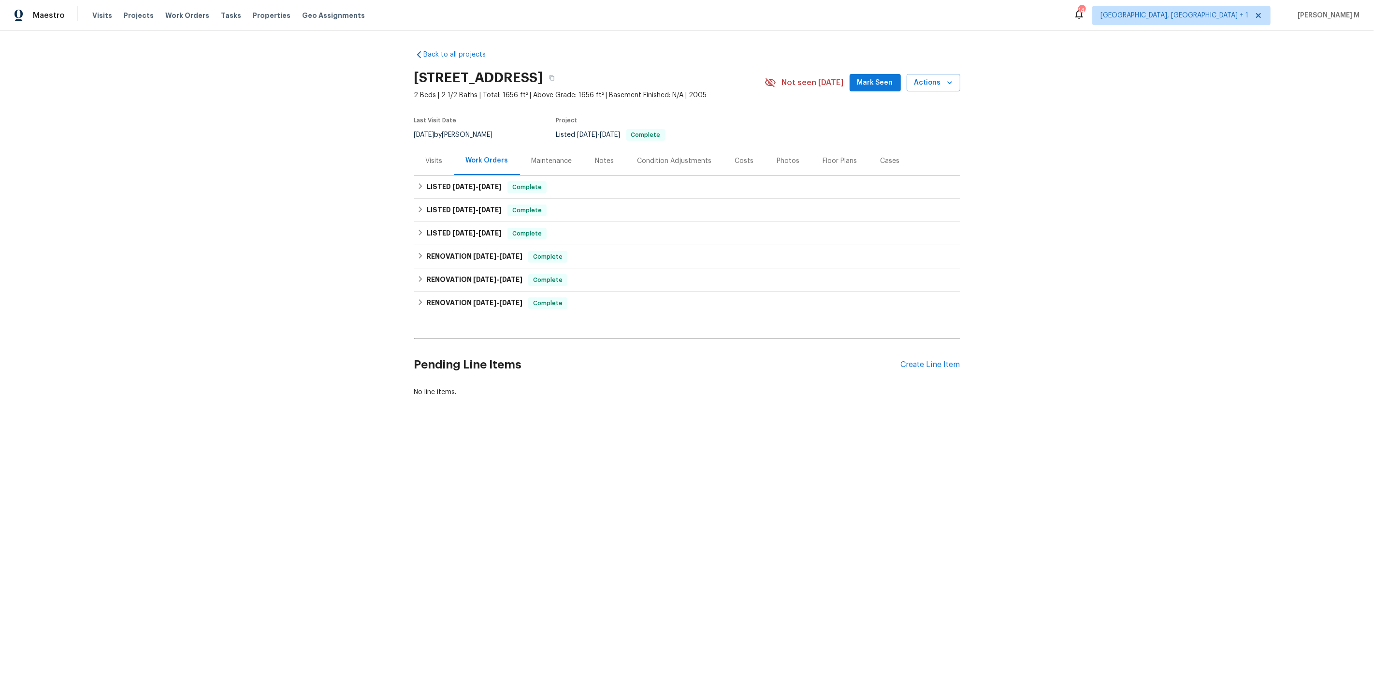
click at [568, 155] on div "Maintenance" at bounding box center [552, 160] width 64 height 29
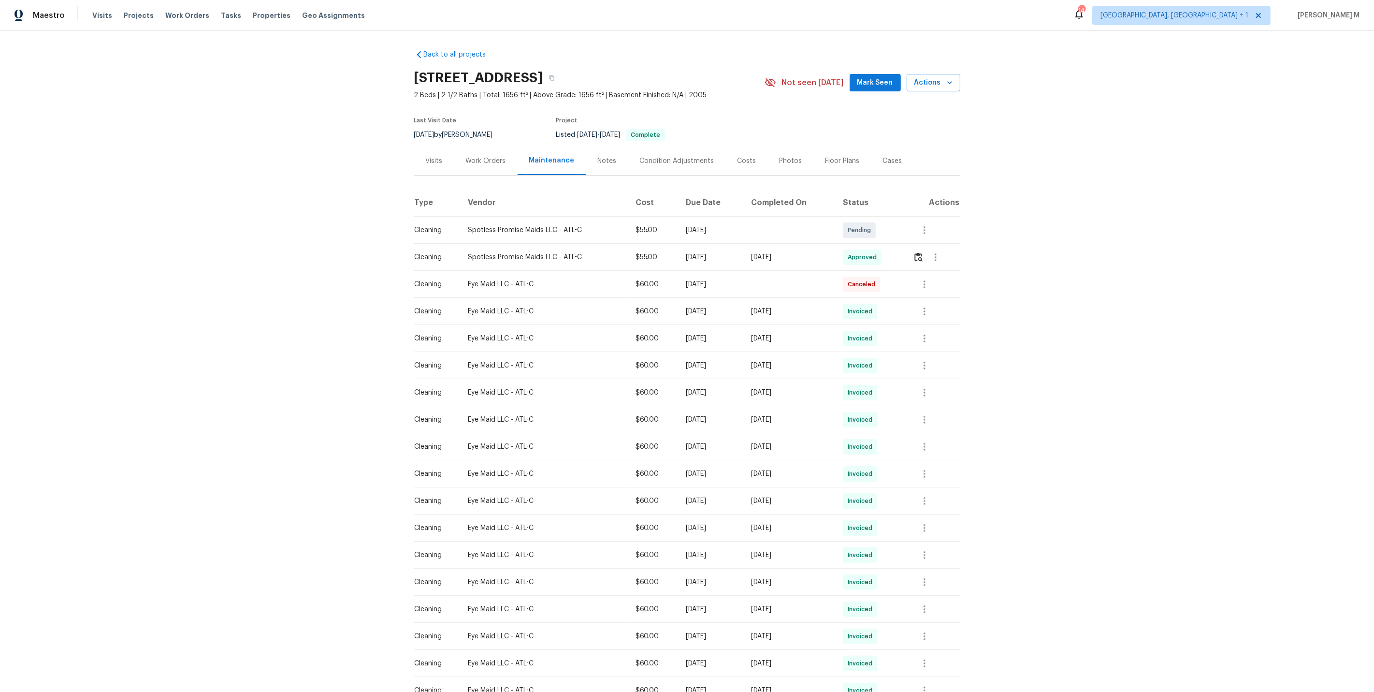
click at [482, 163] on div "Work Orders" at bounding box center [485, 160] width 63 height 29
click at [498, 161] on div "Work Orders" at bounding box center [486, 161] width 40 height 10
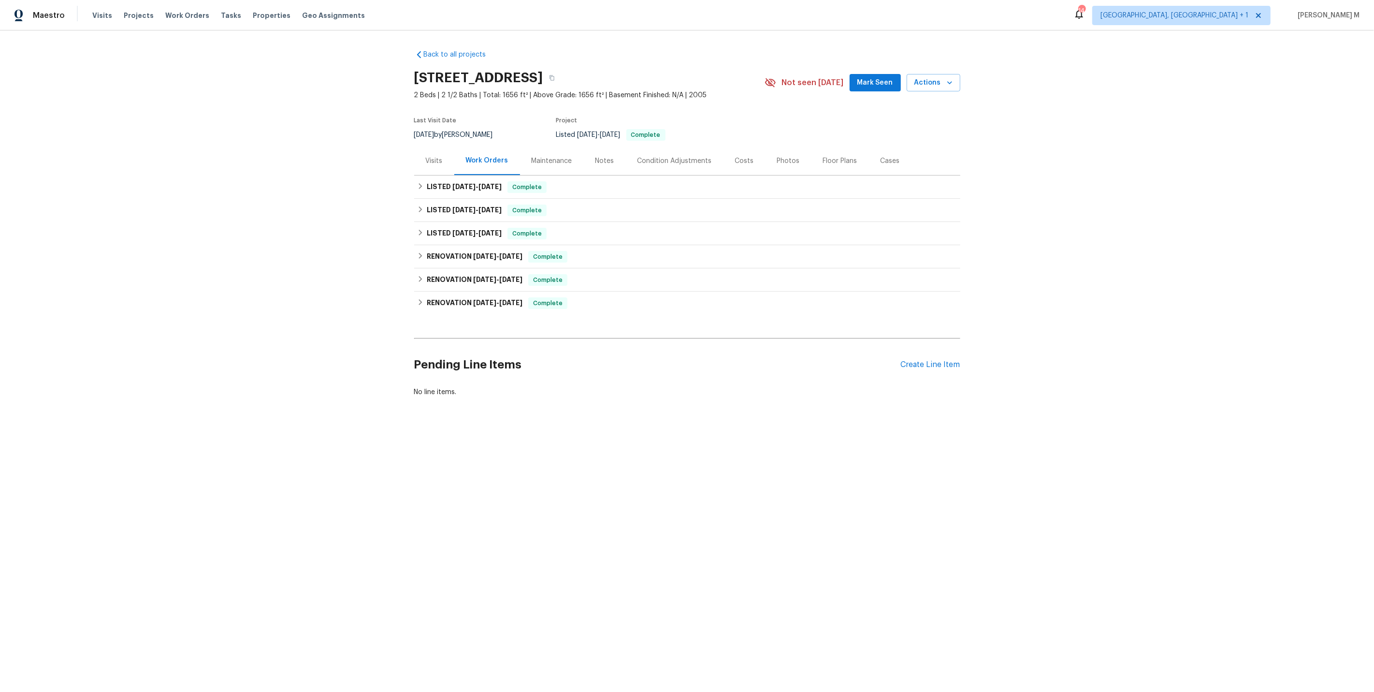
click at [901, 358] on h2 "Pending Line Items" at bounding box center [657, 364] width 487 height 45
click at [922, 360] on div "Create Line Item" at bounding box center [930, 364] width 59 height 9
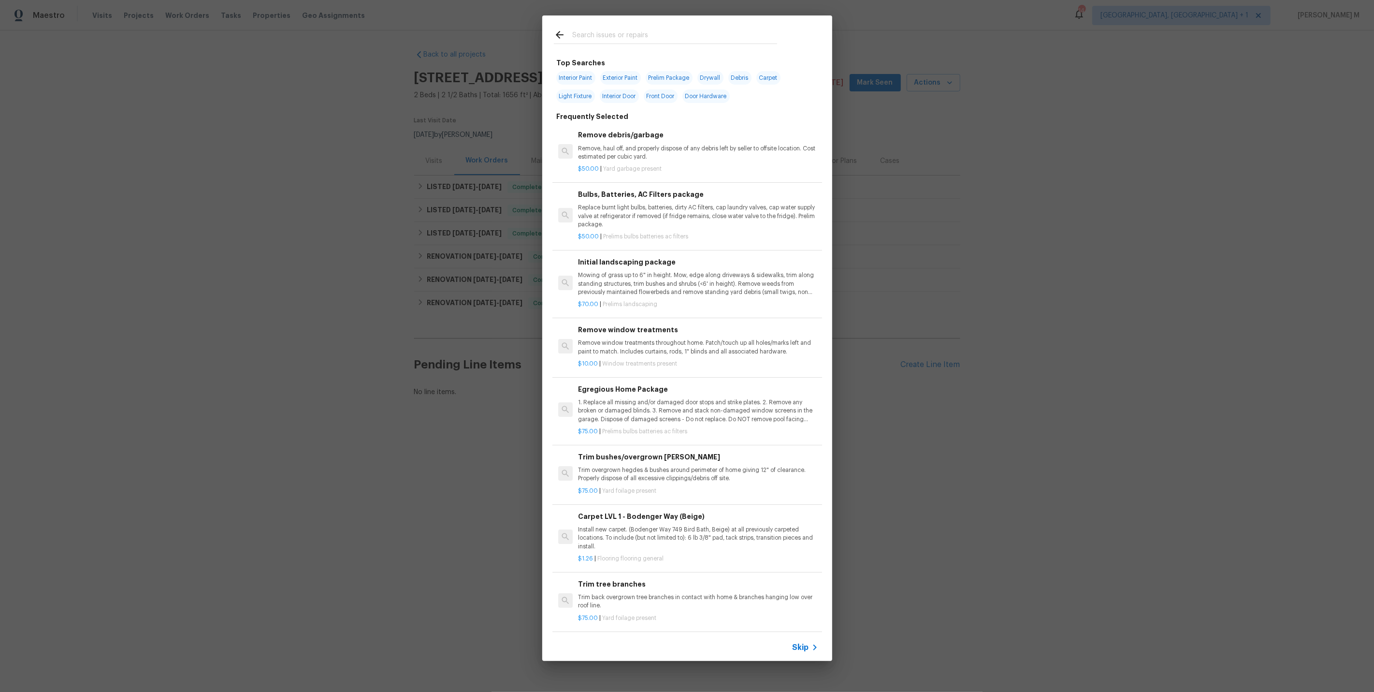
click at [803, 645] on span "Skip" at bounding box center [801, 648] width 16 height 10
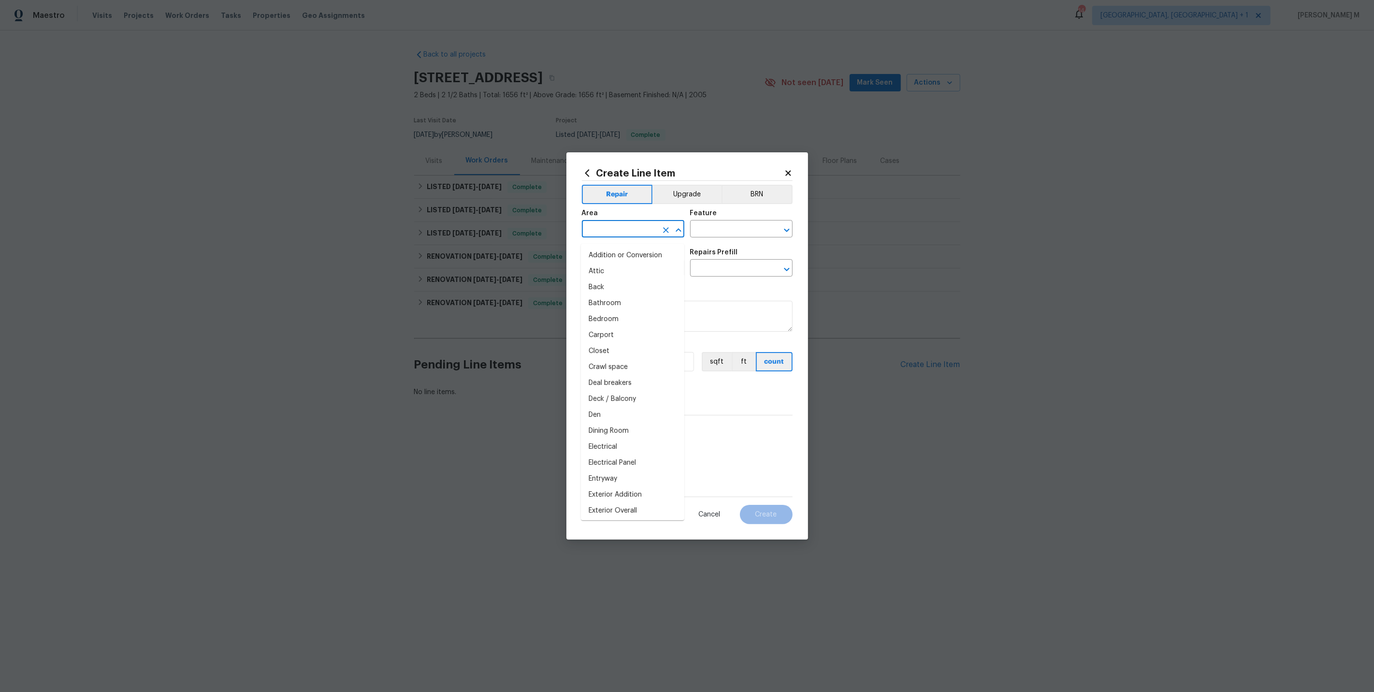
click at [609, 233] on input "text" at bounding box center [619, 229] width 75 height 15
click at [608, 258] on li "Attic" at bounding box center [632, 256] width 103 height 16
type input "Attic"
click at [706, 230] on input "text" at bounding box center [727, 229] width 75 height 15
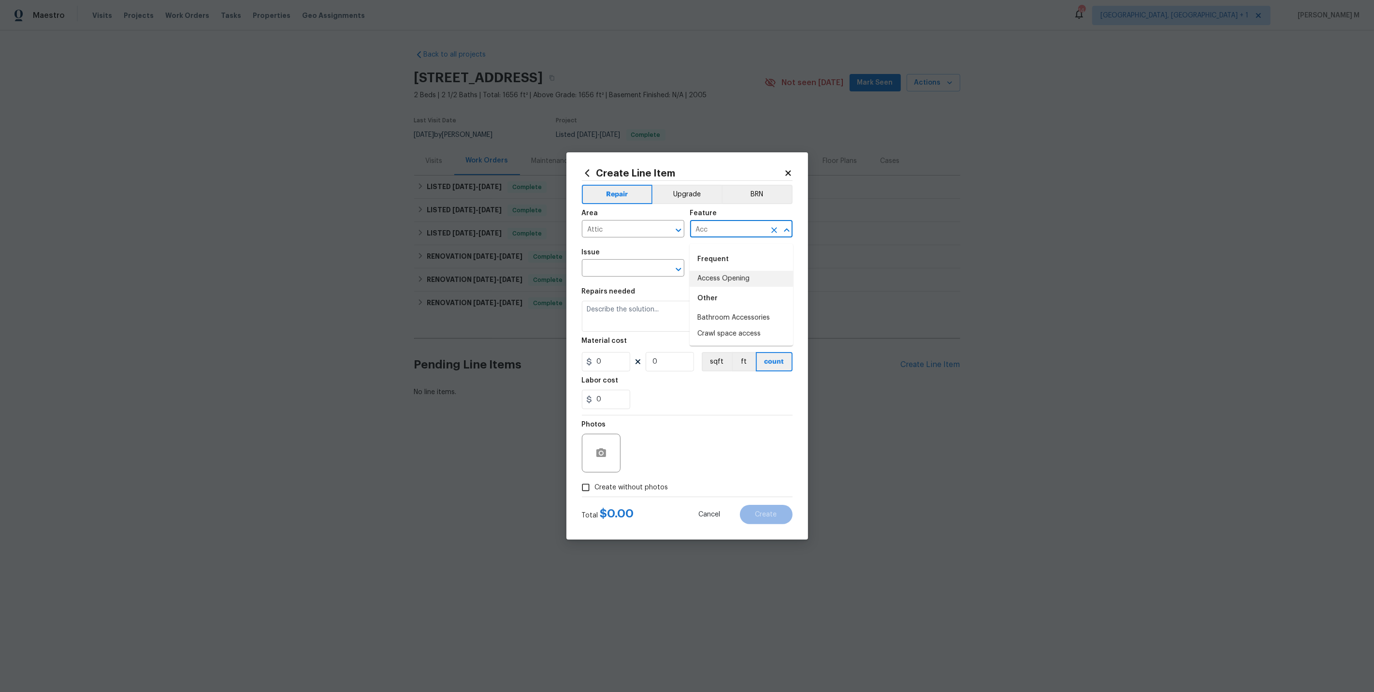
click at [726, 275] on li "Access Opening" at bounding box center [741, 279] width 103 height 16
type input "Access Opening"
click at [608, 271] on input "text" at bounding box center [619, 269] width 75 height 15
click at [650, 307] on li "Damaged/missing attic access ladder" at bounding box center [632, 320] width 103 height 26
type input "Damaged/missing attic access ladder"
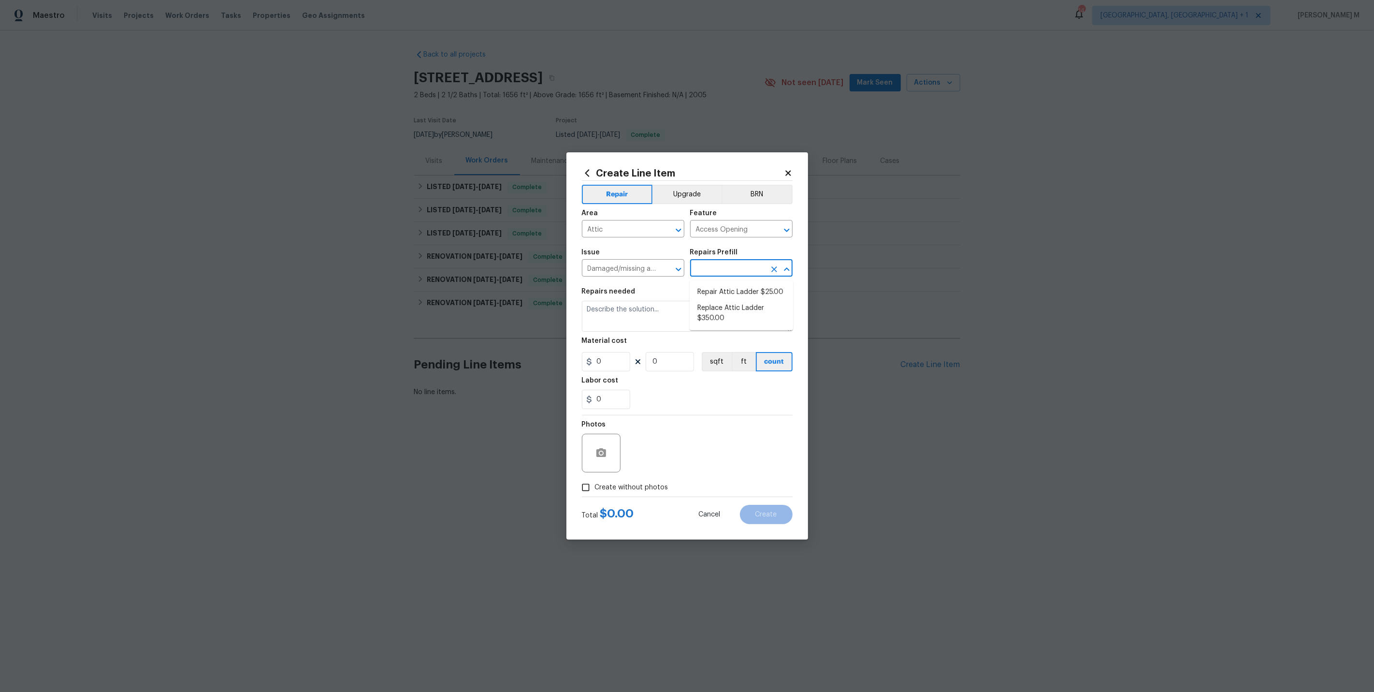
click at [734, 268] on input "text" at bounding box center [727, 269] width 75 height 15
click at [731, 292] on li "Repair Attic Ladder $25.00" at bounding box center [741, 292] width 103 height 16
type input "Repair Attic Ladder $25.00"
type textarea "Repair/adjust attic access ladder"
type input "25"
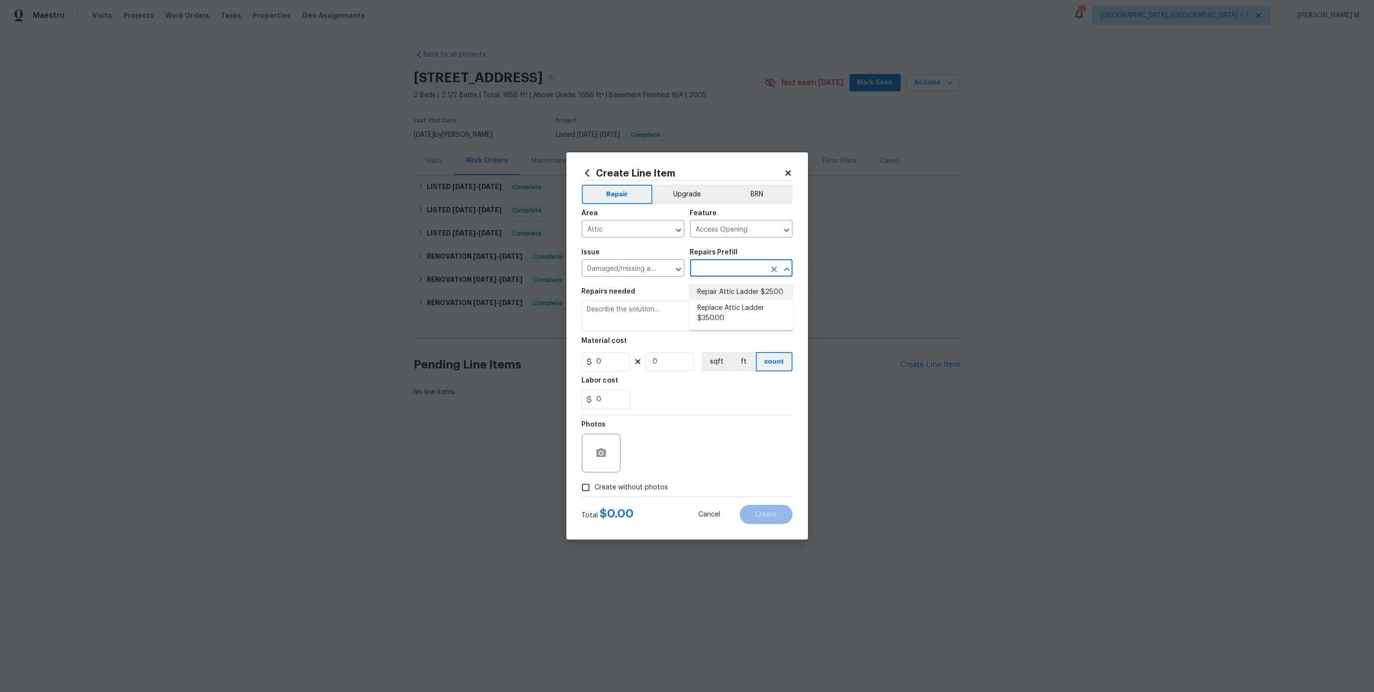
type input "1"
click at [621, 273] on input "Damaged/missing attic access ladder" at bounding box center [619, 269] width 75 height 15
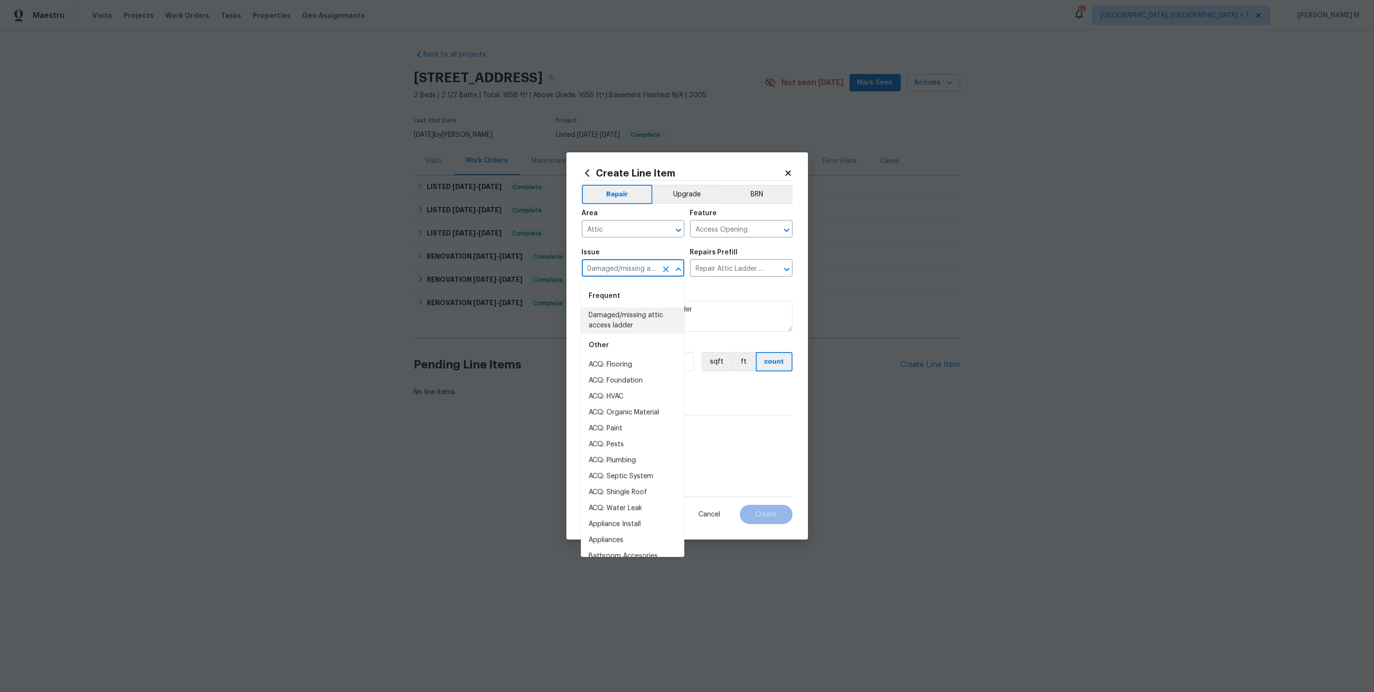
click at [621, 273] on input "Damaged/missing attic access ladder" at bounding box center [619, 269] width 75 height 15
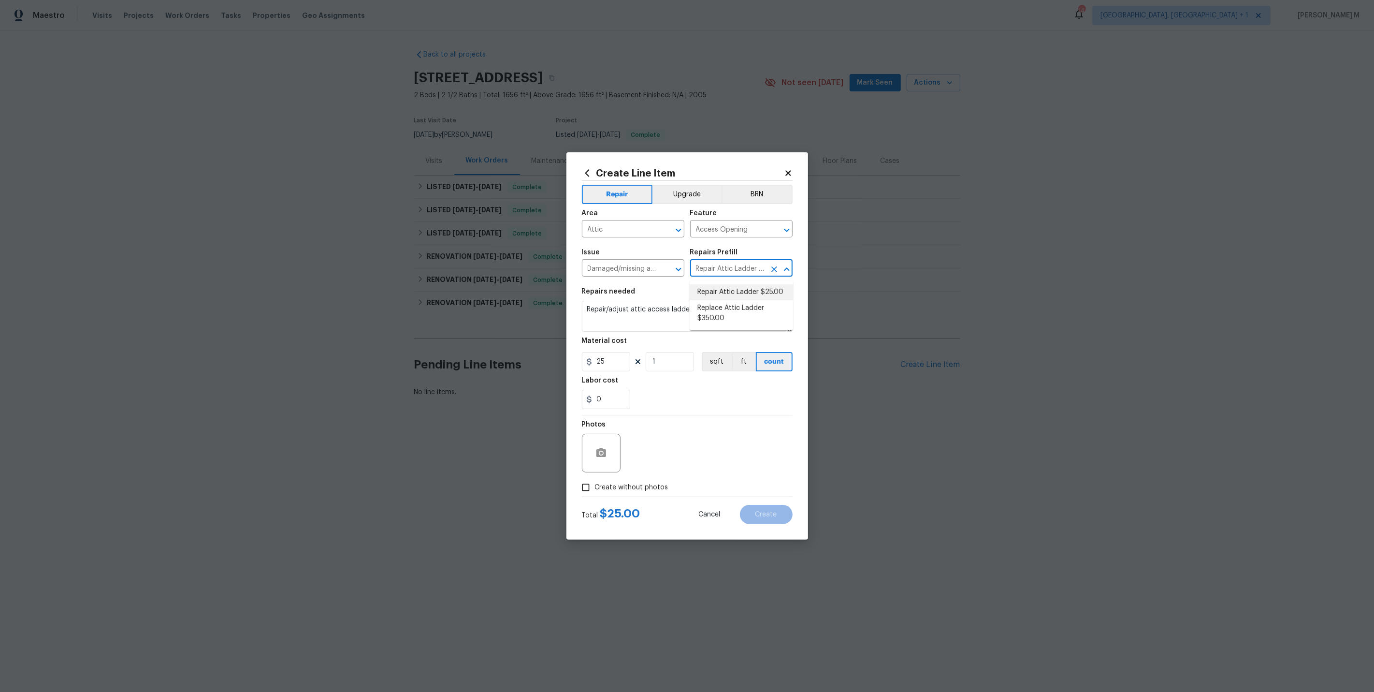
click at [723, 274] on input "Repair Attic Ladder $25.00" at bounding box center [727, 269] width 75 height 15
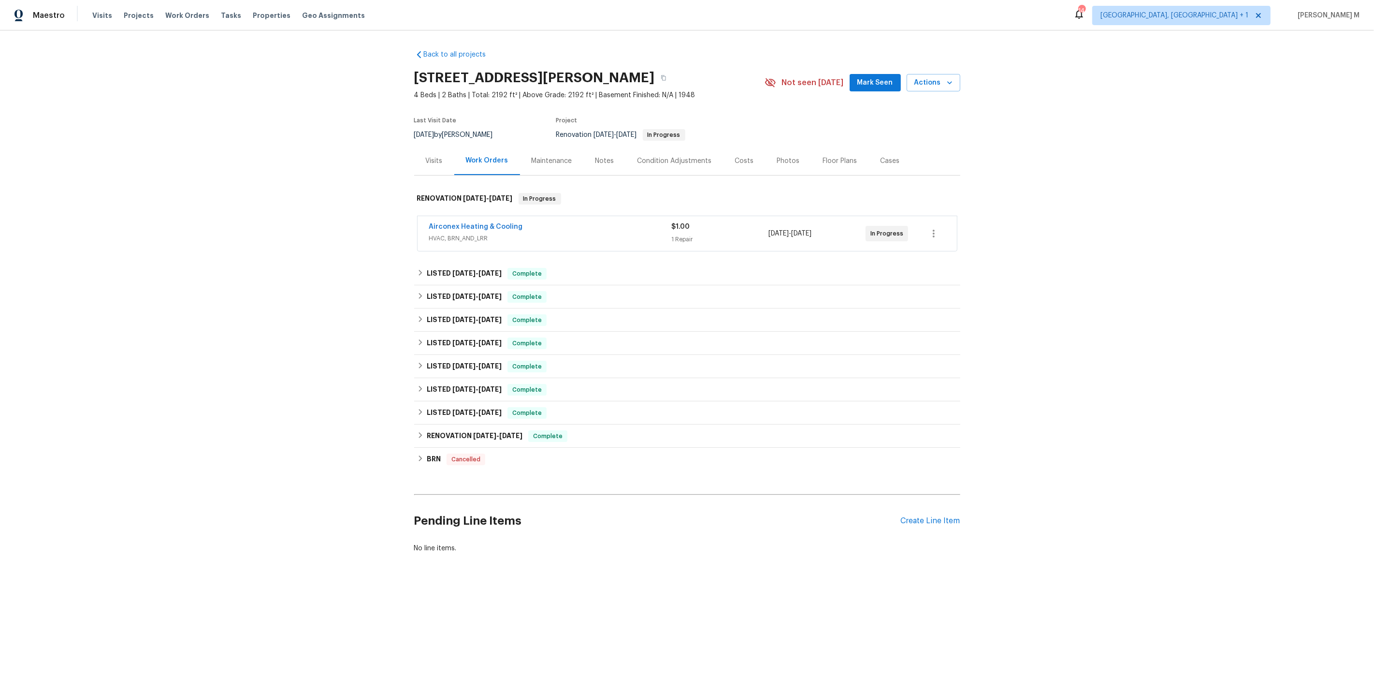
click at [481, 234] on span "HVAC, BRN_AND_LRR" at bounding box center [550, 239] width 243 height 10
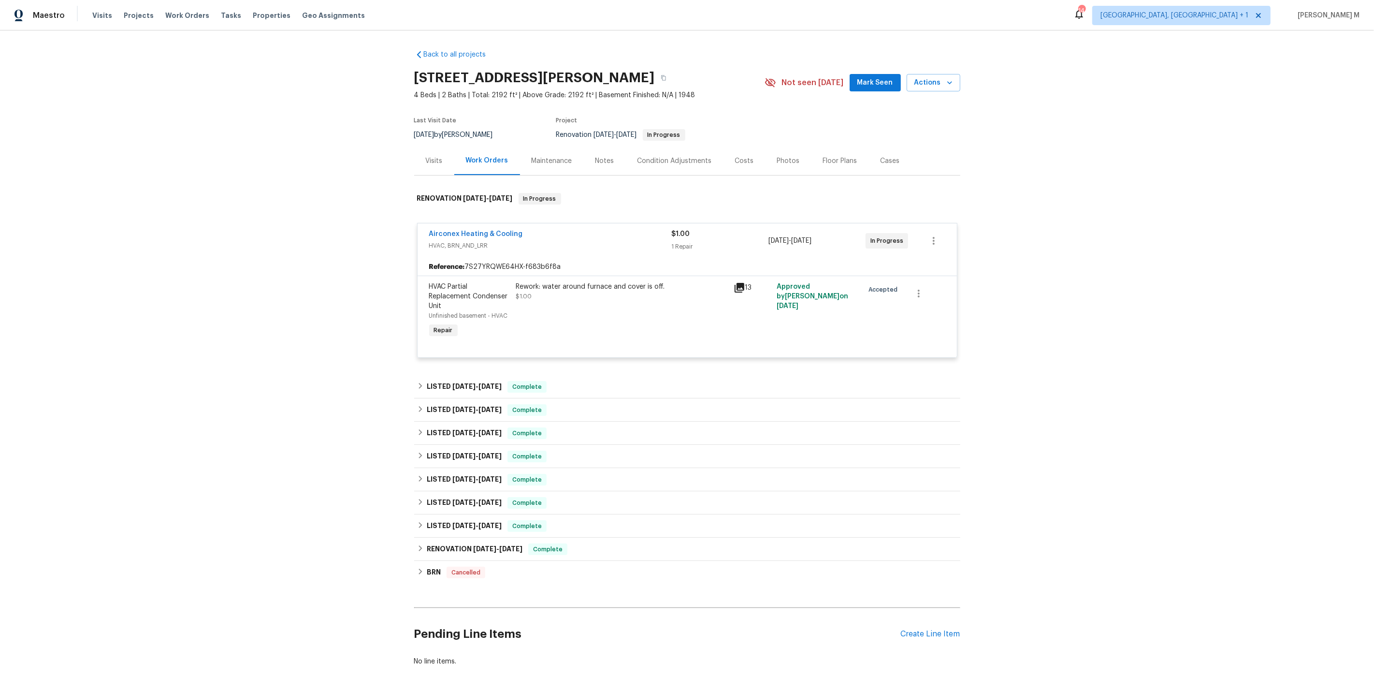
click at [601, 300] on div "Rework: water around furnace and cover is off. $1.00" at bounding box center [622, 311] width 218 height 64
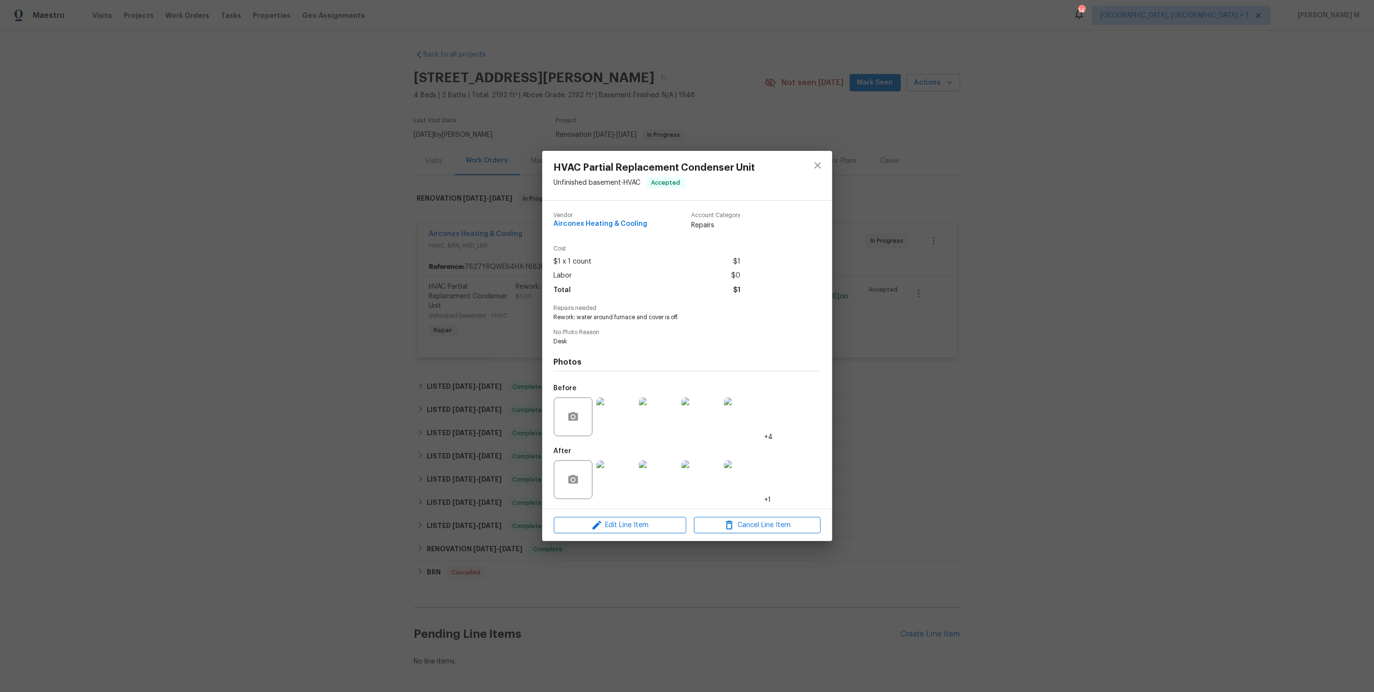
click at [623, 420] on img at bounding box center [616, 416] width 39 height 39
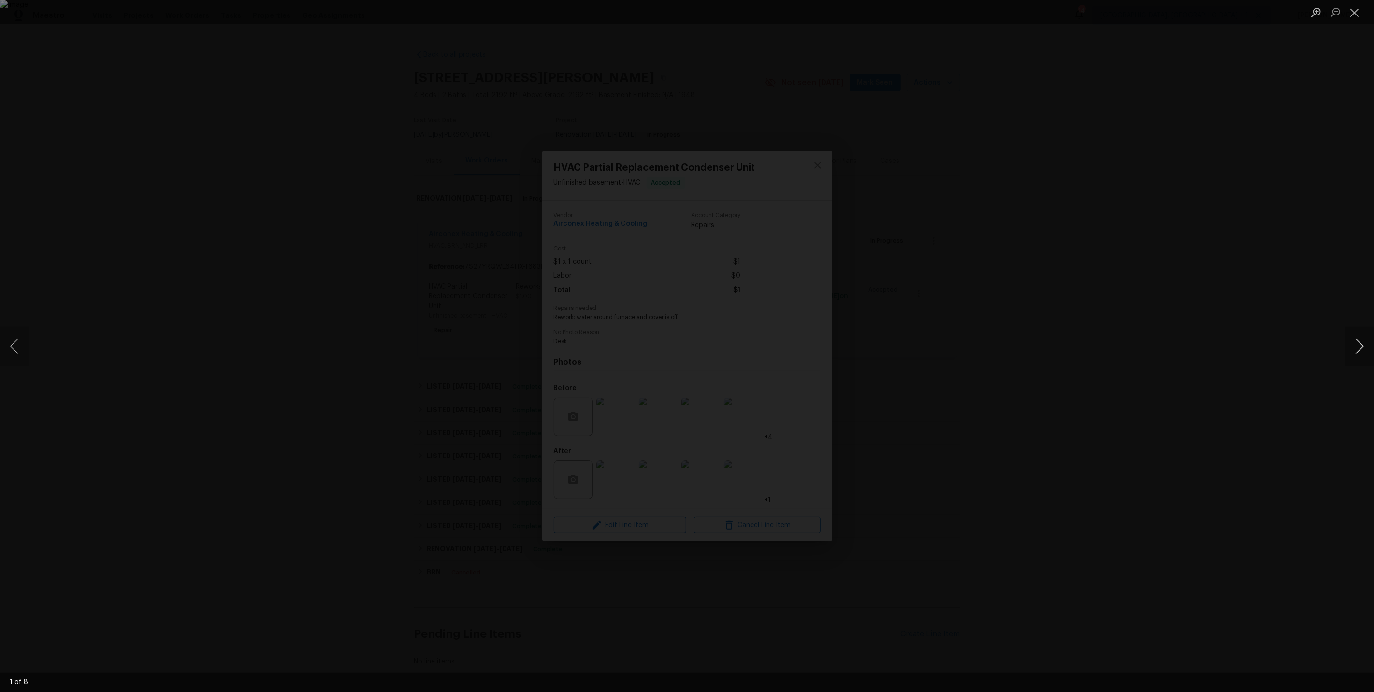
click at [1359, 344] on button "Next image" at bounding box center [1359, 346] width 29 height 39
click at [1047, 251] on div "Lightbox" at bounding box center [687, 346] width 1374 height 692
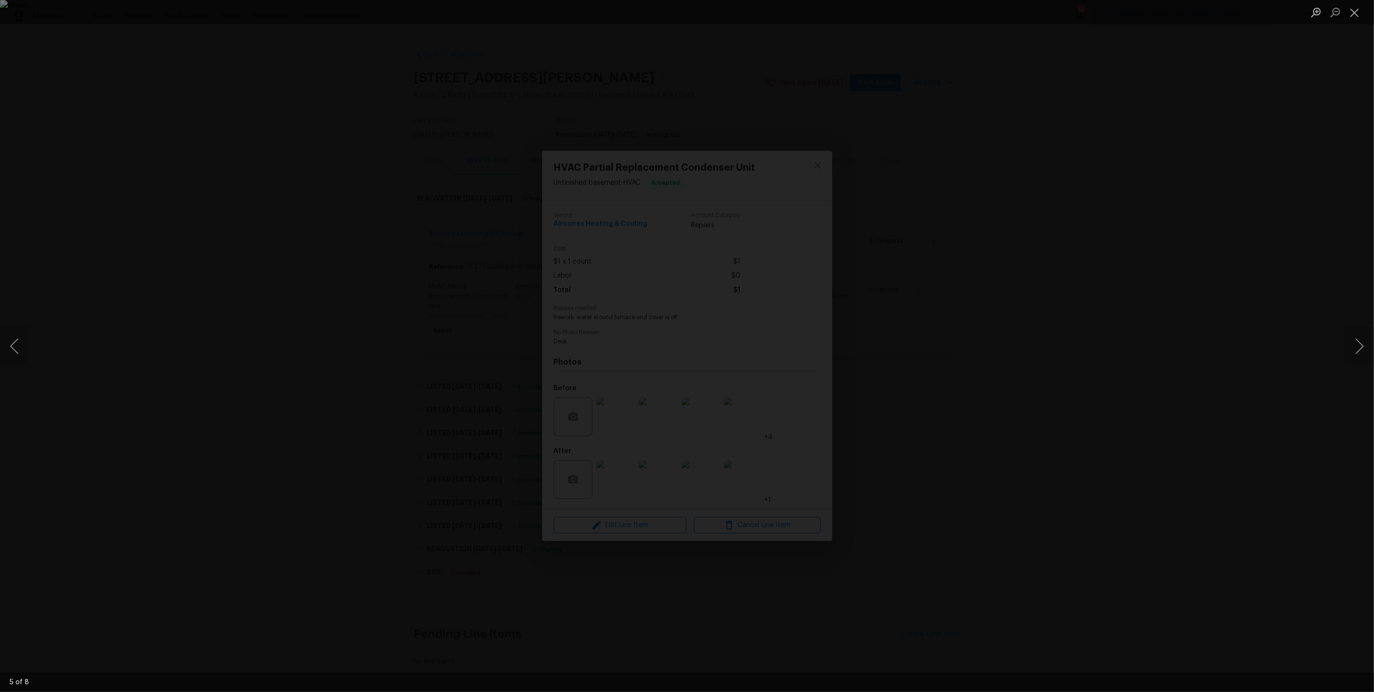
click at [341, 299] on div "Lightbox" at bounding box center [687, 346] width 1374 height 692
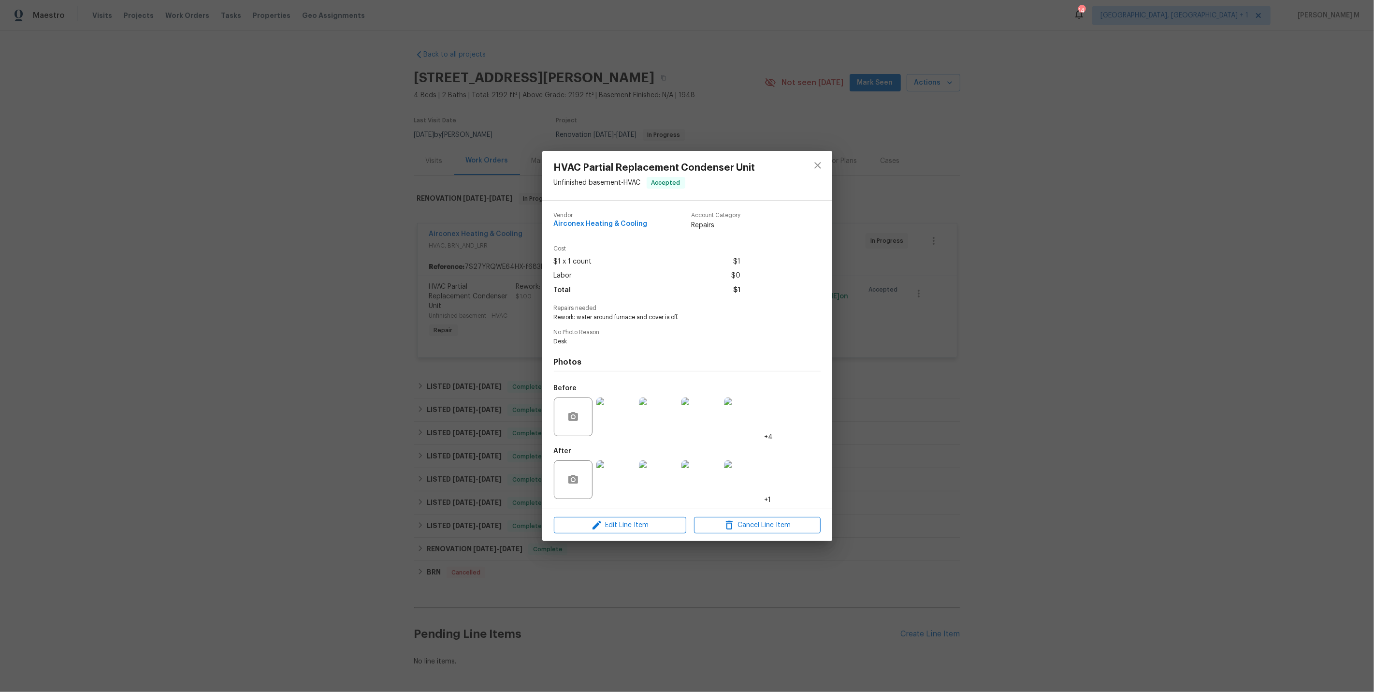
click at [478, 191] on div "HVAC Partial Replacement Condenser Unit Unfinished basement - HVAC Accepted Ven…" at bounding box center [687, 346] width 1374 height 692
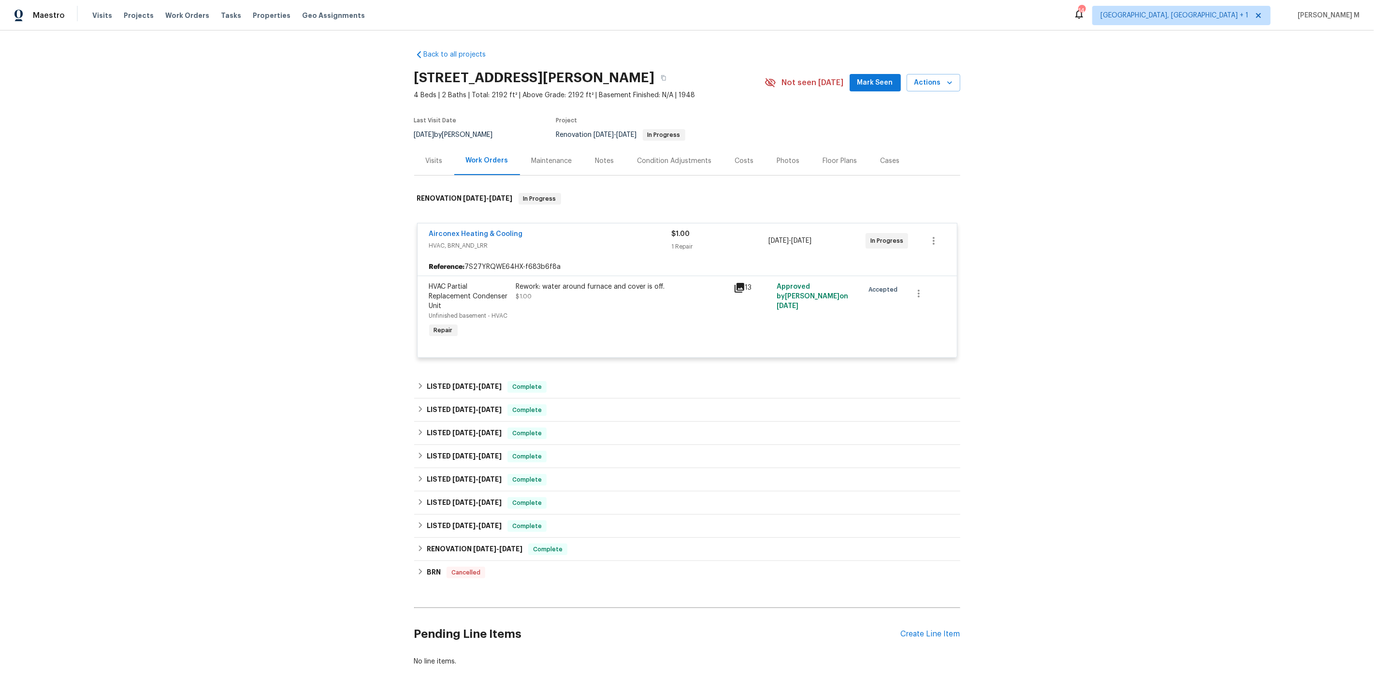
click at [537, 160] on div "Maintenance" at bounding box center [552, 161] width 41 height 10
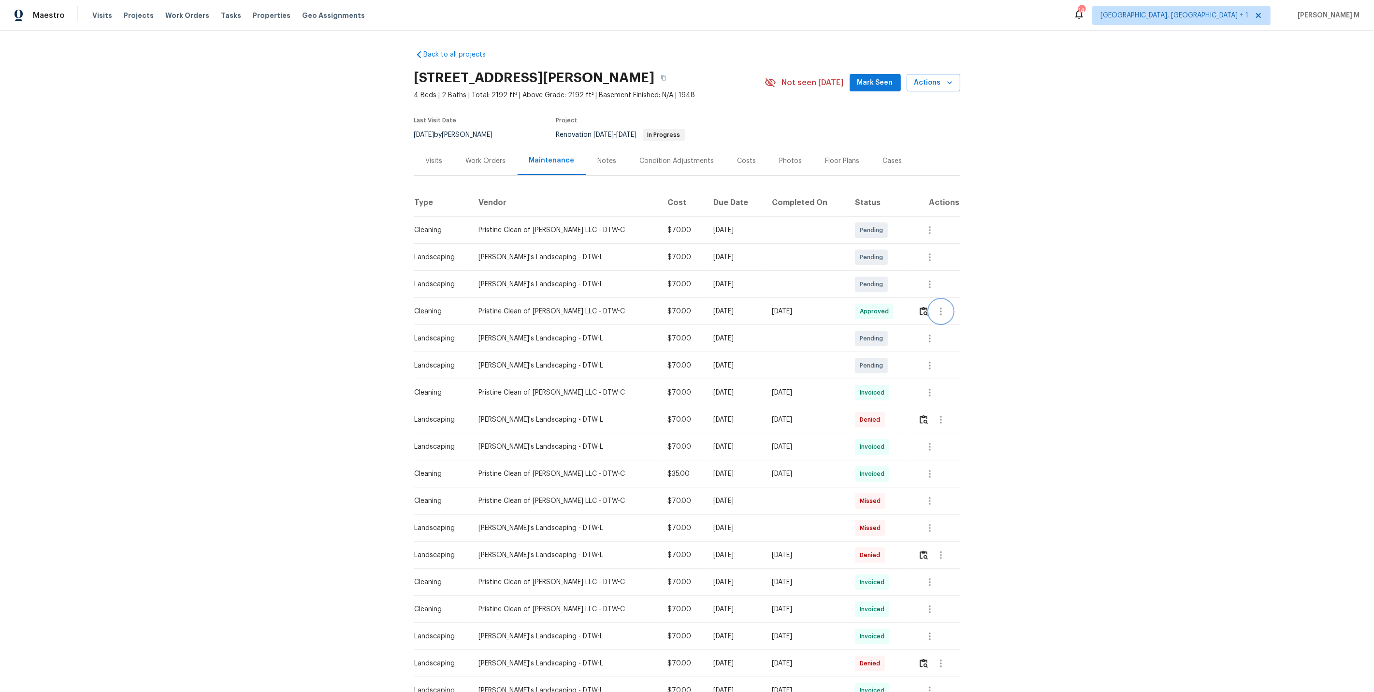
click at [941, 313] on button "button" at bounding box center [941, 311] width 23 height 23
click at [941, 313] on li "Message vendor" at bounding box center [962, 307] width 68 height 16
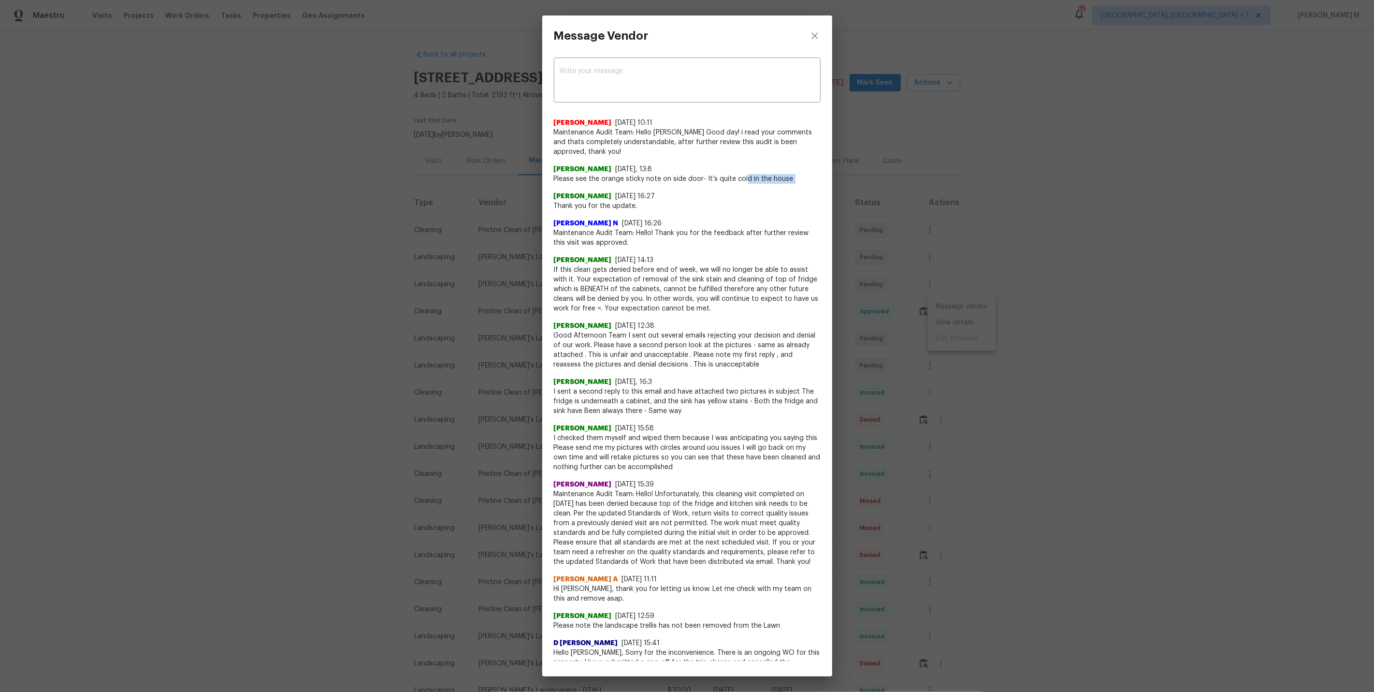
drag, startPoint x: 554, startPoint y: 180, endPoint x: 742, endPoint y: 169, distance: 188.4
click at [742, 170] on div "Jithin Franklin 10/13/25, 10:11 Maintenance Audit Team: Hello Sandy stoian Good…" at bounding box center [687, 462] width 267 height 704
click at [616, 157] on div "Sandy Stoian 10/12/25, 13:8 Please see the orange sticky note on side door- It’…" at bounding box center [687, 170] width 267 height 27
click at [513, 281] on div "Message Vendor x ​ Jithin Franklin 10/13/25, 10:11 Maintenance Audit Team: Hell…" at bounding box center [687, 346] width 1374 height 692
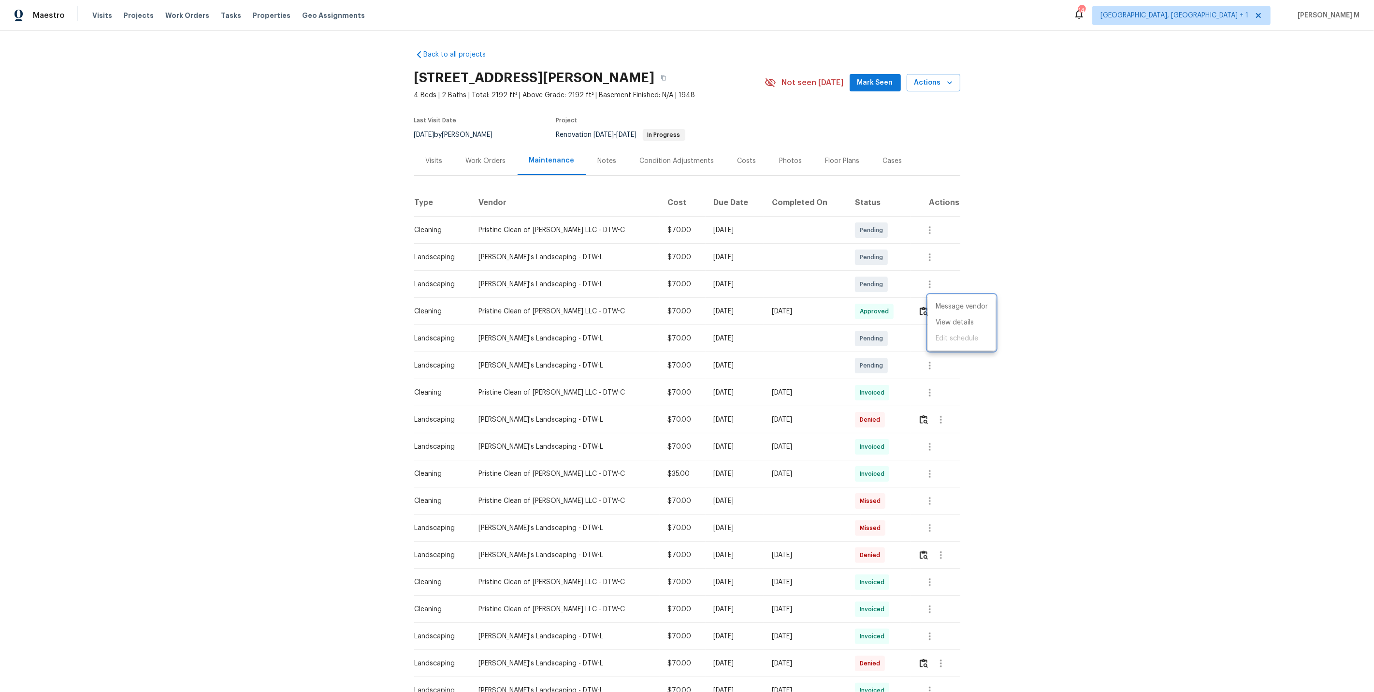
click at [479, 159] on div at bounding box center [687, 346] width 1374 height 692
click at [479, 159] on div "Work Orders" at bounding box center [486, 161] width 40 height 10
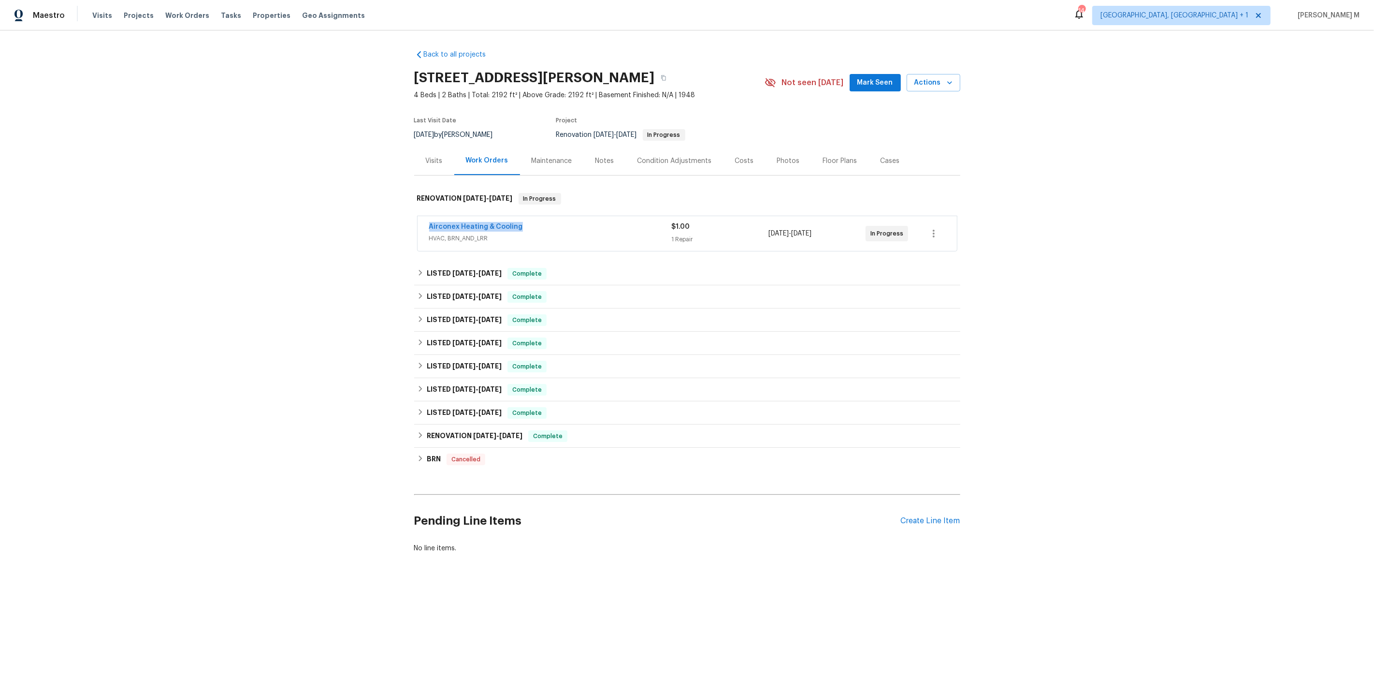
drag, startPoint x: 520, startPoint y: 219, endPoint x: 380, endPoint y: 219, distance: 139.7
click at [380, 219] on div "Back to all projects 1363 Edgewood Blvd, Berkley, MI 48072 4 Beds | 2 Baths | T…" at bounding box center [687, 324] width 1374 height 588
copy link "Airconex Heating & Cooling"
click at [493, 226] on span "Airconex Heating & Cooling" at bounding box center [476, 227] width 94 height 10
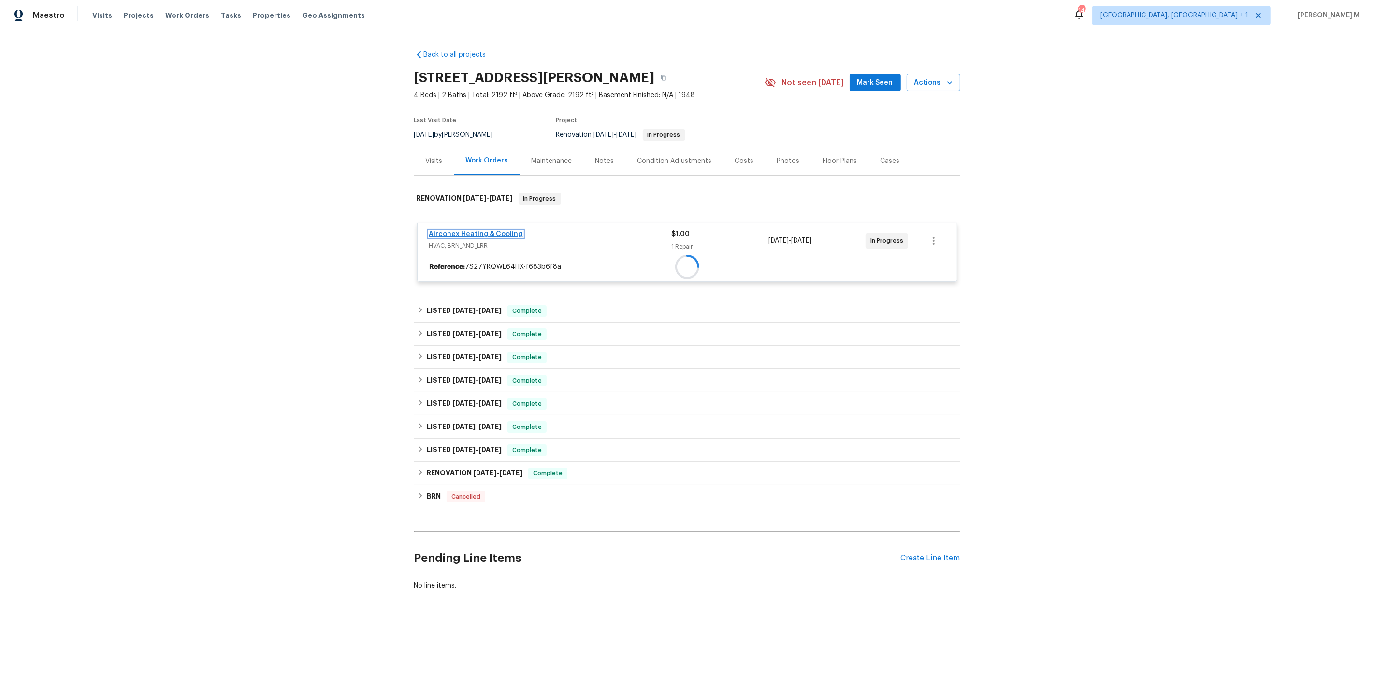
click at [495, 231] on link "Airconex Heating & Cooling" at bounding box center [476, 234] width 94 height 7
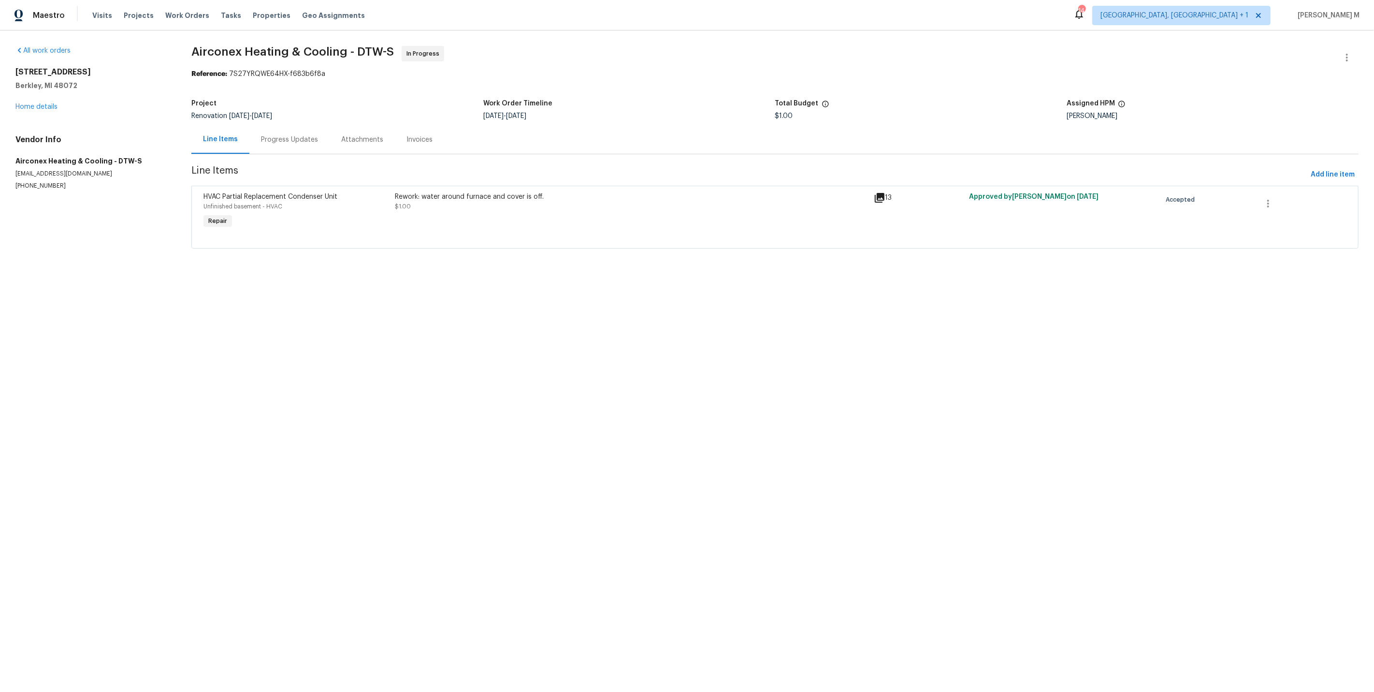
click at [499, 218] on div "Rework: water around furnace and cover is off. $1.00" at bounding box center [631, 211] width 479 height 44
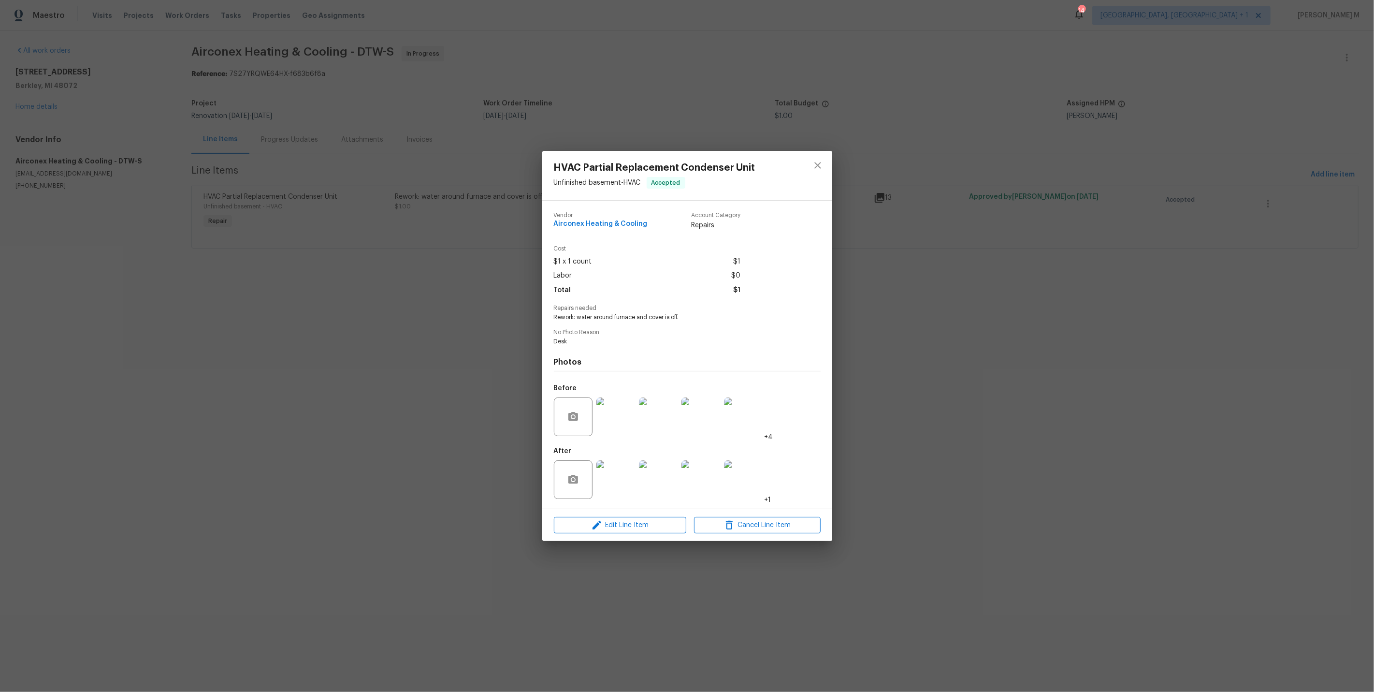
click at [643, 315] on span "Rework: water around furnace and cover is off." at bounding box center [674, 317] width 240 height 8
copy span "Rework: water around furnace and cover is off."
click at [280, 155] on div "HVAC Partial Replacement Condenser Unit Unfinished basement - HVAC Accepted Ven…" at bounding box center [687, 346] width 1374 height 692
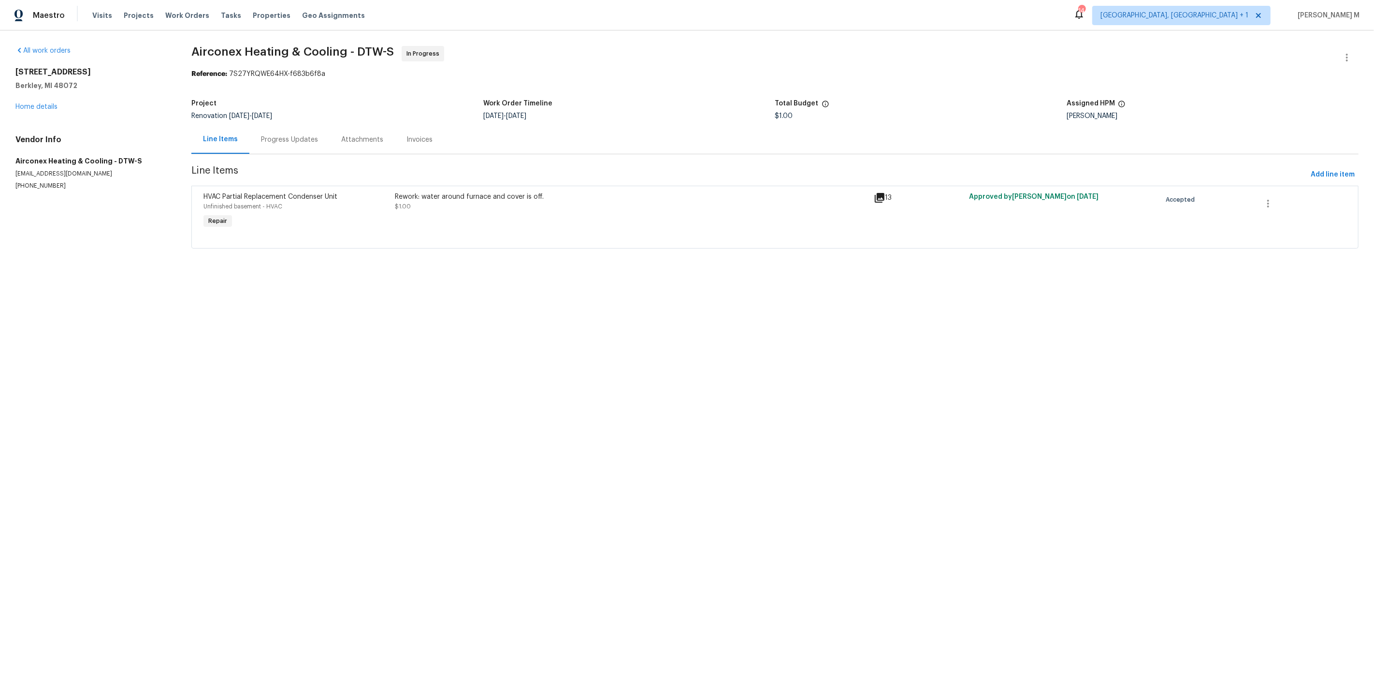
click at [281, 147] on div "Progress Updates" at bounding box center [289, 139] width 80 height 29
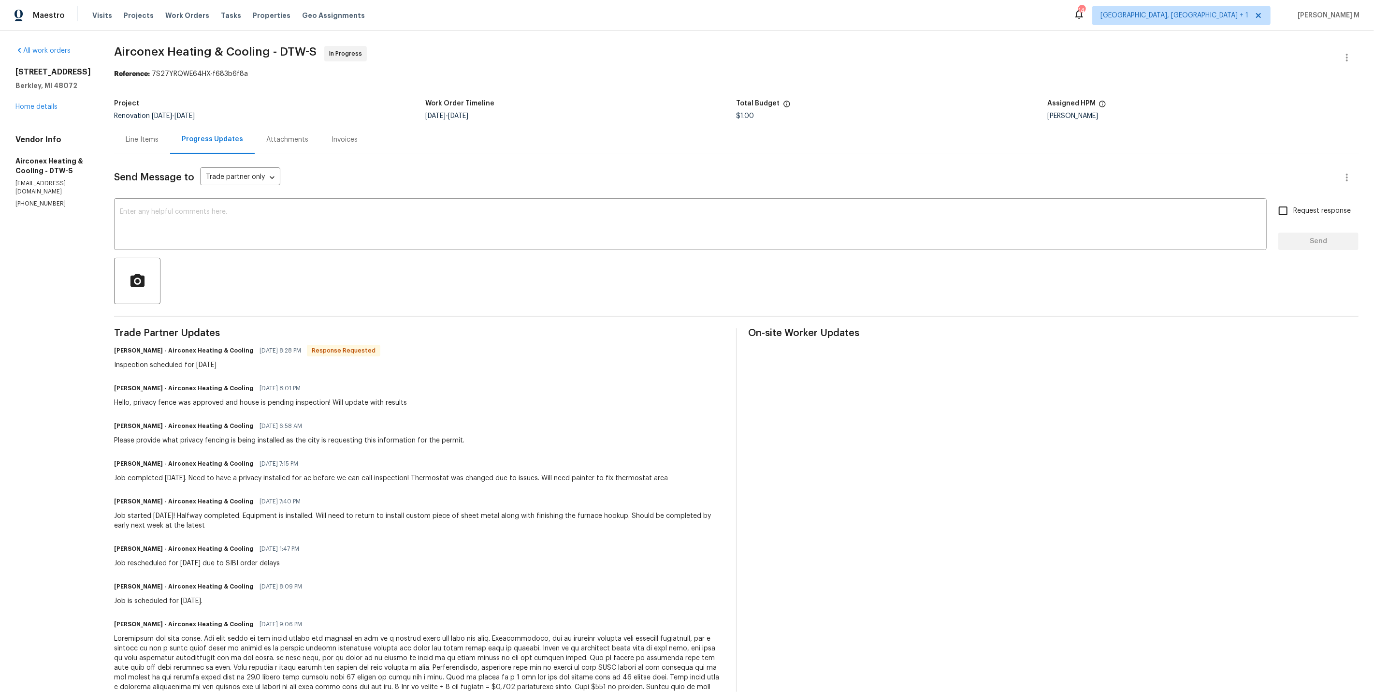
scroll to position [106, 0]
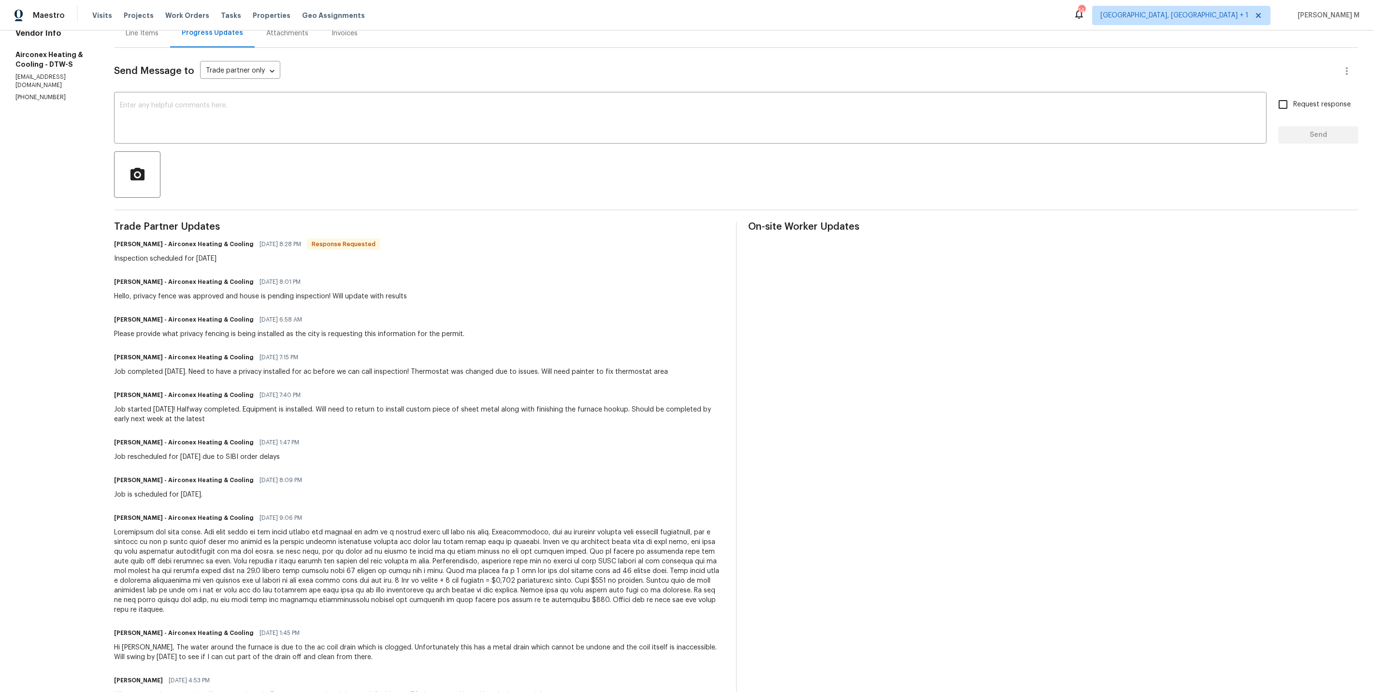
click at [397, 689] on div "All work orders 1363 Edgewood Blvd Berkley, MI 48072 Home details Vendor Info A…" at bounding box center [687, 325] width 1374 height 803
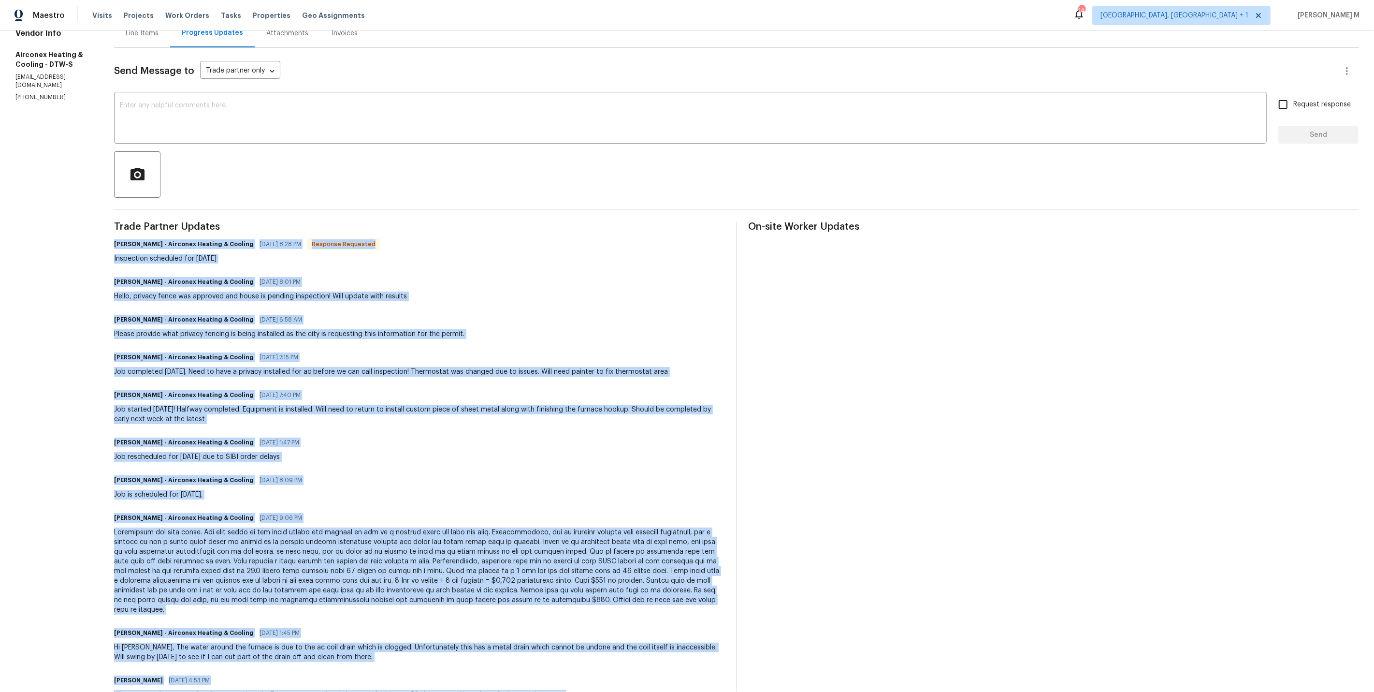
drag, startPoint x: 592, startPoint y: 664, endPoint x: 93, endPoint y: 222, distance: 666.5
click at [93, 222] on div "All work orders 1363 Edgewood Blvd Berkley, MI 48072 Home details Vendor Info A…" at bounding box center [687, 325] width 1374 height 803
copy div "Dario Daja - Airconex Heating & Cooling 09/27/2025 8:28 PM Response Requested I…"
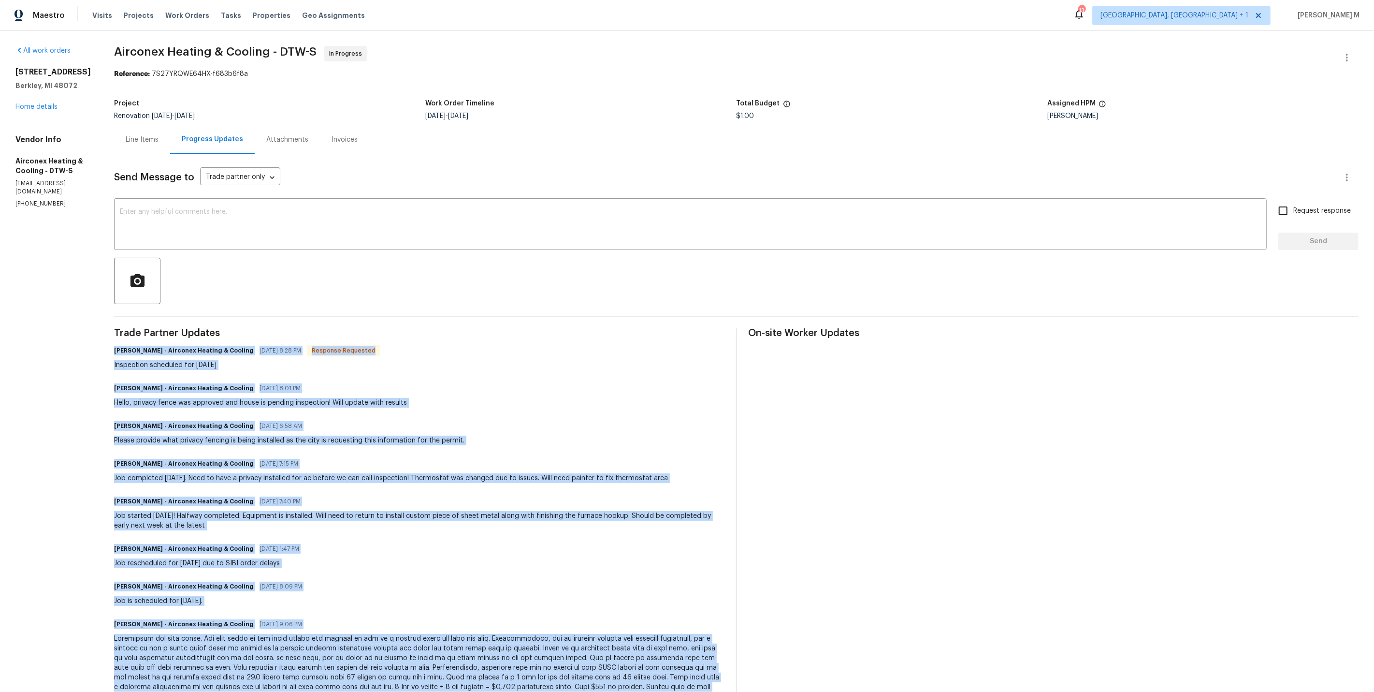
click at [219, 357] on div "Trade Partner Updates Dario Daja - Airconex Heating & Cooling 09/27/2025 8:28 P…" at bounding box center [419, 572] width 611 height 489
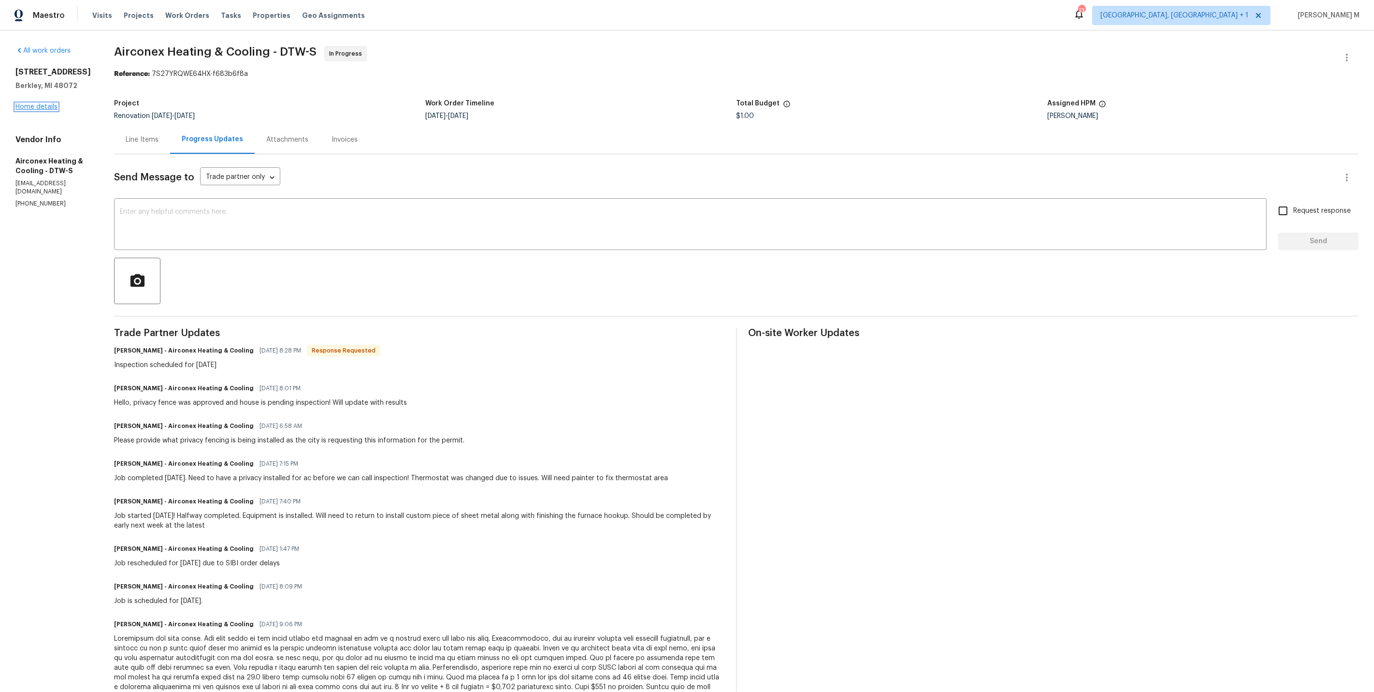
click at [44, 110] on link "Home details" at bounding box center [36, 106] width 42 height 7
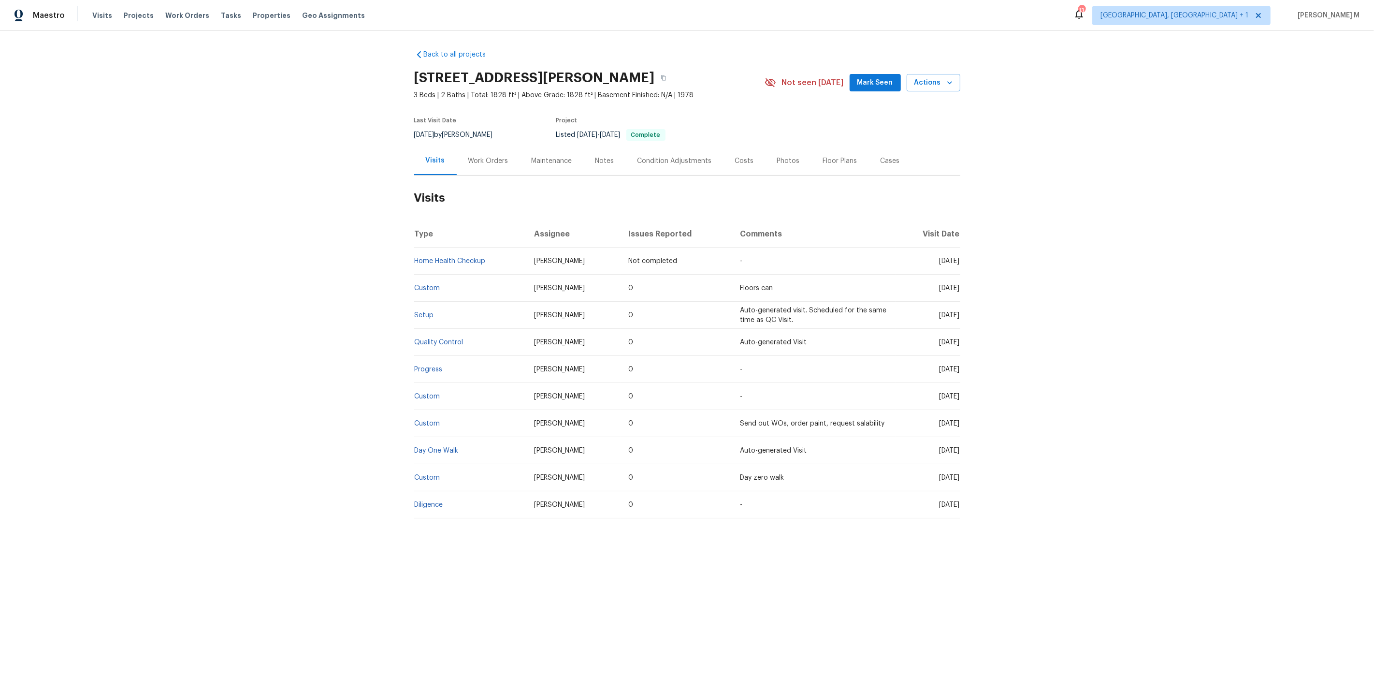
click at [473, 165] on div "Work Orders" at bounding box center [488, 160] width 63 height 29
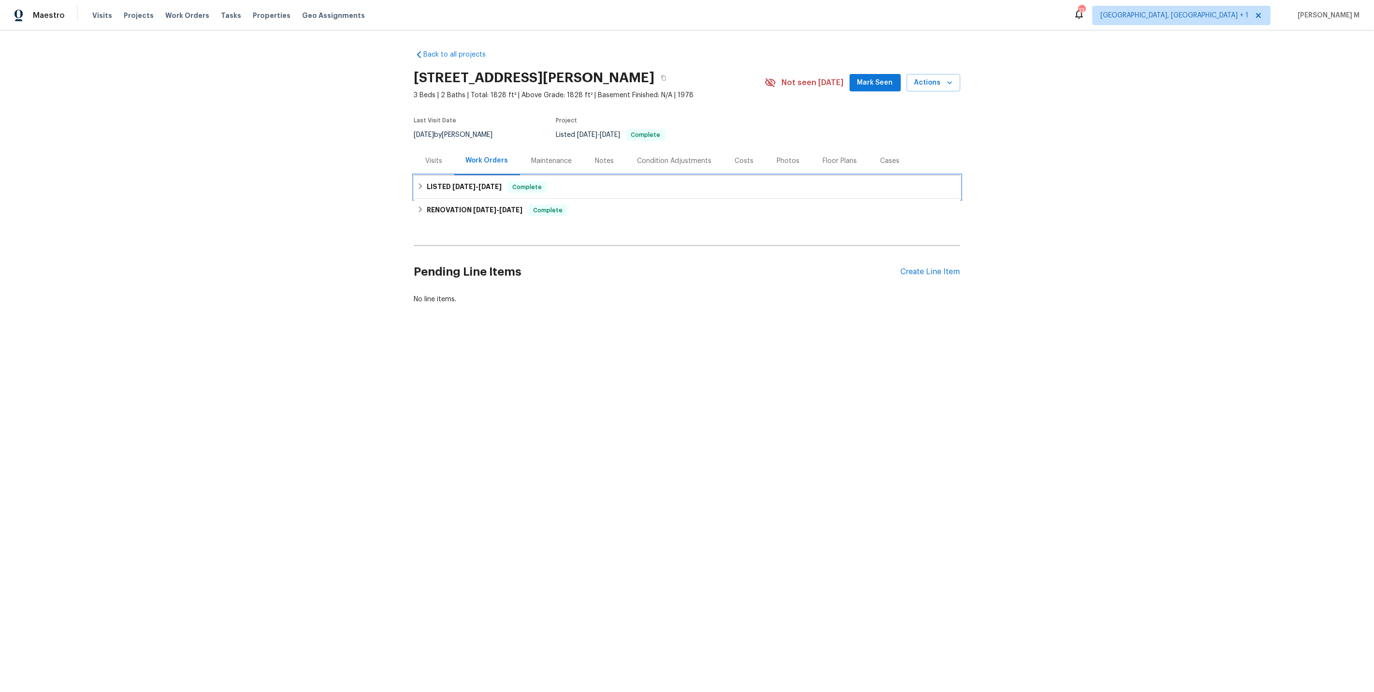
click at [463, 186] on h6 "LISTED [DATE] - [DATE]" at bounding box center [464, 187] width 75 height 12
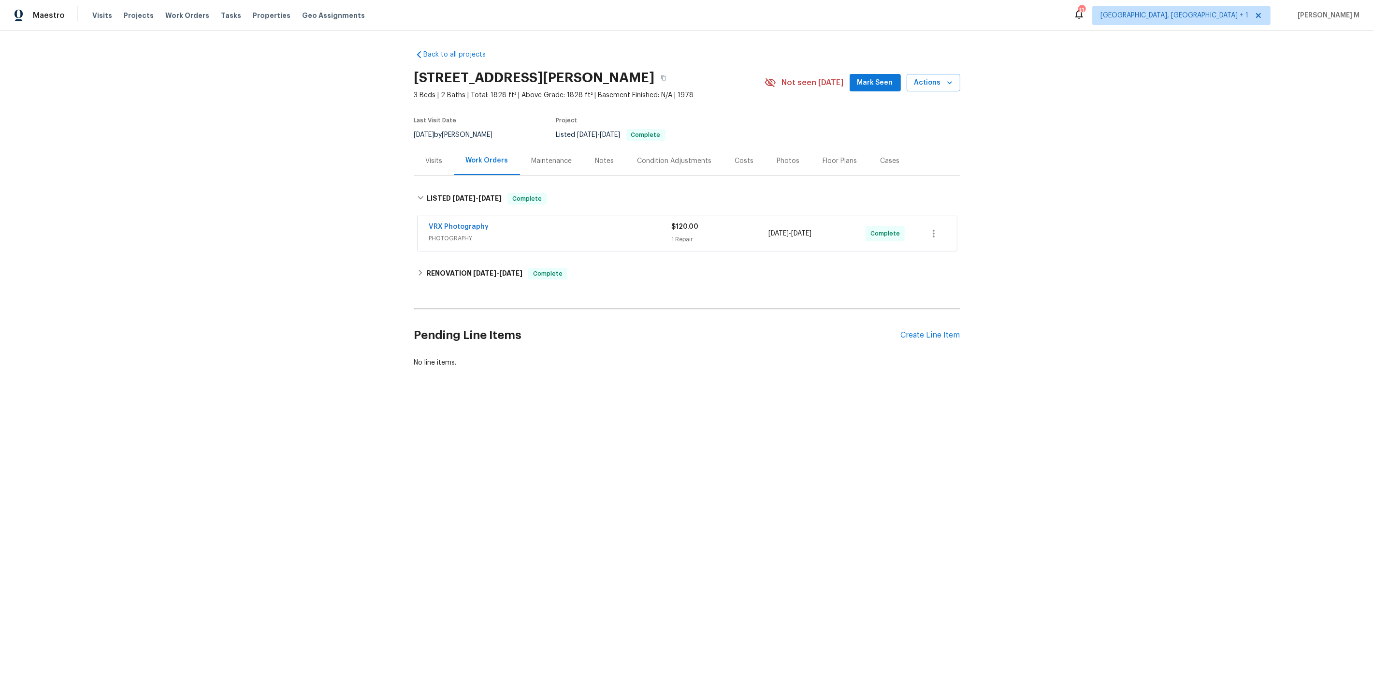
click at [445, 253] on div "Back to all projects [STREET_ADDRESS][PERSON_NAME] 3 Beds | 2 Baths | Total: 18…" at bounding box center [687, 208] width 546 height 333
click at [445, 268] on h6 "RENOVATION [DATE] - [DATE]" at bounding box center [475, 274] width 96 height 12
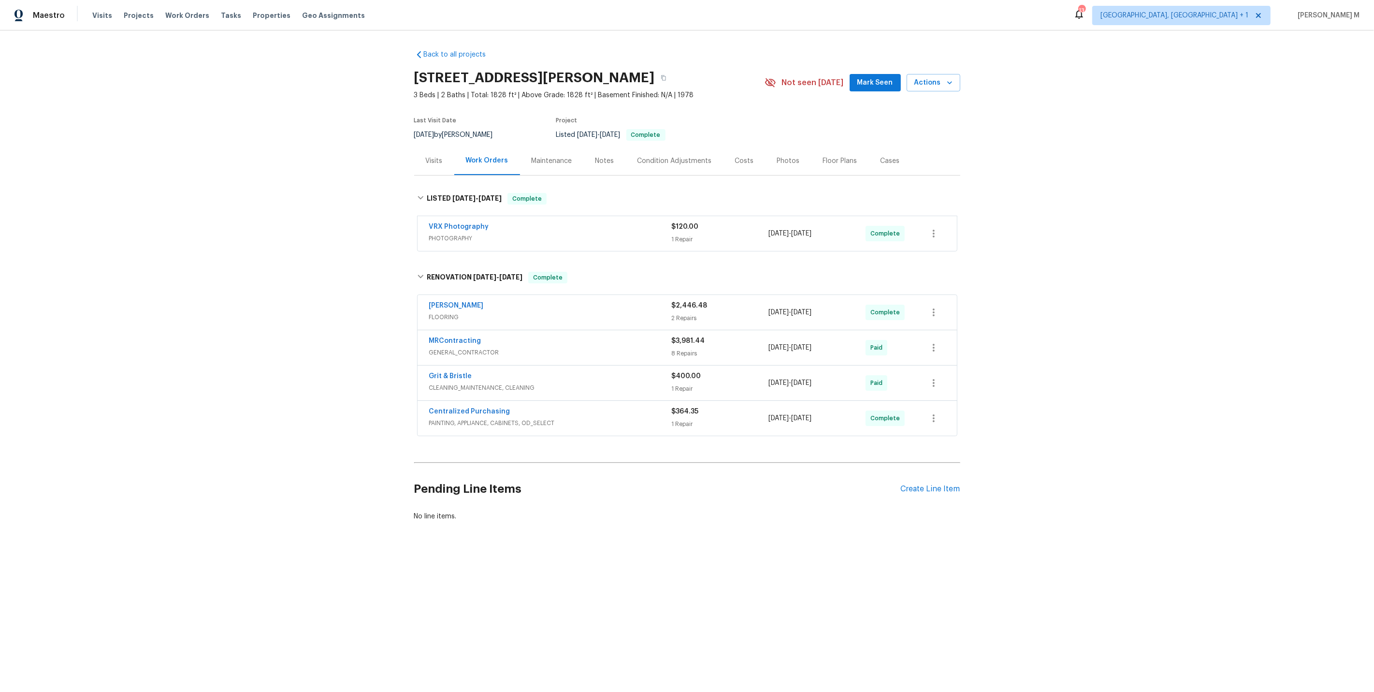
click at [446, 312] on span "FLOORING" at bounding box center [550, 317] width 243 height 10
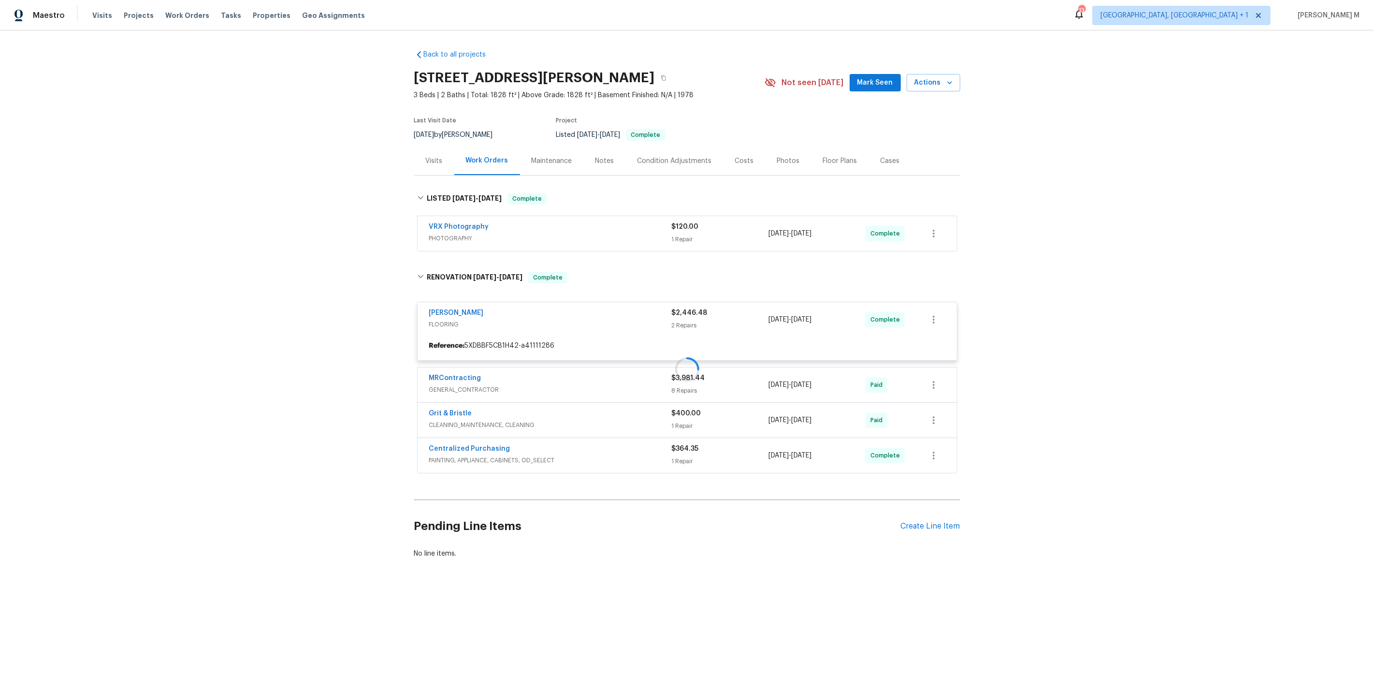
click at [455, 385] on div at bounding box center [687, 369] width 546 height 214
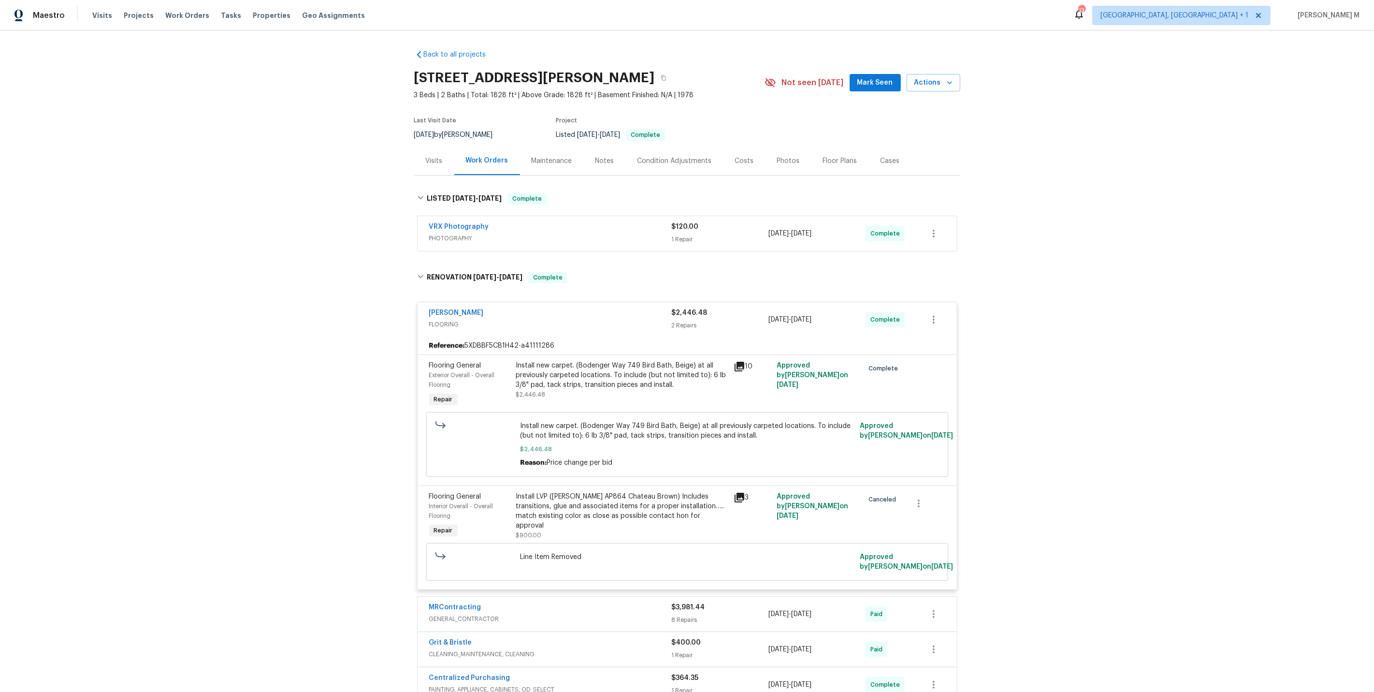
scroll to position [141, 0]
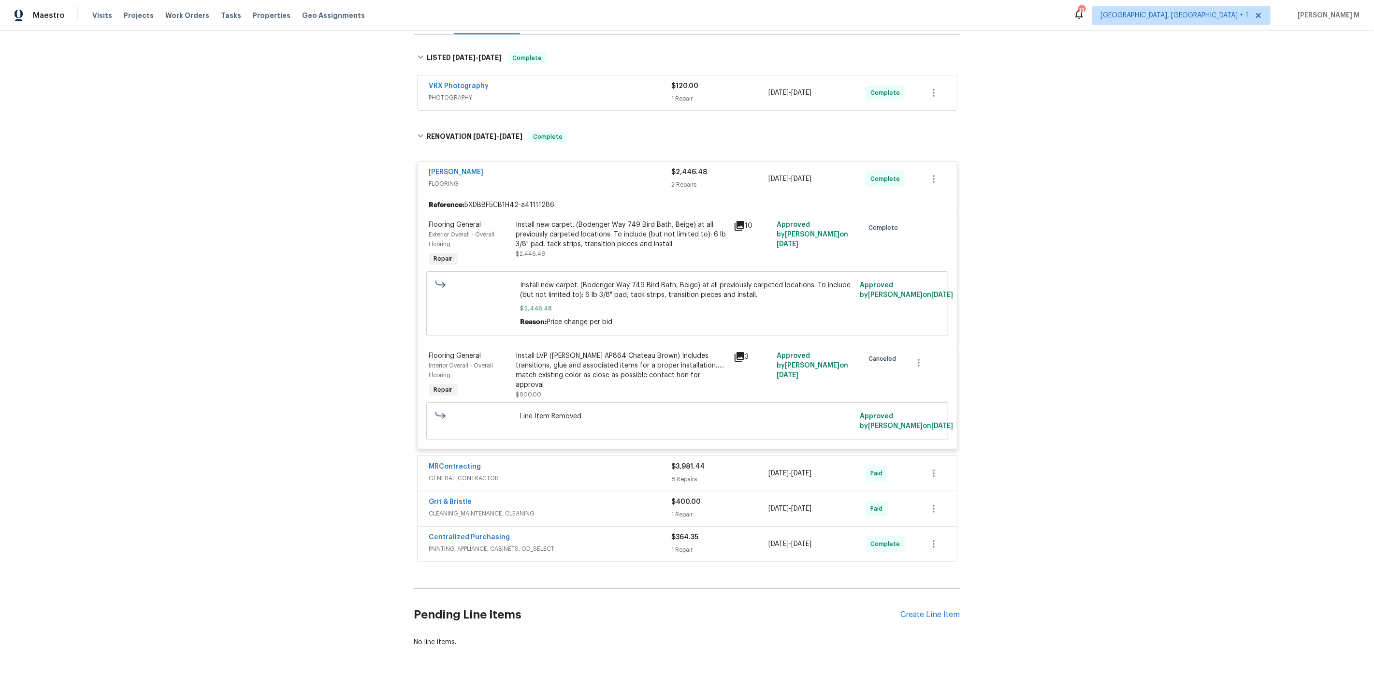
click at [476, 473] on span "GENERAL_CONTRACTOR" at bounding box center [550, 478] width 243 height 10
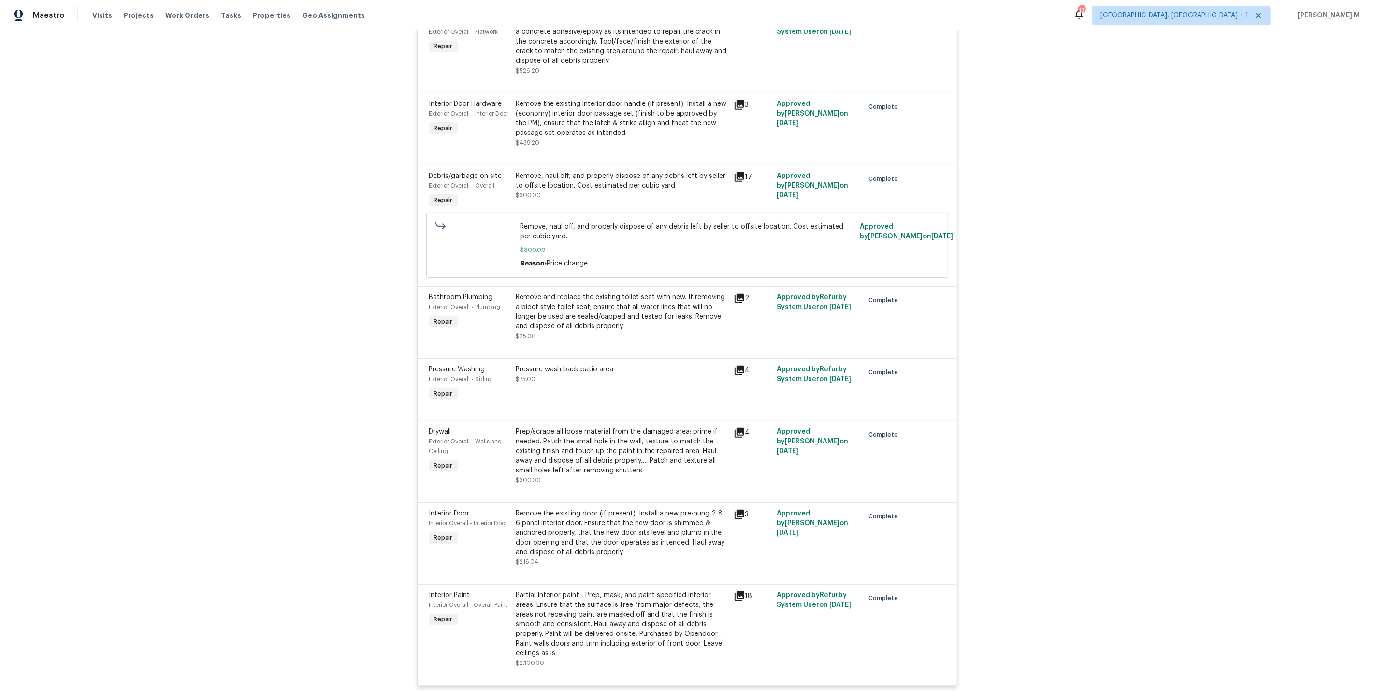
scroll to position [820, 0]
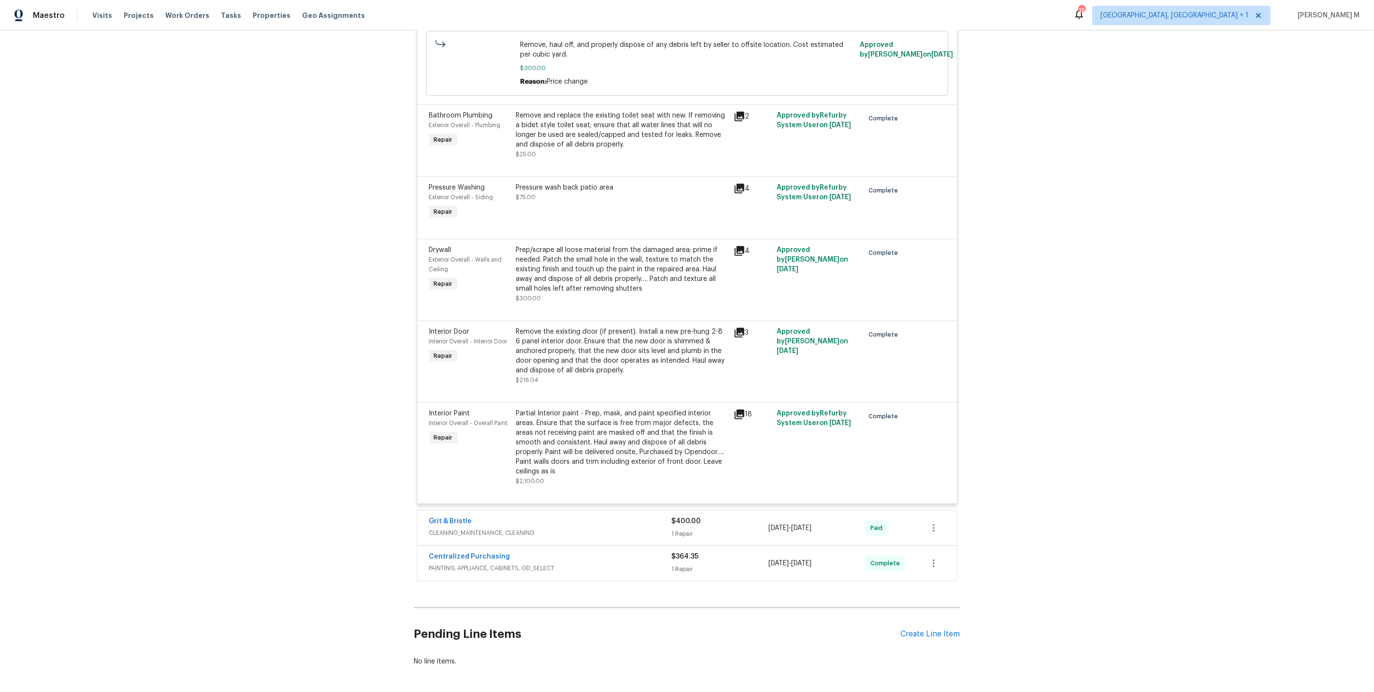
click at [466, 528] on span "CLEANING_MAINTENANCE, CLEANING" at bounding box center [550, 533] width 243 height 10
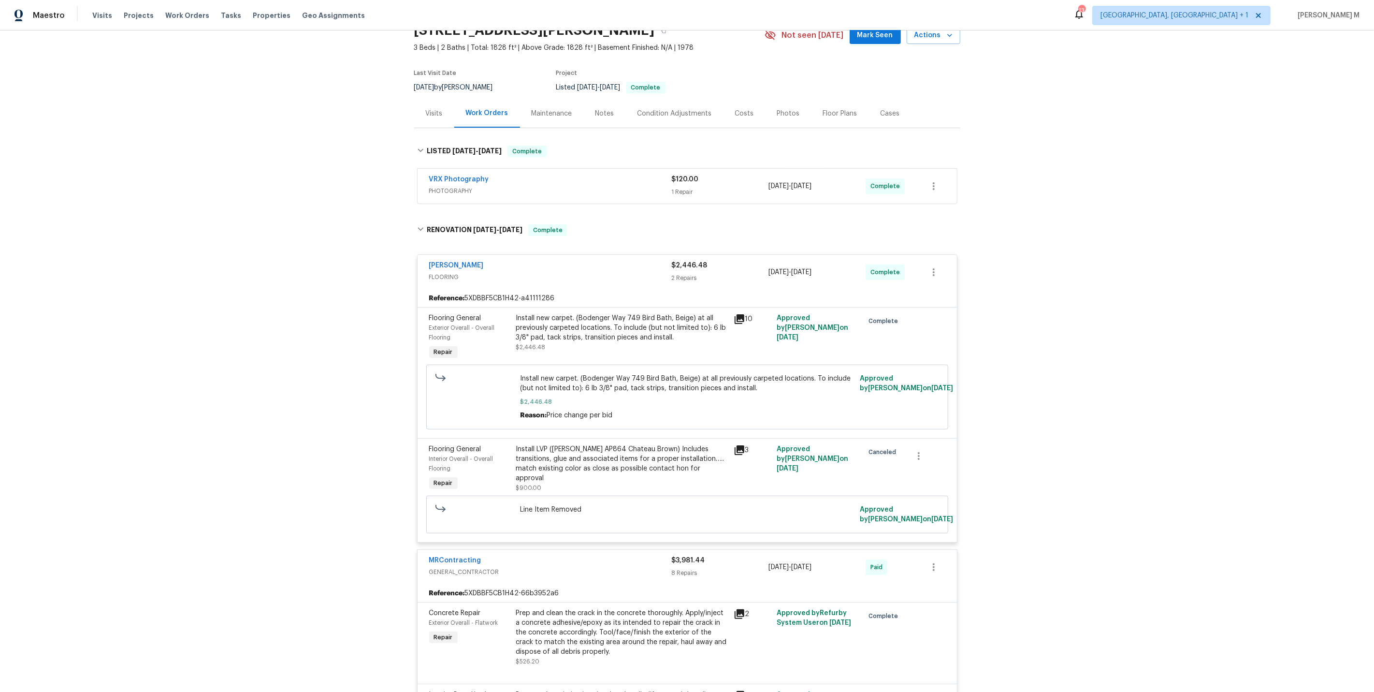
scroll to position [0, 0]
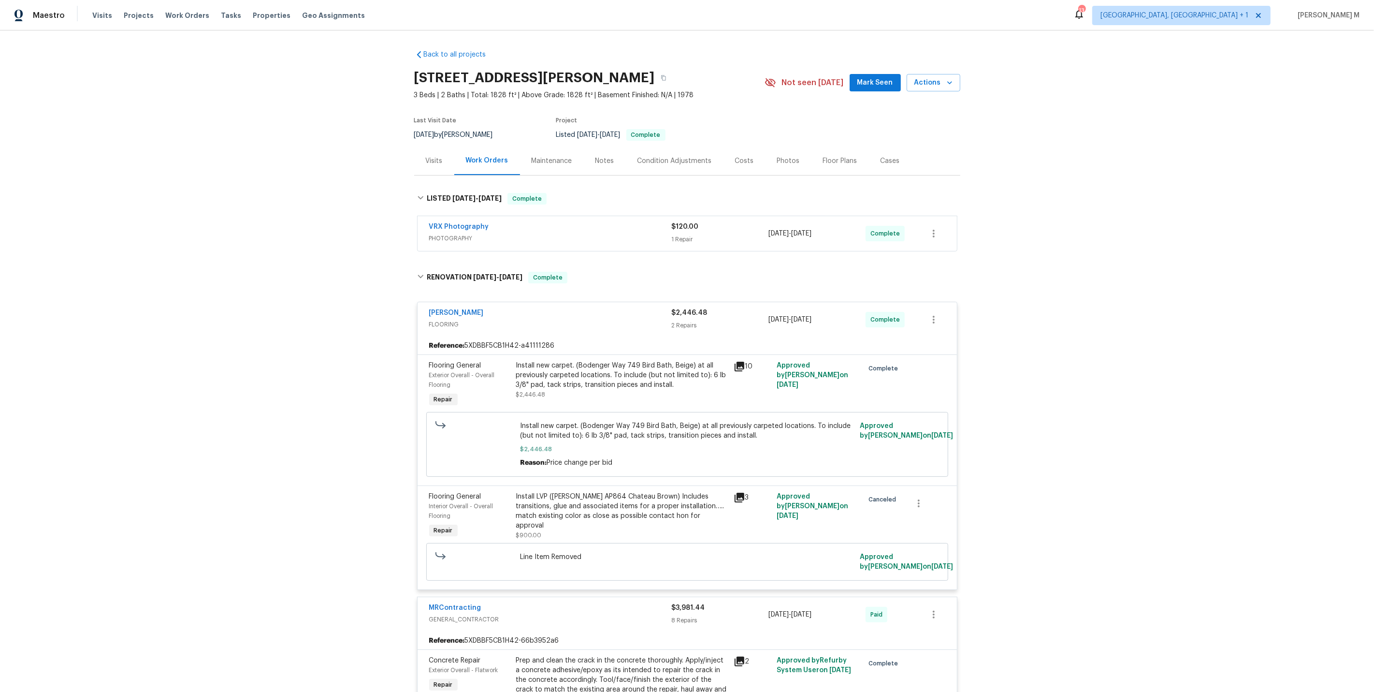
click at [296, 302] on div "Back to all projects 17759 Saint Andrews Dr, Poway, CA 92064 3 Beds | 2 Baths |…" at bounding box center [687, 360] width 1374 height 661
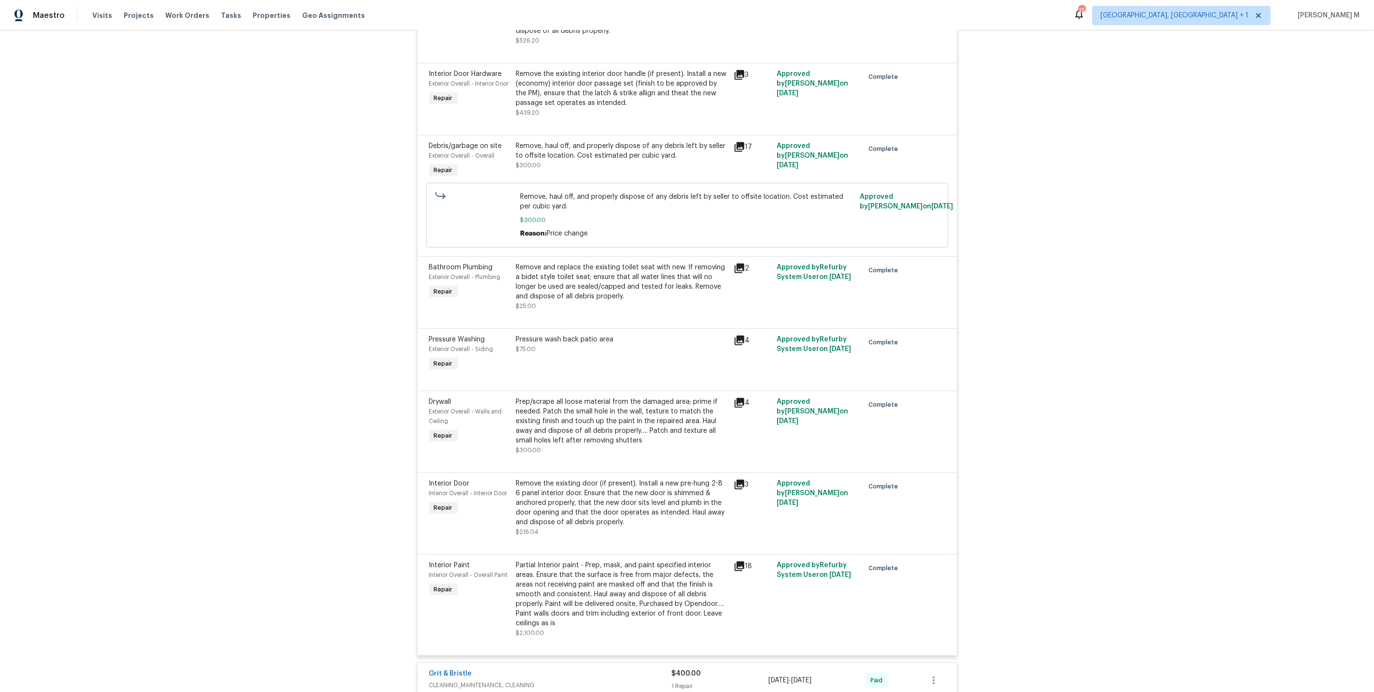
scroll to position [1070, 0]
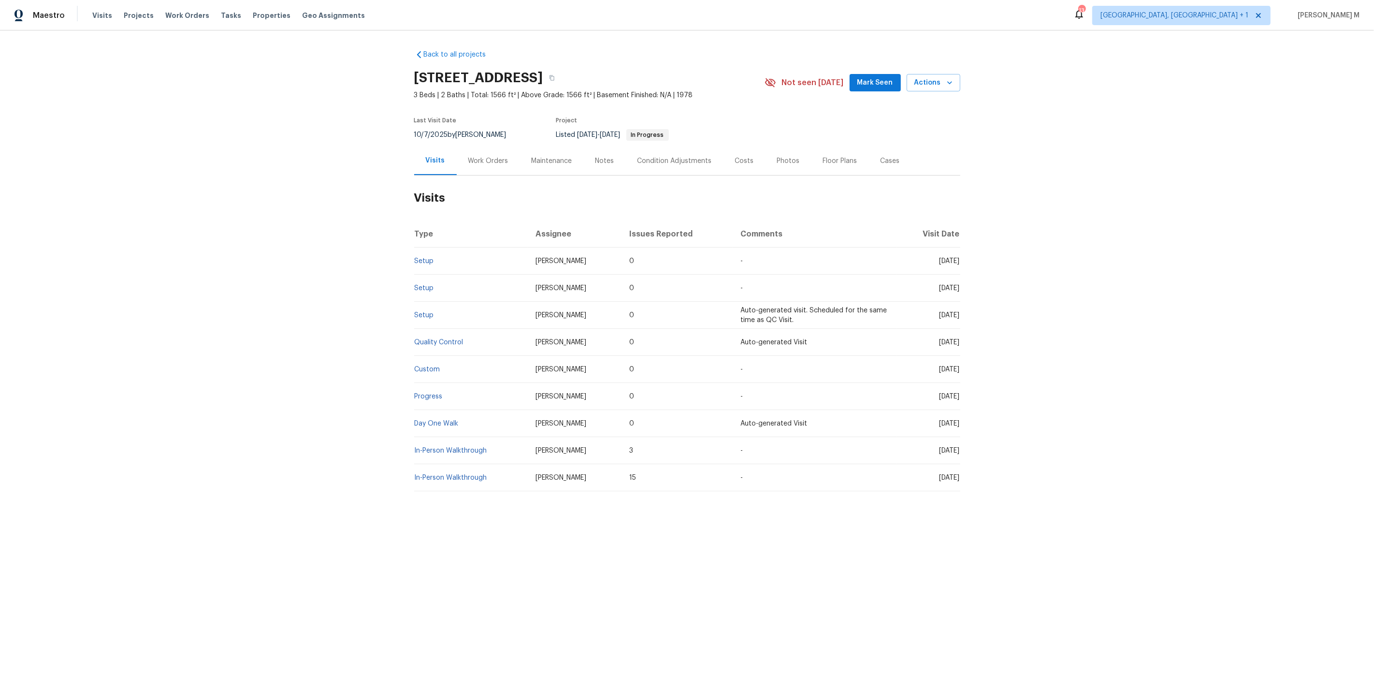
click at [479, 156] on div "Work Orders" at bounding box center [488, 161] width 40 height 10
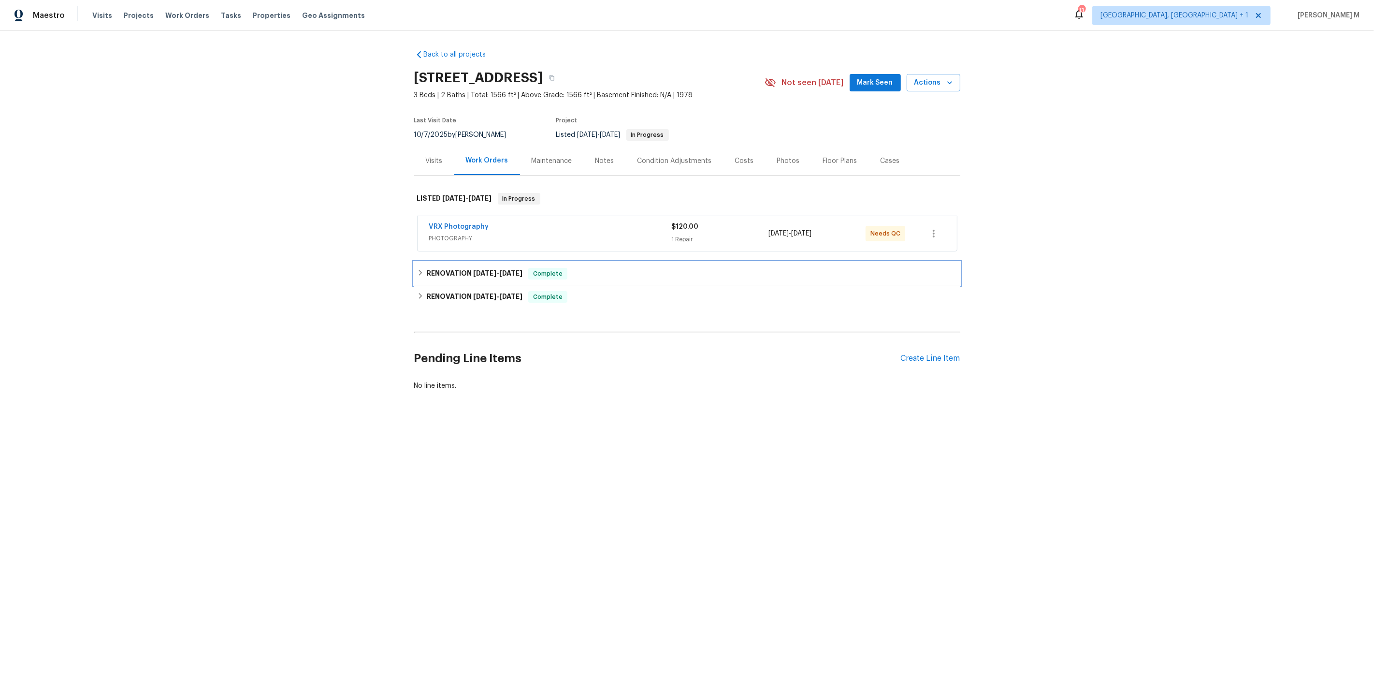
click at [457, 268] on h6 "RENOVATION 8/11/25 - 10/6/25" at bounding box center [475, 274] width 96 height 12
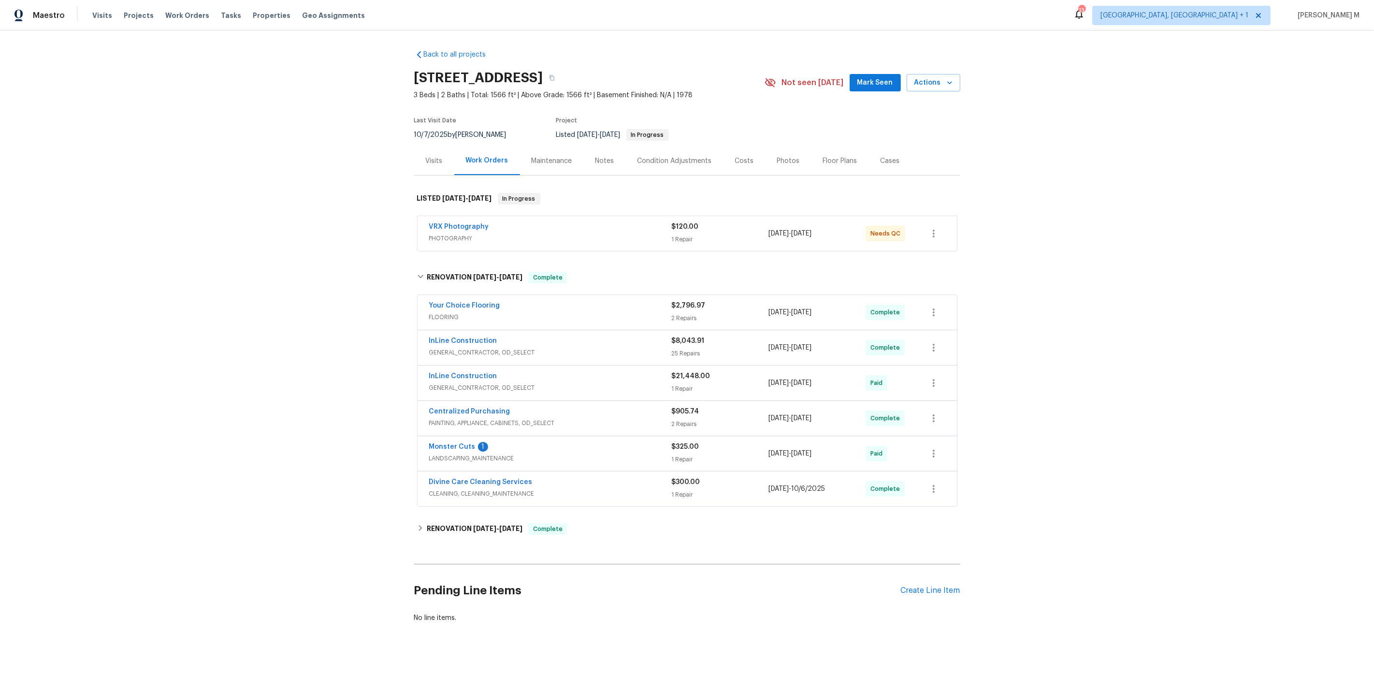
click at [439, 146] on div "Visits" at bounding box center [434, 160] width 40 height 29
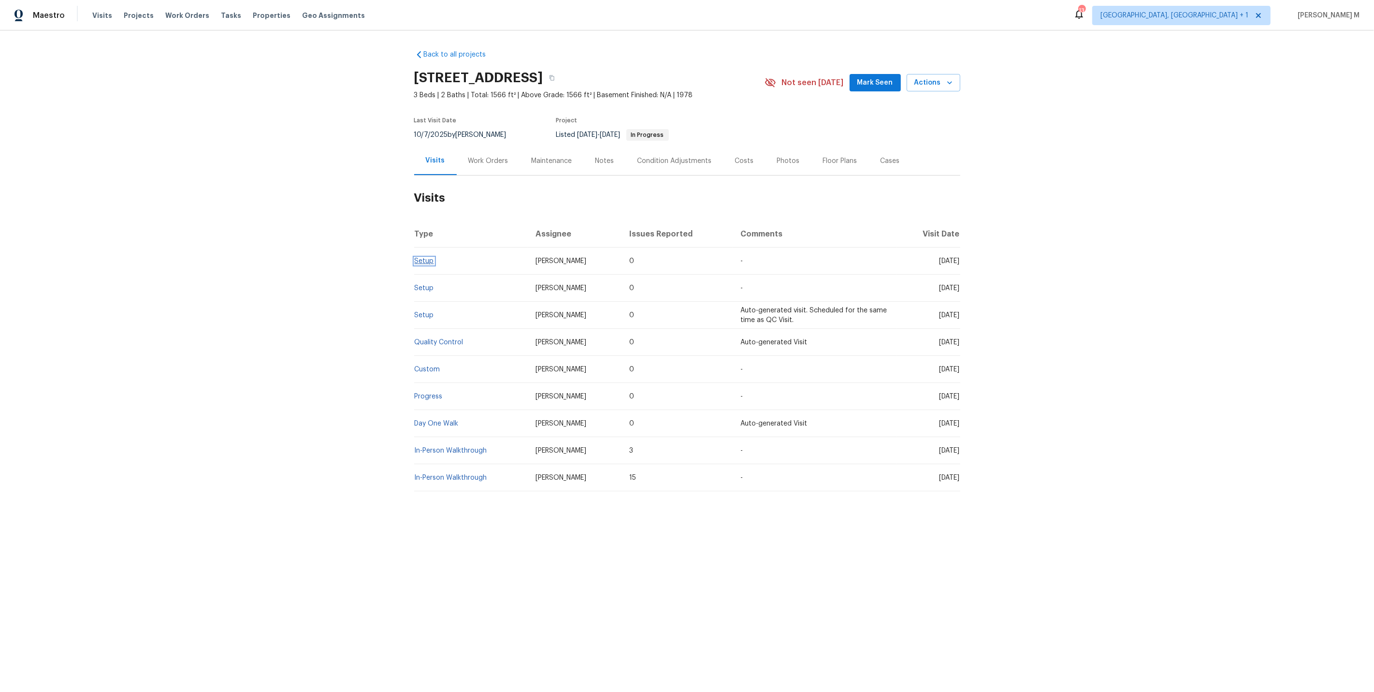
click at [426, 258] on link "Setup" at bounding box center [424, 261] width 19 height 7
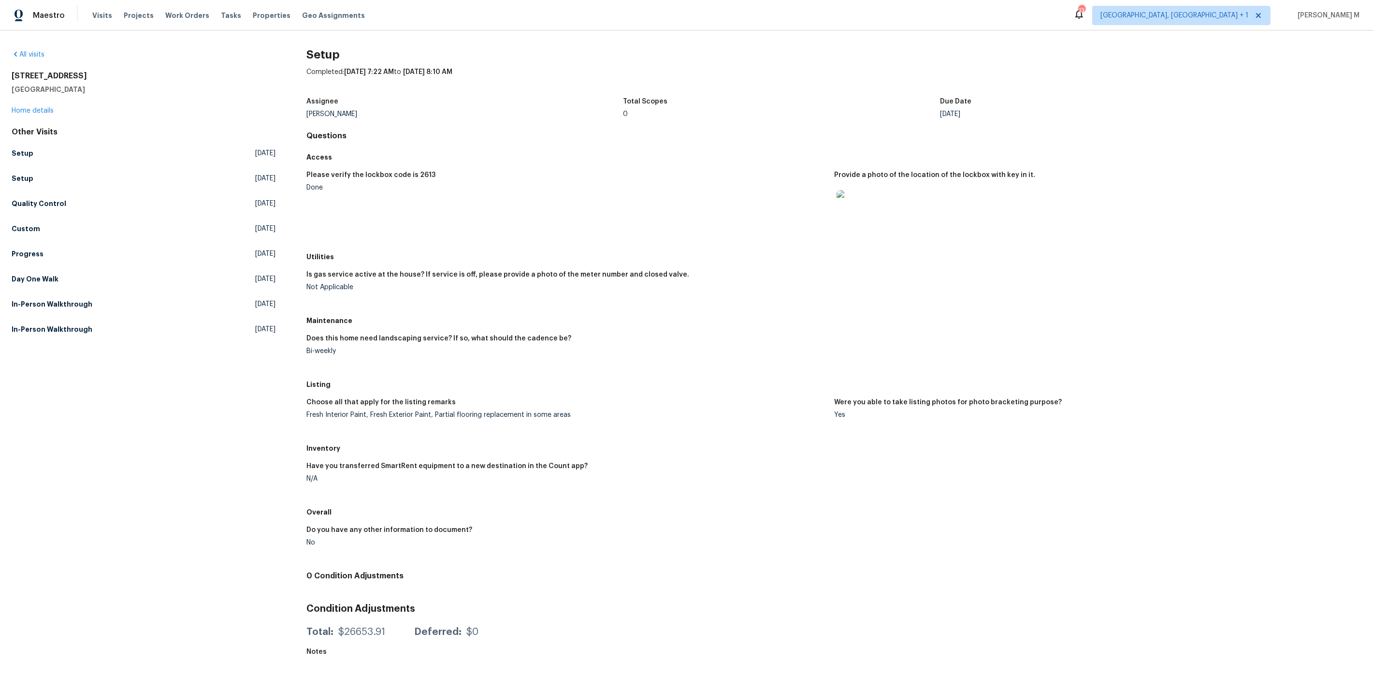
click at [864, 201] on img at bounding box center [852, 205] width 31 height 31
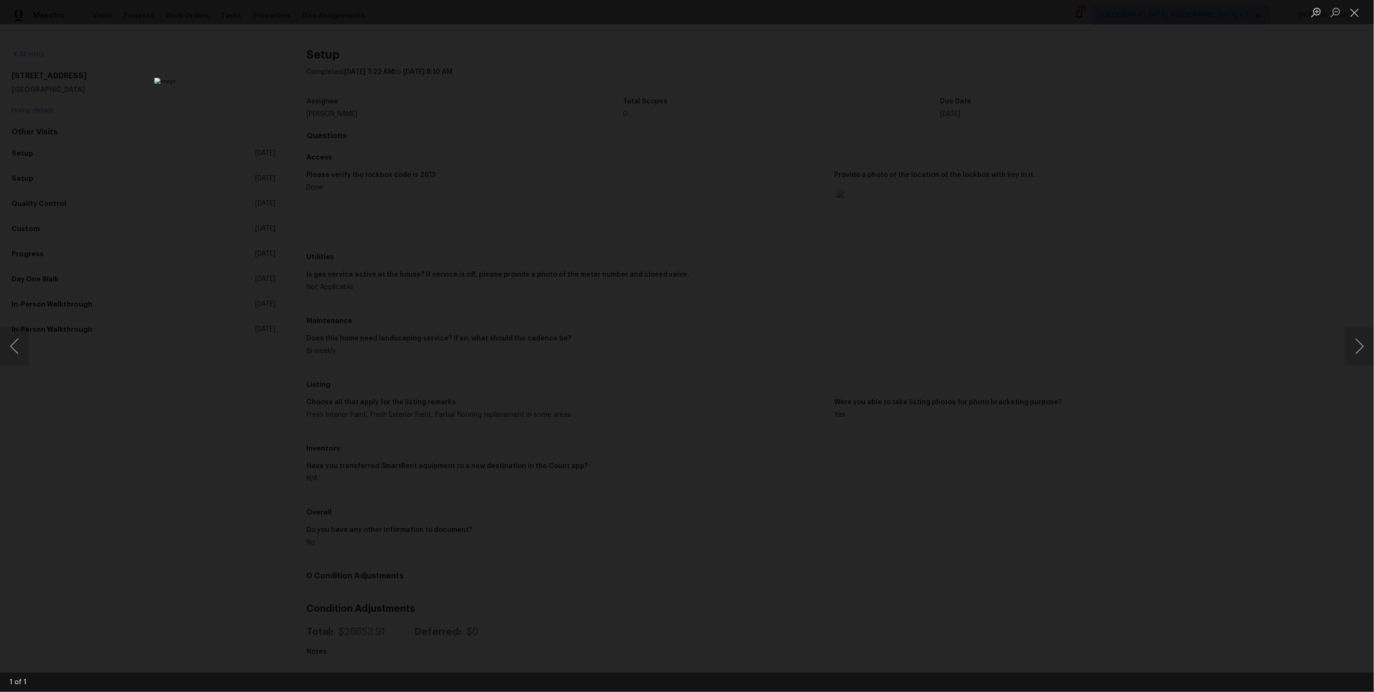
click at [1078, 210] on div "Lightbox" at bounding box center [687, 346] width 1374 height 692
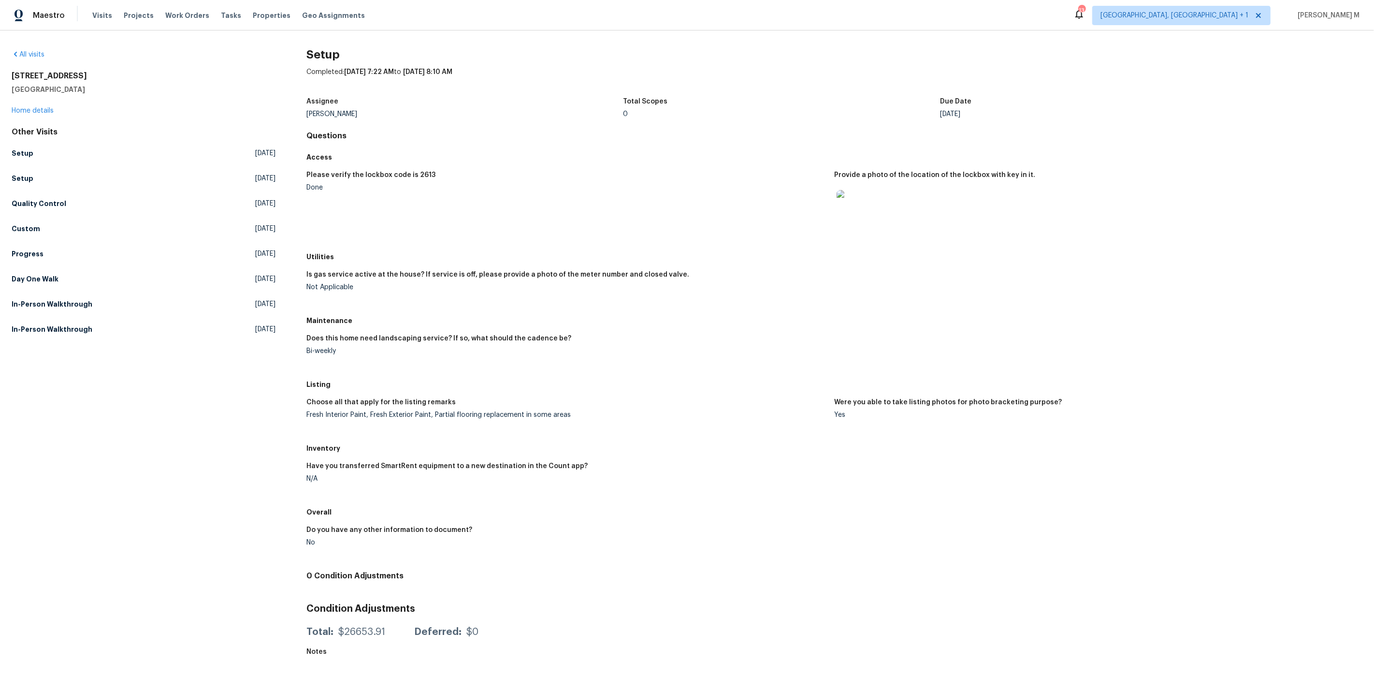
click at [382, 355] on figure "Does this home need landscaping service? If so, what should the cadence be? Bi-…" at bounding box center [571, 352] width 528 height 35
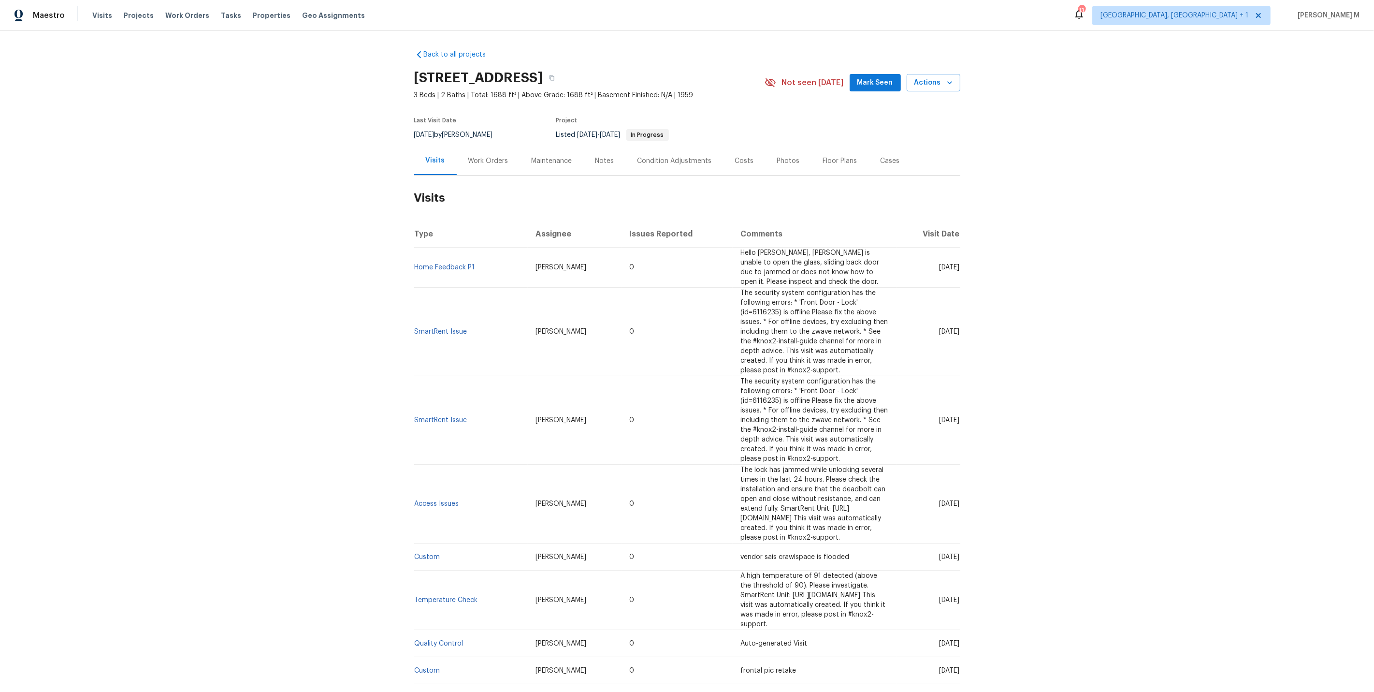
click at [492, 156] on div "Work Orders" at bounding box center [488, 161] width 40 height 10
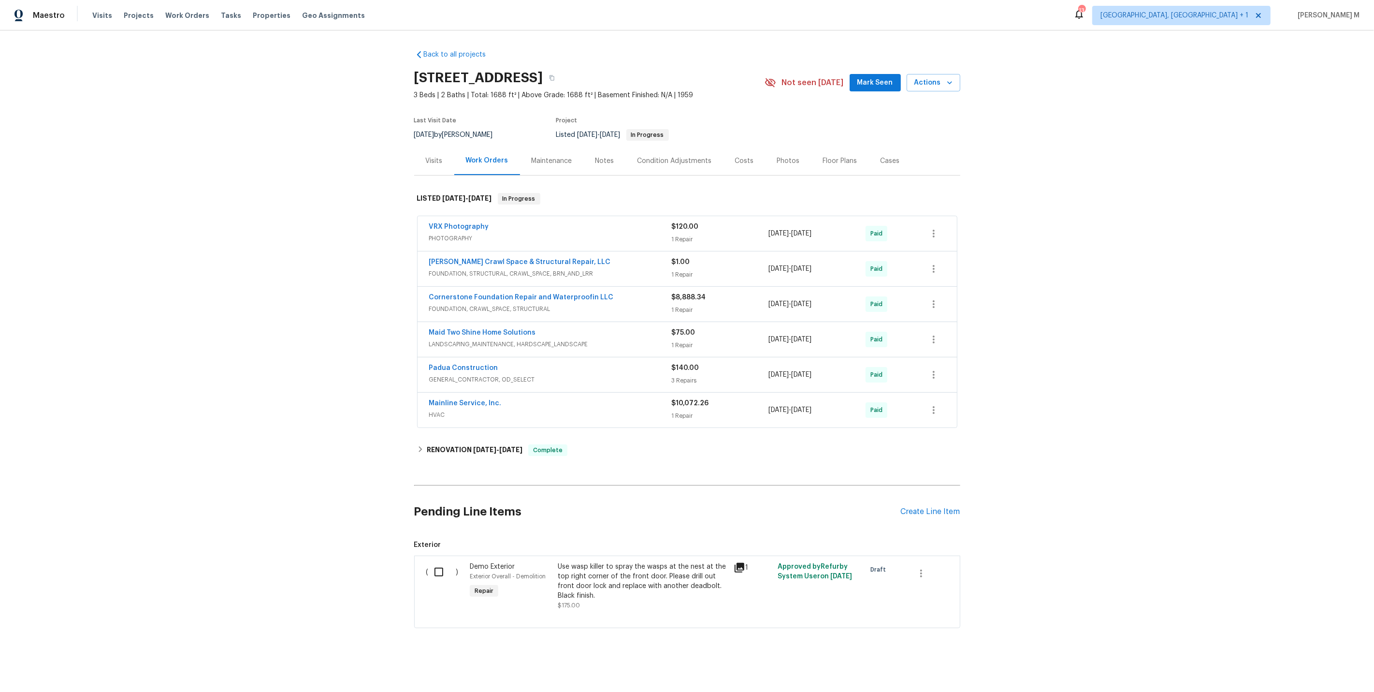
click at [461, 235] on span "PHOTOGRAPHY" at bounding box center [550, 239] width 243 height 10
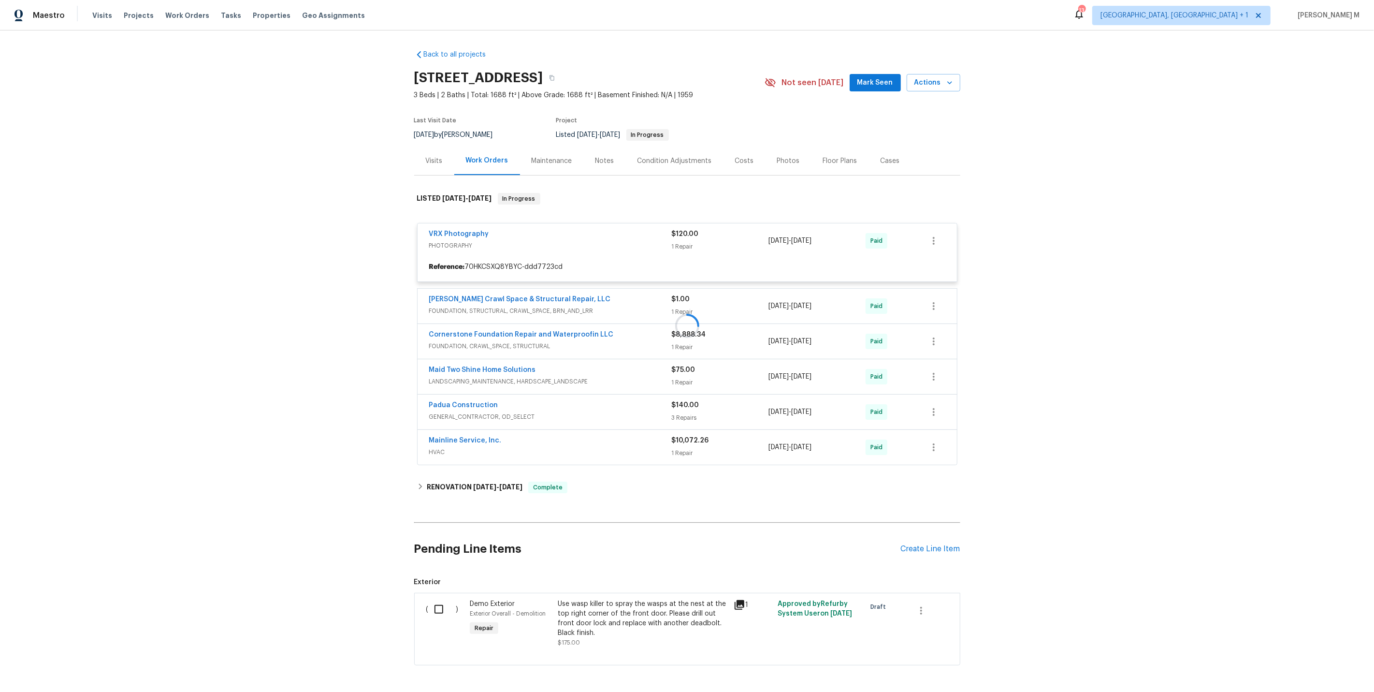
click at [466, 299] on div at bounding box center [687, 325] width 546 height 285
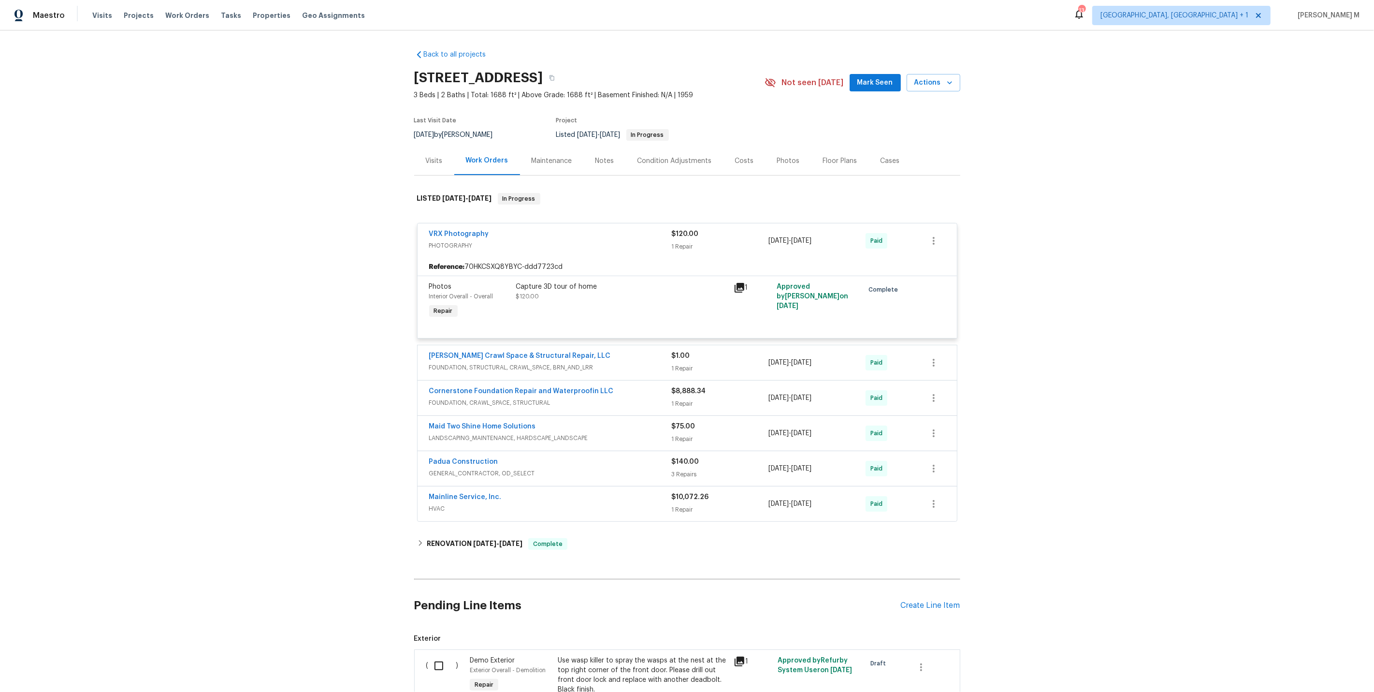
click at [467, 367] on div "[PERSON_NAME] Crawl Space & Structural Repair, LLC FOUNDATION, STRUCTURAL, CRAW…" at bounding box center [688, 362] width 540 height 35
click at [473, 398] on span "FOUNDATION, CRAWL_SPACE, STRUCTURAL" at bounding box center [550, 403] width 243 height 10
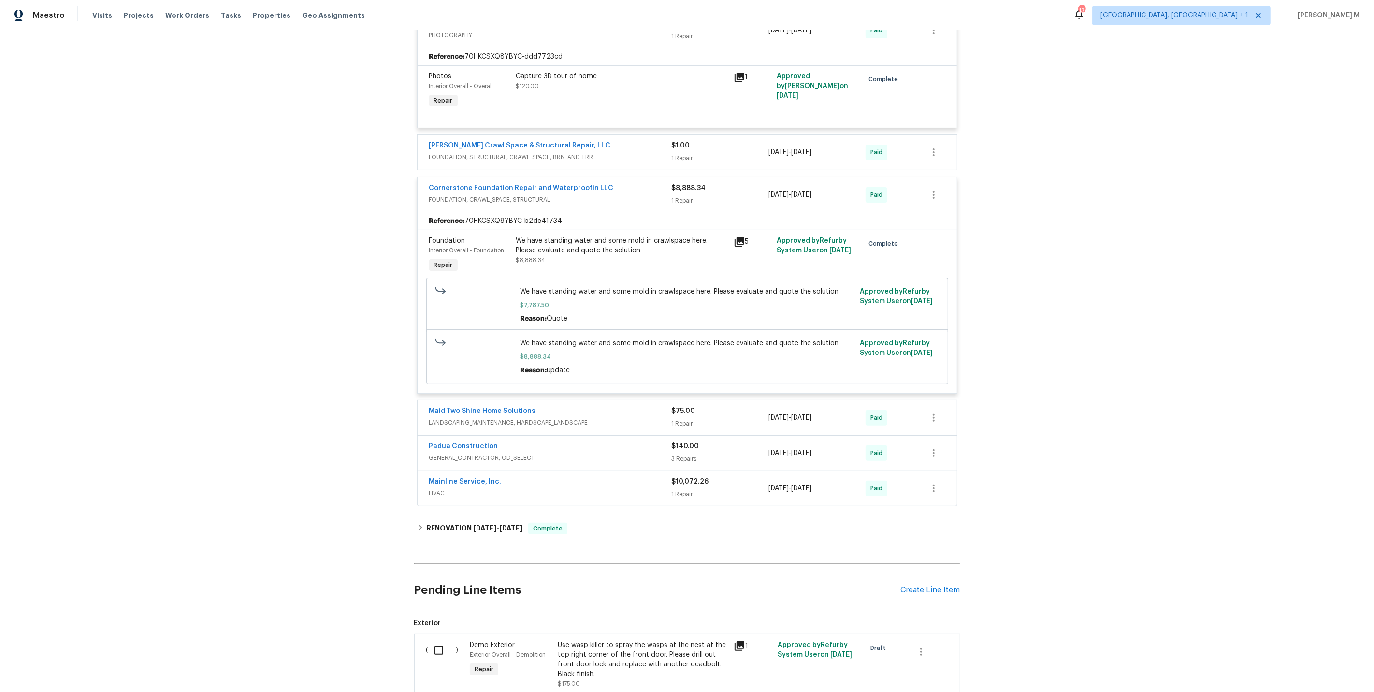
scroll to position [238, 0]
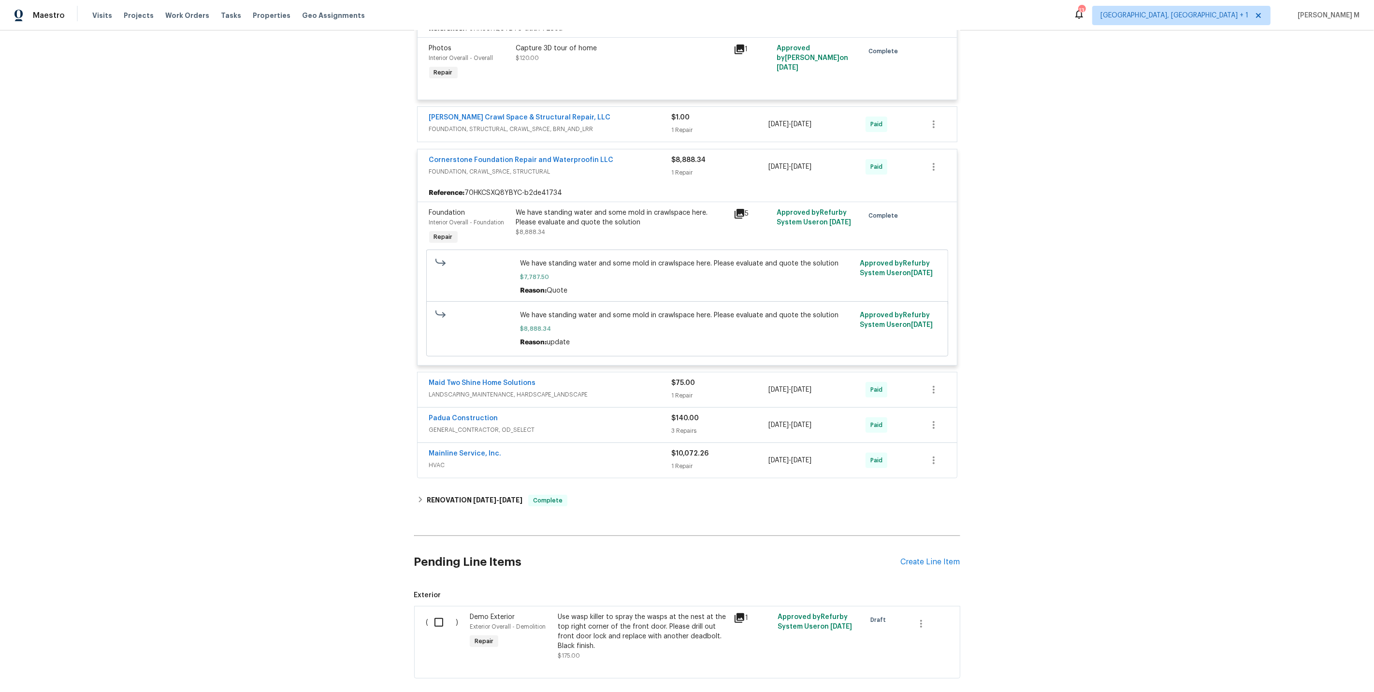
click at [487, 124] on span "FOUNDATION, STRUCTURAL, CRAWL_SPACE, BRN_AND_LRR" at bounding box center [550, 129] width 243 height 10
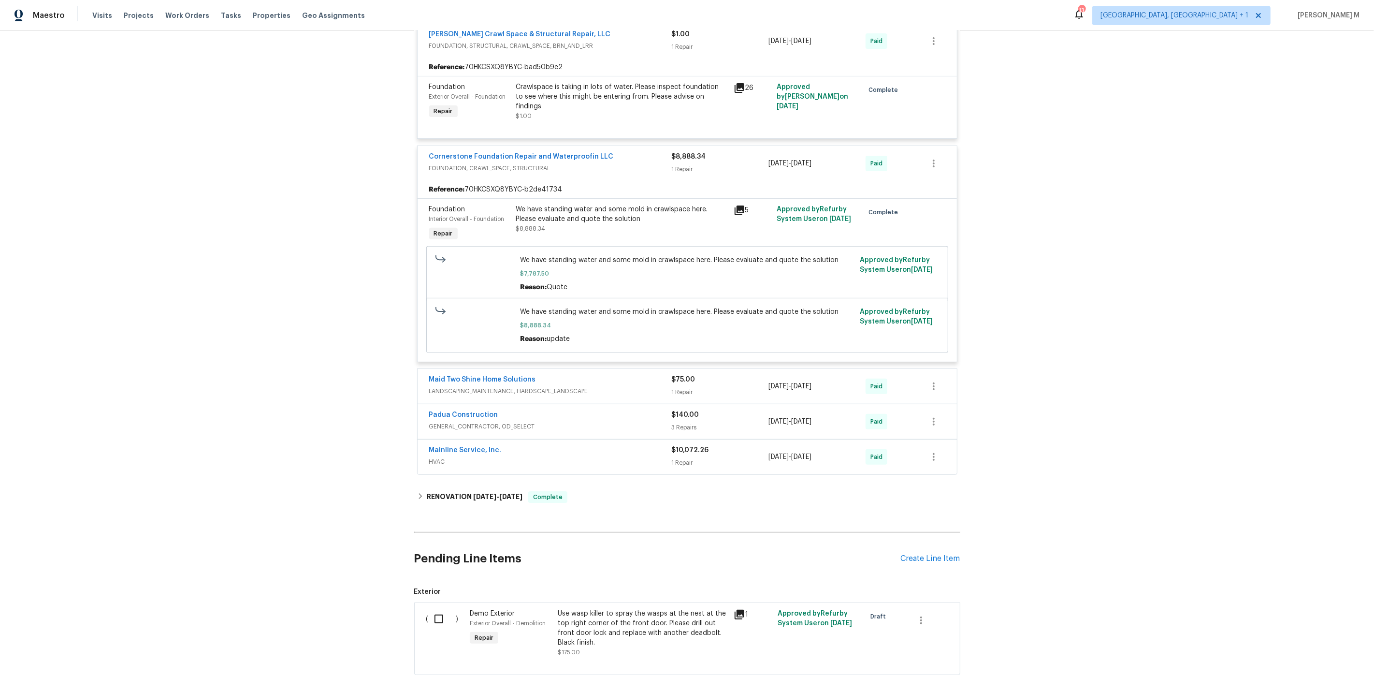
scroll to position [343, 0]
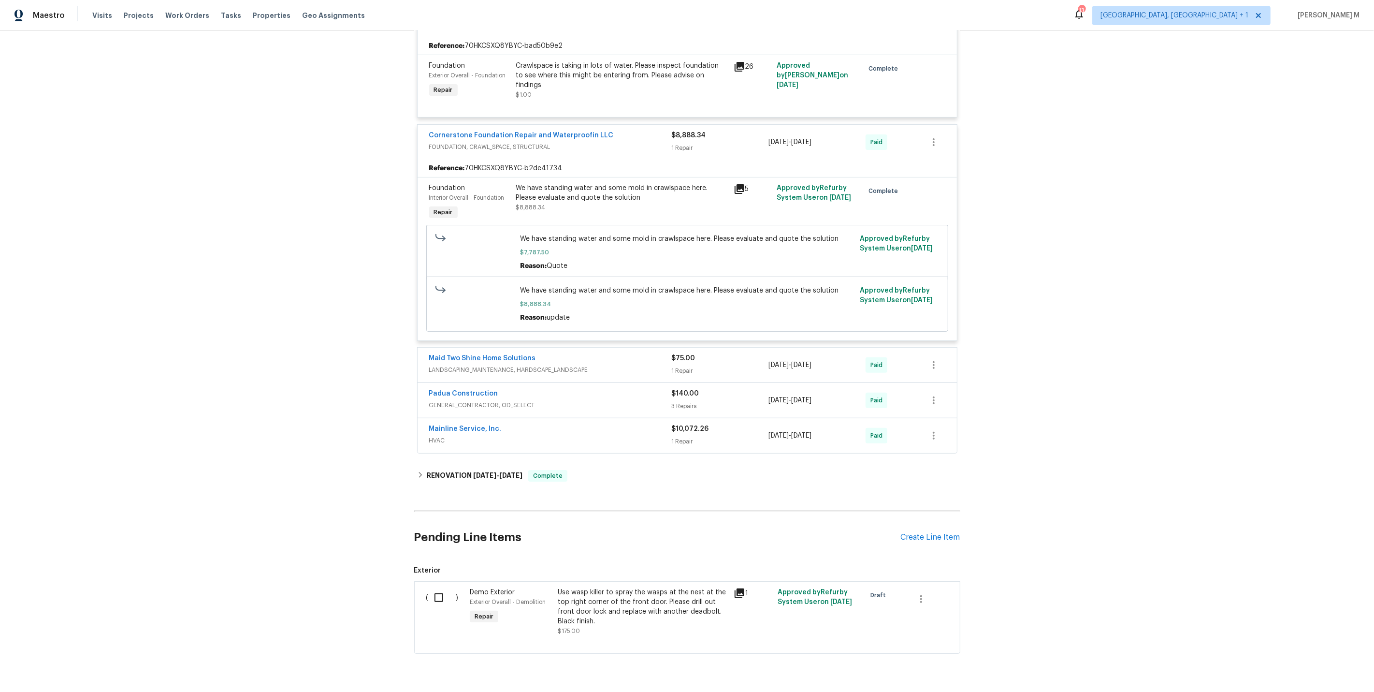
click at [482, 365] on span "LANDSCAPING_MAINTENANCE, HARDSCAPE_LANDSCAPE" at bounding box center [550, 370] width 243 height 10
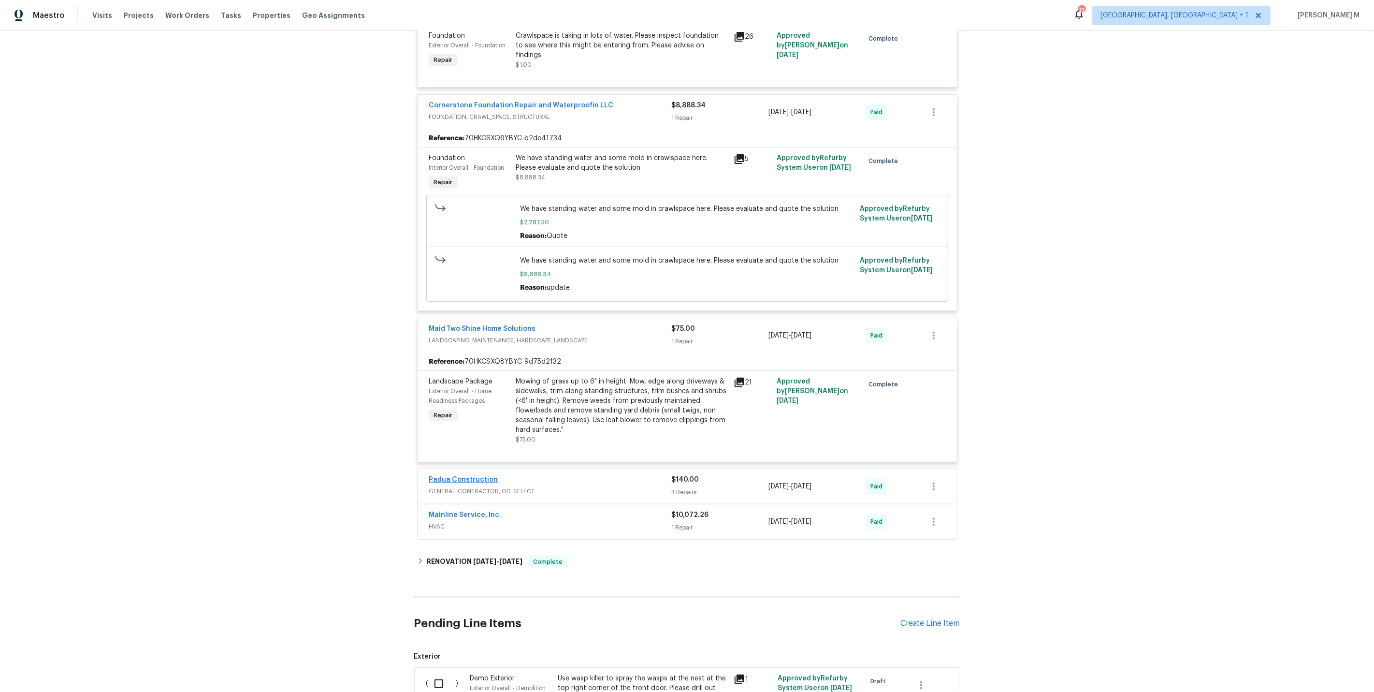
scroll to position [458, 0]
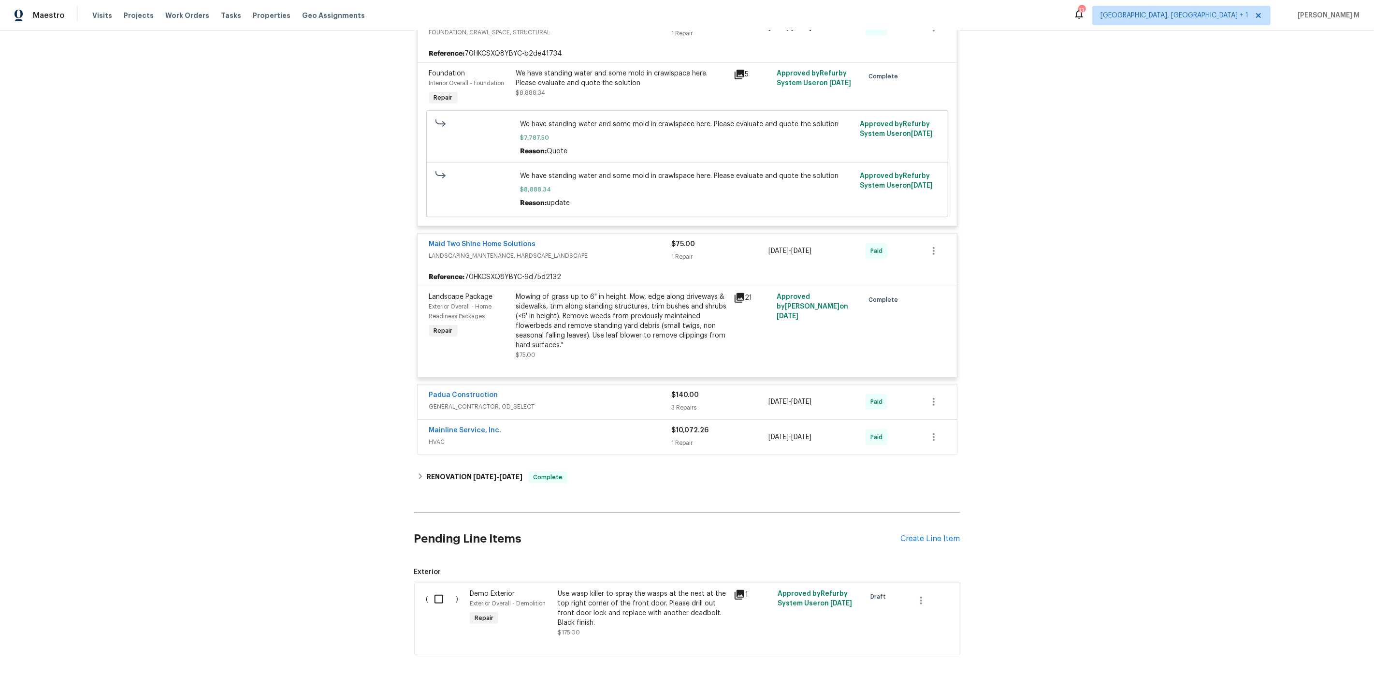
click at [467, 402] on span "GENERAL_CONTRACTOR, OD_SELECT" at bounding box center [550, 407] width 243 height 10
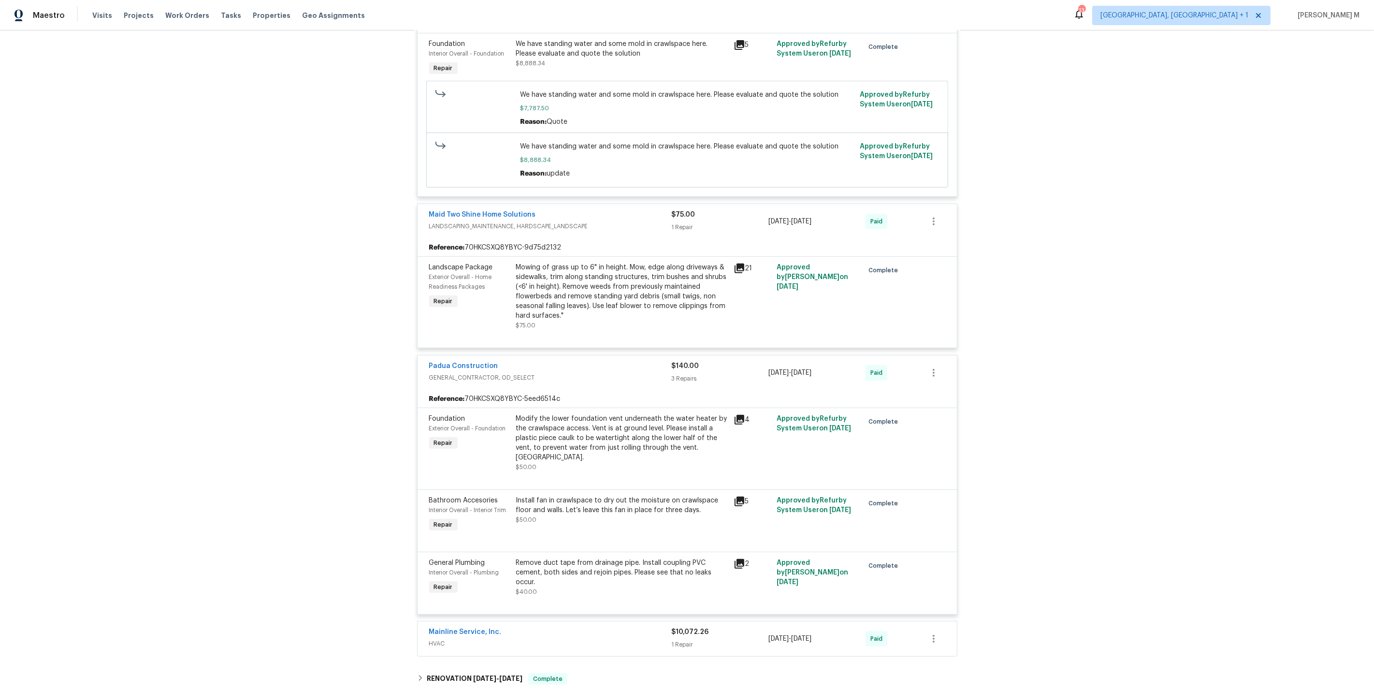
scroll to position [676, 0]
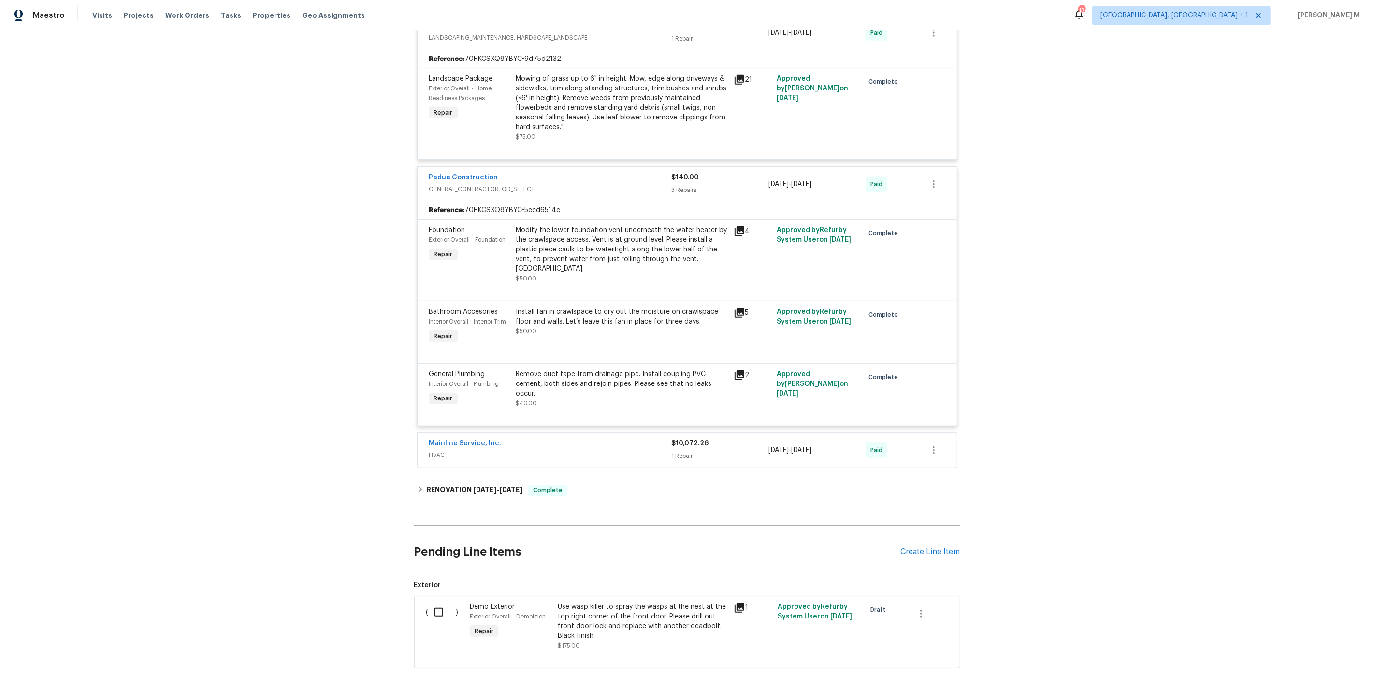
click at [447, 438] on div "Mainline Service, Inc." at bounding box center [550, 444] width 243 height 12
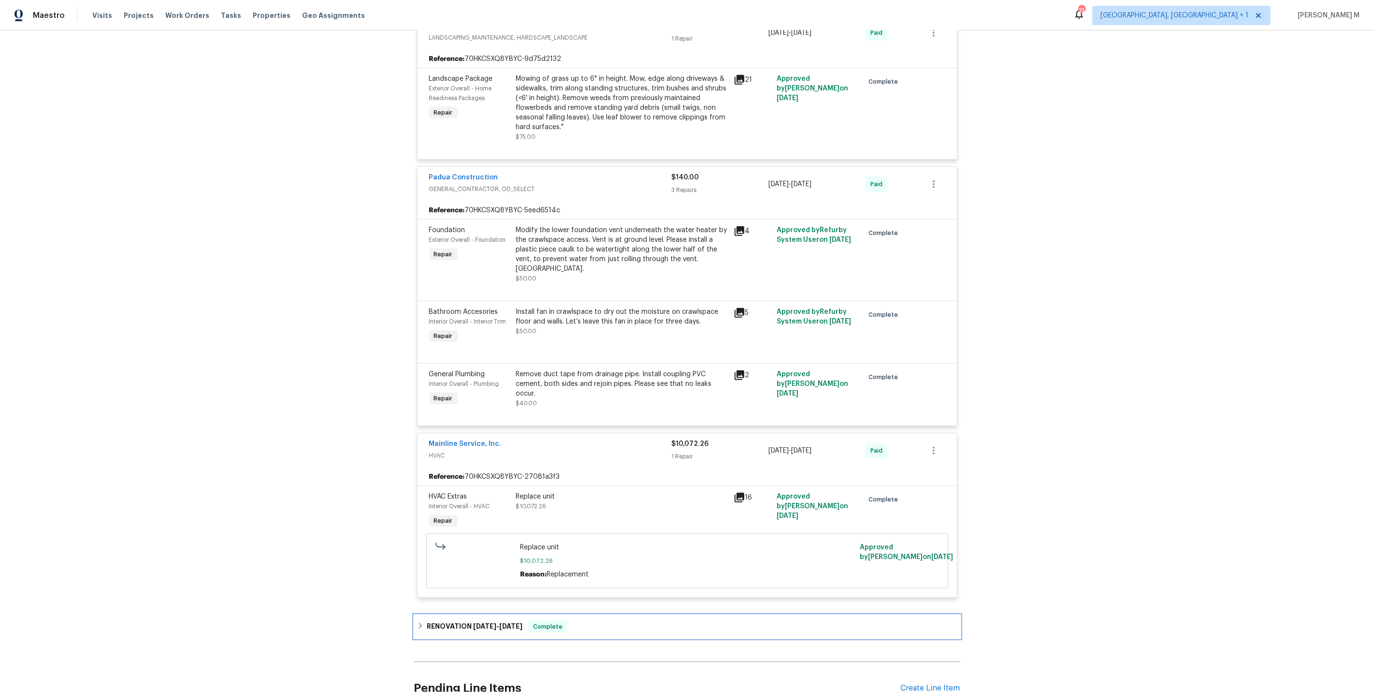
click at [459, 615] on div "RENOVATION 6/20/25 - 7/11/25 Complete" at bounding box center [687, 626] width 546 height 23
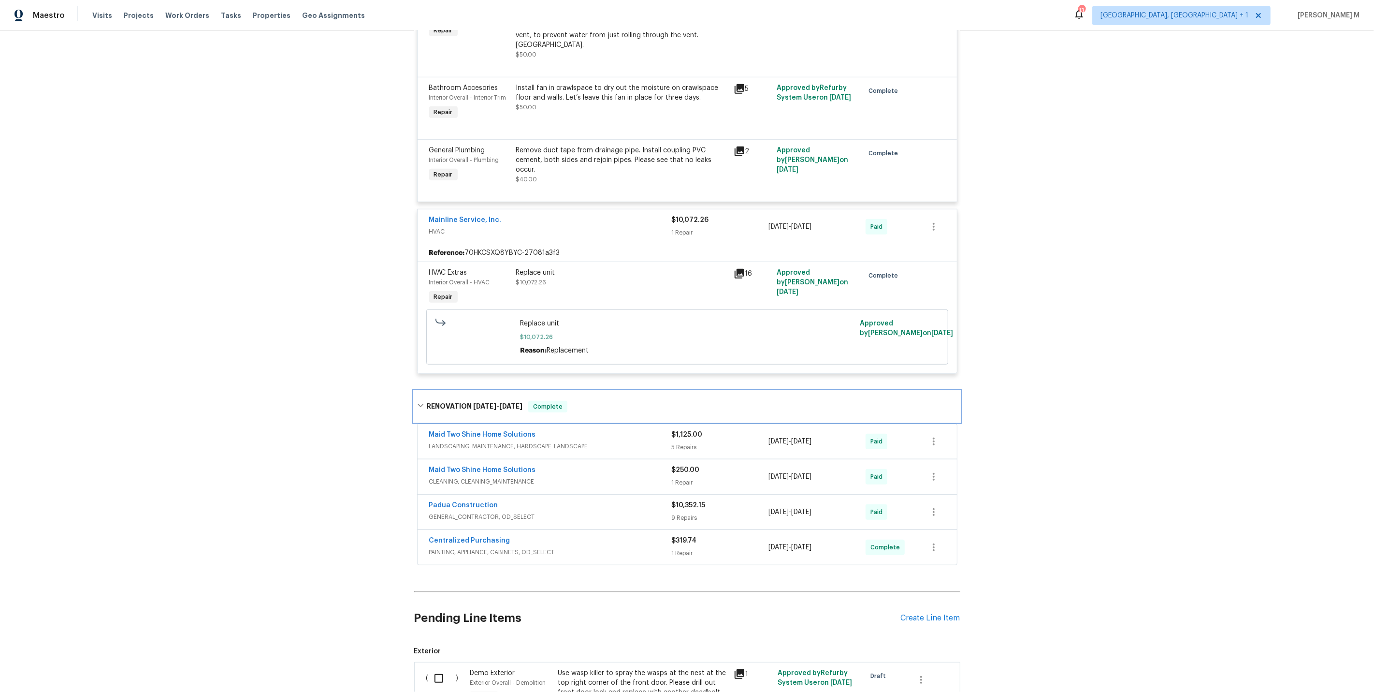
scroll to position [958, 0]
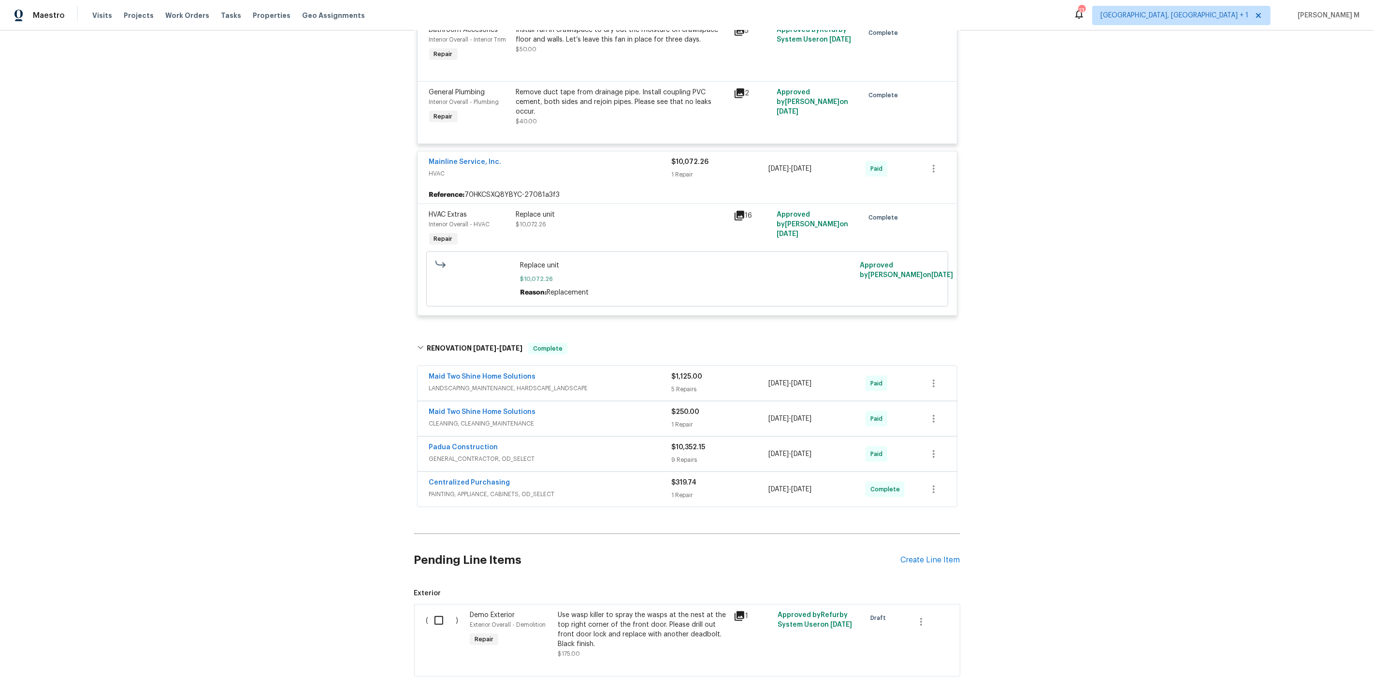
click at [458, 419] on span "CLEANING, CLEANING_MAINTENANCE" at bounding box center [550, 424] width 243 height 10
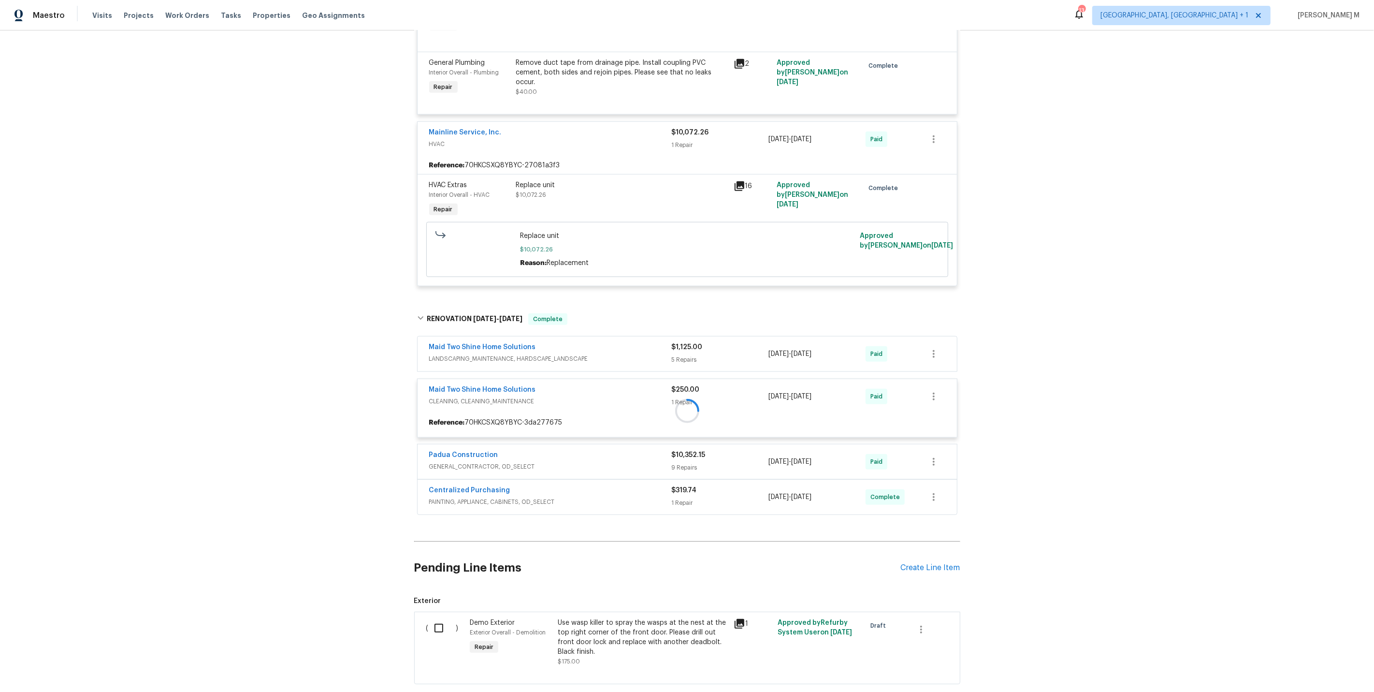
scroll to position [993, 0]
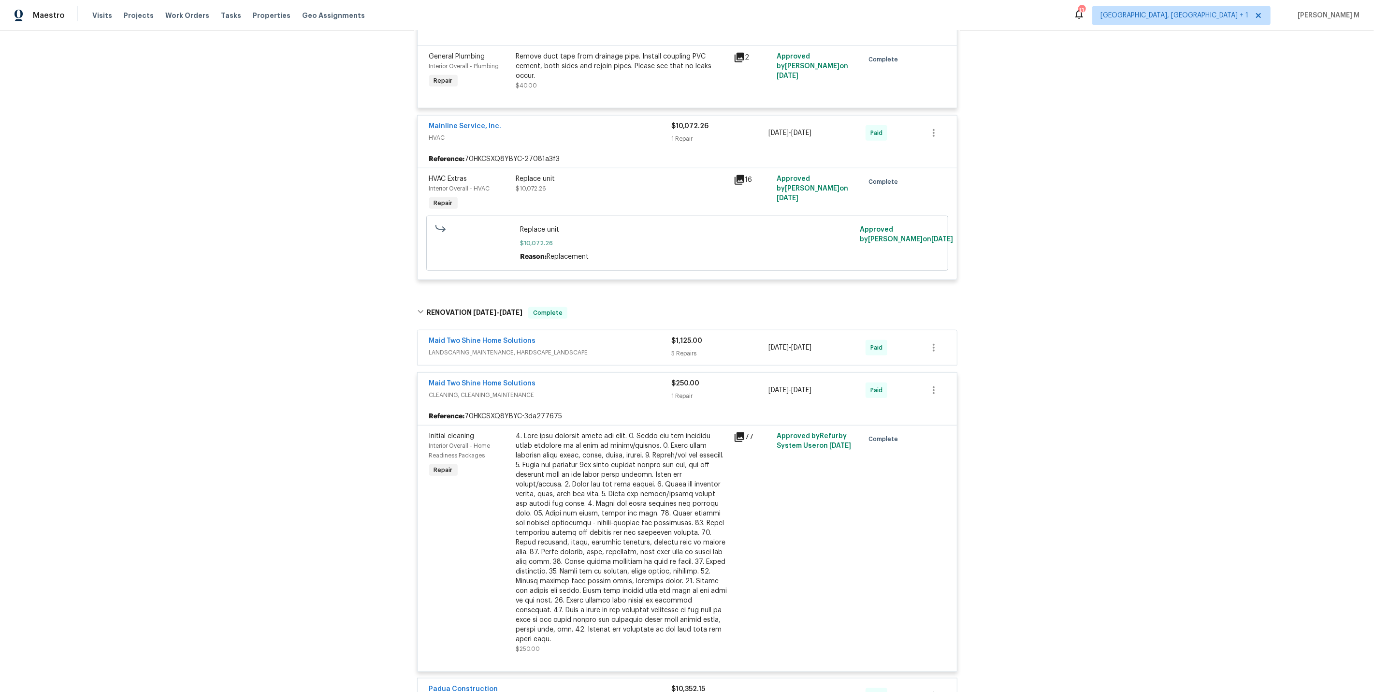
click at [497, 348] on span "LANDSCAPING_MAINTENANCE, HARDSCAPE_LANDSCAPE" at bounding box center [550, 353] width 243 height 10
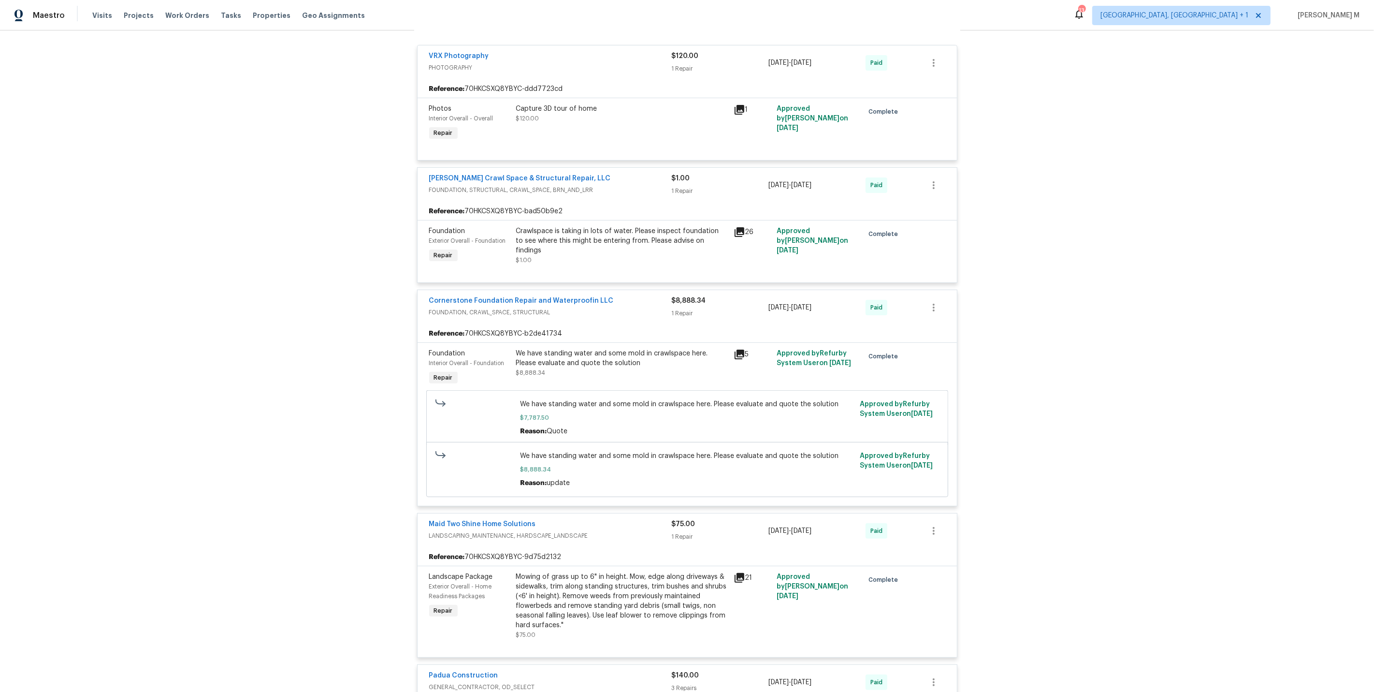
scroll to position [0, 0]
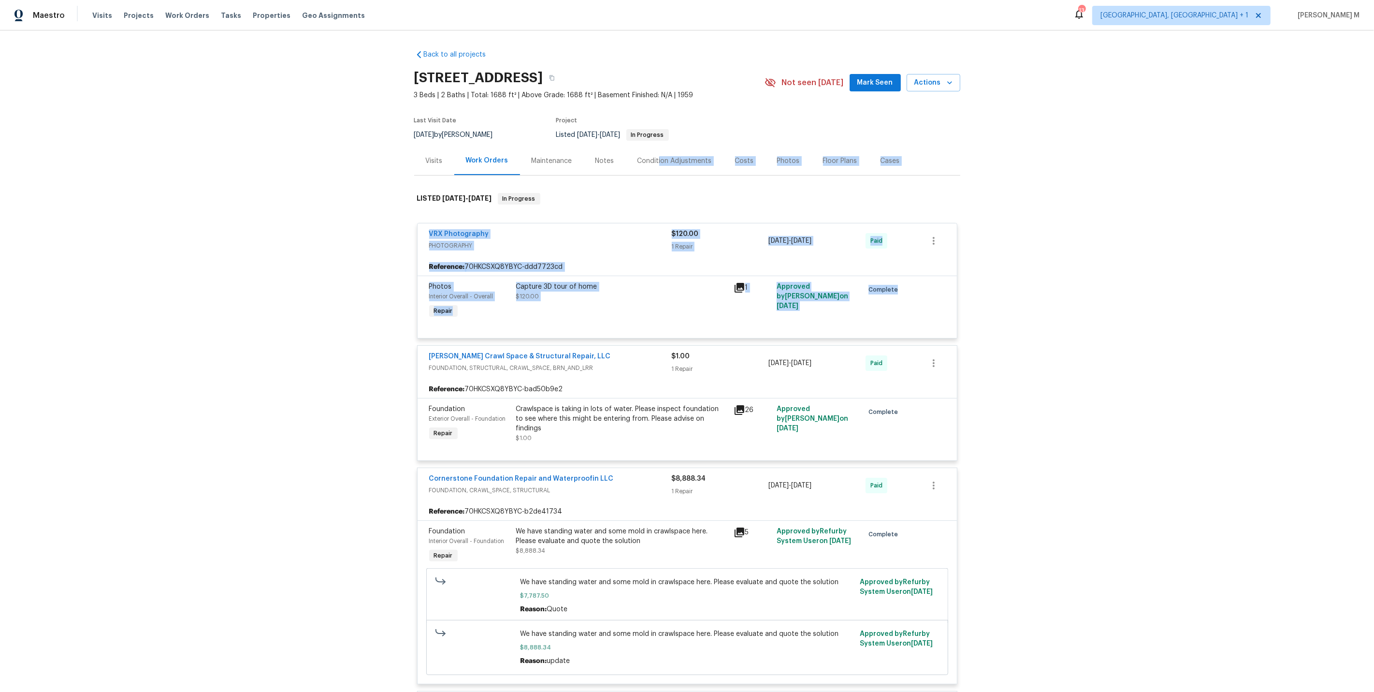
drag, startPoint x: 647, startPoint y: 329, endPoint x: 886, endPoint y: -82, distance: 475.3
click at [886, 0] on html "Maestro Visits Projects Work Orders Tasks Properties Geo Assignments 13 Albuque…" at bounding box center [687, 346] width 1374 height 692
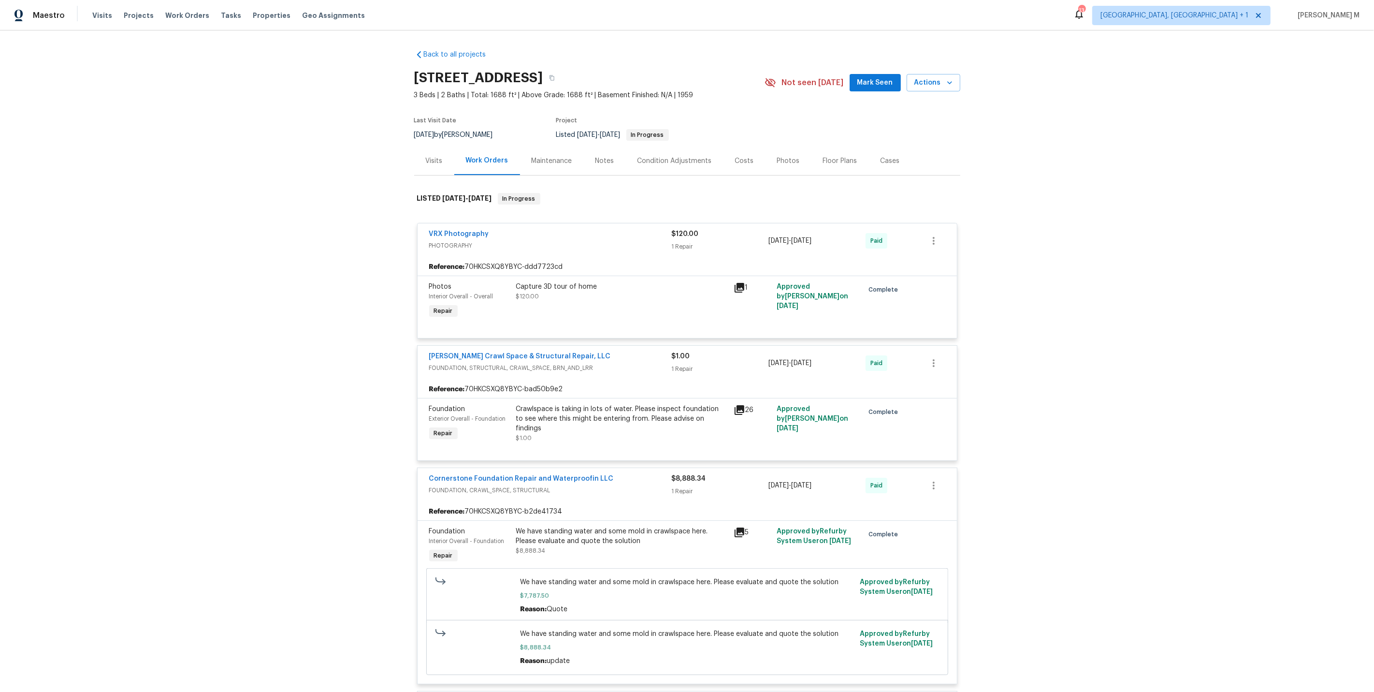
click at [324, 307] on div "Back to all projects 806 Larkwood Dr, Greensboro, NC 27410 3 Beds | 2 Baths | T…" at bounding box center [687, 360] width 1374 height 661
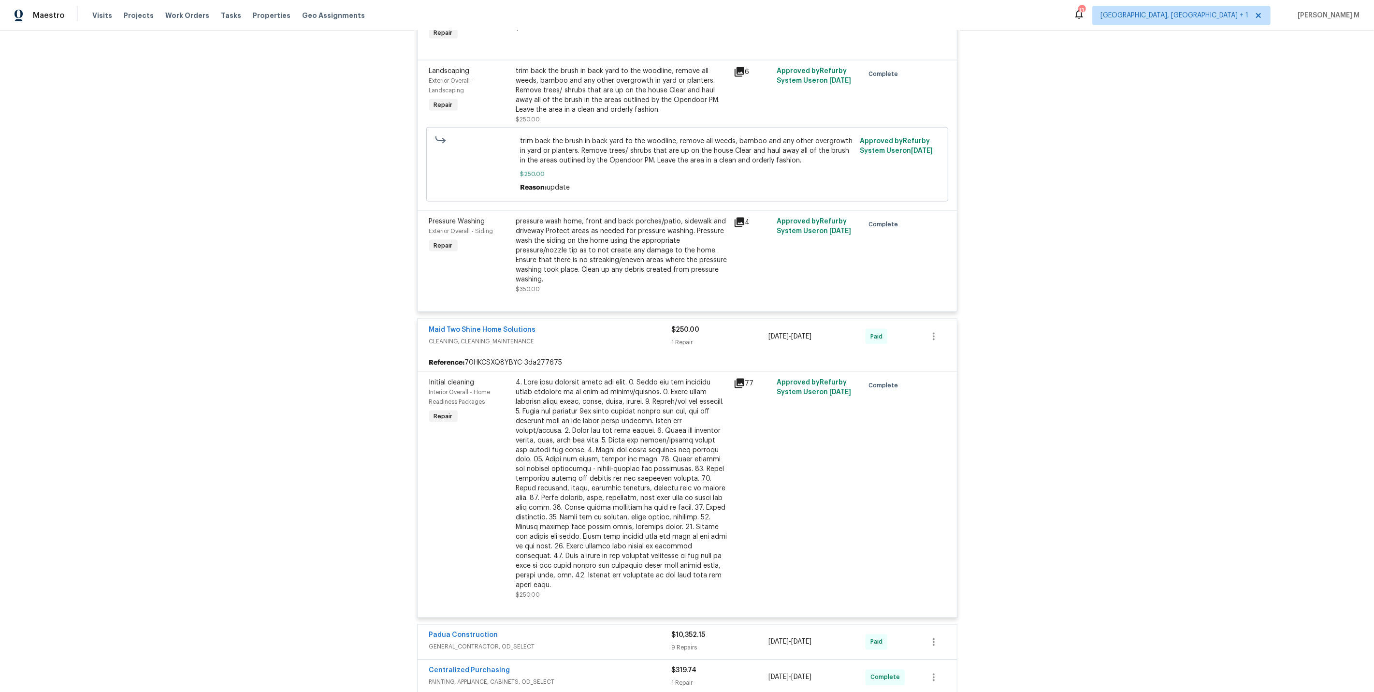
scroll to position [1778, 0]
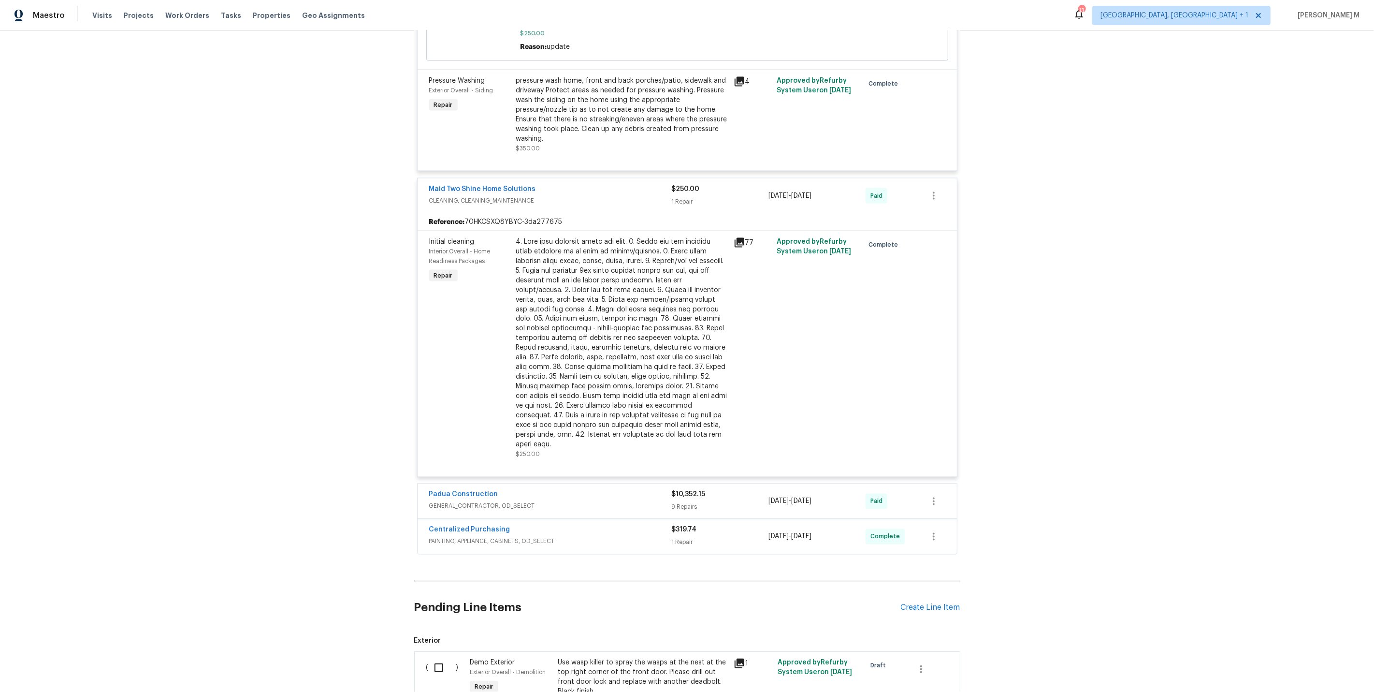
click at [455, 501] on span "GENERAL_CONTRACTOR, OD_SELECT" at bounding box center [550, 506] width 243 height 10
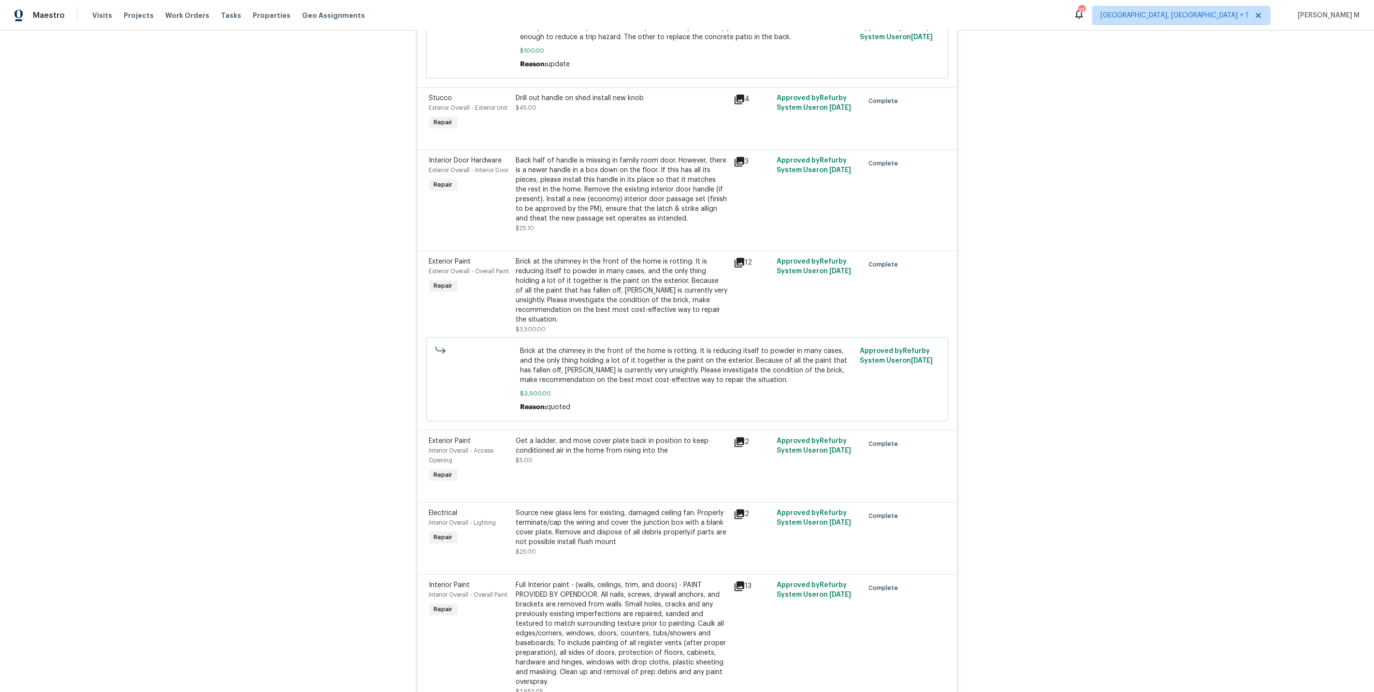
scroll to position [2934, 0]
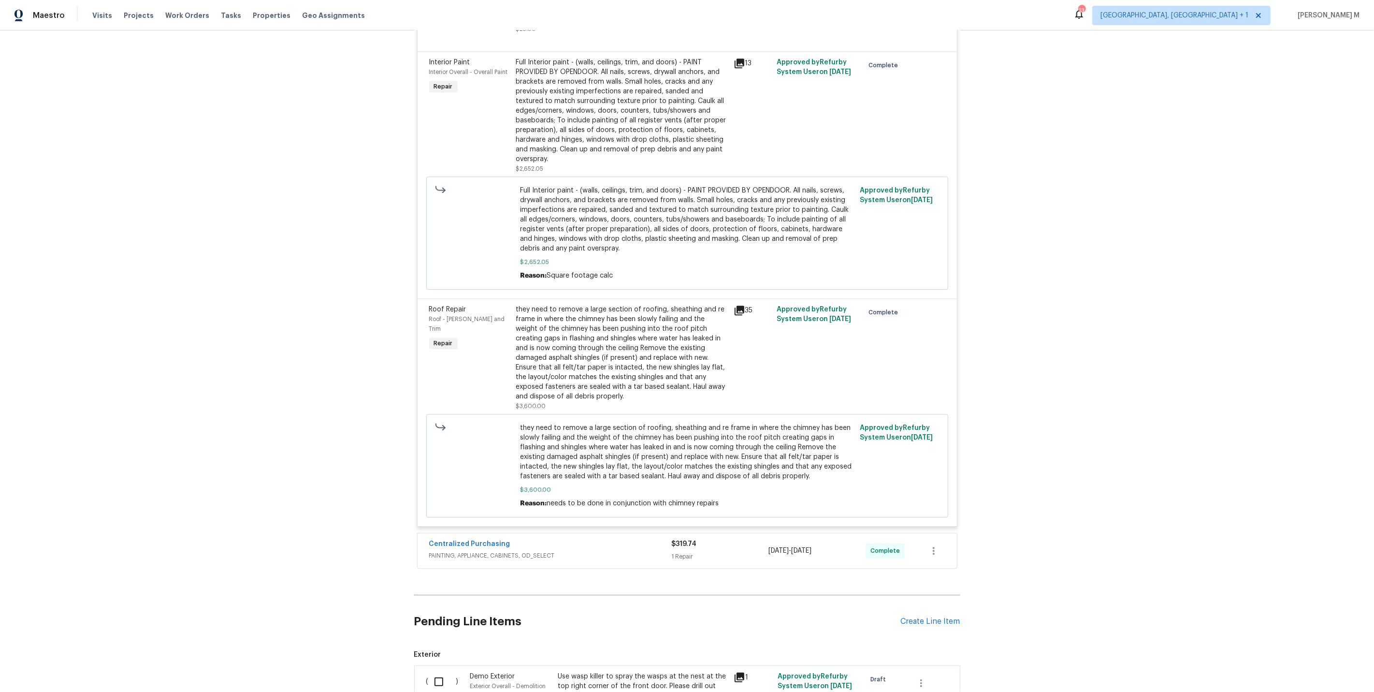
click at [476, 551] on span "PAINTING, APPLIANCE, CABINETS, OD_SELECT" at bounding box center [550, 556] width 243 height 10
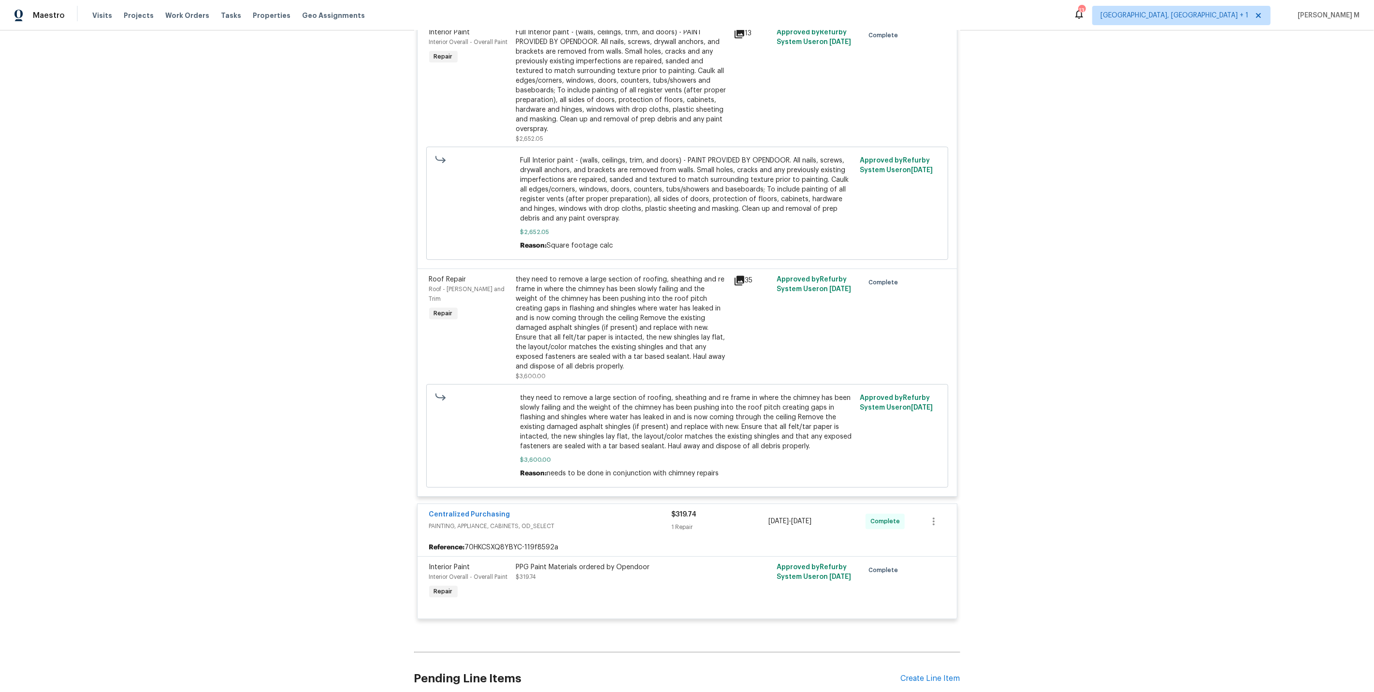
scroll to position [3019, 0]
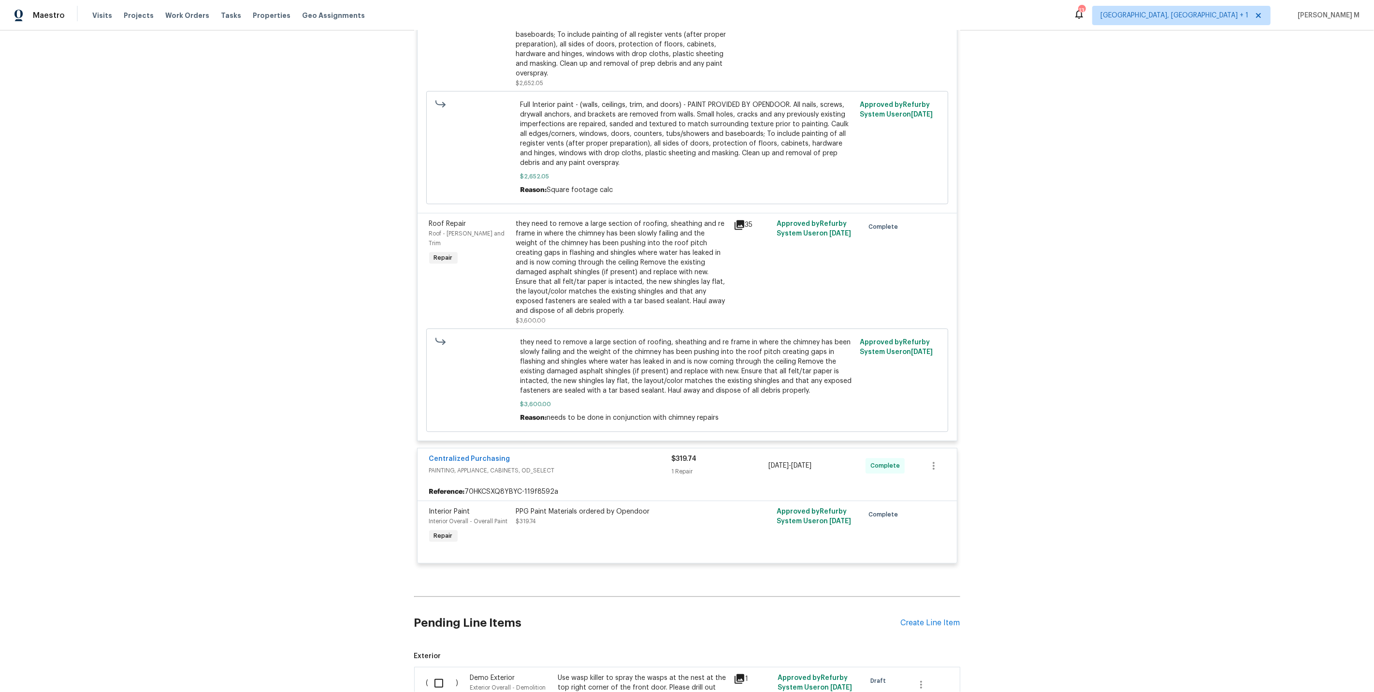
click at [327, 380] on div "Back to all projects 806 Larkwood Dr, Greensboro, NC 27410 3 Beds | 2 Baths | T…" at bounding box center [687, 360] width 1374 height 661
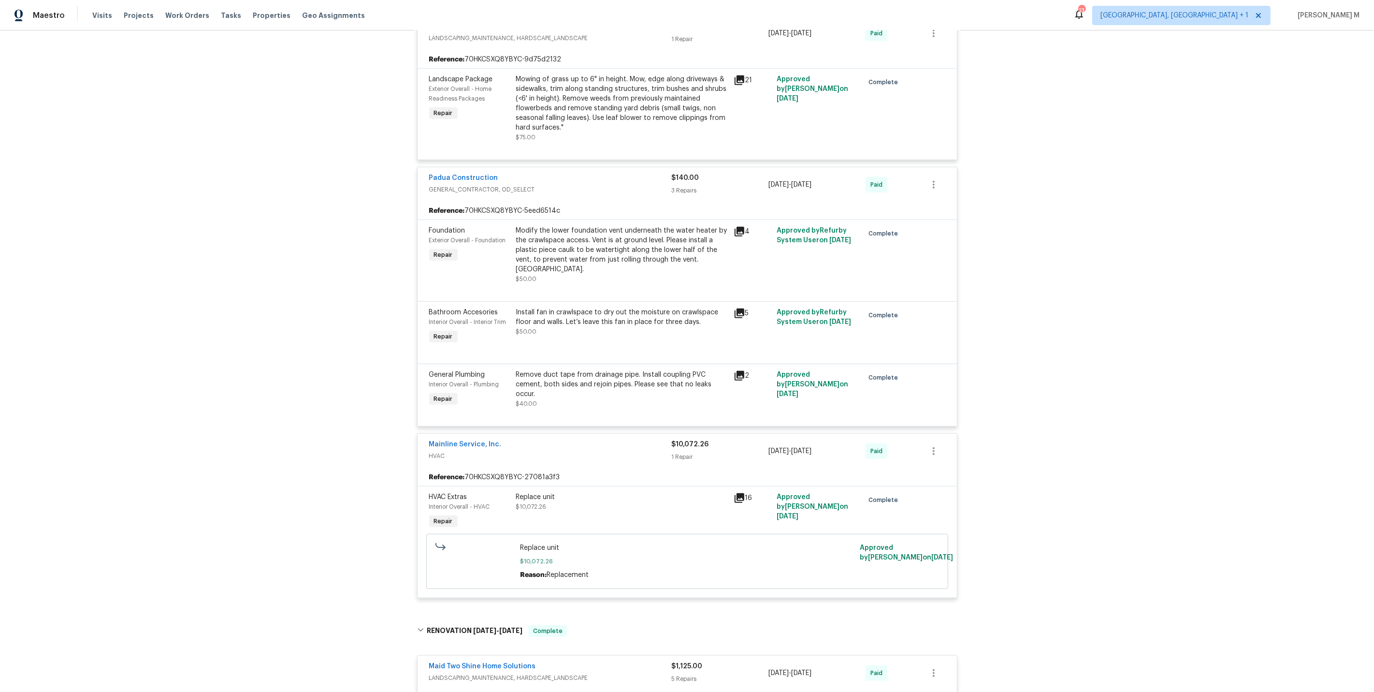
scroll to position [0, 0]
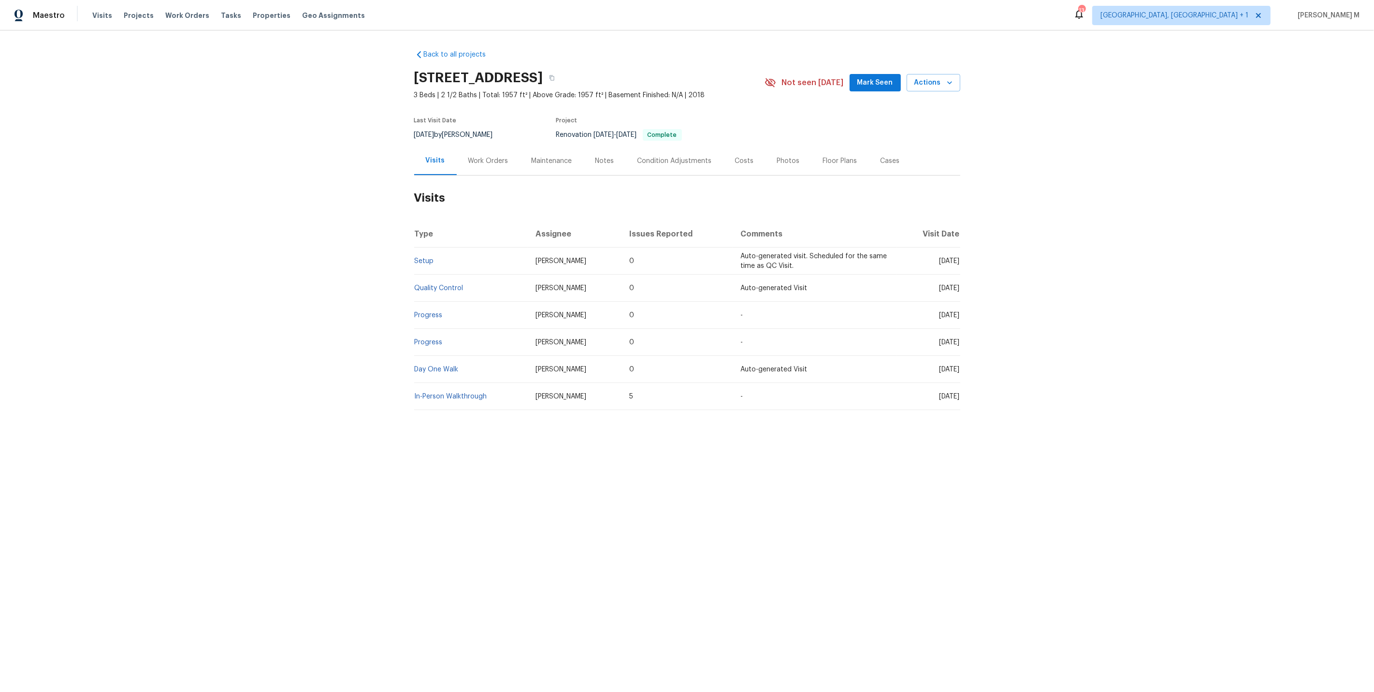
click at [491, 169] on div "Work Orders" at bounding box center [488, 160] width 63 height 29
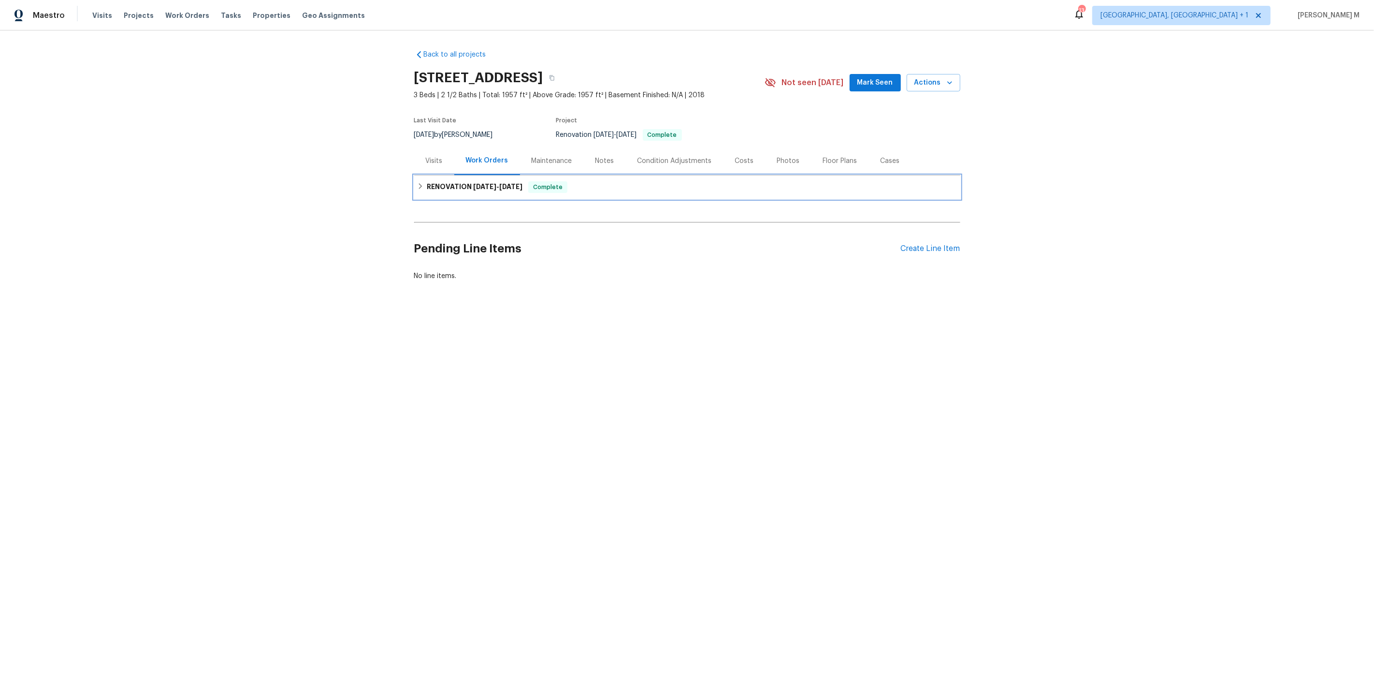
click at [476, 185] on h6 "RENOVATION 9/18/25 - 9/25/25" at bounding box center [475, 187] width 96 height 12
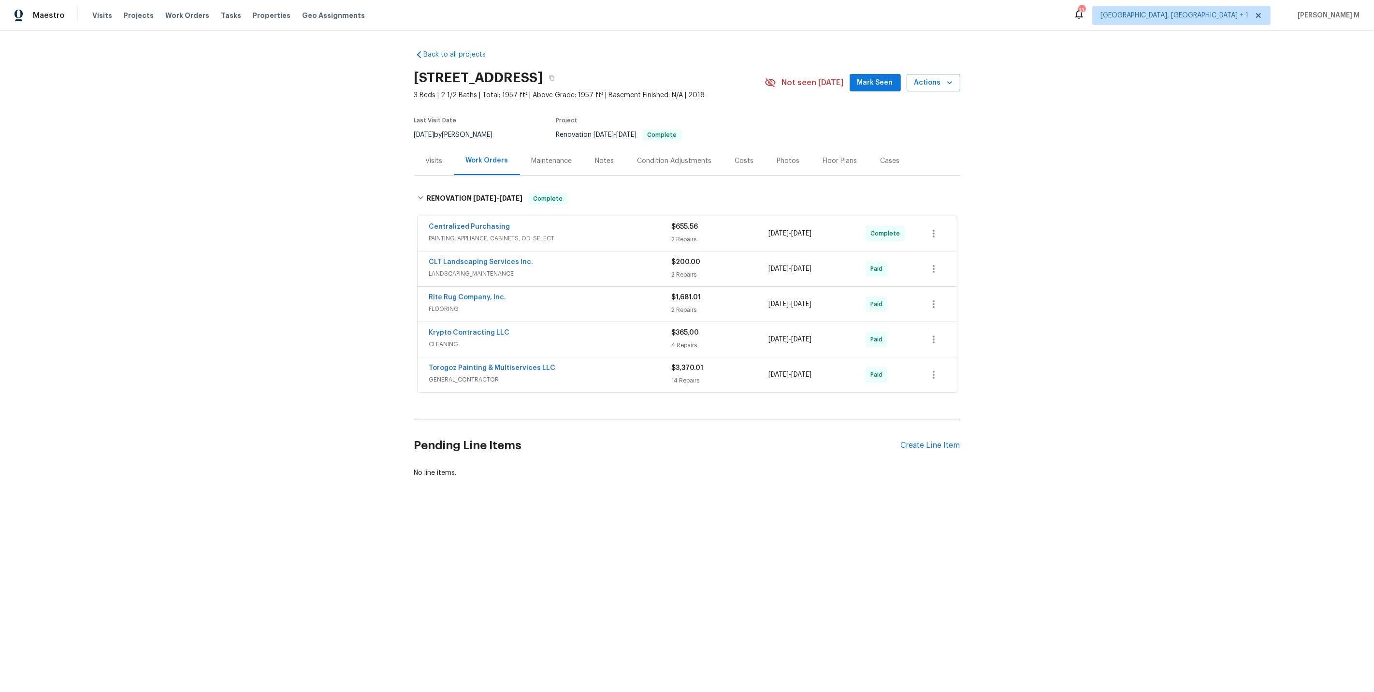
click at [478, 234] on span "PAINTING, APPLIANCE, CABINETS, OD_SELECT" at bounding box center [550, 239] width 243 height 10
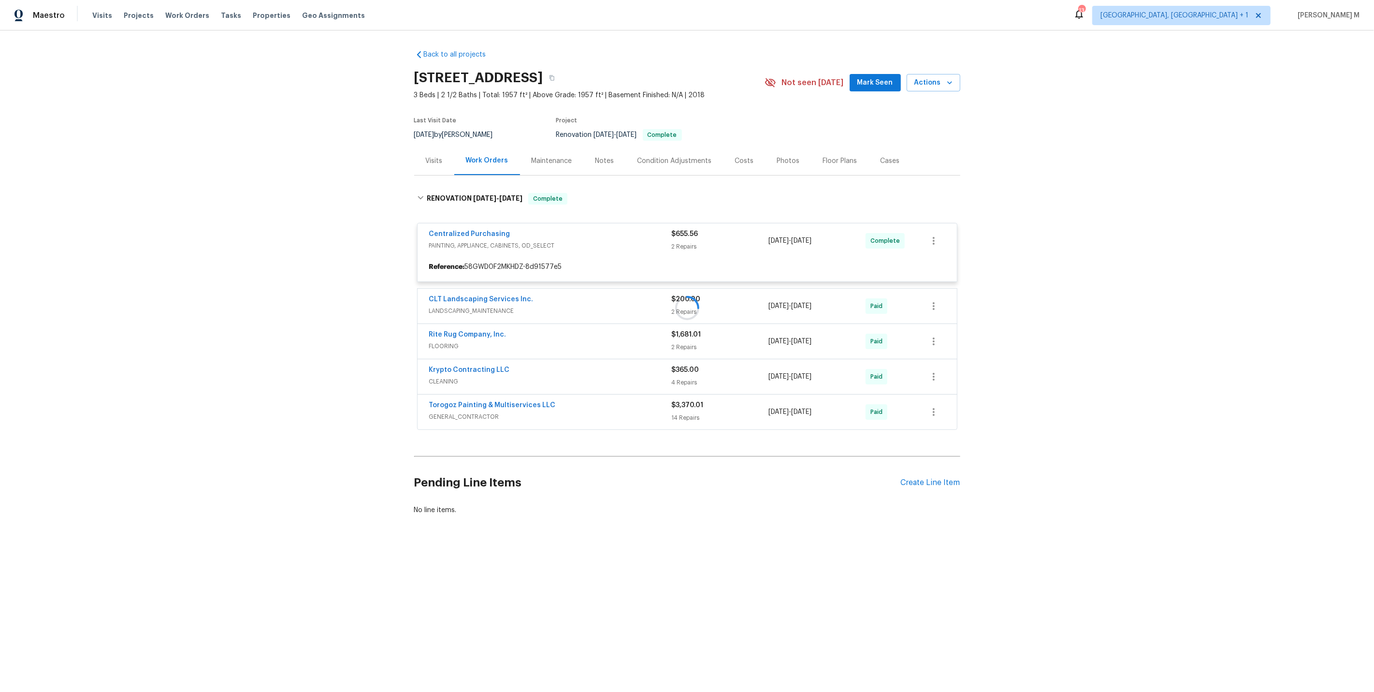
click at [465, 305] on div at bounding box center [687, 307] width 546 height 249
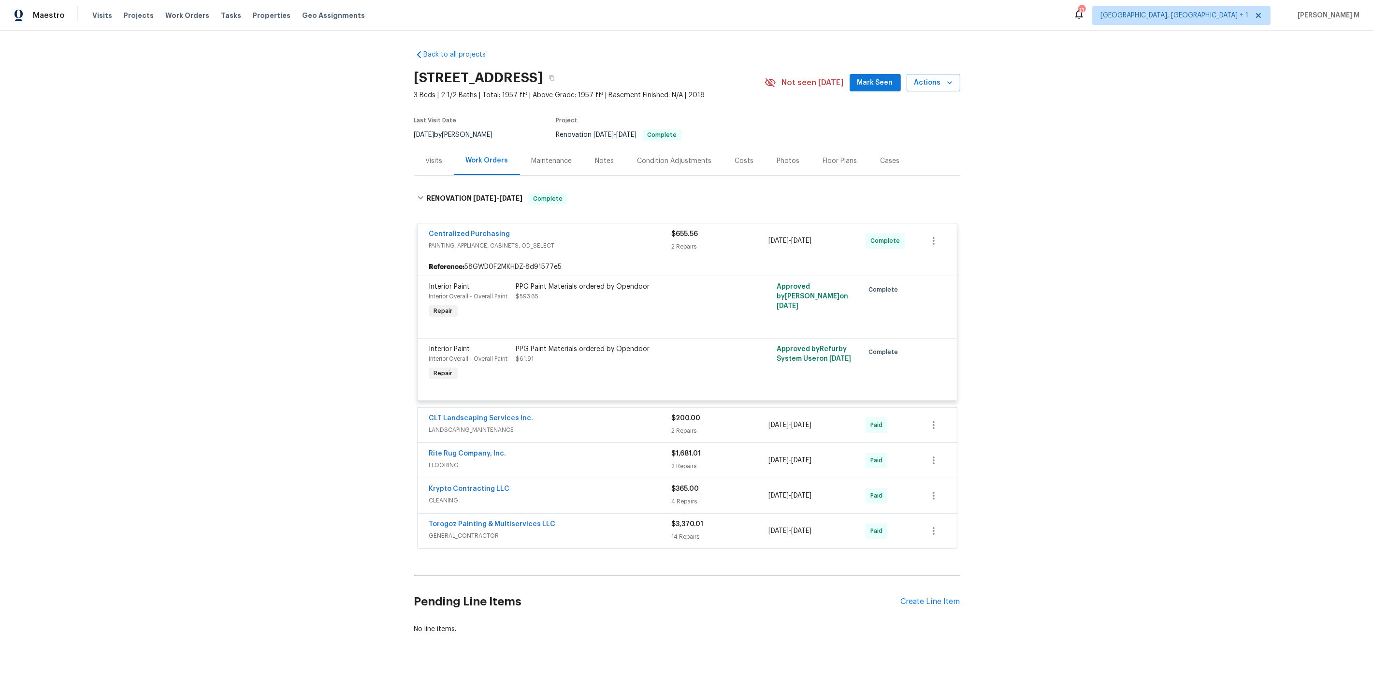
click at [481, 425] on span "LANDSCAPING_MAINTENANCE" at bounding box center [550, 430] width 243 height 10
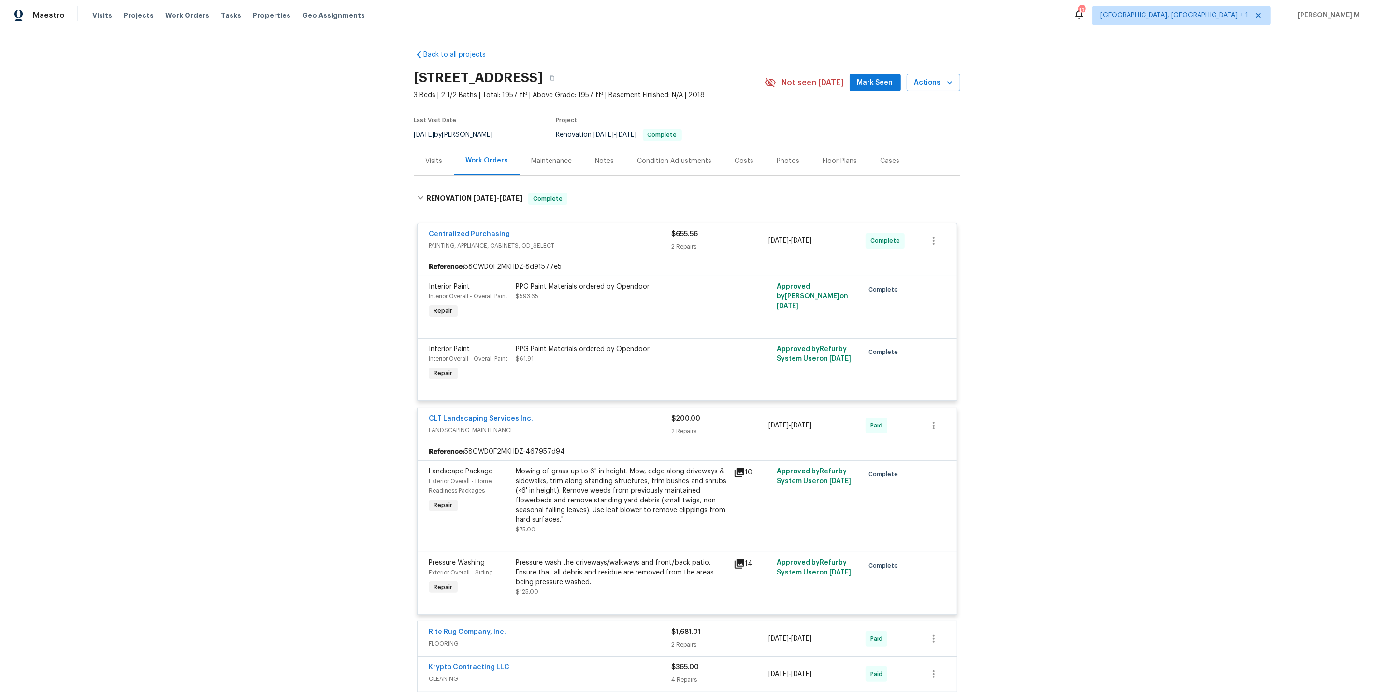
scroll to position [164, 0]
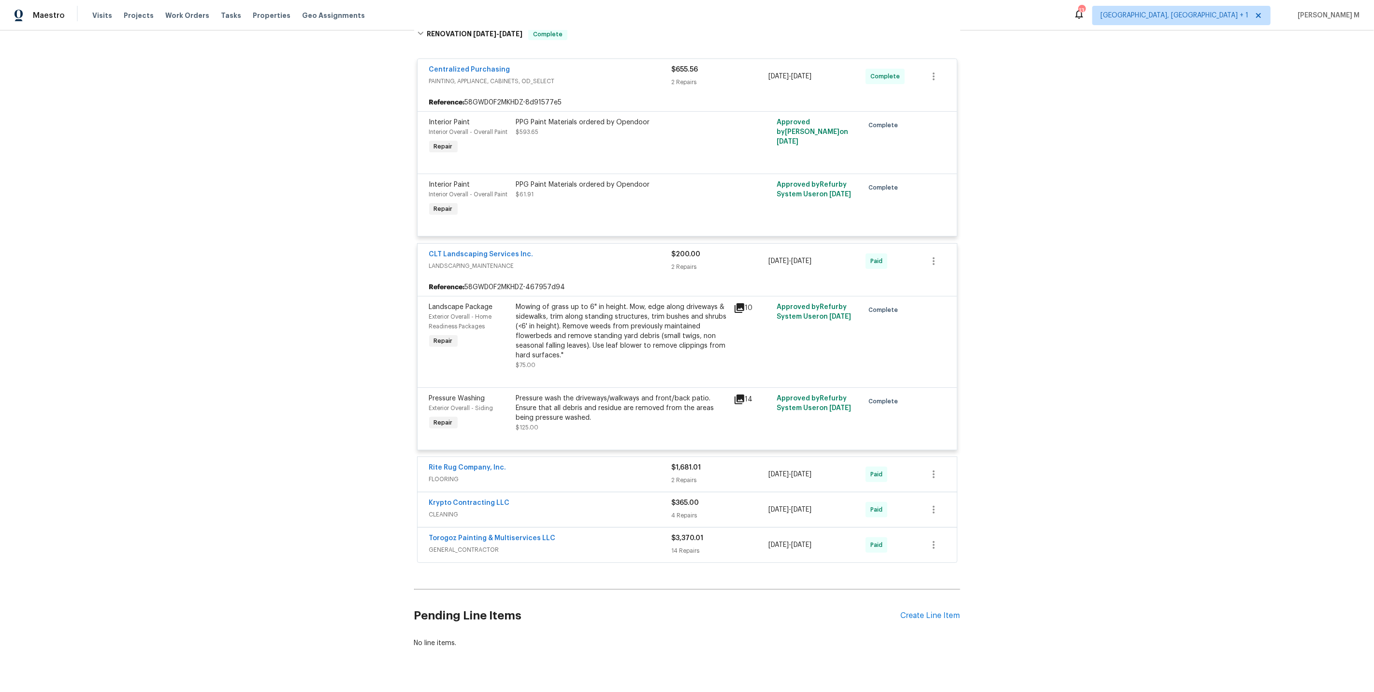
click at [455, 474] on span "FLOORING" at bounding box center [550, 479] width 243 height 10
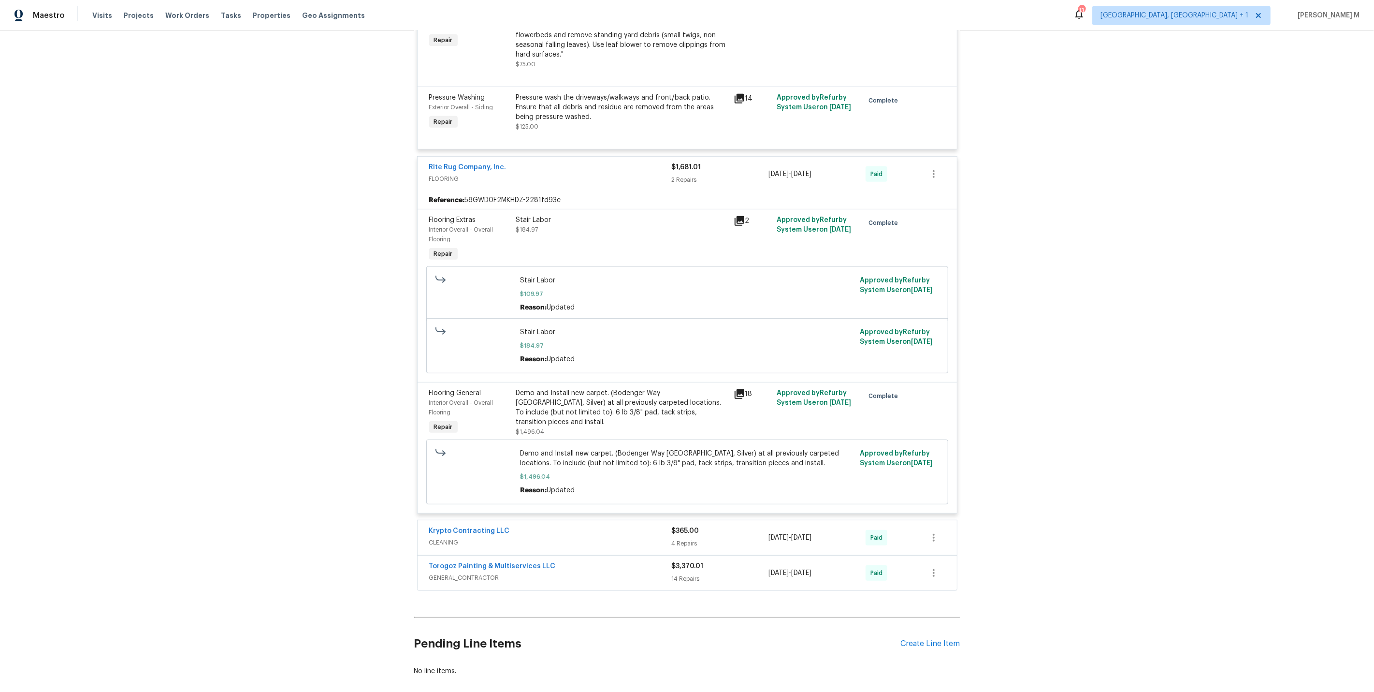
scroll to position [487, 0]
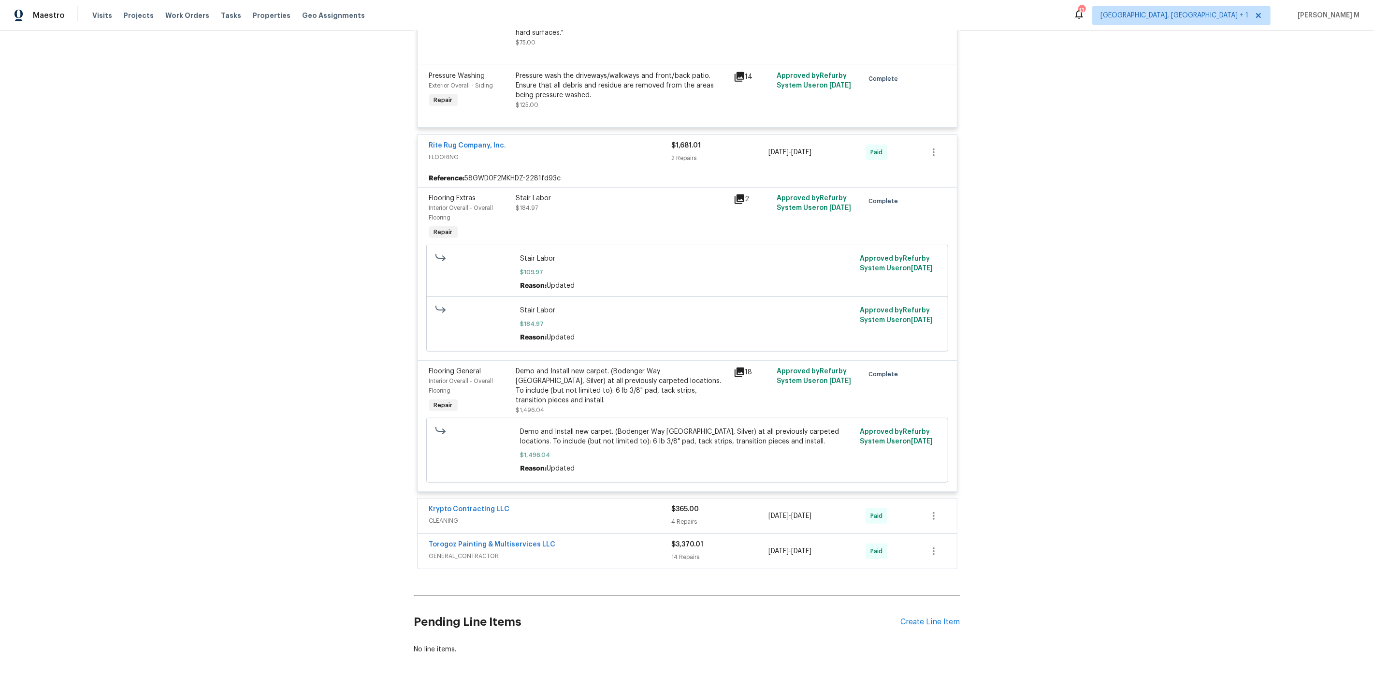
click at [472, 516] on span "CLEANING" at bounding box center [550, 521] width 243 height 10
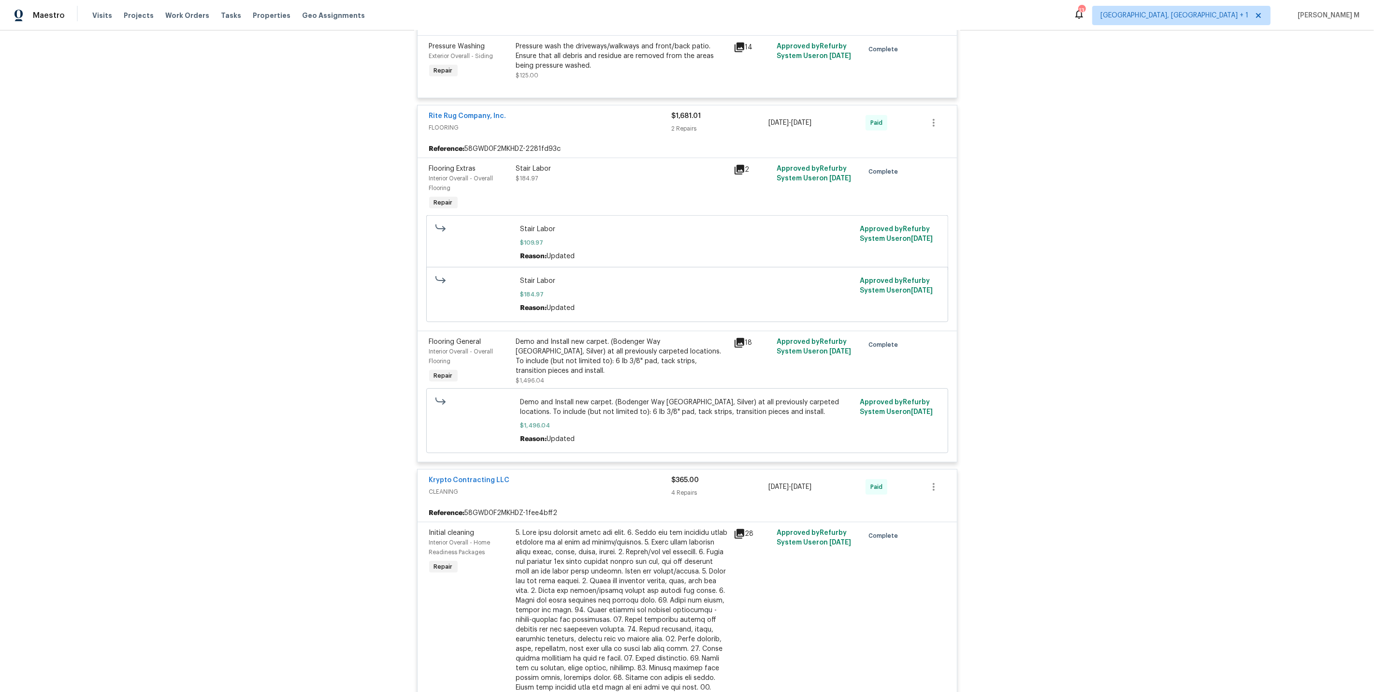
scroll to position [920, 0]
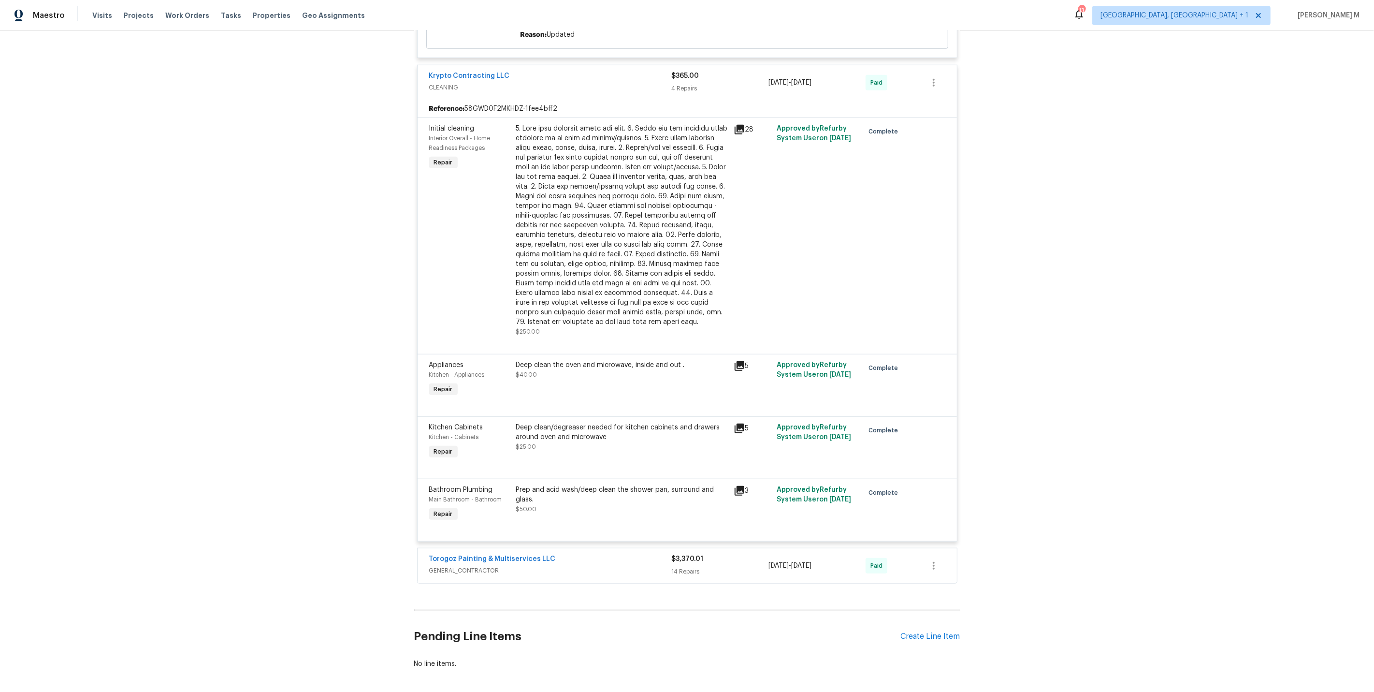
click at [442, 566] on span "GENERAL_CONTRACTOR" at bounding box center [550, 571] width 243 height 10
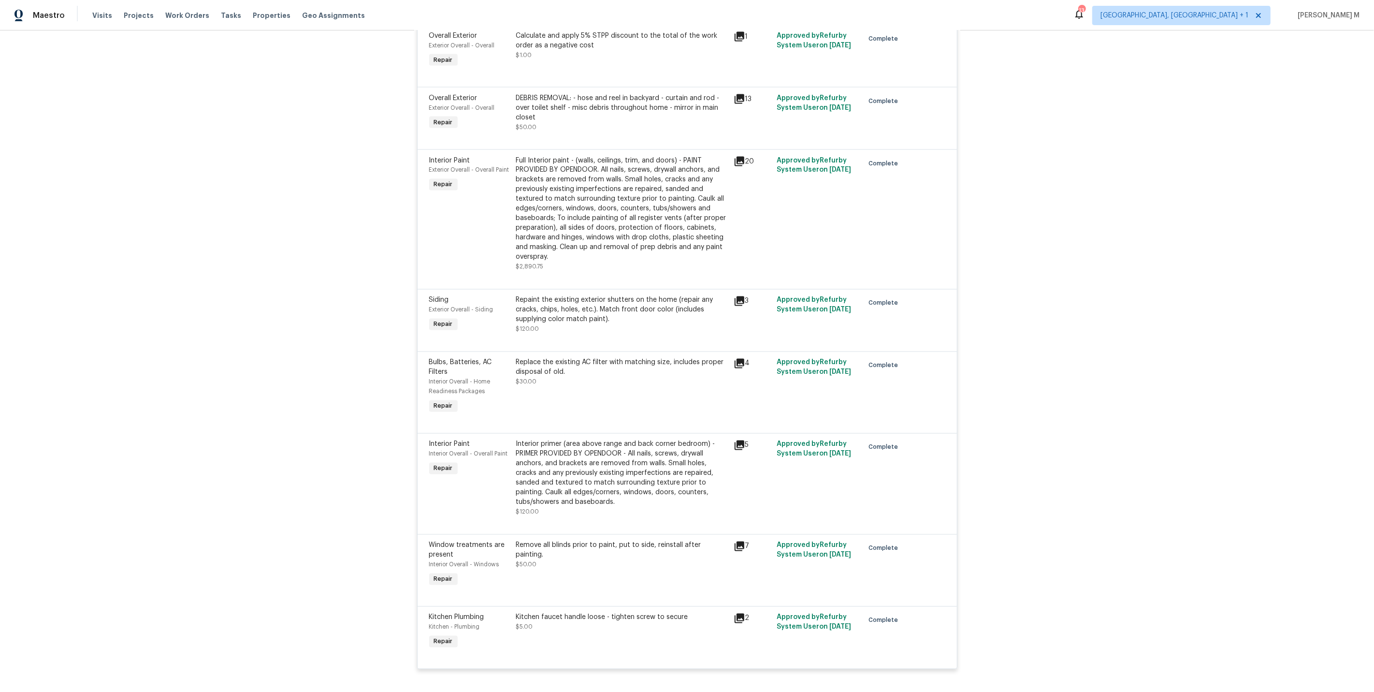
scroll to position [1988, 0]
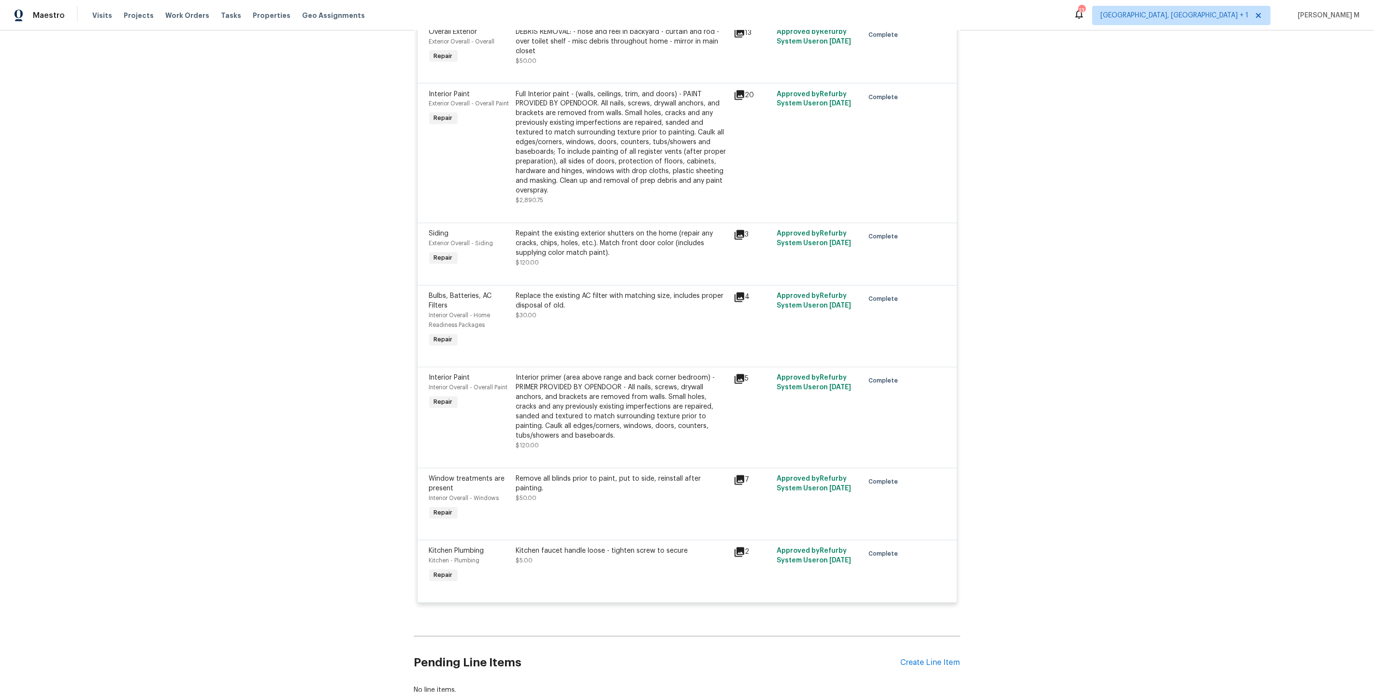
click at [599, 471] on div "Remove all blinds prior to paint, put to side, reinstall after painting. $50.00" at bounding box center [622, 498] width 218 height 54
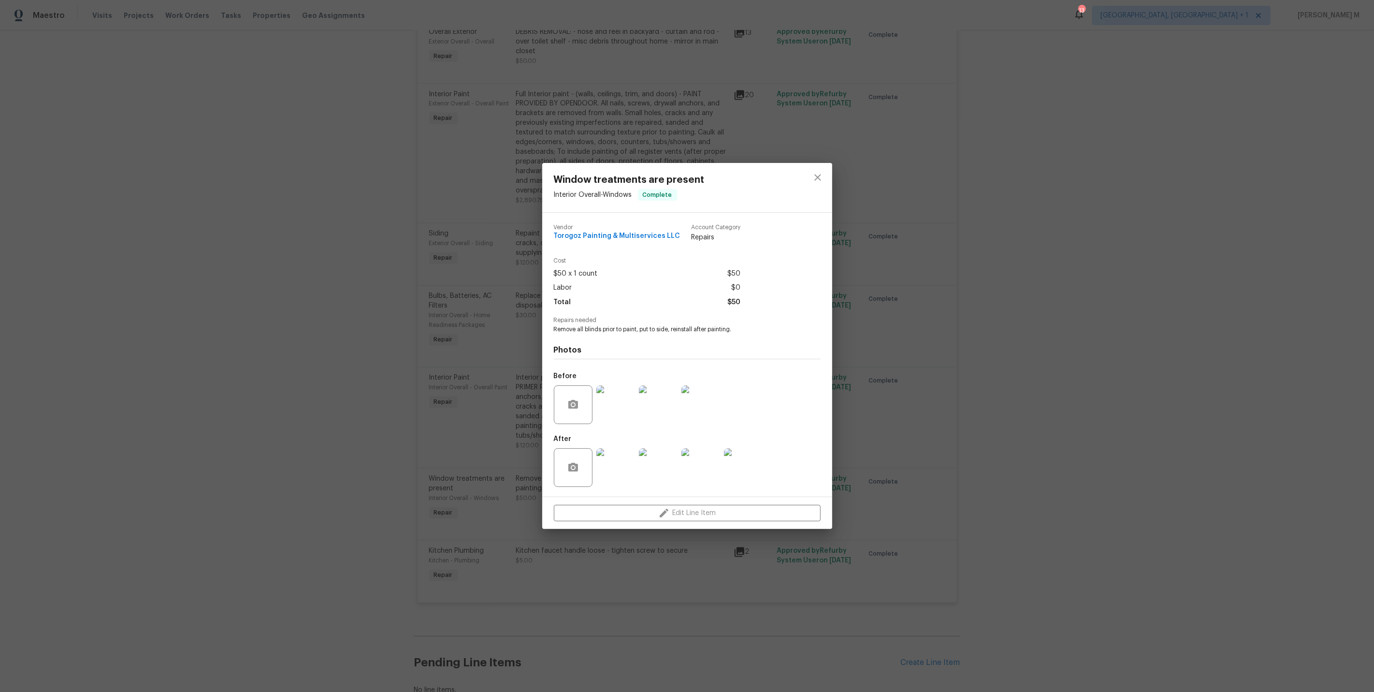
click at [612, 399] on img at bounding box center [616, 404] width 39 height 39
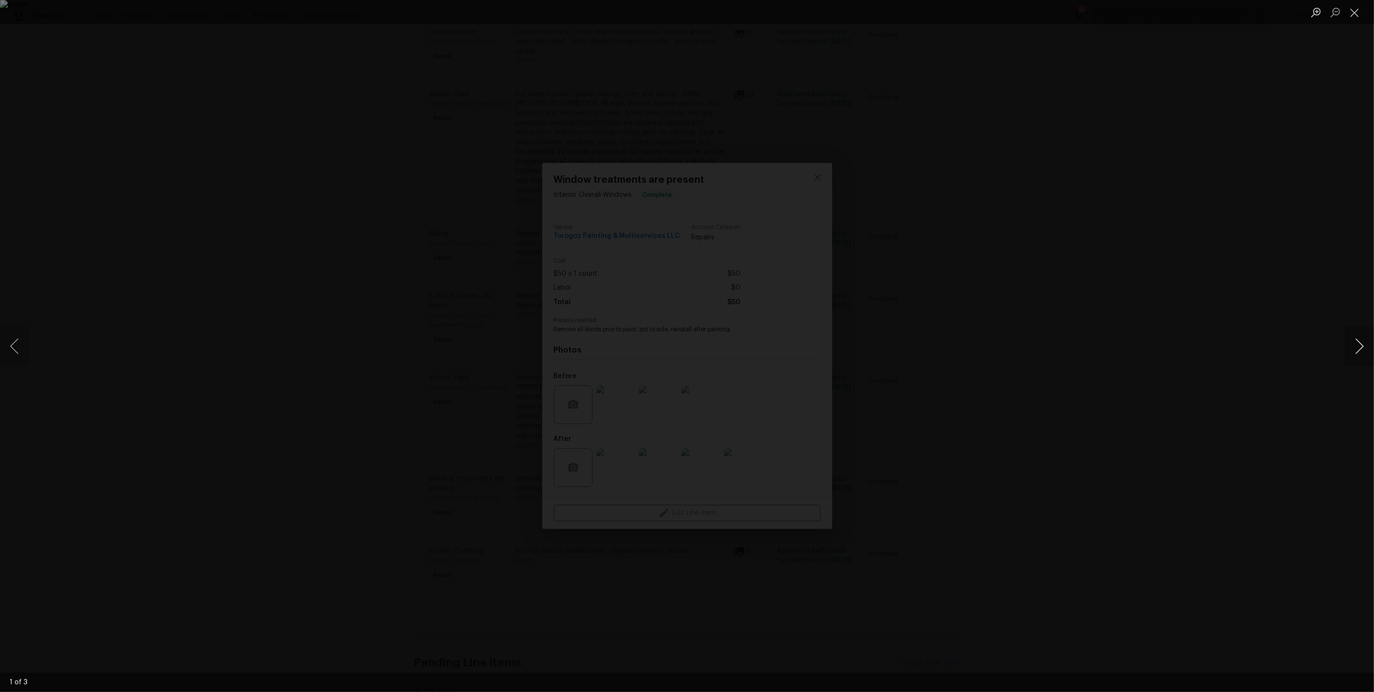
click at [1365, 349] on button "Next image" at bounding box center [1359, 346] width 29 height 39
click at [1362, 349] on button "Next image" at bounding box center [1359, 346] width 29 height 39
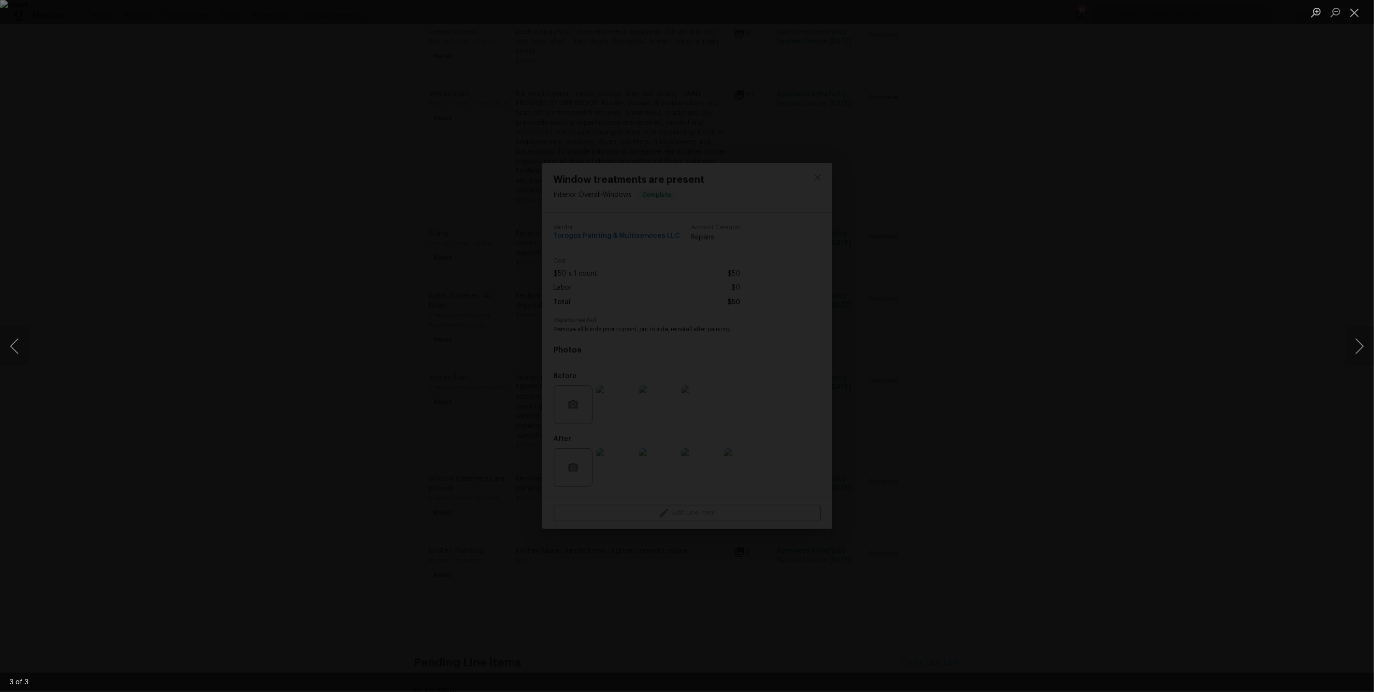
click at [1313, 183] on div "Lightbox" at bounding box center [687, 346] width 1374 height 692
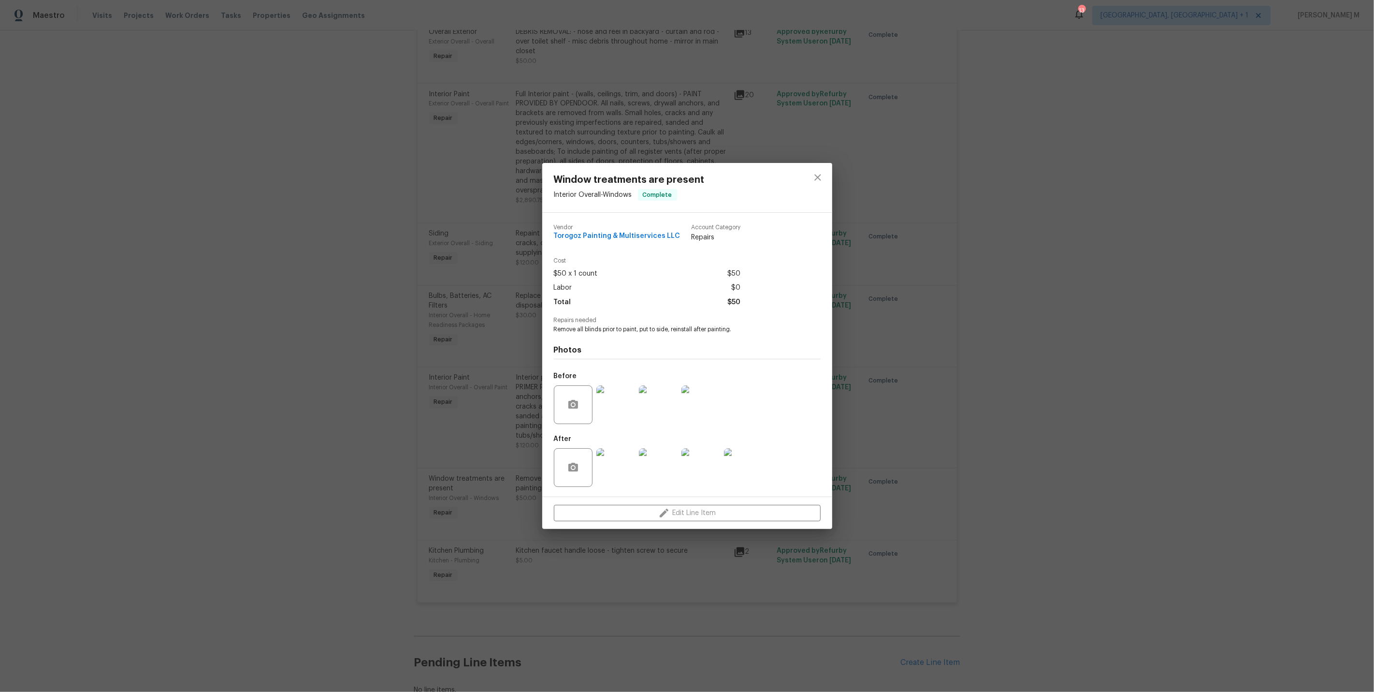
click at [843, 379] on div "Window treatments are present Interior Overall - Windows Complete Vendor Torogo…" at bounding box center [687, 346] width 1374 height 692
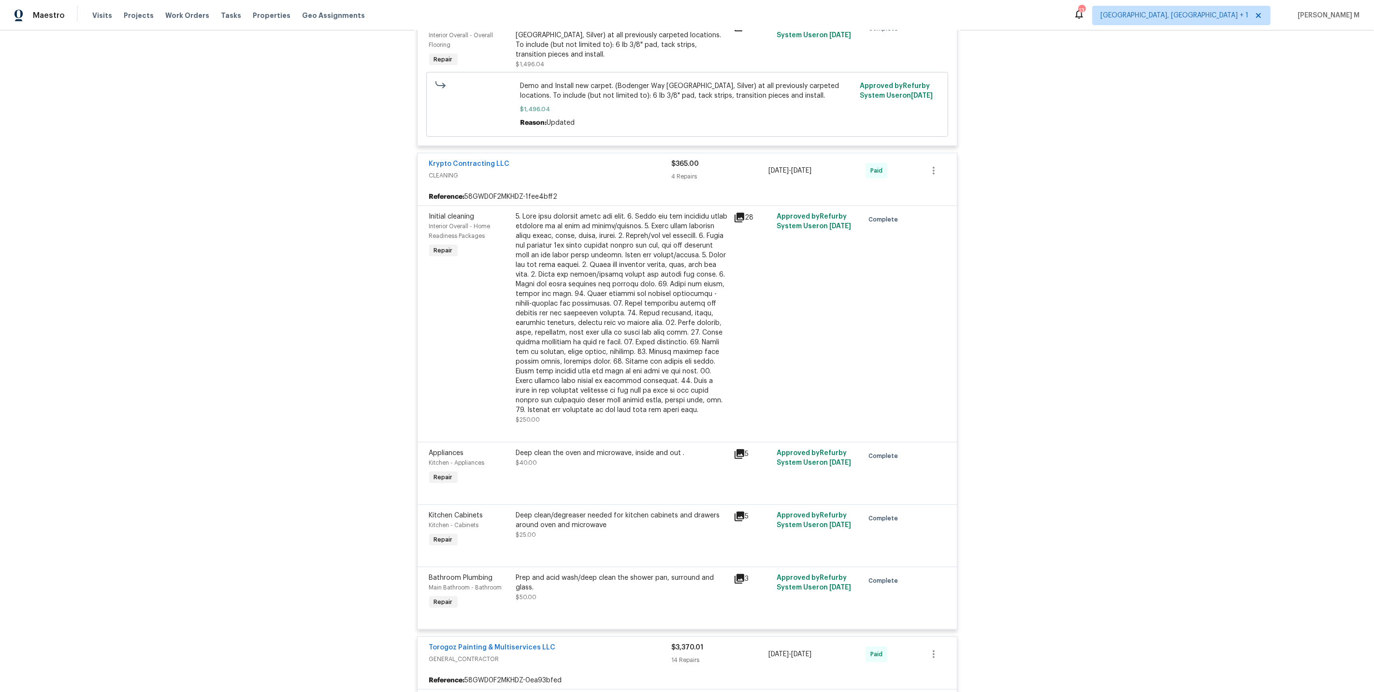
scroll to position [858, 0]
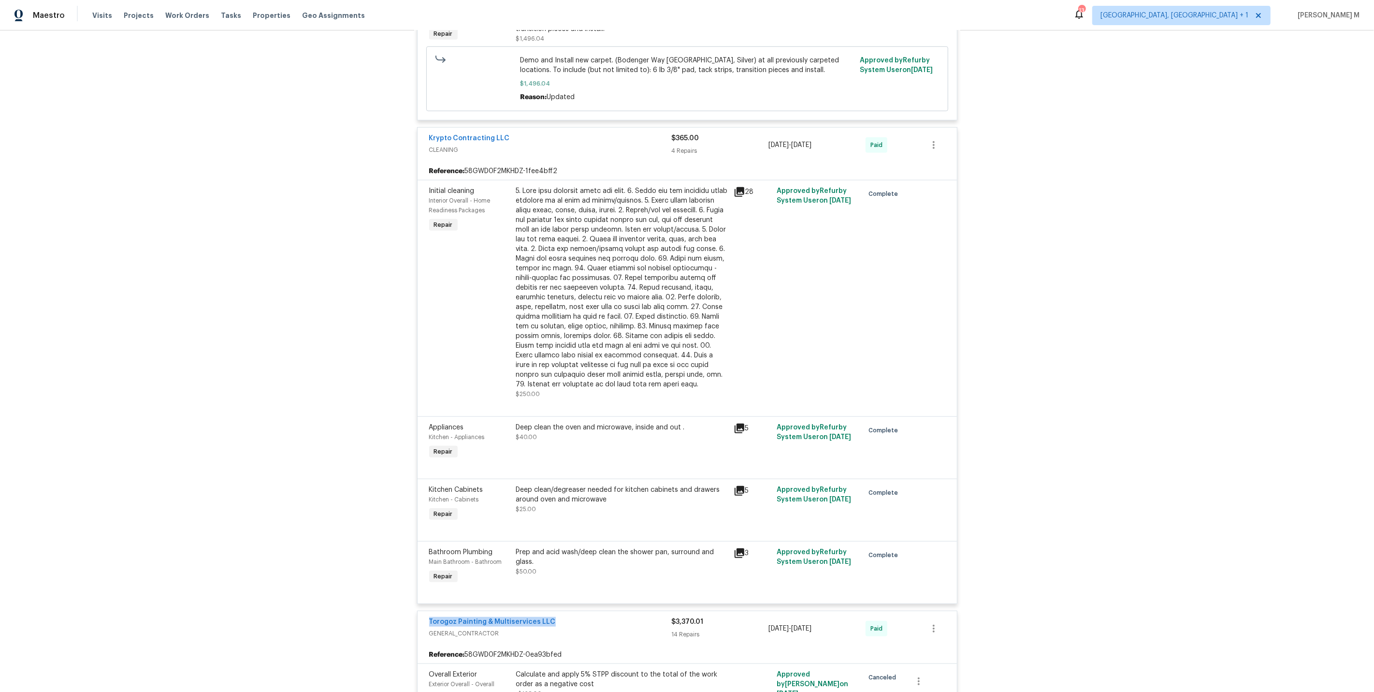
drag, startPoint x: 554, startPoint y: 587, endPoint x: 421, endPoint y: 587, distance: 132.9
click at [421, 611] on div "Torogoz Painting & Multiservices LLC GENERAL_CONTRACTOR $3,370.01 14 Repairs 9/…" at bounding box center [688, 628] width 540 height 35
copy link "Torogoz Painting & Multiservices LLC"
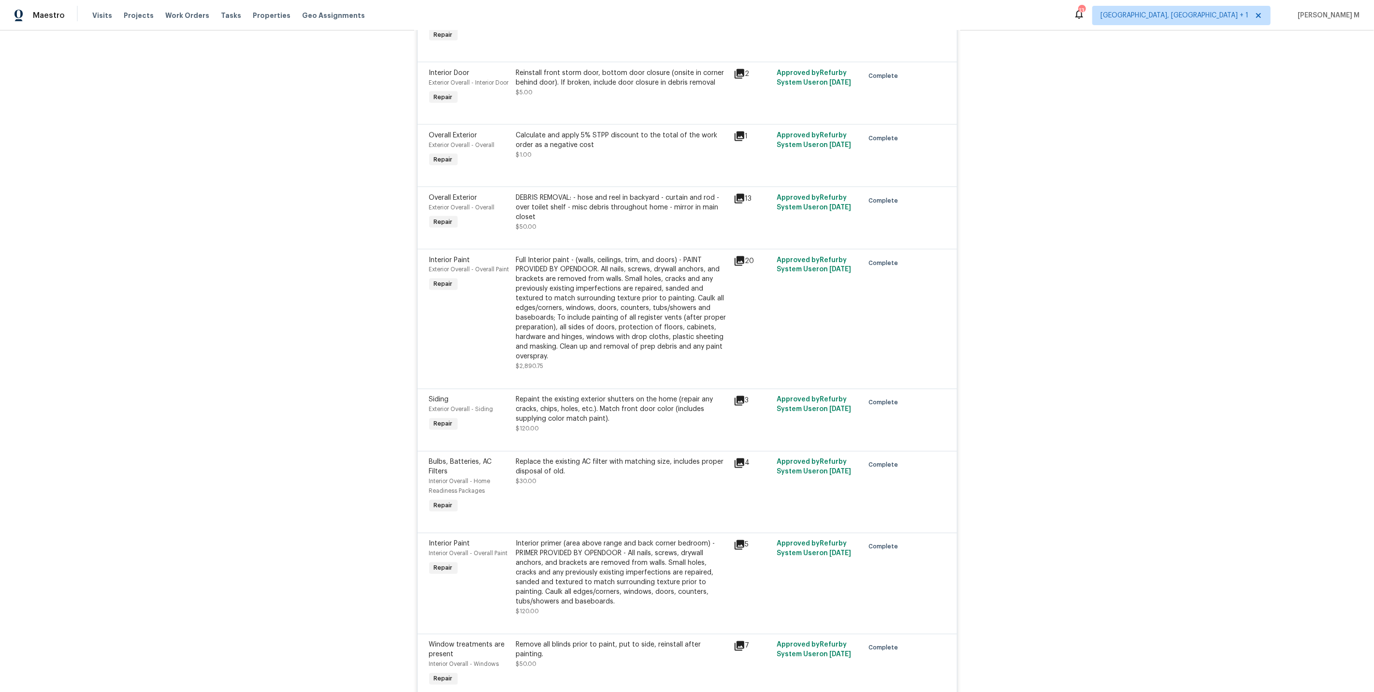
scroll to position [1988, 0]
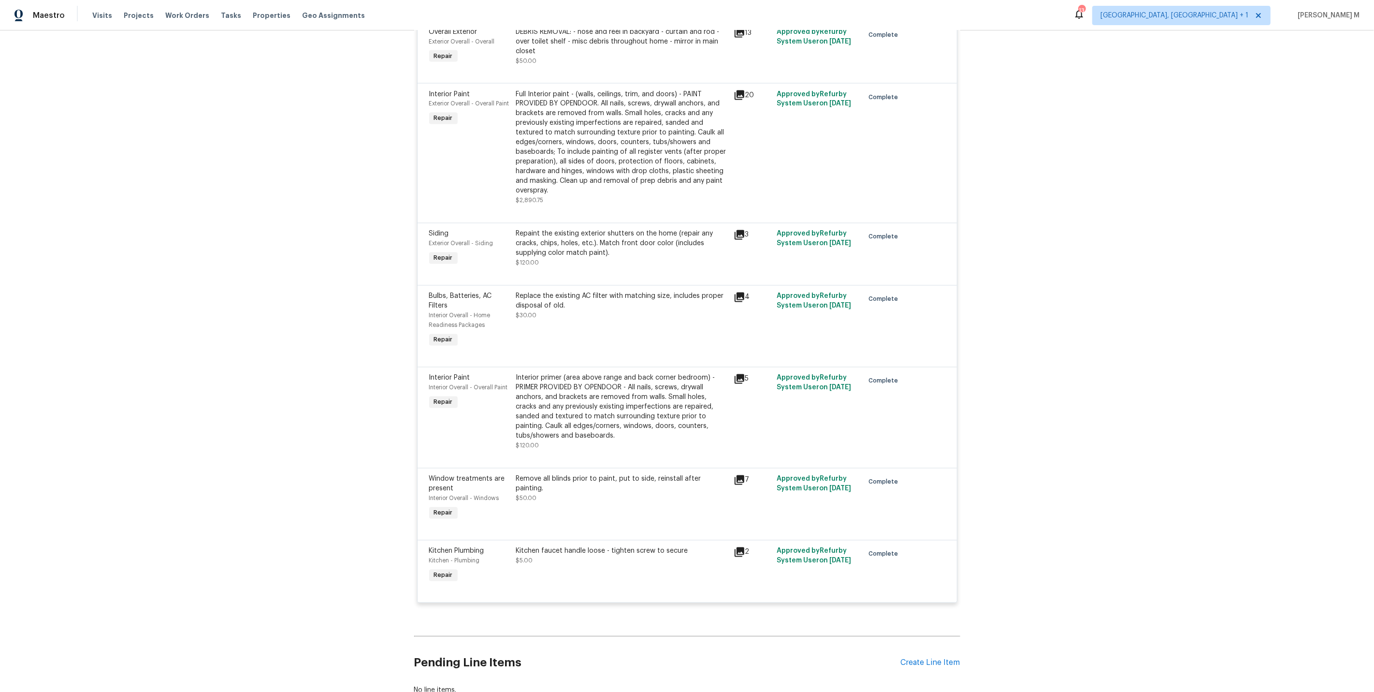
click at [948, 640] on div "Pending Line Items Create Line Item" at bounding box center [687, 662] width 546 height 45
click at [934, 640] on div "Pending Line Items Create Line Item" at bounding box center [687, 662] width 546 height 45
click at [919, 658] on div "Create Line Item" at bounding box center [930, 662] width 59 height 9
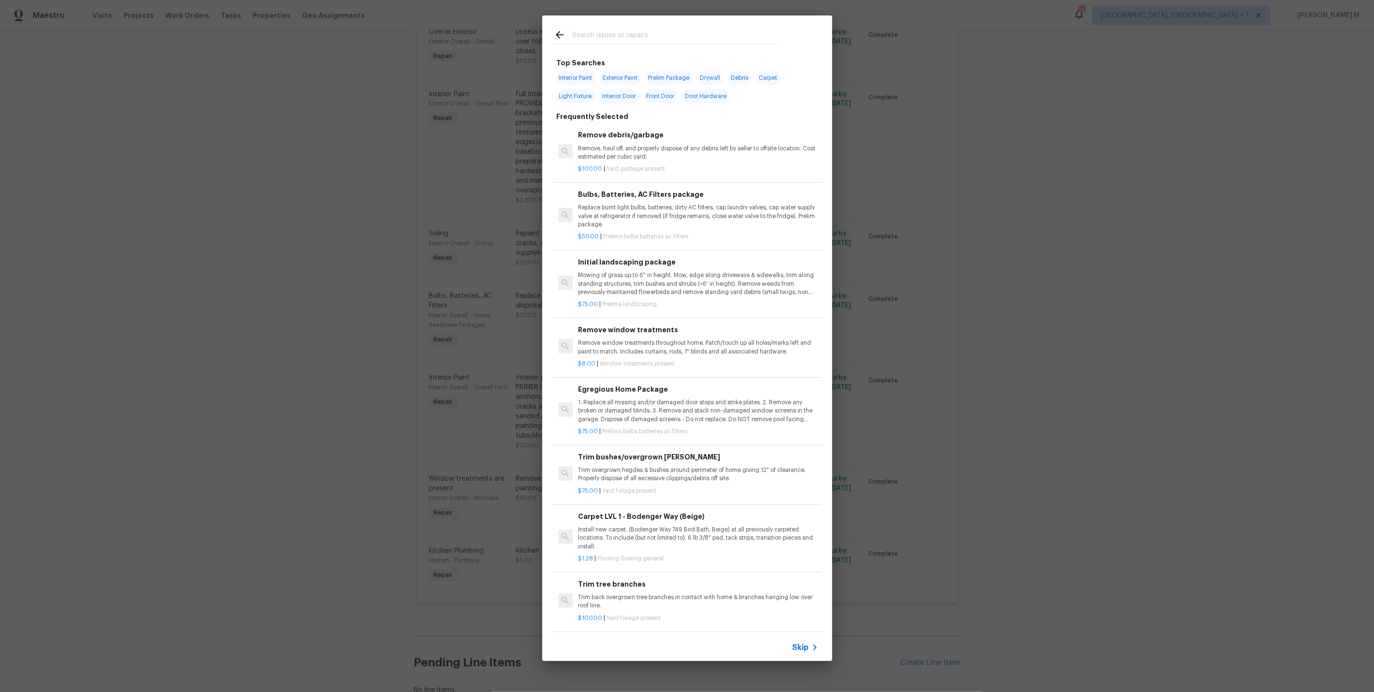
click at [812, 641] on div "Skip" at bounding box center [687, 647] width 290 height 27
click at [803, 647] on span "Skip" at bounding box center [801, 648] width 16 height 10
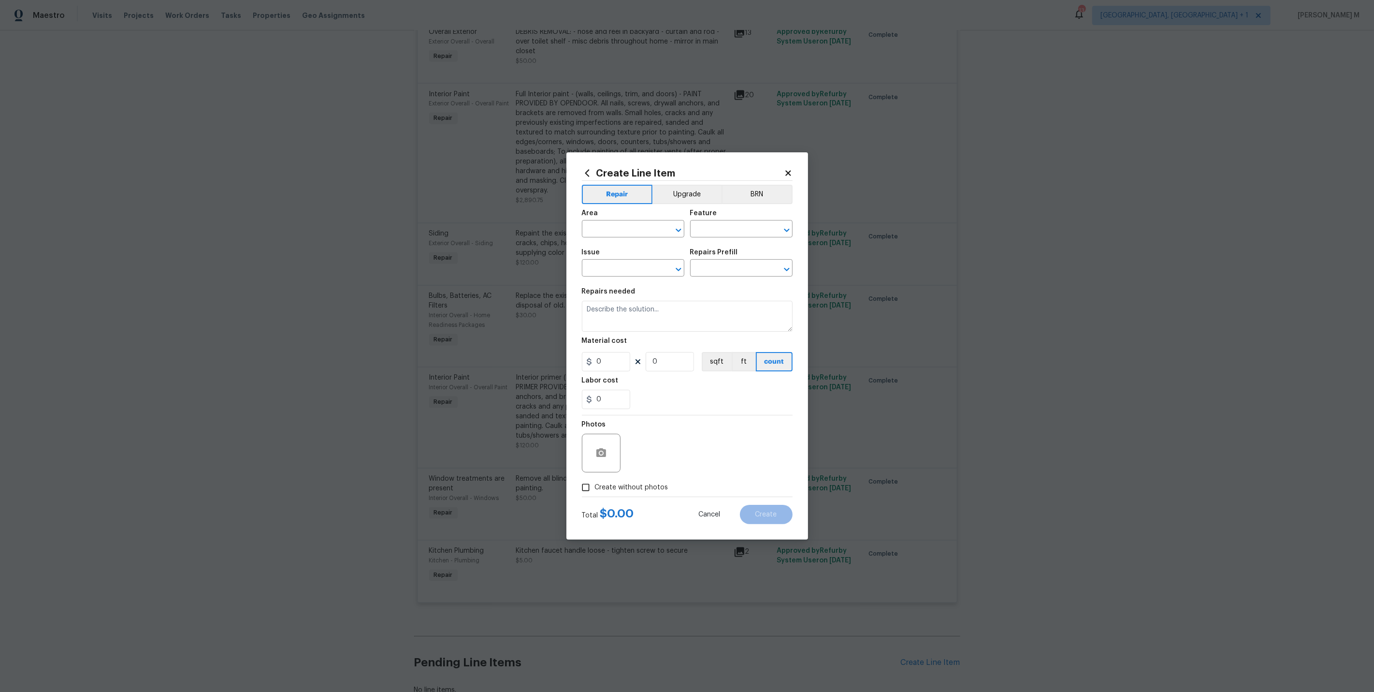
click at [637, 222] on div "Area" at bounding box center [633, 216] width 102 height 13
click at [621, 237] on input "text" at bounding box center [619, 229] width 75 height 15
click at [628, 270] on li "Interior Overall" at bounding box center [632, 271] width 103 height 16
type input "Interior Overall"
click at [713, 237] on input "text" at bounding box center [727, 229] width 75 height 15
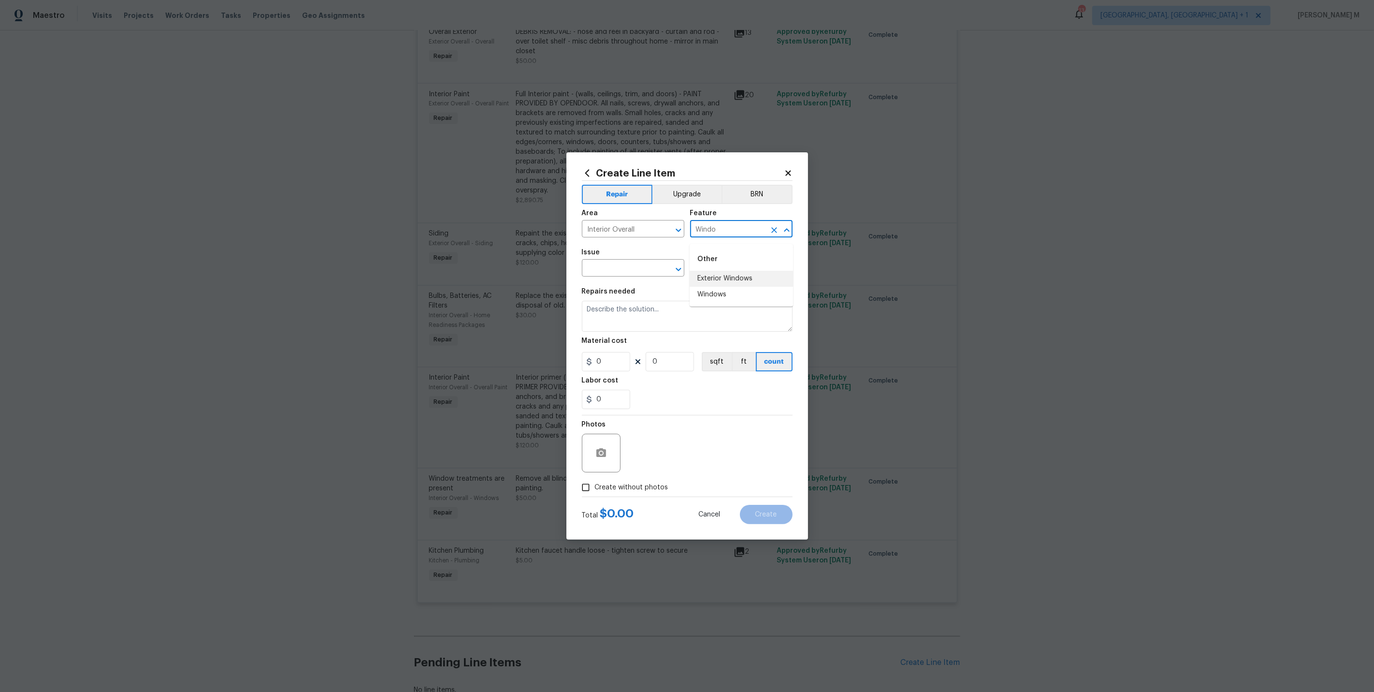
click at [712, 287] on li "Windows" at bounding box center [741, 295] width 103 height 16
type input "Windows"
click at [588, 265] on input "text" at bounding box center [619, 269] width 75 height 15
click at [608, 320] on li "Window treatments are present" at bounding box center [632, 320] width 103 height 26
type input "Window treatments are present"
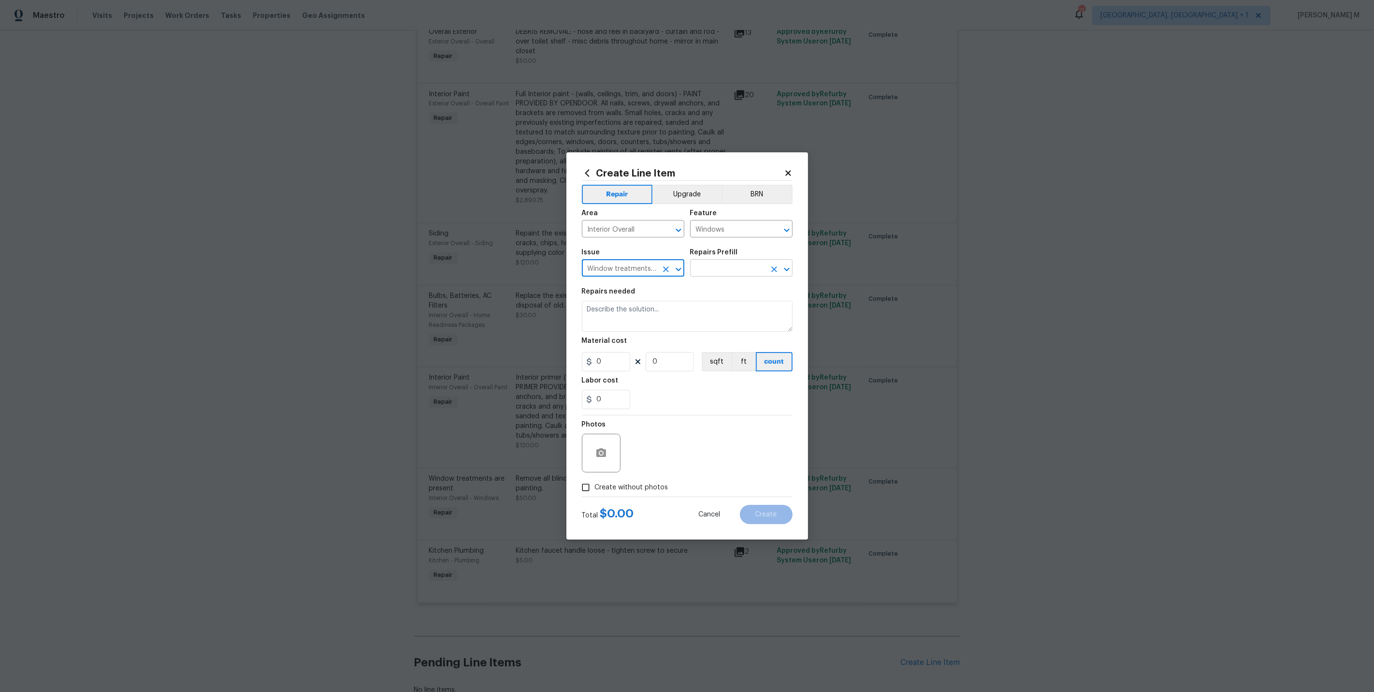
click at [720, 272] on input "text" at bounding box center [727, 269] width 75 height 15
click at [640, 273] on input "Window treatments are present" at bounding box center [619, 269] width 75 height 15
click at [647, 360] on li "Windows & Skylights" at bounding box center [632, 365] width 103 height 16
type input "Windows & Skylights"
click at [724, 268] on input "text" at bounding box center [727, 269] width 75 height 15
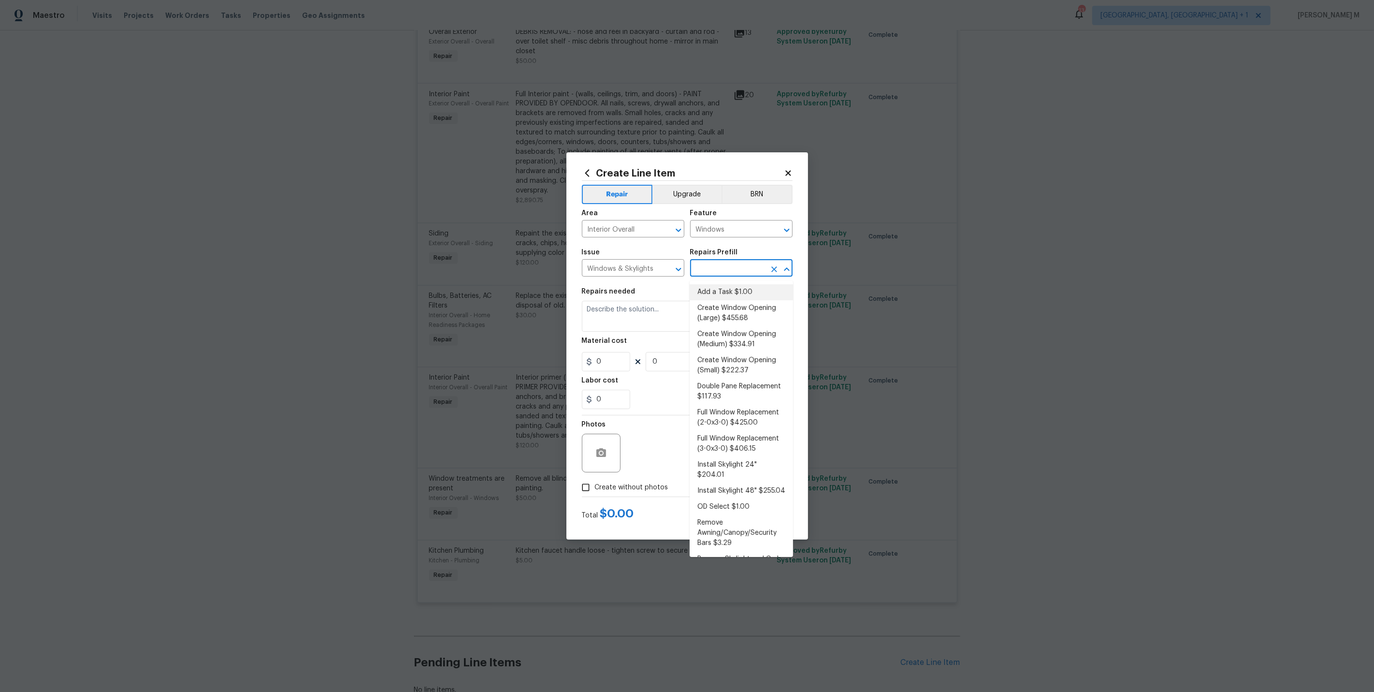
click at [723, 288] on li "Add a Task $1.00" at bounding box center [741, 292] width 103 height 16
type input "Add a Task $1.00"
type textarea "HPM to detail"
type input "1"
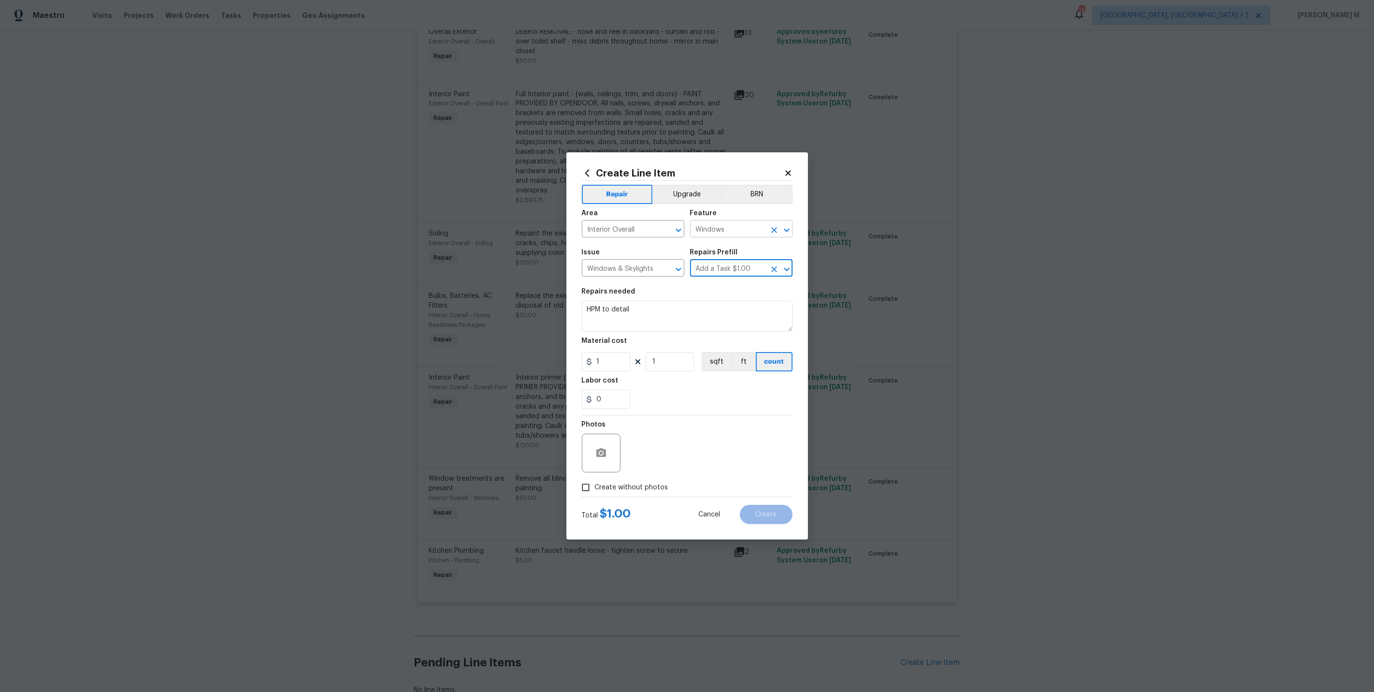
click at [711, 232] on input "Windows" at bounding box center [727, 229] width 75 height 15
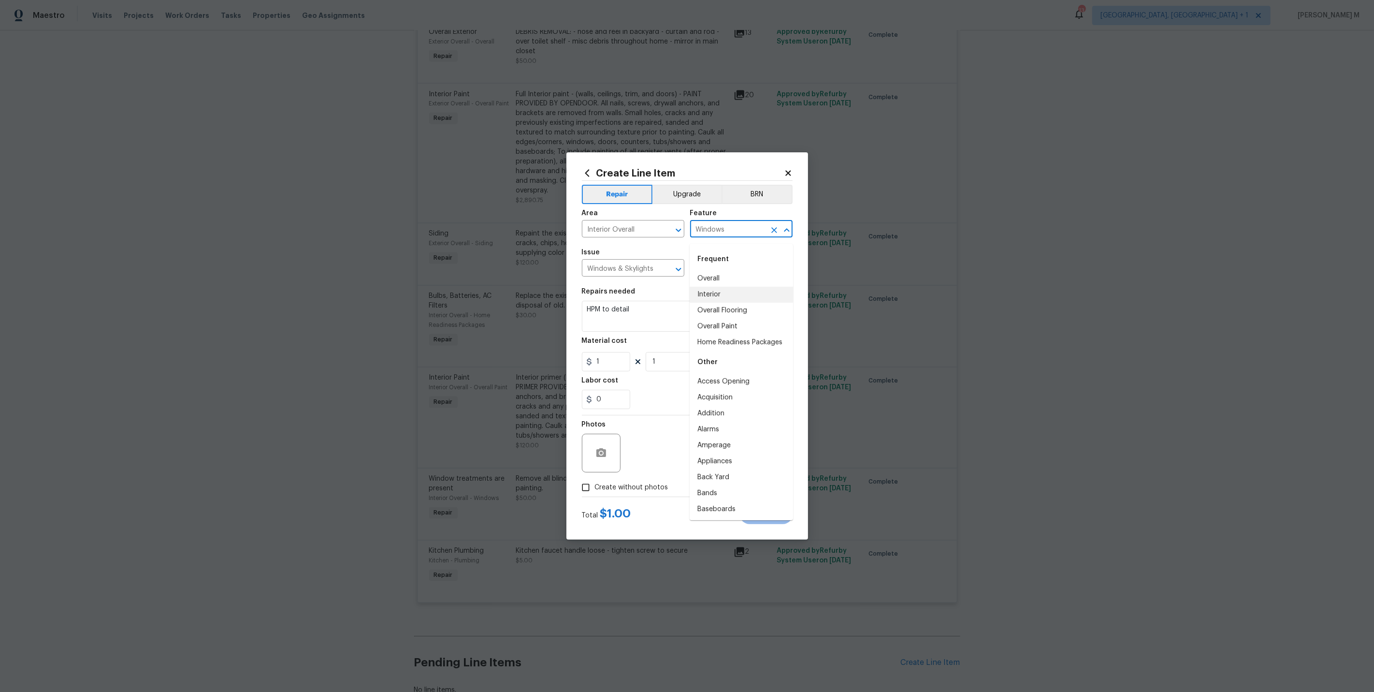
click at [711, 232] on input "Windows" at bounding box center [727, 229] width 75 height 15
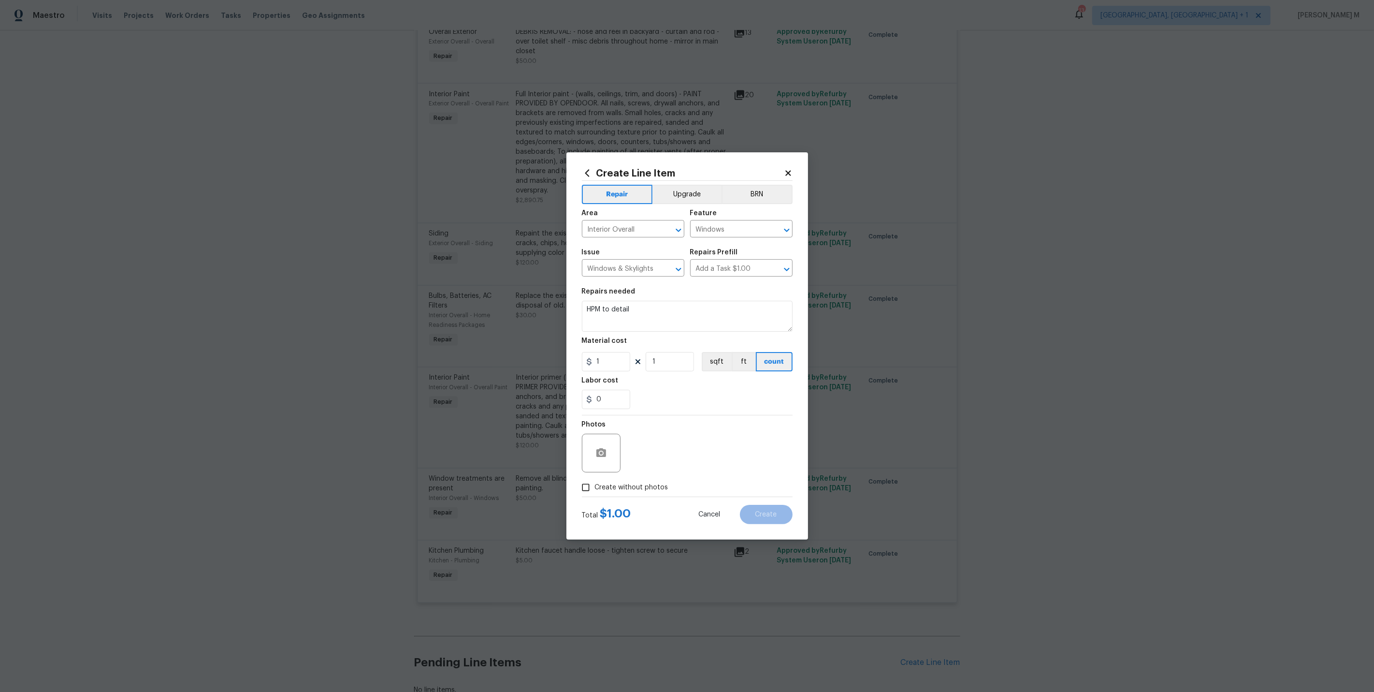
click at [593, 262] on div "Issue" at bounding box center [633, 255] width 102 height 13
click at [595, 273] on input "Windows & Skylights" at bounding box center [619, 269] width 75 height 15
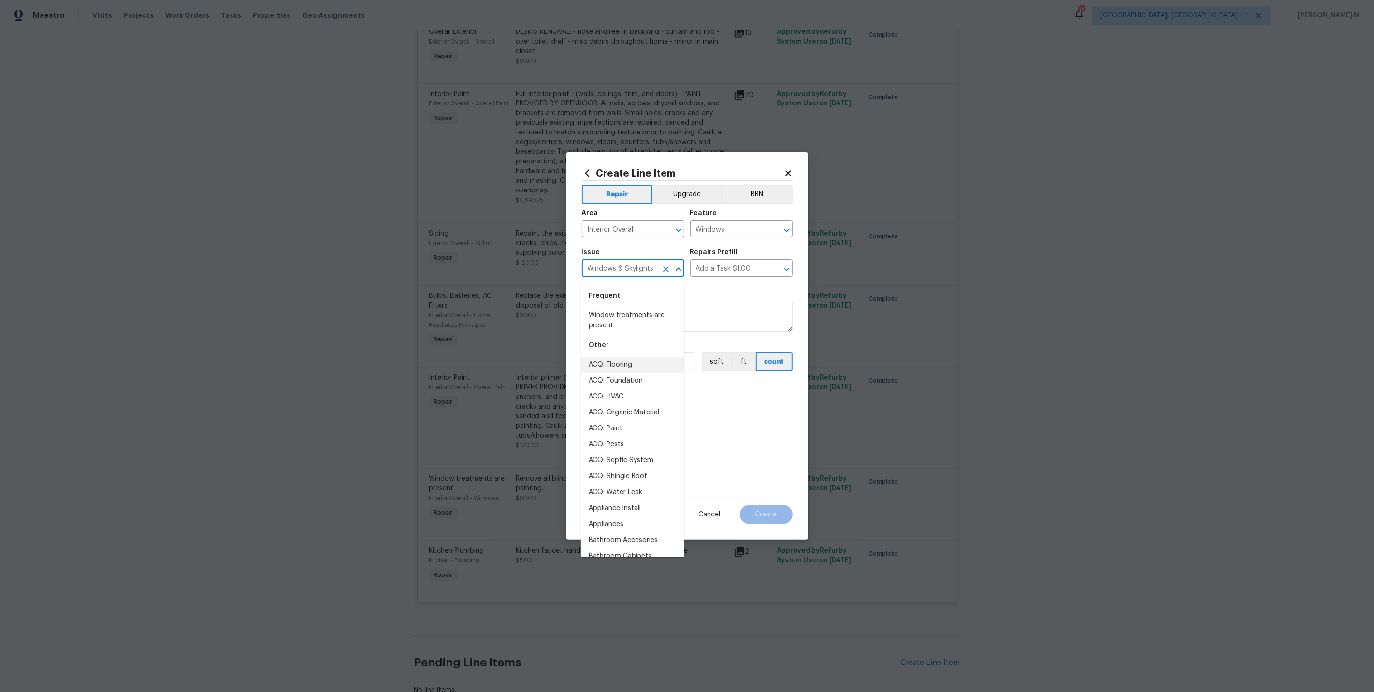
click at [595, 273] on input "Windows & Skylights" at bounding box center [619, 269] width 75 height 15
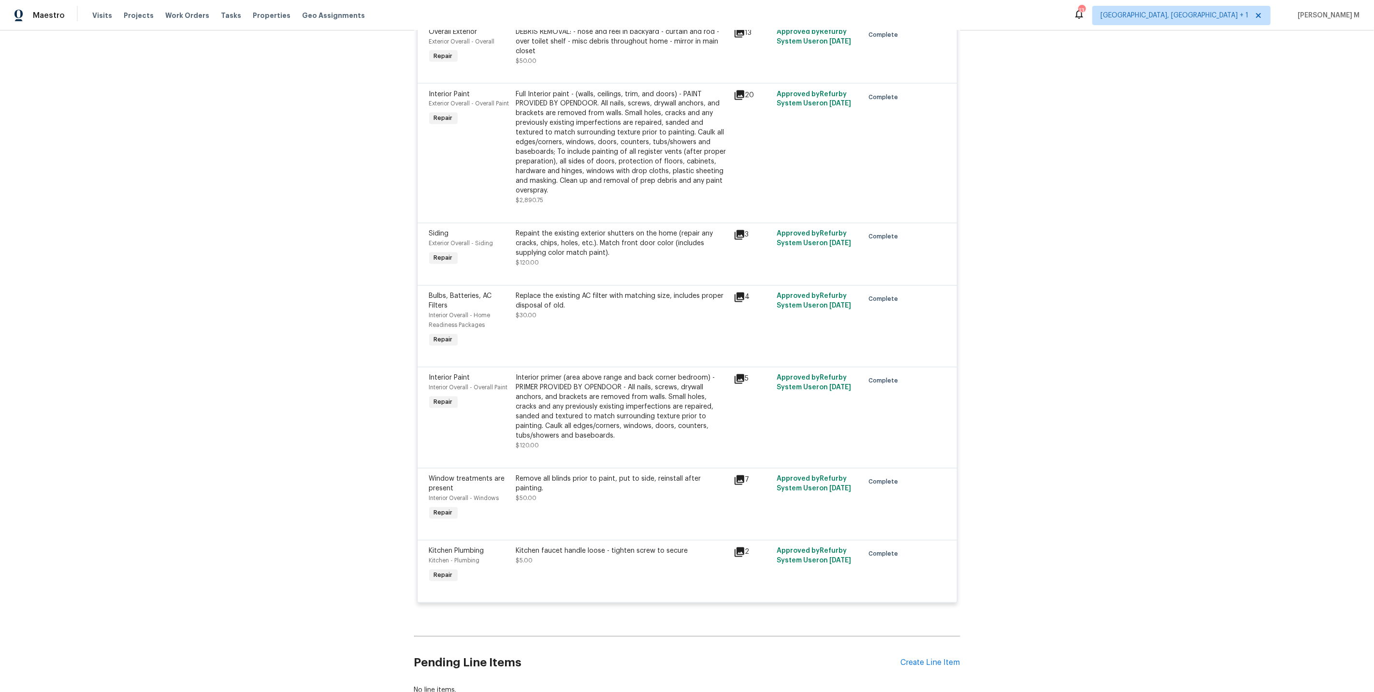
click at [522, 471] on div "Remove all blinds prior to paint, put to side, reinstall after painting. $50.00" at bounding box center [622, 498] width 218 height 54
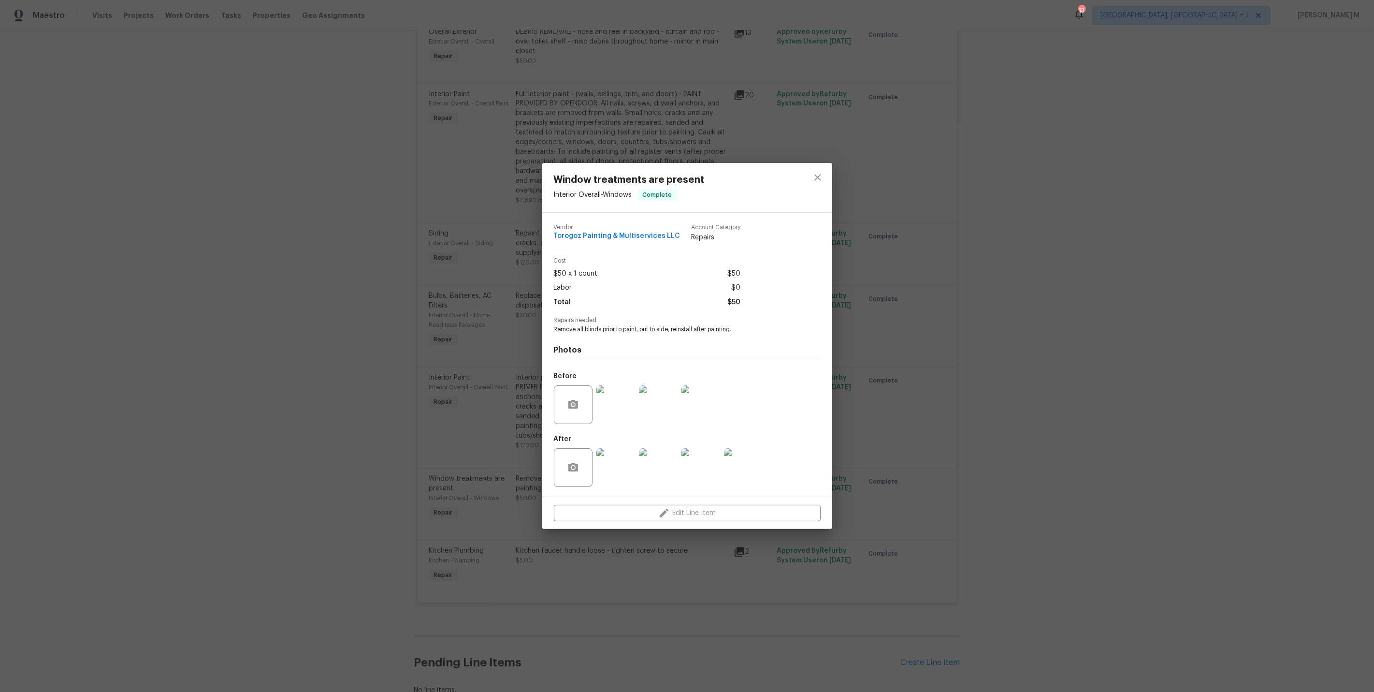
click at [618, 329] on span "Remove all blinds prior to paint, put to side, reinstall after painting." at bounding box center [674, 329] width 240 height 8
copy span "Remove all blinds prior to paint, put to side, reinstall after painting."
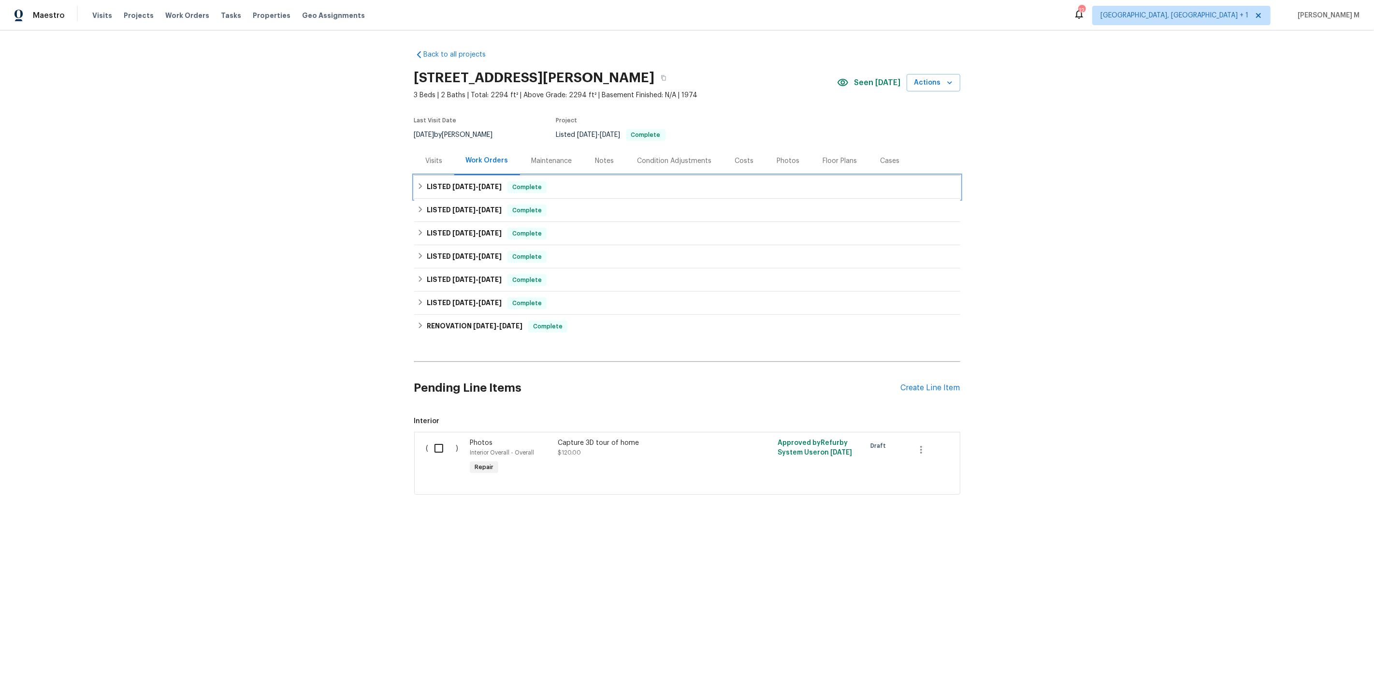
click at [456, 183] on span "[DATE]" at bounding box center [464, 186] width 23 height 7
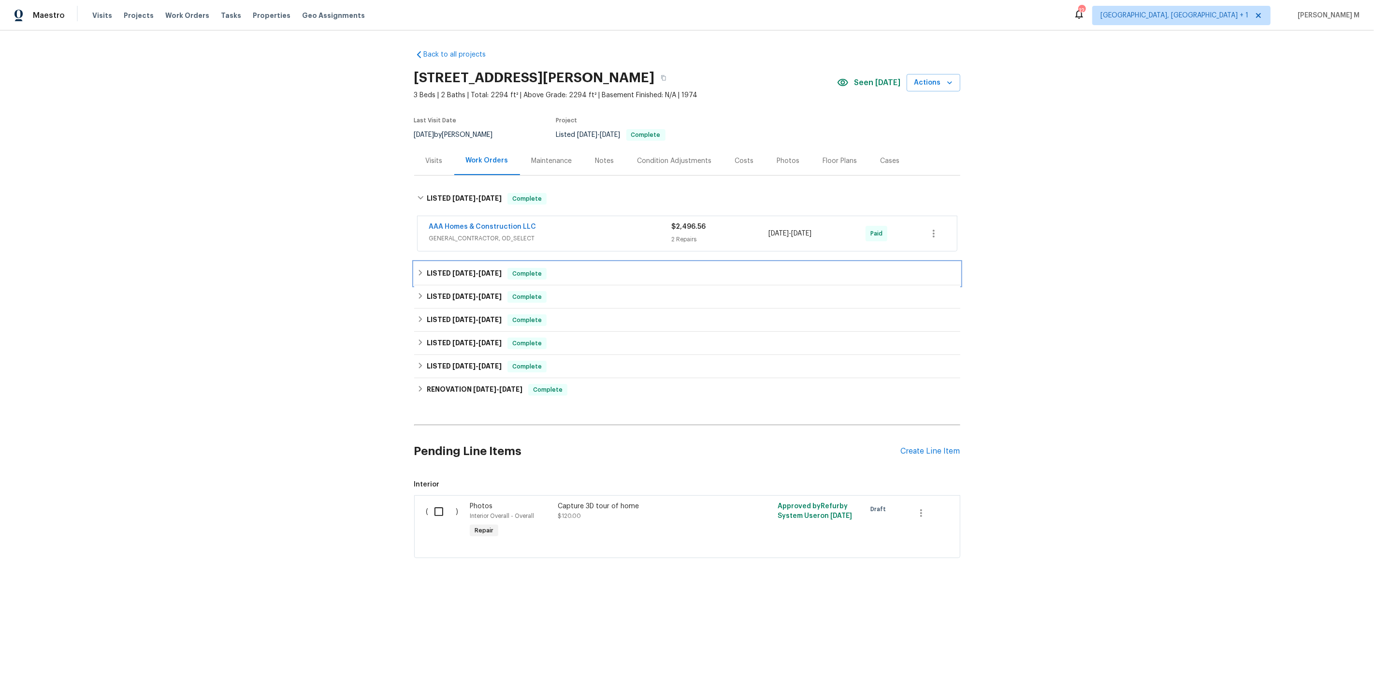
click at [453, 270] on span "[DATE]" at bounding box center [464, 273] width 23 height 7
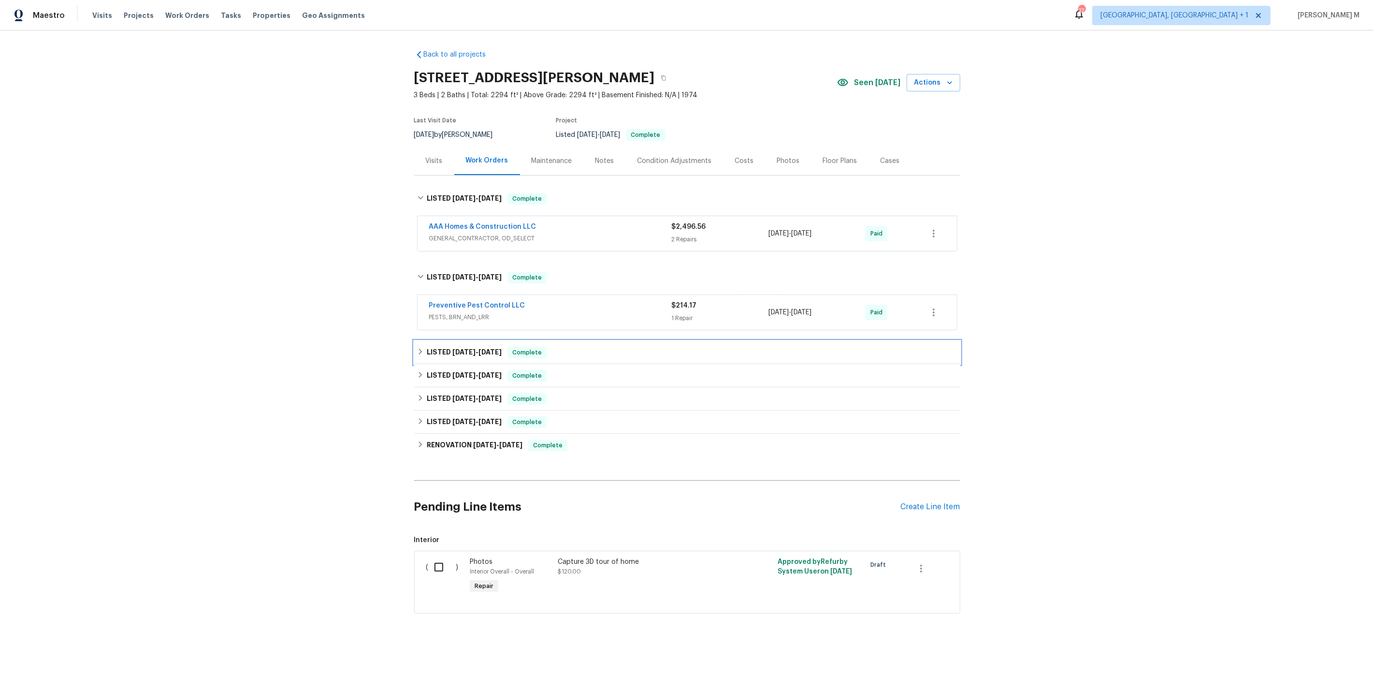
click at [449, 347] on h6 "LISTED [DATE] - [DATE]" at bounding box center [464, 353] width 75 height 12
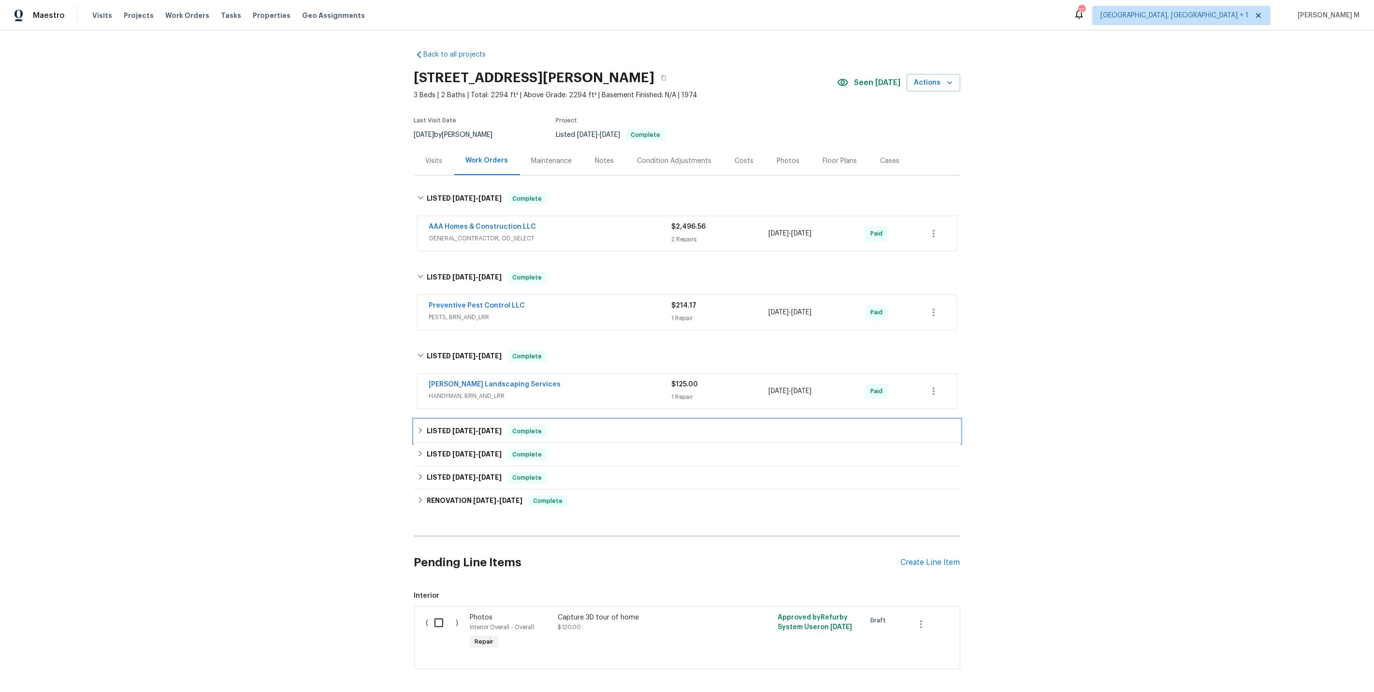
click at [451, 420] on div "LISTED [DATE] - [DATE] Complete" at bounding box center [687, 431] width 546 height 23
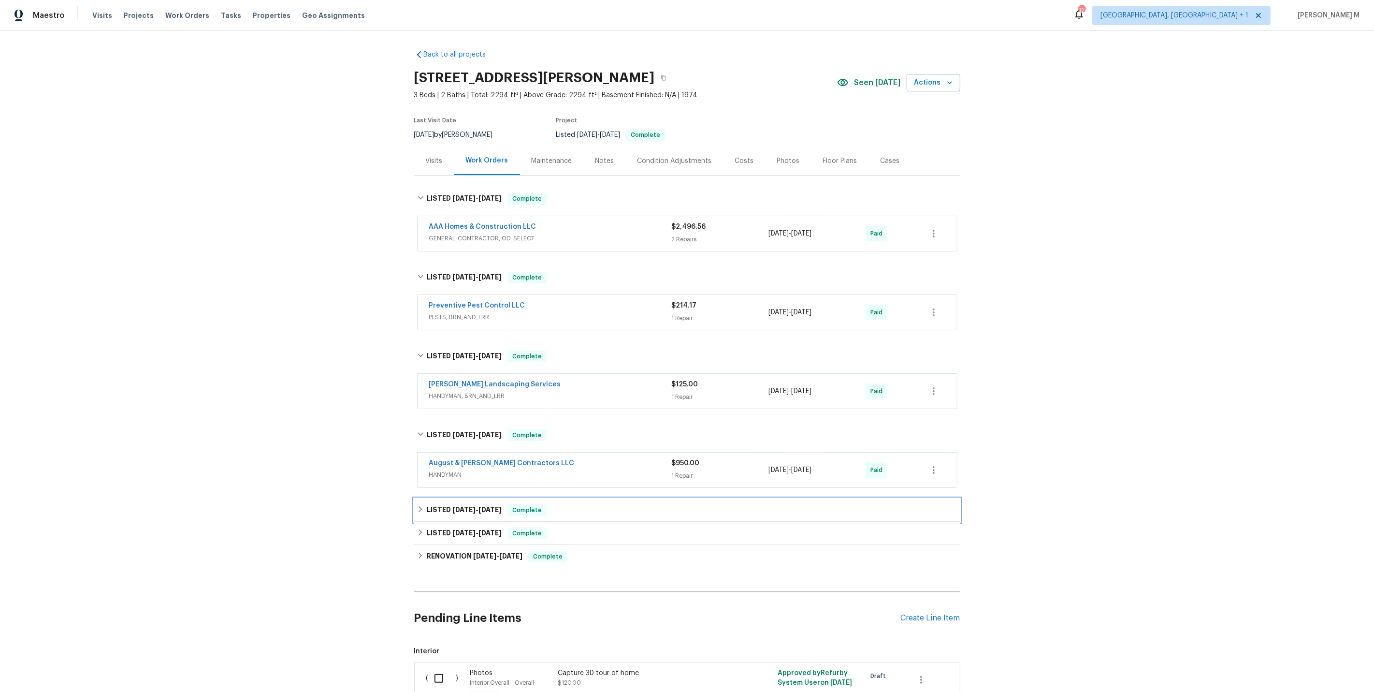
click at [462, 506] on span "[DATE]" at bounding box center [464, 509] width 23 height 7
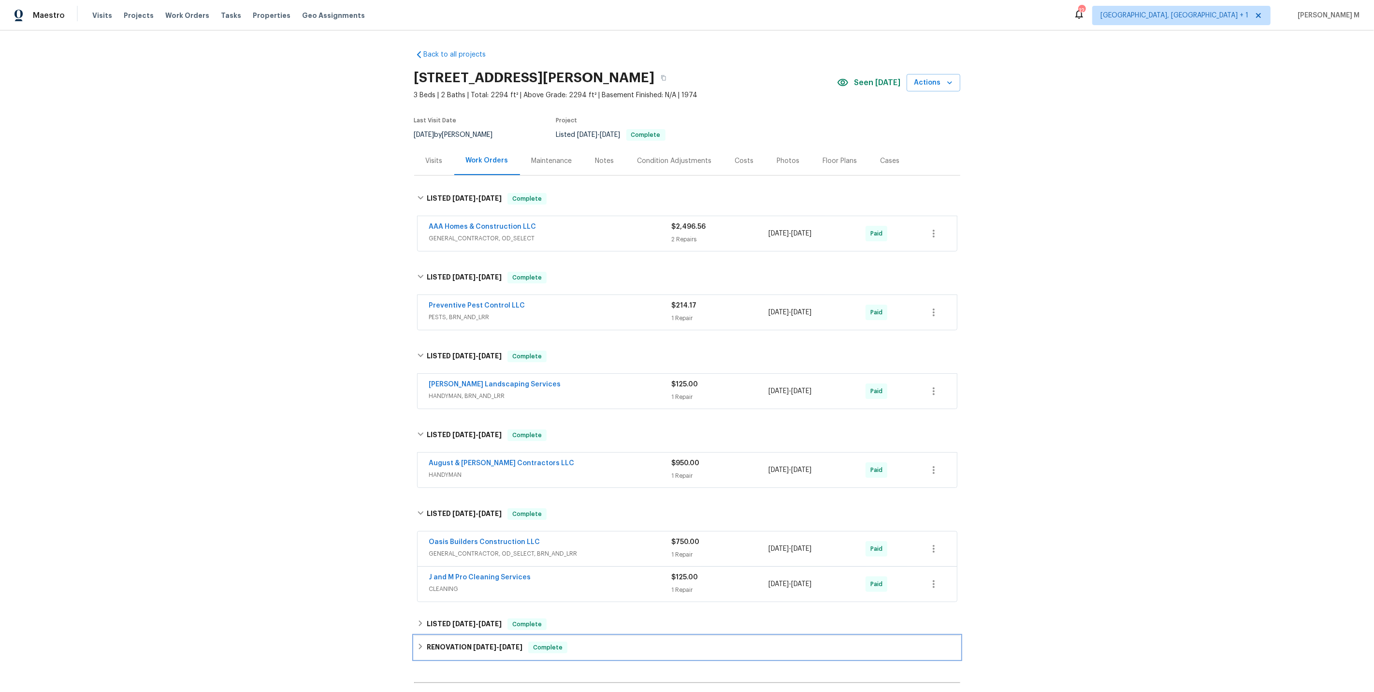
click at [453, 636] on div "RENOVATION [DATE] - [DATE] Complete" at bounding box center [687, 647] width 546 height 23
click at [459, 620] on div "LISTED [DATE] - [DATE] Complete" at bounding box center [687, 624] width 546 height 23
click at [475, 234] on span "GENERAL_CONTRACTOR, OD_SELECT" at bounding box center [550, 239] width 243 height 10
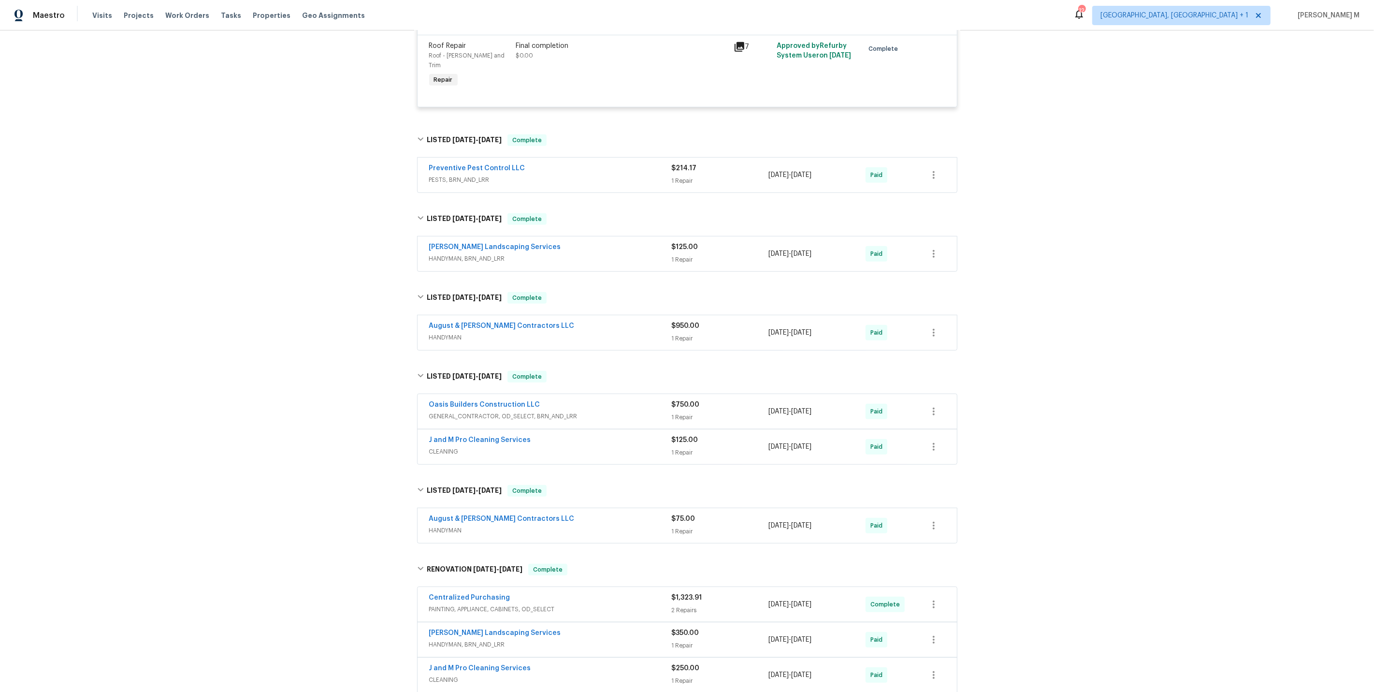
scroll to position [625, 0]
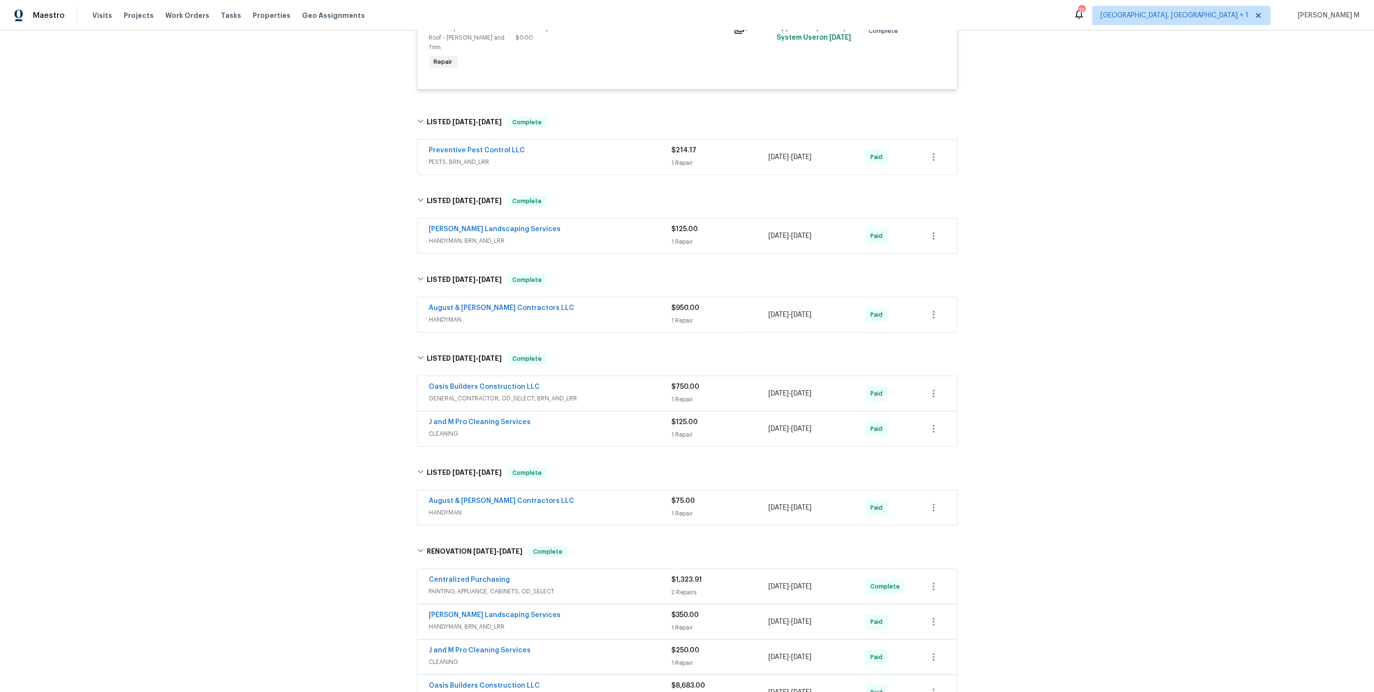
click at [385, 365] on div "Back to all projects [STREET_ADDRESS][PERSON_NAME] 3 Beds | 2 Baths | Total: 22…" at bounding box center [687, 360] width 1374 height 661
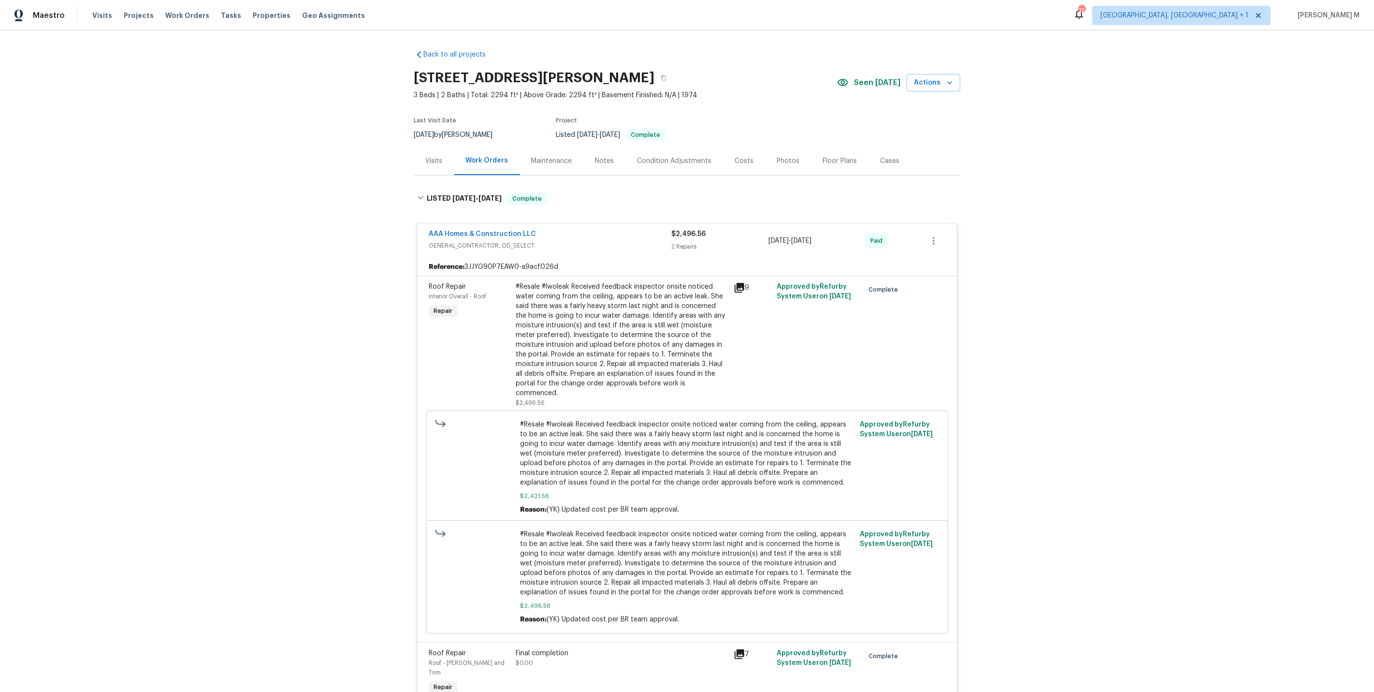
click at [560, 156] on div "Maintenance" at bounding box center [552, 161] width 41 height 10
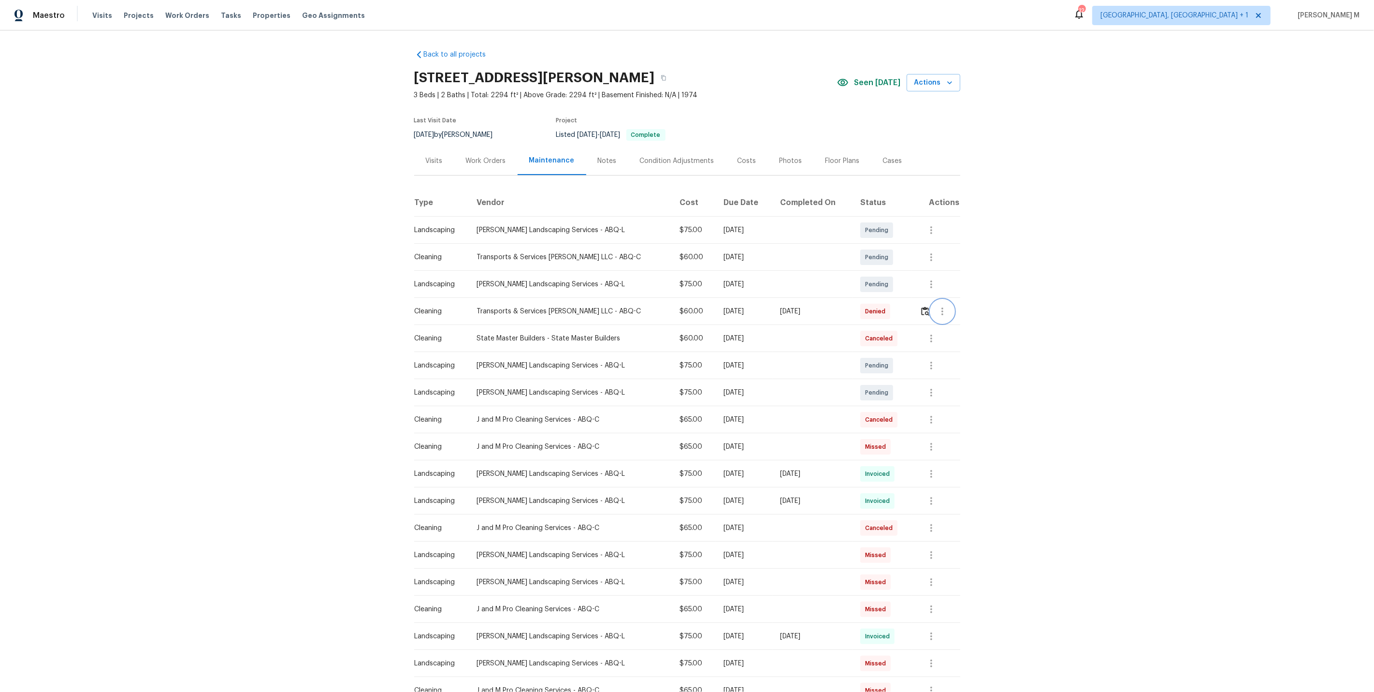
click at [935, 306] on button "button" at bounding box center [942, 311] width 23 height 23
click at [944, 309] on li "Message vendor" at bounding box center [965, 307] width 68 height 16
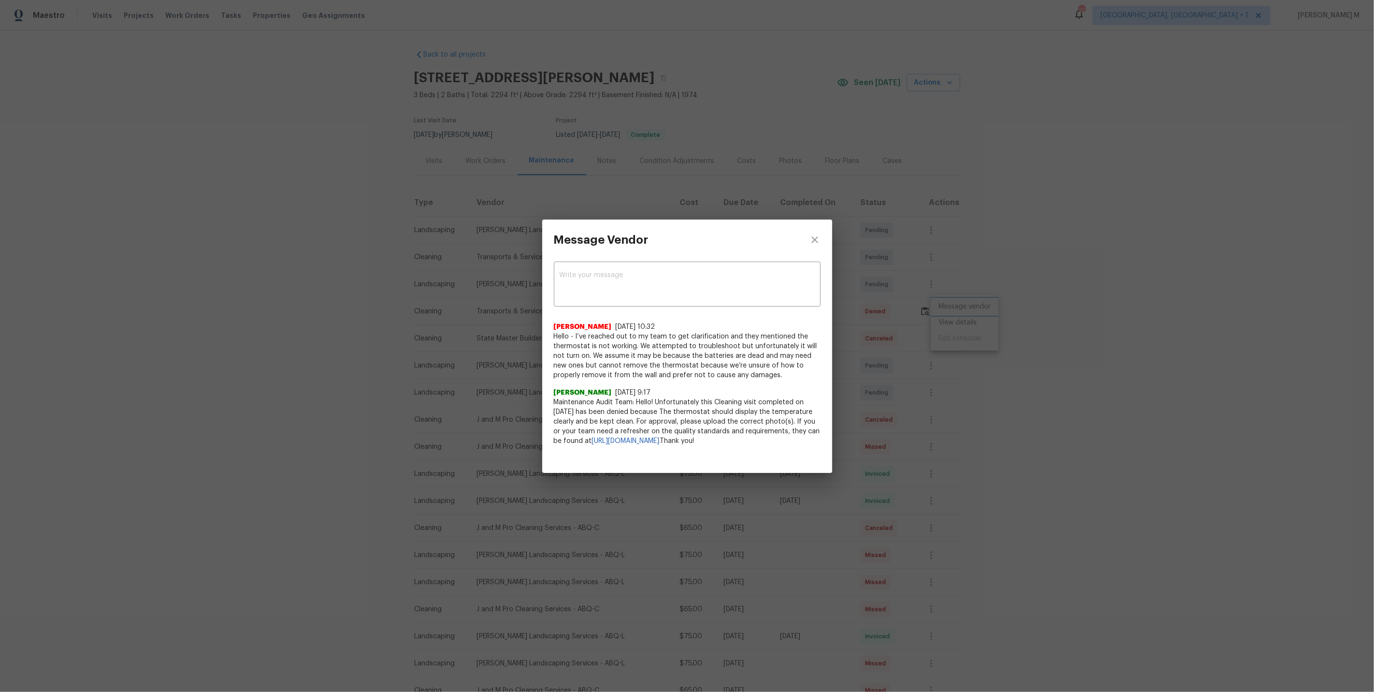
click at [924, 346] on div "Message Vendor x ​ Stephanie Teves 10/12/25, 10:32 Hello - I’ve reached out to …" at bounding box center [687, 346] width 1374 height 692
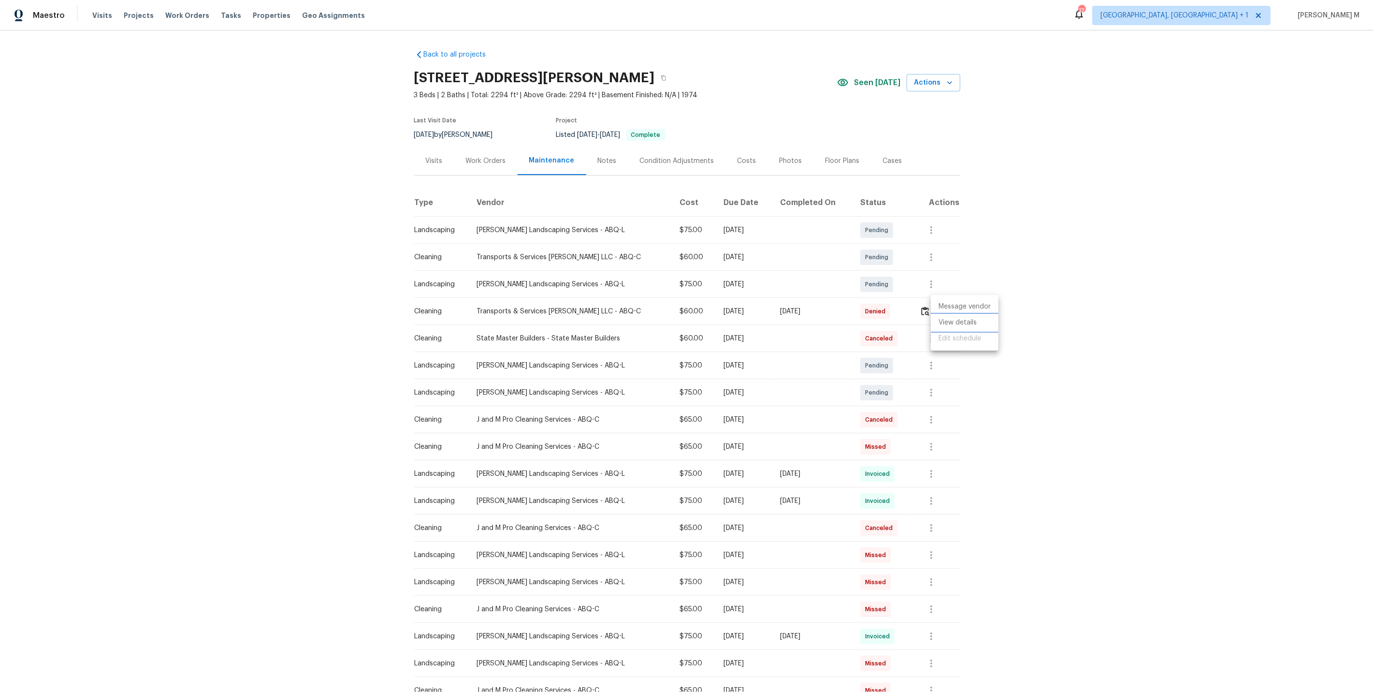
click at [943, 328] on li "View details" at bounding box center [965, 323] width 68 height 16
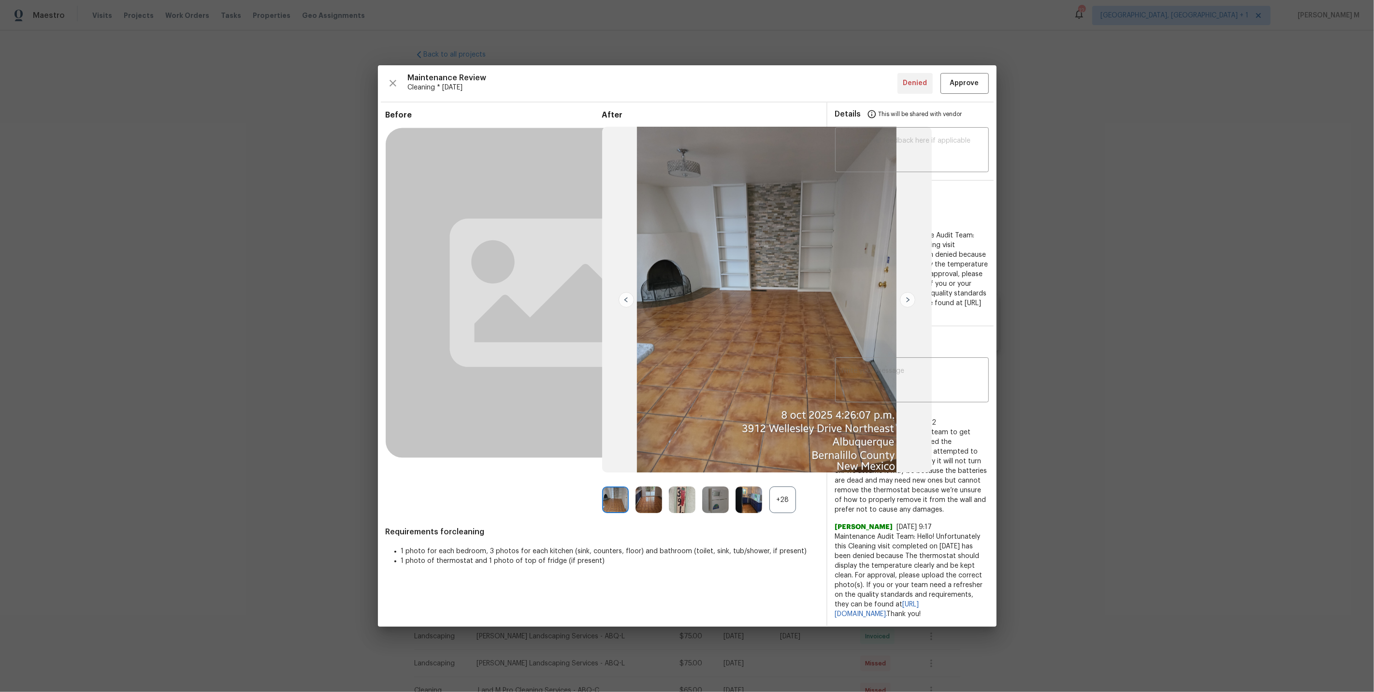
click at [787, 503] on div "+28" at bounding box center [783, 499] width 27 height 27
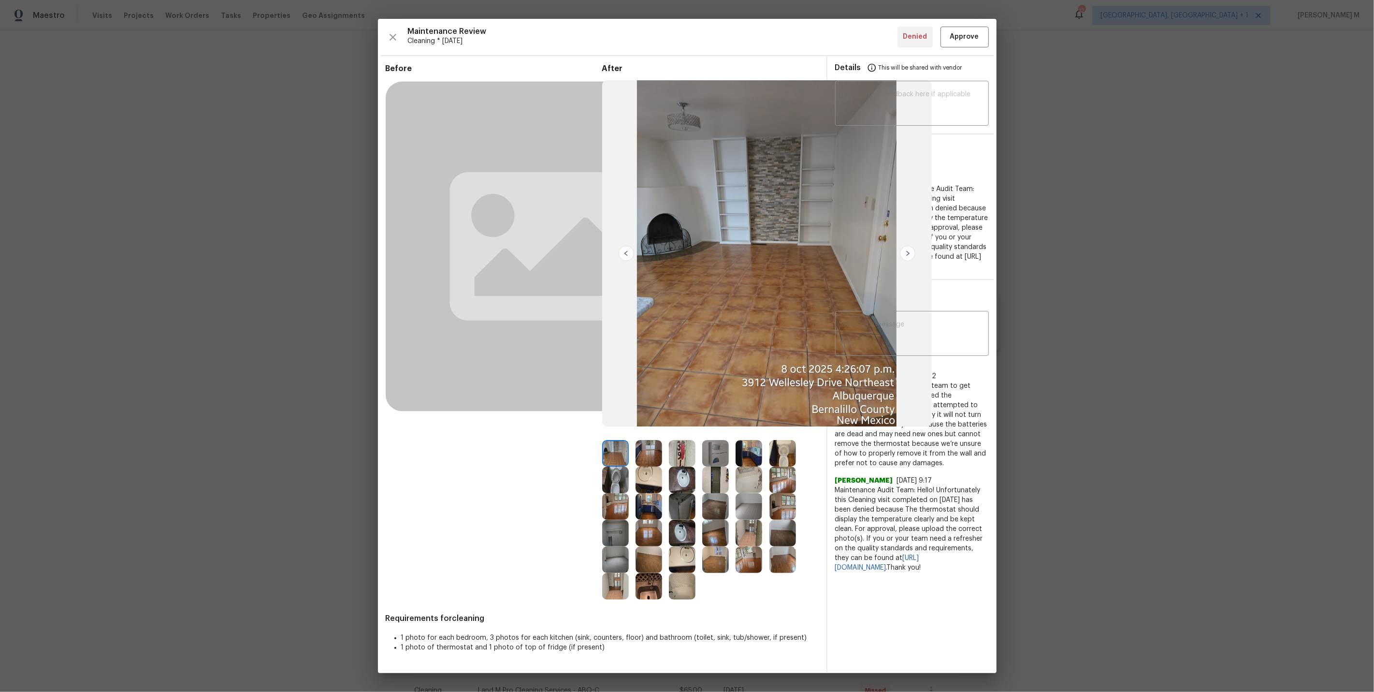
click at [716, 459] on img at bounding box center [715, 453] width 27 height 27
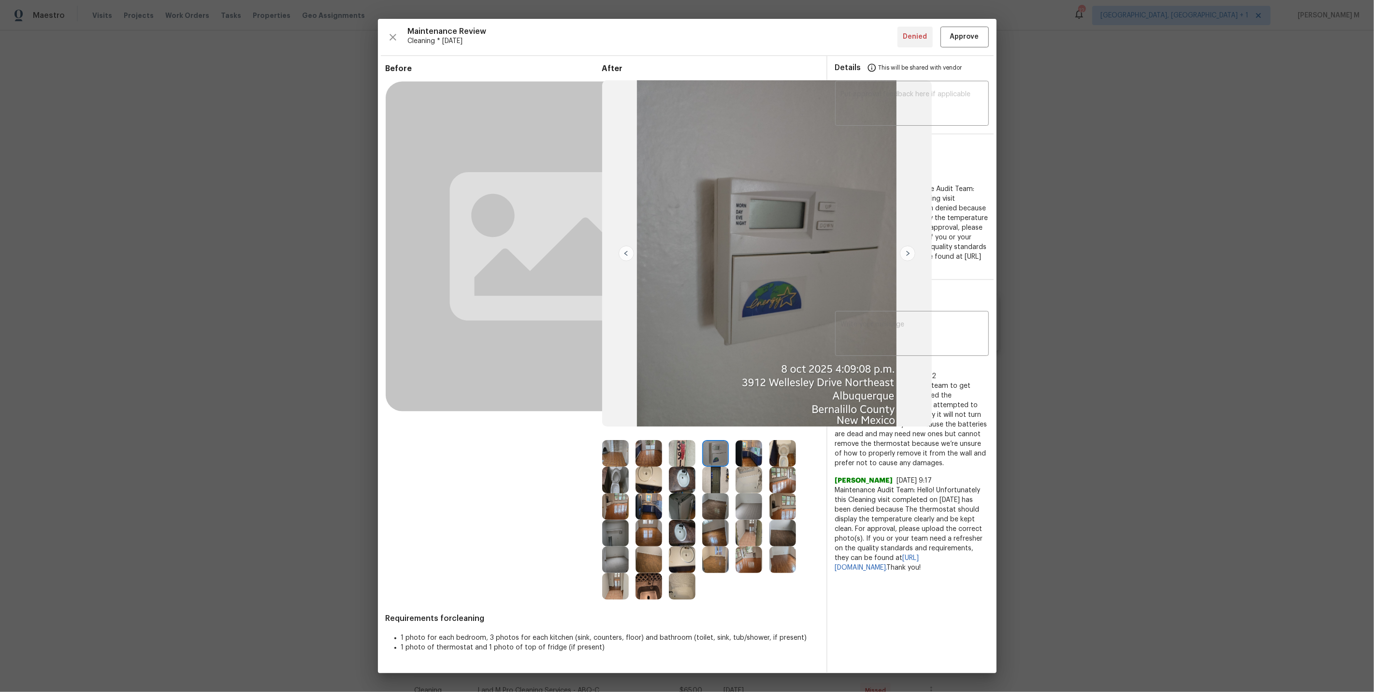
click at [514, 502] on div "Before" at bounding box center [494, 332] width 217 height 536
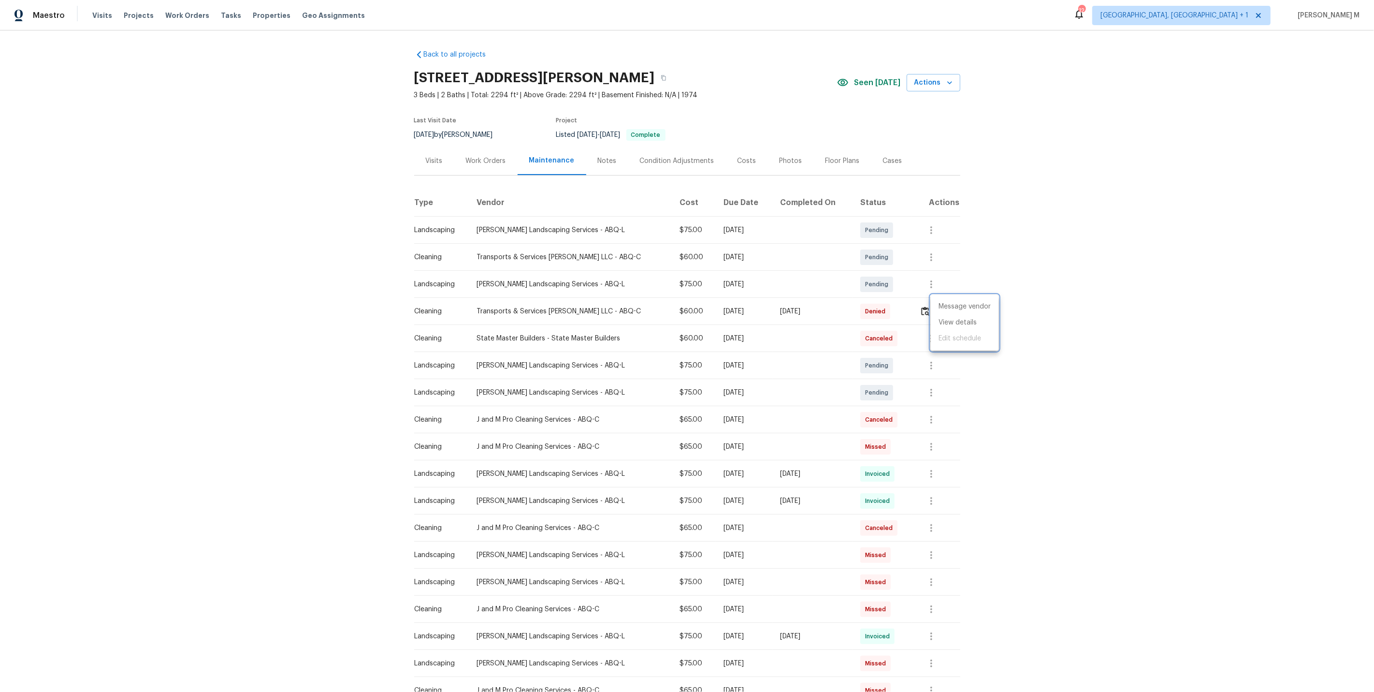
click at [473, 181] on div at bounding box center [687, 346] width 1374 height 692
click at [478, 163] on div "Work Orders" at bounding box center [485, 160] width 63 height 29
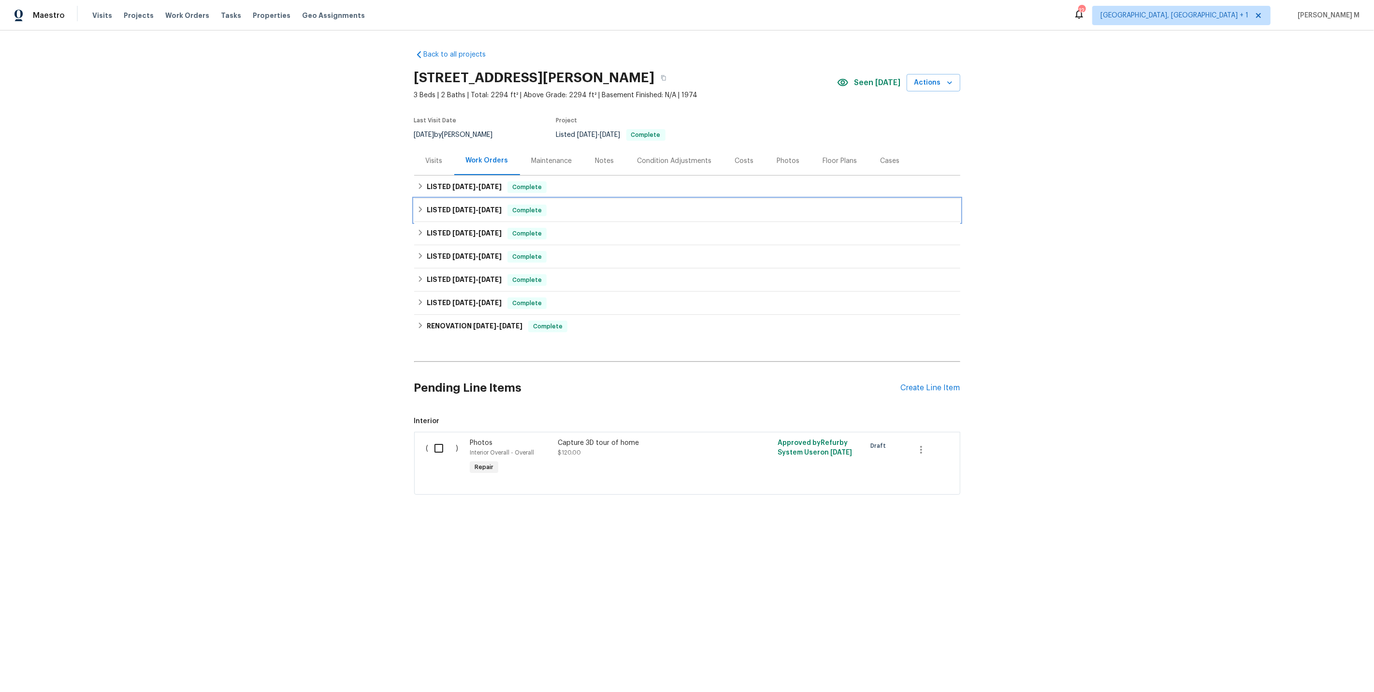
click at [473, 199] on div "LISTED 8/28/25 - 9/8/25 Complete" at bounding box center [687, 210] width 546 height 23
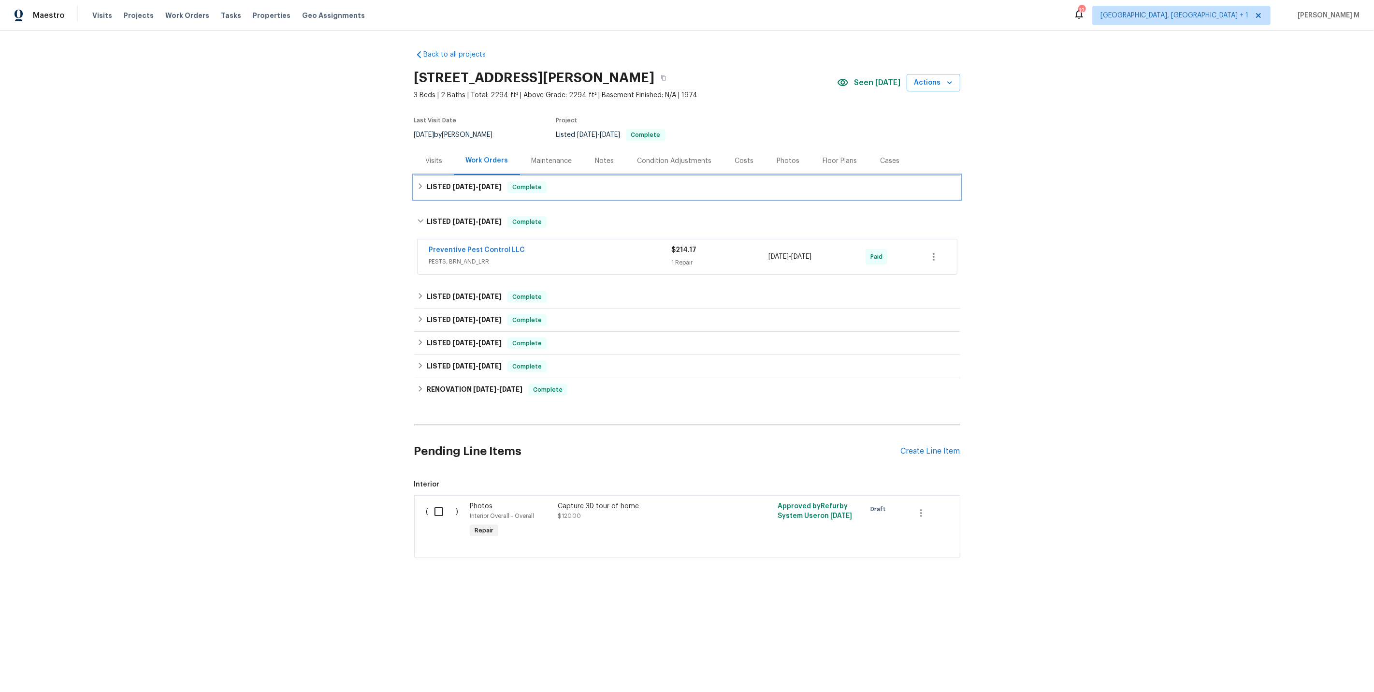
click at [473, 187] on h6 "LISTED 9/10/25 - 9/22/25" at bounding box center [464, 187] width 75 height 12
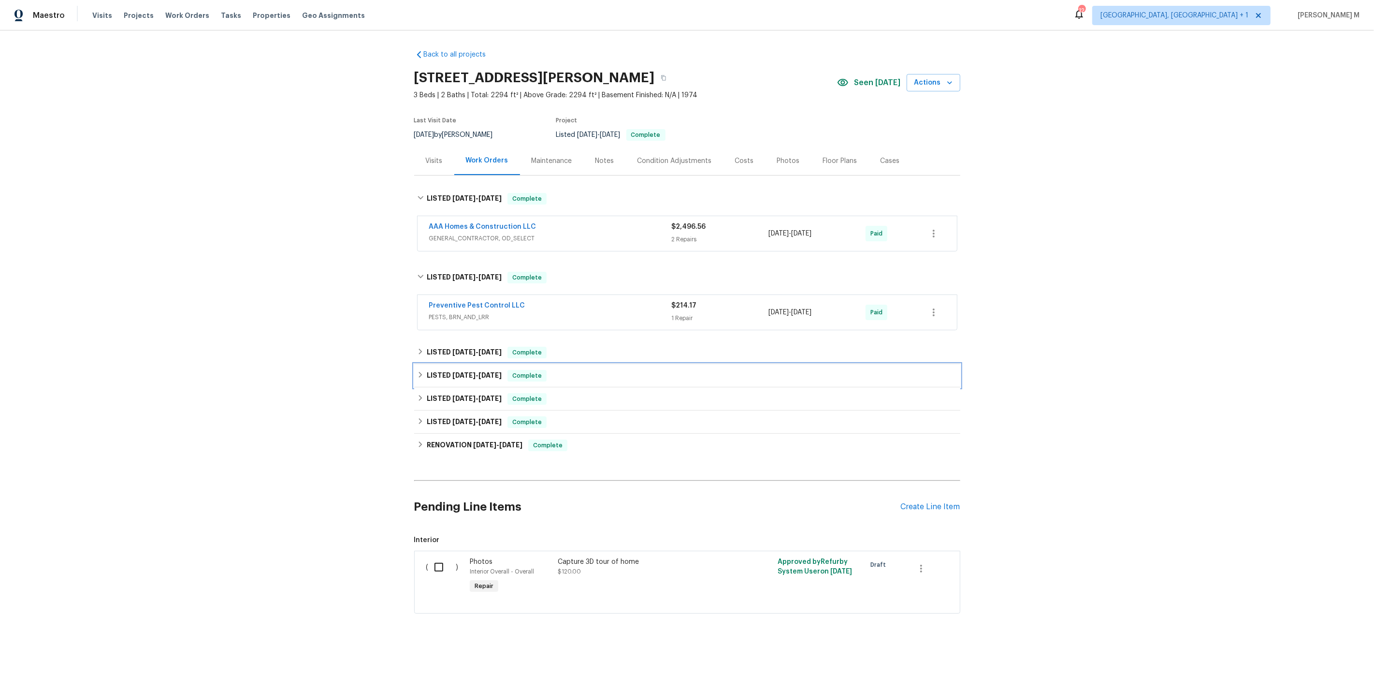
click at [468, 364] on div "LISTED 8/12/25 - 8/25/25 Complete" at bounding box center [687, 375] width 546 height 23
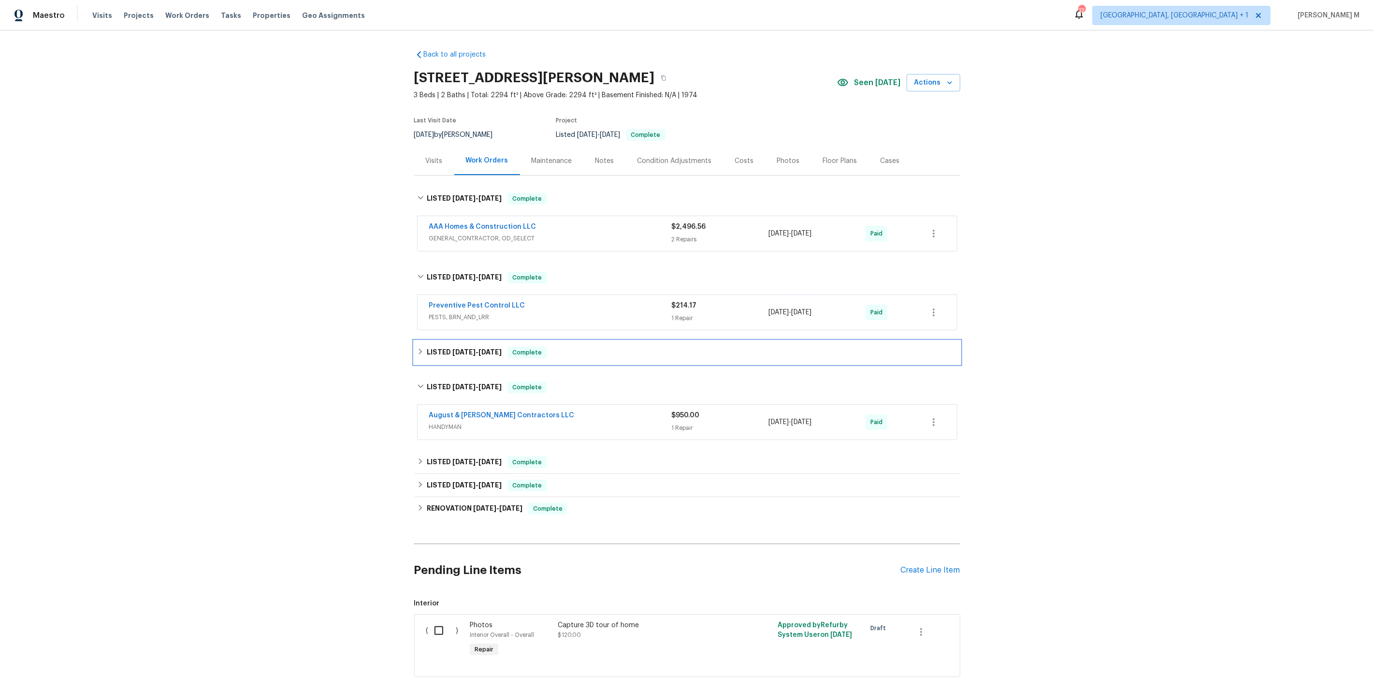
click at [471, 350] on h6 "LISTED 8/28/25 - 9/3/25" at bounding box center [464, 353] width 75 height 12
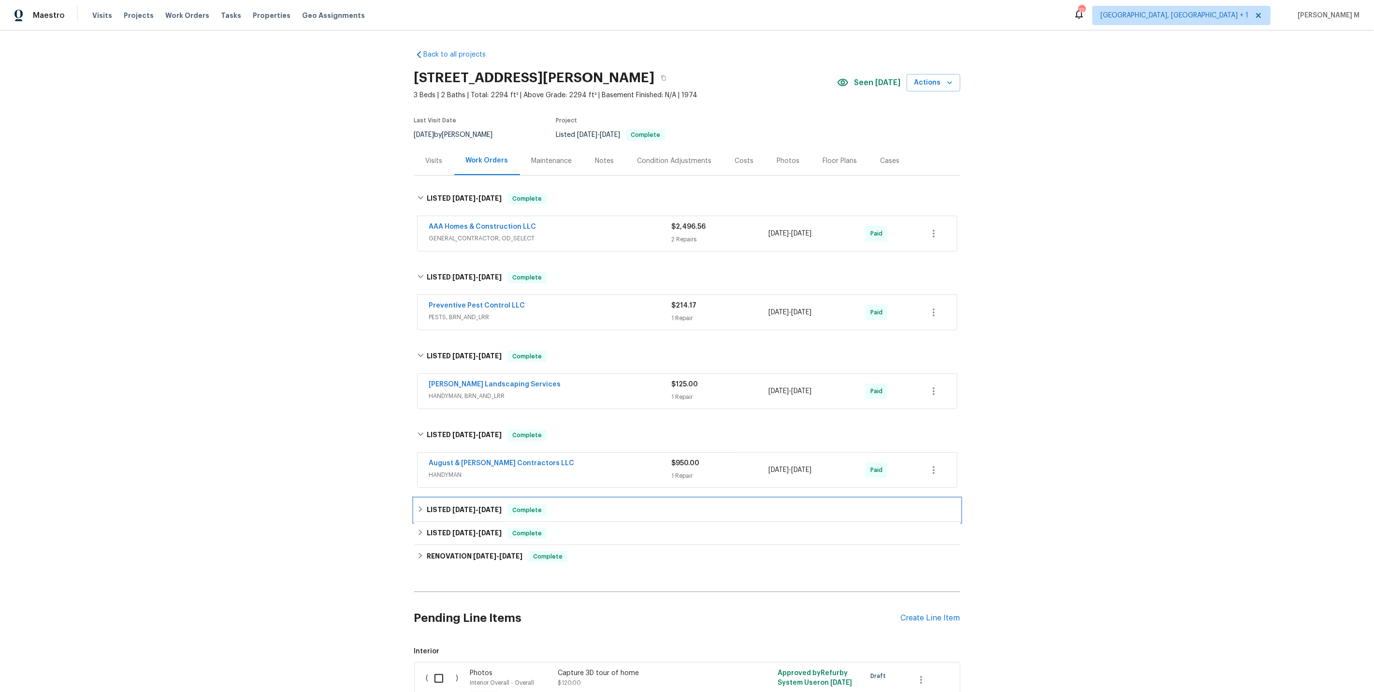
click at [454, 506] on span "6/25/25" at bounding box center [464, 509] width 23 height 7
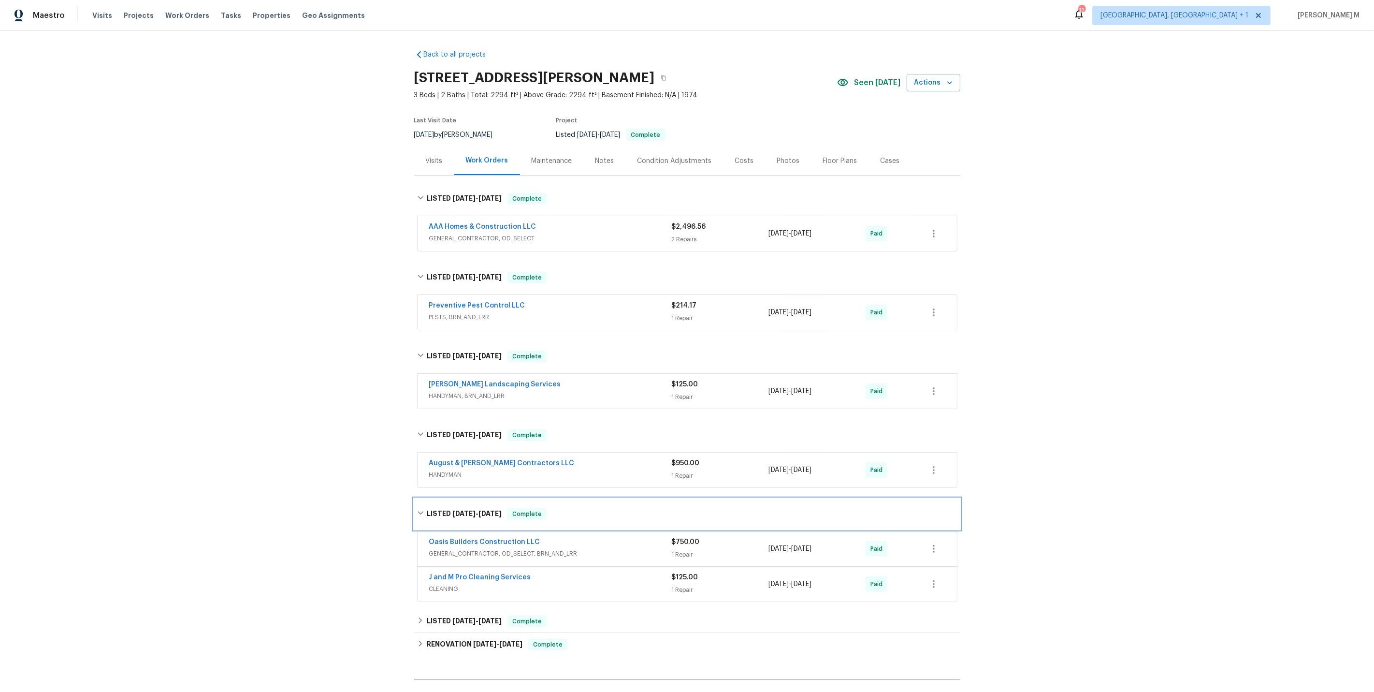
scroll to position [168, 0]
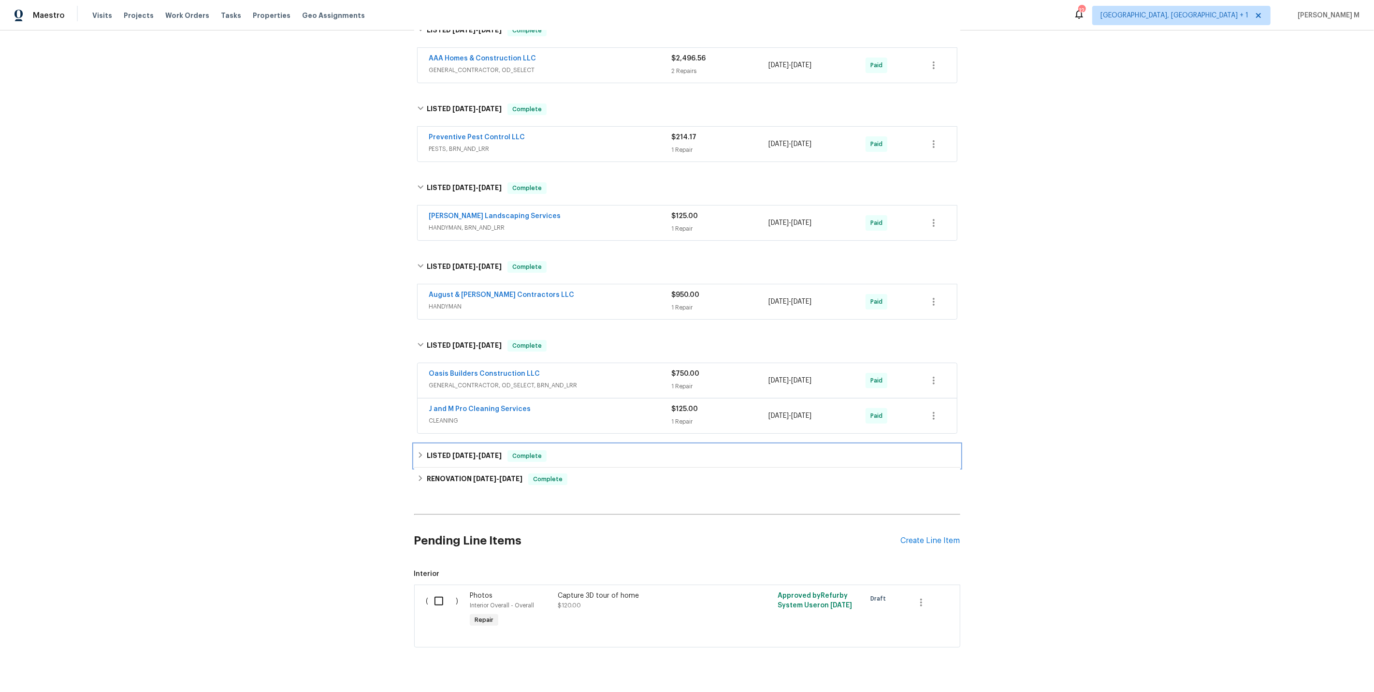
click at [472, 450] on h6 "LISTED 5/21/25 - 6/13/25" at bounding box center [464, 456] width 75 height 12
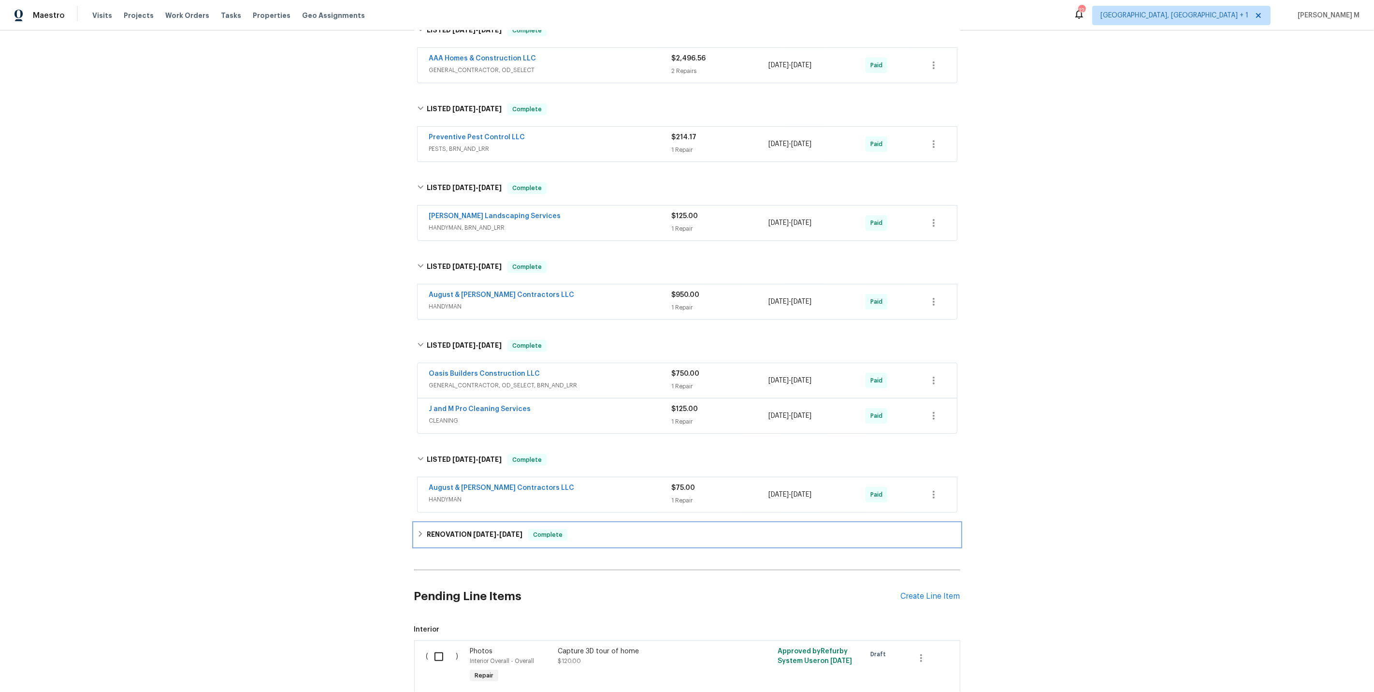
click at [454, 529] on h6 "RENOVATION 5/7/25 - 5/16/25" at bounding box center [475, 535] width 96 height 12
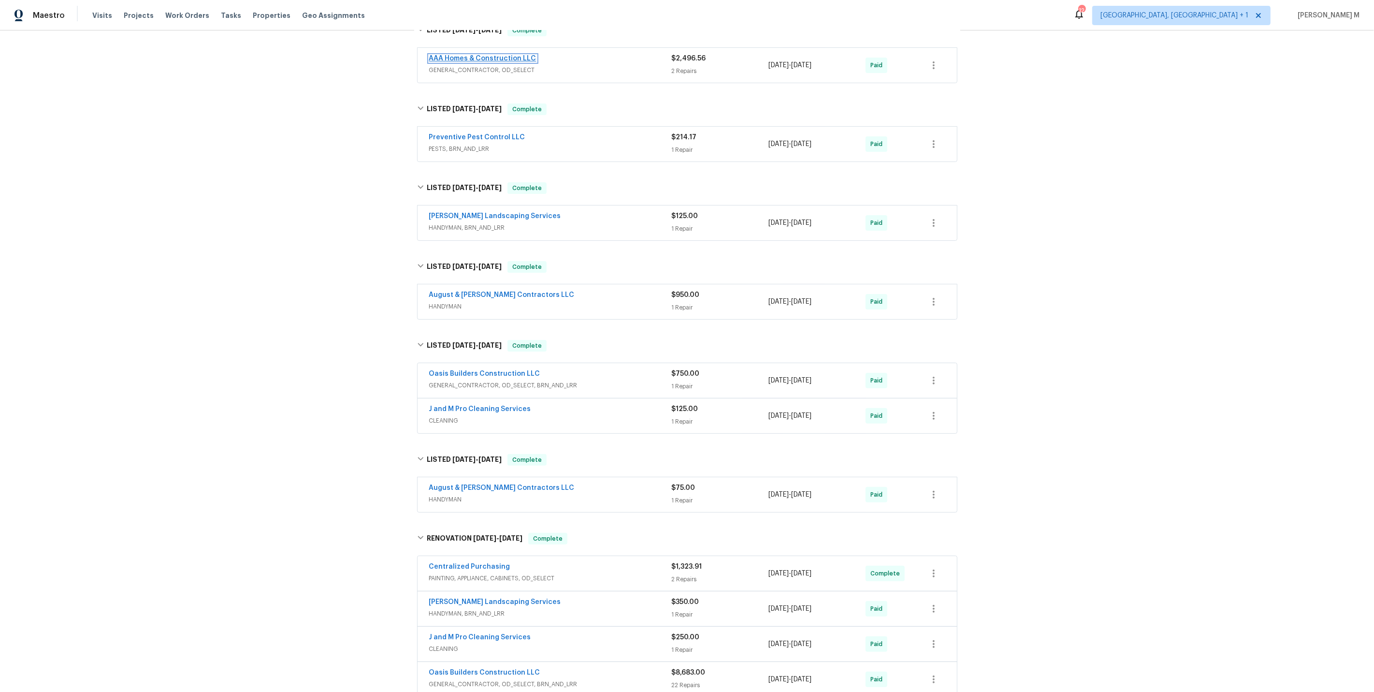
click at [459, 55] on link "AAA Homes & Construction LLC" at bounding box center [482, 58] width 107 height 7
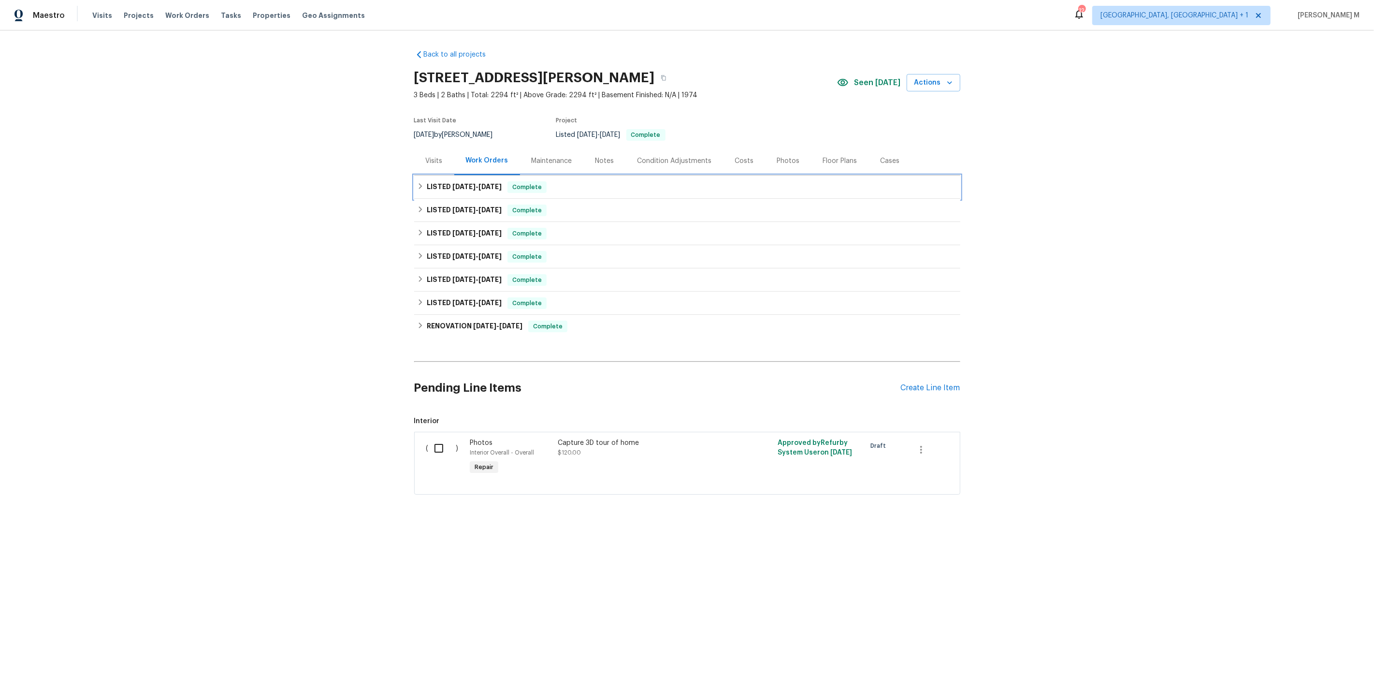
click at [464, 175] on div "LISTED [DATE] - [DATE] Complete" at bounding box center [687, 186] width 546 height 23
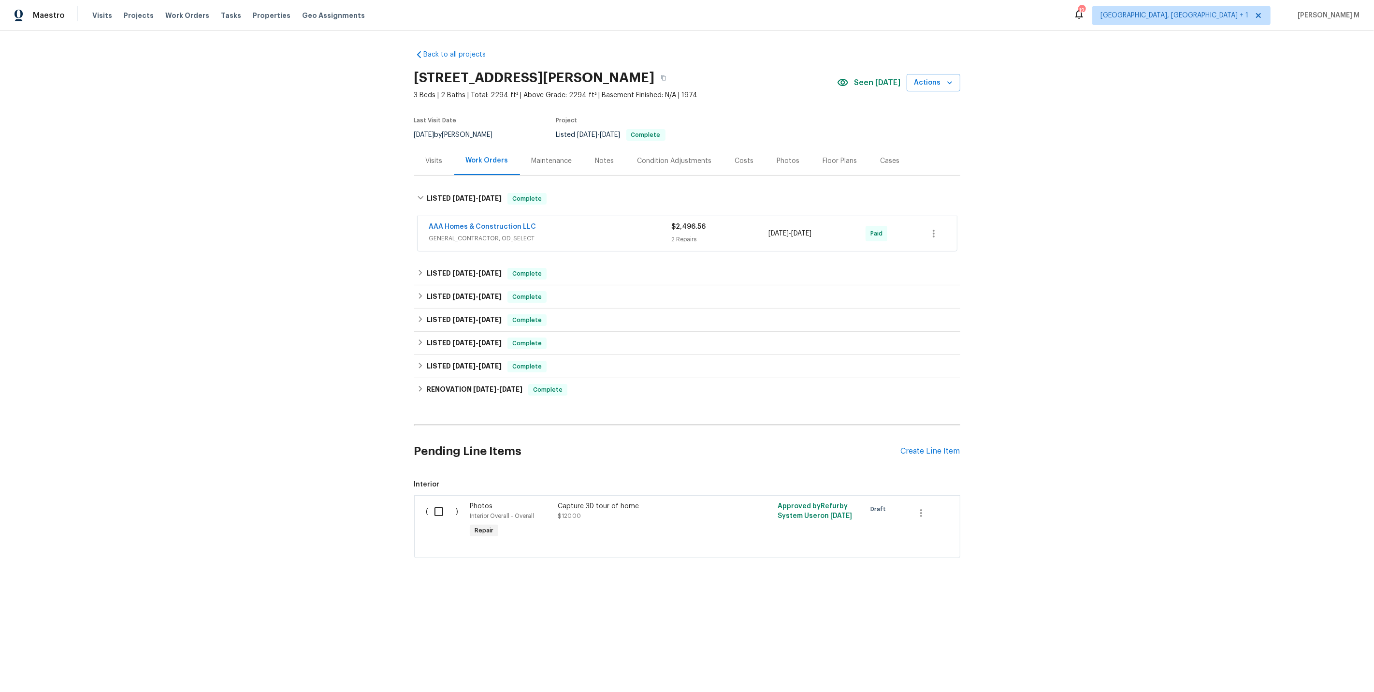
click at [460, 234] on span "GENERAL_CONTRACTOR, OD_SELECT" at bounding box center [550, 239] width 243 height 10
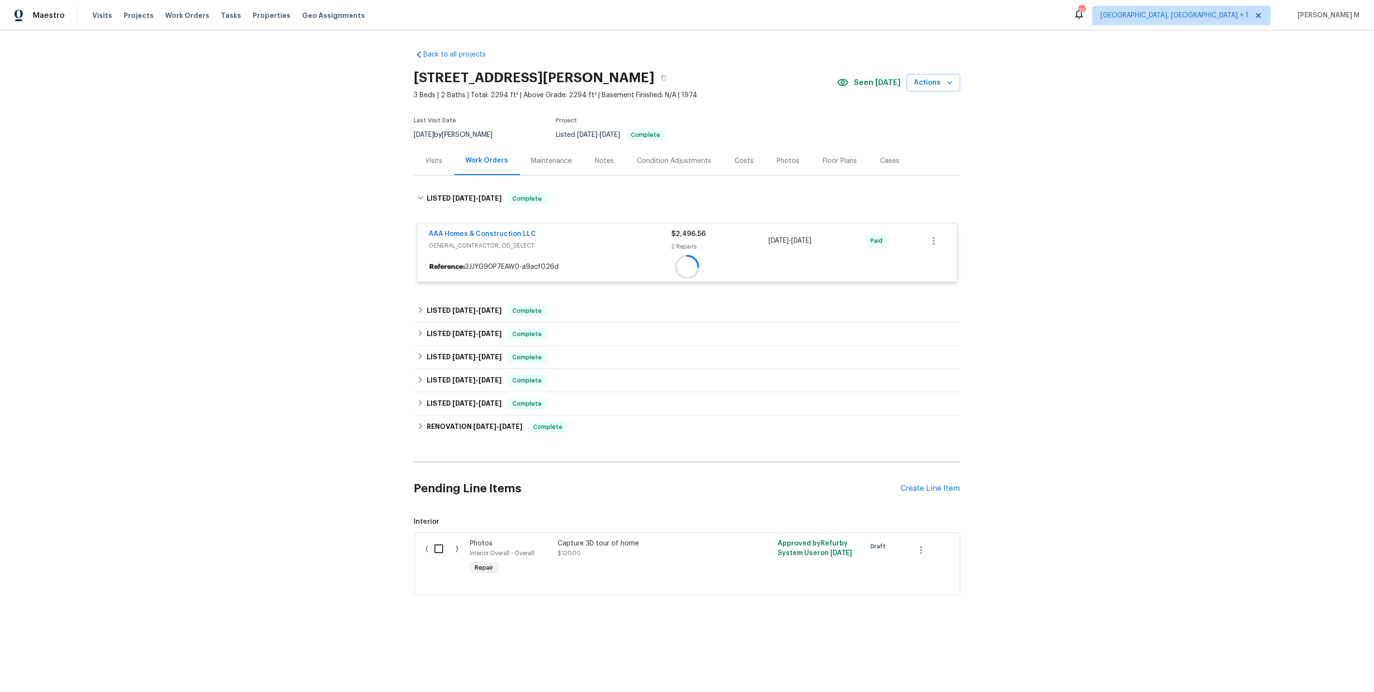
click at [458, 289] on div "Back to all projects [STREET_ADDRESS][PERSON_NAME] 3 Beds | 2 Baths | Total: 22…" at bounding box center [687, 322] width 546 height 561
click at [453, 322] on div "LISTED 8/28/25 - 9/3/25 Complete" at bounding box center [687, 333] width 546 height 23
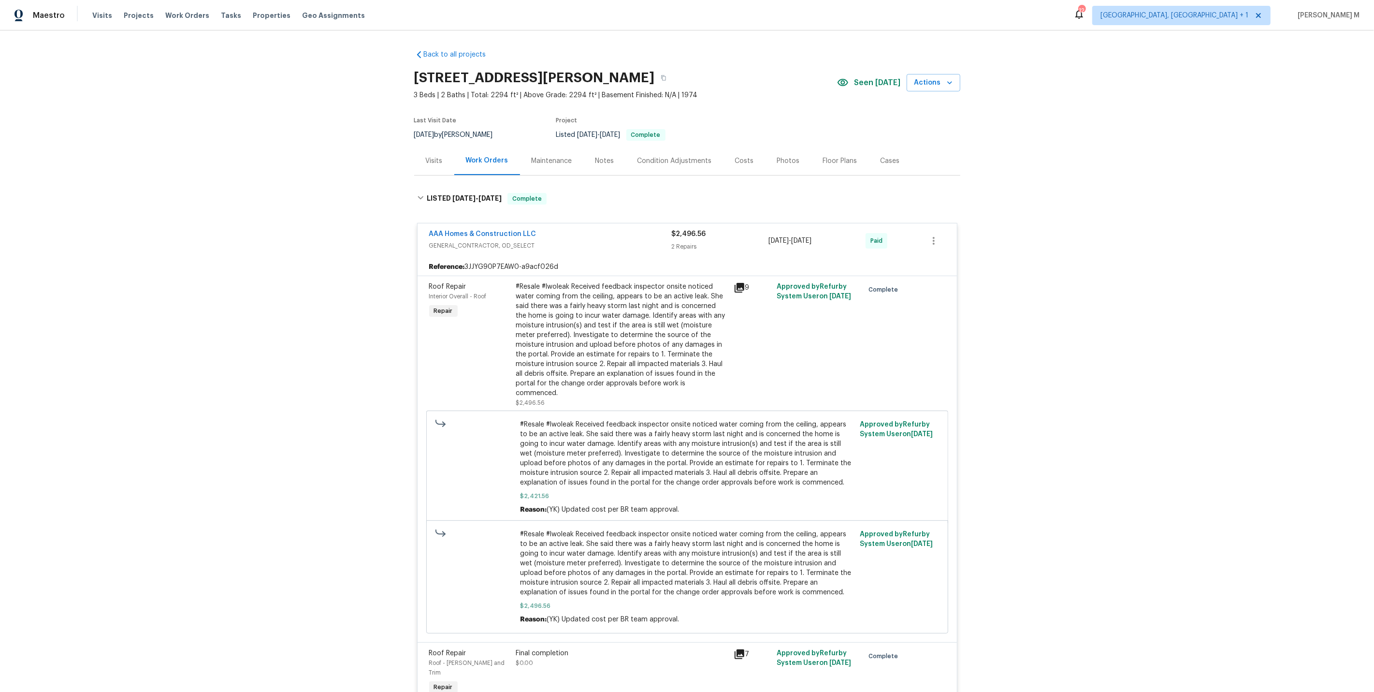
click at [459, 314] on div "Roof Repair Interior Overall - Roof Repair" at bounding box center [469, 344] width 87 height 131
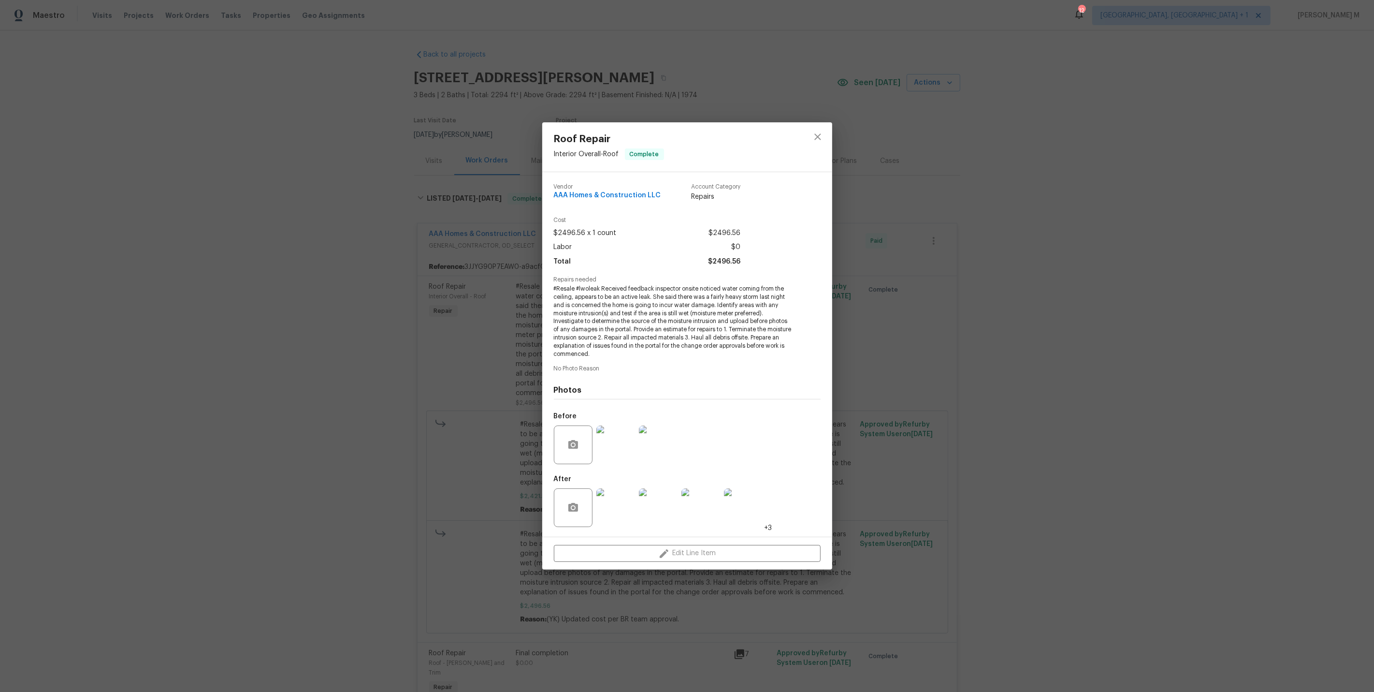
click at [500, 318] on div "Roof Repair Interior Overall - Roof Complete Vendor AAA Homes & Construction LL…" at bounding box center [687, 346] width 1374 height 692
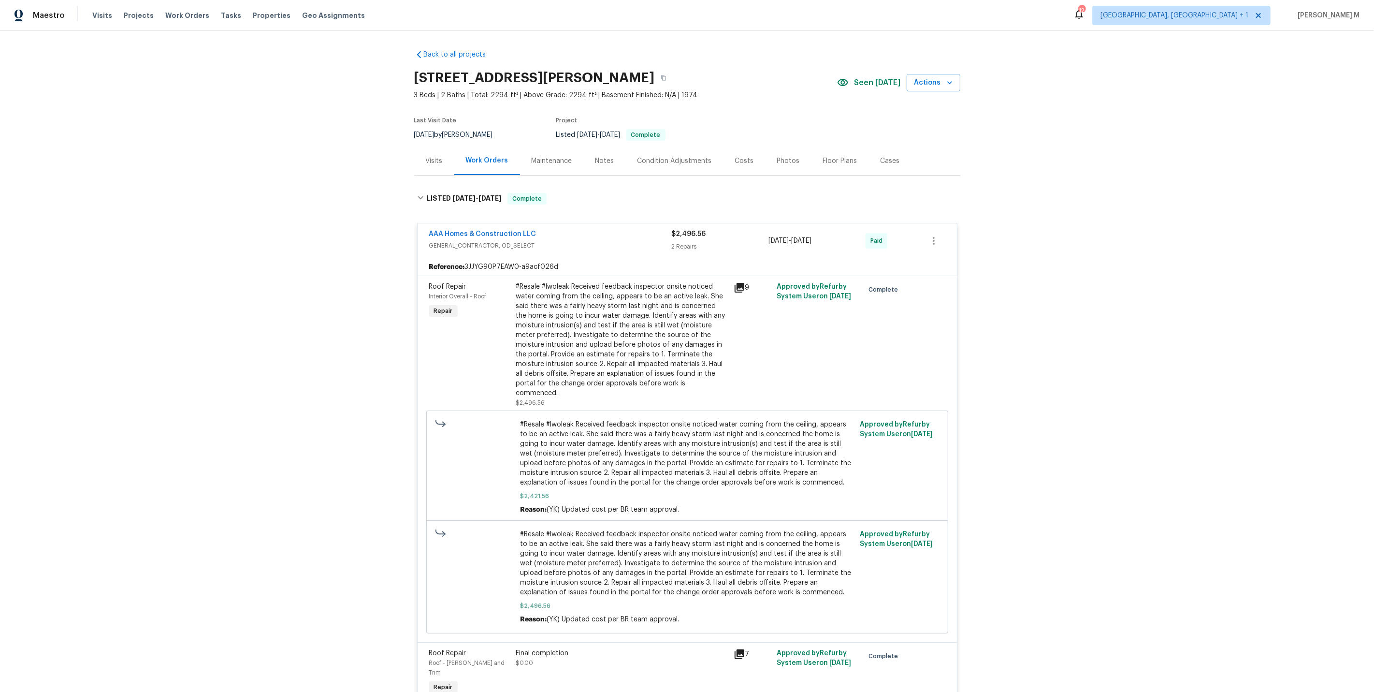
scroll to position [426, 0]
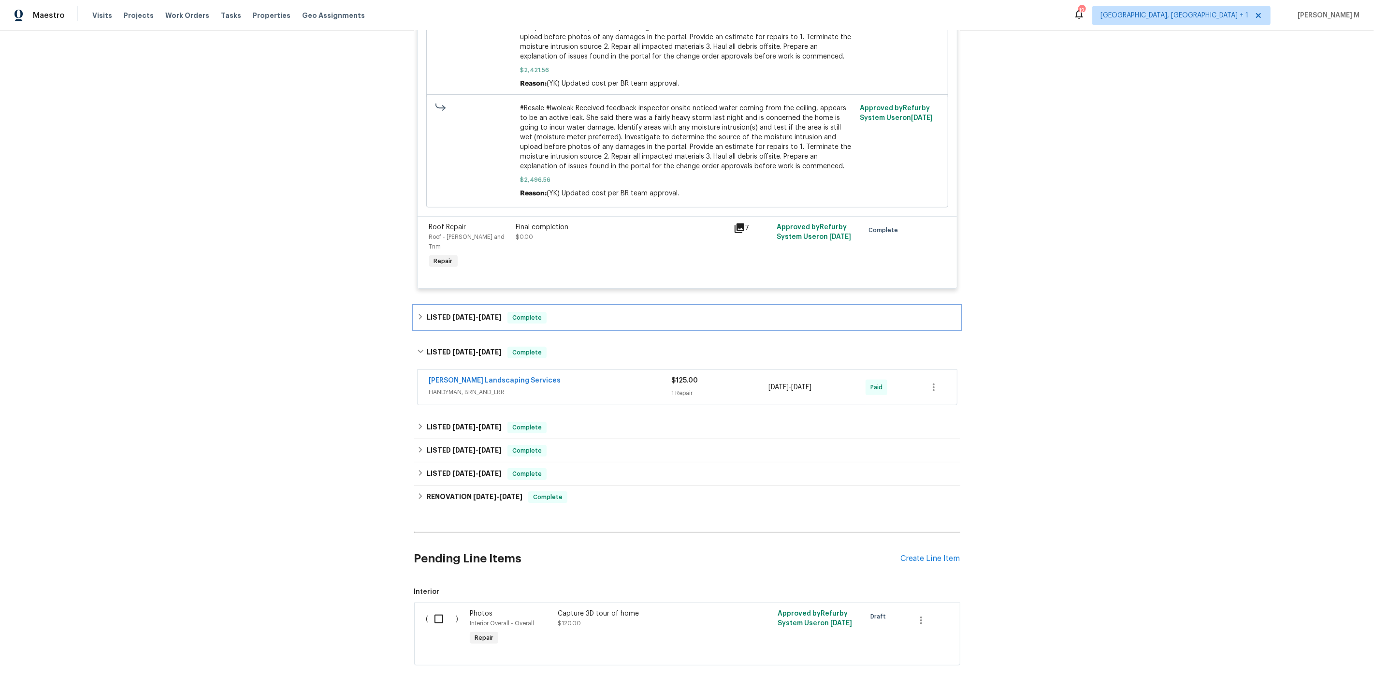
click at [482, 306] on div "LISTED 8/28/25 - 9/8/25 Complete" at bounding box center [687, 317] width 546 height 23
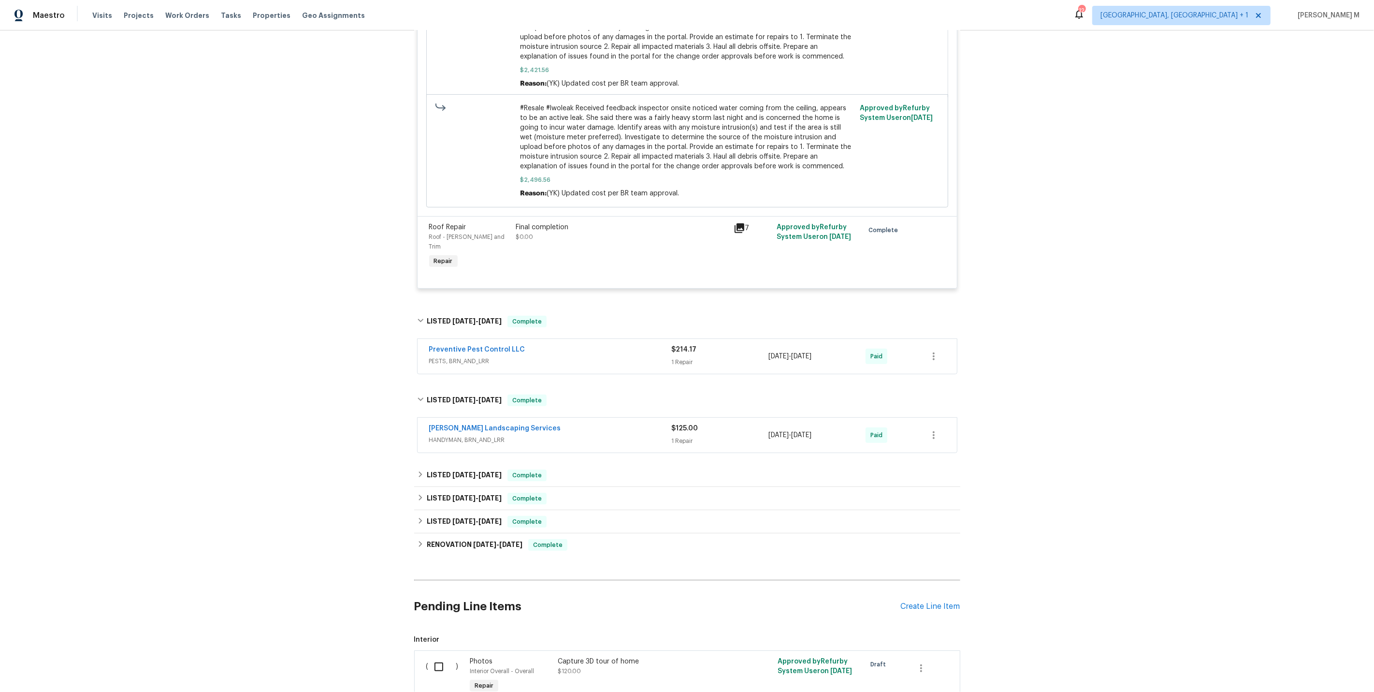
click at [465, 356] on span "PESTS, BRN_AND_LRR" at bounding box center [550, 361] width 243 height 10
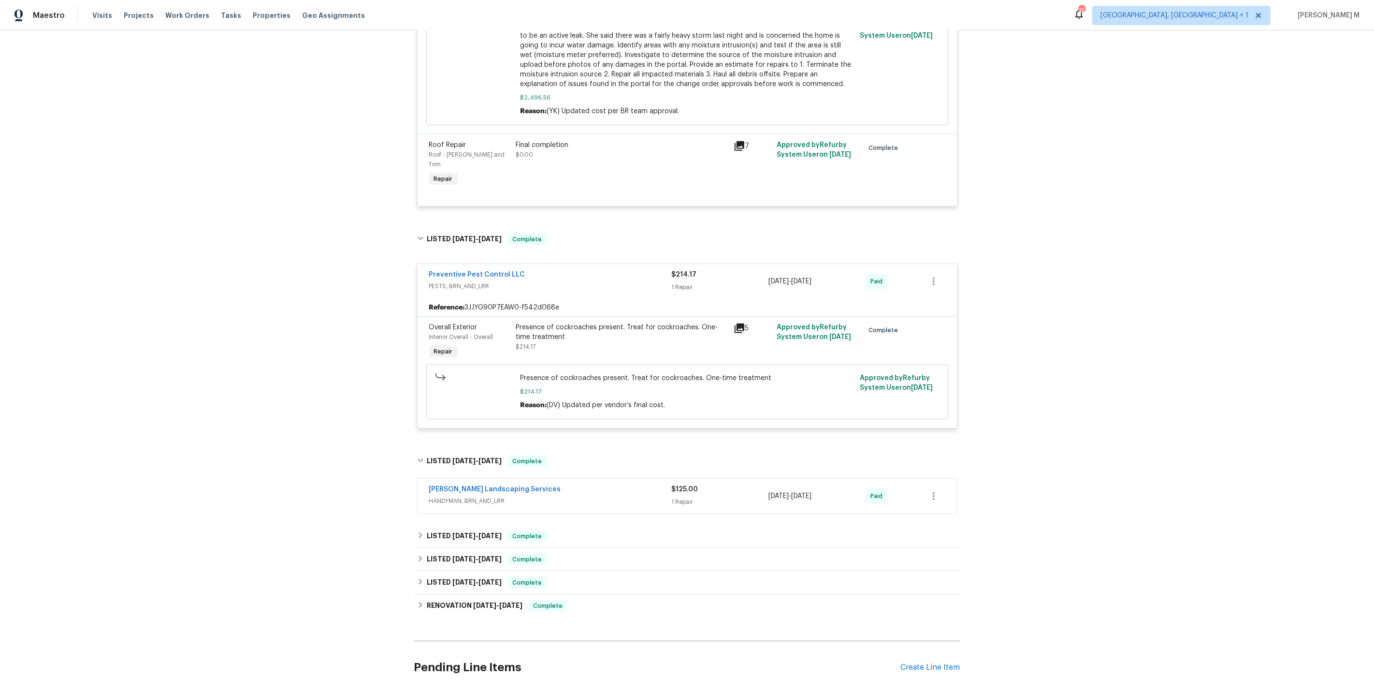
scroll to position [612, 0]
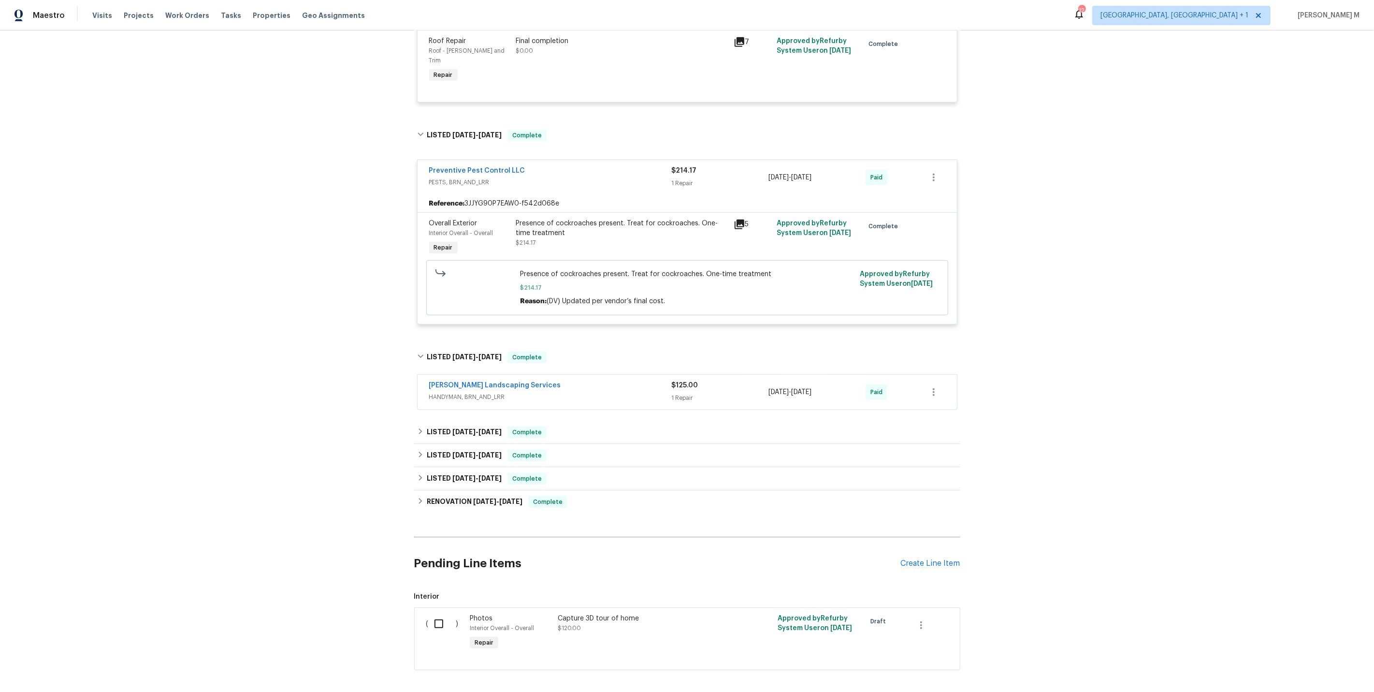
click at [467, 392] on span "HANDYMAN, BRN_AND_LRR" at bounding box center [550, 397] width 243 height 10
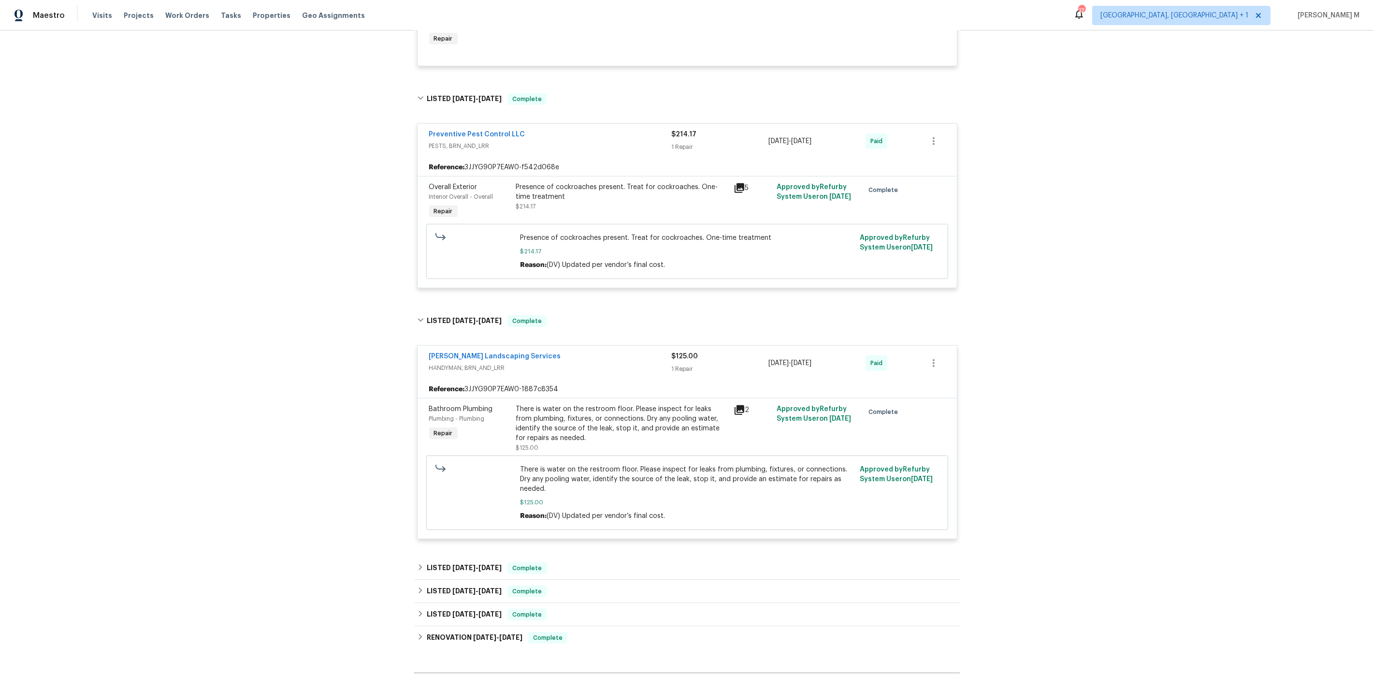
scroll to position [772, 0]
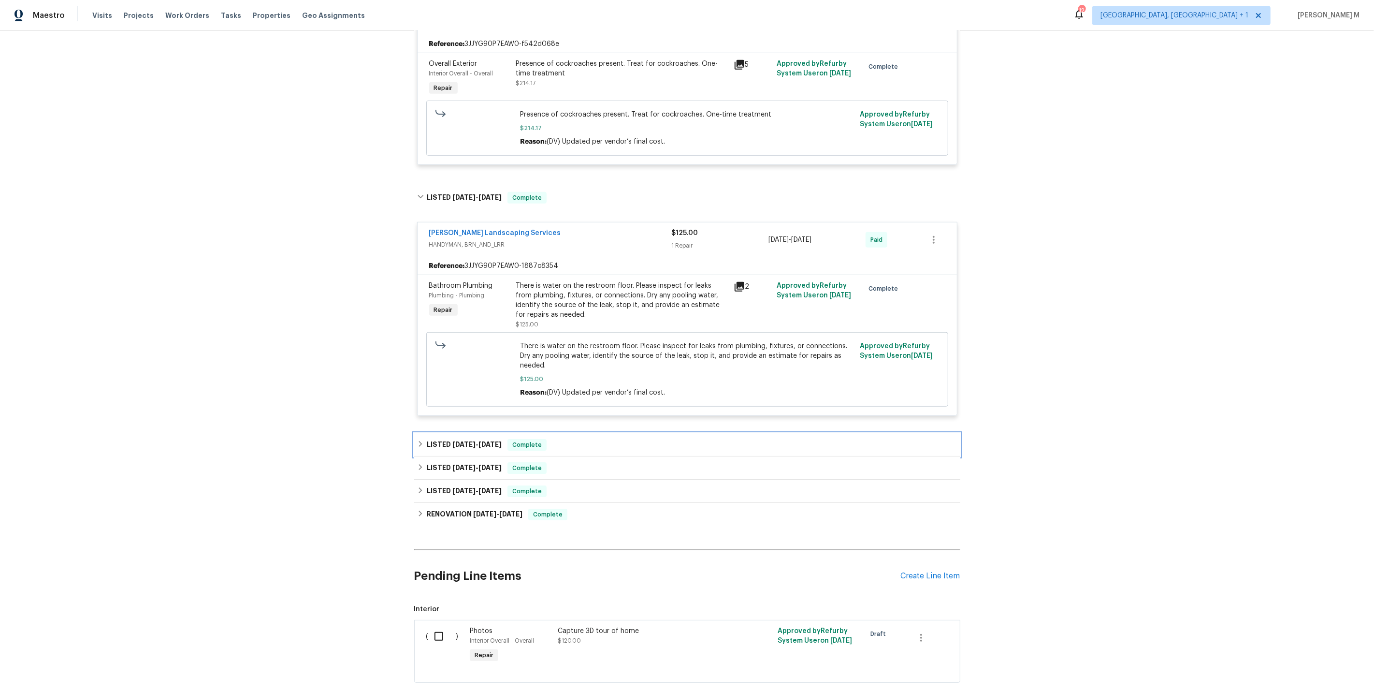
click at [458, 441] on span "8/12/25" at bounding box center [464, 444] width 23 height 7
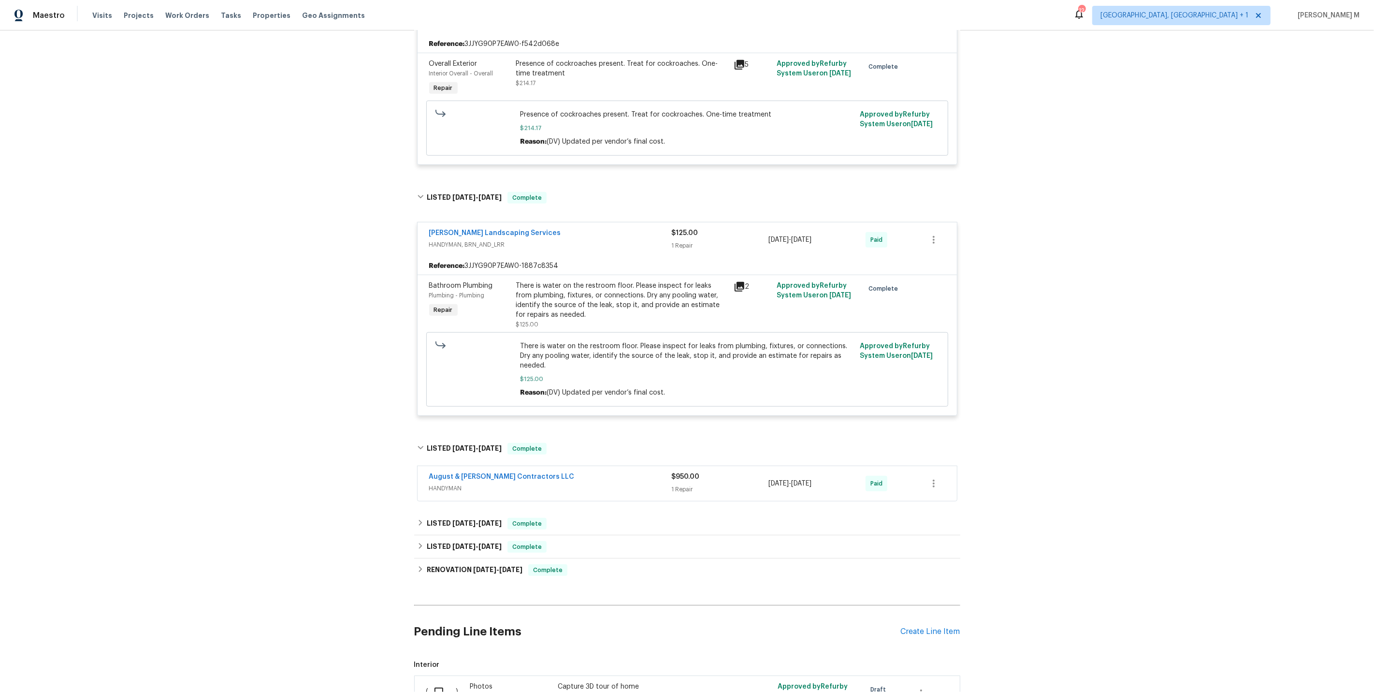
click at [452, 483] on span "HANDYMAN" at bounding box center [550, 488] width 243 height 10
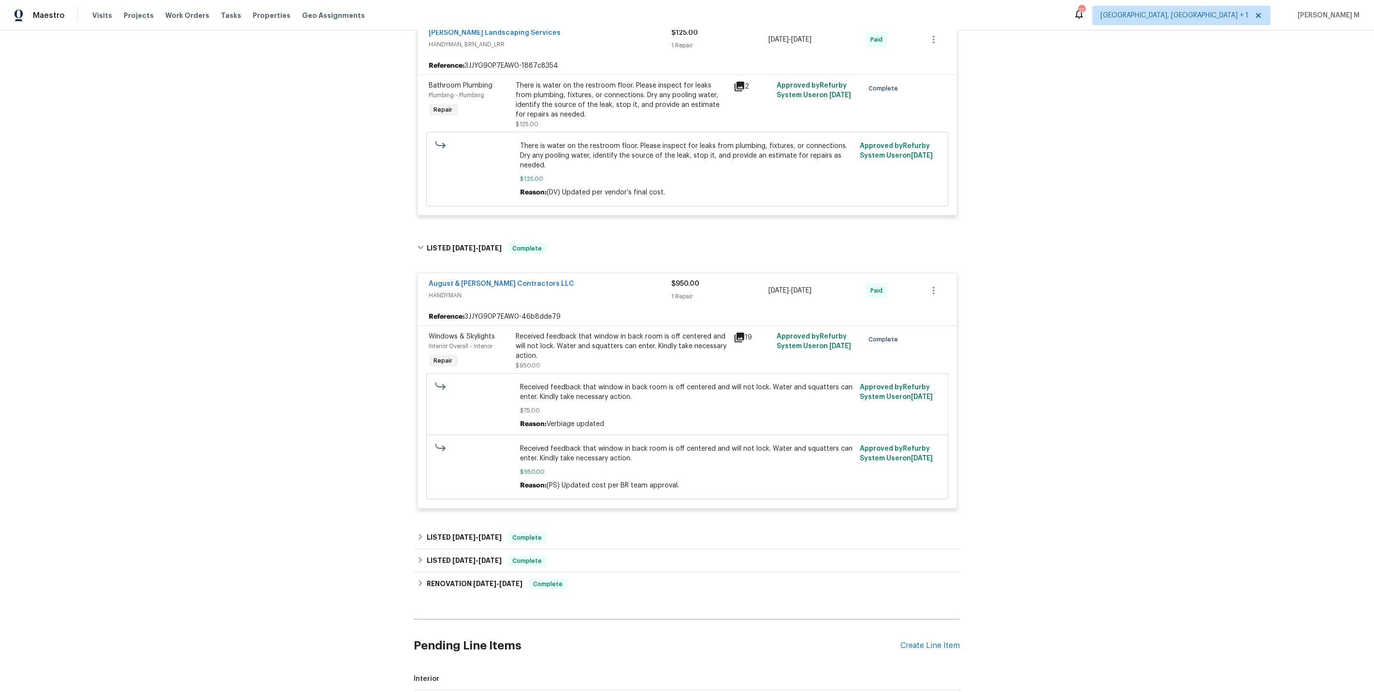
scroll to position [1037, 0]
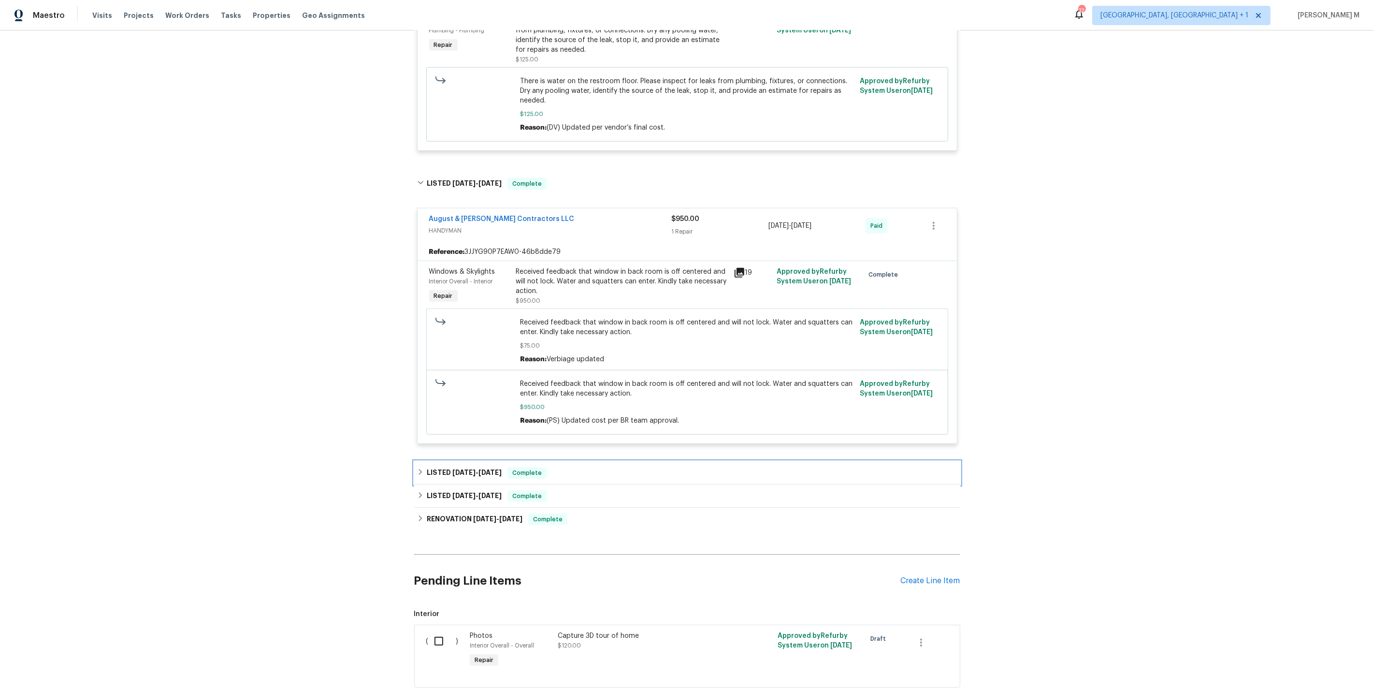
click at [473, 469] on span "6/25/25" at bounding box center [464, 472] width 23 height 7
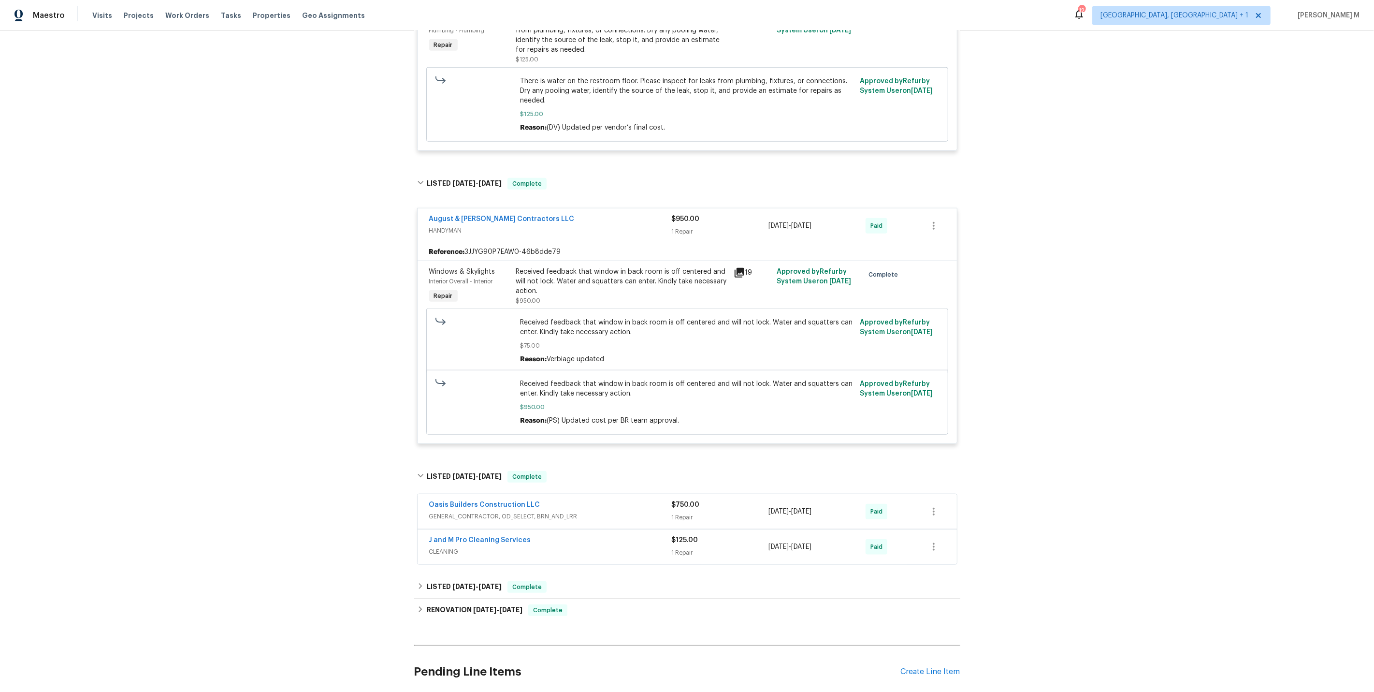
click at [477, 511] on span "GENERAL_CONTRACTOR, OD_SELECT, BRN_AND_LRR" at bounding box center [550, 516] width 243 height 10
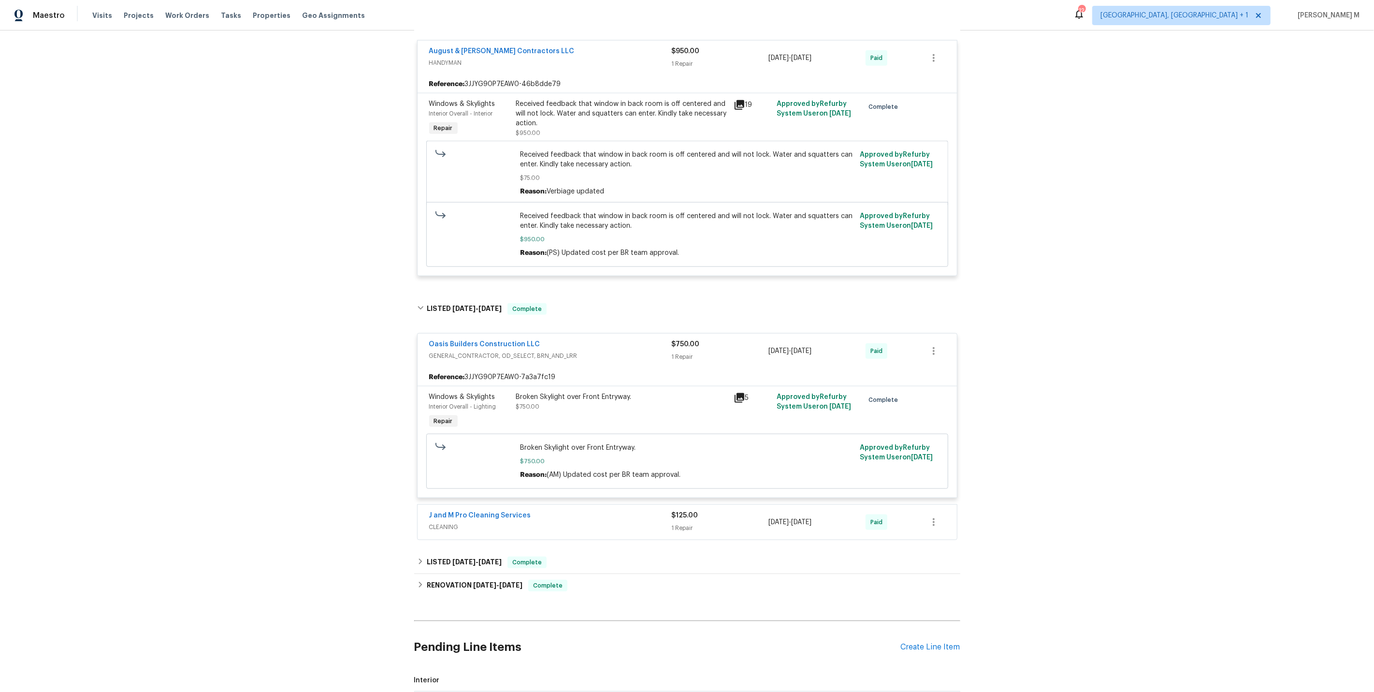
scroll to position [1264, 0]
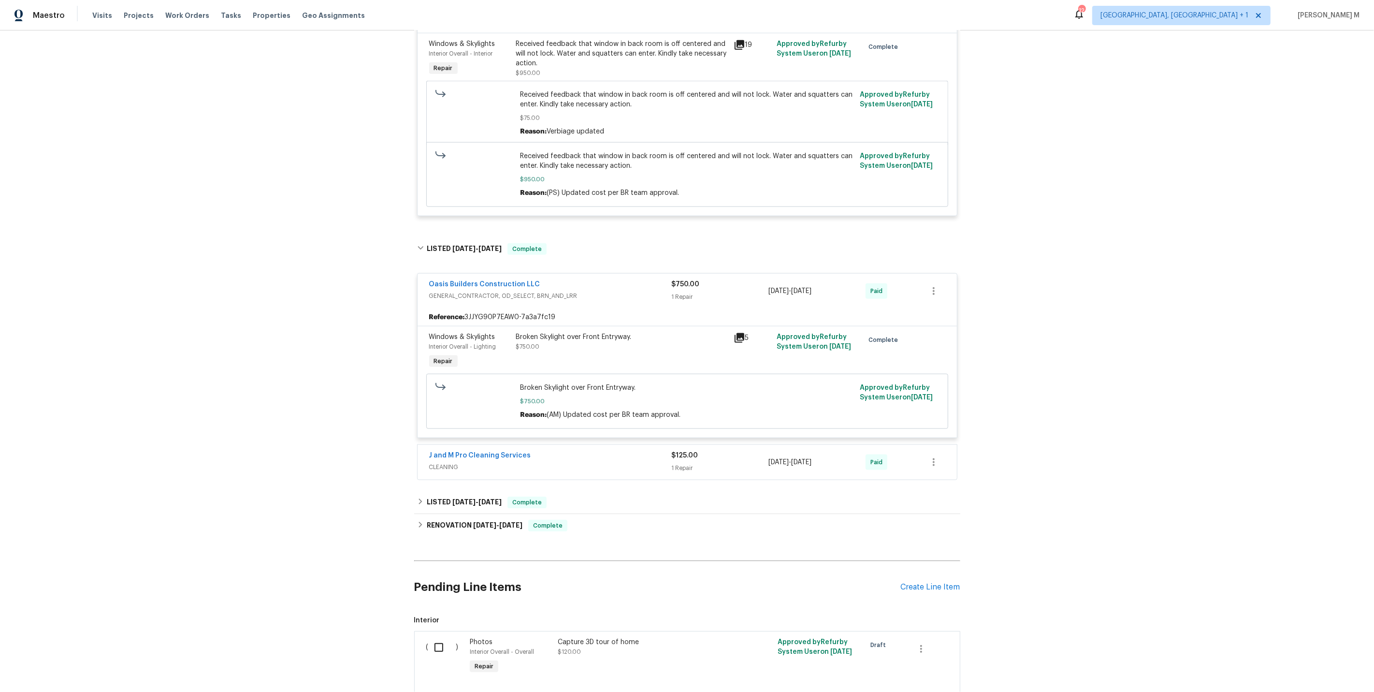
click at [464, 462] on span "CLEANING" at bounding box center [550, 467] width 243 height 10
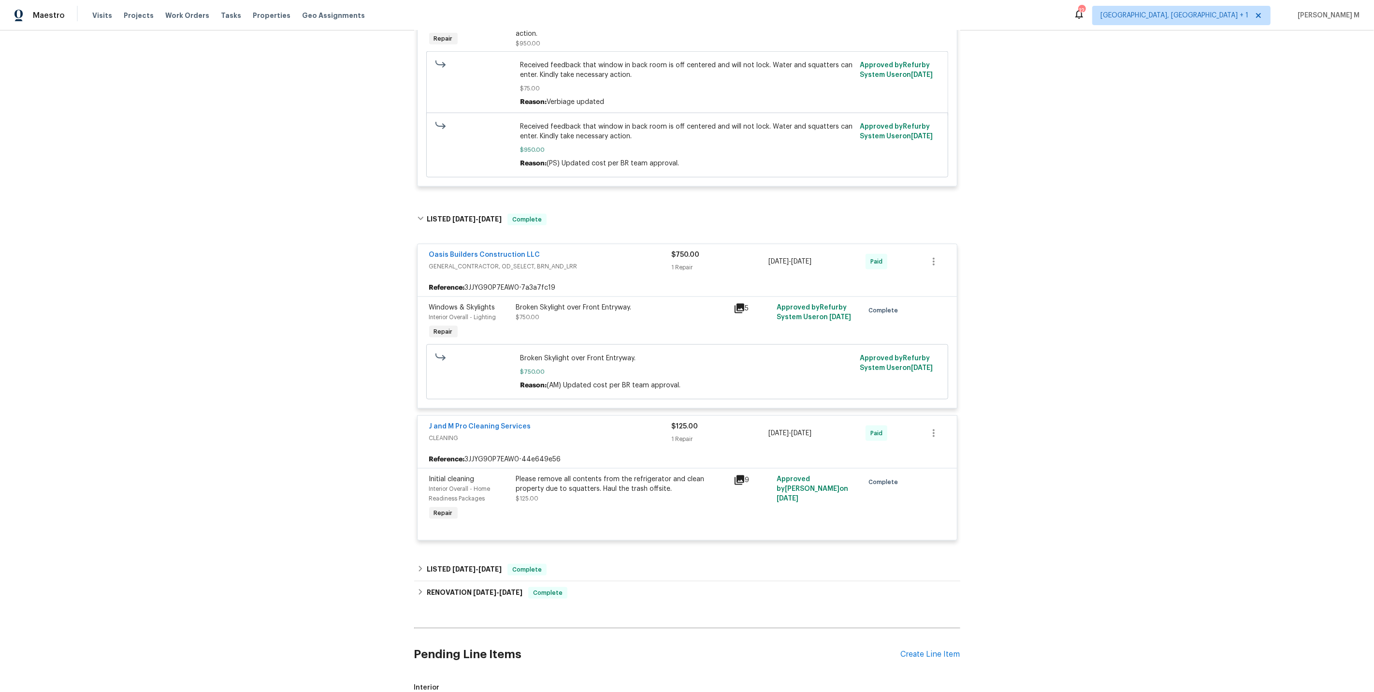
scroll to position [1360, 0]
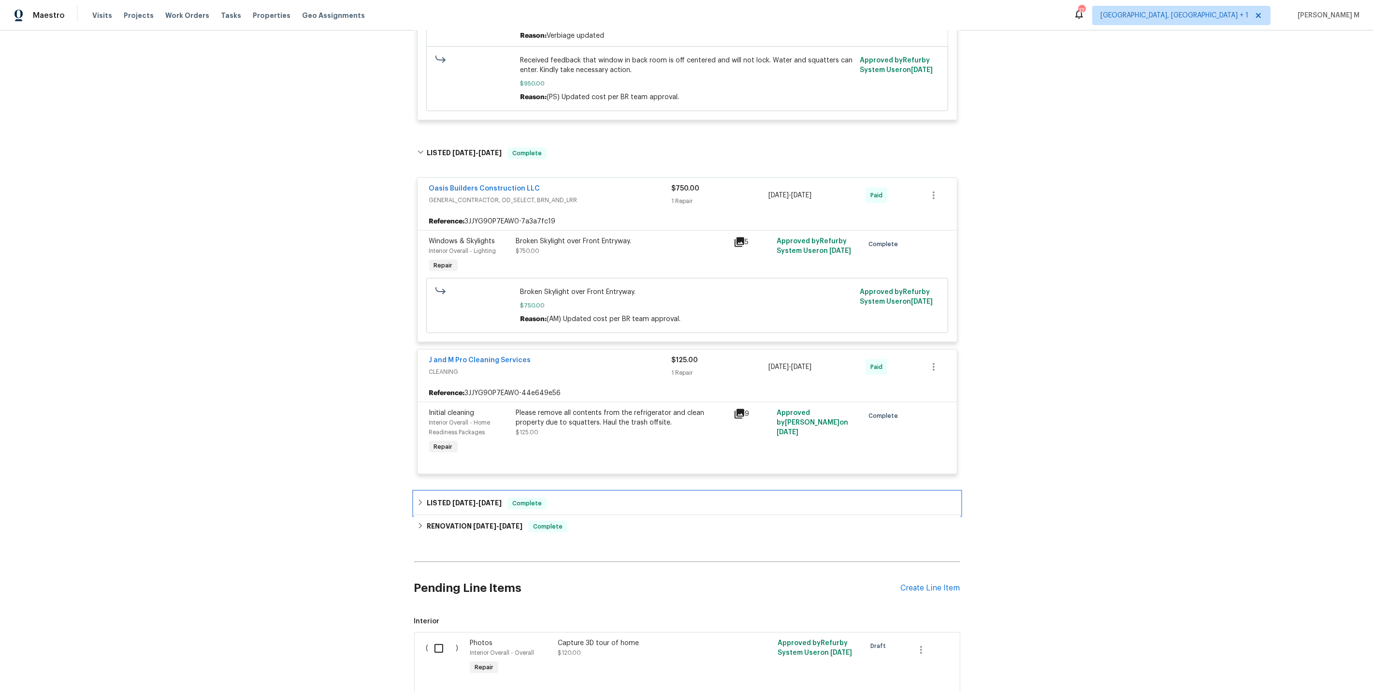
click at [440, 497] on h6 "LISTED 5/21/25 - 6/13/25" at bounding box center [464, 503] width 75 height 12
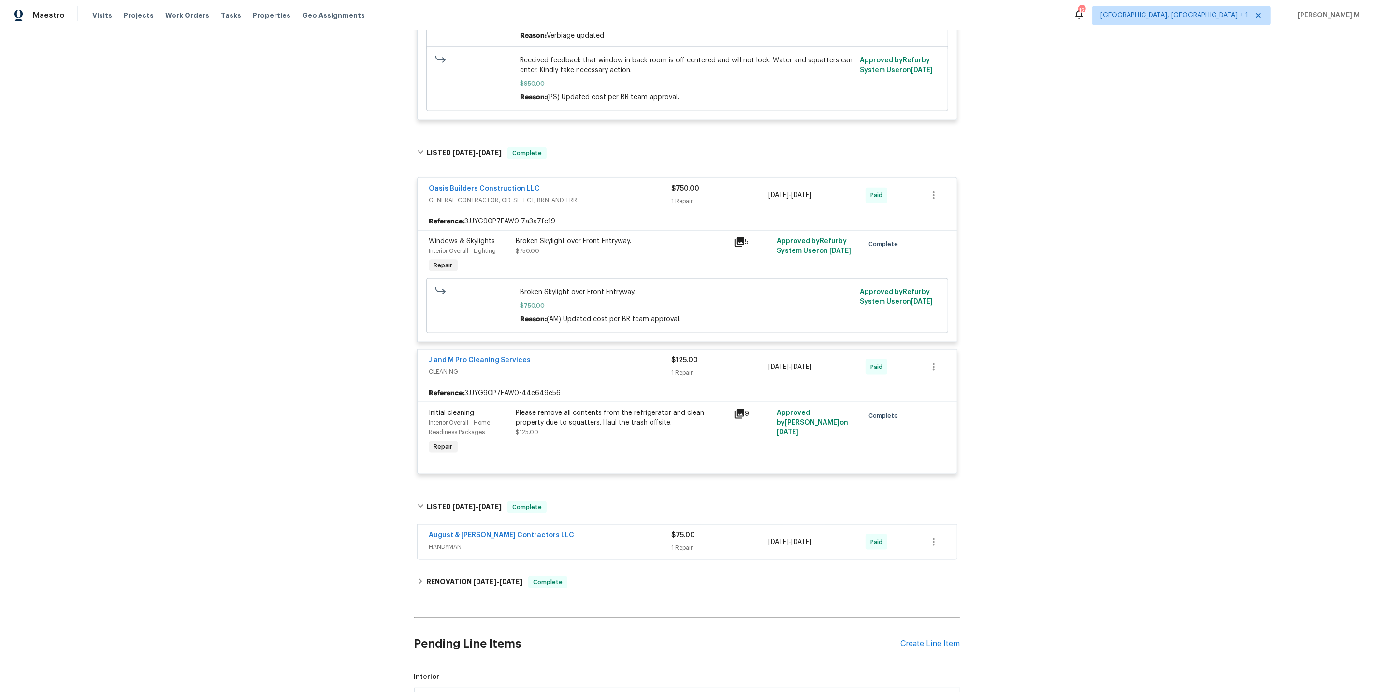
click at [441, 542] on span "HANDYMAN" at bounding box center [550, 547] width 243 height 10
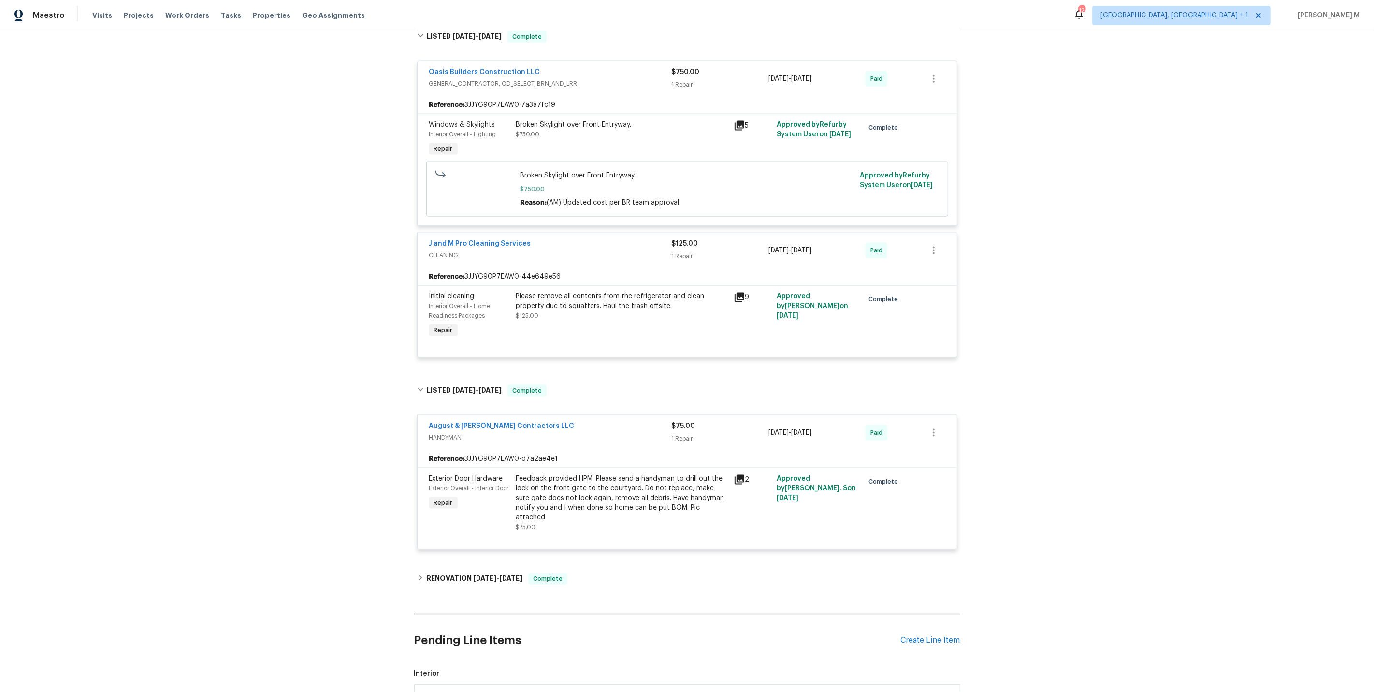
scroll to position [1478, 0]
click at [482, 571] on h6 "RENOVATION 5/7/25 - 5/16/25" at bounding box center [475, 577] width 96 height 12
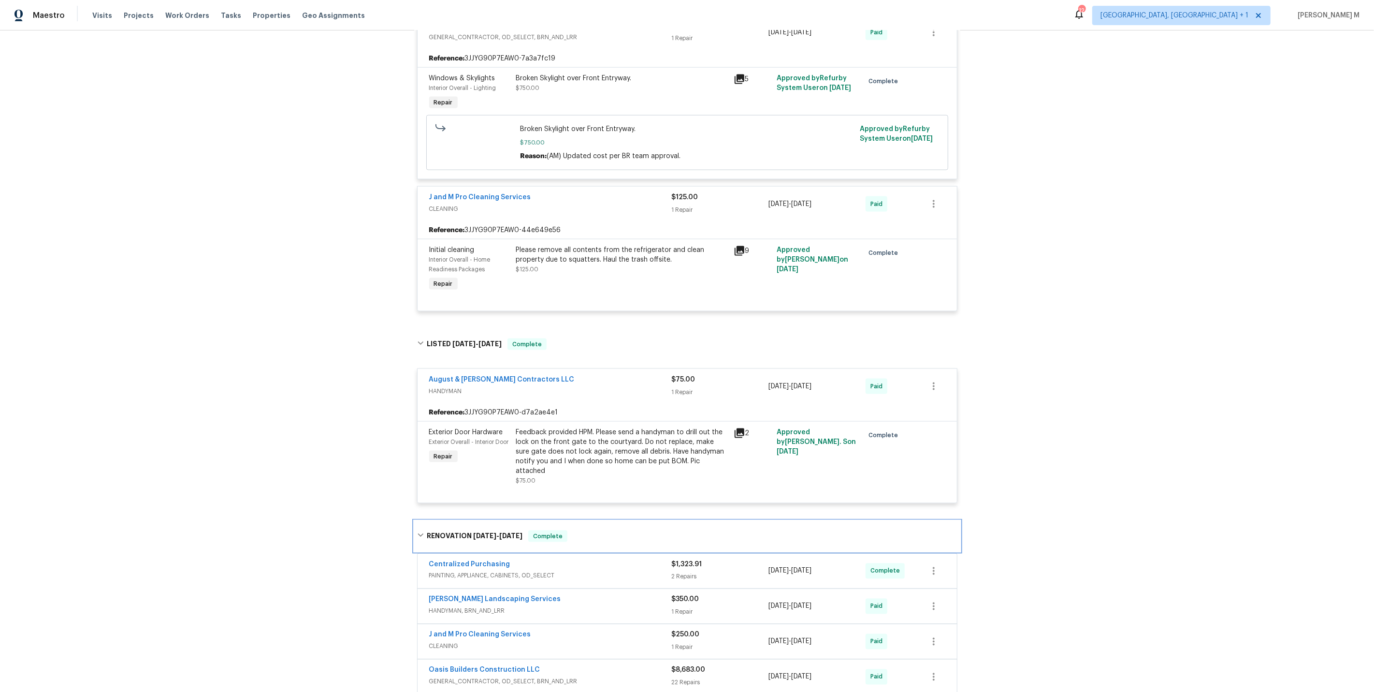
scroll to position [1547, 0]
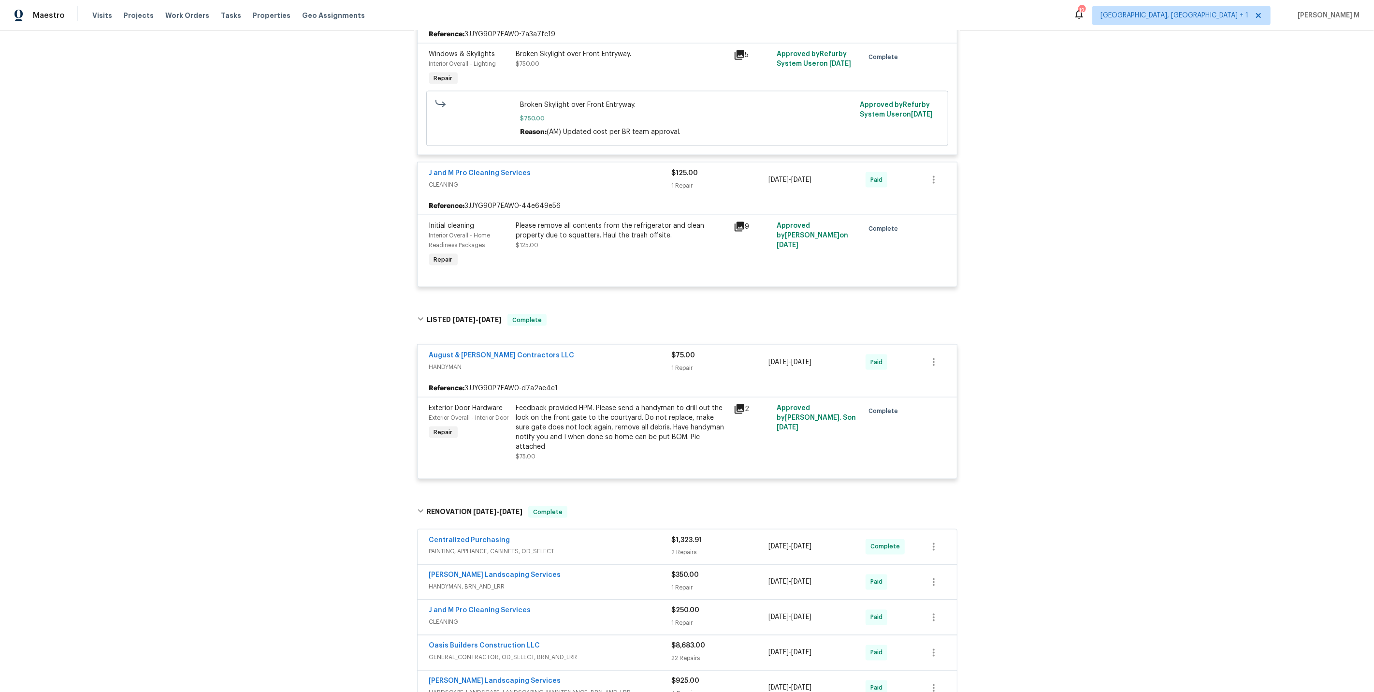
click at [473, 582] on span "HANDYMAN, BRN_AND_LRR" at bounding box center [550, 587] width 243 height 10
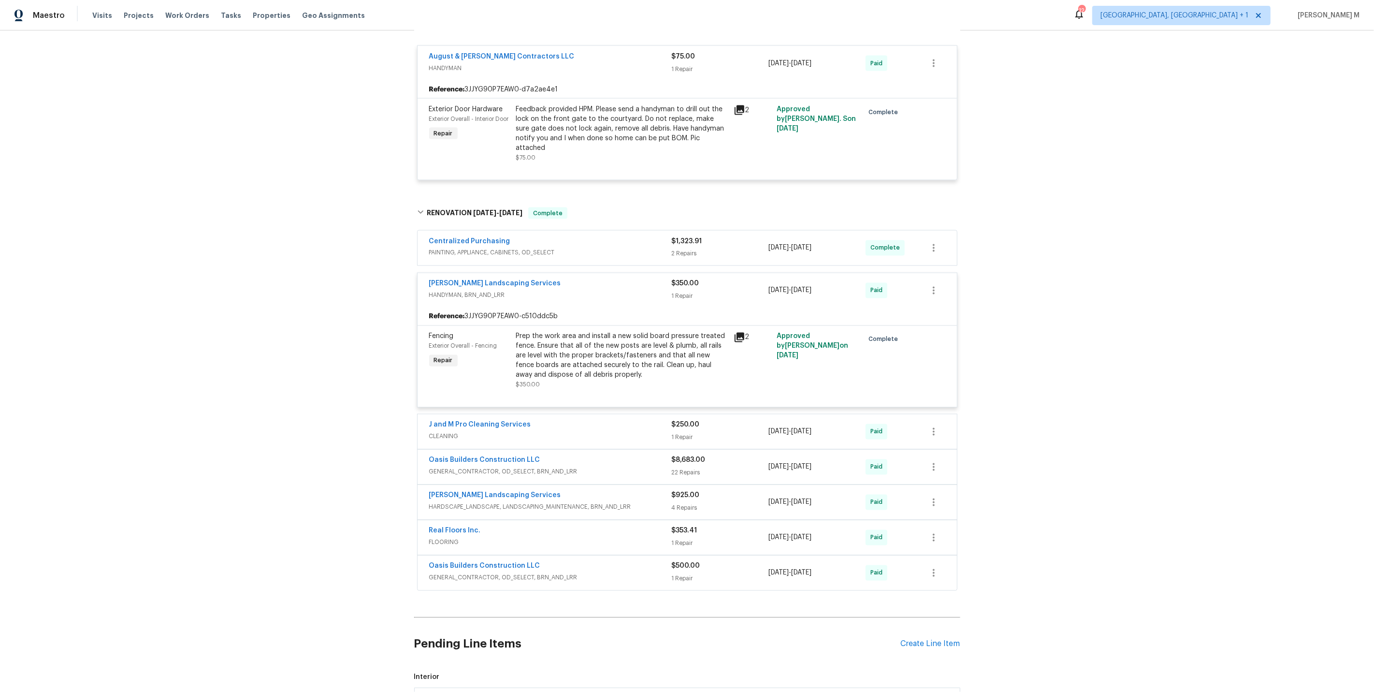
scroll to position [1878, 0]
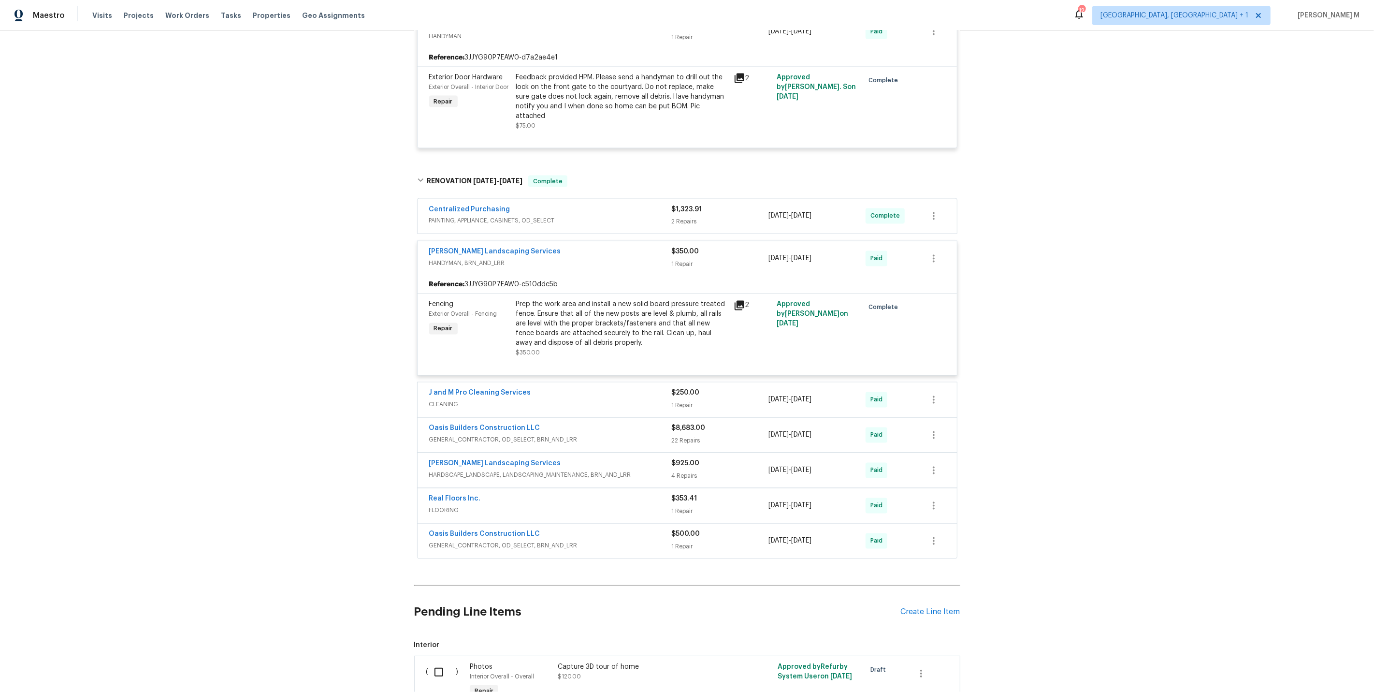
click at [466, 435] on span "GENERAL_CONTRACTOR, OD_SELECT, BRN_AND_LRR" at bounding box center [550, 440] width 243 height 10
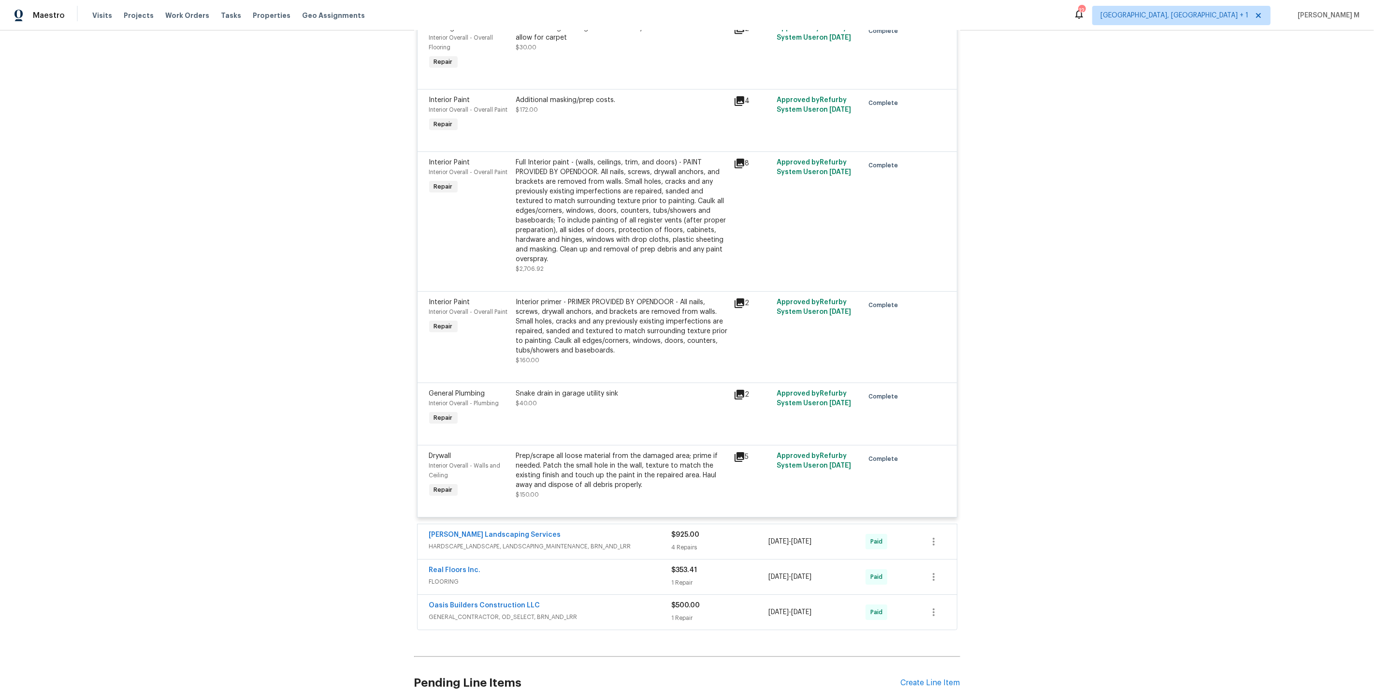
scroll to position [3615, 0]
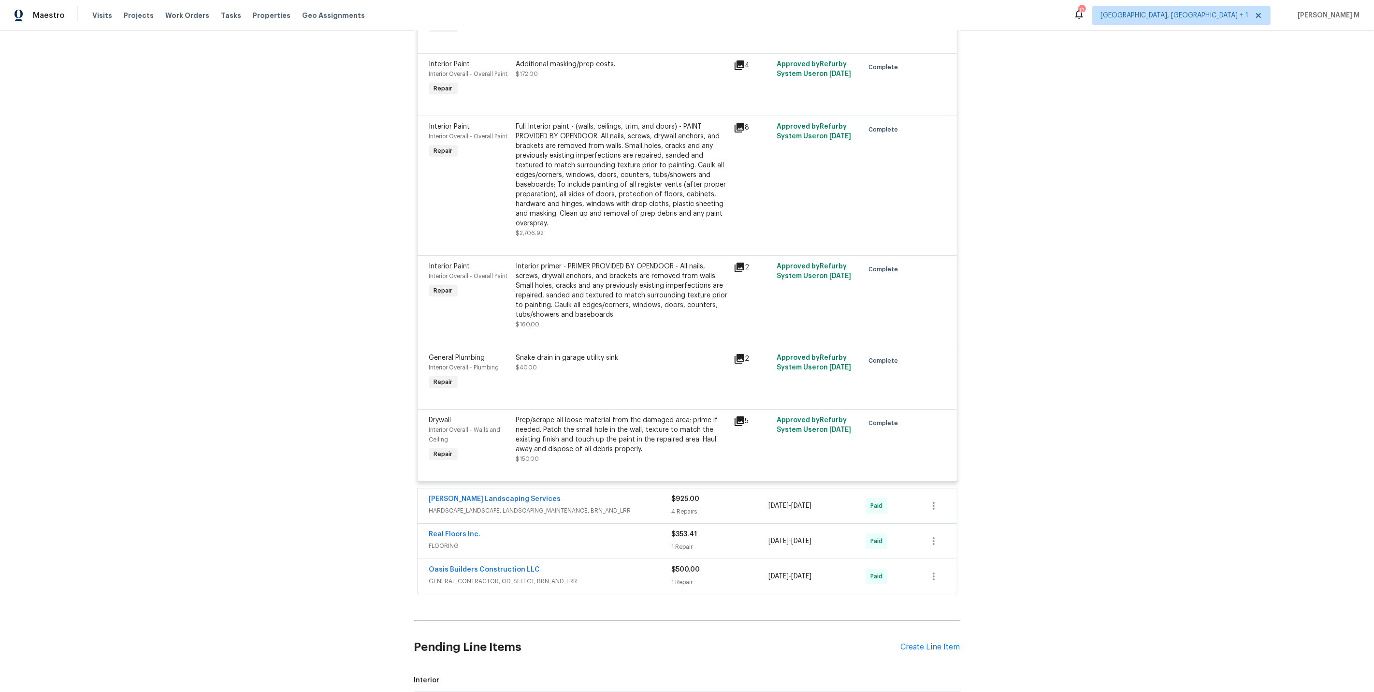
click at [441, 576] on span "GENERAL_CONTRACTOR, OD_SELECT, BRN_AND_LRR" at bounding box center [550, 581] width 243 height 10
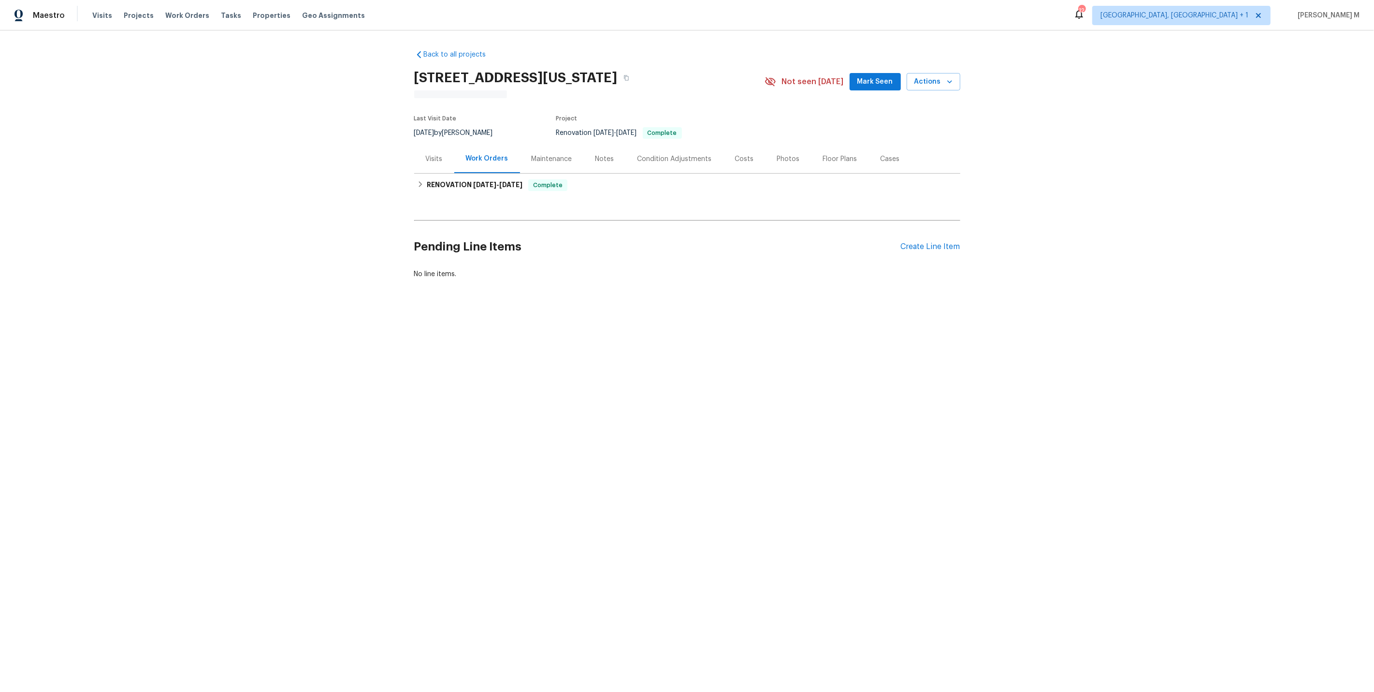
click at [525, 165] on div "Maintenance" at bounding box center [552, 159] width 64 height 29
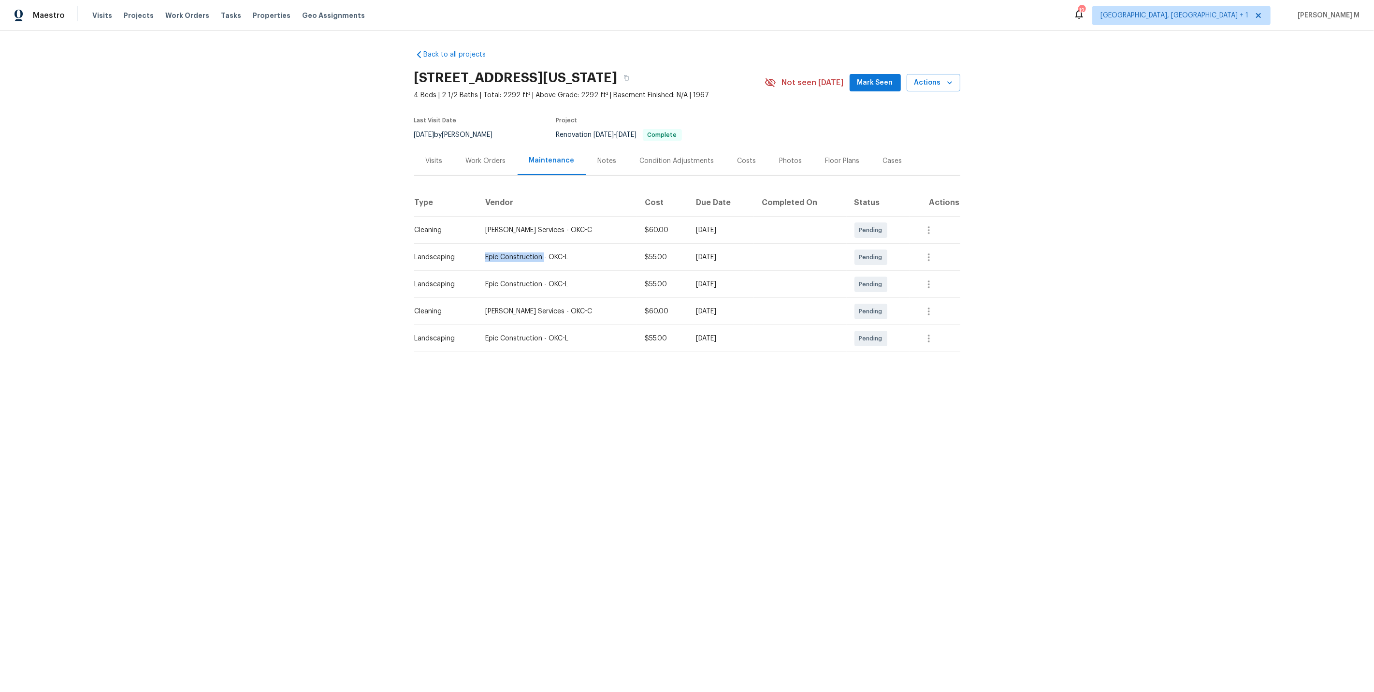
drag, startPoint x: 485, startPoint y: 249, endPoint x: 545, endPoint y: 250, distance: 59.5
click at [545, 250] on td "Epic Construction - OKC-L" at bounding box center [558, 257] width 160 height 27
copy div "Epic Construction"
click at [504, 146] on div "Work Orders" at bounding box center [485, 160] width 63 height 29
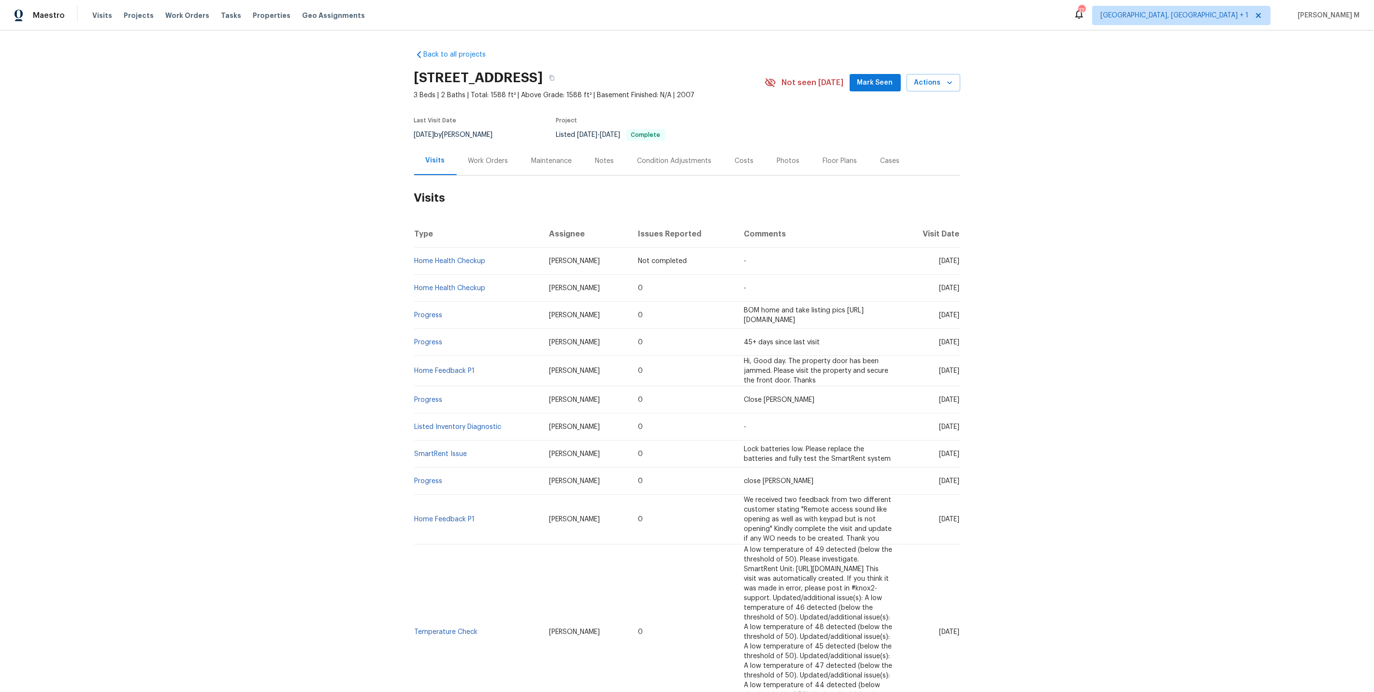
click at [478, 159] on div "Work Orders" at bounding box center [488, 161] width 40 height 10
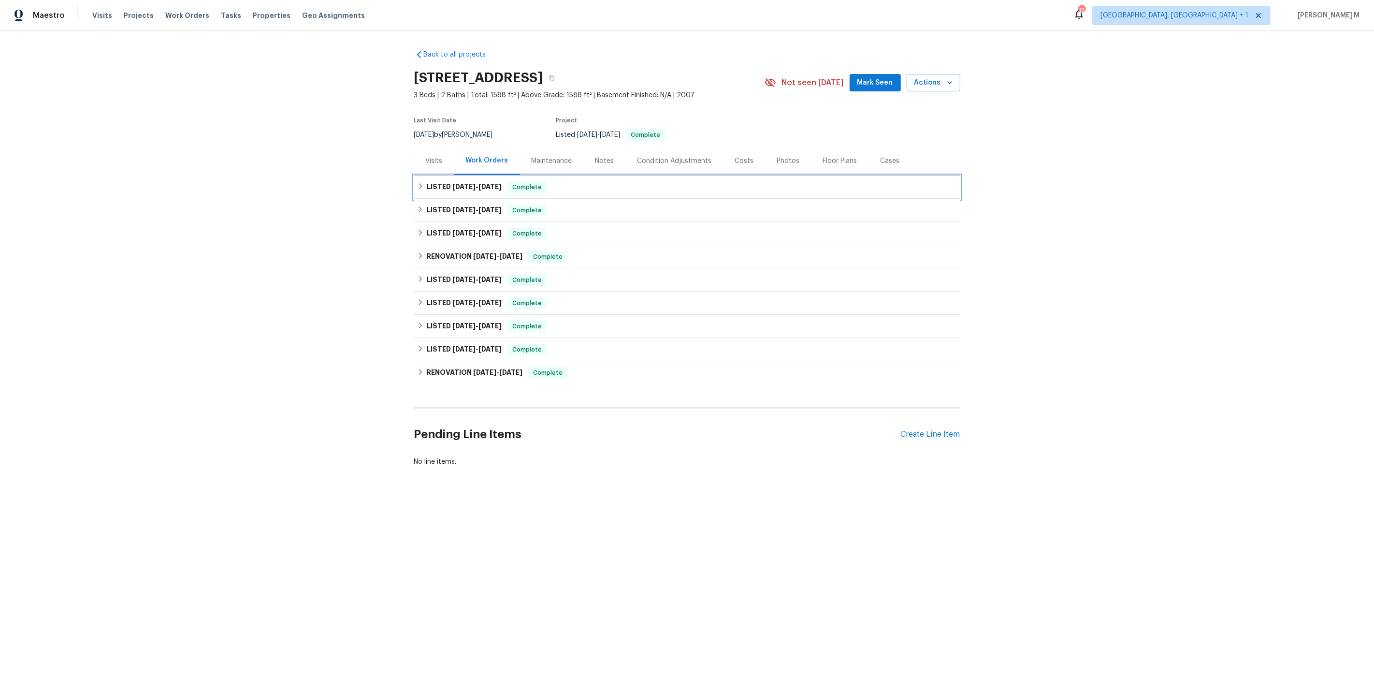
click at [465, 186] on h6 "LISTED [DATE] - [DATE]" at bounding box center [464, 187] width 75 height 12
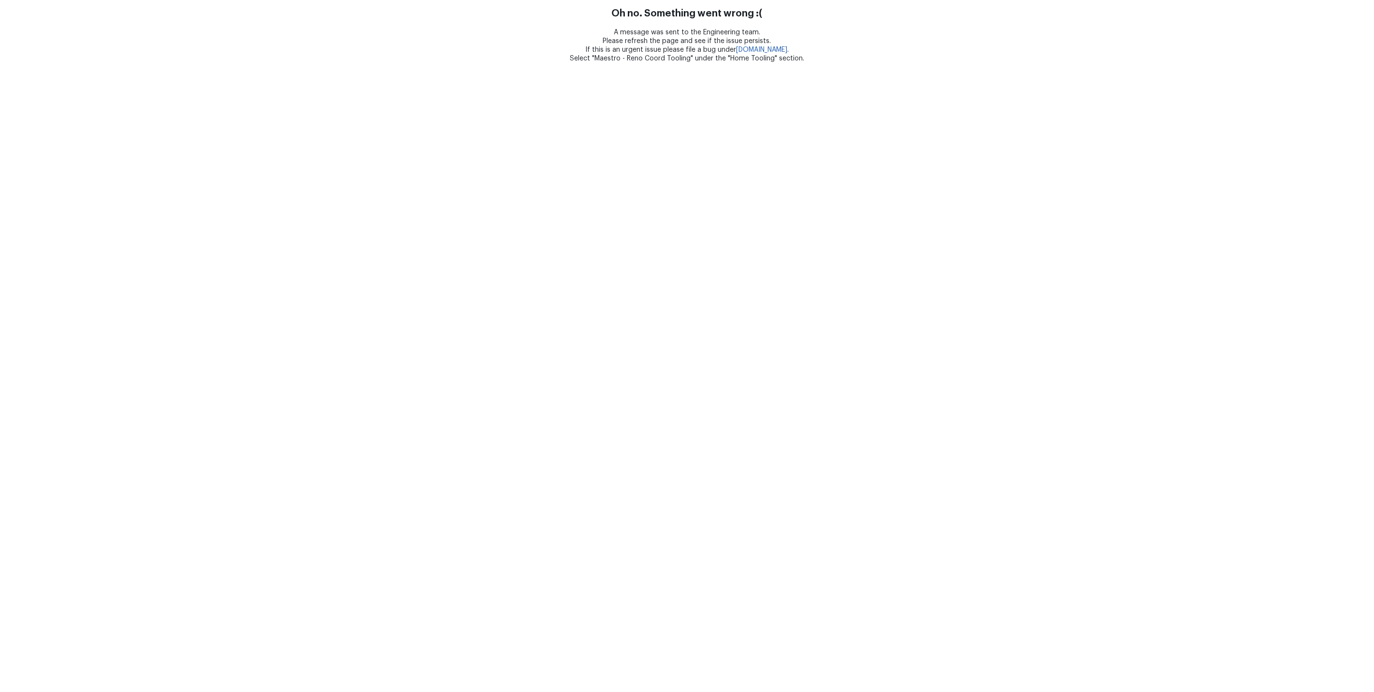
click at [622, 63] on html "Oh no. Something went wrong :( A message was sent to the Engineering team. Plea…" at bounding box center [687, 31] width 1374 height 63
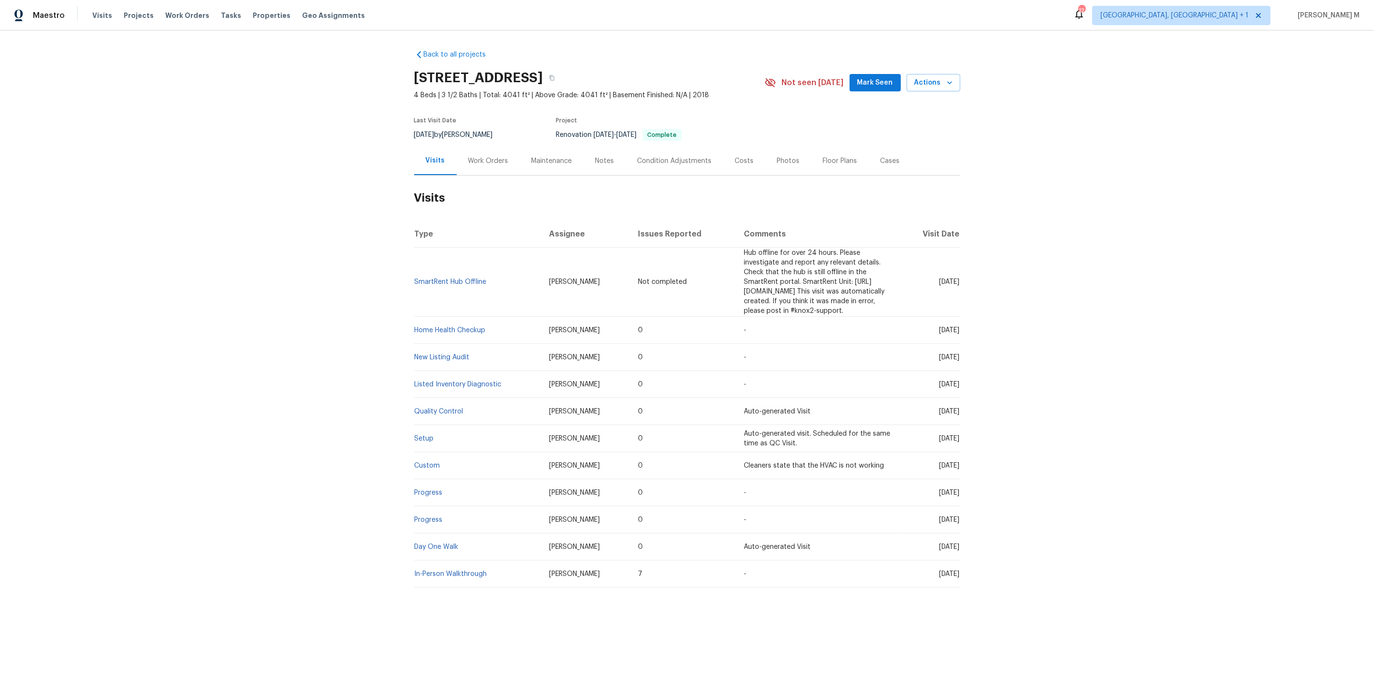
click at [479, 156] on div "Work Orders" at bounding box center [488, 161] width 40 height 10
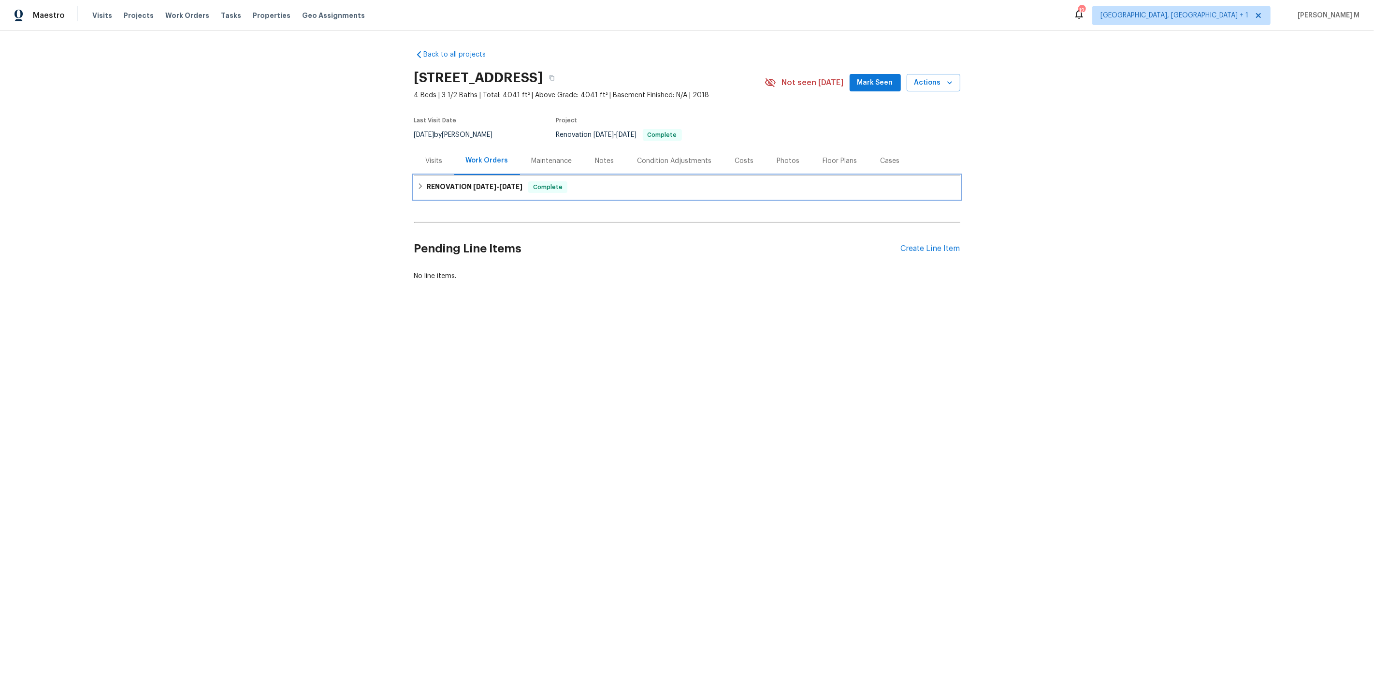
click at [479, 183] on span "9/8/25" at bounding box center [484, 186] width 23 height 7
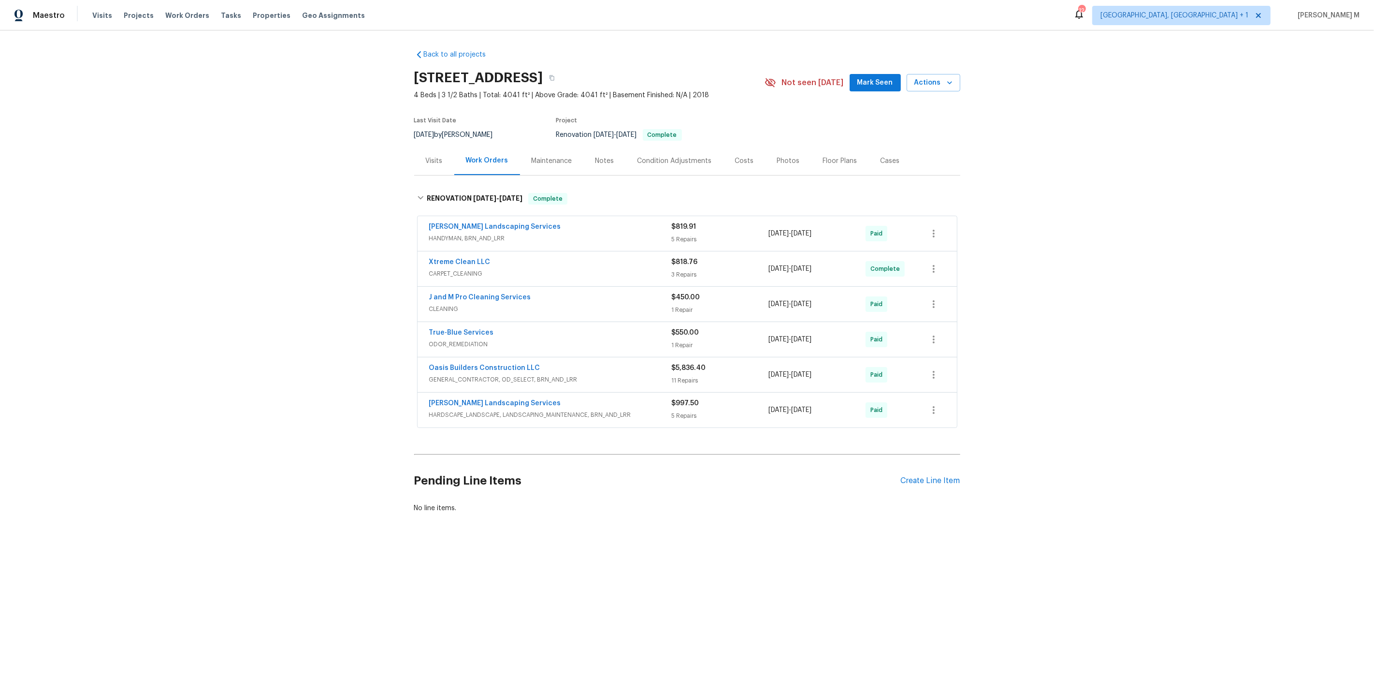
click at [461, 239] on div "Rodriguez Landscaping Services HANDYMAN, BRN_AND_LRR $819.91 5 Repairs 9/16/202…" at bounding box center [688, 233] width 540 height 35
click at [467, 234] on span "HANDYMAN, BRN_AND_LRR" at bounding box center [550, 239] width 243 height 10
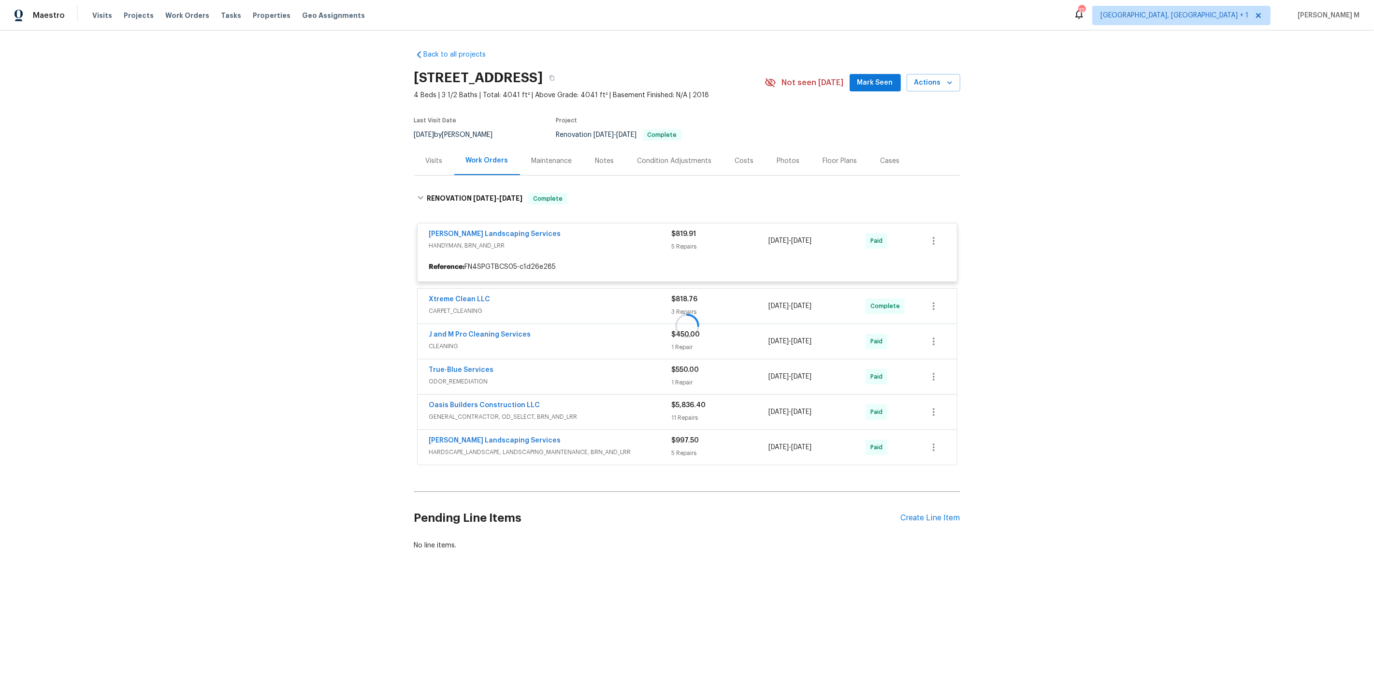
click at [454, 306] on div at bounding box center [687, 325] width 546 height 285
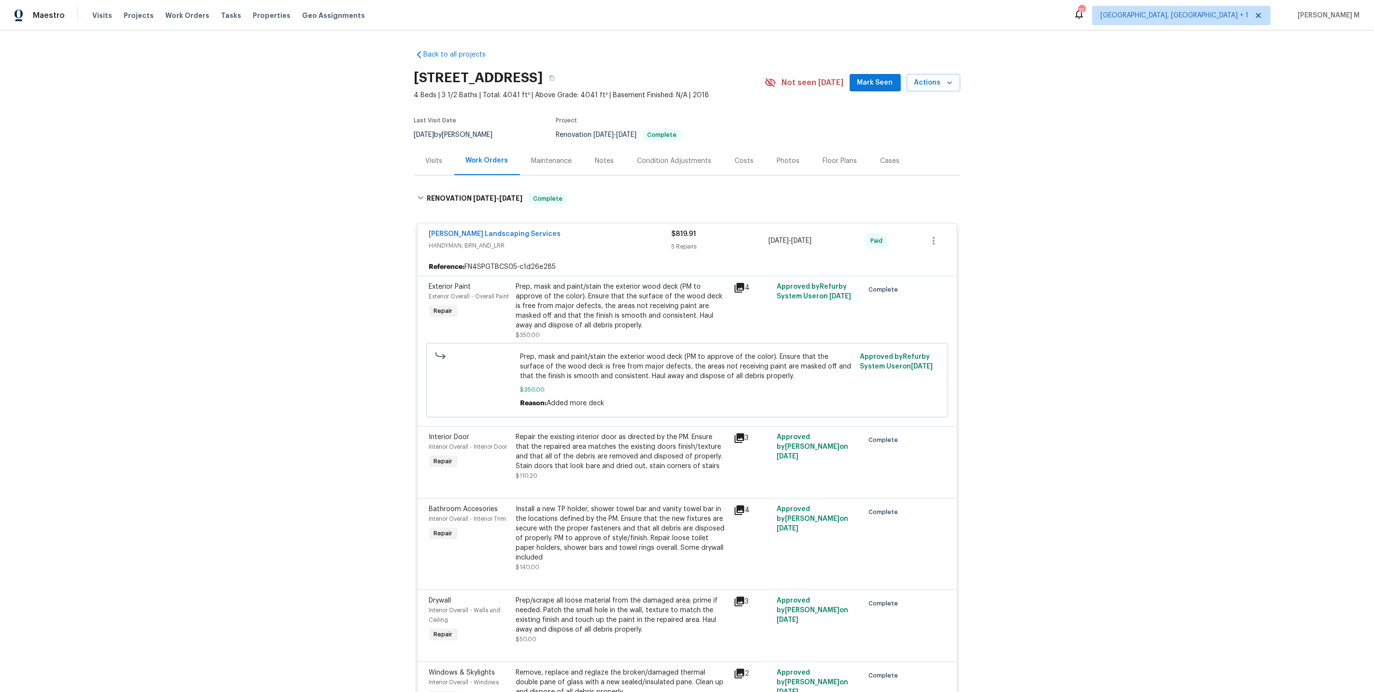
scroll to position [342, 0]
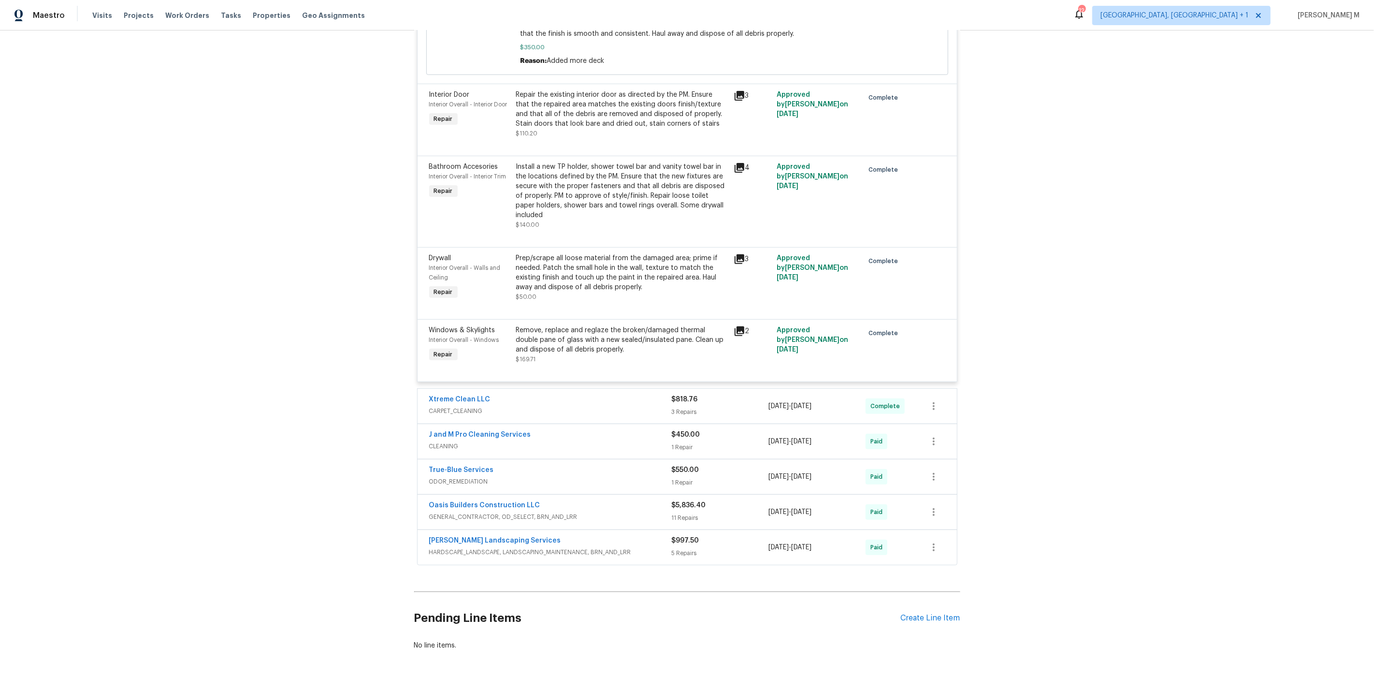
click at [533, 512] on span "GENERAL_CONTRACTOR, OD_SELECT, BRN_AND_LRR" at bounding box center [550, 517] width 243 height 10
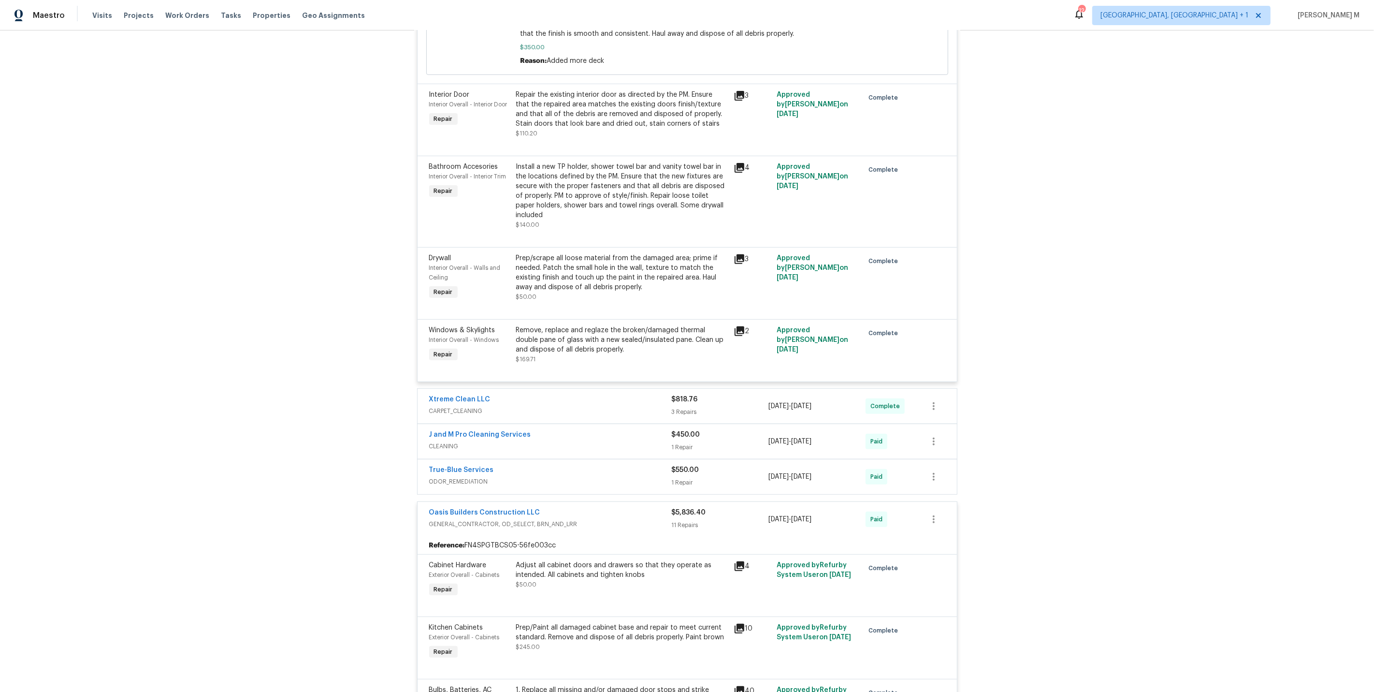
click at [457, 477] on span "ODOR_REMEDIATION" at bounding box center [550, 482] width 243 height 10
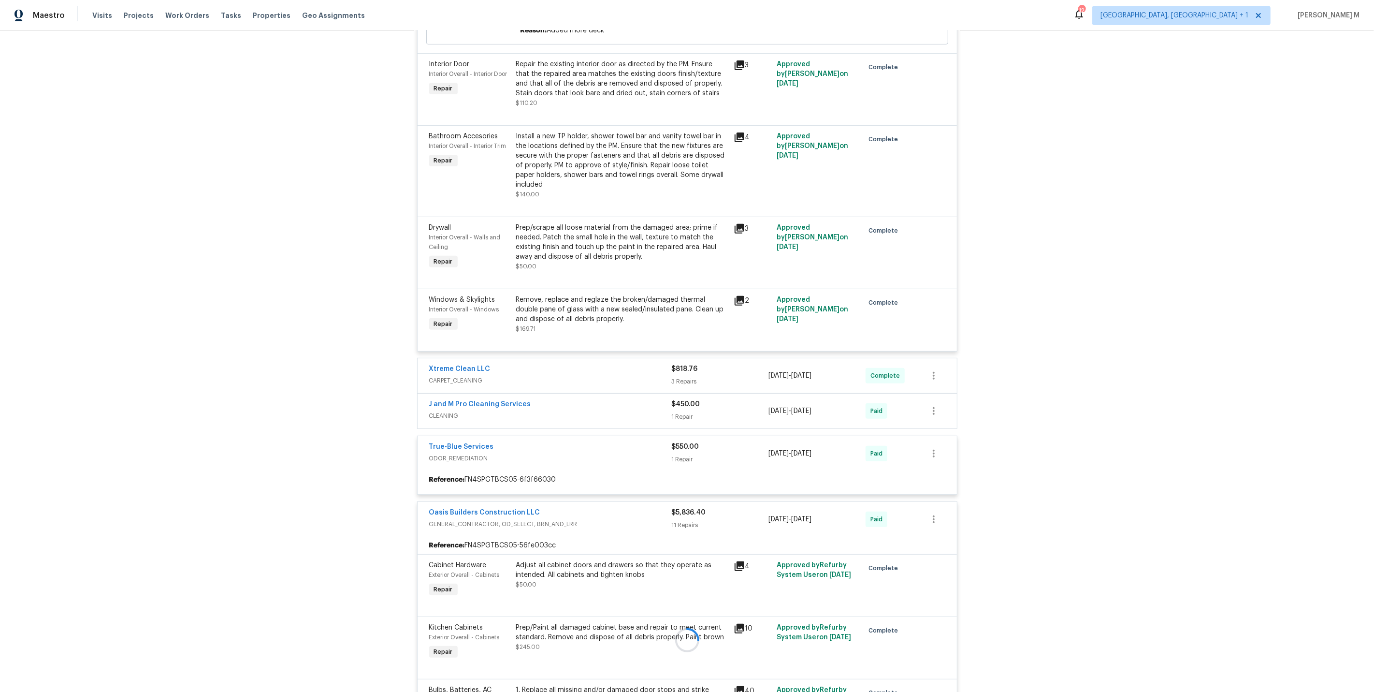
click at [453, 401] on div at bounding box center [687, 639] width 546 height 1659
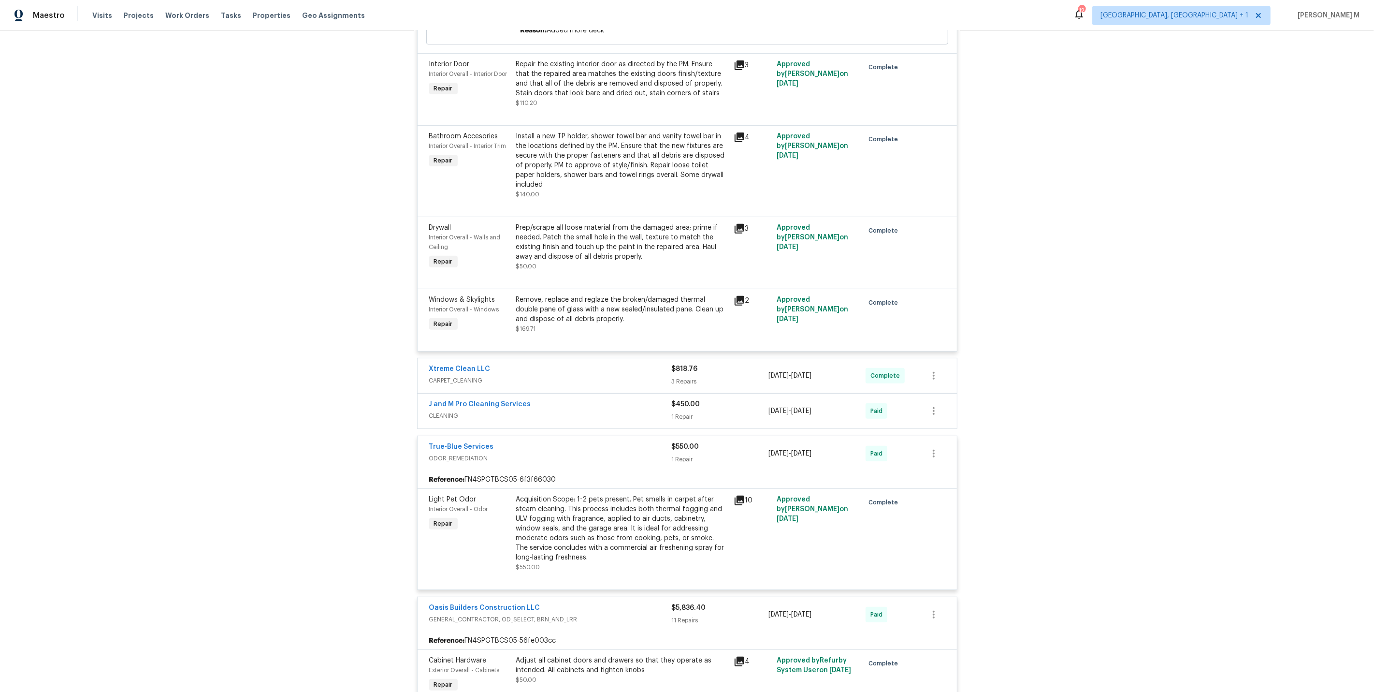
scroll to position [467, 0]
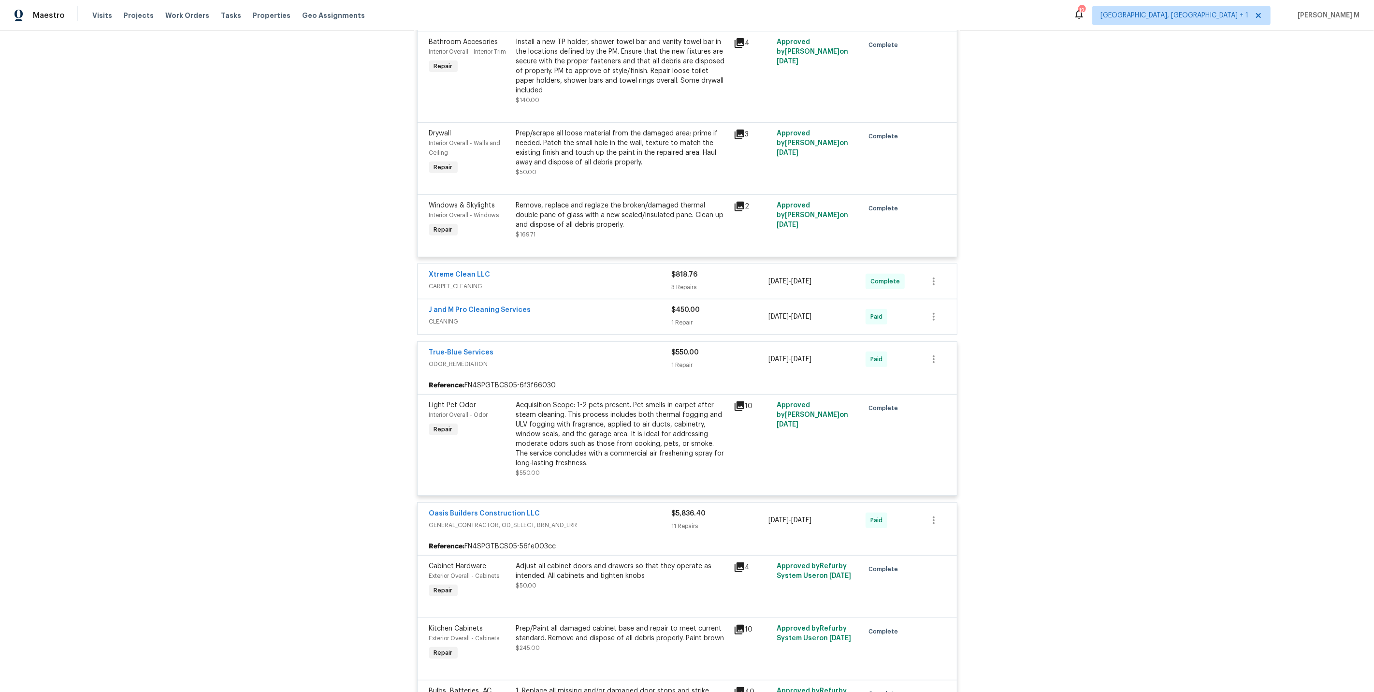
click at [450, 317] on span "CLEANING" at bounding box center [550, 322] width 243 height 10
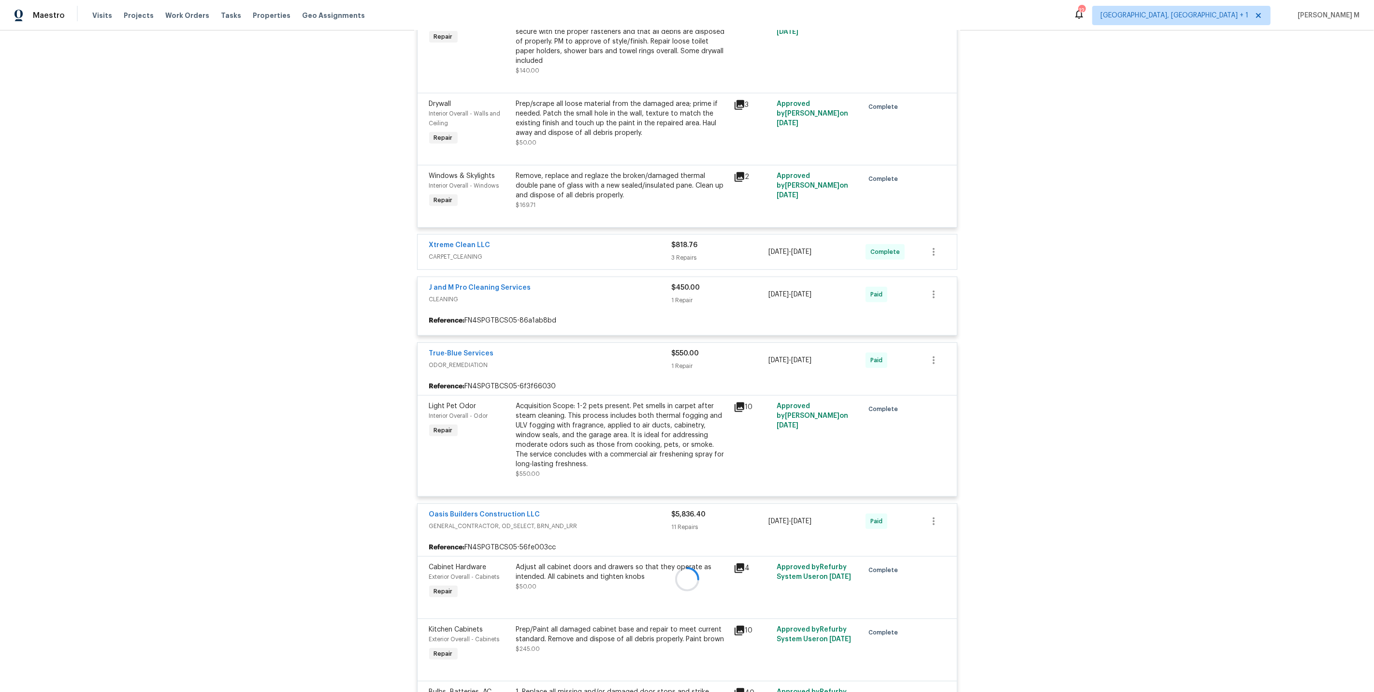
scroll to position [717, 0]
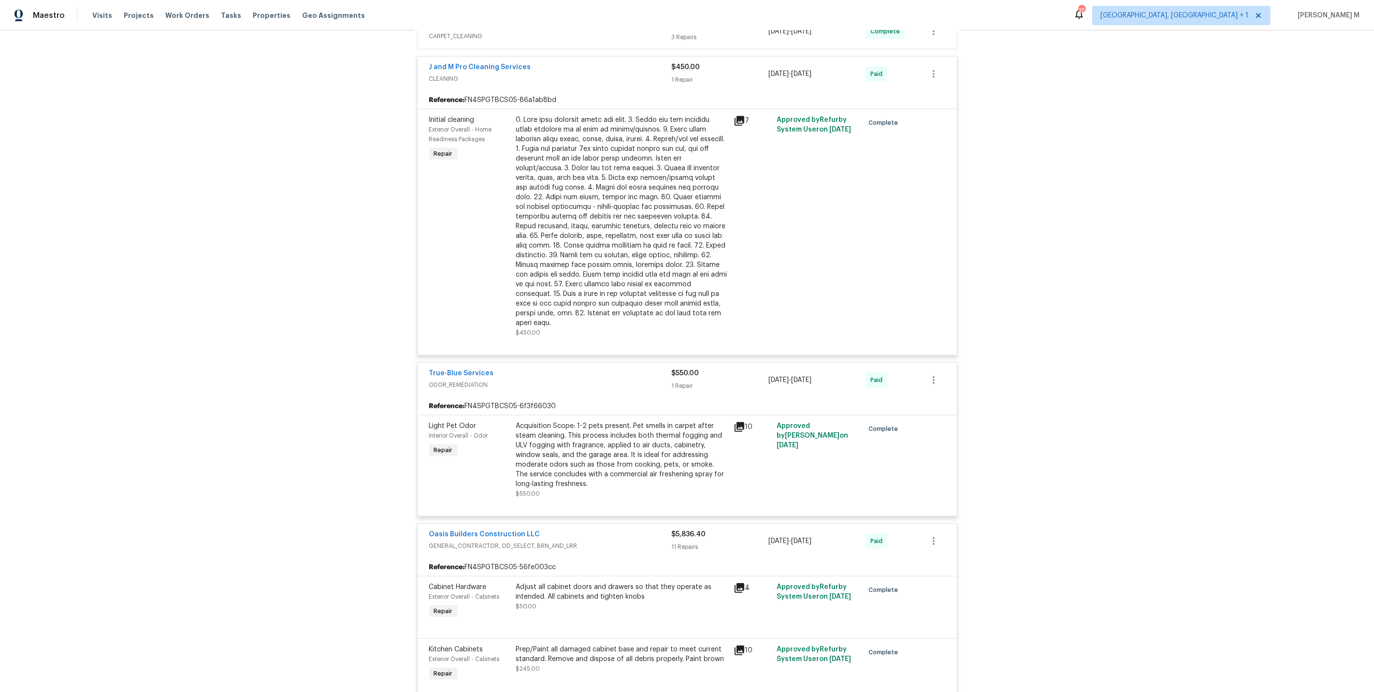
click at [463, 380] on span "ODOR_REMEDIATION" at bounding box center [550, 385] width 243 height 10
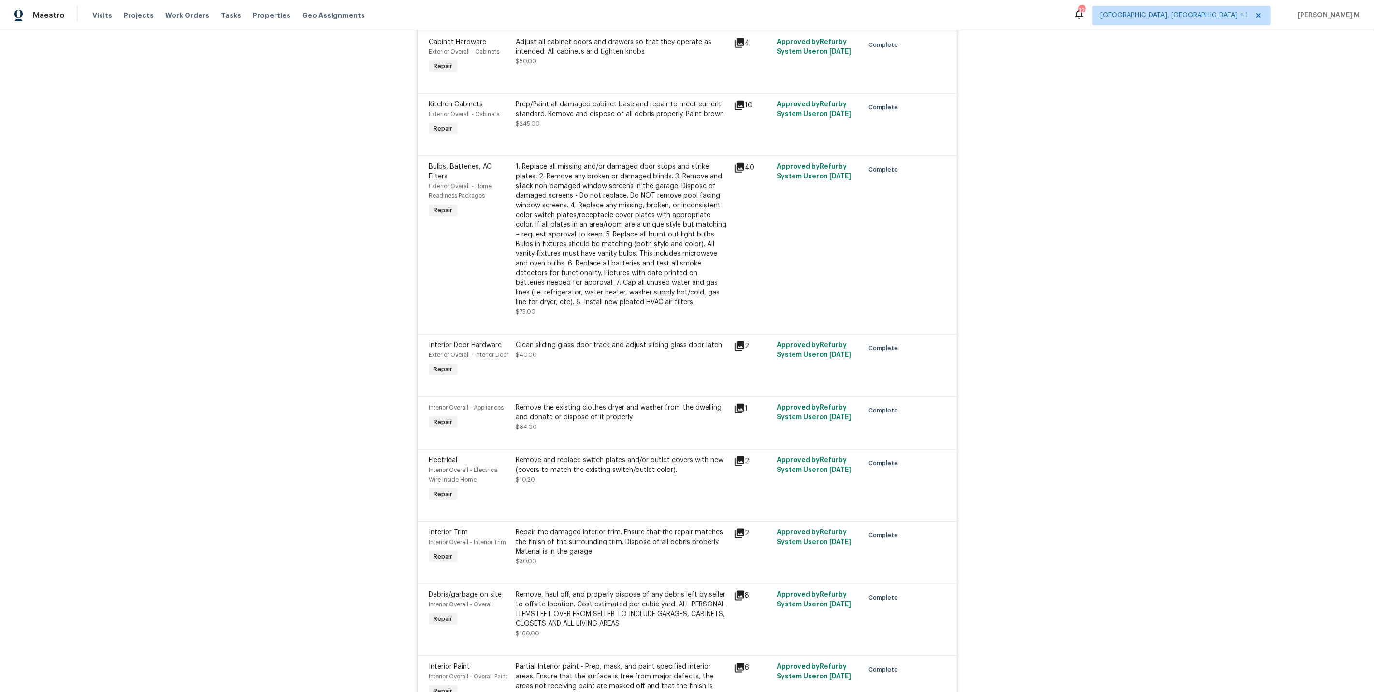
scroll to position [1490, 0]
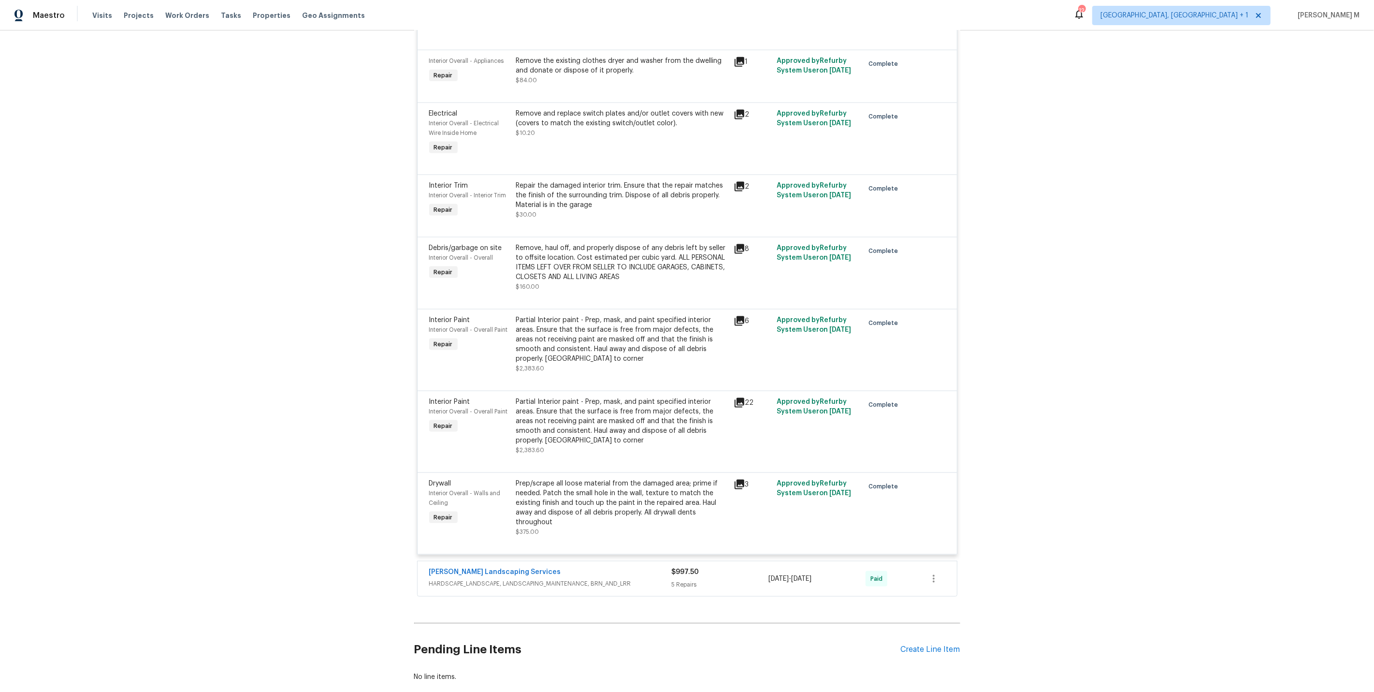
click at [503, 579] on span "HARDSCAPE_LANDSCAPE, LANDSCAPING_MAINTENANCE, BRN_AND_LRR" at bounding box center [550, 584] width 243 height 10
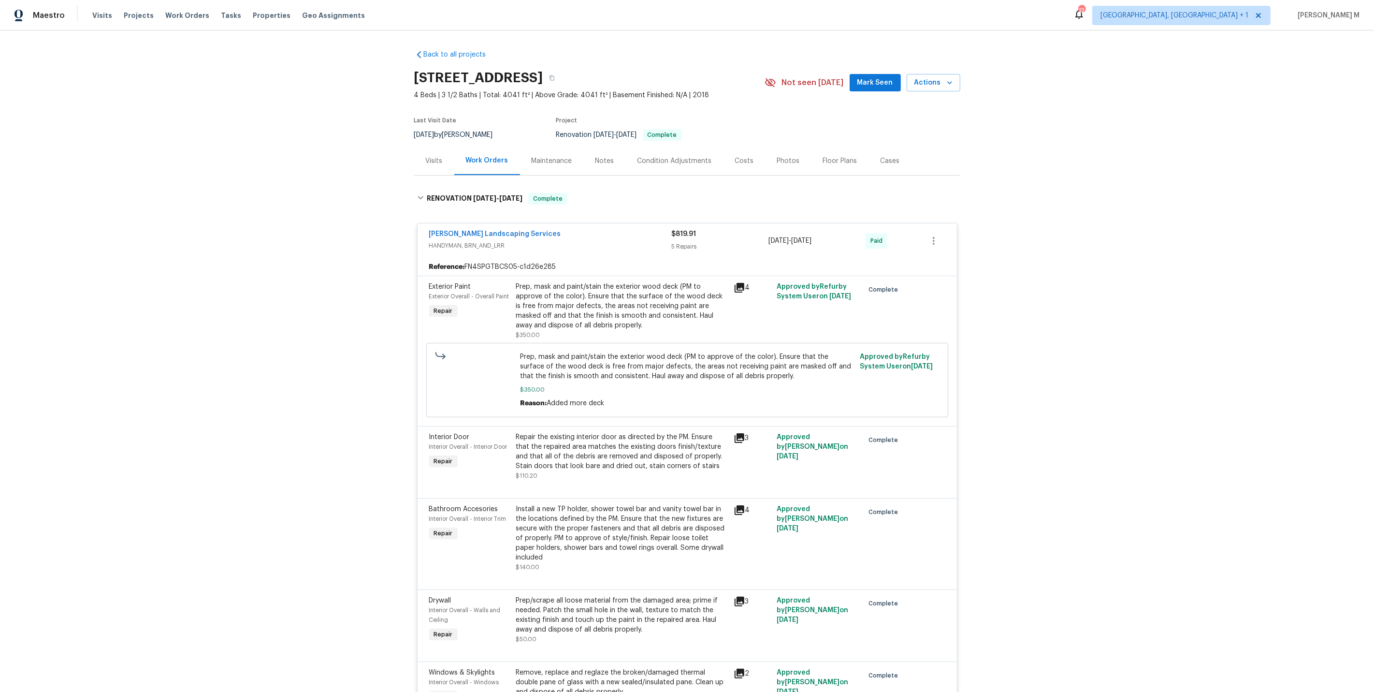
scroll to position [1197, 0]
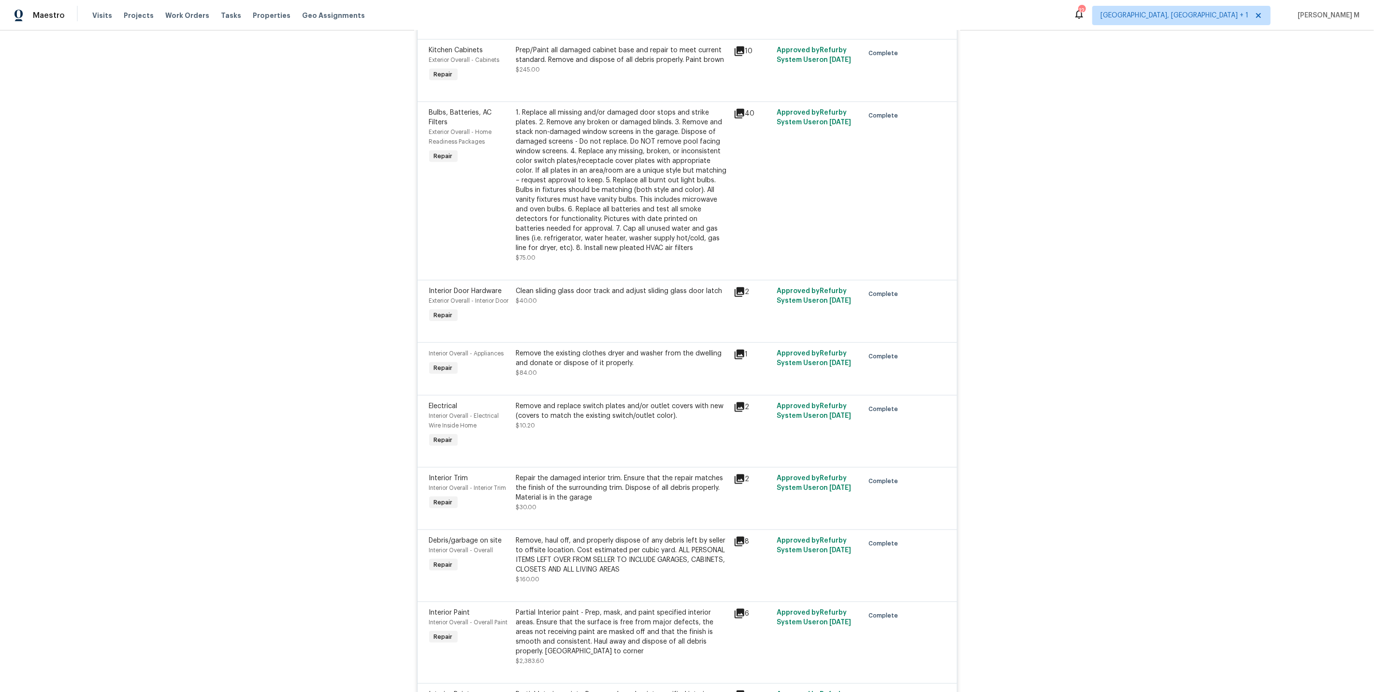
click at [646, 398] on div "Remove and replace switch plates and/or outlet covers with new (covers to match…" at bounding box center [622, 425] width 218 height 54
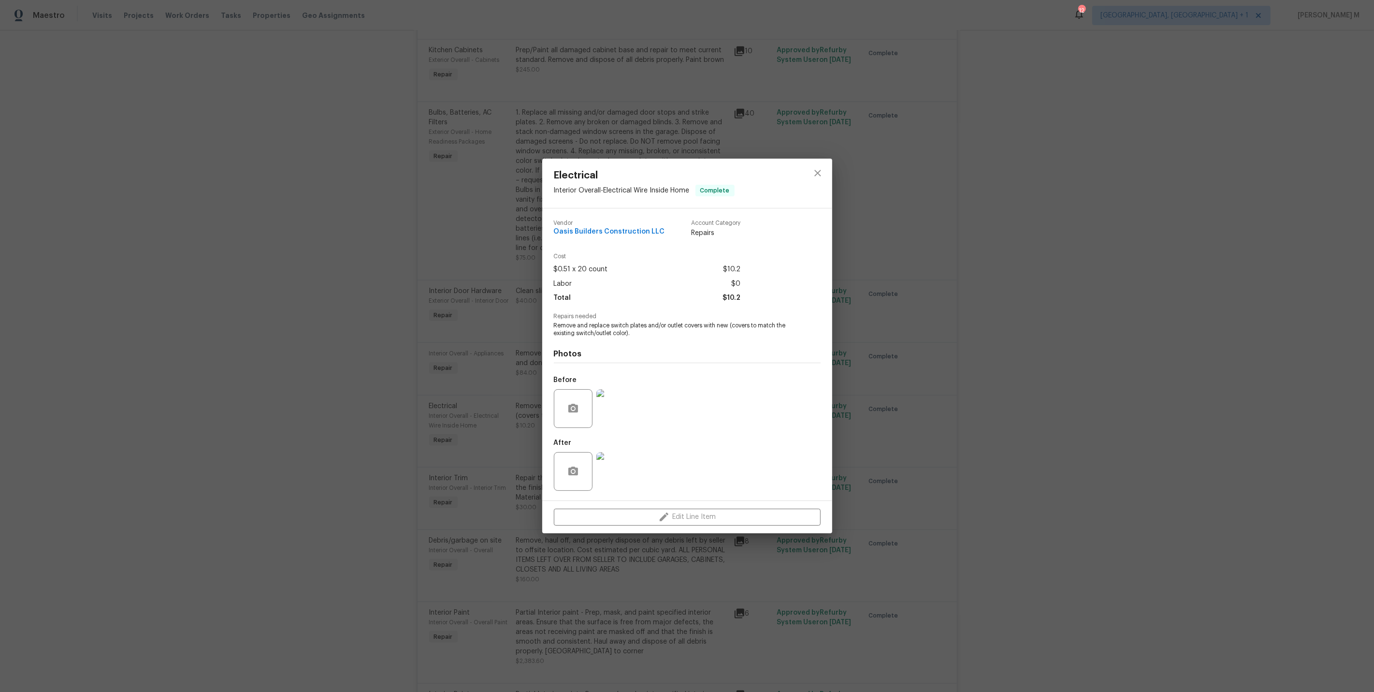
click at [891, 371] on div "Electrical Interior Overall - Electrical Wire Inside Home Complete Vendor Oasis…" at bounding box center [687, 346] width 1374 height 692
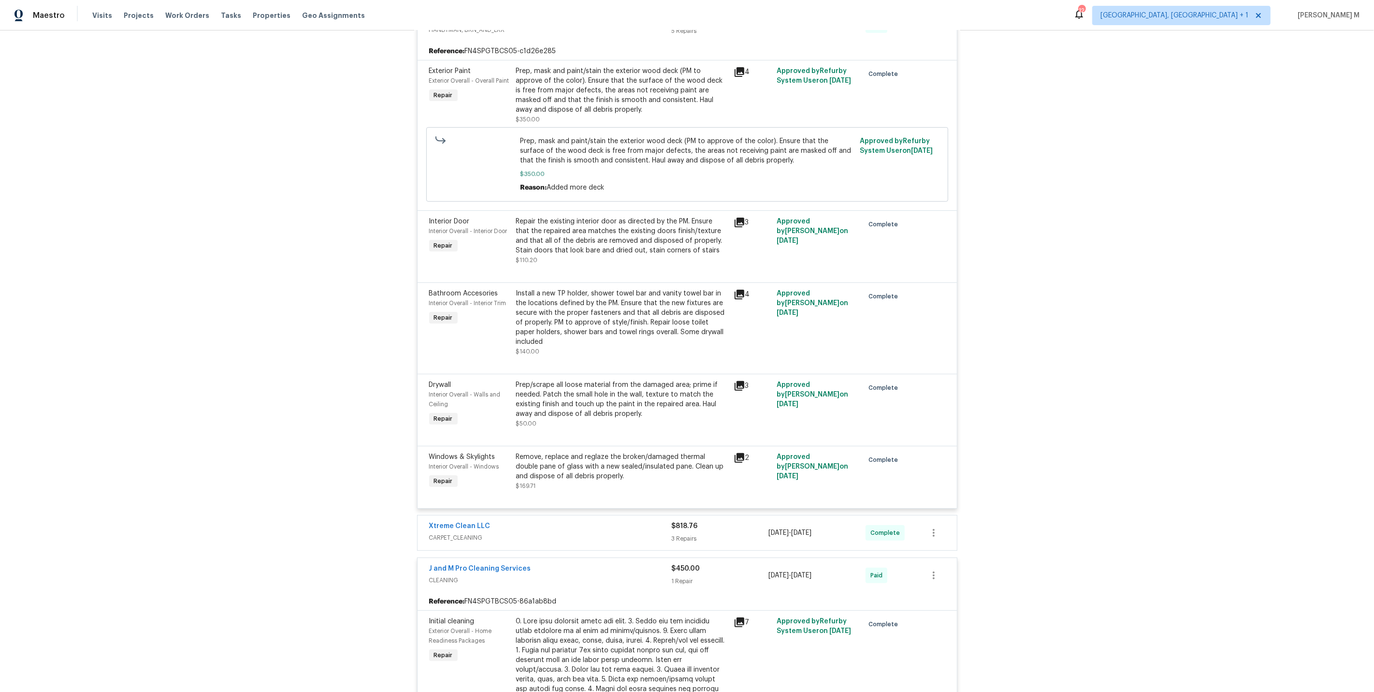
scroll to position [0, 0]
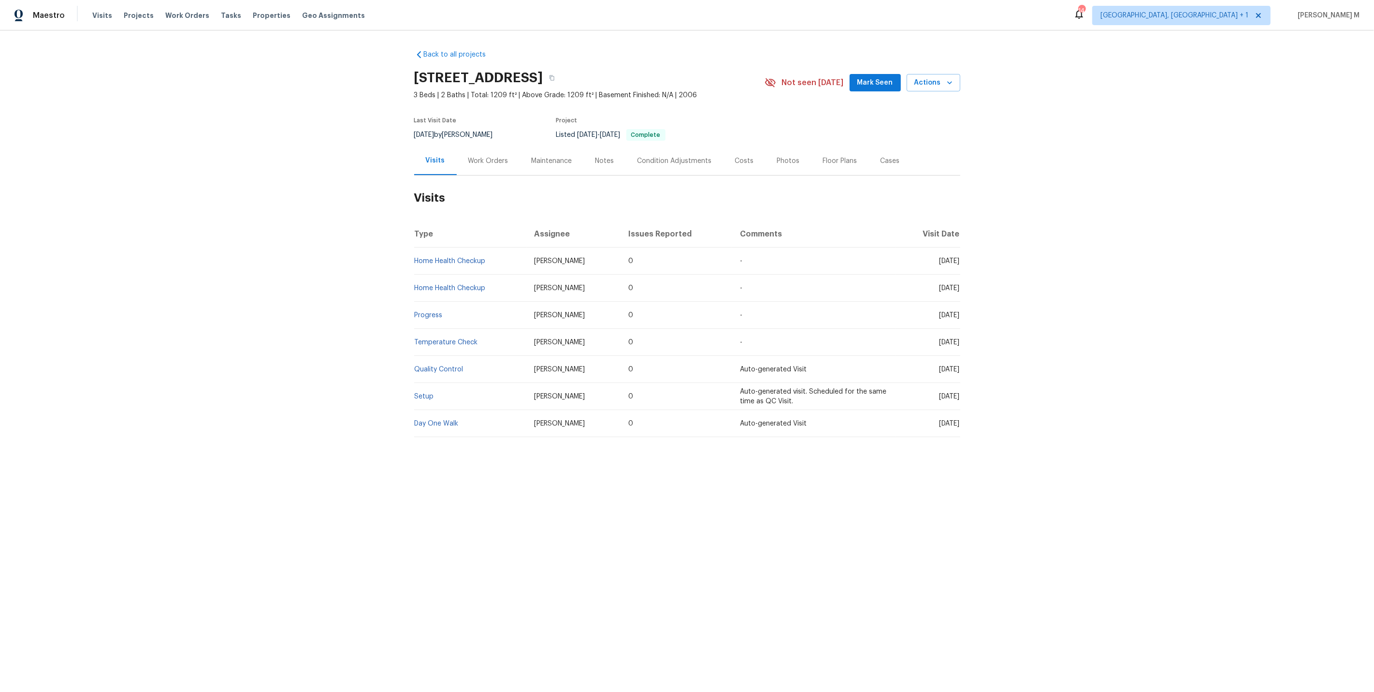
click at [478, 156] on div "Work Orders" at bounding box center [488, 161] width 40 height 10
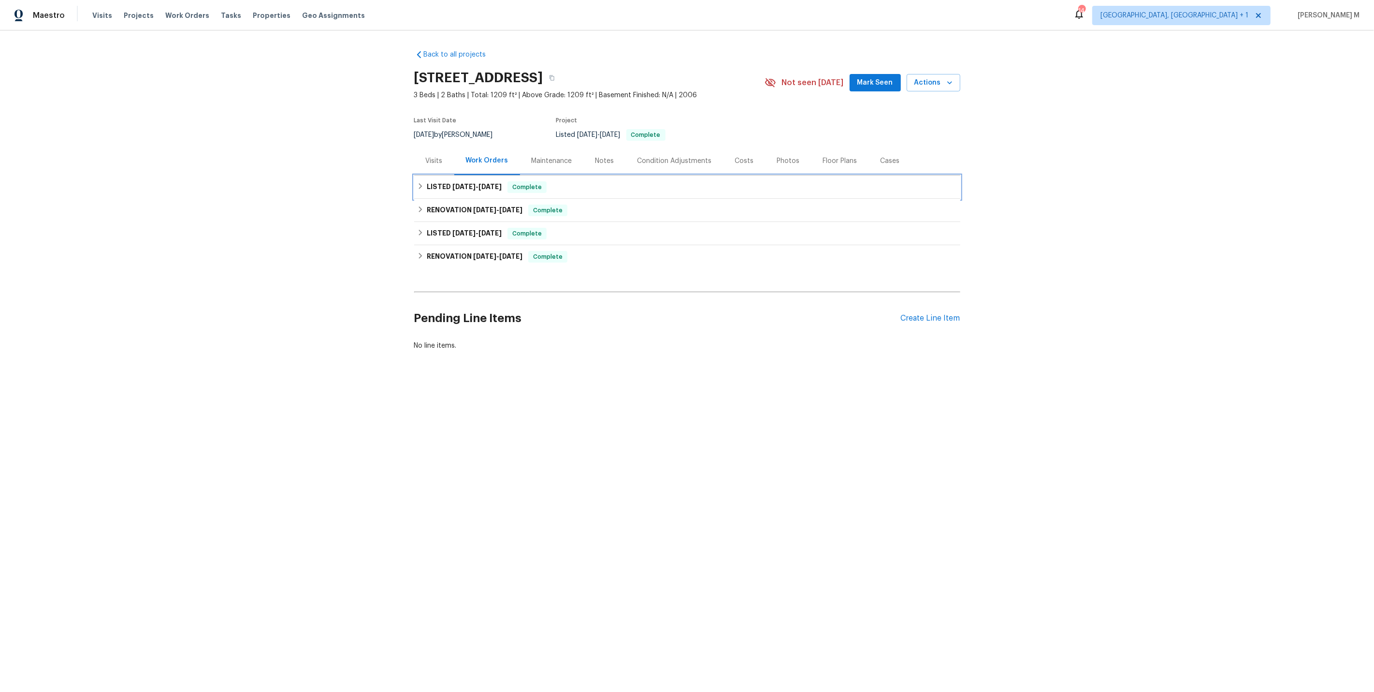
click at [475, 183] on span "[DATE] - [DATE]" at bounding box center [477, 186] width 49 height 7
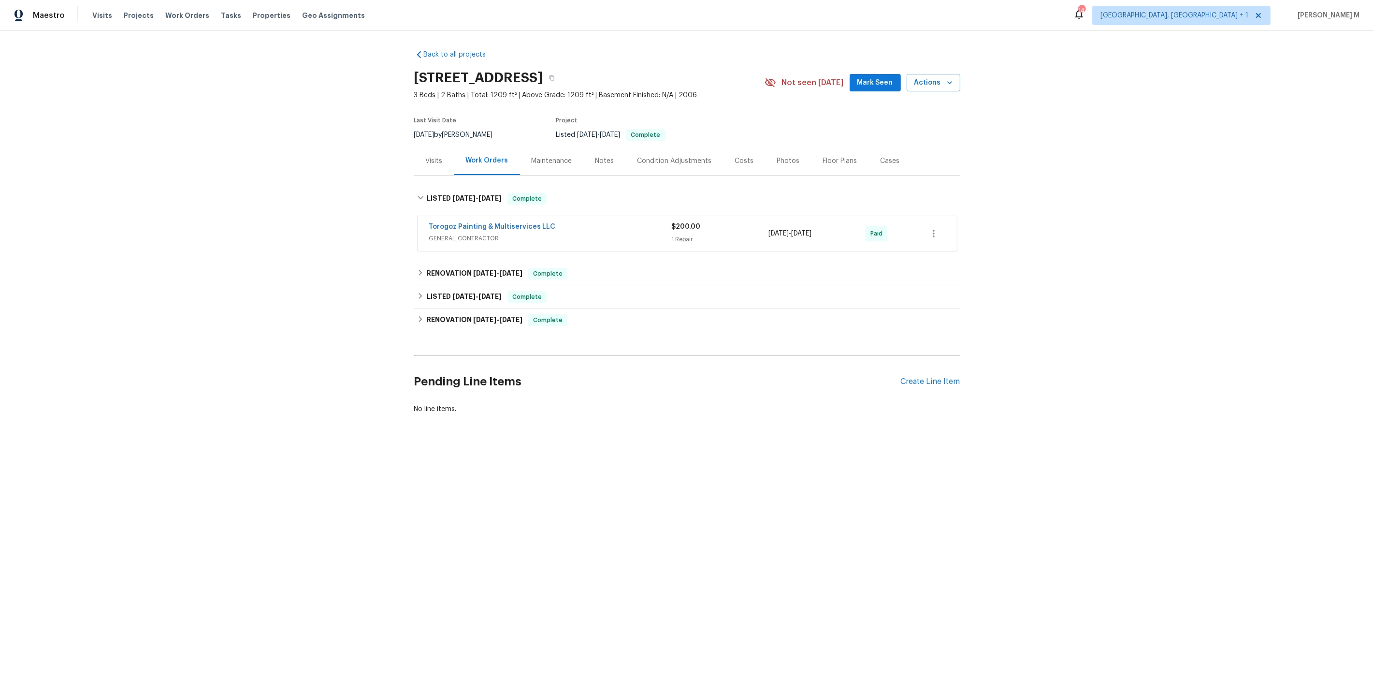
click at [462, 234] on span "GENERAL_CONTRACTOR" at bounding box center [550, 239] width 243 height 10
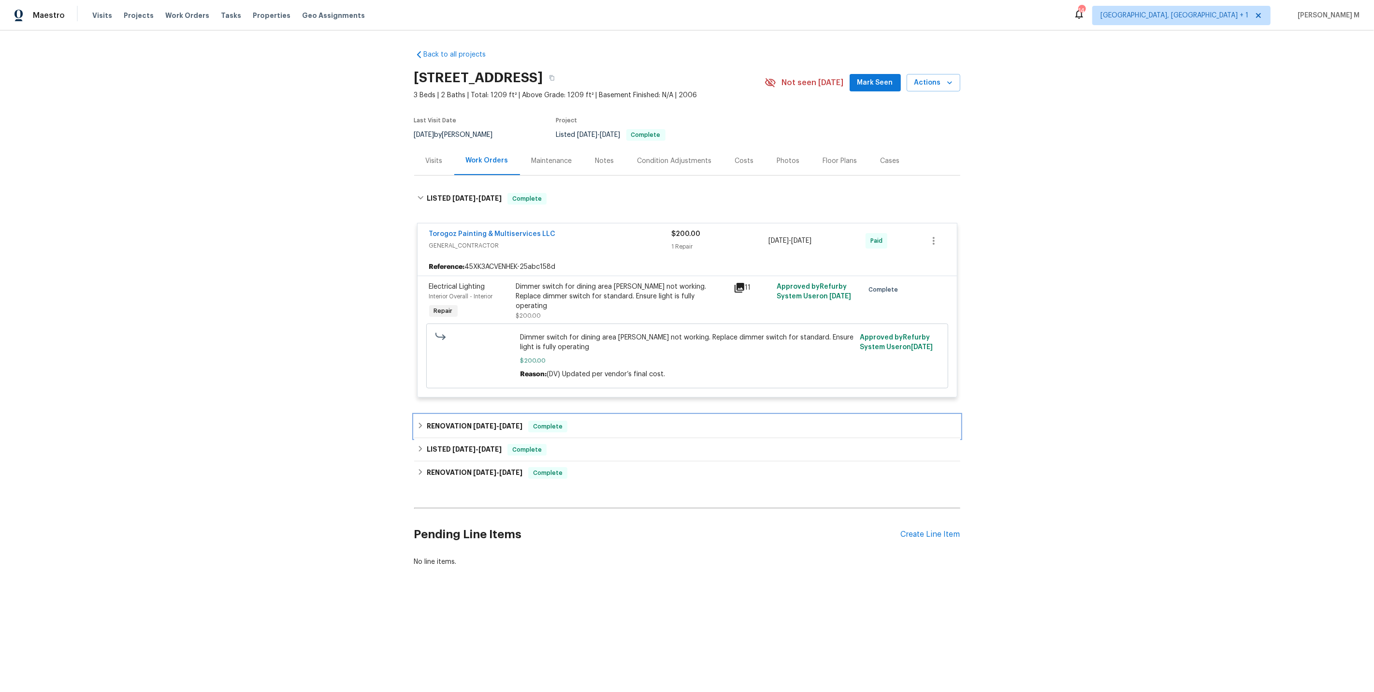
click at [473, 423] on span "[DATE]" at bounding box center [484, 426] width 23 height 7
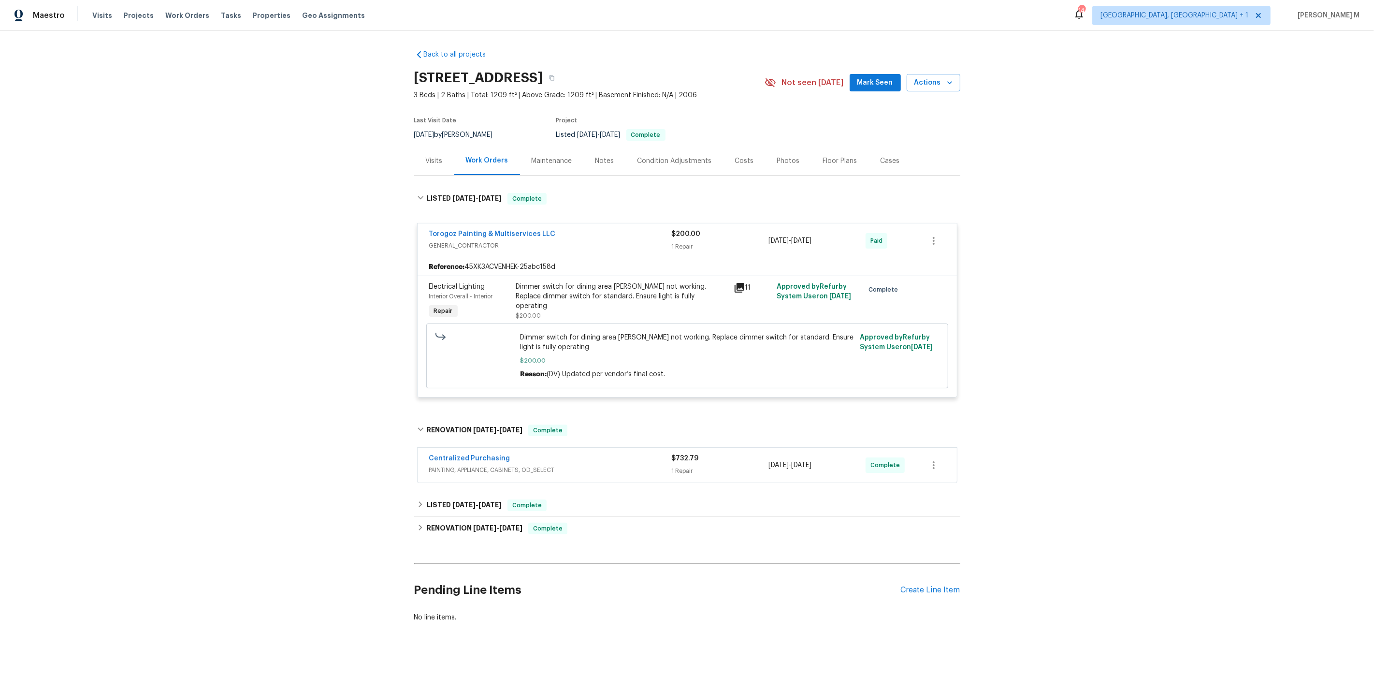
click at [448, 466] on div "Centralized Purchasing PAINTING, APPLIANCE, CABINETS, OD_SELECT" at bounding box center [550, 464] width 243 height 23
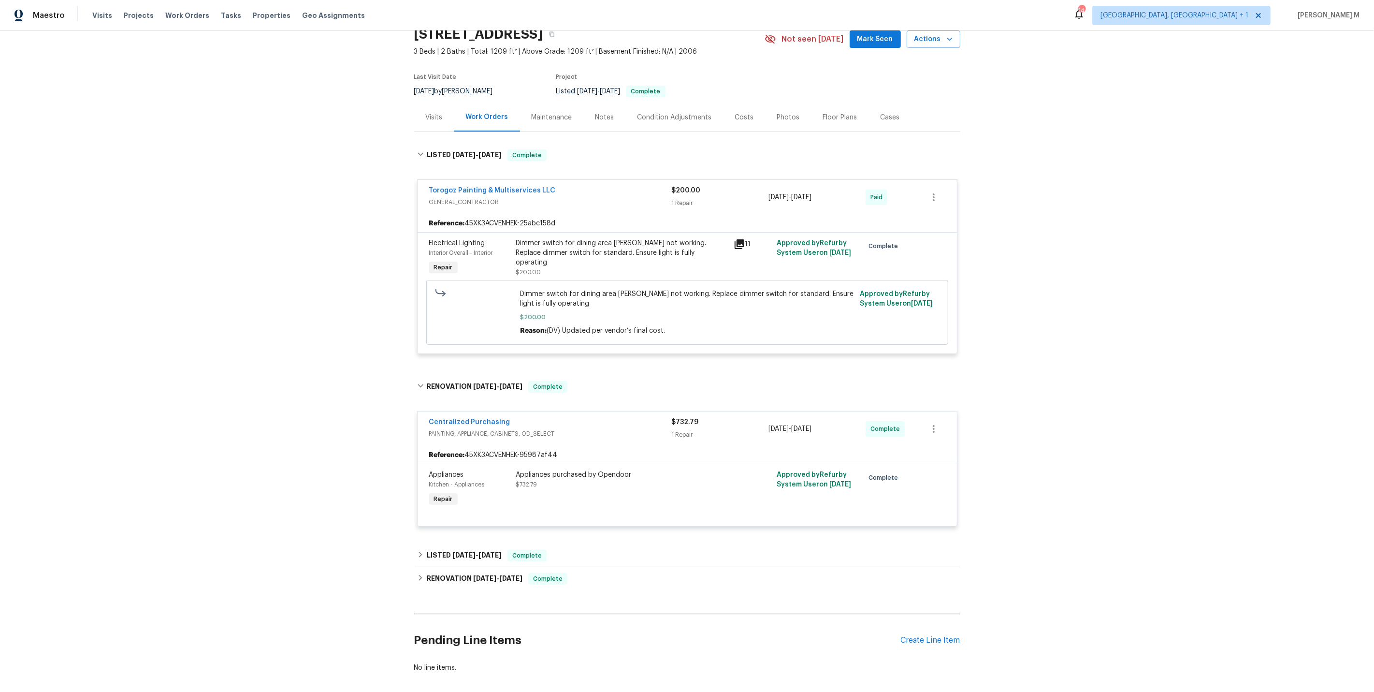
scroll to position [73, 0]
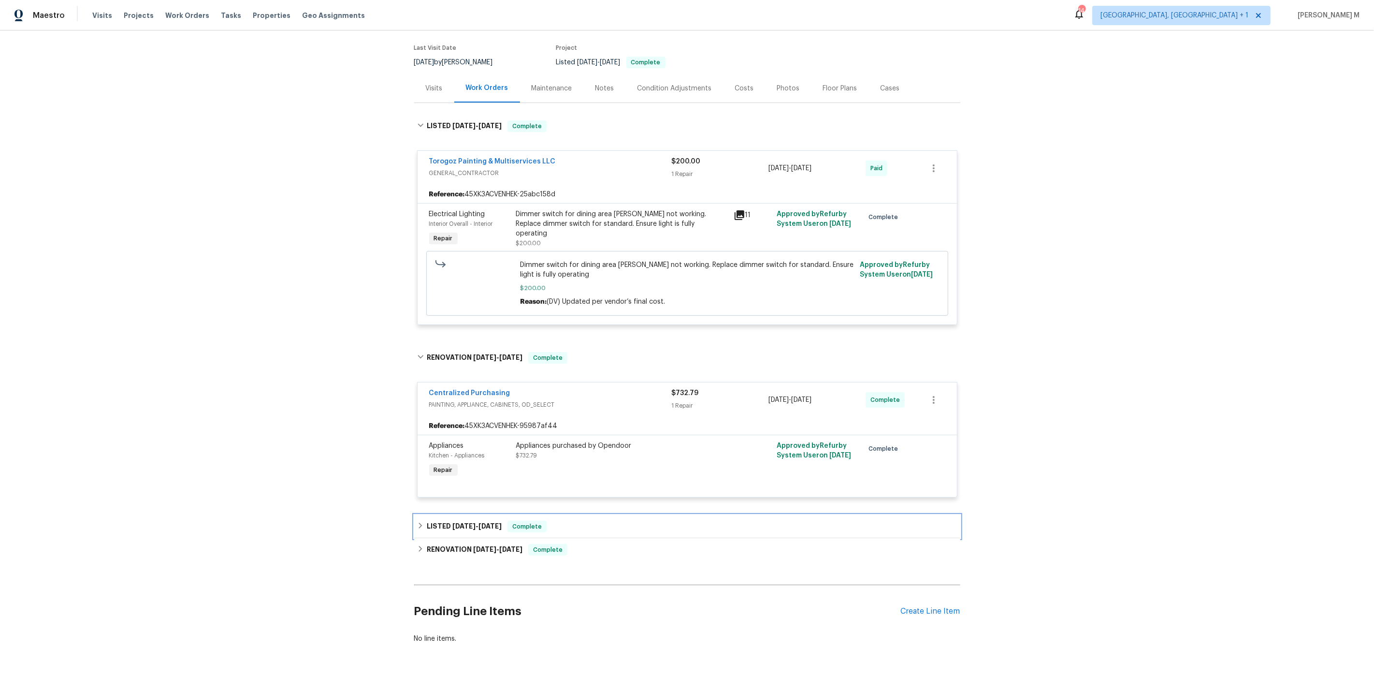
click at [466, 523] on span "[DATE]" at bounding box center [464, 526] width 23 height 7
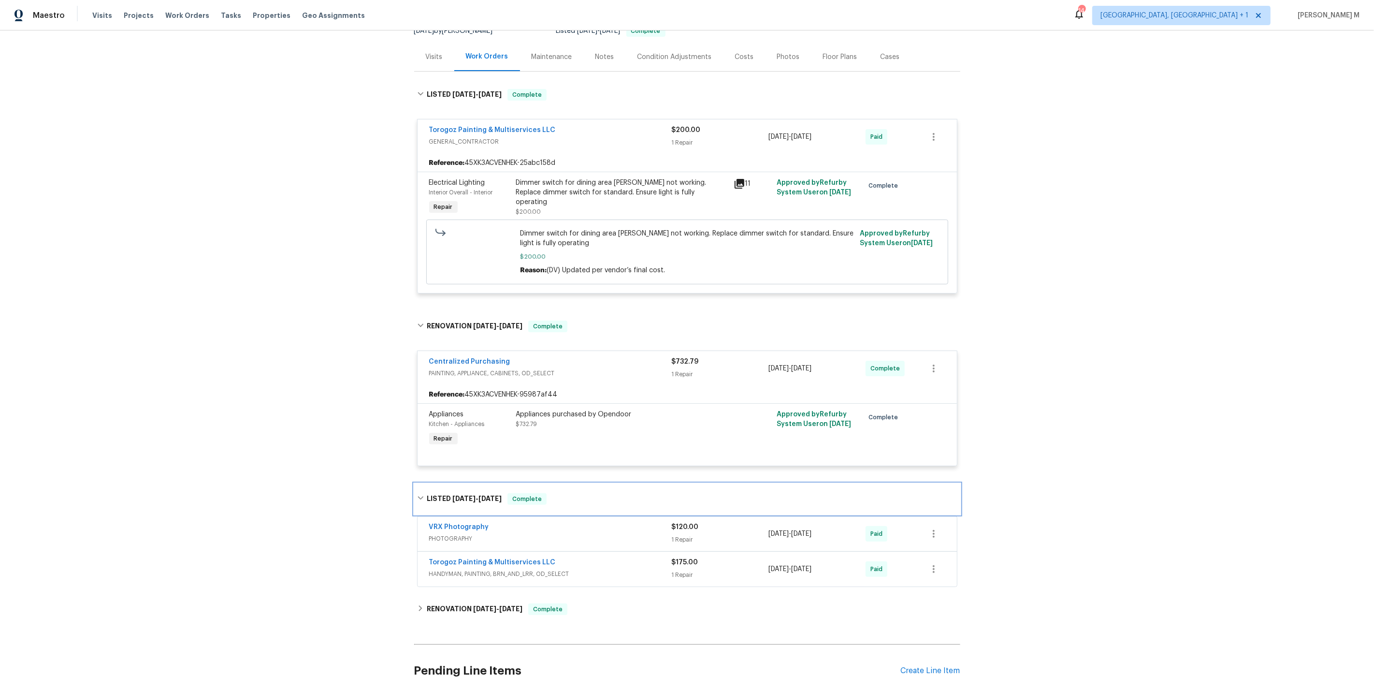
scroll to position [160, 0]
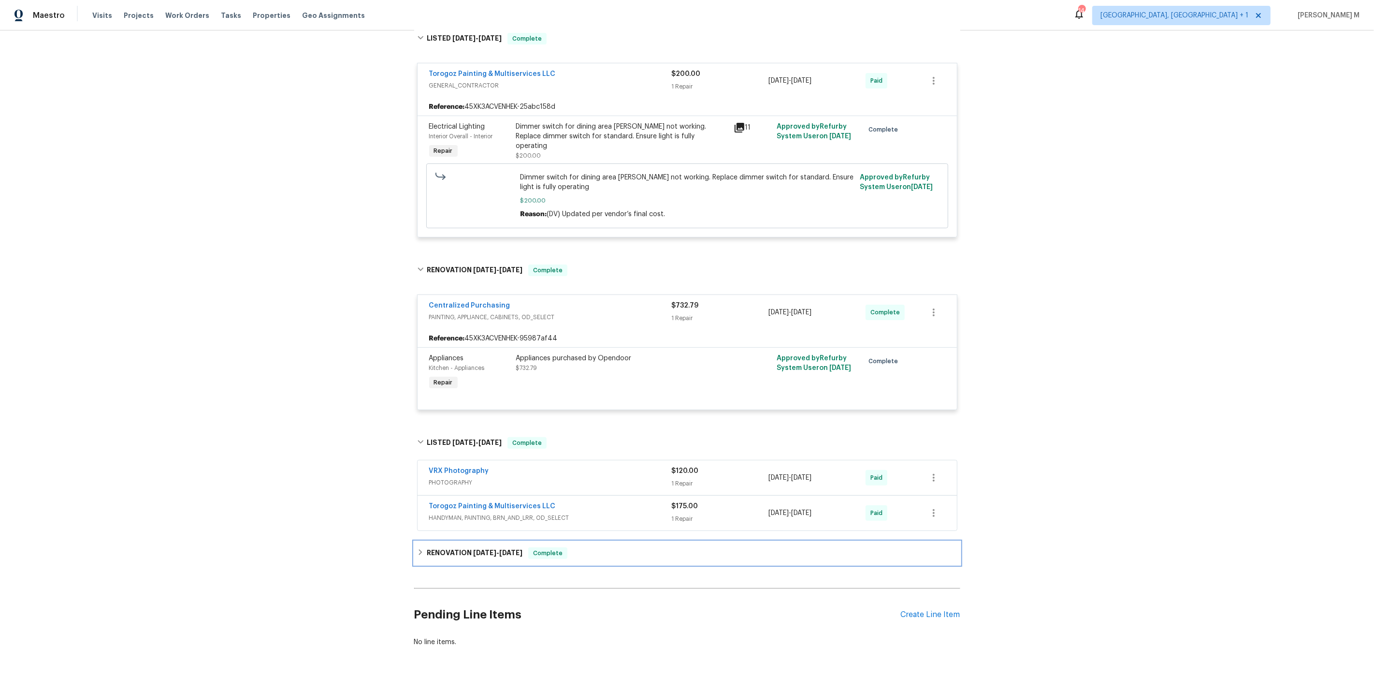
click at [464, 547] on h6 "RENOVATION [DATE] - [DATE]" at bounding box center [475, 553] width 96 height 12
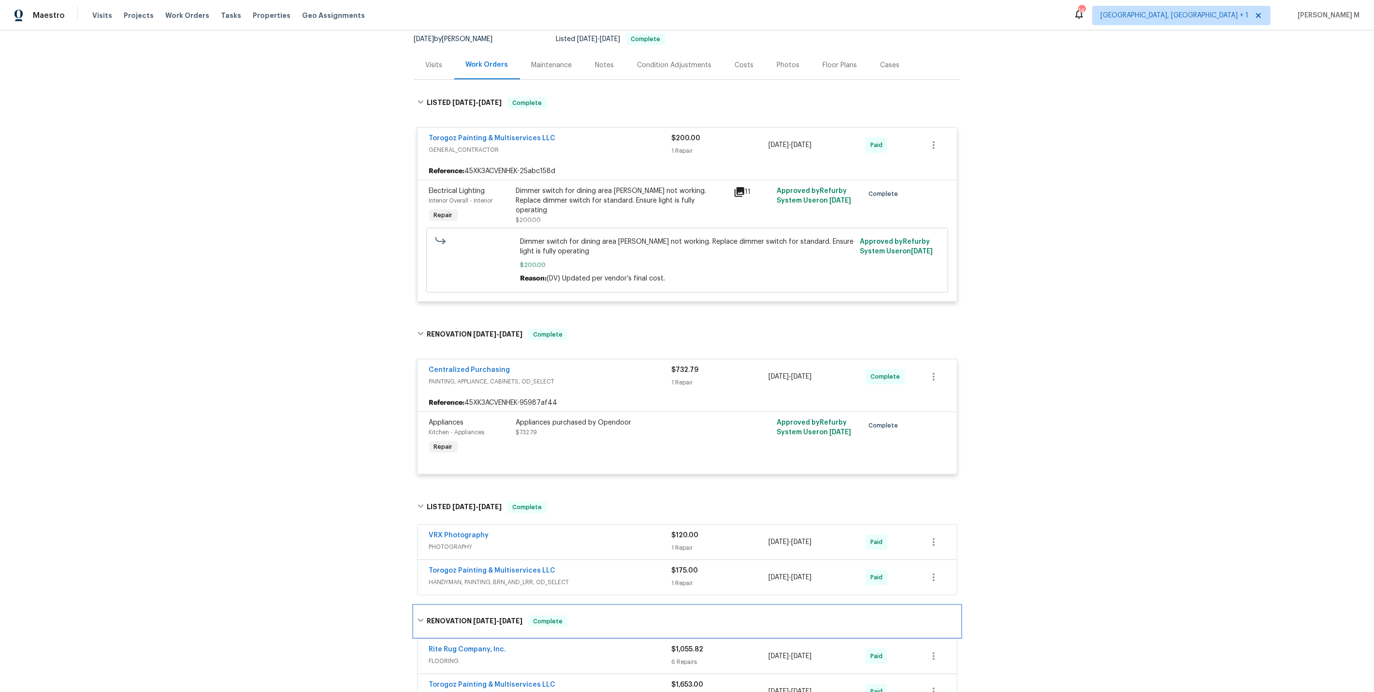
scroll to position [94, 0]
click at [629, 191] on div "Dimmer switch for dining area [PERSON_NAME] not working. Replace dimmer switch …" at bounding box center [622, 202] width 212 height 29
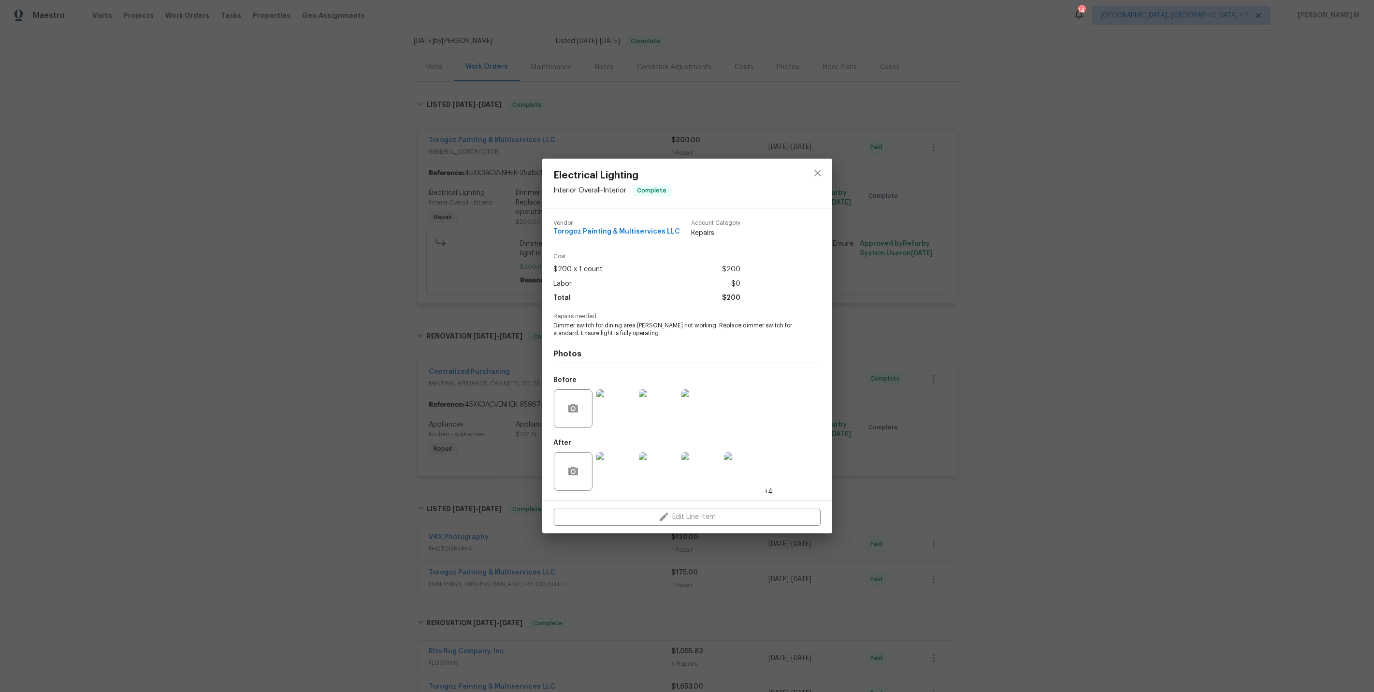
click at [605, 453] on img at bounding box center [616, 471] width 39 height 39
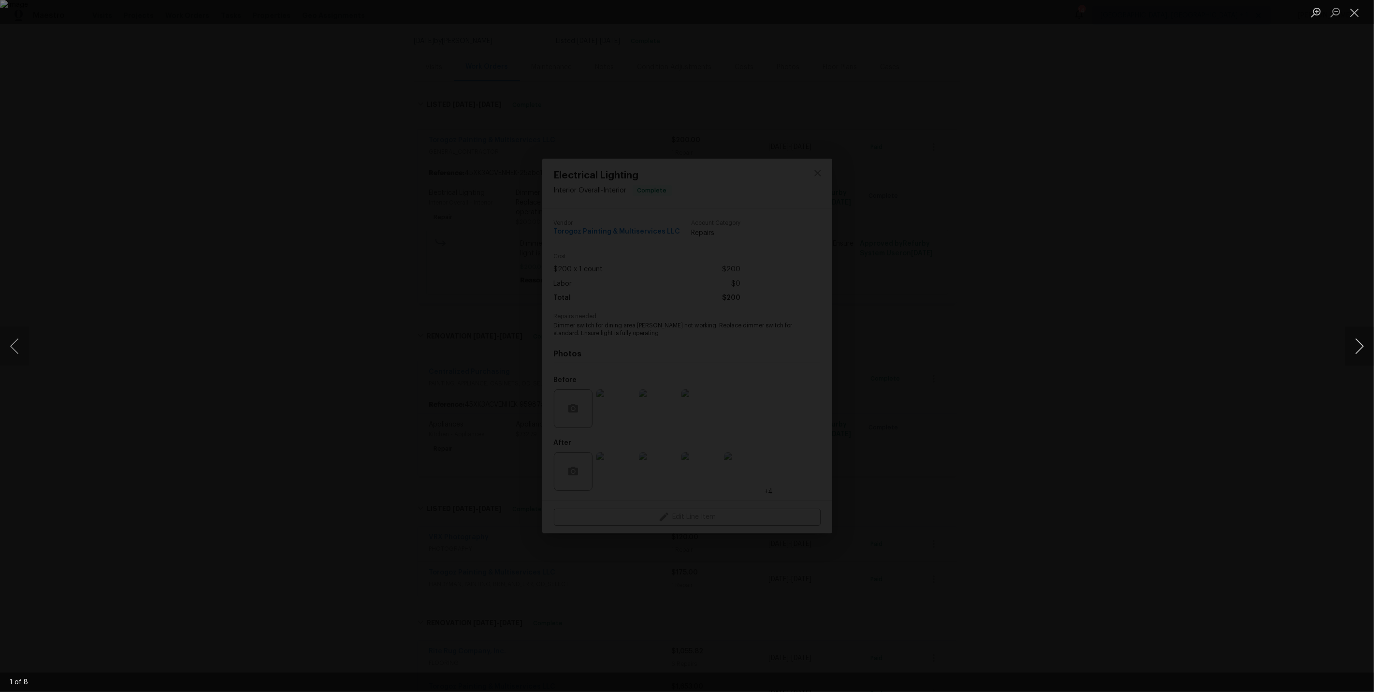
click at [1352, 336] on button "Next image" at bounding box center [1359, 346] width 29 height 39
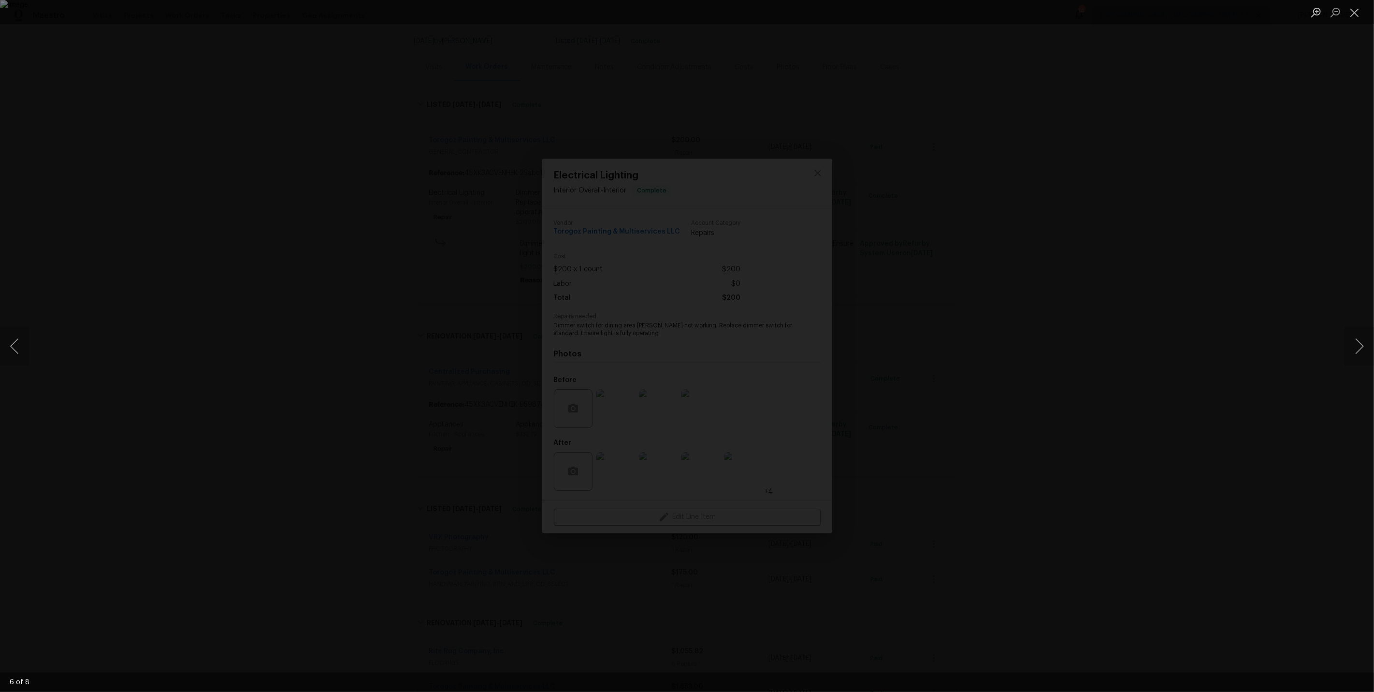
click at [312, 239] on div "Lightbox" at bounding box center [687, 346] width 1374 height 692
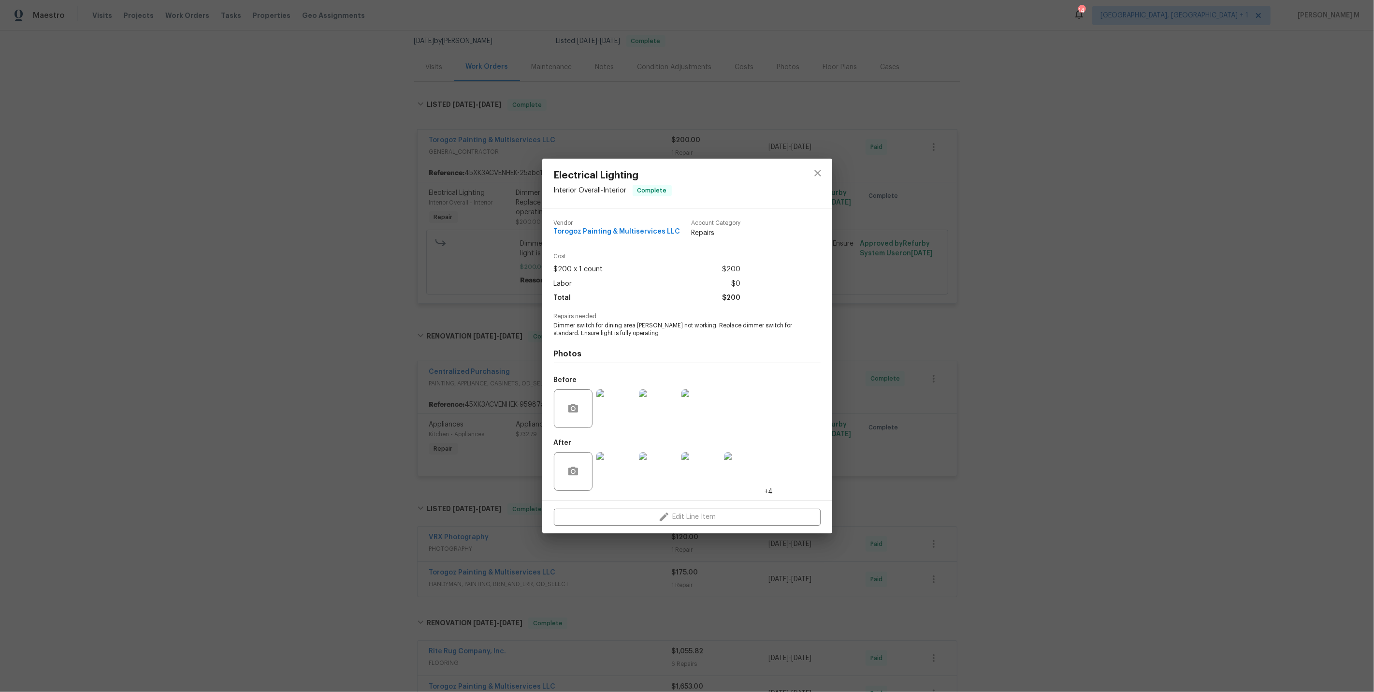
click at [1016, 294] on div "Electrical Lighting Interior Overall - Interior Complete Vendor Torogoz Paintin…" at bounding box center [687, 346] width 1374 height 692
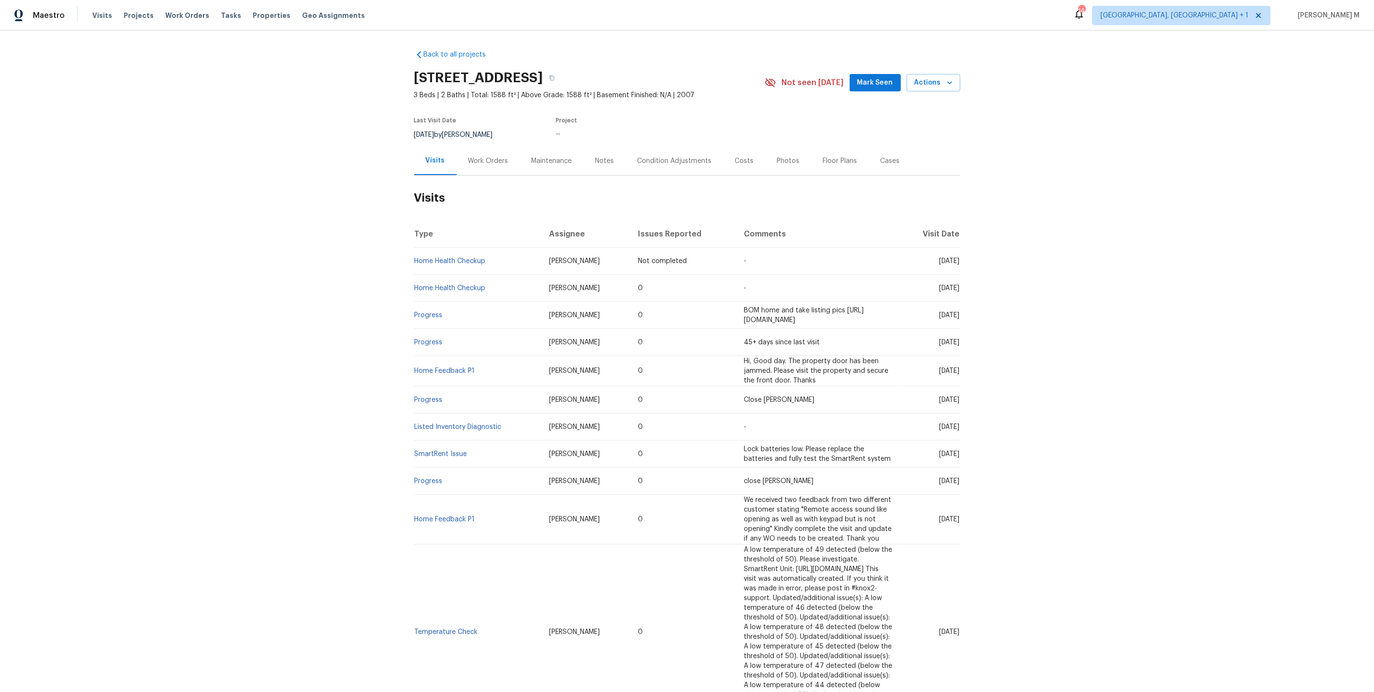
click at [491, 160] on div "Work Orders" at bounding box center [488, 161] width 40 height 10
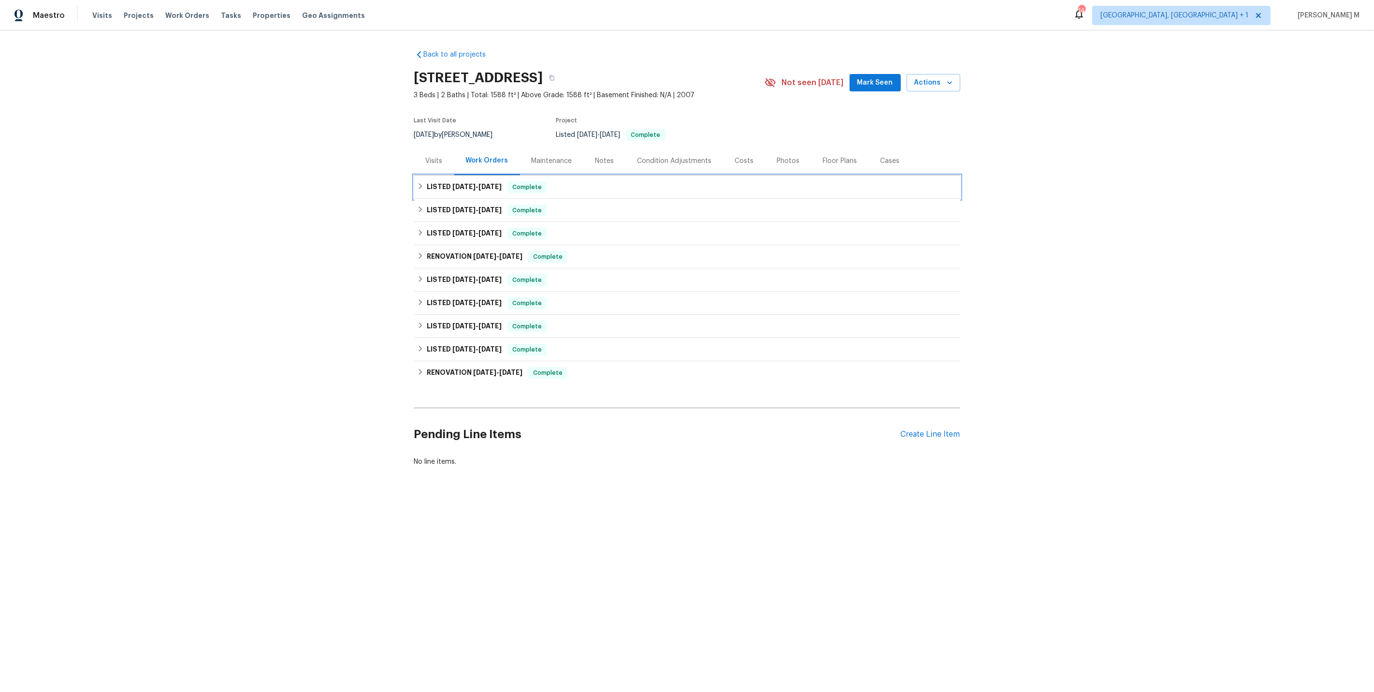
click at [476, 183] on span "9/23/25 - 9/24/25" at bounding box center [477, 186] width 49 height 7
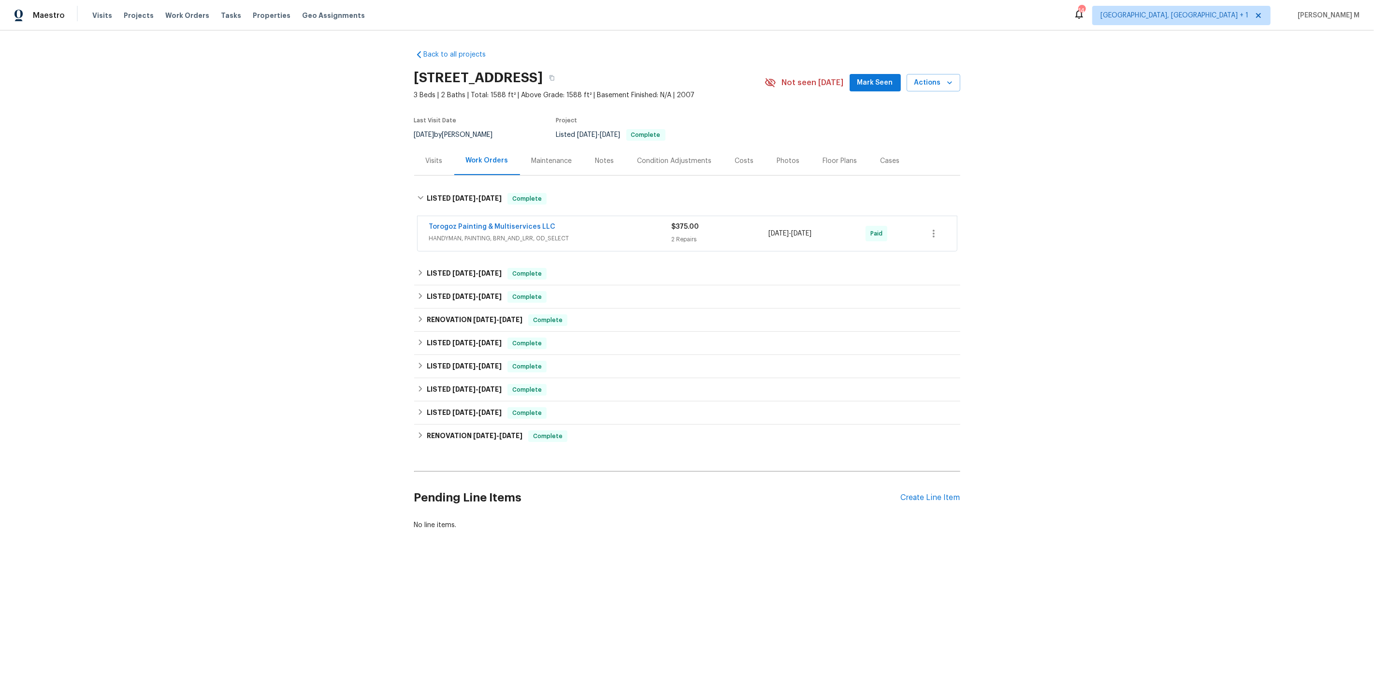
click at [478, 235] on span "HANDYMAN, PAINTING, BRN_AND_LRR, OD_SELECT" at bounding box center [550, 239] width 243 height 10
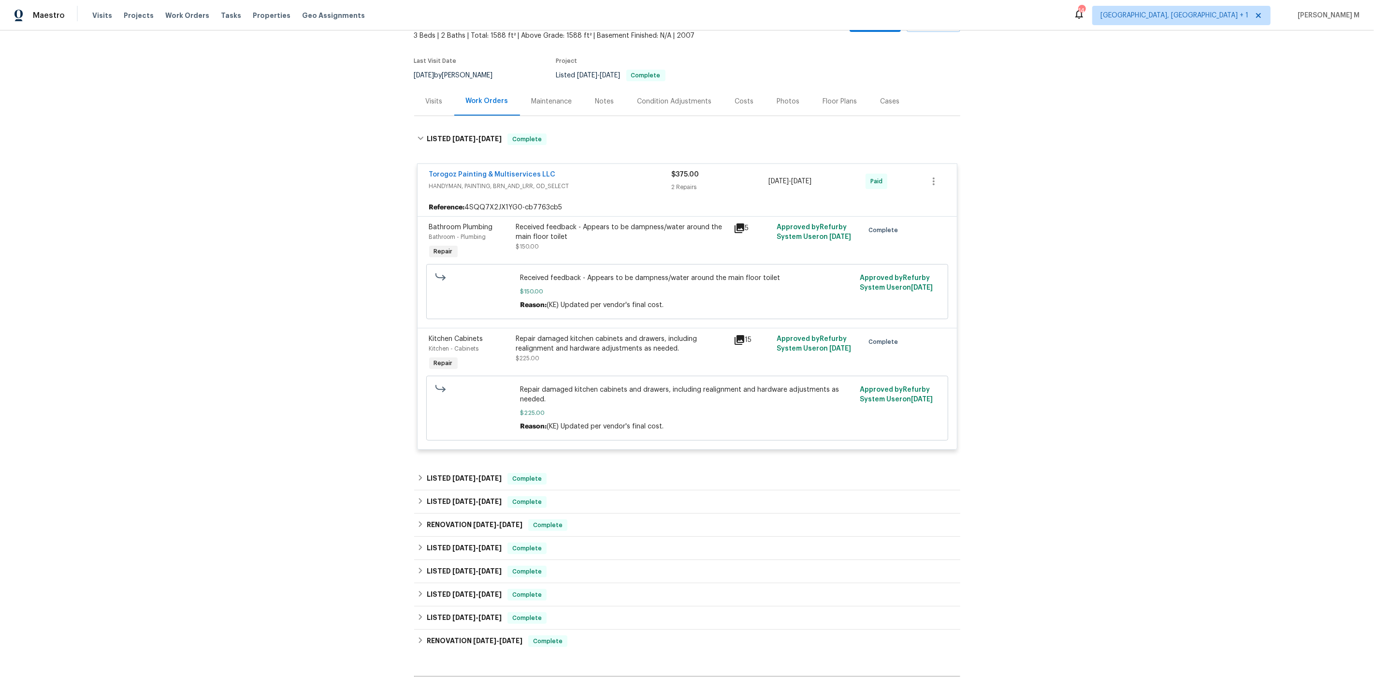
scroll to position [151, 0]
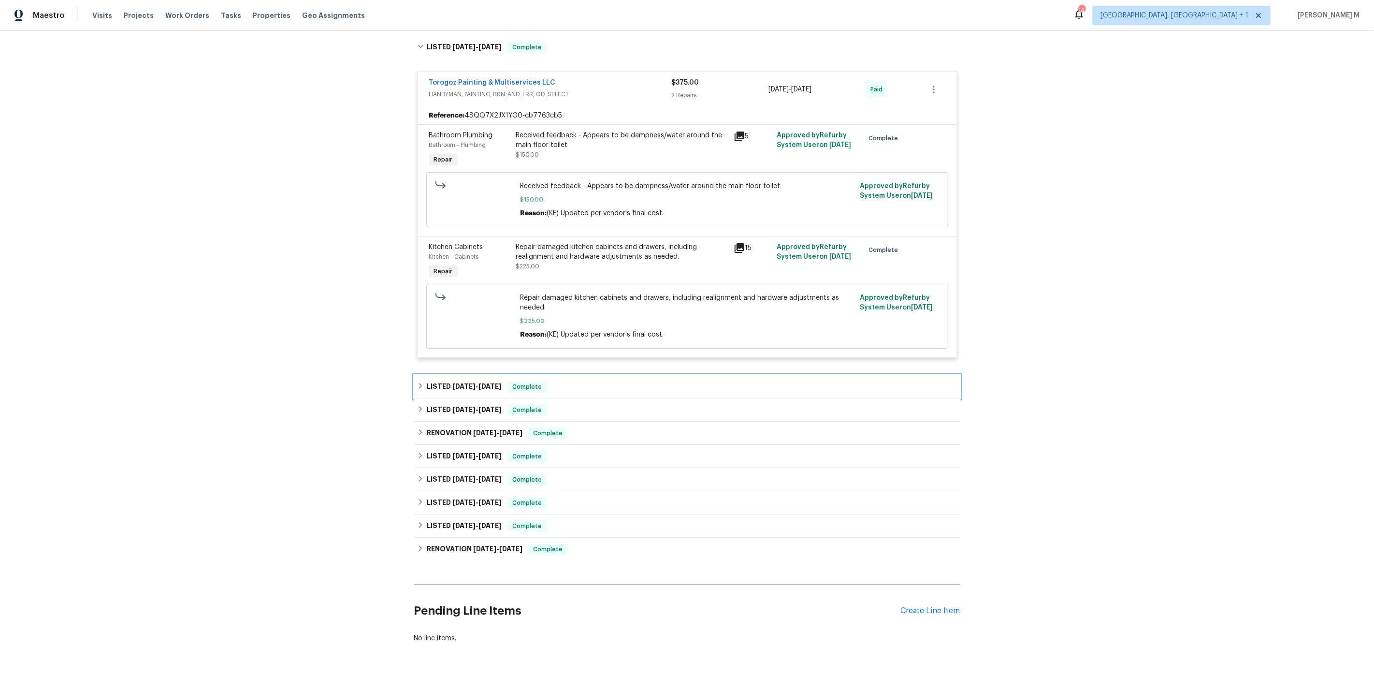
click at [484, 383] on span "8/15/25" at bounding box center [490, 386] width 23 height 7
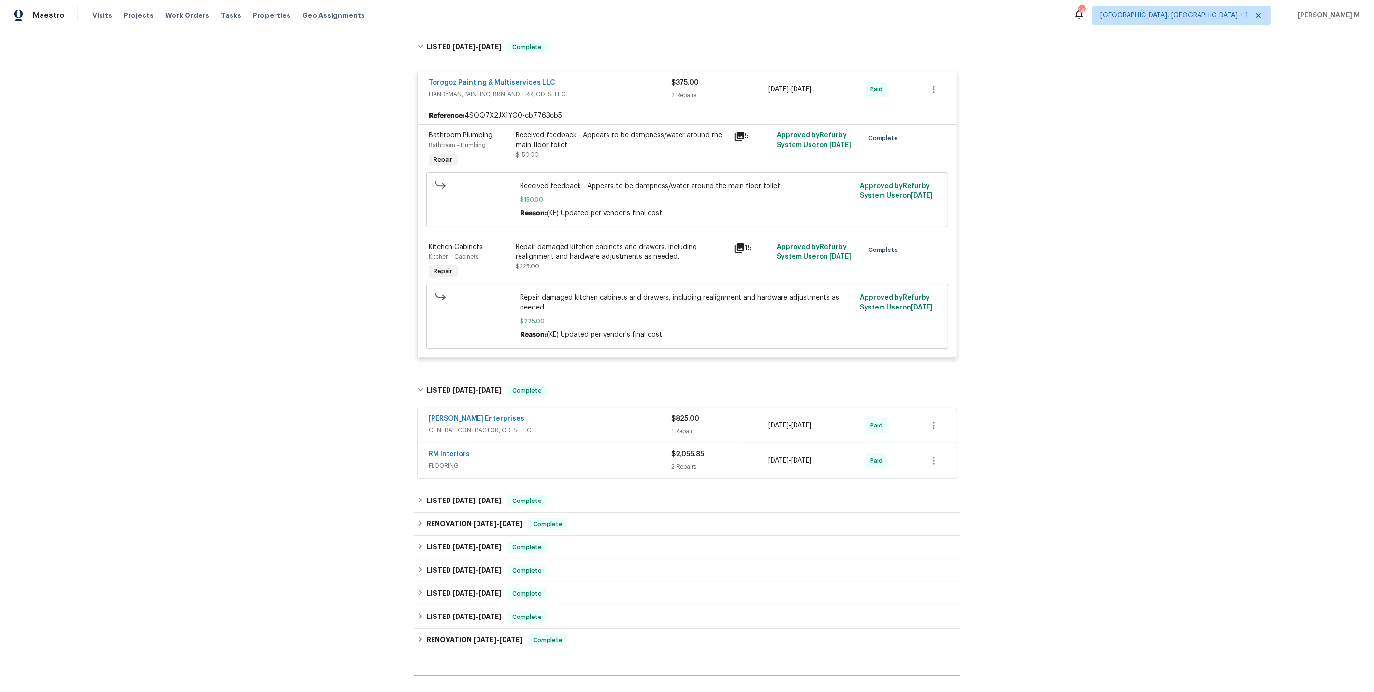
click at [449, 425] on span "GENERAL_CONTRACTOR, OD_SELECT" at bounding box center [550, 430] width 243 height 10
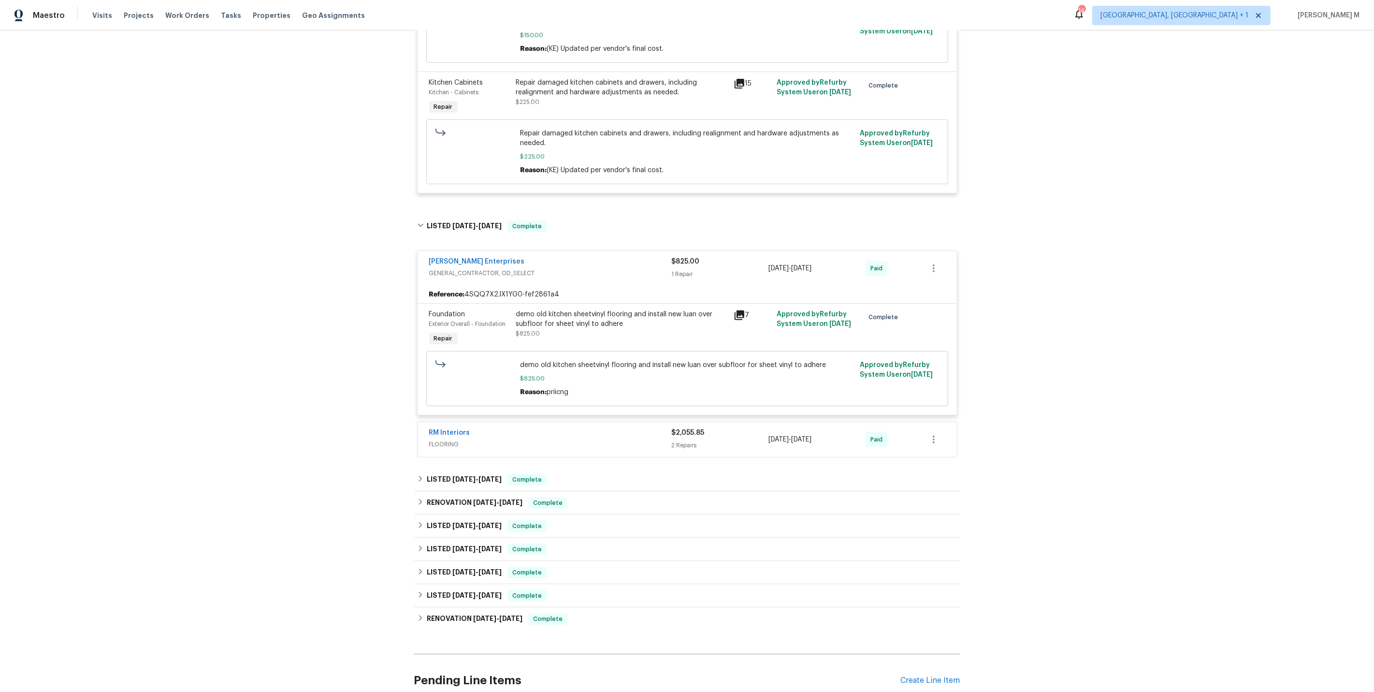
scroll to position [317, 0]
click at [503, 438] on span "FLOORING" at bounding box center [550, 443] width 243 height 10
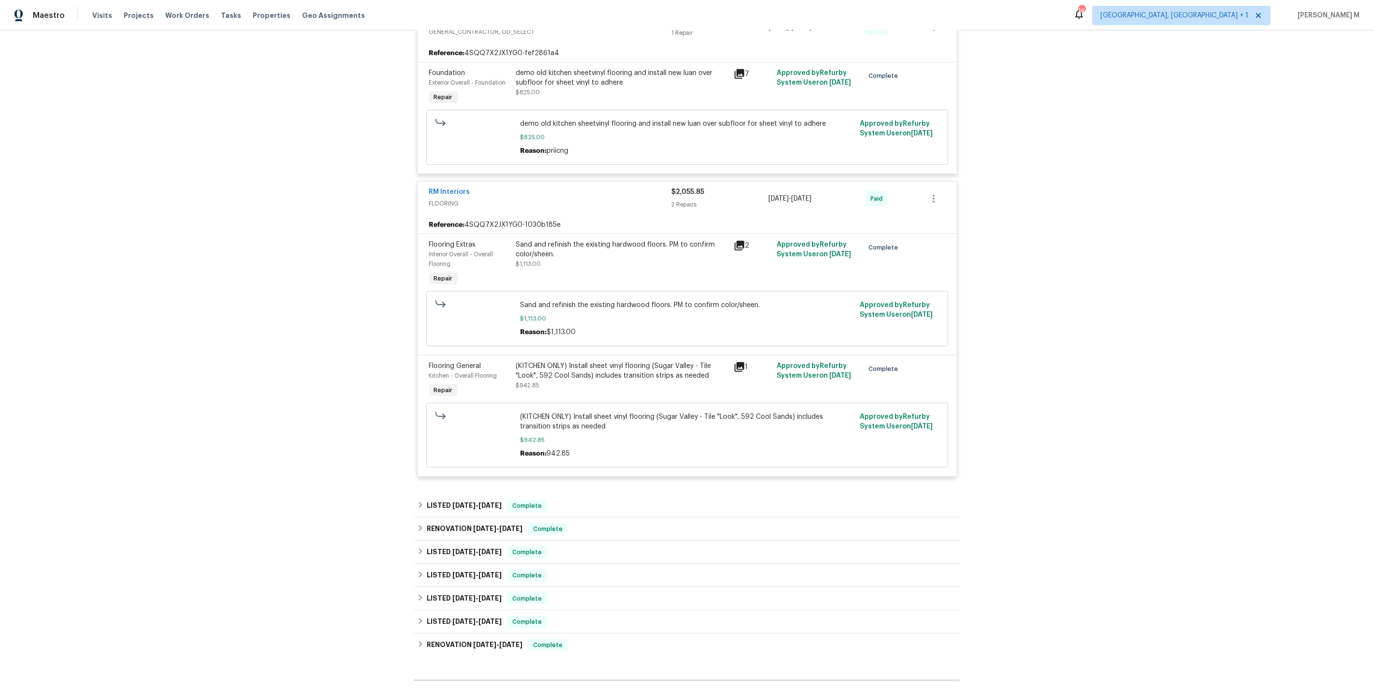
scroll to position [642, 0]
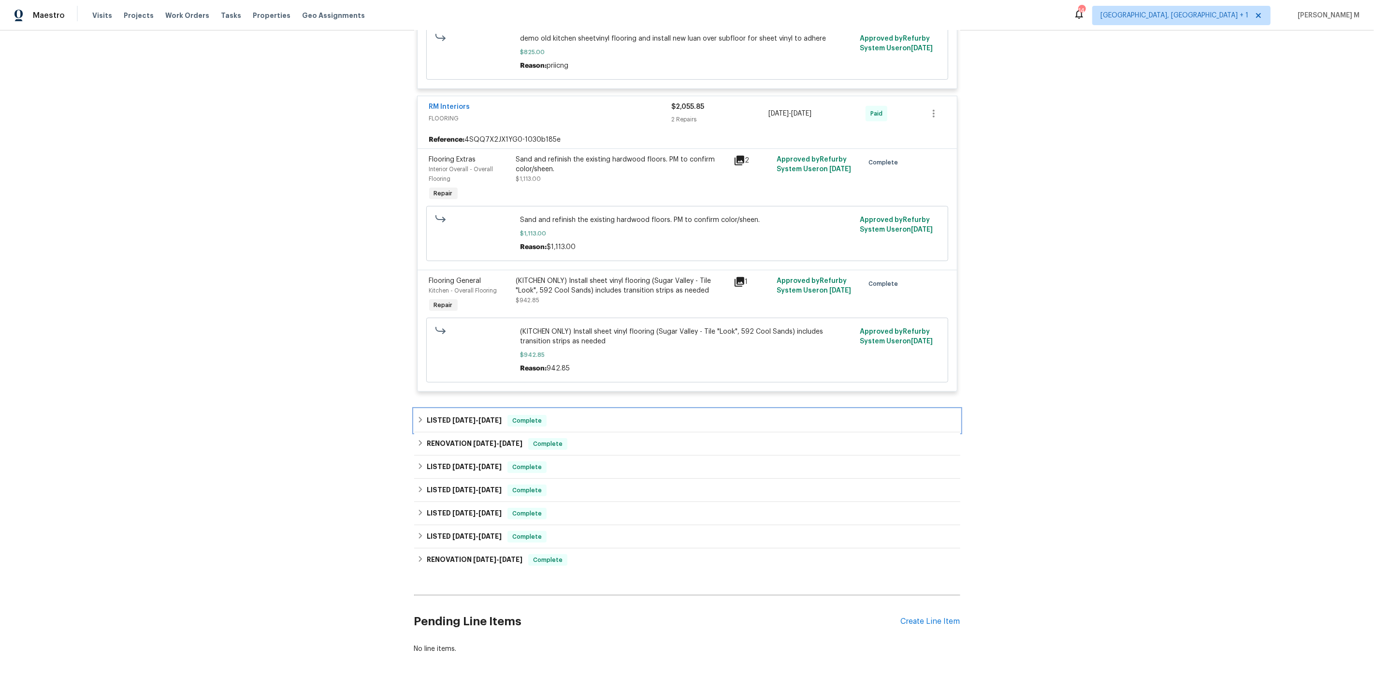
click at [491, 417] on span "5/28/25" at bounding box center [490, 420] width 23 height 7
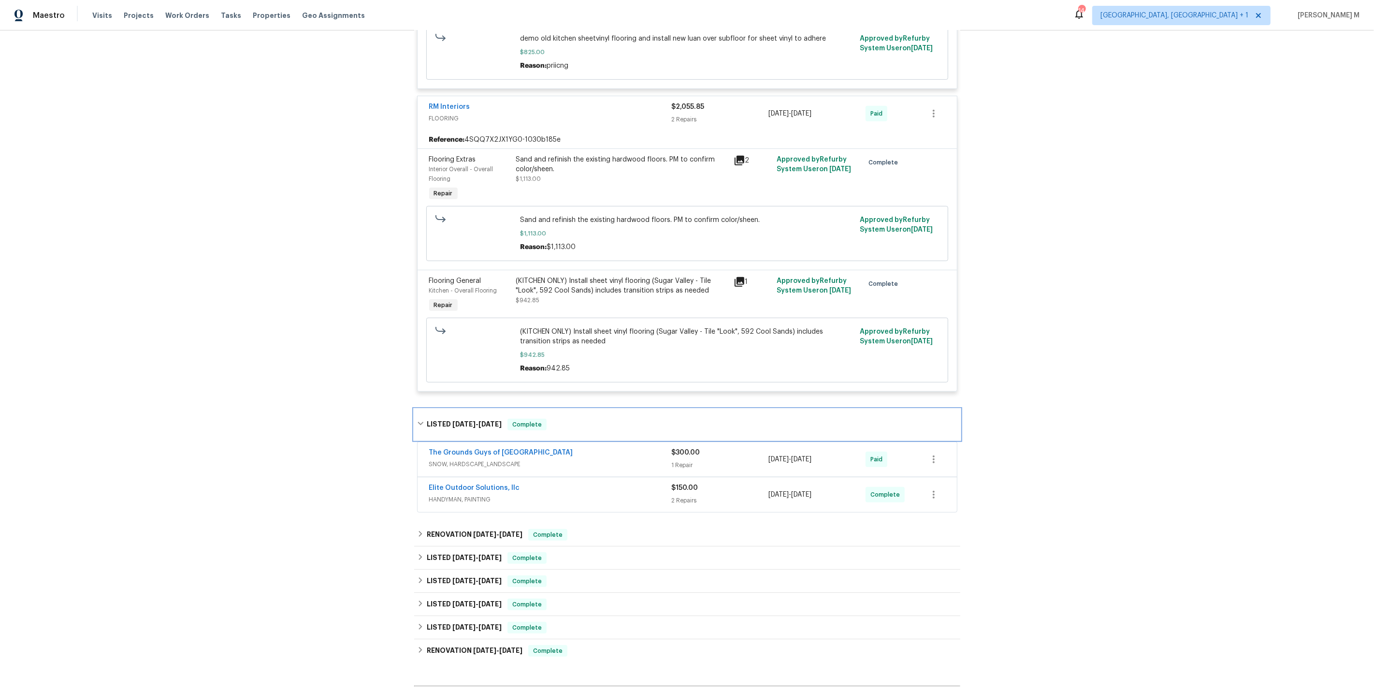
scroll to position [730, 0]
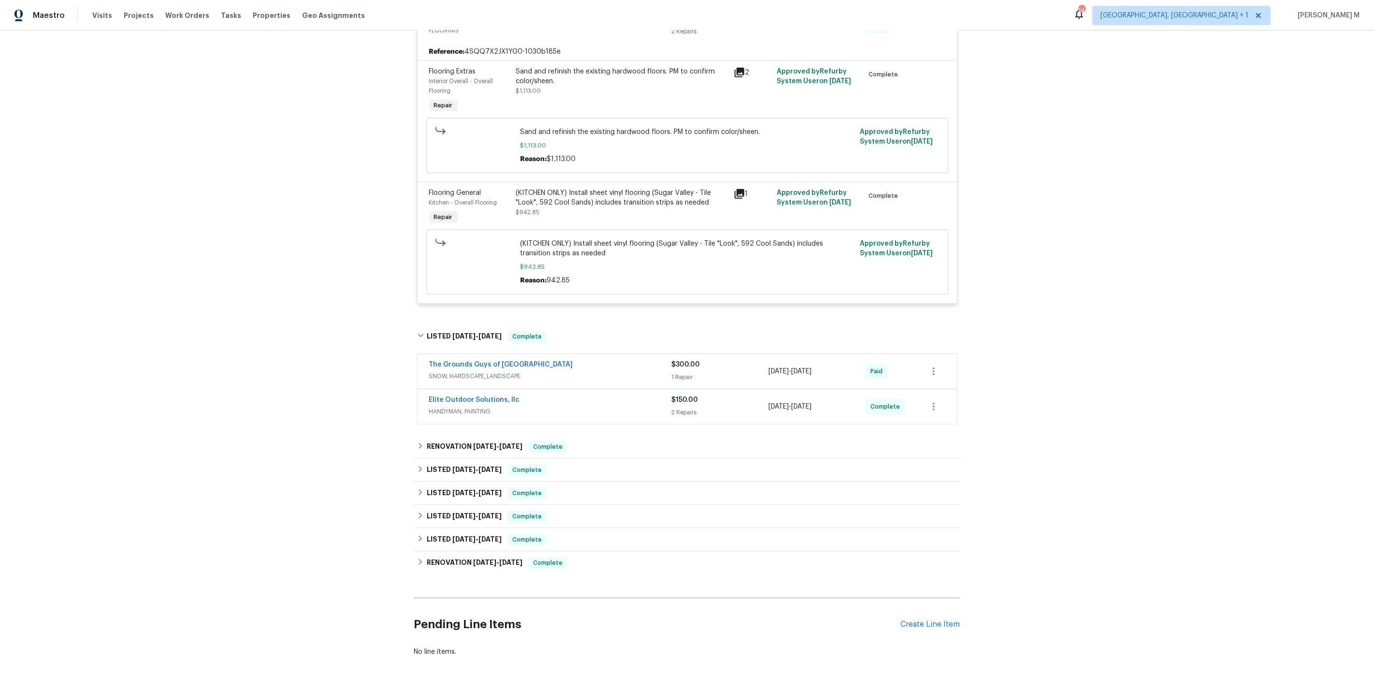
click at [458, 407] on span "HANDYMAN, PAINTING" at bounding box center [550, 412] width 243 height 10
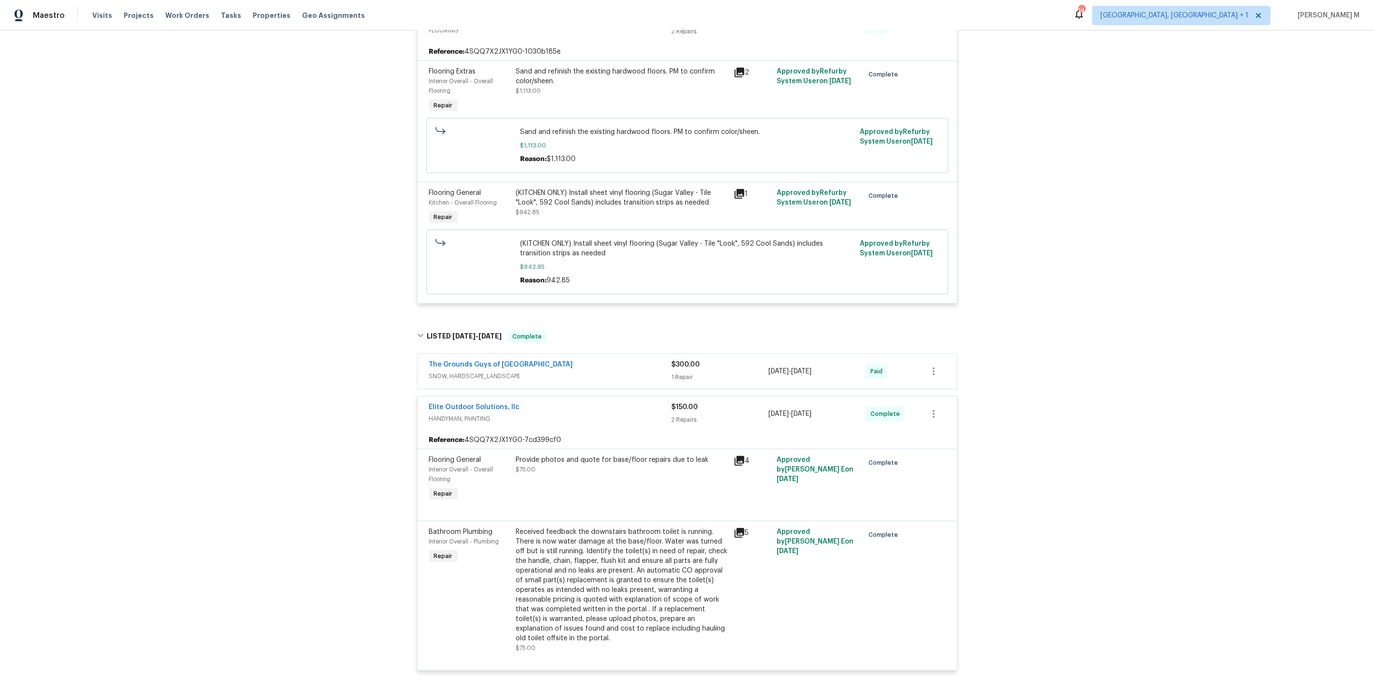
scroll to position [0, 0]
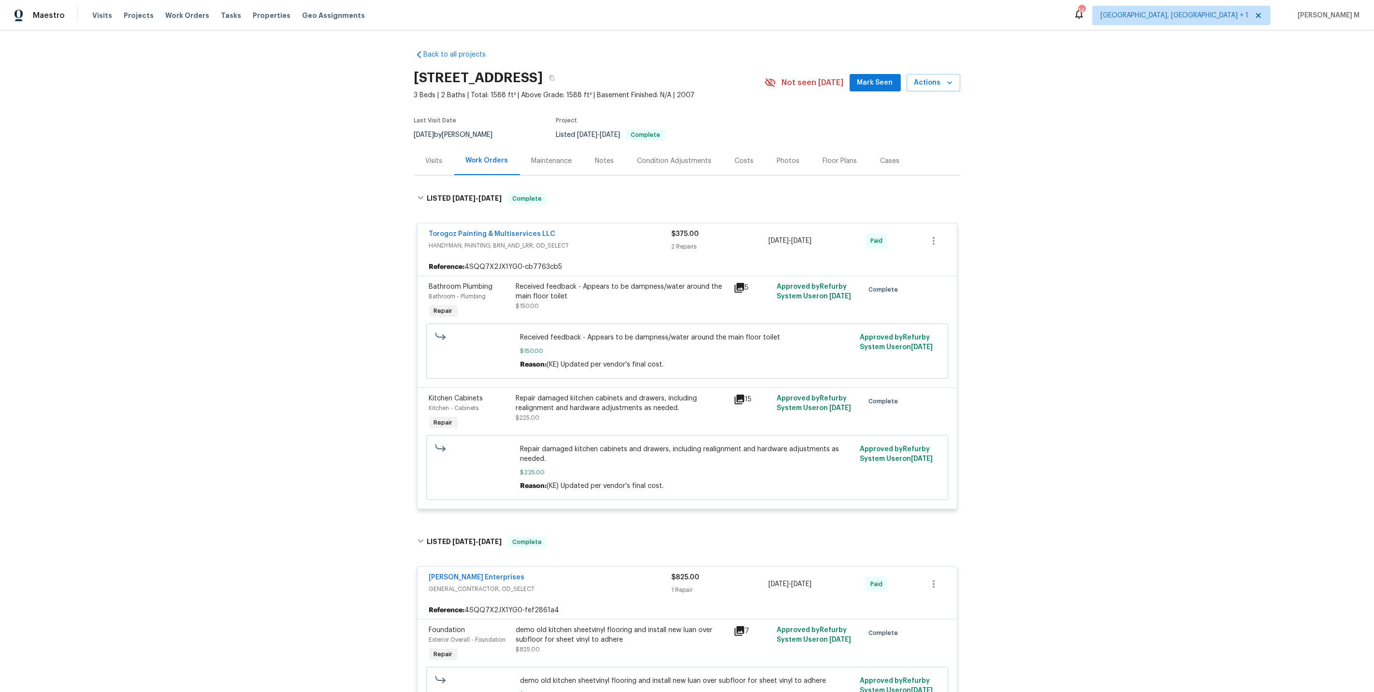
click at [559, 156] on div "Maintenance" at bounding box center [552, 161] width 41 height 10
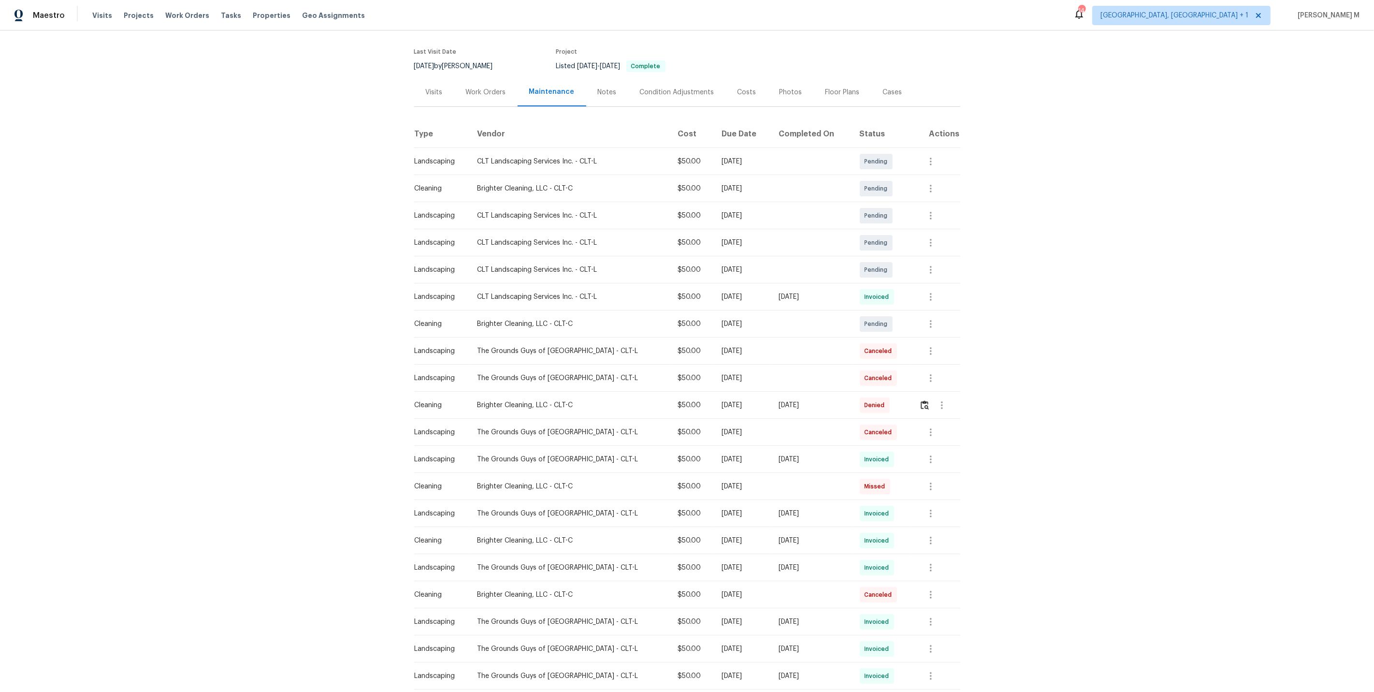
scroll to position [69, 0]
click at [932, 298] on button "button" at bounding box center [931, 296] width 23 height 23
click at [932, 300] on li "View details" at bounding box center [953, 308] width 68 height 16
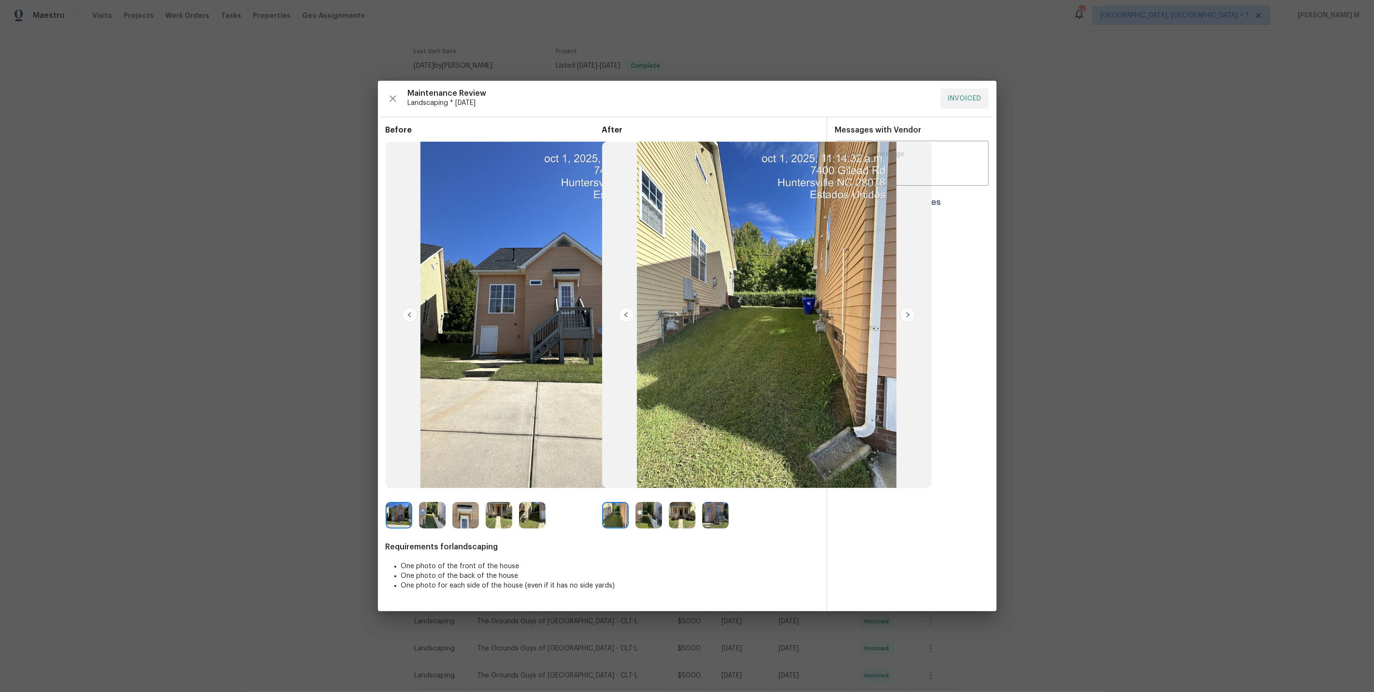
click at [464, 526] on img at bounding box center [466, 515] width 27 height 27
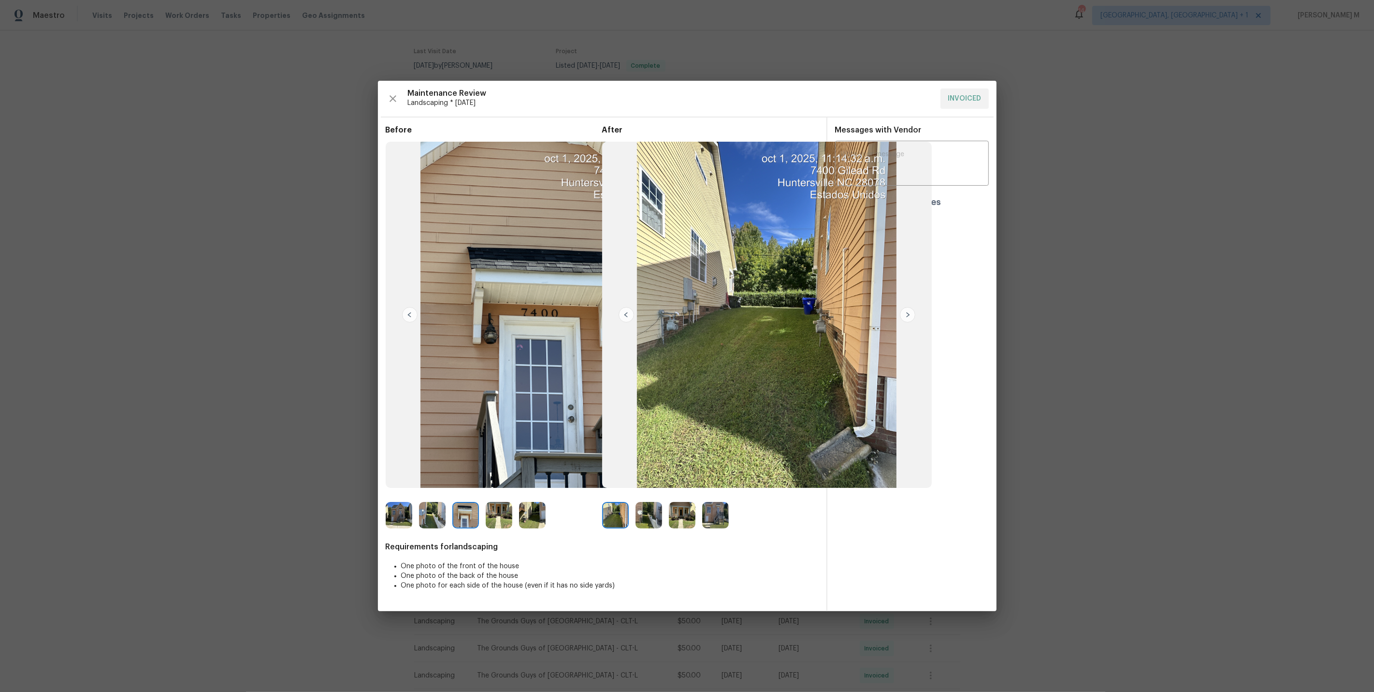
click at [498, 517] on img at bounding box center [499, 515] width 27 height 27
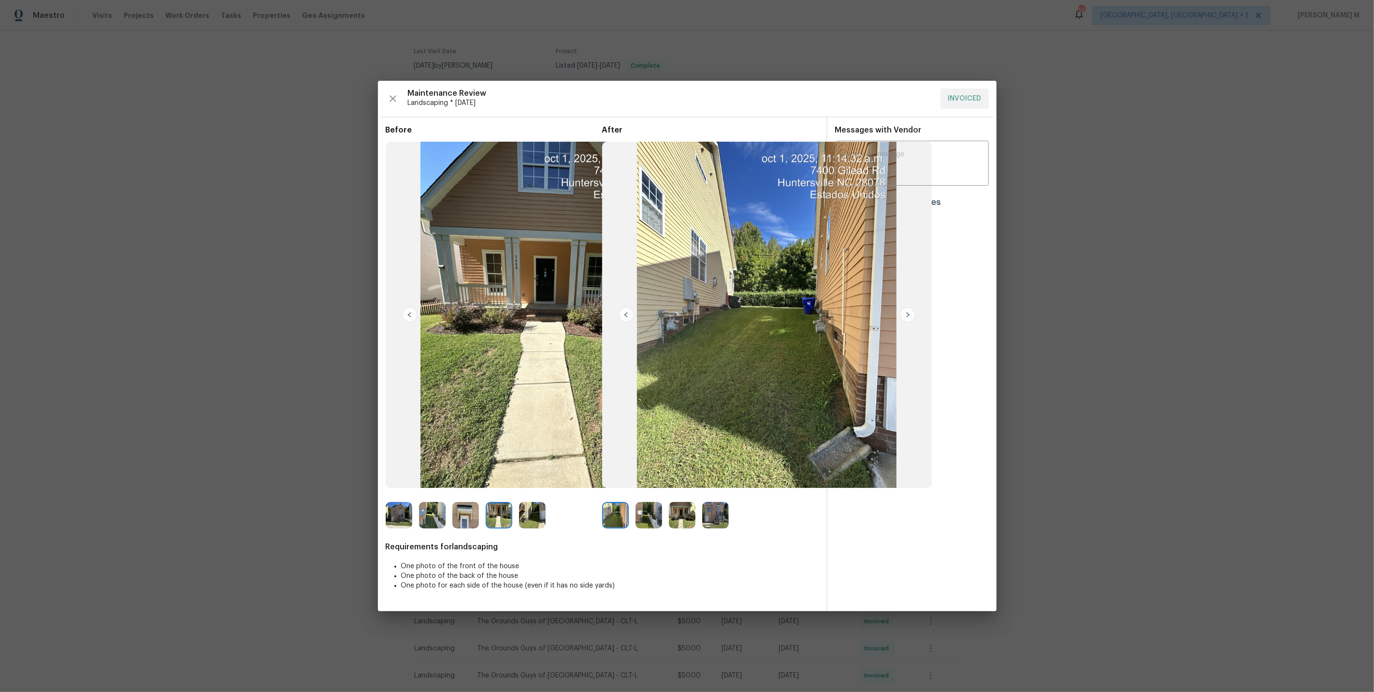
click at [534, 518] on img at bounding box center [532, 515] width 27 height 27
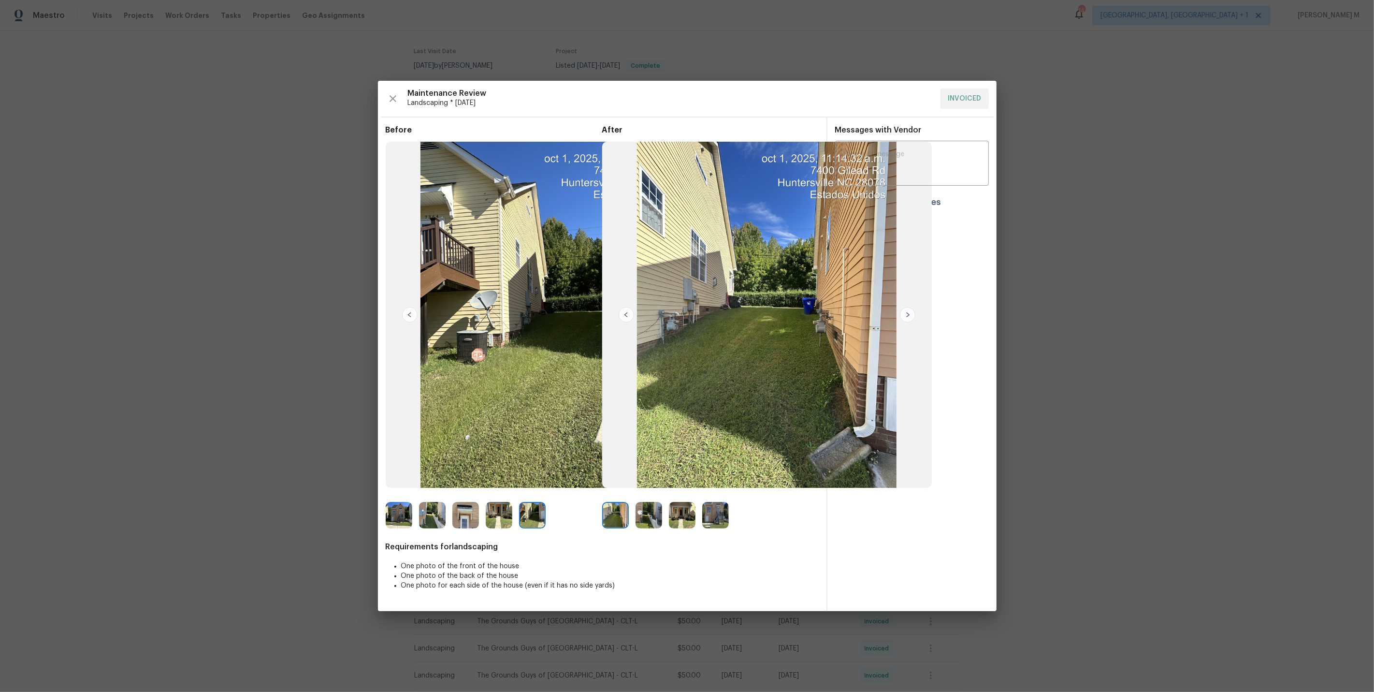
click at [723, 518] on img at bounding box center [715, 515] width 27 height 27
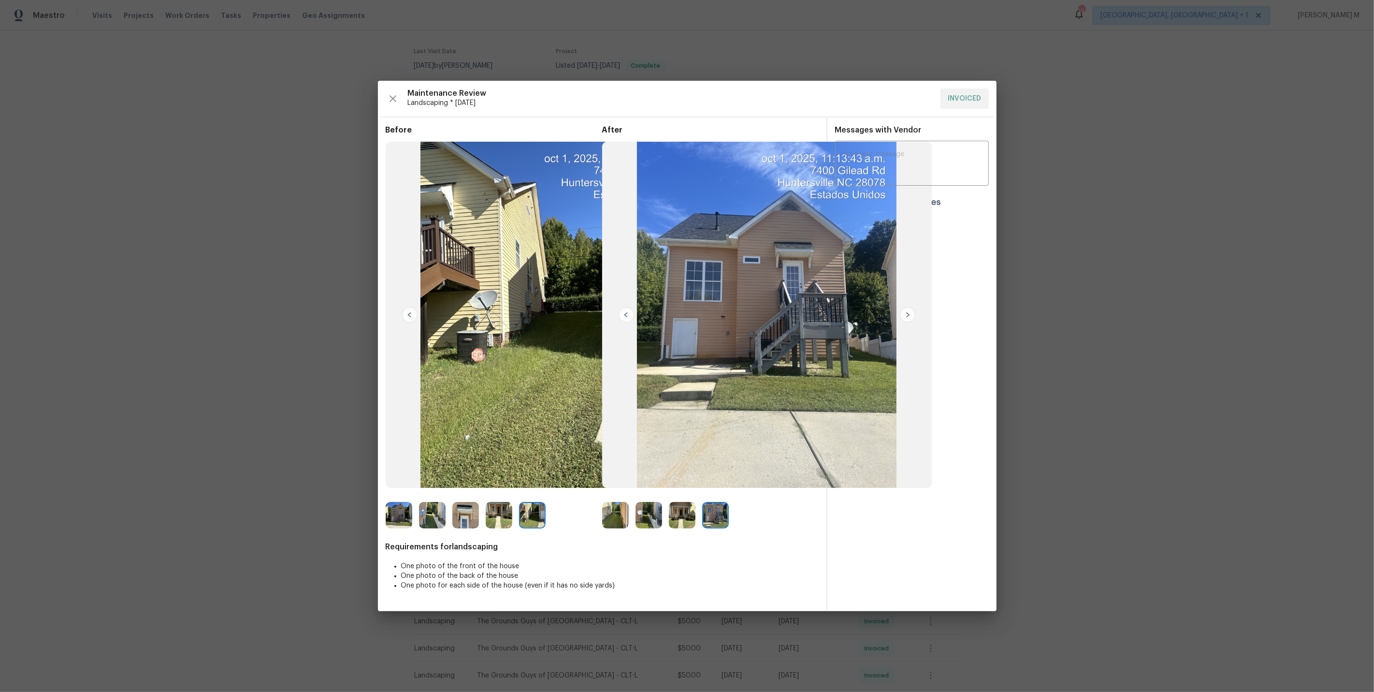
click at [685, 518] on img at bounding box center [682, 515] width 27 height 27
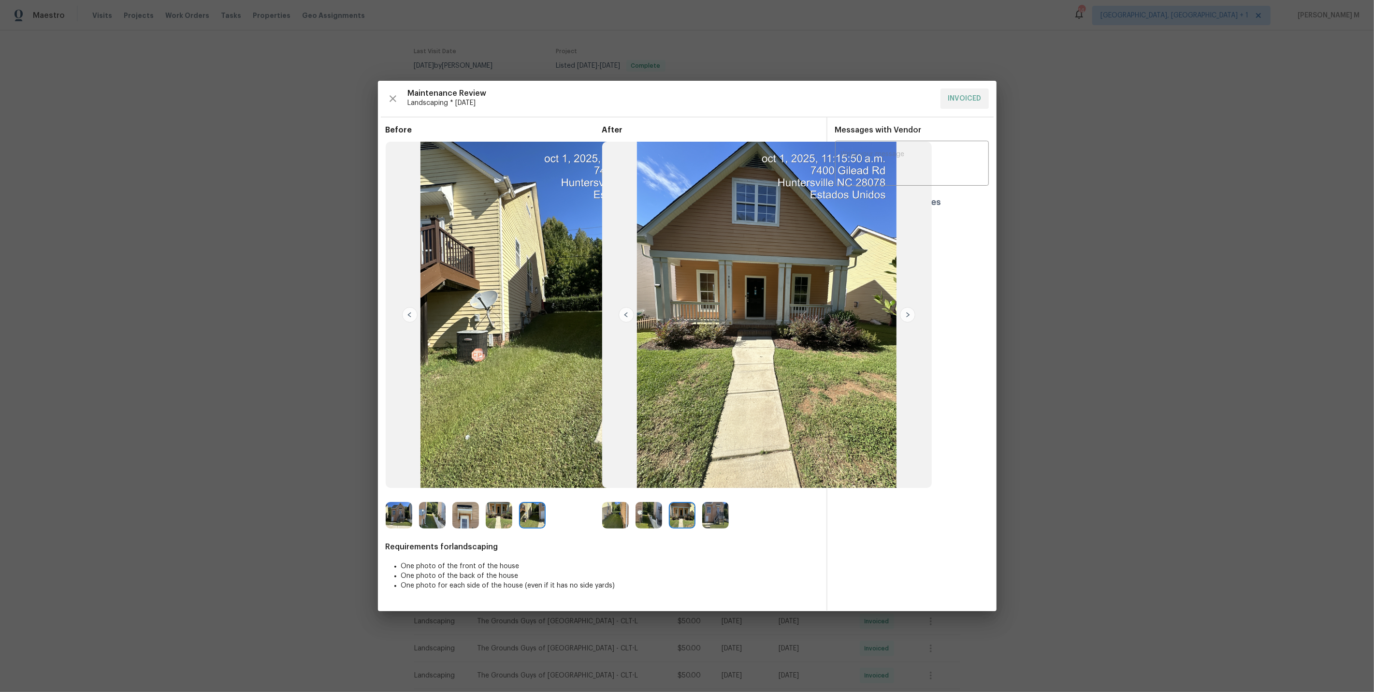
click at [712, 522] on img at bounding box center [715, 515] width 27 height 27
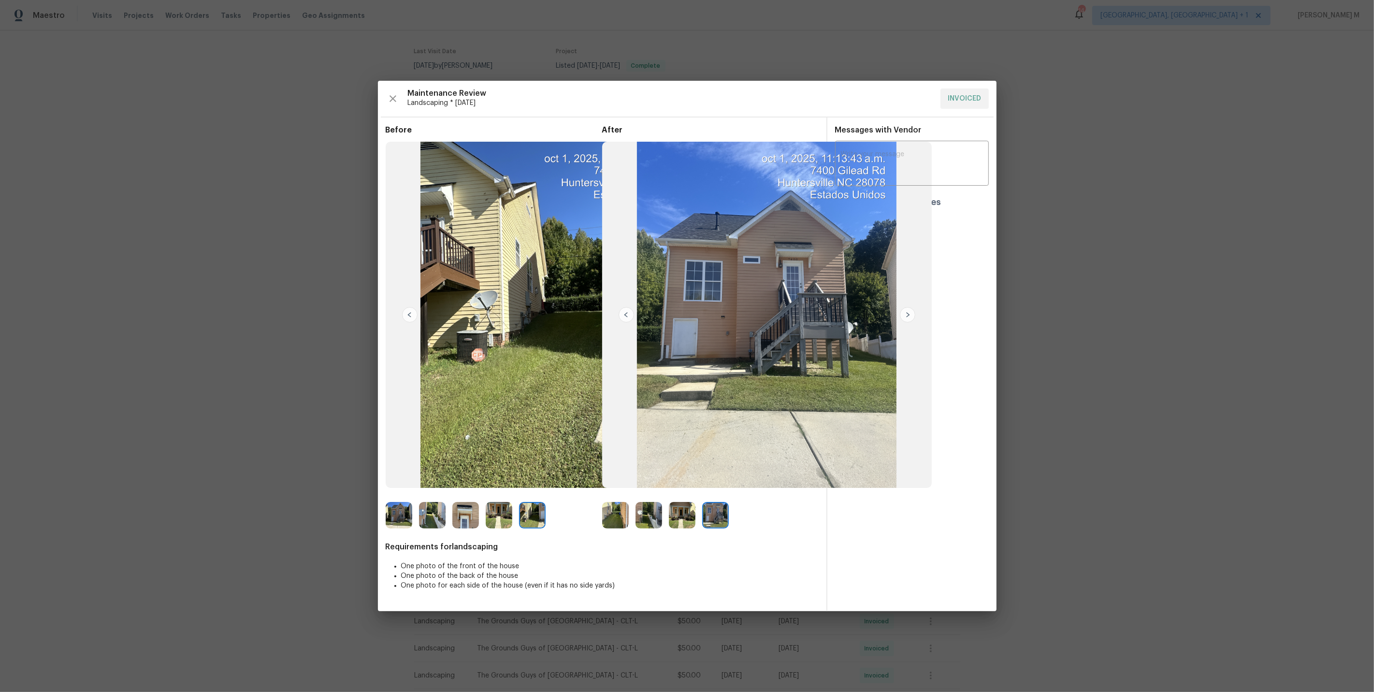
click at [496, 512] on img at bounding box center [499, 515] width 27 height 27
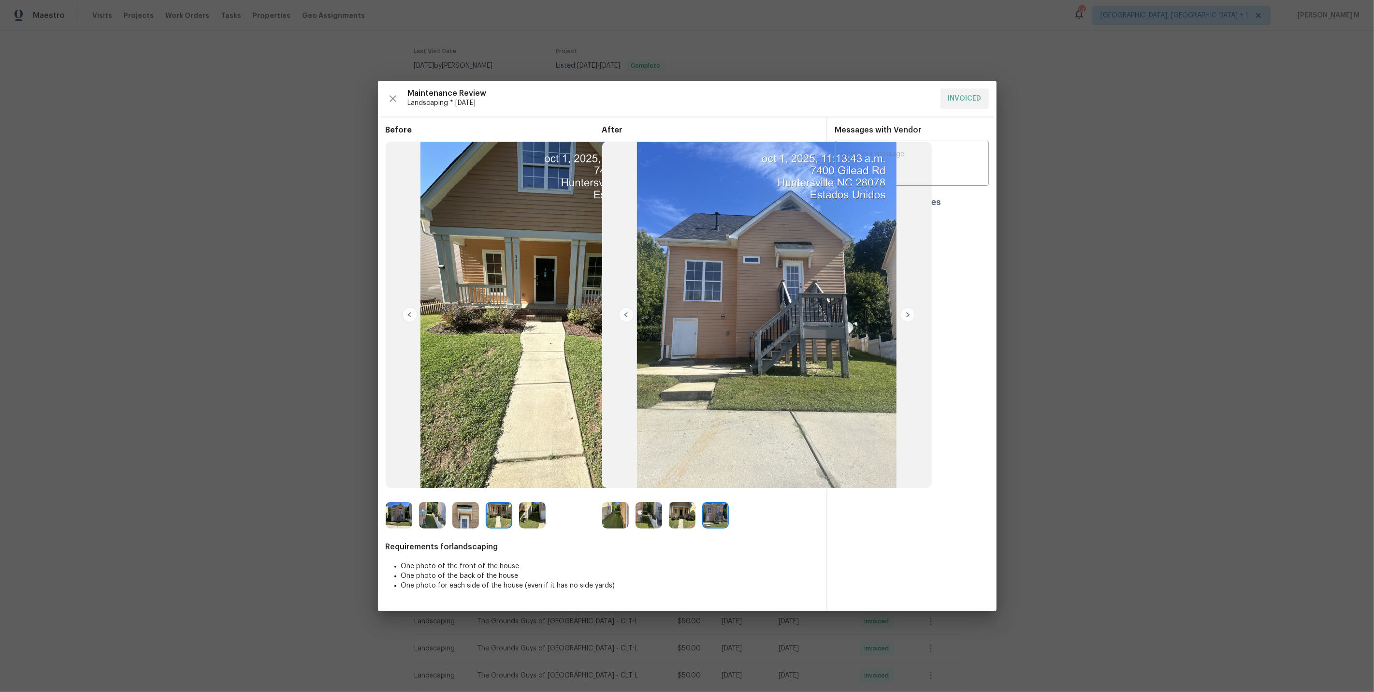
click at [472, 521] on img at bounding box center [466, 515] width 27 height 27
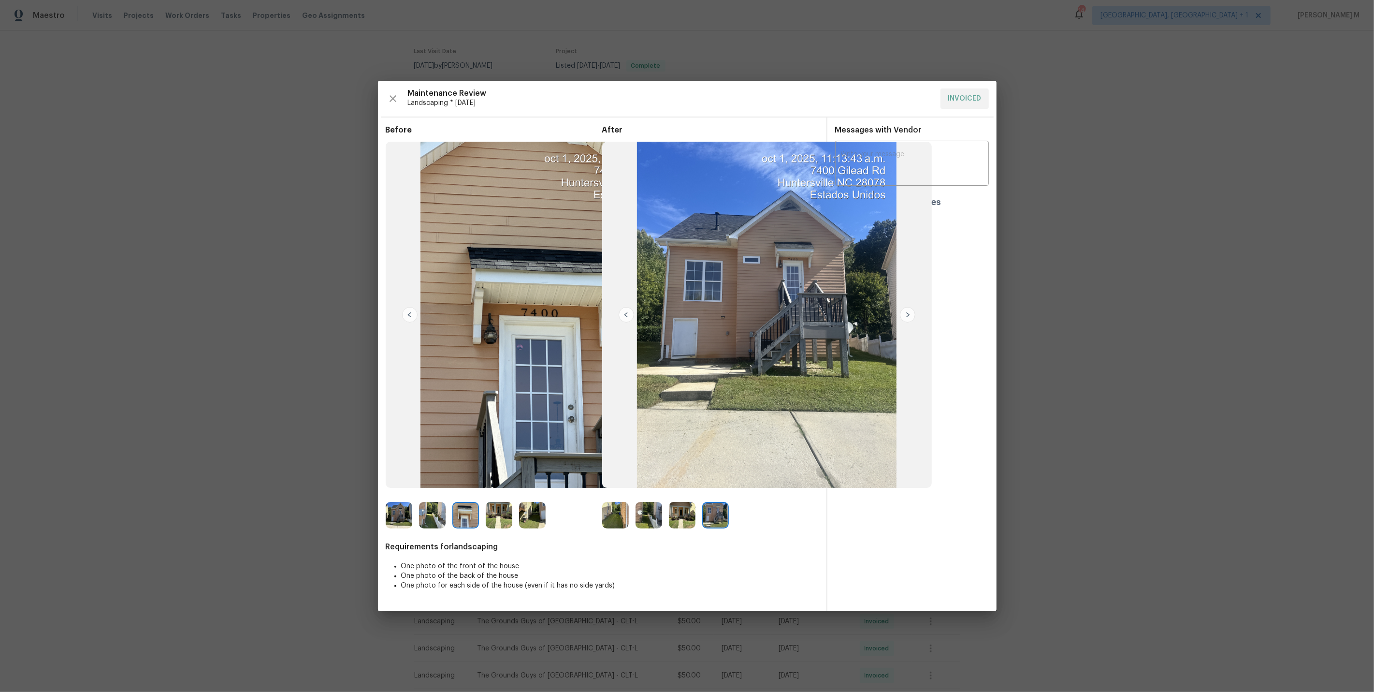
click at [624, 519] on img at bounding box center [615, 515] width 27 height 27
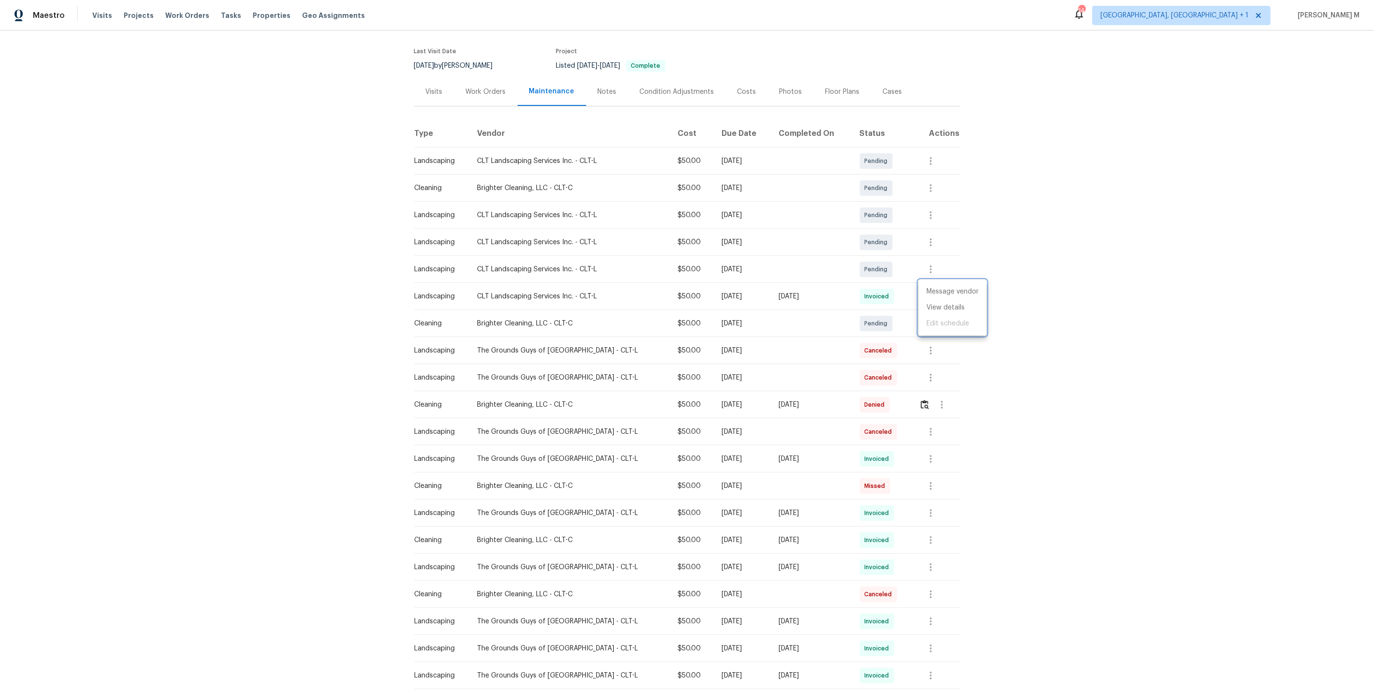
click at [468, 89] on div at bounding box center [687, 346] width 1374 height 692
click at [488, 89] on div "Work Orders" at bounding box center [486, 92] width 40 height 10
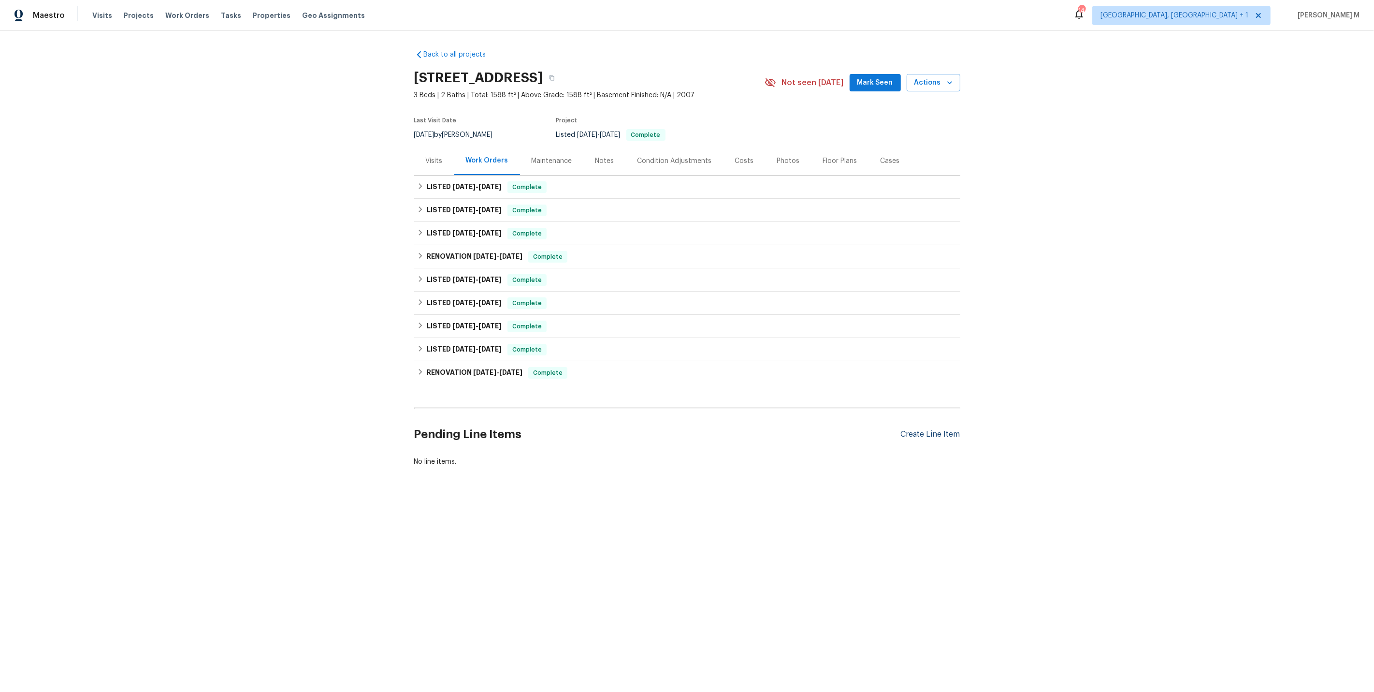
click at [925, 430] on div "Create Line Item" at bounding box center [930, 434] width 59 height 9
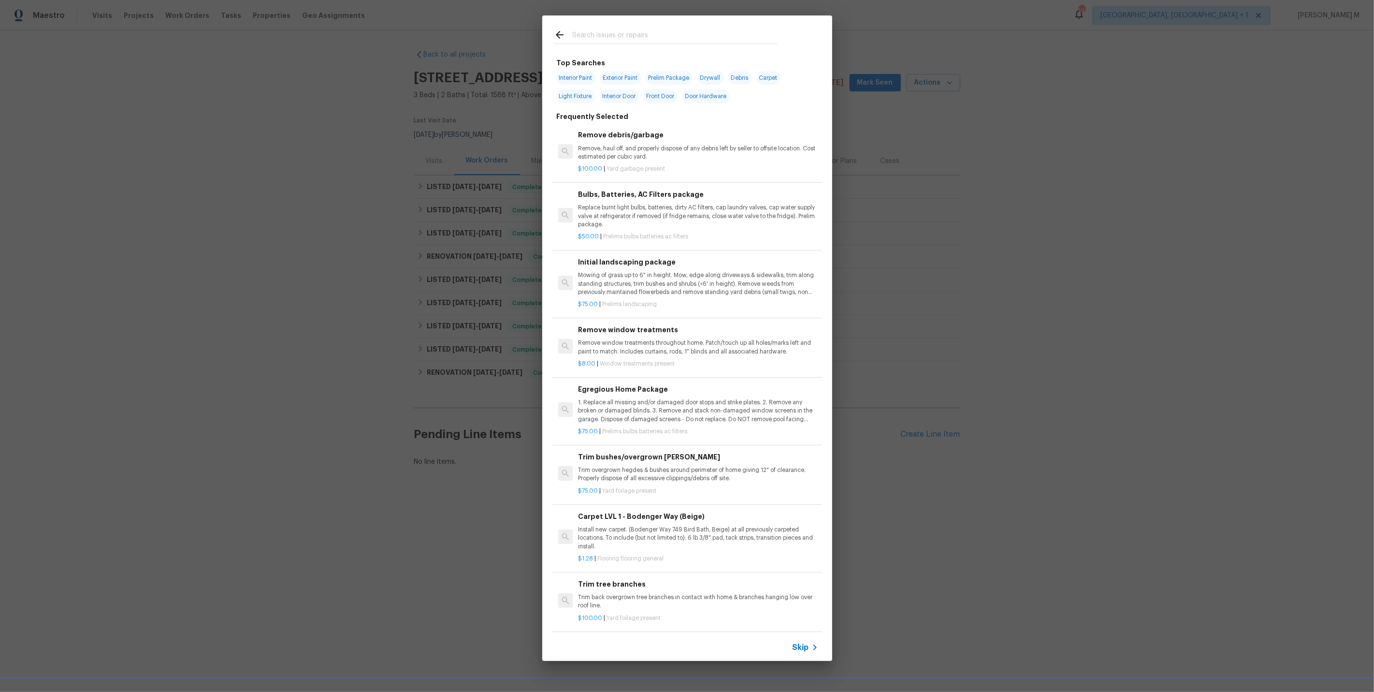
click at [817, 649] on icon at bounding box center [814, 647] width 3 height 6
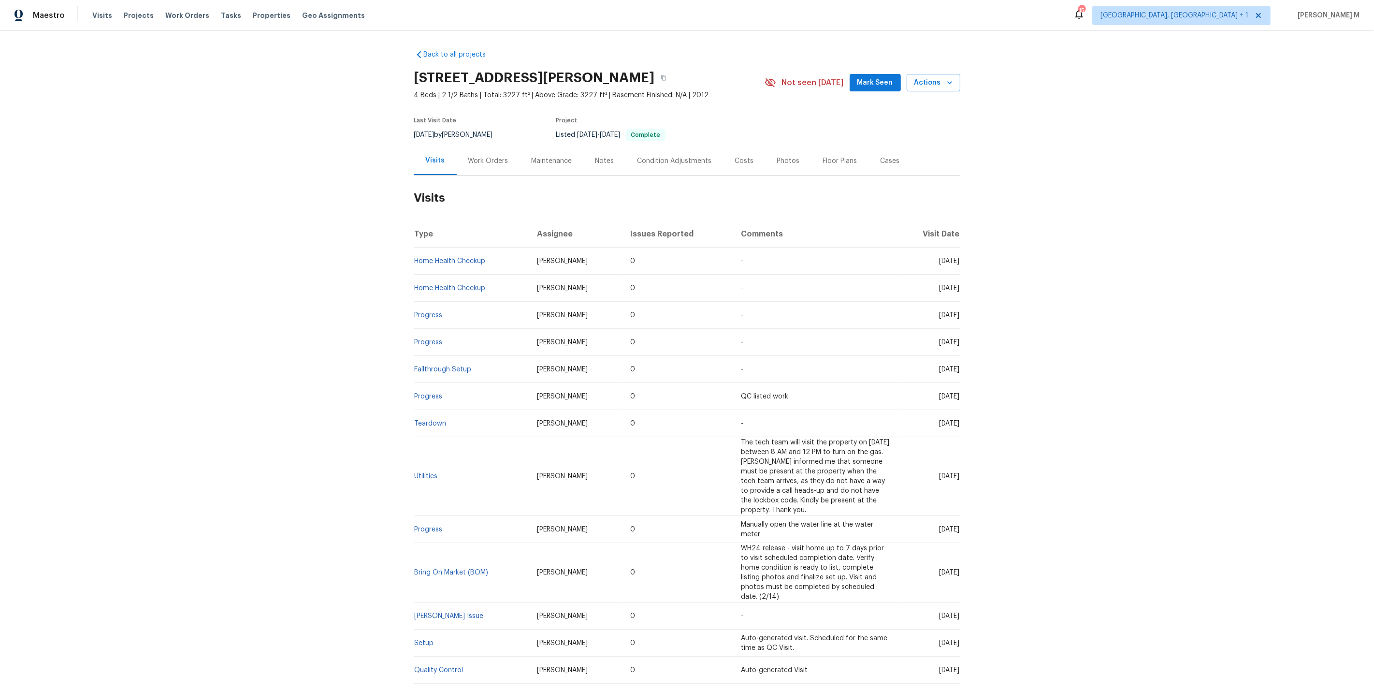
click at [489, 160] on div "Work Orders" at bounding box center [488, 161] width 40 height 10
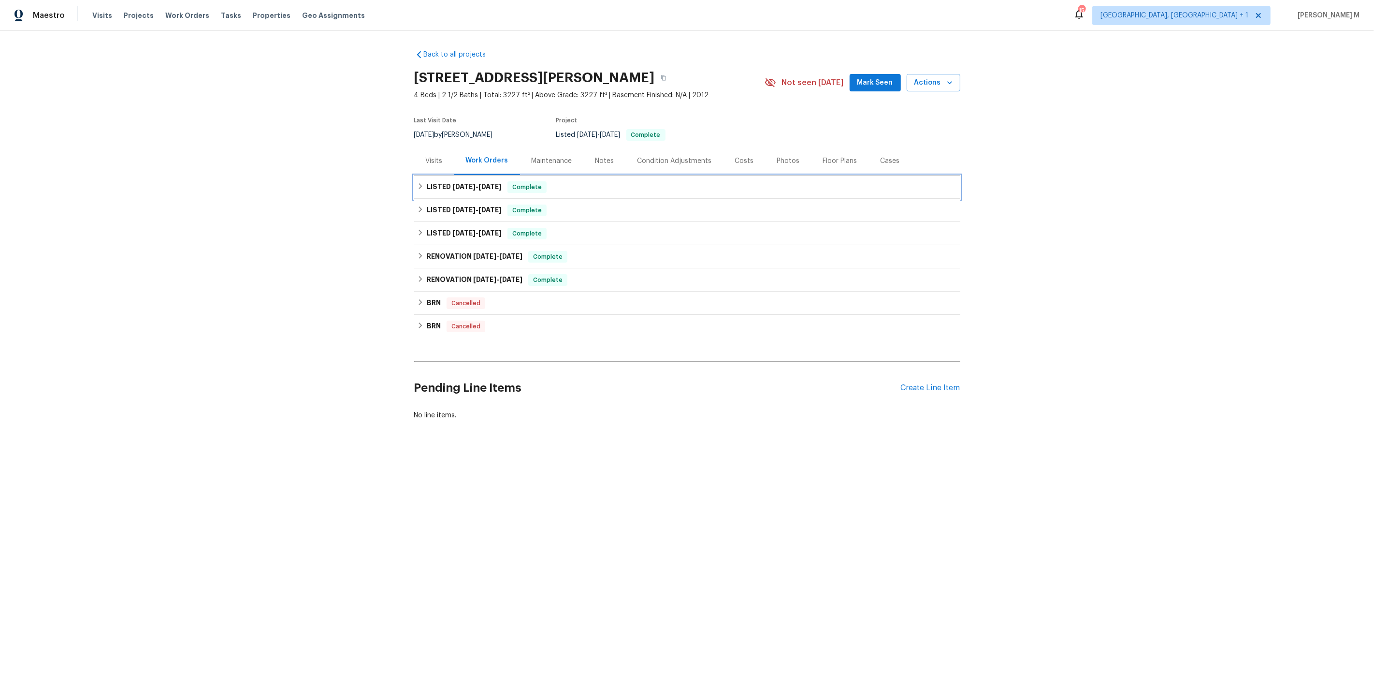
click at [455, 183] on span "[DATE]" at bounding box center [464, 186] width 23 height 7
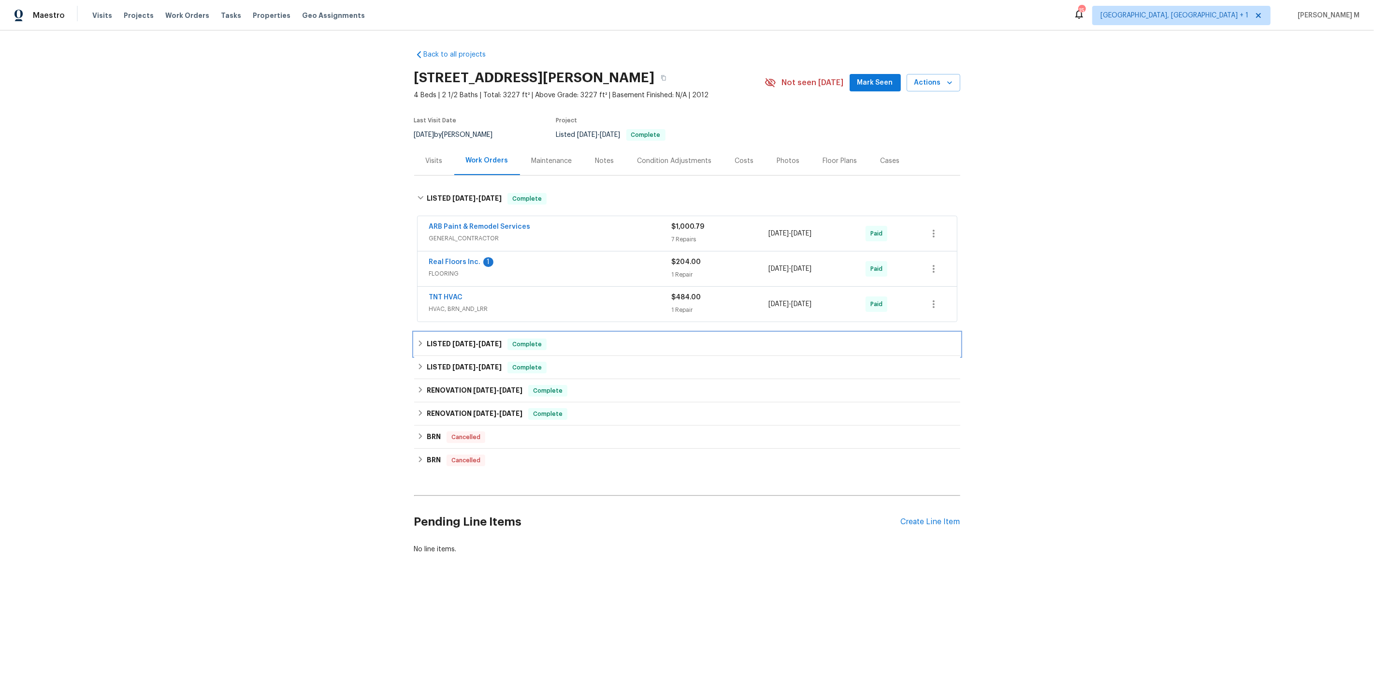
click at [444, 341] on div "LISTED [DATE] - [DATE] Complete" at bounding box center [687, 344] width 546 height 23
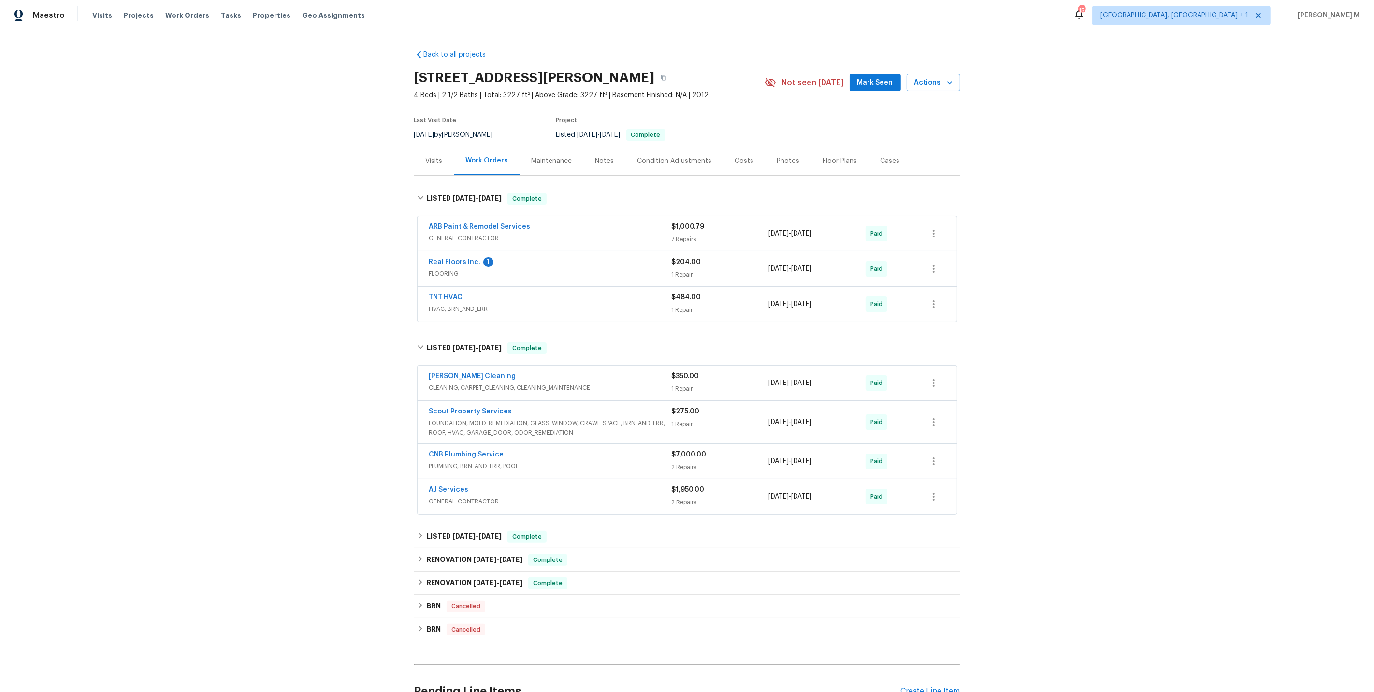
click at [547, 158] on div "Maintenance" at bounding box center [552, 161] width 41 height 10
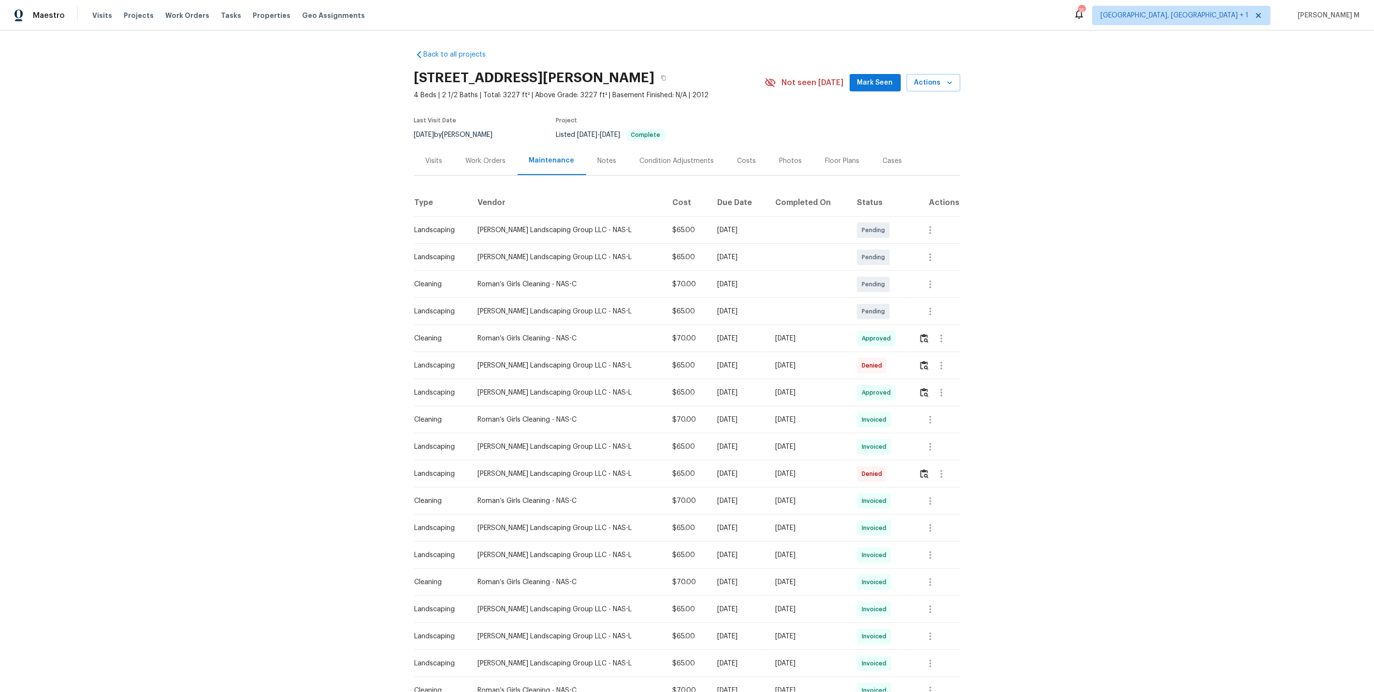
click at [819, 33] on div "Back to all projects [STREET_ADDRESS][PERSON_NAME] 4 Beds | 2 1/2 Baths | Total…" at bounding box center [687, 360] width 1374 height 661
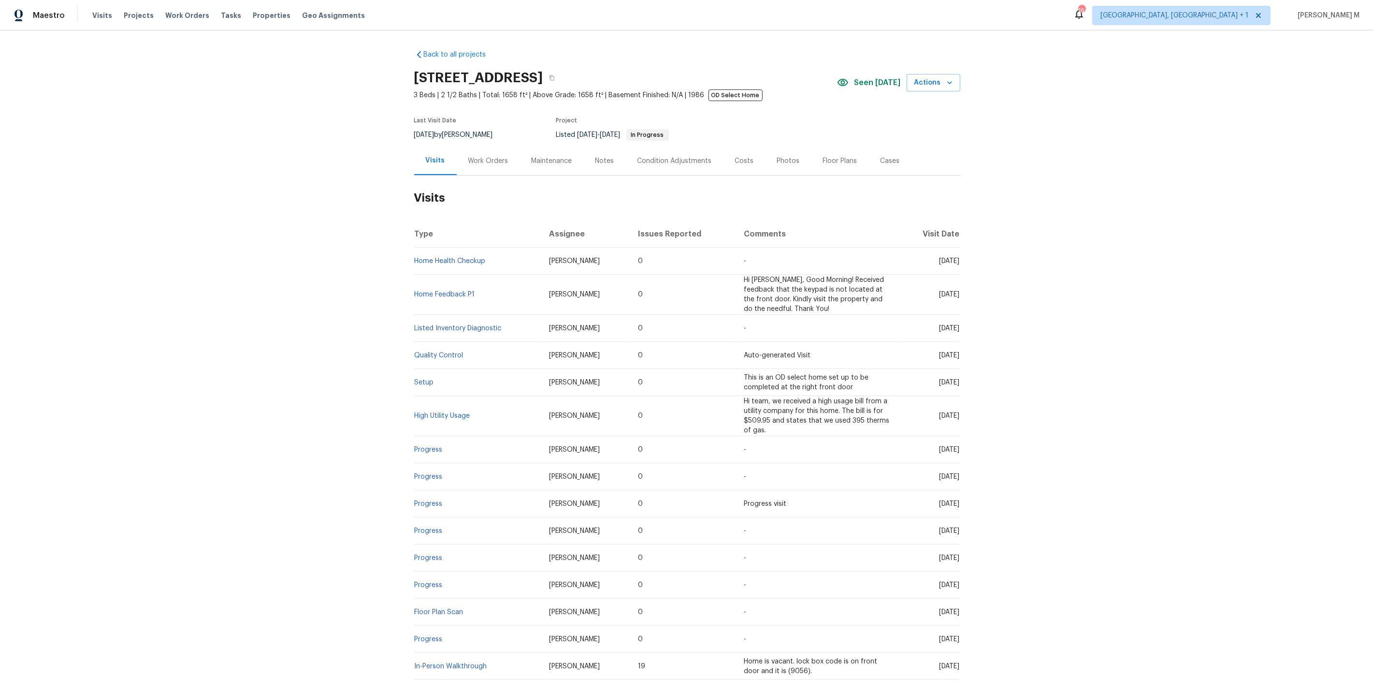
click at [483, 156] on div "Work Orders" at bounding box center [488, 161] width 40 height 10
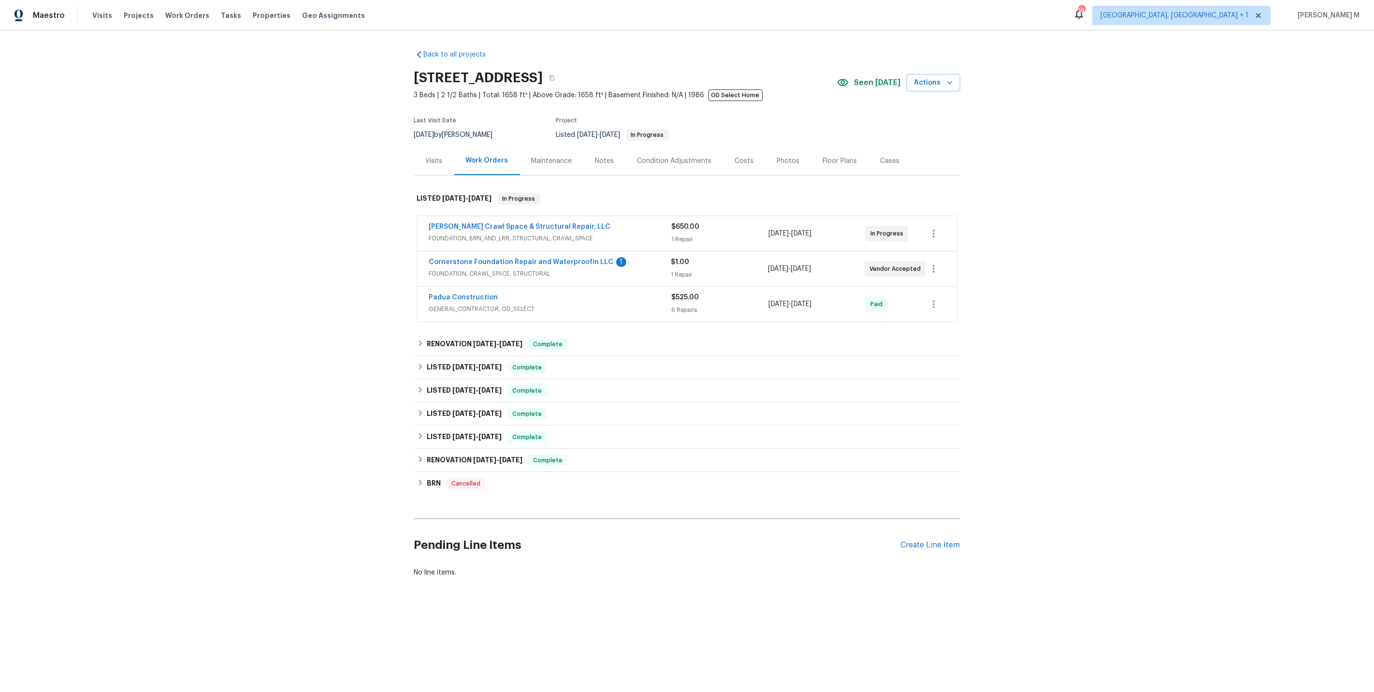
click at [479, 235] on span "FOUNDATION, BRN_AND_LRR, STRUCTURAL, CRAWL_SPACE" at bounding box center [550, 239] width 243 height 10
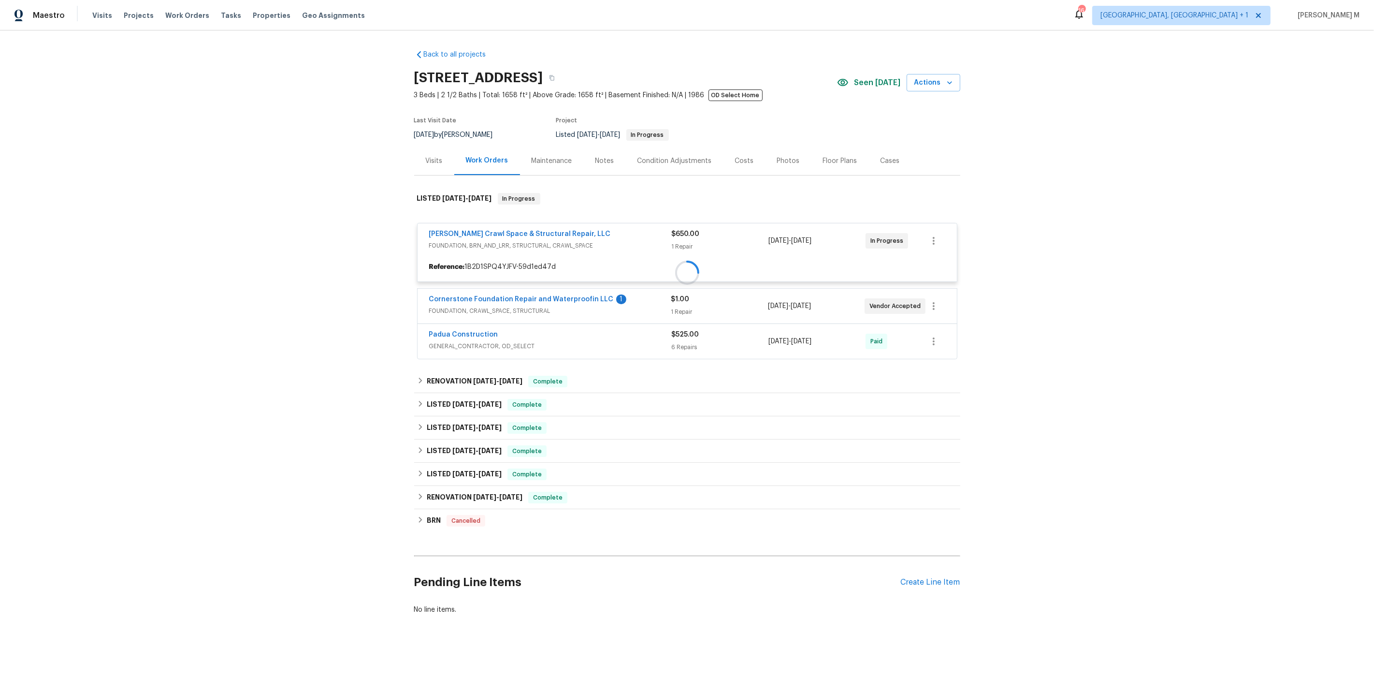
click at [470, 300] on div at bounding box center [687, 272] width 546 height 179
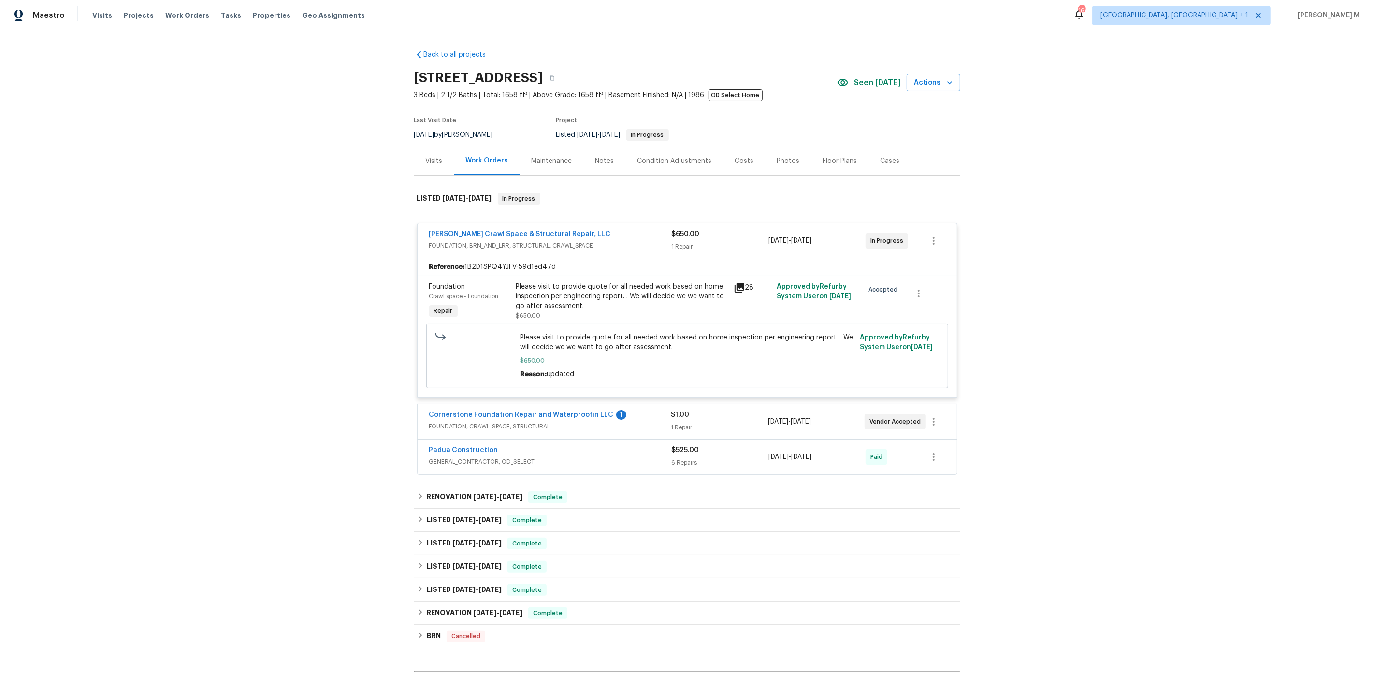
click at [479, 422] on span "FOUNDATION, CRAWL_SPACE, STRUCTURAL" at bounding box center [550, 427] width 242 height 10
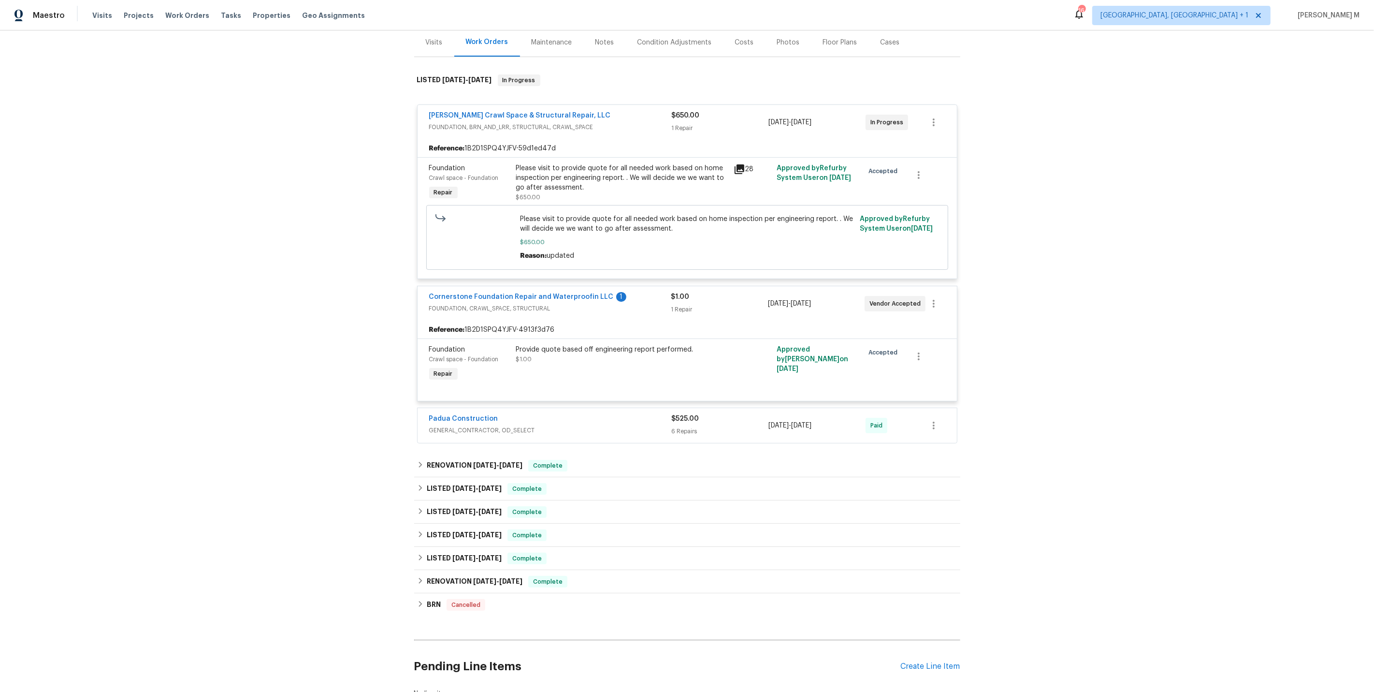
scroll to position [119, 0]
click at [466, 423] on div "Padua Construction GENERAL_CONTRACTOR, OD_SELECT" at bounding box center [550, 424] width 243 height 23
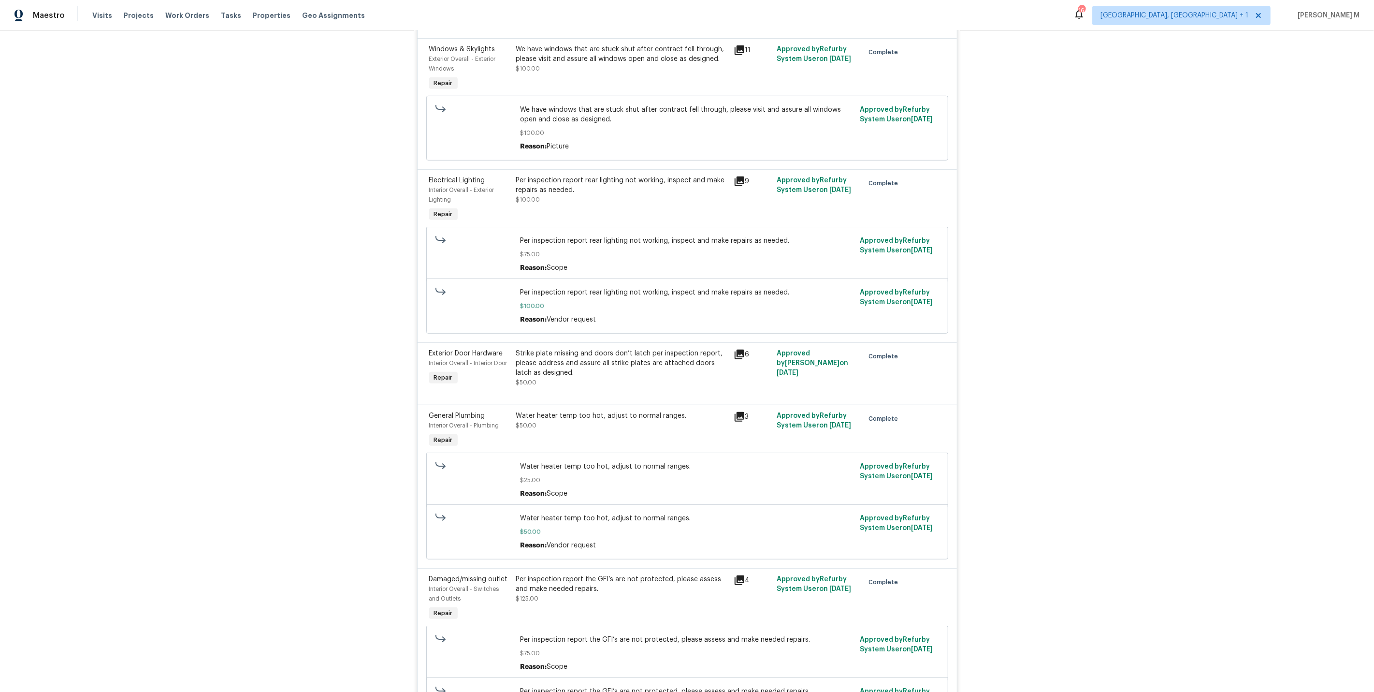
scroll to position [996, 0]
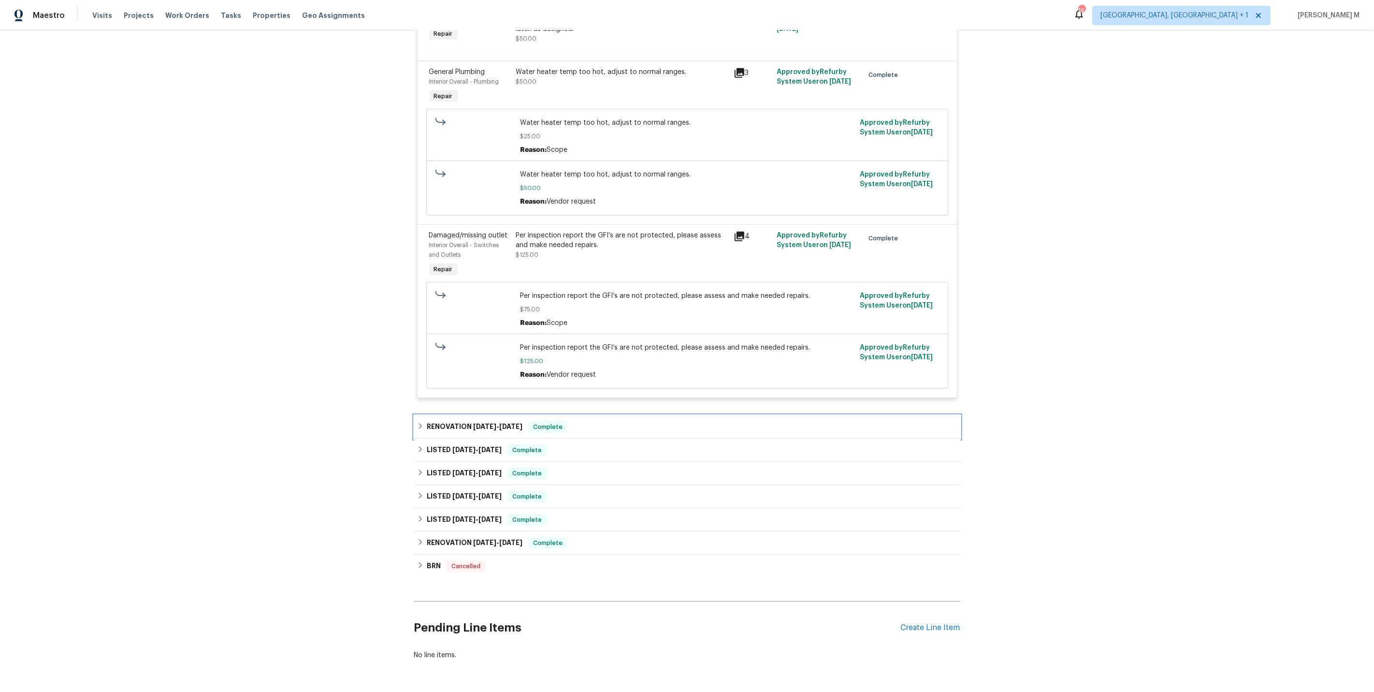
click at [473, 423] on span "8/20/25" at bounding box center [484, 426] width 23 height 7
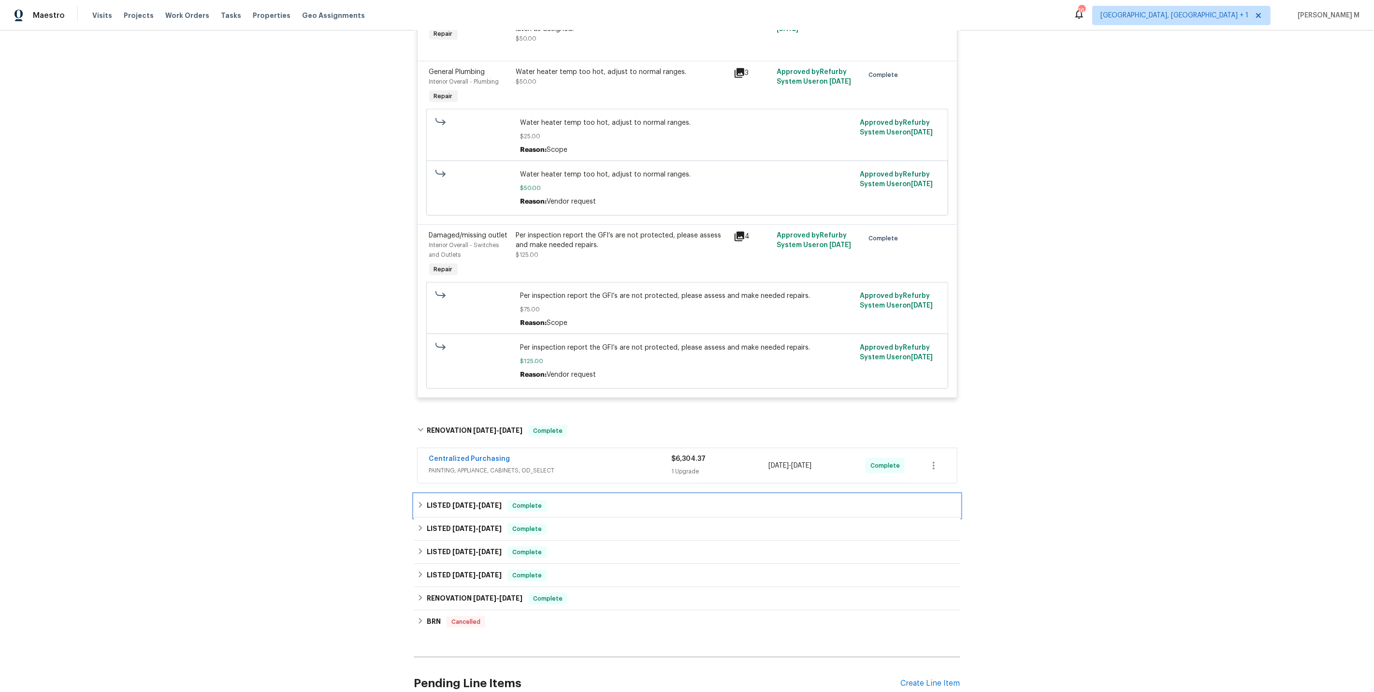
click at [453, 502] on span "8/8/25" at bounding box center [464, 505] width 23 height 7
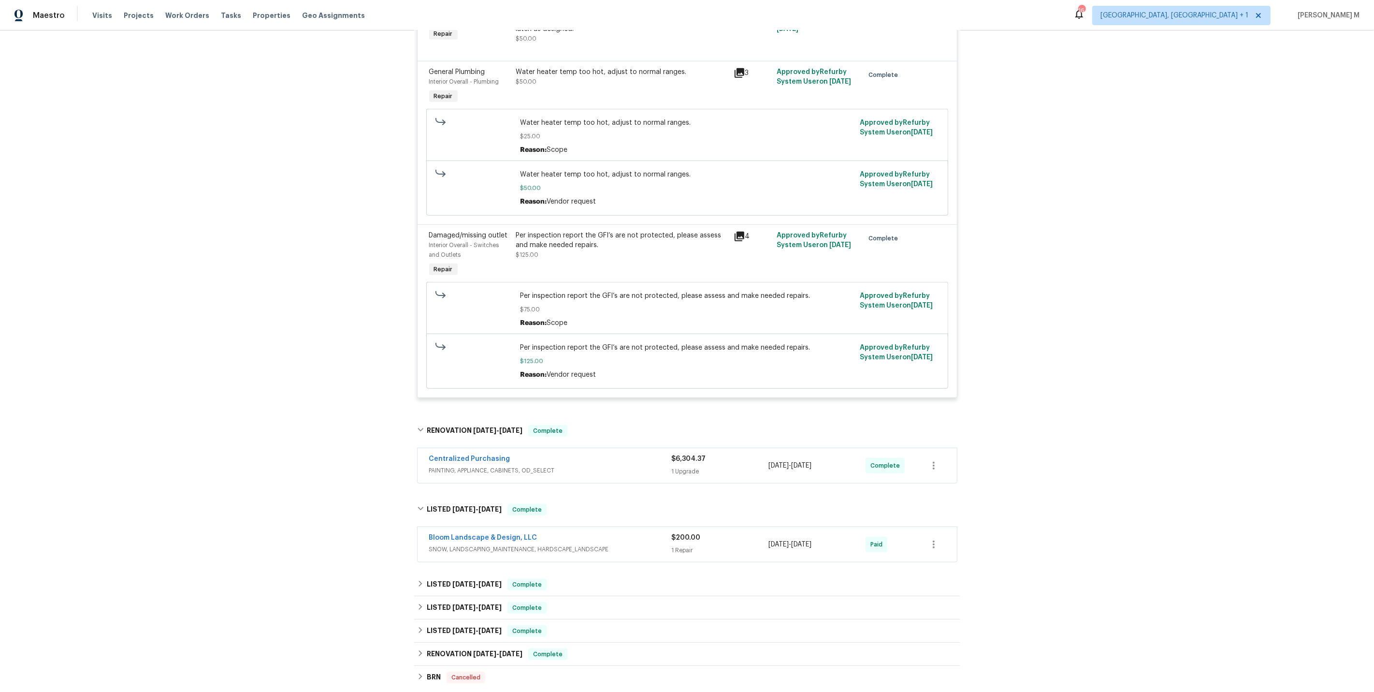
click at [449, 544] on span "SNOW, LANDSCAPING_MAINTENANCE, HARDSCAPE_LANDSCAPE" at bounding box center [550, 549] width 243 height 10
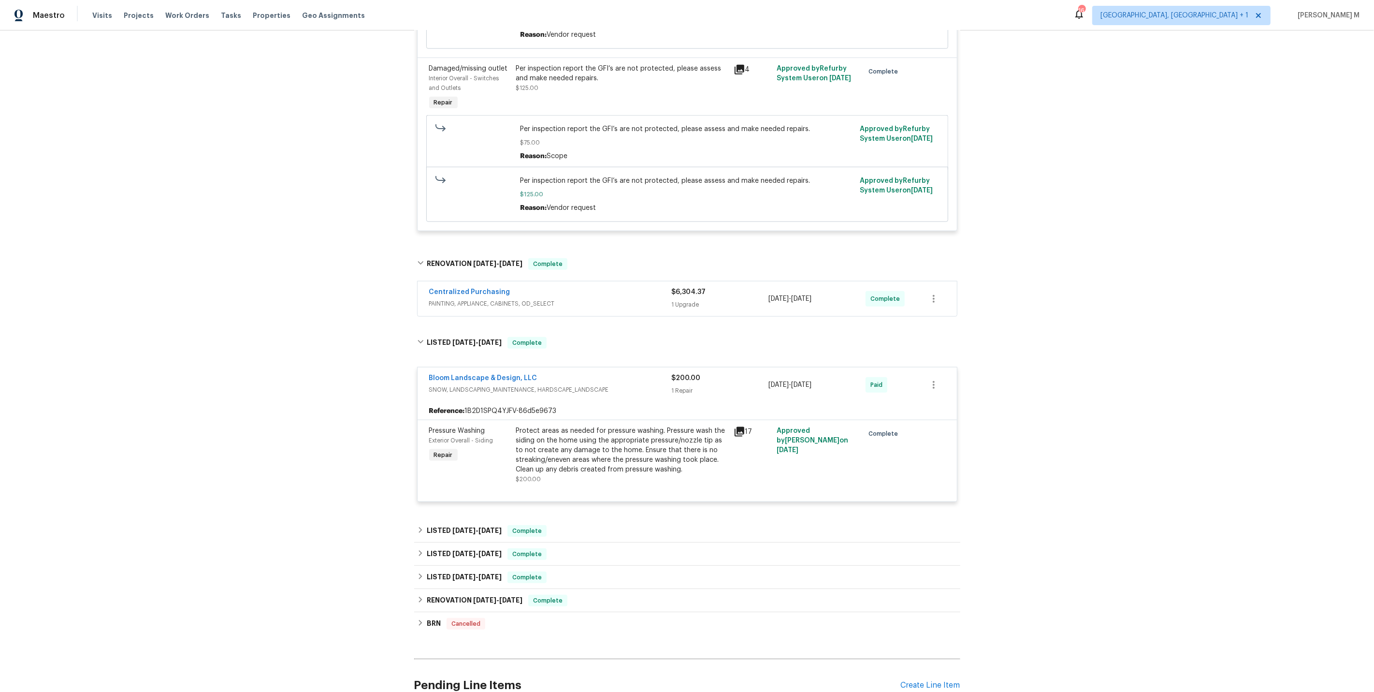
scroll to position [1168, 0]
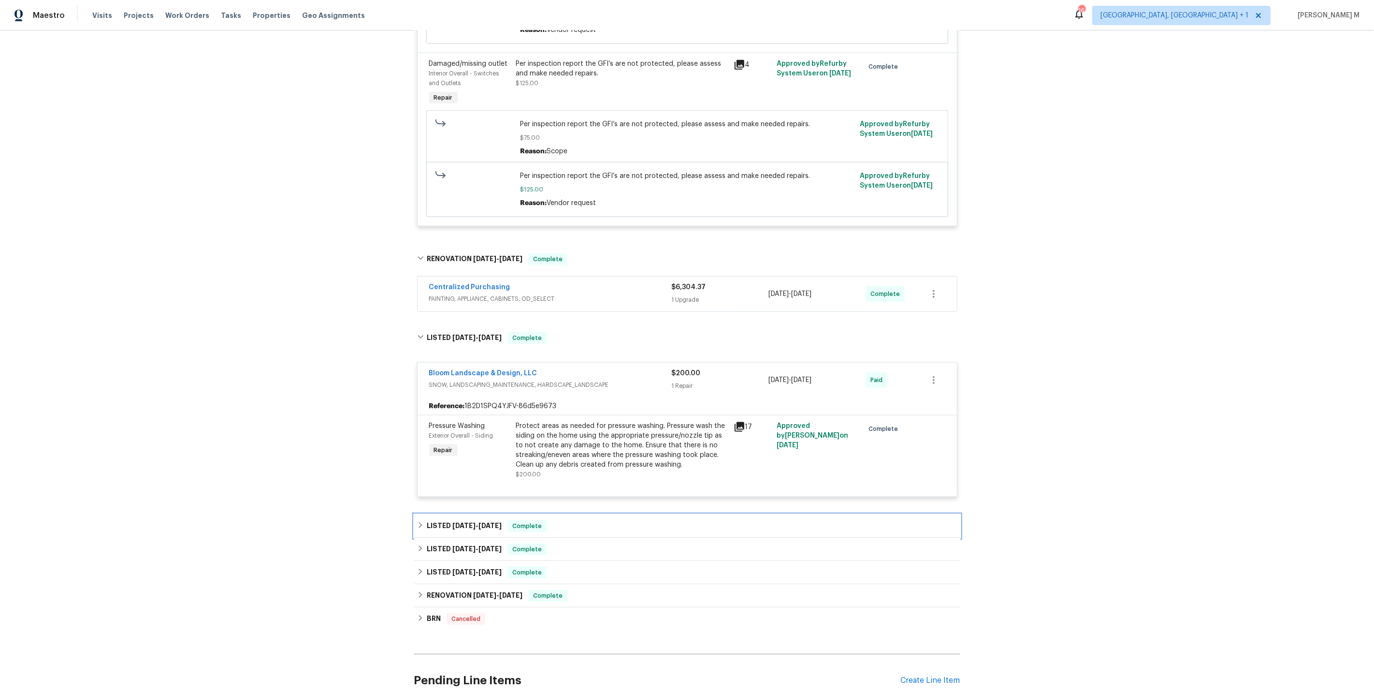
click at [490, 522] on span "[DATE]" at bounding box center [490, 525] width 23 height 7
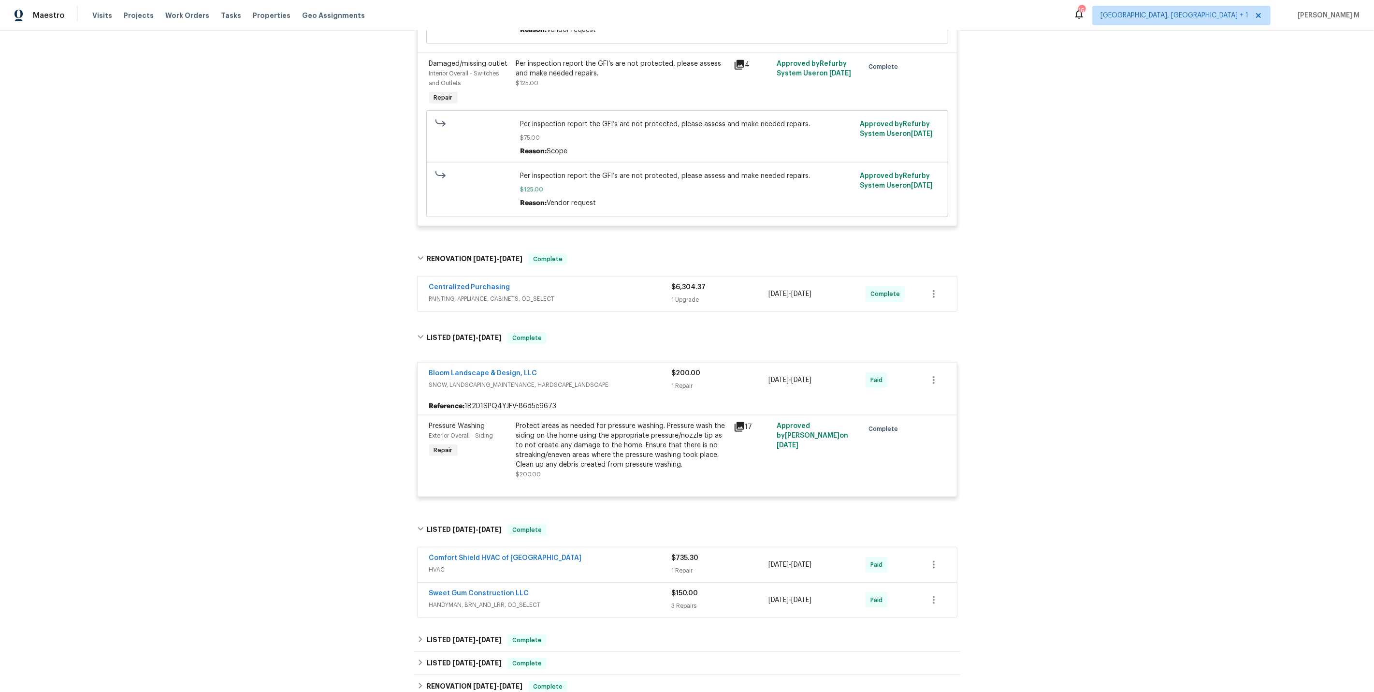
click at [457, 600] on span "HANDYMAN, BRN_AND_LRR, OD_SELECT" at bounding box center [550, 605] width 243 height 10
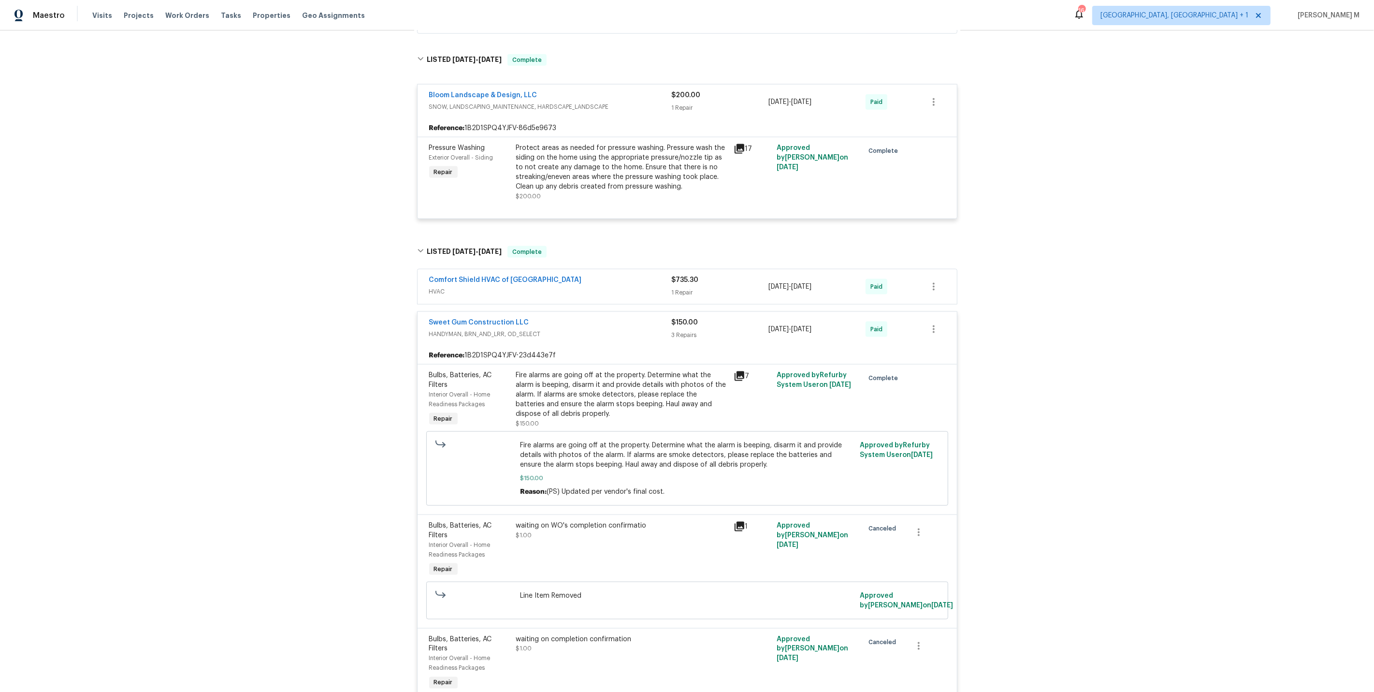
scroll to position [1466, 0]
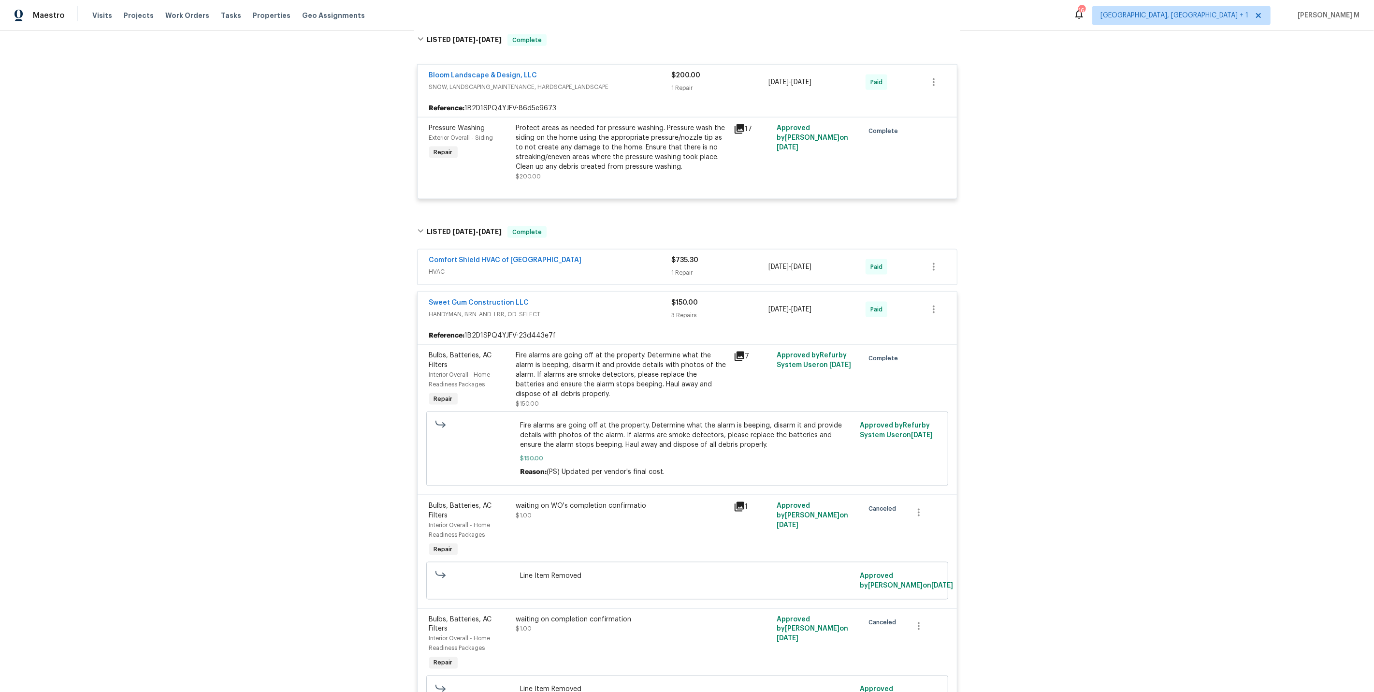
click at [440, 267] on span "HVAC" at bounding box center [550, 272] width 243 height 10
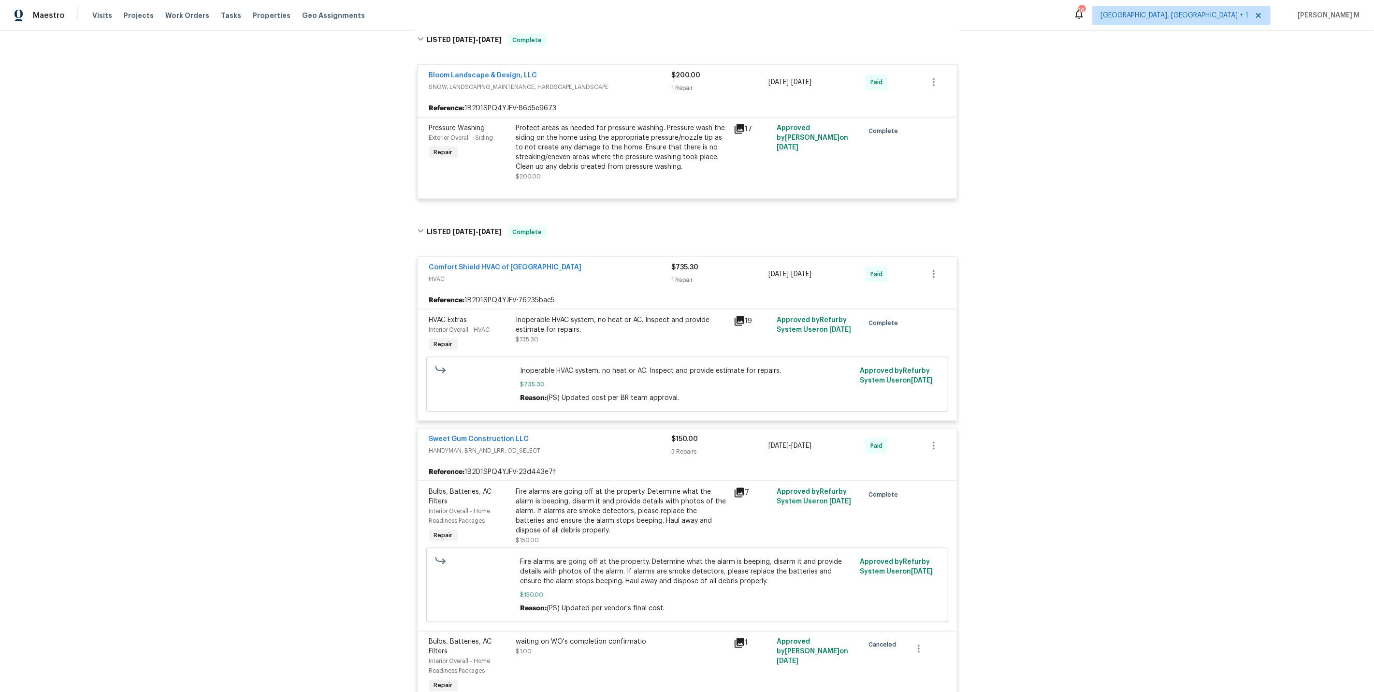
scroll to position [1822, 0]
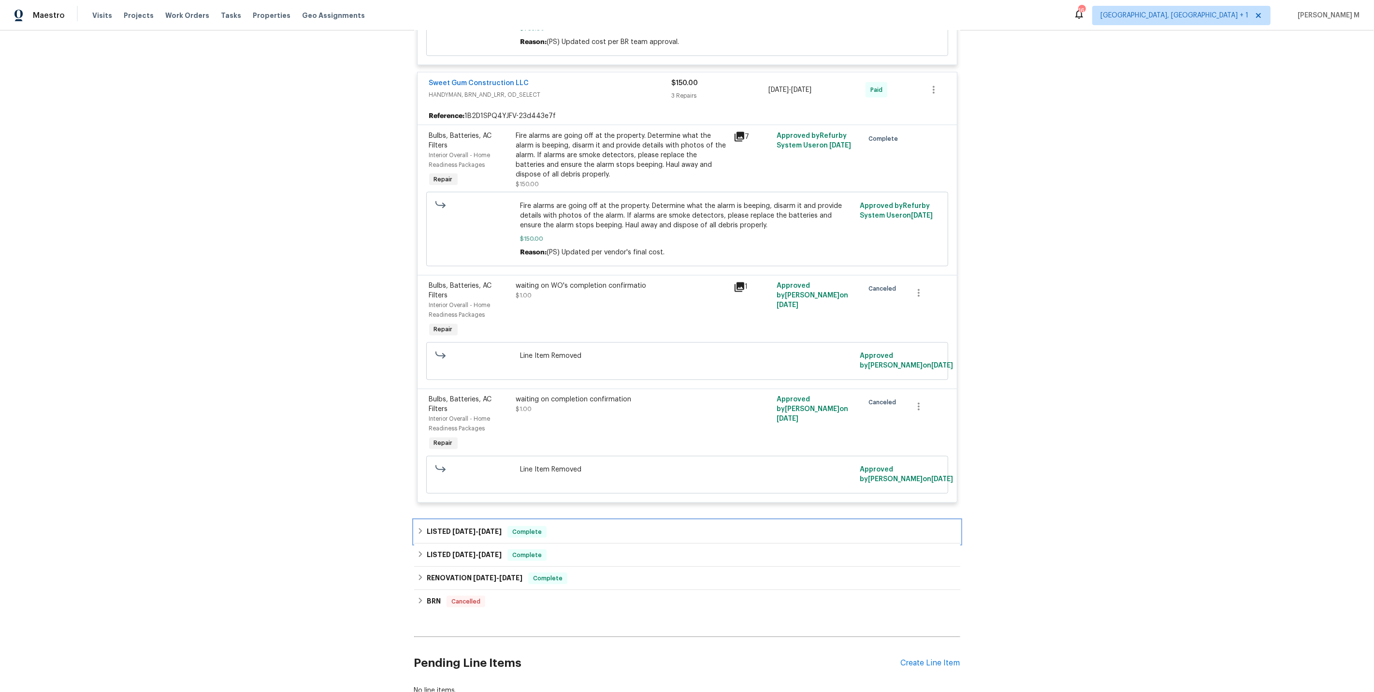
click at [461, 520] on div "LISTED 4/6/25 - 4/7/25 Complete" at bounding box center [687, 531] width 546 height 23
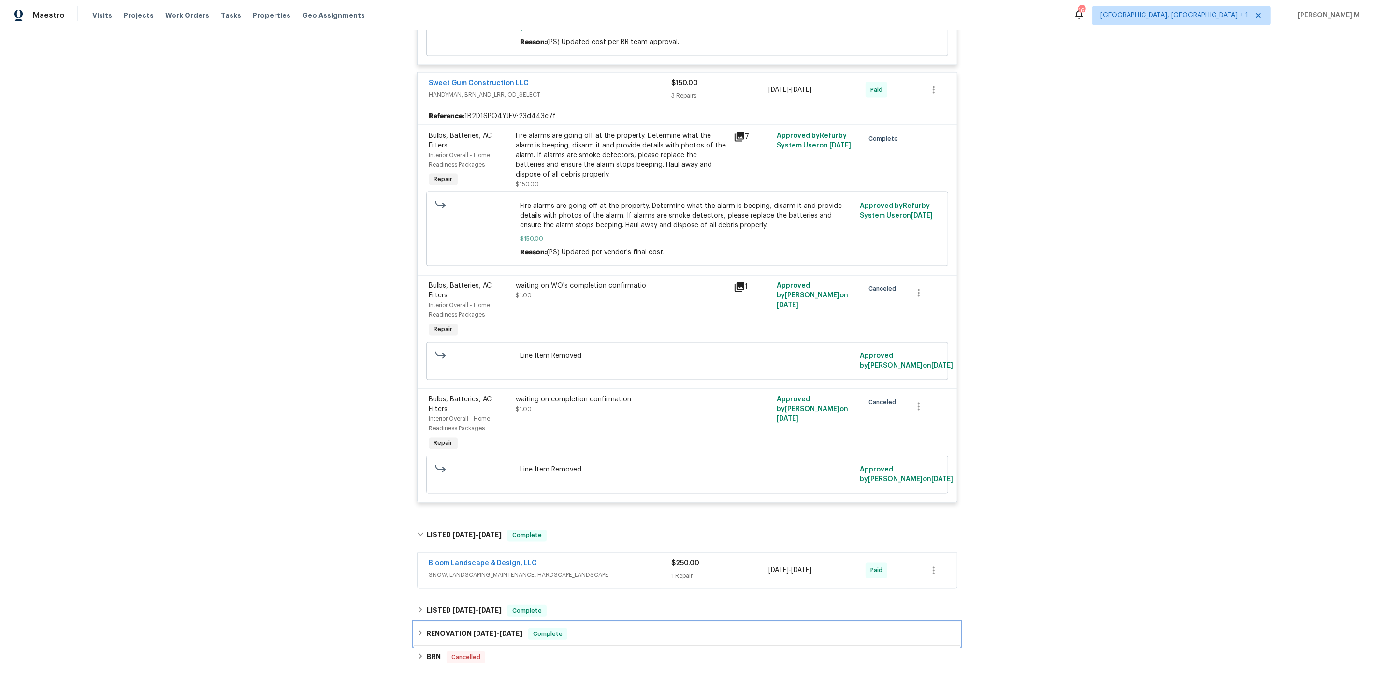
click at [479, 630] on span "10/30/24" at bounding box center [484, 633] width 23 height 7
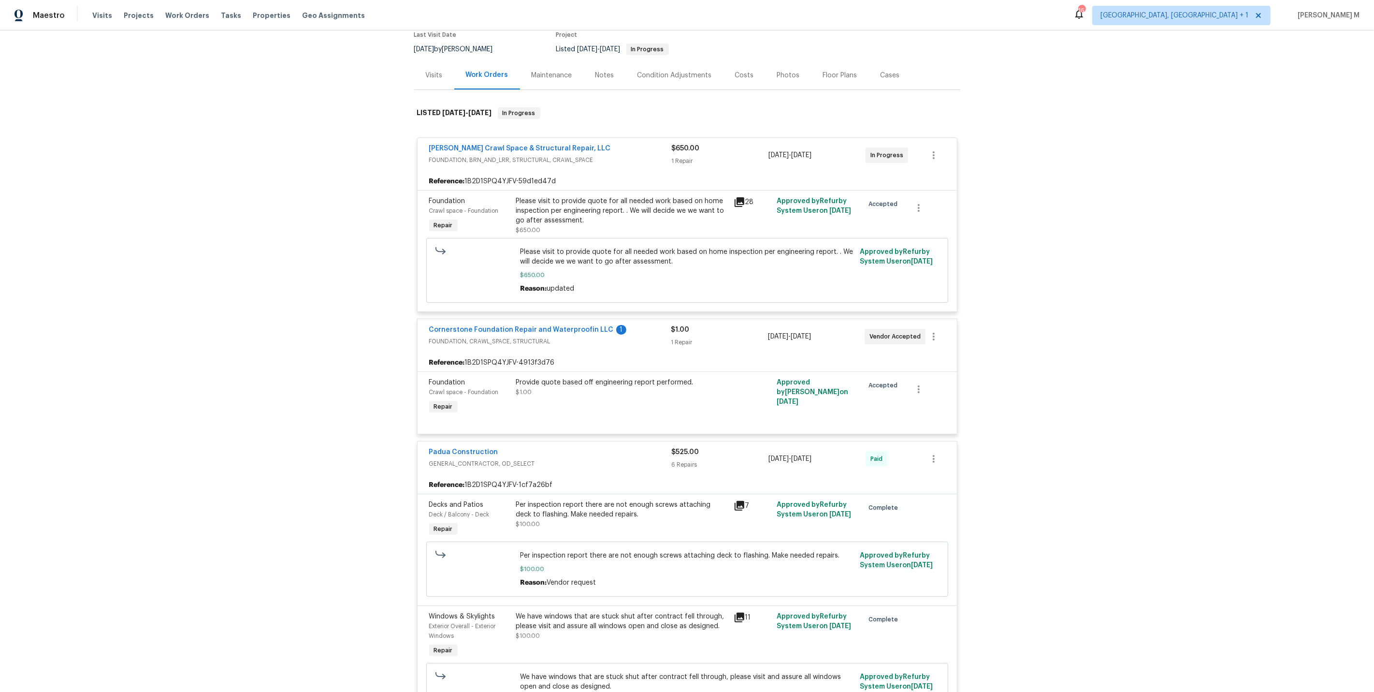
scroll to position [0, 0]
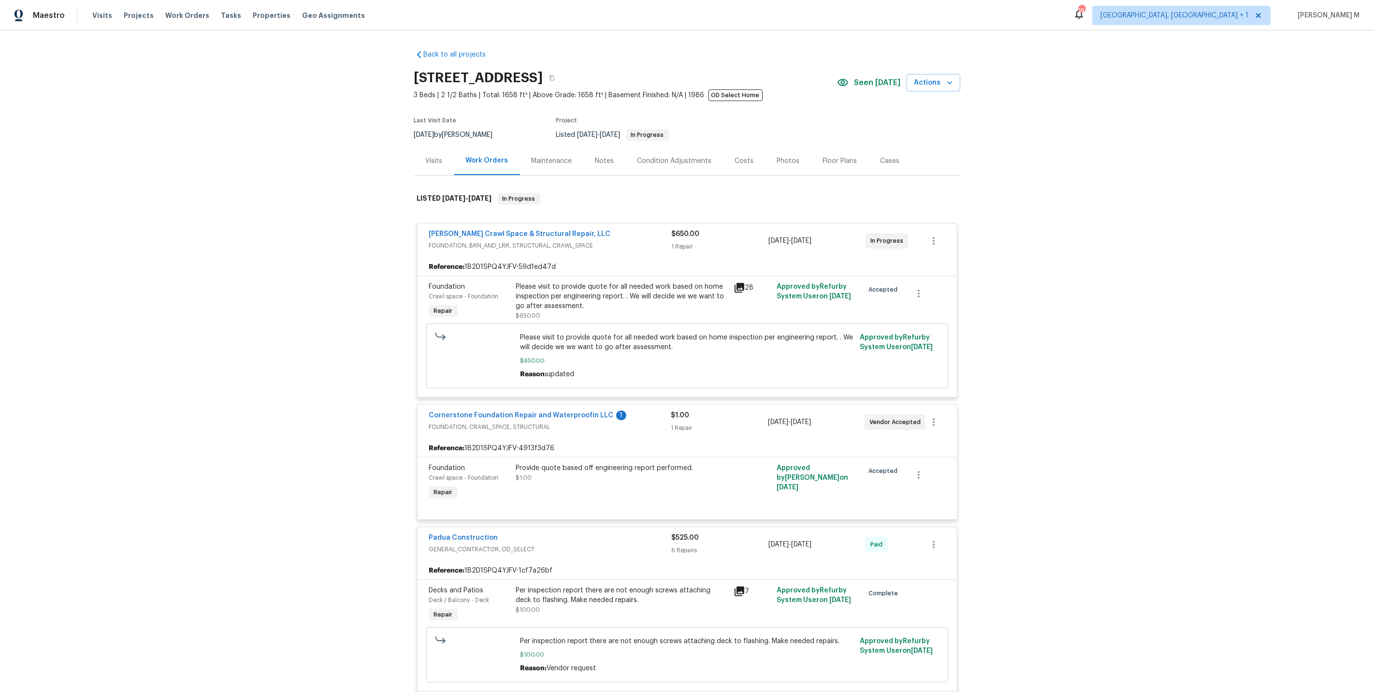
click at [541, 166] on div "Maintenance" at bounding box center [552, 160] width 64 height 29
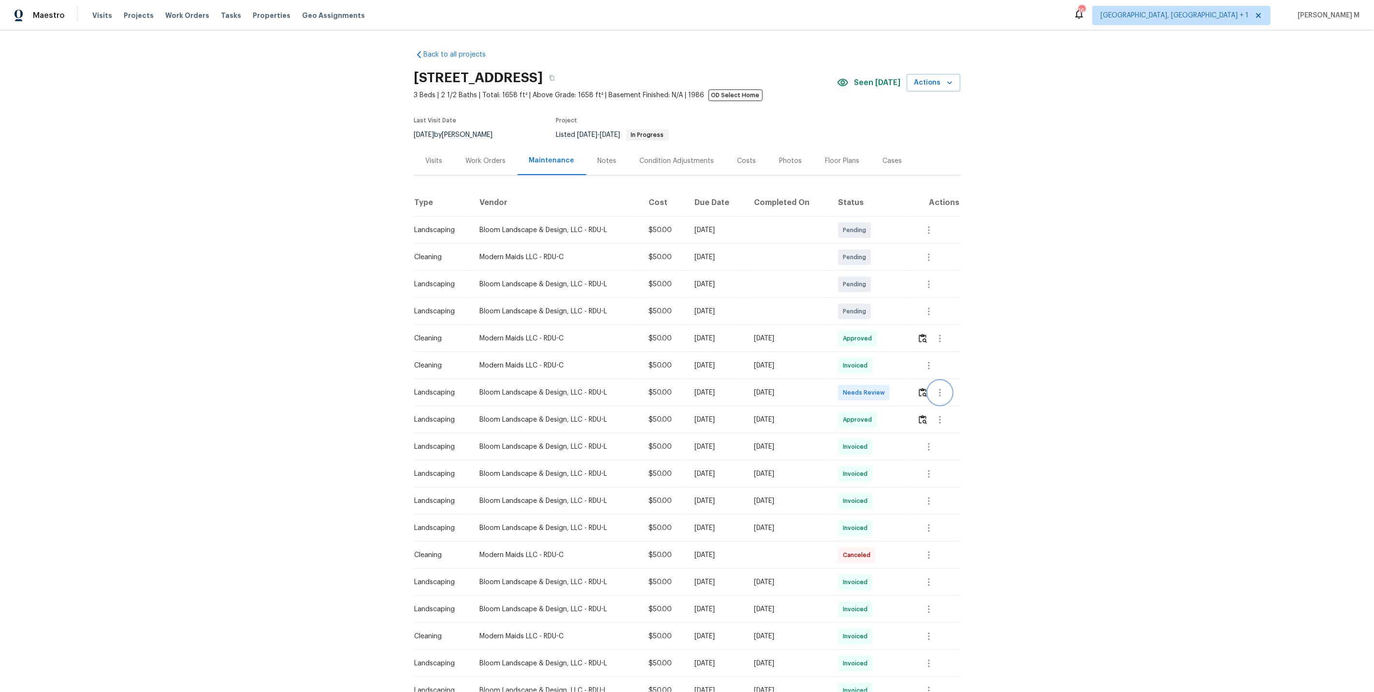
click at [942, 394] on button "button" at bounding box center [940, 392] width 23 height 23
click at [942, 394] on ul "Message vendor View details Edit schedule" at bounding box center [965, 405] width 68 height 56
click at [954, 384] on li "Message vendor" at bounding box center [965, 388] width 68 height 16
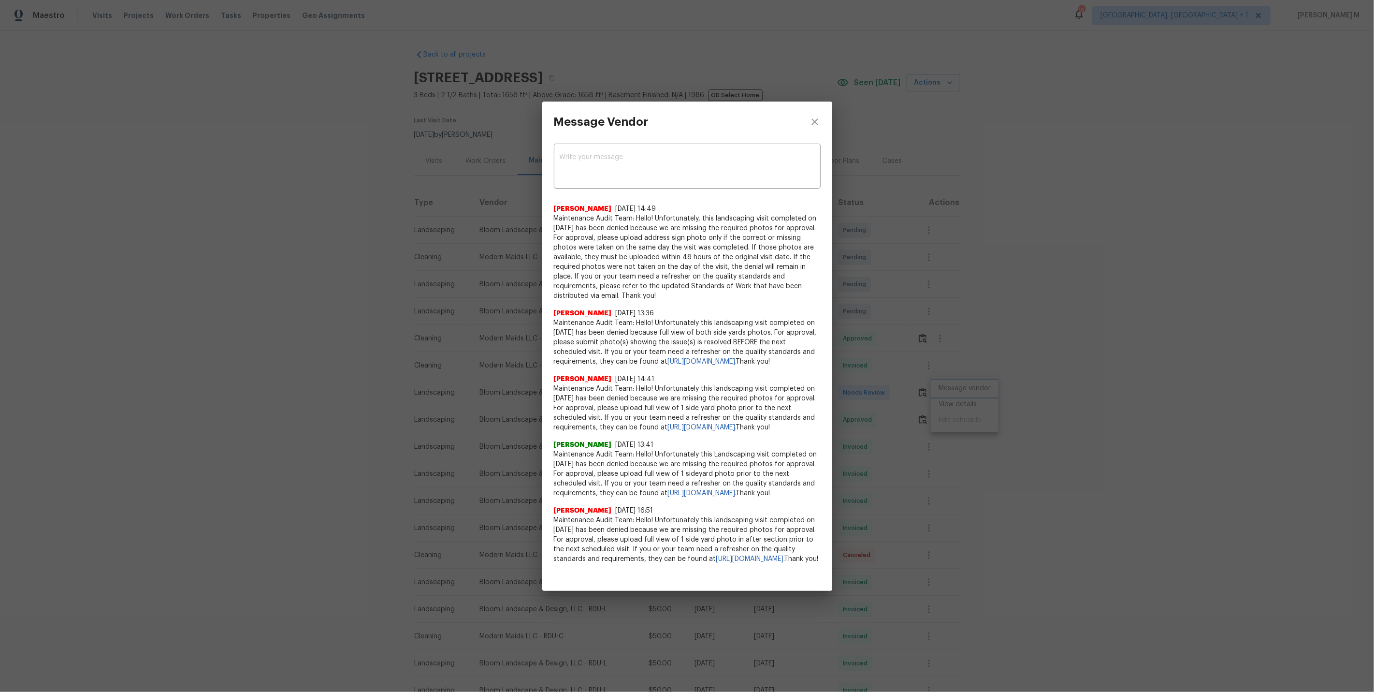
click at [948, 420] on div "Message Vendor x ​ Rajkumar Govindraj 7/14/25, 14:49 Maintenance Audit Team: He…" at bounding box center [687, 346] width 1374 height 692
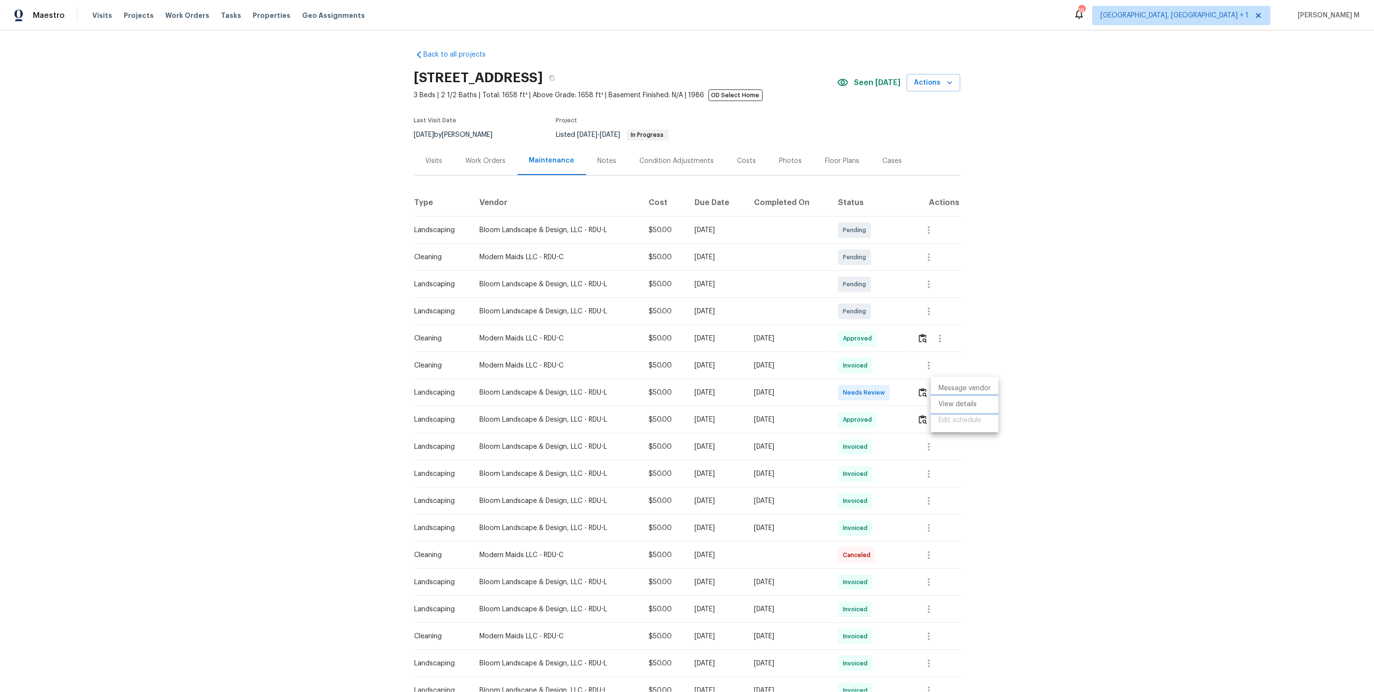
click at [955, 403] on li "View details" at bounding box center [965, 404] width 68 height 16
click at [464, 391] on div at bounding box center [687, 346] width 1374 height 692
drag, startPoint x: 474, startPoint y: 390, endPoint x: 562, endPoint y: 386, distance: 88.1
click at [562, 386] on td "Bloom Landscape & Design, LLC - RDU-L" at bounding box center [556, 392] width 169 height 27
copy div "Bloom Landscape & Design"
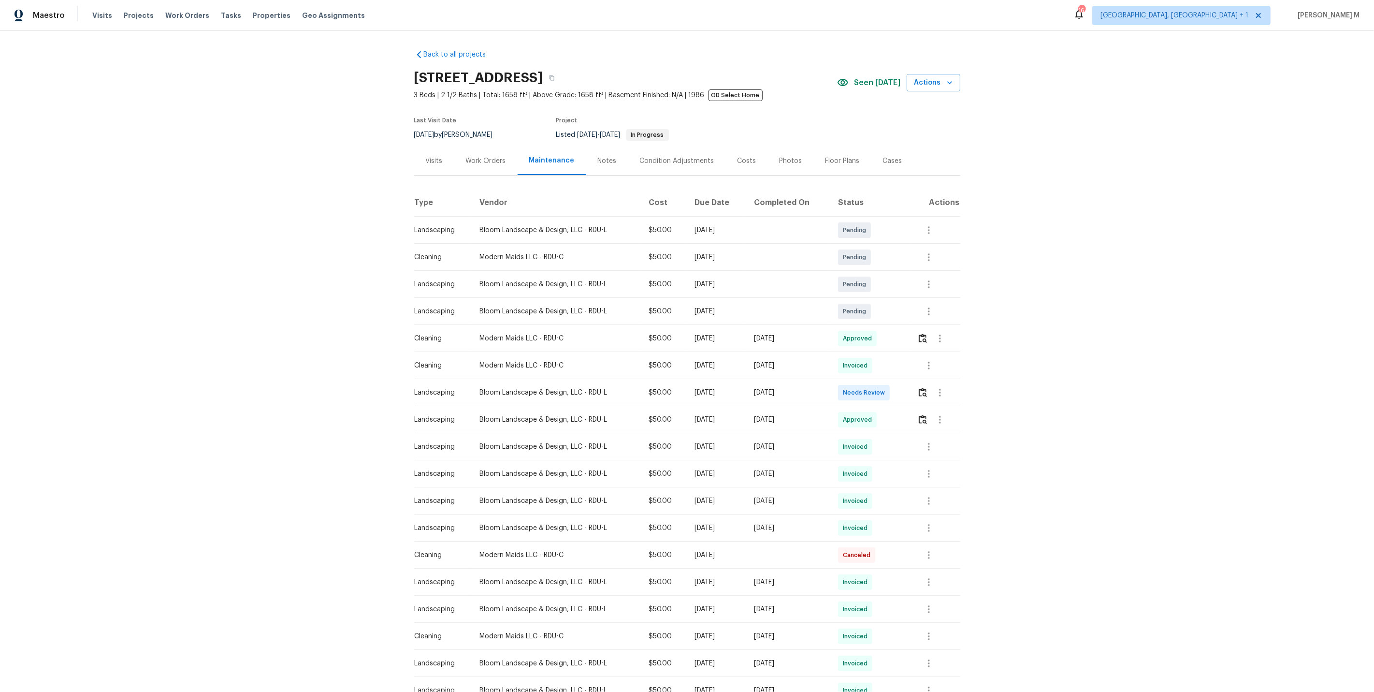
click at [479, 151] on div "Work Orders" at bounding box center [485, 160] width 63 height 29
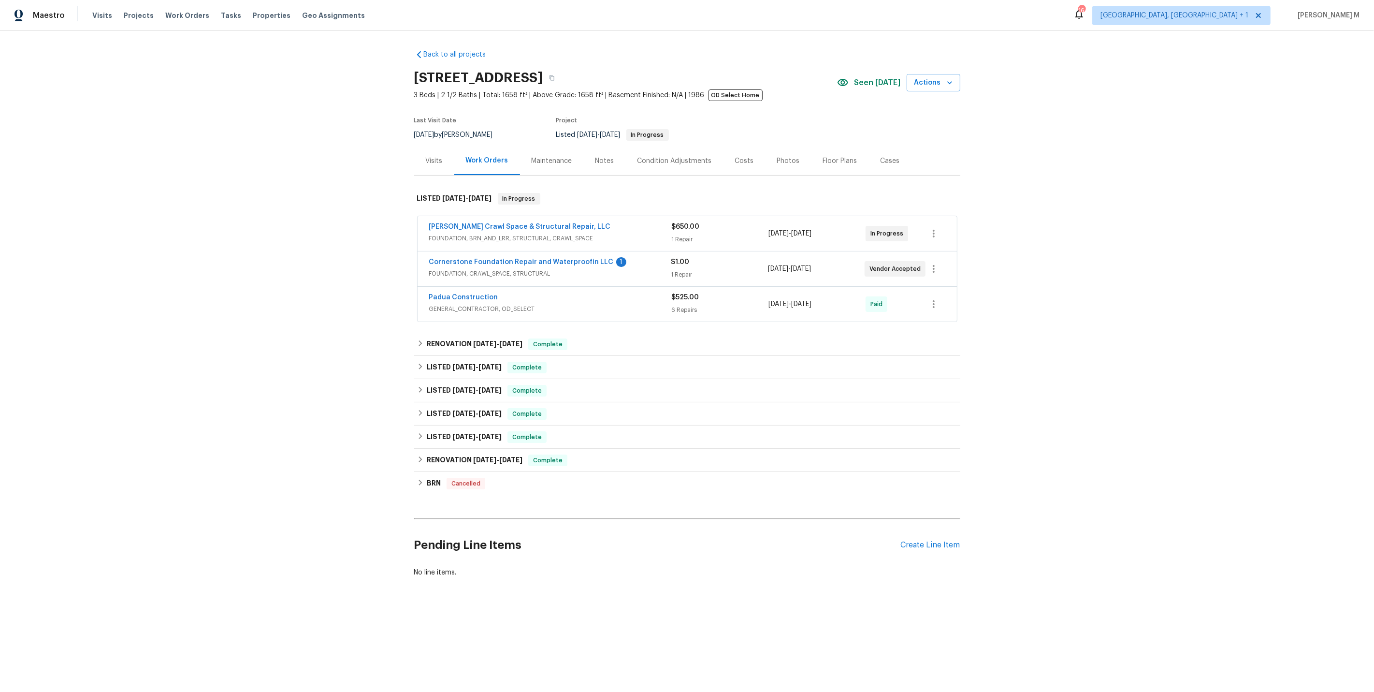
click at [920, 523] on div "Pending Line Items Create Line Item" at bounding box center [687, 545] width 546 height 45
click at [910, 540] on div "Create Line Item" at bounding box center [930, 544] width 59 height 9
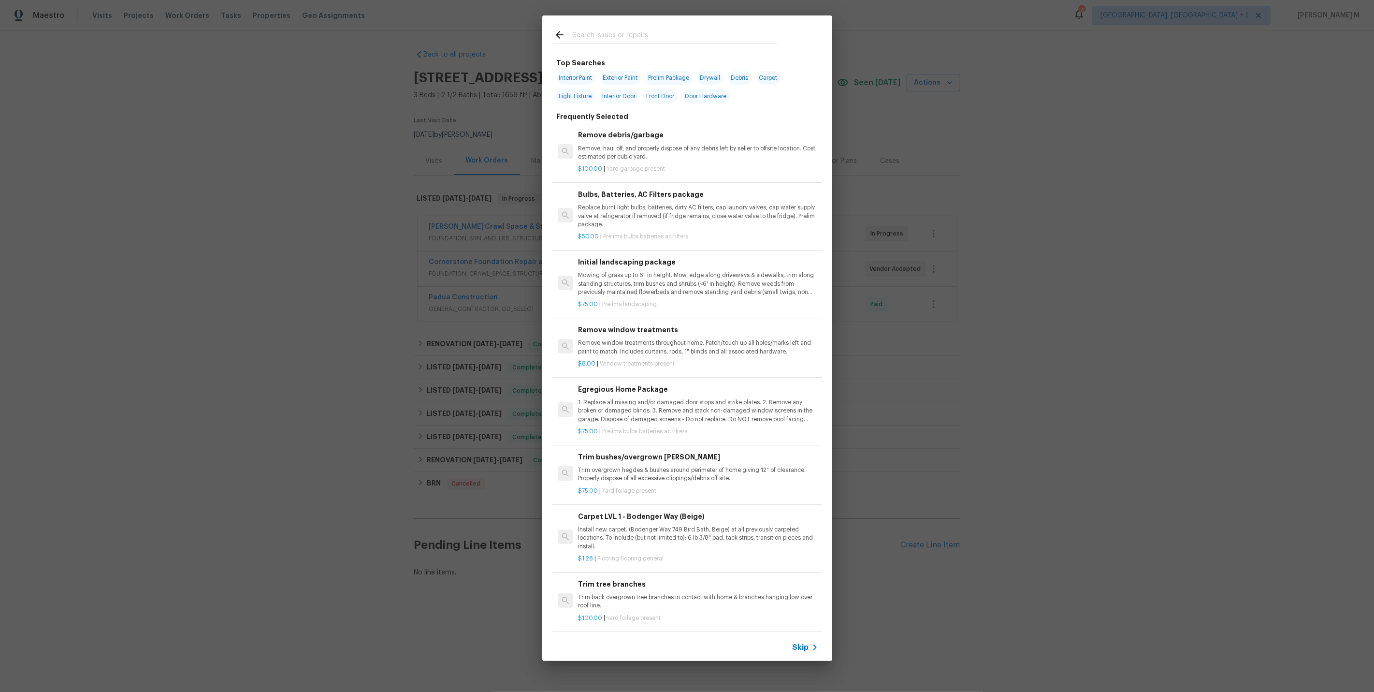
click at [809, 652] on span "Skip" at bounding box center [801, 648] width 16 height 10
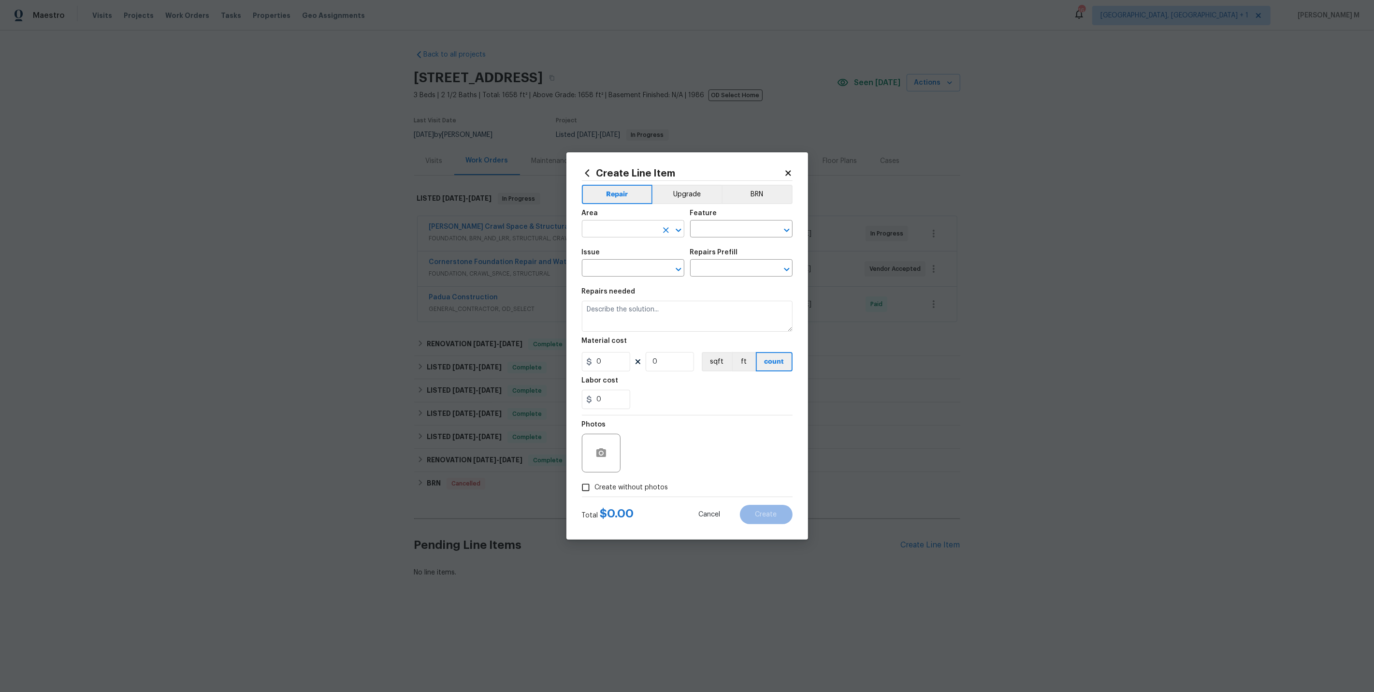
click at [613, 228] on input "text" at bounding box center [619, 229] width 75 height 15
click at [604, 252] on li "Roof" at bounding box center [632, 256] width 103 height 16
type input "Roof"
click at [724, 236] on input "text" at bounding box center [727, 229] width 75 height 15
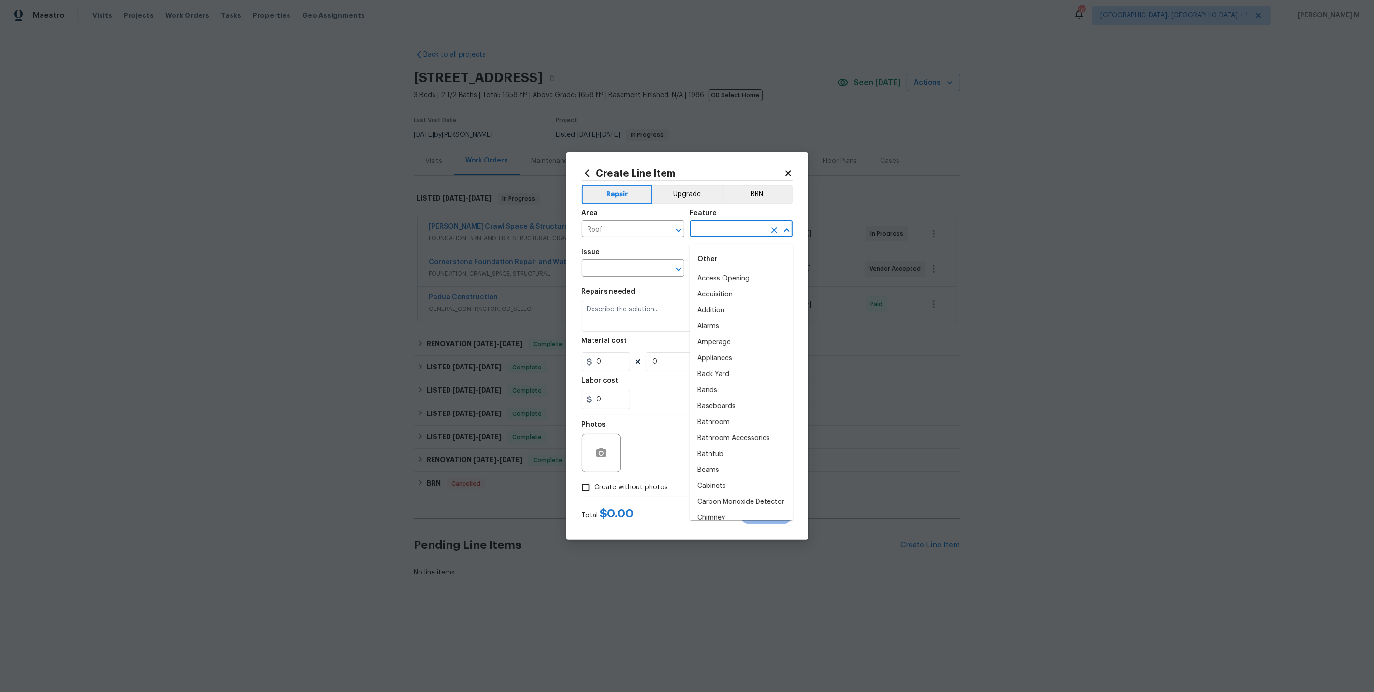
type input "o"
click at [717, 325] on li "Roof" at bounding box center [741, 327] width 103 height 16
type input "Roof"
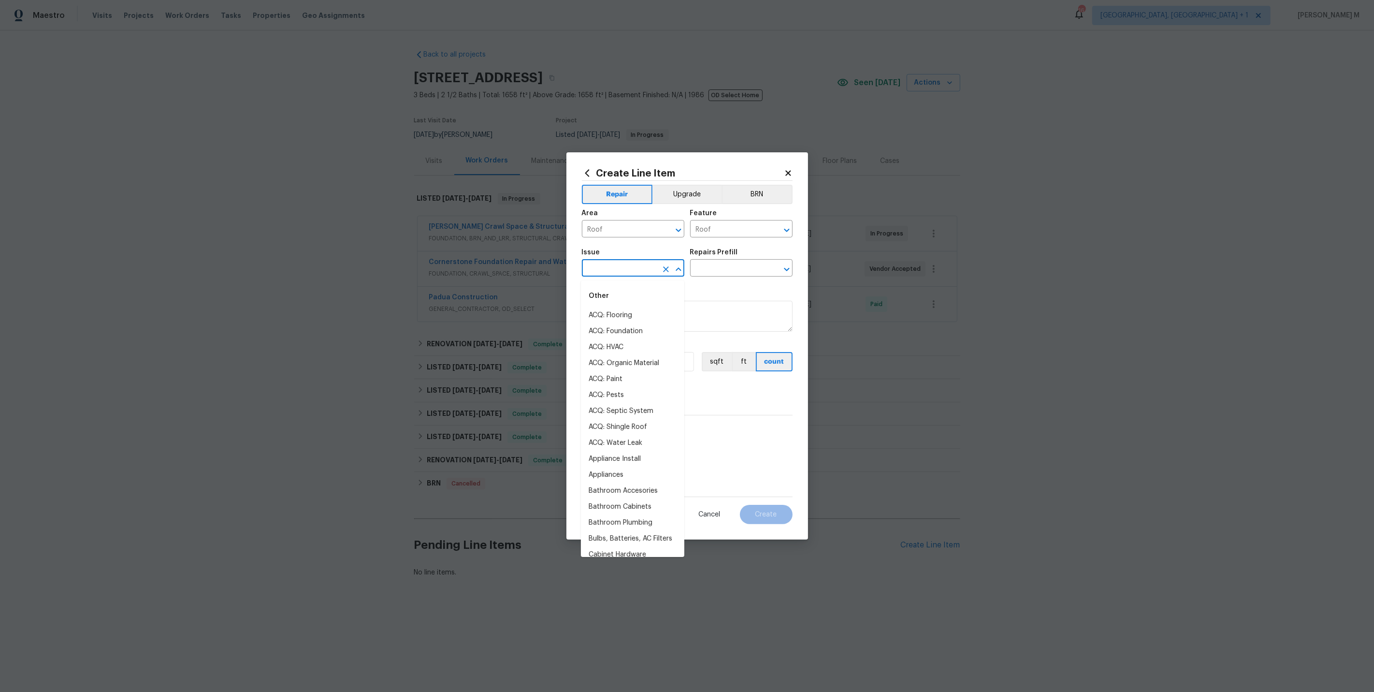
click at [625, 276] on input "text" at bounding box center [619, 269] width 75 height 15
click at [628, 346] on li "Pressure Washing" at bounding box center [632, 347] width 103 height 16
type input "Pressure Washing"
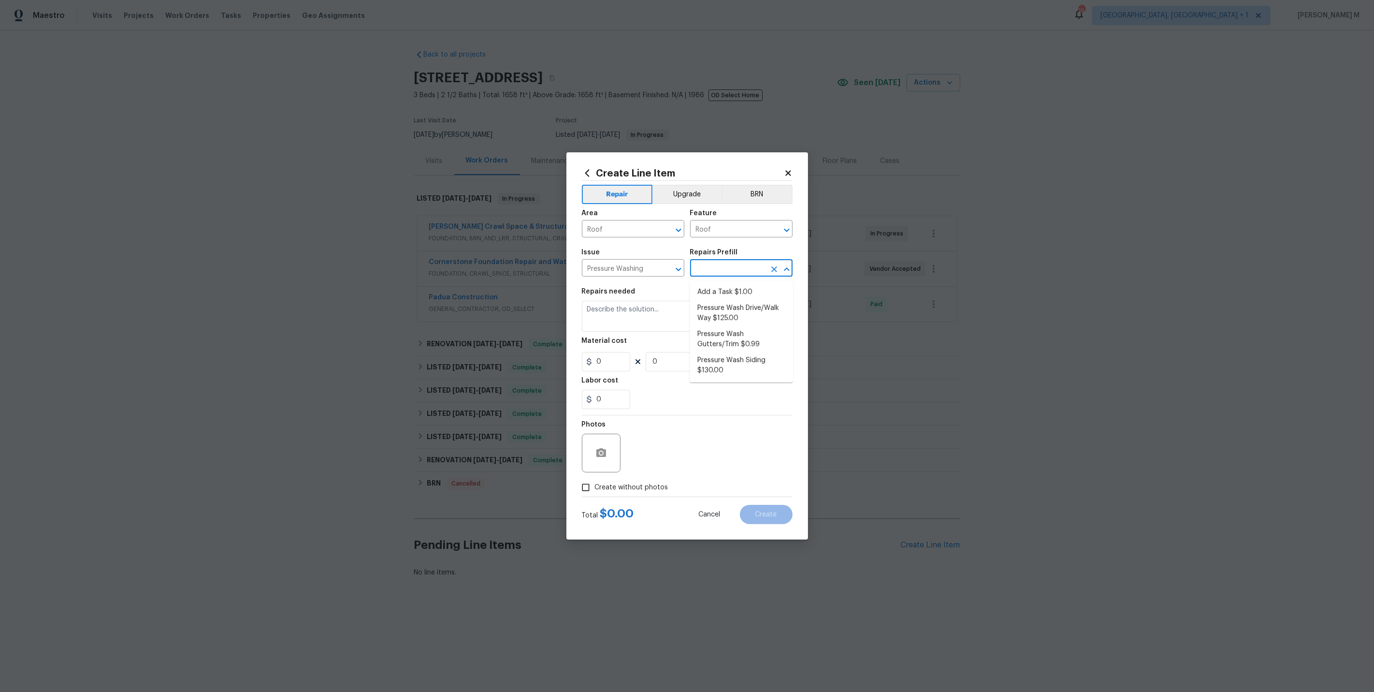
click at [739, 271] on input "text" at bounding box center [727, 269] width 75 height 15
click at [720, 289] on li "Add a Task $1.00" at bounding box center [741, 292] width 103 height 16
type input "Siding"
type input "Add a Task $1.00"
type textarea "HPM to detail"
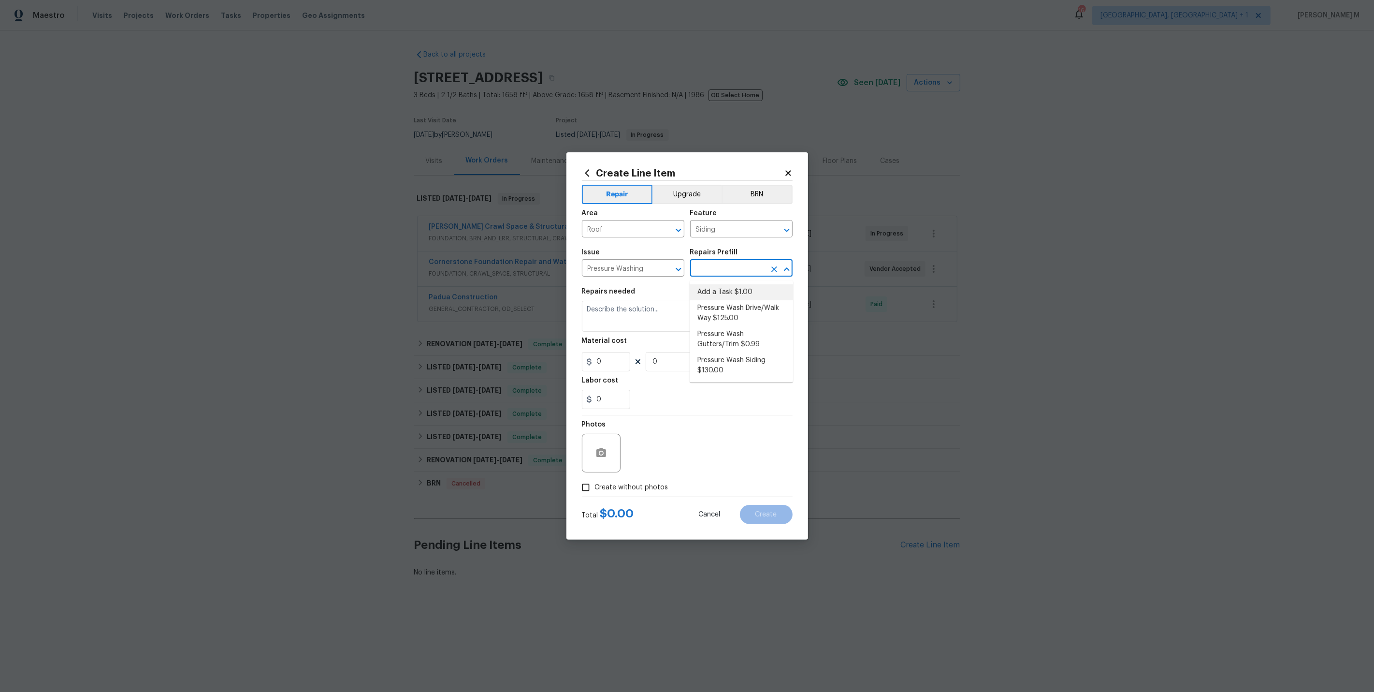
type input "1"
click at [708, 232] on input "Siding" at bounding box center [727, 229] width 75 height 15
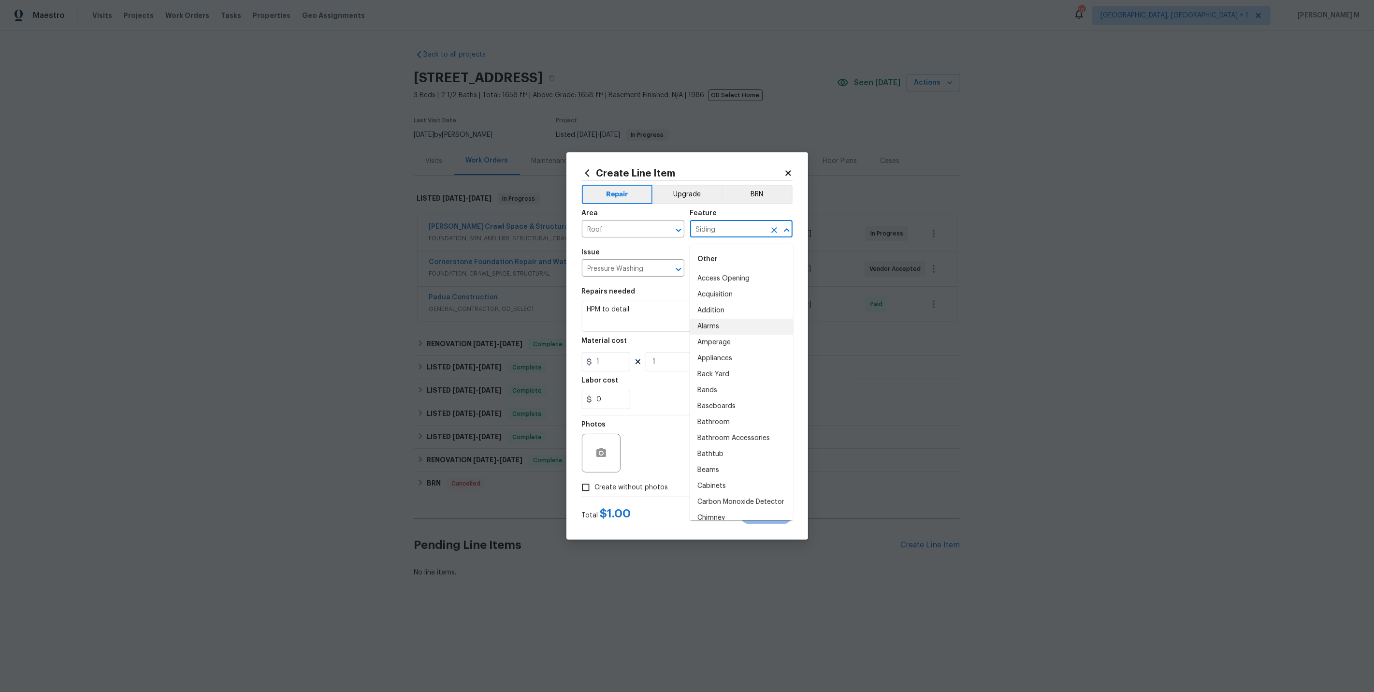
click at [708, 232] on input "Siding" at bounding box center [727, 229] width 75 height 15
click at [710, 327] on li "Roof" at bounding box center [741, 327] width 103 height 16
type input "Roof"
click at [724, 273] on input "Add a Task $1.00" at bounding box center [727, 269] width 75 height 15
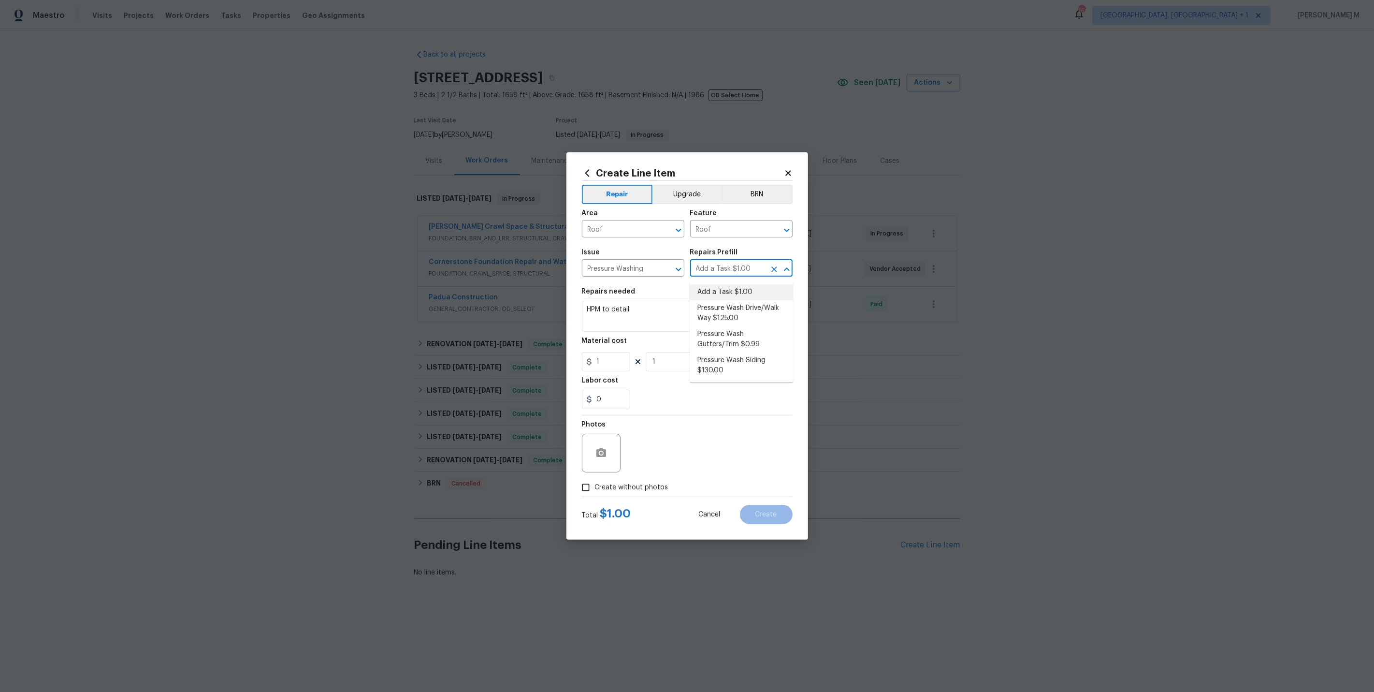
click at [724, 273] on input "Add a Task $1.00" at bounding box center [727, 269] width 75 height 15
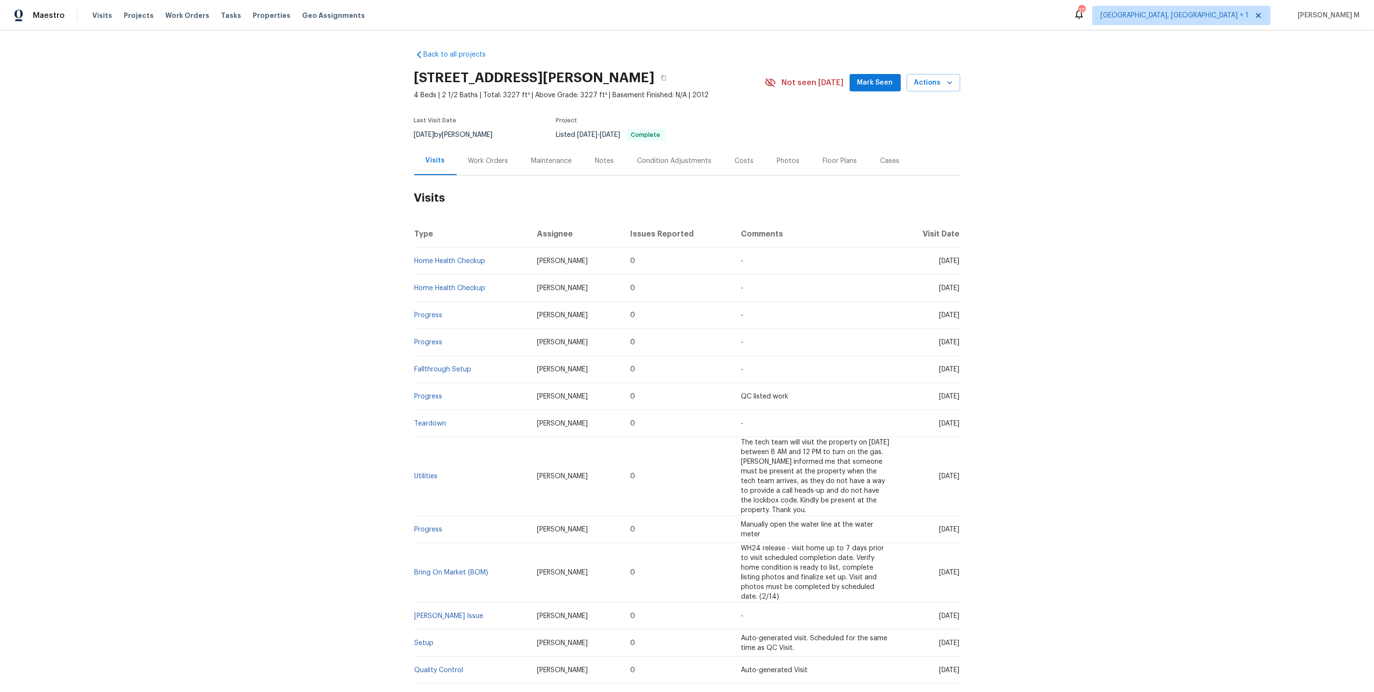
click at [471, 175] on h2 "Visits" at bounding box center [687, 197] width 546 height 45
click at [472, 166] on div "Work Orders" at bounding box center [488, 160] width 63 height 29
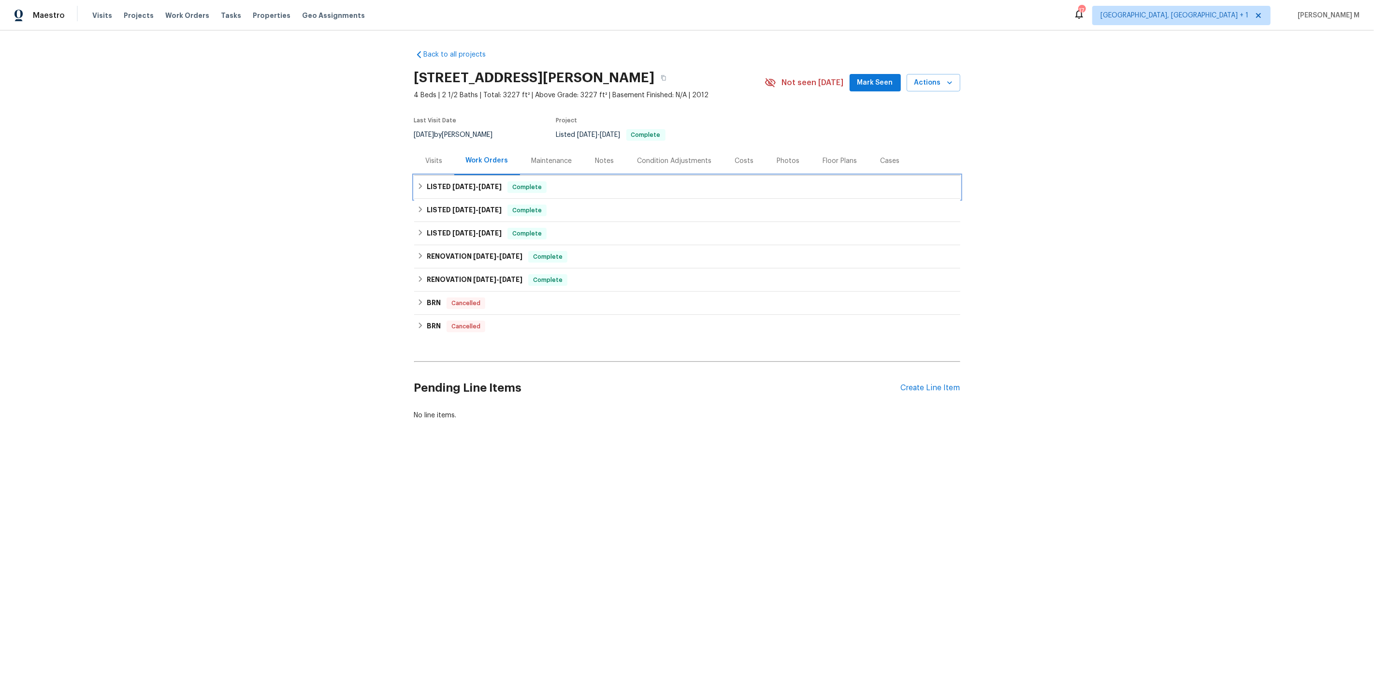
click at [475, 188] on h6 "LISTED [DATE] - [DATE]" at bounding box center [464, 187] width 75 height 12
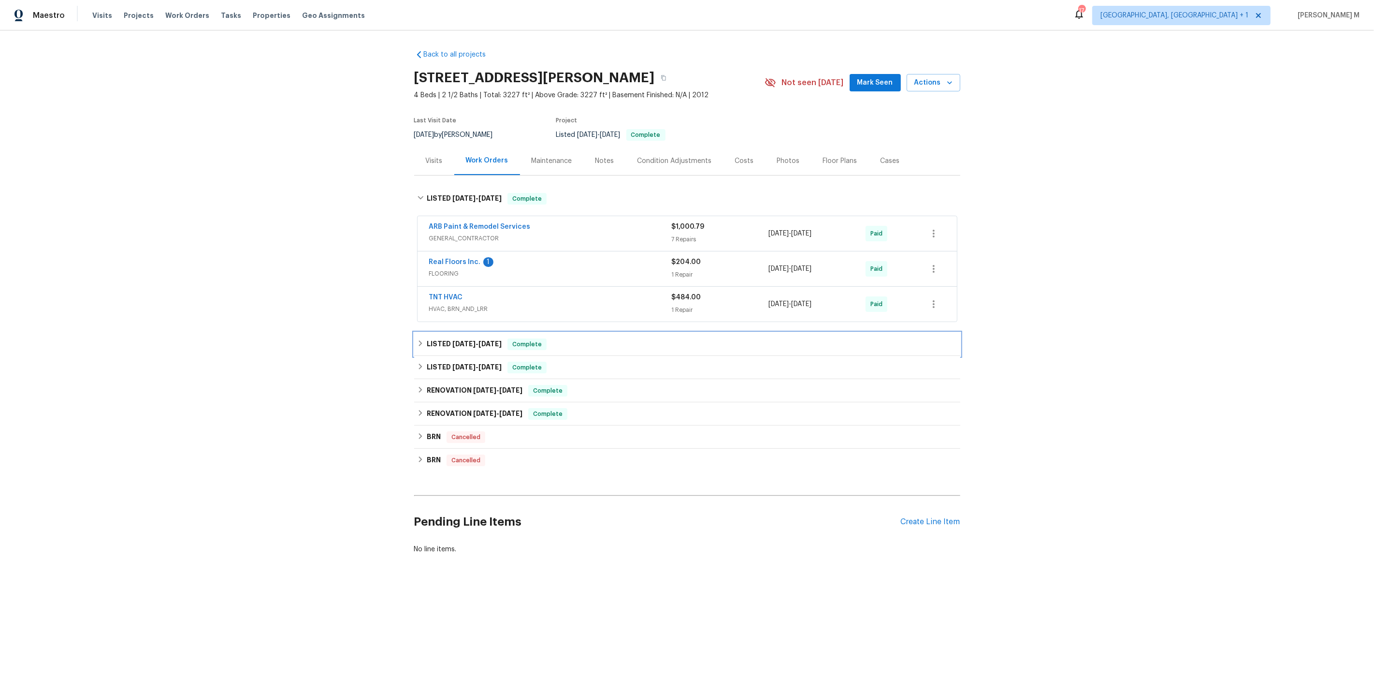
click at [457, 339] on h6 "LISTED [DATE] - [DATE]" at bounding box center [464, 344] width 75 height 12
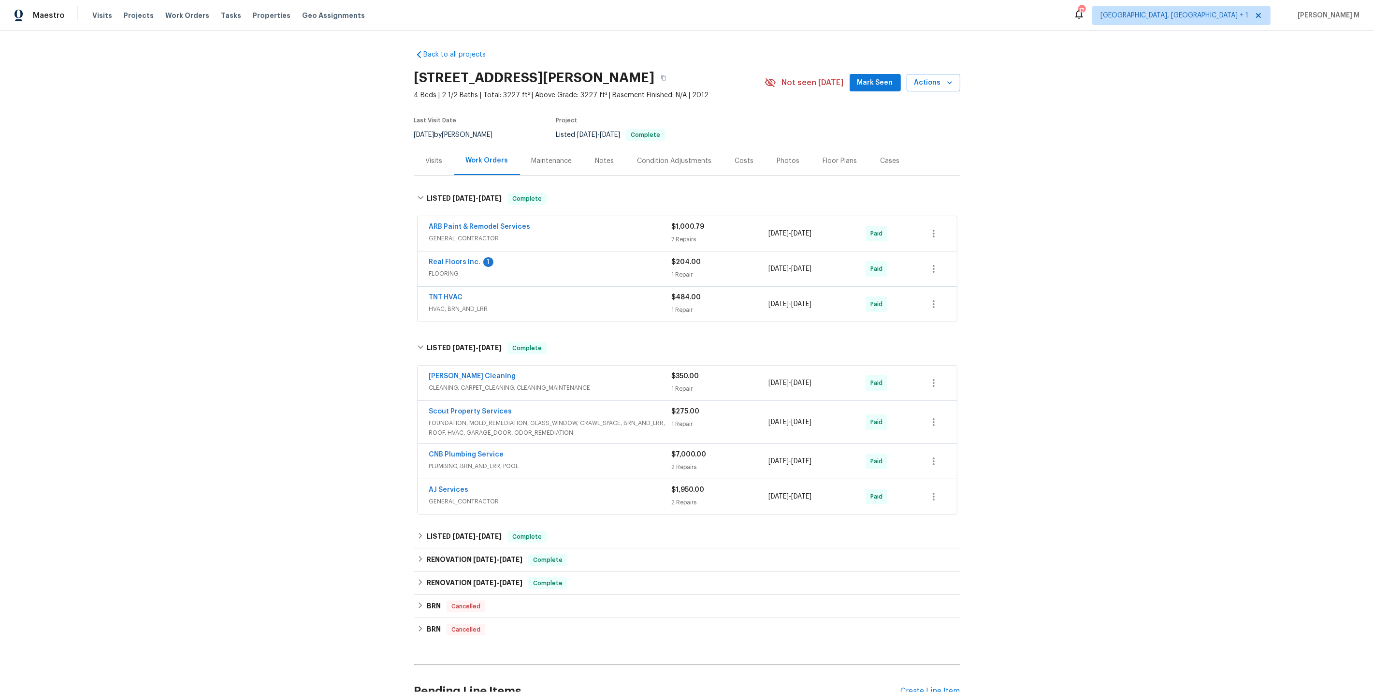
click at [473, 235] on span "GENERAL_CONTRACTOR" at bounding box center [550, 239] width 243 height 10
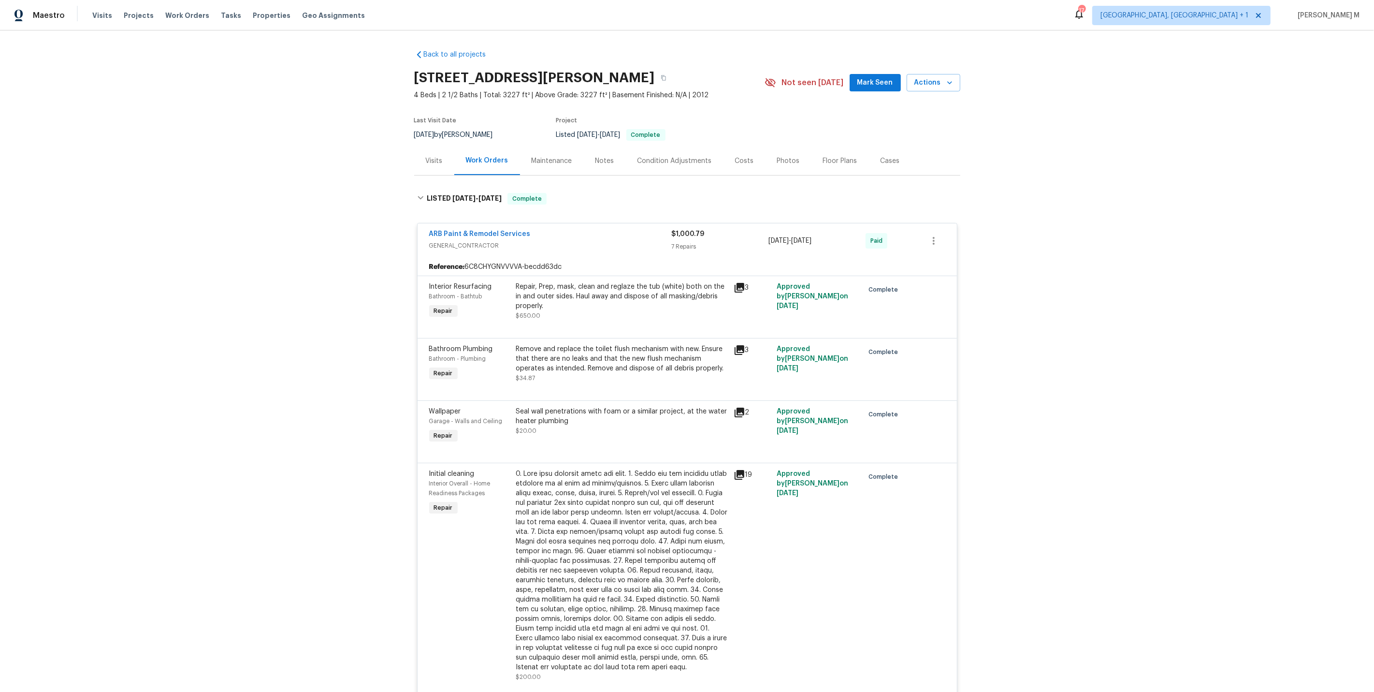
click at [577, 290] on div "Repair, Prep, mask, clean and reglaze the tub (white) both on the in and outer …" at bounding box center [622, 296] width 212 height 29
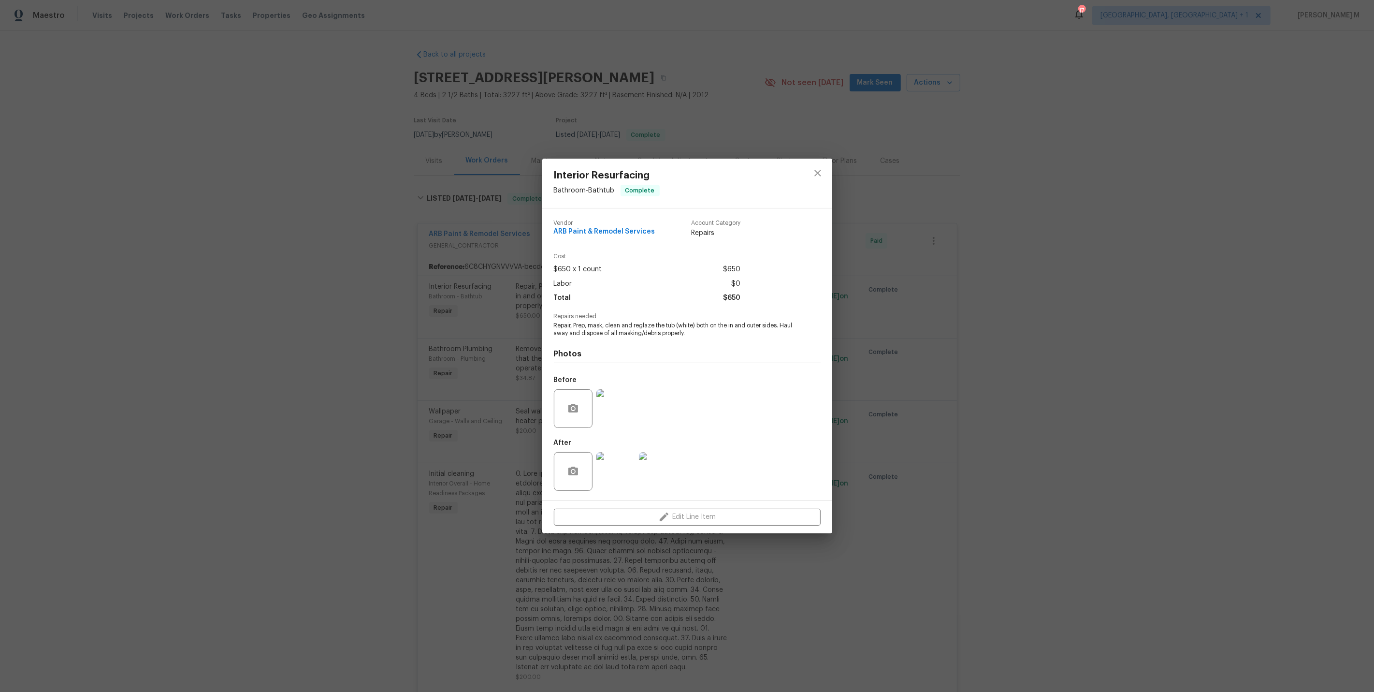
click at [510, 424] on div "Interior Resurfacing Bathroom - Bathtub Complete Vendor ARB Paint & Remodel Ser…" at bounding box center [687, 346] width 1374 height 692
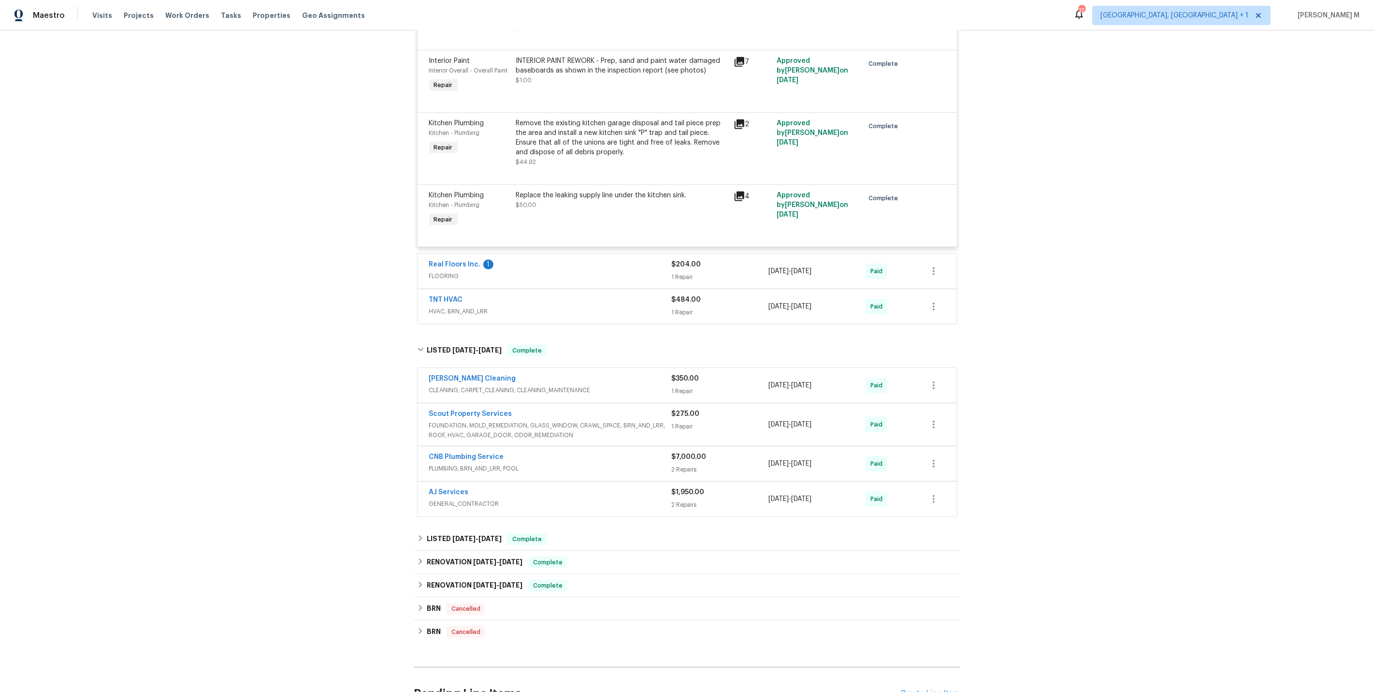
scroll to position [671, 0]
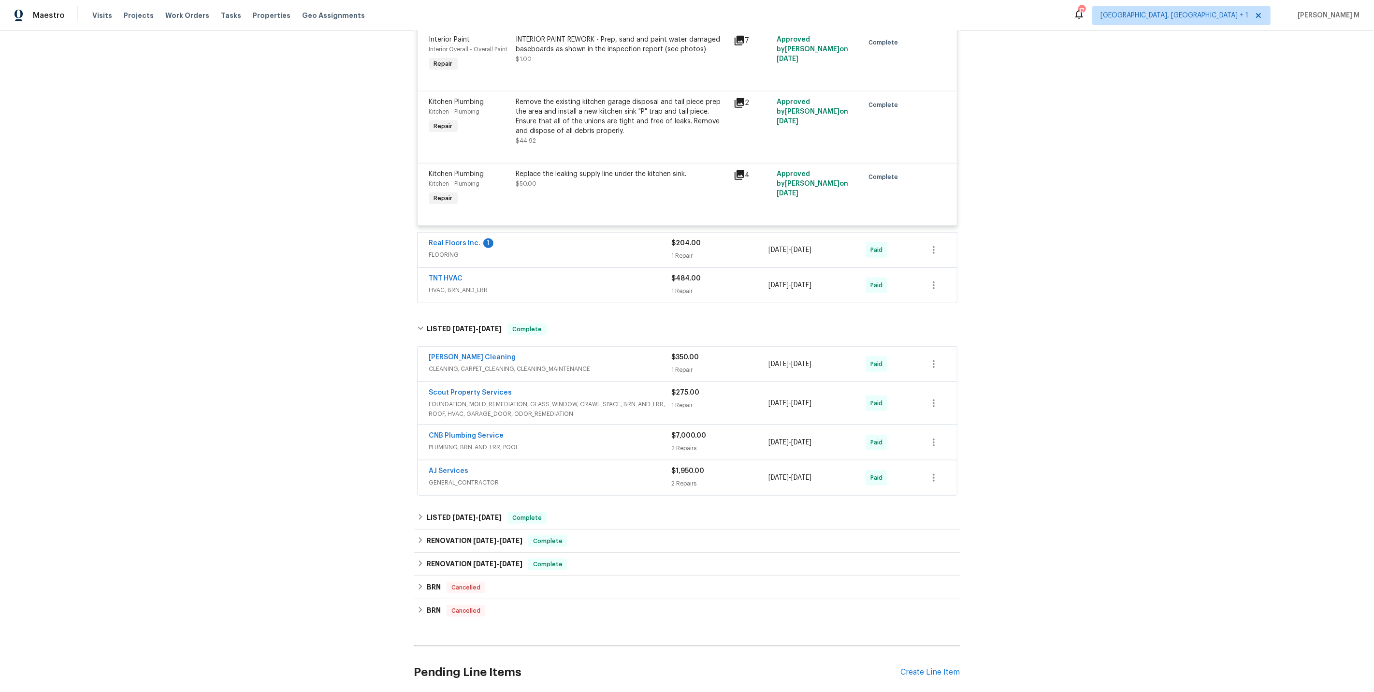
click at [471, 364] on span "CLEANING, CARPET_CLEANING, CLEANING_MAINTENANCE" at bounding box center [550, 369] width 243 height 10
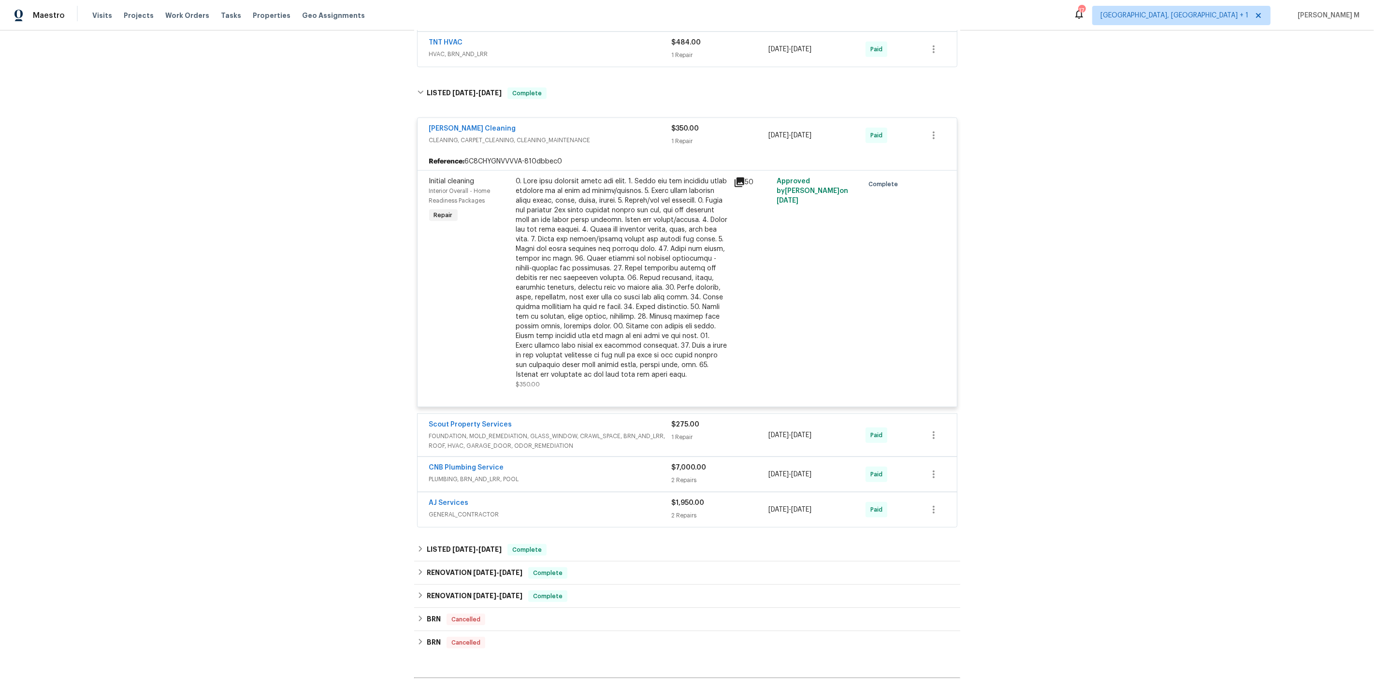
scroll to position [910, 0]
click at [498, 427] on span "FOUNDATION, MOLD_REMEDIATION, GLASS_WINDOW, CRAWL_SPACE, BRN_AND_LRR, ROOF, HVA…" at bounding box center [550, 436] width 243 height 19
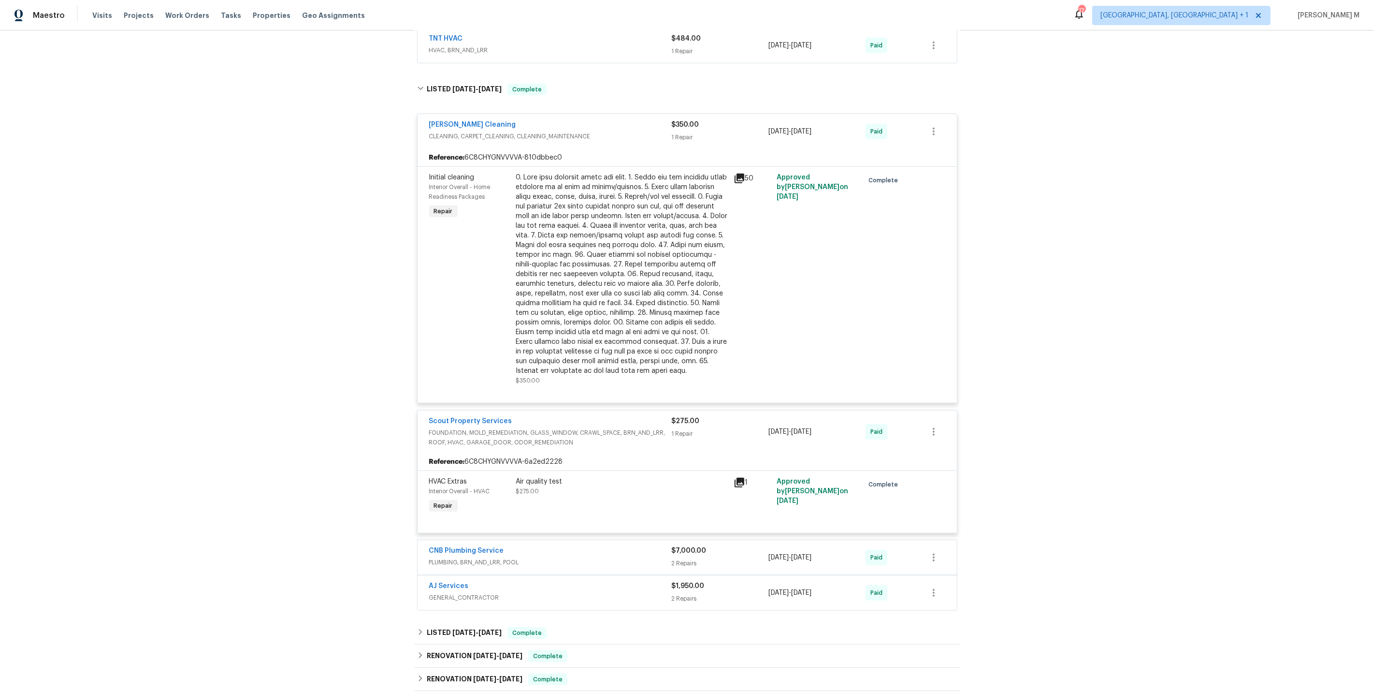
scroll to position [1054, 0]
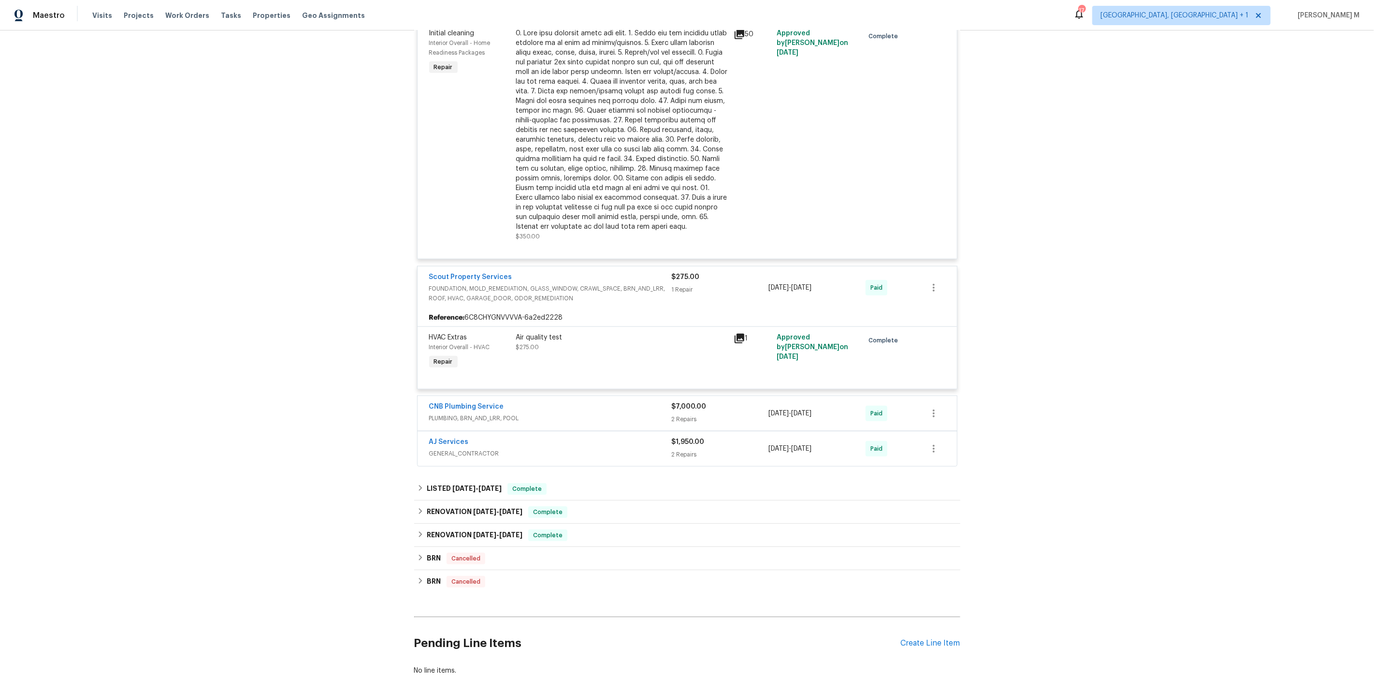
click at [448, 413] on span "PLUMBING, BRN_AND_LRR, POOL" at bounding box center [550, 418] width 243 height 10
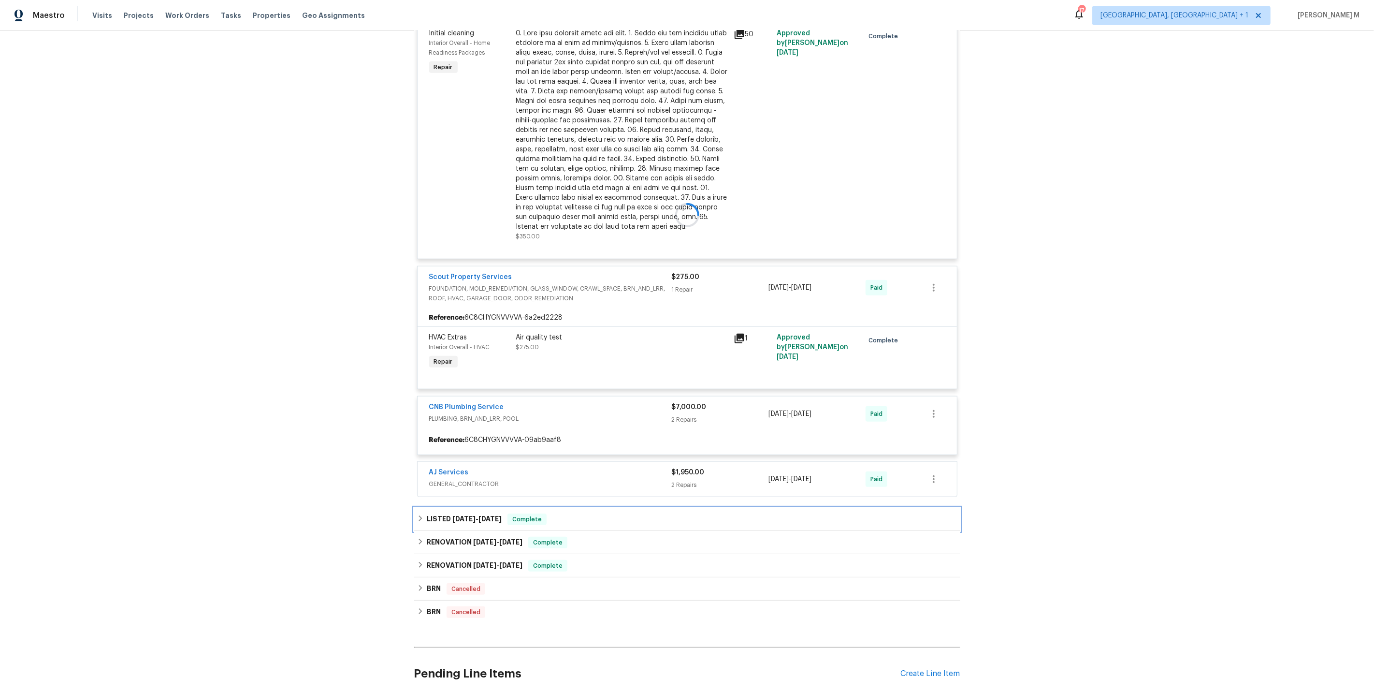
click at [438, 513] on h6 "LISTED 3/8/25 - 3/10/25" at bounding box center [464, 519] width 75 height 12
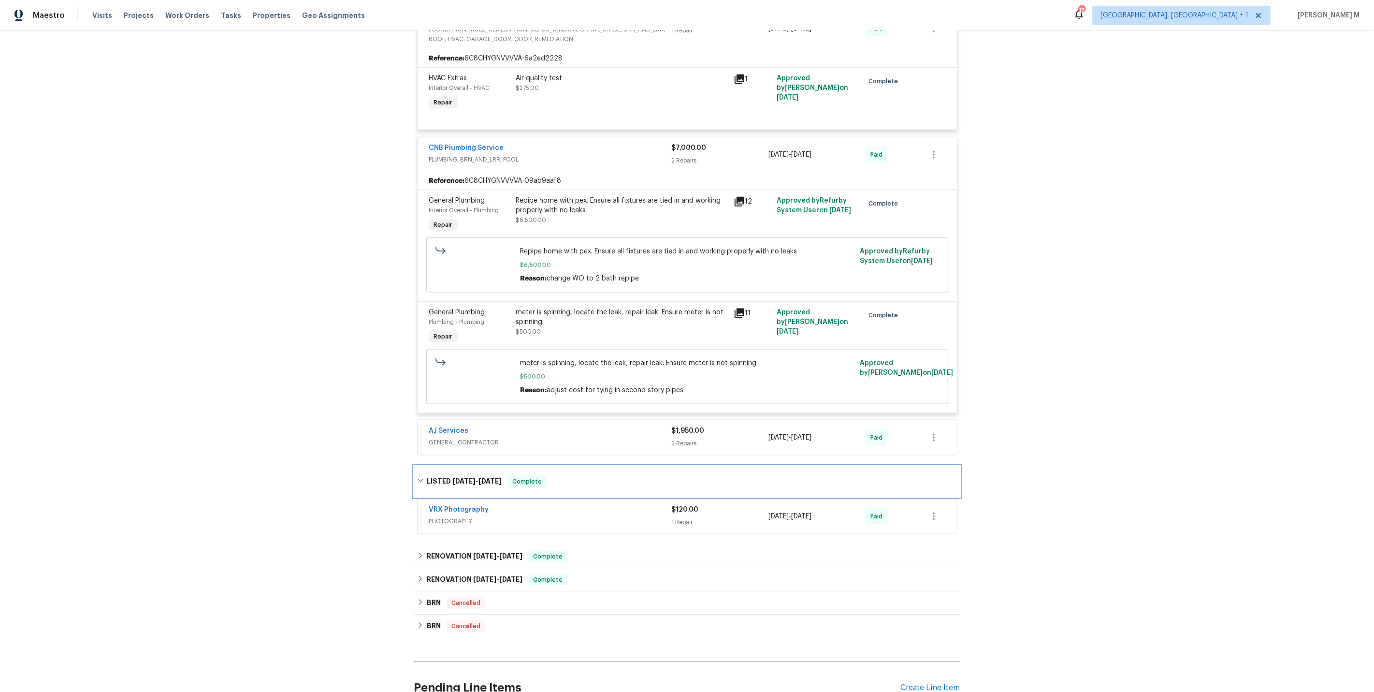
scroll to position [1307, 0]
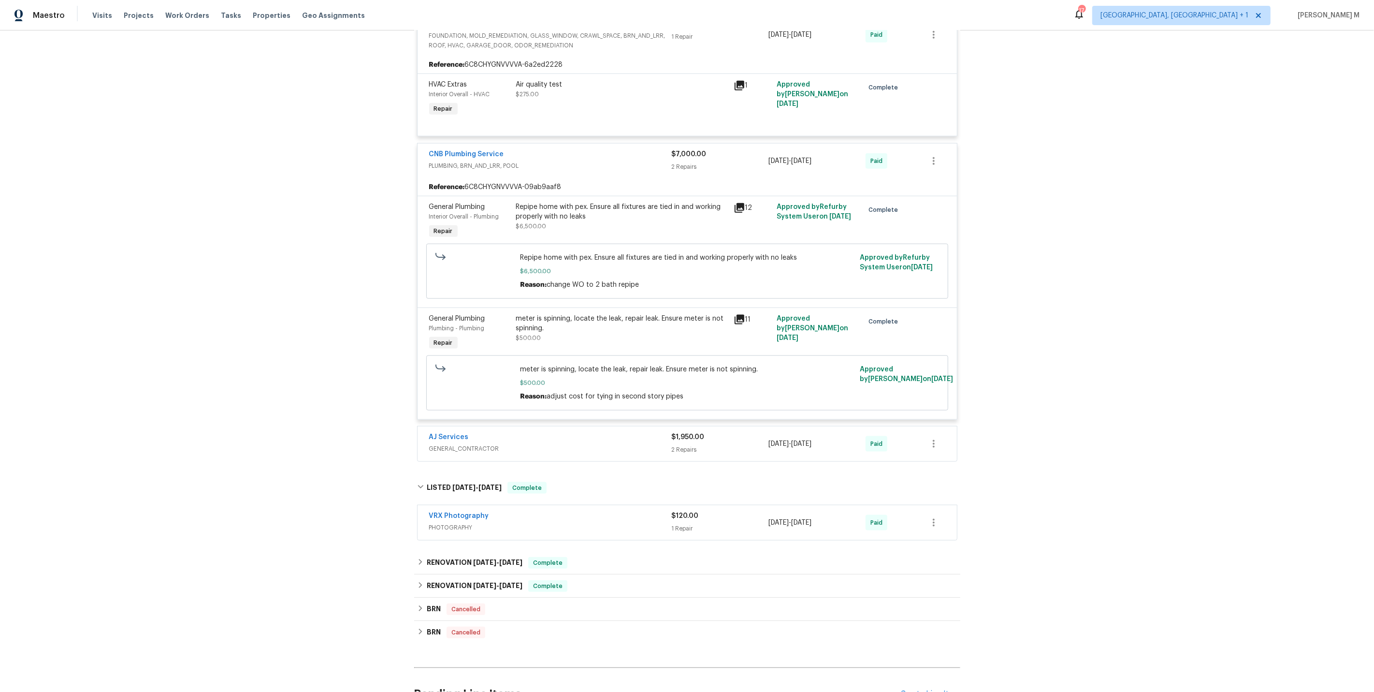
click at [616, 202] on div "Repipe home with pex. Ensure all fixtures are tied in and working properly with…" at bounding box center [622, 211] width 212 height 19
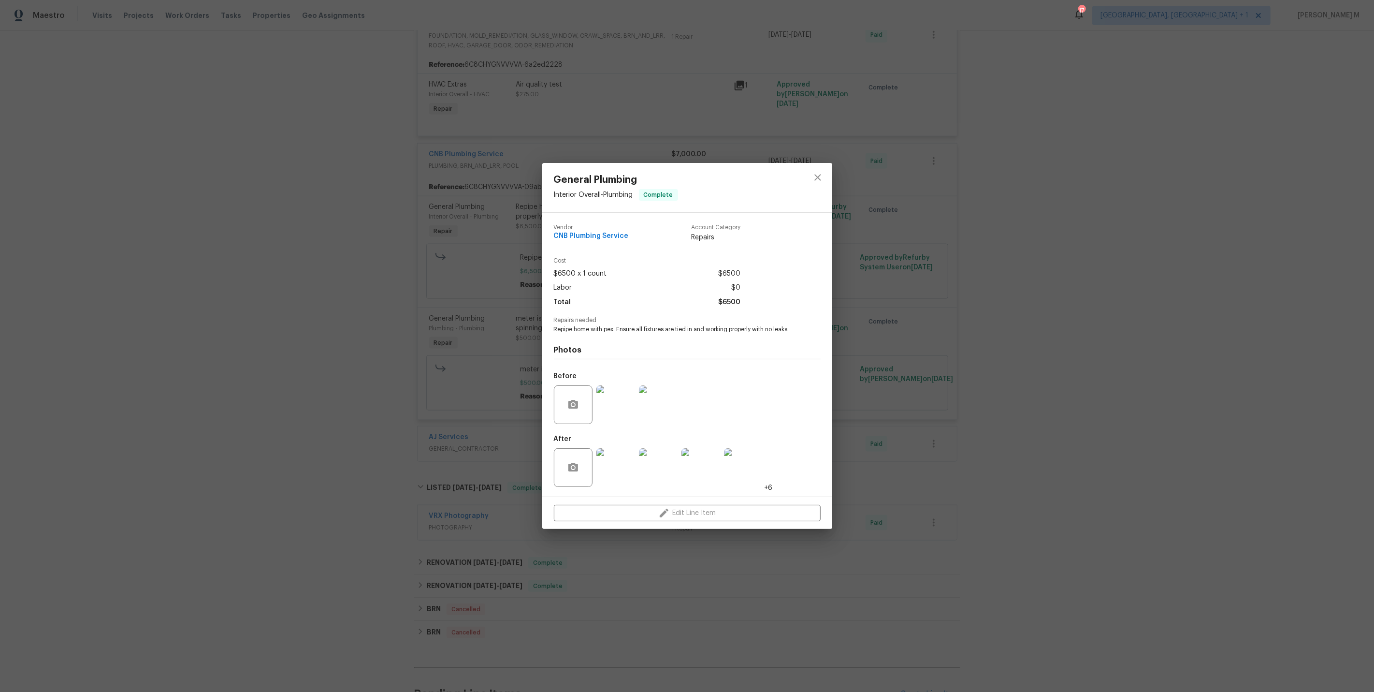
click at [613, 457] on img at bounding box center [616, 467] width 39 height 39
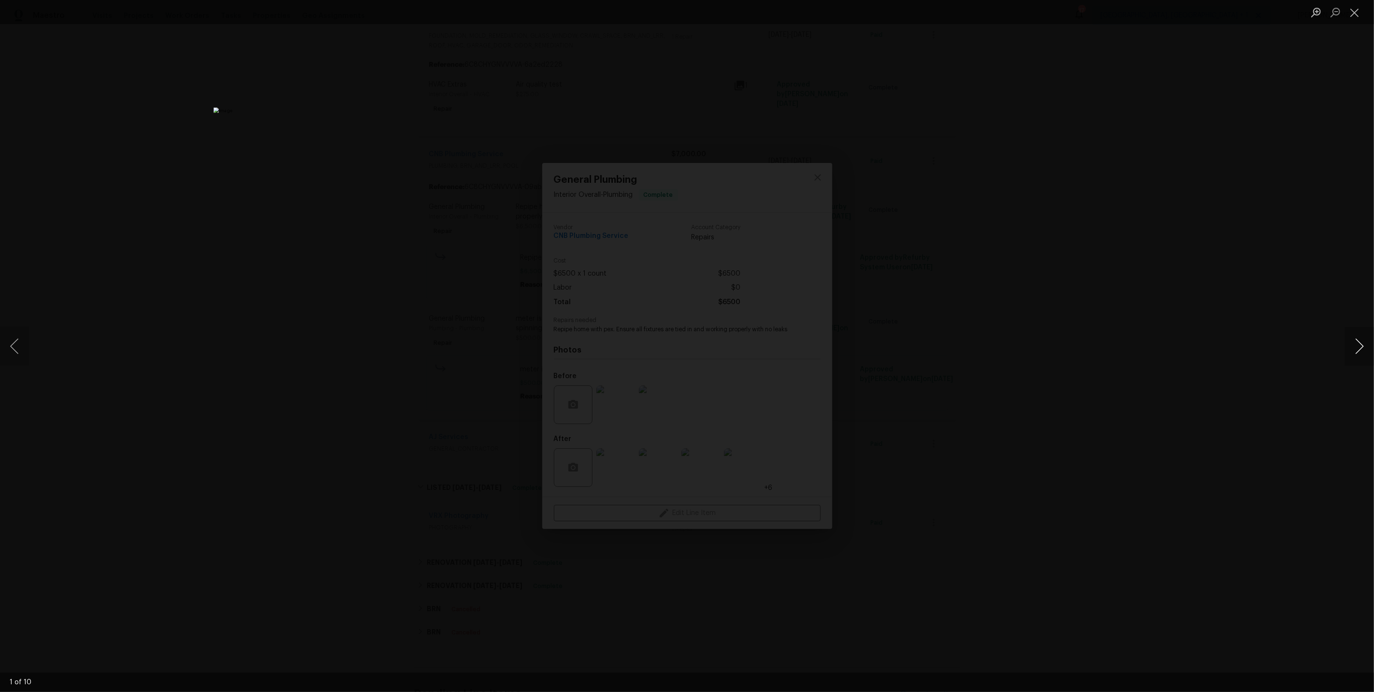
click at [1359, 340] on button "Next image" at bounding box center [1359, 346] width 29 height 39
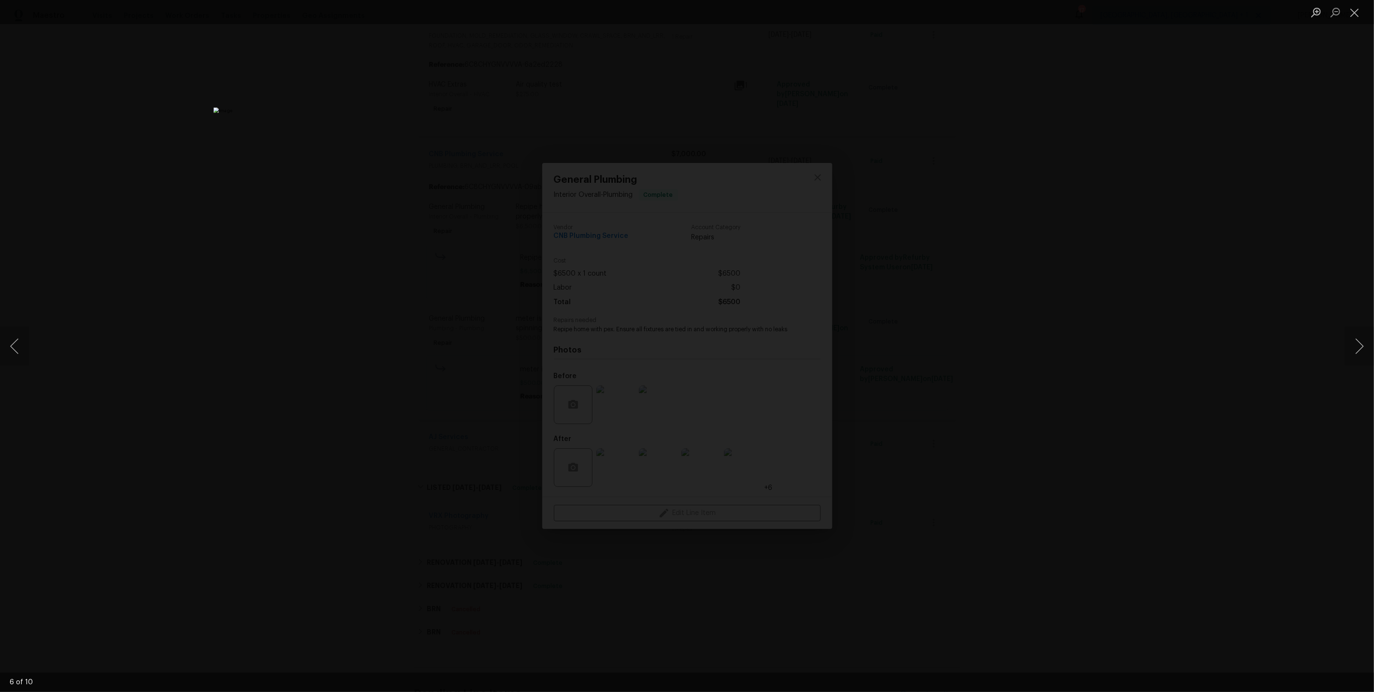
click at [1226, 219] on div "Lightbox" at bounding box center [687, 346] width 1374 height 692
click at [1087, 236] on div "Lightbox" at bounding box center [687, 346] width 1374 height 692
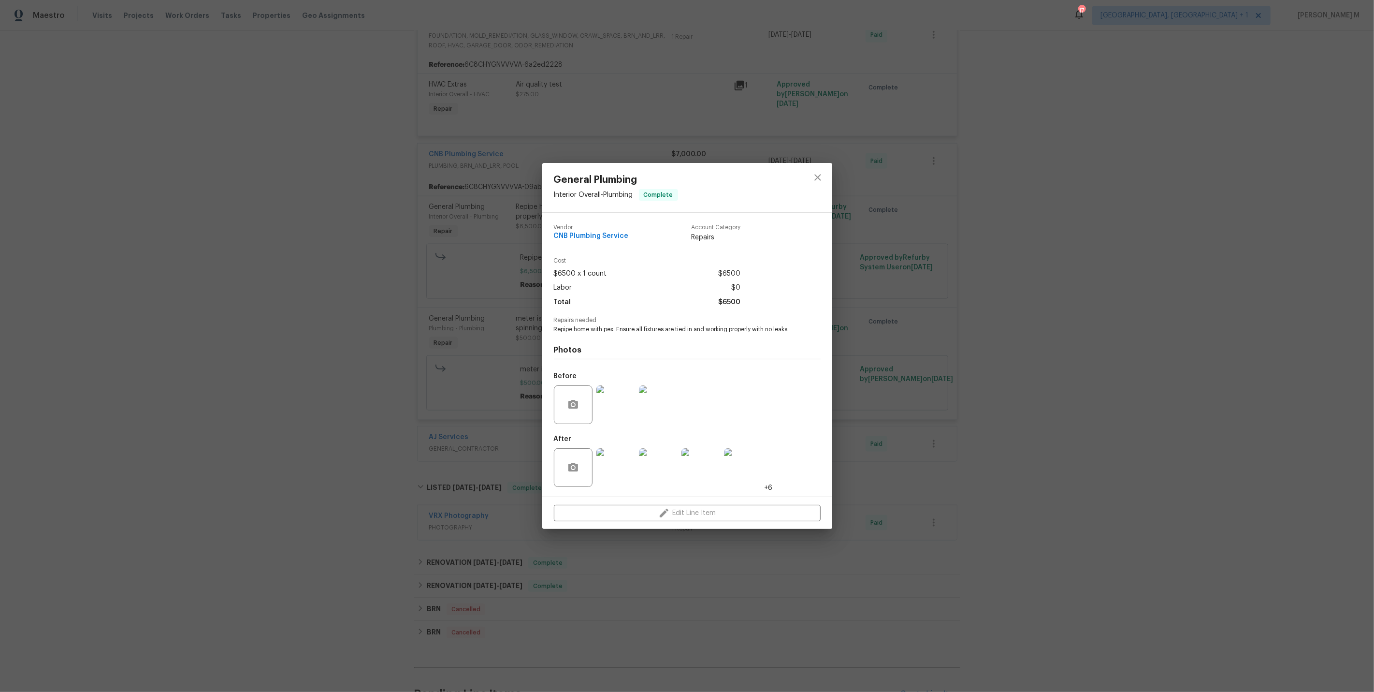
click at [1018, 249] on div "General Plumbing Interior Overall - Plumbing Complete Vendor CNB Plumbing Servi…" at bounding box center [687, 346] width 1374 height 692
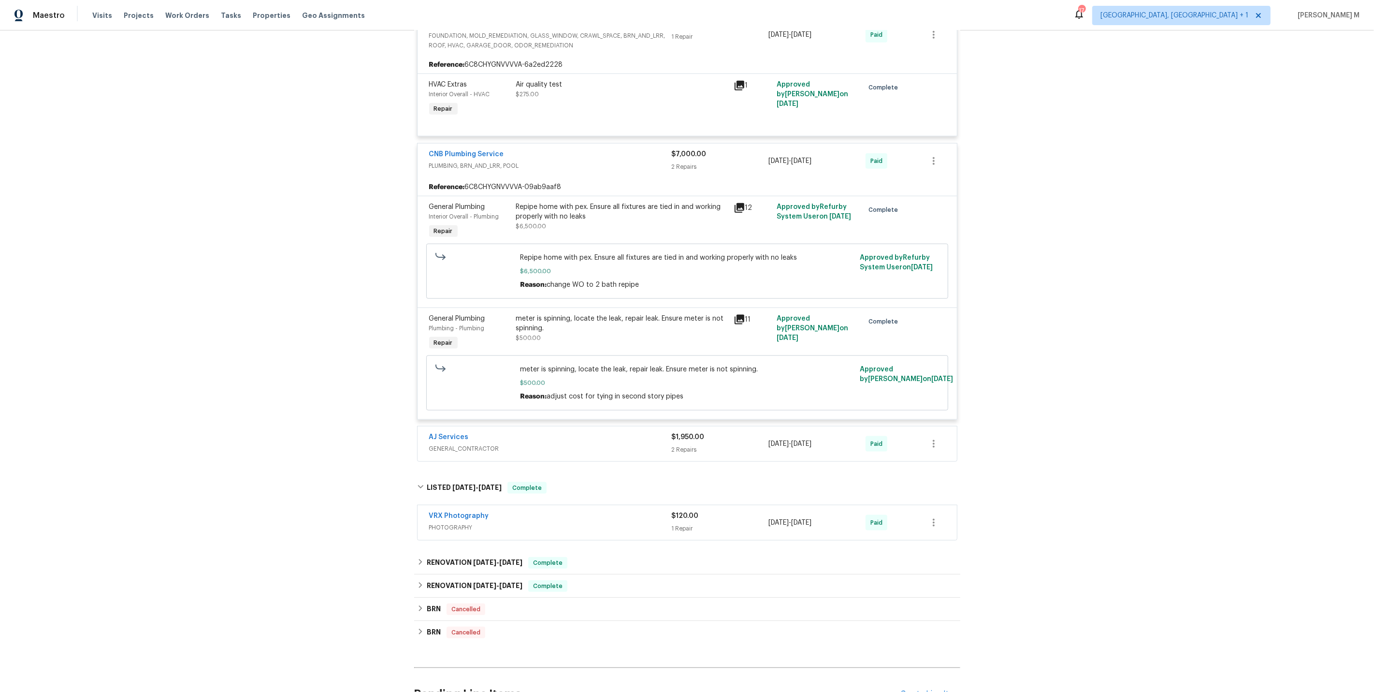
click at [475, 444] on span "GENERAL_CONTRACTOR" at bounding box center [550, 449] width 243 height 10
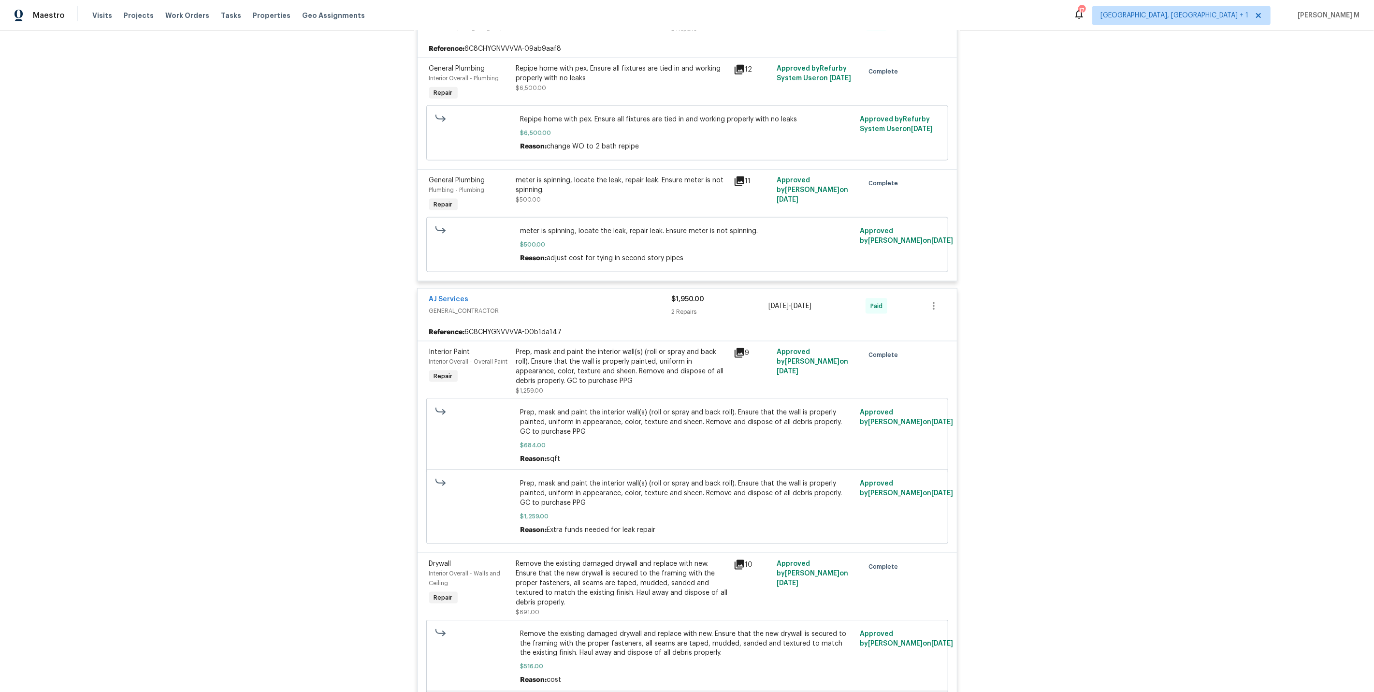
scroll to position [1460, 0]
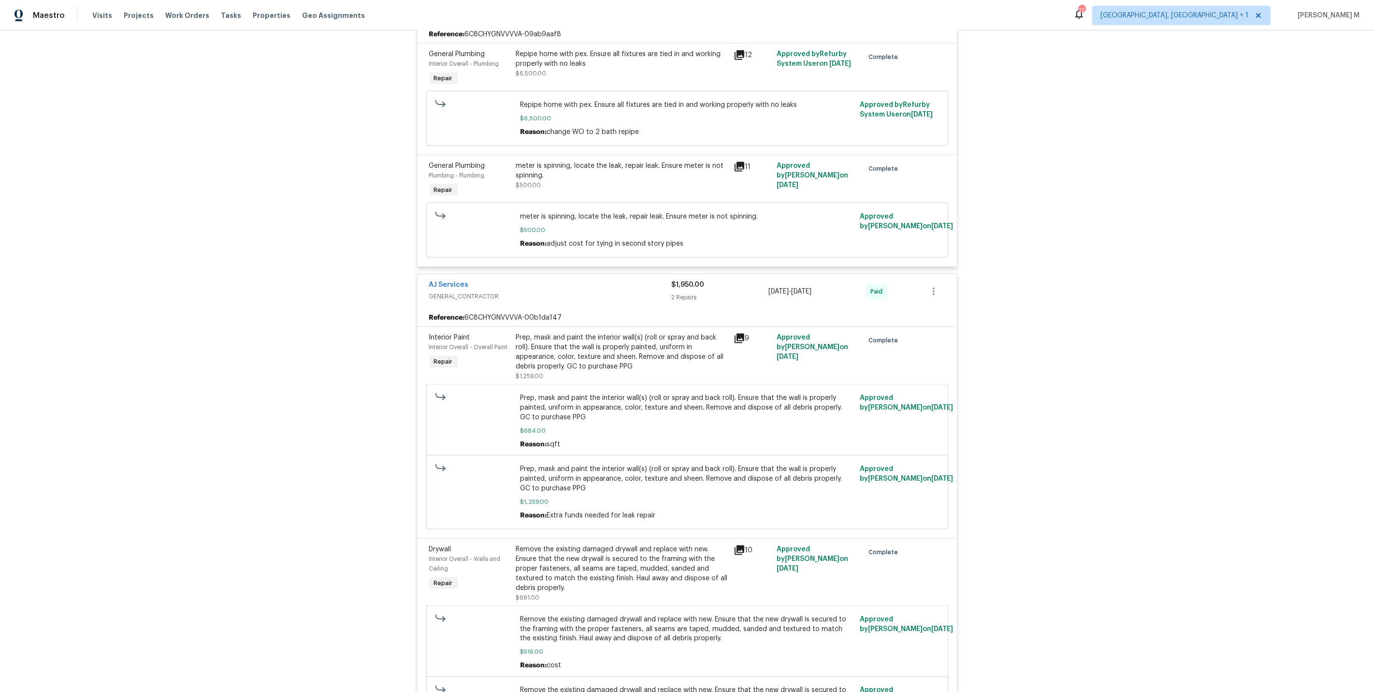
click at [637, 333] on div "Prep, mask and paint the interior wall(s) (roll or spray and back roll). Ensure…" at bounding box center [622, 352] width 212 height 39
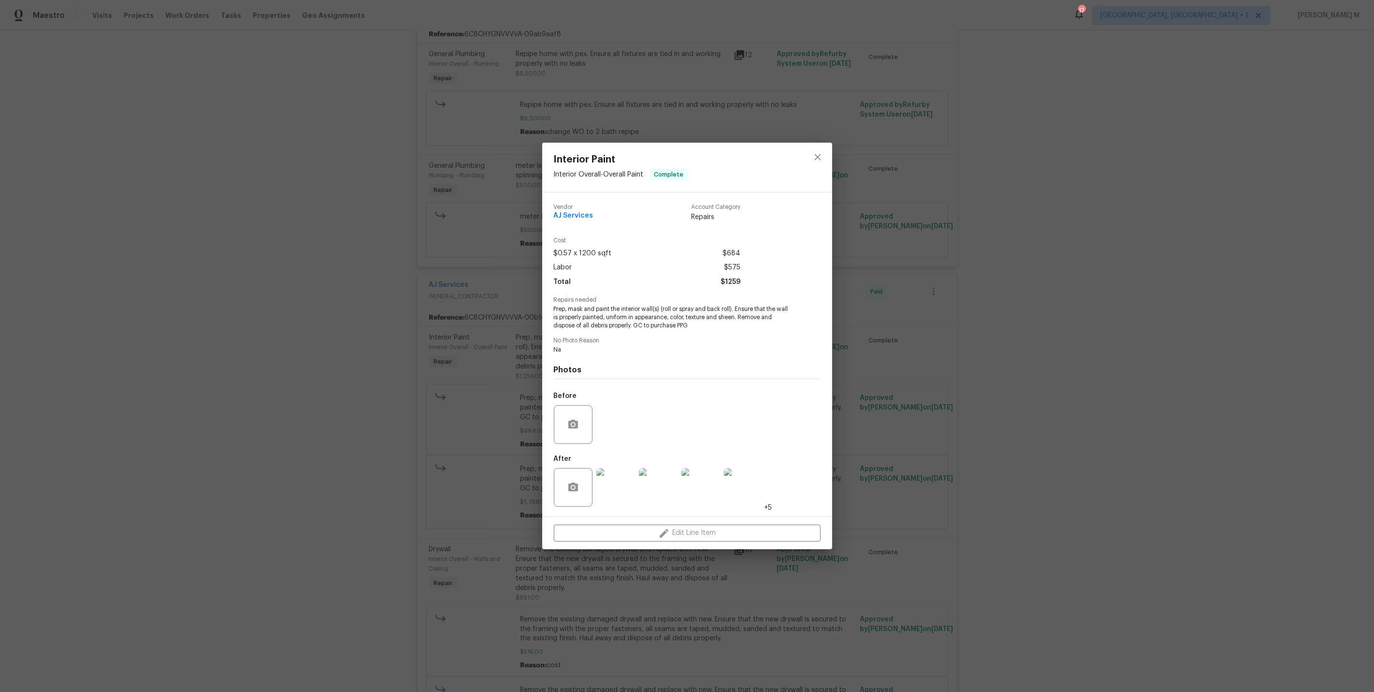
click at [619, 486] on img at bounding box center [616, 487] width 39 height 39
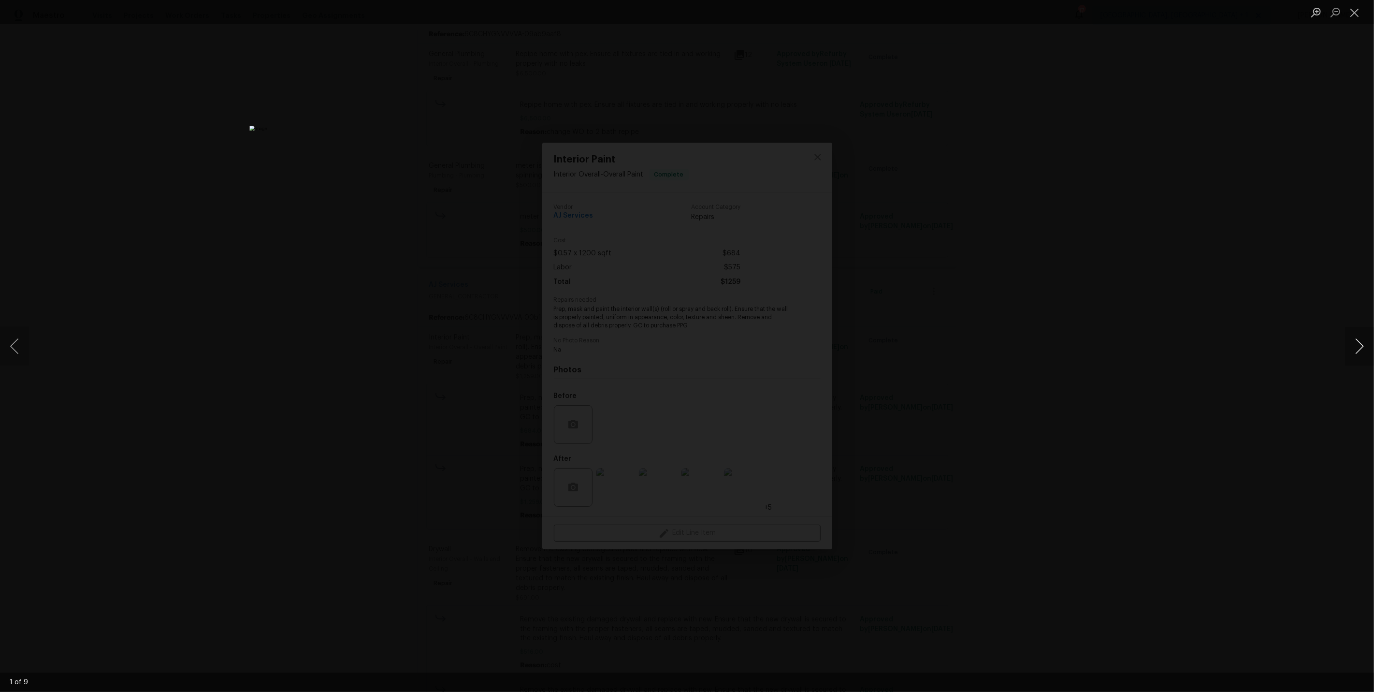
click at [1352, 338] on button "Next image" at bounding box center [1359, 346] width 29 height 39
click at [1245, 281] on div "Lightbox" at bounding box center [687, 346] width 1374 height 692
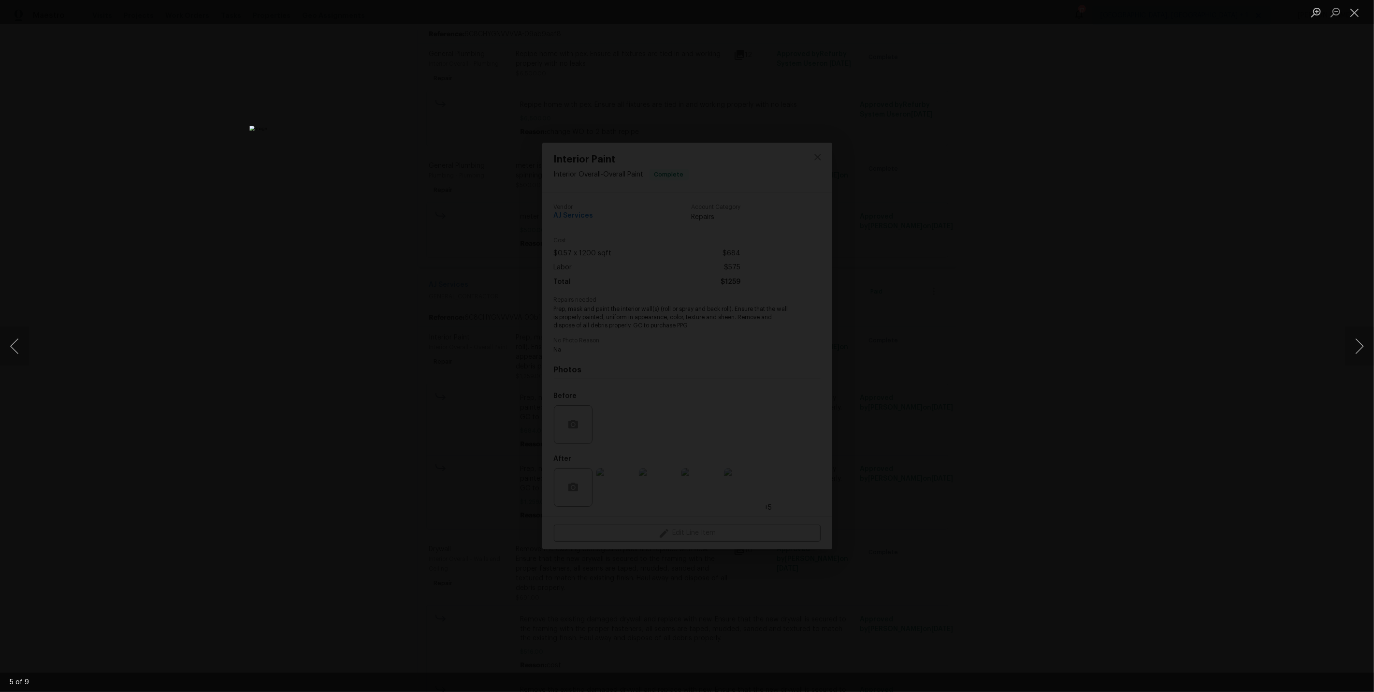
click at [1075, 196] on div "Lightbox" at bounding box center [687, 346] width 1374 height 692
click at [1071, 196] on div "Lightbox" at bounding box center [687, 346] width 1374 height 692
click at [749, 176] on img "Lightbox" at bounding box center [686, 346] width 875 height 440
drag, startPoint x: 506, startPoint y: 193, endPoint x: 501, endPoint y: 194, distance: 4.9
click at [501, 194] on div "Lightbox" at bounding box center [687, 346] width 1374 height 692
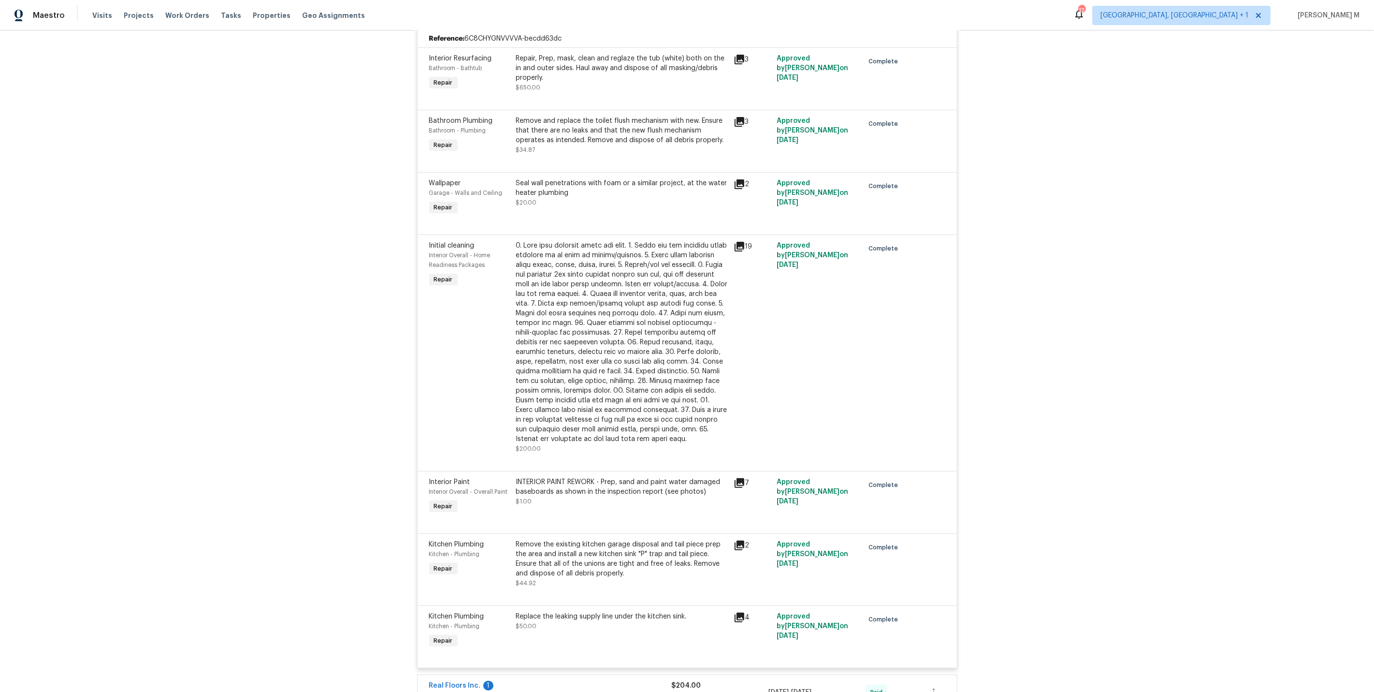
scroll to position [0, 0]
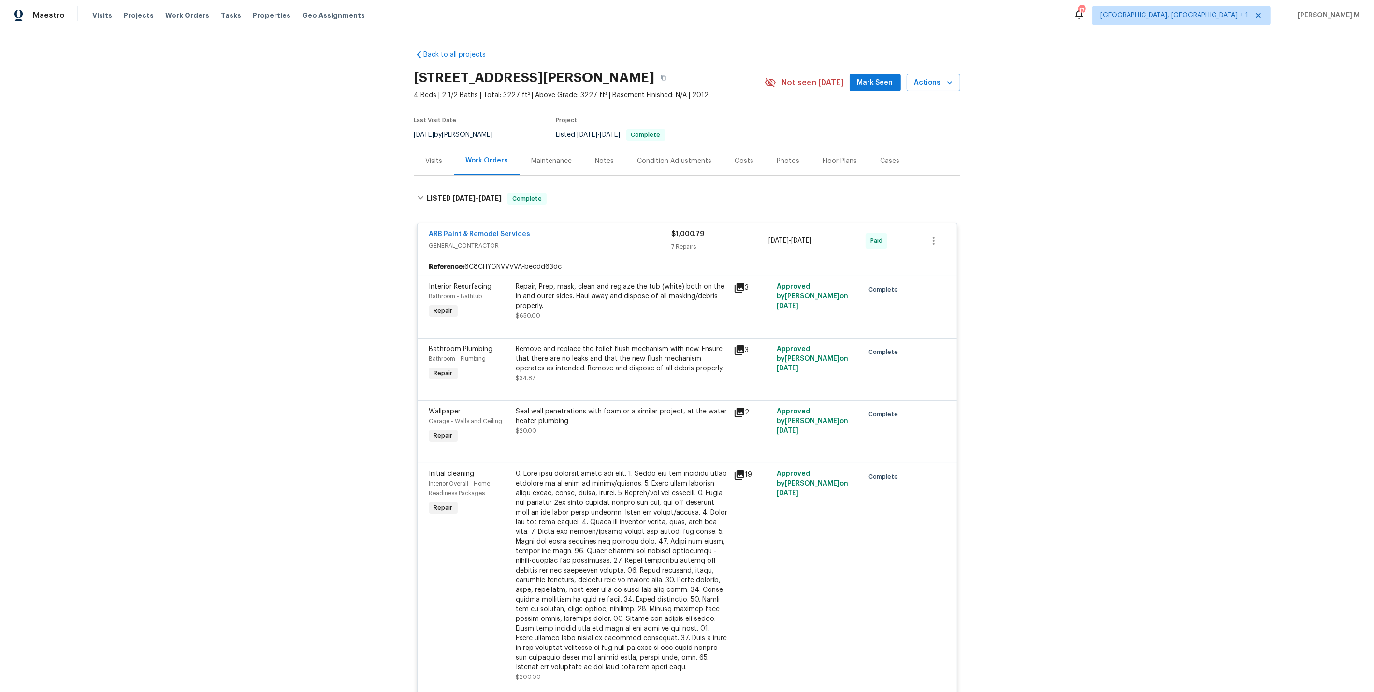
click at [478, 229] on span "ARB Paint & Remodel Services" at bounding box center [480, 234] width 102 height 10
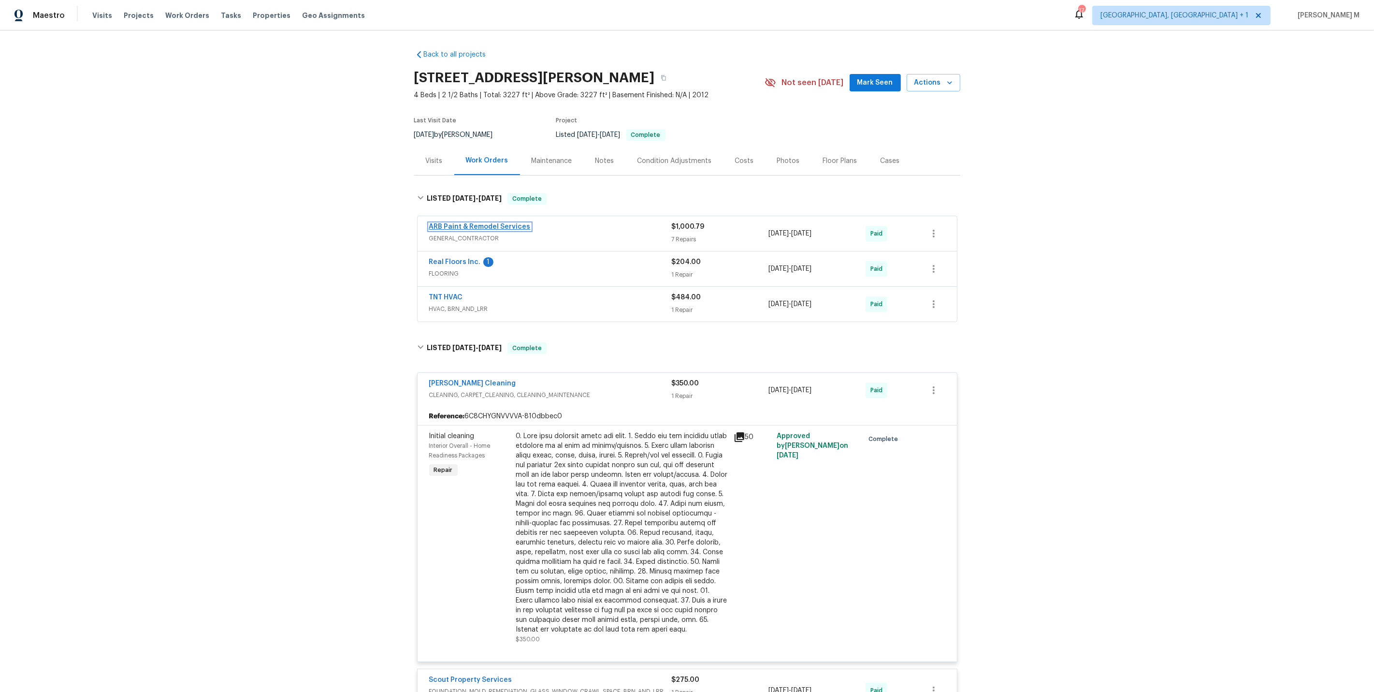
click at [481, 223] on link "ARB Paint & Remodel Services" at bounding box center [480, 226] width 102 height 7
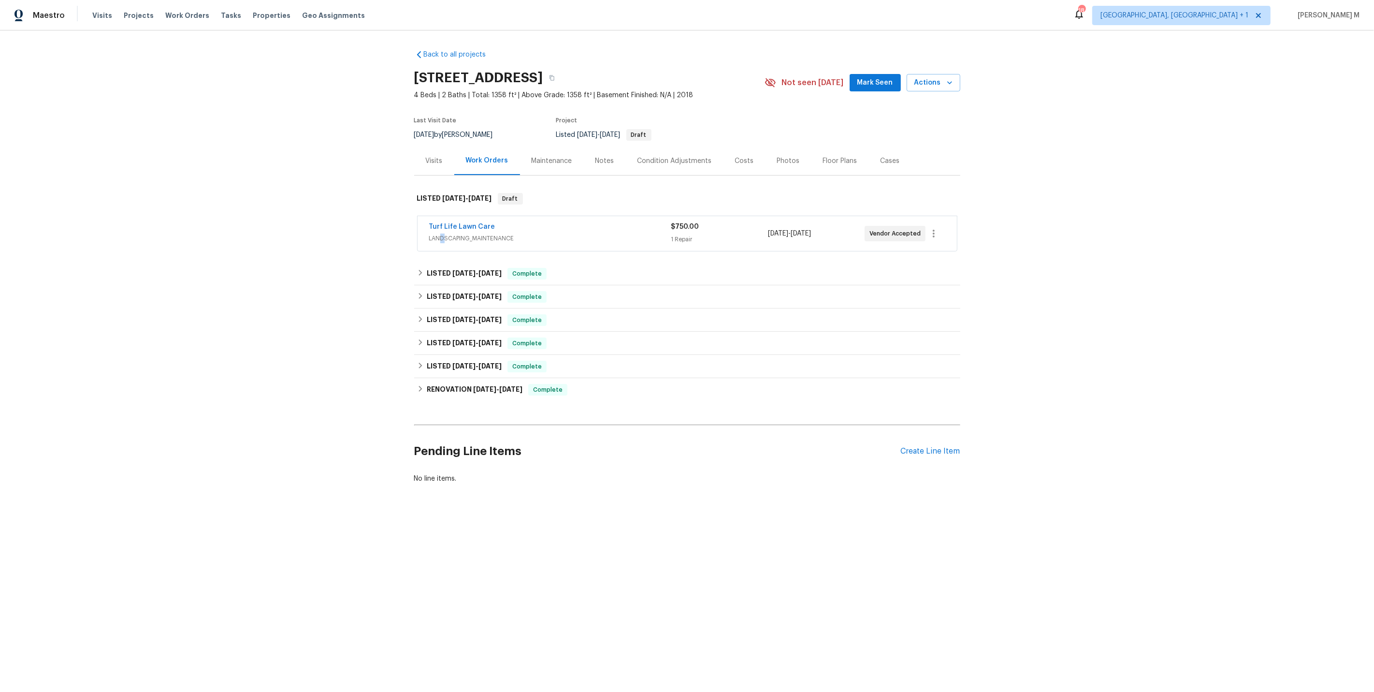
click at [440, 234] on span "LANDSCAPING_MAINTENANCE" at bounding box center [550, 239] width 242 height 10
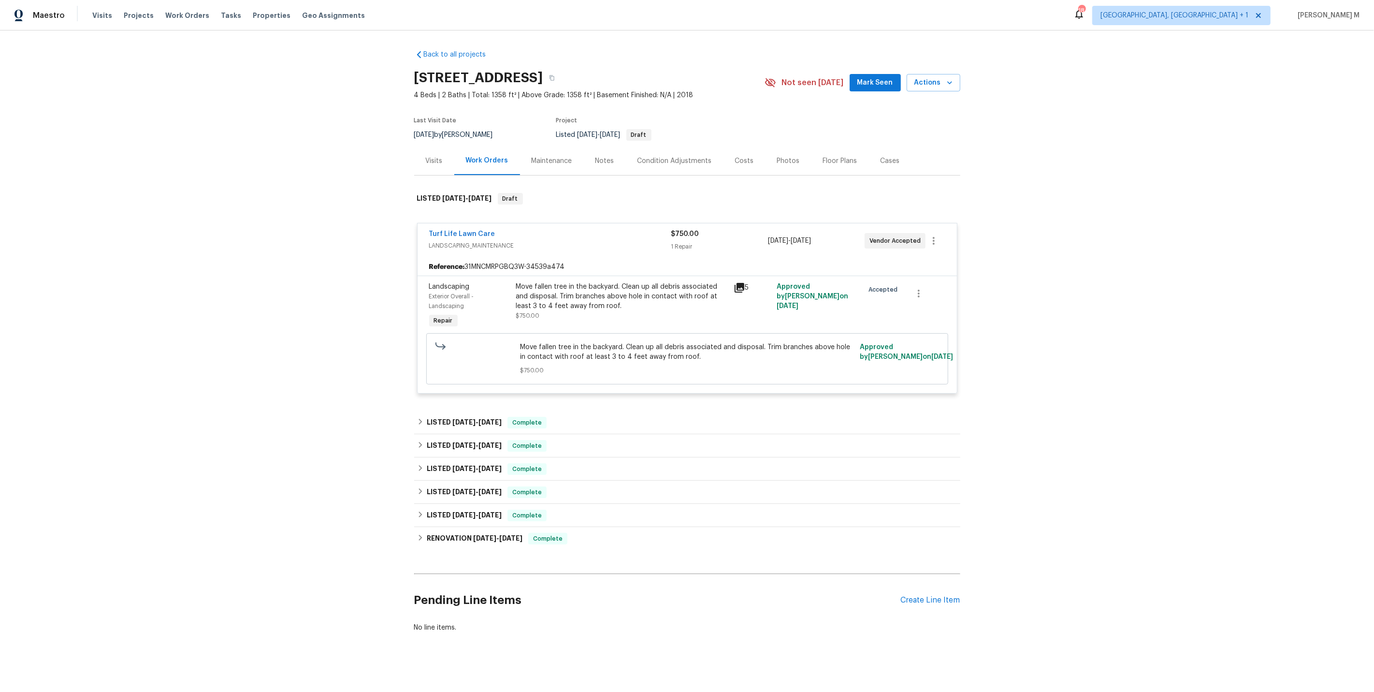
click at [569, 305] on div "Move fallen tree in the backyard. Clean up all debris associated and disposal. …" at bounding box center [622, 301] width 212 height 39
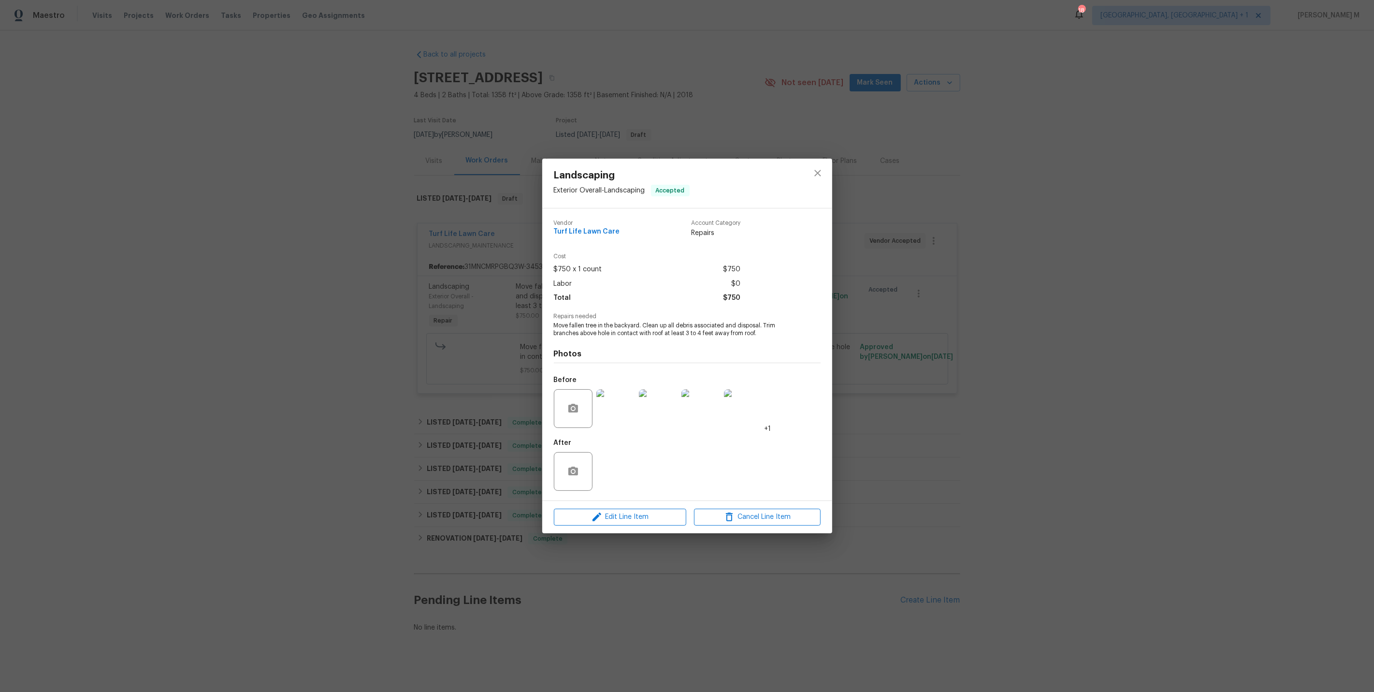
click at [510, 322] on div "Landscaping Exterior Overall - Landscaping Accepted Vendor Turf Life Lawn Care …" at bounding box center [687, 346] width 1374 height 692
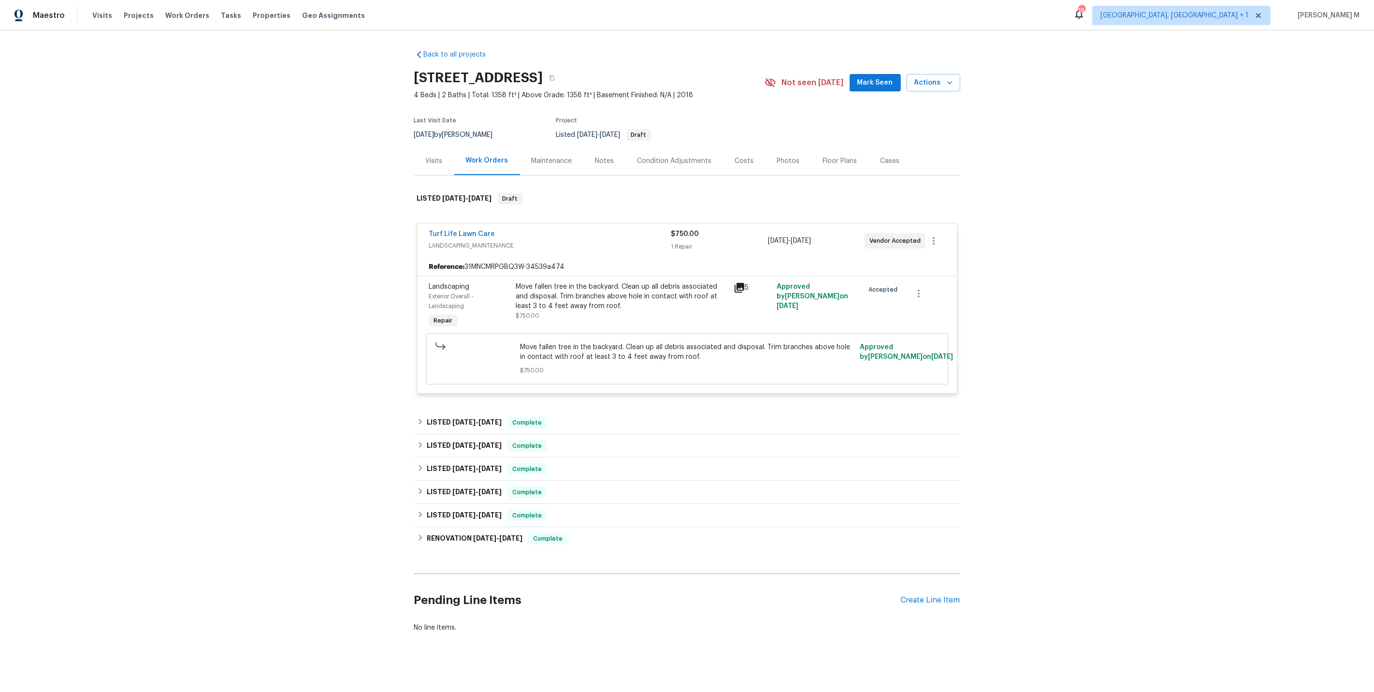
click at [558, 150] on div "Maintenance" at bounding box center [552, 160] width 64 height 29
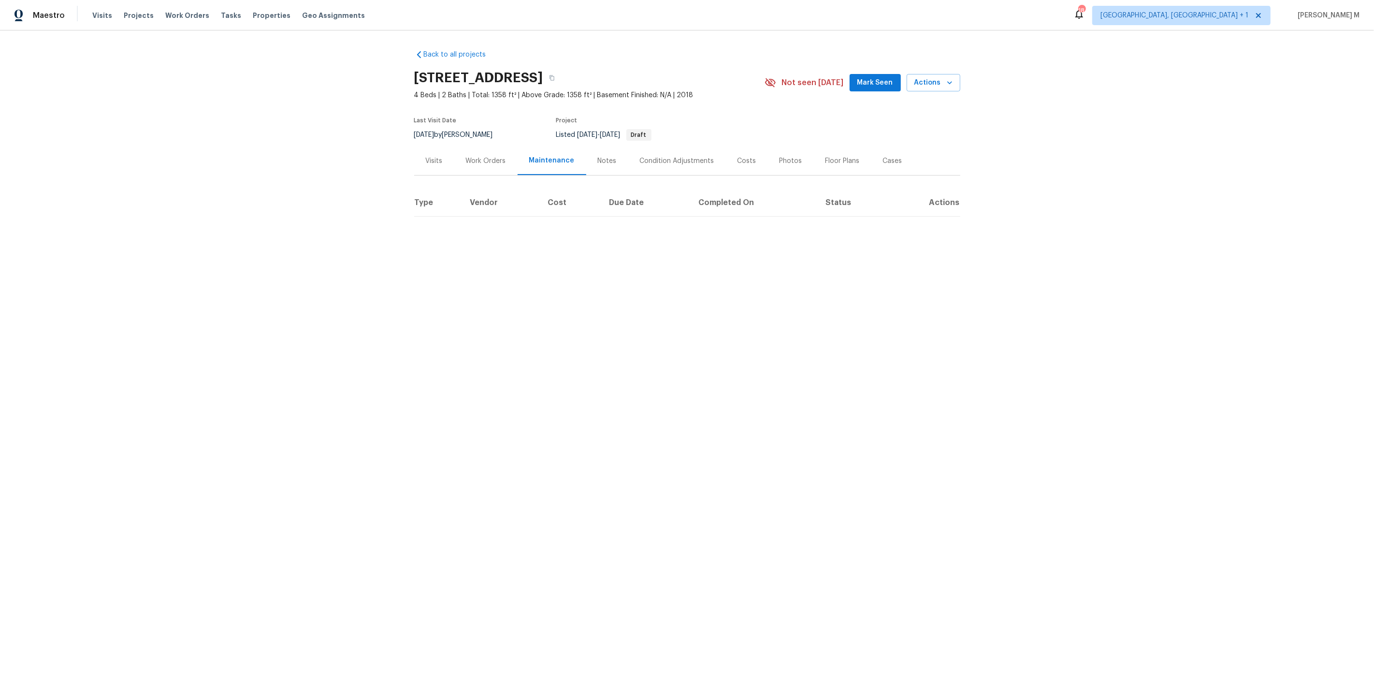
click at [487, 157] on div "Work Orders" at bounding box center [486, 161] width 40 height 10
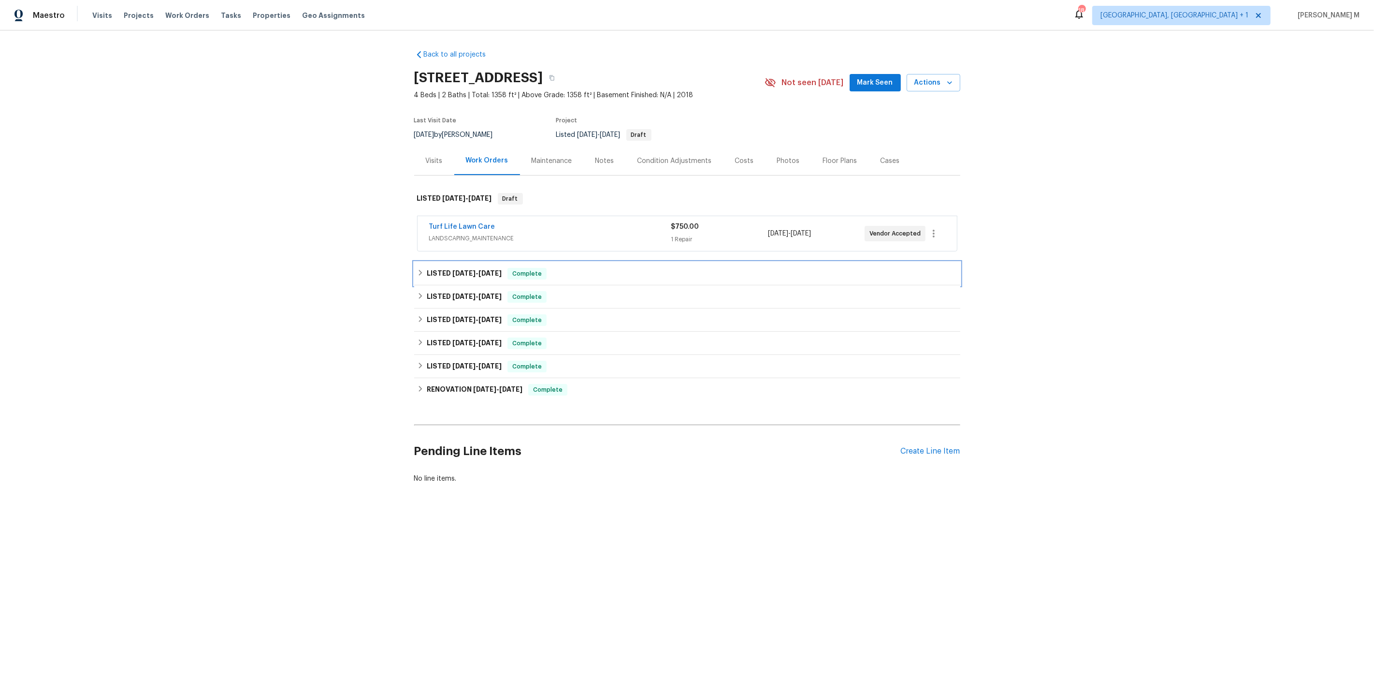
click at [470, 270] on span "[DATE]" at bounding box center [464, 273] width 23 height 7
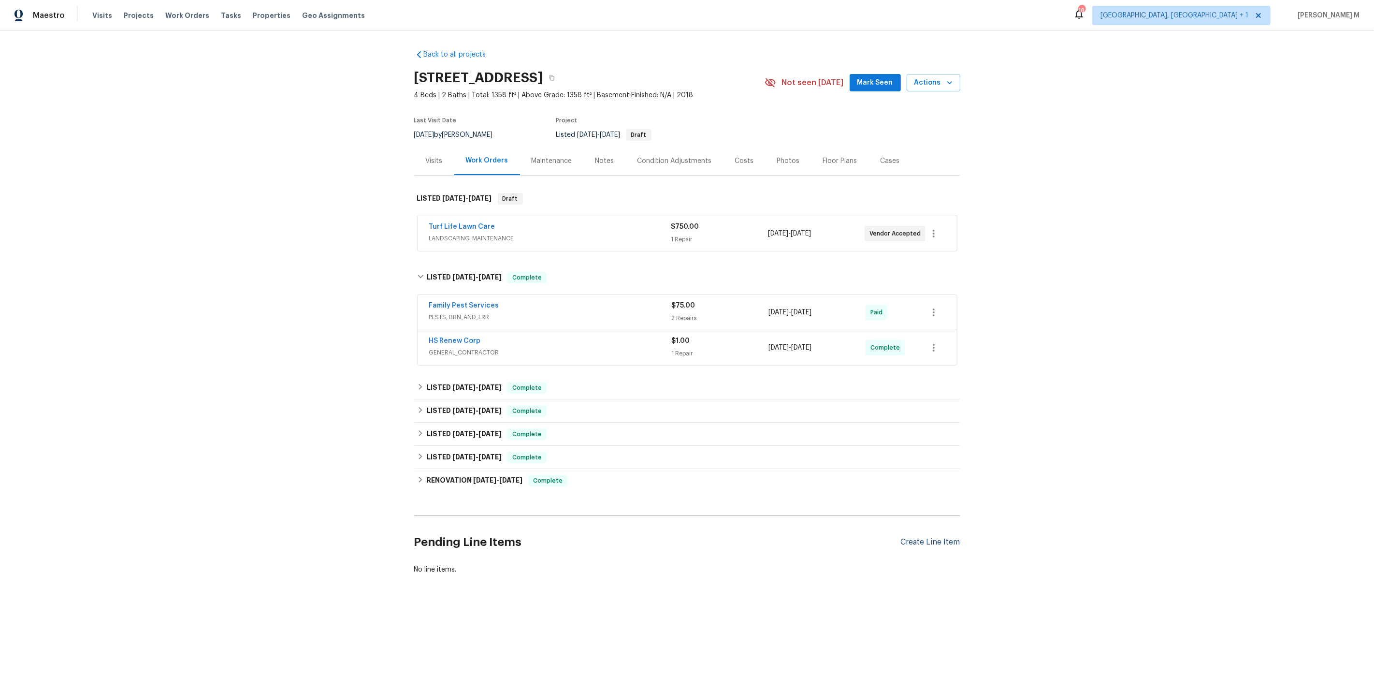
click at [919, 538] on div "Create Line Item" at bounding box center [930, 542] width 59 height 9
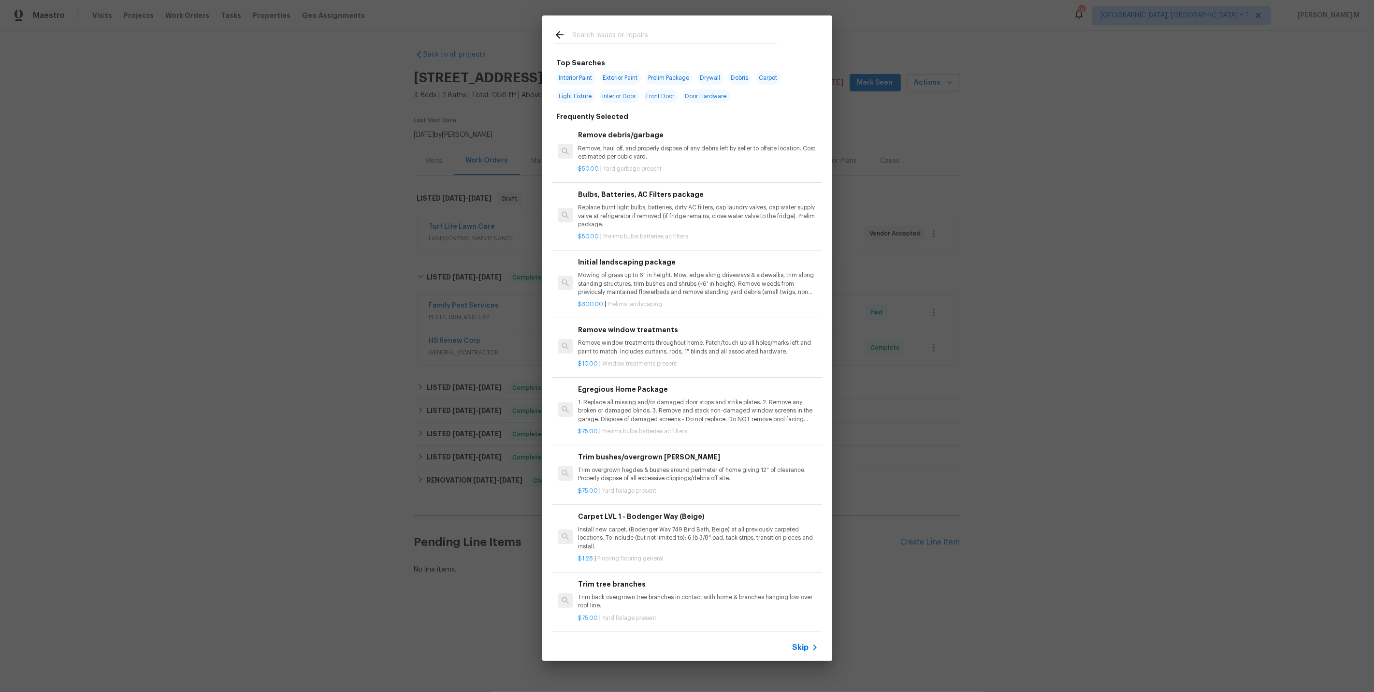
click at [800, 643] on span "Skip" at bounding box center [801, 648] width 16 height 10
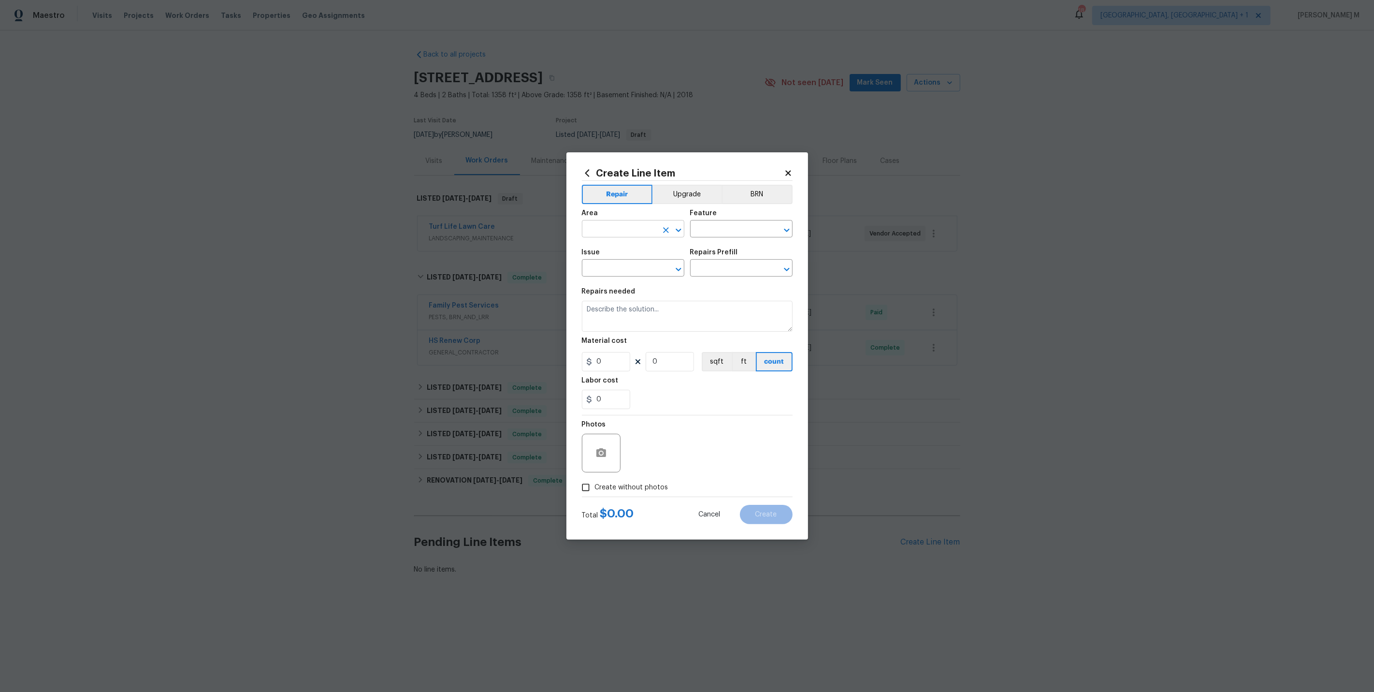
click at [599, 230] on input "text" at bounding box center [619, 229] width 75 height 15
click at [620, 267] on li "Interior Overall" at bounding box center [632, 271] width 103 height 16
type input "Interior Overall"
click at [720, 234] on input "text" at bounding box center [727, 229] width 75 height 15
type input "INte"
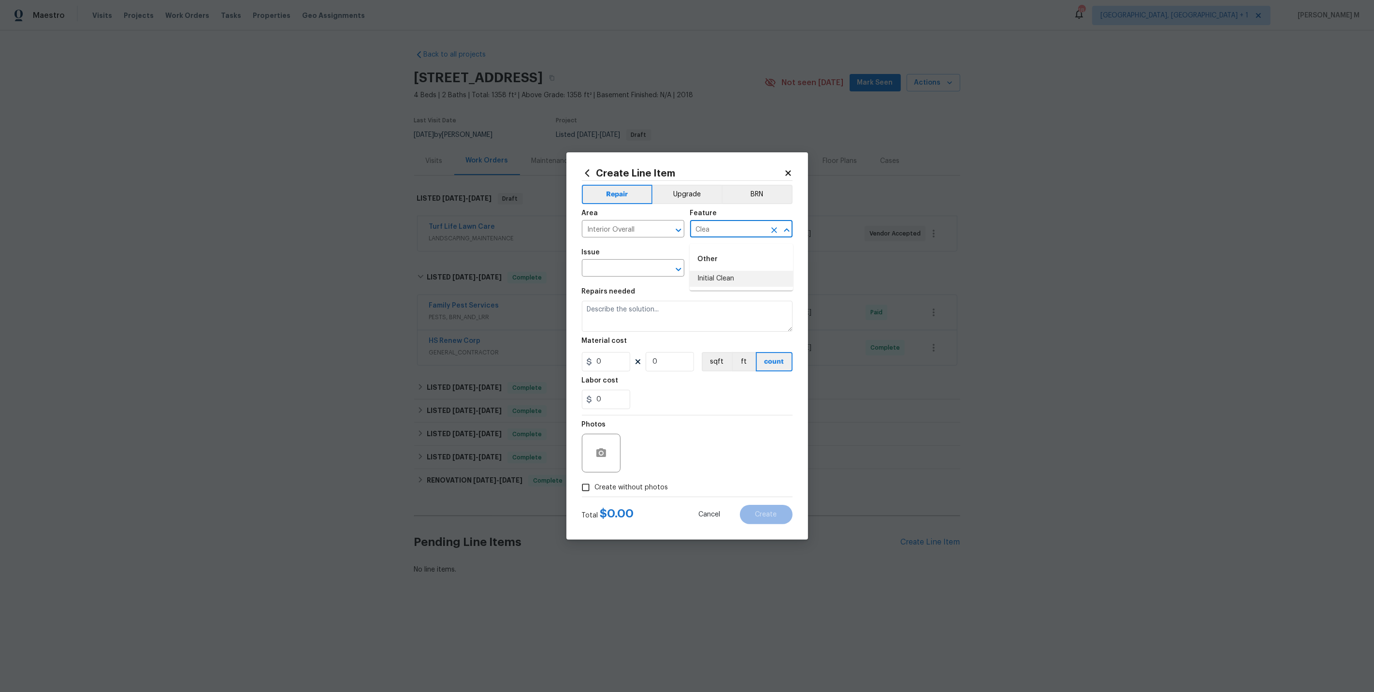
click at [730, 280] on li "Initial Clean" at bounding box center [741, 279] width 103 height 16
type input "Initial Clean"
click at [629, 269] on input "text" at bounding box center [619, 269] width 75 height 15
click at [624, 314] on li "Initial cleaning" at bounding box center [632, 315] width 103 height 16
type input "Initial cleaning"
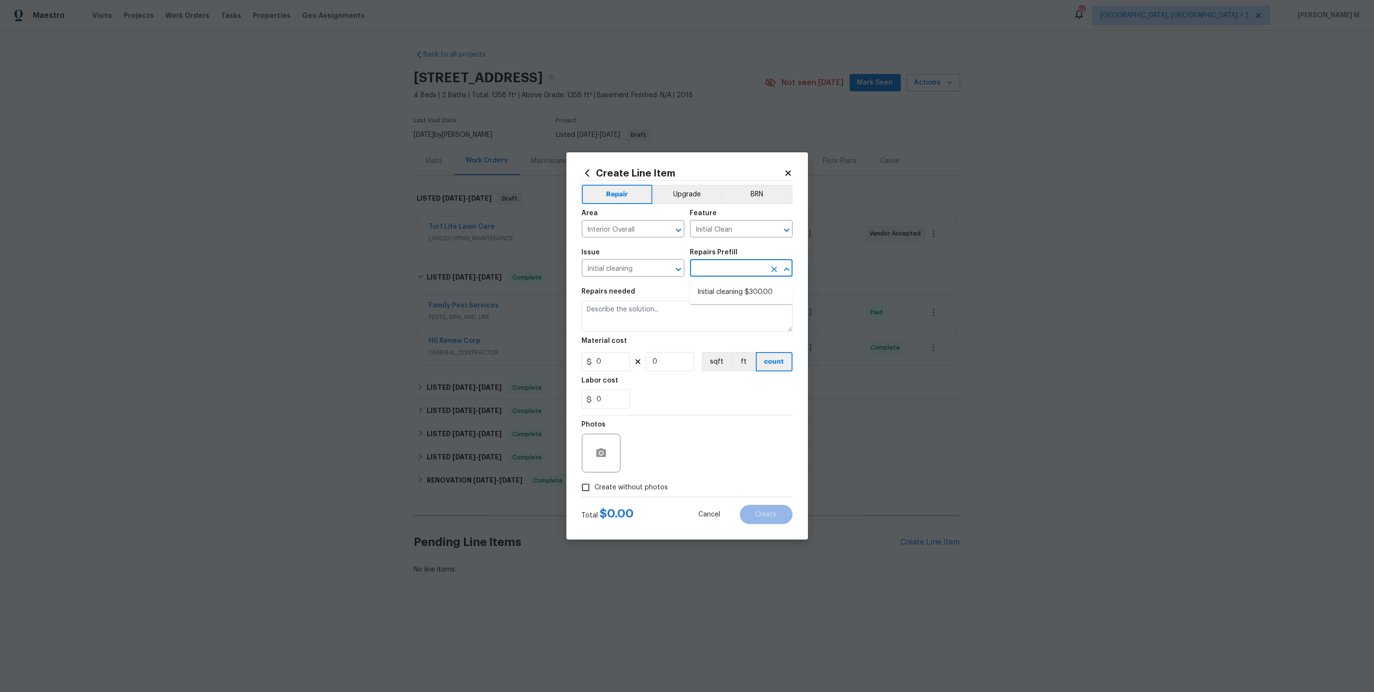
click at [721, 268] on input "text" at bounding box center [727, 269] width 75 height 15
click at [721, 286] on li "Initial cleaning $300.00" at bounding box center [741, 292] width 103 height 16
type input "Home Readiness Packages"
type input "Initial cleaning $300.00"
type textarea "1. Wipe down exterior doors and trim. 2. Clean out all exterior light fixtures …"
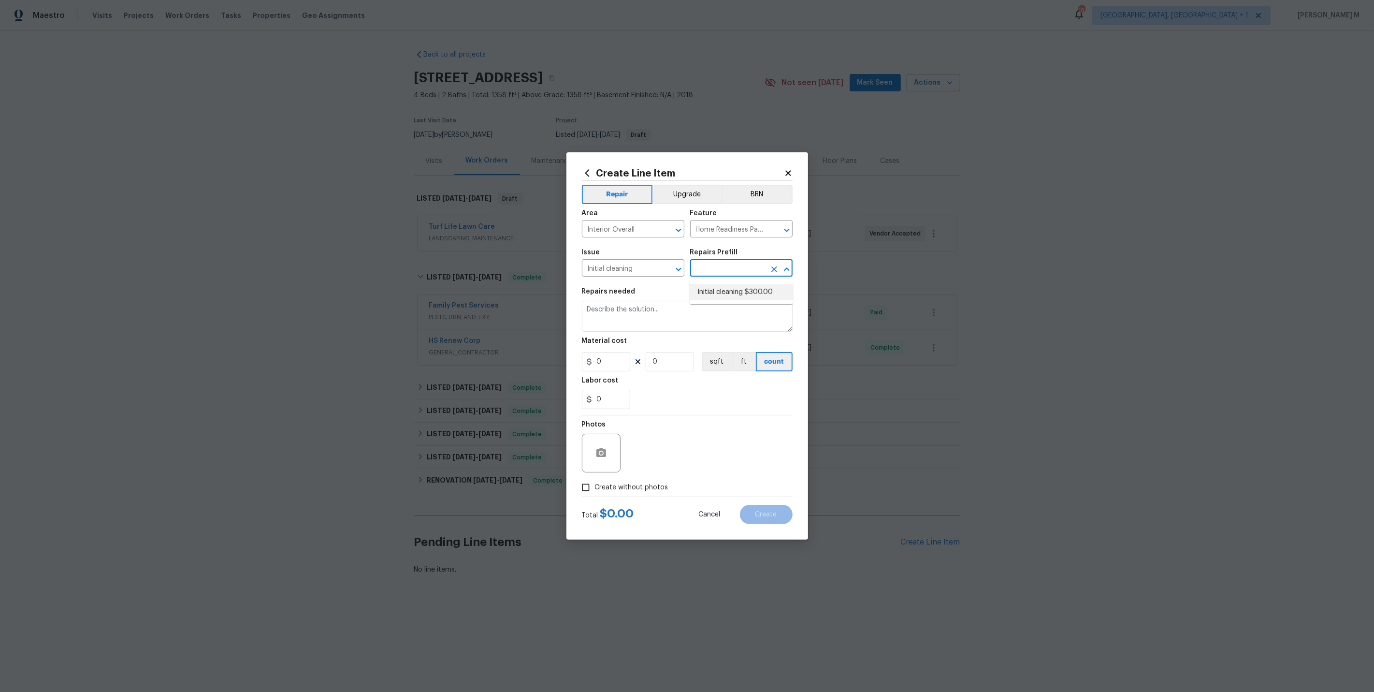
type input "300"
type input "1"
click at [729, 235] on input "Home Readiness Packages" at bounding box center [727, 229] width 75 height 15
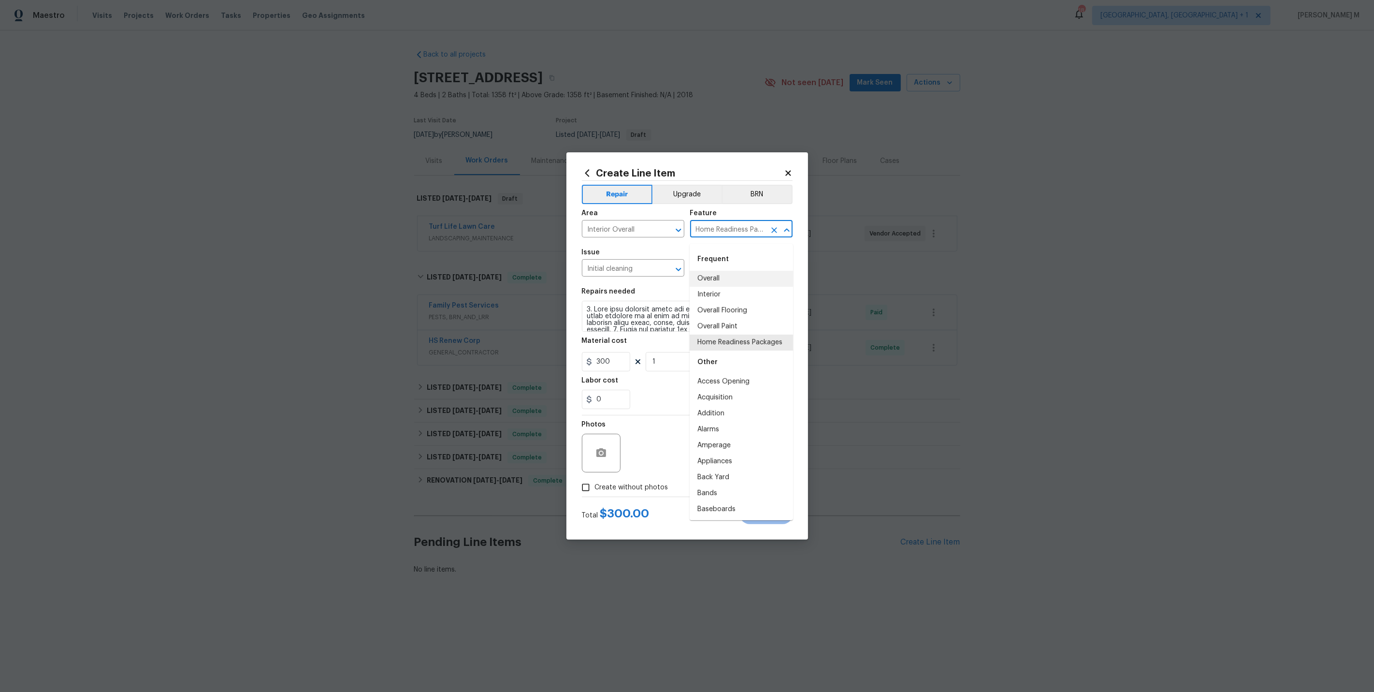
click at [729, 235] on input "Home Readiness Packages" at bounding box center [727, 229] width 75 height 15
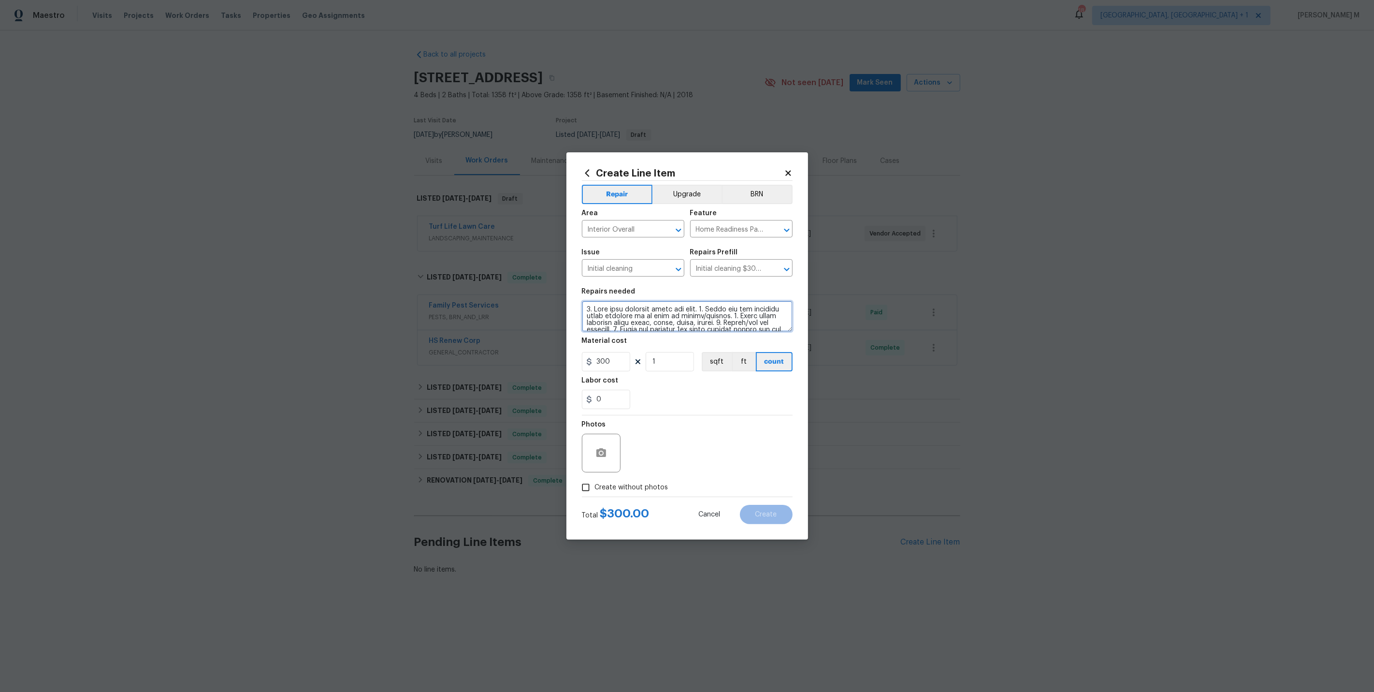
click at [635, 309] on textarea at bounding box center [687, 316] width 211 height 31
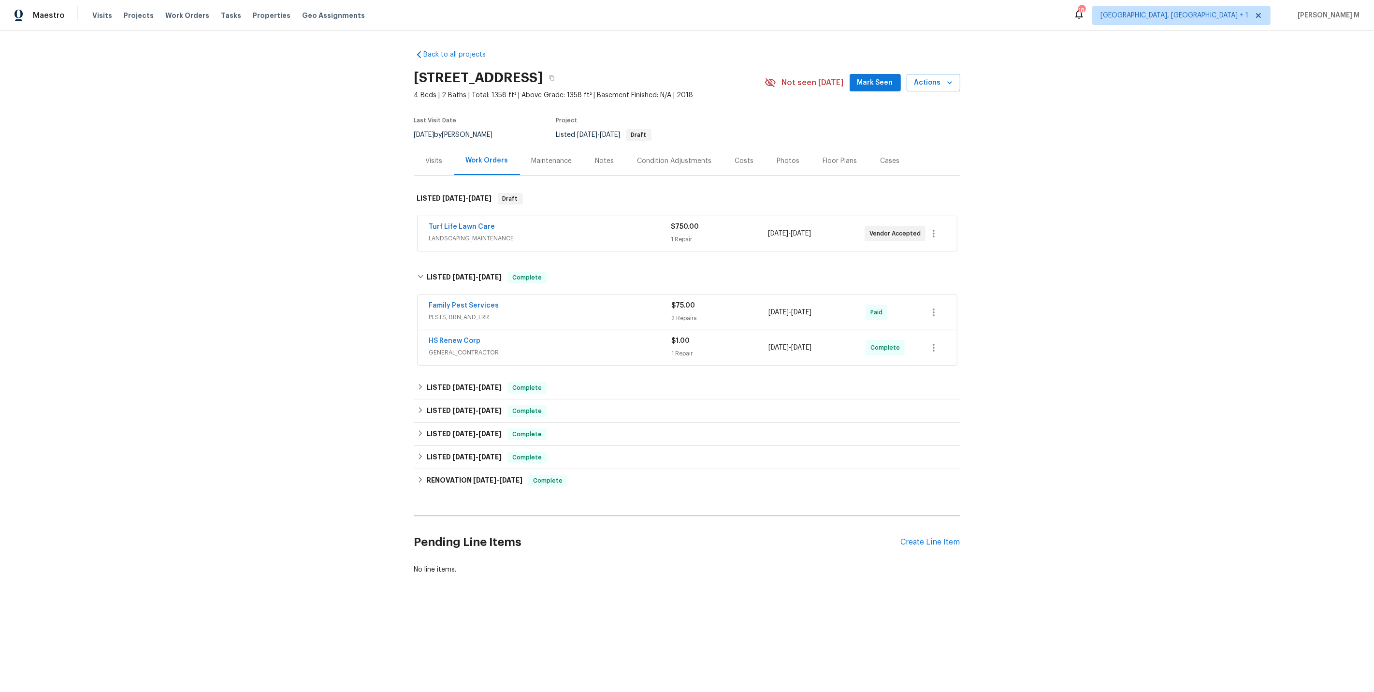
click at [556, 146] on div "Maintenance" at bounding box center [552, 160] width 64 height 29
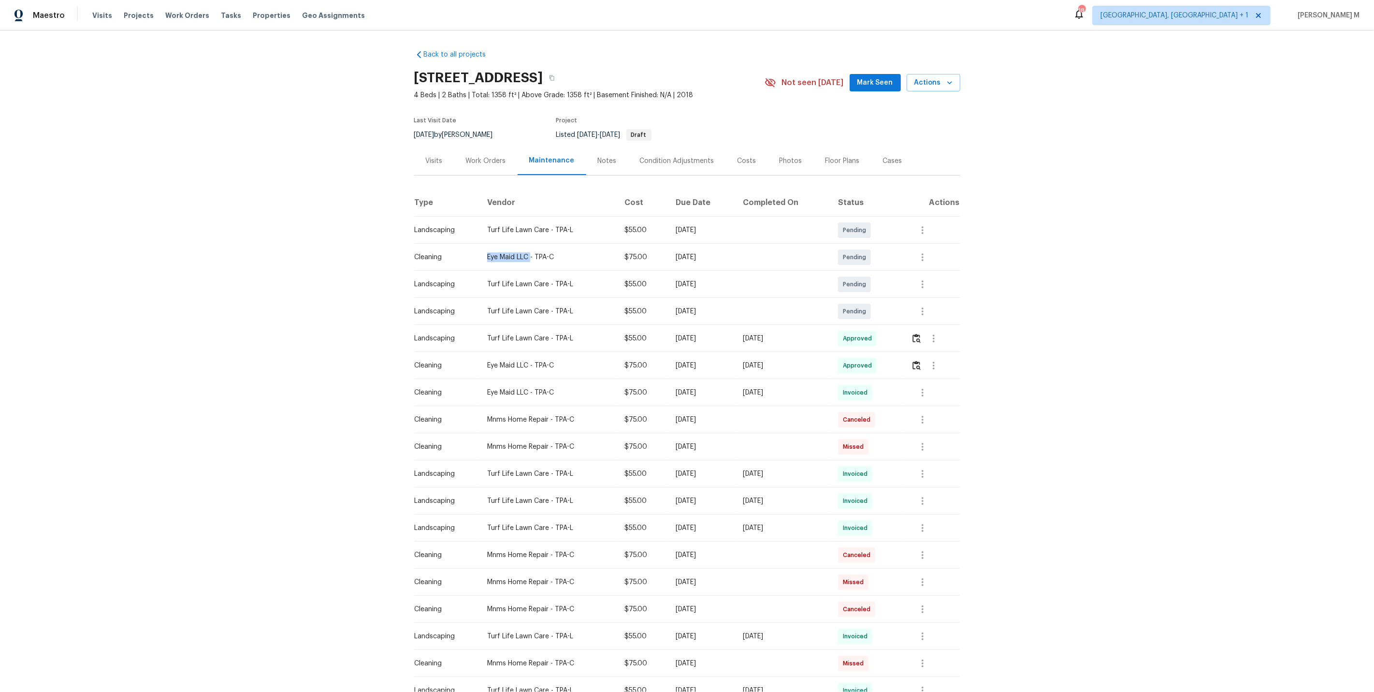
drag, startPoint x: 482, startPoint y: 253, endPoint x: 528, endPoint y: 253, distance: 46.4
click at [528, 253] on td "Eye Maid LLC - TPA-C" at bounding box center [548, 257] width 137 height 27
copy div "Eye Maid LLC"
click at [479, 166] on div "Work Orders" at bounding box center [485, 160] width 63 height 29
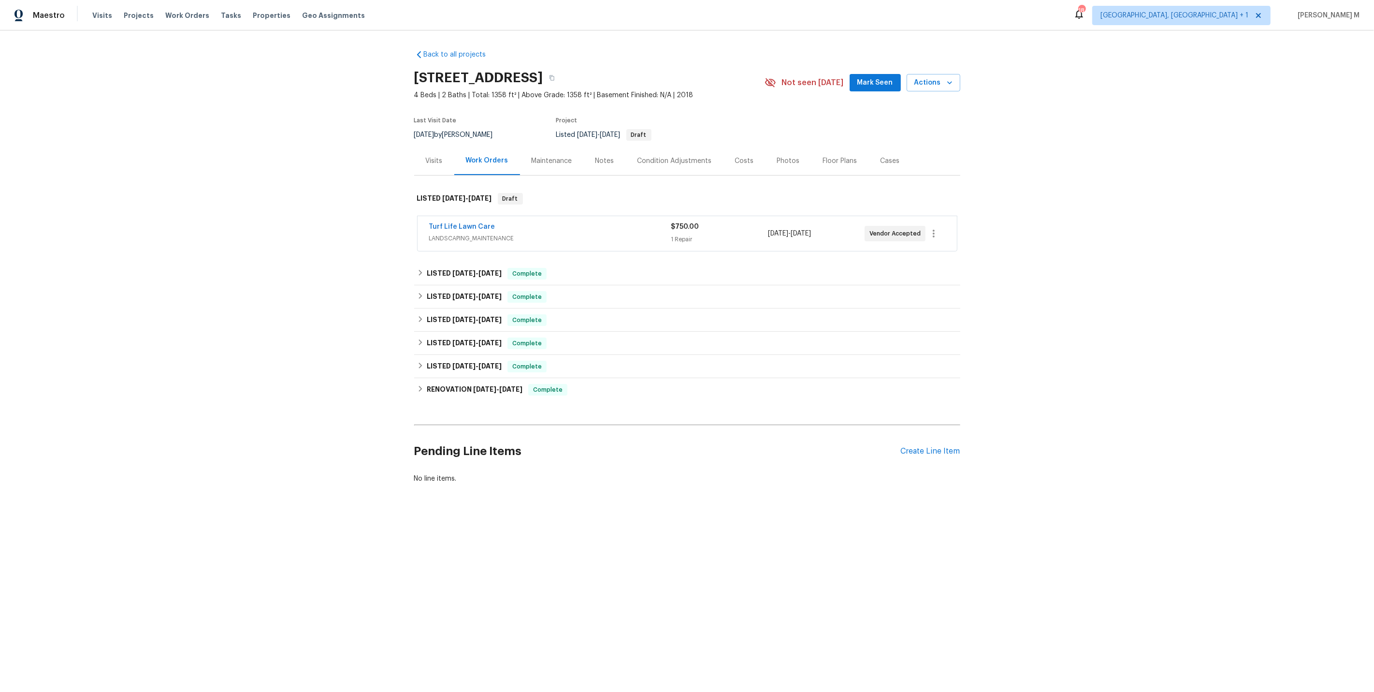
click at [1121, 228] on div "Back to all projects 27118 Fernery Ave, Brooksville, FL 34602 4 Beds | 2 Baths …" at bounding box center [687, 289] width 1374 height 519
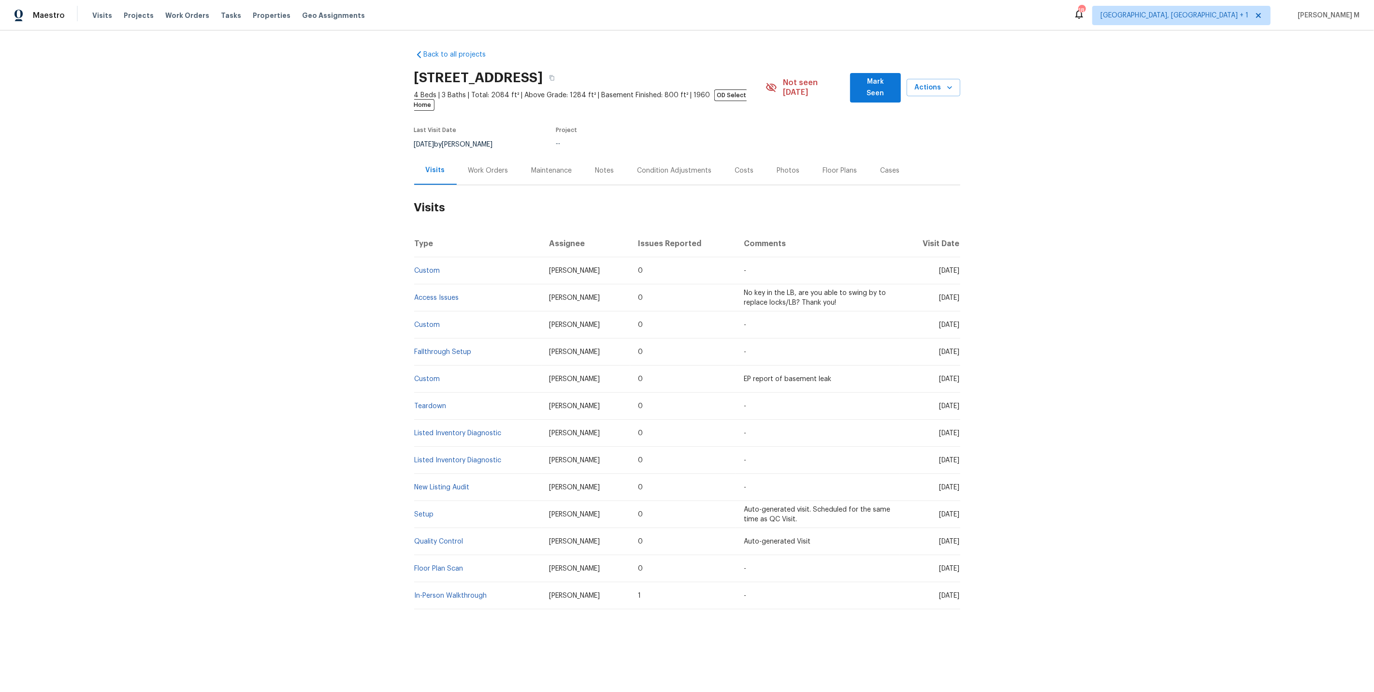
click at [478, 162] on div "Work Orders" at bounding box center [488, 170] width 63 height 29
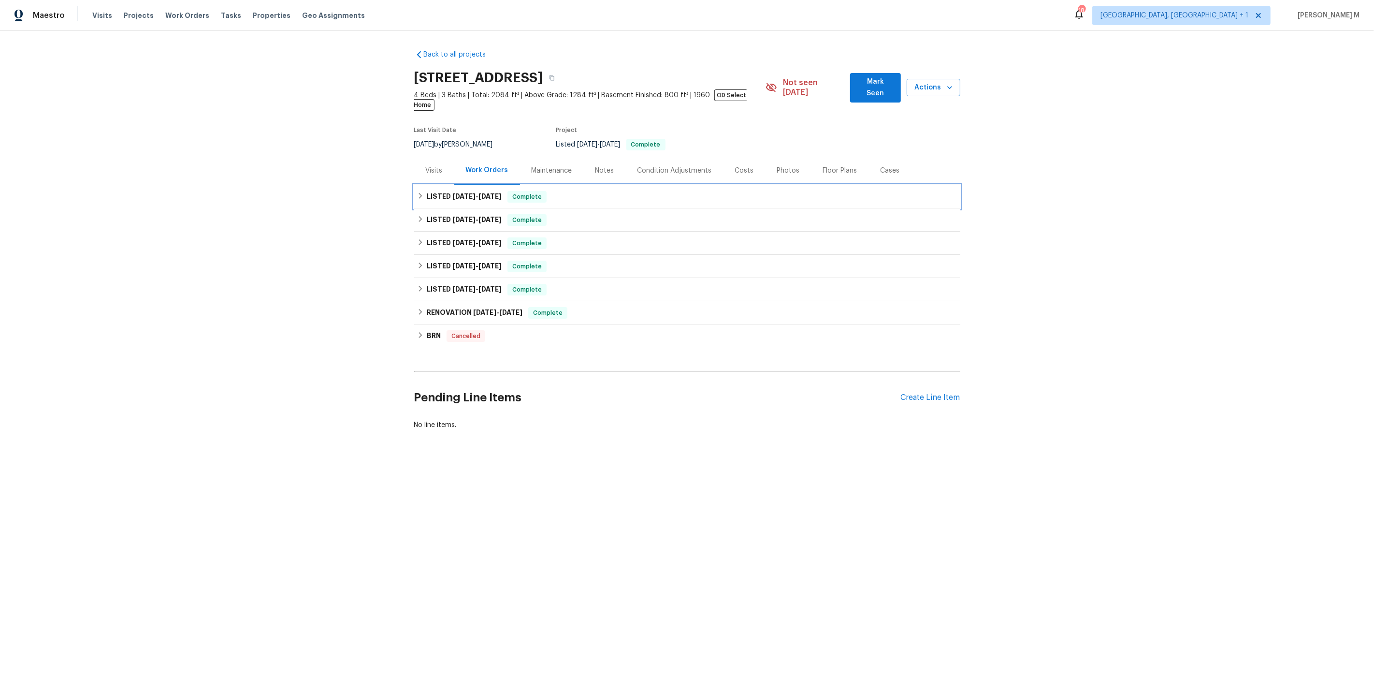
click at [481, 189] on div "LISTED [DATE] - [DATE] Complete" at bounding box center [687, 196] width 546 height 23
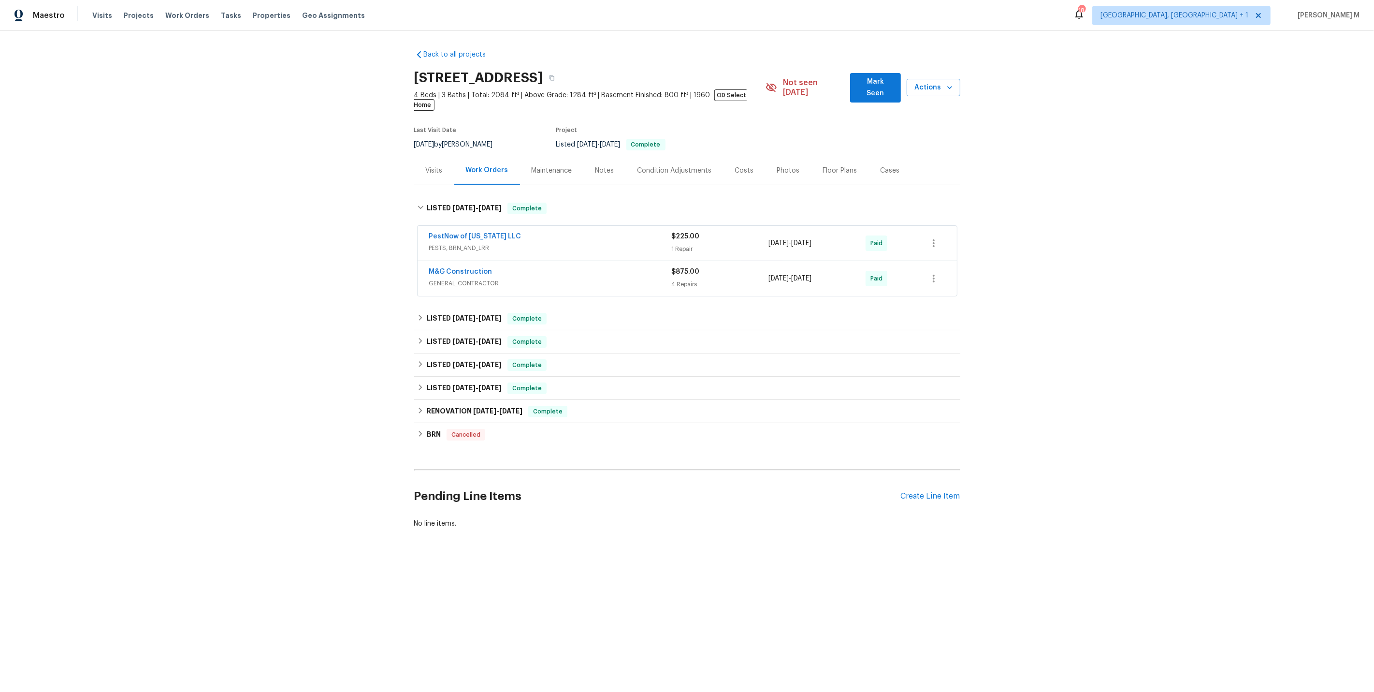
click at [465, 243] on span "PESTS, BRN_AND_LRR" at bounding box center [550, 248] width 243 height 10
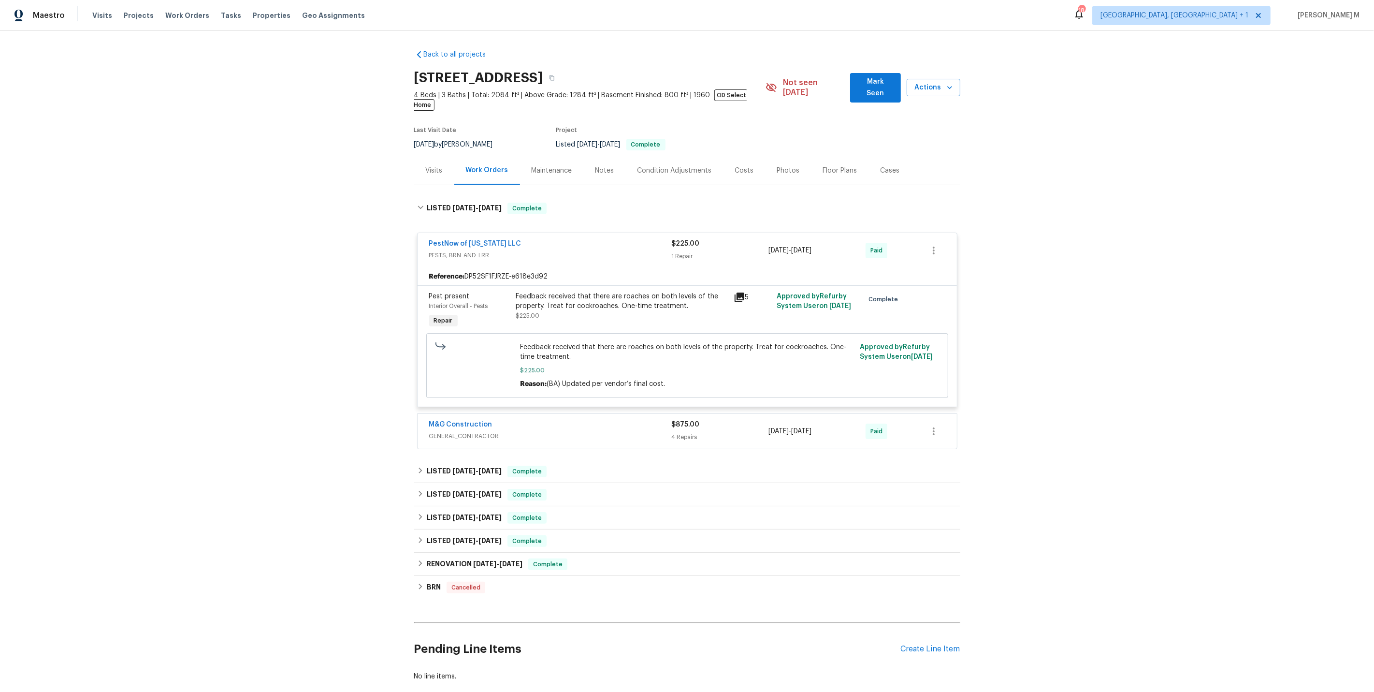
click at [467, 301] on div "Interior Overall - Pests" at bounding box center [469, 306] width 81 height 10
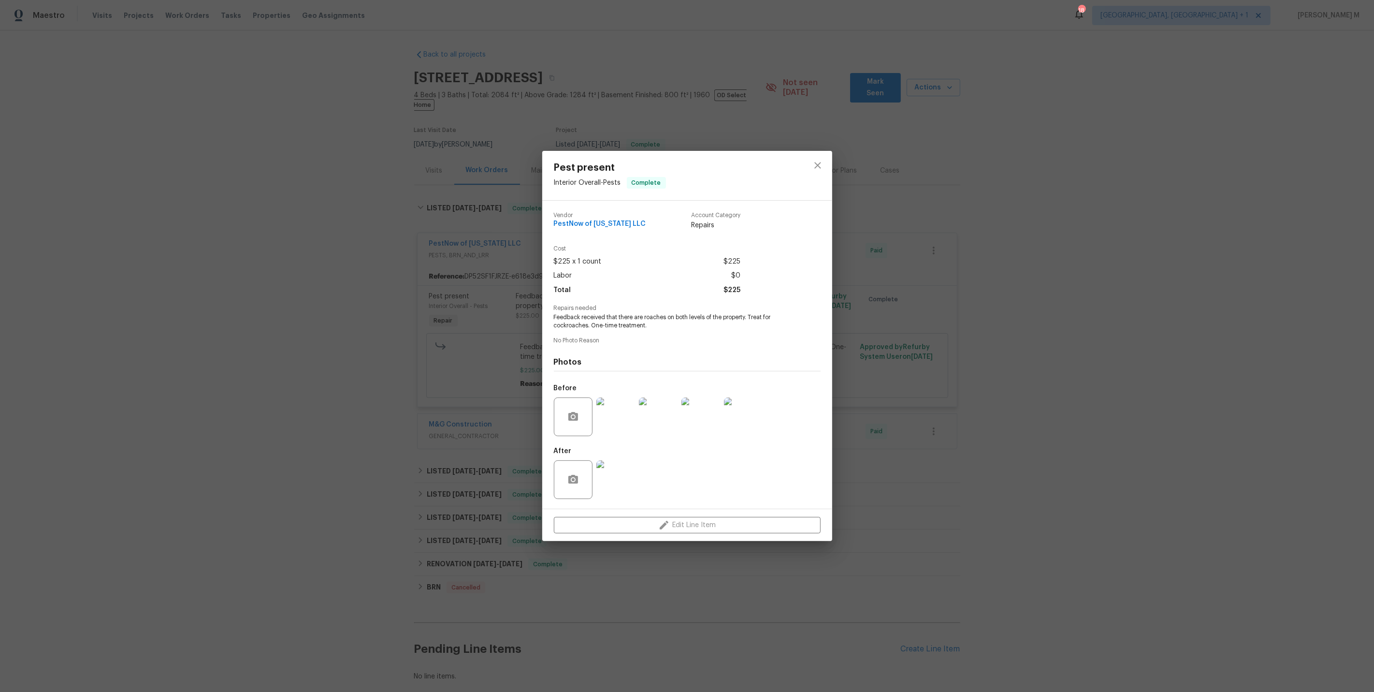
click at [442, 286] on div "Pest present Interior Overall - Pests Complete Vendor PestNow of Virginia LLC A…" at bounding box center [687, 346] width 1374 height 692
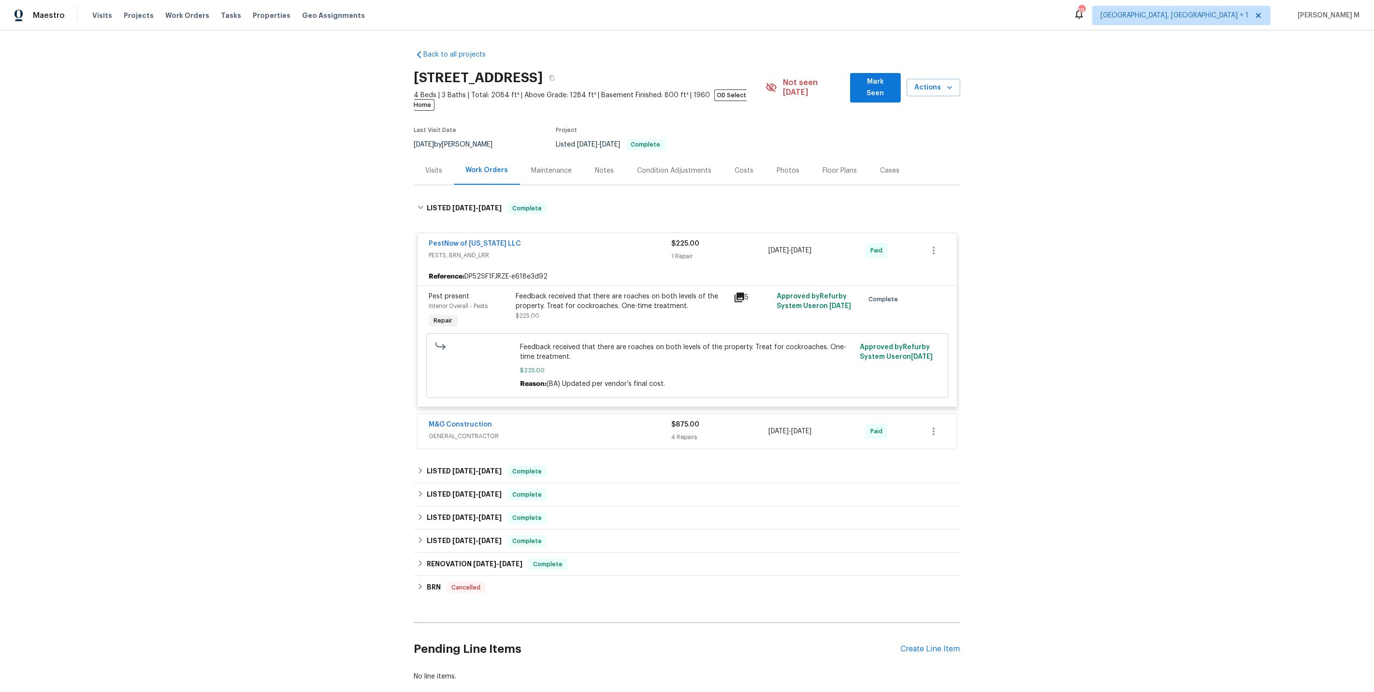
click at [459, 431] on span "GENERAL_CONTRACTOR" at bounding box center [550, 436] width 243 height 10
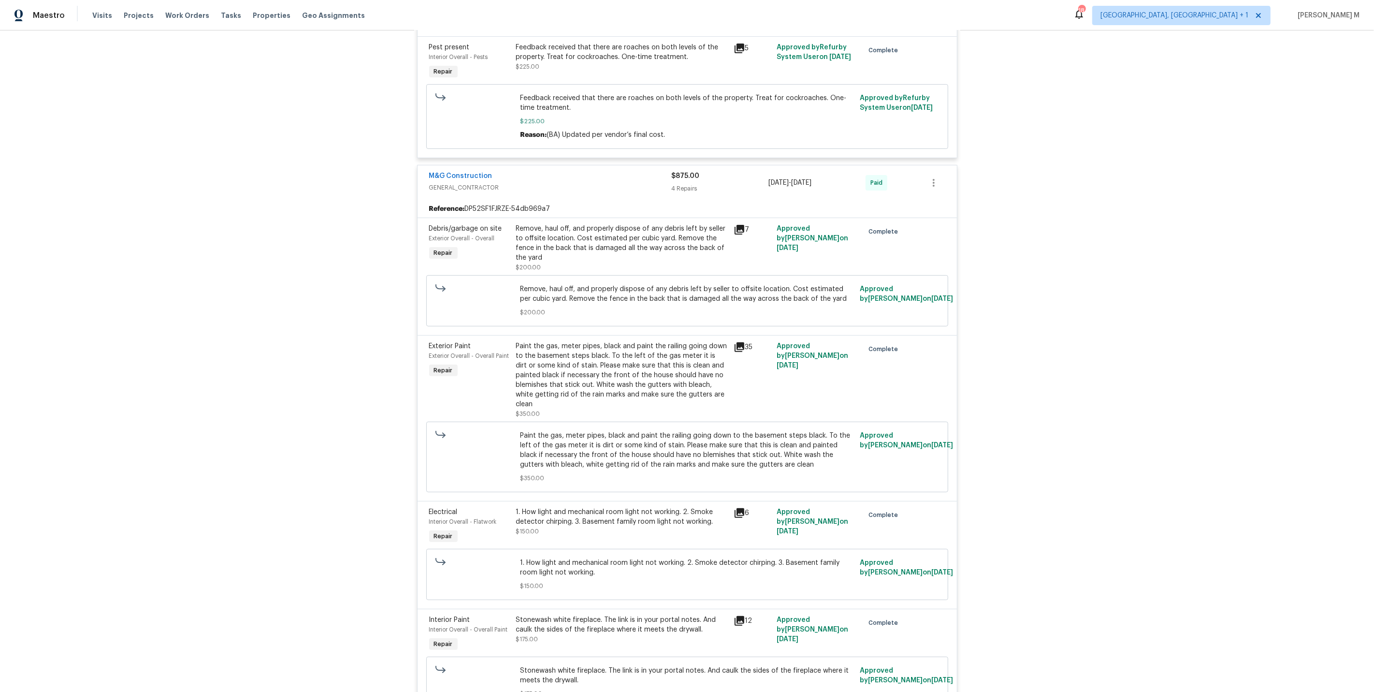
scroll to position [536, 0]
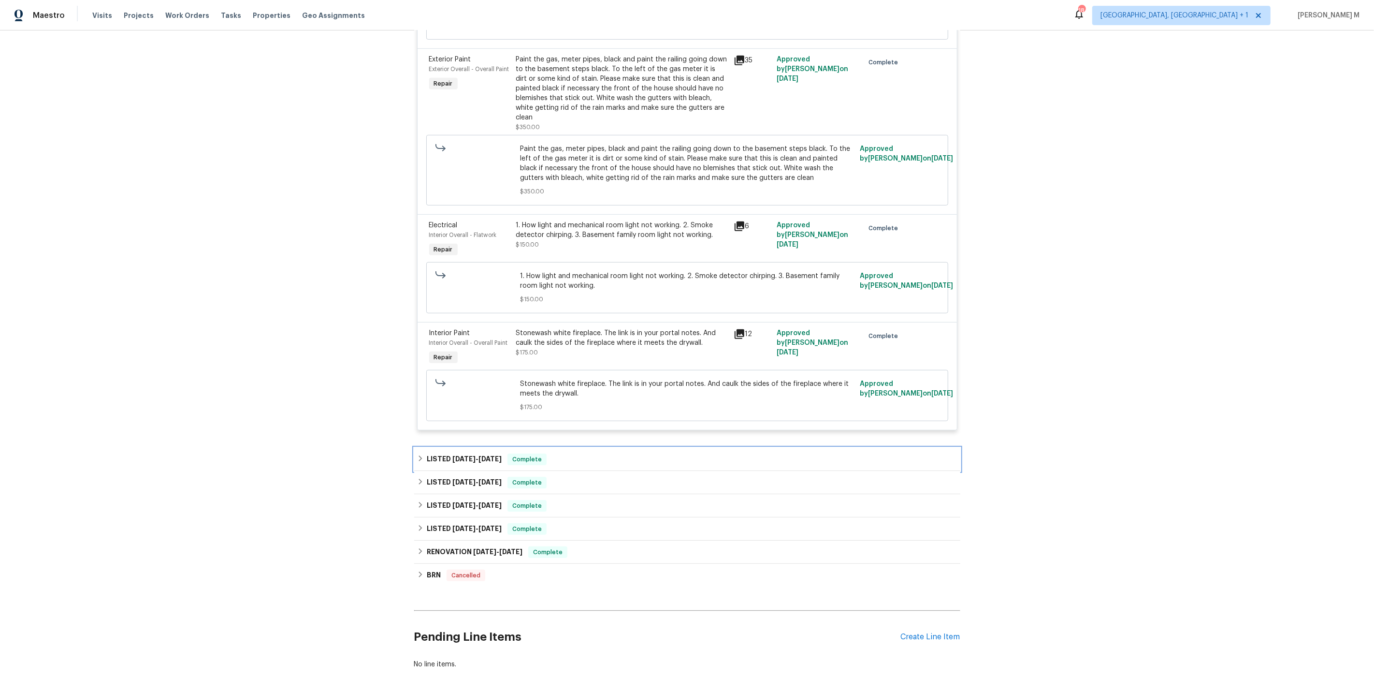
click at [487, 453] on h6 "LISTED 7/29/25 - 9/4/25" at bounding box center [464, 459] width 75 height 12
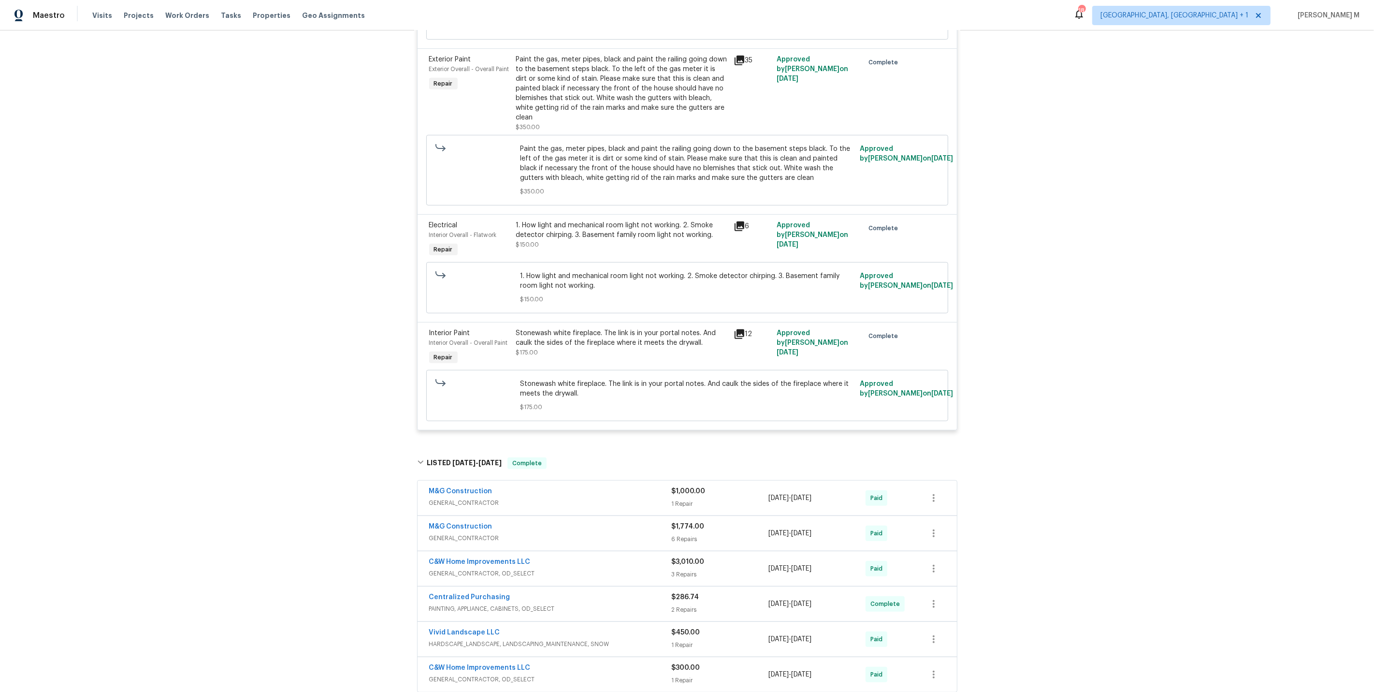
click at [448, 498] on span "GENERAL_CONTRACTOR" at bounding box center [550, 503] width 243 height 10
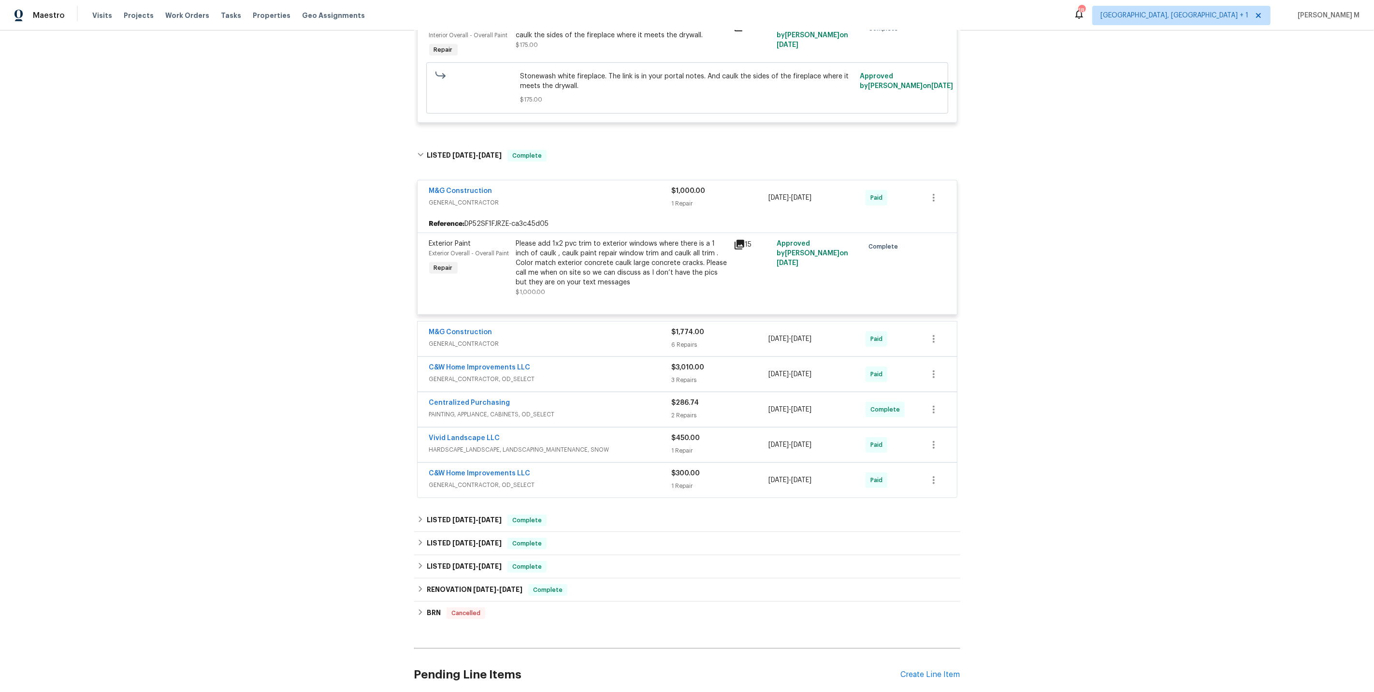
scroll to position [872, 0]
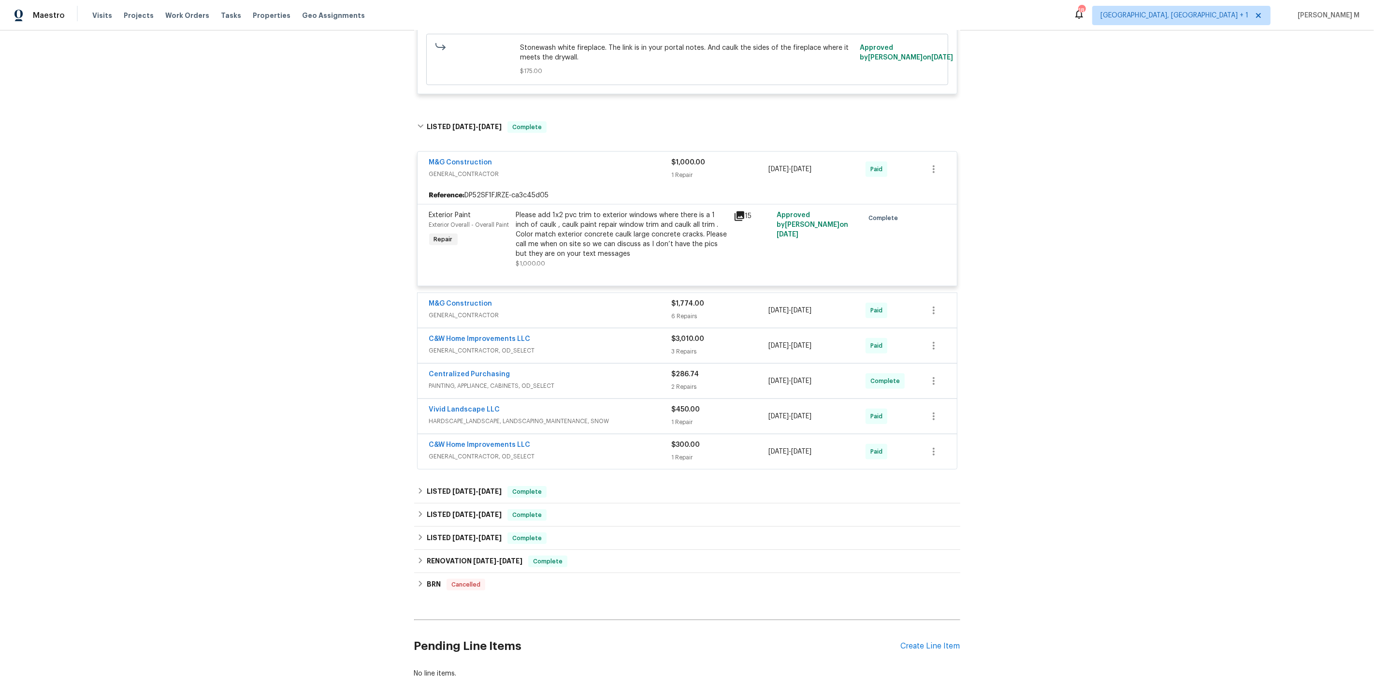
click at [483, 310] on span "GENERAL_CONTRACTOR" at bounding box center [550, 315] width 243 height 10
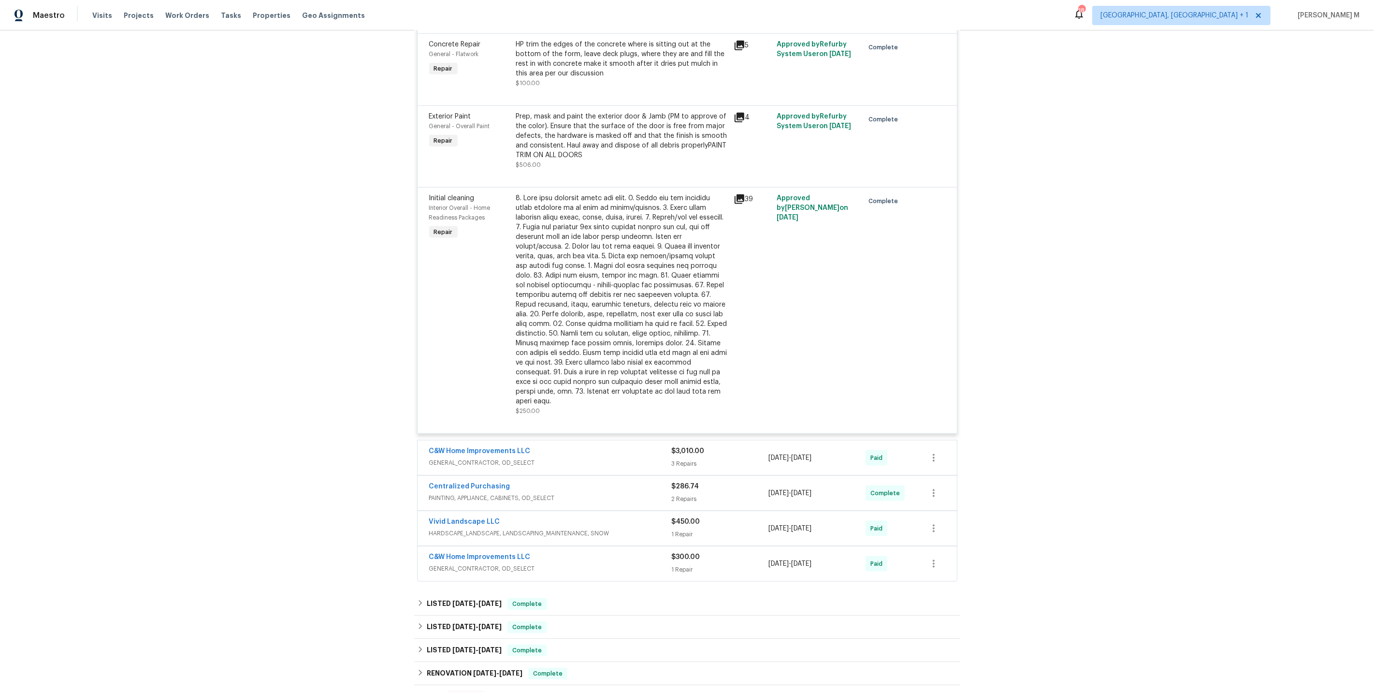
scroll to position [1377, 0]
click at [493, 462] on span "GENERAL_CONTRACTOR, OD_SELECT" at bounding box center [550, 467] width 243 height 10
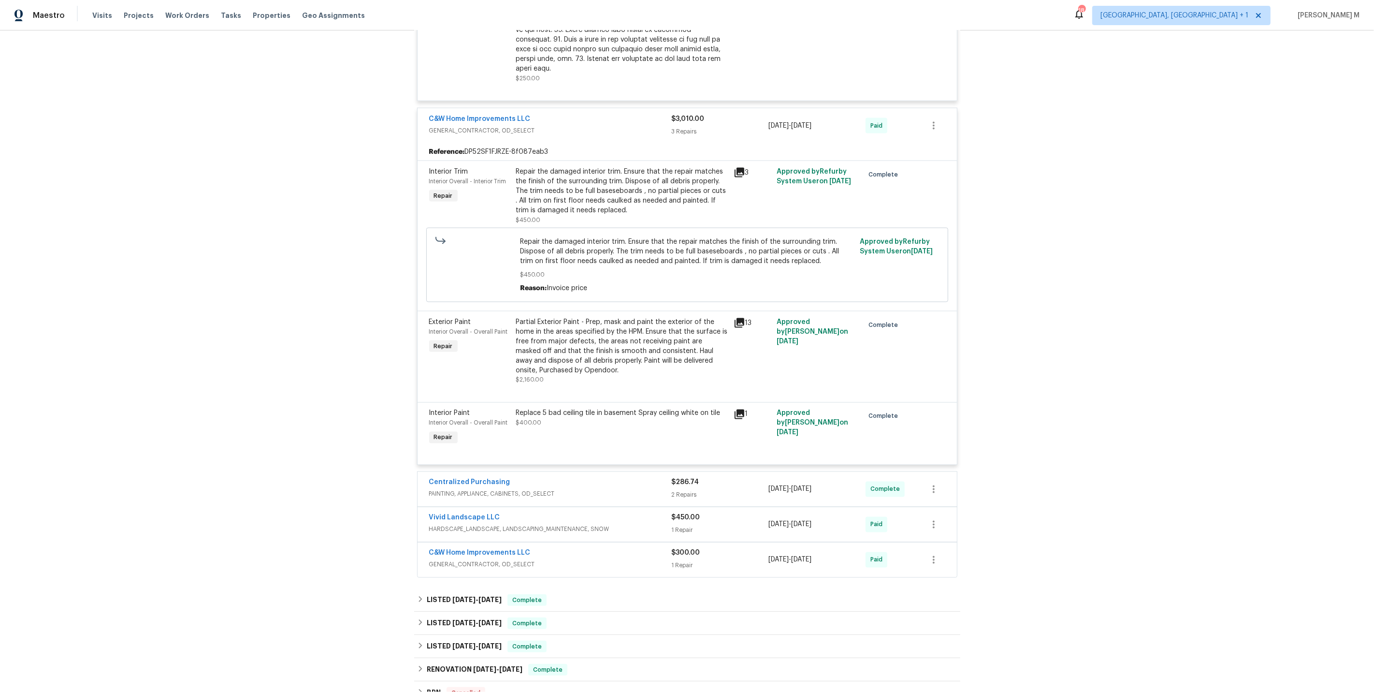
scroll to position [1791, 0]
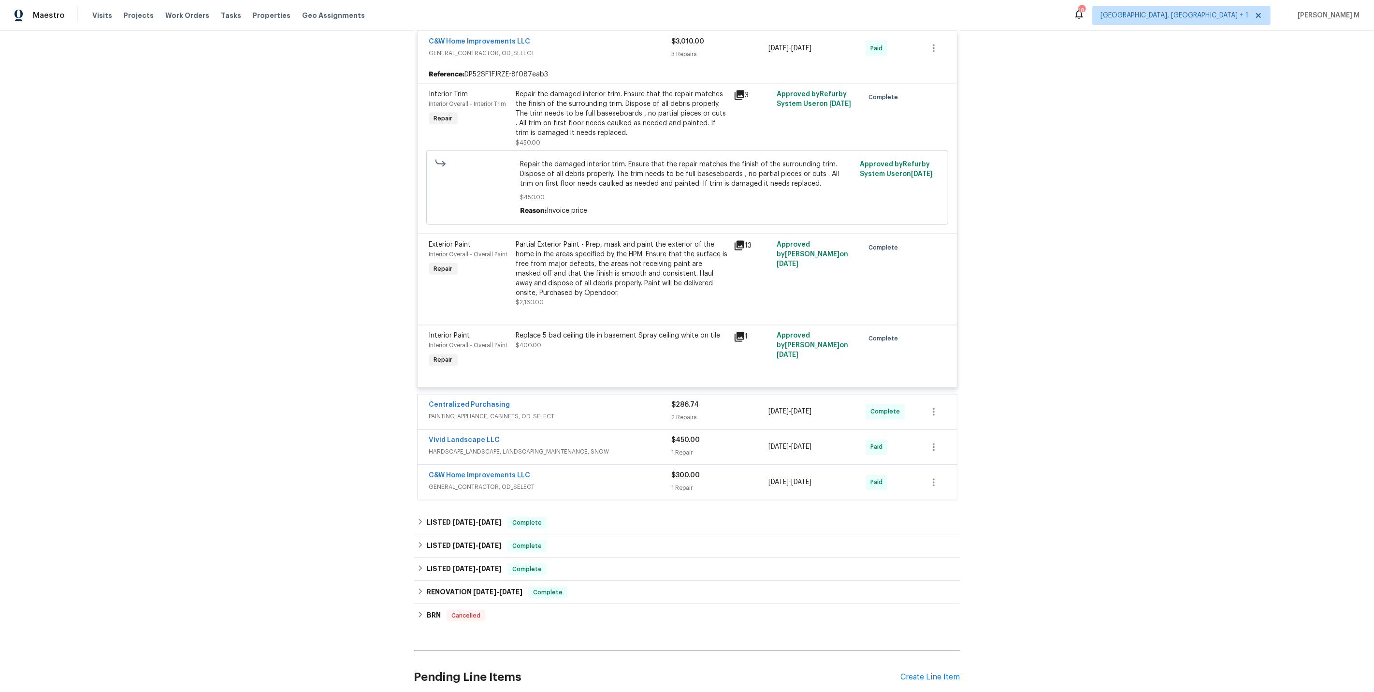
click at [453, 482] on span "GENERAL_CONTRACTOR, OD_SELECT" at bounding box center [550, 487] width 243 height 10
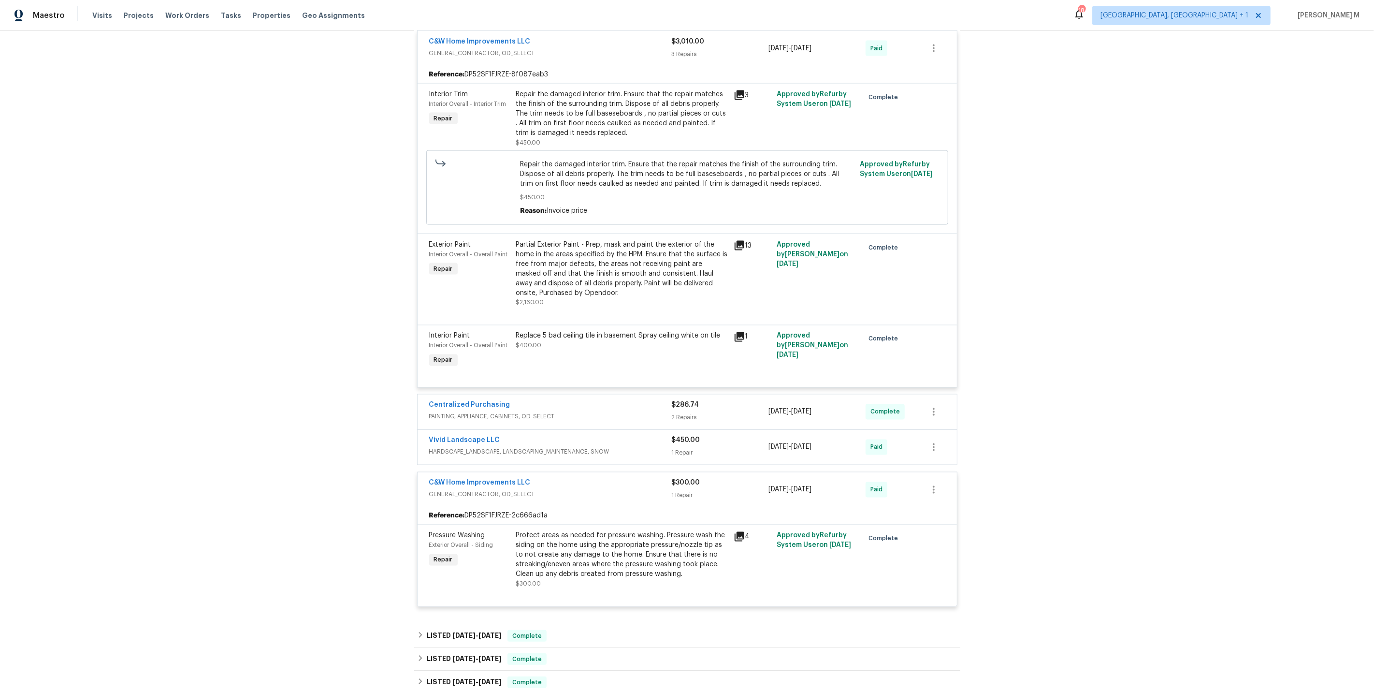
scroll to position [1902, 0]
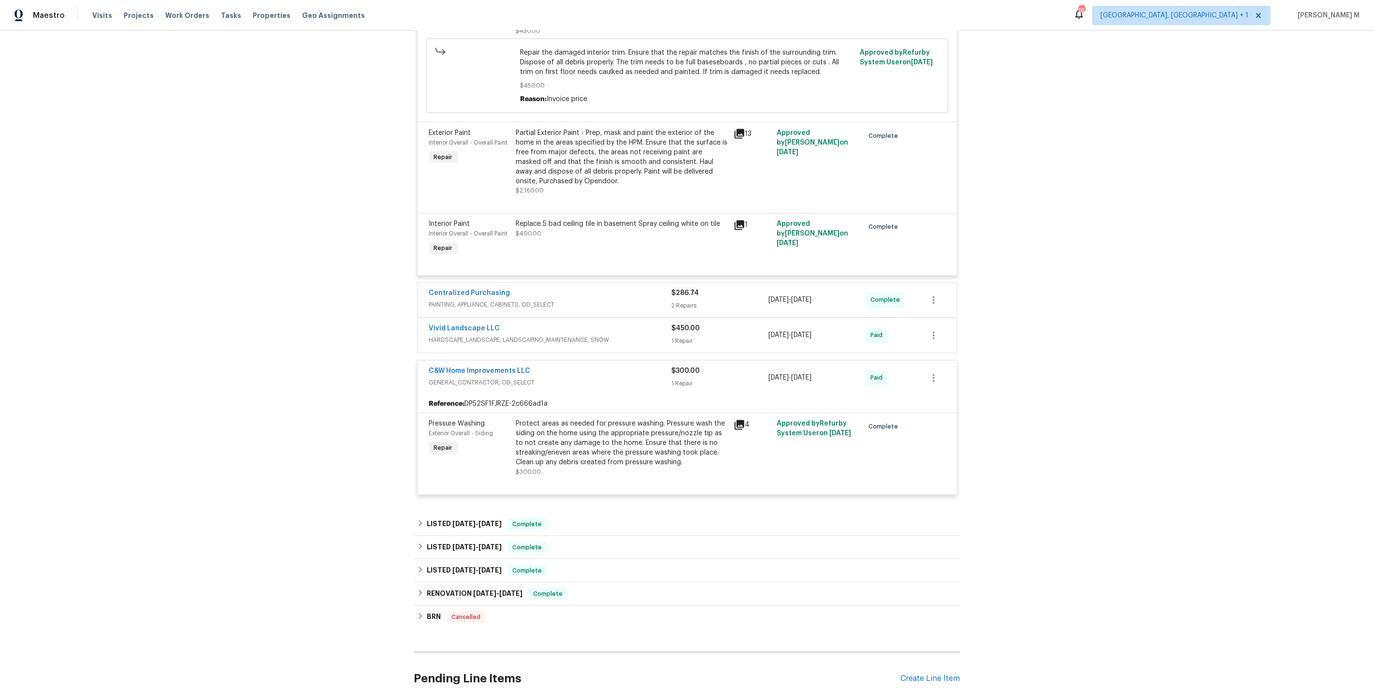
click at [446, 336] on span "HARDSCAPE_LANDSCAPE, LANDSCAPING_MAINTENANCE, SNOW" at bounding box center [550, 341] width 243 height 10
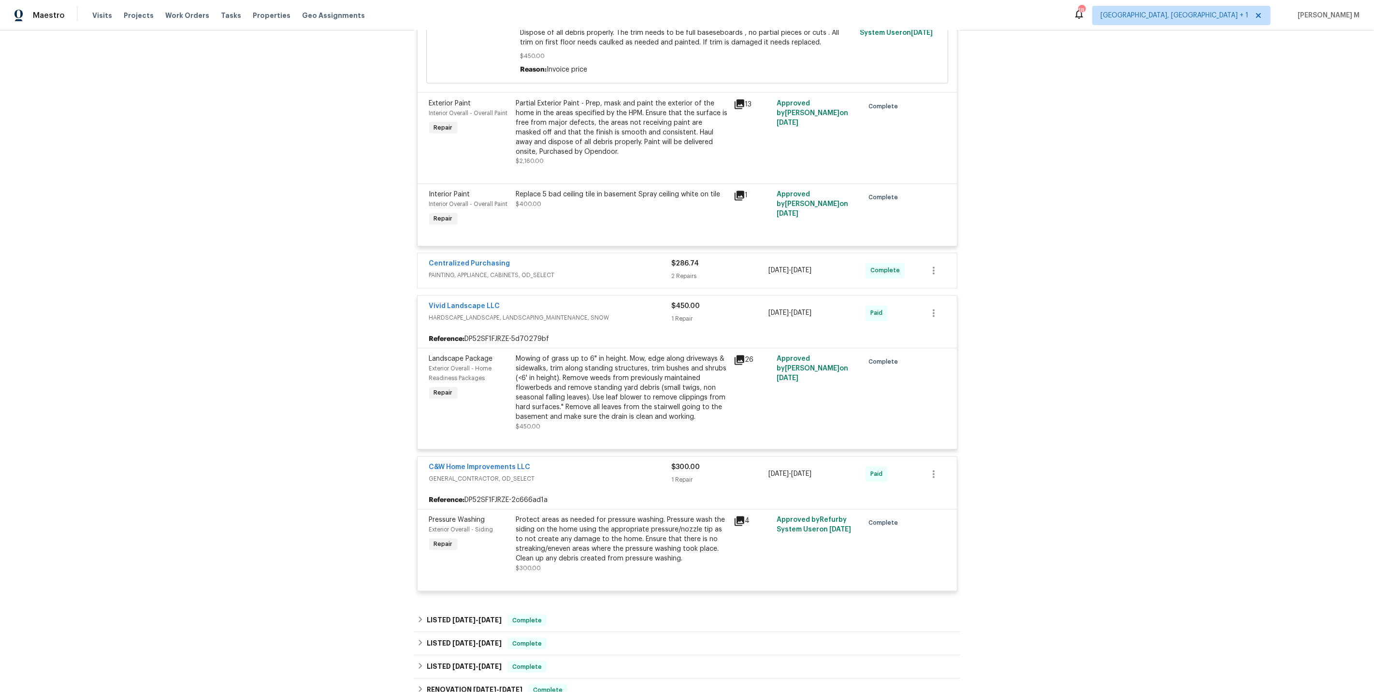
scroll to position [2027, 0]
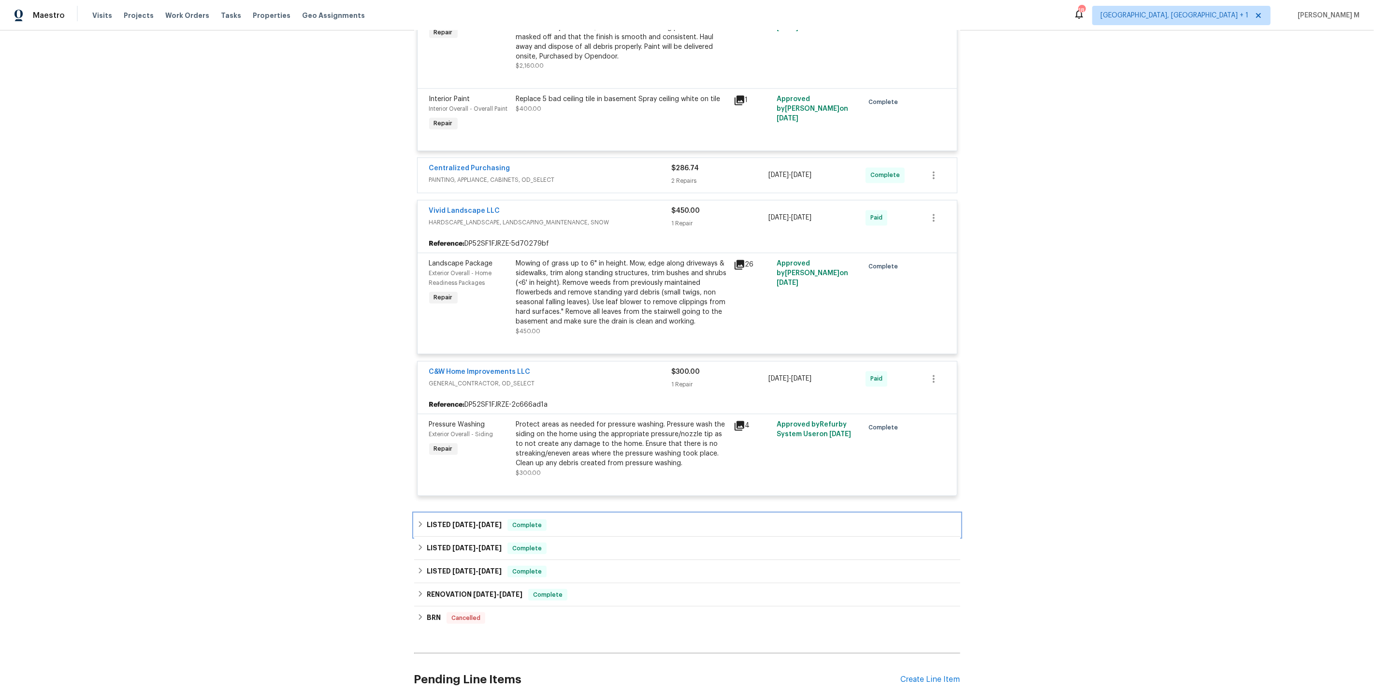
click at [475, 519] on h6 "LISTED 6/5/25 - 6/6/25" at bounding box center [464, 525] width 75 height 12
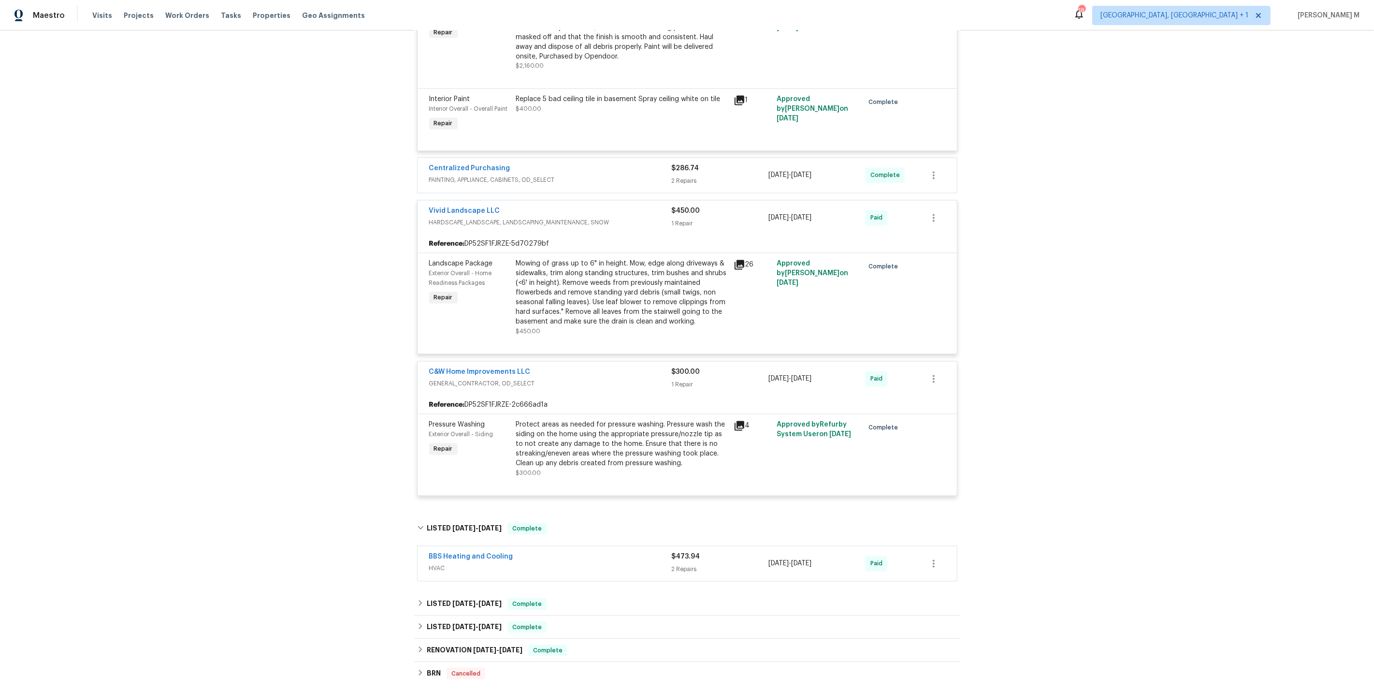
click at [470, 546] on div "BBS Heating and Cooling HVAC $473.94 2 Repairs 6/5/2025 - 6/6/2025 Paid" at bounding box center [688, 563] width 540 height 35
click at [438, 564] on span "HVAC" at bounding box center [550, 569] width 243 height 10
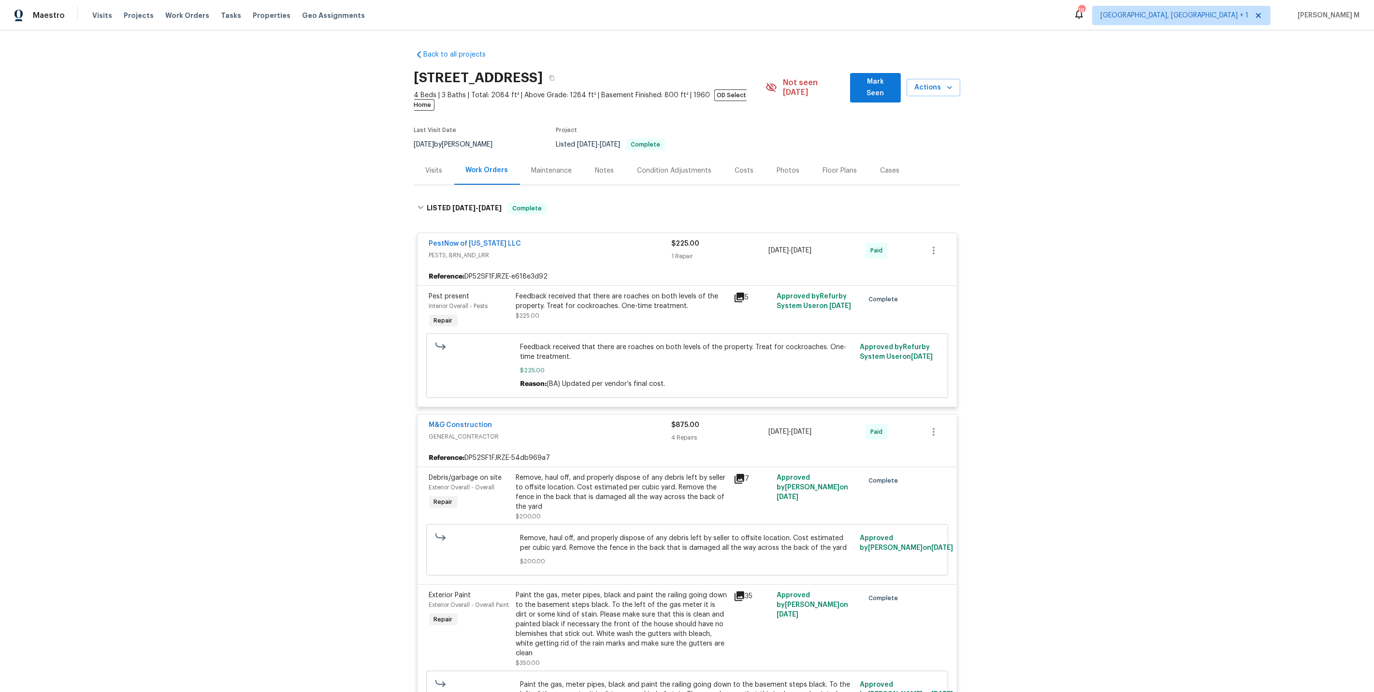
scroll to position [366, 0]
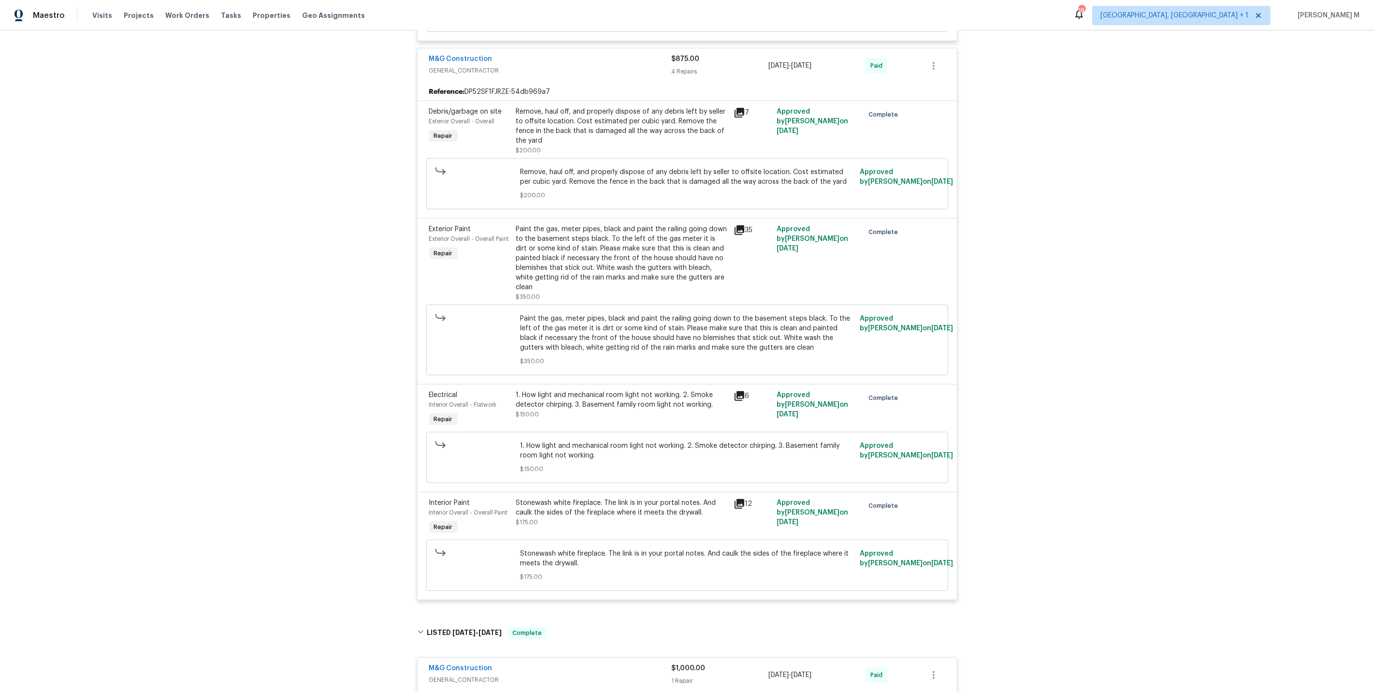
click at [634, 388] on div "1. How light and mechanical room light not working. 2. Smoke detector chirping.…" at bounding box center [622, 409] width 218 height 44
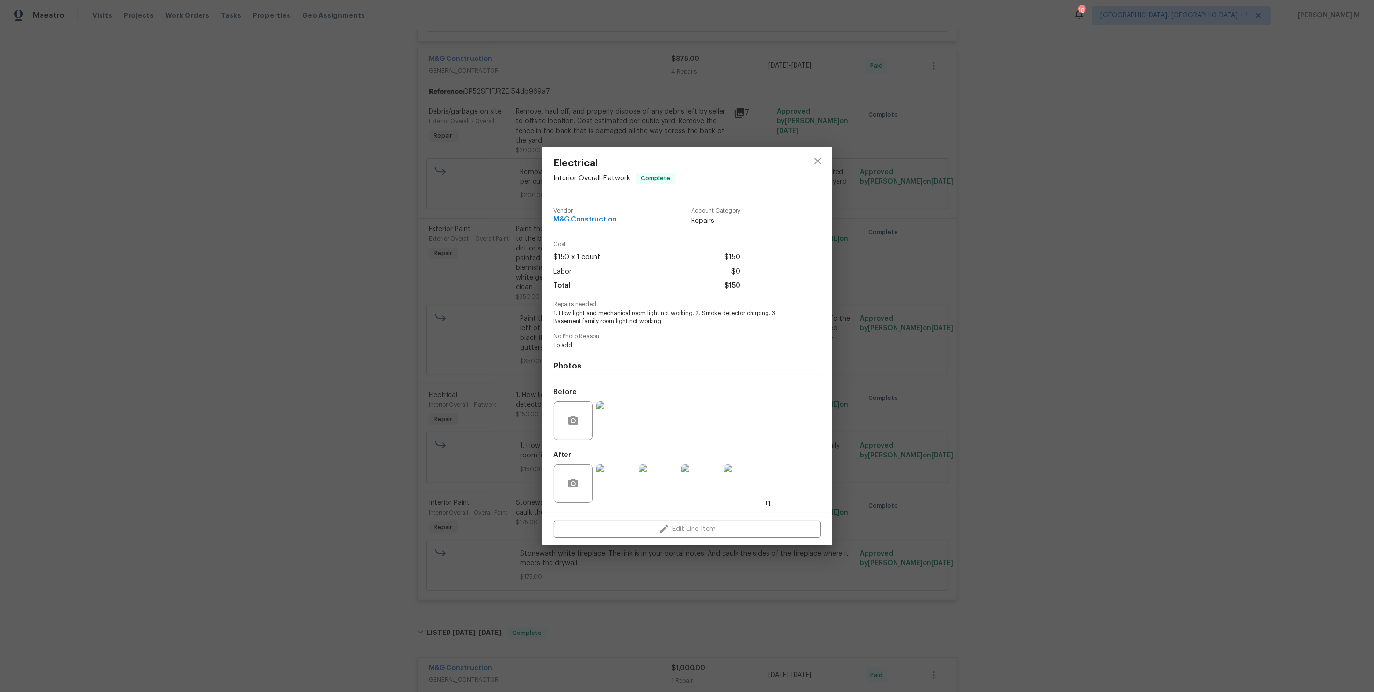
click at [614, 423] on img at bounding box center [616, 420] width 39 height 39
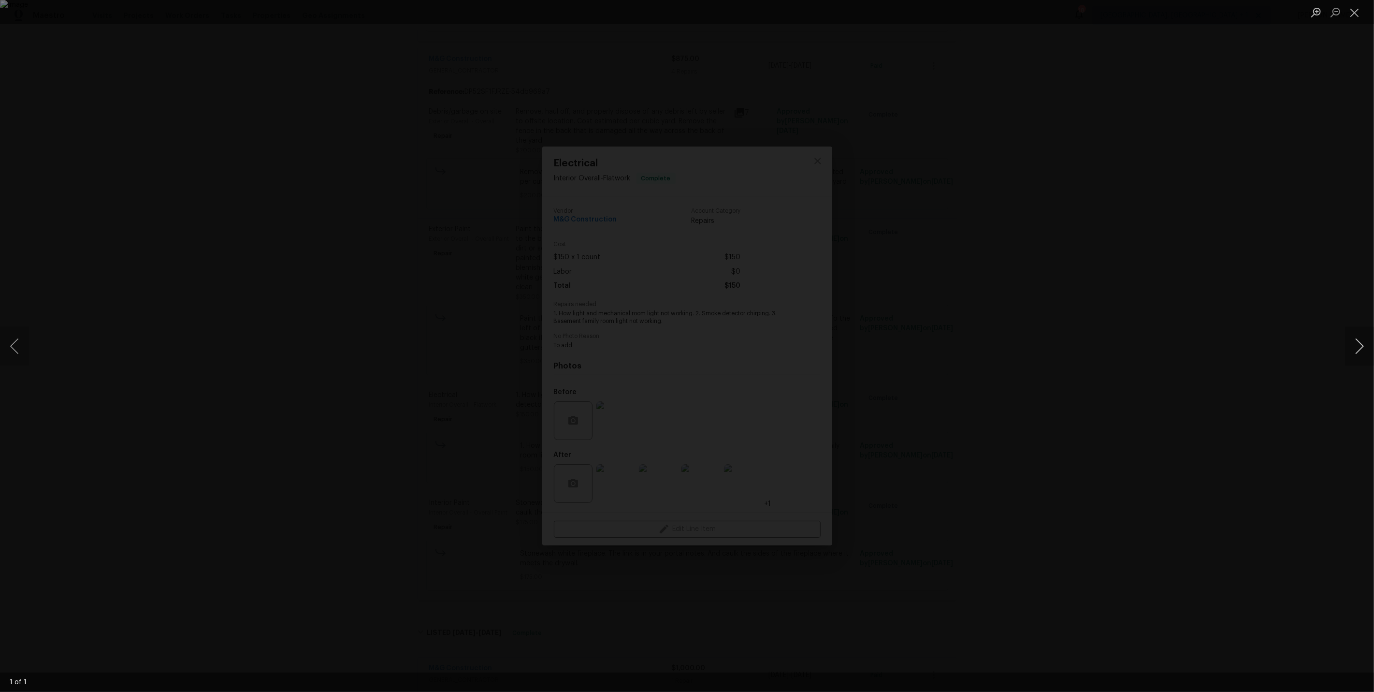
click at [1364, 351] on button "Next image" at bounding box center [1359, 346] width 29 height 39
click at [1261, 321] on div "Lightbox" at bounding box center [687, 346] width 1374 height 692
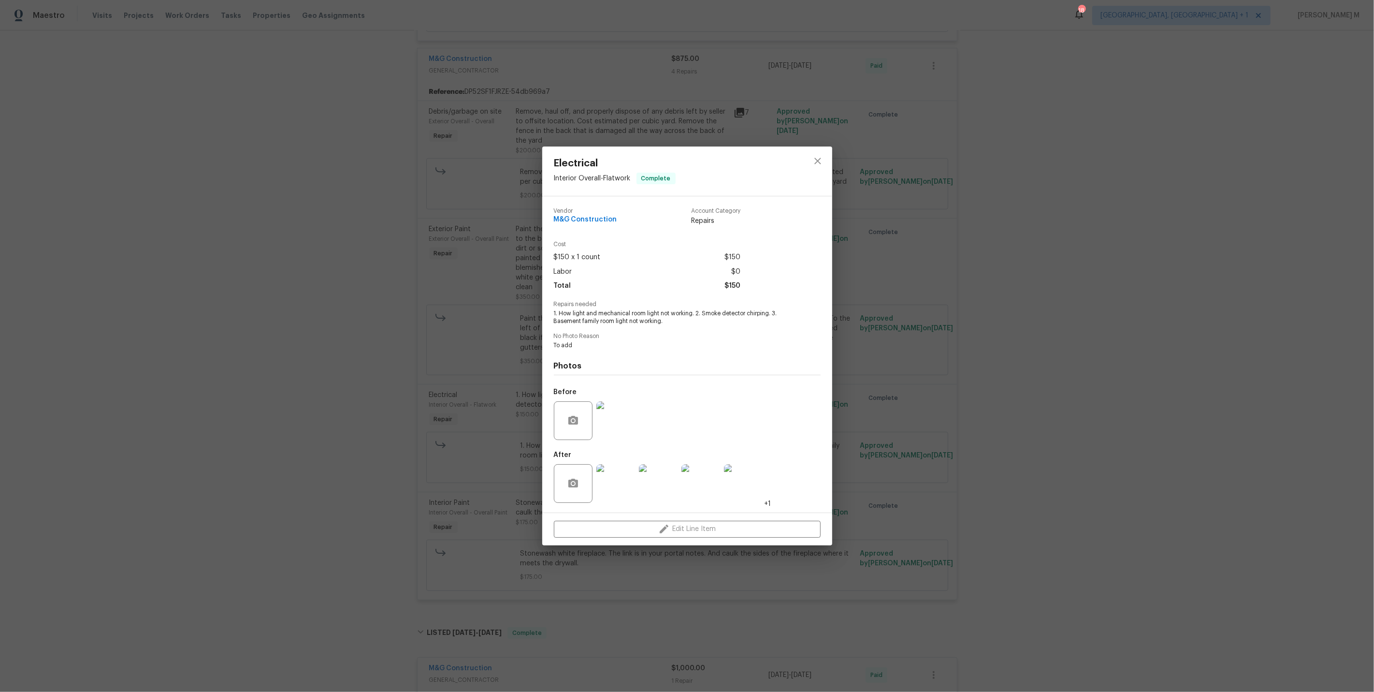
click at [620, 474] on img at bounding box center [616, 483] width 39 height 39
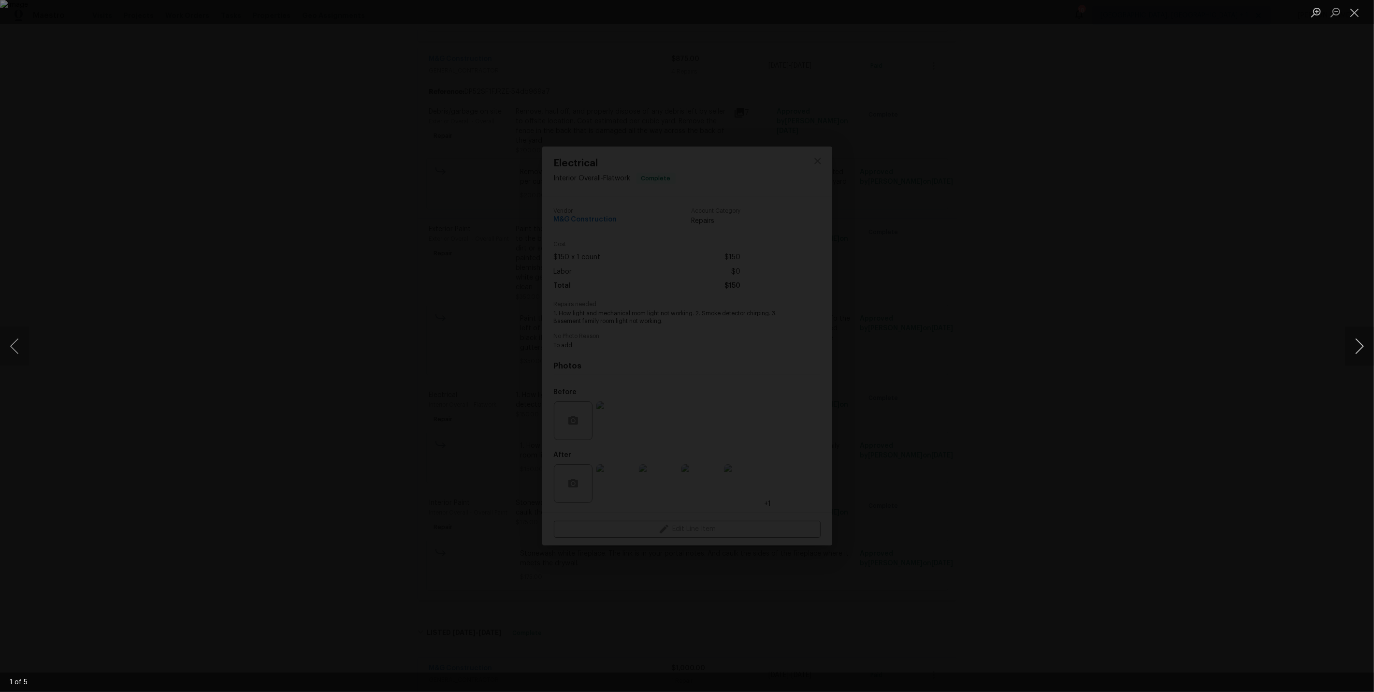
click at [1358, 342] on button "Next image" at bounding box center [1359, 346] width 29 height 39
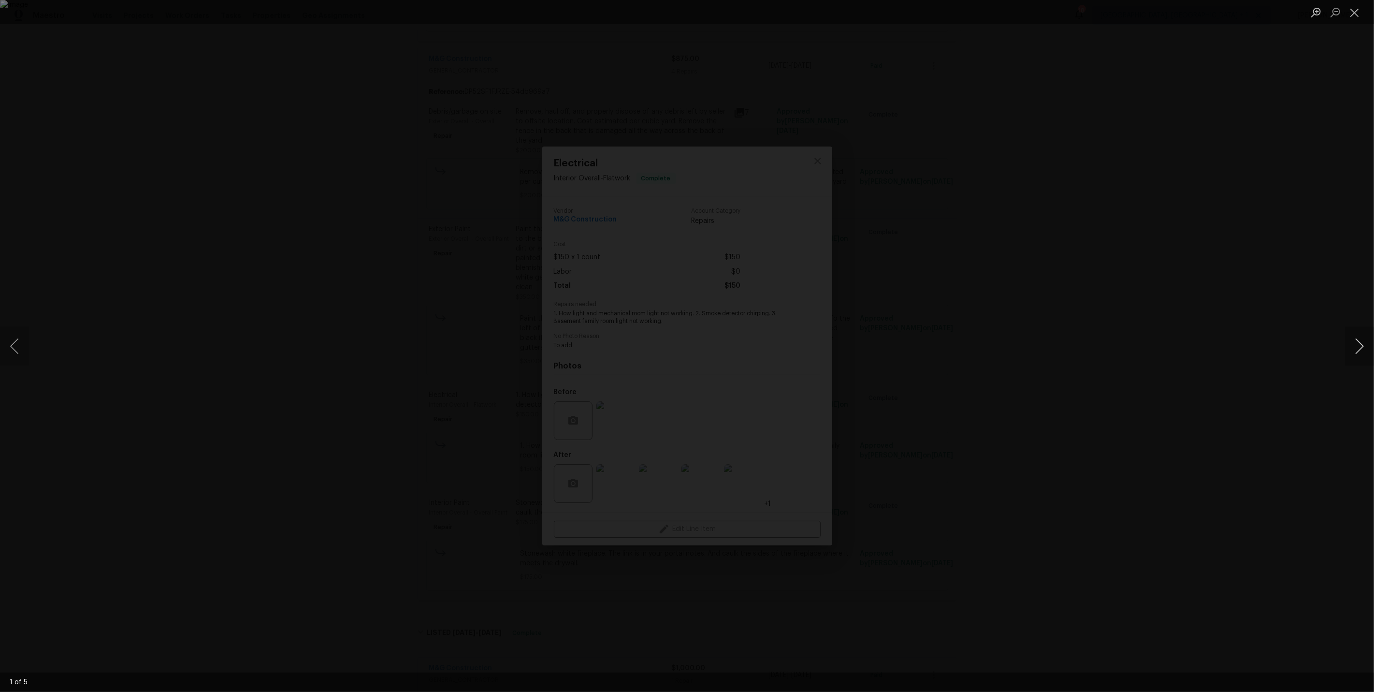
click at [1358, 342] on button "Next image" at bounding box center [1359, 346] width 29 height 39
click at [1041, 192] on div "Lightbox" at bounding box center [687, 346] width 1374 height 692
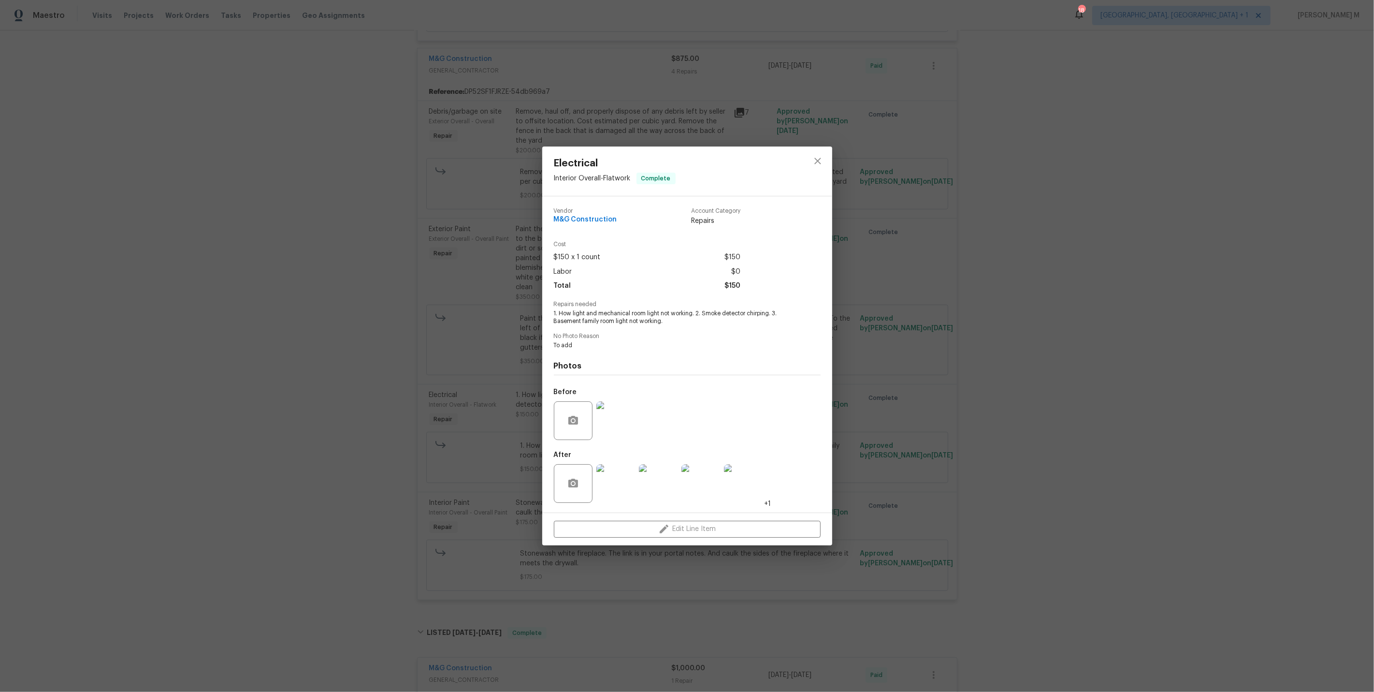
click at [869, 241] on div "Electrical Interior Overall - Flatwork Complete Vendor M&G Construction Account…" at bounding box center [687, 346] width 1374 height 692
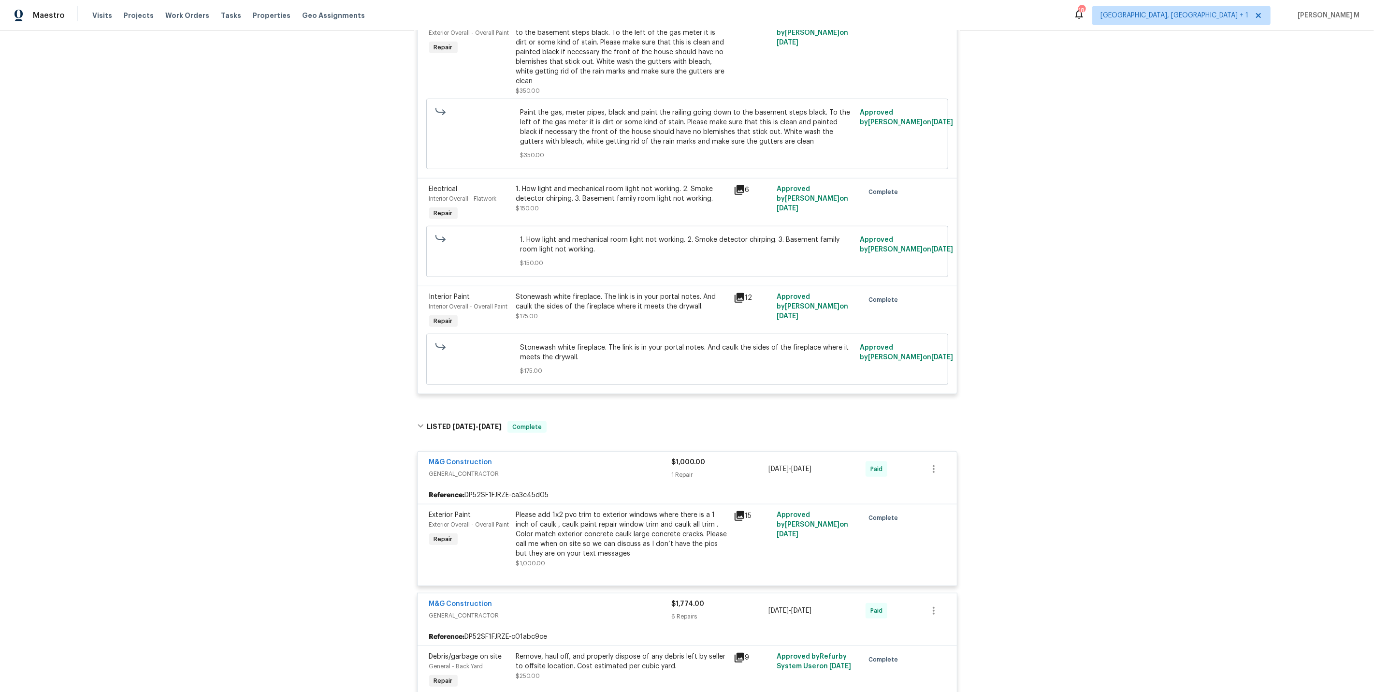
scroll to position [0, 0]
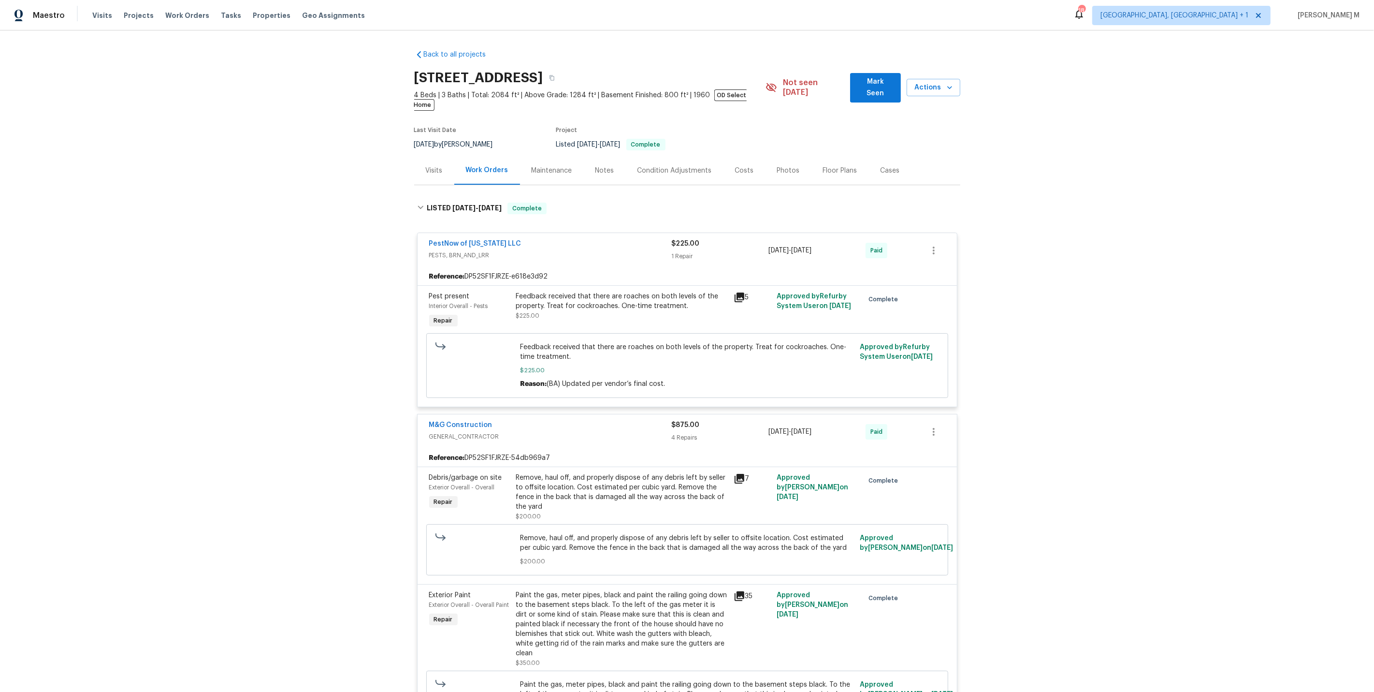
click at [542, 166] on div "Maintenance" at bounding box center [552, 171] width 41 height 10
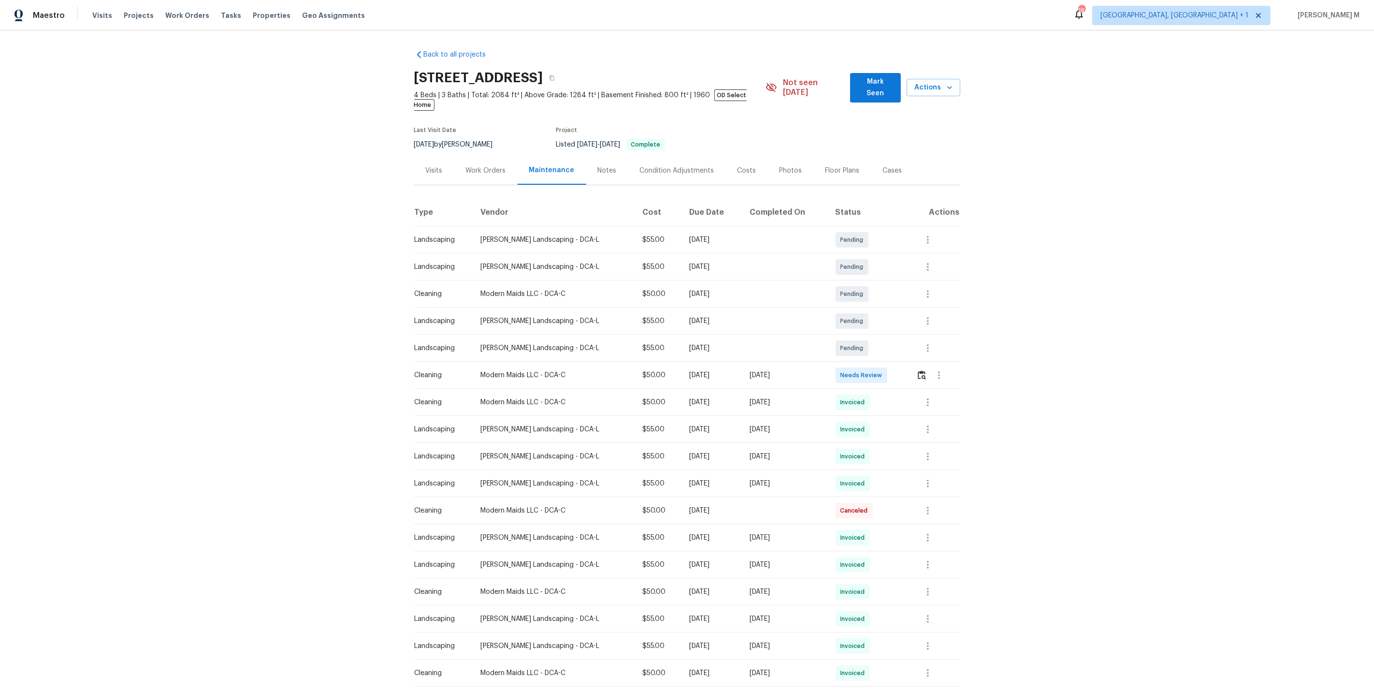
click at [835, 166] on div "Floor Plans" at bounding box center [843, 171] width 34 height 10
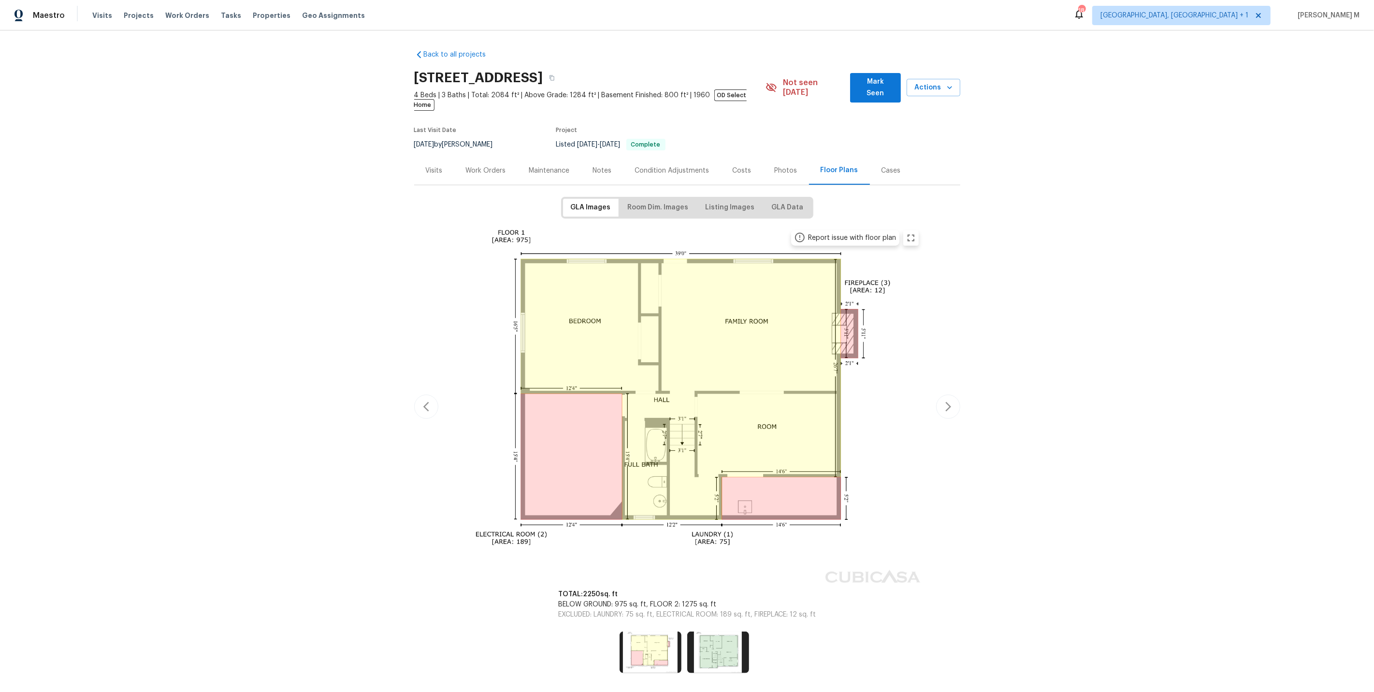
scroll to position [15, 0]
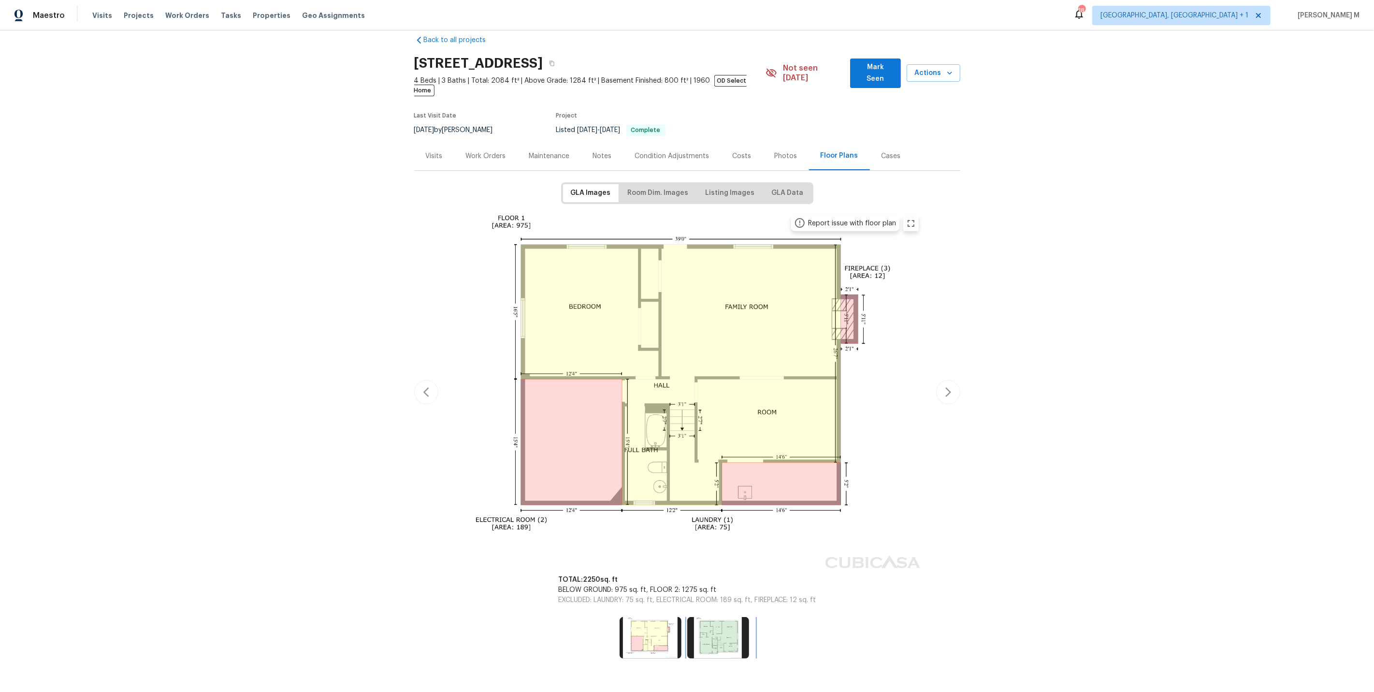
click at [702, 617] on img at bounding box center [718, 638] width 62 height 42
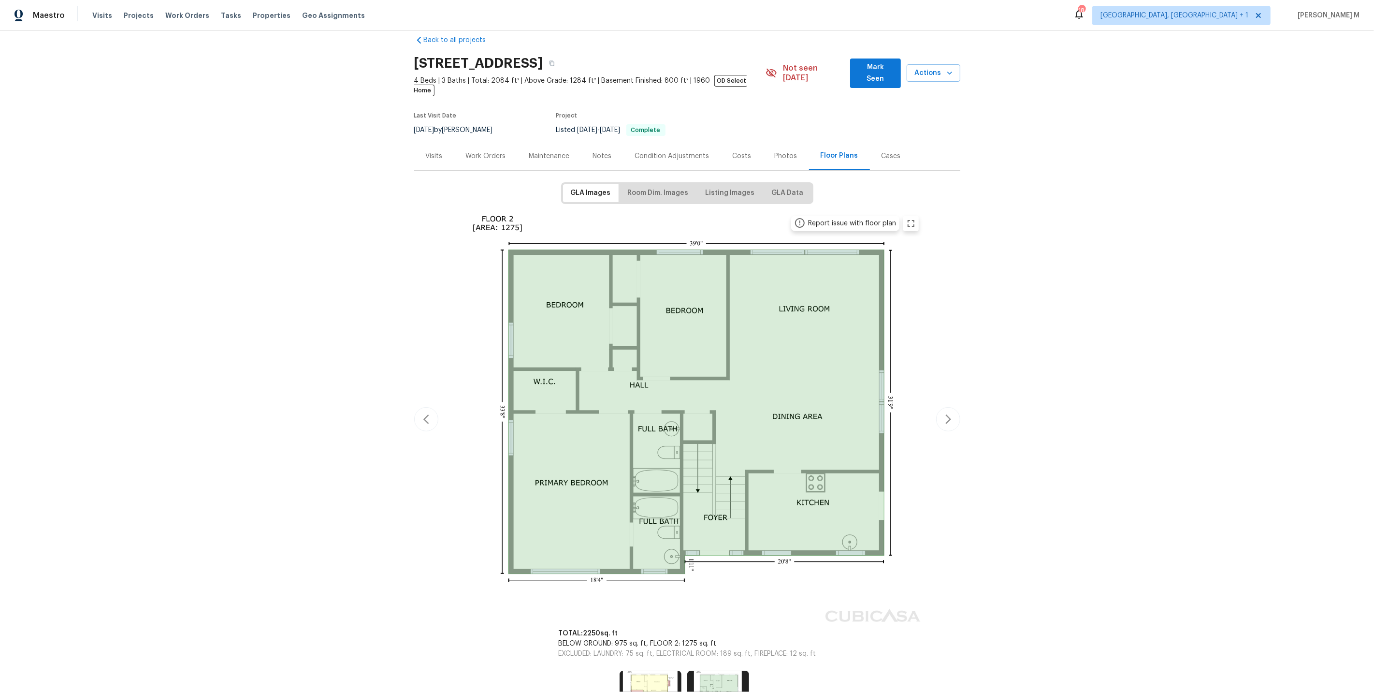
click at [642, 638] on div "TOTAL: 2250 sq. ft BELOW GROUND: 975 sq. ft, FLOOR 2: 1275 sq. ft EXCLUDED: LAU…" at bounding box center [687, 644] width 281 height 54
click at [642, 671] on img at bounding box center [651, 692] width 62 height 42
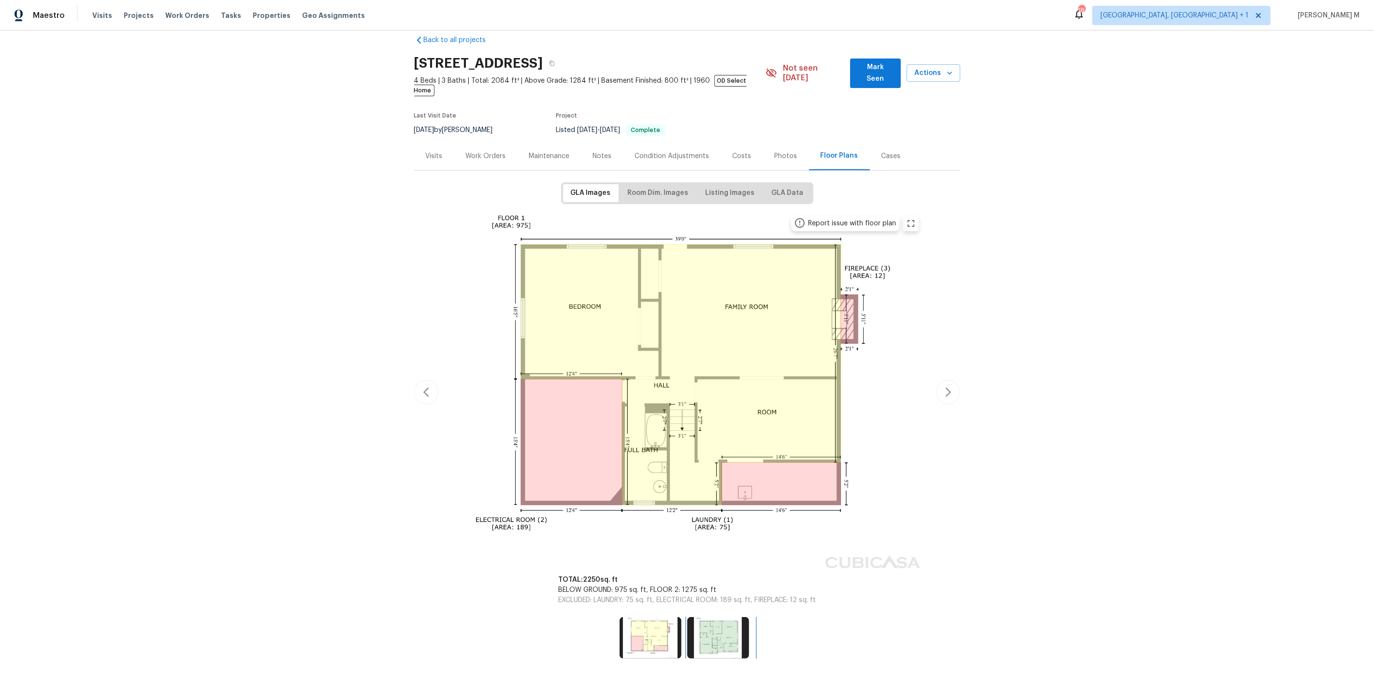
click at [713, 617] on img at bounding box center [718, 638] width 62 height 42
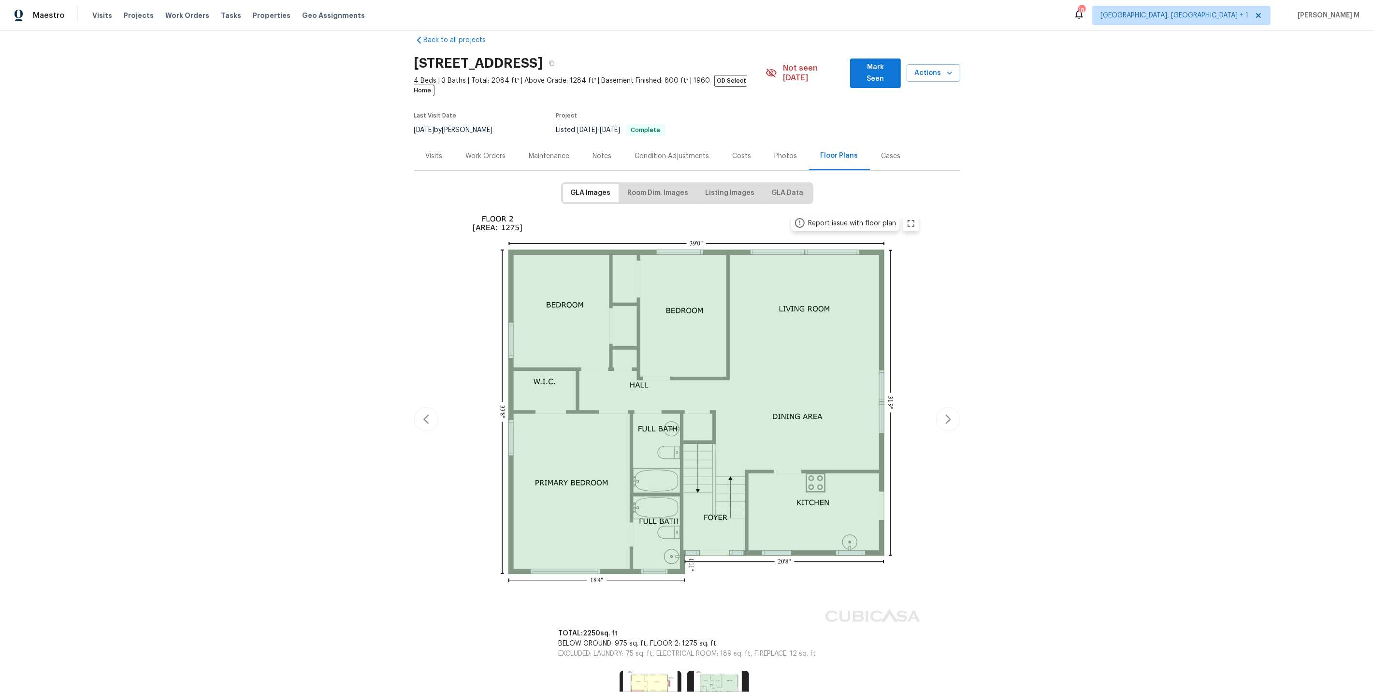
click at [507, 146] on div "Work Orders" at bounding box center [485, 156] width 63 height 29
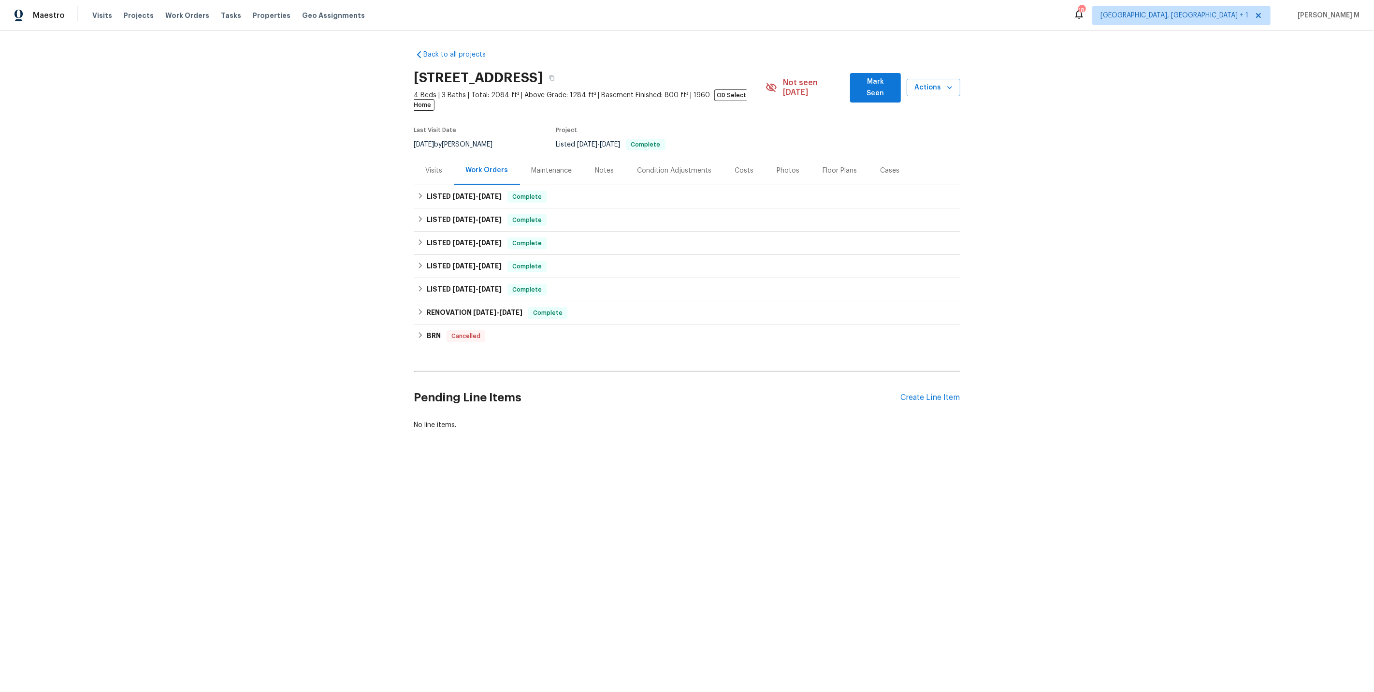
click at [570, 156] on div "Maintenance" at bounding box center [552, 170] width 64 height 29
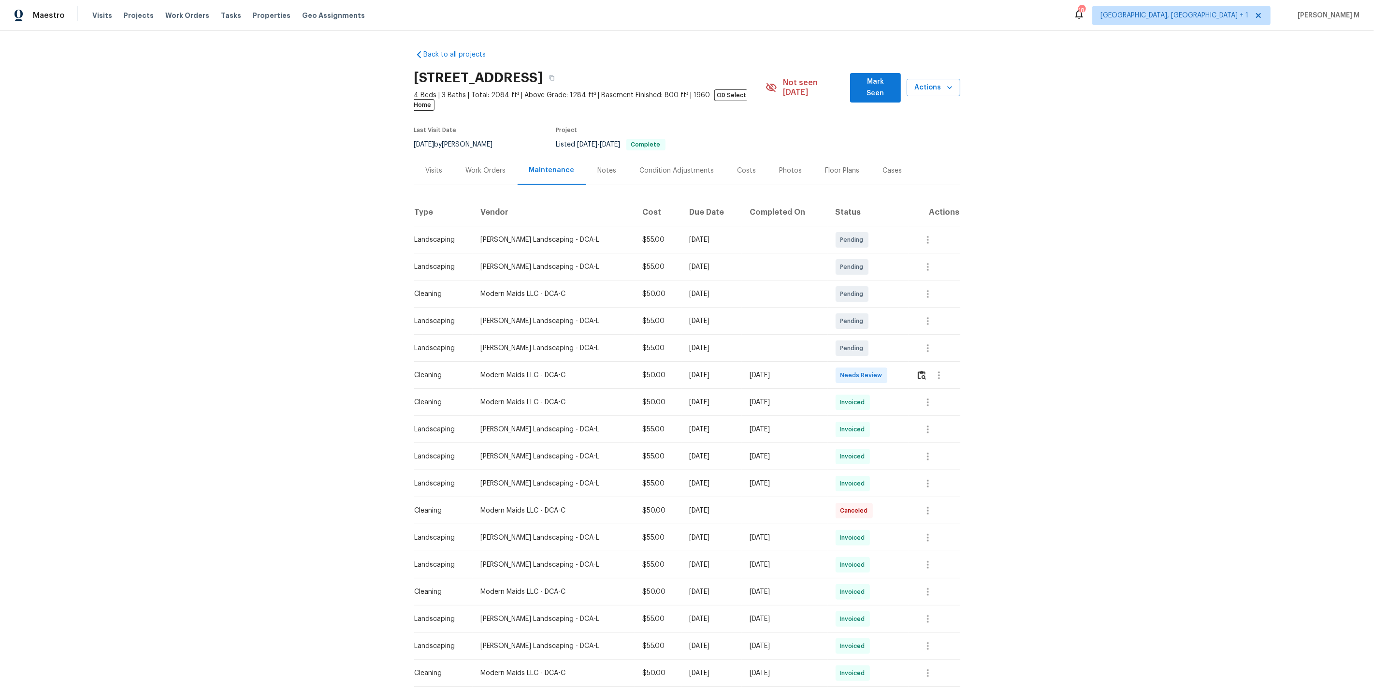
click at [476, 166] on div "Work Orders" at bounding box center [486, 171] width 40 height 10
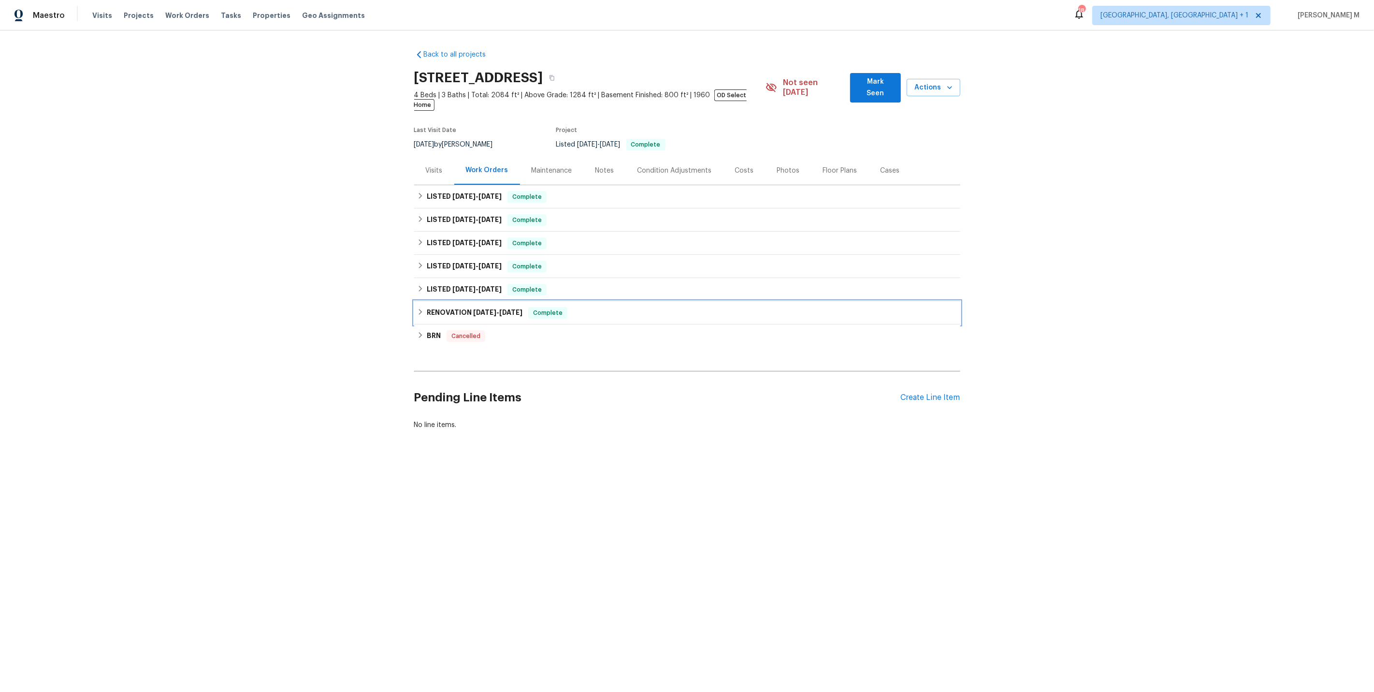
click at [475, 301] on div "RENOVATION 7/1/24 - 11/18/24 Complete" at bounding box center [687, 312] width 546 height 23
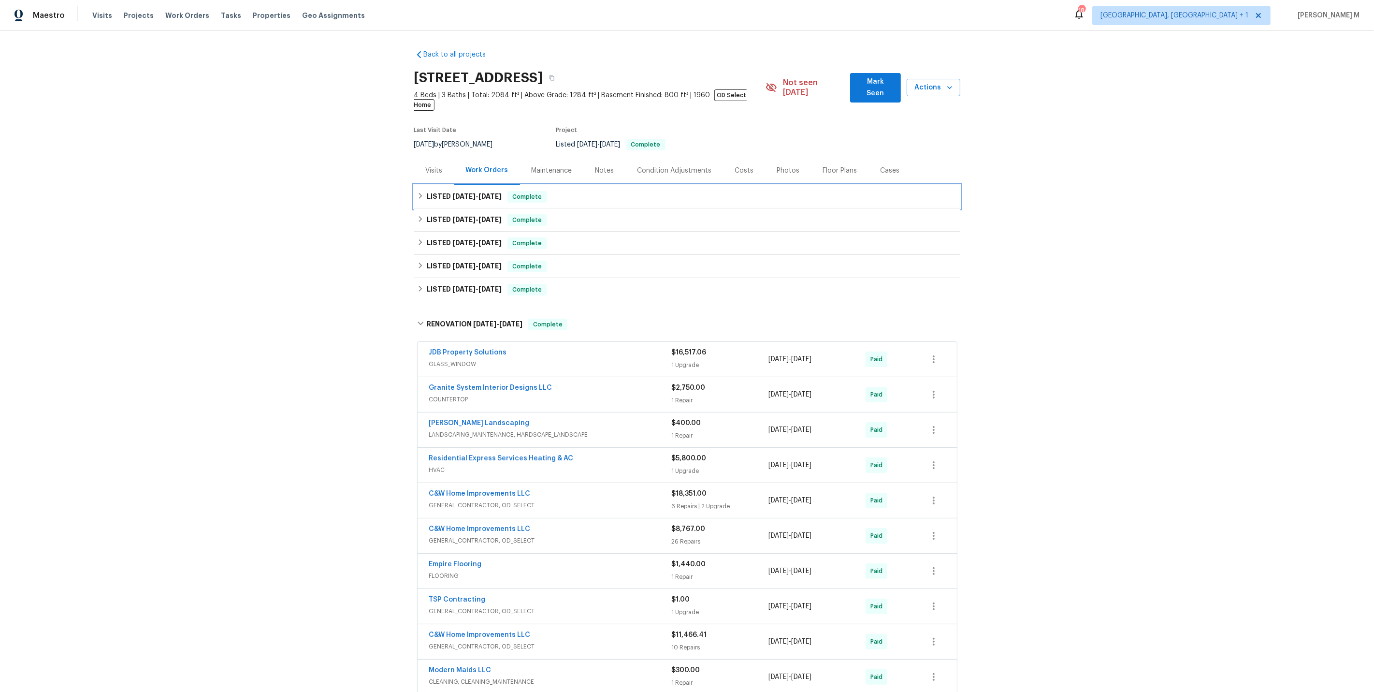
click at [490, 191] on h6 "LISTED 9/15/25 - 9/26/25" at bounding box center [464, 197] width 75 height 12
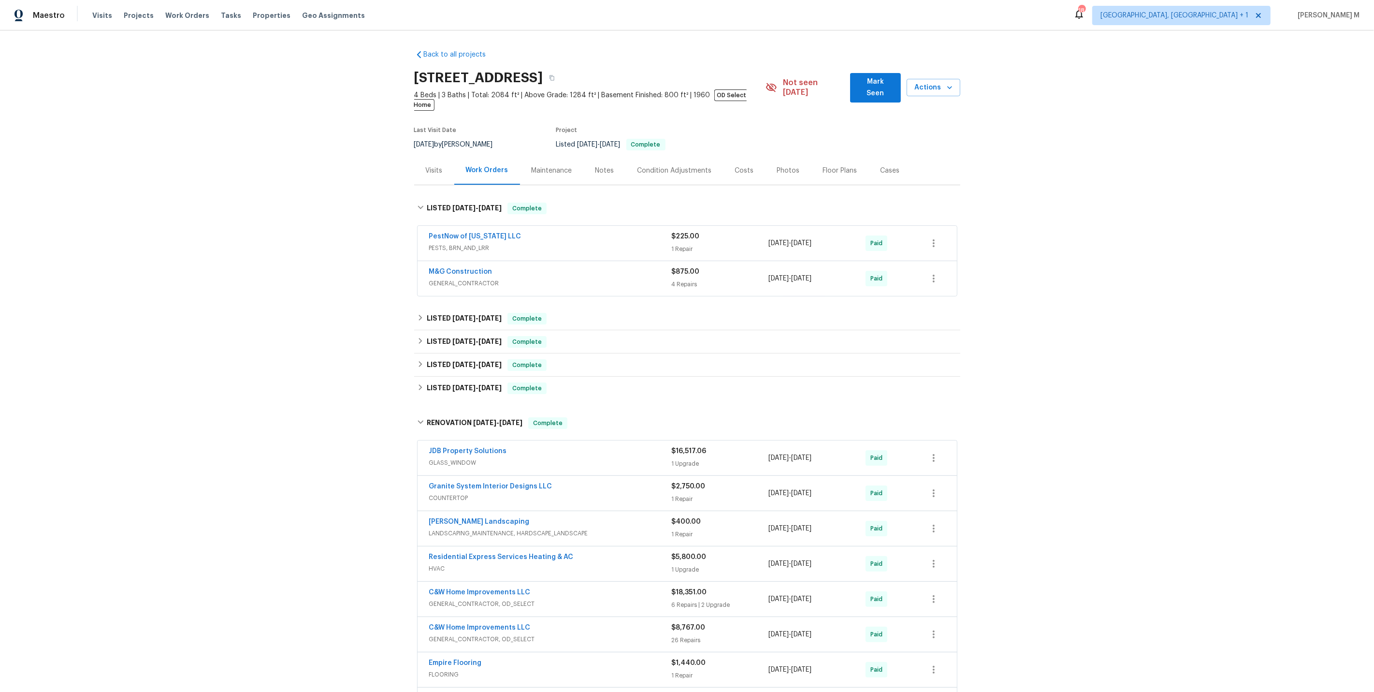
click at [466, 273] on div "M&G Construction GENERAL_CONTRACTOR" at bounding box center [550, 278] width 243 height 23
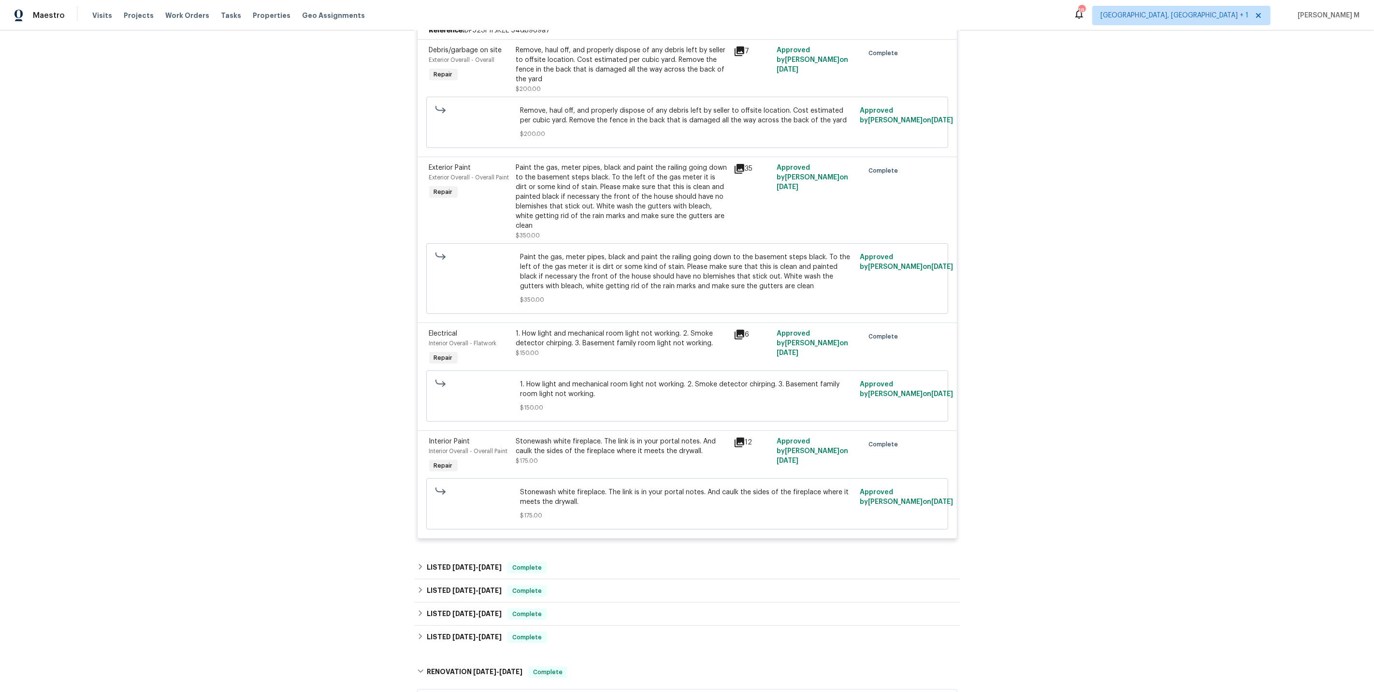
scroll to position [307, 0]
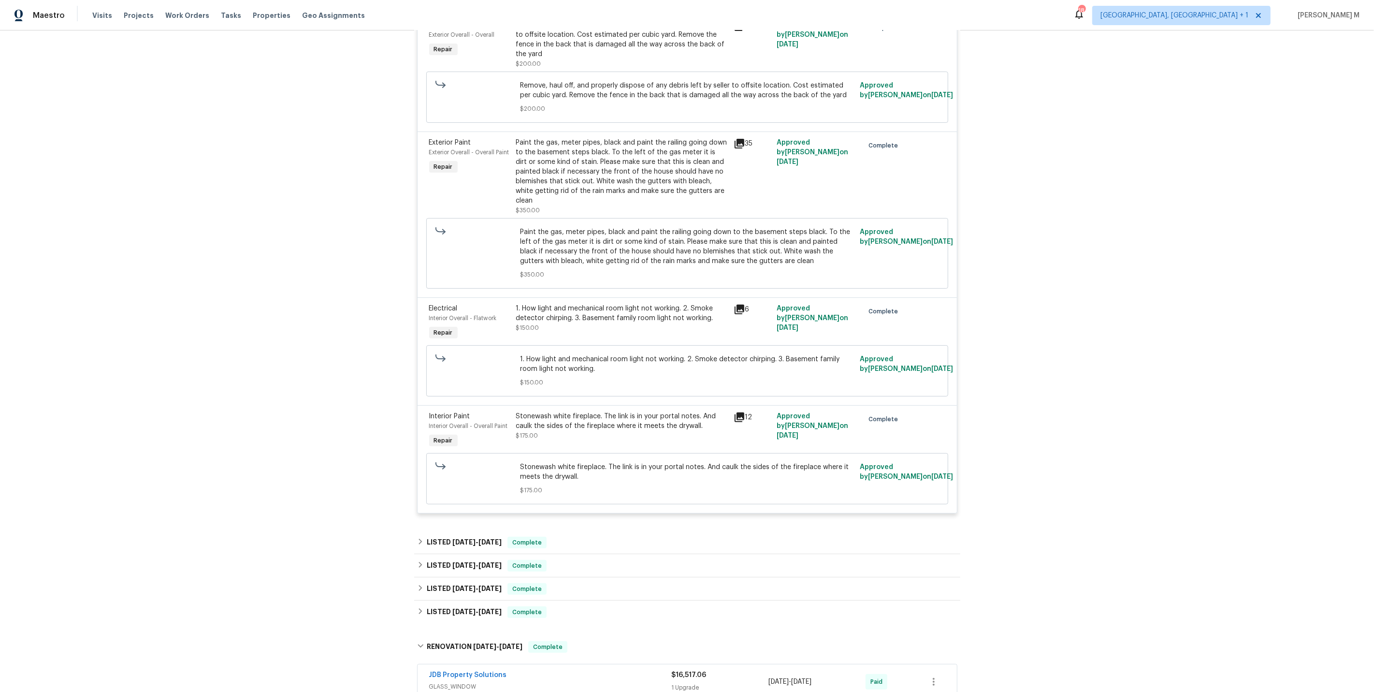
click at [599, 304] on div "1. How light and mechanical room light not working. 2. Smoke detector chirping.…" at bounding box center [622, 313] width 212 height 19
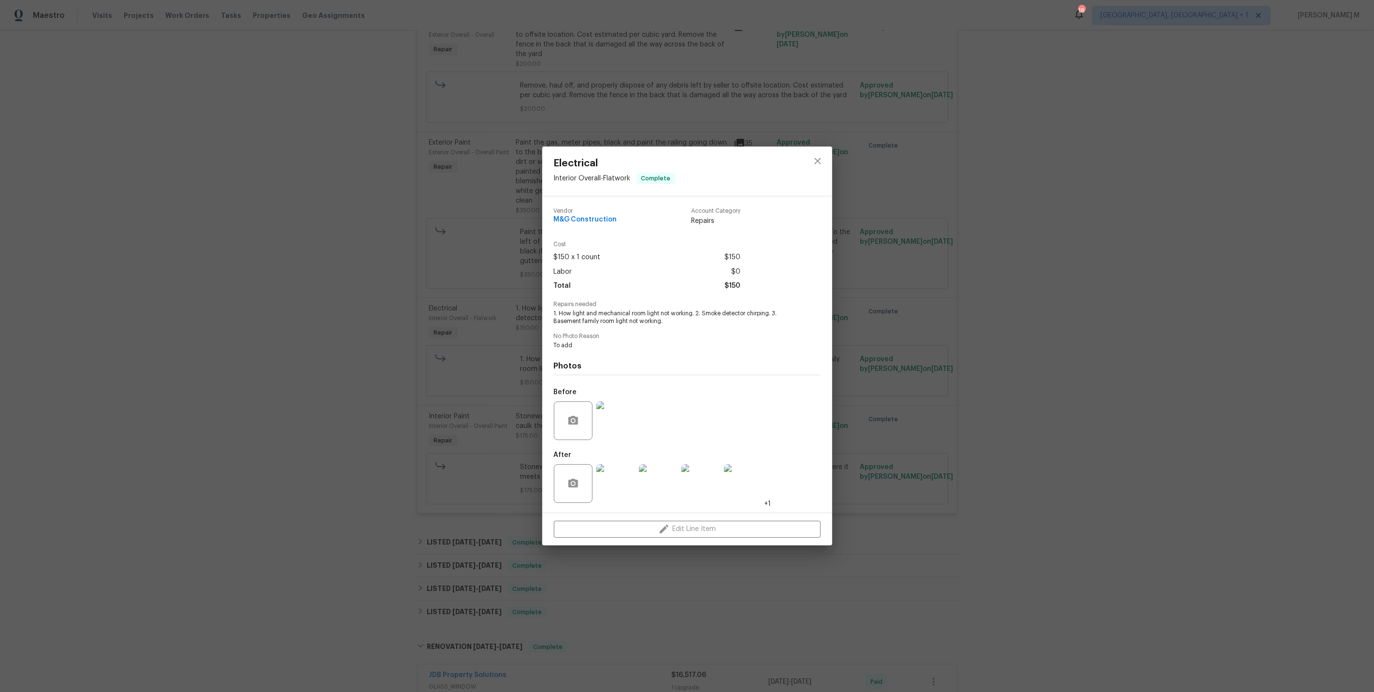
click at [512, 371] on div "Electrical Interior Overall - Flatwork Complete Vendor M&G Construction Account…" at bounding box center [687, 346] width 1374 height 692
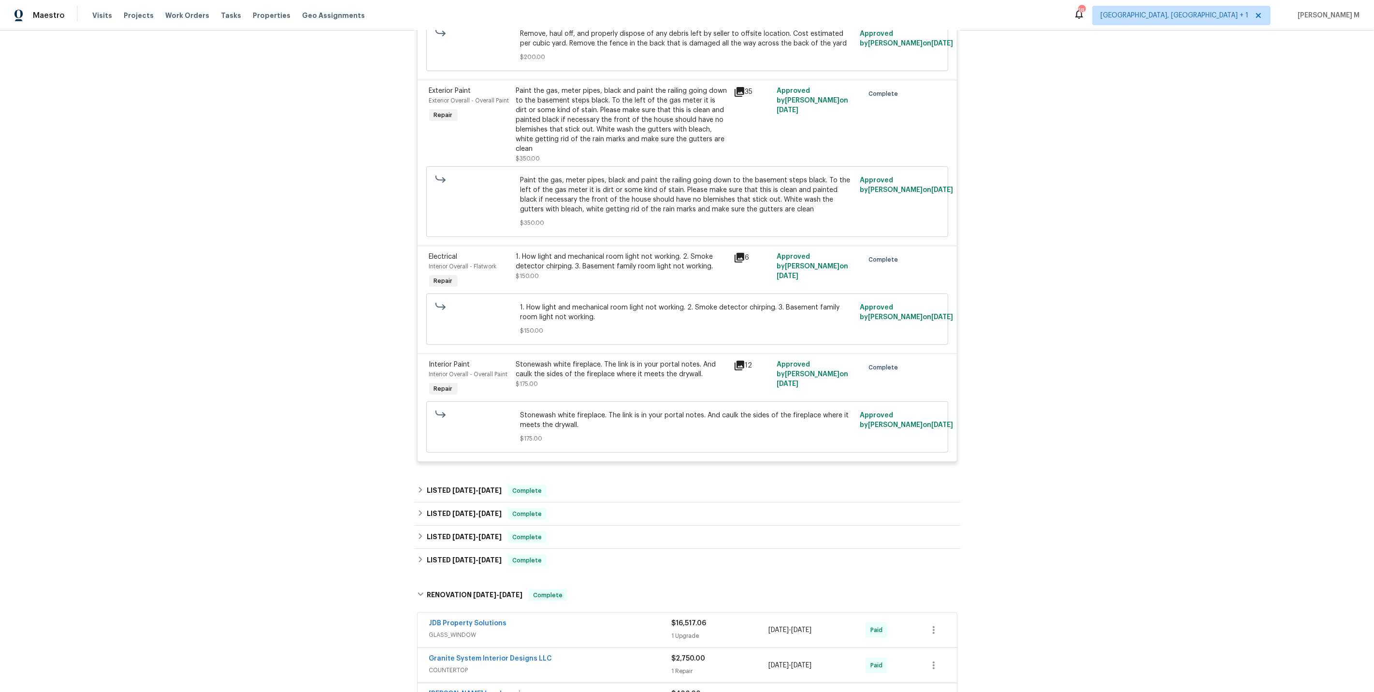
scroll to position [828, 0]
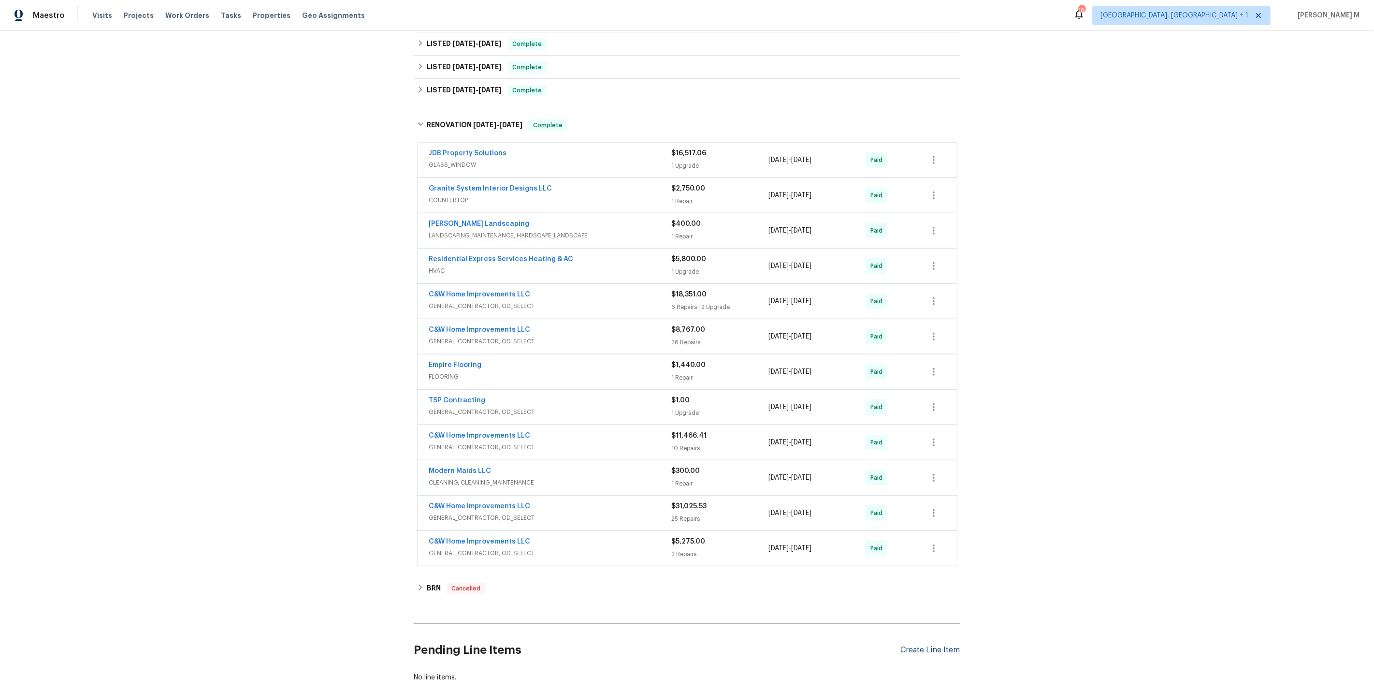
click at [930, 645] on div "Create Line Item" at bounding box center [930, 649] width 59 height 9
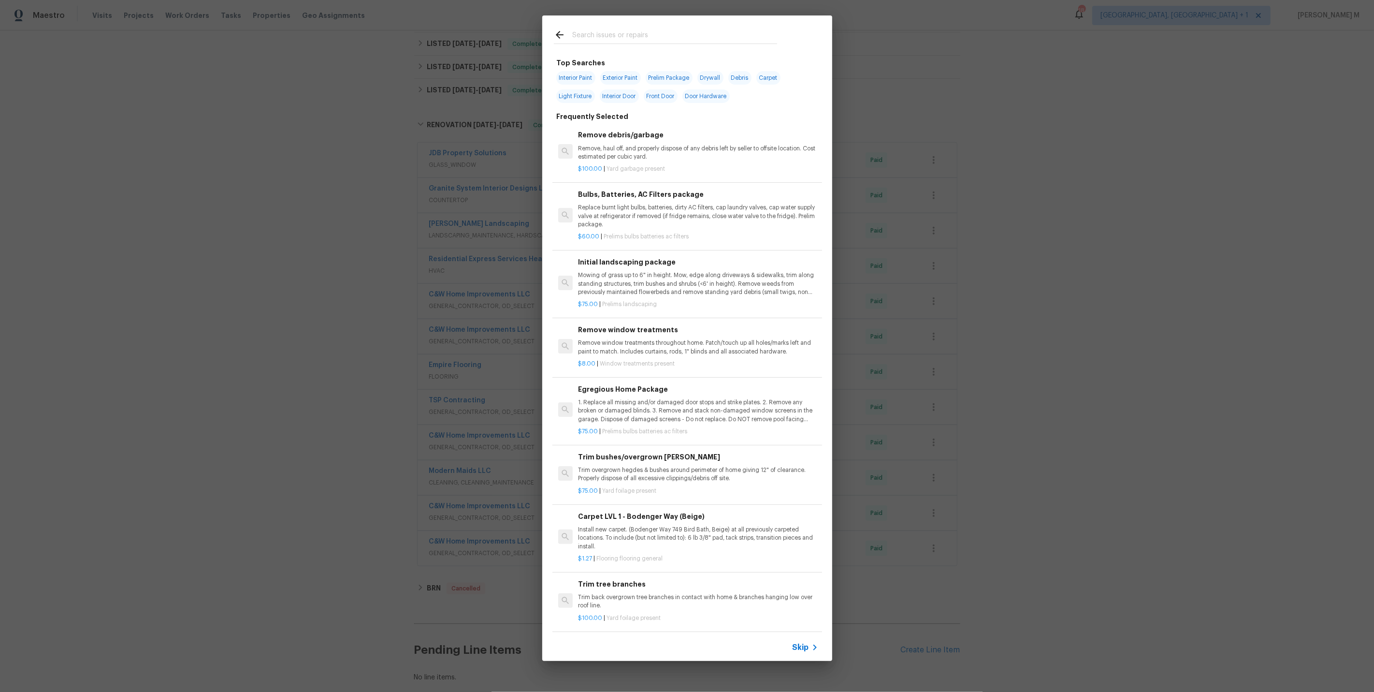
click at [794, 650] on span "Skip" at bounding box center [801, 648] width 16 height 10
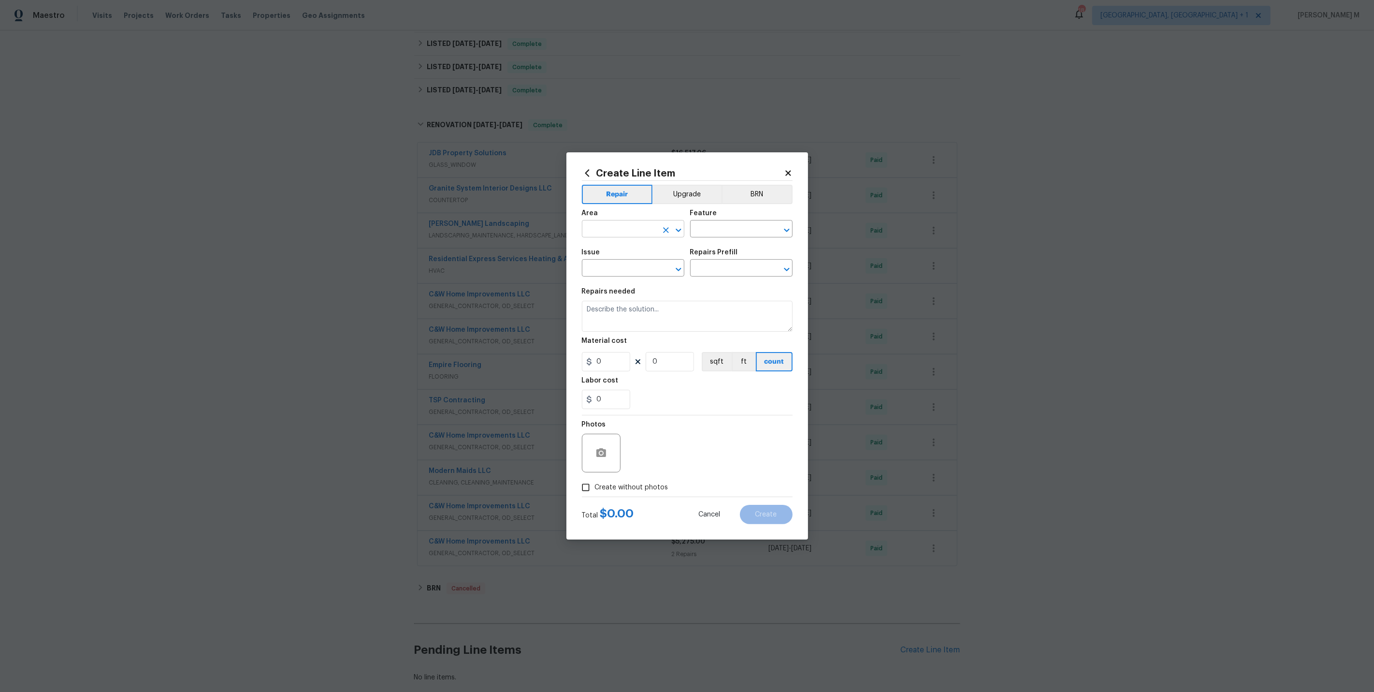
click at [633, 229] on input "text" at bounding box center [619, 229] width 75 height 15
click at [650, 274] on li "Interior Overall" at bounding box center [632, 271] width 103 height 16
type input "Interior Overall"
click at [718, 235] on input "text" at bounding box center [727, 229] width 75 height 15
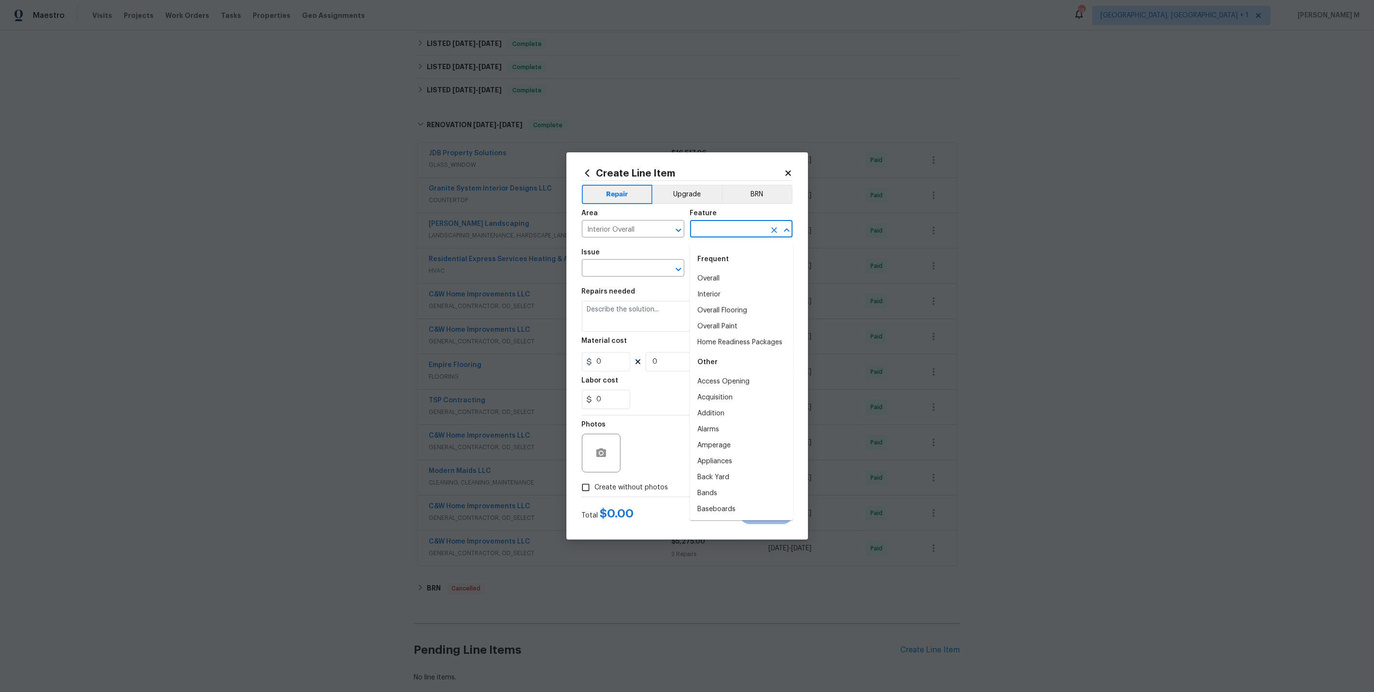
type input "H"
click at [725, 269] on div "Other" at bounding box center [741, 259] width 103 height 23
click at [716, 278] on li "Initial Clean" at bounding box center [741, 279] width 103 height 16
type input "Initial Clean"
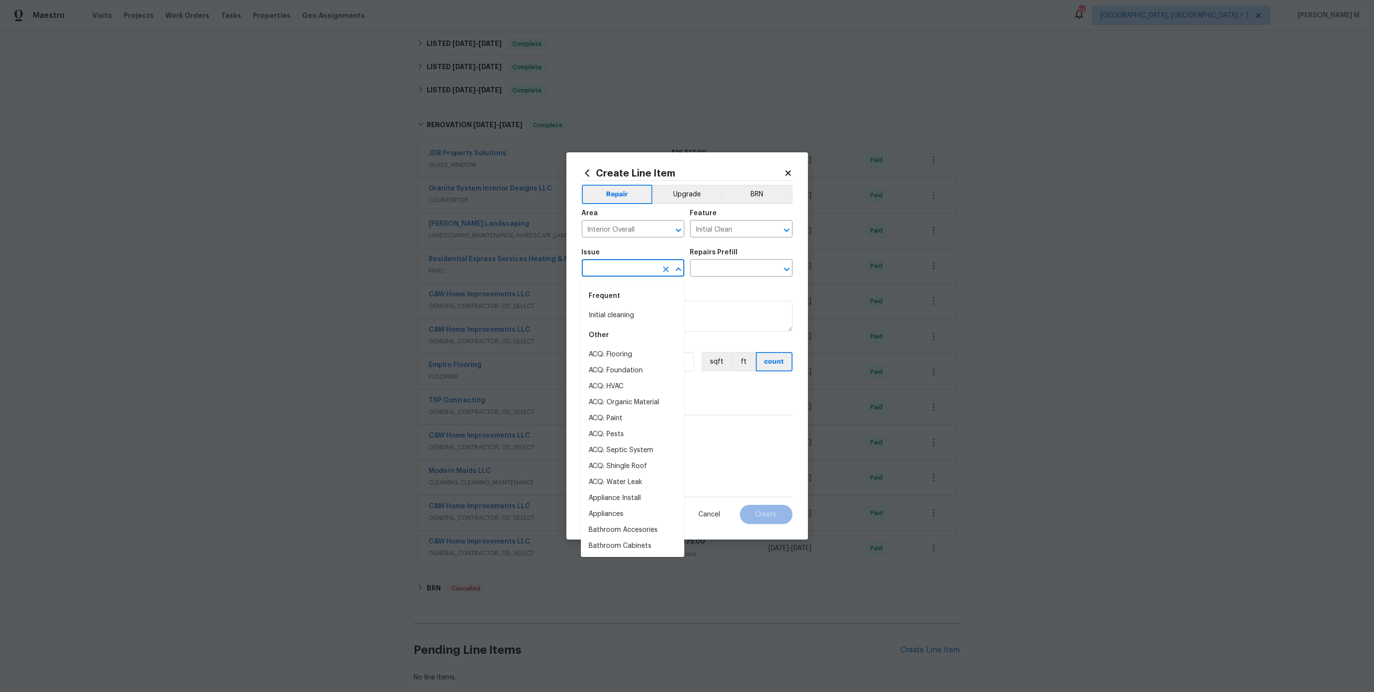
click at [632, 266] on input "text" at bounding box center [619, 269] width 75 height 15
click at [647, 316] on li "Initial cleaning" at bounding box center [632, 315] width 103 height 16
type input "Initial cleaning"
click at [717, 267] on input "text" at bounding box center [727, 269] width 75 height 15
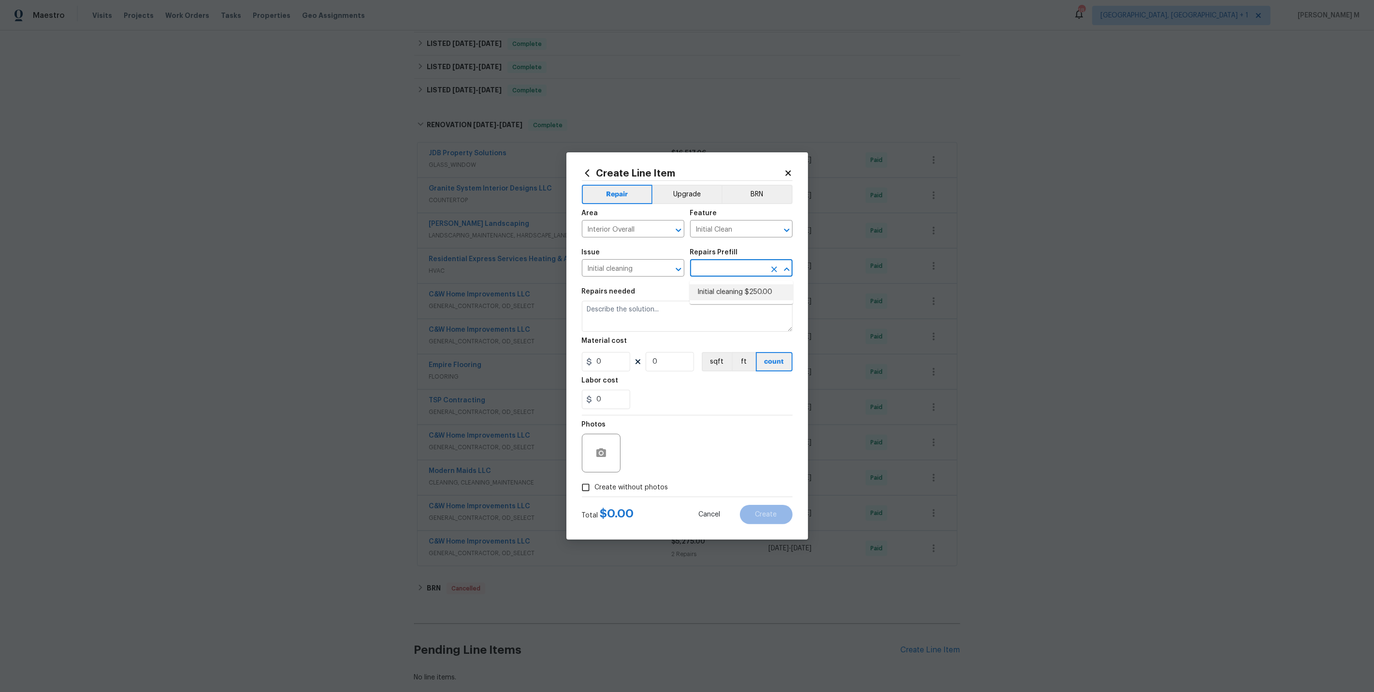
click at [718, 292] on li "Initial cleaning $250.00" at bounding box center [741, 292] width 103 height 16
type input "Home Readiness Packages"
type input "Initial cleaning $250.00"
type textarea "1. Wipe down exterior doors and trim. 2. Clean out all exterior light fixtures …"
type input "250"
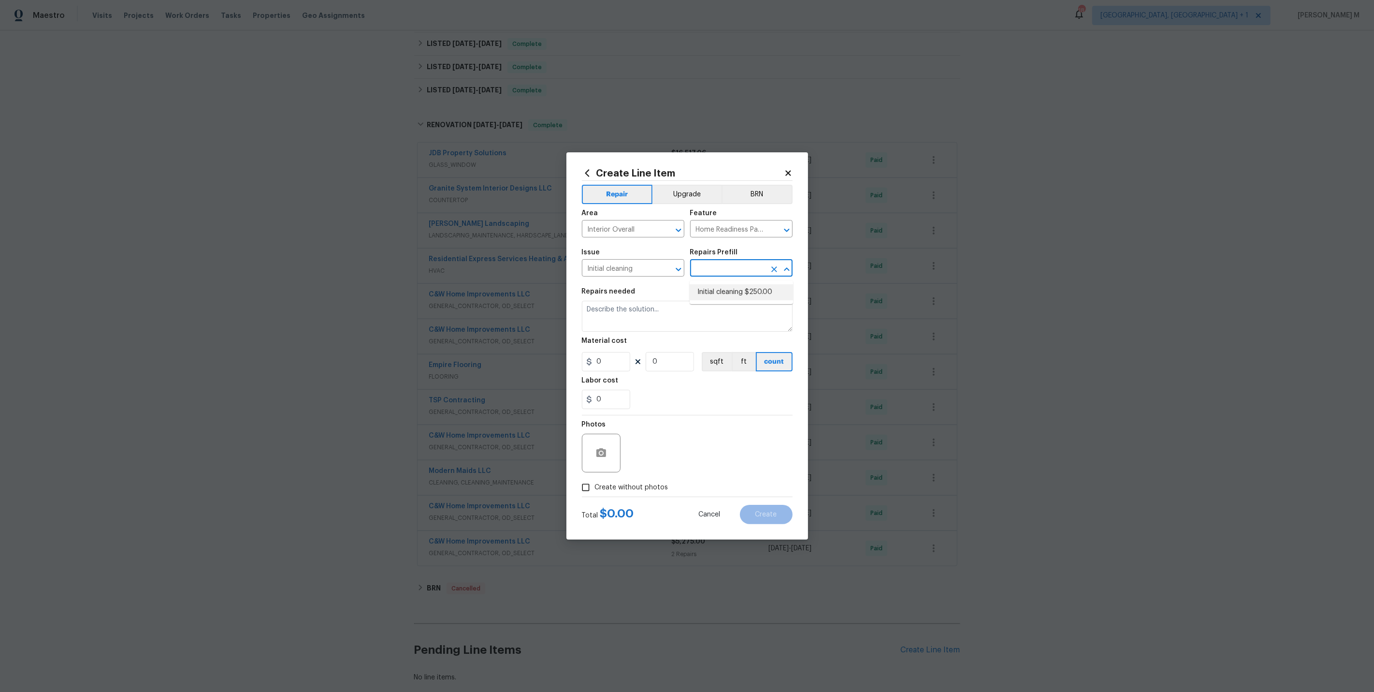
type input "1"
click at [710, 237] on input "Home Readiness Packages" at bounding box center [727, 229] width 75 height 15
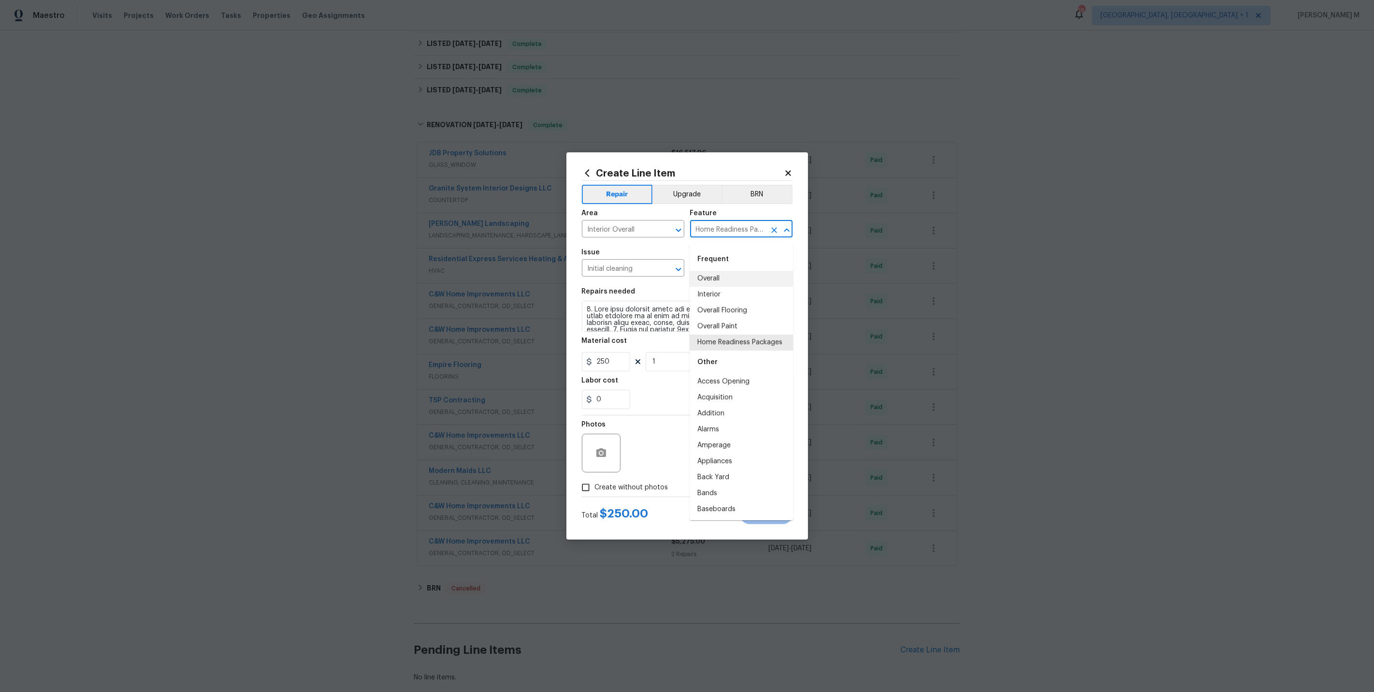
click at [710, 237] on input "Home Readiness Packages" at bounding box center [727, 229] width 75 height 15
click at [610, 274] on input "Initial cleaning" at bounding box center [619, 269] width 75 height 15
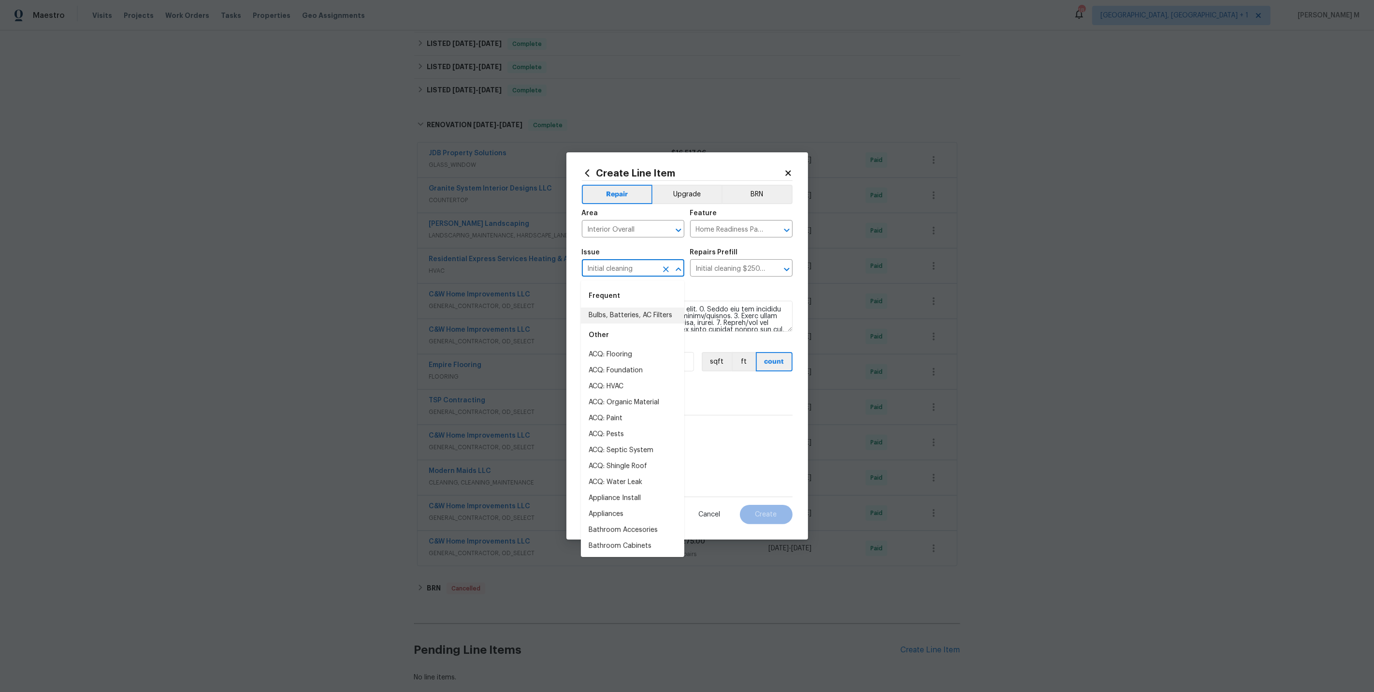
click at [610, 274] on input "Initial cleaning" at bounding box center [619, 269] width 75 height 15
click at [650, 324] on div "Other" at bounding box center [632, 334] width 103 height 23
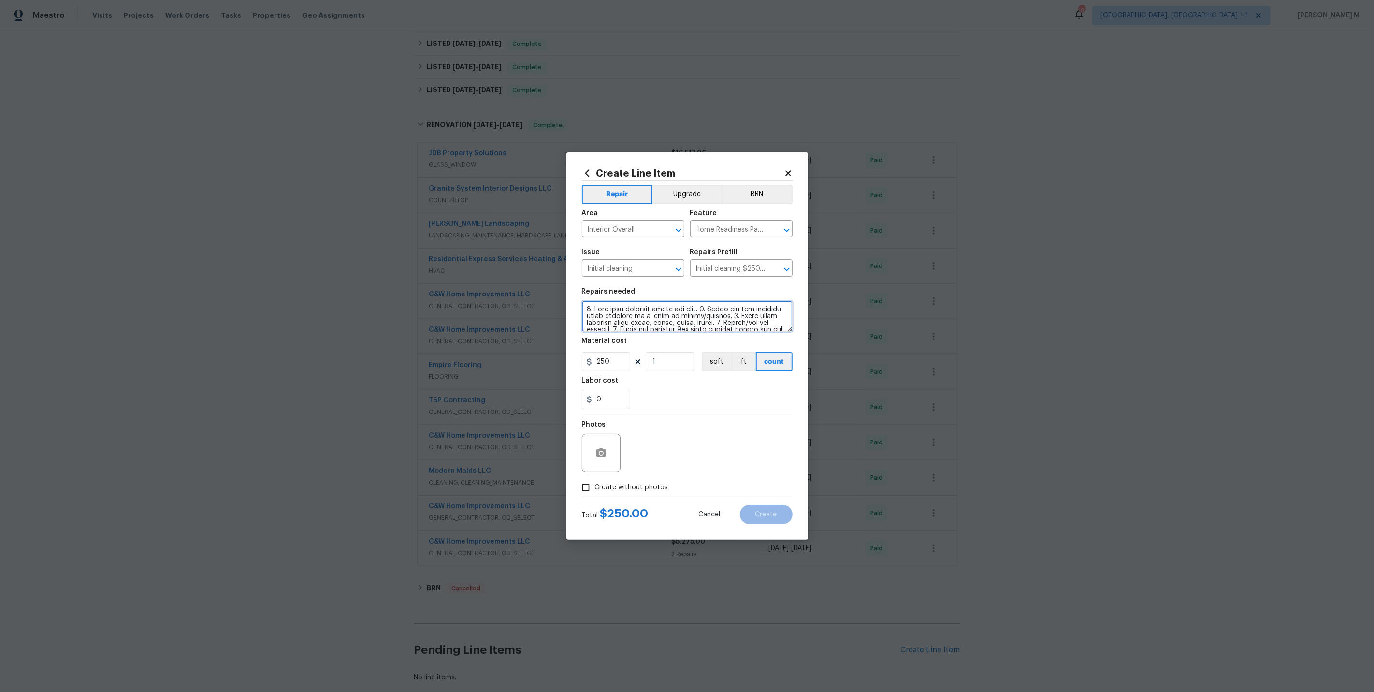
click at [712, 313] on textarea at bounding box center [687, 316] width 211 height 31
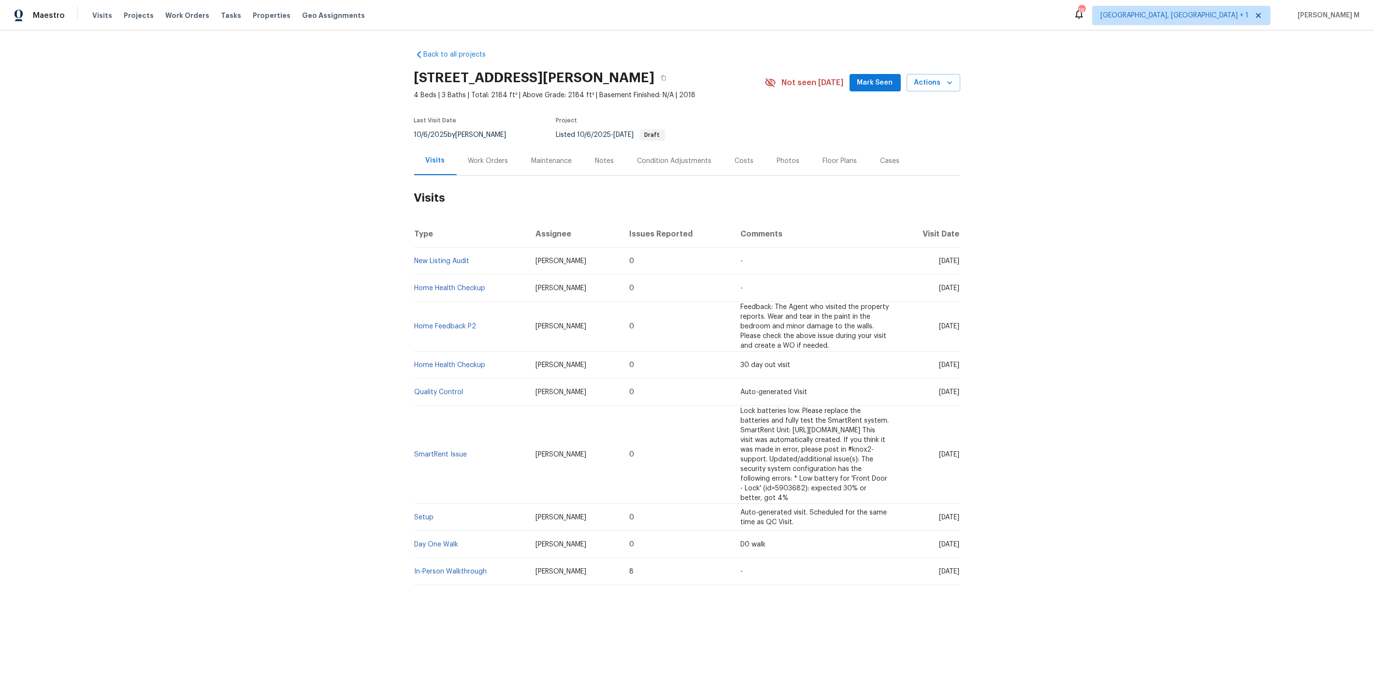
click at [469, 162] on div "Work Orders" at bounding box center [488, 160] width 63 height 29
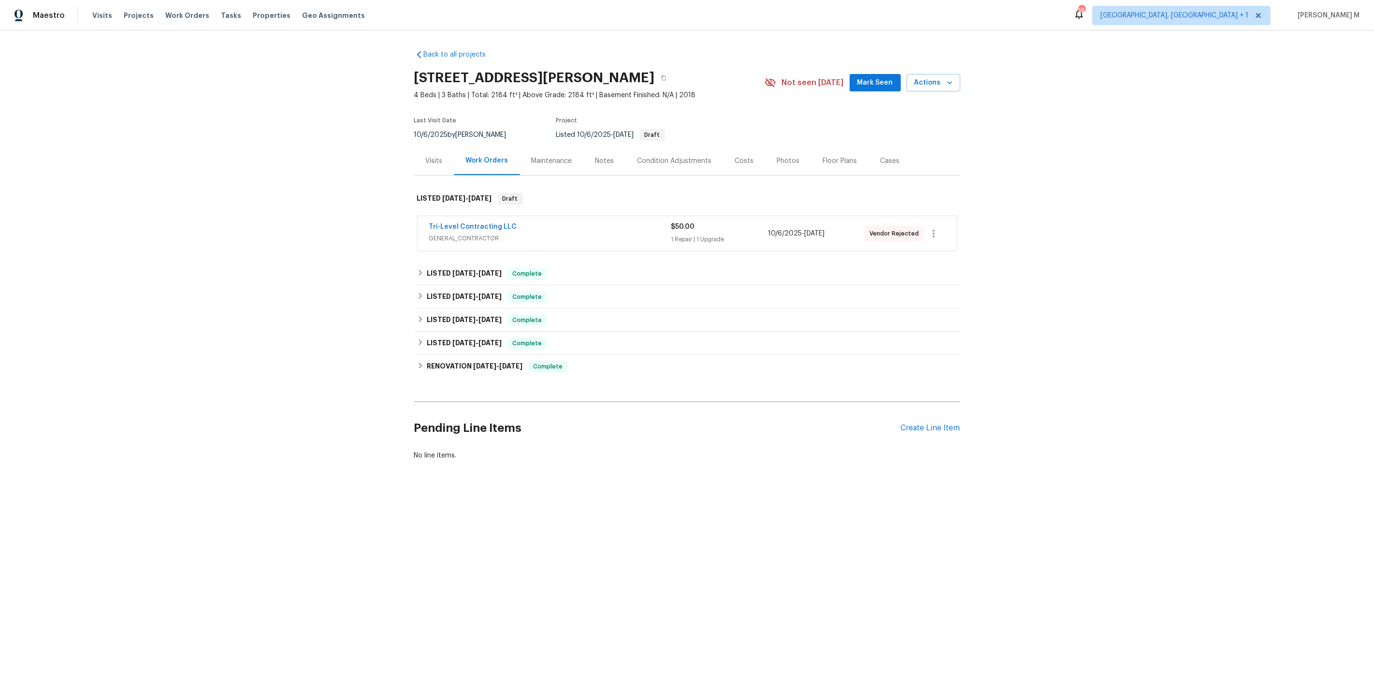
click at [451, 235] on span "GENERAL_CONTRACTOR" at bounding box center [550, 239] width 242 height 10
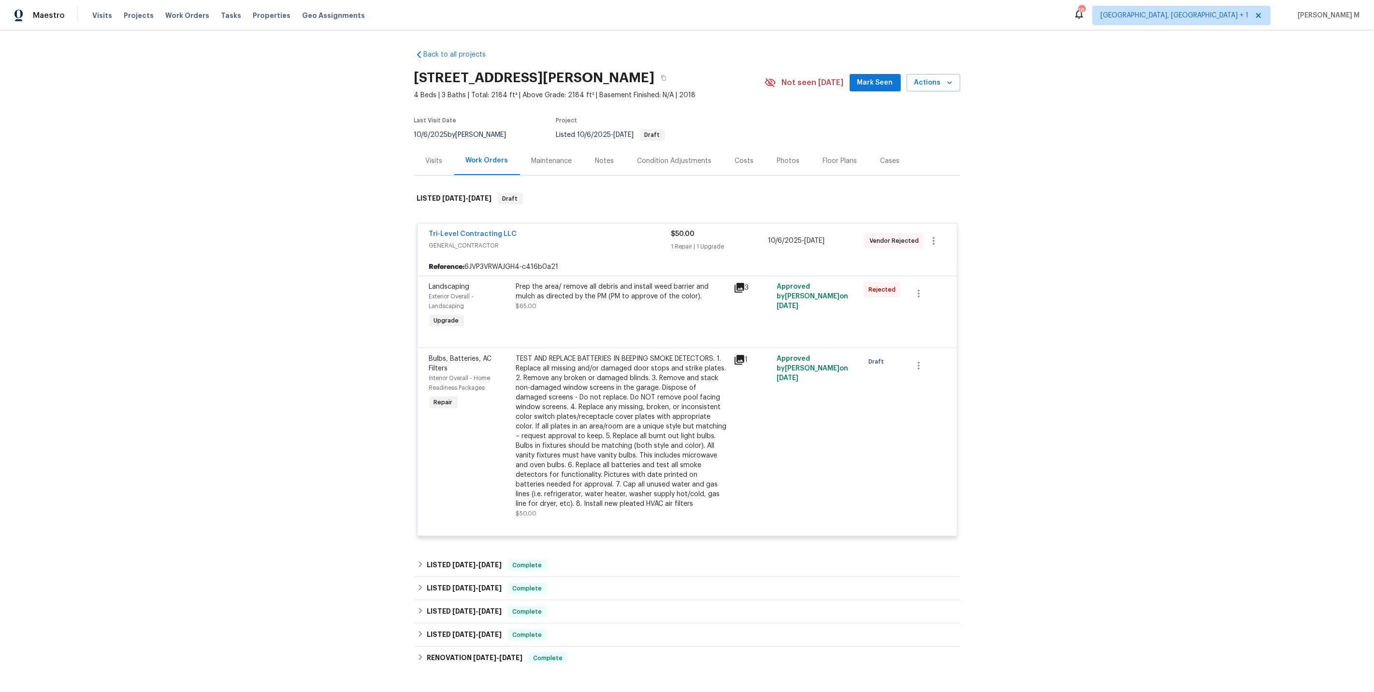
scroll to position [102, 0]
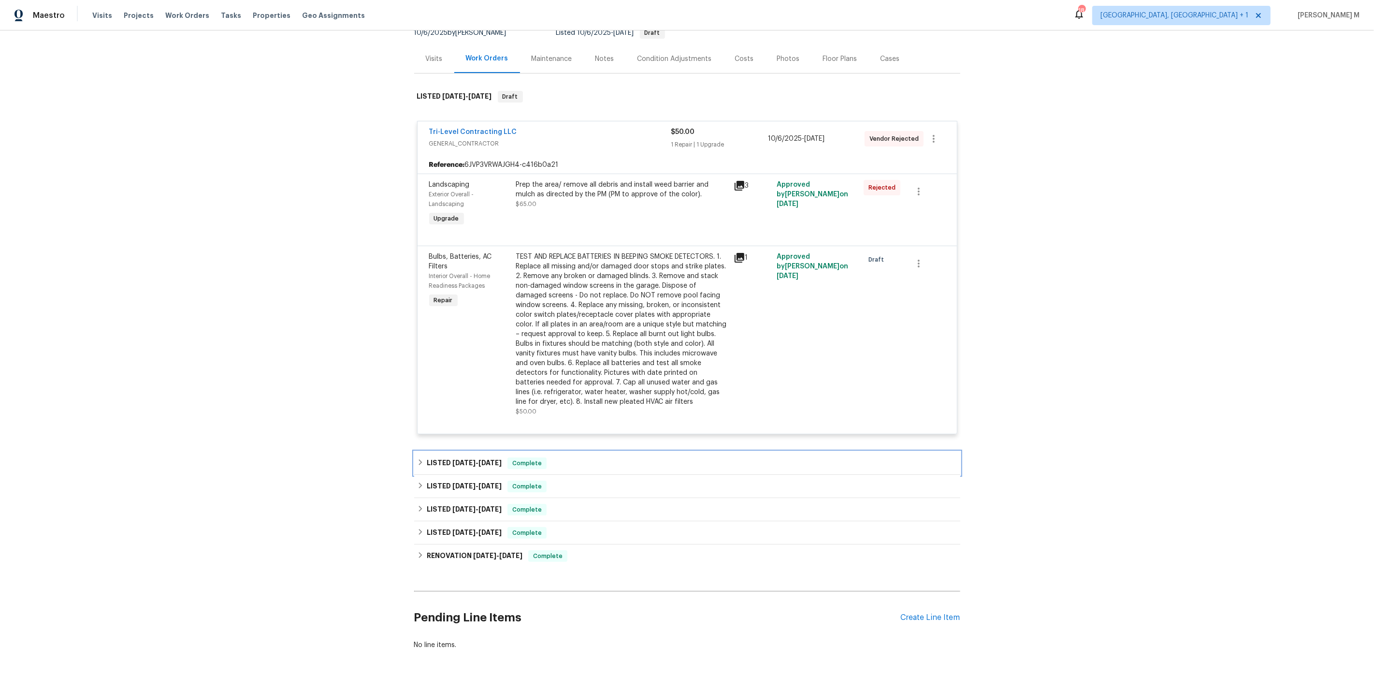
click at [453, 459] on span "[DATE]" at bounding box center [464, 462] width 23 height 7
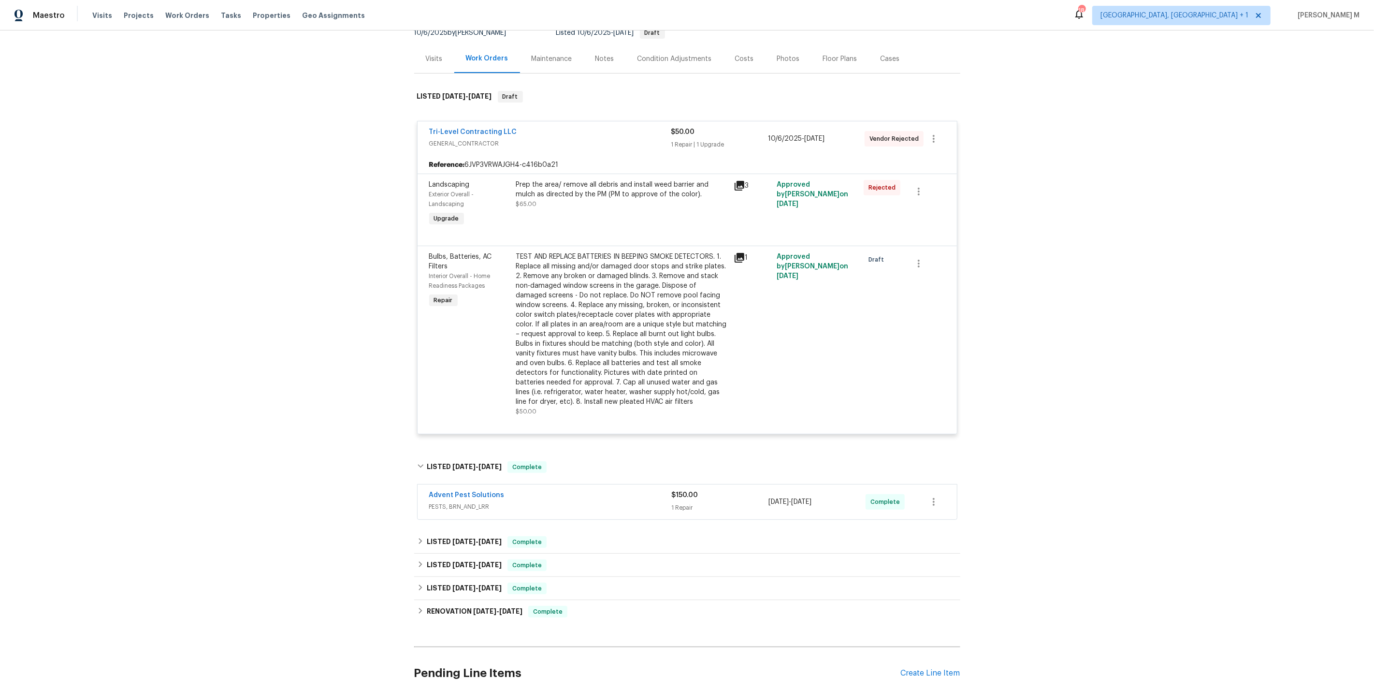
click at [451, 502] on span "PESTS, BRN_AND_LRR" at bounding box center [550, 507] width 243 height 10
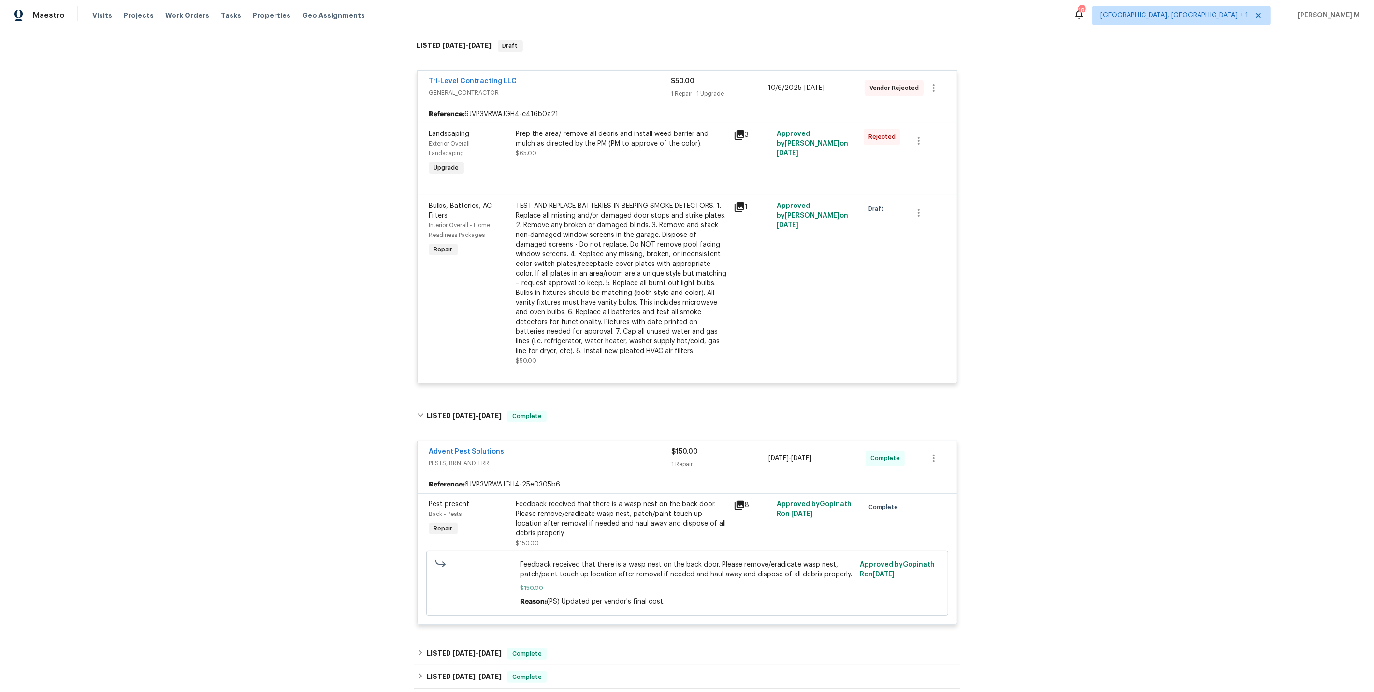
scroll to position [316, 0]
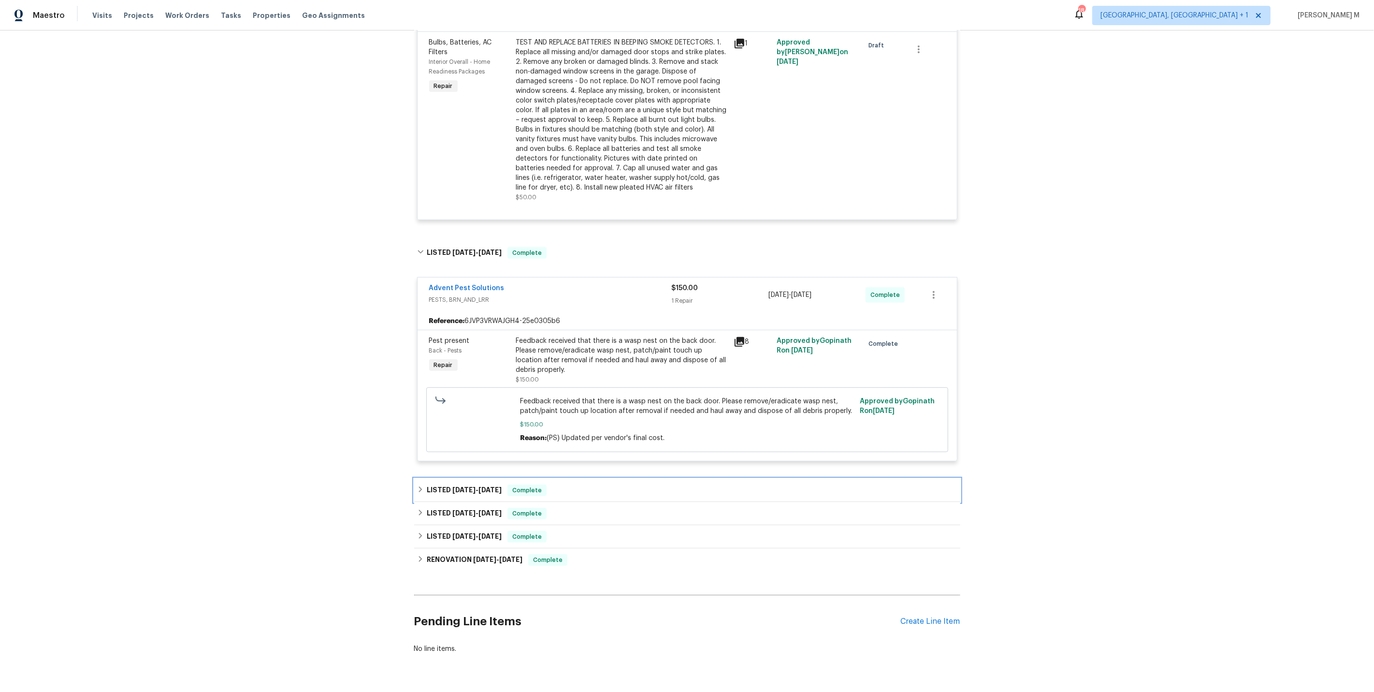
click at [454, 486] on span "[DATE]" at bounding box center [464, 489] width 23 height 7
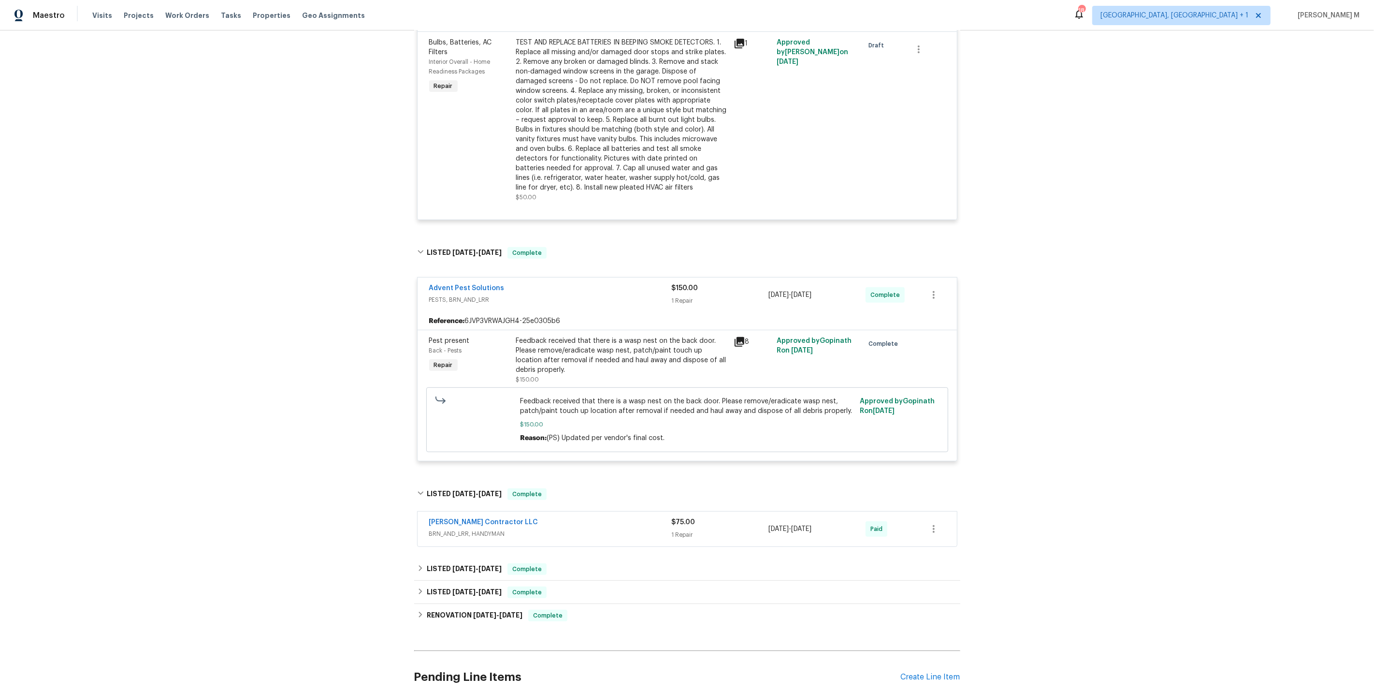
click at [464, 529] on span "BRN_AND_LRR, HANDYMAN" at bounding box center [550, 534] width 243 height 10
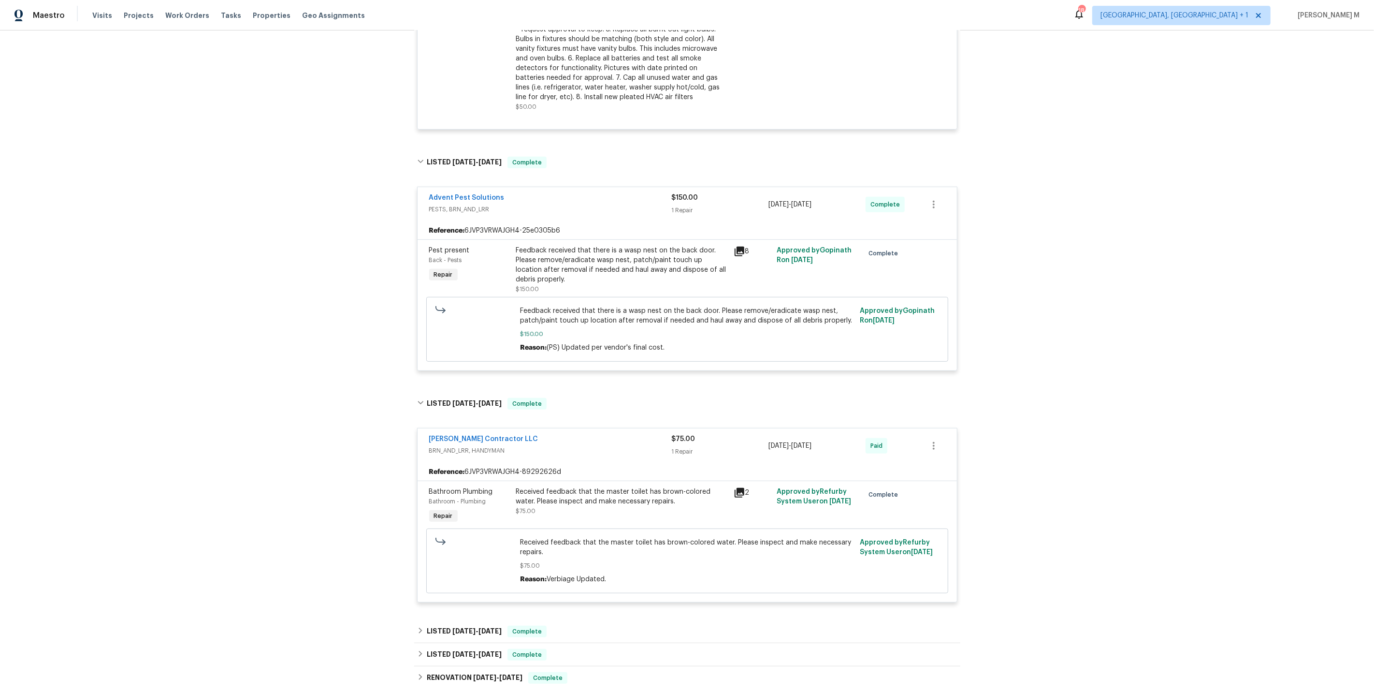
scroll to position [422, 0]
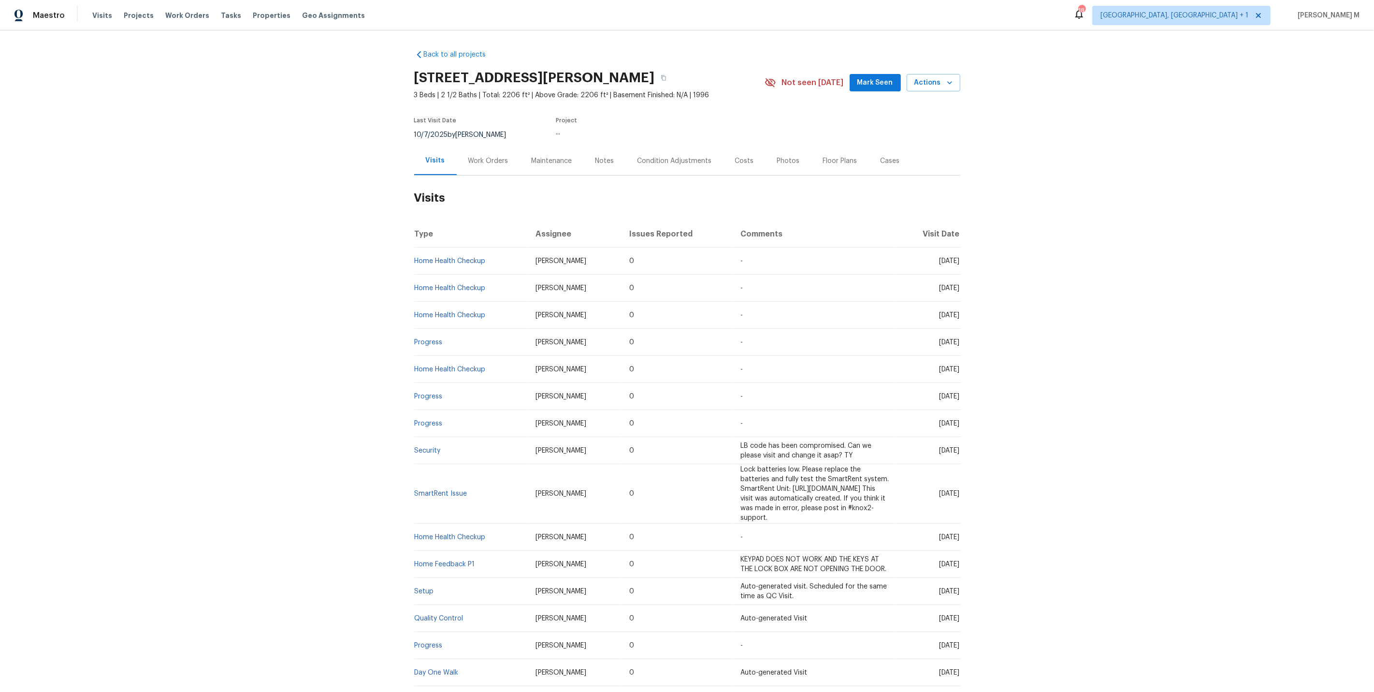
click at [497, 175] on h2 "Visits" at bounding box center [687, 197] width 546 height 45
click at [482, 159] on div "Work Orders" at bounding box center [488, 161] width 40 height 10
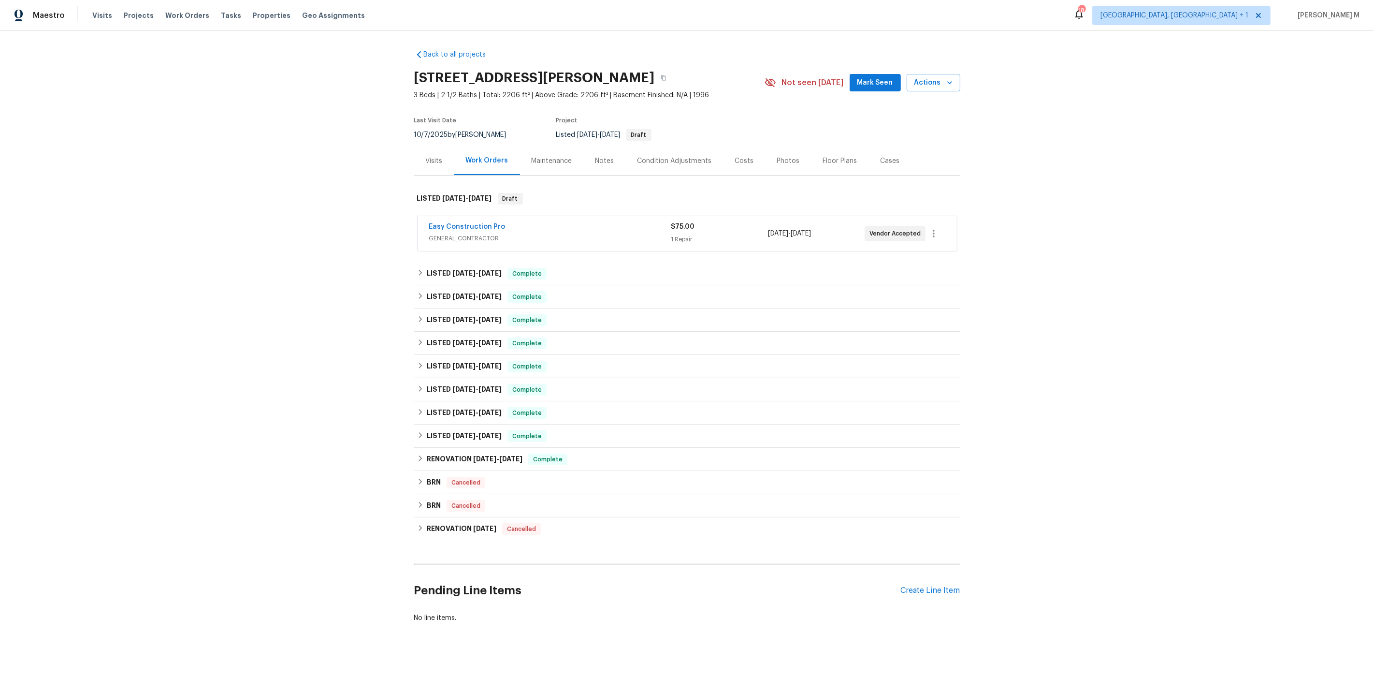
click at [464, 234] on span "GENERAL_CONTRACTOR" at bounding box center [550, 239] width 242 height 10
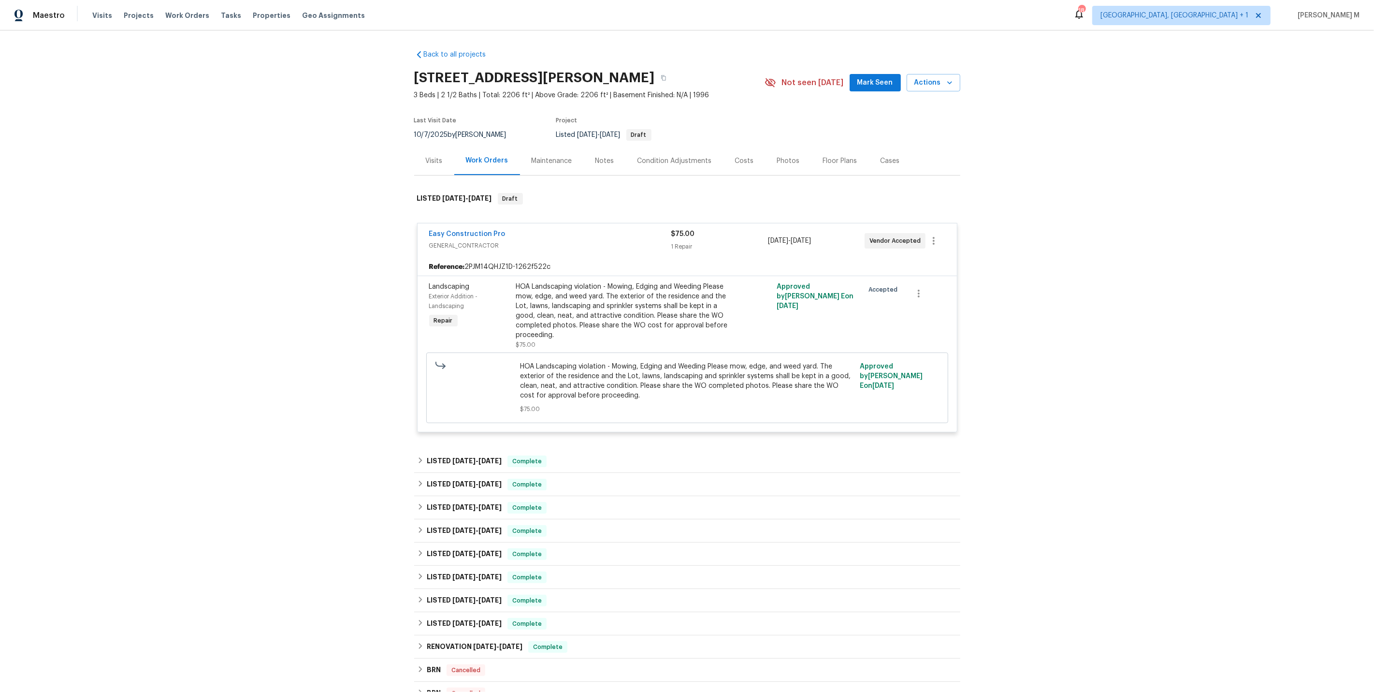
scroll to position [171, 0]
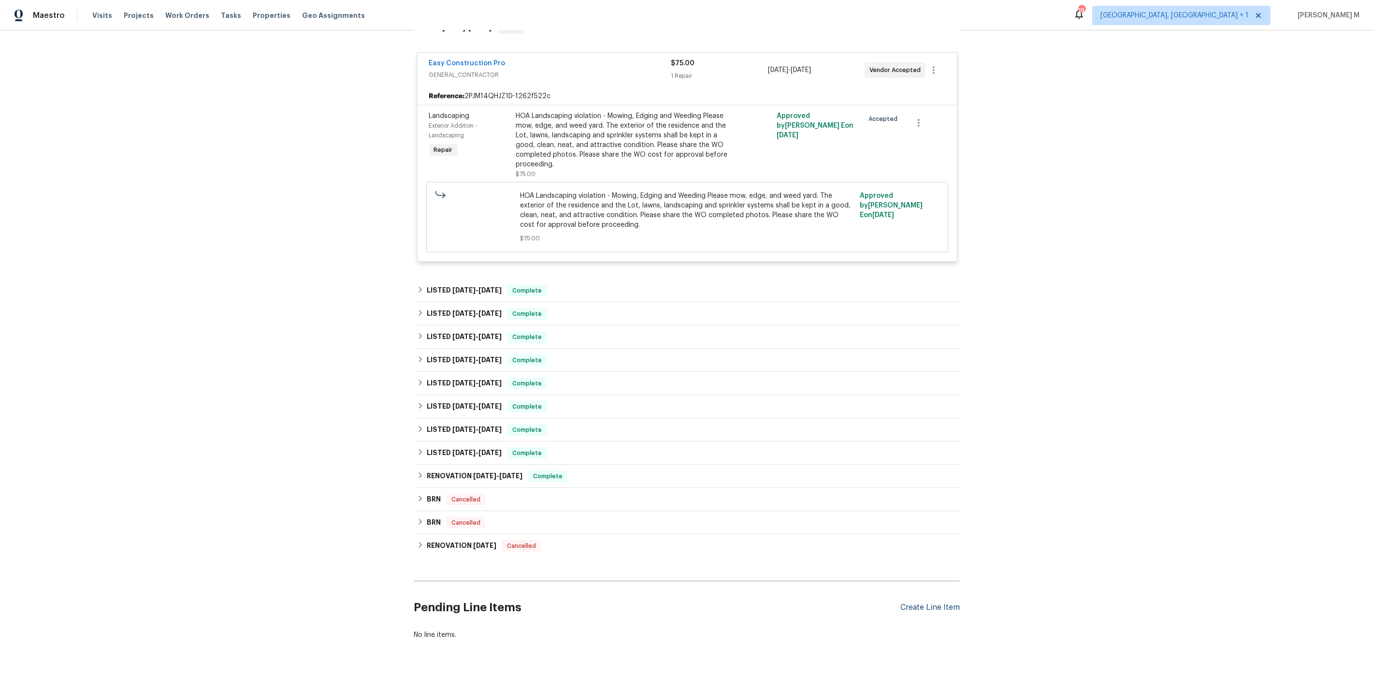
click at [928, 603] on div "Create Line Item" at bounding box center [930, 607] width 59 height 9
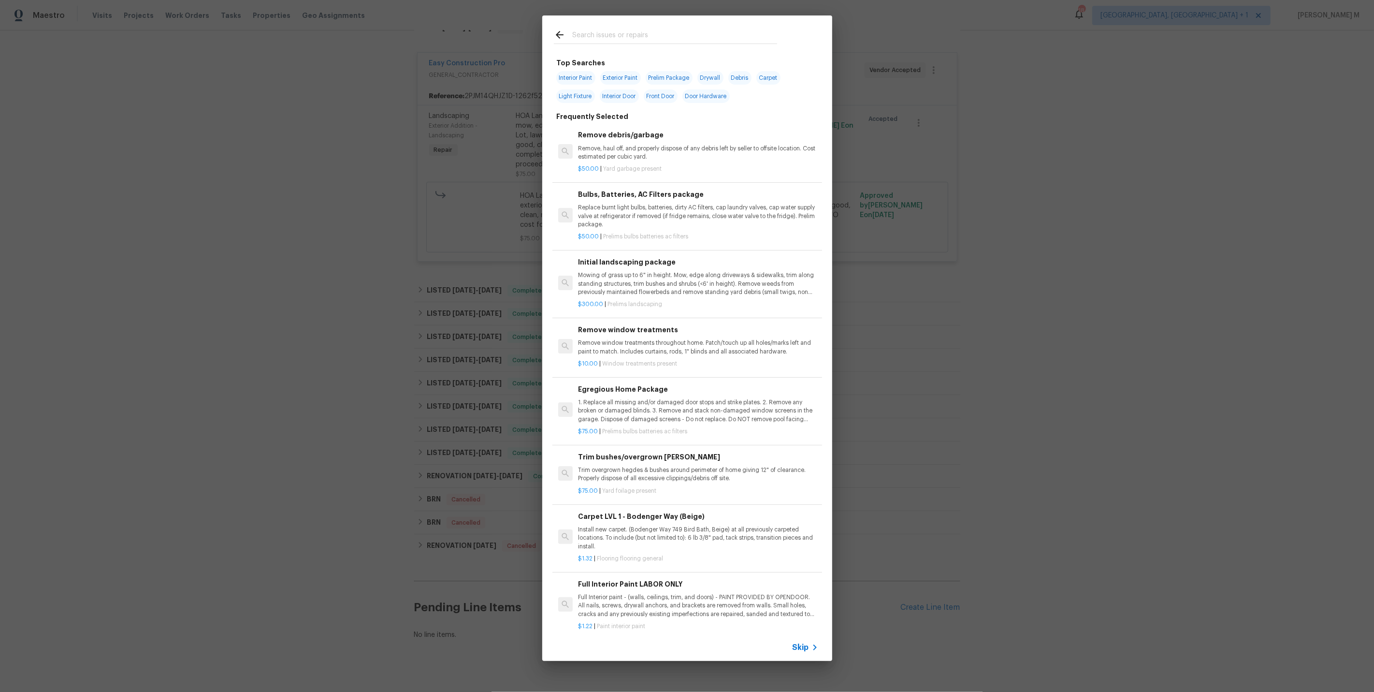
click at [803, 643] on span "Skip" at bounding box center [801, 648] width 16 height 10
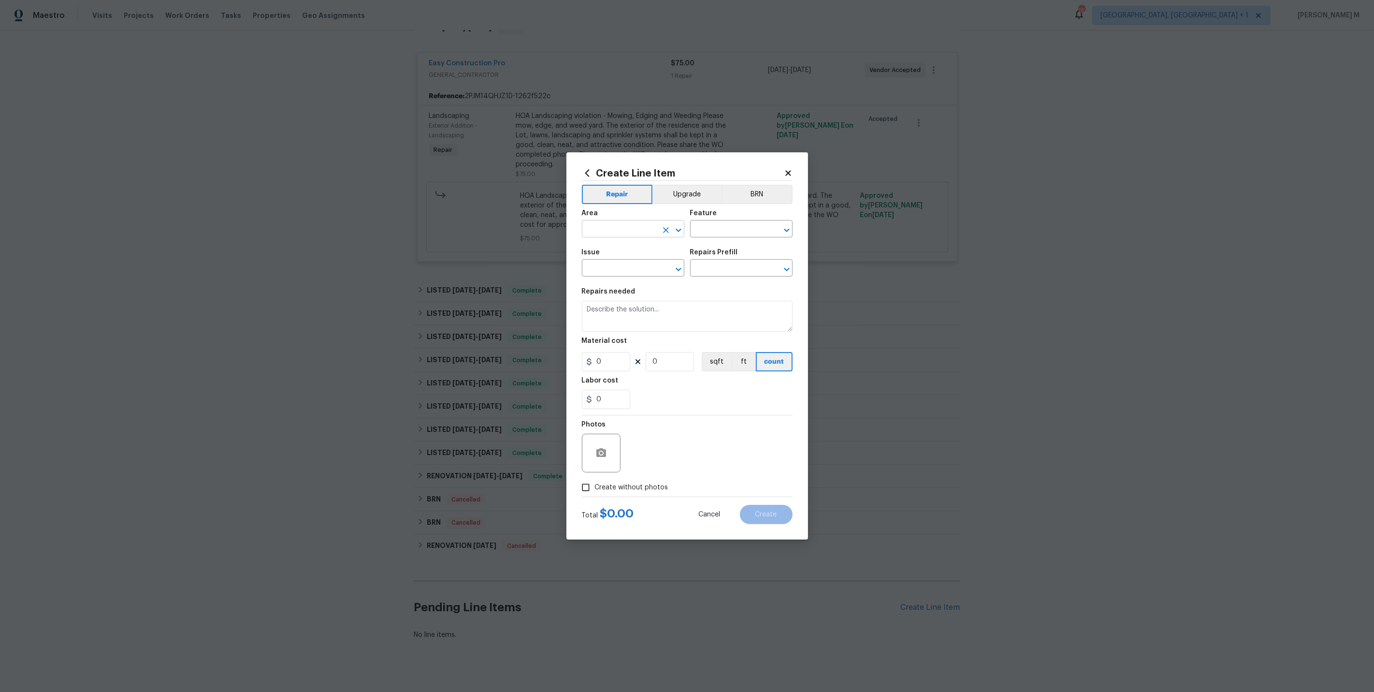
click at [610, 232] on input "text" at bounding box center [619, 229] width 75 height 15
click at [608, 260] on li "In-ground pool / Spa" at bounding box center [632, 256] width 103 height 16
type input "In-ground pool / Spa"
click at [726, 229] on input "text" at bounding box center [727, 229] width 75 height 15
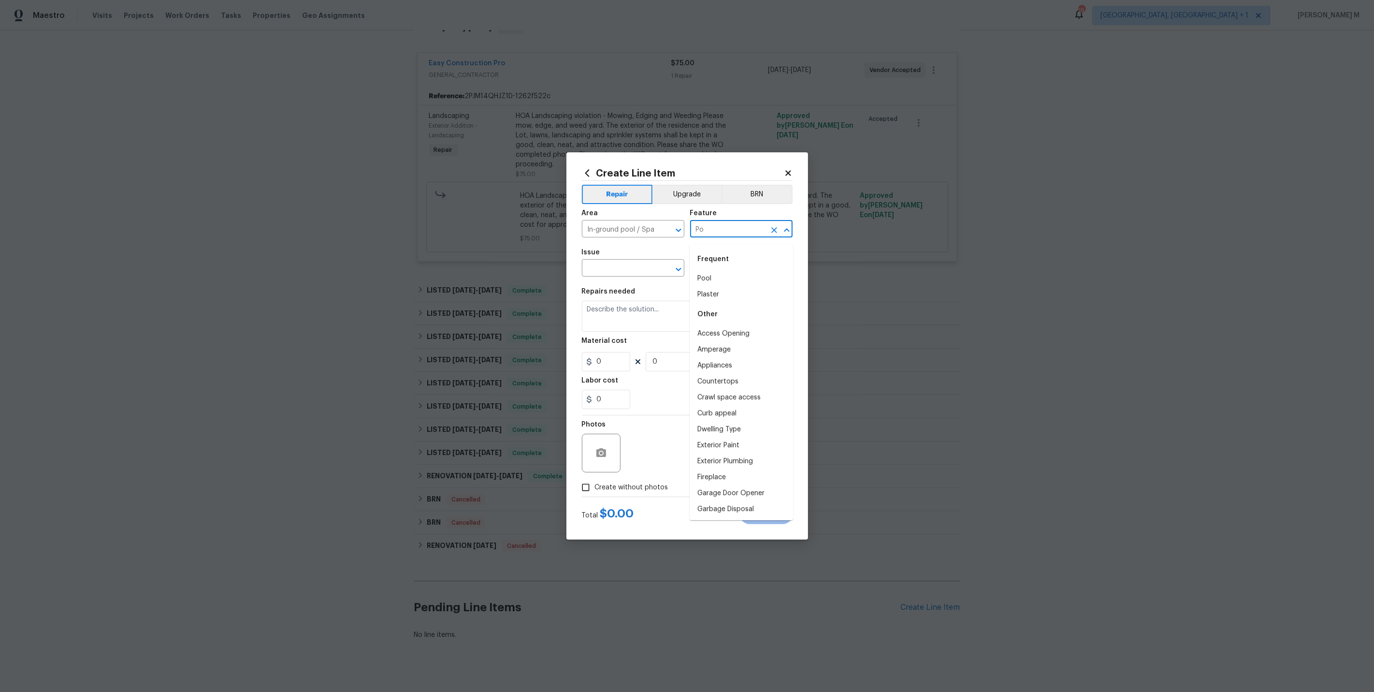
type input "Poo"
type input "ext"
click at [710, 279] on li "Pool" at bounding box center [741, 279] width 103 height 16
type input "Pool"
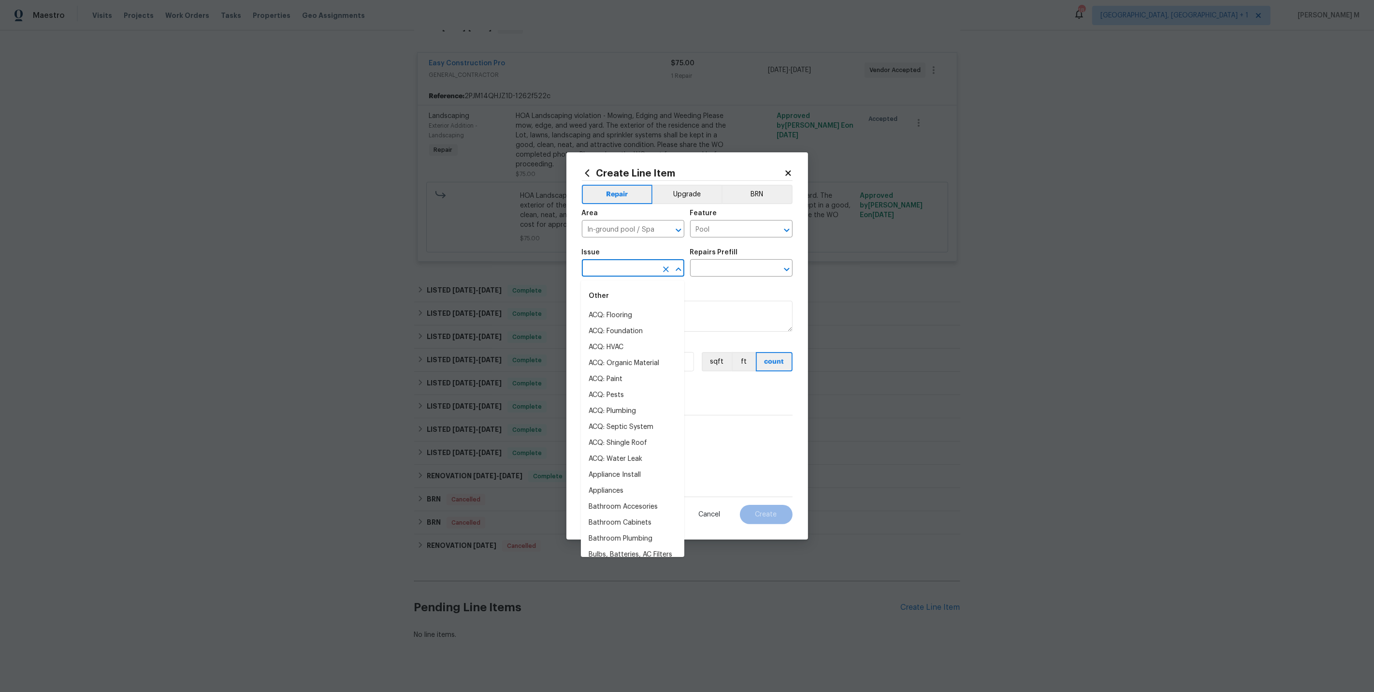
click at [627, 264] on input "text" at bounding box center [619, 269] width 75 height 15
click at [626, 313] on li "Exterior Screen Door" at bounding box center [632, 315] width 103 height 16
type input "Exterior Screen Door"
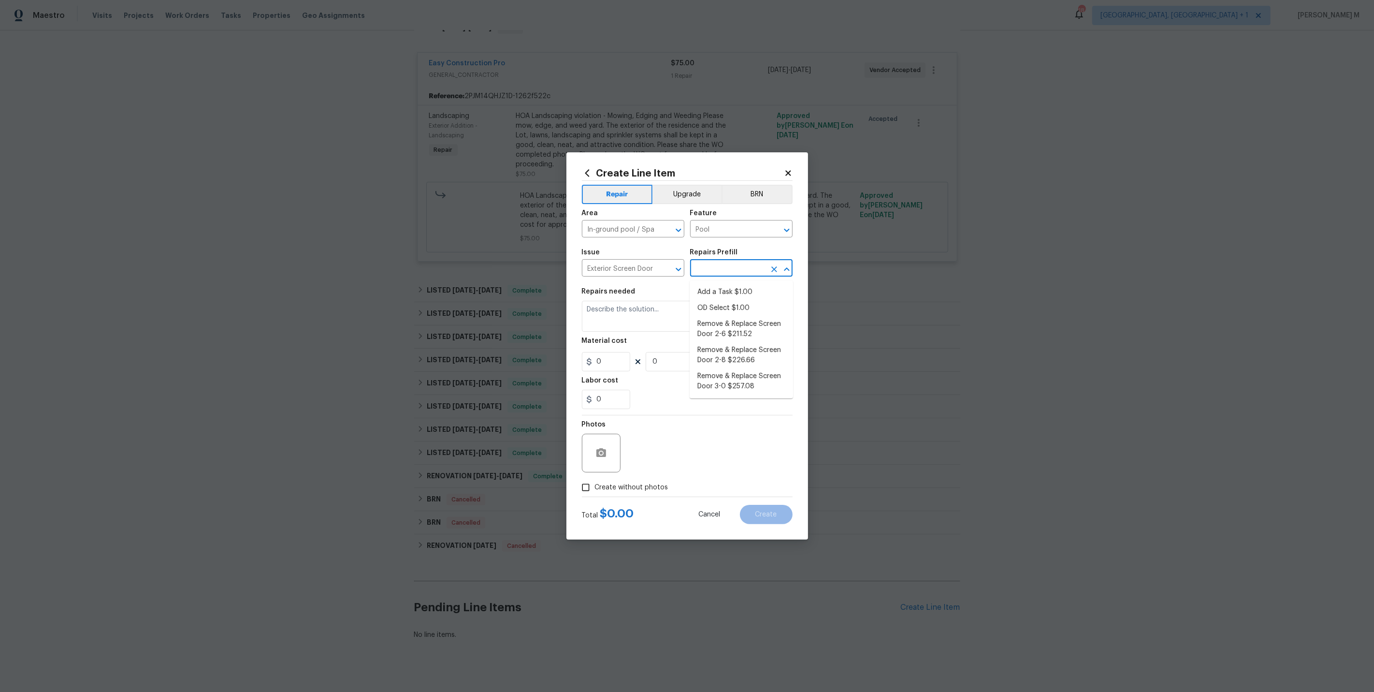
click at [706, 275] on input "text" at bounding box center [727, 269] width 75 height 15
click at [712, 288] on li "Add a Task $1.00" at bounding box center [741, 292] width 103 height 16
type input "Interior Door"
type input "Add a Task $1.00"
type textarea "HPM to detail"
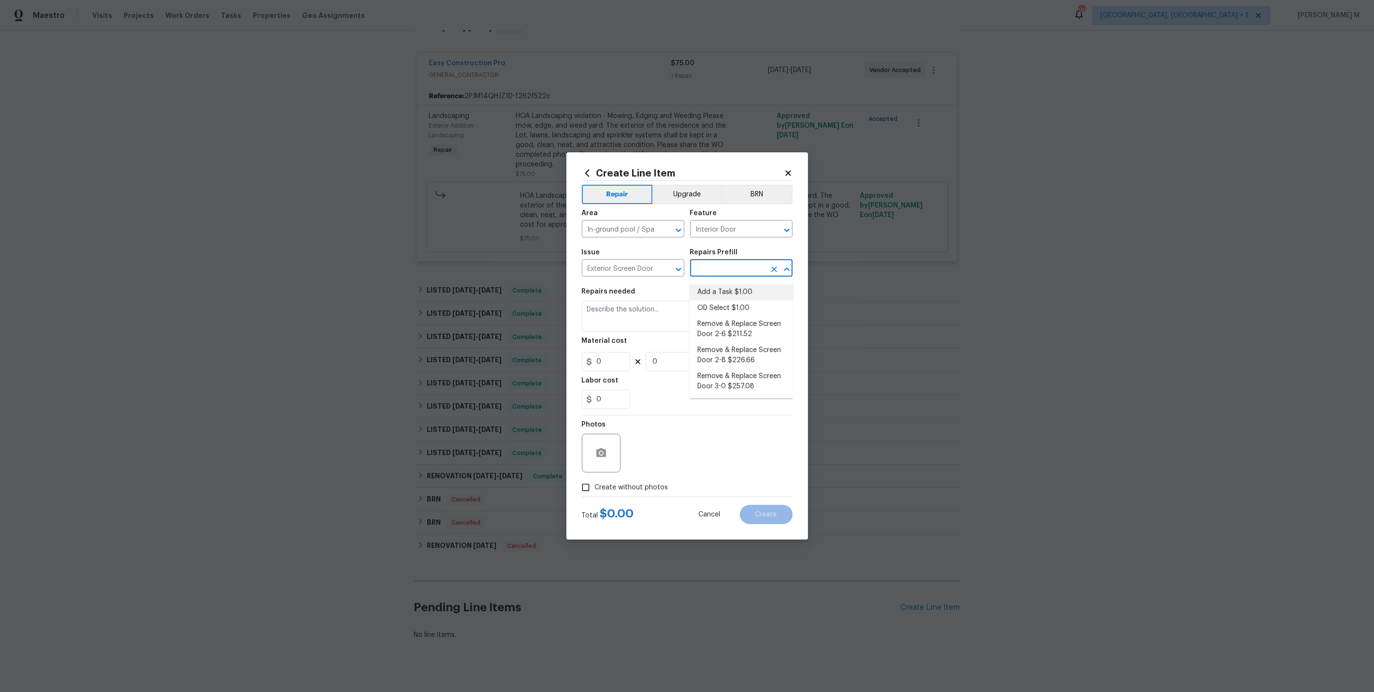
type input "1"
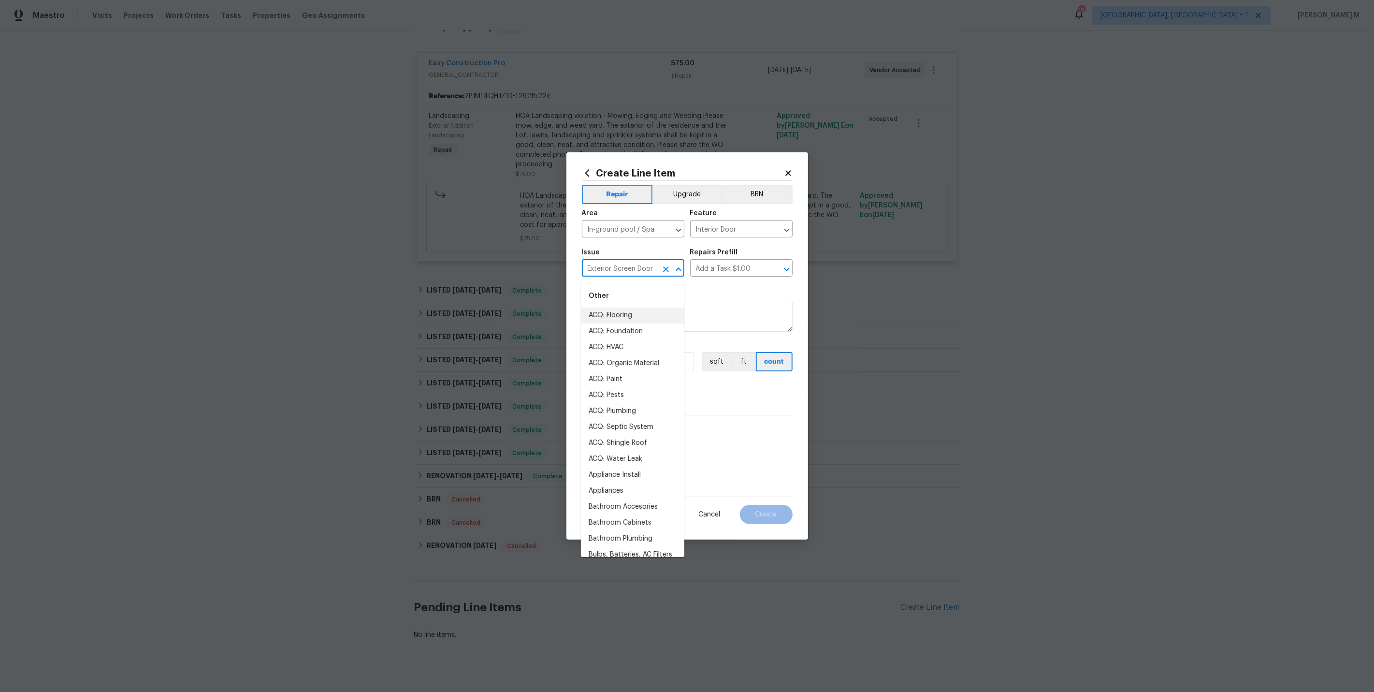
click at [628, 273] on input "Exterior Screen Door" at bounding box center [619, 269] width 75 height 15
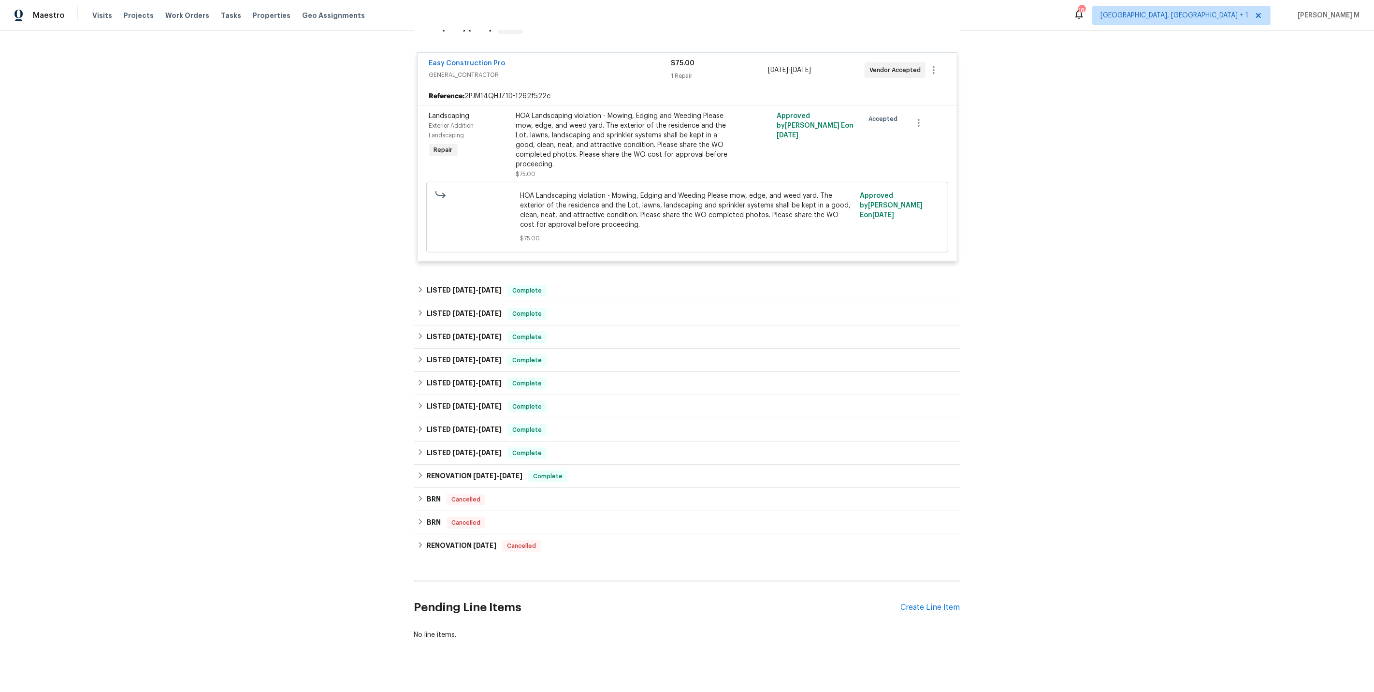
scroll to position [0, 0]
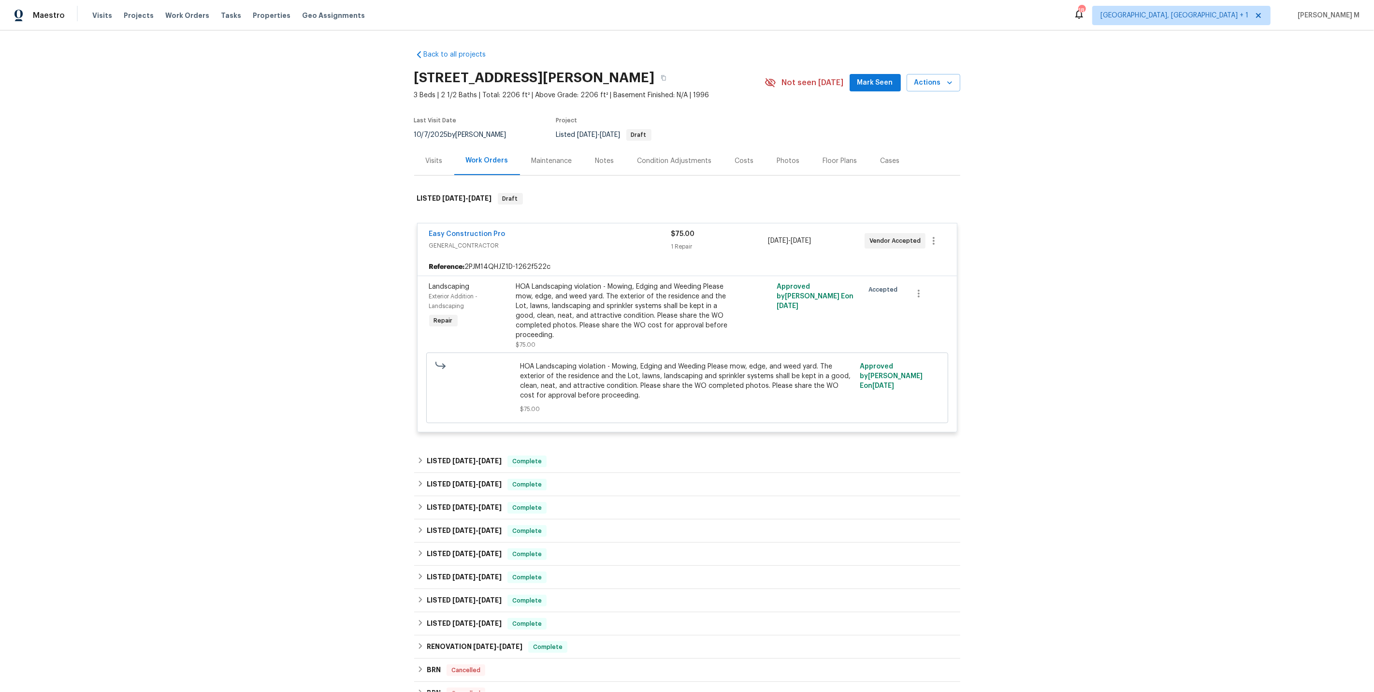
click at [527, 161] on div "Maintenance" at bounding box center [552, 160] width 64 height 29
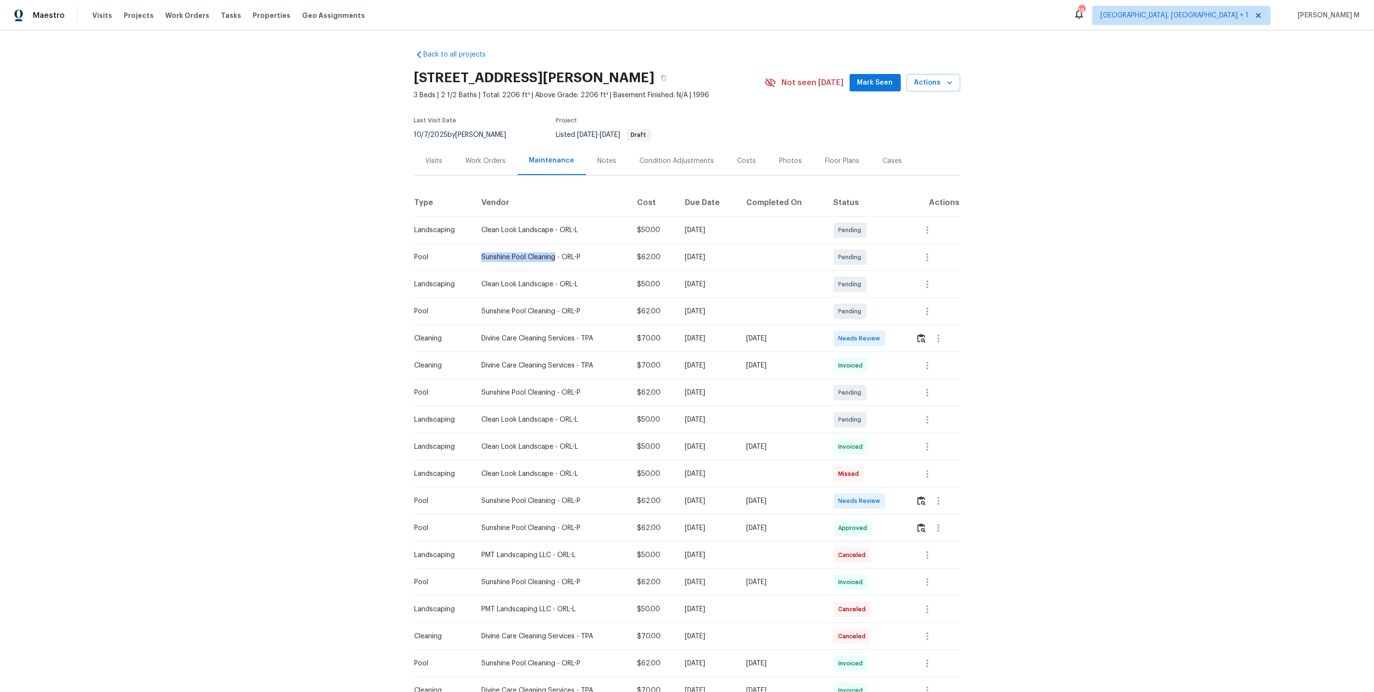
drag, startPoint x: 476, startPoint y: 252, endPoint x: 554, endPoint y: 252, distance: 77.8
click at [554, 252] on td "Sunshine Pool Cleaning - ORL-P" at bounding box center [552, 257] width 156 height 27
copy div "Sunshine Pool Cleaning"
drag, startPoint x: 570, startPoint y: 267, endPoint x: 584, endPoint y: 289, distance: 25.6
click at [582, 287] on tbody "Landscaping Clean Look Landscape - ORL-L $50.00 Mon, Oct 27 2025 Pending Pool S…" at bounding box center [687, 555] width 546 height 677
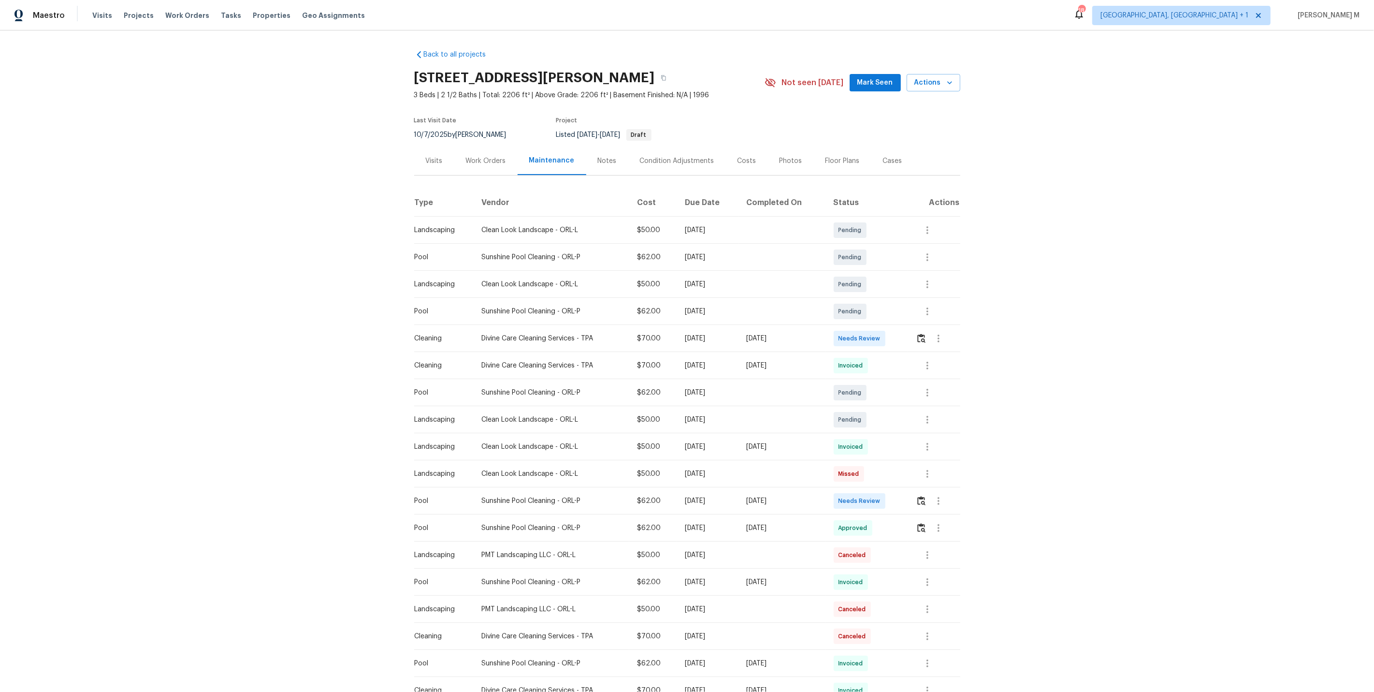
drag, startPoint x: 481, startPoint y: 253, endPoint x: 552, endPoint y: 253, distance: 71.1
click at [552, 253] on div "Sunshine Pool Cleaning - ORL-P" at bounding box center [552, 257] width 140 height 10
drag, startPoint x: 555, startPoint y: 253, endPoint x: 476, endPoint y: 253, distance: 78.3
click at [476, 253] on td "Sunshine Pool Cleaning - ORL-P" at bounding box center [552, 257] width 156 height 27
copy div "Sunshine Pool Cleaning"
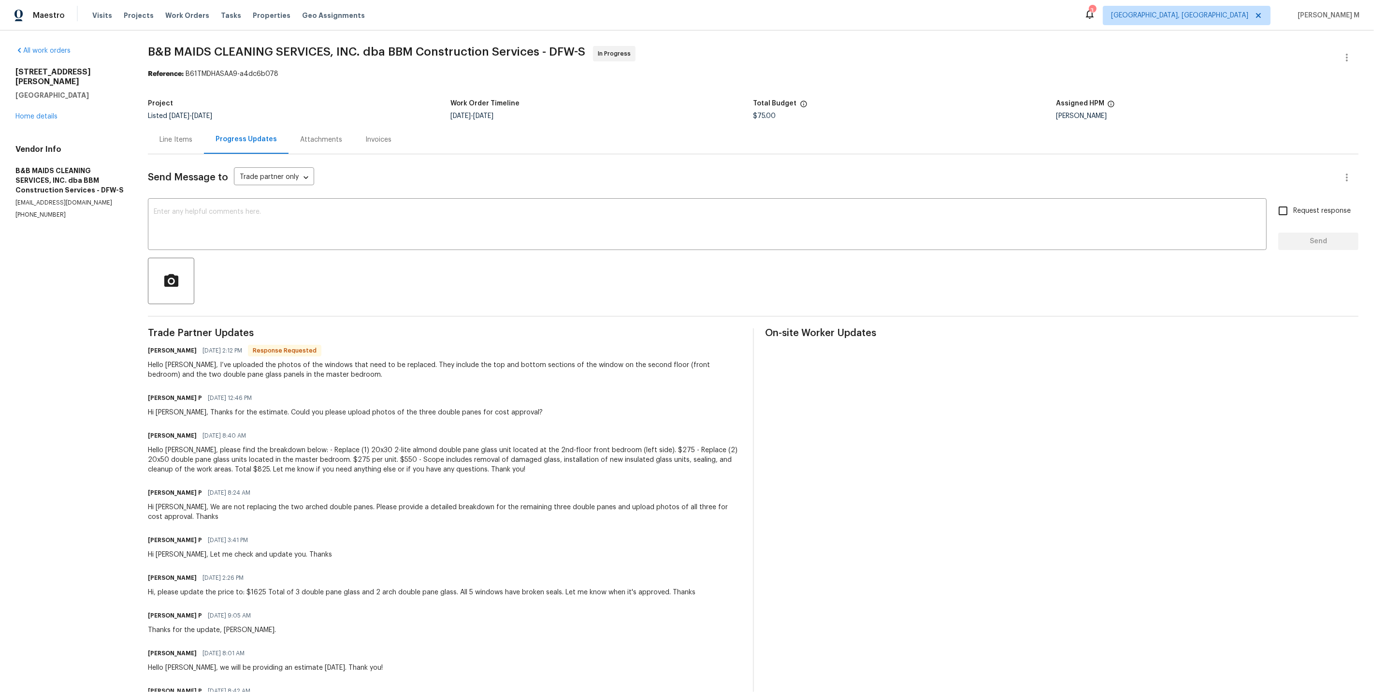
click at [174, 408] on div "Hi [PERSON_NAME], Thanks for the estimate. Could you please upload photos of th…" at bounding box center [345, 413] width 395 height 10
click at [634, 360] on div "Hello [PERSON_NAME], I’ve uploaded the photos of the windows that need to be re…" at bounding box center [444, 369] width 593 height 19
click at [518, 360] on div "Hello [PERSON_NAME], I’ve uploaded the photos of the windows that need to be re…" at bounding box center [444, 369] width 593 height 19
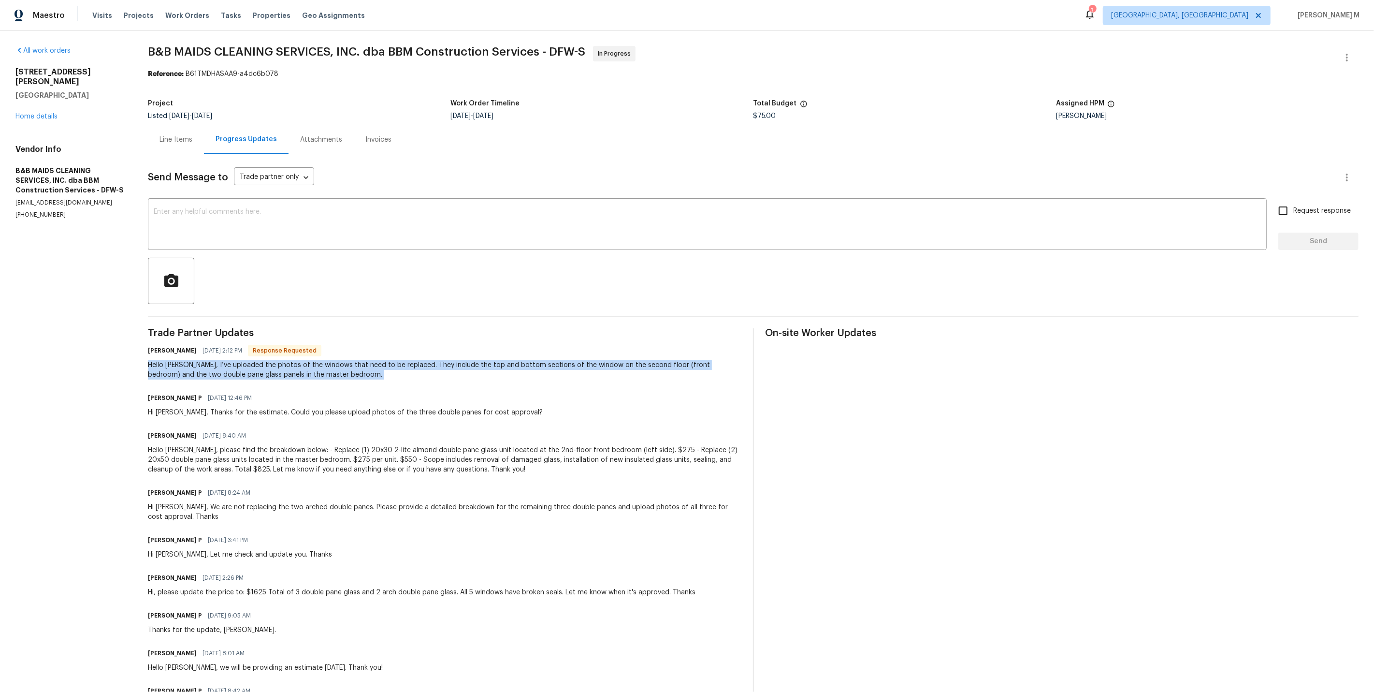
copy div "Hello [PERSON_NAME], I’ve uploaded the photos of the windows that need to be re…"
